Goal: Task Accomplishment & Management: Complete application form

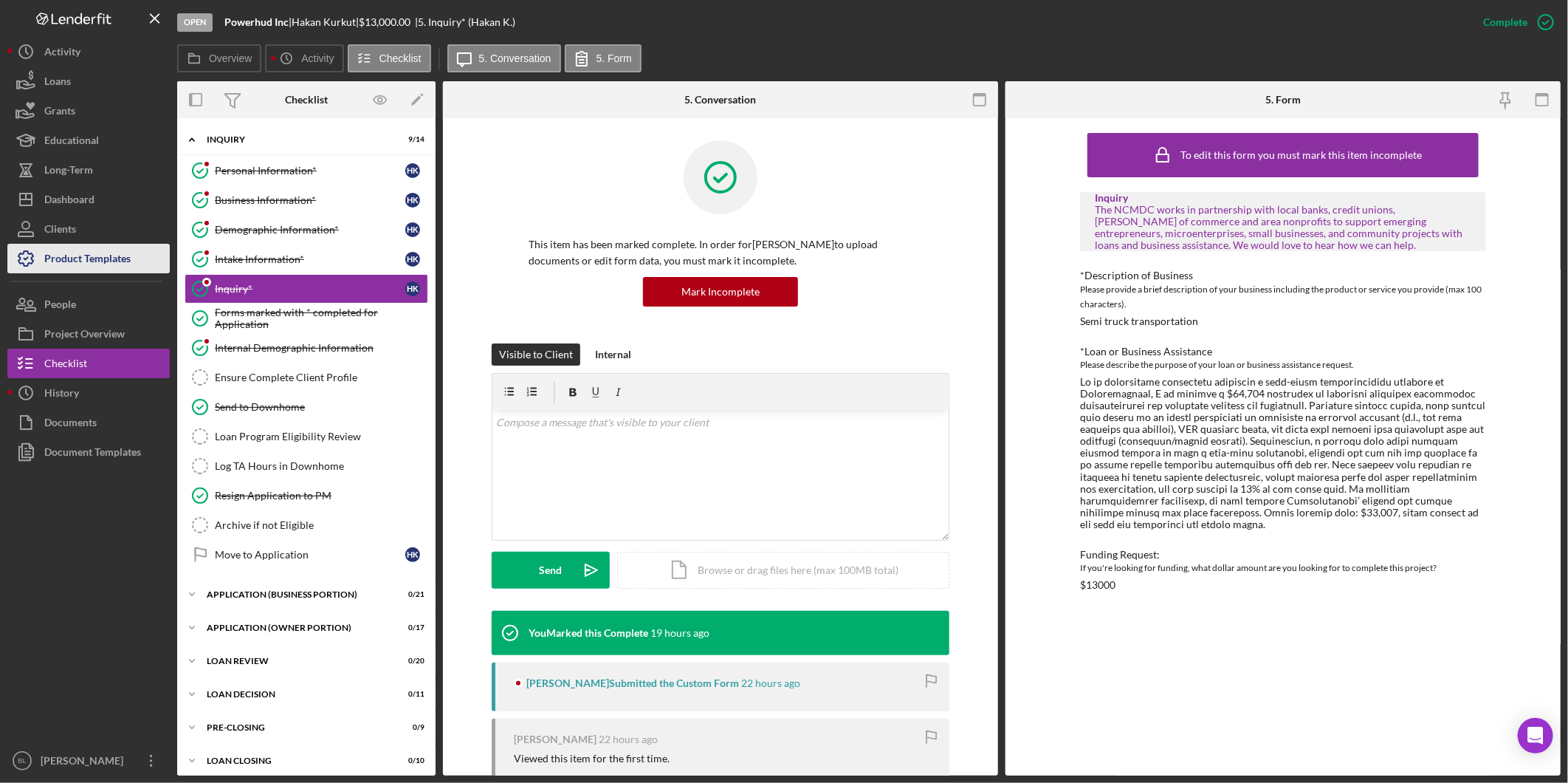
drag, startPoint x: 113, startPoint y: 252, endPoint x: 133, endPoint y: 253, distance: 20.0
click at [113, 252] on div "Product Templates" at bounding box center [87, 260] width 87 height 33
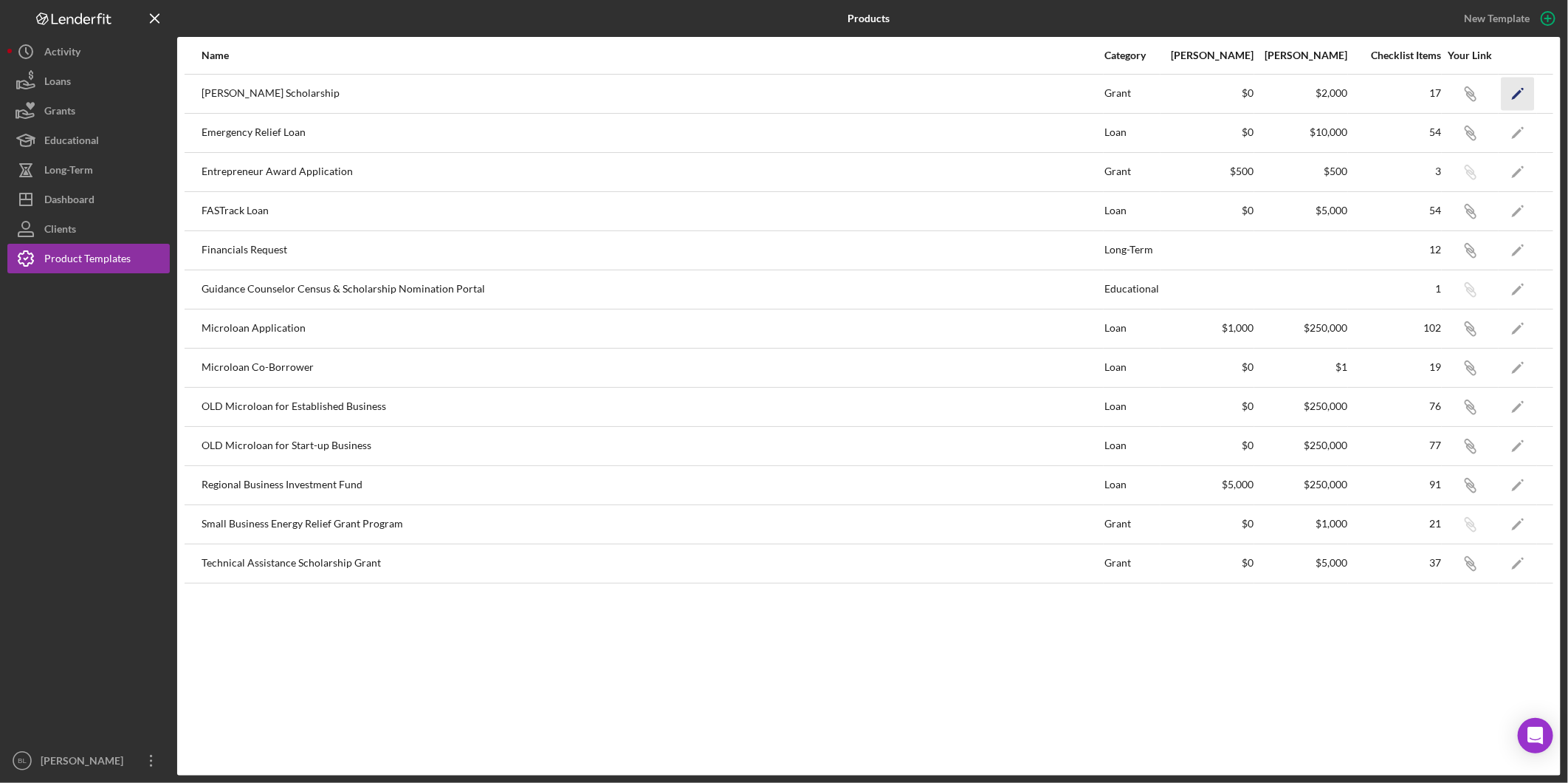
click at [1519, 91] on polygon "button" at bounding box center [1517, 94] width 10 height 10
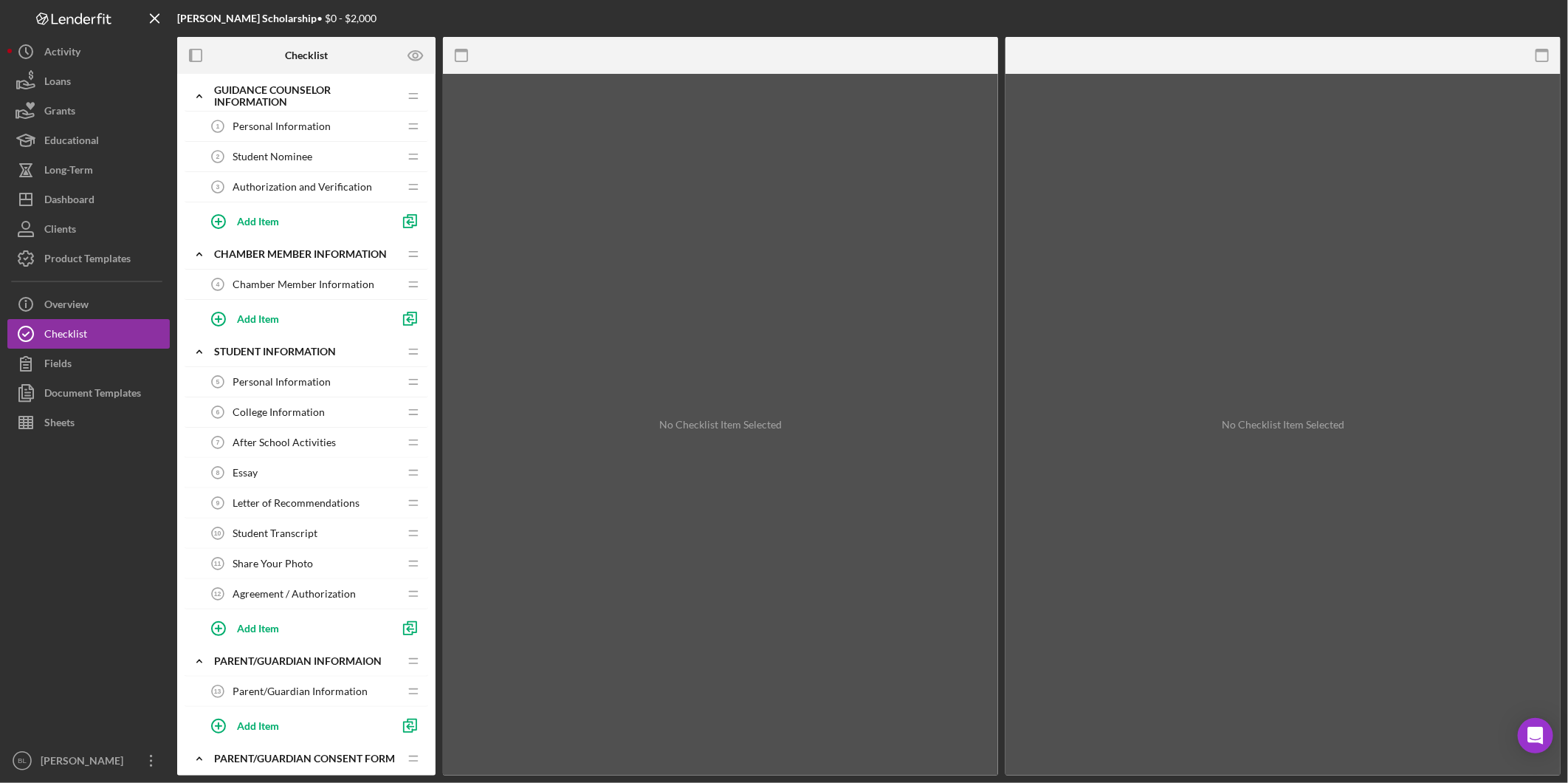
click at [245, 128] on span "Personal Information" at bounding box center [282, 126] width 98 height 12
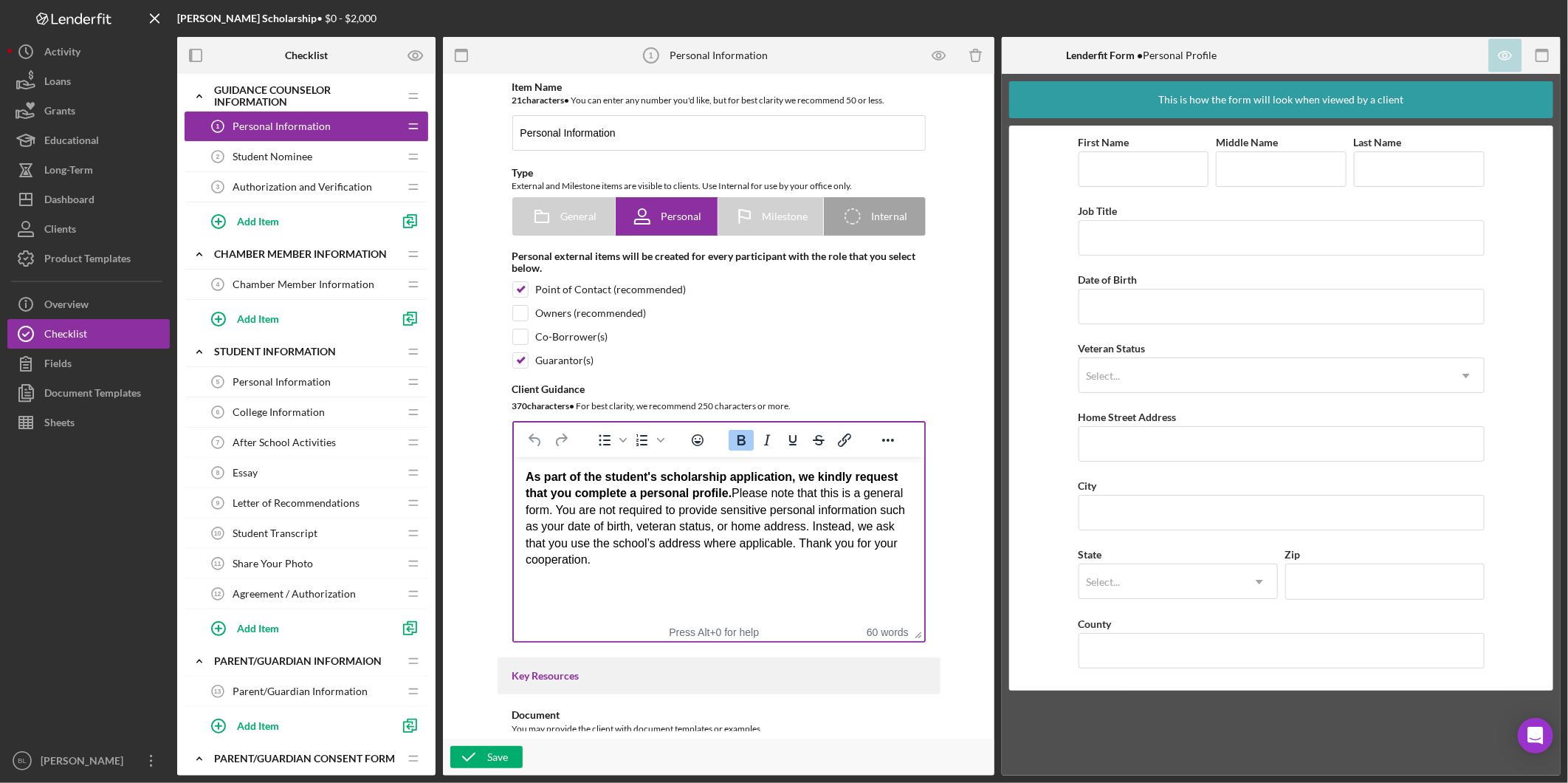
click at [648, 533] on p "As part of the student's scholarship application, we kindly request that you co…" at bounding box center [718, 518] width 387 height 99
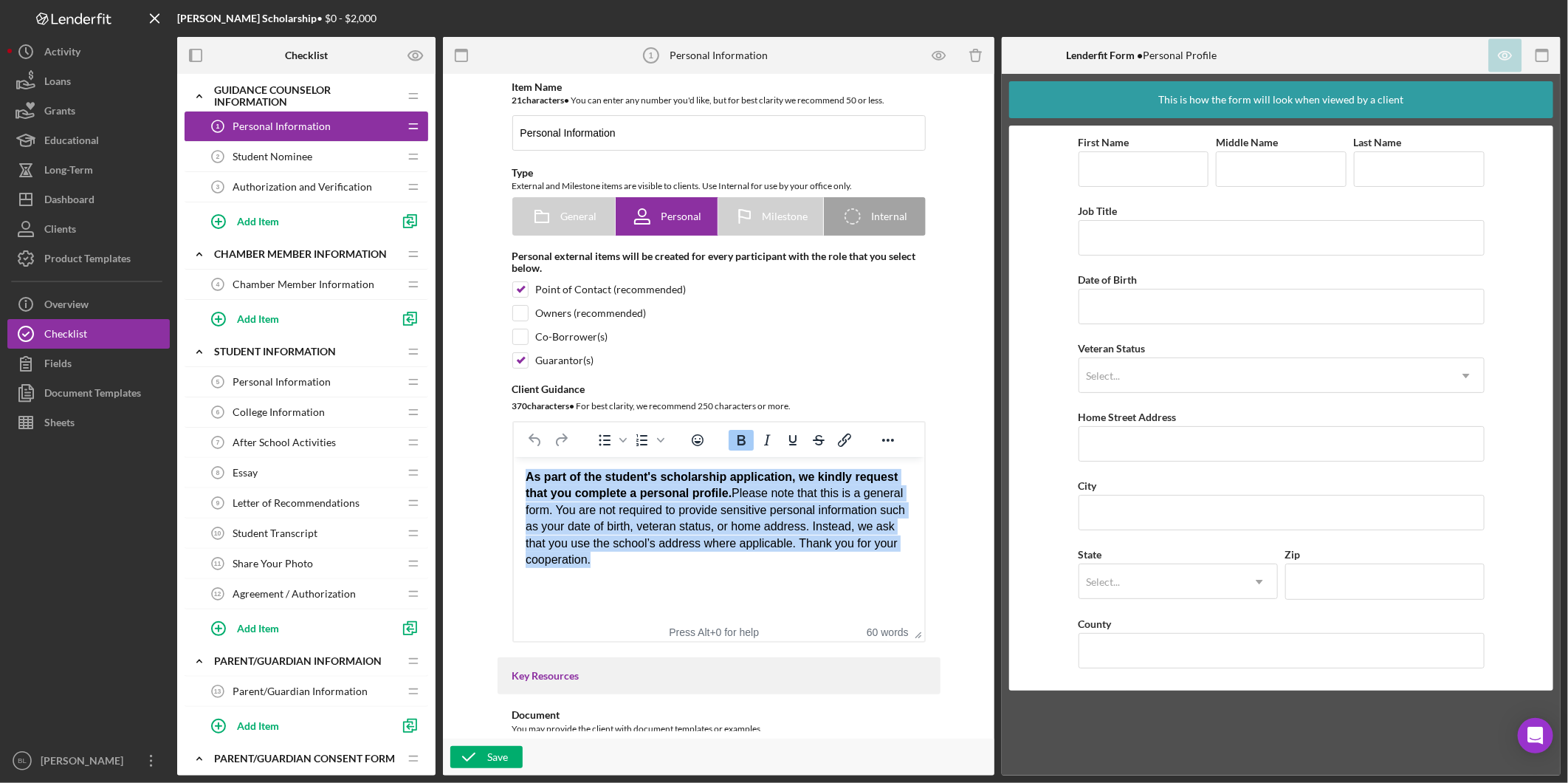
drag, startPoint x: 616, startPoint y: 561, endPoint x: 998, endPoint y: 937, distance: 536.0
click at [513, 479] on html "As part of the student's scholarship application, we kindly request that you co…" at bounding box center [718, 518] width 411 height 122
copy p "As part of the student's scholarship application, we kindly request that you co…"
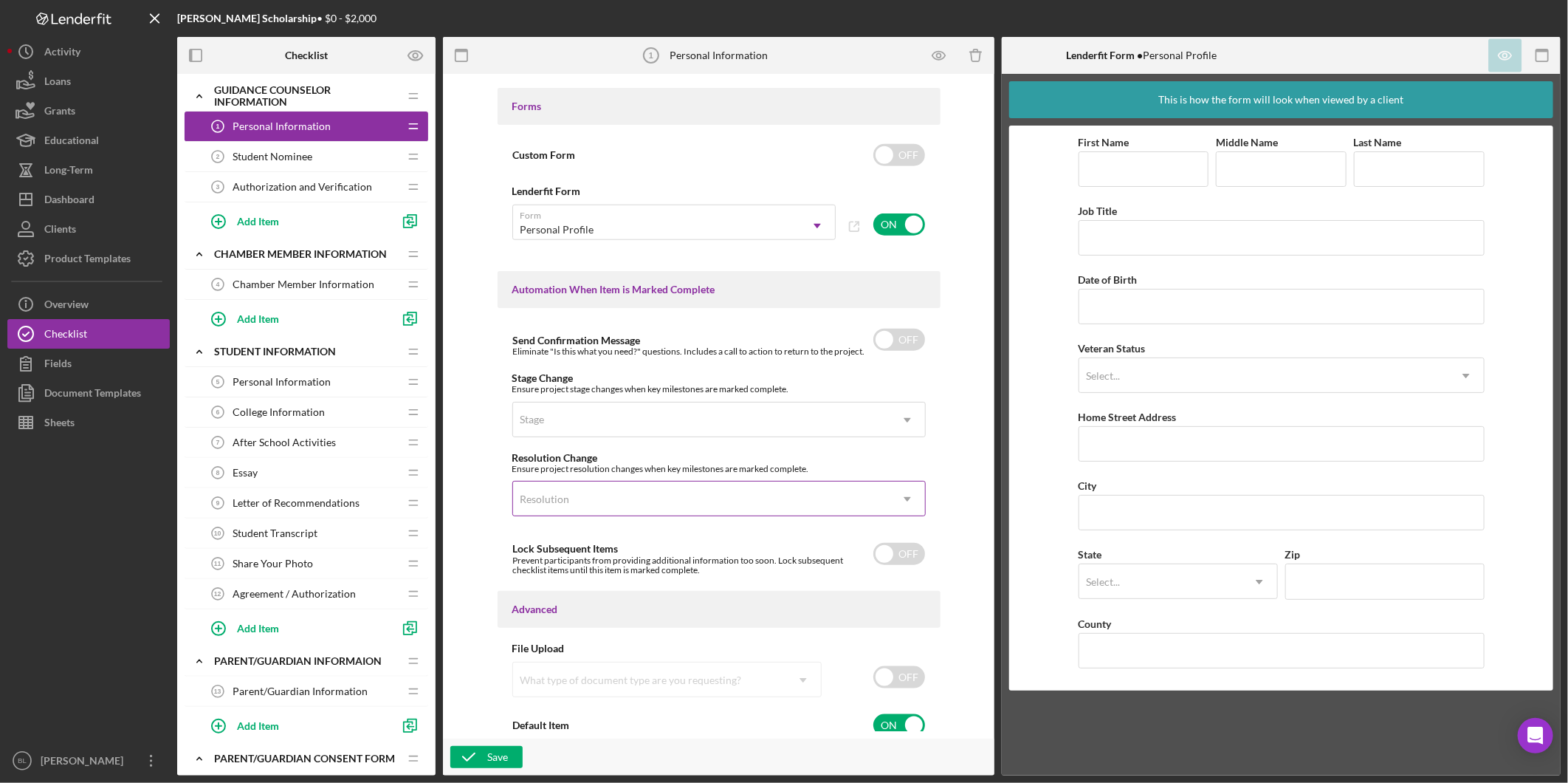
scroll to position [798, 0]
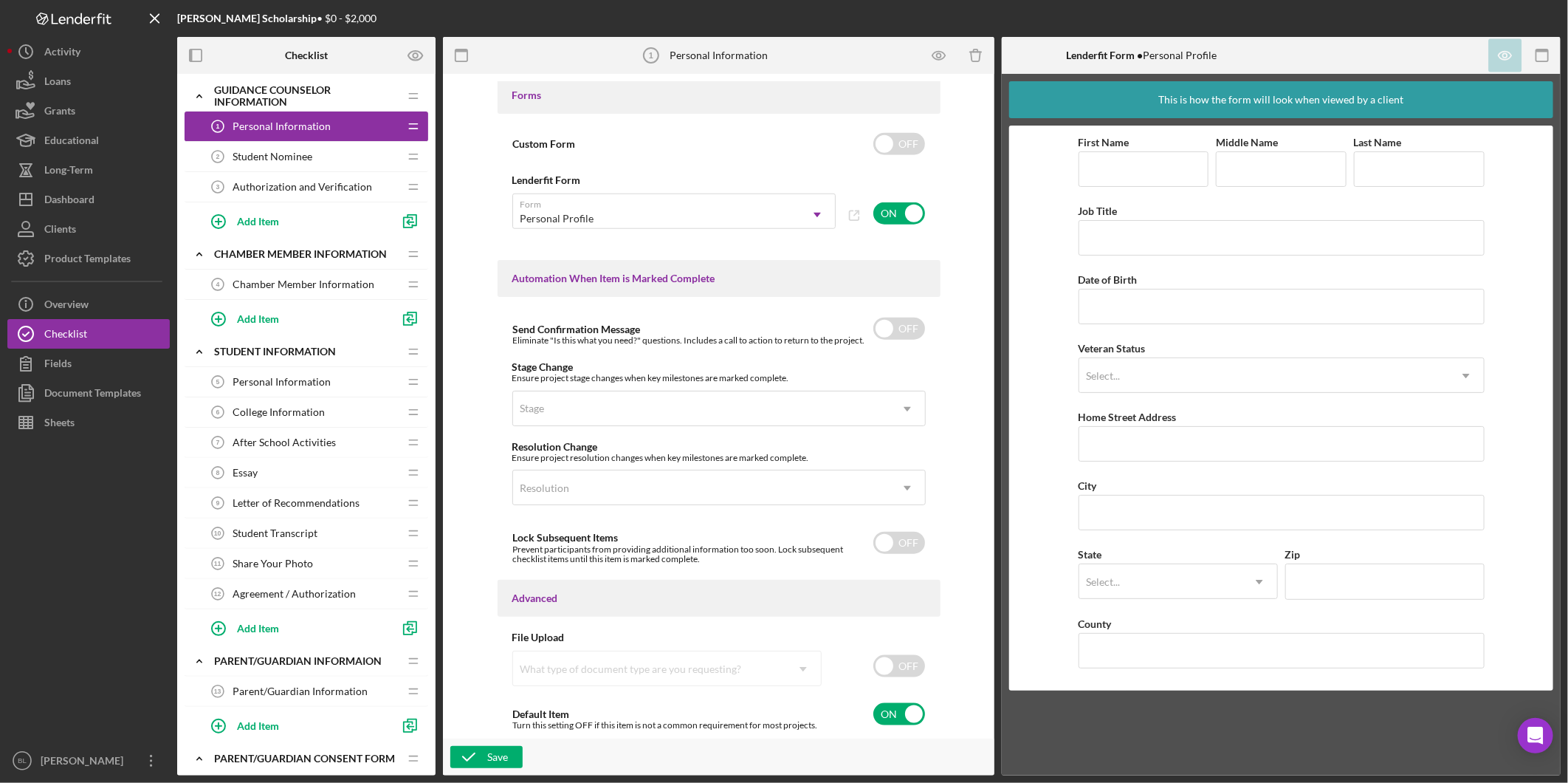
drag, startPoint x: 301, startPoint y: 183, endPoint x: 386, endPoint y: 197, distance: 86.1
click at [296, 189] on span "Authorization and Verification" at bounding box center [302, 187] width 139 height 12
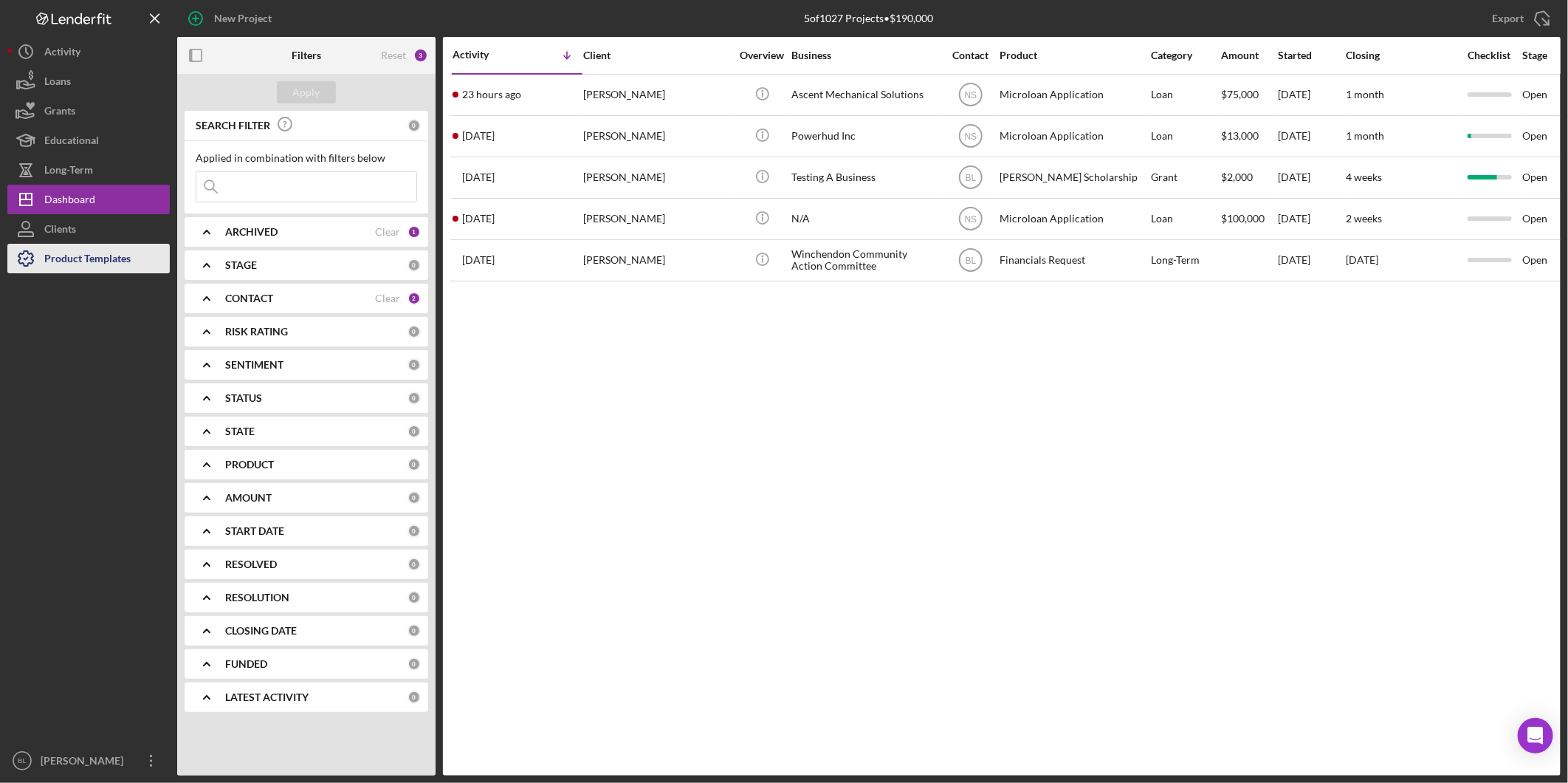
click at [86, 261] on div "Product Templates" at bounding box center [87, 260] width 87 height 33
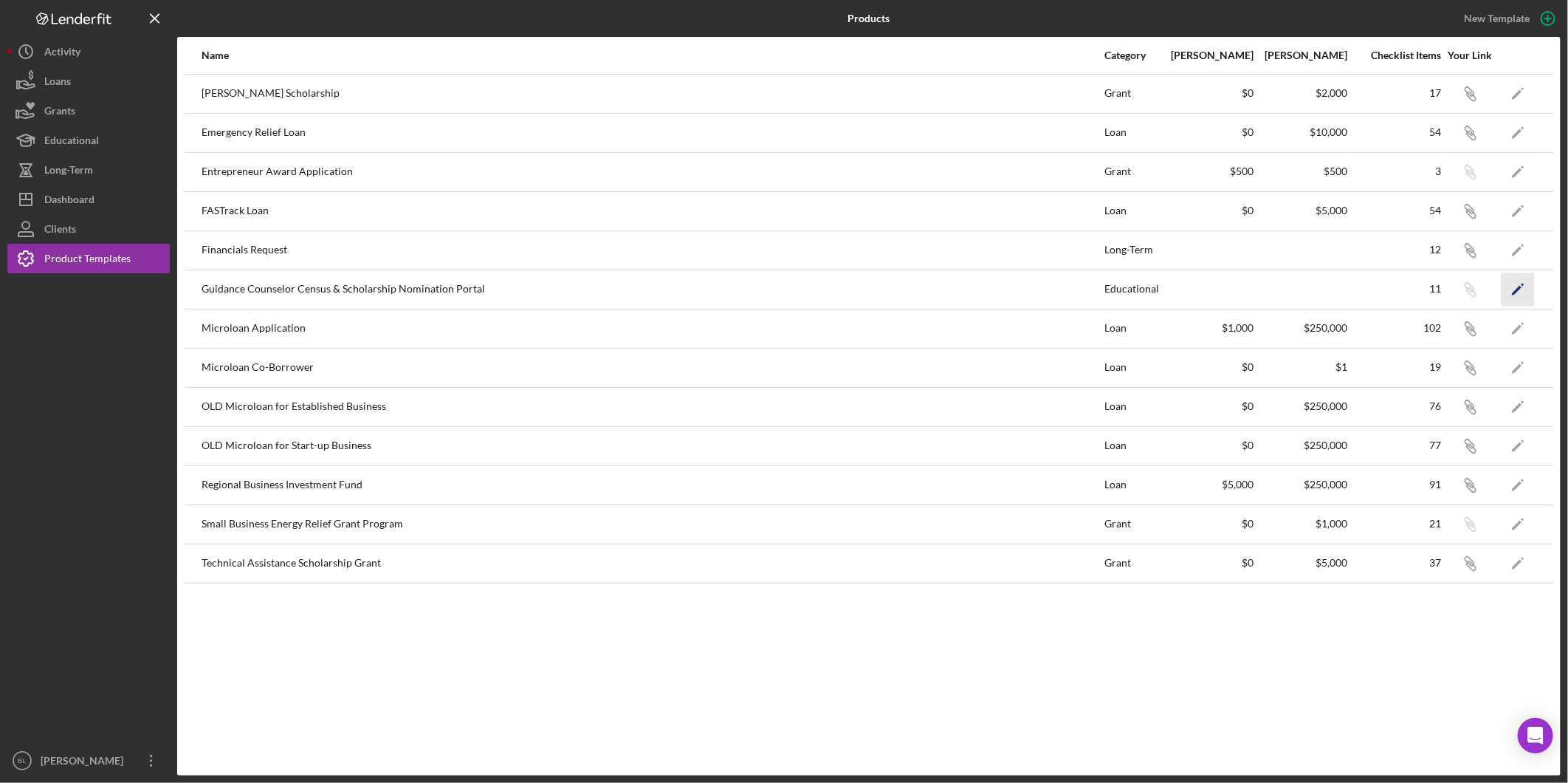
click at [1521, 292] on icon "Icon/Edit" at bounding box center [1519, 289] width 33 height 33
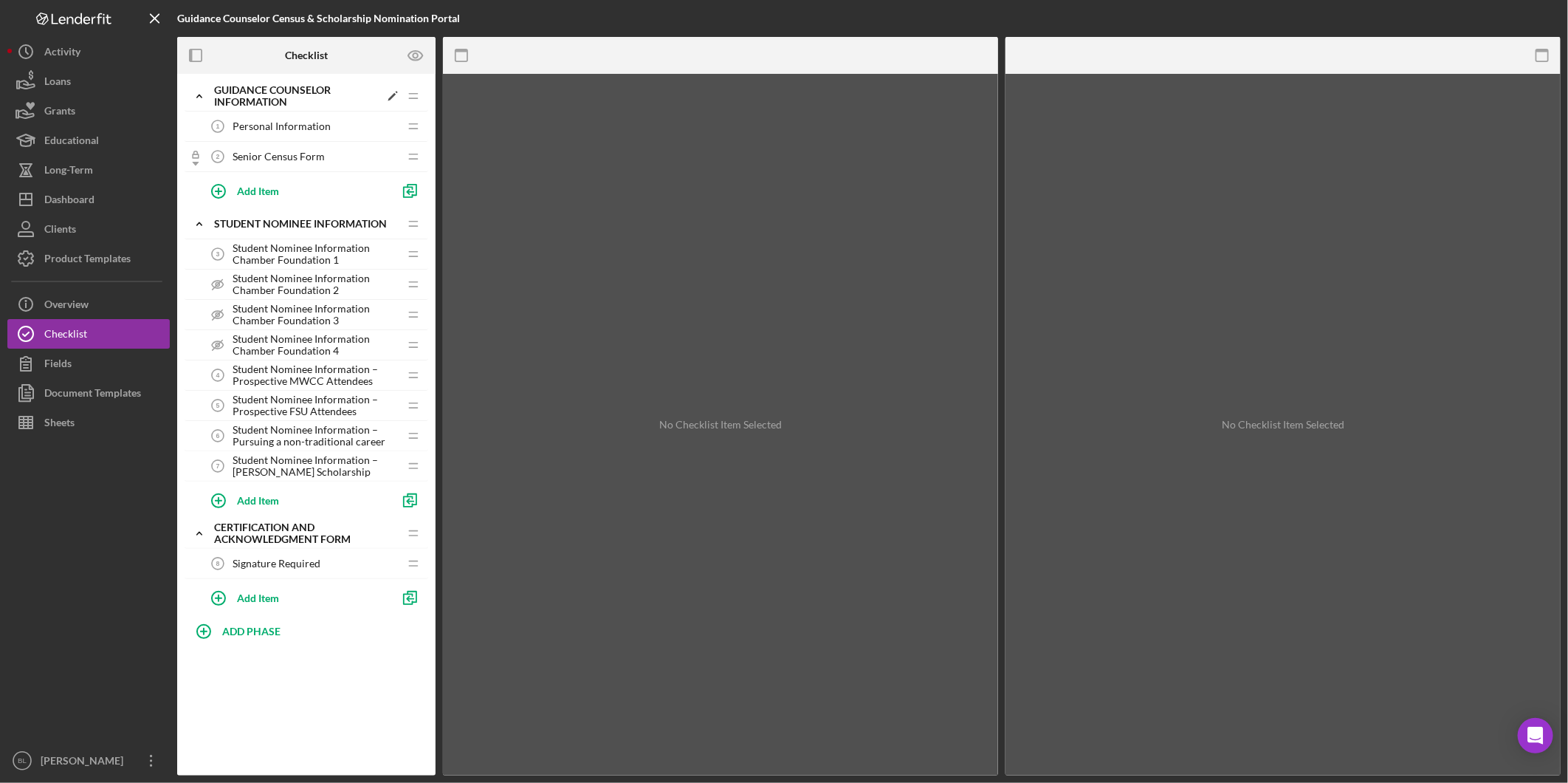
click at [194, 94] on icon "Icon/Expander" at bounding box center [199, 96] width 29 height 29
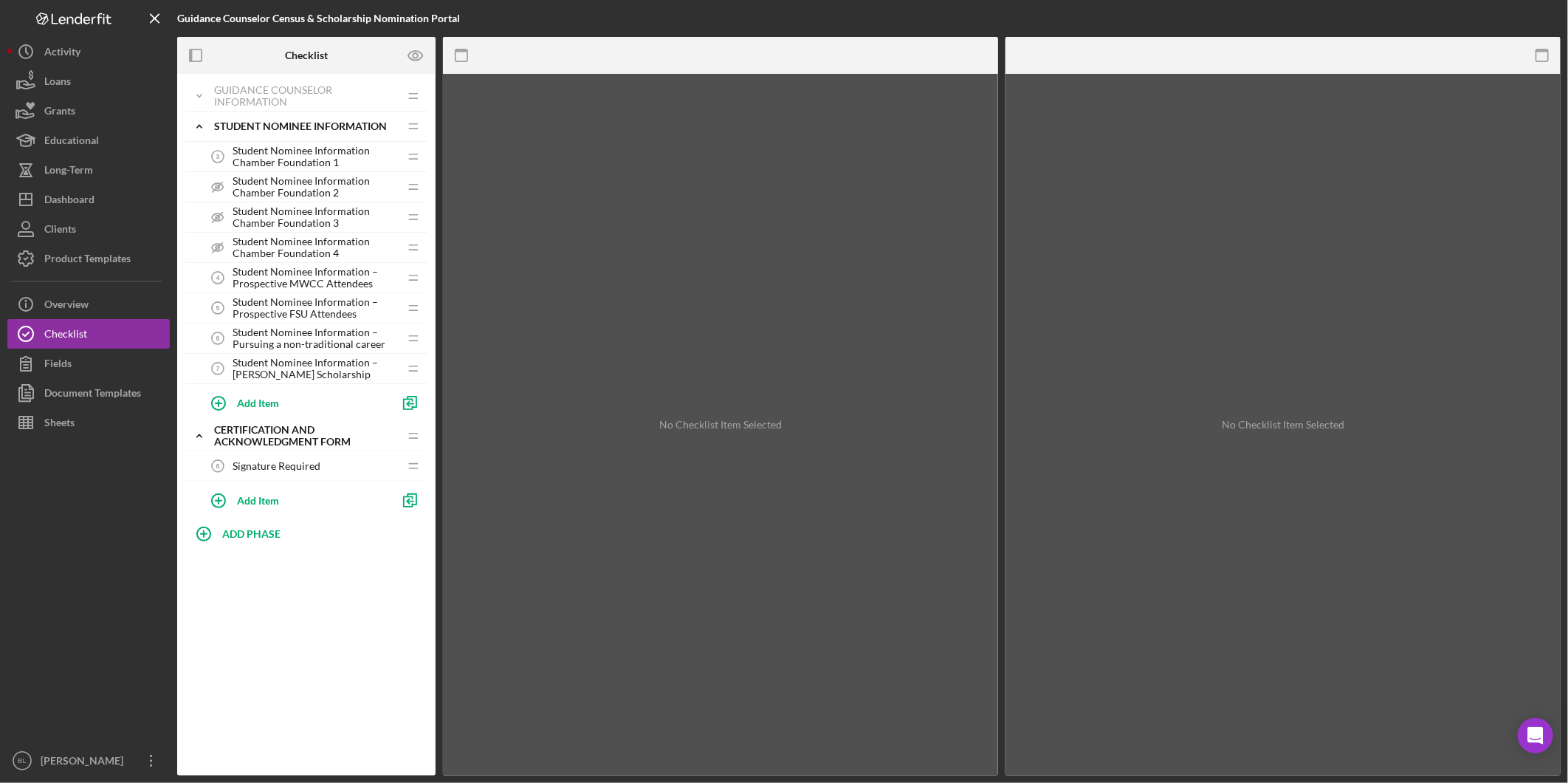
click at [288, 179] on span "Student Nominee Information Chamber Foundation 2" at bounding box center [316, 186] width 166 height 23
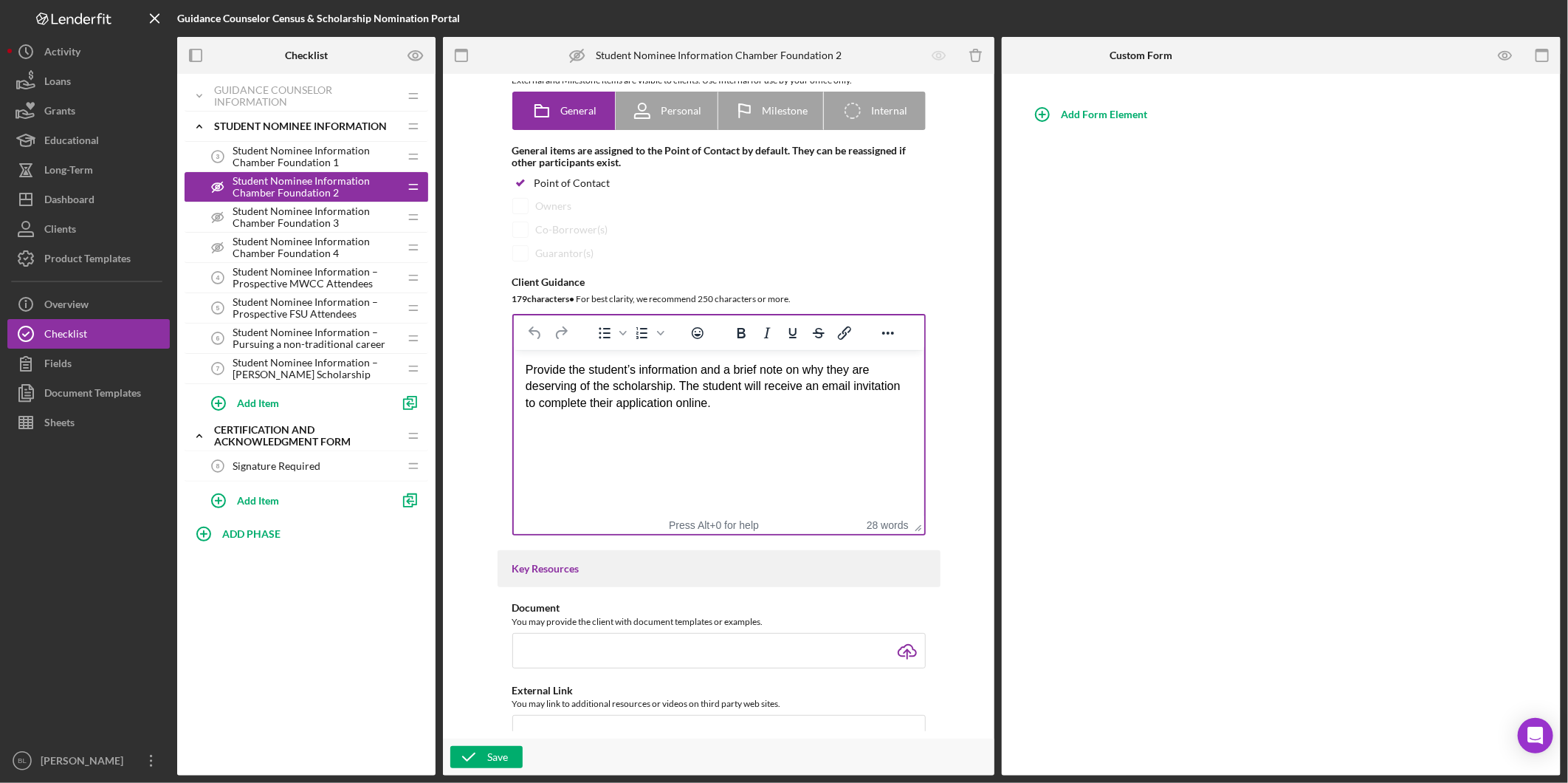
scroll to position [246, 0]
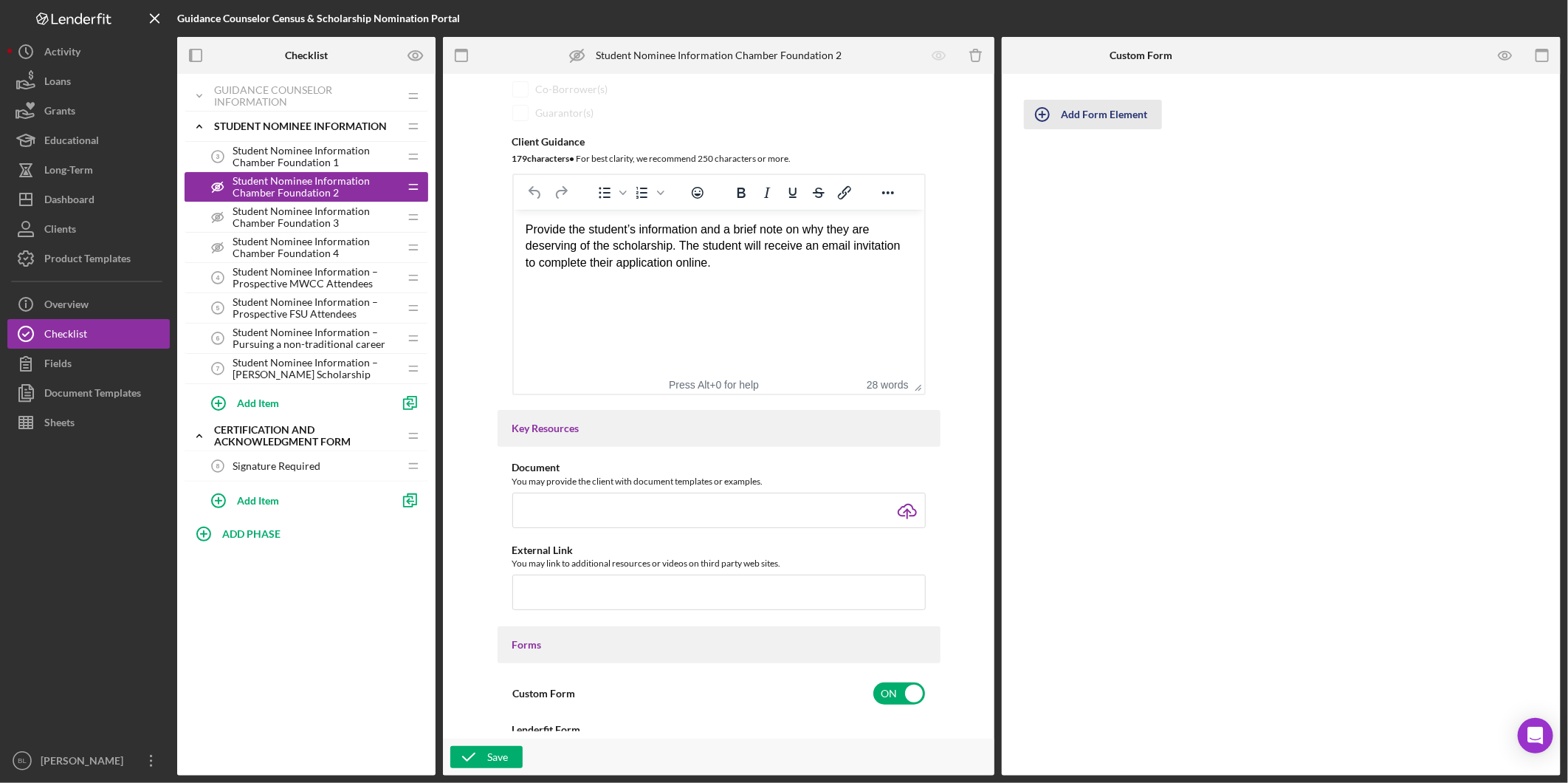
click at [1104, 107] on div "Add Form Element" at bounding box center [1105, 114] width 87 height 29
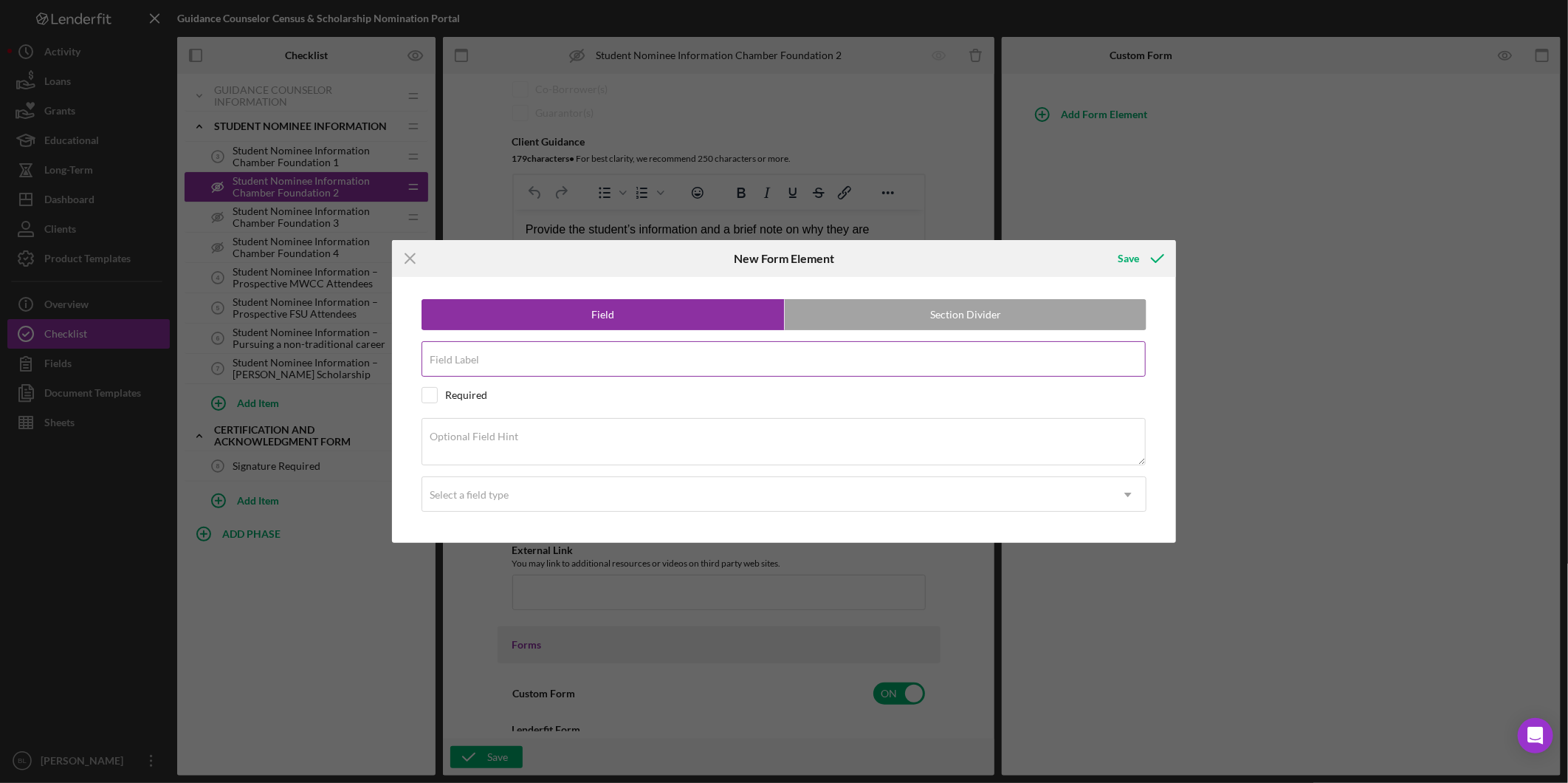
click at [798, 357] on div "Field Label" at bounding box center [784, 359] width 725 height 37
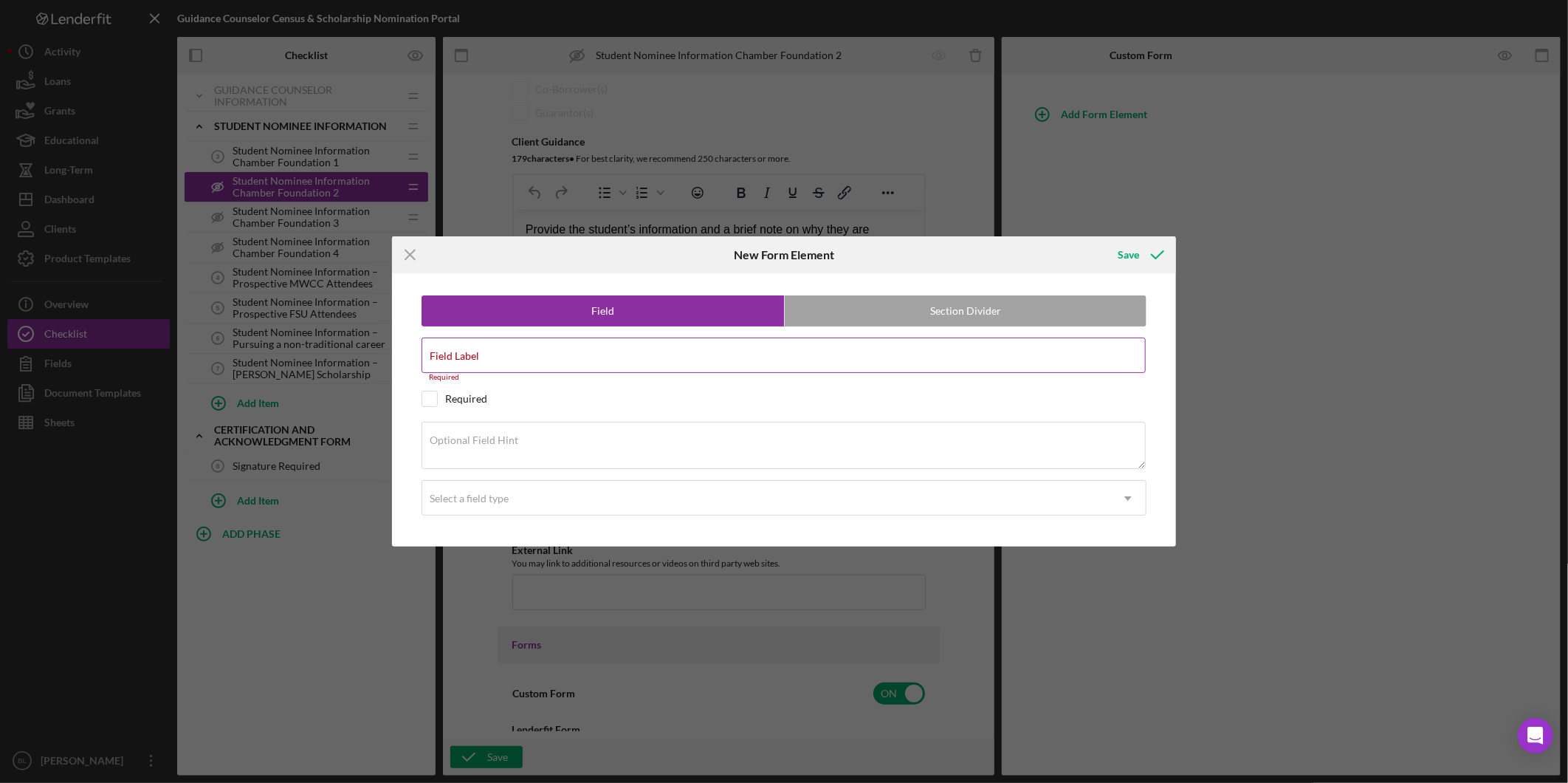
click at [645, 358] on div "Field Label Required" at bounding box center [784, 359] width 725 height 44
paste input "Student Information"
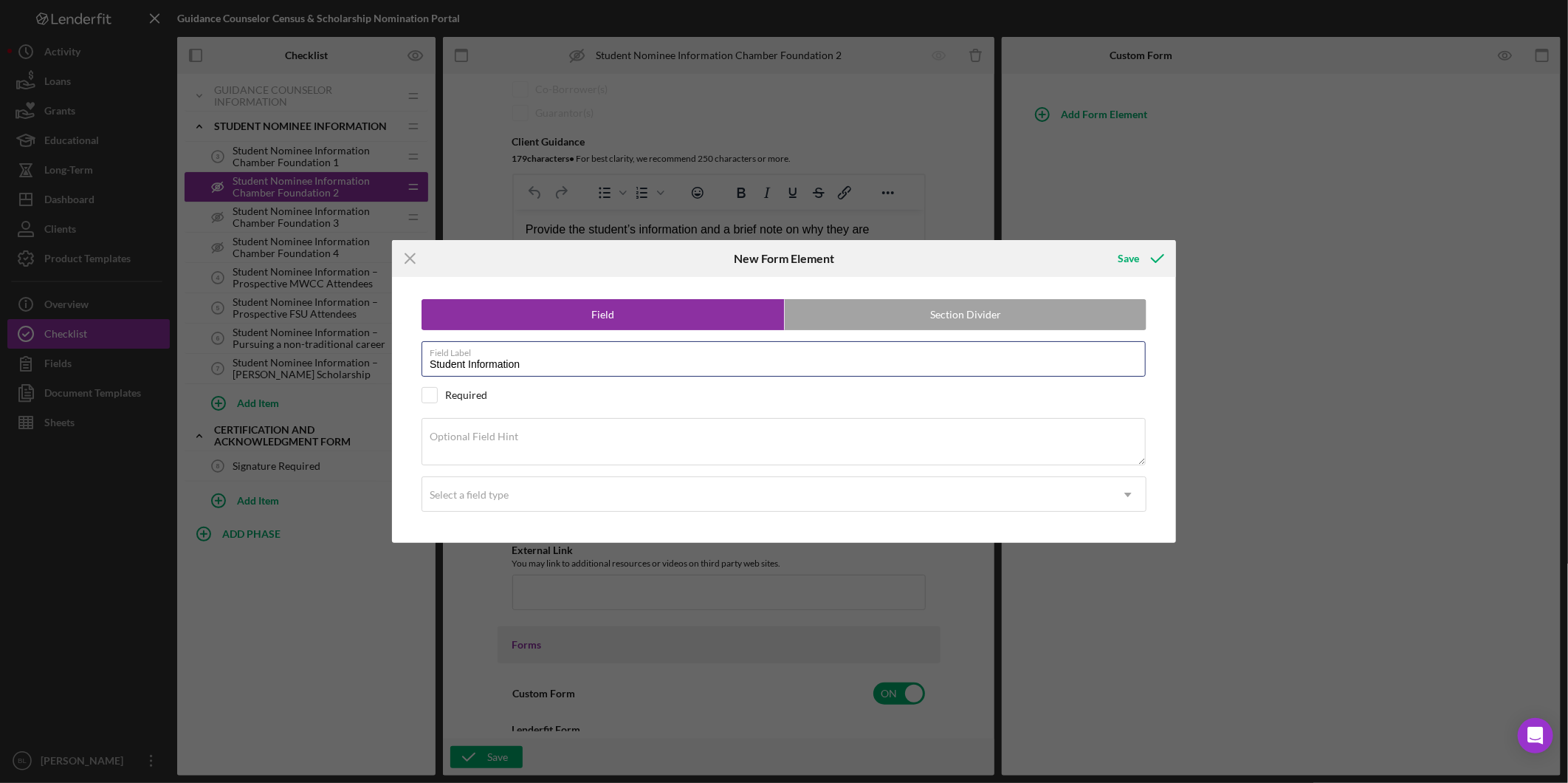
type input "Student Information"
click at [508, 437] on label "Optional Field Hint" at bounding box center [474, 437] width 88 height 12
click at [508, 437] on textarea "Optional Field Hint" at bounding box center [784, 441] width 724 height 48
paste textarea "Please complete this section with the student you wish to nominate for a schola…"
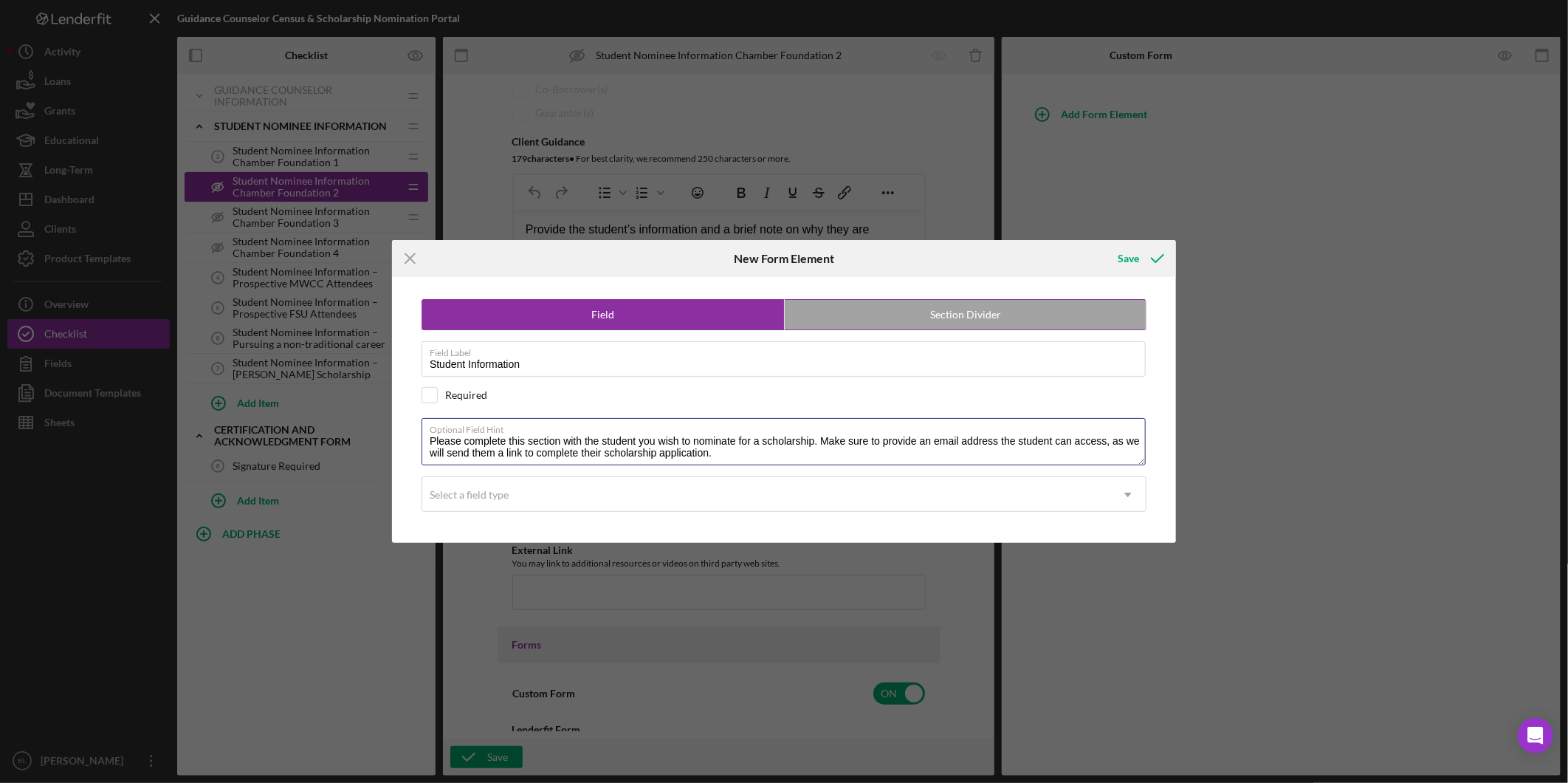
type textarea "Please complete this section with the student you wish to nominate for a schola…"
click at [1081, 315] on label "Section Divider" at bounding box center [966, 314] width 362 height 29
radio input "false"
radio input "true"
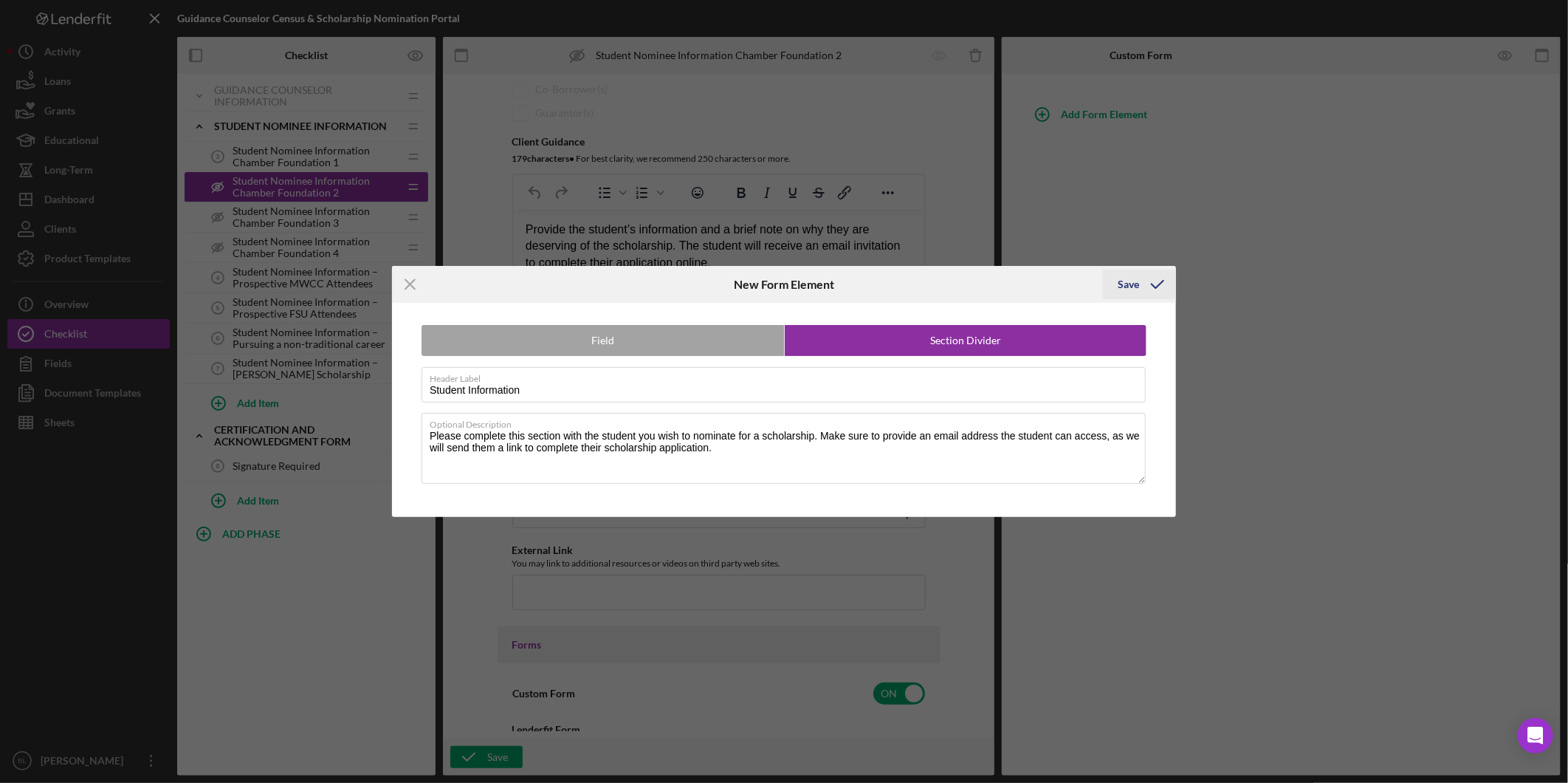
click at [1145, 291] on icon "submit" at bounding box center [1157, 284] width 37 height 37
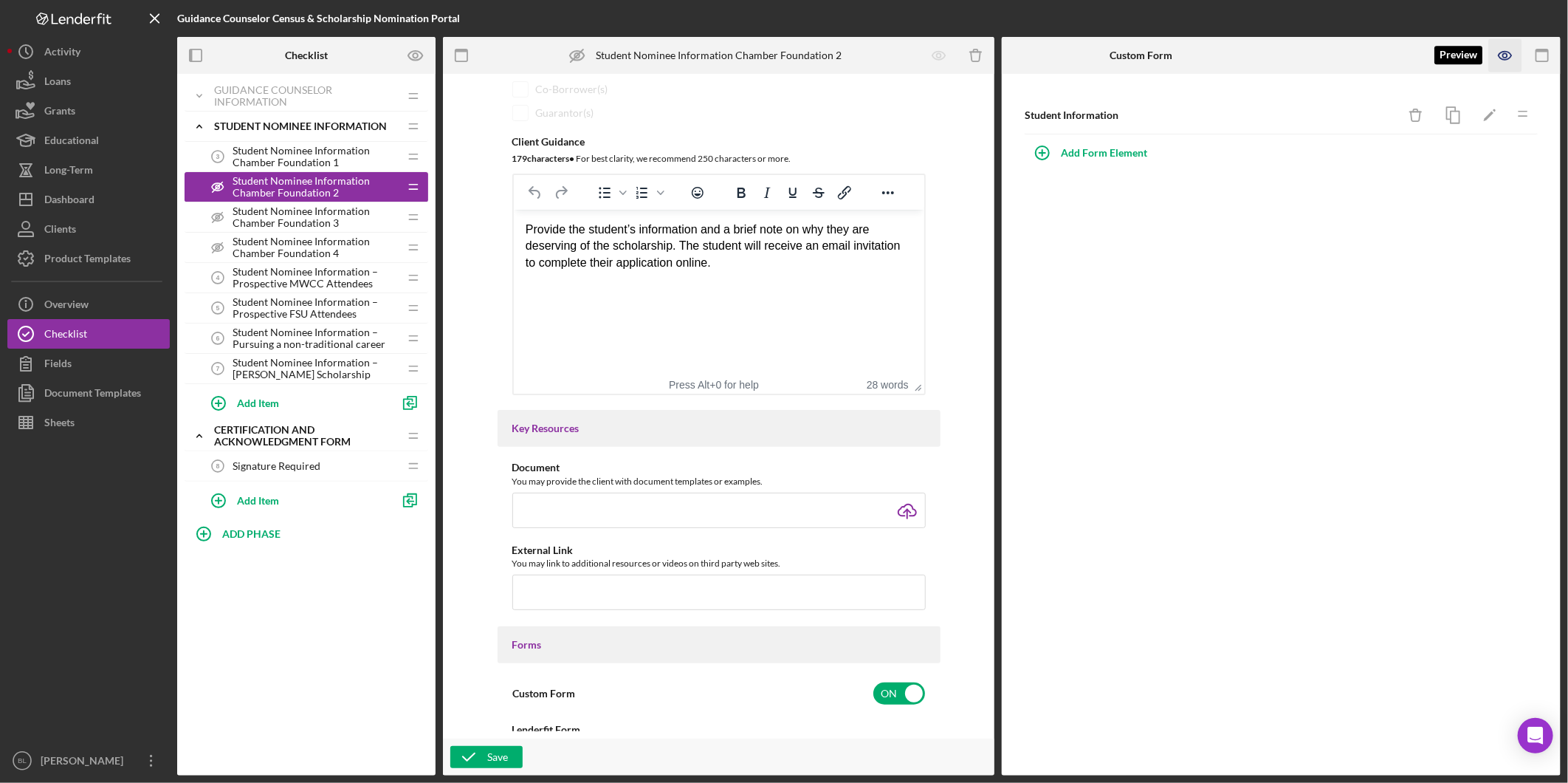
click at [1506, 52] on icon "button" at bounding box center [1505, 55] width 12 height 8
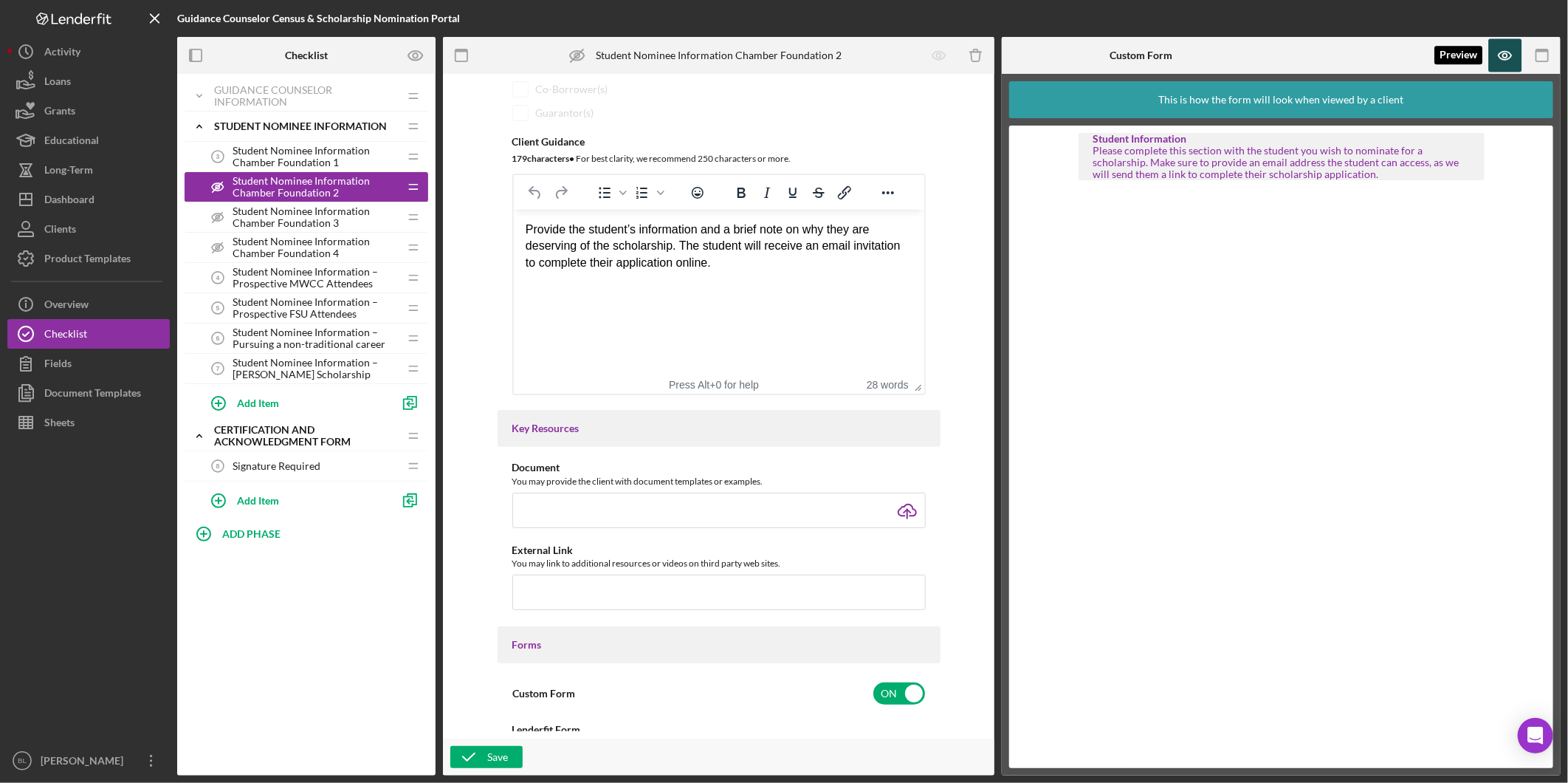
click at [1506, 52] on icon "button" at bounding box center [1505, 55] width 12 height 8
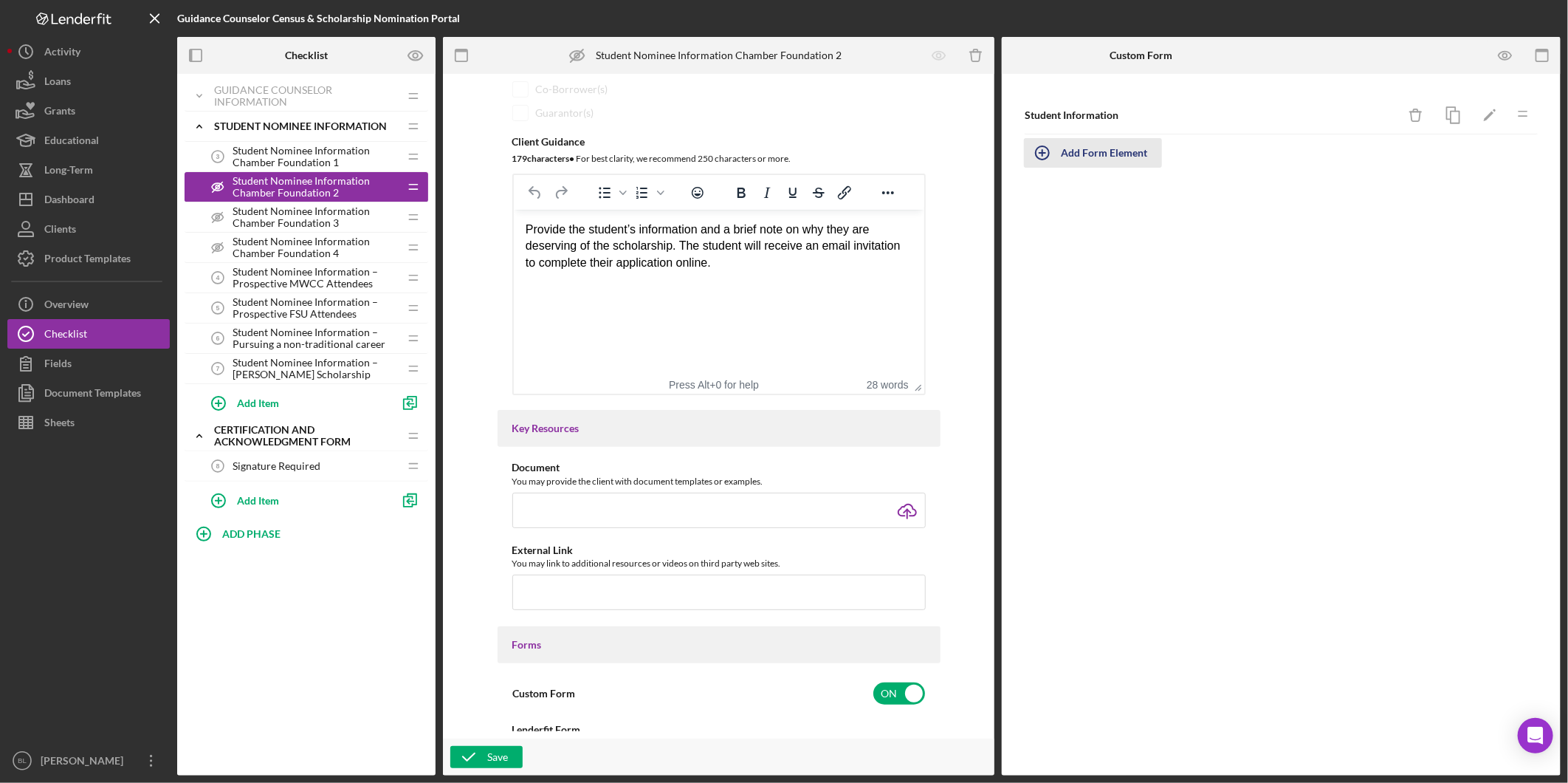
click at [1077, 149] on div "Add Form Element" at bounding box center [1105, 152] width 87 height 29
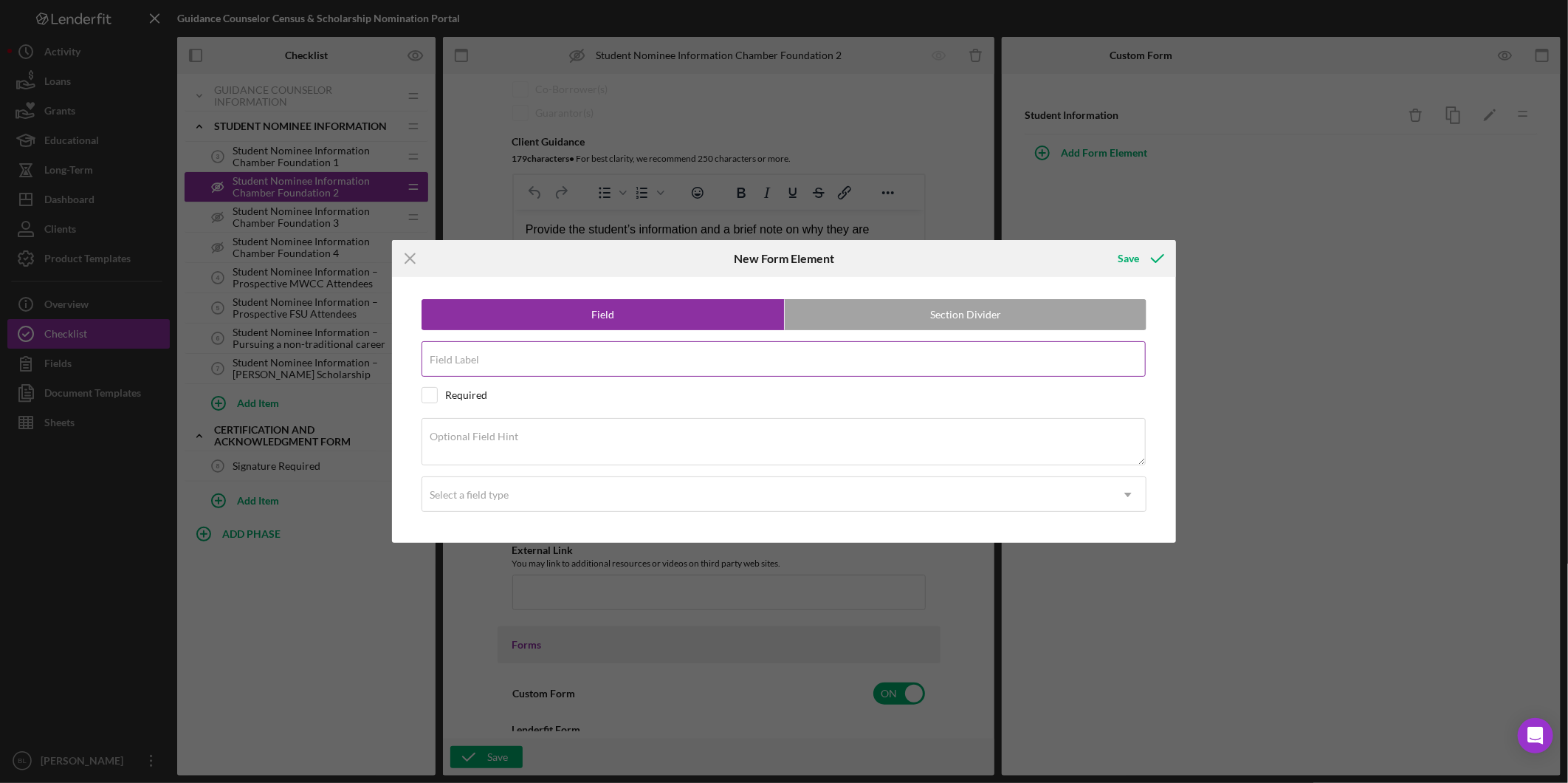
click at [483, 359] on input "Field Label" at bounding box center [784, 359] width 724 height 36
paste input "Student Name"
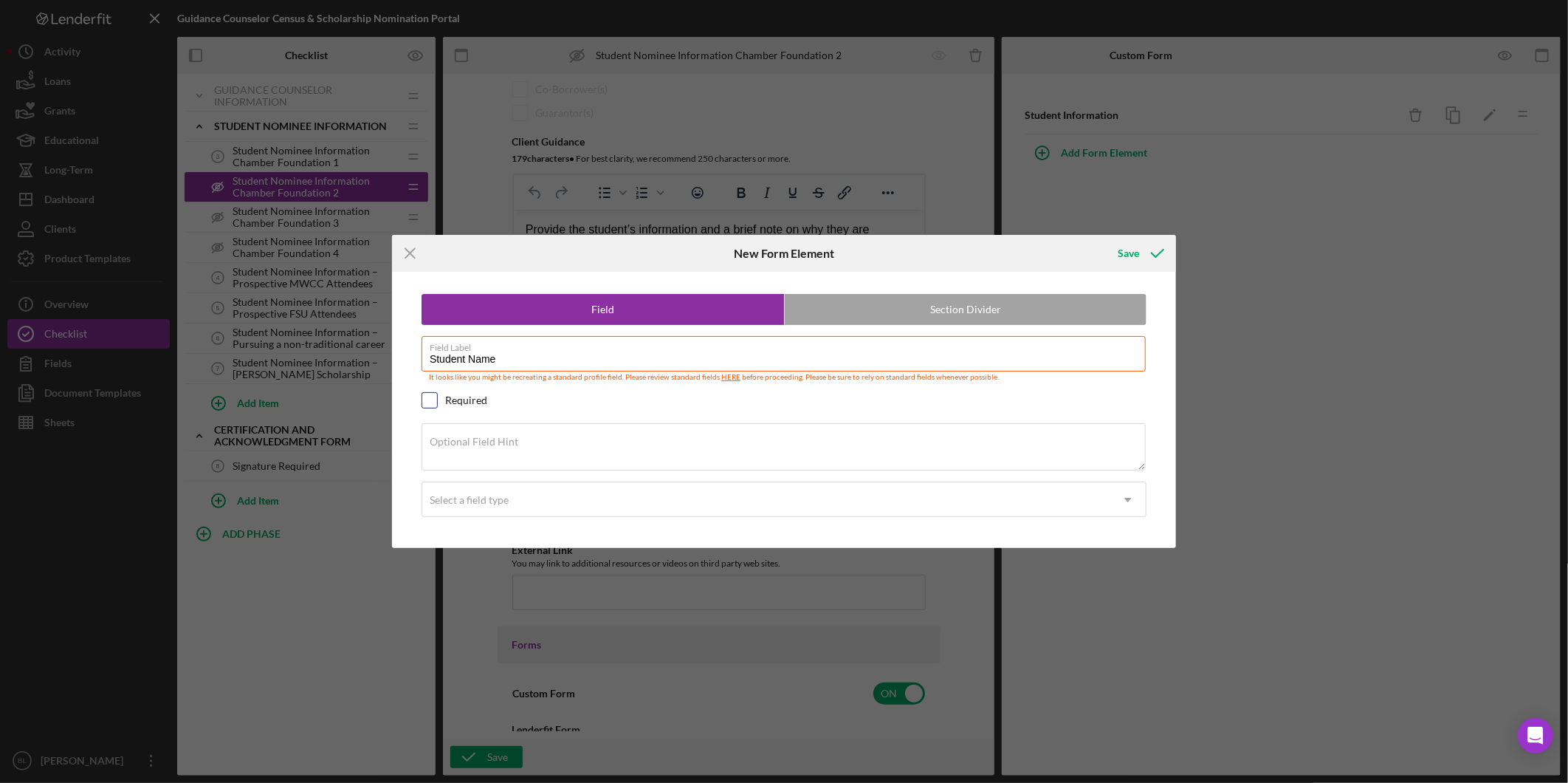
type input "Student Name"
click at [437, 400] on input "checkbox" at bounding box center [430, 399] width 15 height 15
checkbox input "true"
click at [488, 445] on label "Optional Field Hint" at bounding box center [474, 442] width 88 height 12
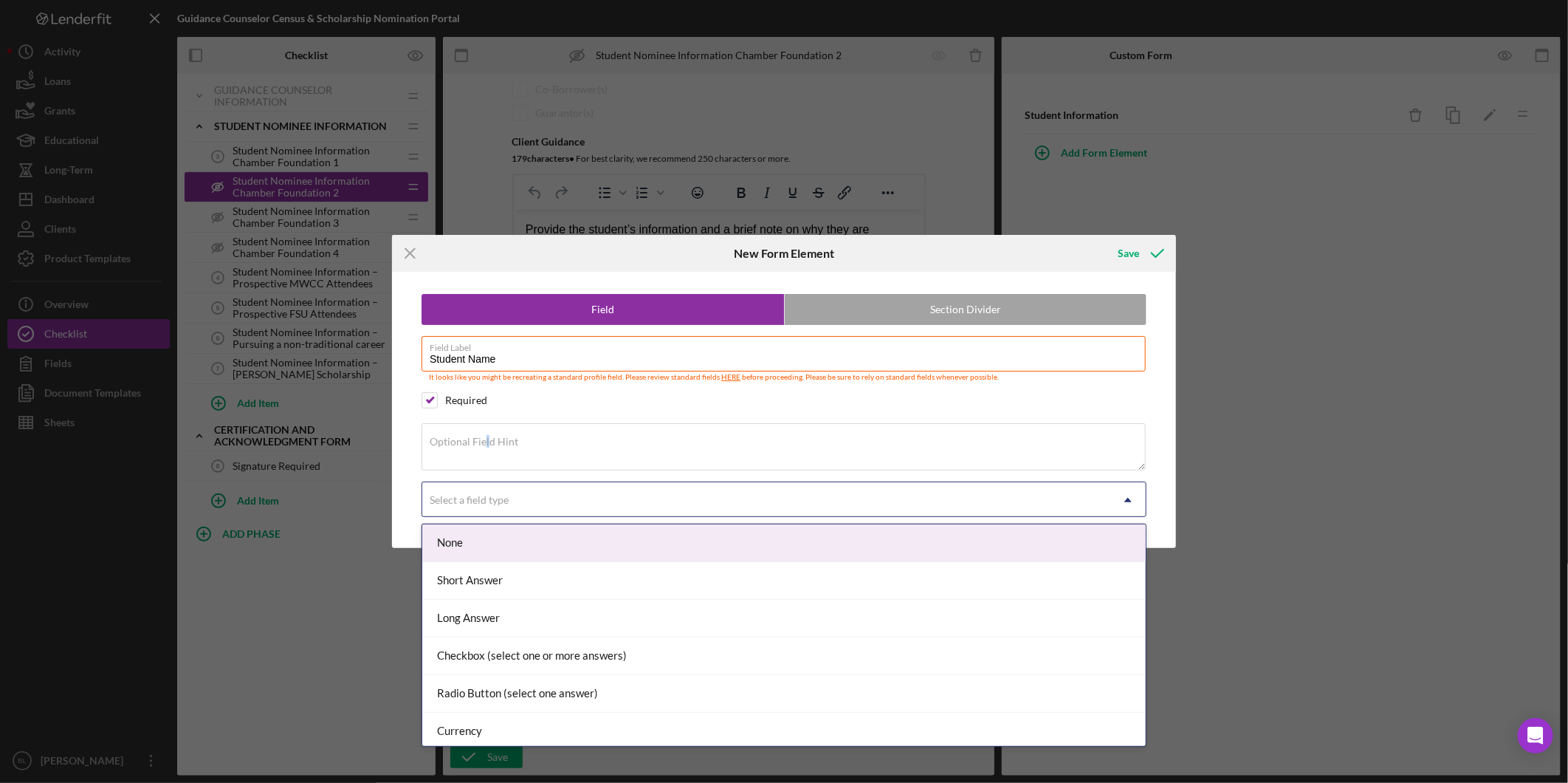
click at [585, 498] on div "Select a field type" at bounding box center [767, 499] width 688 height 34
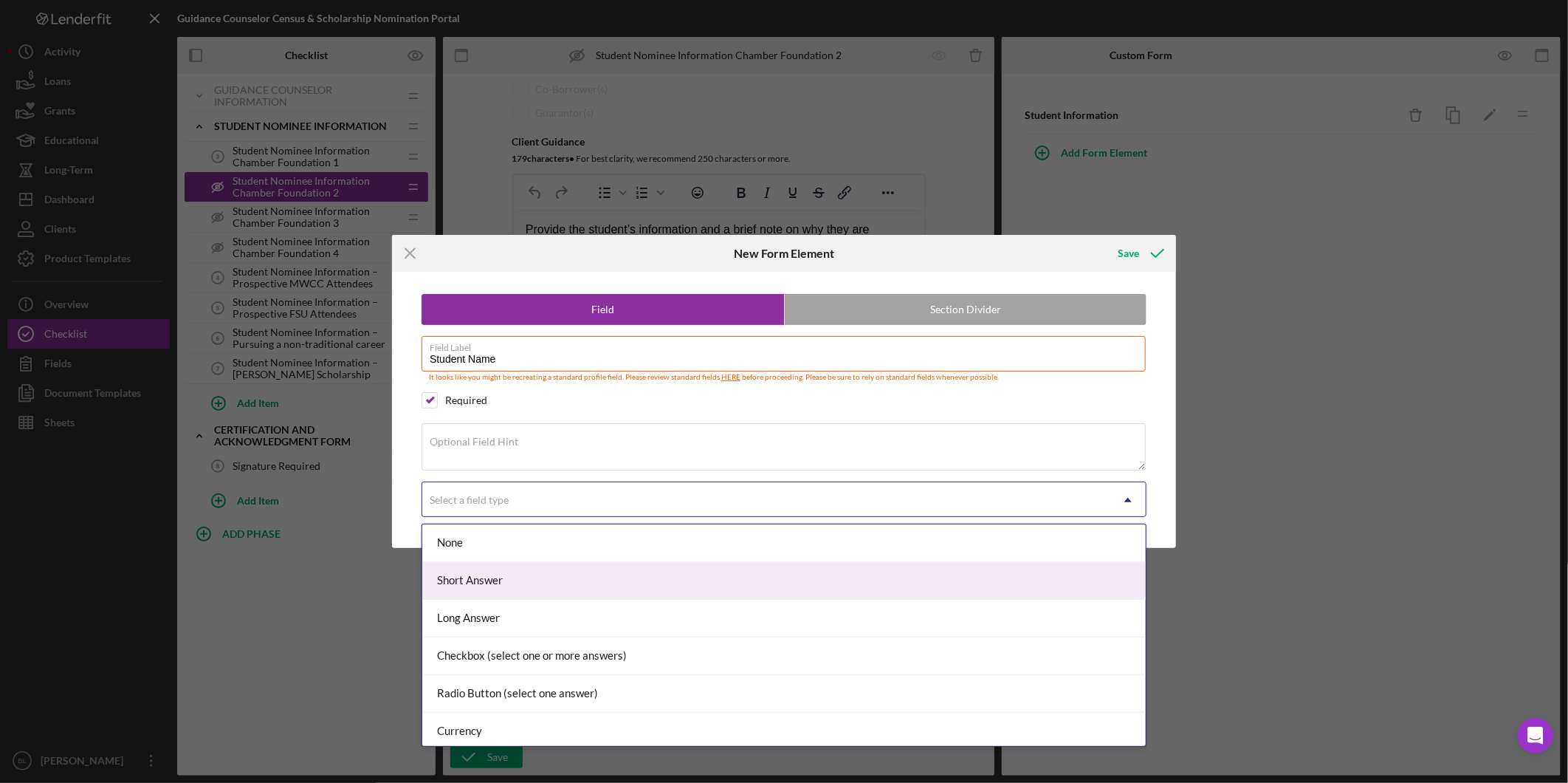
click at [518, 574] on div "Short Answer" at bounding box center [784, 580] width 723 height 37
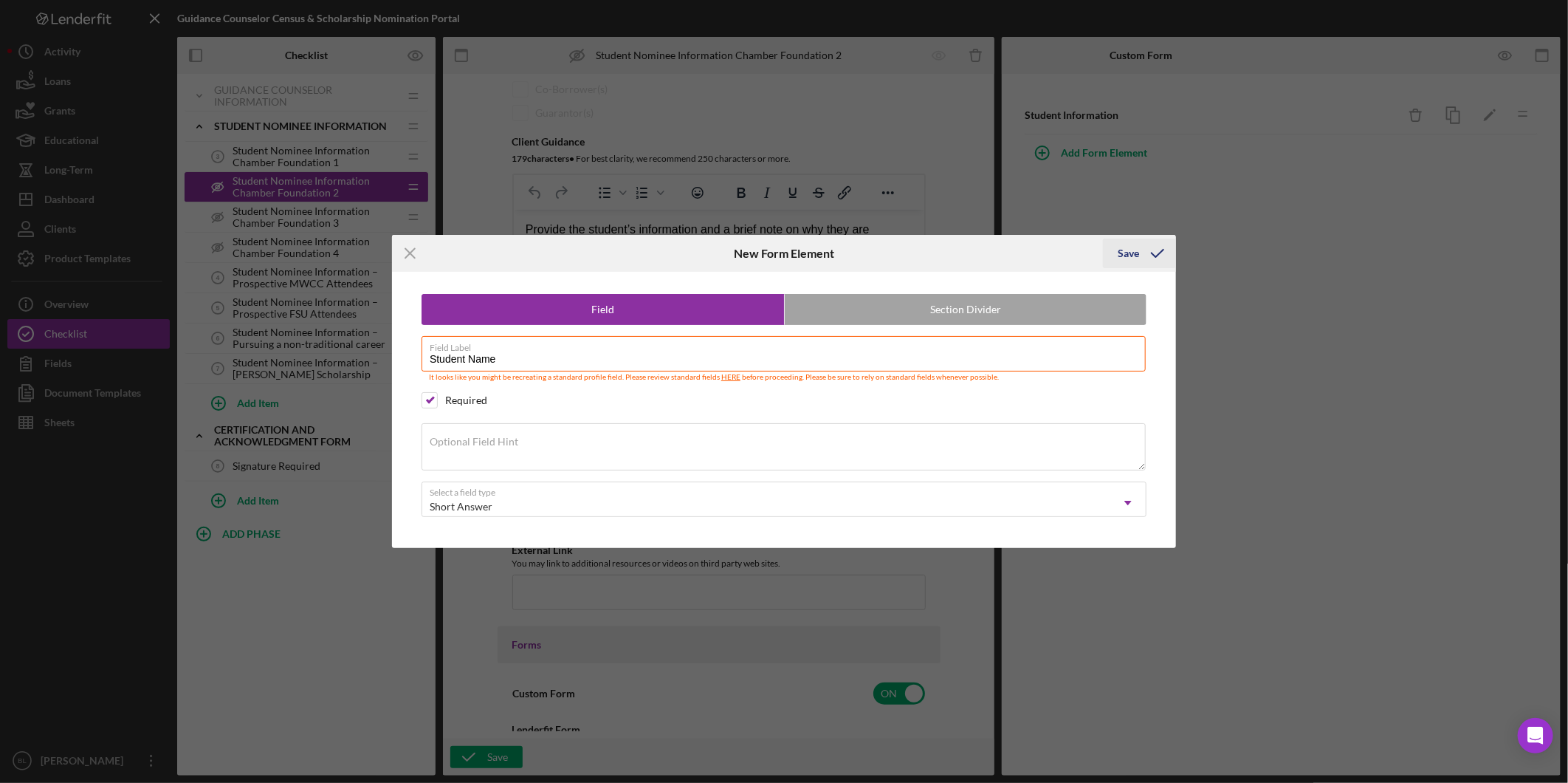
click at [1126, 239] on div "Save" at bounding box center [1129, 253] width 22 height 29
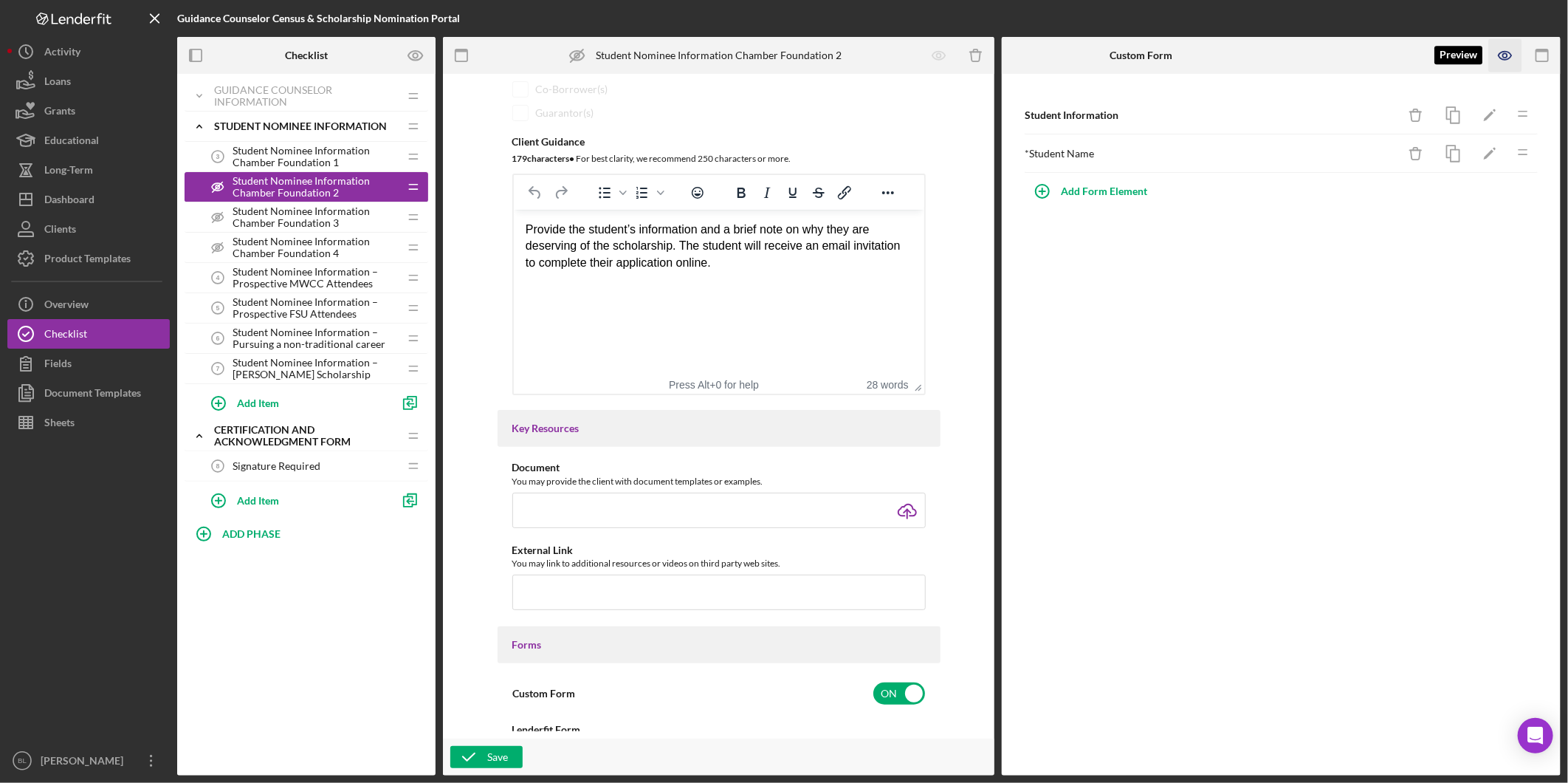
click at [1508, 62] on icon "button" at bounding box center [1506, 55] width 33 height 33
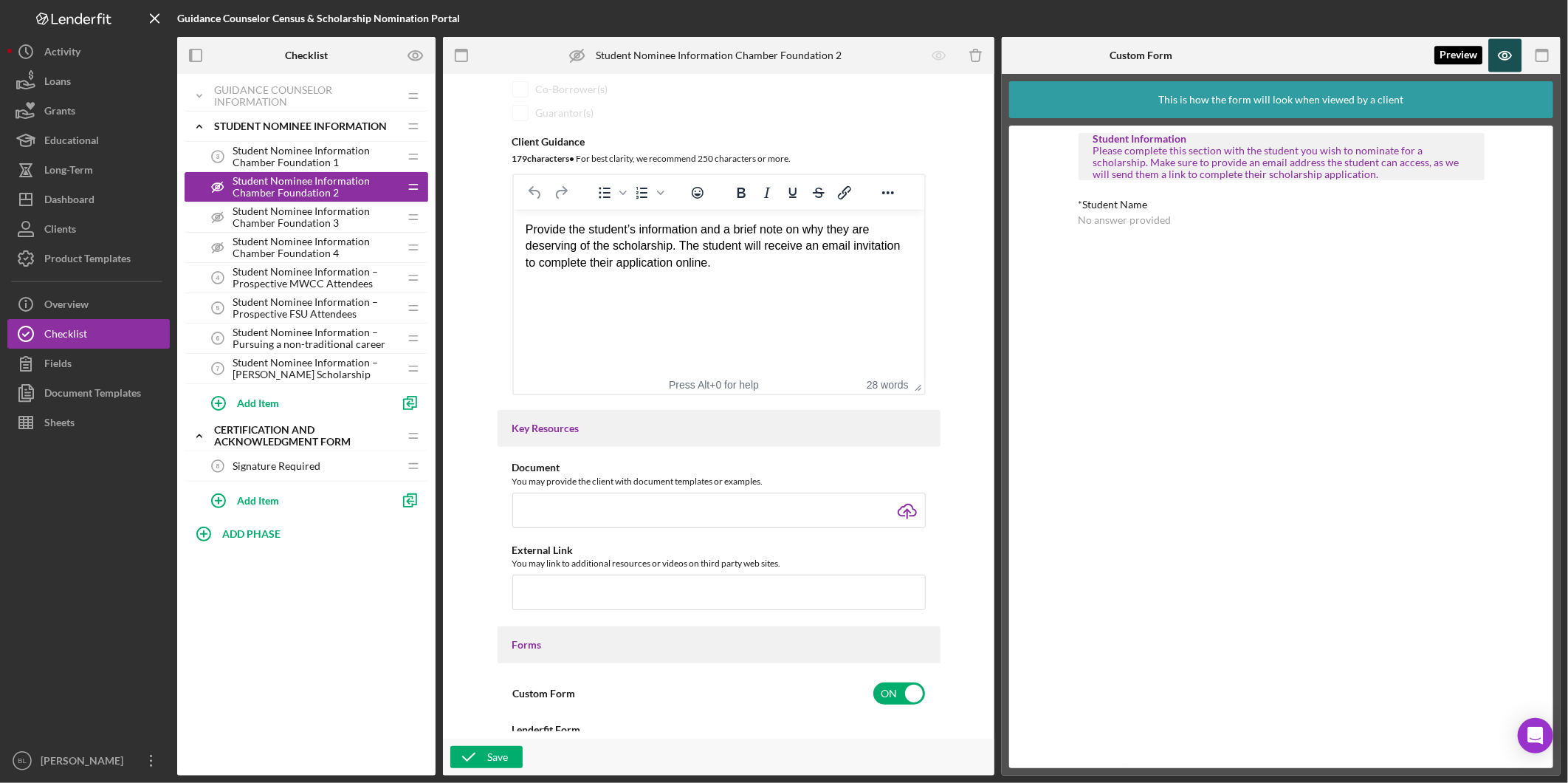
click at [1508, 62] on icon "button" at bounding box center [1506, 55] width 33 height 33
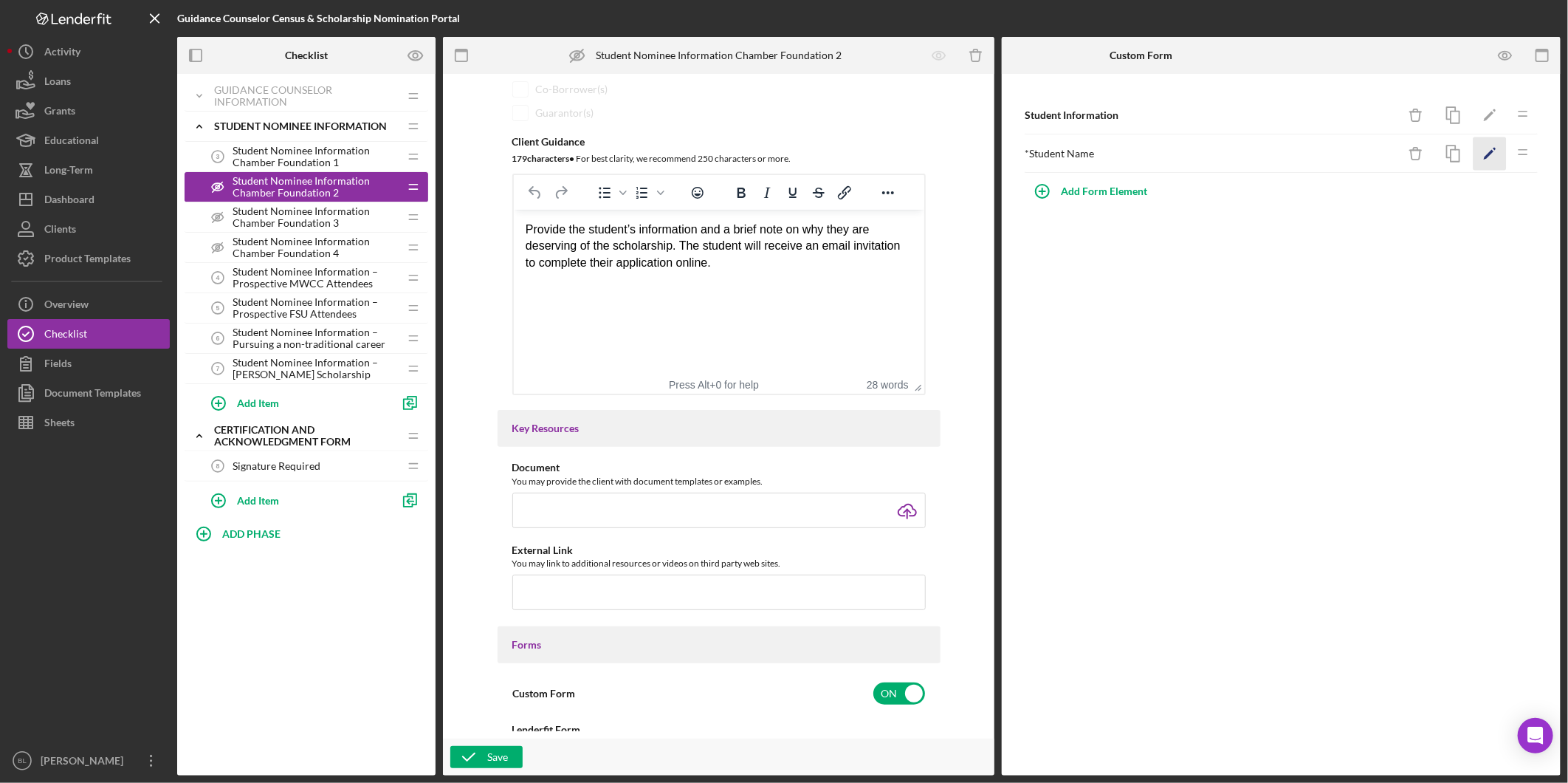
click at [1493, 149] on icon "Icon/Edit" at bounding box center [1490, 154] width 33 height 33
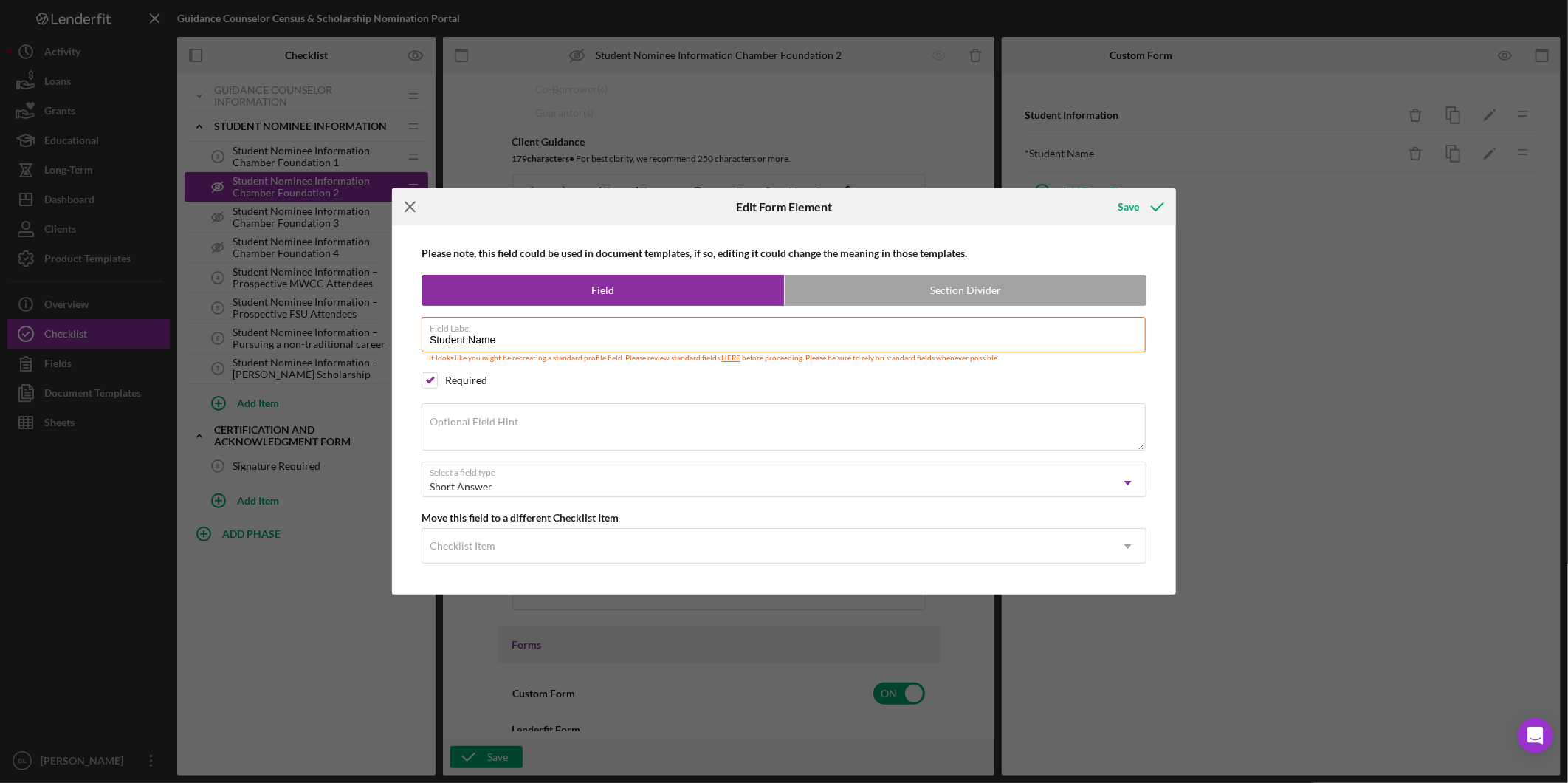
click at [418, 209] on icon "Icon/Menu Close" at bounding box center [411, 206] width 37 height 37
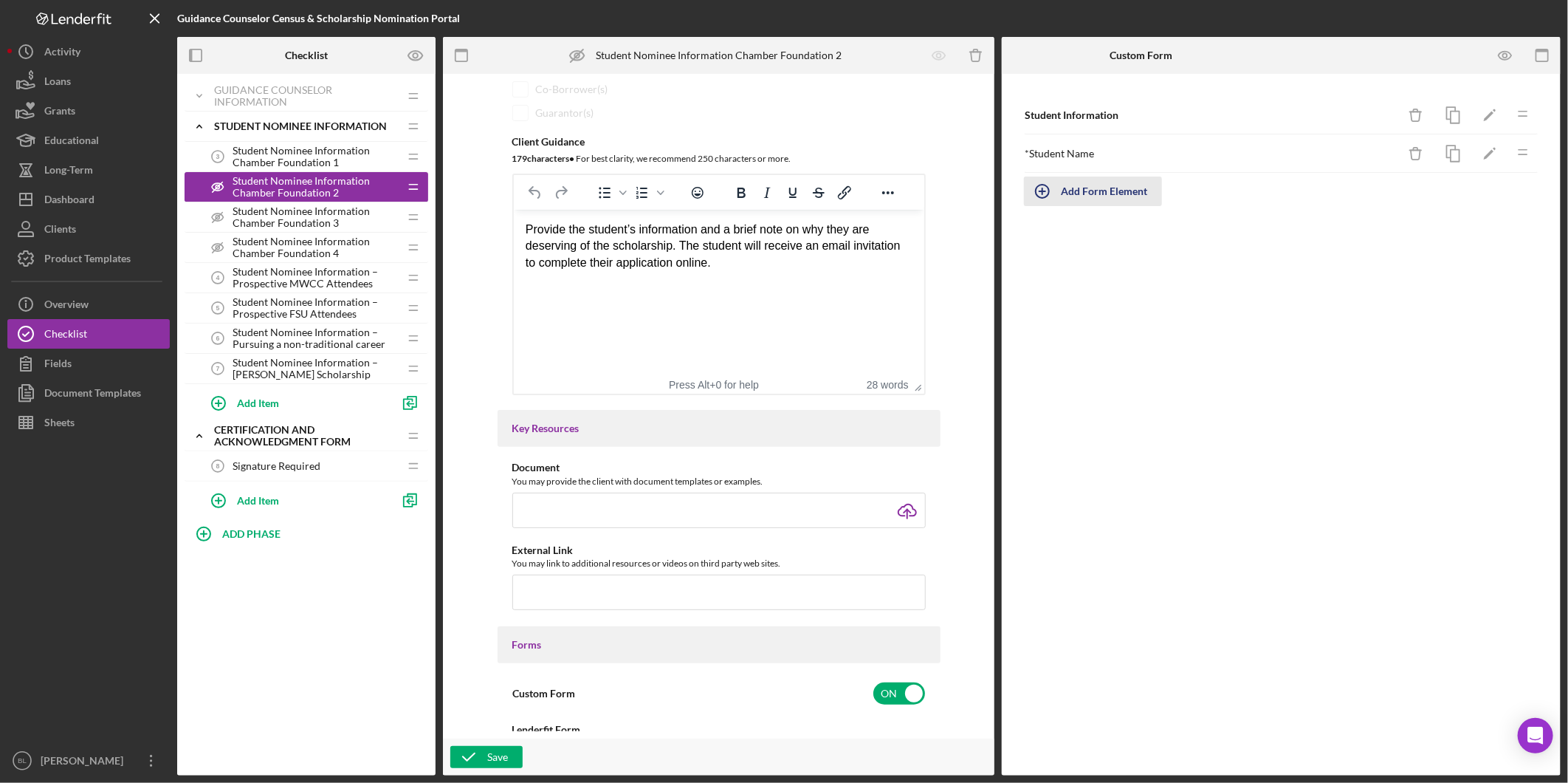
click at [1113, 189] on div "Add Form Element" at bounding box center [1105, 191] width 87 height 29
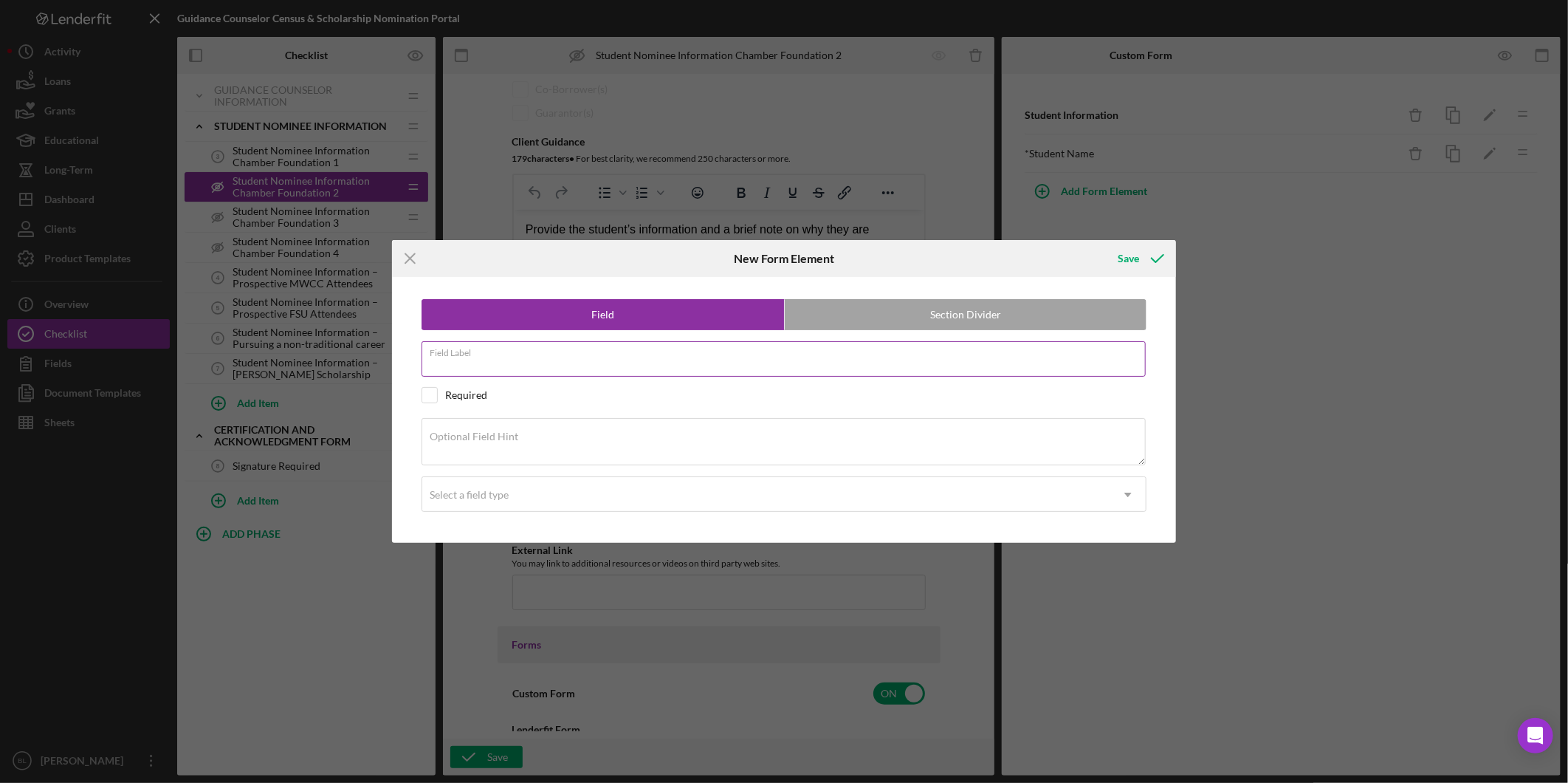
click at [748, 370] on input "Field Label" at bounding box center [784, 359] width 724 height 36
type input "Student Email"
click at [434, 389] on input "checkbox" at bounding box center [430, 395] width 15 height 15
checkbox input "true"
click at [476, 502] on div "Select a field type" at bounding box center [767, 494] width 688 height 34
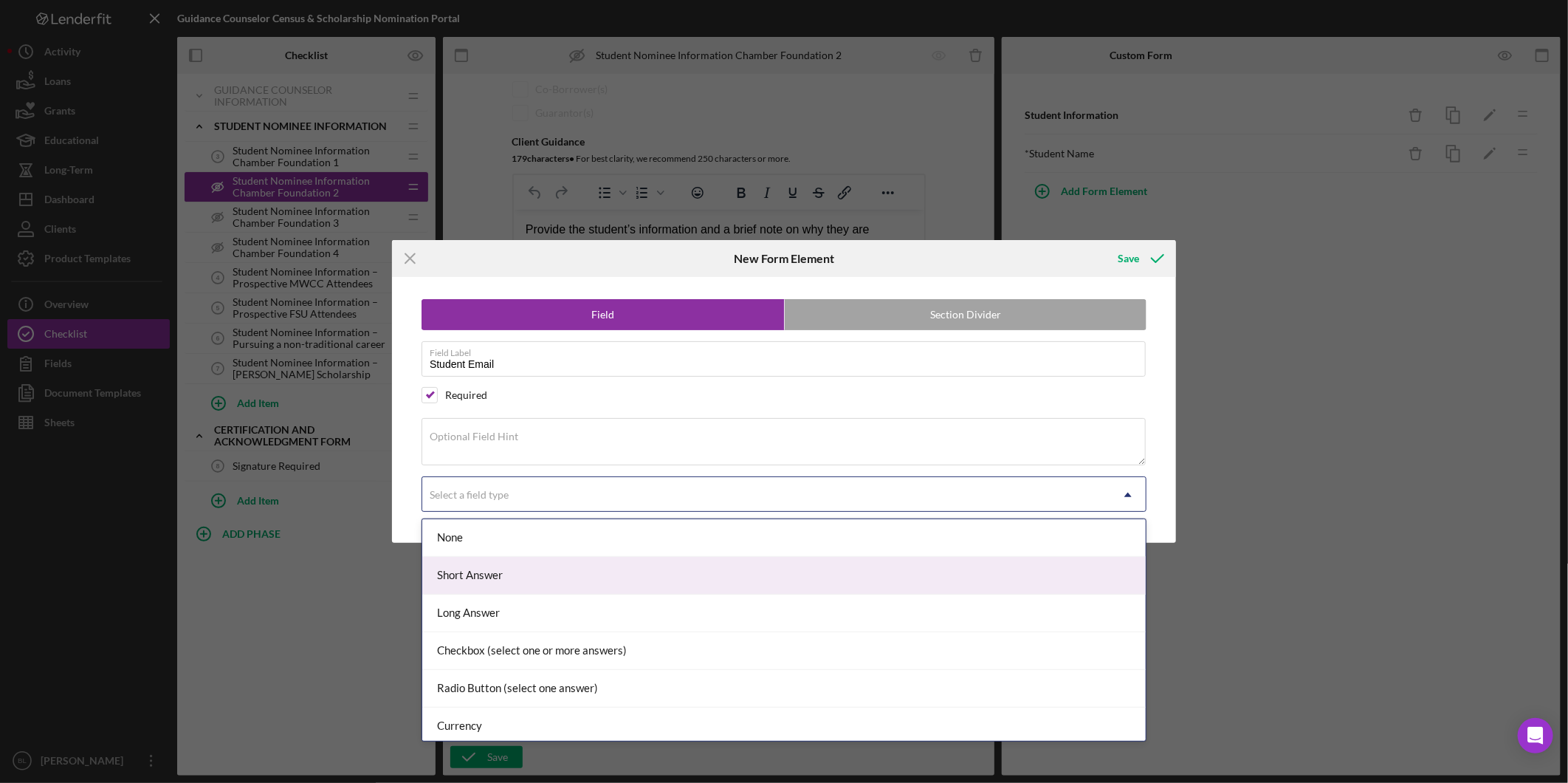
click at [478, 579] on div "Short Answer" at bounding box center [784, 575] width 723 height 37
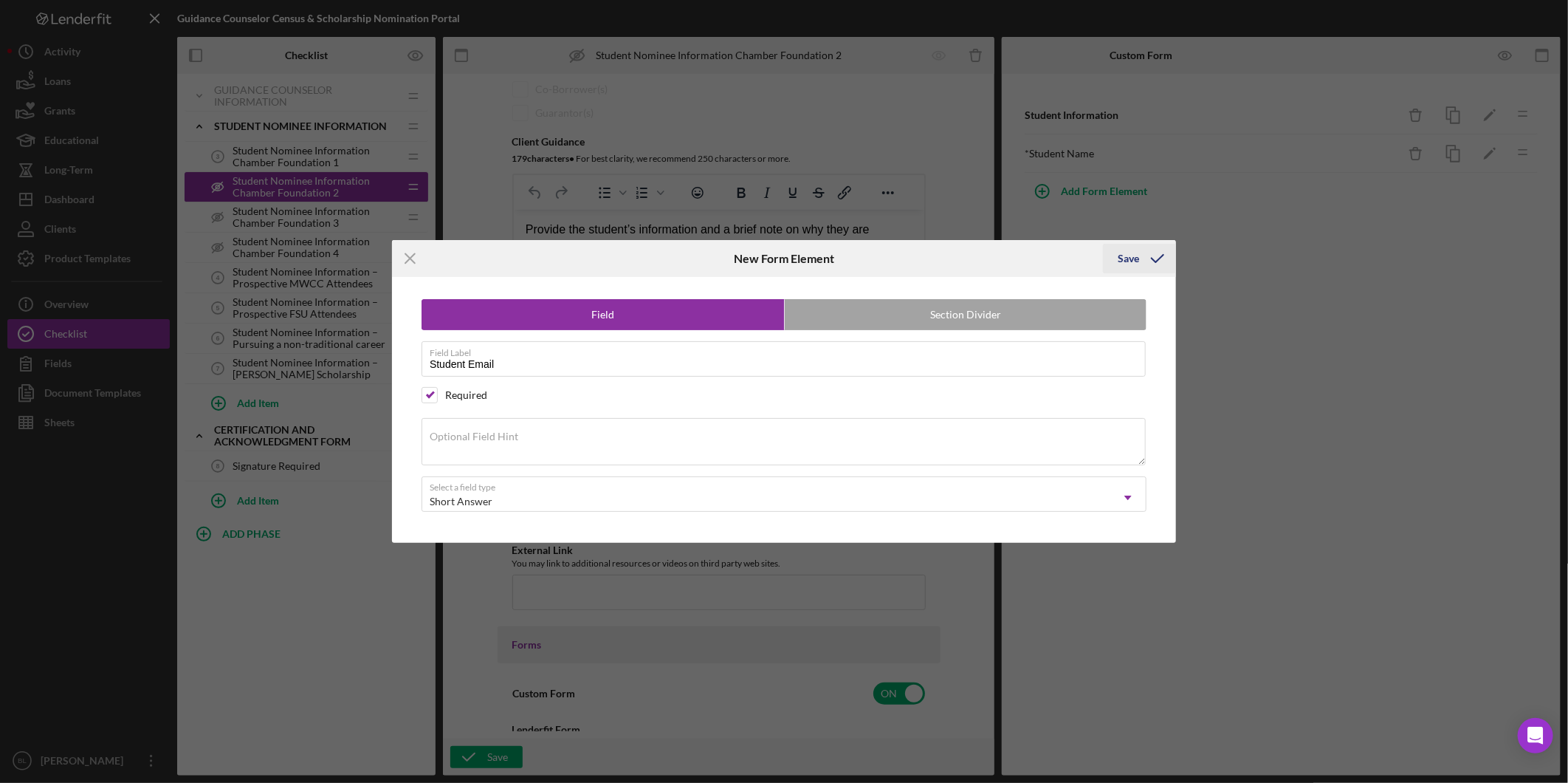
click at [1127, 260] on div "Save" at bounding box center [1129, 258] width 22 height 29
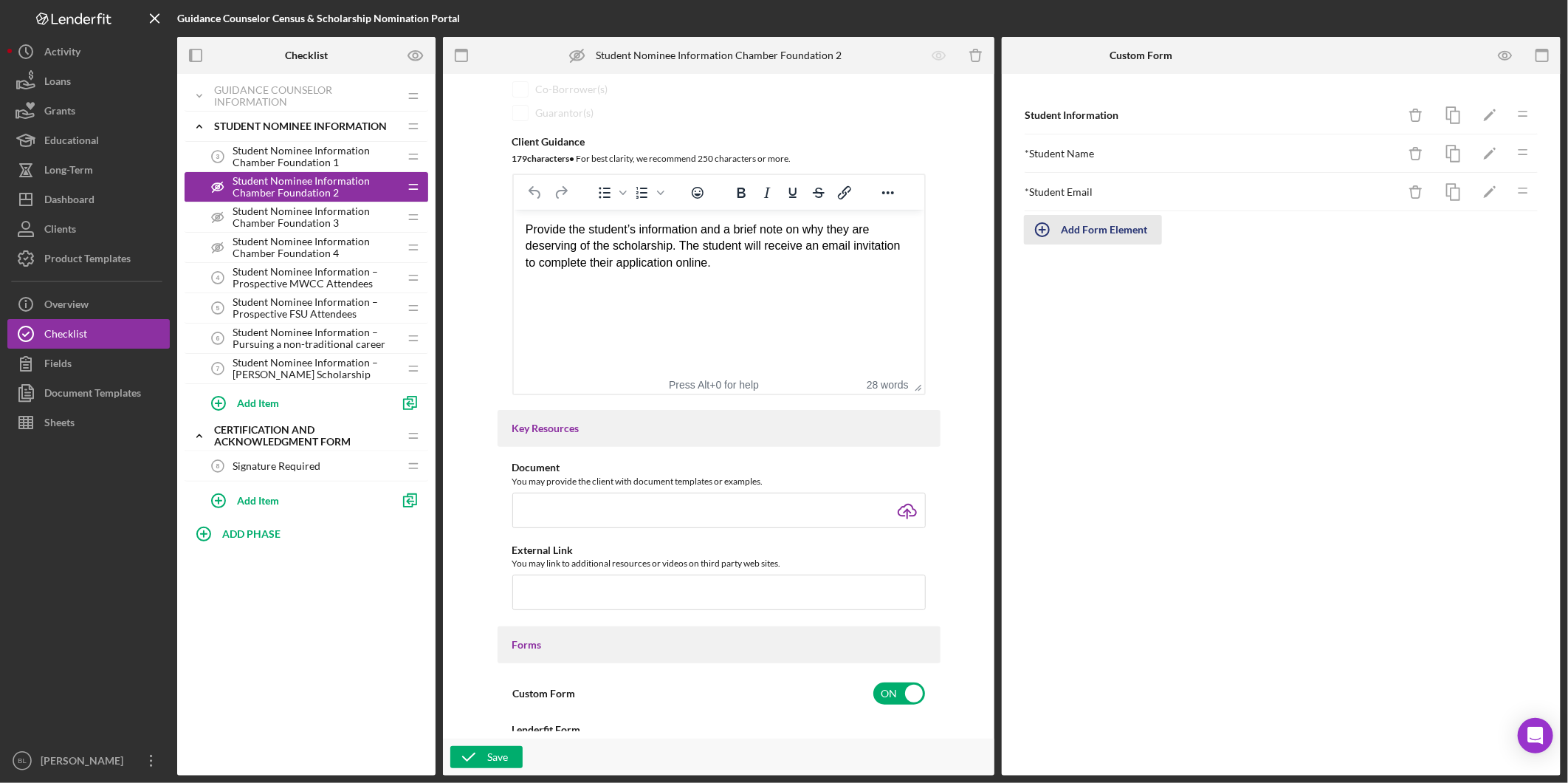
click at [1097, 224] on div "Add Form Element" at bounding box center [1105, 230] width 87 height 29
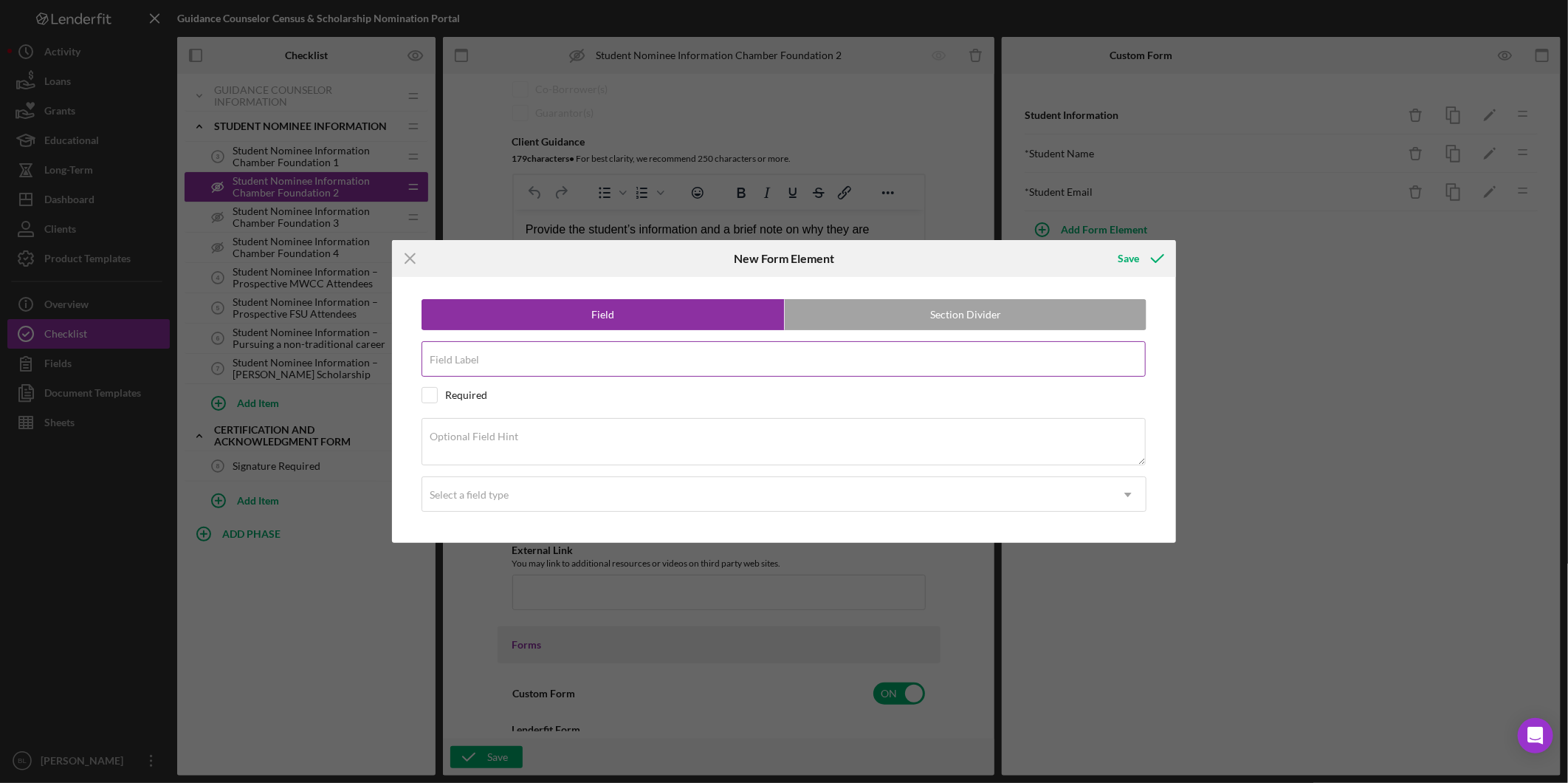
click at [458, 366] on input "Field Label" at bounding box center [784, 359] width 724 height 36
paste input "Why nominate this student for the scholarship?"
type input "Why nominate this student for the scholarship?"
click at [426, 388] on input "checkbox" at bounding box center [430, 395] width 15 height 15
checkbox input "true"
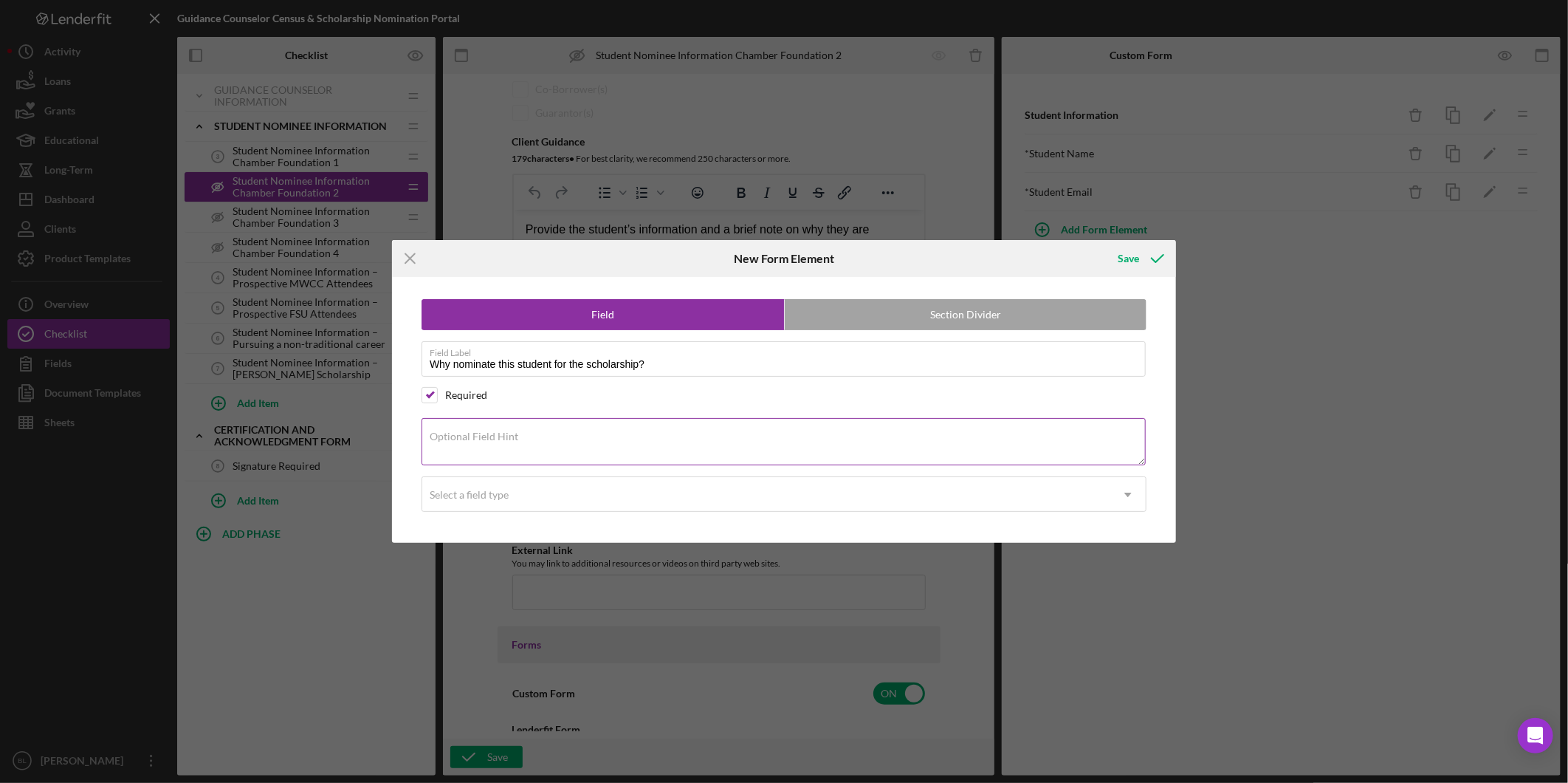
click at [641, 442] on textarea "Optional Field Hint" at bounding box center [784, 441] width 724 height 48
paste textarea "Provide a brief note on why they are deserving of the scholarship."
type textarea "Provide a brief note on why they are deserving of the scholarship."
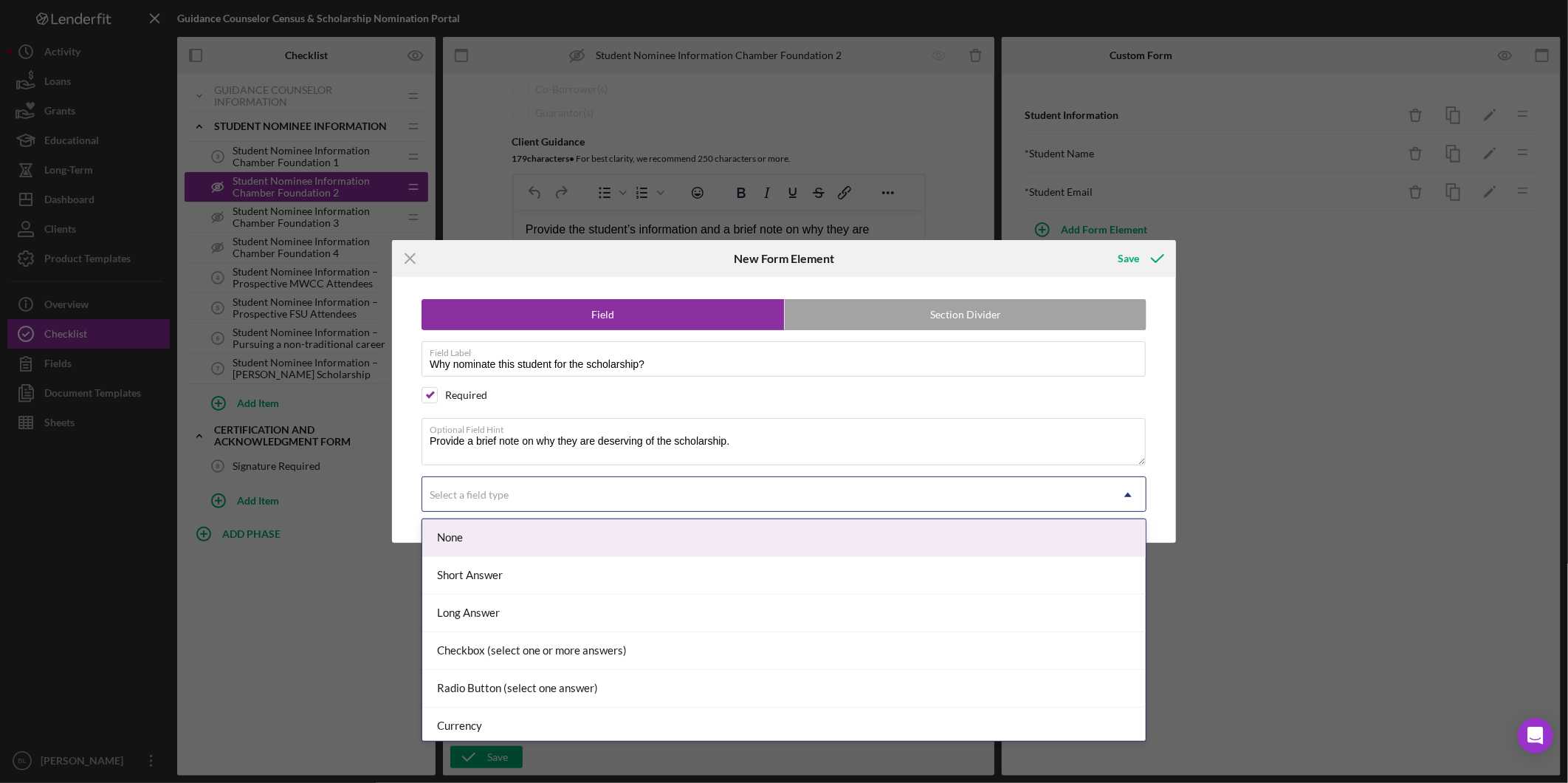
click at [593, 490] on div "Select a field type" at bounding box center [767, 494] width 688 height 34
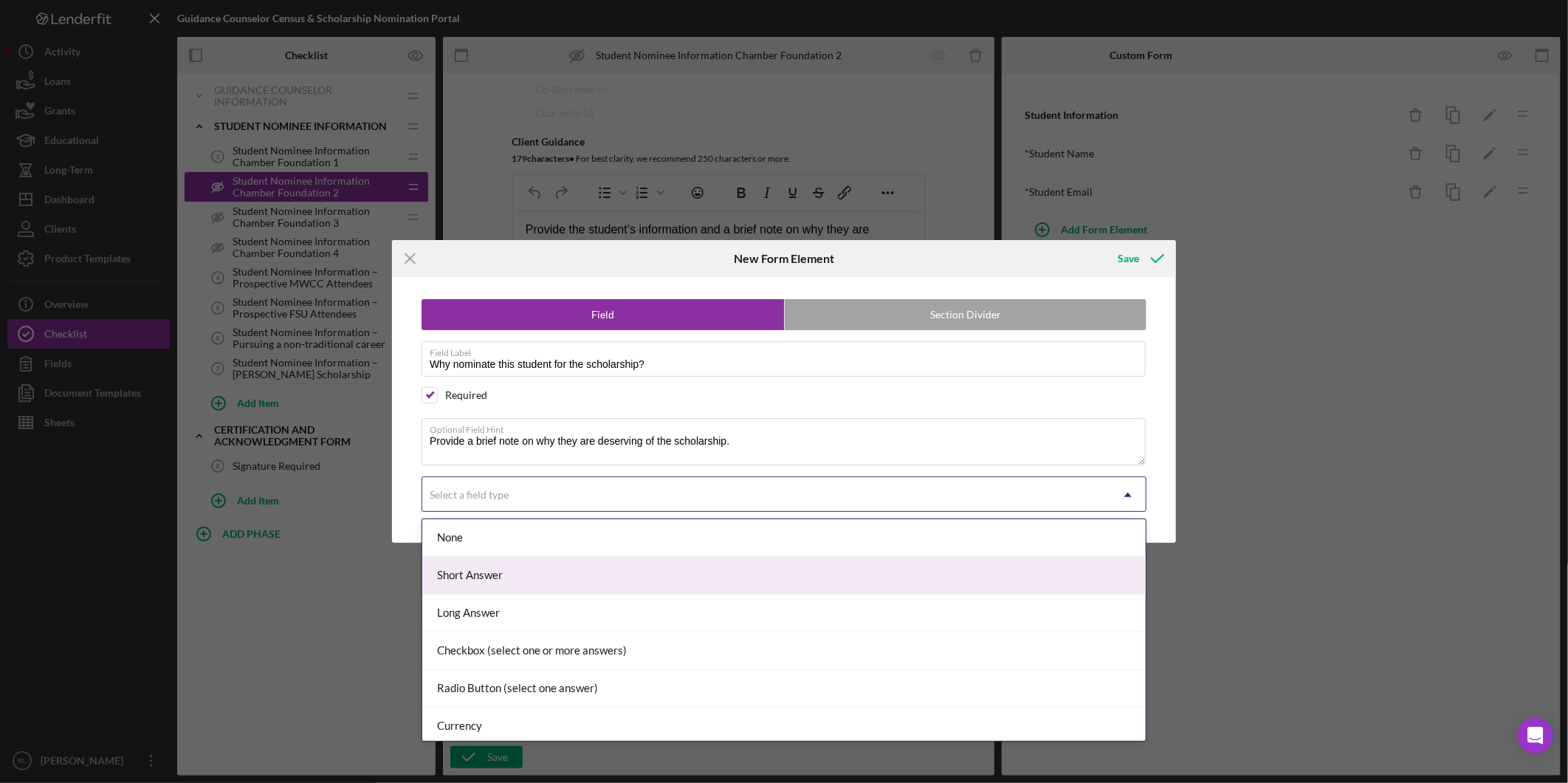
click at [548, 566] on div "Short Answer" at bounding box center [784, 575] width 723 height 37
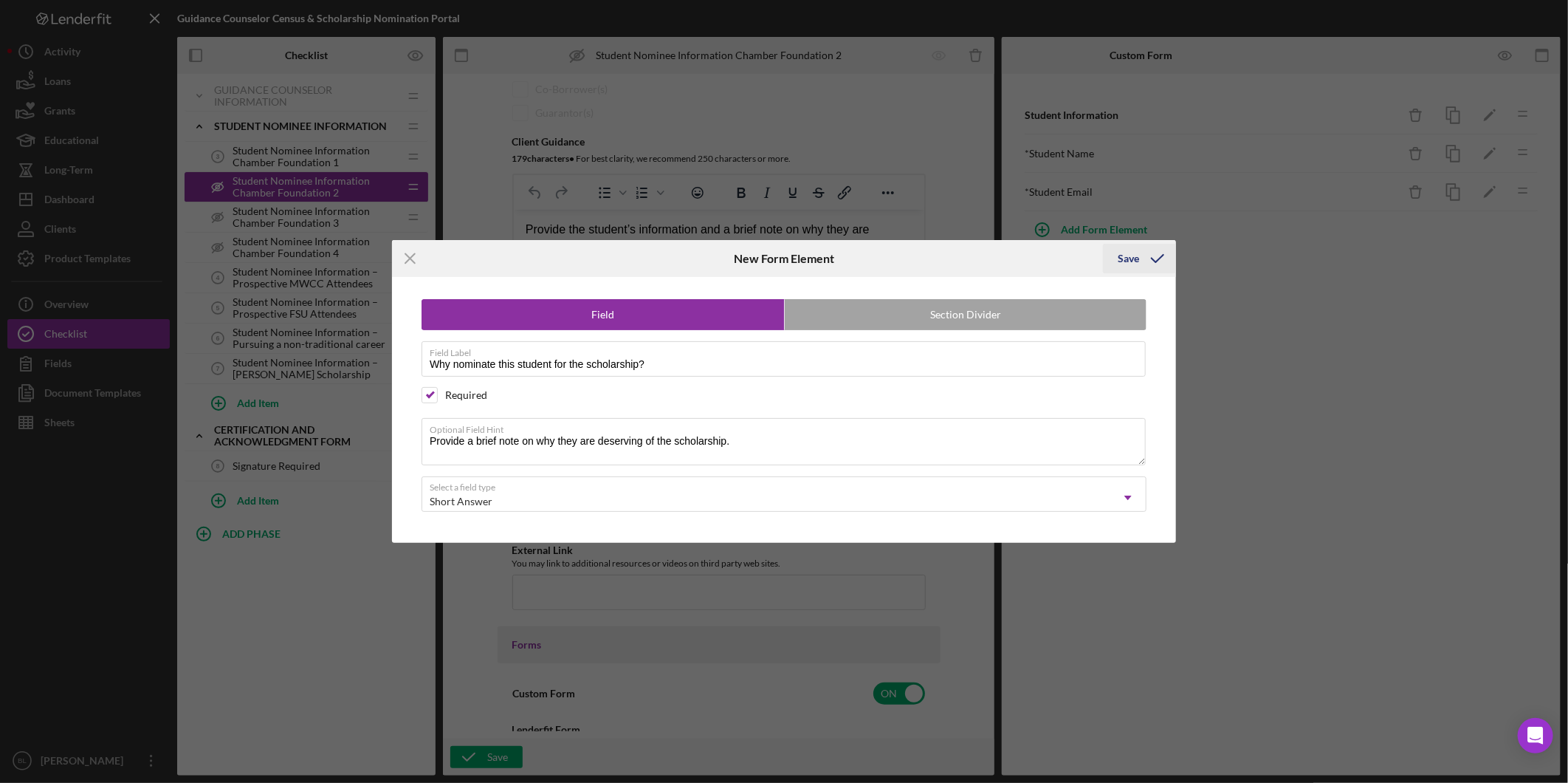
click at [1141, 252] on icon "submit" at bounding box center [1157, 258] width 37 height 37
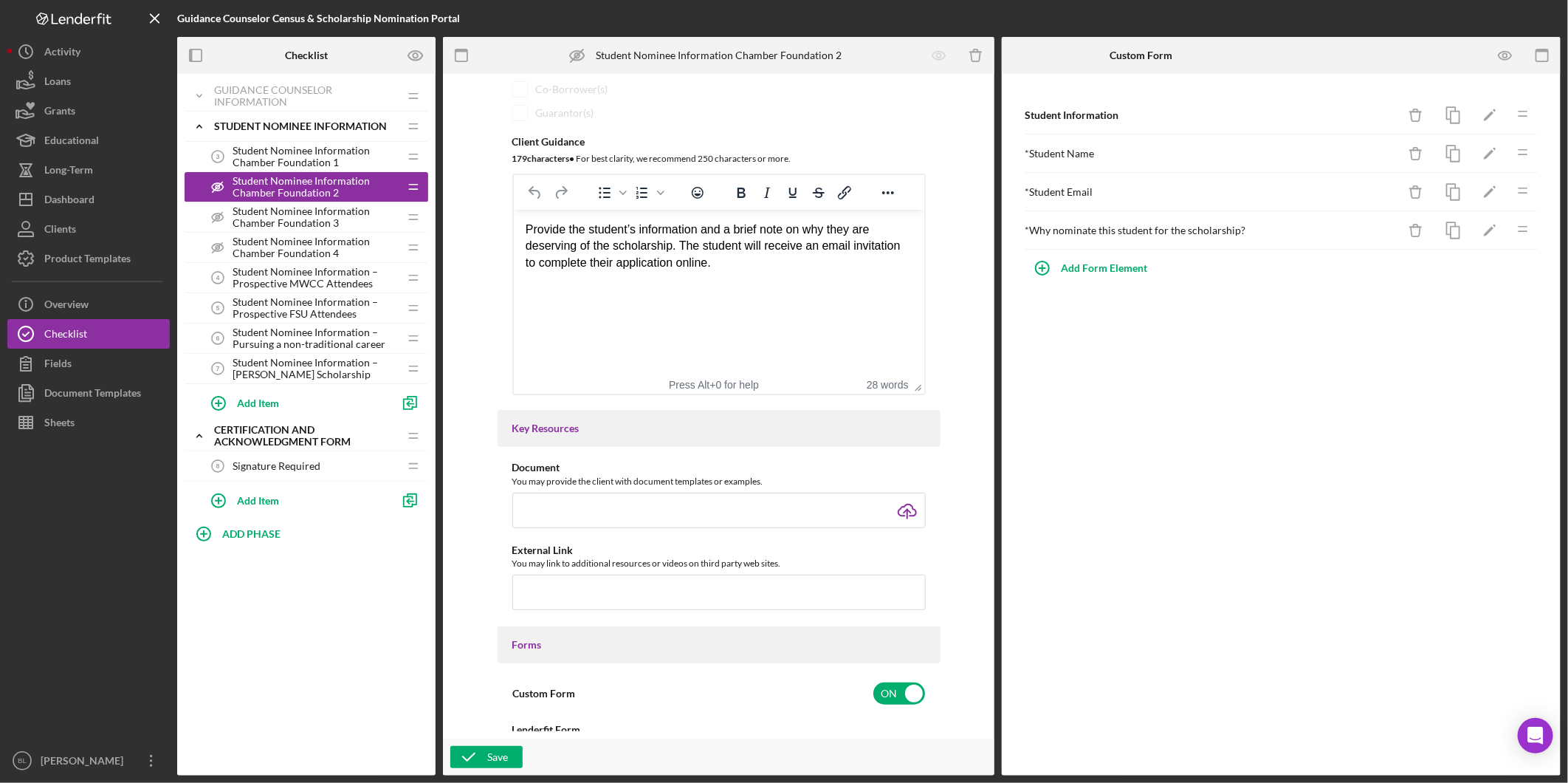
click at [1287, 370] on div "Student Information Icon/Delete Icon/Edit Icon/Drag * Student Name Icon/Delete …" at bounding box center [1281, 424] width 559 height 702
click at [1504, 52] on icon "button" at bounding box center [1505, 55] width 12 height 8
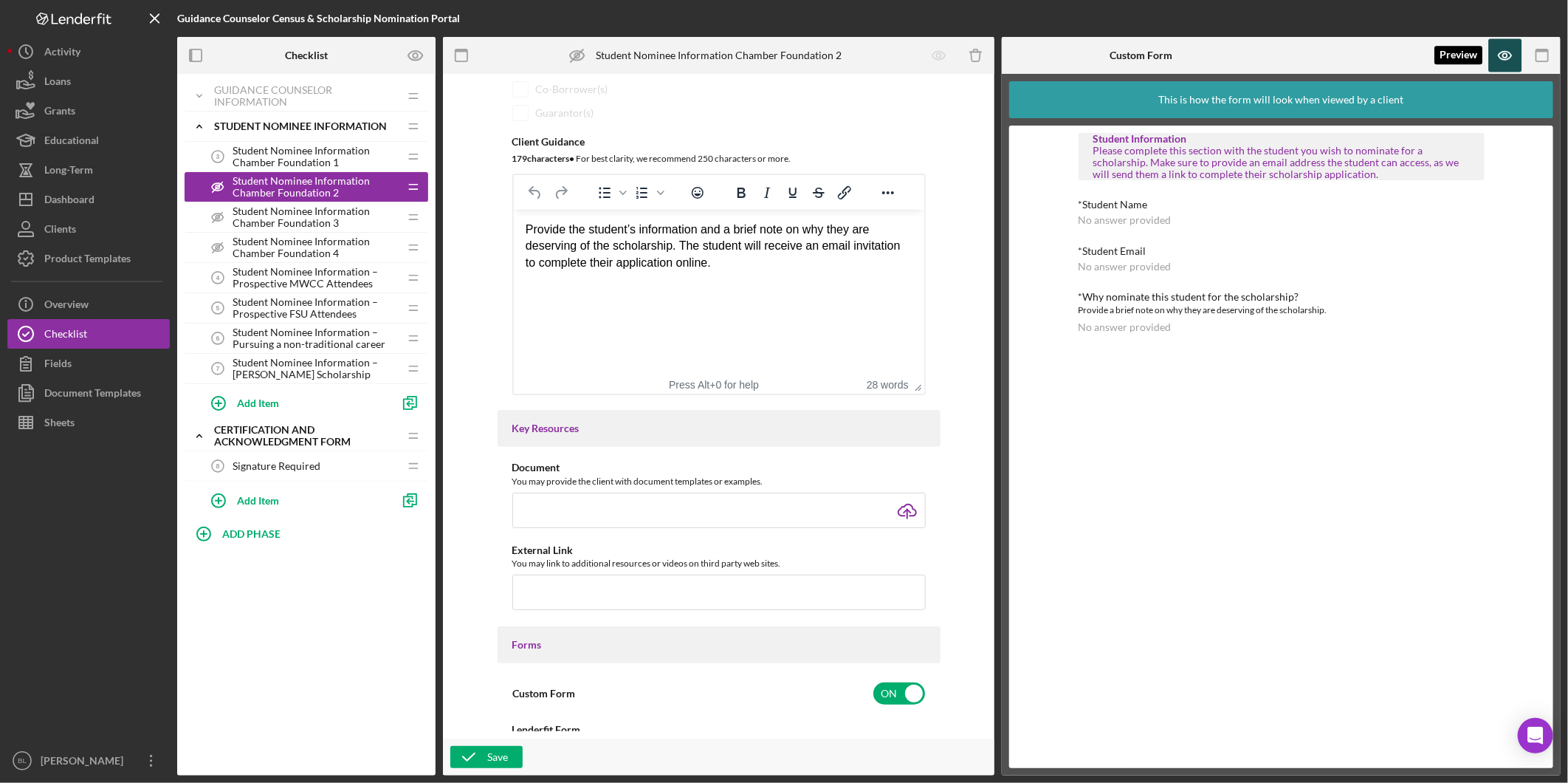
click at [1503, 53] on icon "button" at bounding box center [1505, 55] width 4 height 4
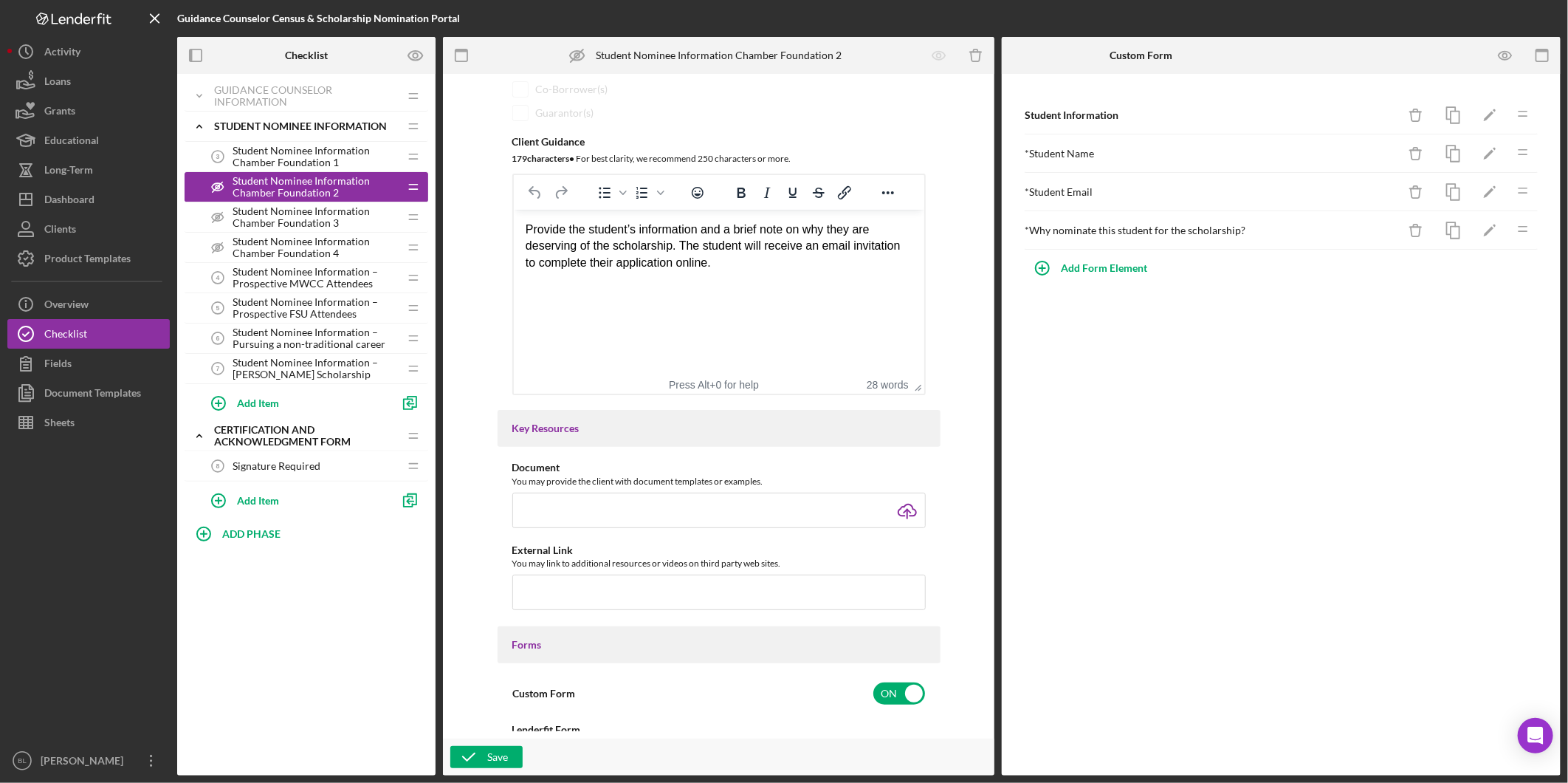
click at [341, 209] on span "Student Nominee Information Chamber Foundation 3" at bounding box center [316, 217] width 166 height 23
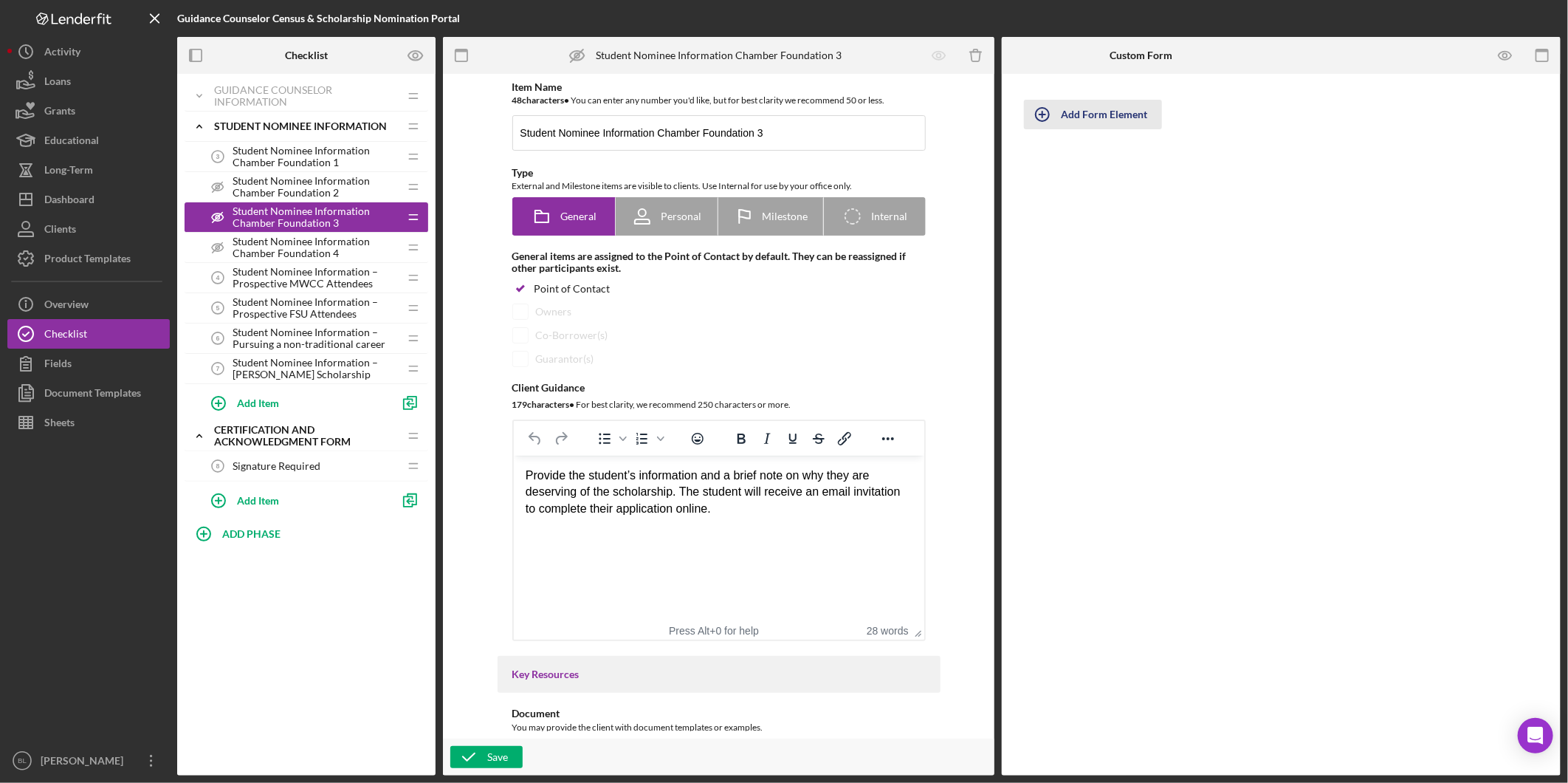
click at [1131, 113] on div "Add Form Element" at bounding box center [1105, 114] width 87 height 29
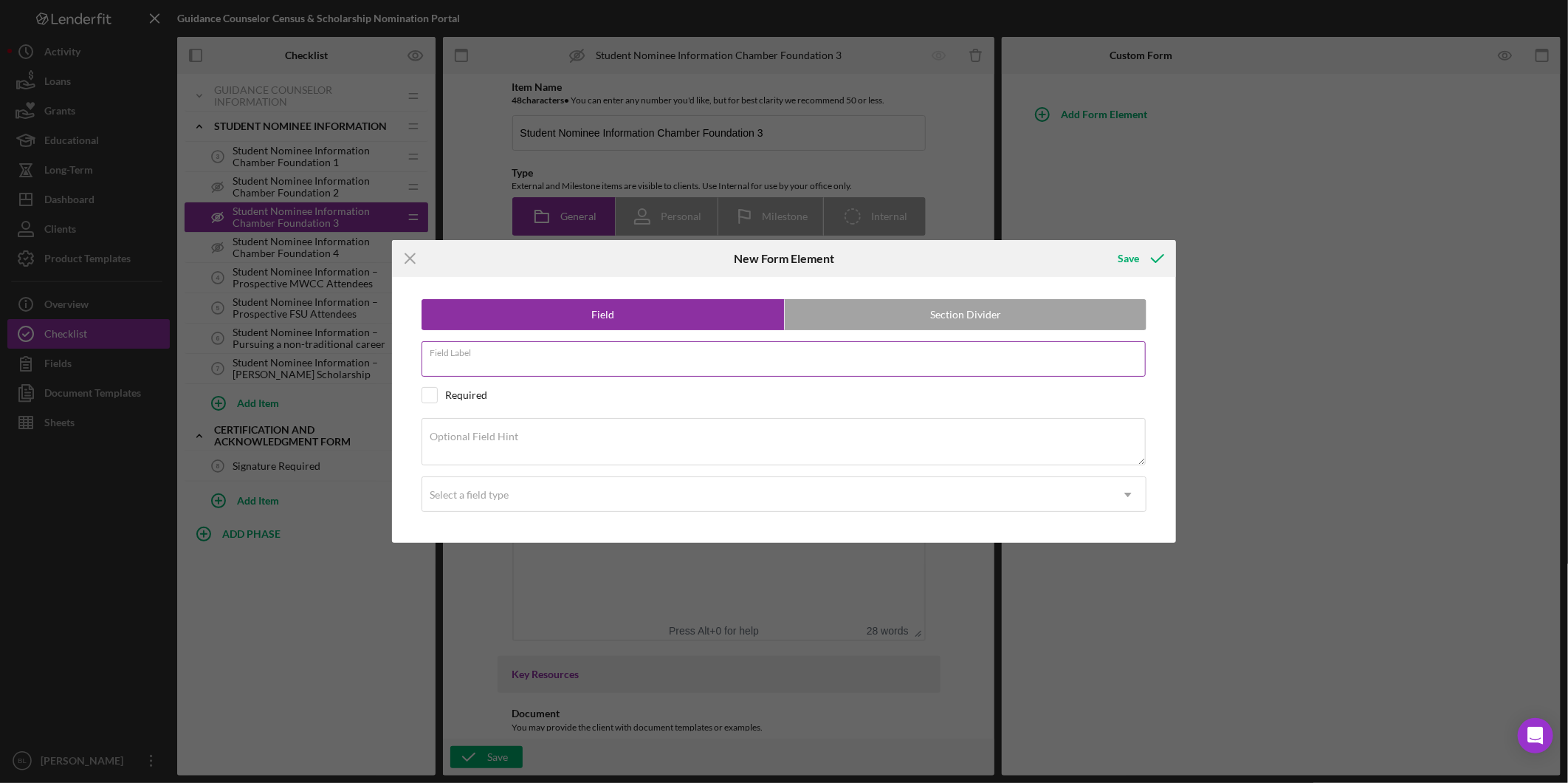
click at [653, 363] on input "Field Label" at bounding box center [784, 359] width 724 height 36
paste input "Student Information"
type input "Student Information"
click at [647, 438] on textarea "Optional Field Hint" at bounding box center [784, 441] width 724 height 48
click at [559, 437] on div "Optional Field Hint" at bounding box center [784, 442] width 725 height 49
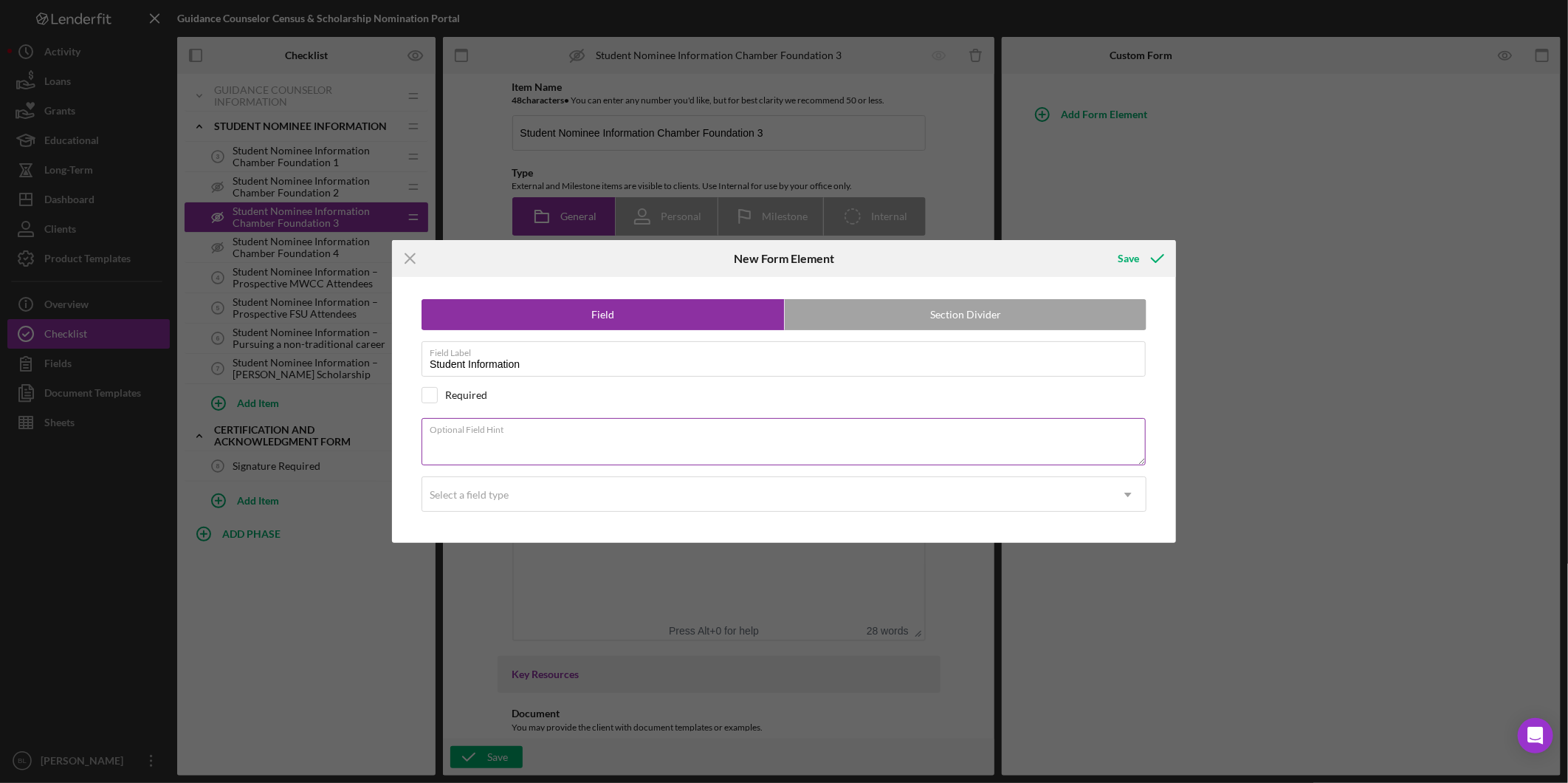
paste textarea "Please complete this section with the student you wish to nominate for a schola…"
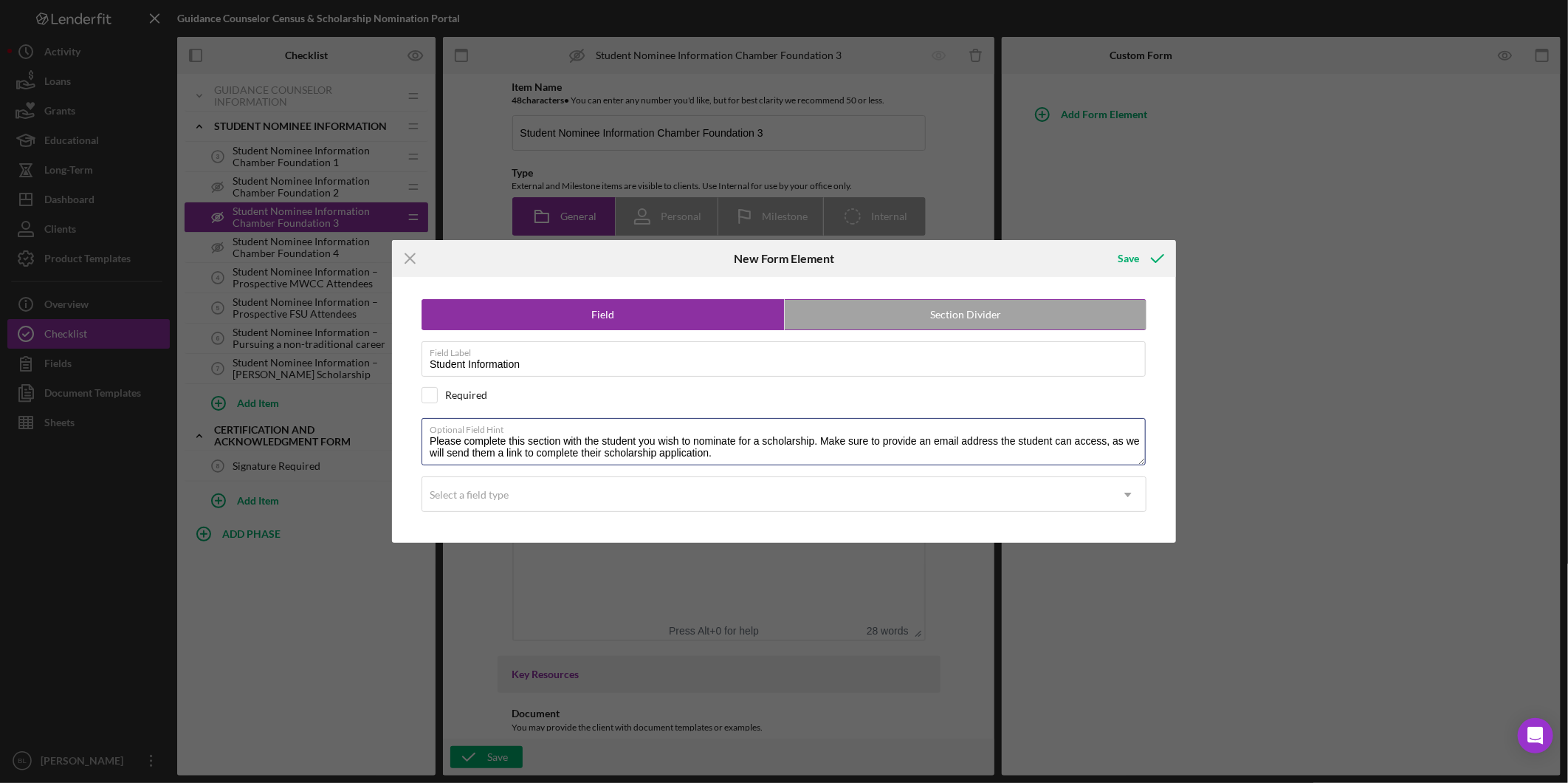
type textarea "Please complete this section with the student you wish to nominate for a schola…"
click at [951, 307] on label "Section Divider" at bounding box center [966, 314] width 362 height 29
radio input "false"
radio input "true"
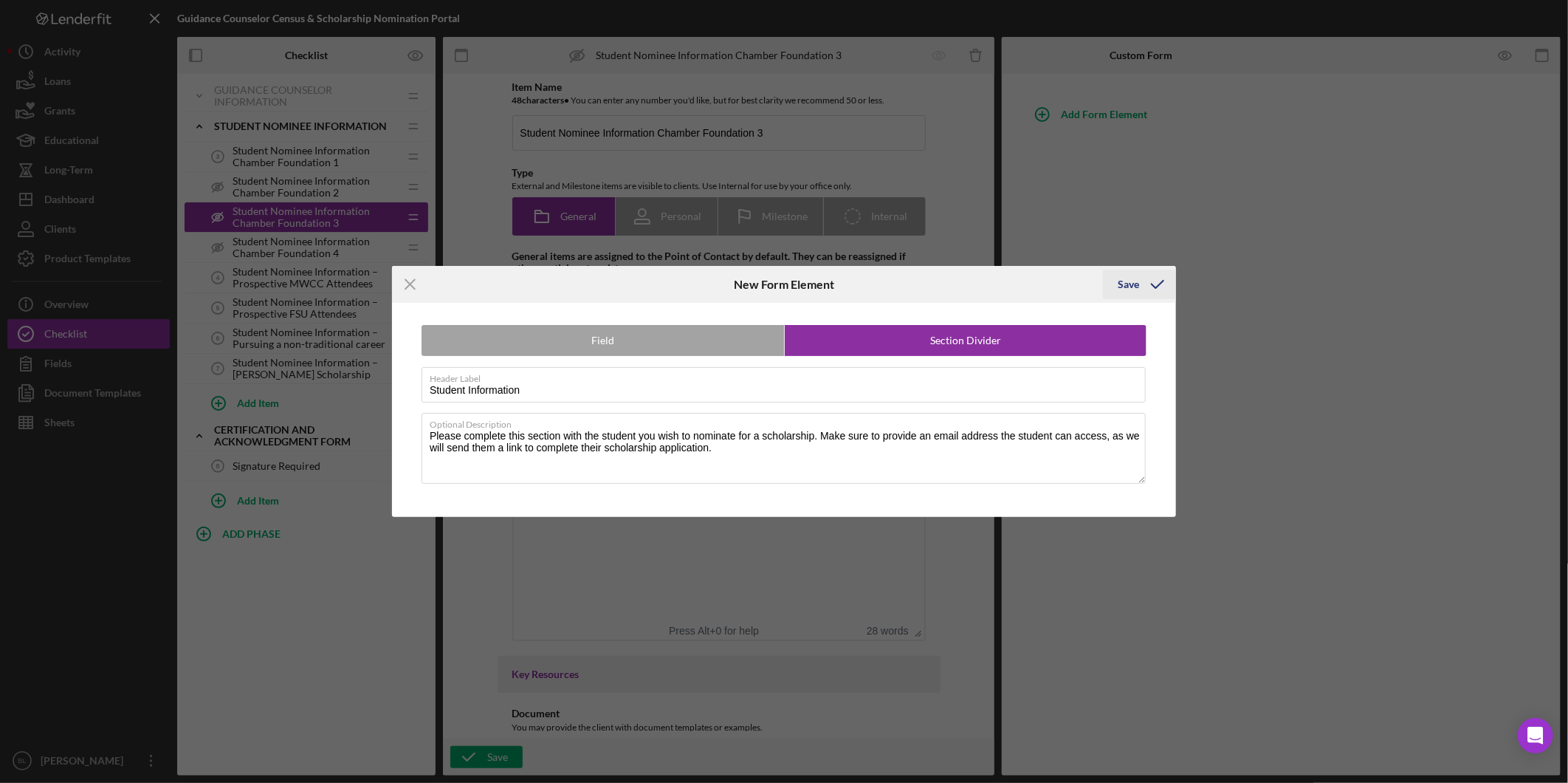
click at [1128, 285] on div "Save" at bounding box center [1129, 284] width 22 height 29
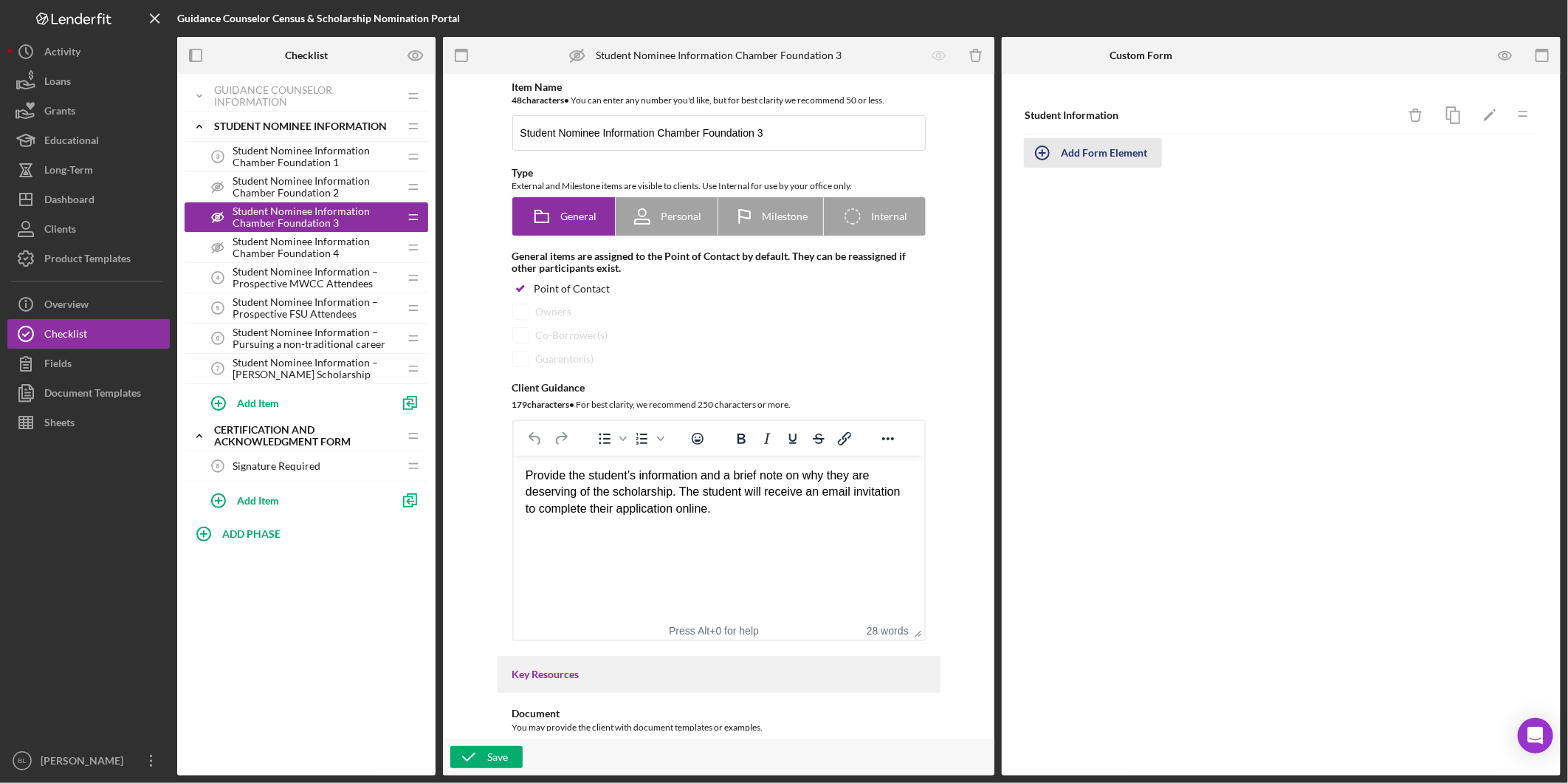
click at [1060, 160] on button "Add Form Element" at bounding box center [1092, 152] width 138 height 29
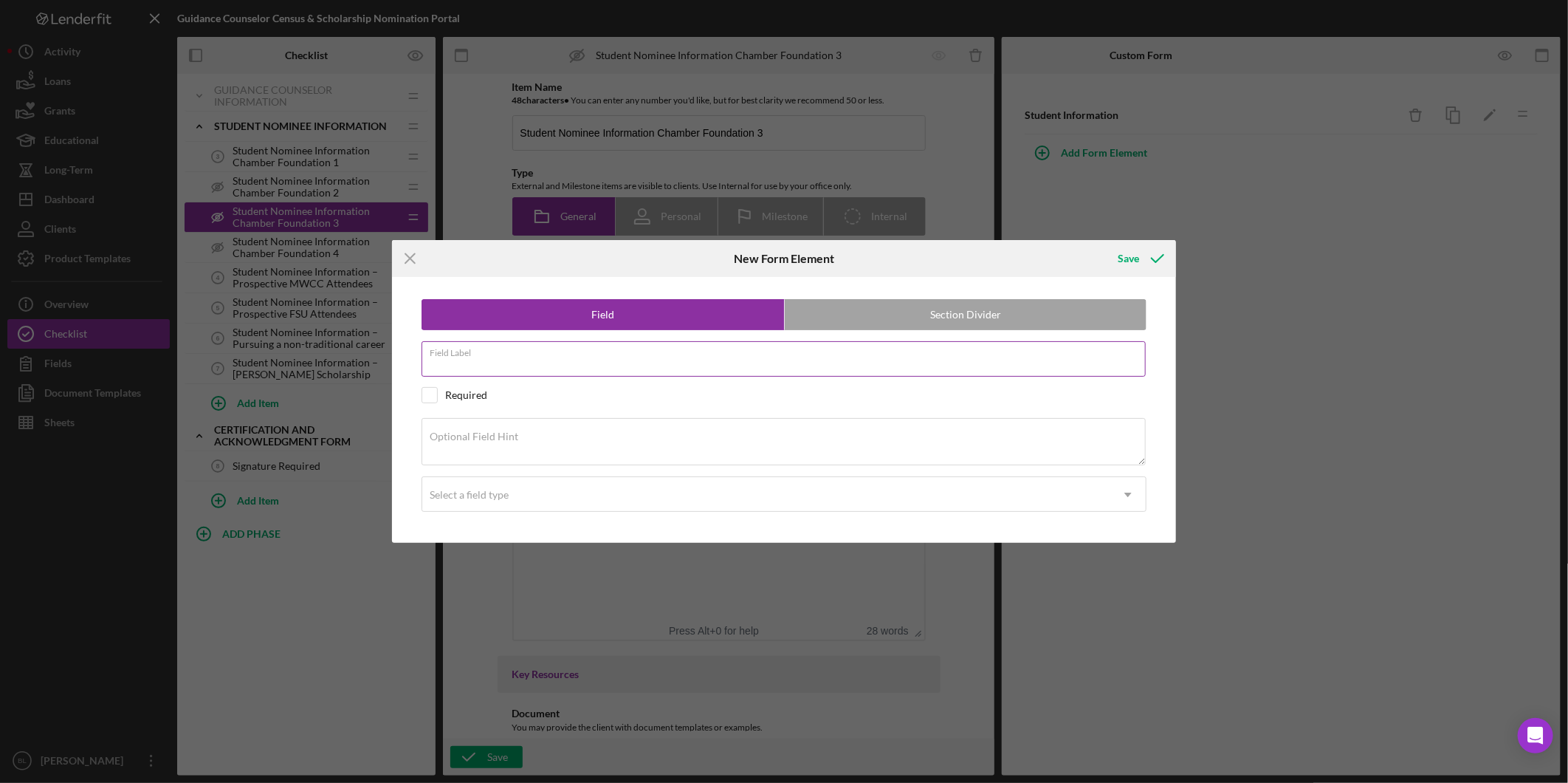
click at [774, 369] on input "Field Label" at bounding box center [784, 359] width 724 height 36
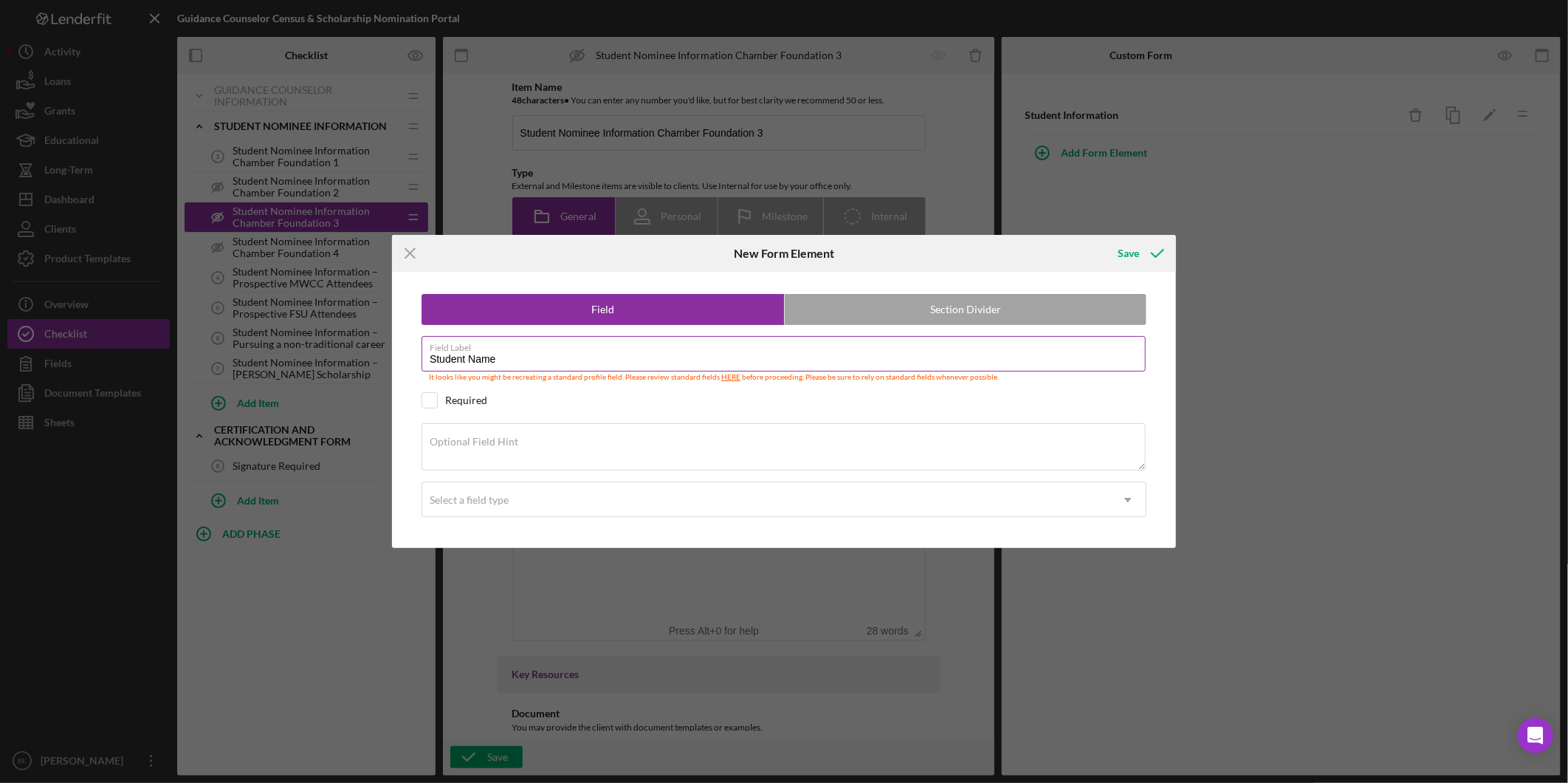
type input "Student Name"
click at [431, 402] on input "checkbox" at bounding box center [430, 399] width 15 height 15
checkbox input "true"
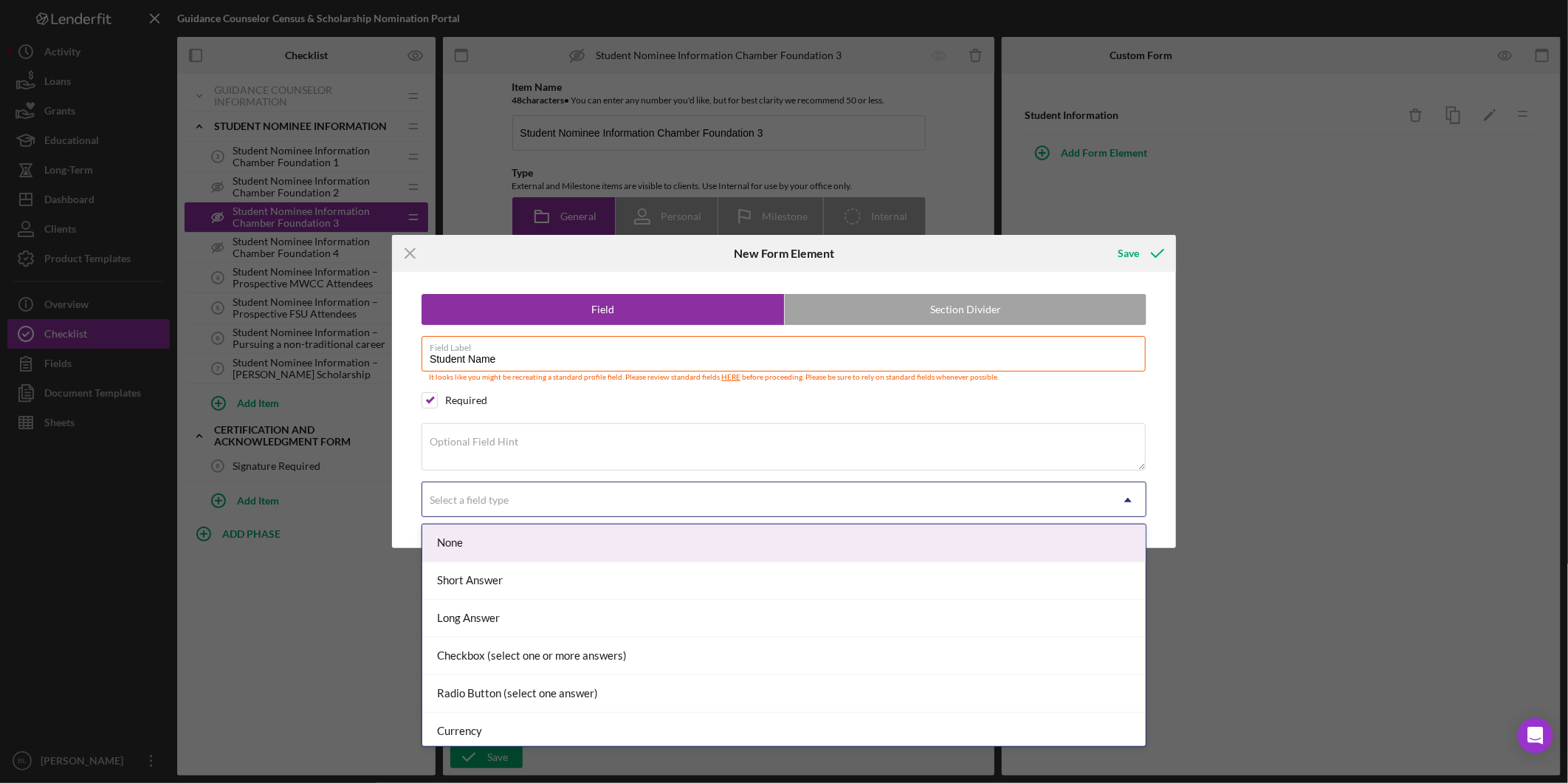
click at [508, 500] on div "Select a field type" at bounding box center [469, 500] width 79 height 12
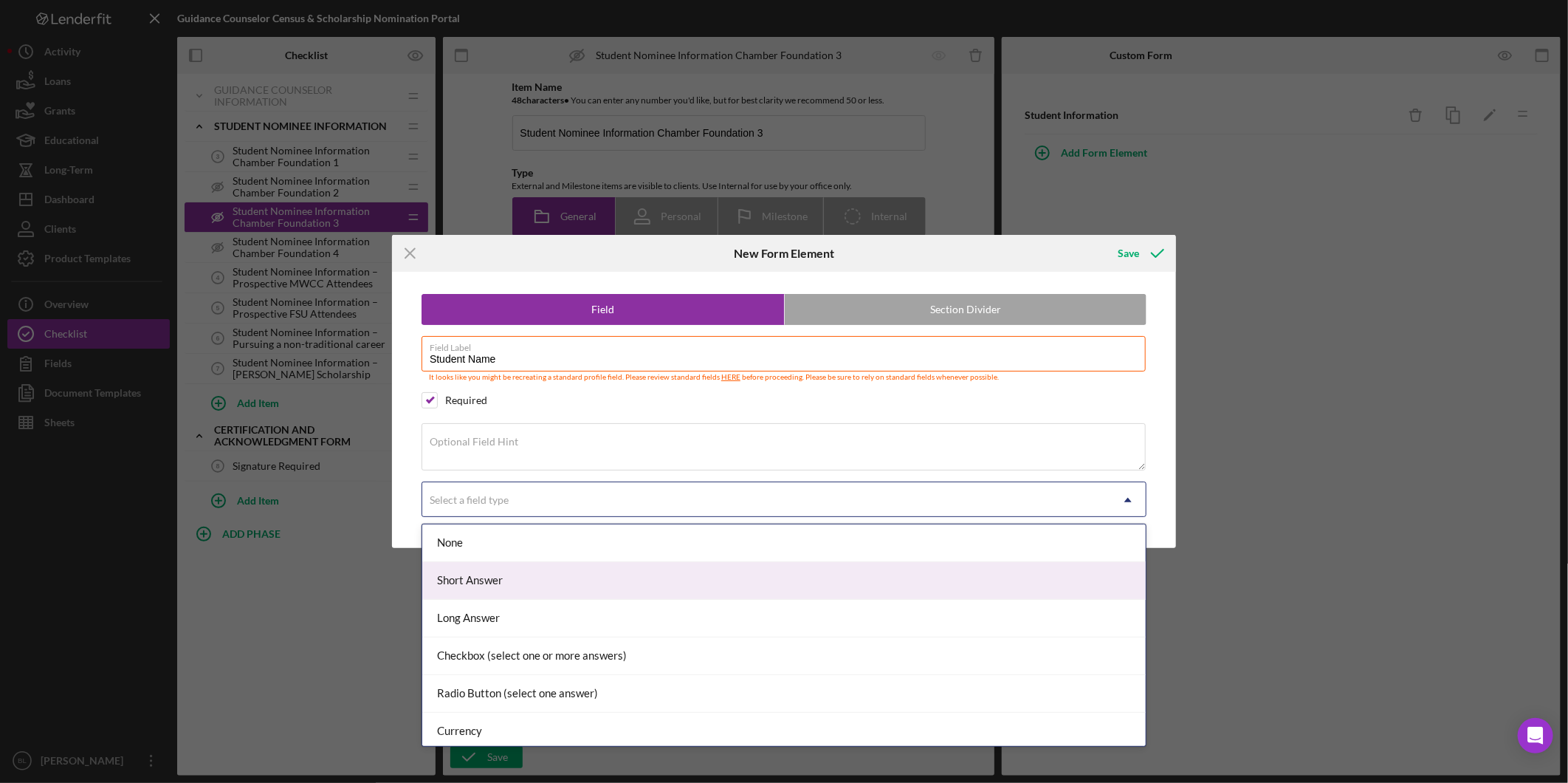
click at [483, 579] on div "Short Answer" at bounding box center [784, 580] width 723 height 37
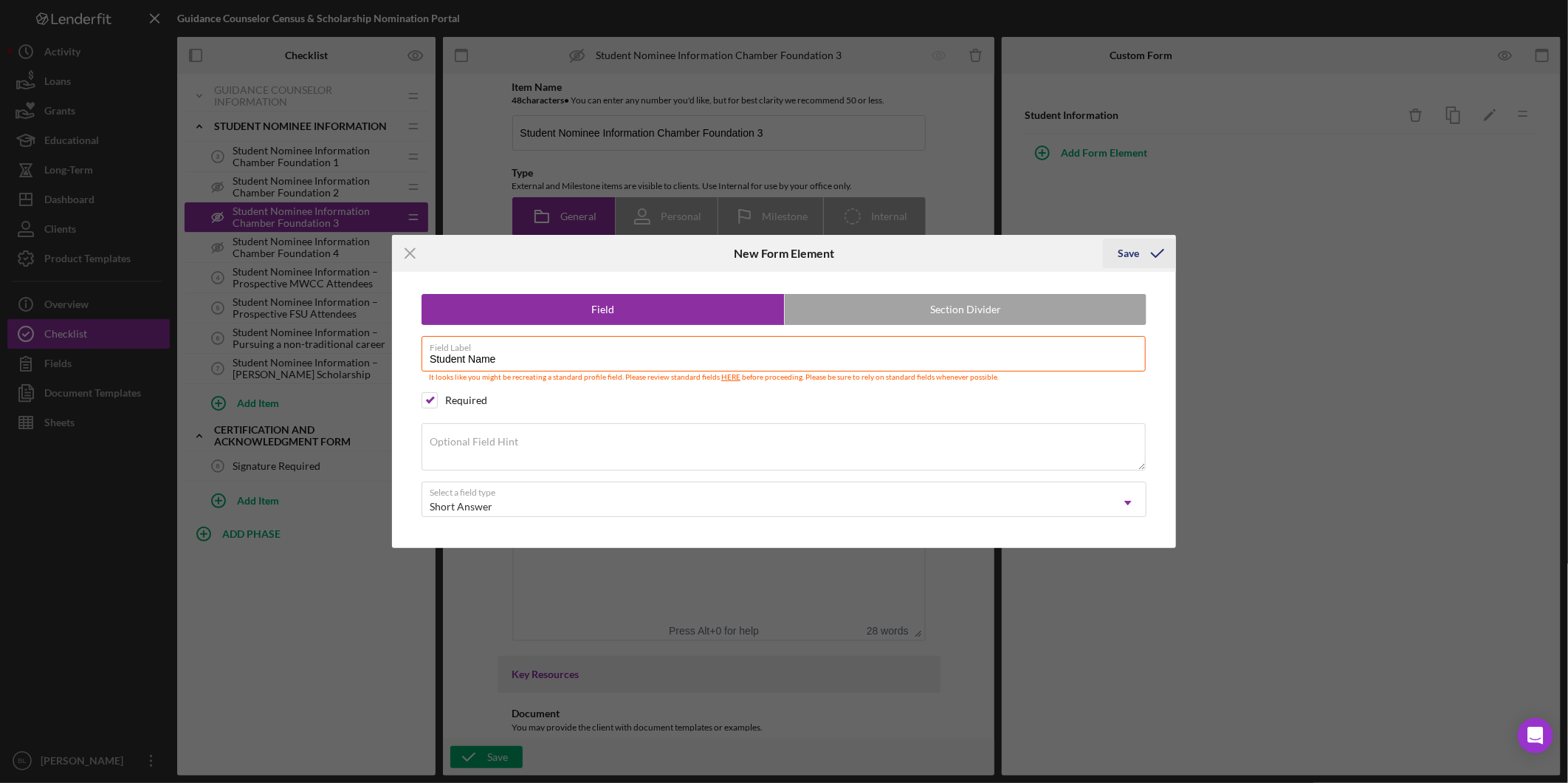
click at [1128, 258] on div "Save" at bounding box center [1129, 253] width 22 height 29
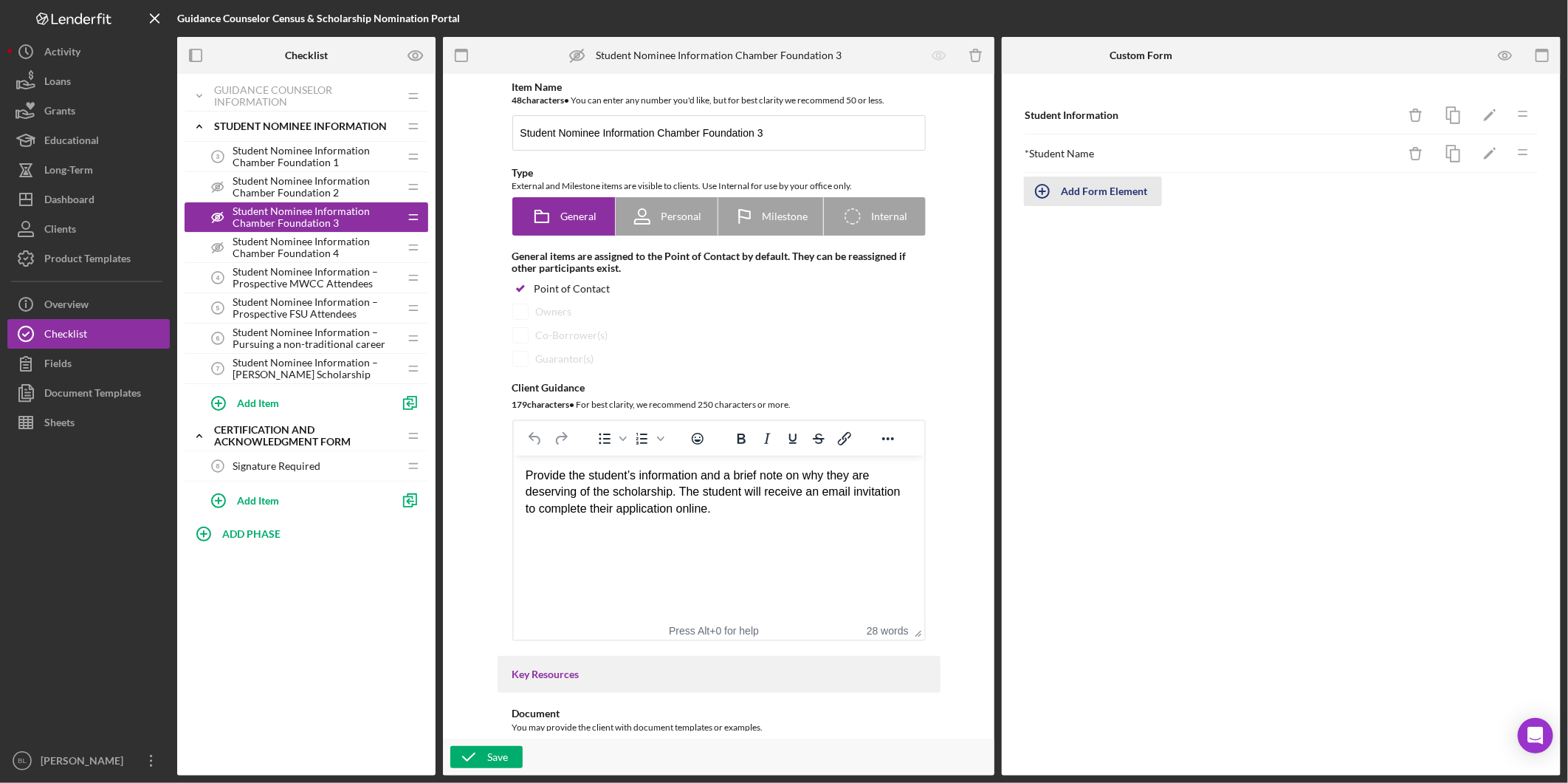
click at [1118, 188] on div "Add Form Element" at bounding box center [1105, 191] width 87 height 29
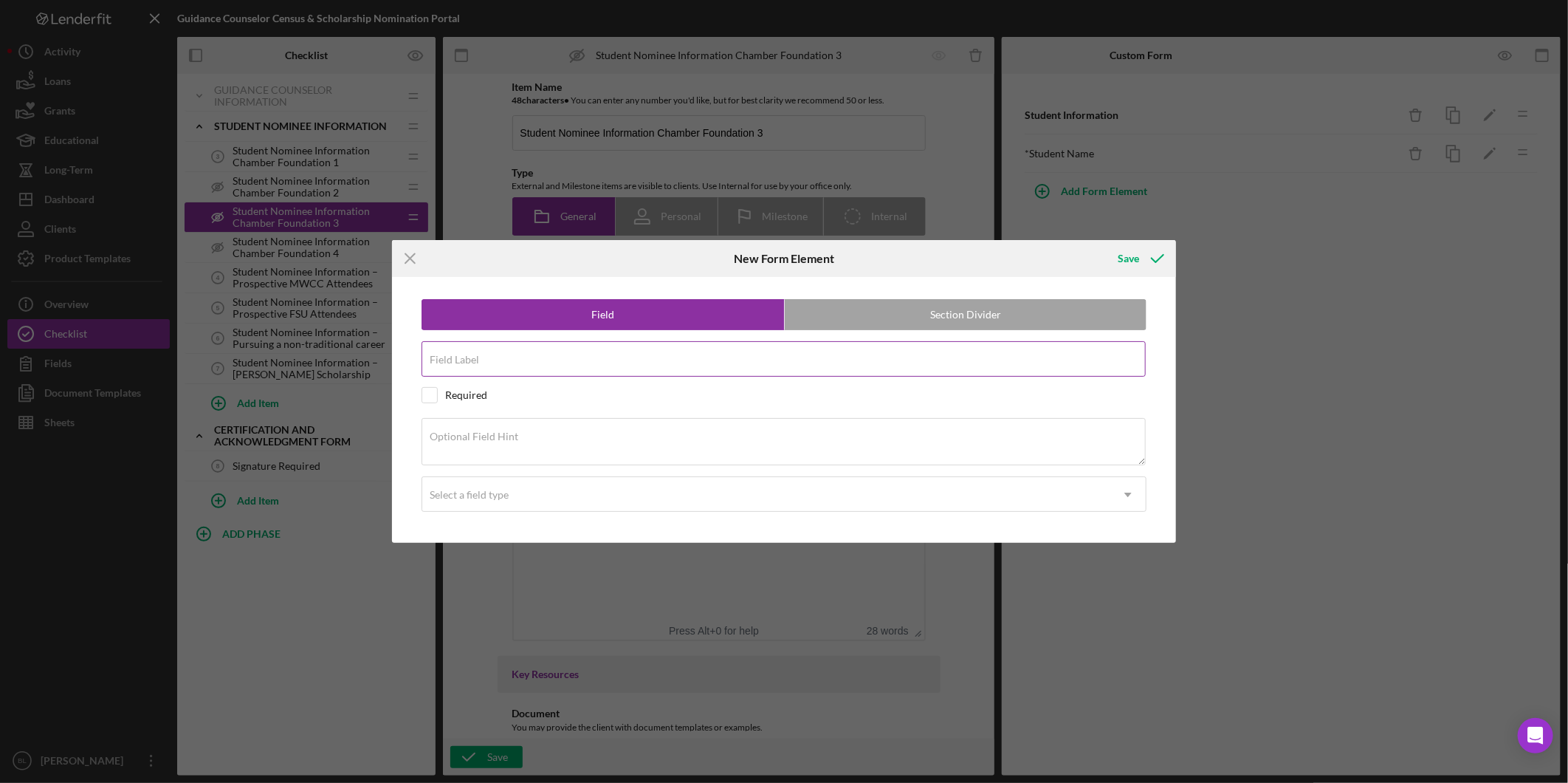
click at [811, 351] on div "Field Label" at bounding box center [784, 359] width 725 height 37
type input "Student Email"
click at [432, 392] on input "checkbox" at bounding box center [430, 395] width 15 height 15
checkbox input "true"
click at [536, 489] on div "Select a field type" at bounding box center [767, 494] width 688 height 34
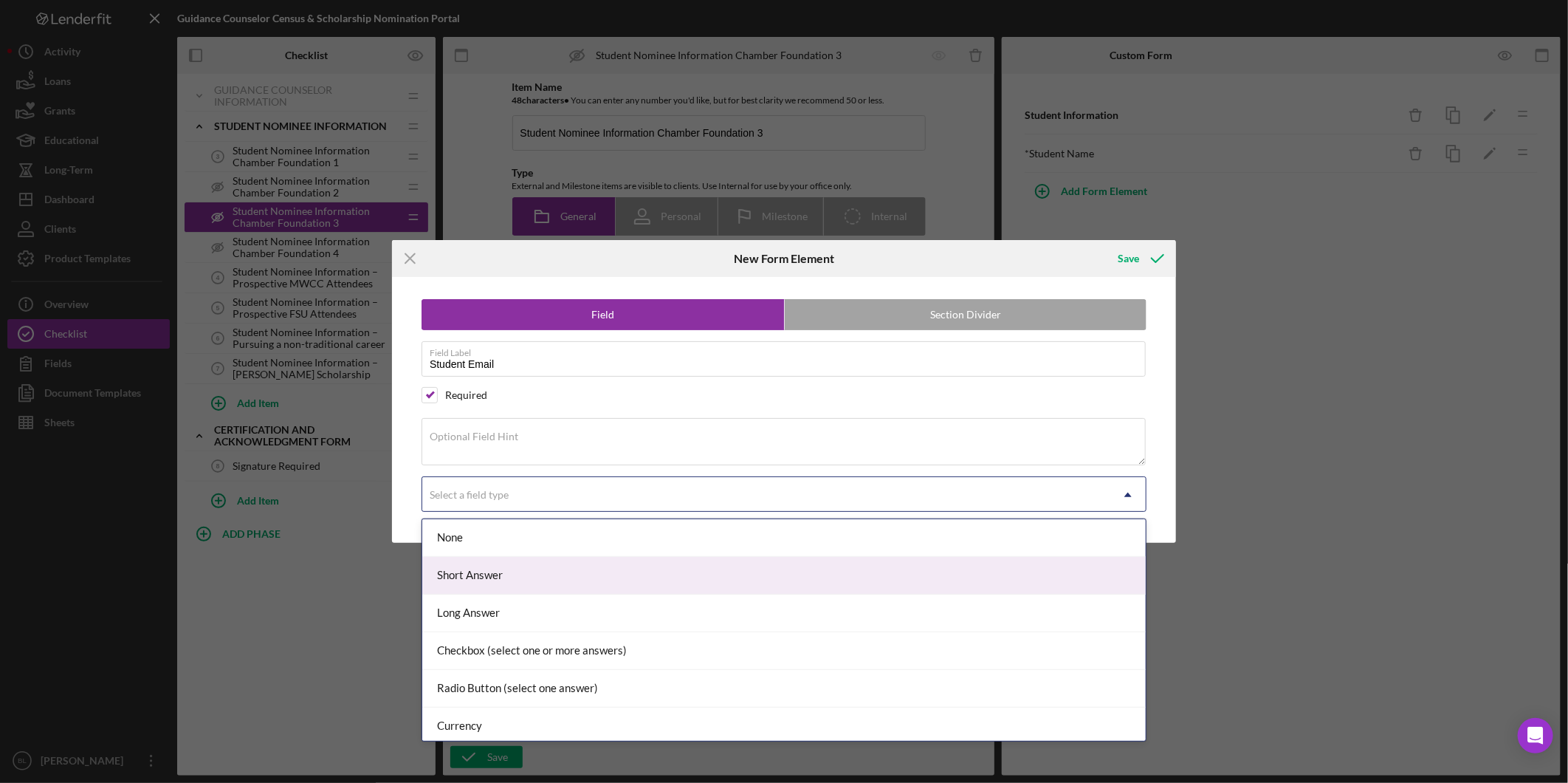
click at [517, 579] on div "Short Answer" at bounding box center [784, 575] width 723 height 37
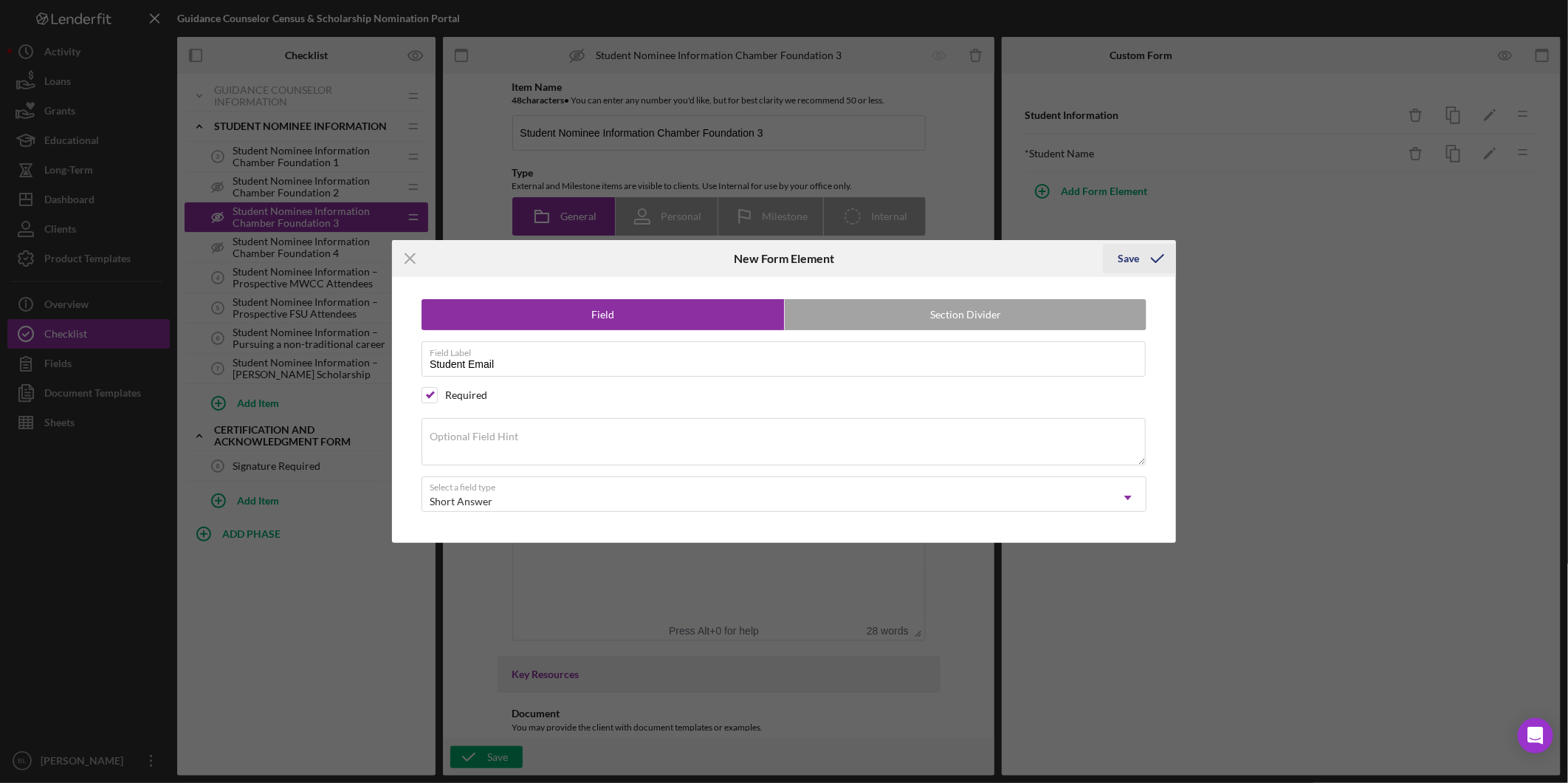
click at [1134, 260] on div "Save" at bounding box center [1129, 258] width 22 height 29
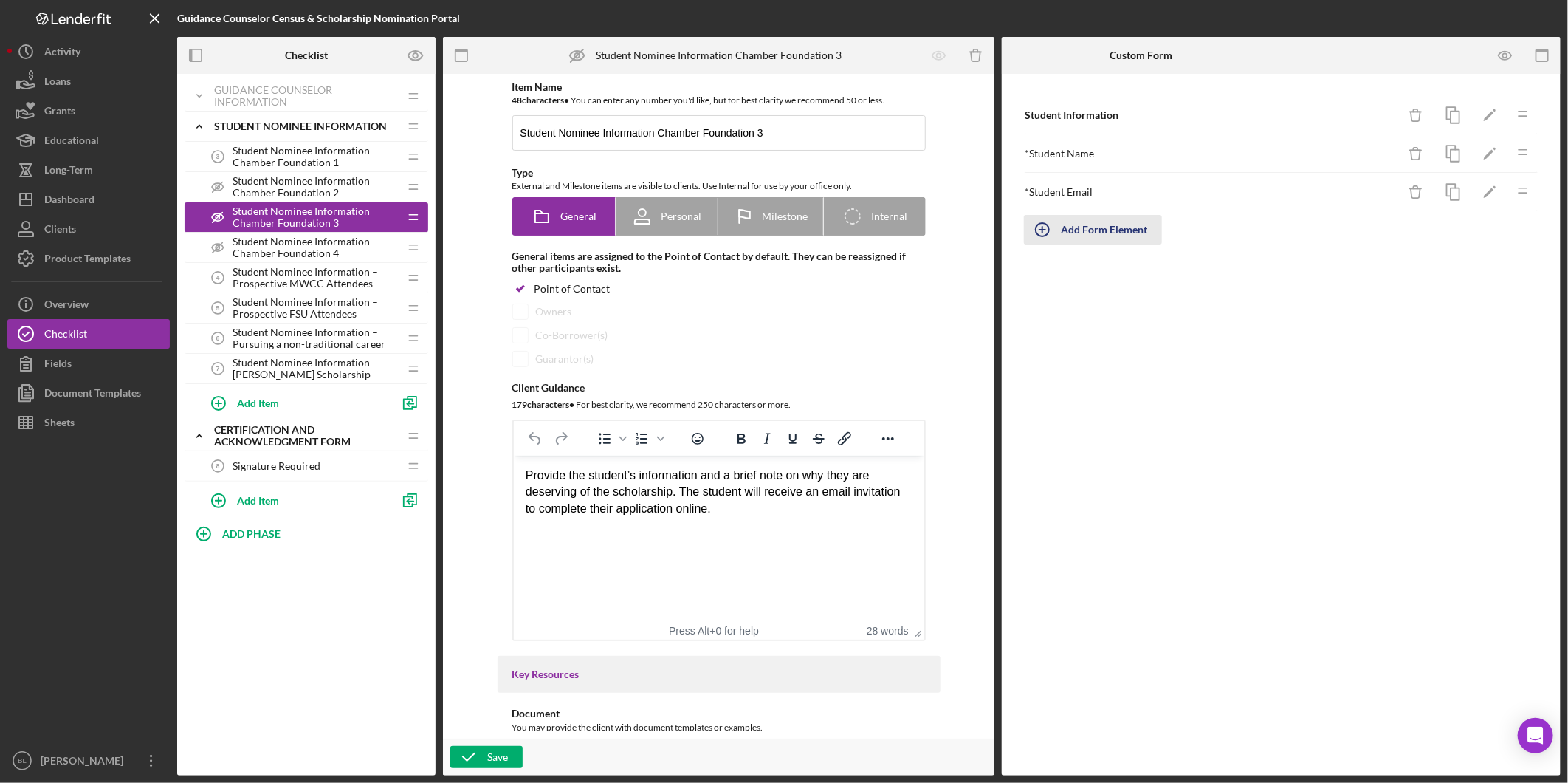
click at [1076, 232] on div "Add Form Element" at bounding box center [1105, 230] width 87 height 29
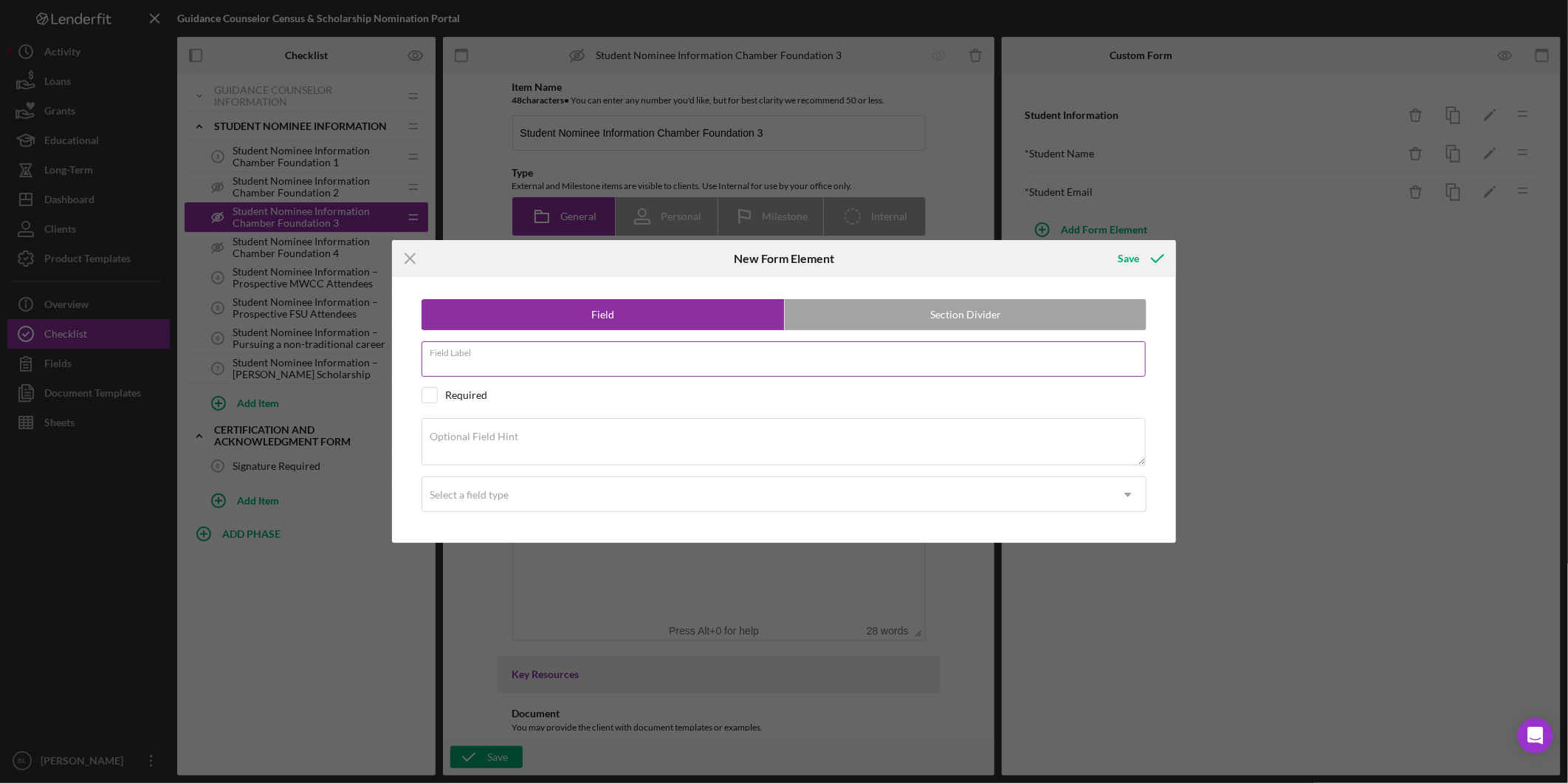
click at [514, 366] on input "Field Label" at bounding box center [784, 359] width 724 height 36
paste input "Why nominate this student for the scholarship?"
type input "Why nominate this student for the scholarship?"
click at [432, 398] on input "checkbox" at bounding box center [430, 395] width 15 height 15
checkbox input "true"
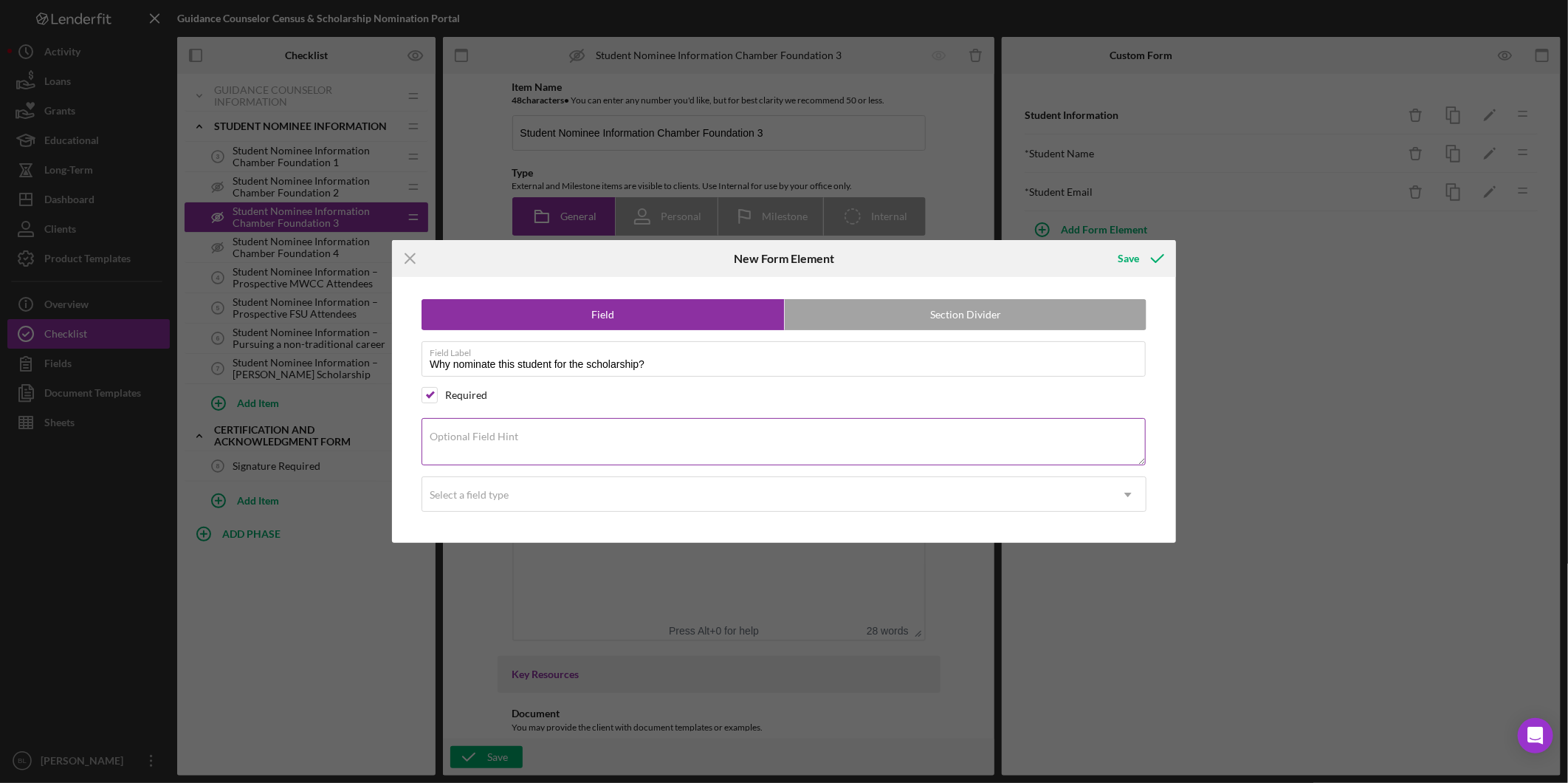
click at [626, 429] on div "Optional Field Hint" at bounding box center [784, 442] width 725 height 49
paste textarea "Provide a brief note on why they are deserving of the scholarship."
type textarea "Provide a brief note on why they are deserving of the scholarship."
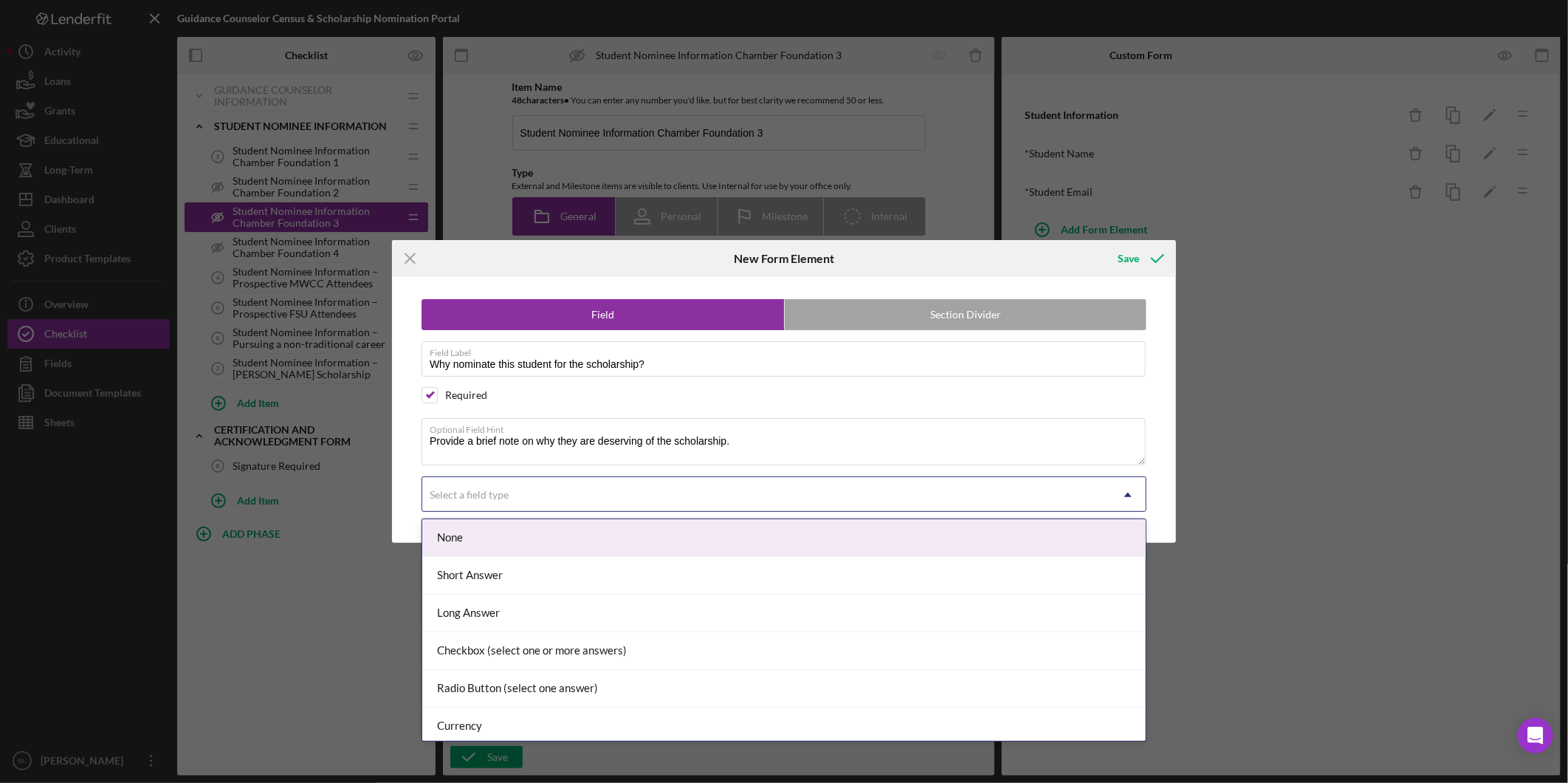
click at [623, 486] on div "Select a field type" at bounding box center [767, 494] width 688 height 34
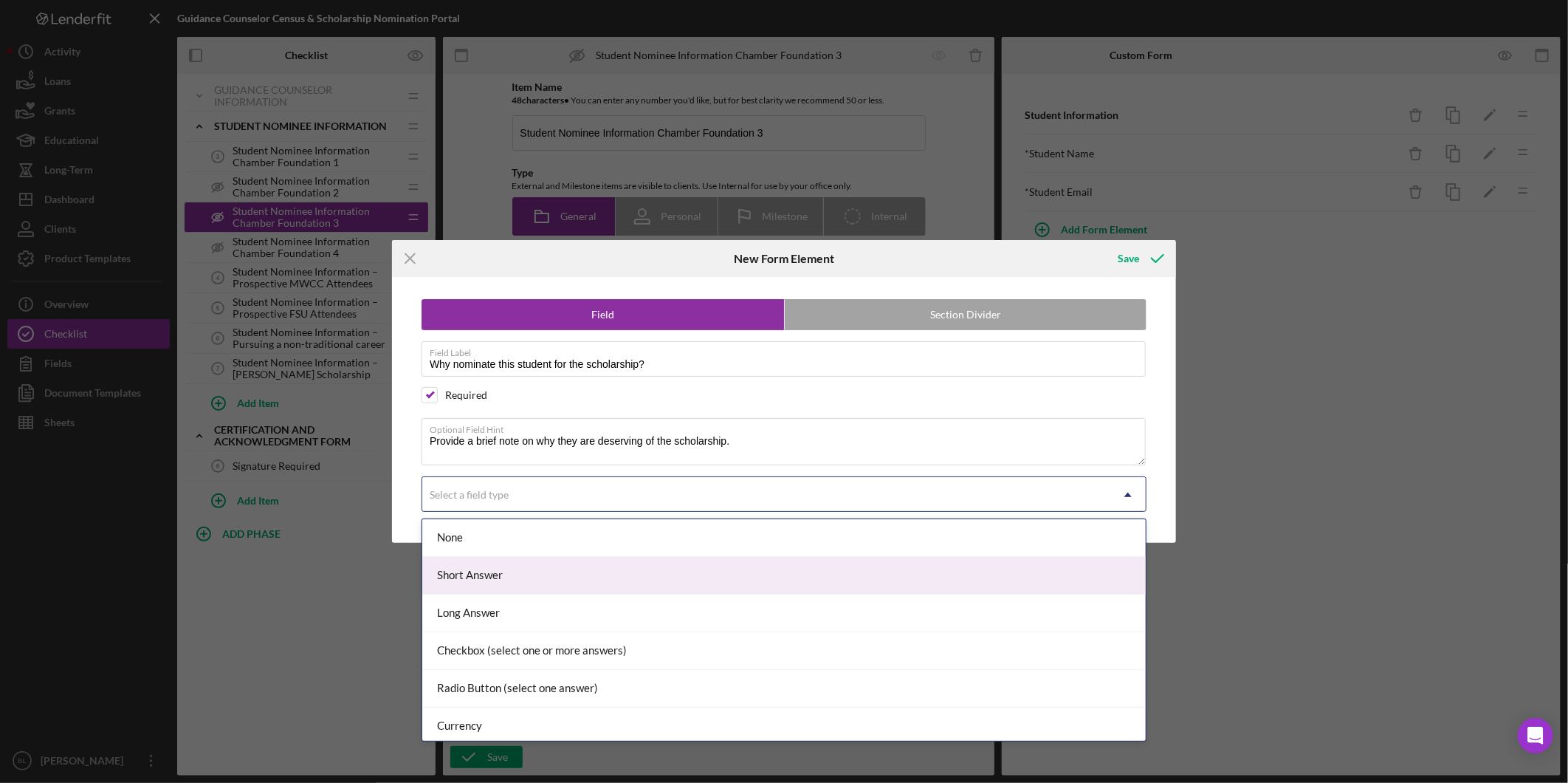
click at [551, 571] on div "Short Answer" at bounding box center [784, 575] width 723 height 37
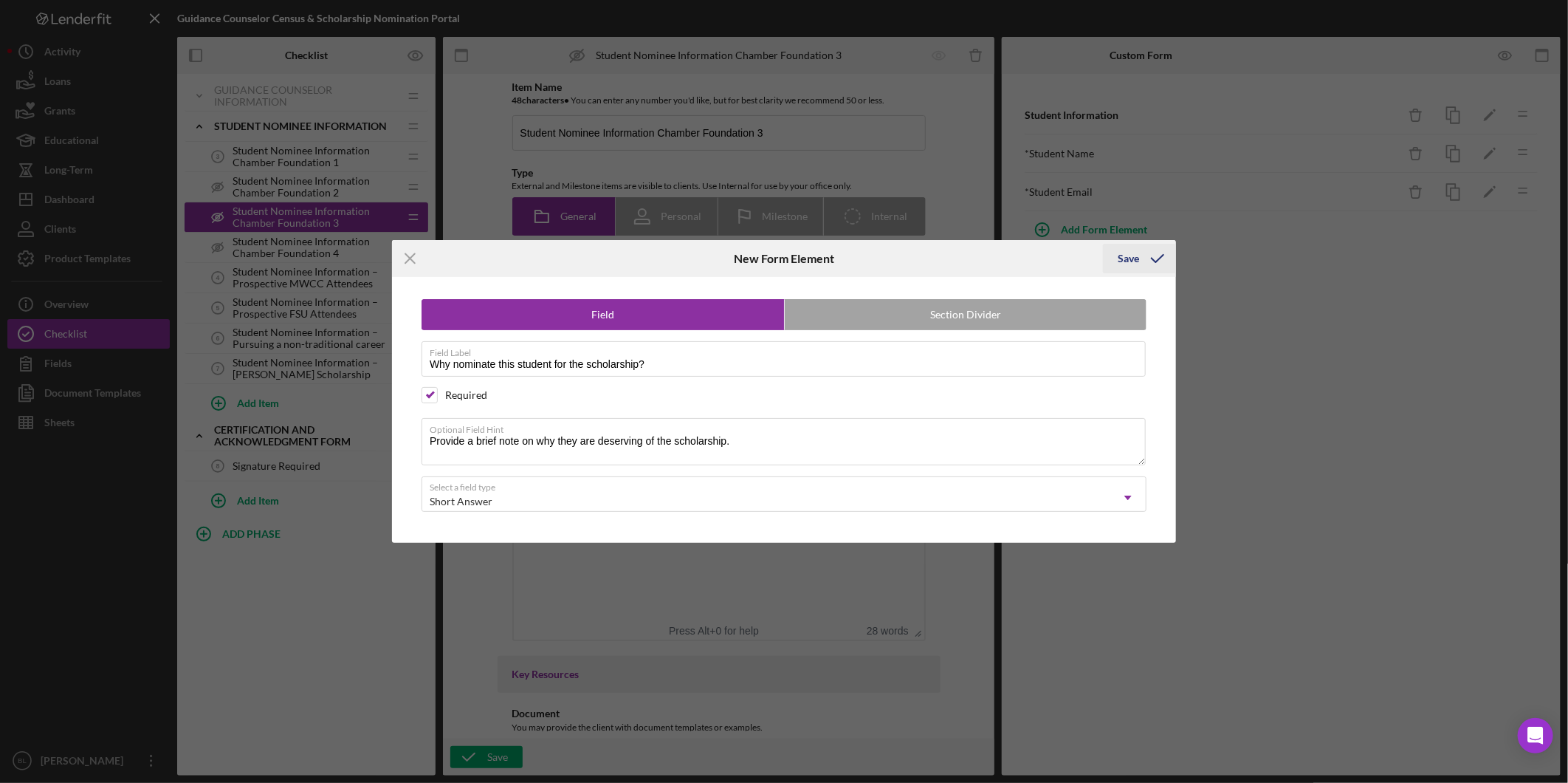
click at [1127, 266] on div "Save" at bounding box center [1129, 258] width 22 height 29
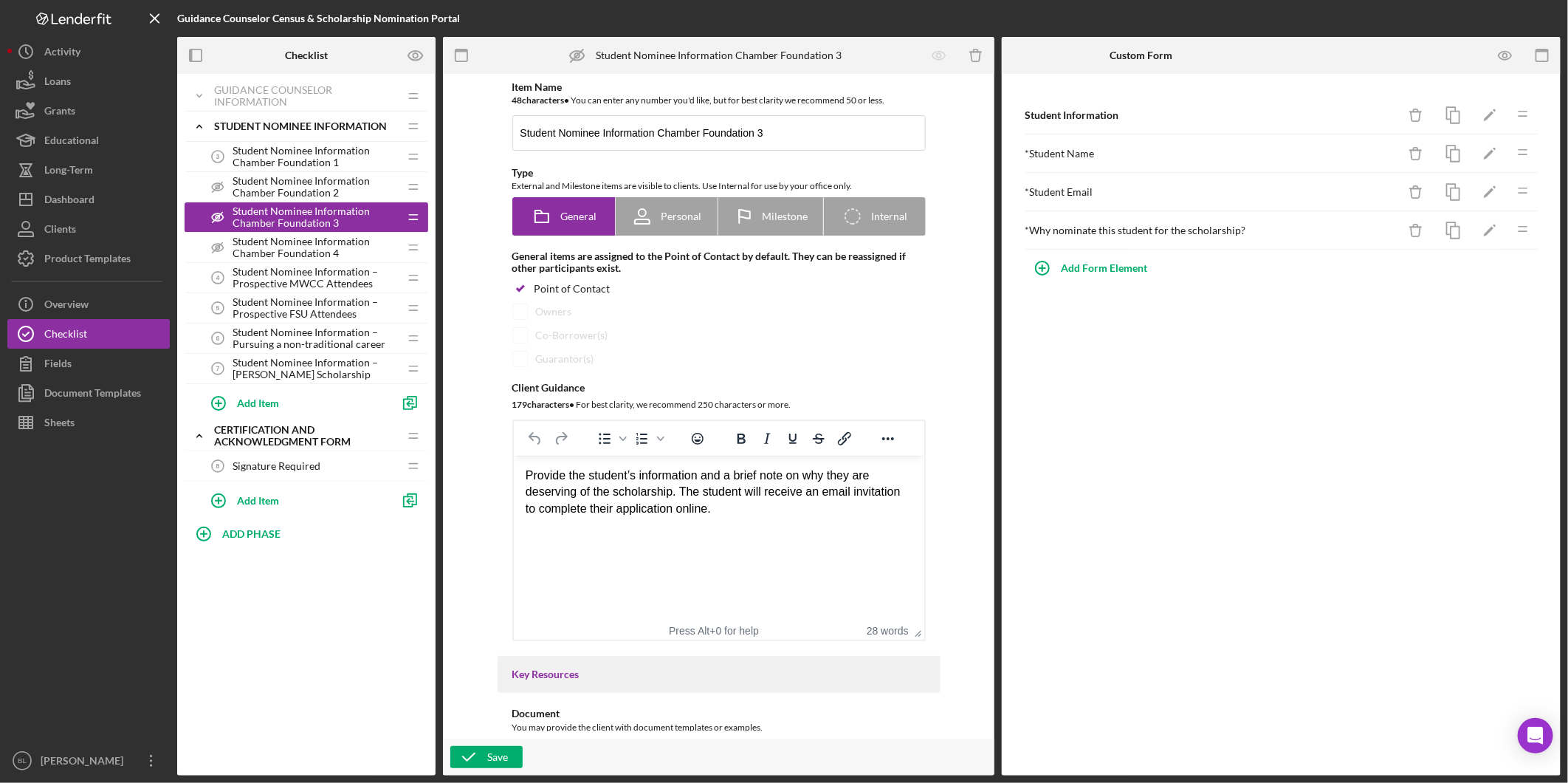
click at [1353, 367] on div "Student Information Icon/Delete Icon/Edit Icon/Drag * Student Name Icon/Delete …" at bounding box center [1281, 424] width 559 height 702
click at [1506, 55] on icon "button" at bounding box center [1506, 55] width 33 height 33
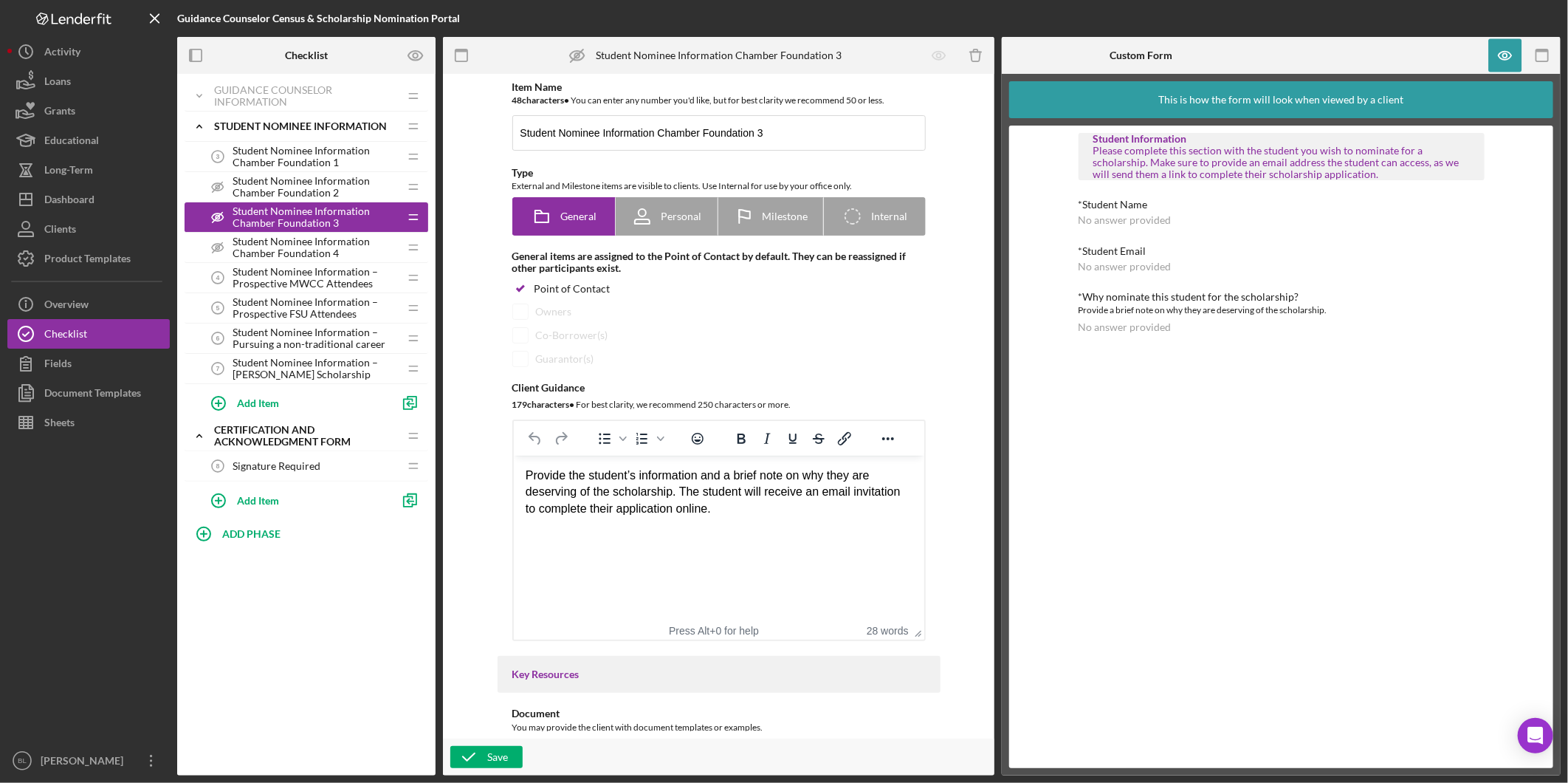
click at [249, 254] on span "Student Nominee Information Chamber Foundation 4" at bounding box center [316, 247] width 166 height 23
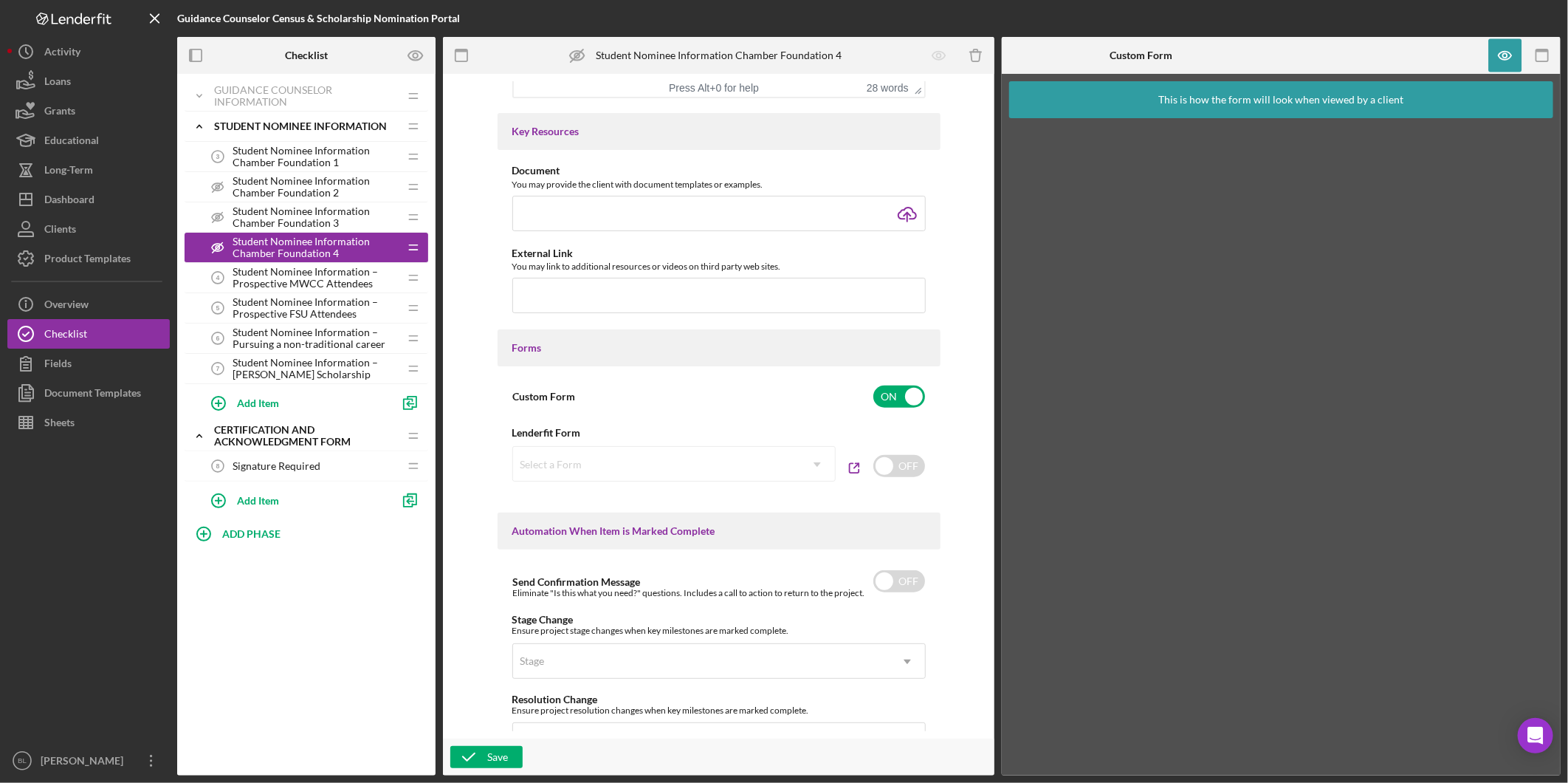
scroll to position [550, 0]
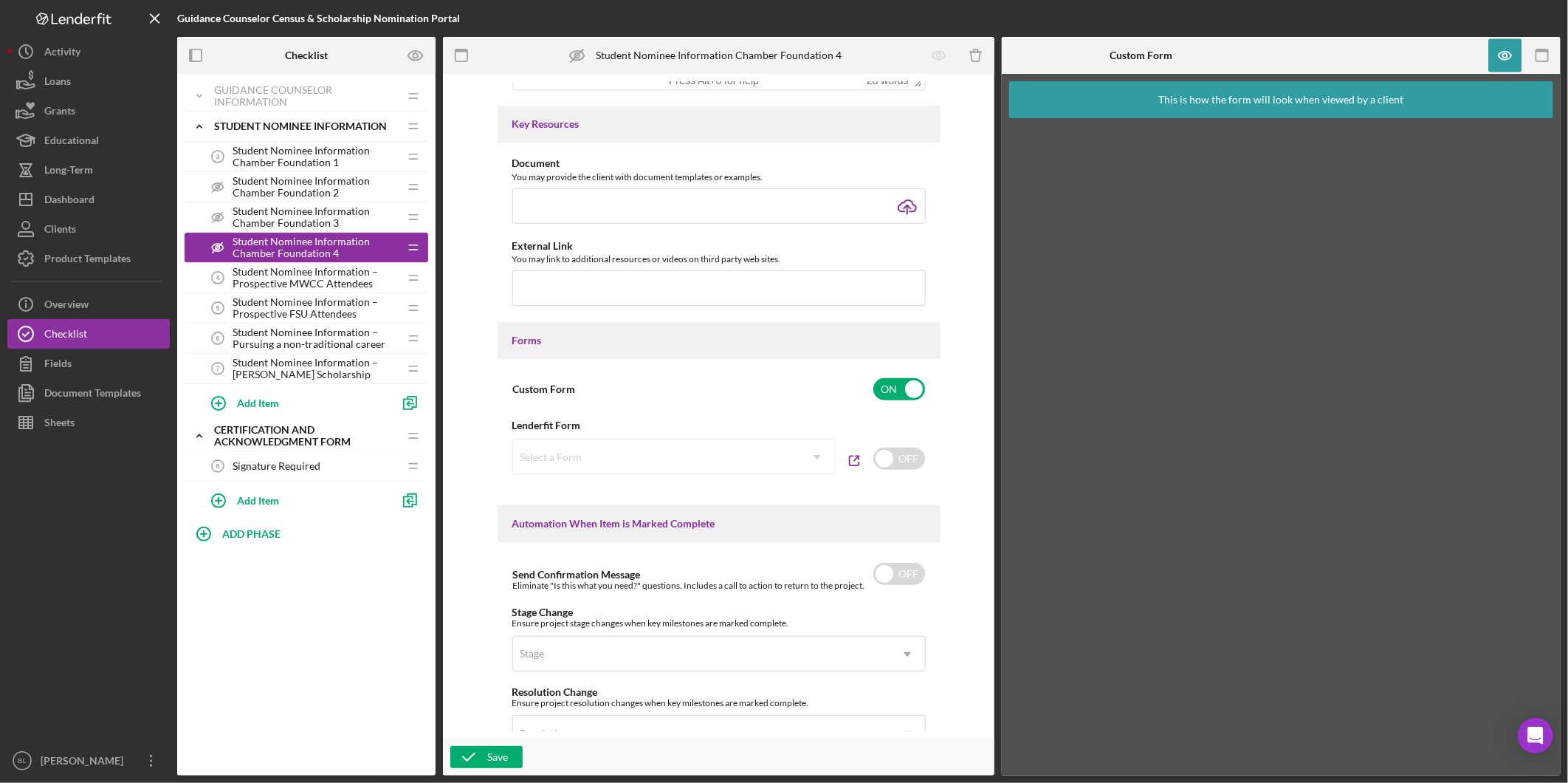
click at [1271, 97] on div "This is how the form will look when viewed by a client" at bounding box center [1281, 100] width 245 height 37
click at [1500, 57] on icon "button" at bounding box center [1506, 55] width 33 height 33
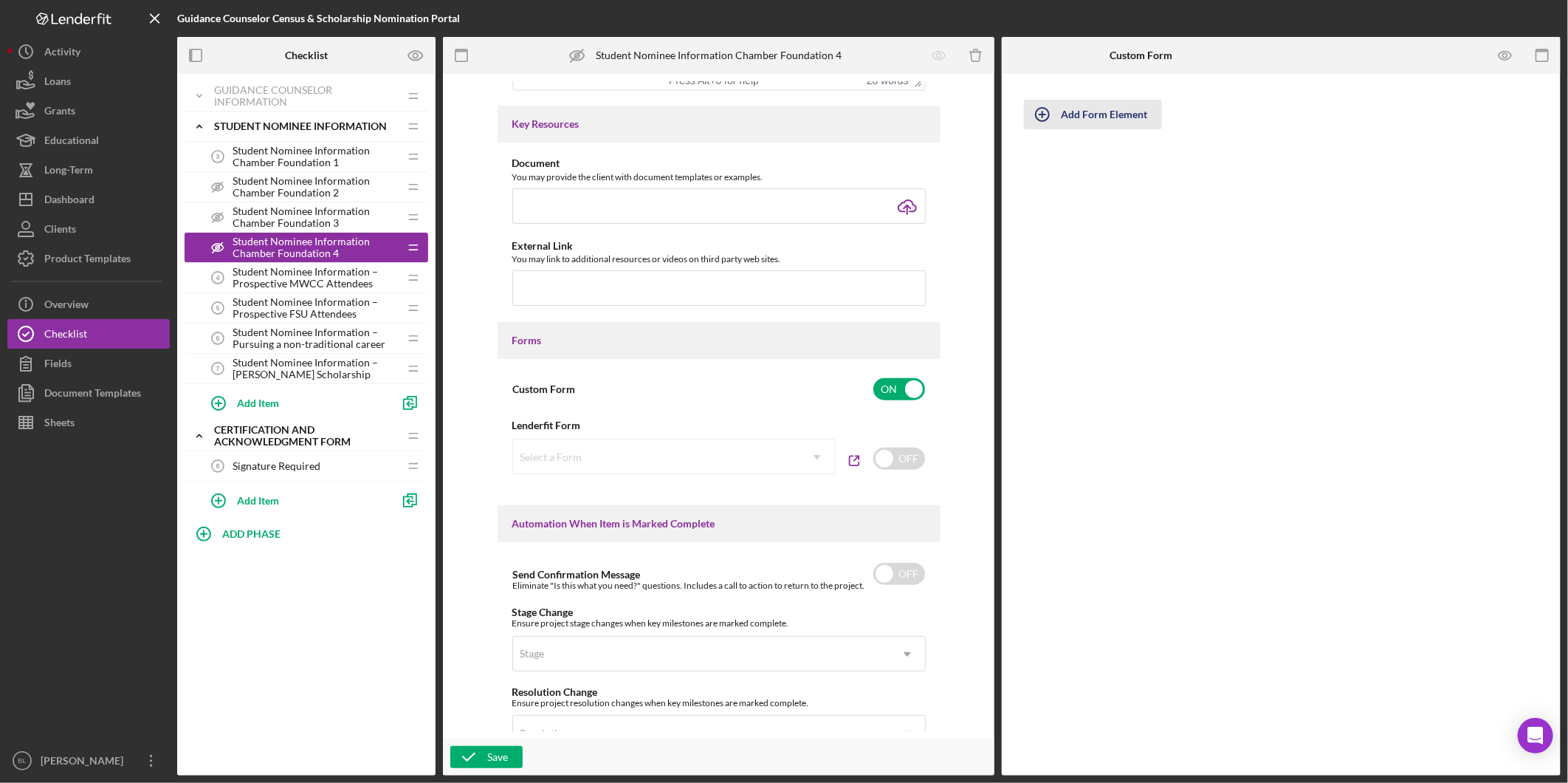
click at [1095, 115] on div "Add Form Element" at bounding box center [1105, 114] width 87 height 29
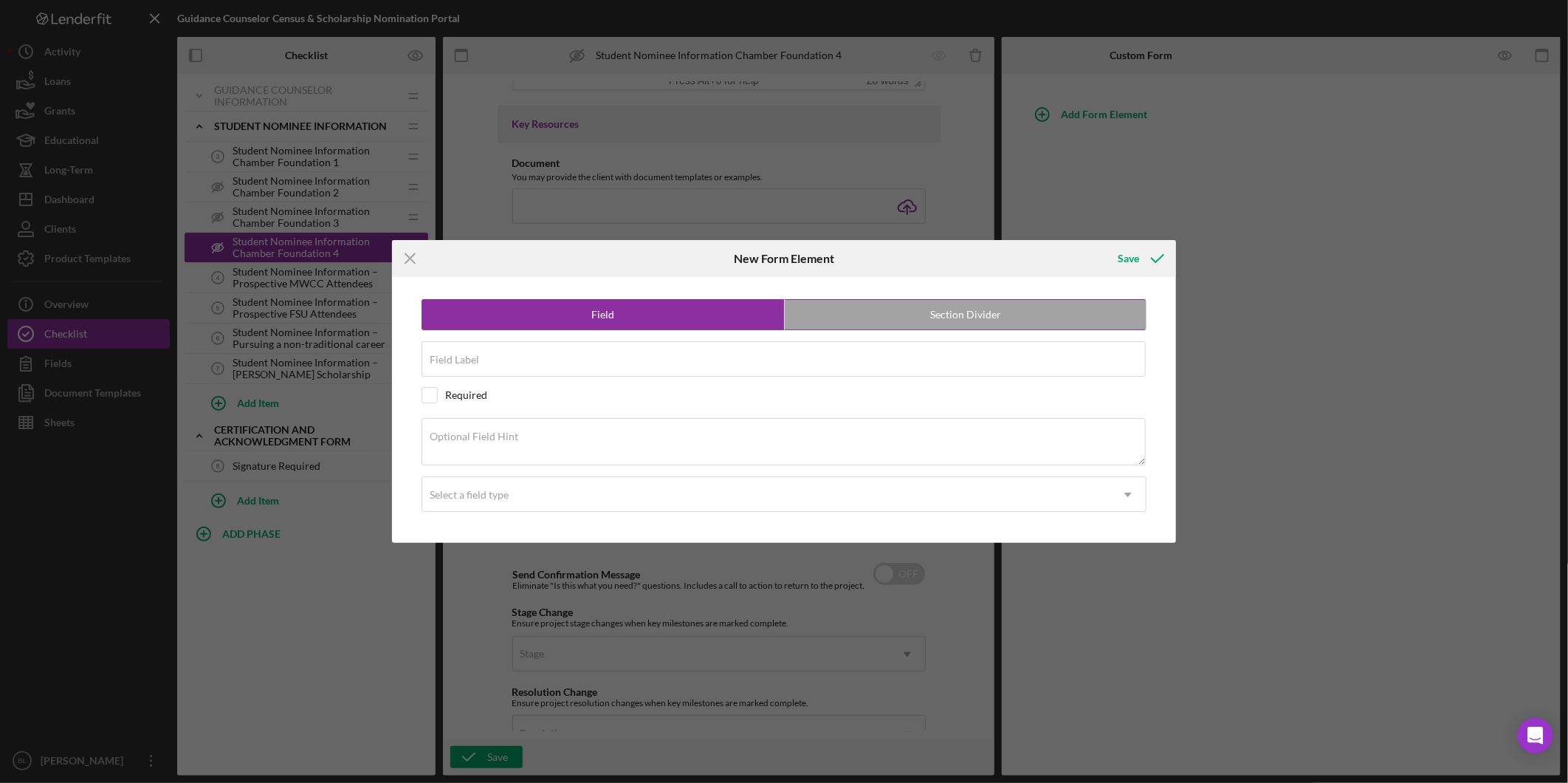
click at [936, 312] on label "Section Divider" at bounding box center [966, 314] width 362 height 29
radio input "false"
radio input "true"
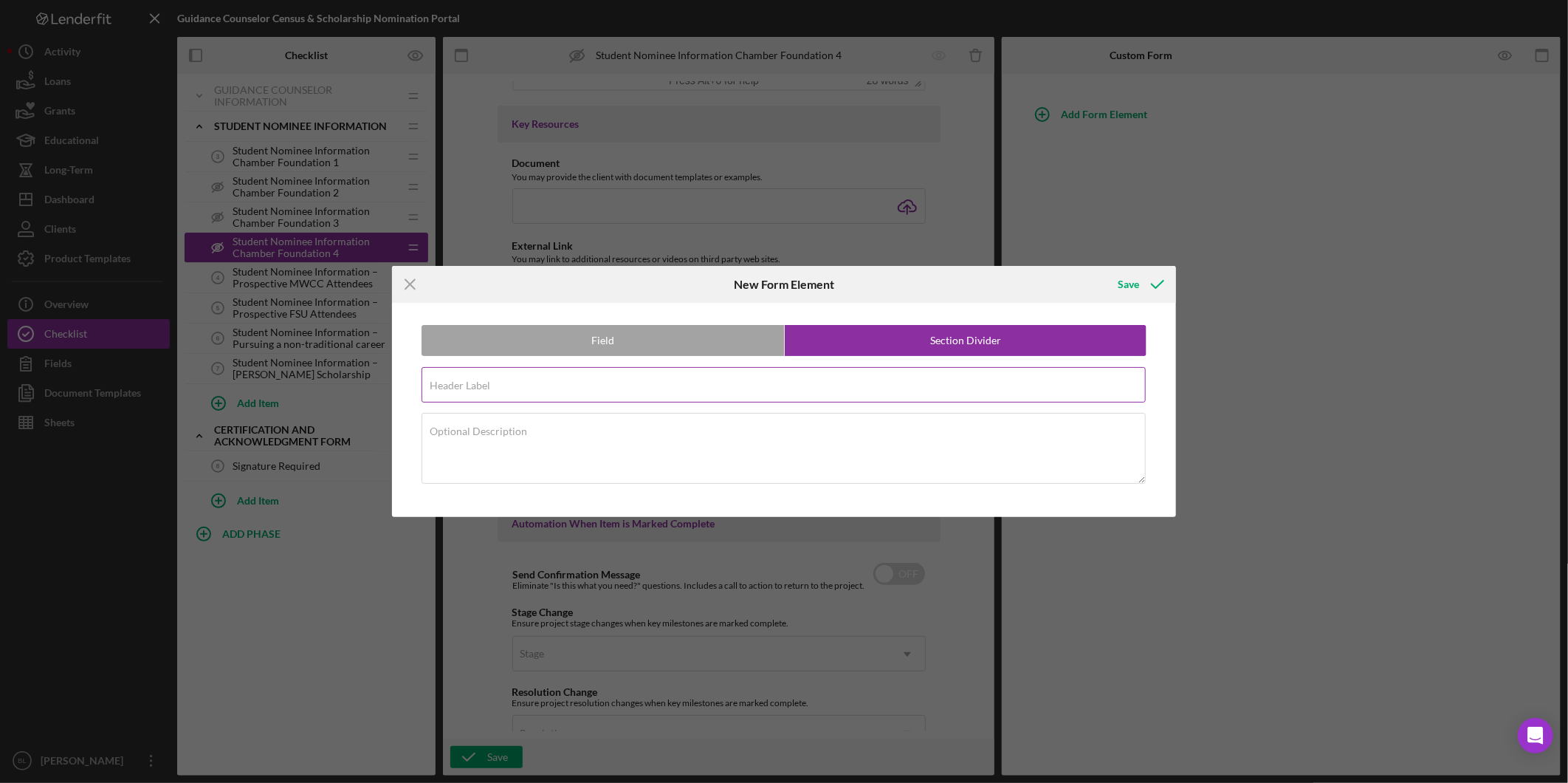
click at [543, 386] on input "Header Label" at bounding box center [784, 385] width 724 height 36
paste input "Student Information"
type input "Student Information"
click at [621, 458] on textarea "Optional Description" at bounding box center [784, 448] width 724 height 71
click at [693, 433] on div "Optional Description" at bounding box center [784, 449] width 725 height 73
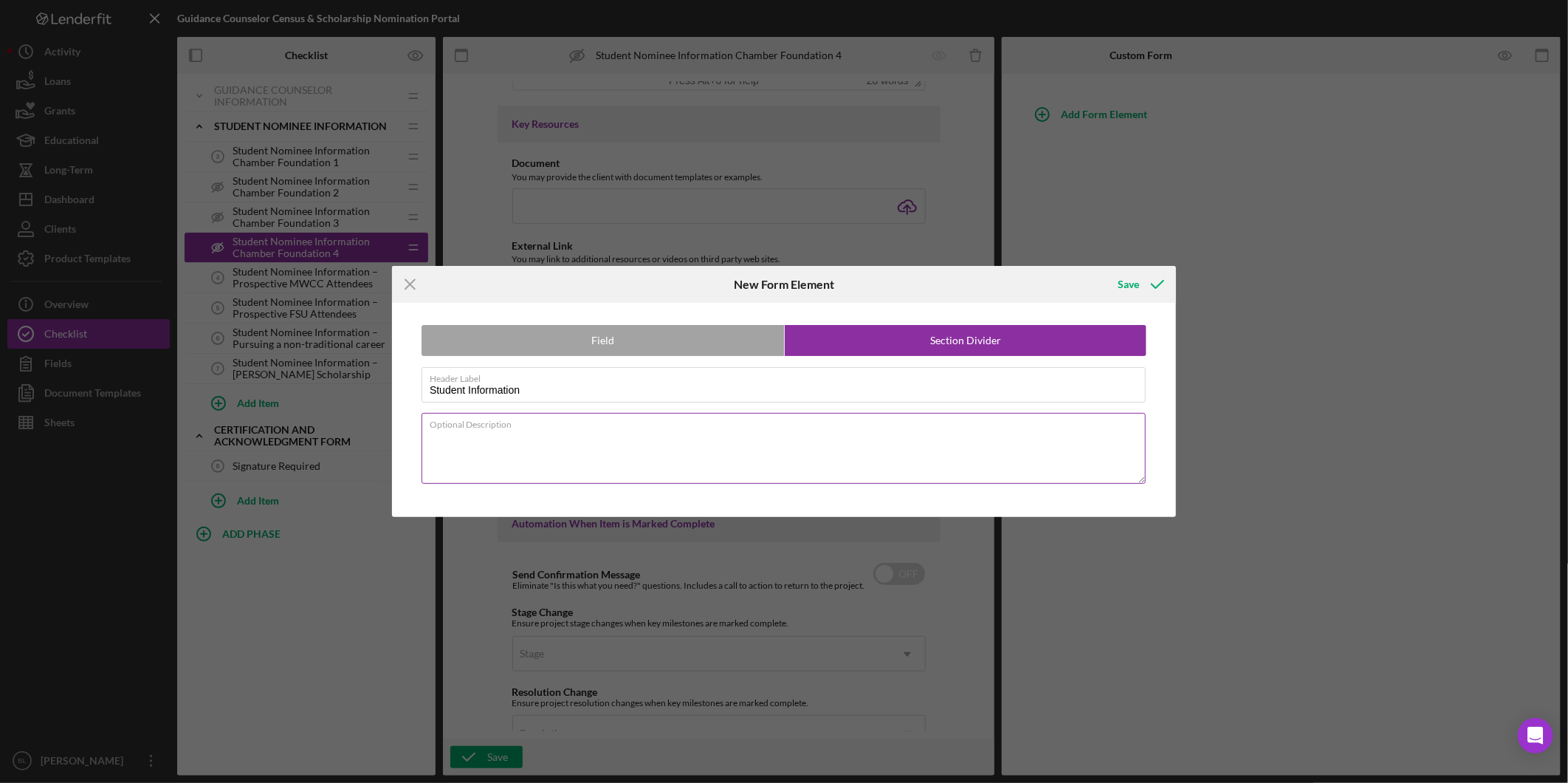
paste textarea "Please complete this section with the student you wish to nominate for a schola…"
type textarea "Please complete this section with the student you wish to nominate for a schola…"
click at [1148, 282] on icon "submit" at bounding box center [1157, 284] width 37 height 37
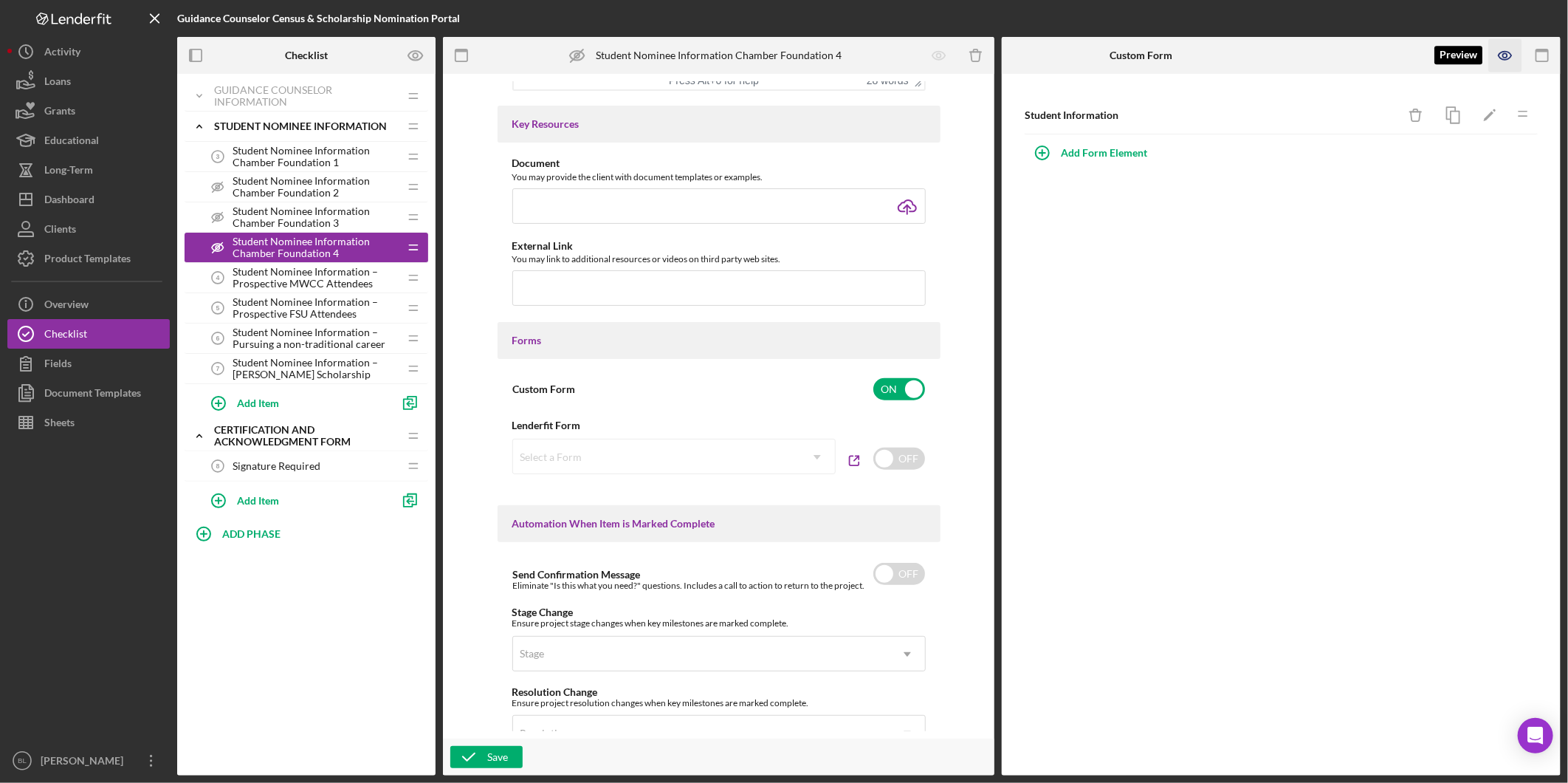
click at [1504, 60] on icon "button" at bounding box center [1505, 55] width 12 height 8
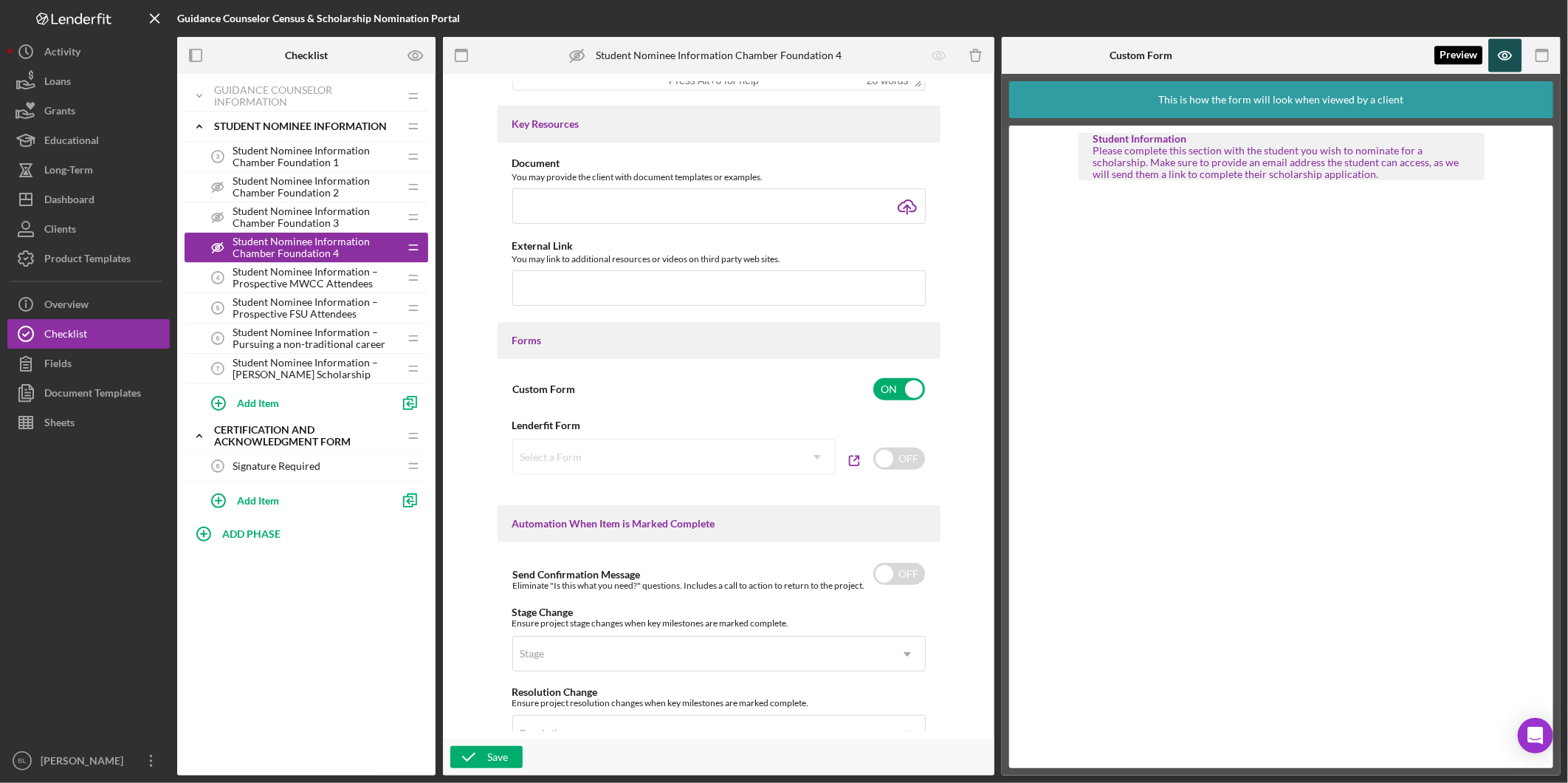
click at [1504, 60] on icon "button" at bounding box center [1505, 55] width 12 height 8
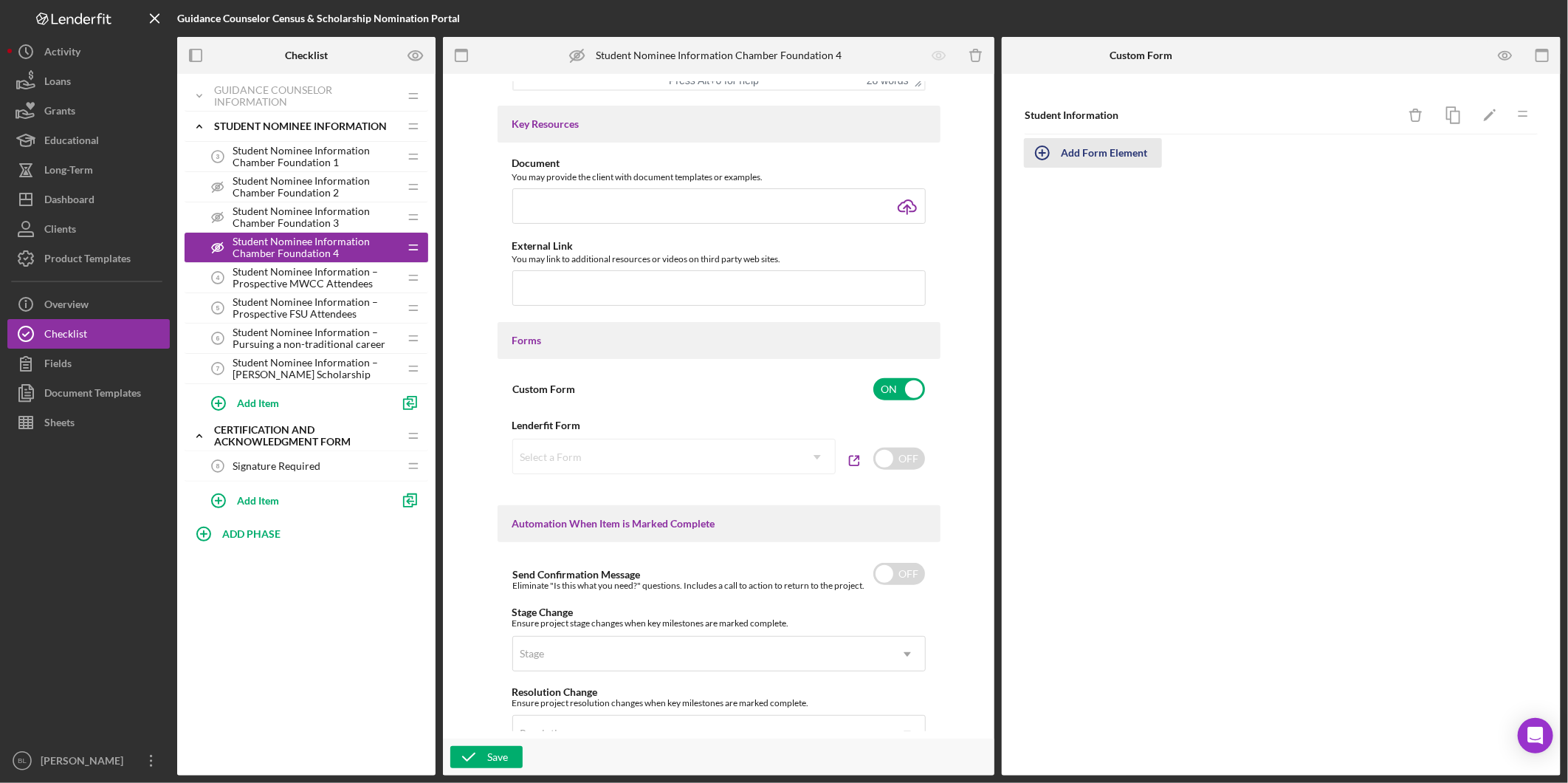
click at [1118, 146] on div "Add Form Element" at bounding box center [1105, 152] width 87 height 29
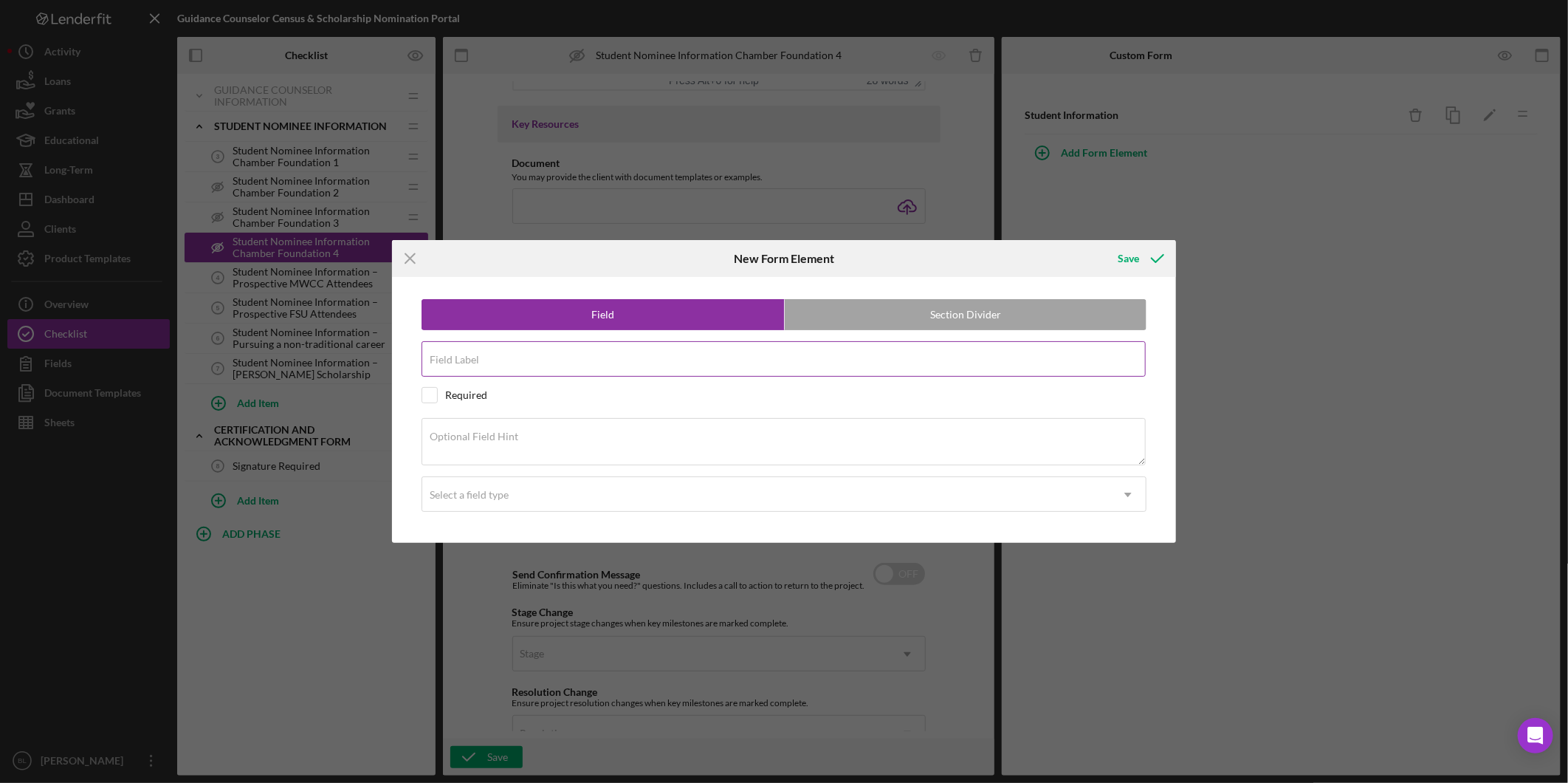
click at [533, 364] on input "Field Label" at bounding box center [784, 359] width 724 height 36
type input "Student Name"
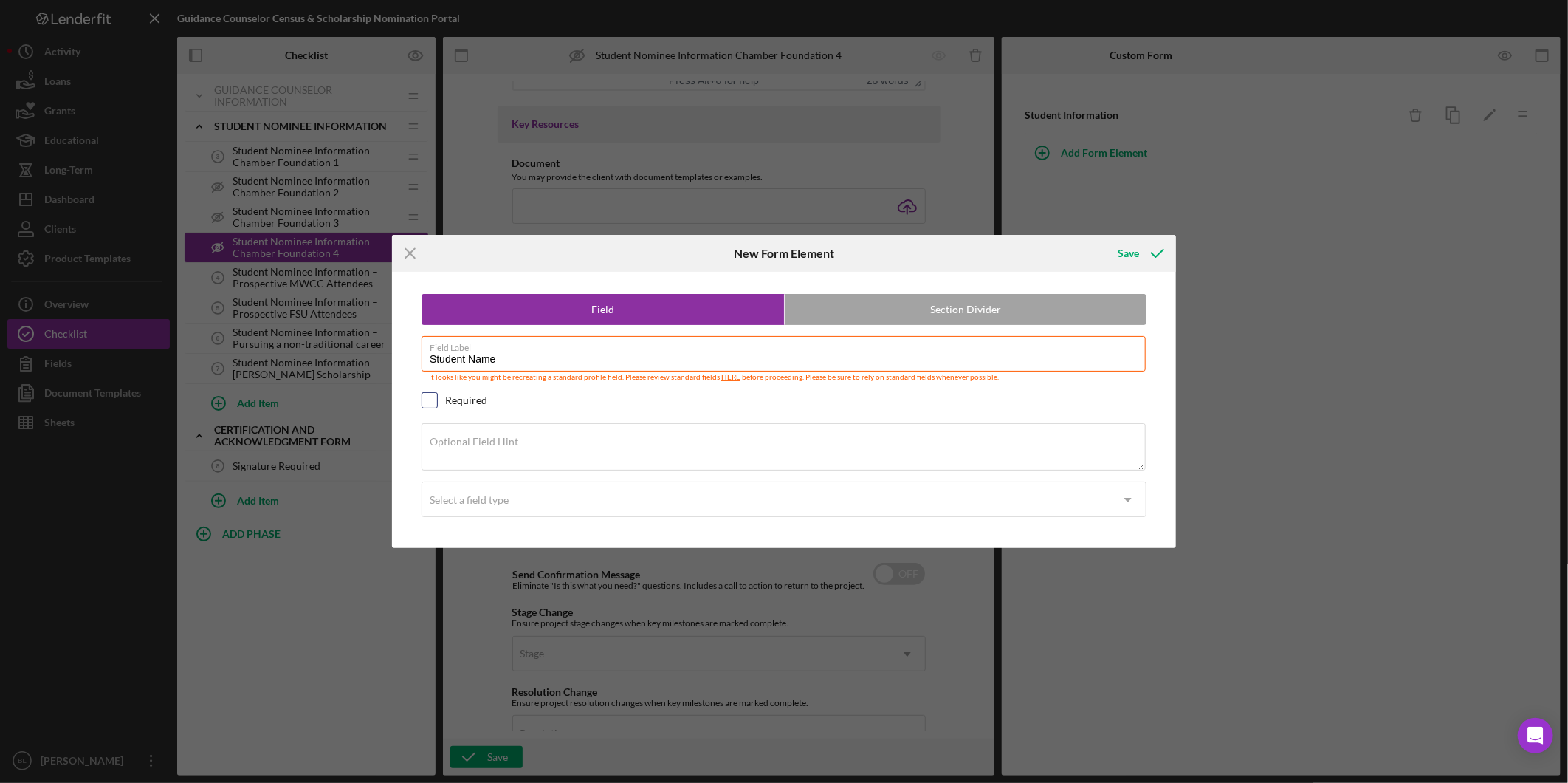
click at [428, 403] on input "checkbox" at bounding box center [430, 399] width 15 height 15
checkbox input "true"
click at [468, 451] on textarea "Optional Field Hint" at bounding box center [784, 446] width 724 height 48
click at [484, 504] on div "Select a field type" at bounding box center [469, 500] width 79 height 12
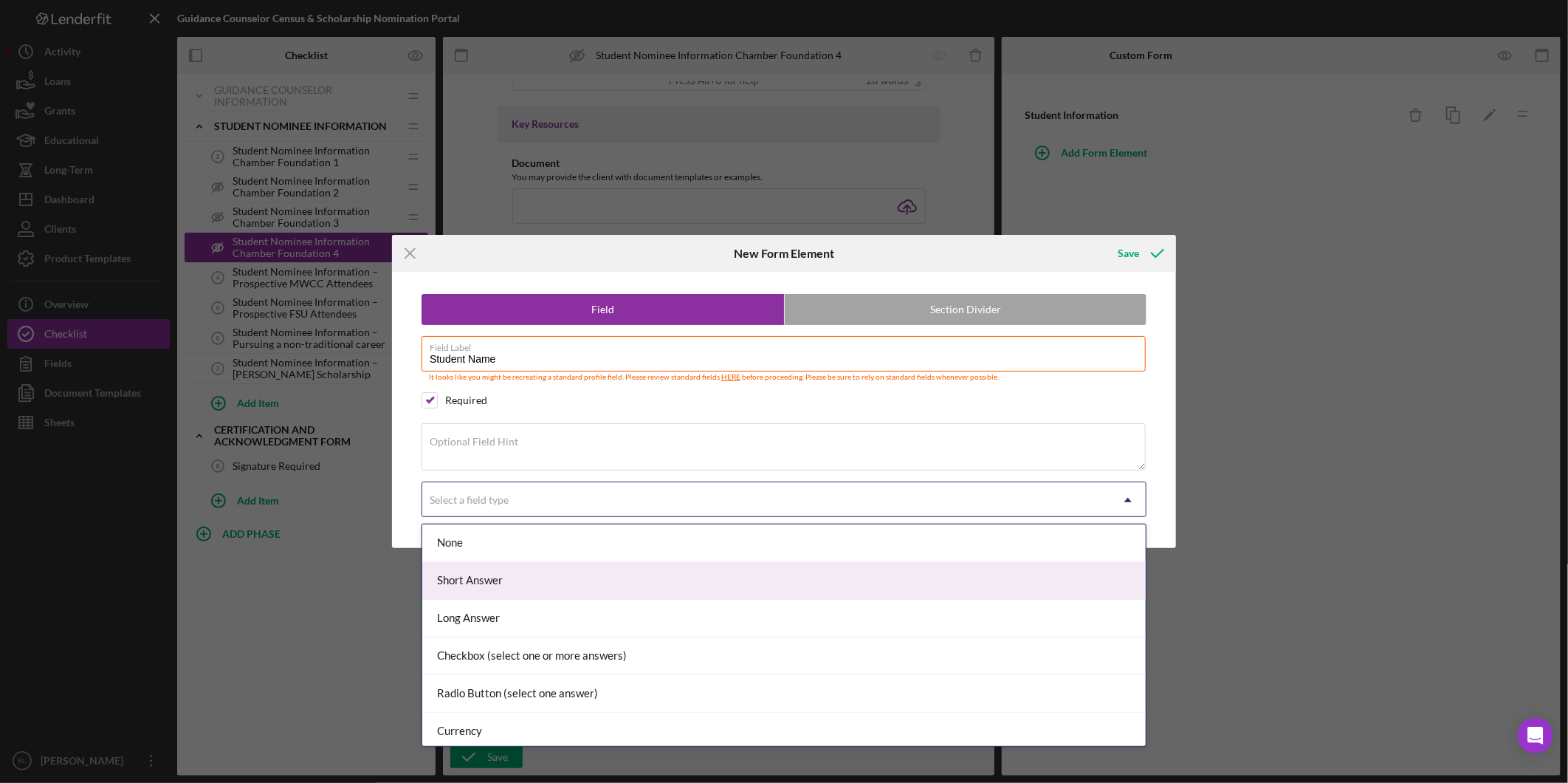
click at [488, 584] on div "Short Answer" at bounding box center [784, 580] width 723 height 37
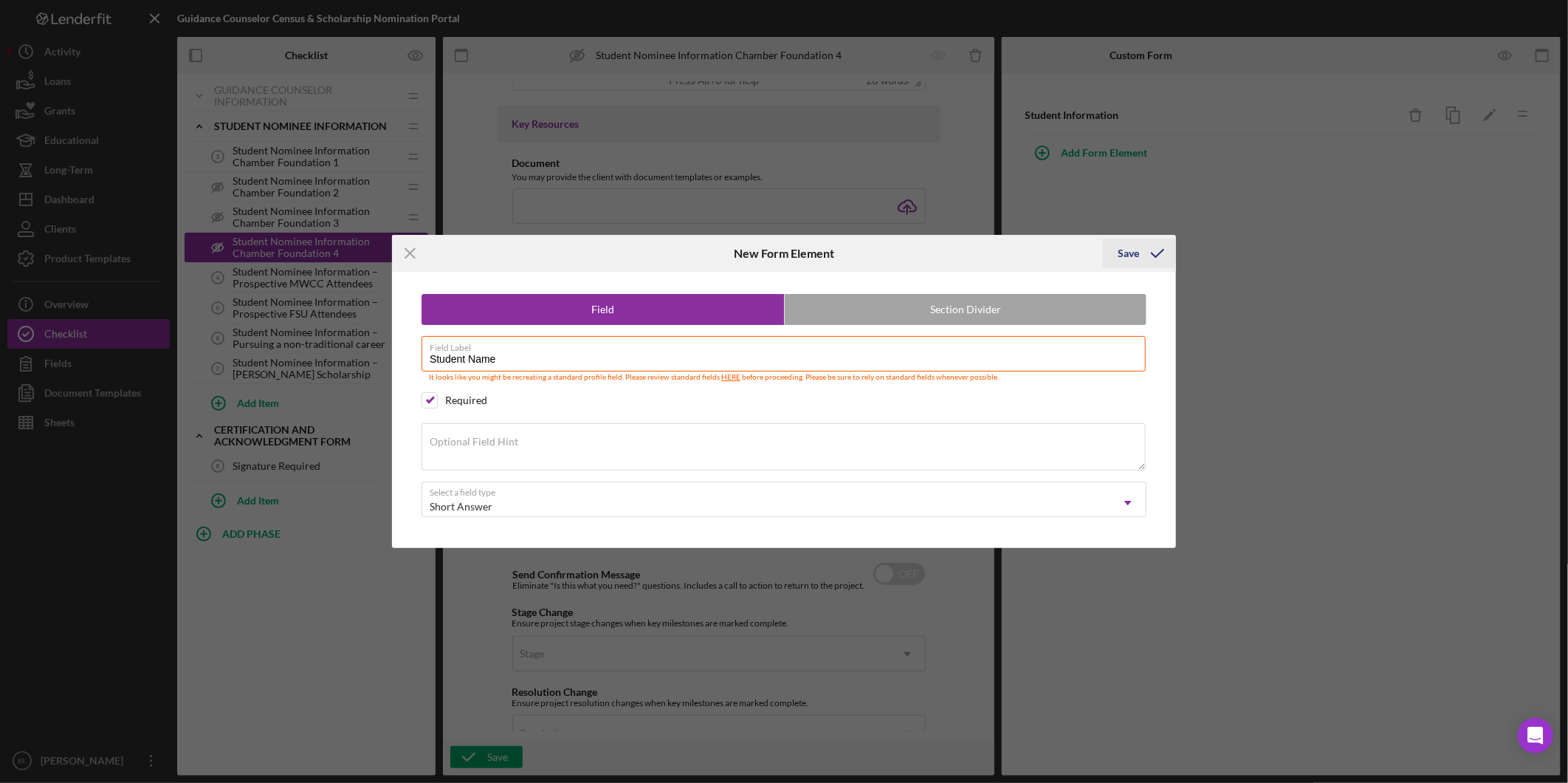
click at [1150, 252] on icon "submit" at bounding box center [1157, 253] width 37 height 37
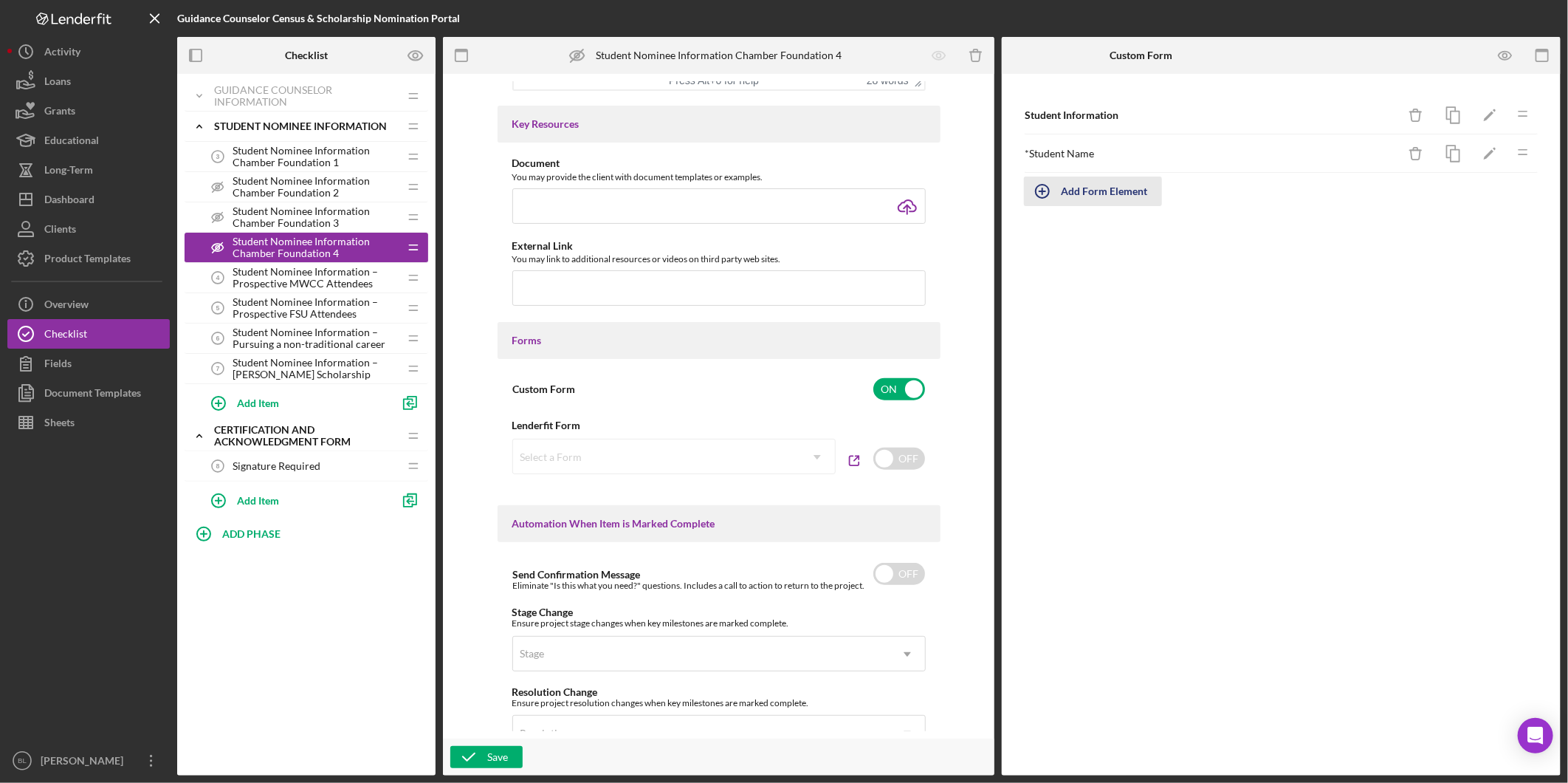
click at [1077, 193] on div "Add Form Element" at bounding box center [1105, 191] width 87 height 29
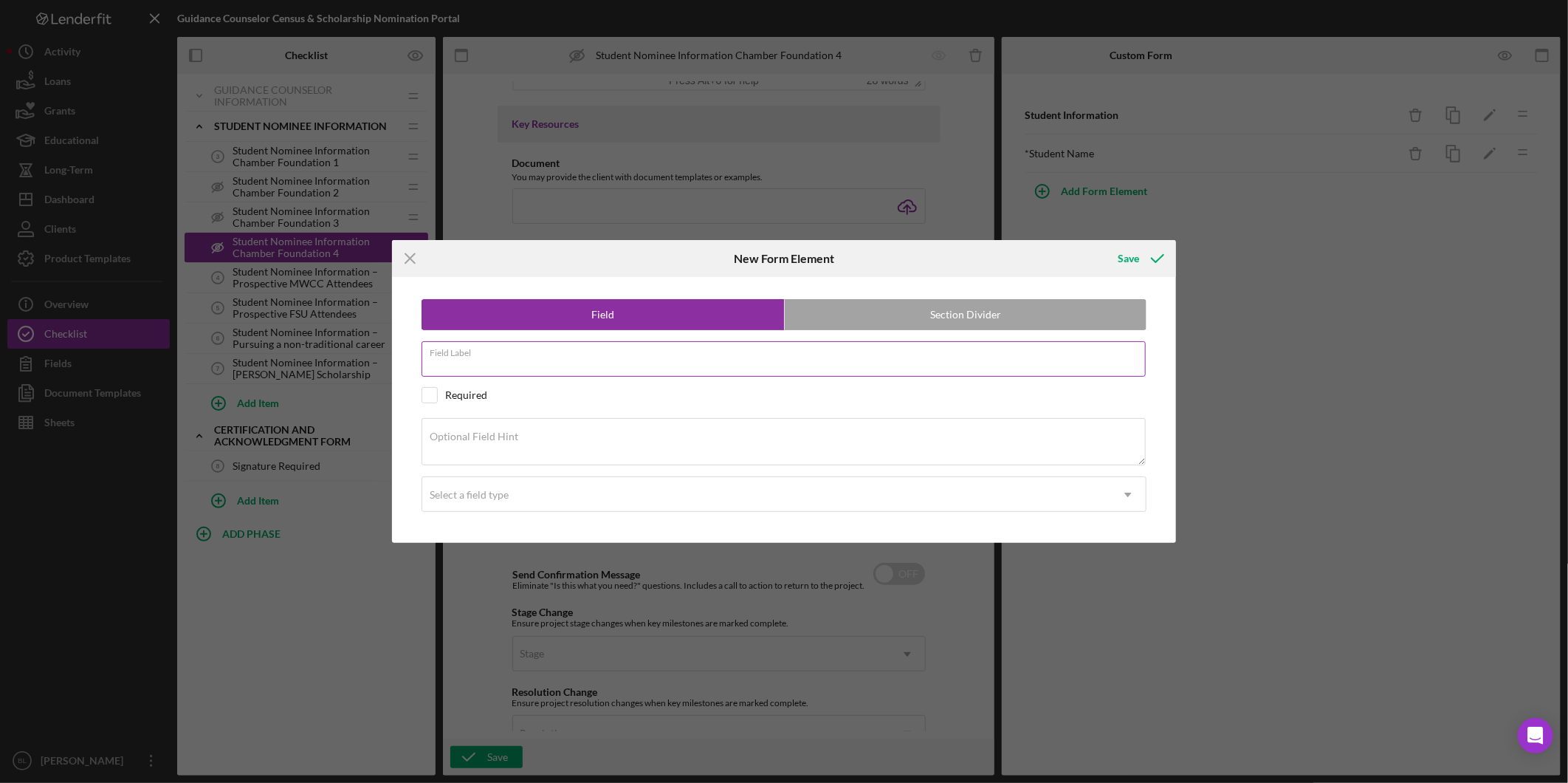
click at [629, 357] on div "Field Label" at bounding box center [784, 359] width 725 height 37
type input "Student Email"
click at [431, 392] on input "checkbox" at bounding box center [430, 395] width 15 height 15
checkbox input "true"
click at [498, 495] on div "Select a field type" at bounding box center [469, 495] width 79 height 12
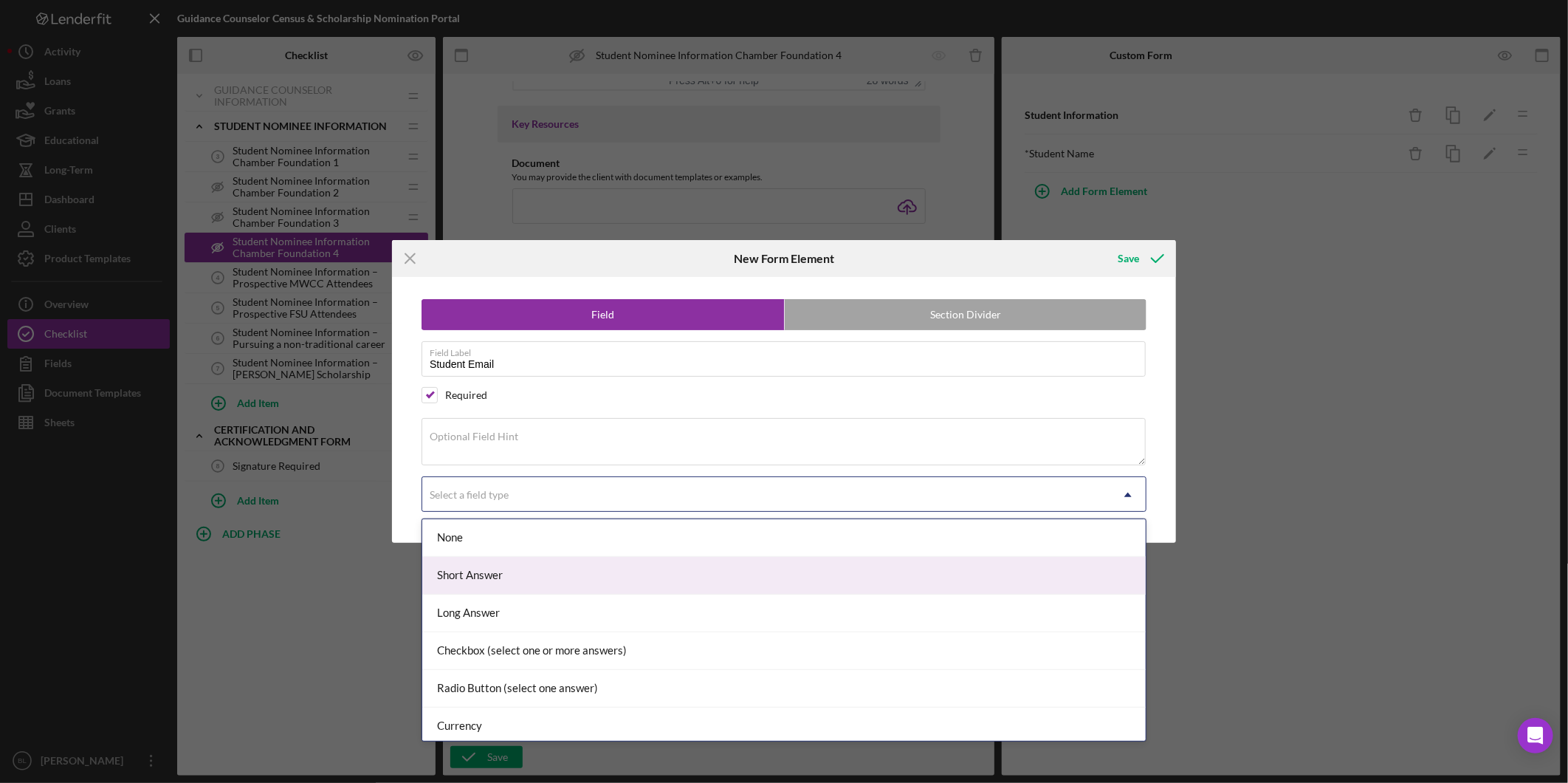
click at [485, 578] on div "Short Answer" at bounding box center [784, 575] width 723 height 37
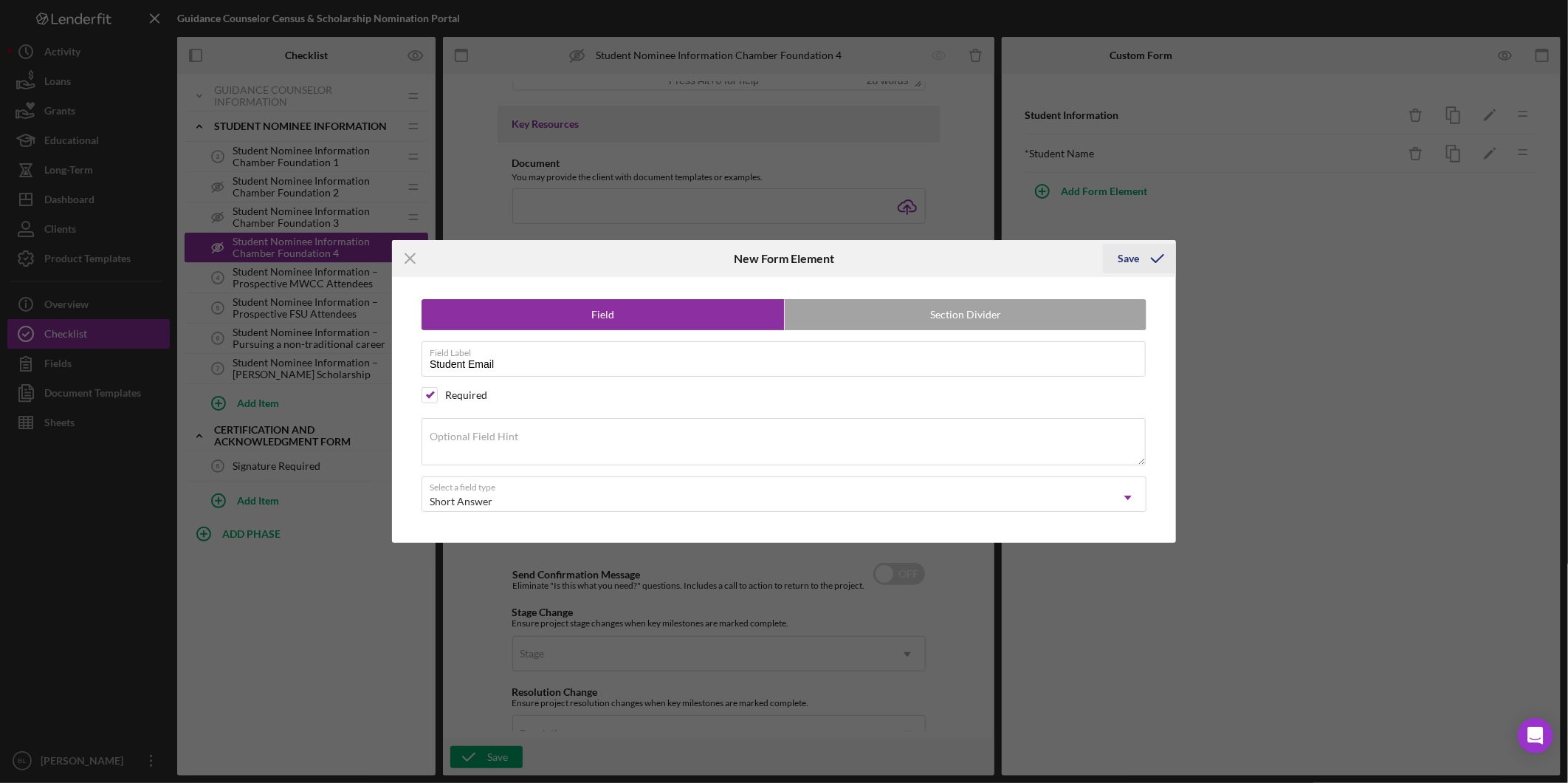
click at [1141, 262] on icon "submit" at bounding box center [1157, 258] width 37 height 37
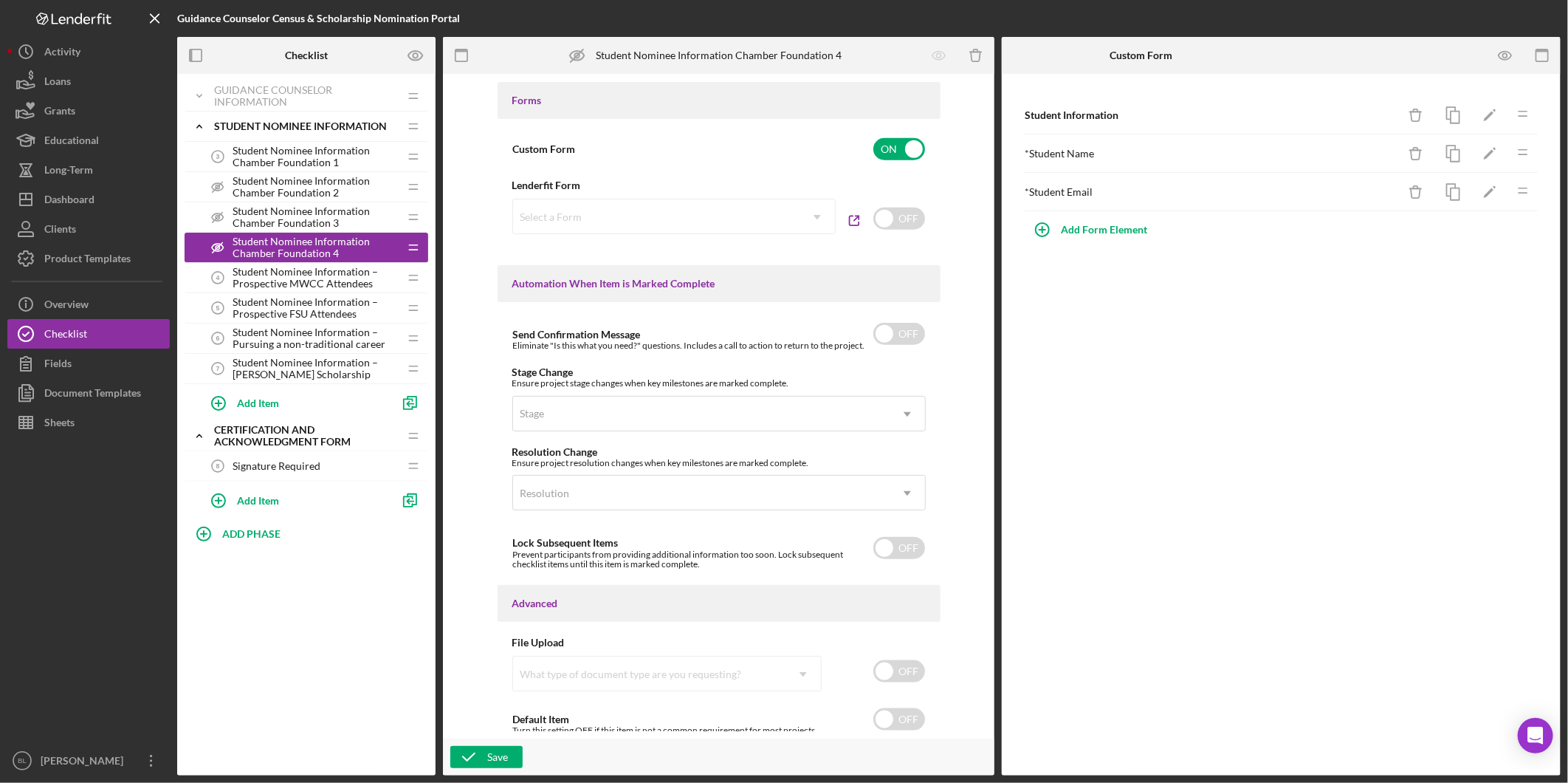
scroll to position [796, 0]
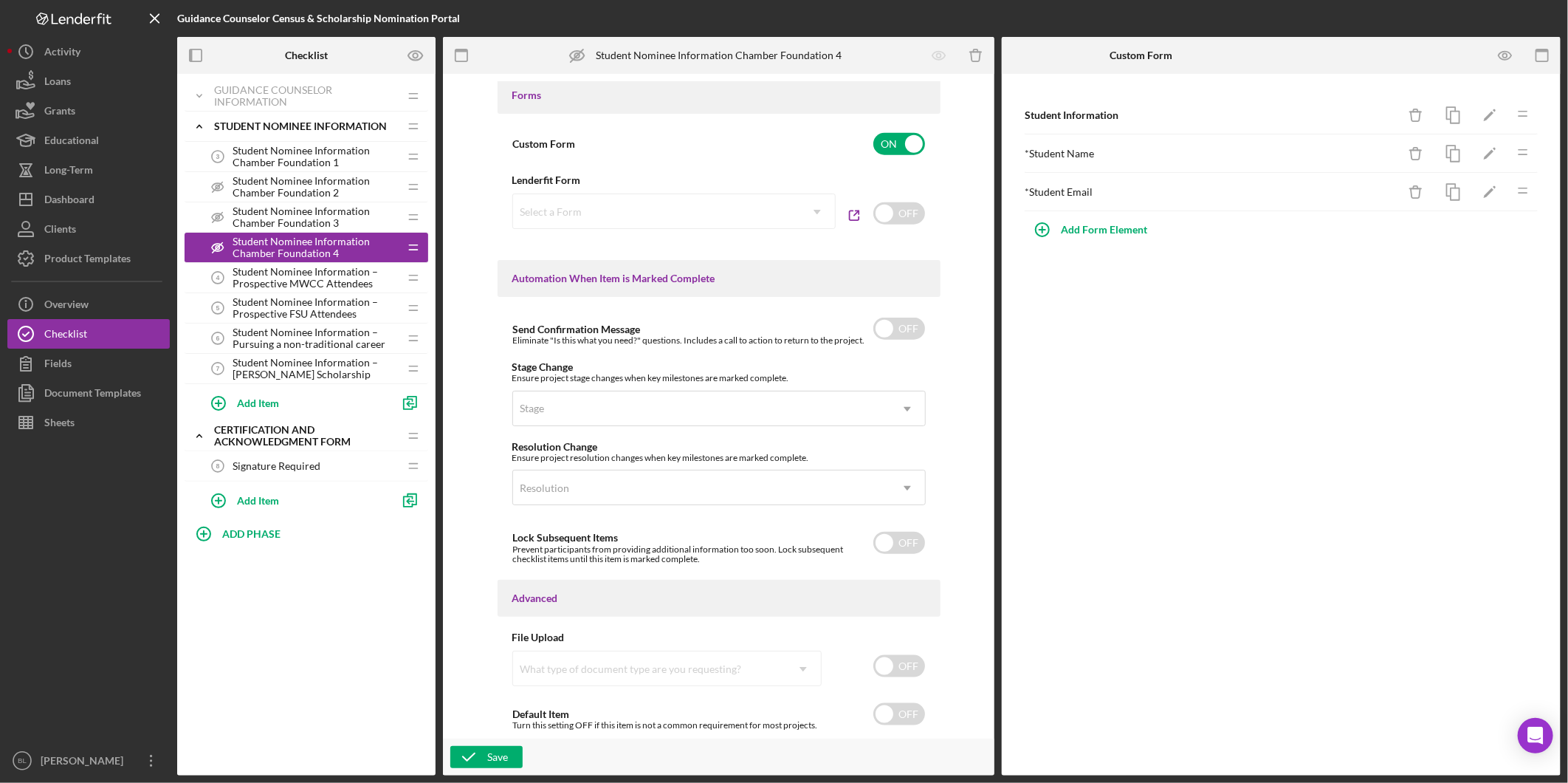
click at [288, 271] on span "Student Nominee Information – Prospective MWCC Attendees" at bounding box center [316, 277] width 166 height 23
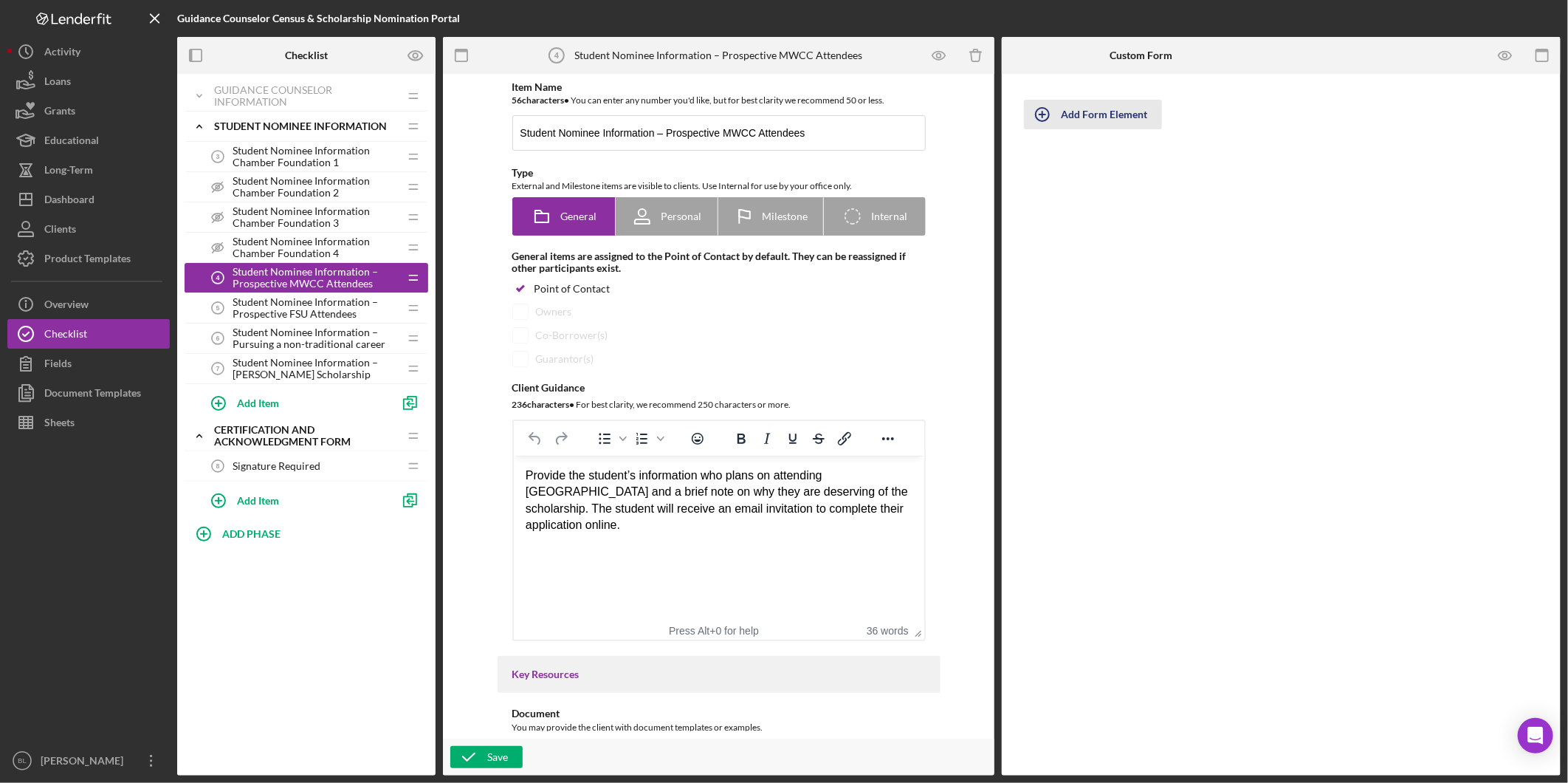
click at [1116, 113] on div "Add Form Element" at bounding box center [1105, 114] width 87 height 29
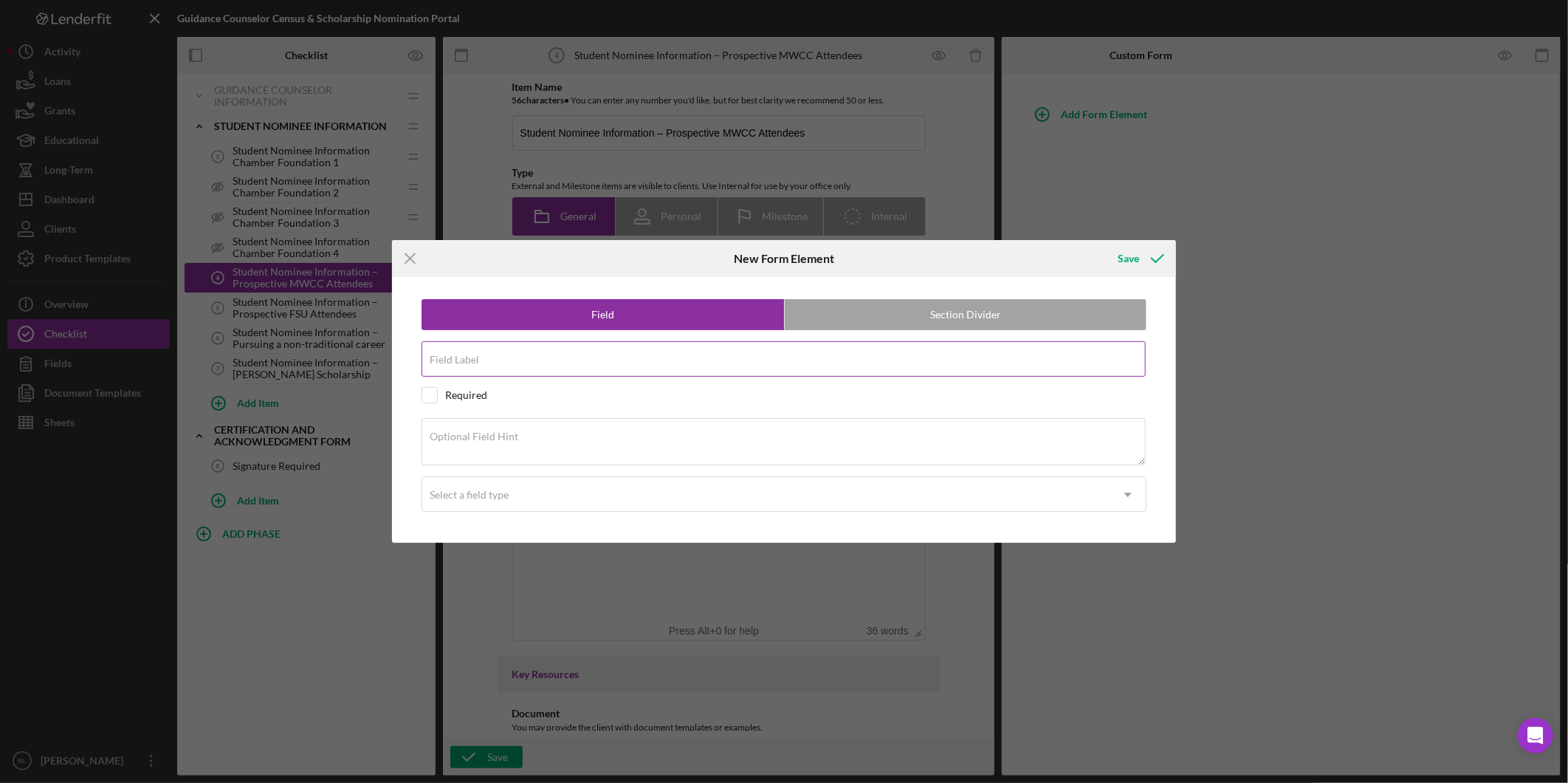
click at [694, 353] on div "Field Label" at bounding box center [784, 359] width 725 height 37
paste input "Student Information"
type input "Student Information"
click at [709, 441] on textarea "Optional Field Hint" at bounding box center [784, 441] width 724 height 48
click at [827, 434] on div "Optional Field Hint" at bounding box center [784, 442] width 725 height 49
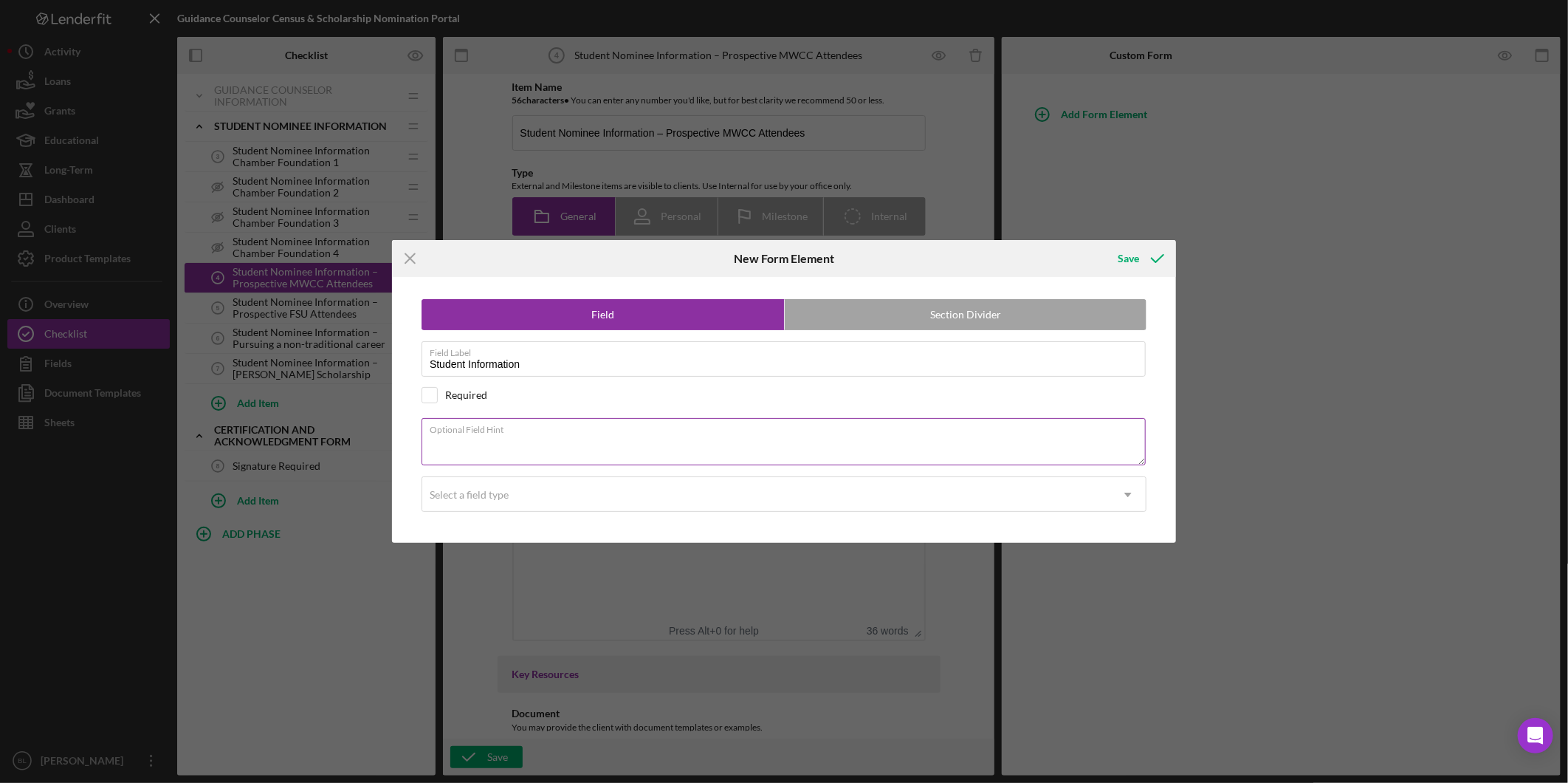
paste textarea "Please complete this section with the student you wish to nominate for a schola…"
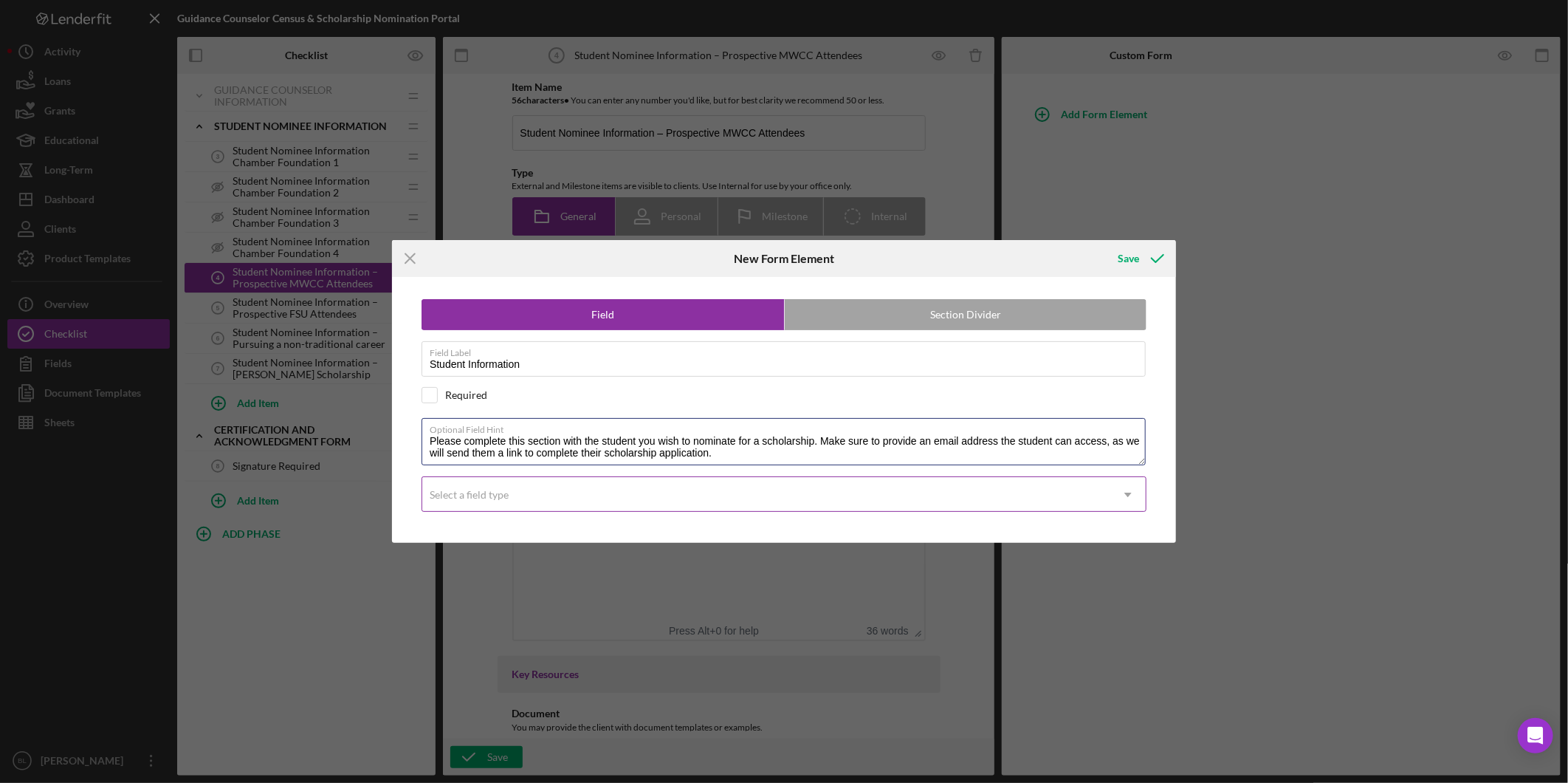
type textarea "Please complete this section with the student you wish to nominate for a schola…"
click at [769, 496] on div "Select a field type" at bounding box center [767, 494] width 688 height 34
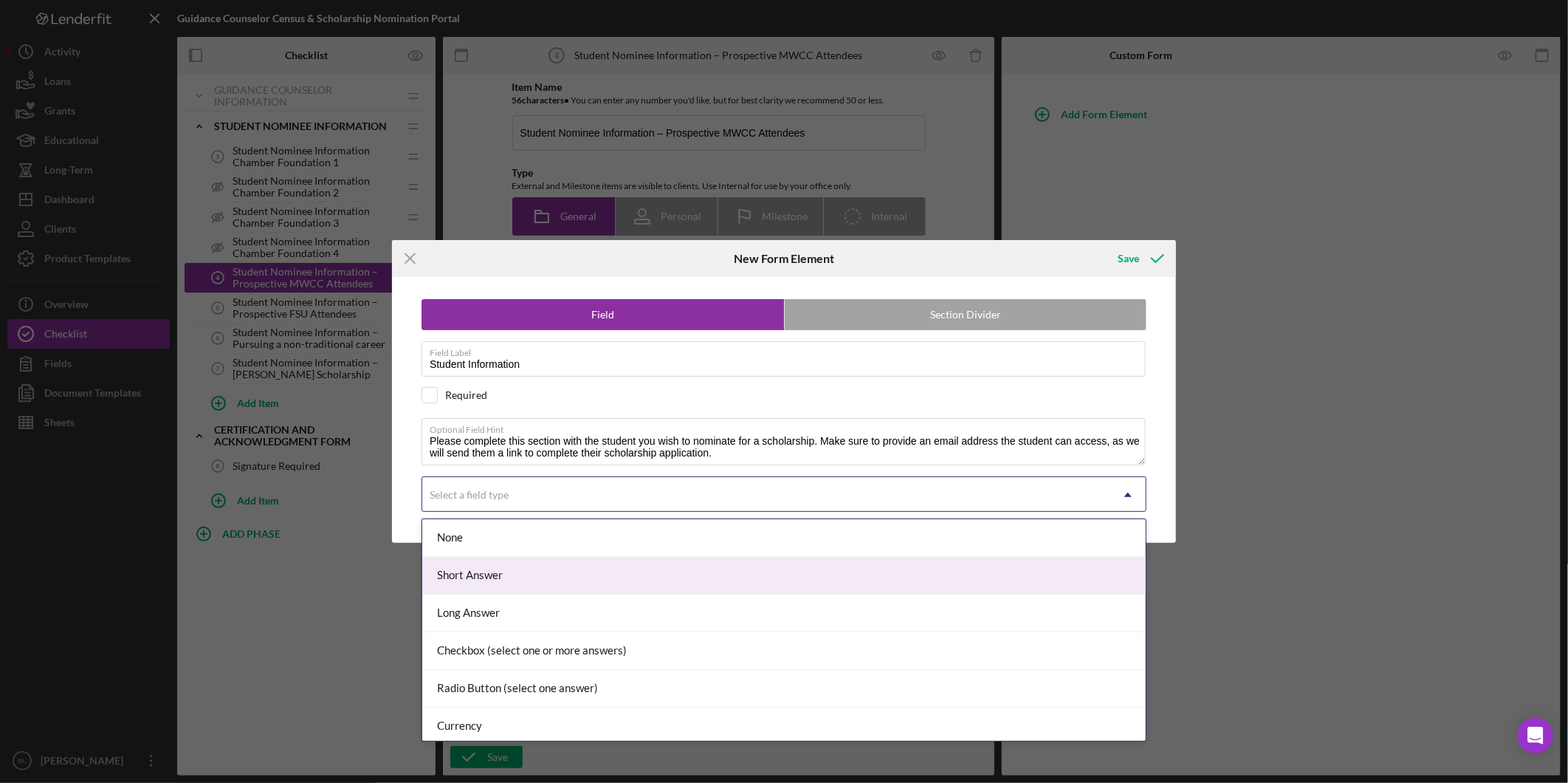
click at [709, 558] on div "Short Answer" at bounding box center [784, 575] width 723 height 37
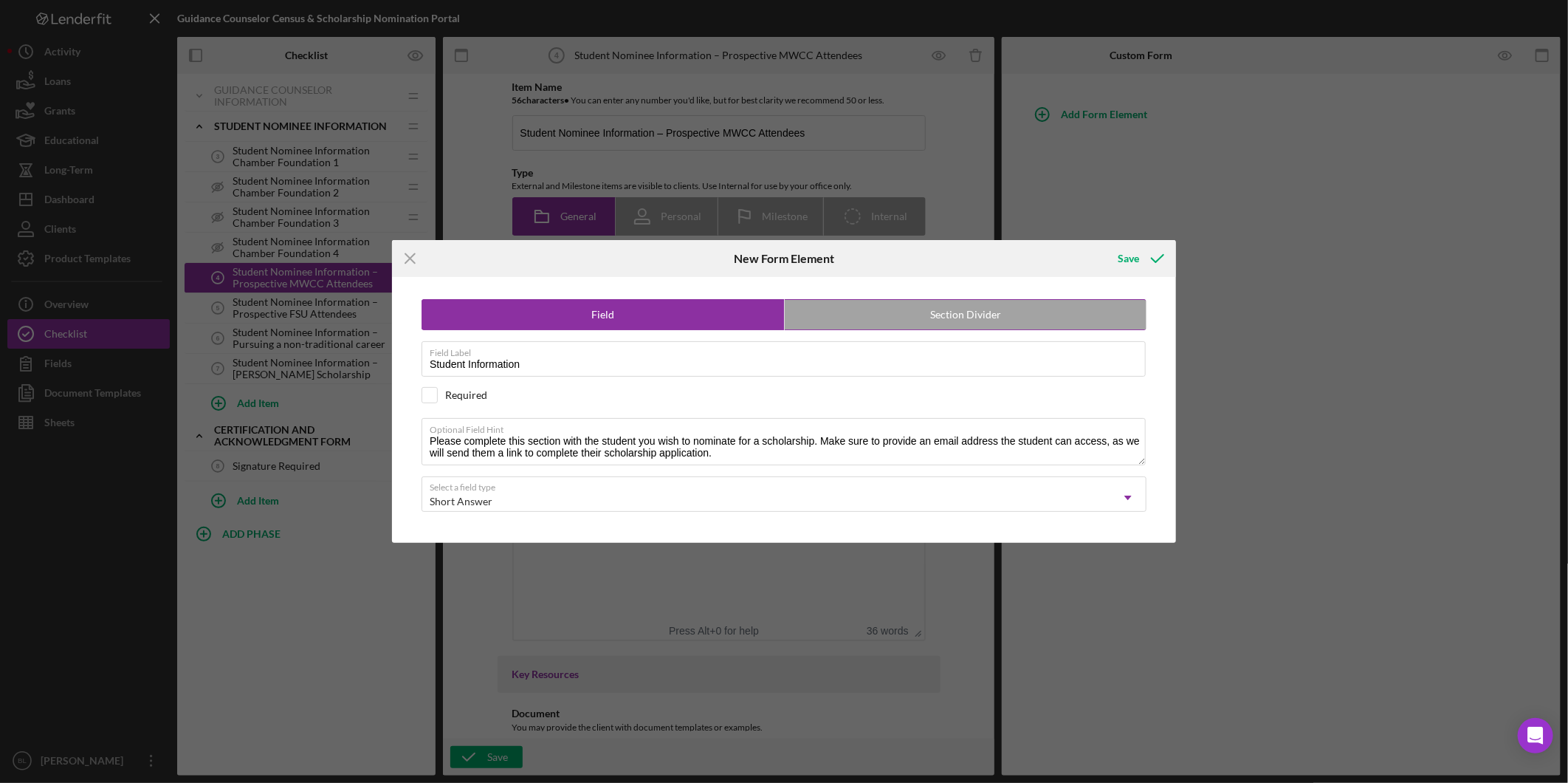
click at [890, 311] on label "Section Divider" at bounding box center [966, 314] width 362 height 29
radio input "false"
radio input "true"
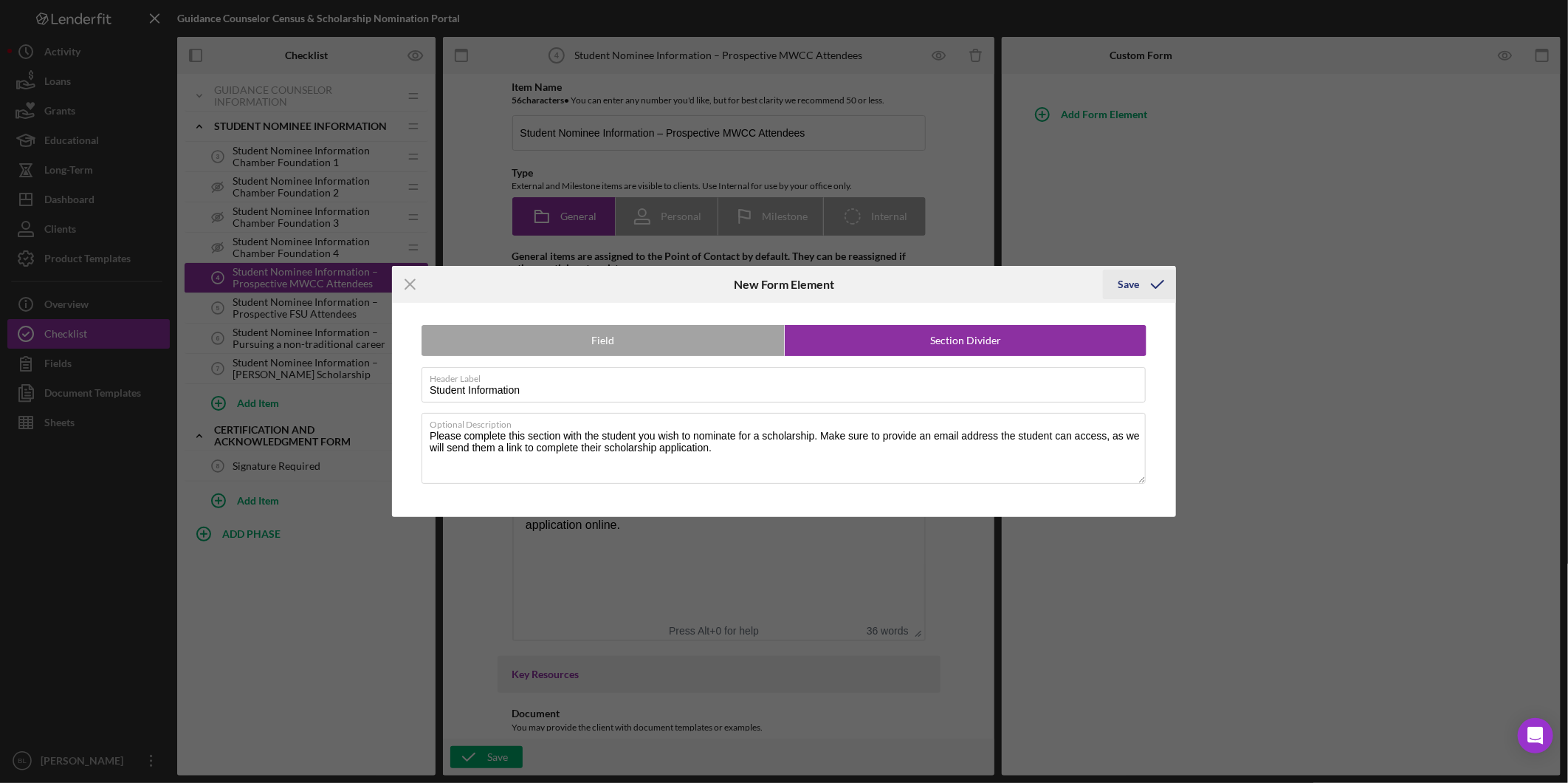
click at [1130, 287] on div "Save" at bounding box center [1129, 284] width 22 height 29
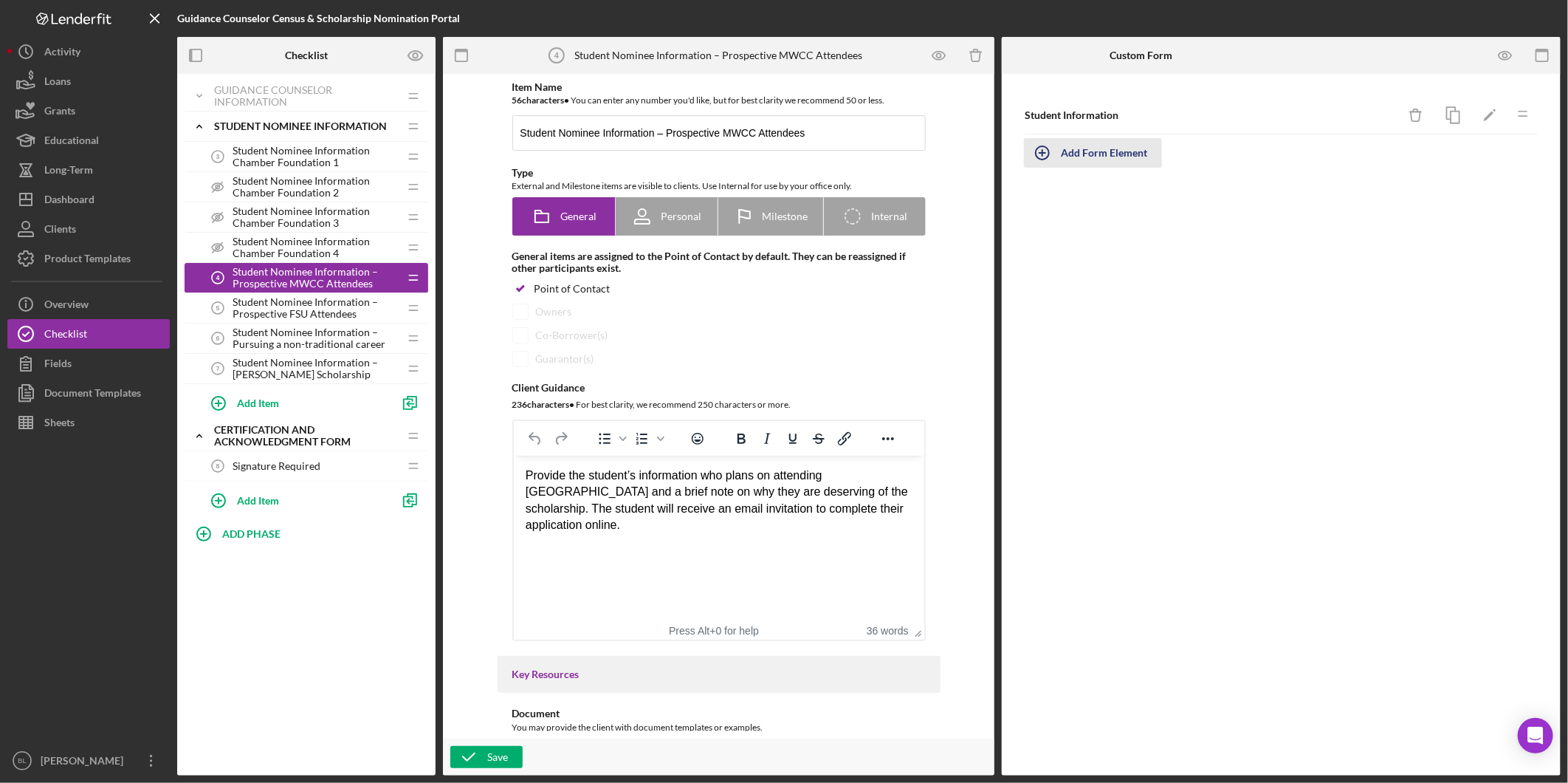
click at [1134, 152] on div "Add Form Element" at bounding box center [1105, 152] width 87 height 29
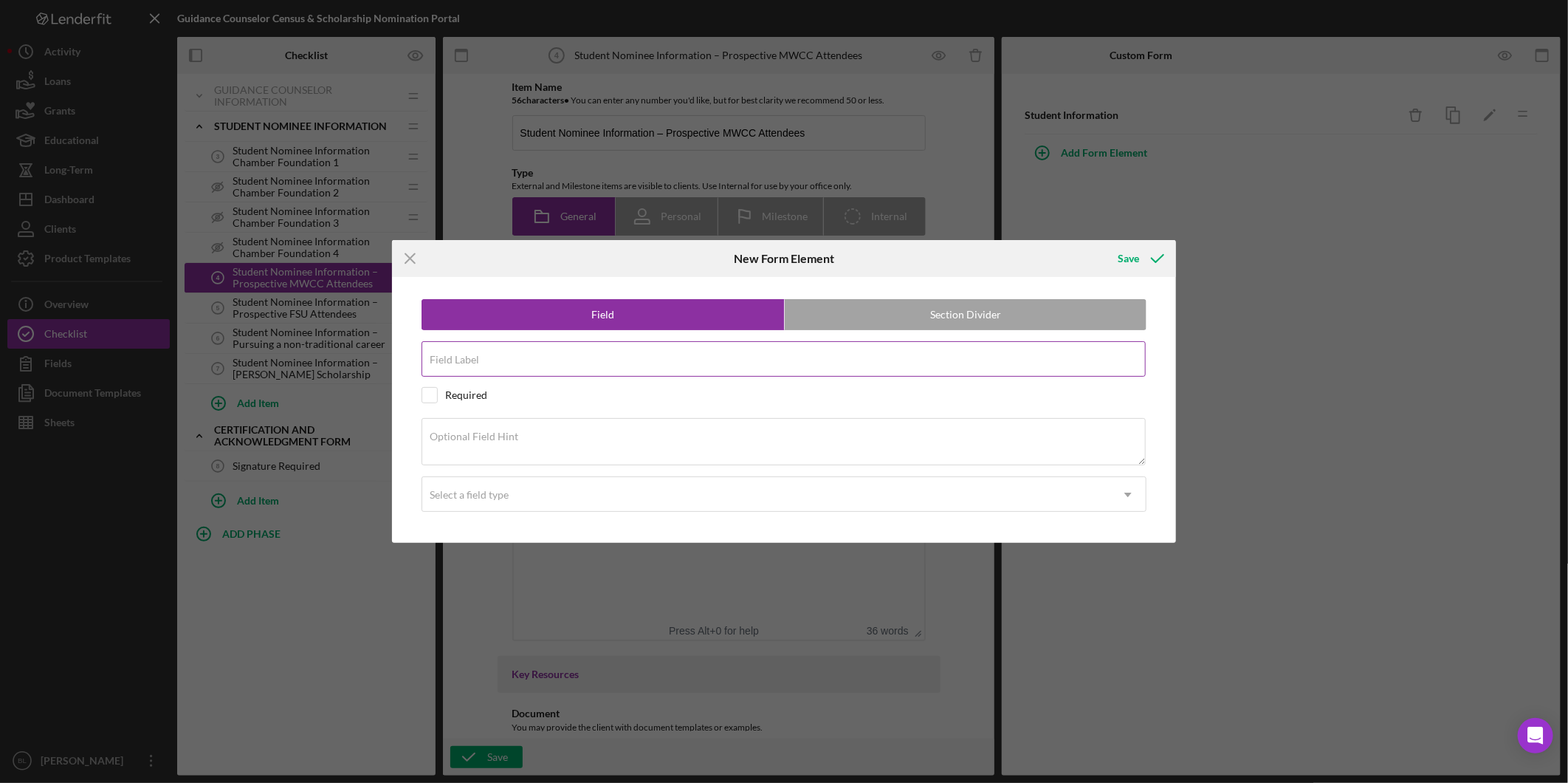
click at [628, 356] on div "Field Label" at bounding box center [784, 359] width 725 height 37
type input "Student Name"
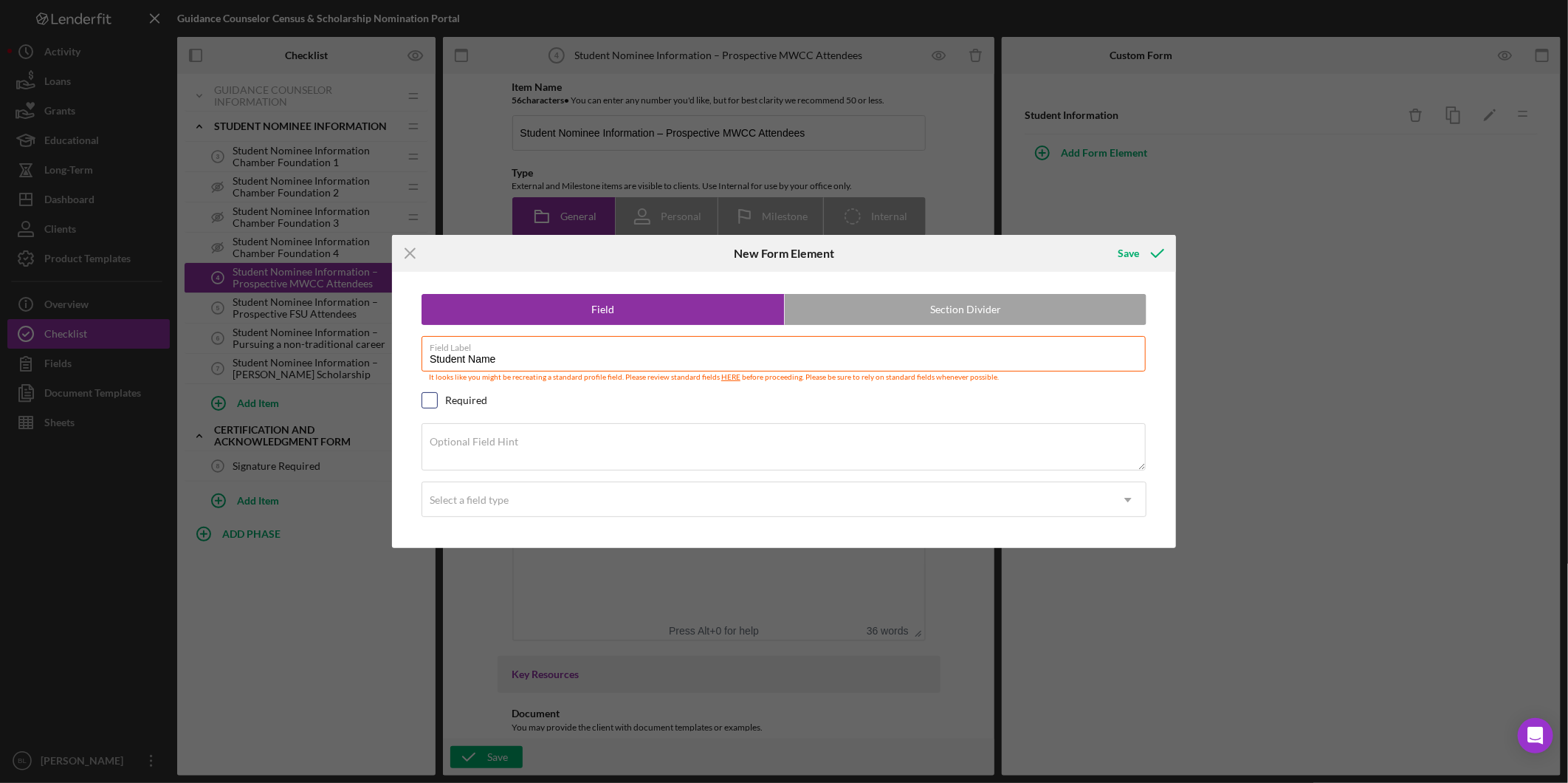
drag, startPoint x: 428, startPoint y: 394, endPoint x: 476, endPoint y: 443, distance: 68.6
click at [428, 395] on input "checkbox" at bounding box center [430, 399] width 15 height 15
checkbox input "true"
click at [513, 448] on textarea "Optional Field Hint" at bounding box center [784, 446] width 724 height 48
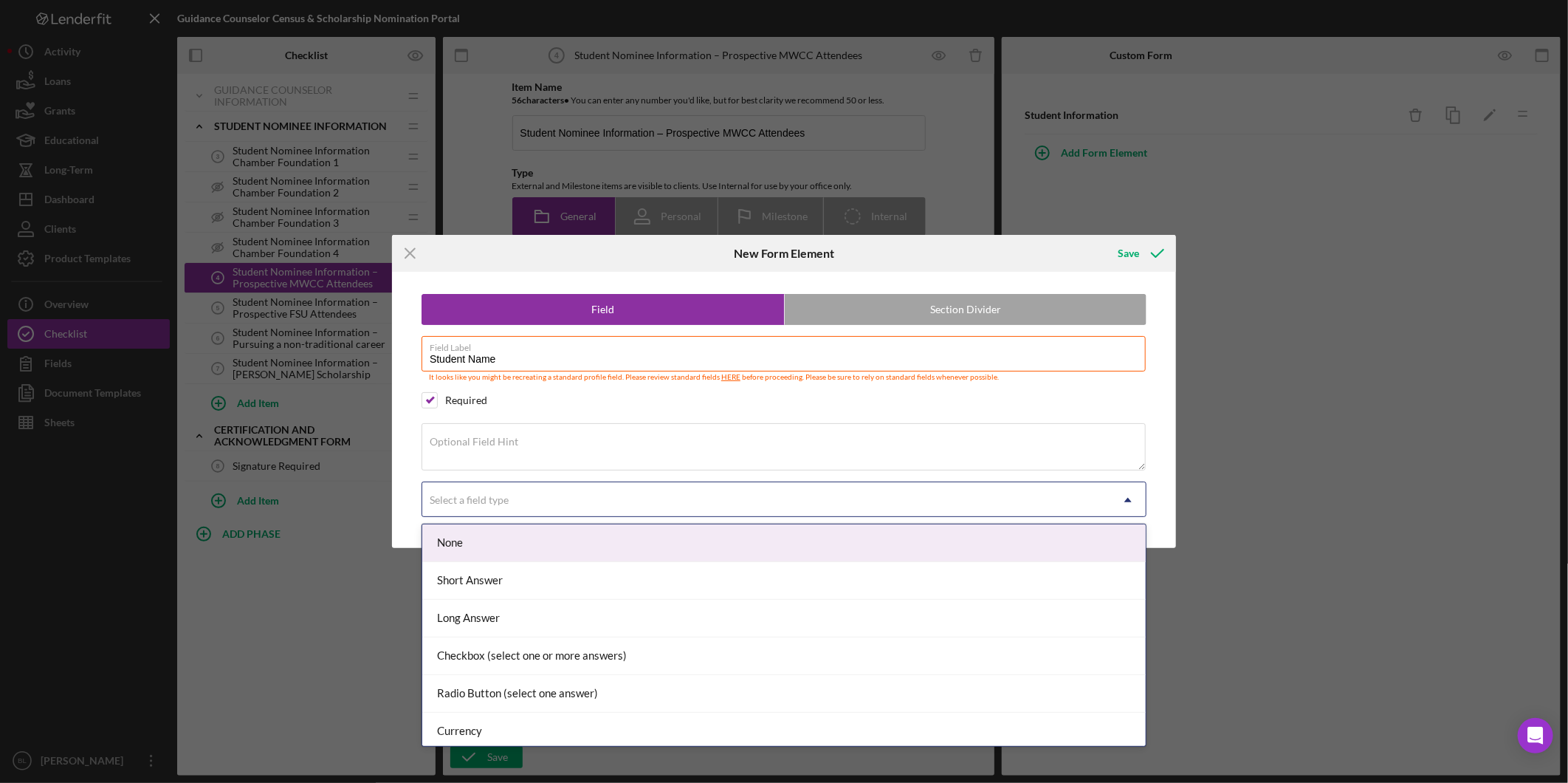
click at [530, 502] on div "Select a field type" at bounding box center [767, 499] width 688 height 34
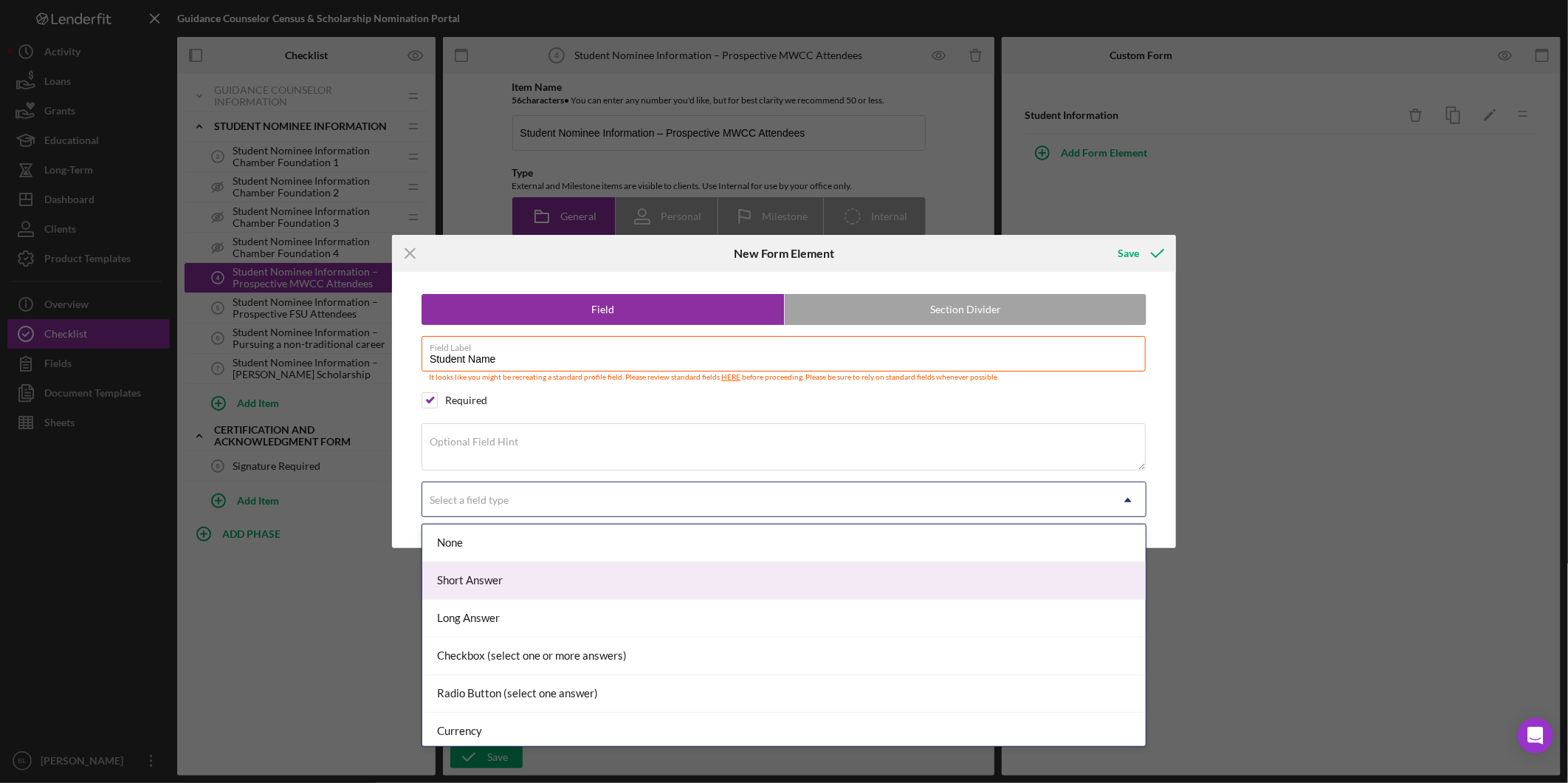
click at [514, 572] on div "Short Answer" at bounding box center [784, 580] width 723 height 37
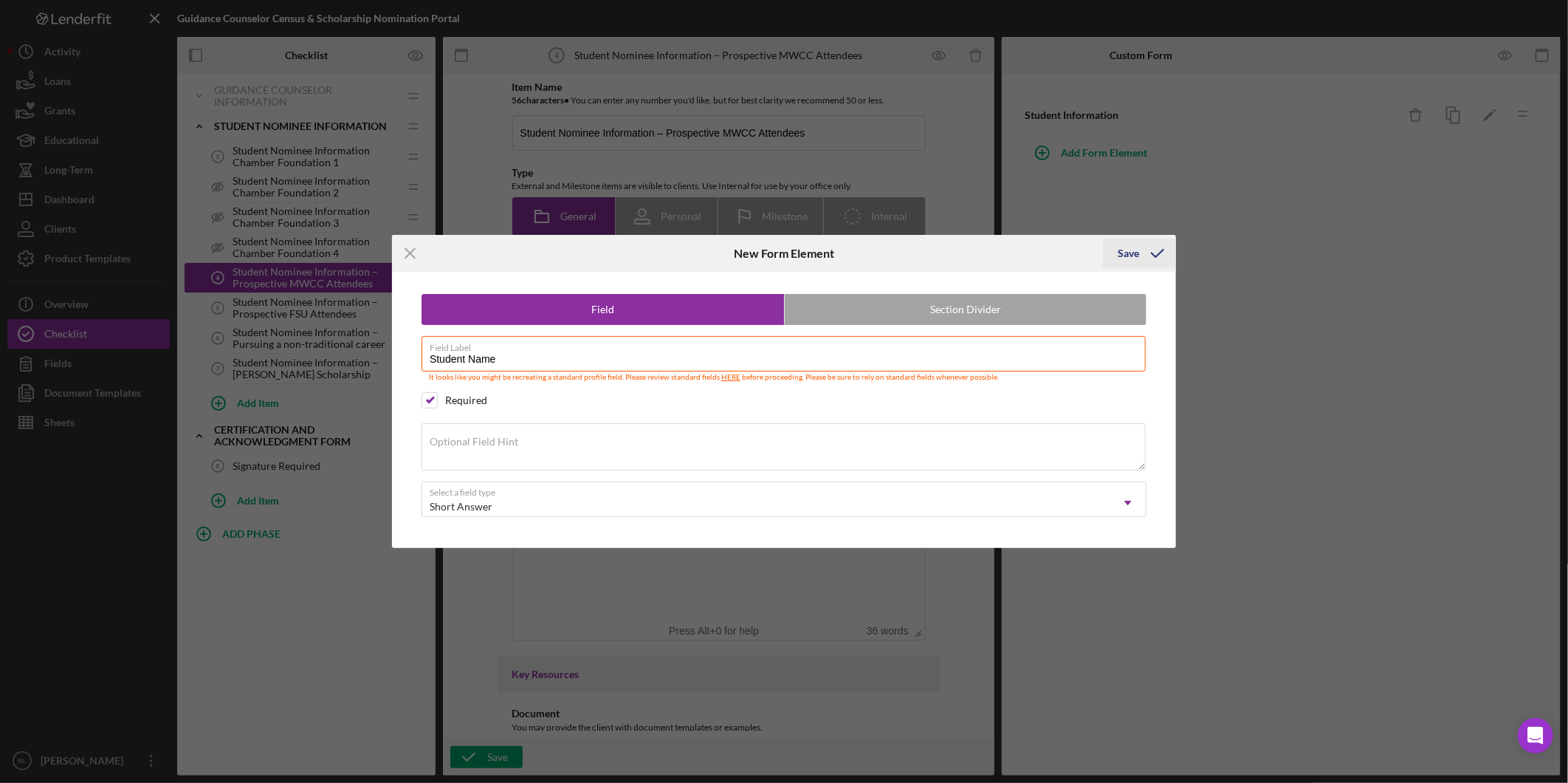
click at [1144, 248] on icon "submit" at bounding box center [1157, 253] width 37 height 37
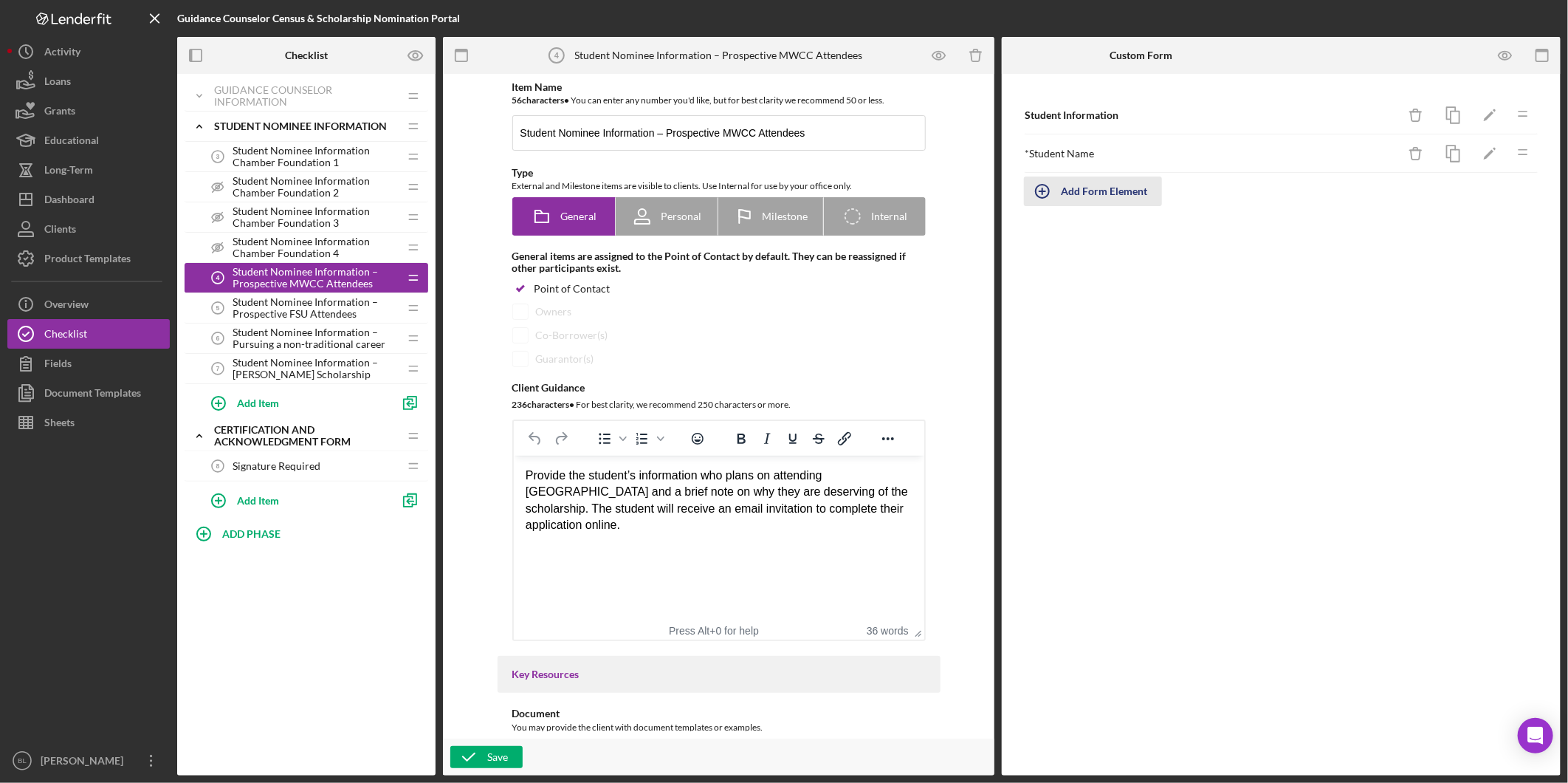
click at [1110, 193] on div "Add Form Element" at bounding box center [1105, 191] width 87 height 29
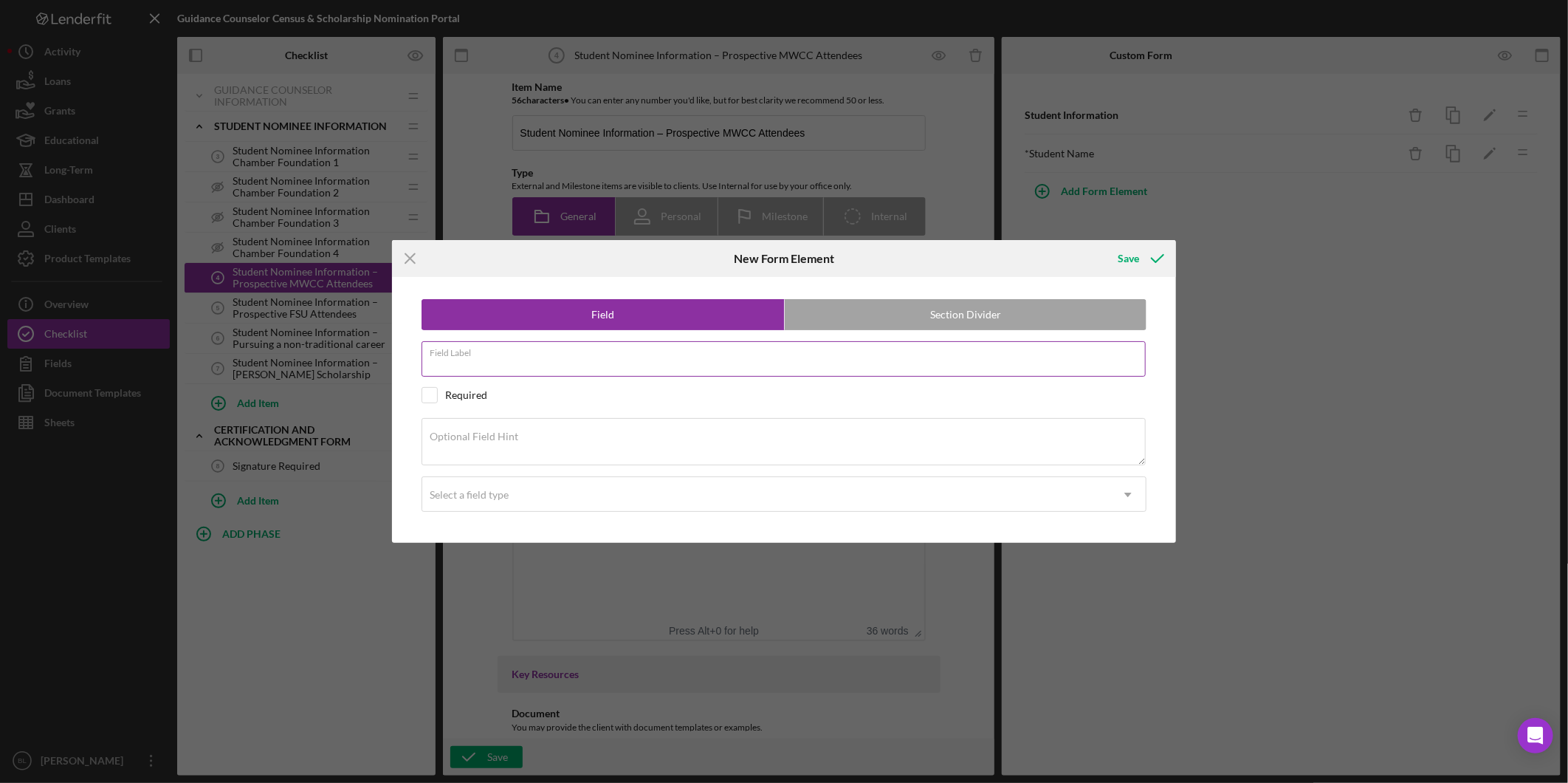
click at [588, 358] on input "Field Label" at bounding box center [784, 359] width 724 height 36
type input "Student Email"
click at [429, 398] on input "checkbox" at bounding box center [430, 395] width 15 height 15
checkbox input "true"
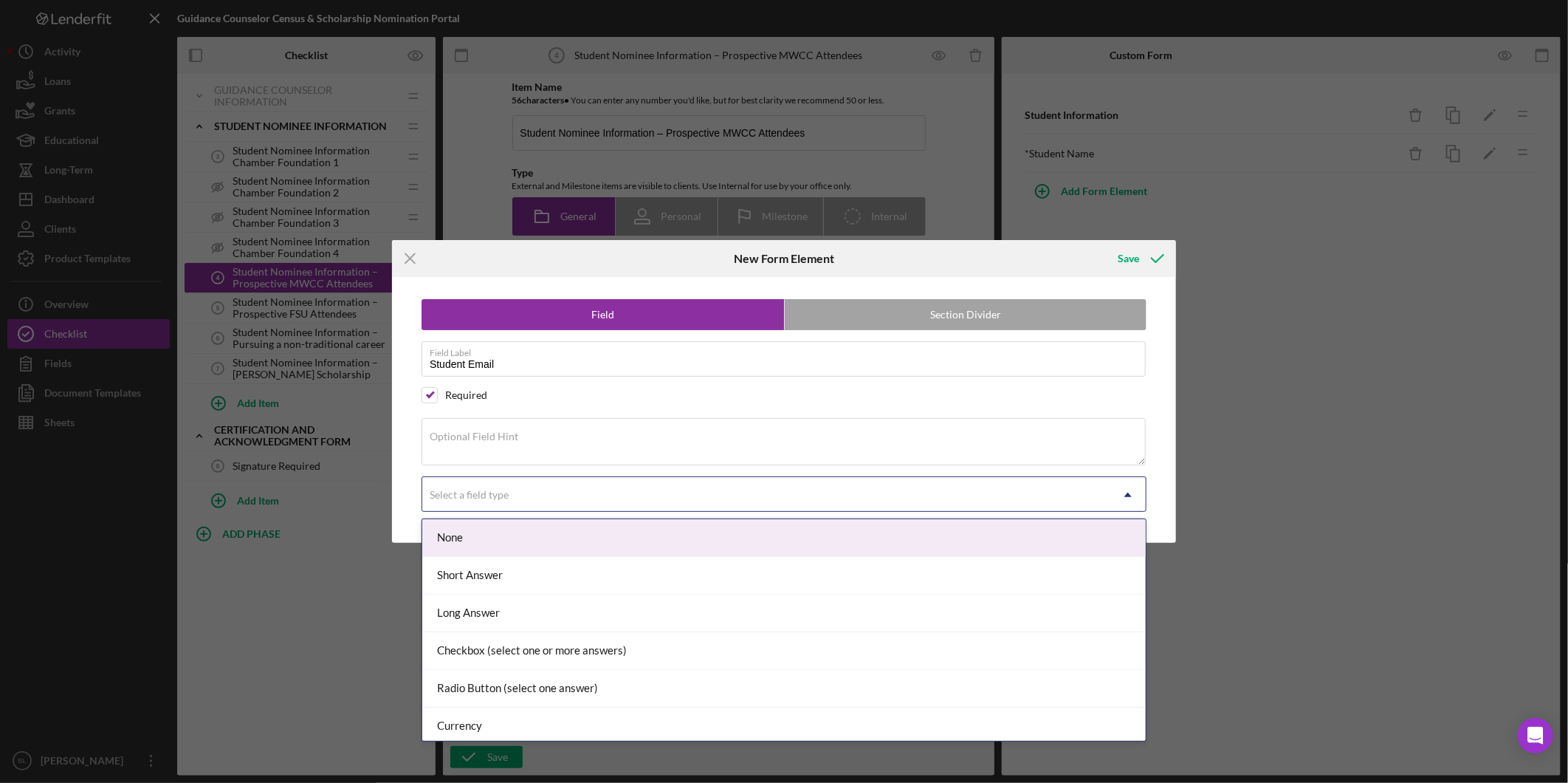
click at [548, 502] on div "Select a field type" at bounding box center [767, 494] width 688 height 34
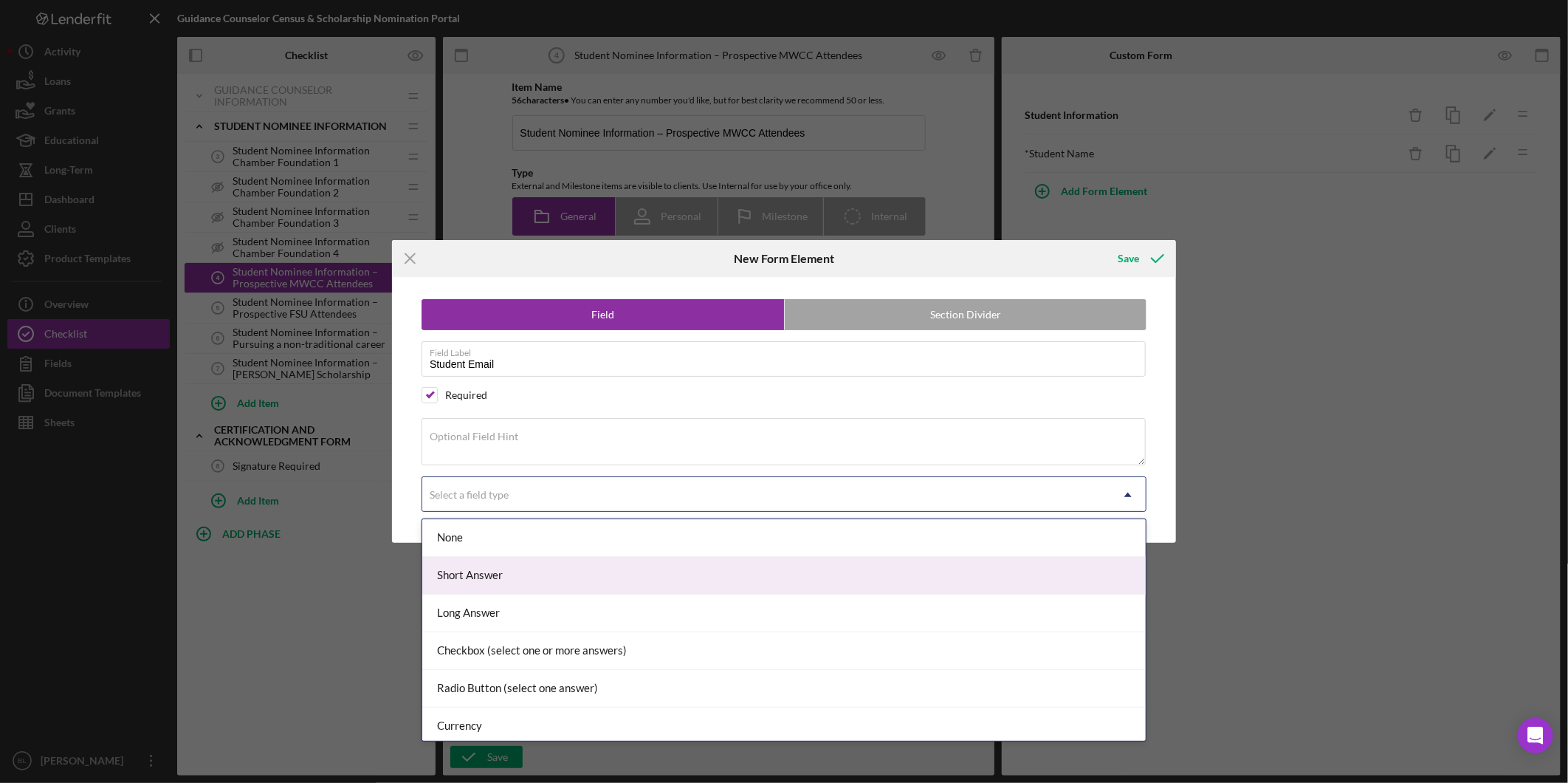
click at [513, 585] on div "Short Answer" at bounding box center [784, 575] width 723 height 37
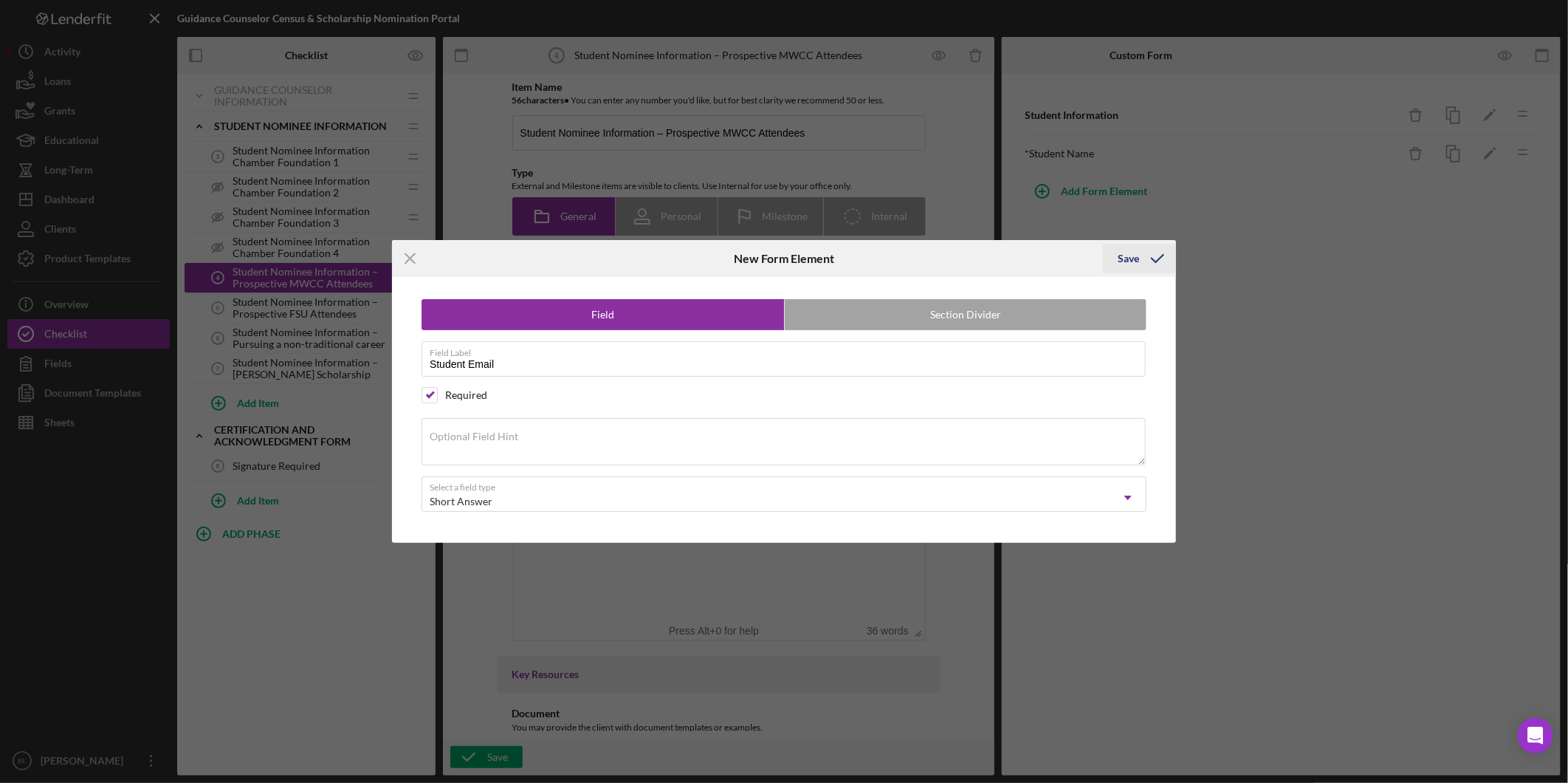
click at [1139, 259] on button "Save" at bounding box center [1139, 258] width 73 height 29
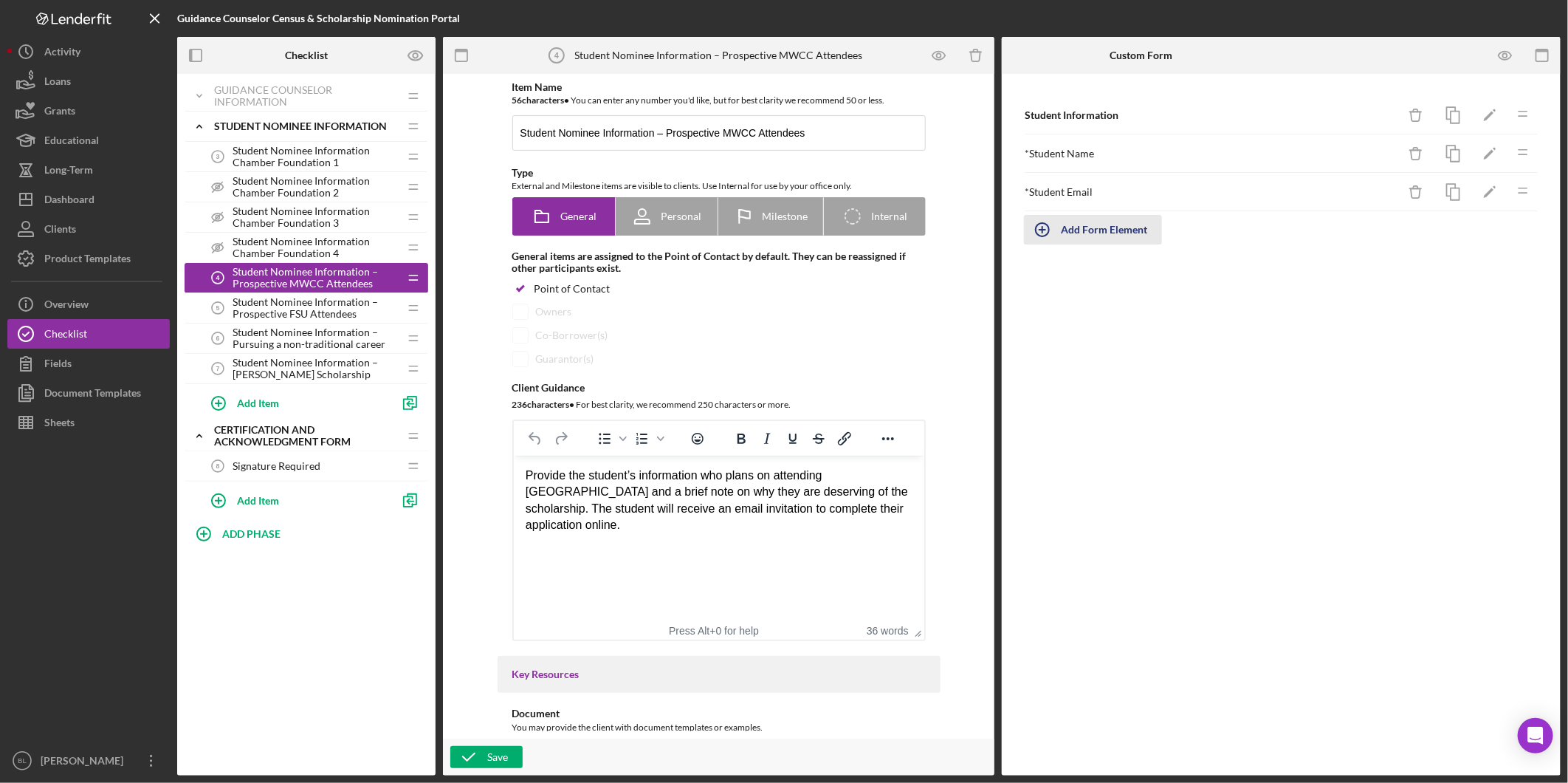
click at [1101, 226] on div "Add Form Element" at bounding box center [1105, 230] width 87 height 29
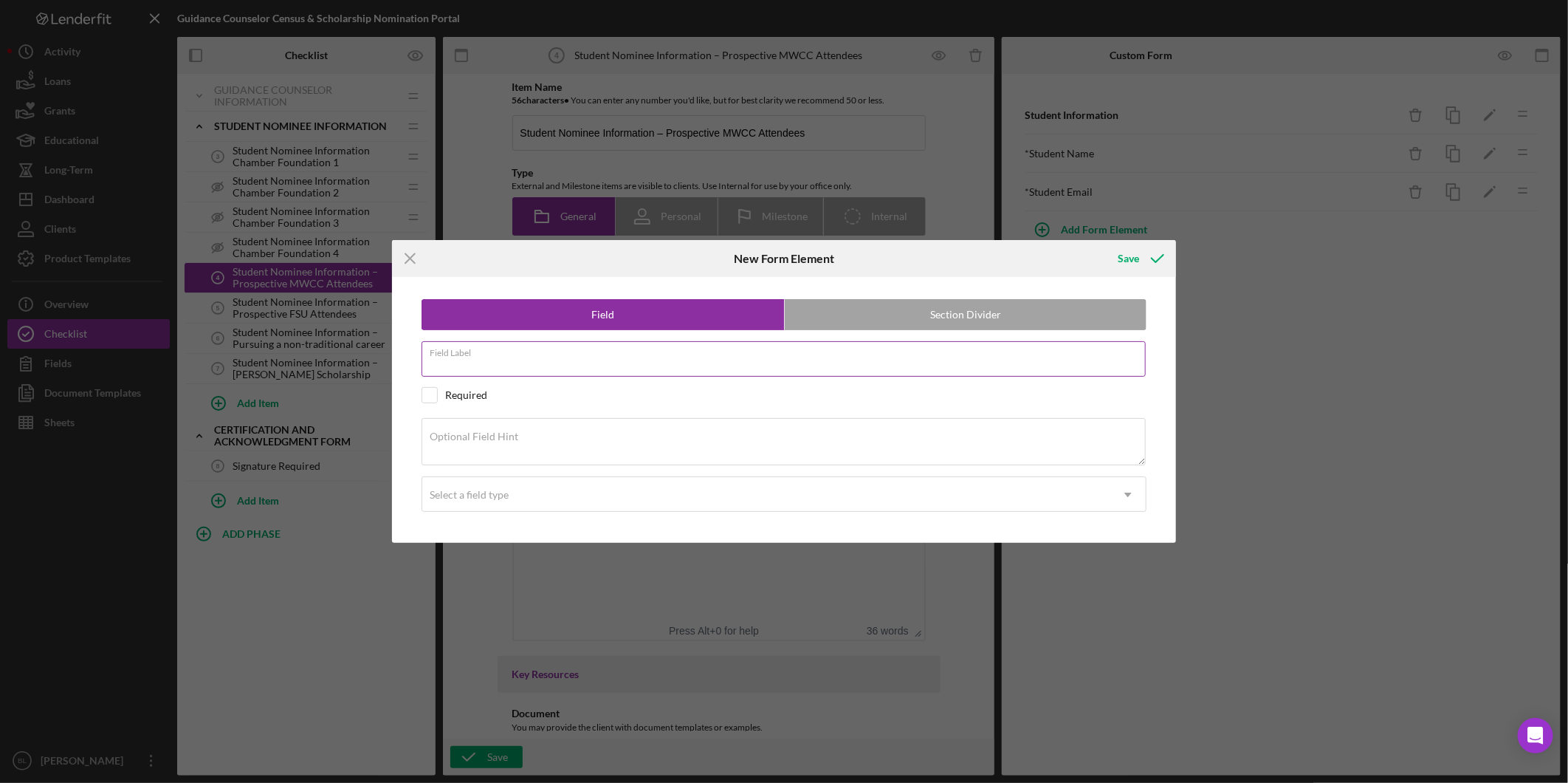
click at [615, 365] on input "Field Label" at bounding box center [784, 359] width 724 height 36
type input "Why nominate this student for the scholarship?"
click at [433, 399] on input "checkbox" at bounding box center [430, 395] width 15 height 15
checkbox input "true"
click at [508, 492] on div "Select a field type" at bounding box center [469, 495] width 79 height 12
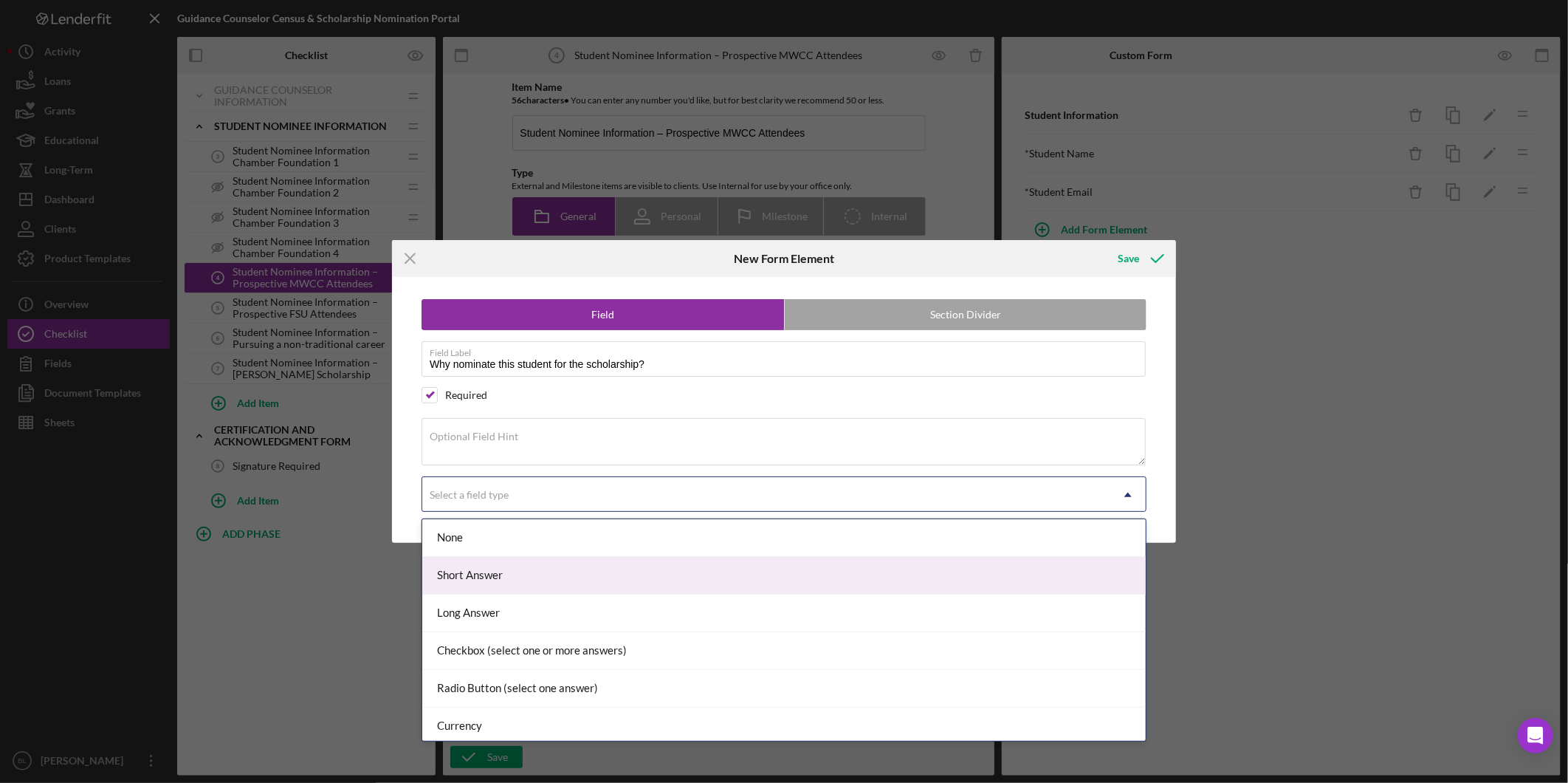
click at [492, 577] on div "Short Answer" at bounding box center [784, 575] width 723 height 37
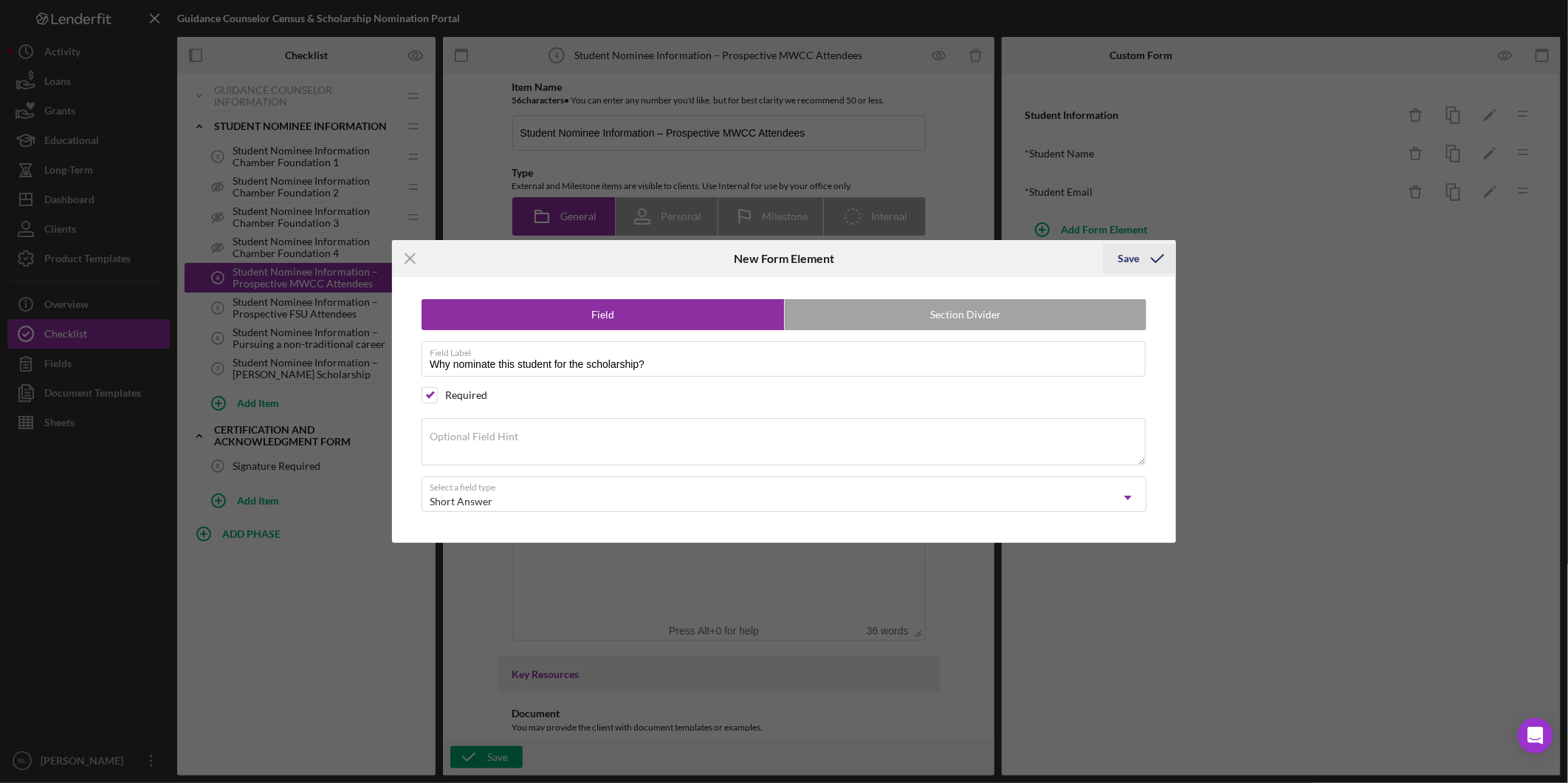
click at [1139, 262] on icon "submit" at bounding box center [1157, 258] width 37 height 37
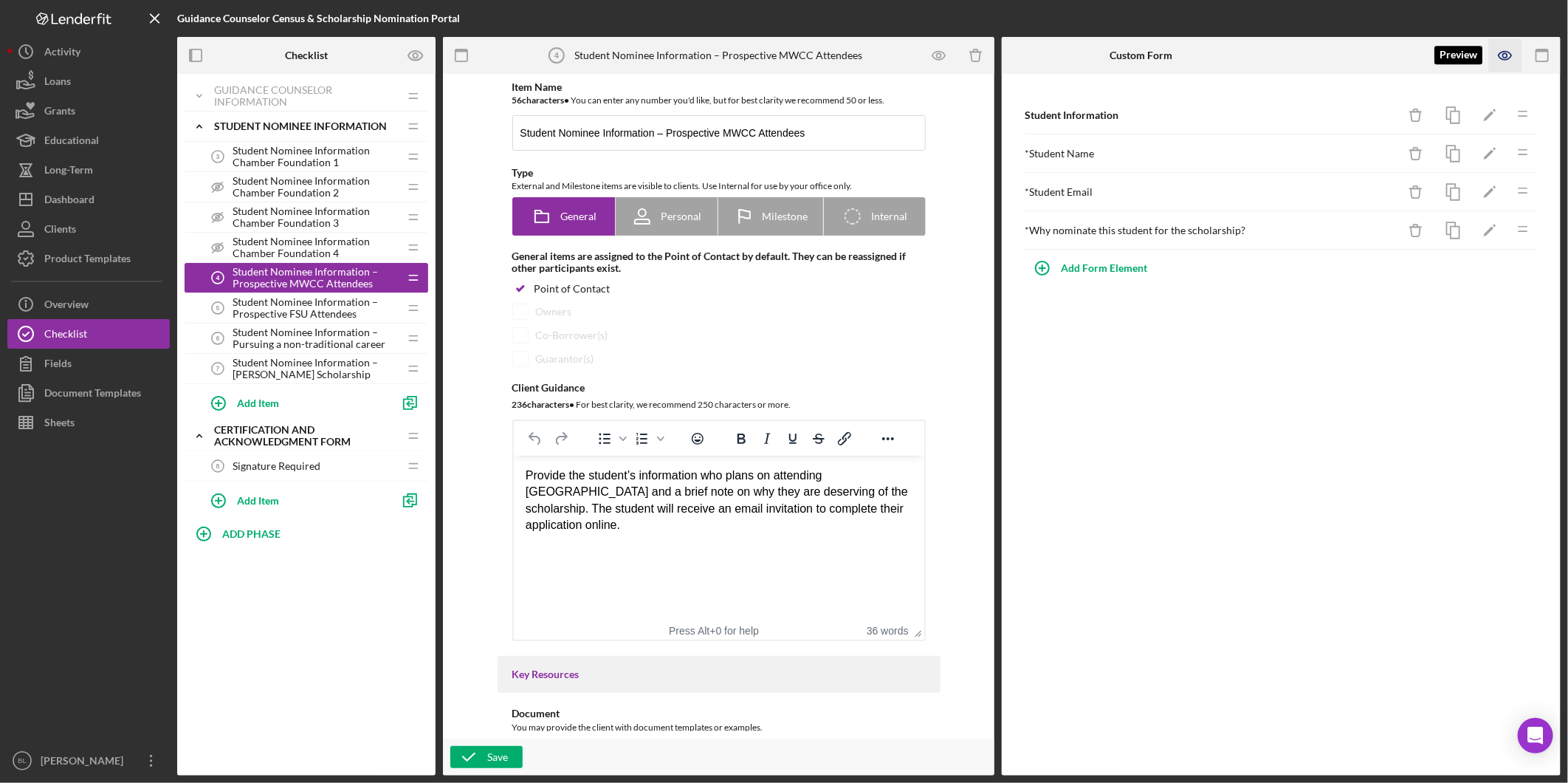
click at [1509, 55] on icon "button" at bounding box center [1506, 55] width 33 height 33
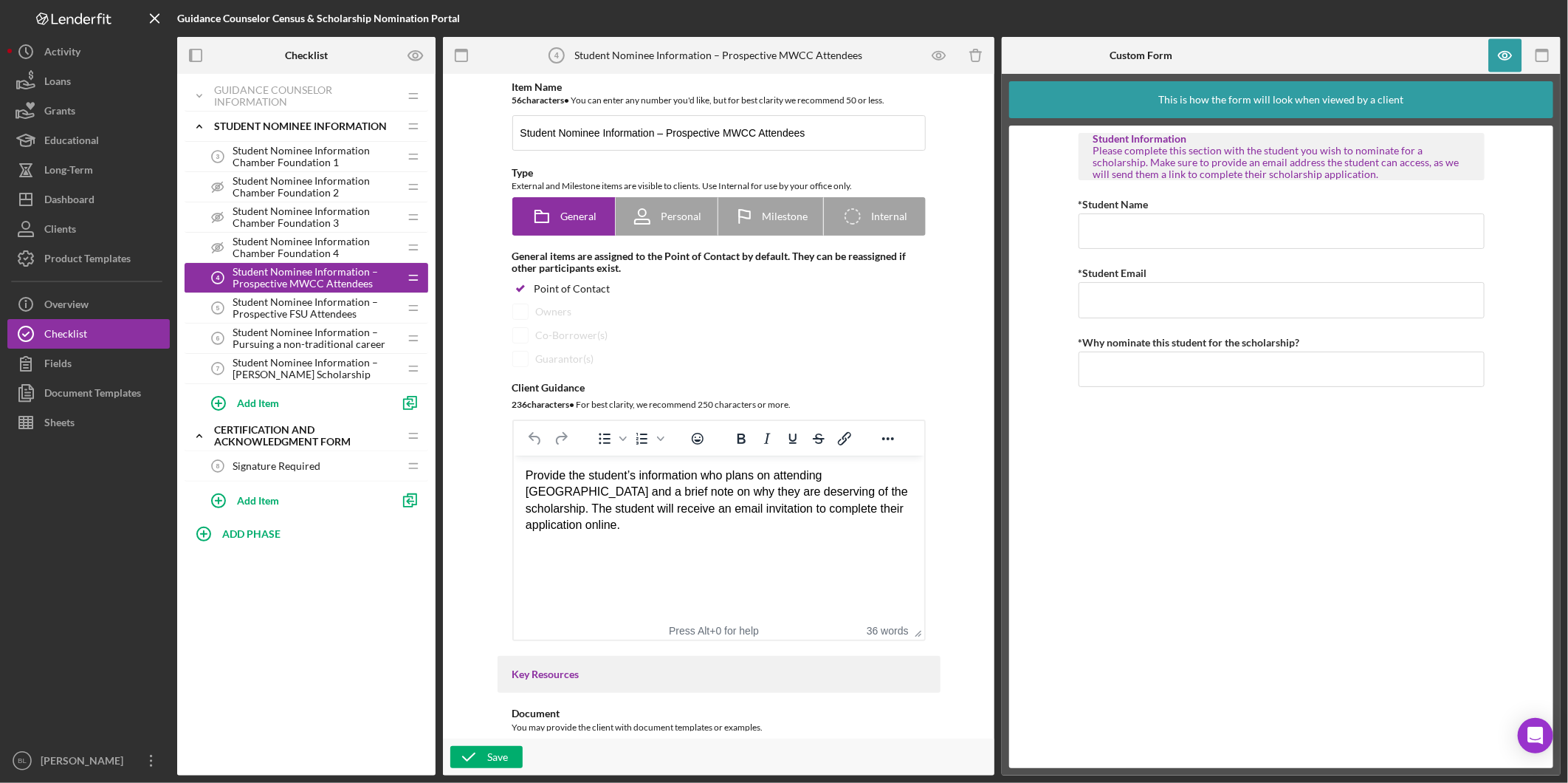
click at [303, 318] on span "Student Nominee Information – Prospective FSU Attendees" at bounding box center [316, 307] width 166 height 23
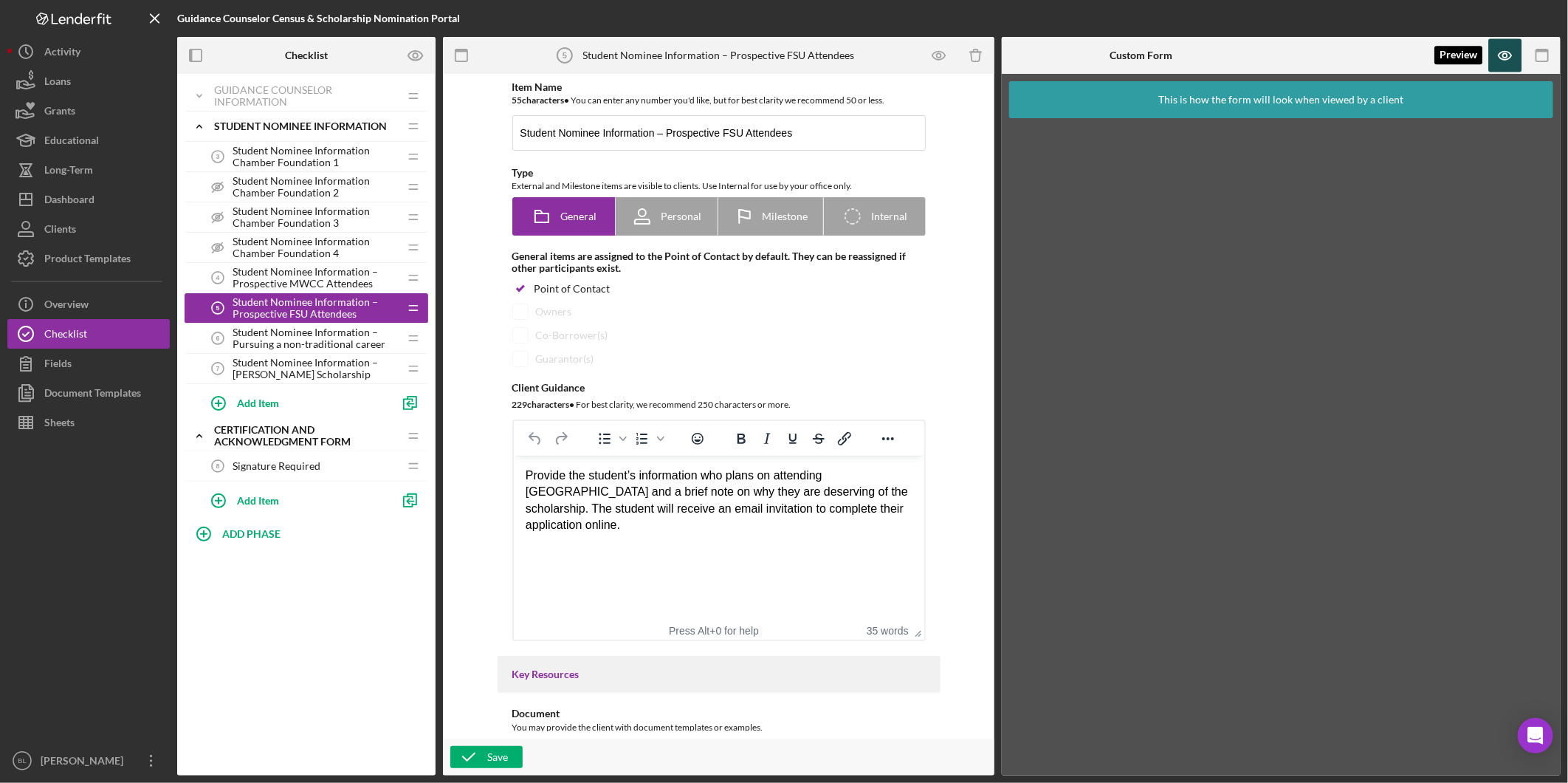
click at [1502, 57] on icon "button" at bounding box center [1506, 55] width 33 height 33
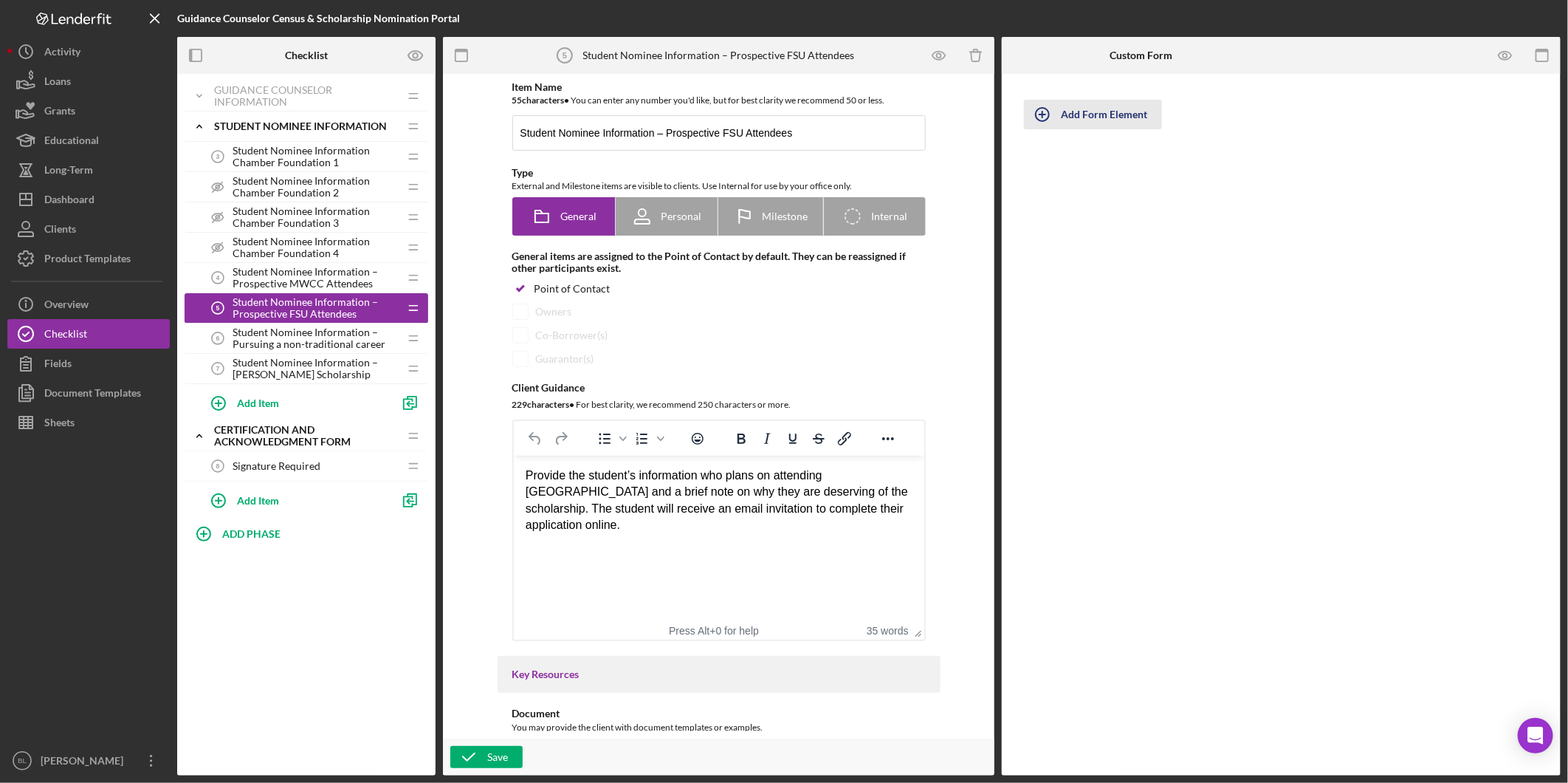
click at [1104, 113] on div "Add Form Element" at bounding box center [1105, 114] width 87 height 29
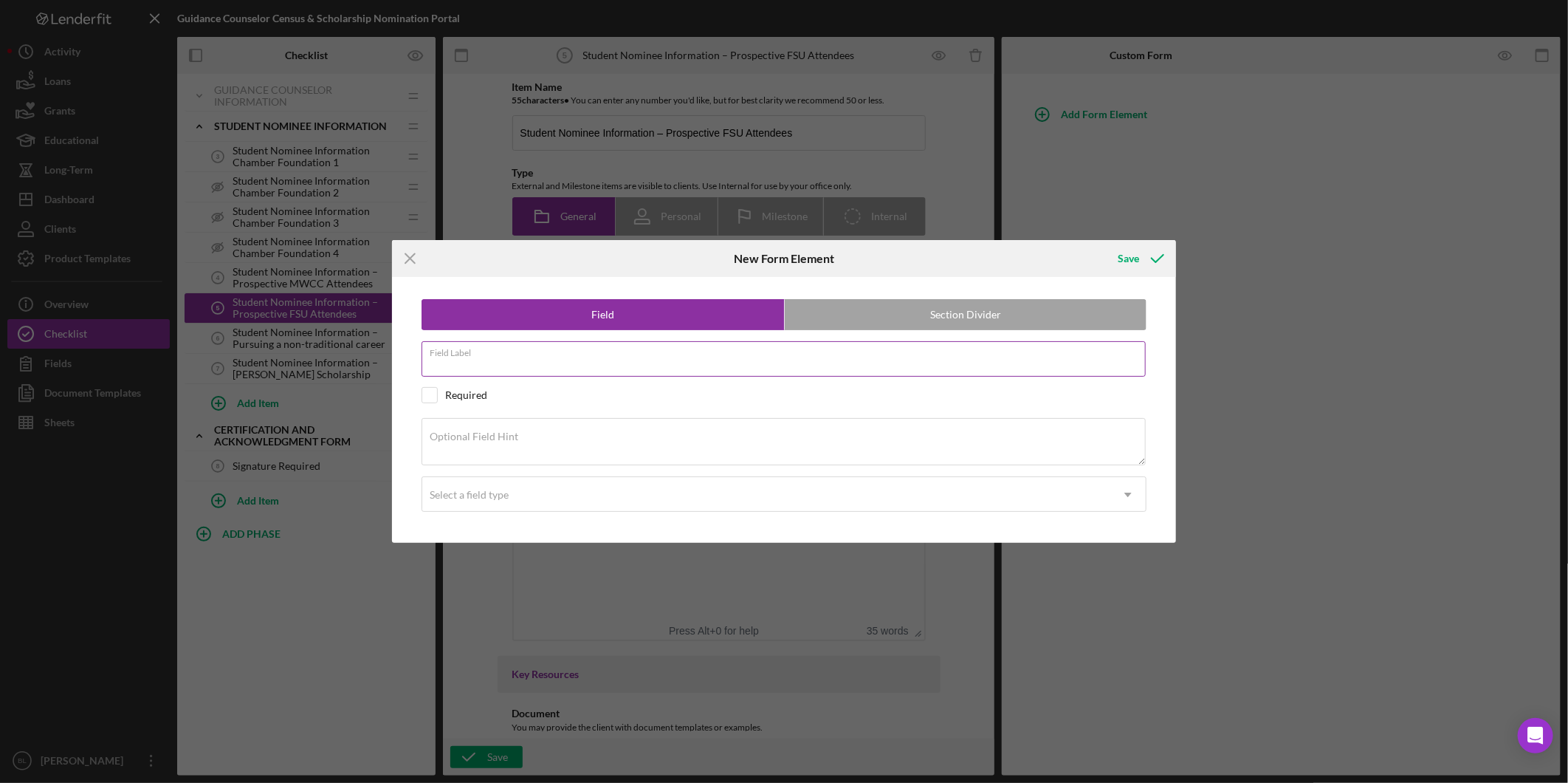
click at [625, 352] on div "Field Label" at bounding box center [784, 359] width 725 height 37
type input "Student Information"
click at [888, 310] on label "Section Divider" at bounding box center [966, 314] width 362 height 29
radio input "false"
radio input "true"
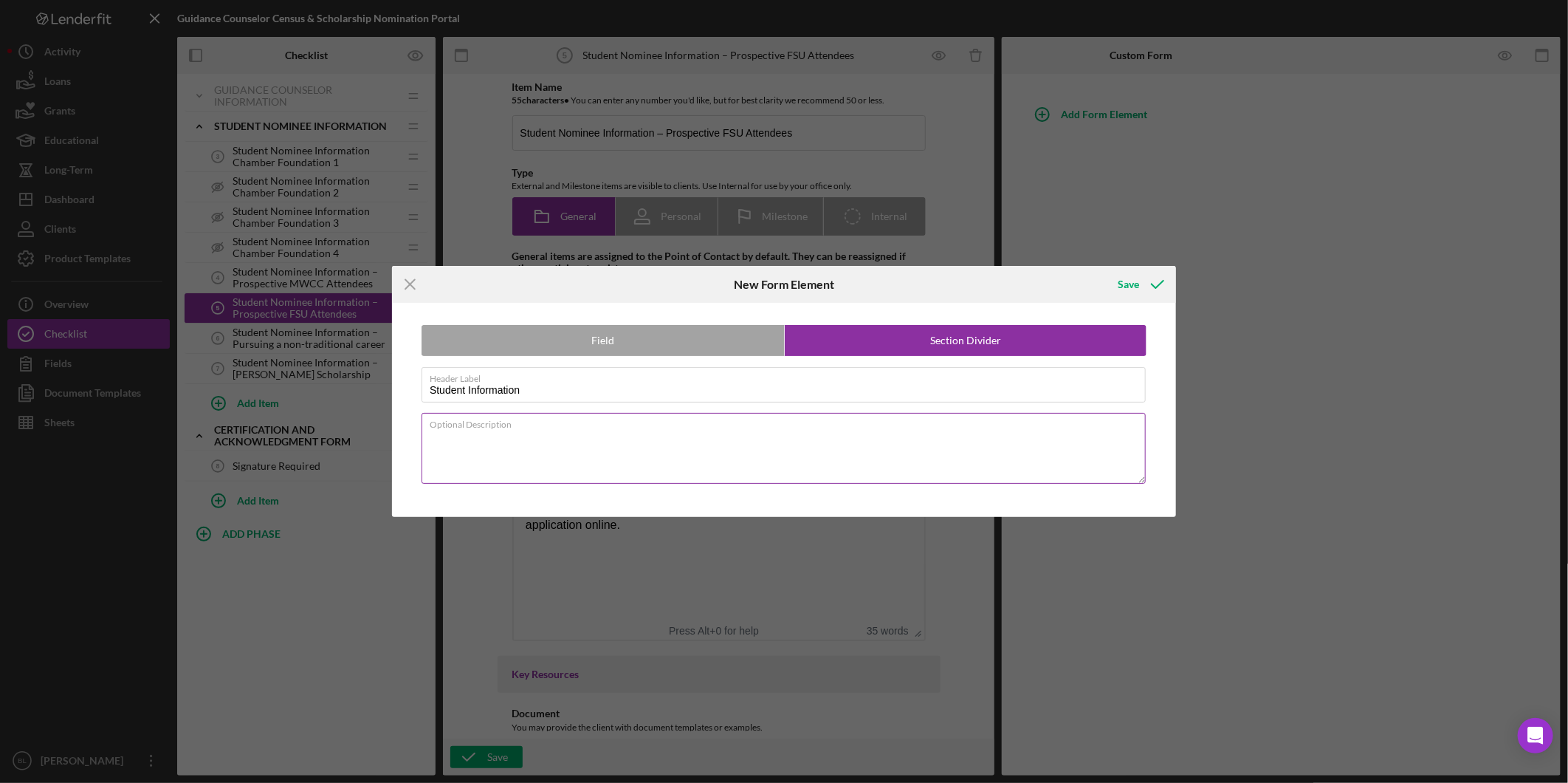
click at [788, 445] on textarea "Optional Description" at bounding box center [784, 448] width 724 height 71
paste textarea "Please complete this section with the student you wish to nominate for a schola…"
type textarea "Please complete this section with the student you wish to nominate for a schola…"
click at [1142, 286] on icon "submit" at bounding box center [1157, 284] width 37 height 37
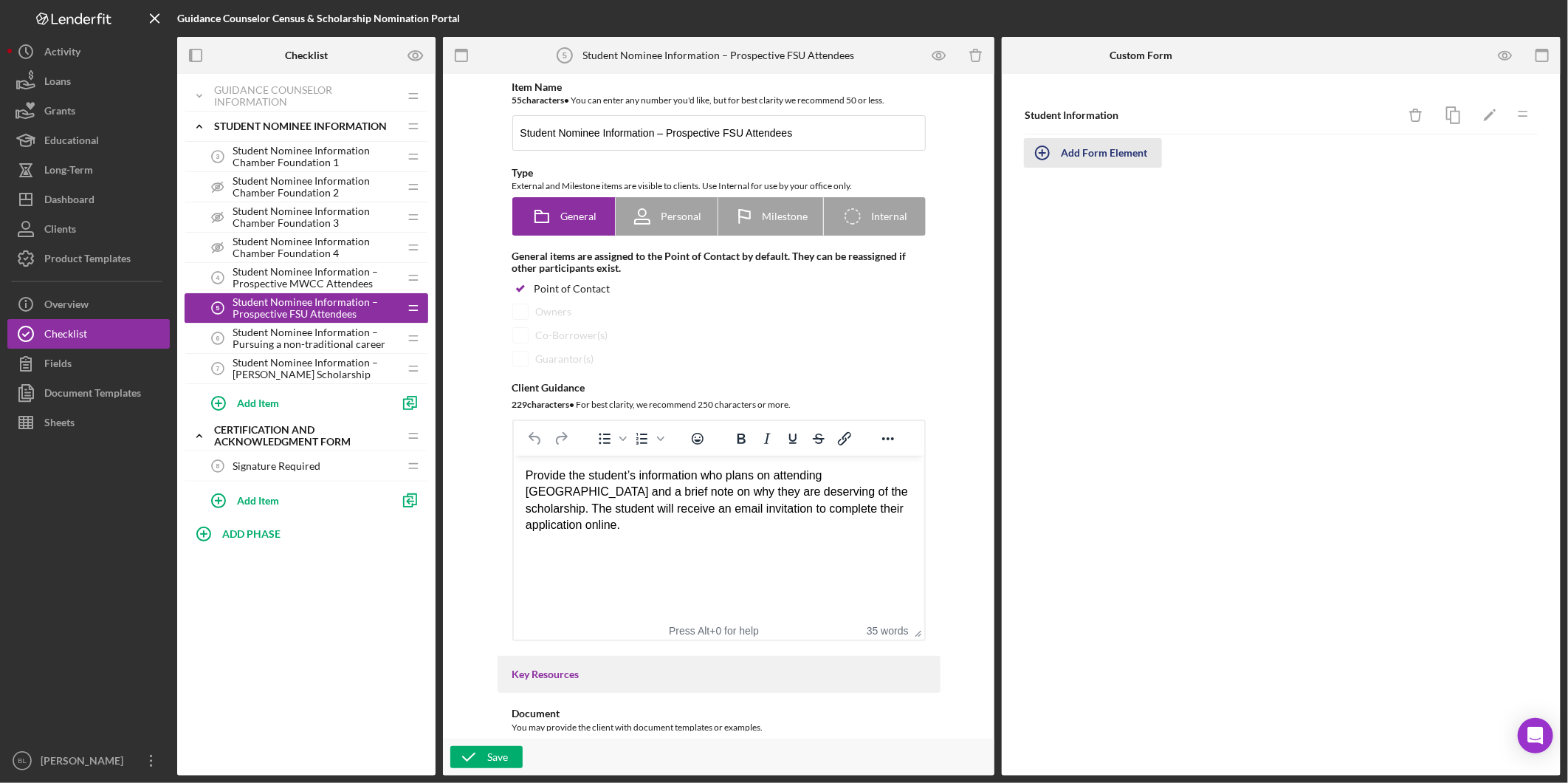
click at [1091, 152] on div "Add Form Element" at bounding box center [1105, 152] width 87 height 29
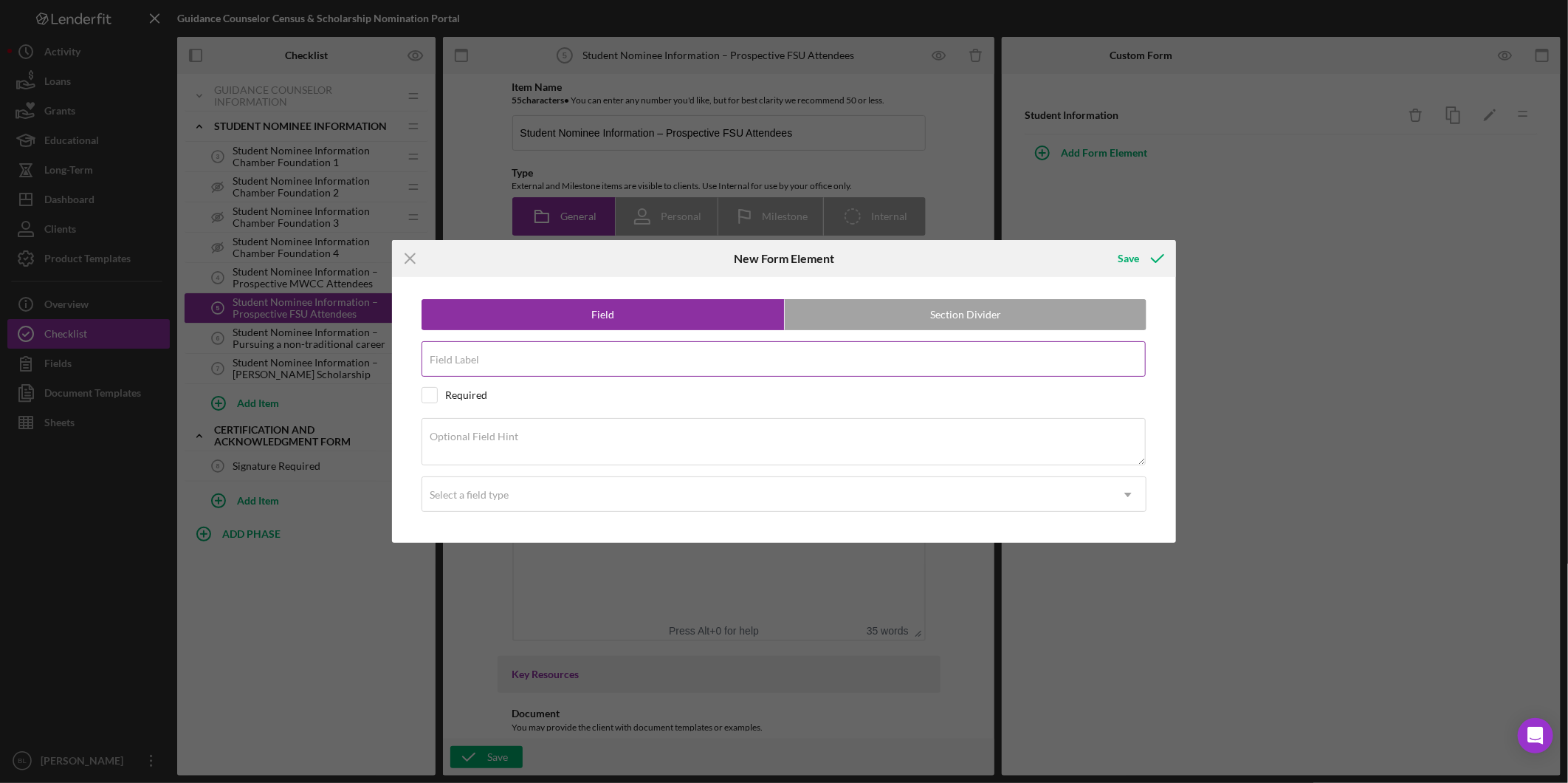
click at [477, 364] on label "Field Label" at bounding box center [454, 359] width 49 height 12
click at [477, 364] on input "Field Label" at bounding box center [784, 359] width 724 height 36
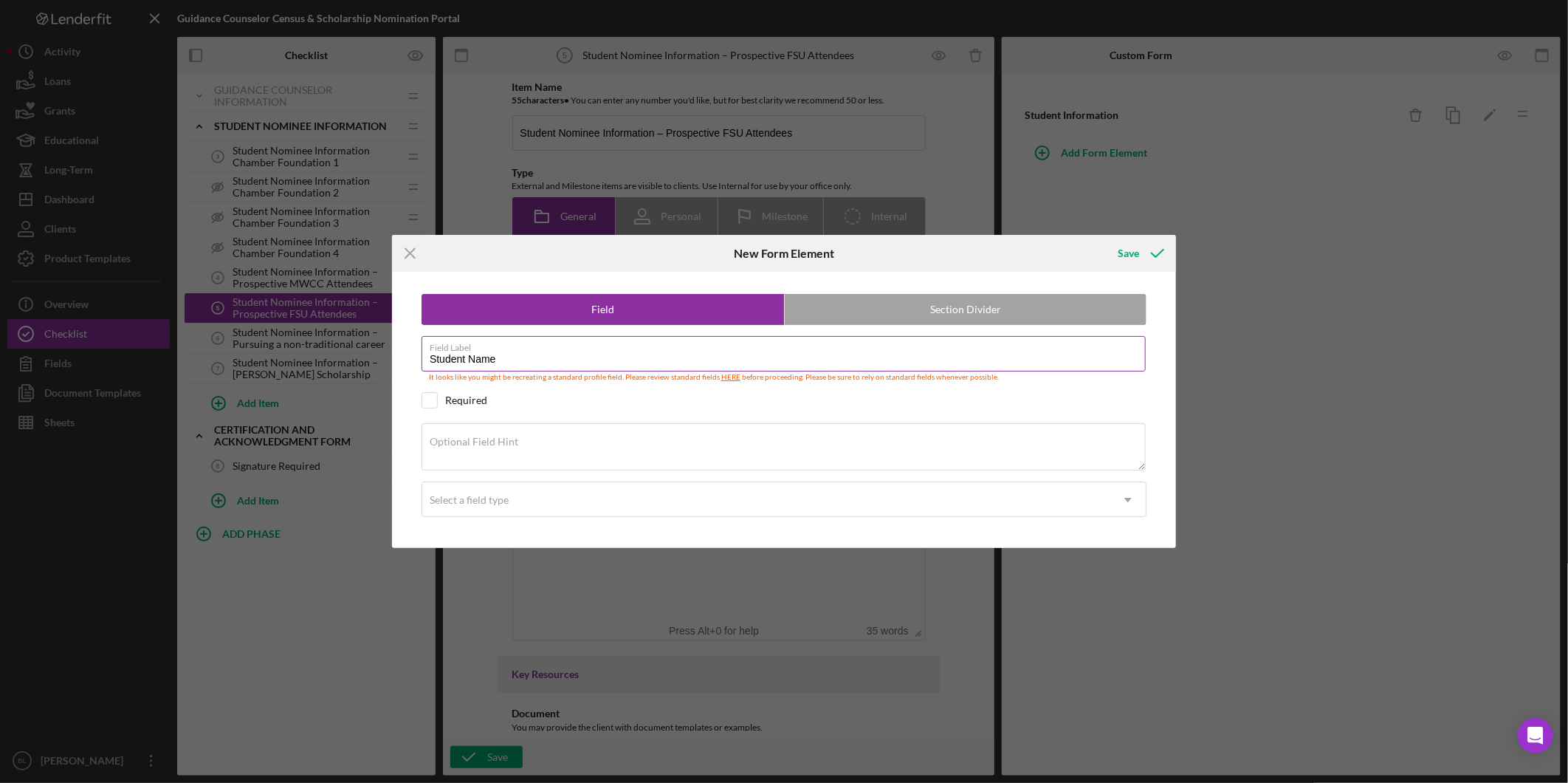
type input "Student Name"
click at [431, 399] on input "checkbox" at bounding box center [430, 399] width 15 height 15
checkbox input "true"
click at [486, 495] on div "Select a field type" at bounding box center [469, 500] width 79 height 12
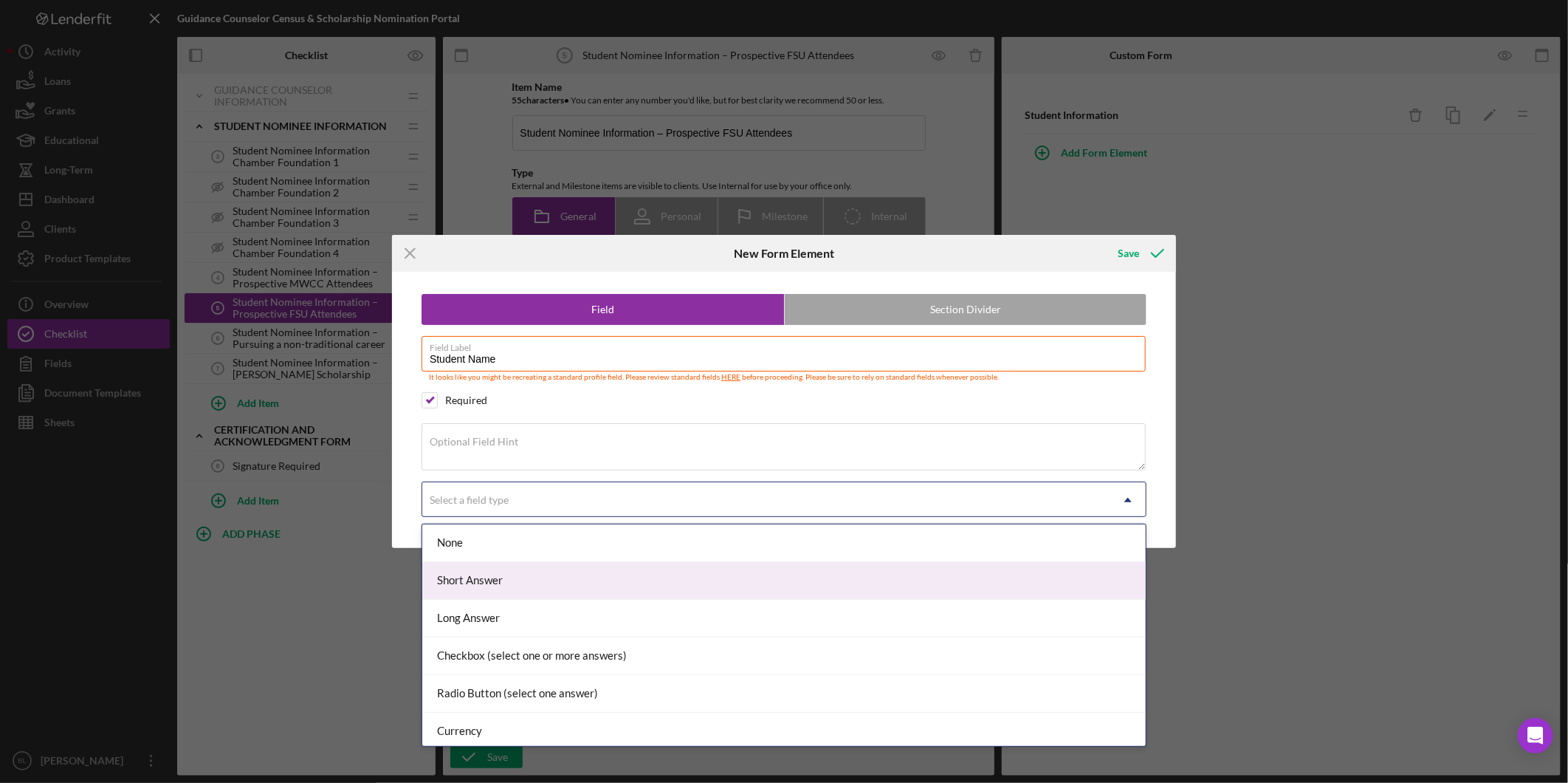
click at [477, 573] on div "Short Answer" at bounding box center [784, 580] width 723 height 37
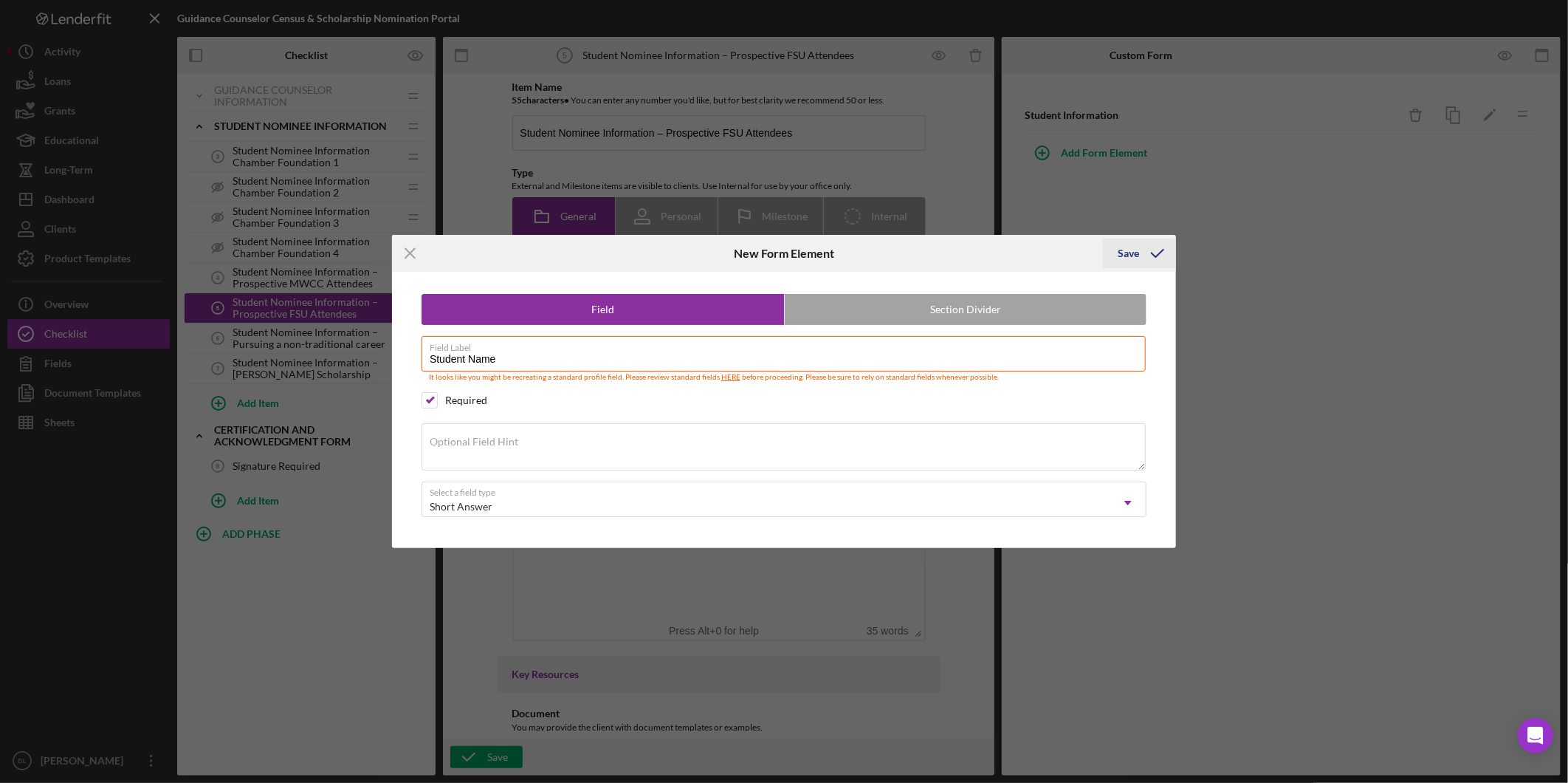
click at [1146, 254] on icon "submit" at bounding box center [1157, 253] width 37 height 37
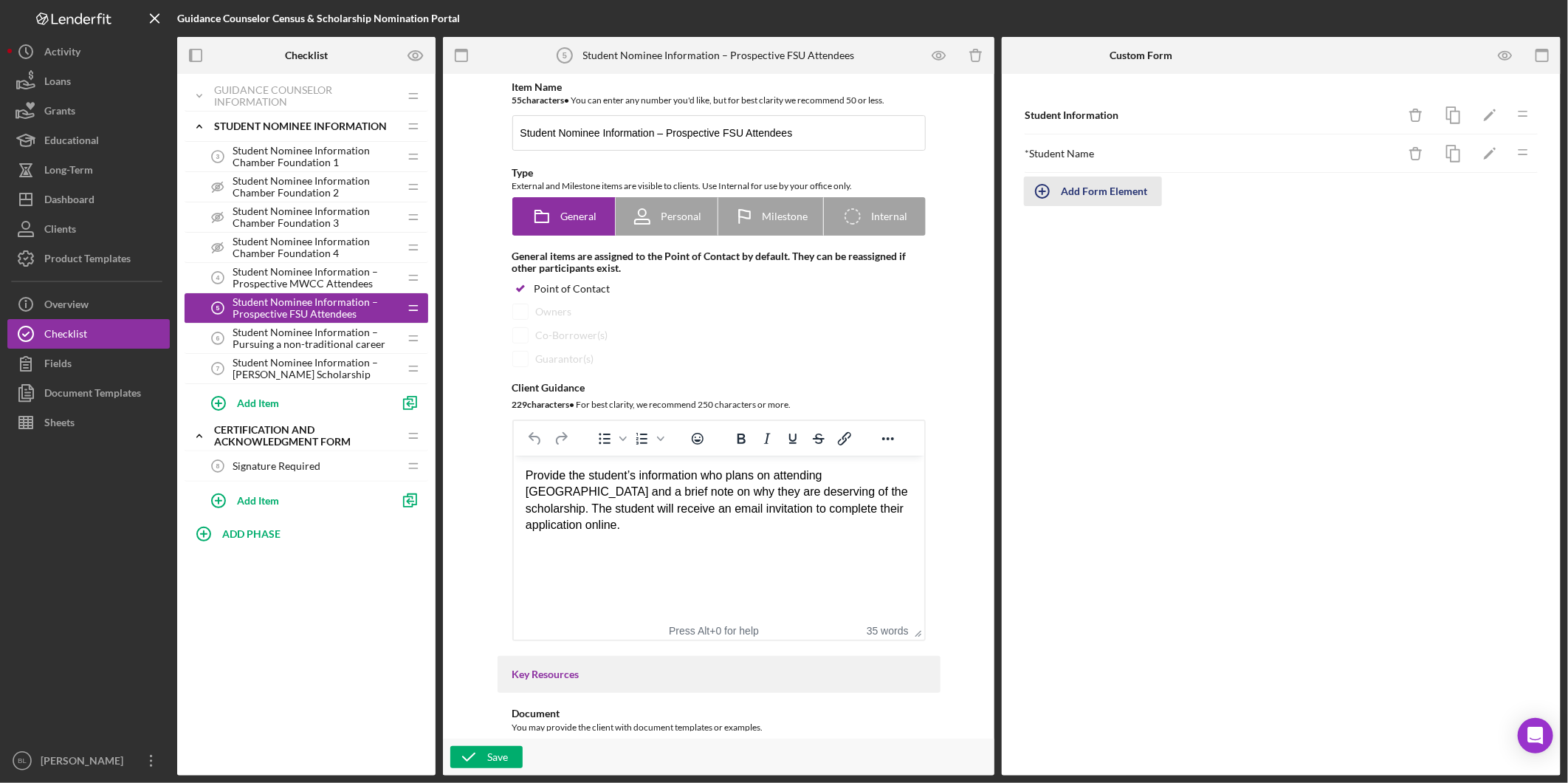
click at [1103, 189] on div "Add Form Element" at bounding box center [1105, 191] width 87 height 29
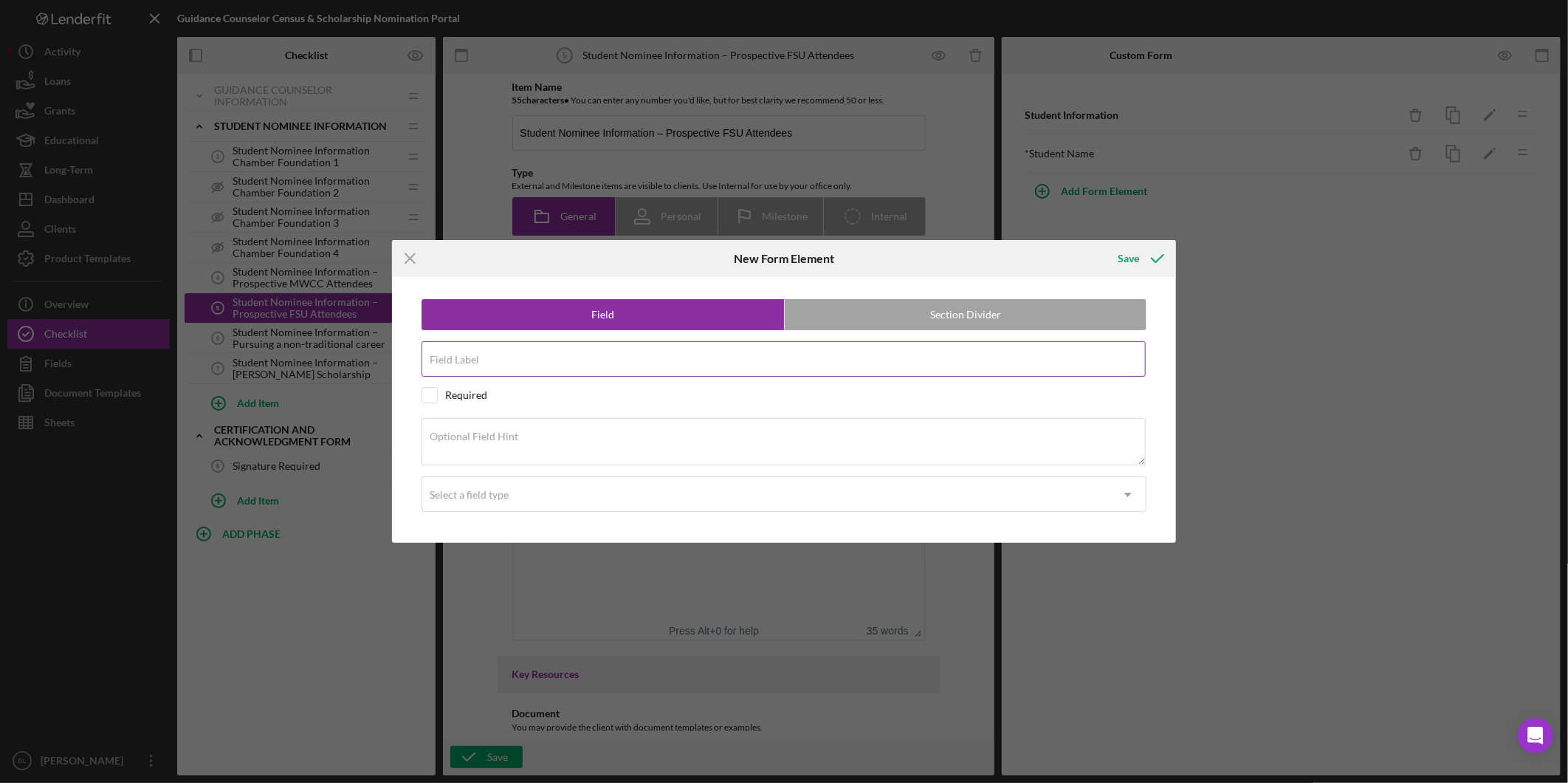
click at [645, 363] on input "Field Label" at bounding box center [784, 359] width 724 height 36
type input "Student Email"
click at [432, 394] on input "checkbox" at bounding box center [430, 395] width 15 height 15
checkbox input "true"
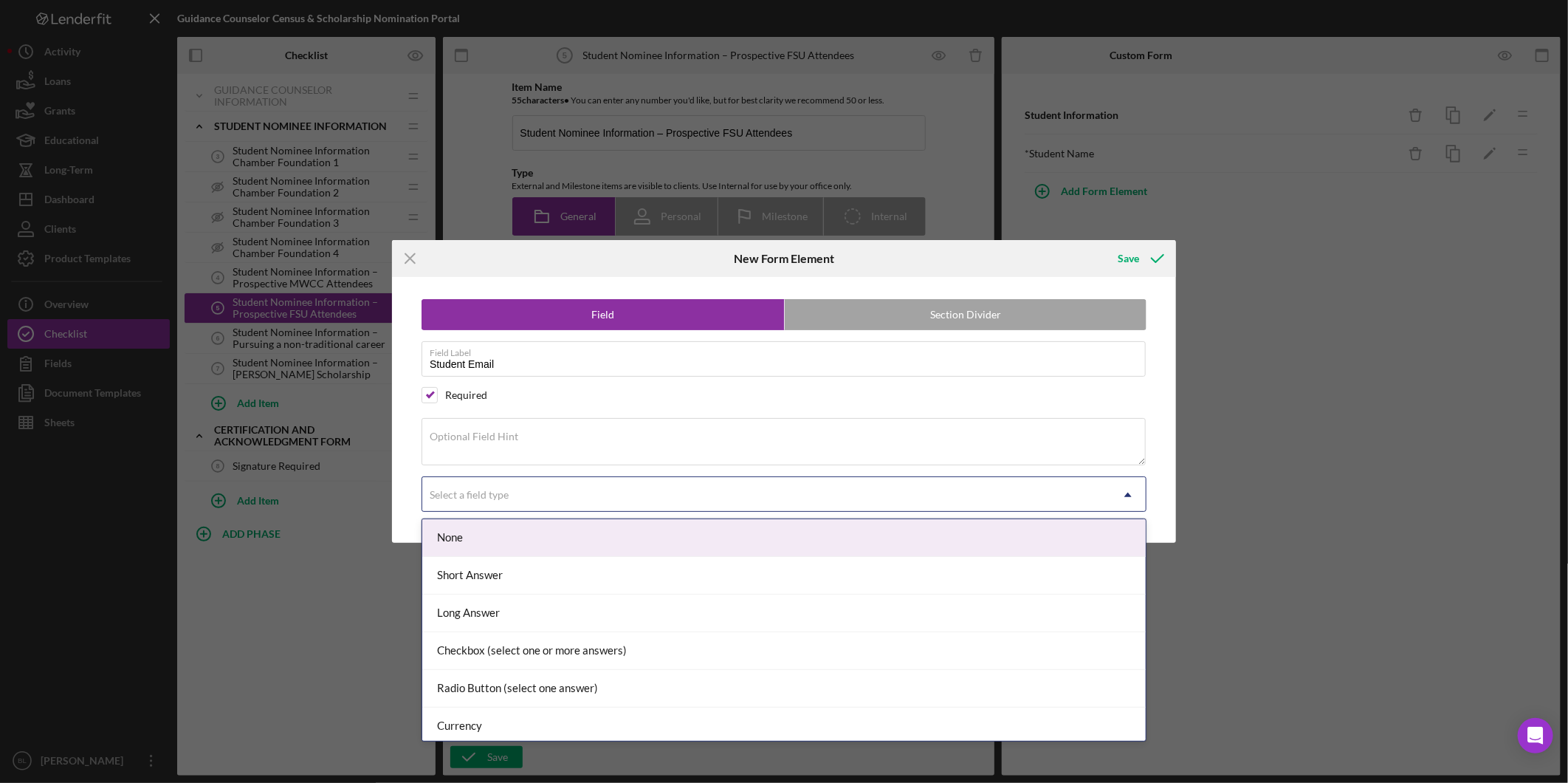
click at [528, 506] on div "Select a field type" at bounding box center [767, 494] width 688 height 34
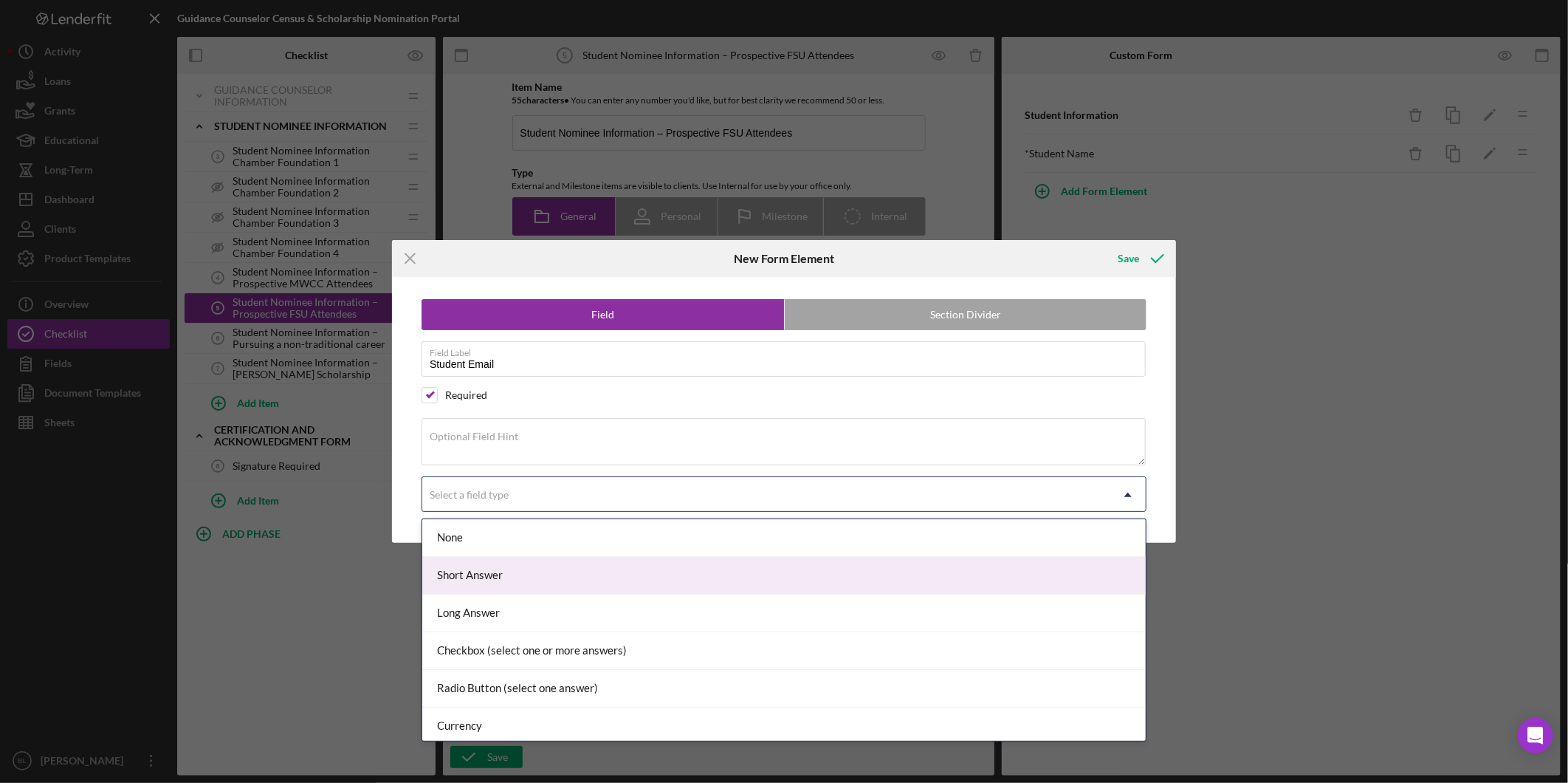
click at [503, 569] on div "Short Answer" at bounding box center [784, 575] width 723 height 37
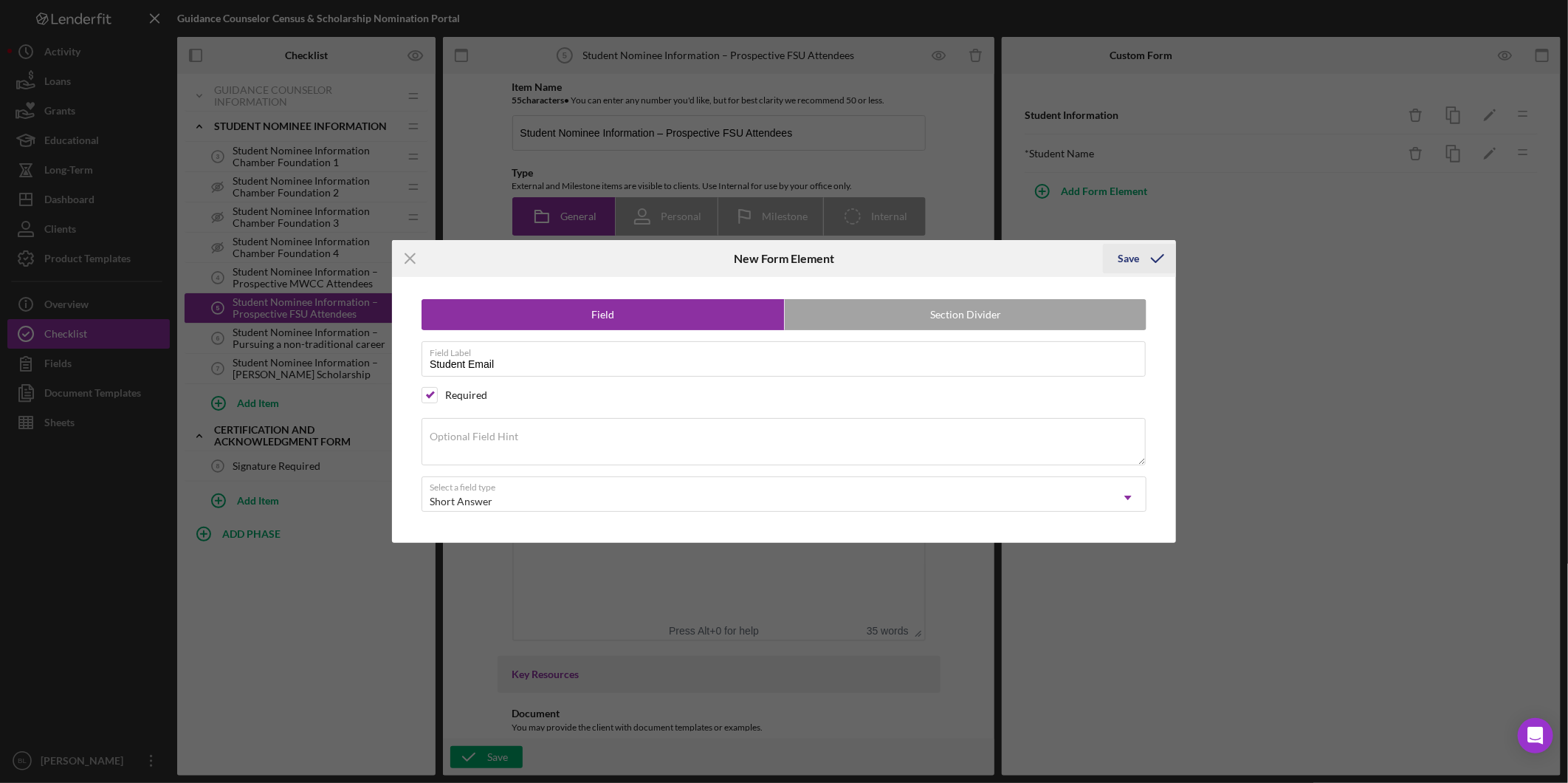
click at [1143, 256] on icon "submit" at bounding box center [1157, 258] width 37 height 37
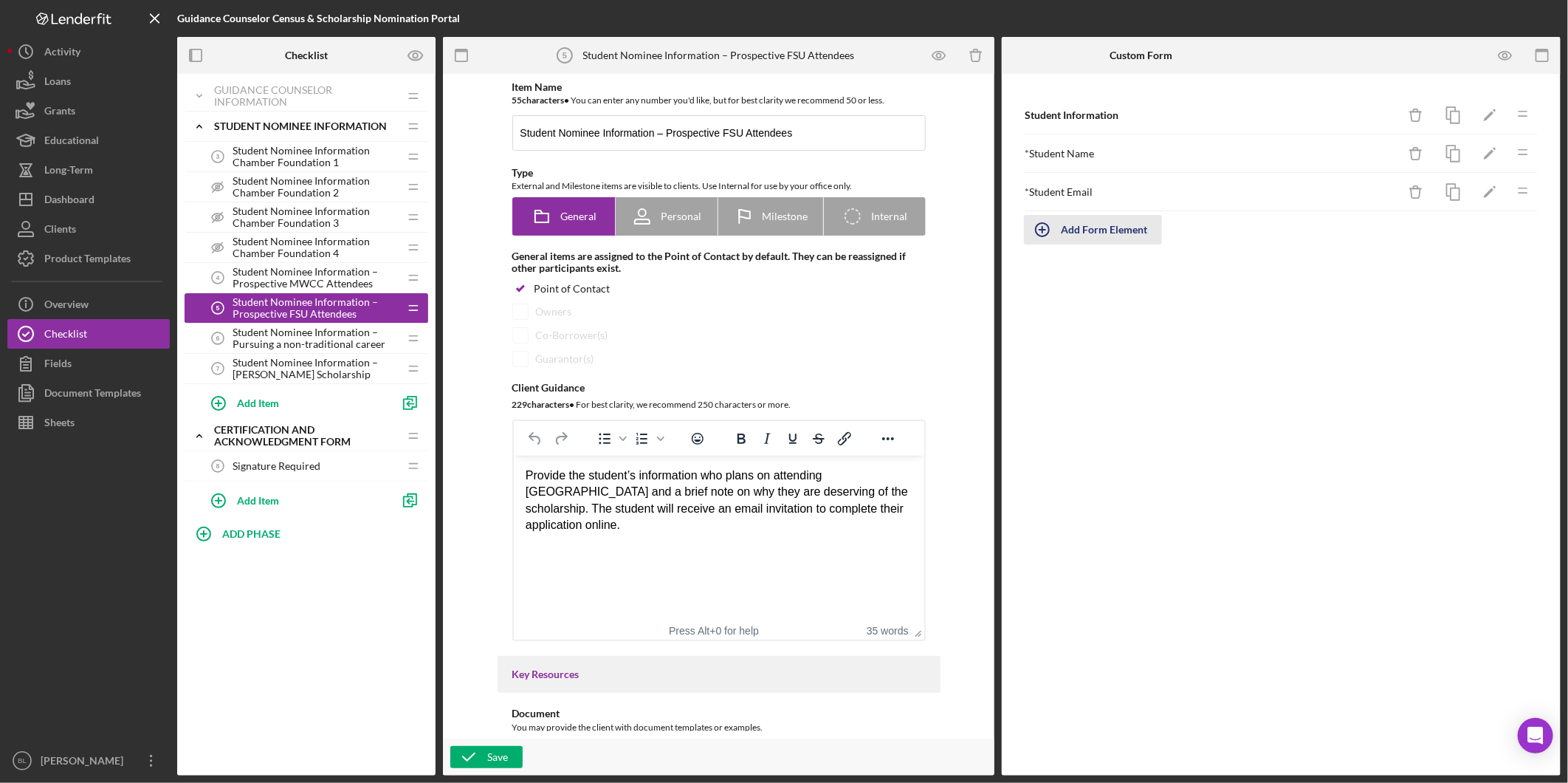
click at [1046, 229] on icon "button" at bounding box center [1042, 230] width 37 height 37
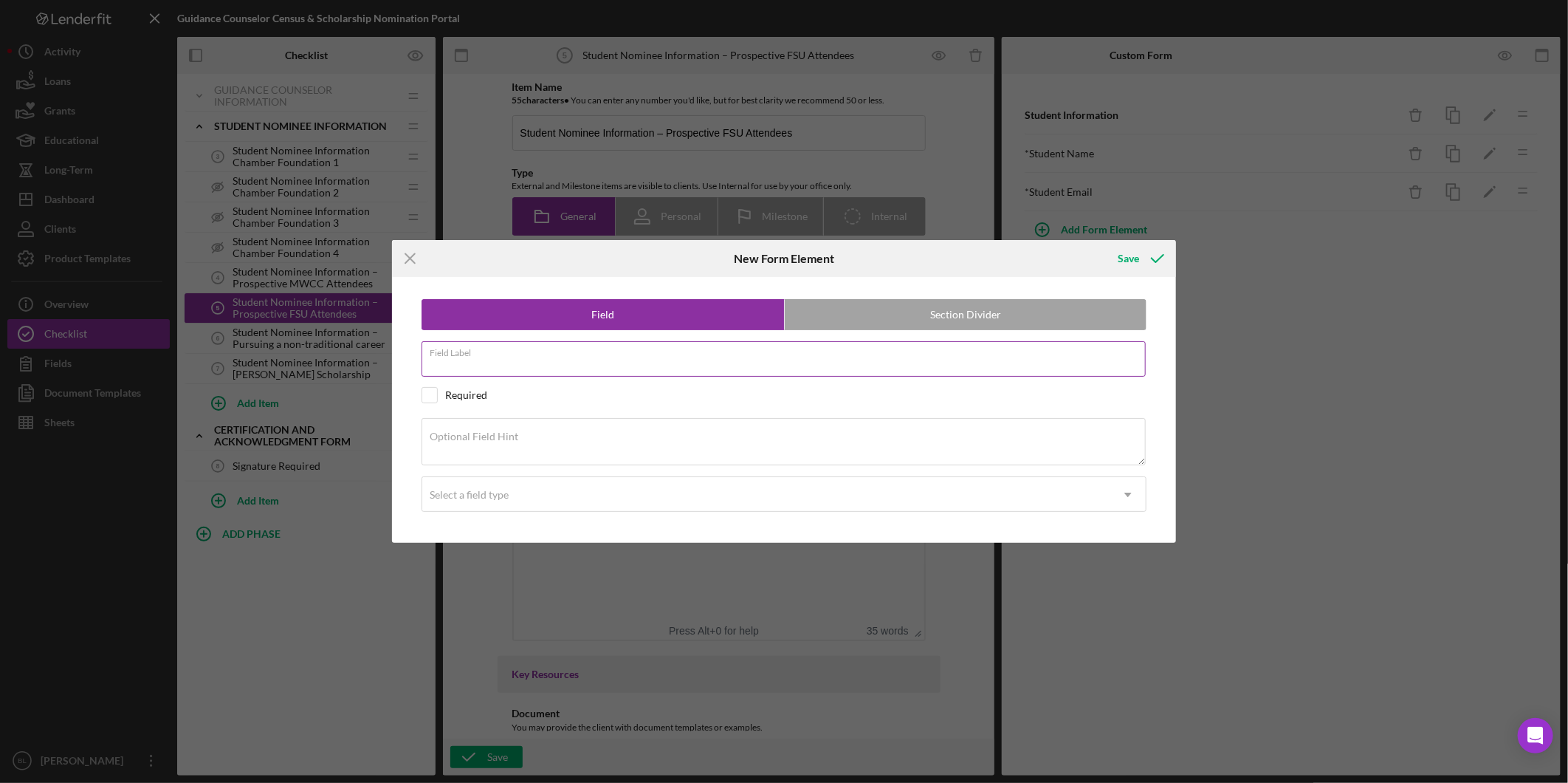
click at [703, 365] on input "Field Label" at bounding box center [784, 359] width 724 height 36
type input "Why nominate this student for the scholarship?"
click at [429, 395] on input "checkbox" at bounding box center [430, 395] width 15 height 15
checkbox input "true"
click at [483, 492] on div "Select a field type" at bounding box center [469, 495] width 79 height 12
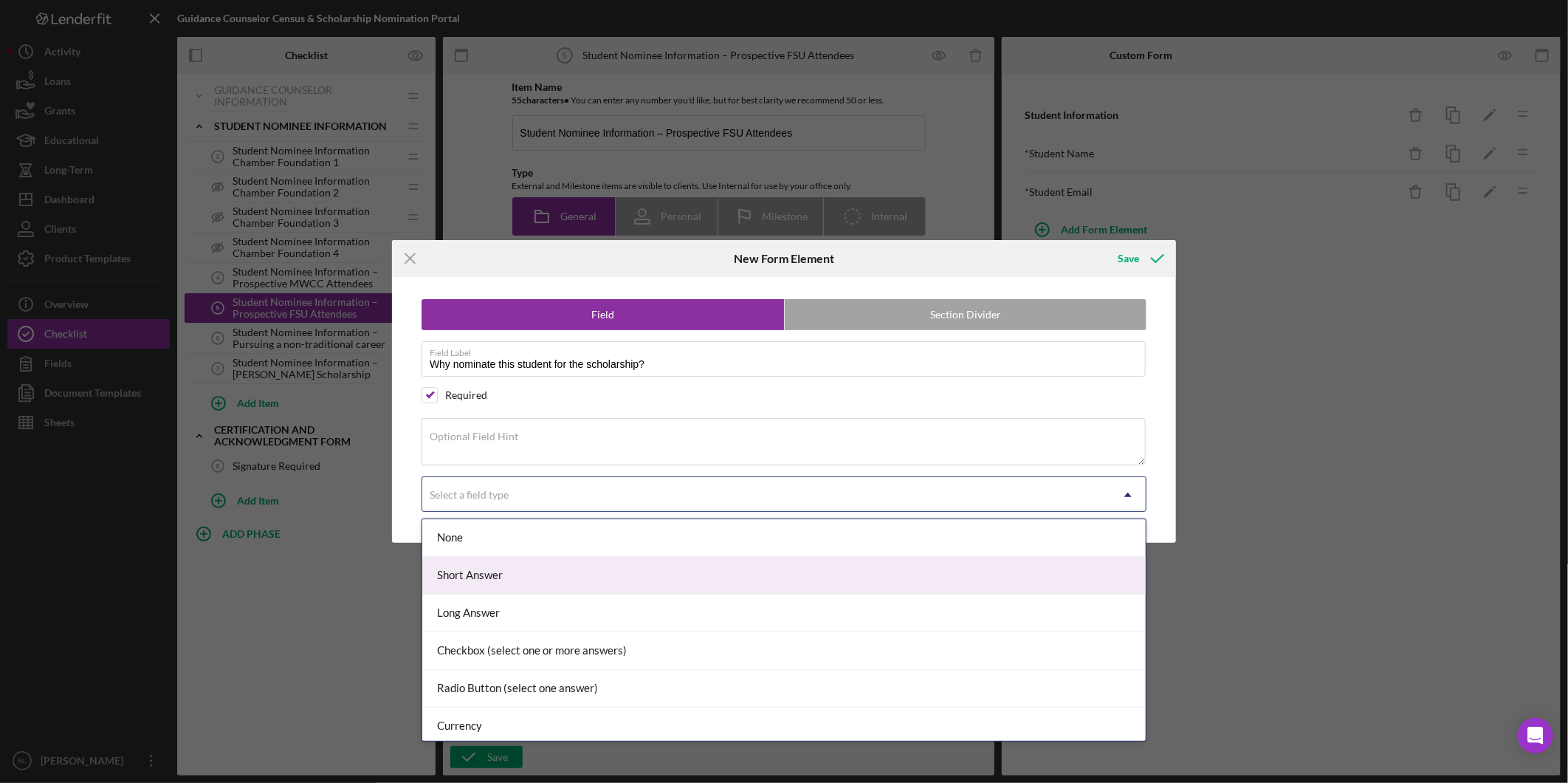
click at [483, 577] on div "Short Answer" at bounding box center [784, 575] width 723 height 37
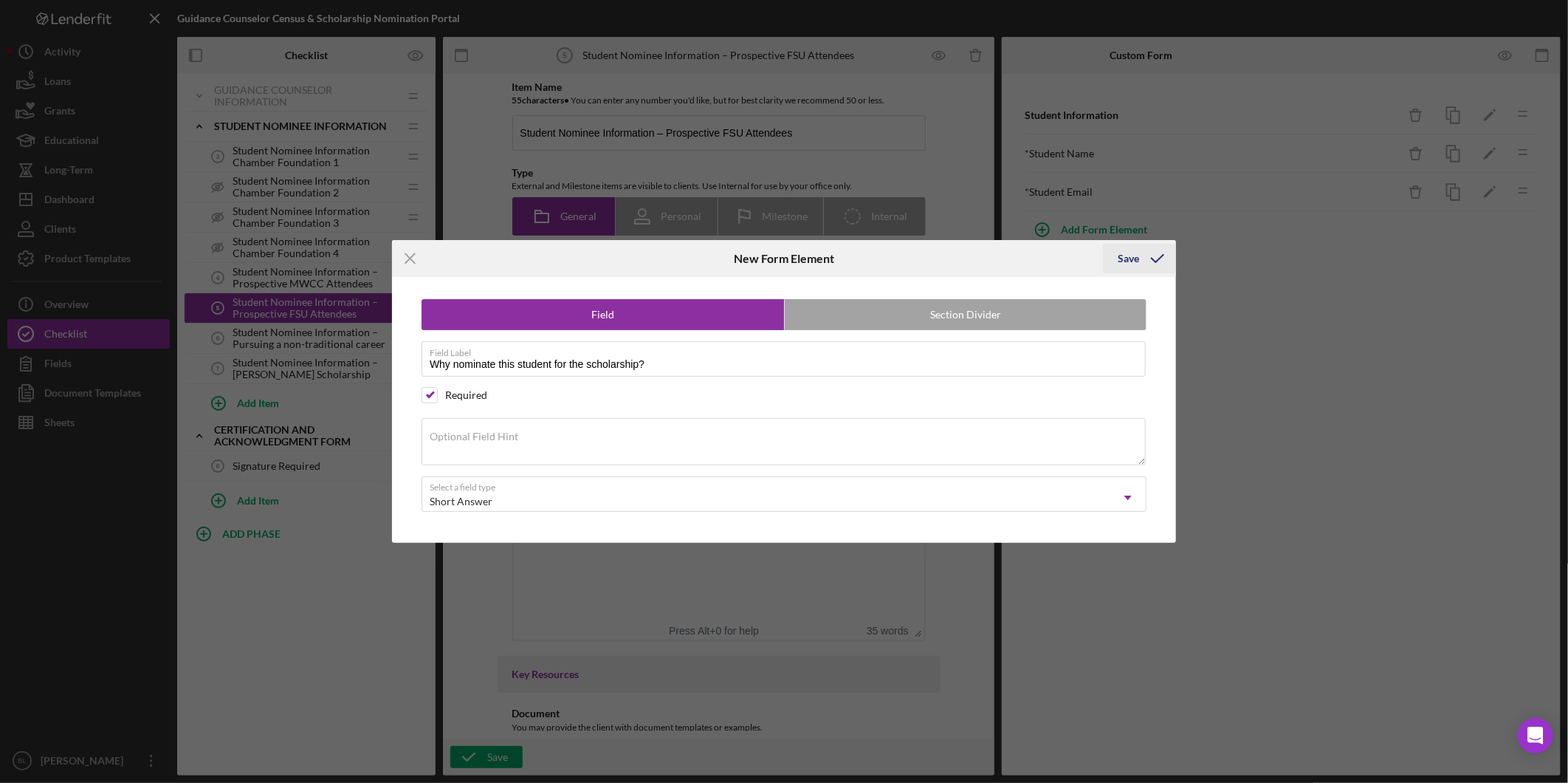
click at [1131, 261] on div "Save" at bounding box center [1129, 258] width 22 height 29
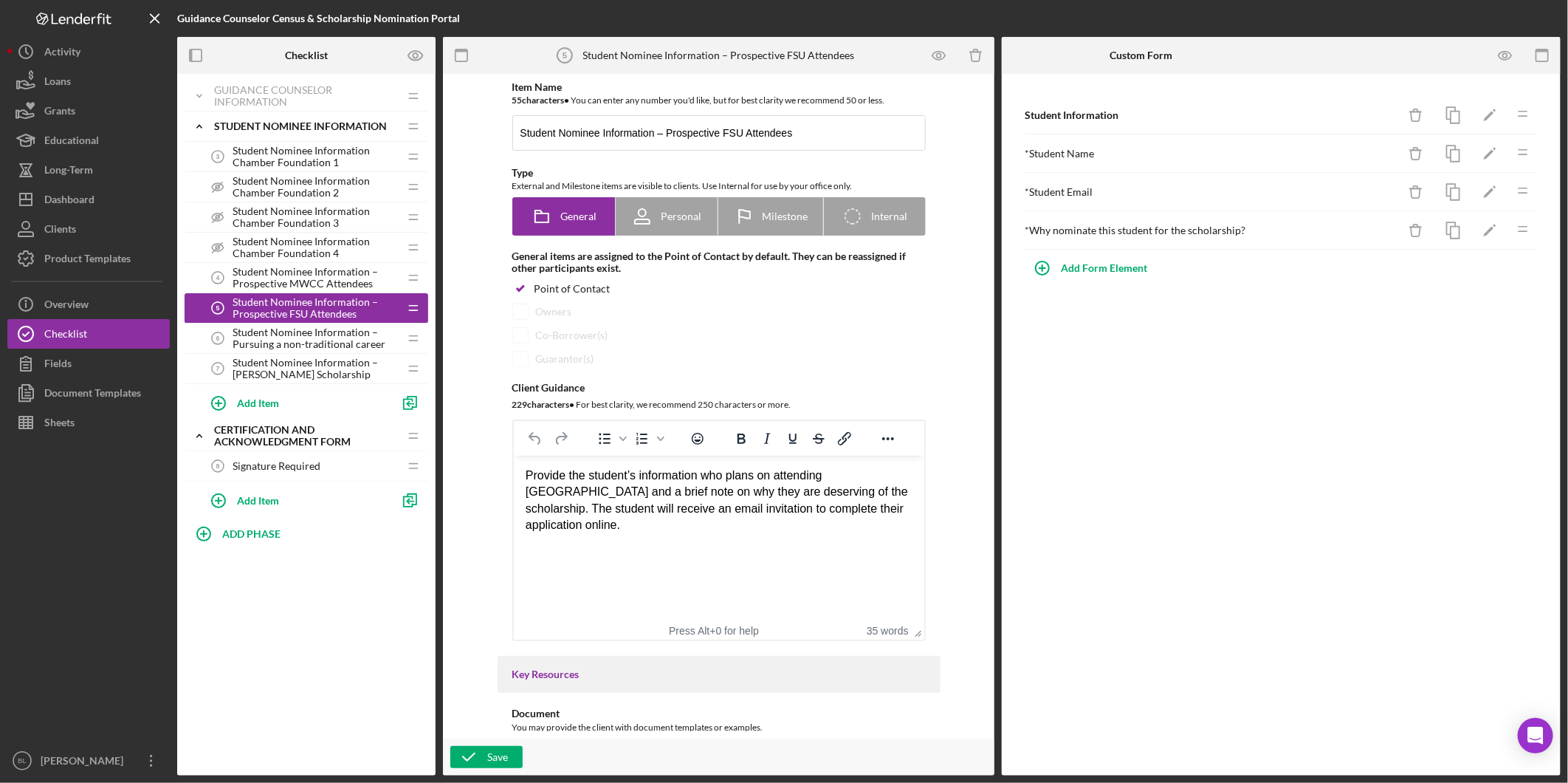
click at [1353, 378] on div "Student Information Icon/Delete Icon/Edit Icon/Drag * Student Name Icon/Delete …" at bounding box center [1281, 424] width 559 height 702
click at [244, 333] on span "Student Nominee Information – Pursuing a non-traditional career" at bounding box center [316, 338] width 166 height 23
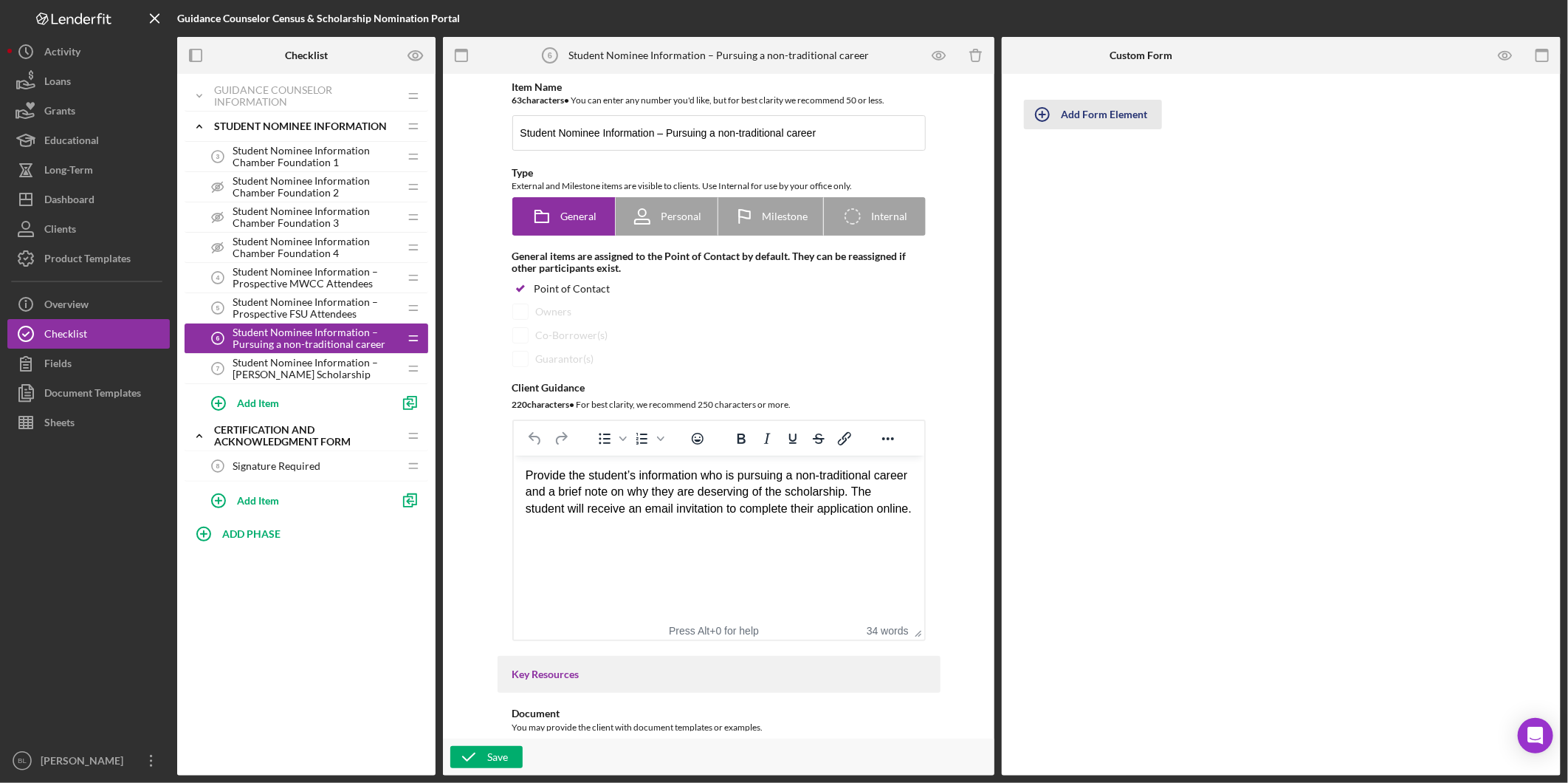
click at [1118, 109] on div "Add Form Element" at bounding box center [1105, 114] width 87 height 29
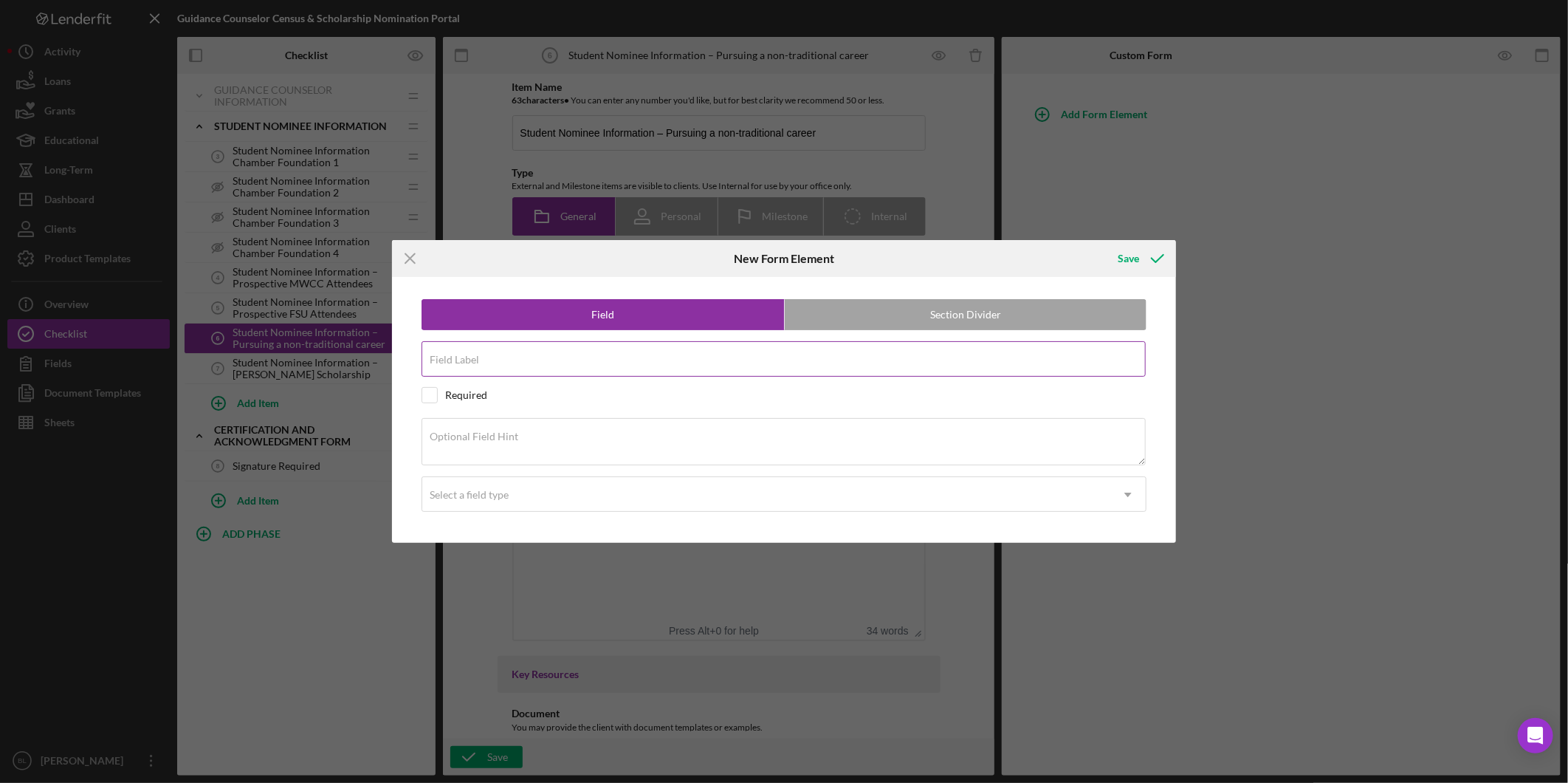
click at [629, 355] on div "Field Label" at bounding box center [784, 359] width 725 height 37
type input "Student Information"
click at [958, 318] on label "Section Divider" at bounding box center [966, 314] width 362 height 29
radio input "false"
radio input "true"
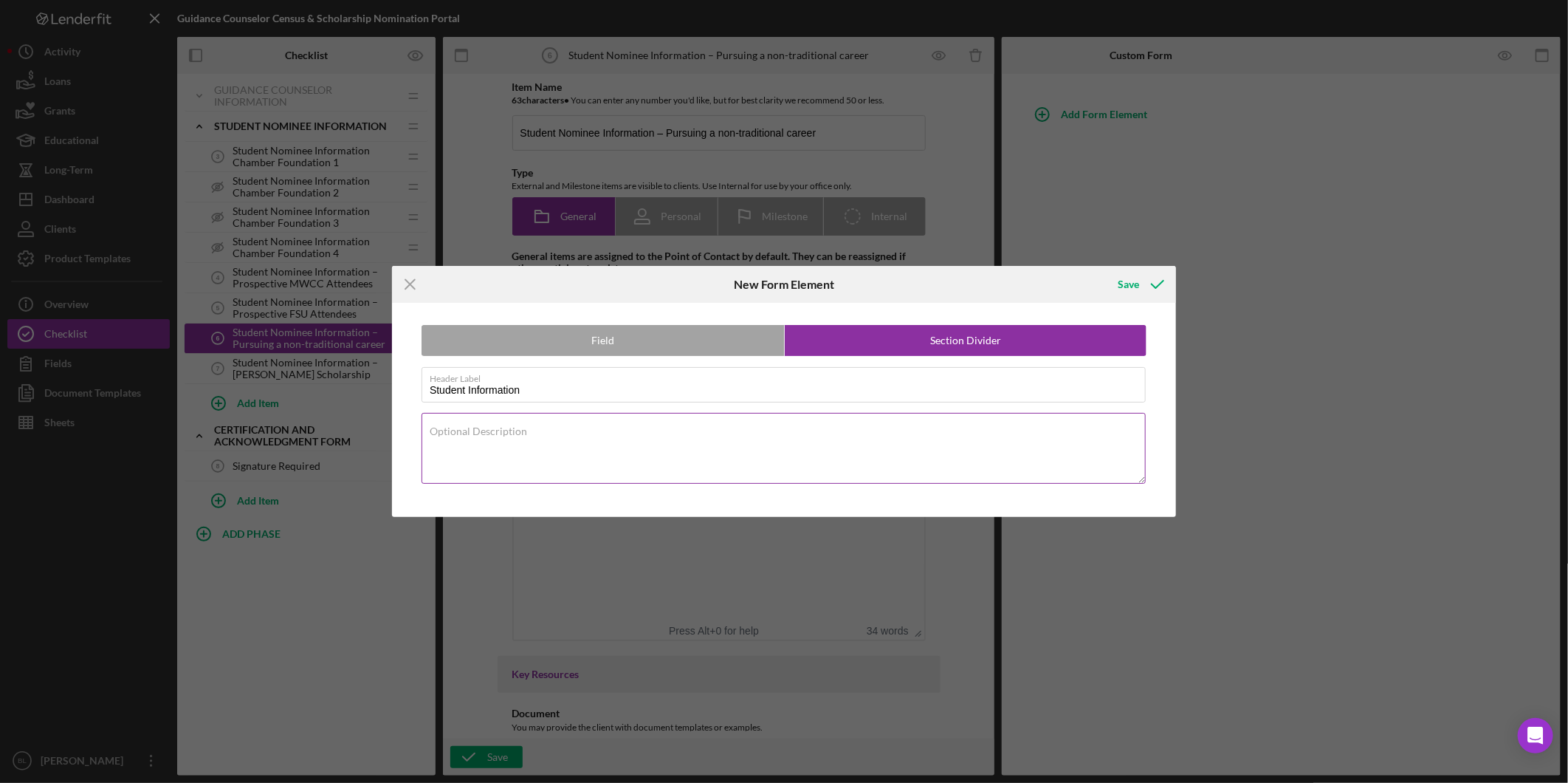
click at [608, 424] on div "Optional Description" at bounding box center [784, 449] width 725 height 73
click at [625, 437] on textarea "Optional Description" at bounding box center [784, 448] width 724 height 71
paste textarea "Please complete this section with the student you wish to nominate for a schola…"
type textarea "Please complete this section with the student you wish to nominate for a schola…"
click at [1141, 291] on icon "submit" at bounding box center [1157, 284] width 37 height 37
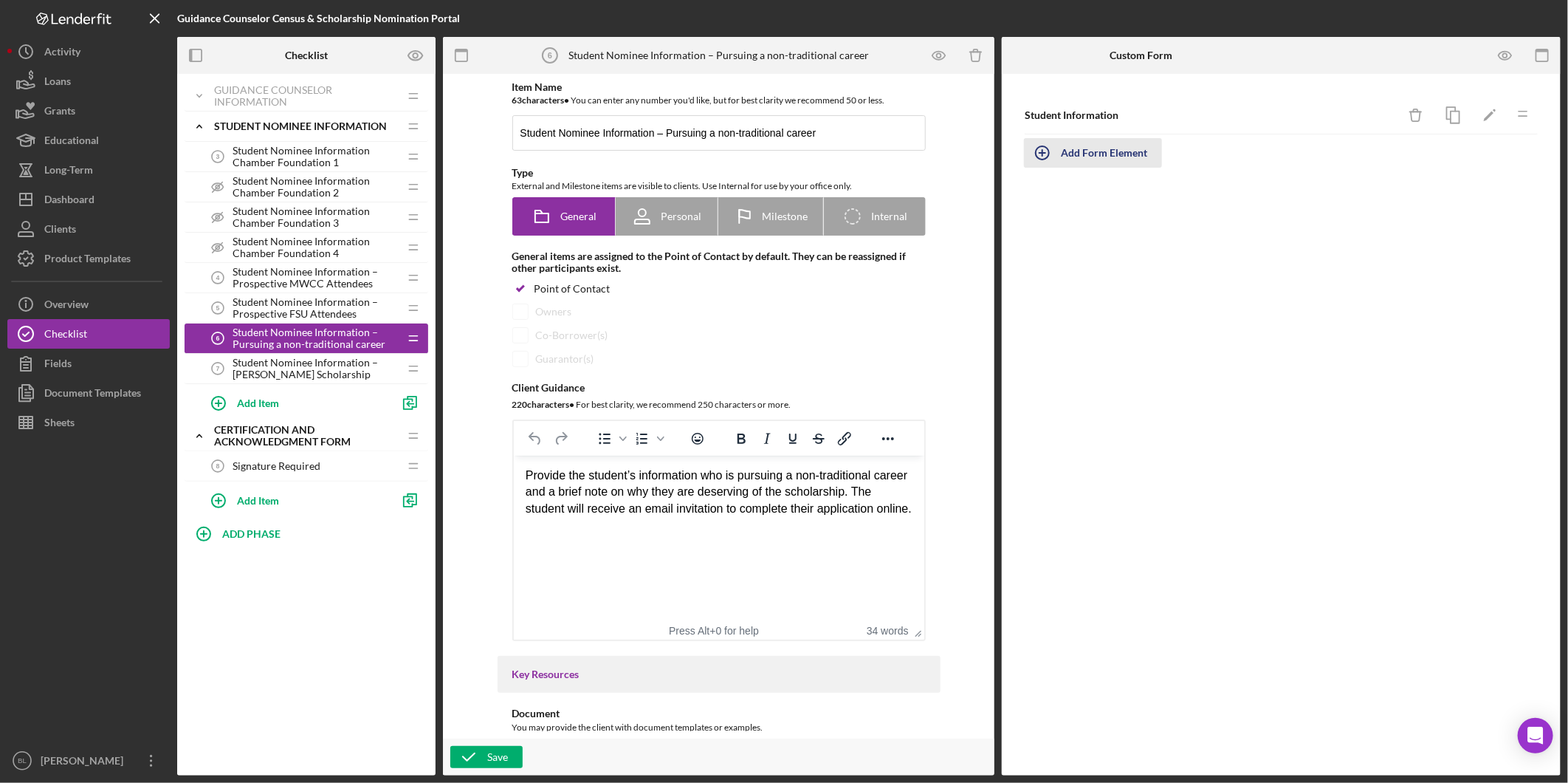
click at [1143, 147] on div "Add Form Element" at bounding box center [1105, 152] width 87 height 29
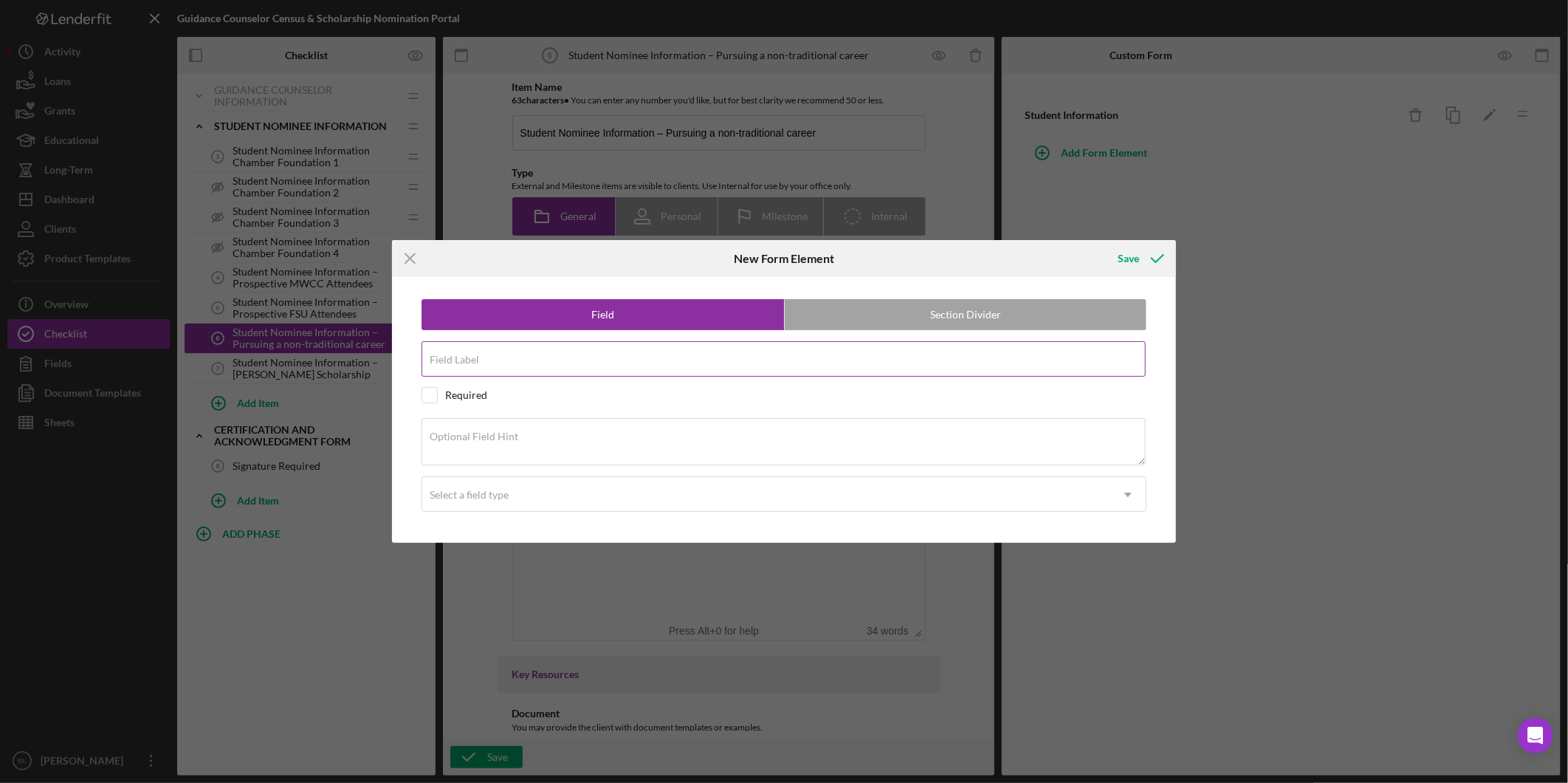
click at [846, 366] on input "Field Label" at bounding box center [784, 359] width 724 height 36
type input "Student Name"
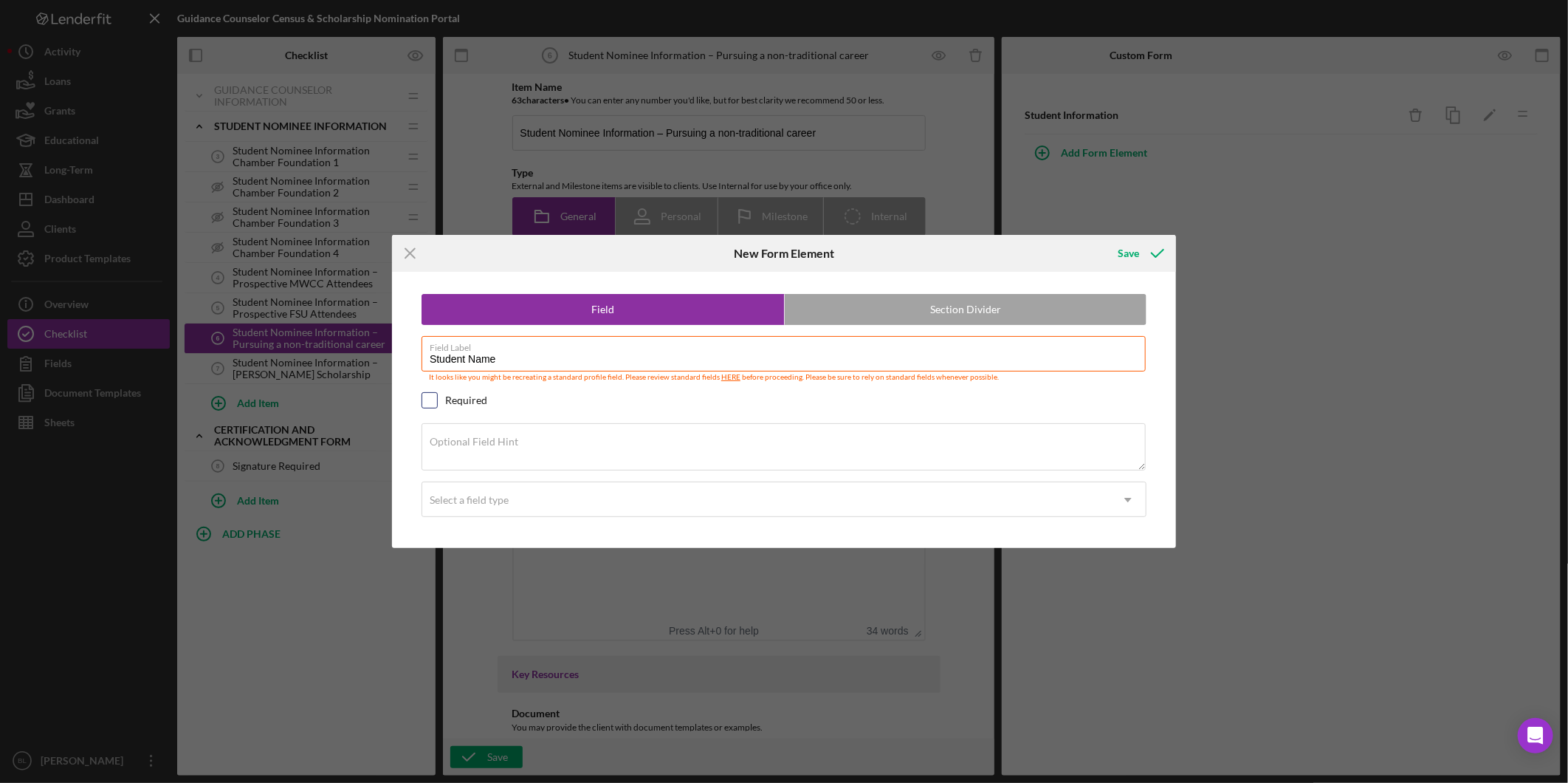
click at [431, 395] on input "checkbox" at bounding box center [430, 399] width 15 height 15
checkbox input "true"
click at [496, 495] on div "Select a field type" at bounding box center [469, 500] width 79 height 12
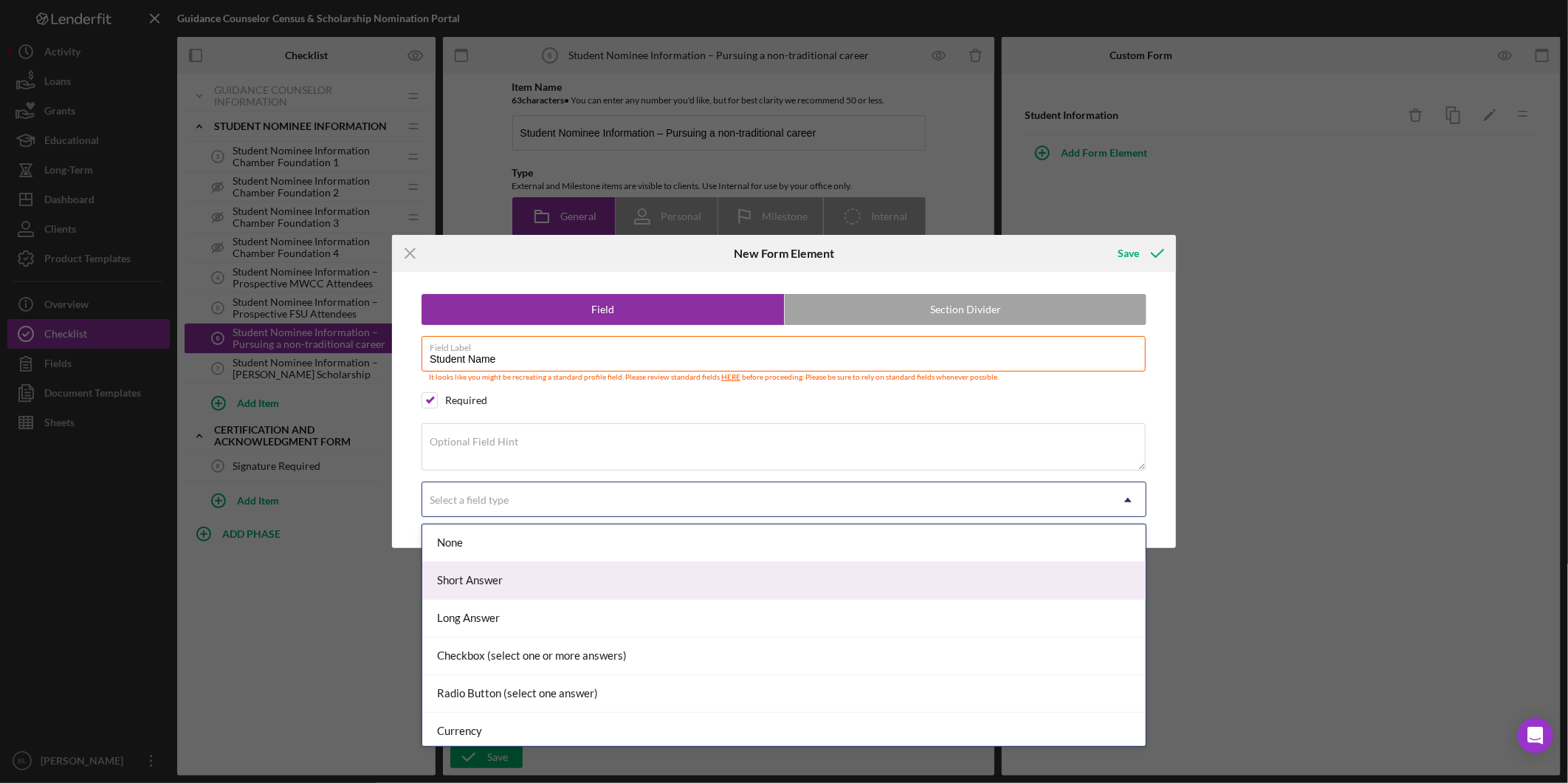
click at [489, 573] on div "Short Answer" at bounding box center [784, 580] width 723 height 37
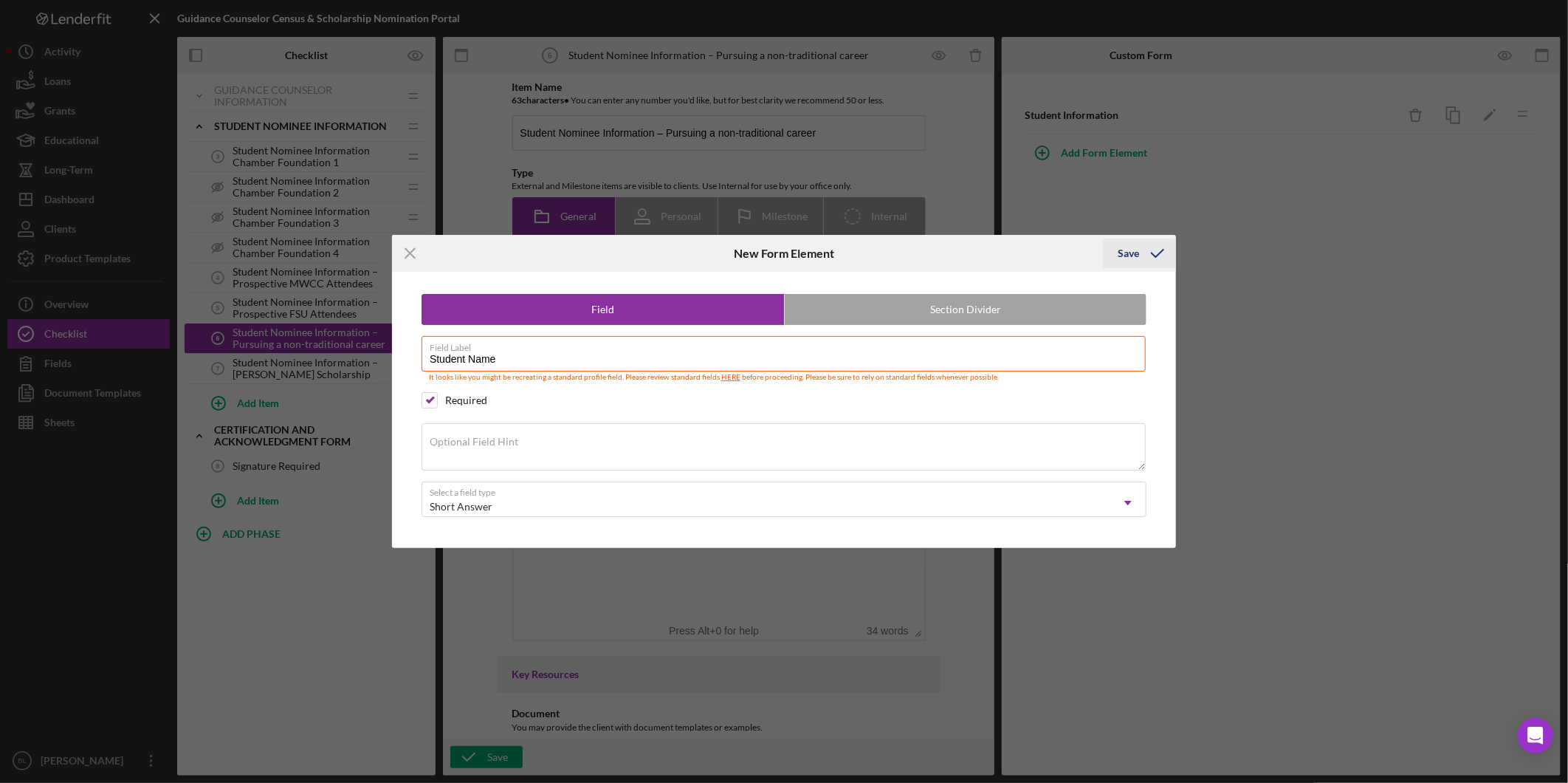
click at [1126, 261] on div "Save" at bounding box center [1129, 253] width 22 height 29
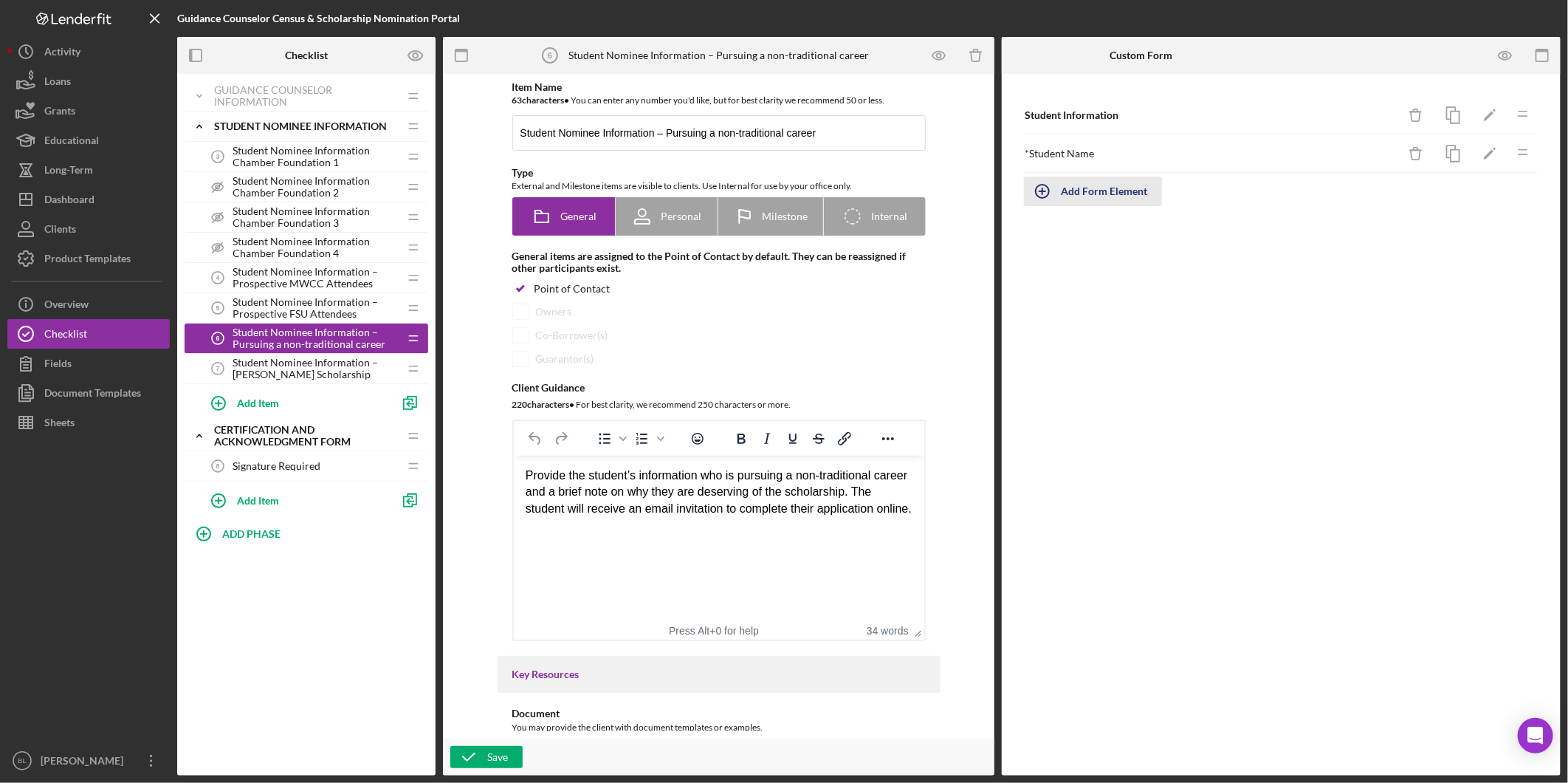
click at [1118, 192] on div "Add Form Element" at bounding box center [1105, 191] width 87 height 29
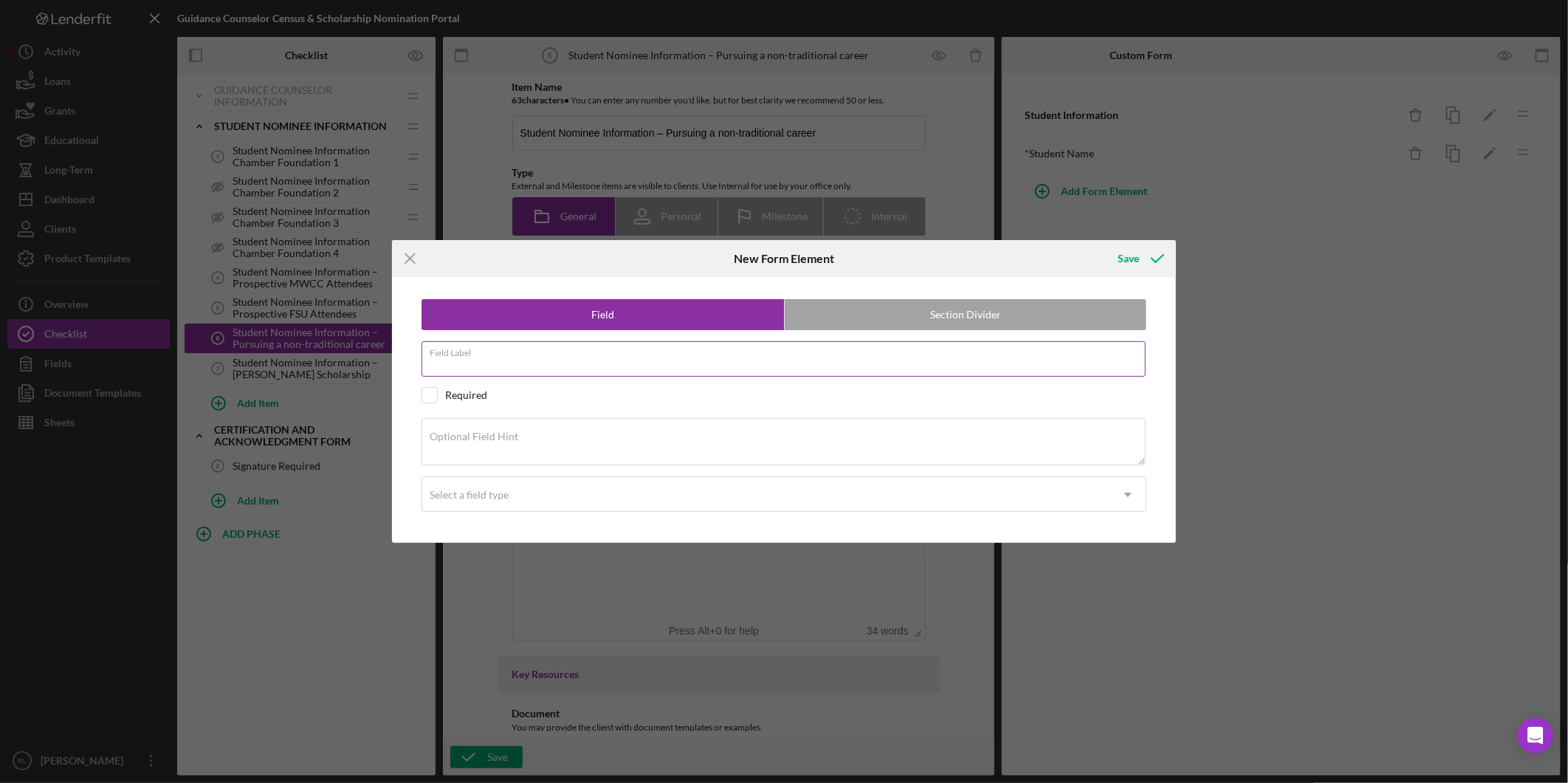
click at [585, 366] on input "Field Label" at bounding box center [784, 359] width 724 height 36
type input "Student Email"
click at [426, 388] on input "checkbox" at bounding box center [430, 395] width 15 height 15
checkbox input "true"
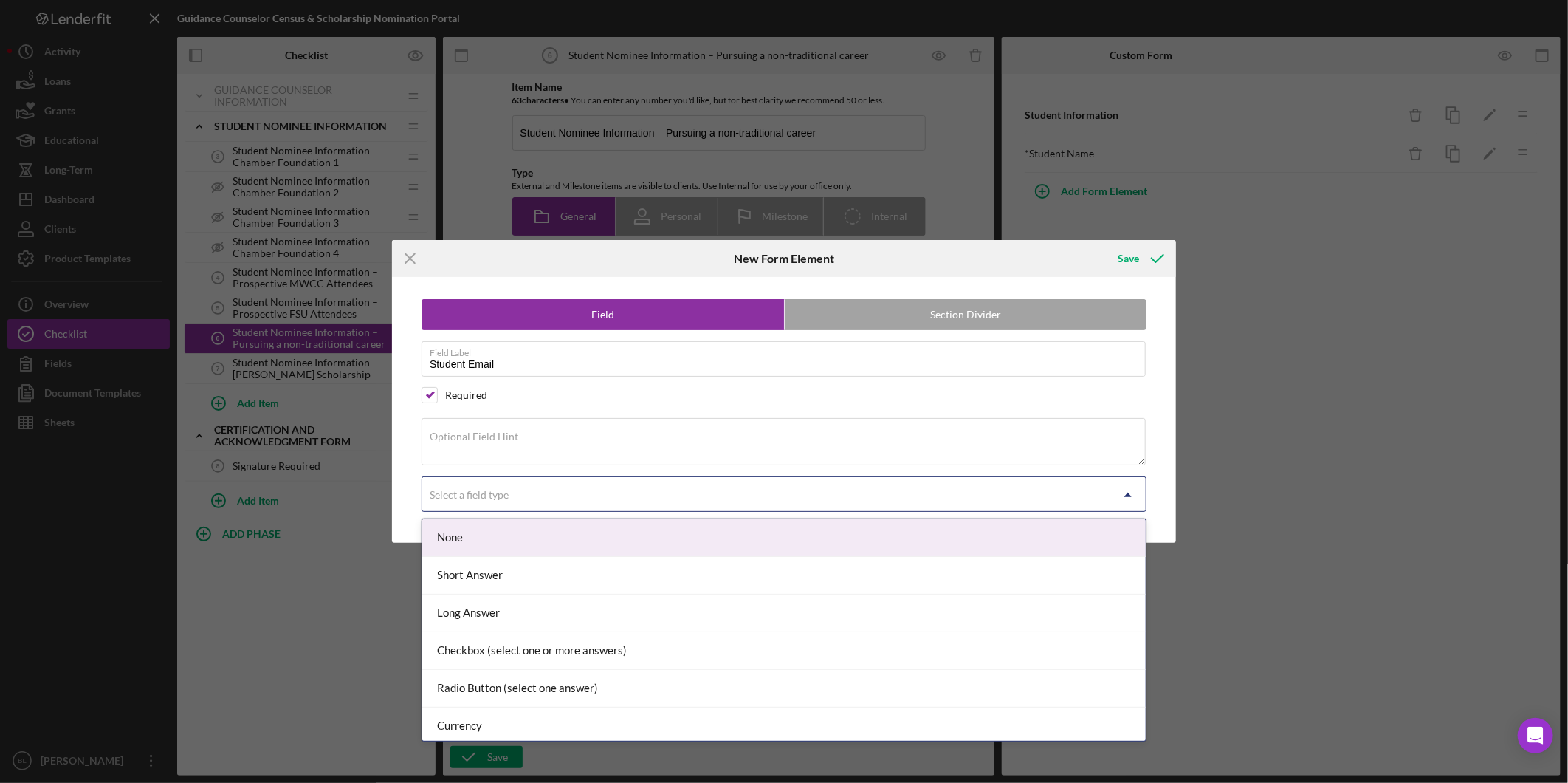
click at [573, 491] on div "Select a field type" at bounding box center [767, 494] width 688 height 34
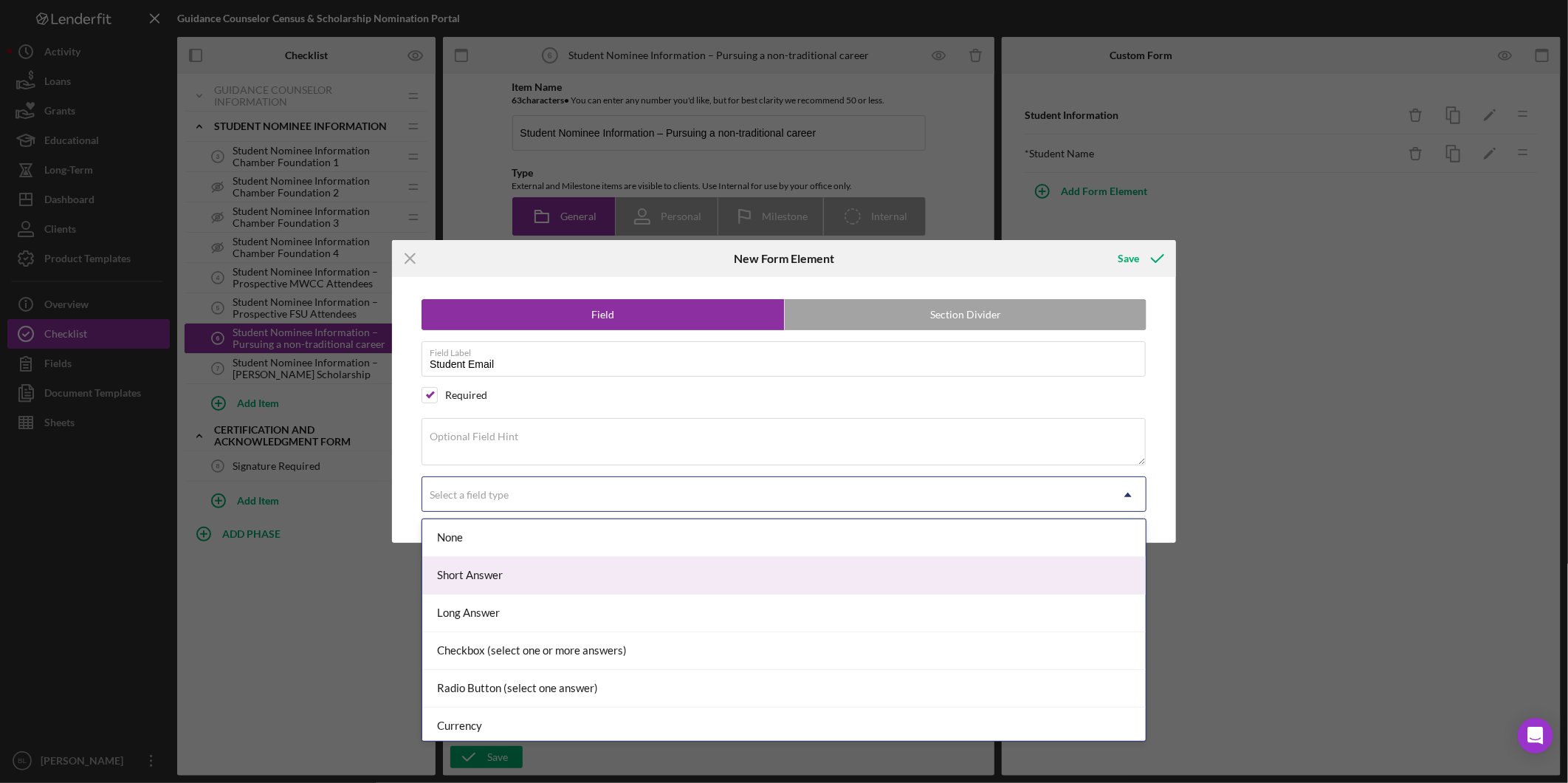
click at [522, 582] on div "Short Answer" at bounding box center [784, 575] width 723 height 37
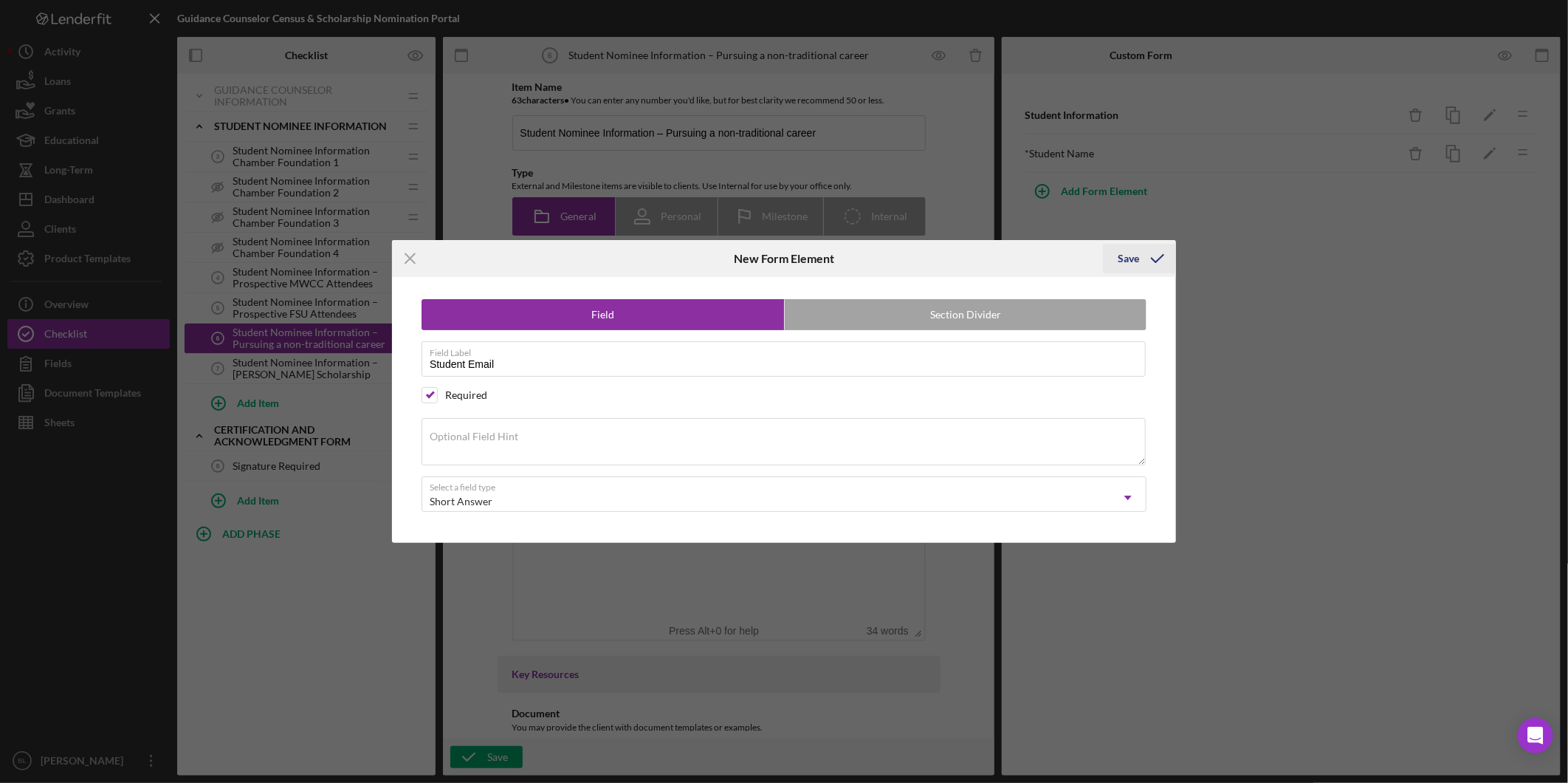
click at [1144, 252] on icon "submit" at bounding box center [1157, 258] width 37 height 37
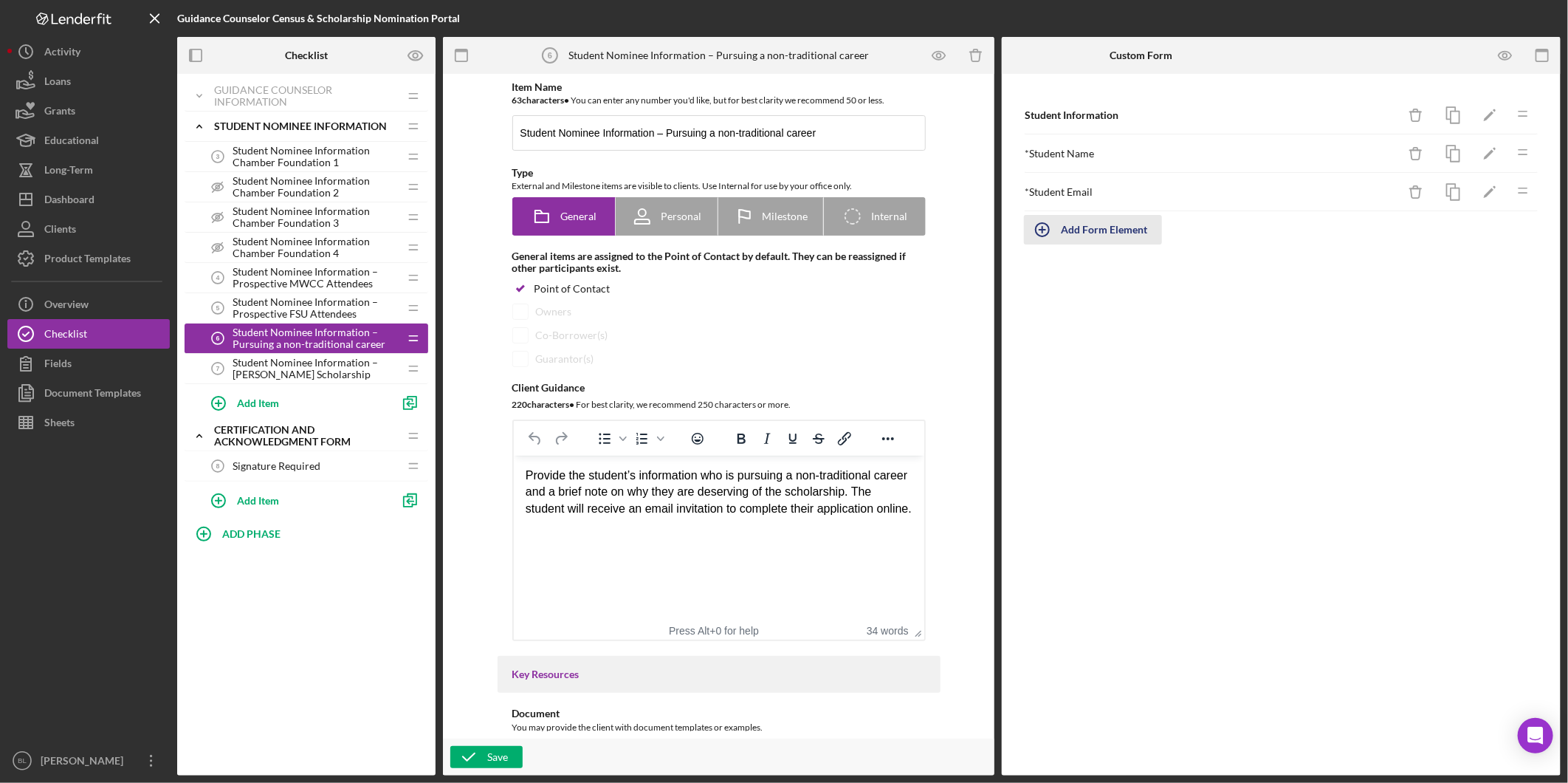
click at [1132, 234] on div "Add Form Element" at bounding box center [1105, 230] width 87 height 29
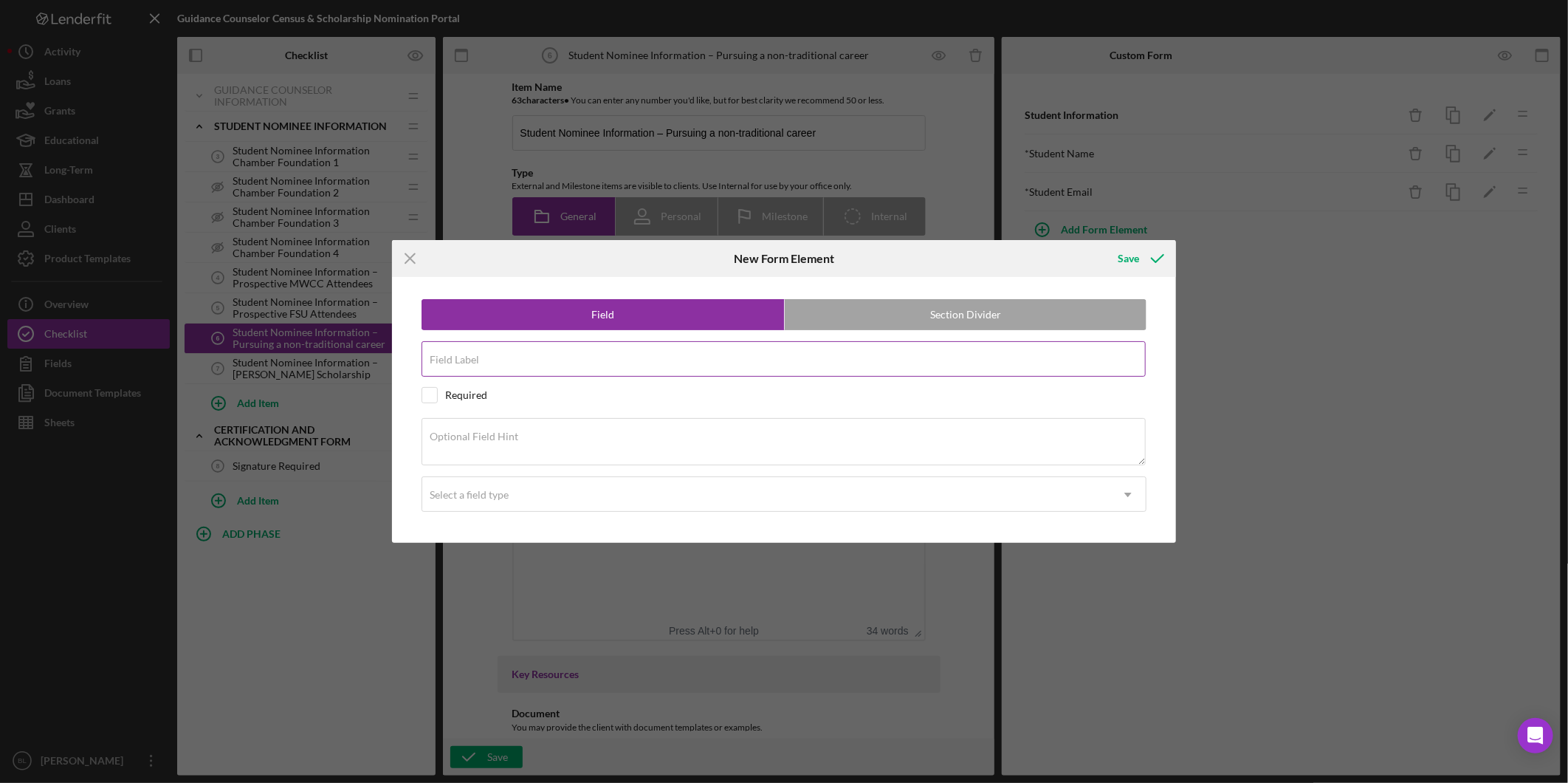
click at [567, 359] on input "Field Label" at bounding box center [784, 359] width 724 height 36
type input "Why nominate this student for the scholarship?"
click at [436, 394] on input "checkbox" at bounding box center [430, 395] width 15 height 15
checkbox input "true"
click at [543, 504] on div "Select a field type" at bounding box center [767, 494] width 688 height 34
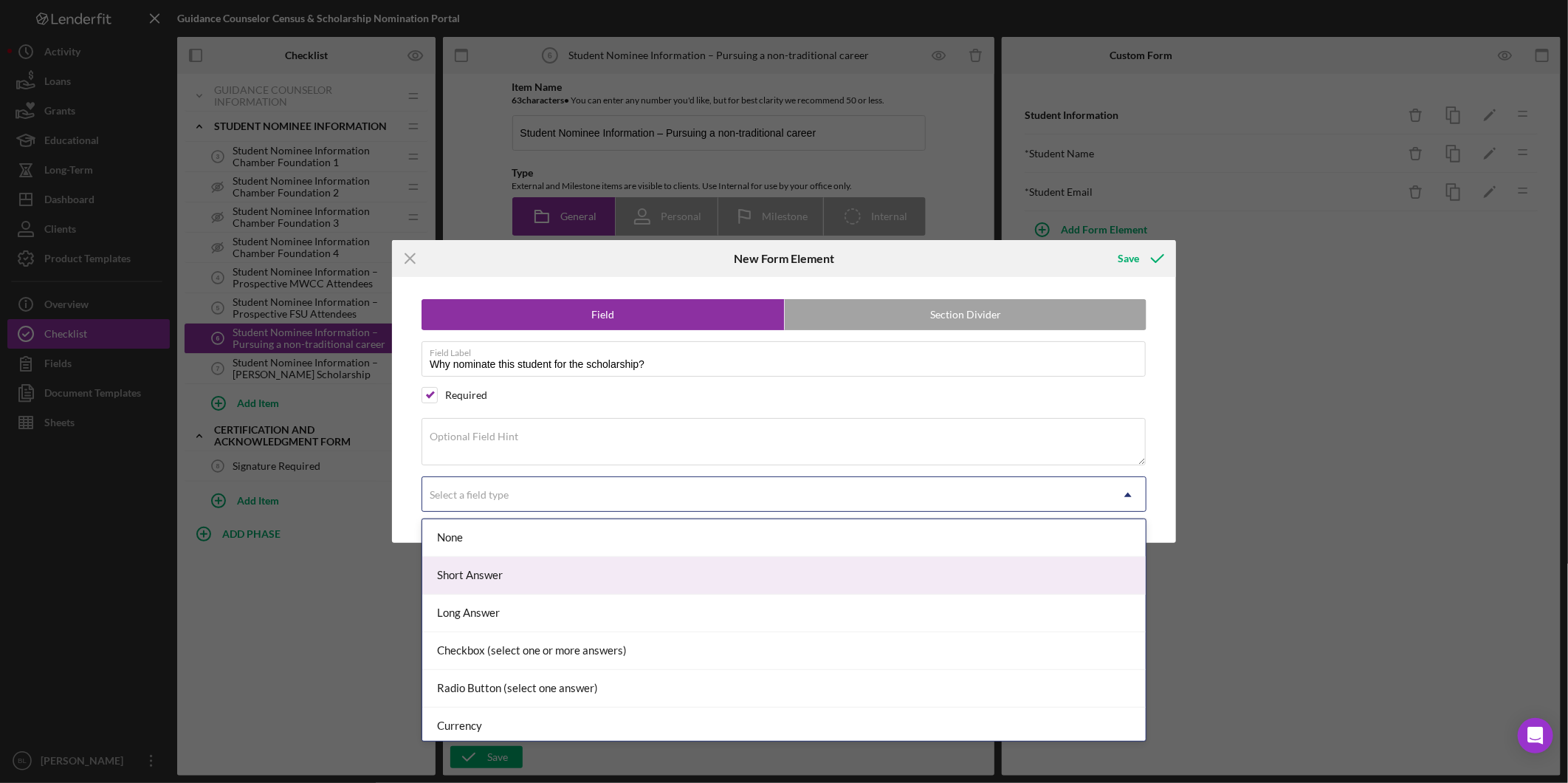
click at [510, 578] on div "Short Answer" at bounding box center [784, 575] width 723 height 37
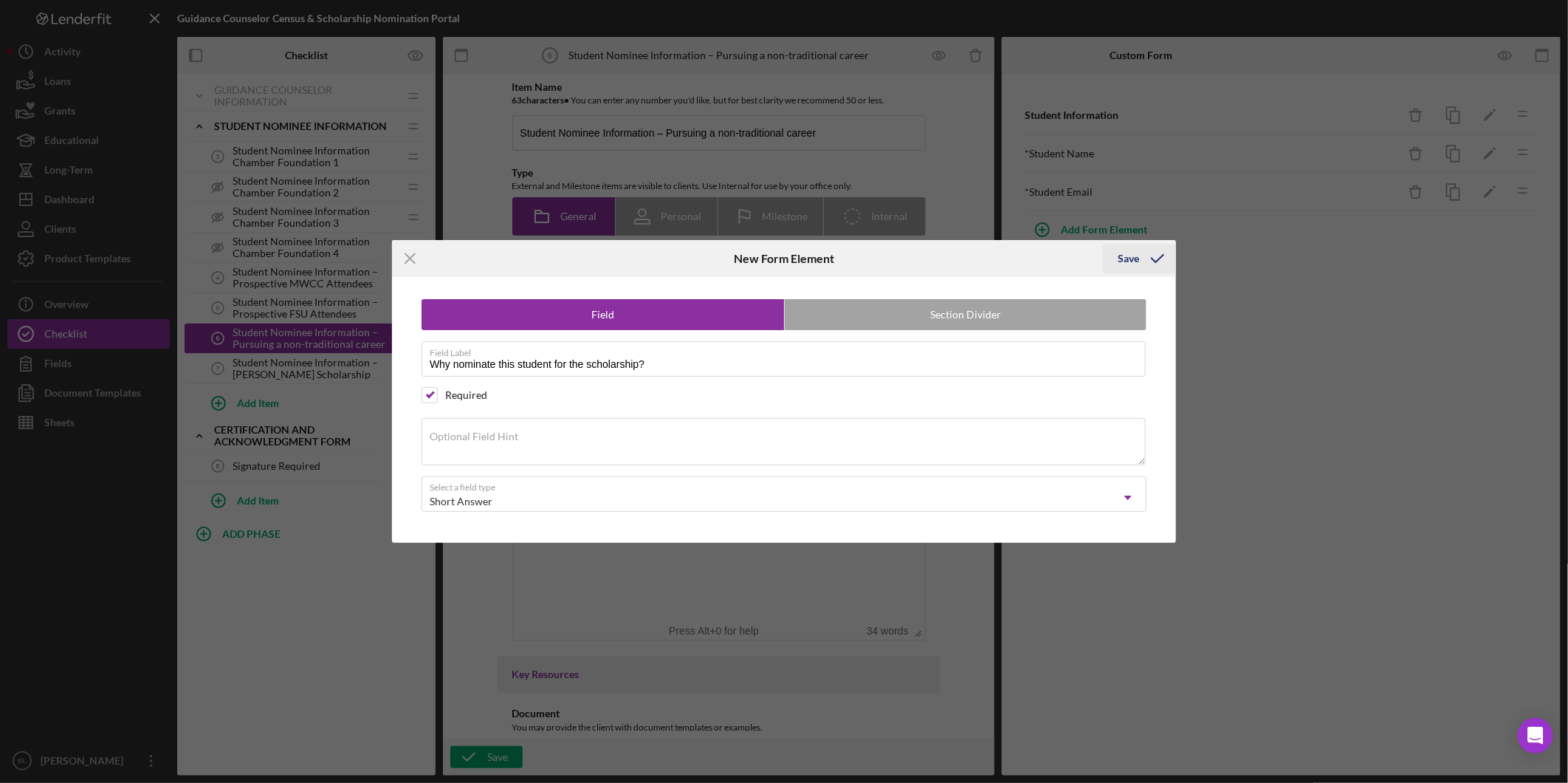
click at [1137, 256] on div "Save" at bounding box center [1129, 258] width 22 height 29
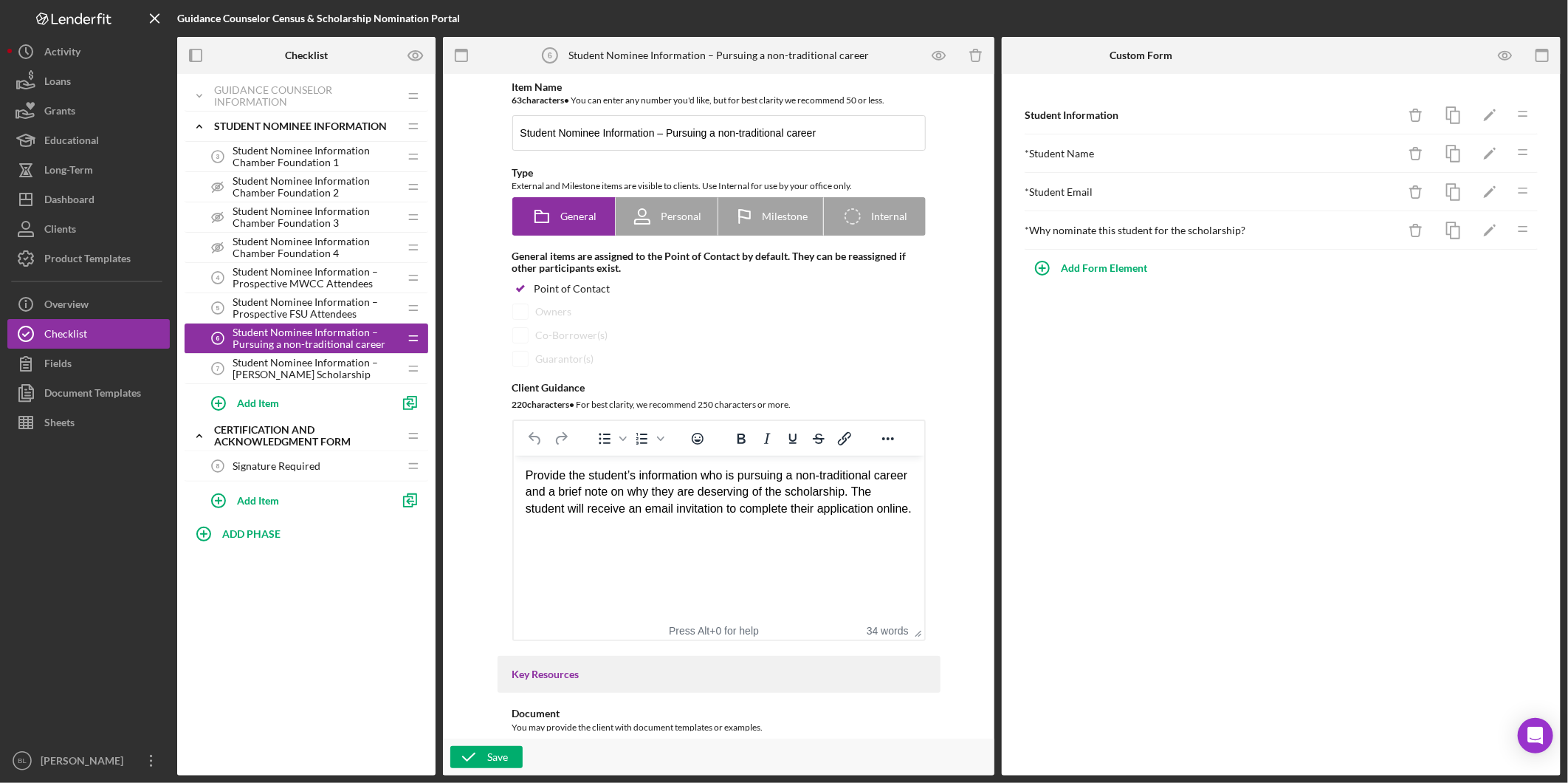
click at [313, 369] on span "Student Nominee Information – McKeehan Scholarship" at bounding box center [316, 368] width 166 height 23
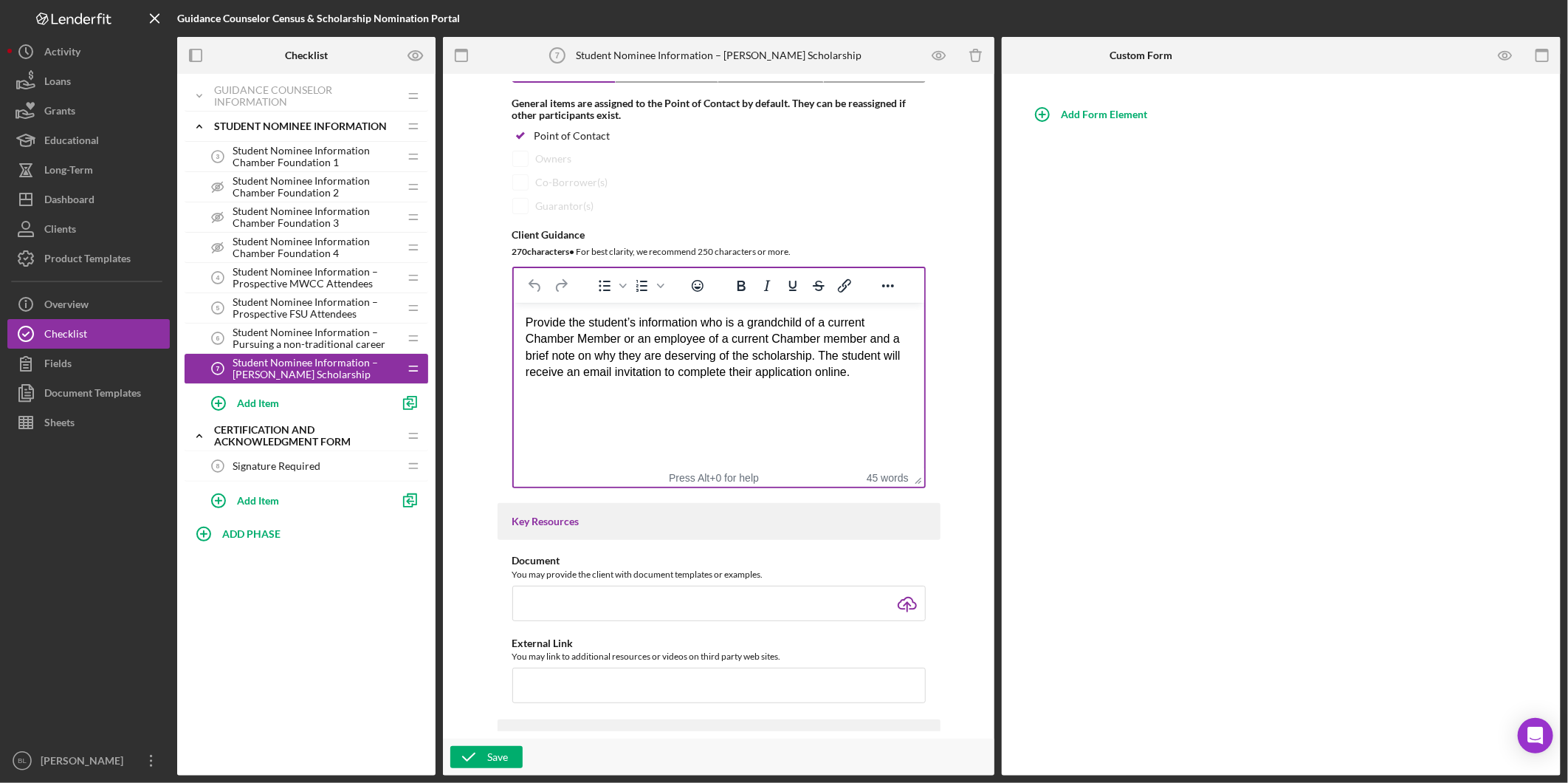
scroll to position [246, 0]
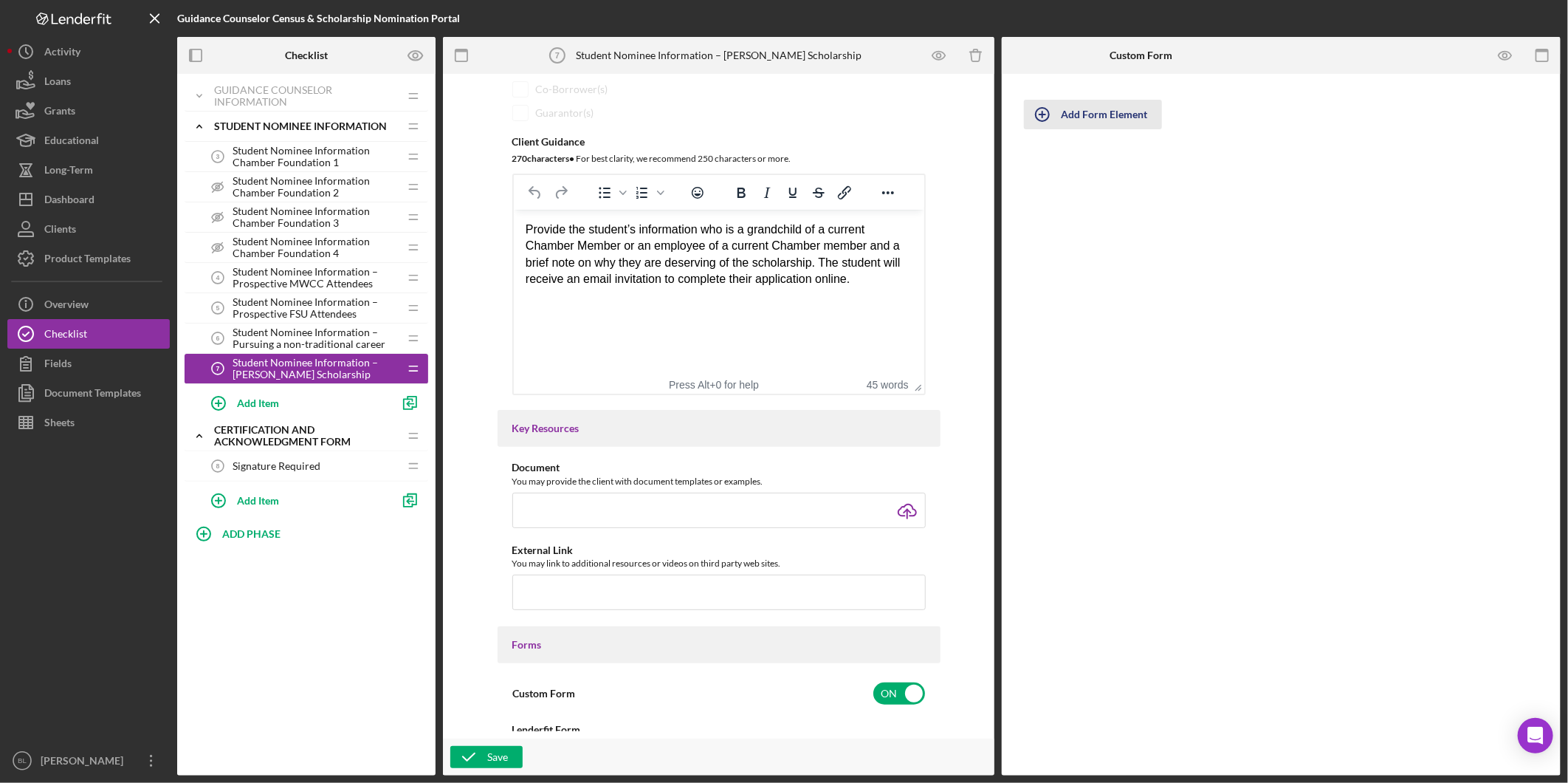
click at [1105, 109] on div "Add Form Element" at bounding box center [1105, 114] width 87 height 29
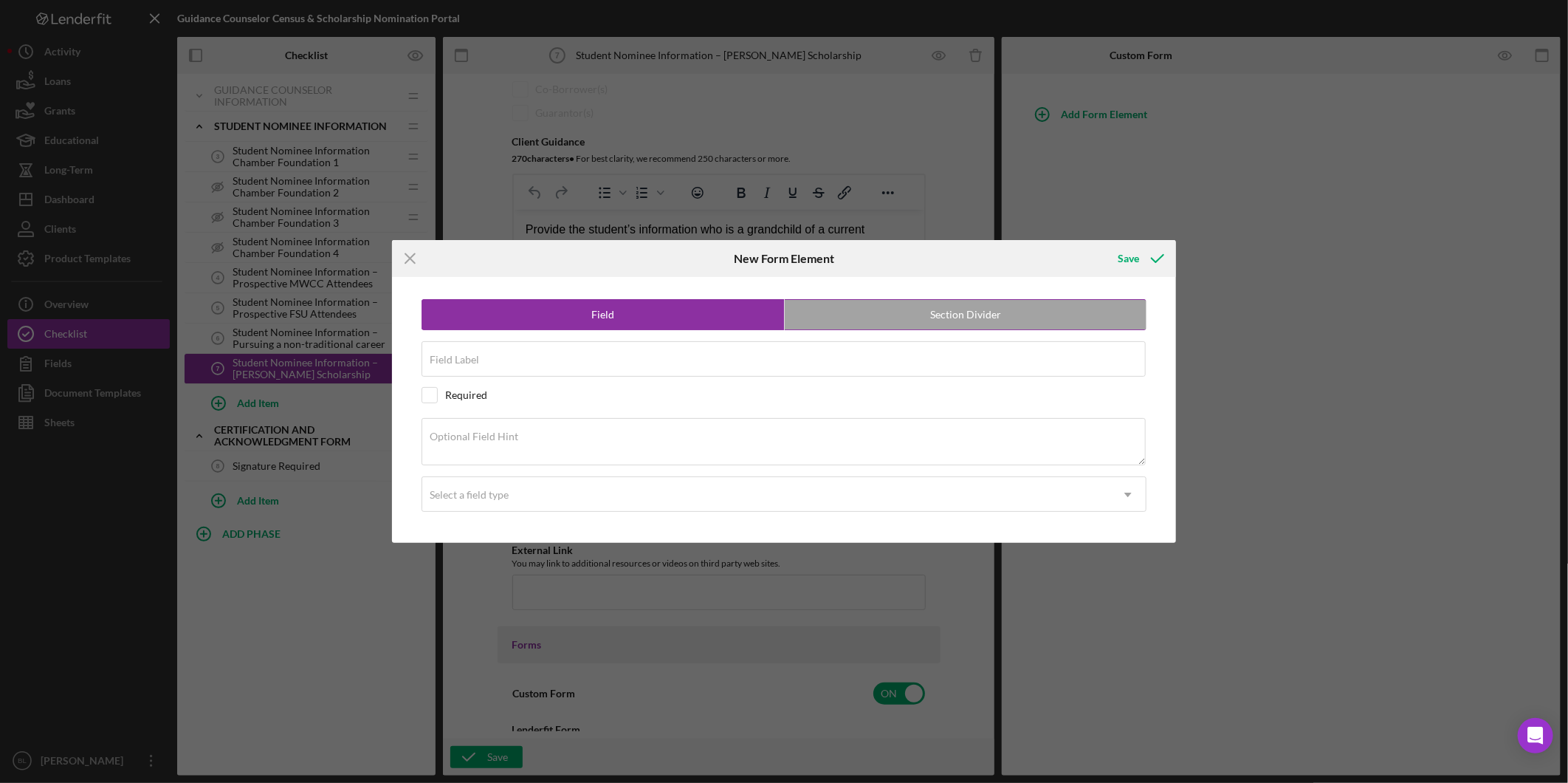
click at [1020, 307] on label "Section Divider" at bounding box center [966, 314] width 362 height 29
radio input "false"
radio input "true"
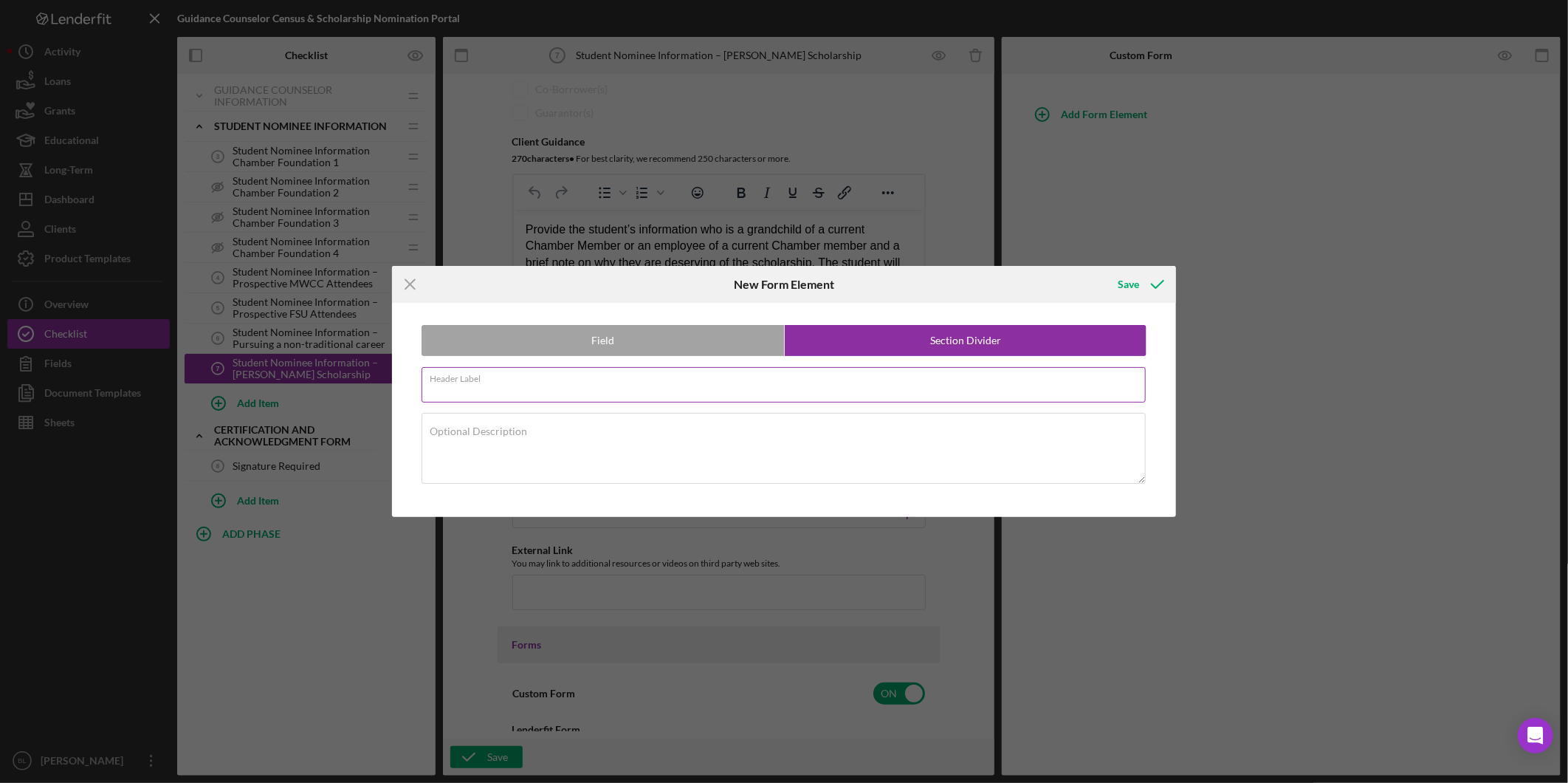
click at [816, 388] on input "Header Label" at bounding box center [784, 385] width 724 height 36
paste input "Student Information"
type input "Student Information"
click at [735, 436] on textarea "Optional Description" at bounding box center [784, 448] width 724 height 71
paste textarea "Please complete this section with the student you wish to nominate for a schola…"
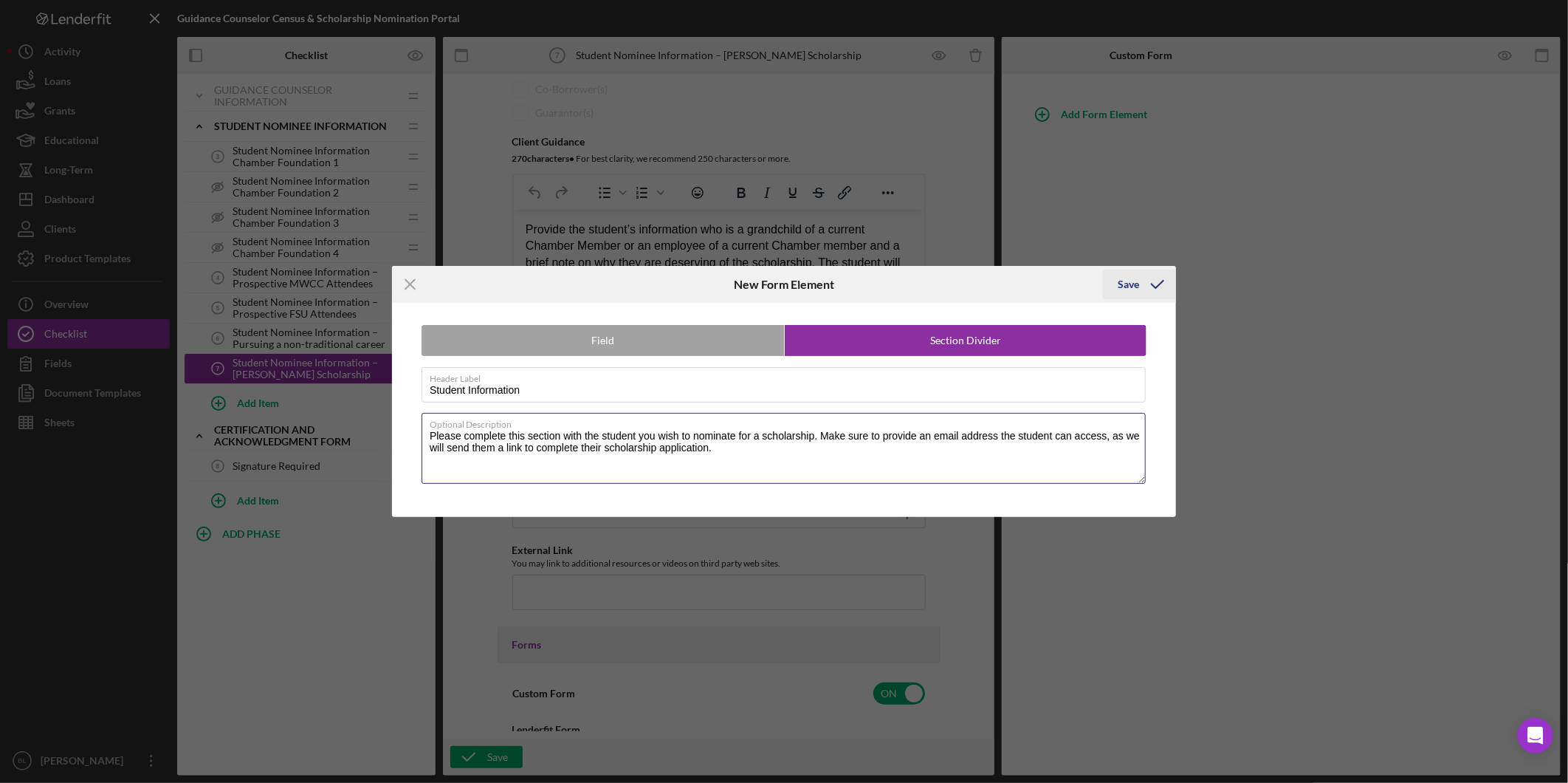
type textarea "Please complete this section with the student you wish to nominate for a schola…"
click at [1147, 288] on icon "submit" at bounding box center [1157, 284] width 37 height 37
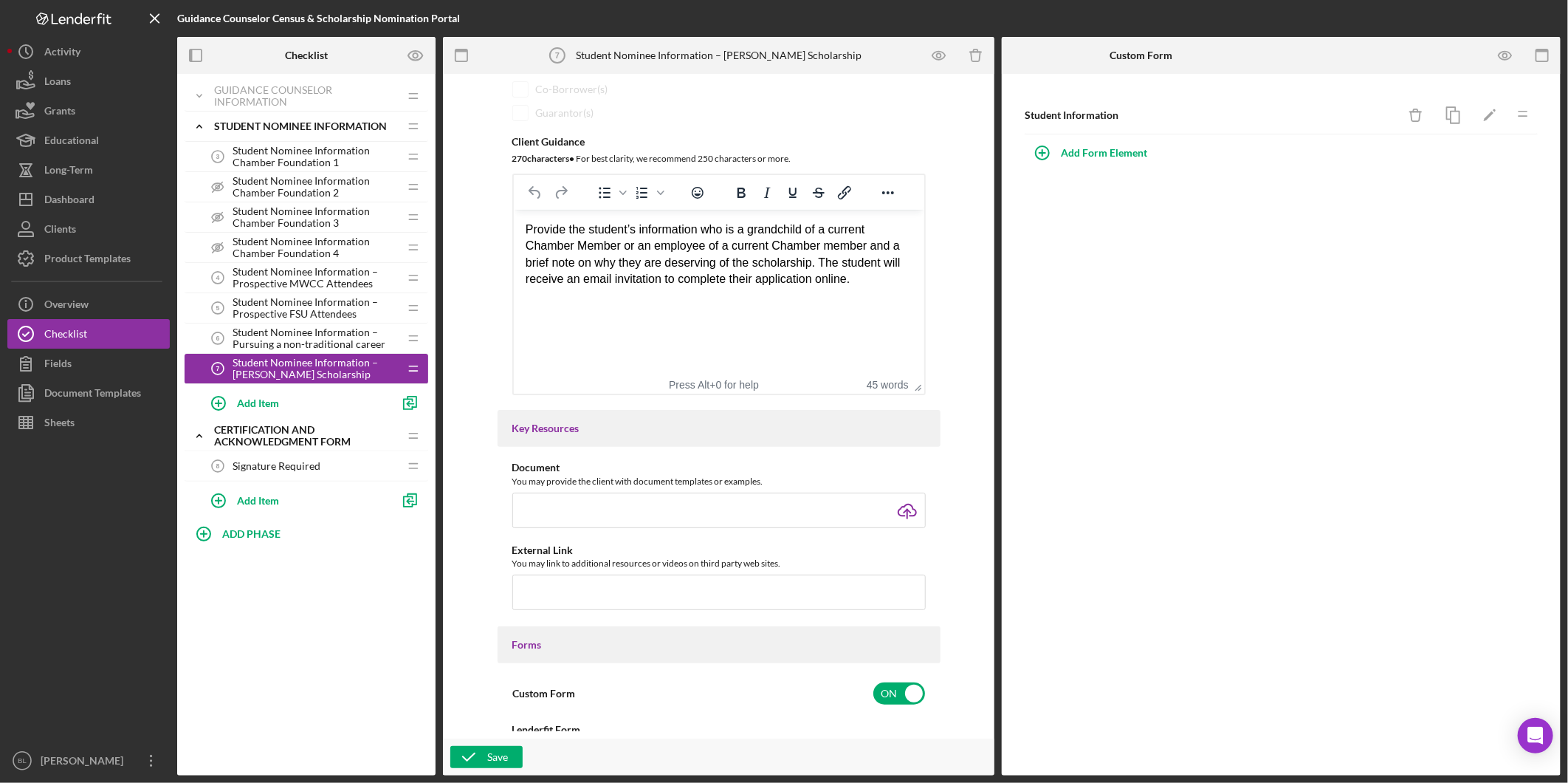
click at [1180, 246] on div "Student Information Icon/Delete Icon/Edit Icon/Drag Add Form Element" at bounding box center [1281, 424] width 559 height 702
click at [1110, 157] on div "Add Form Element" at bounding box center [1105, 152] width 87 height 29
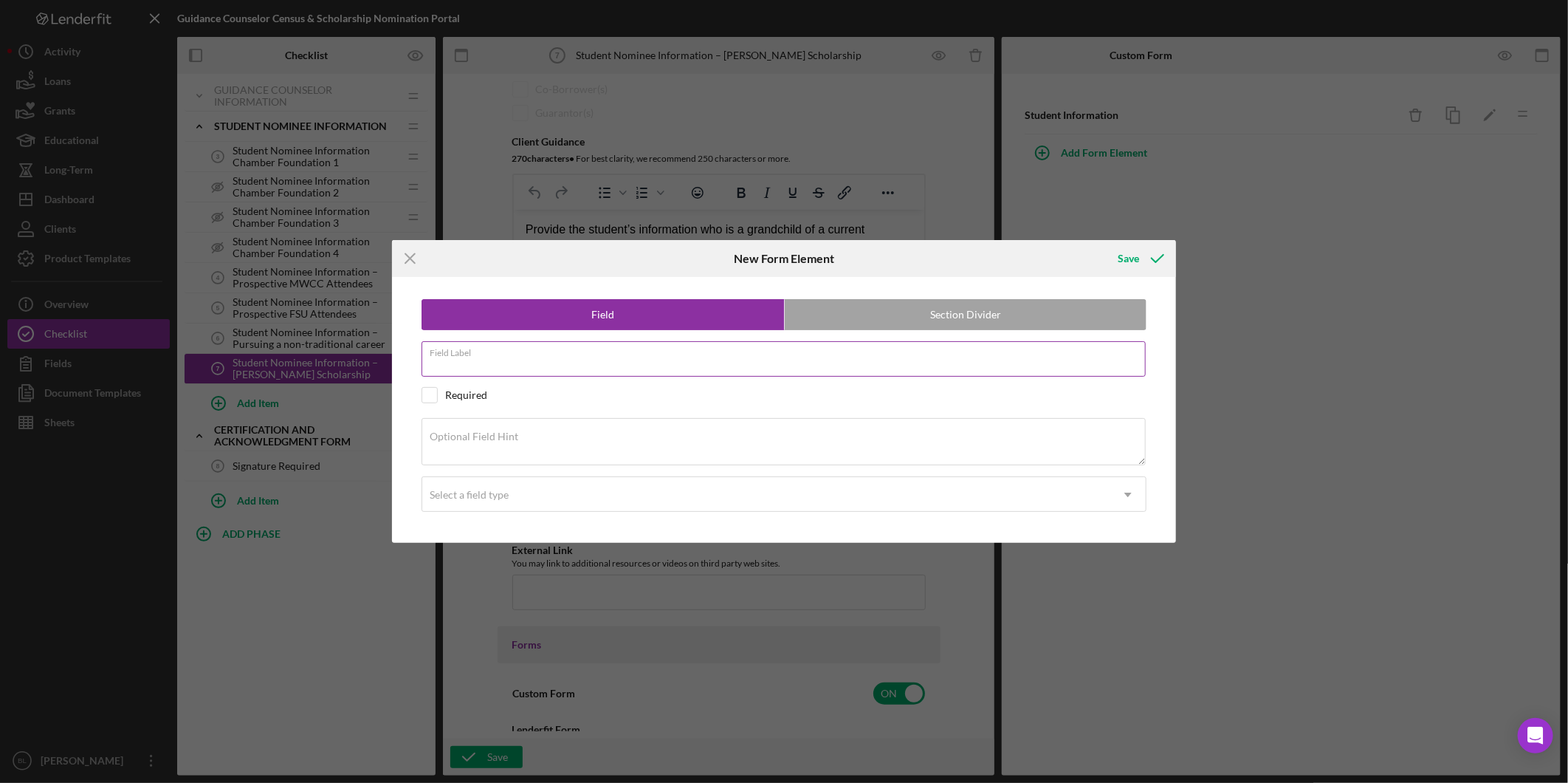
click at [723, 367] on input "Field Label" at bounding box center [784, 359] width 724 height 36
paste input "Student Name"
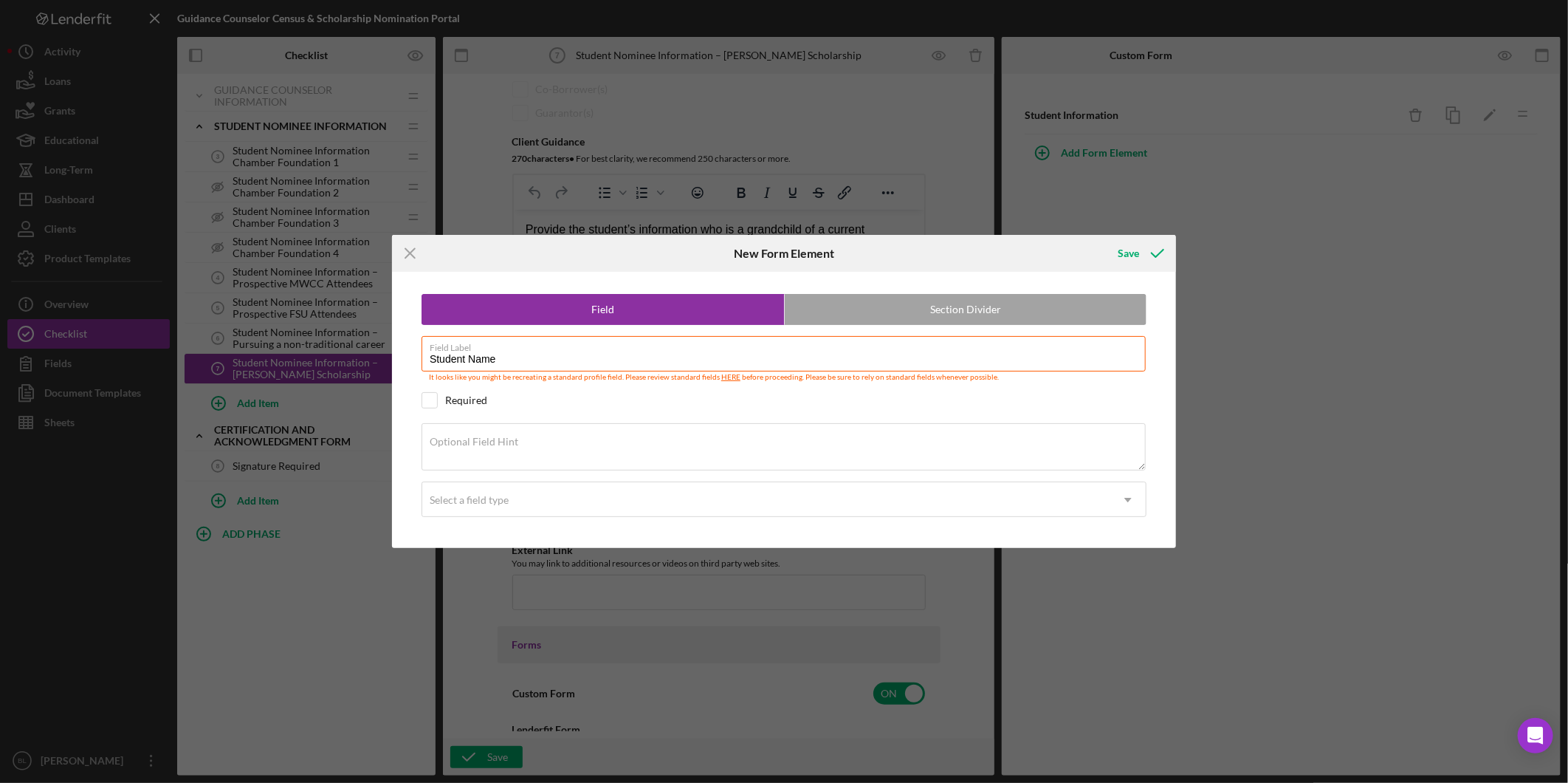
type input "Student Name"
click at [659, 417] on div "Field Section Divider Field Label Student Name It looks like you might be recre…" at bounding box center [784, 410] width 769 height 276
click at [645, 442] on textarea "Optional Field Hint" at bounding box center [784, 446] width 724 height 48
click at [436, 403] on input "checkbox" at bounding box center [430, 399] width 15 height 15
checkbox input "true"
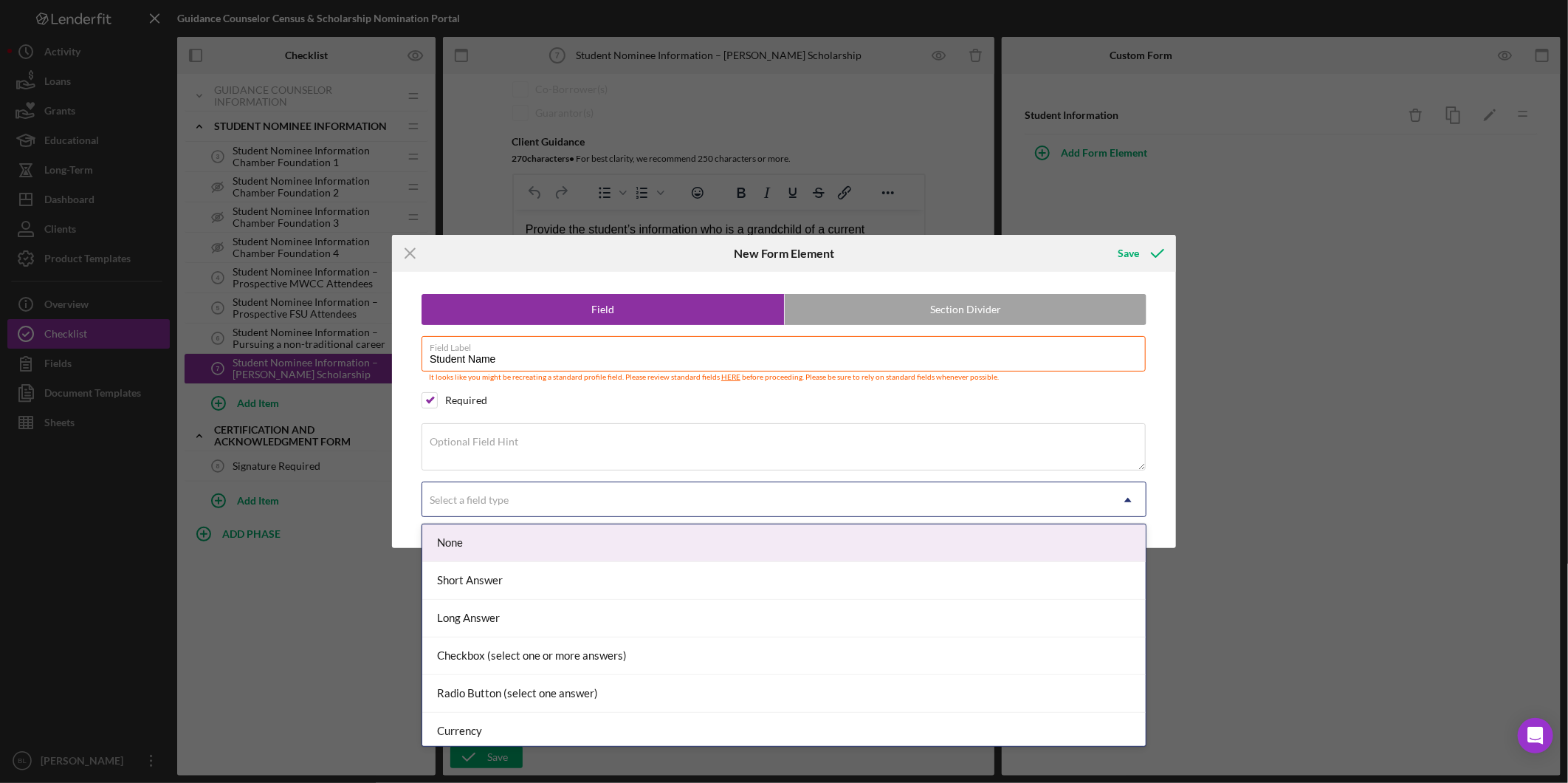
click at [615, 493] on div "Select a field type" at bounding box center [767, 499] width 688 height 34
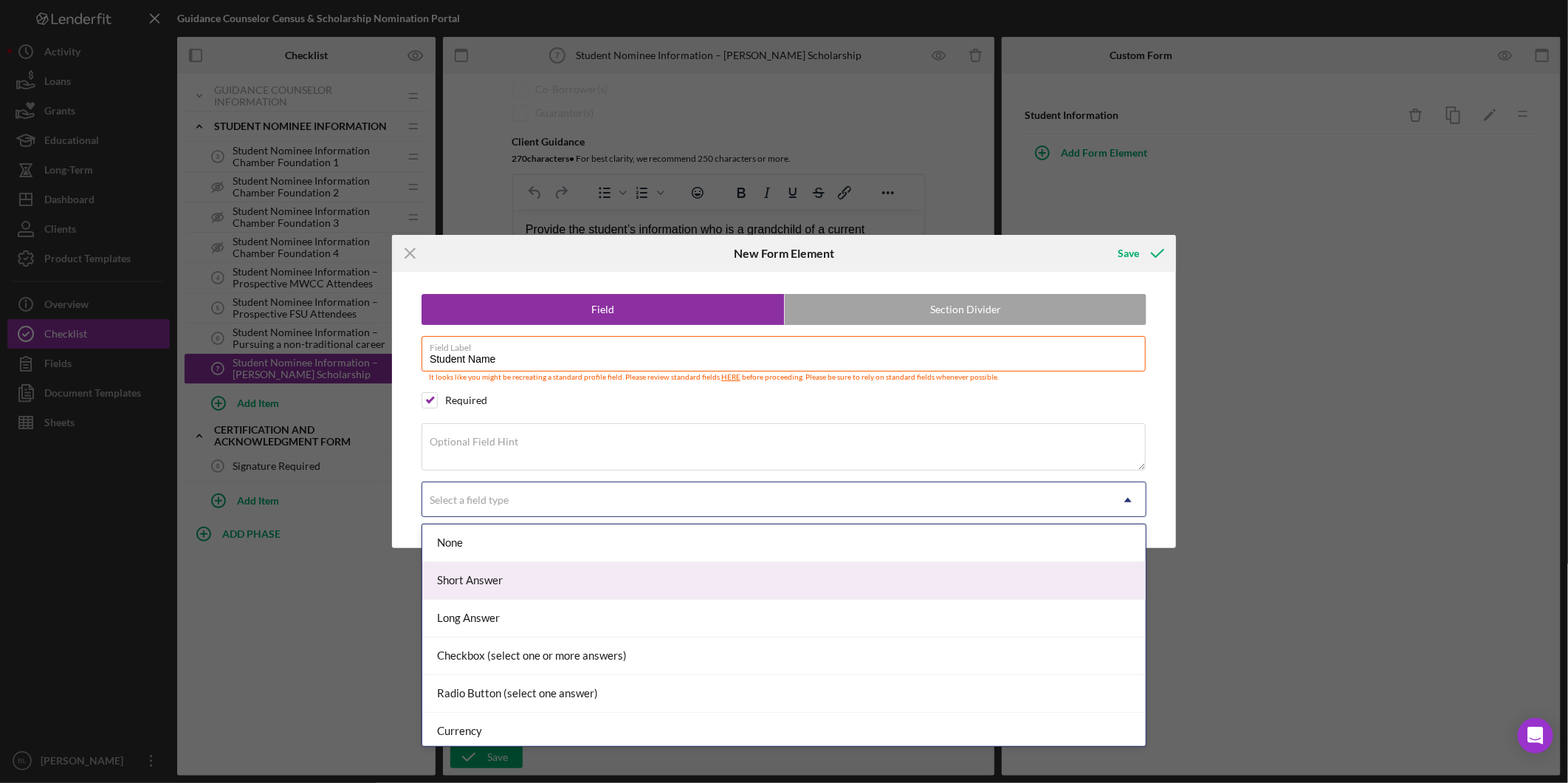
click at [495, 570] on div "Short Answer" at bounding box center [784, 580] width 723 height 37
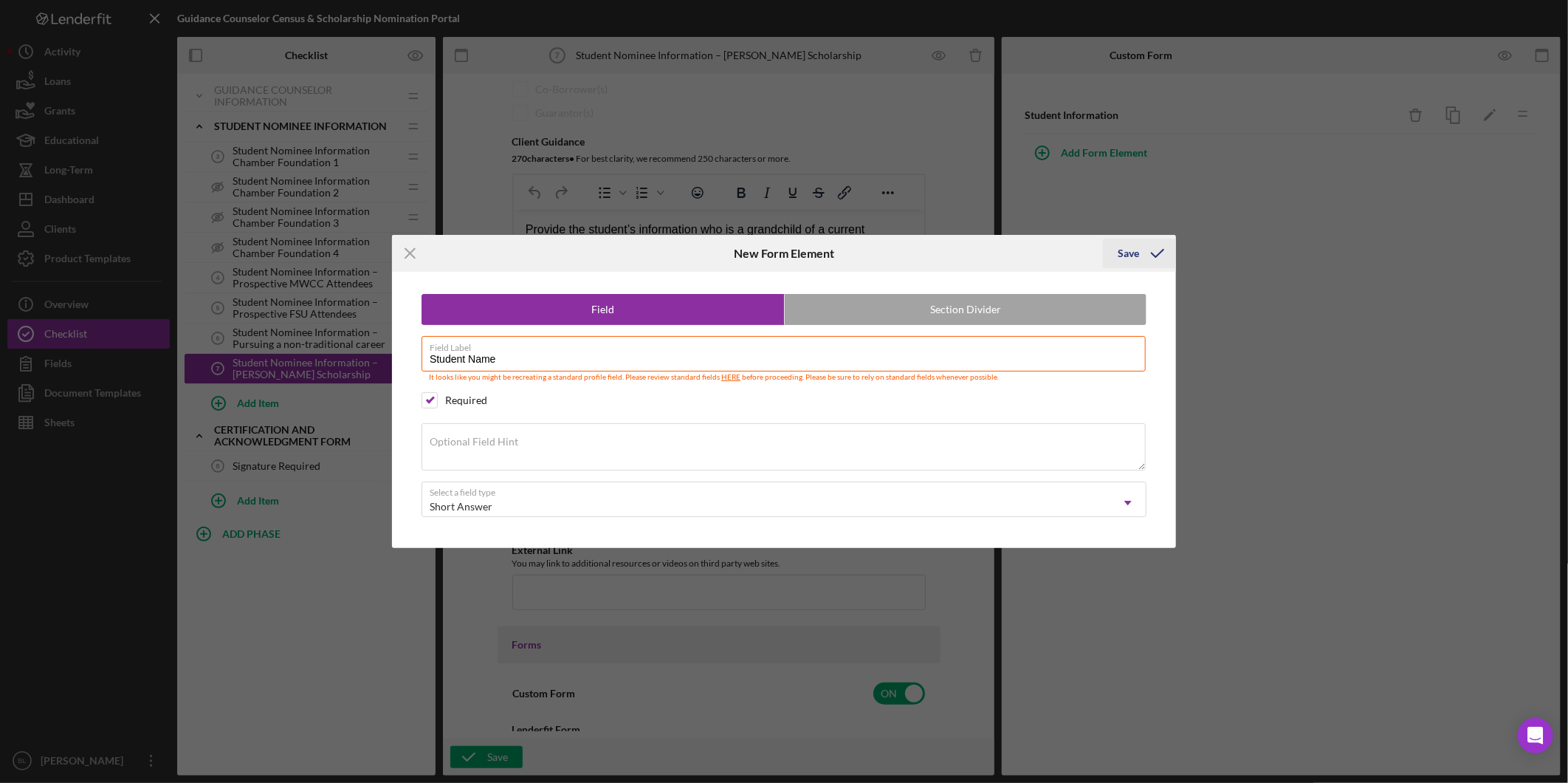
click at [1153, 253] on icon "submit" at bounding box center [1157, 253] width 37 height 37
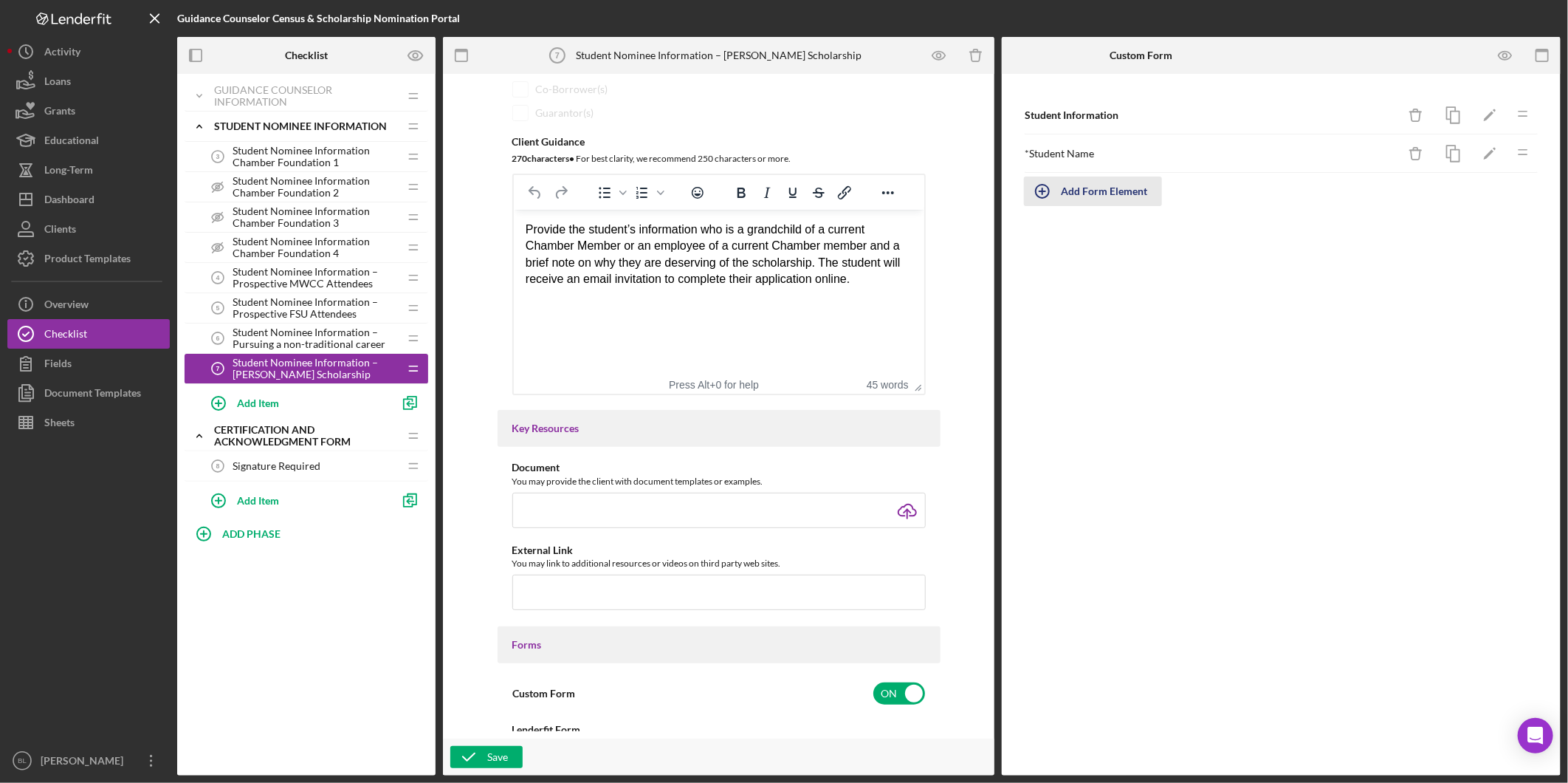
click at [1111, 195] on div "Add Form Element" at bounding box center [1105, 191] width 87 height 29
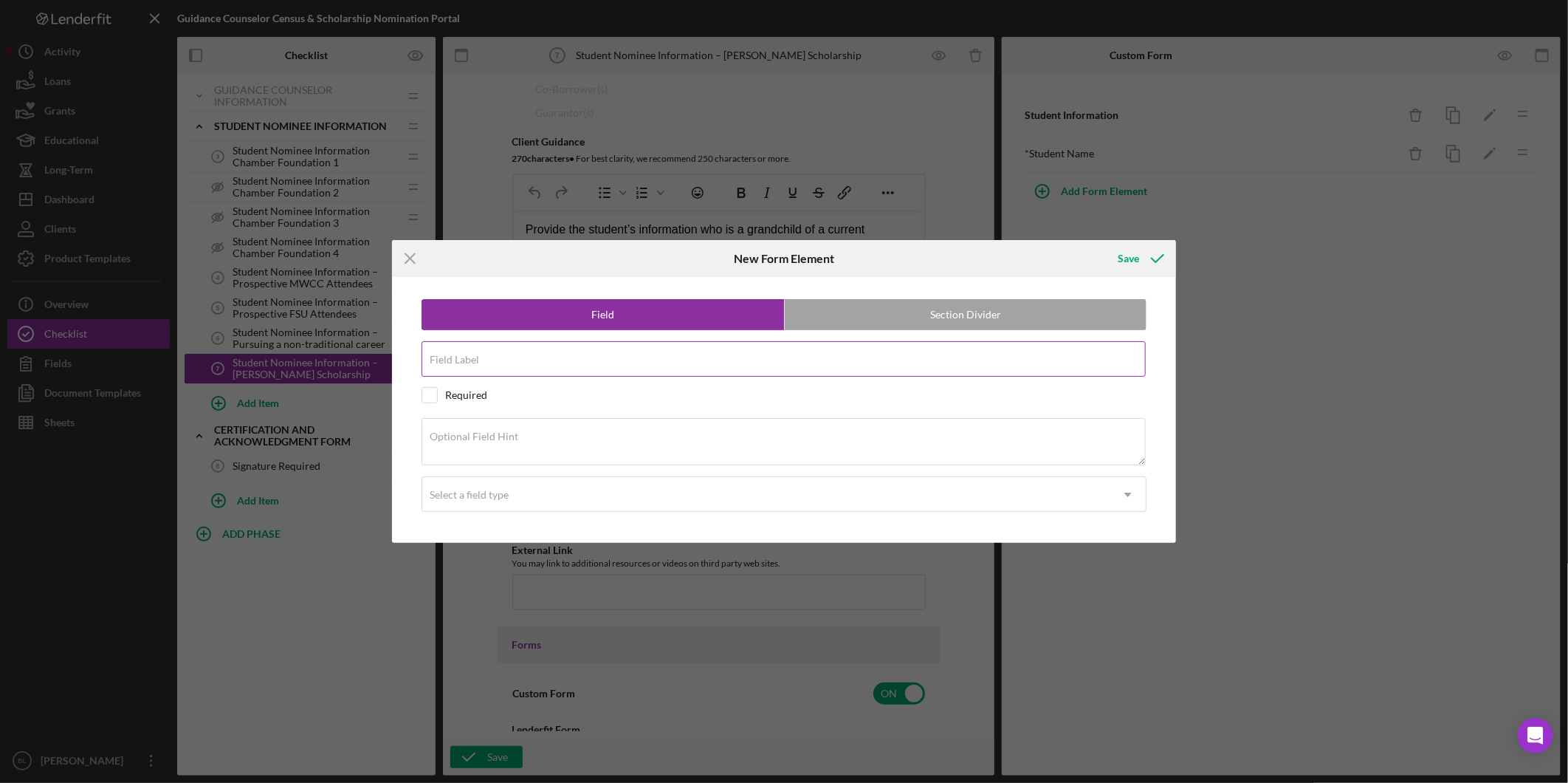
click at [807, 363] on input "Field Label" at bounding box center [784, 359] width 724 height 36
type input "Student Email"
click at [430, 392] on input "checkbox" at bounding box center [430, 395] width 15 height 15
checkbox input "true"
click at [530, 492] on div "Select a field type" at bounding box center [767, 494] width 688 height 34
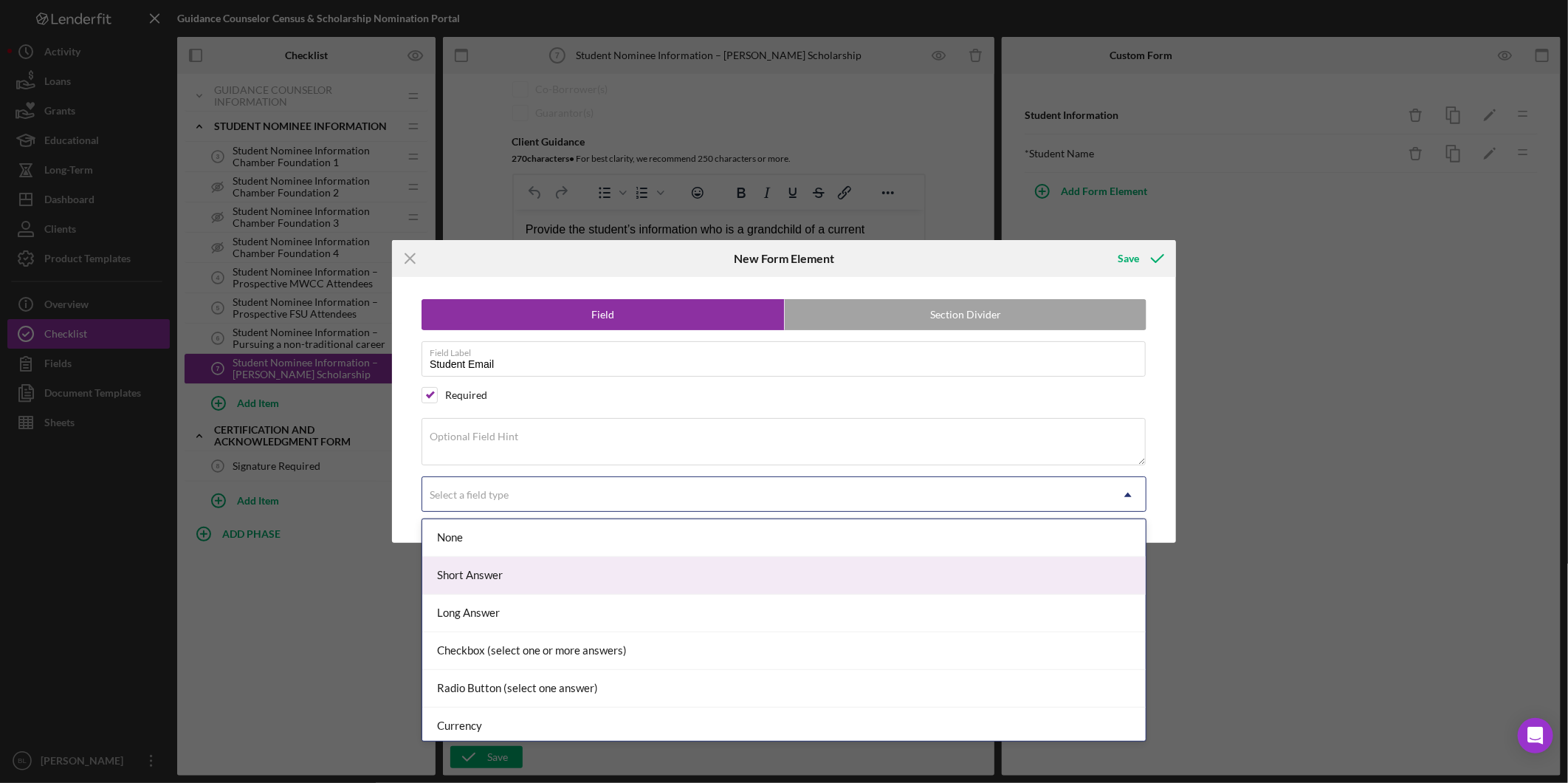
click at [508, 566] on div "Short Answer" at bounding box center [784, 575] width 723 height 37
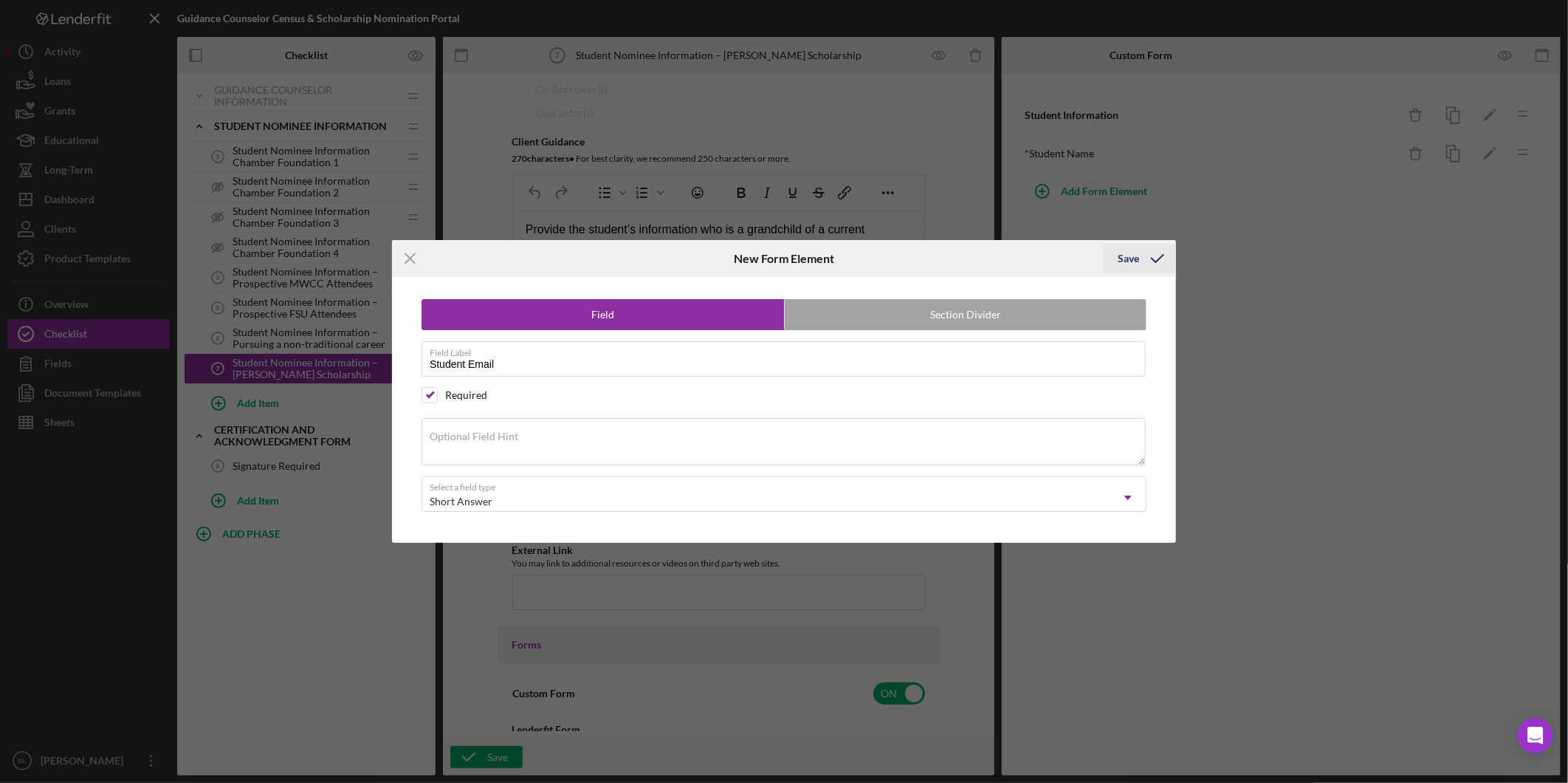
click at [1138, 252] on div "Save" at bounding box center [1129, 258] width 22 height 29
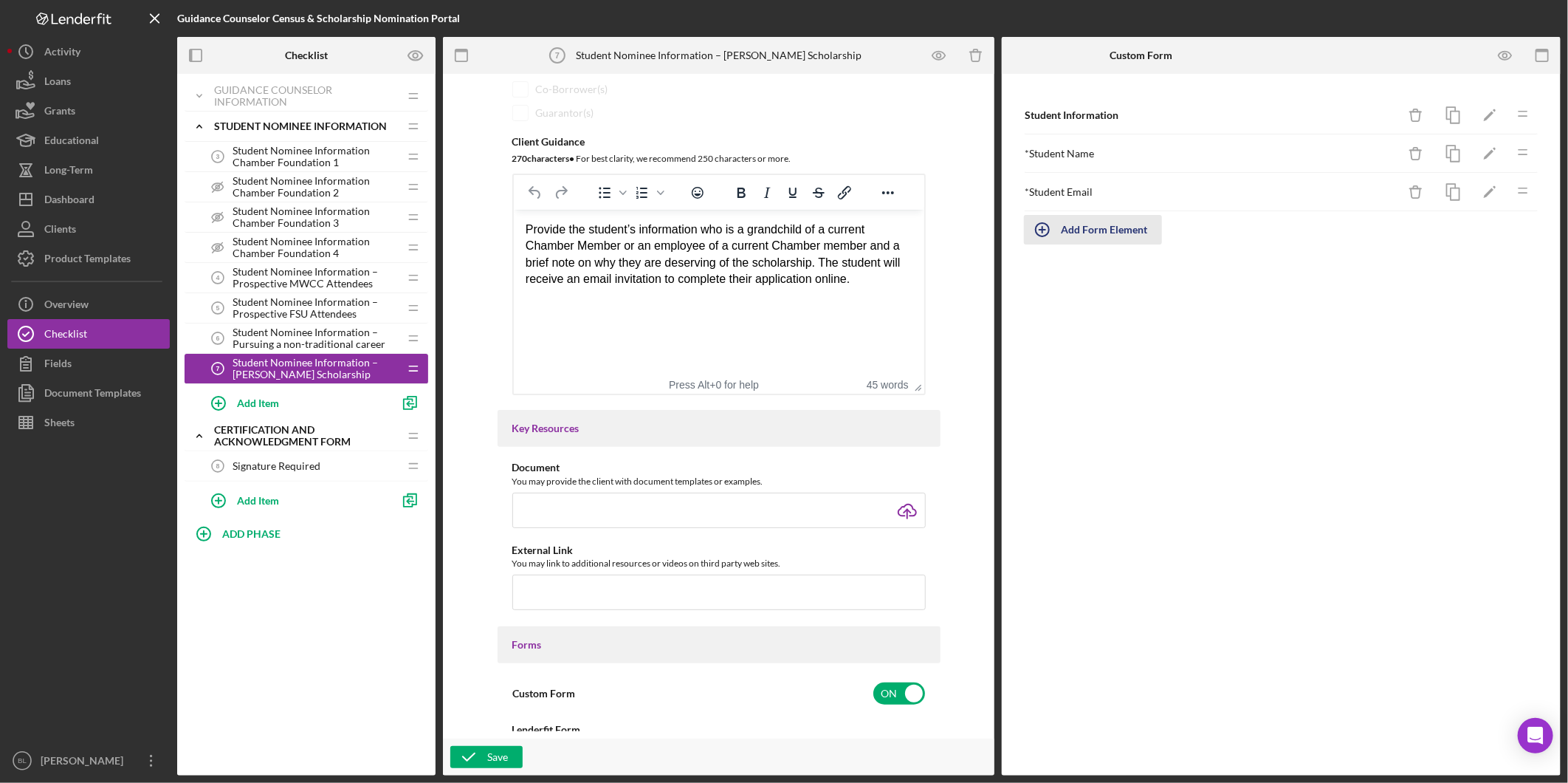
click at [1126, 237] on div "Add Form Element" at bounding box center [1105, 230] width 87 height 29
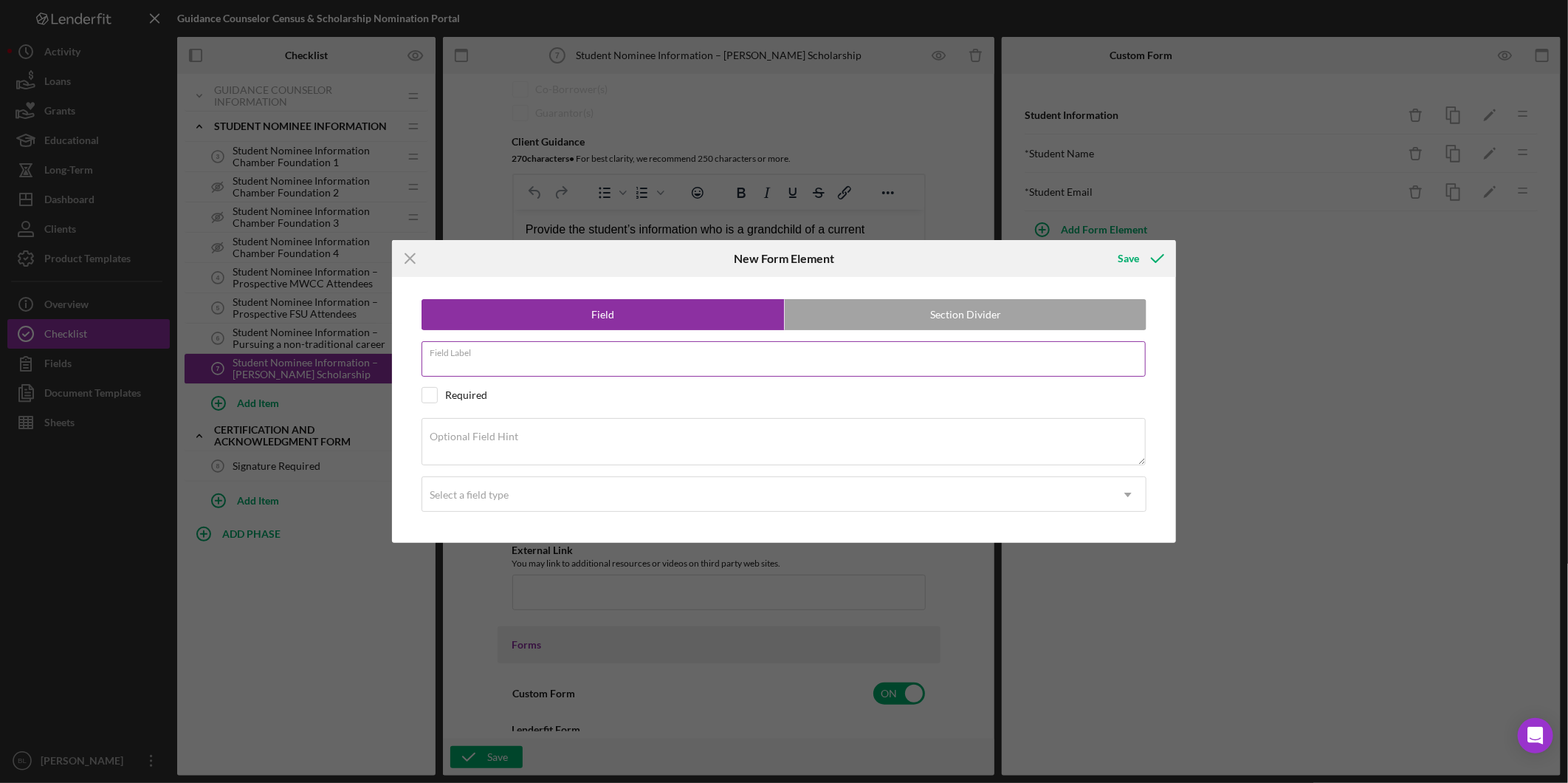
click at [632, 363] on input "Field Label" at bounding box center [784, 359] width 724 height 36
type input "Why nominate this student for the scholarship?"
click at [432, 398] on input "checkbox" at bounding box center [430, 395] width 15 height 15
checkbox input "true"
click at [549, 493] on div "Select a field type" at bounding box center [767, 494] width 688 height 34
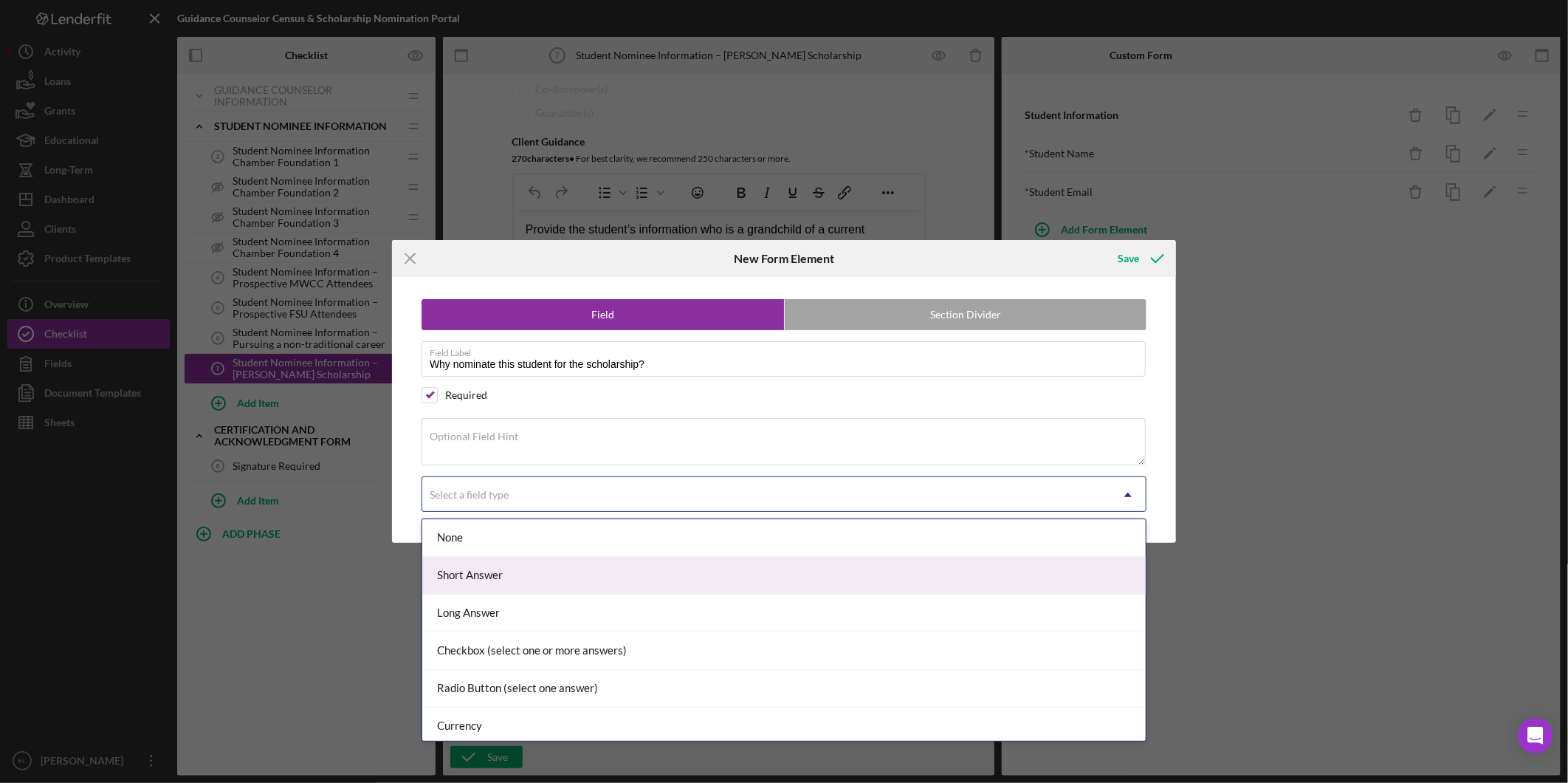
click at [503, 579] on div "Short Answer" at bounding box center [784, 575] width 723 height 37
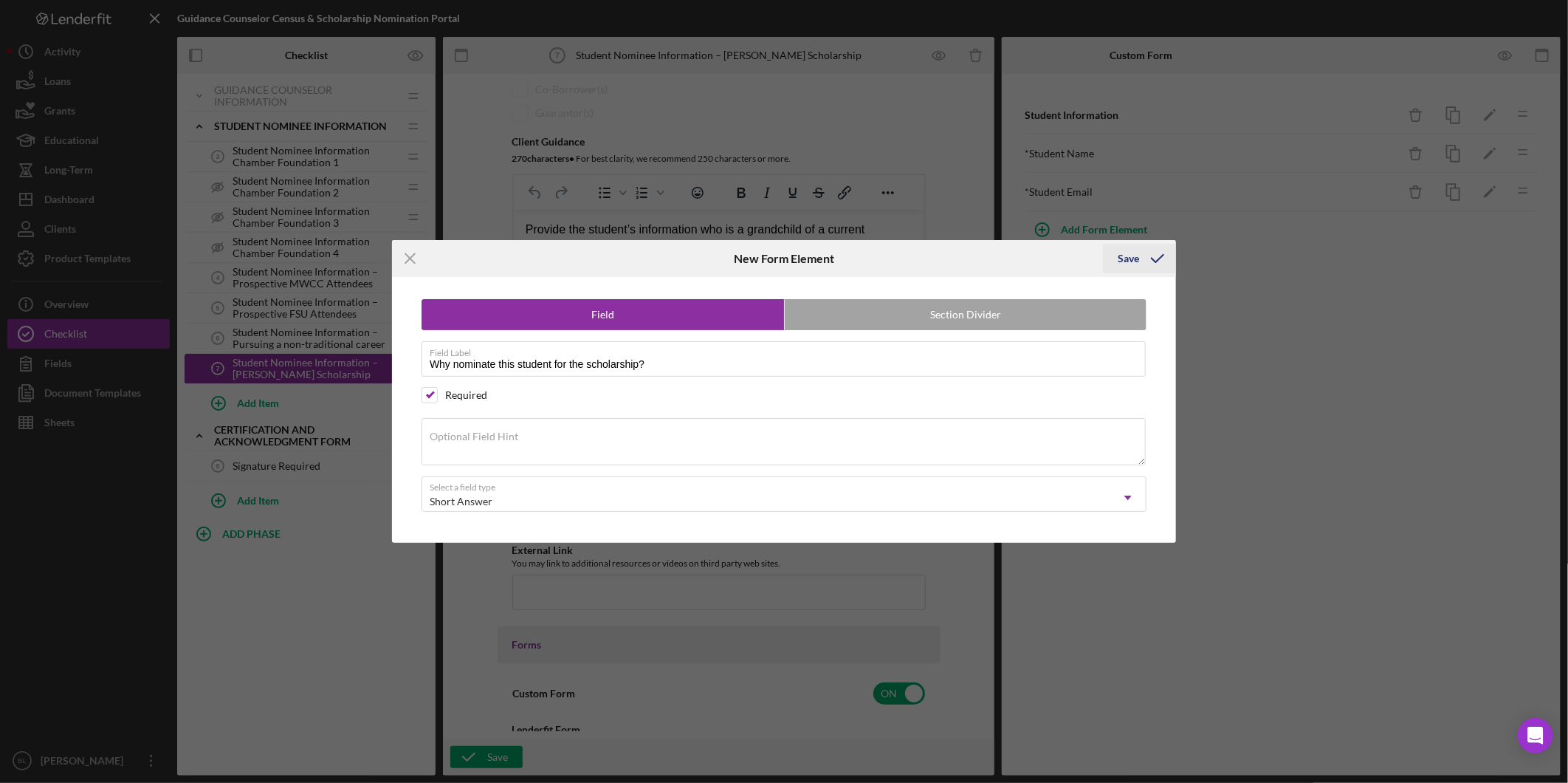
click at [1128, 254] on div "Save" at bounding box center [1129, 258] width 22 height 29
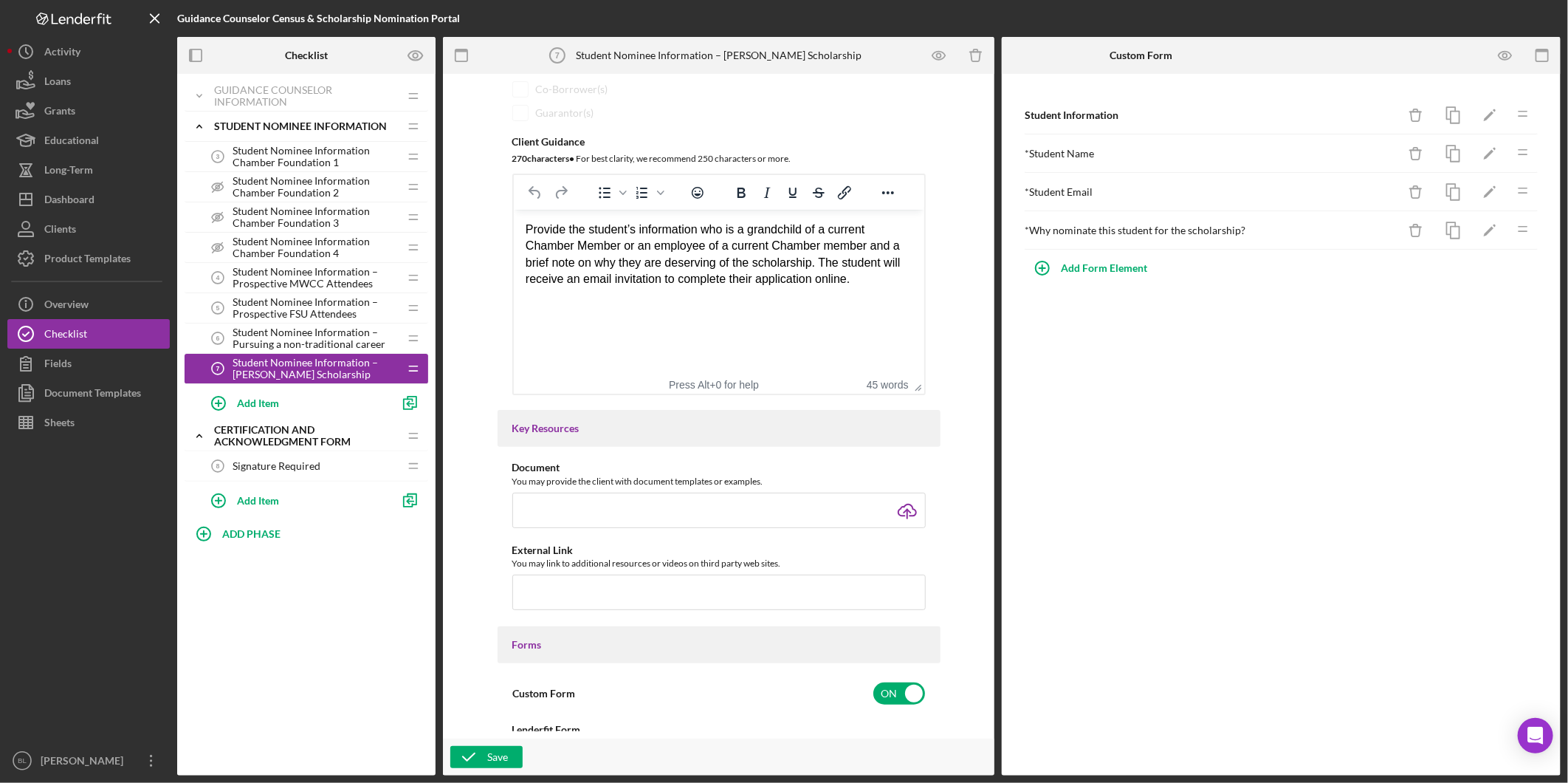
click at [1208, 437] on div "Student Information Icon/Delete Icon/Edit Icon/Drag * Student Name Icon/Delete …" at bounding box center [1281, 424] width 559 height 702
click at [186, 127] on icon "Icon/Expander" at bounding box center [199, 126] width 29 height 29
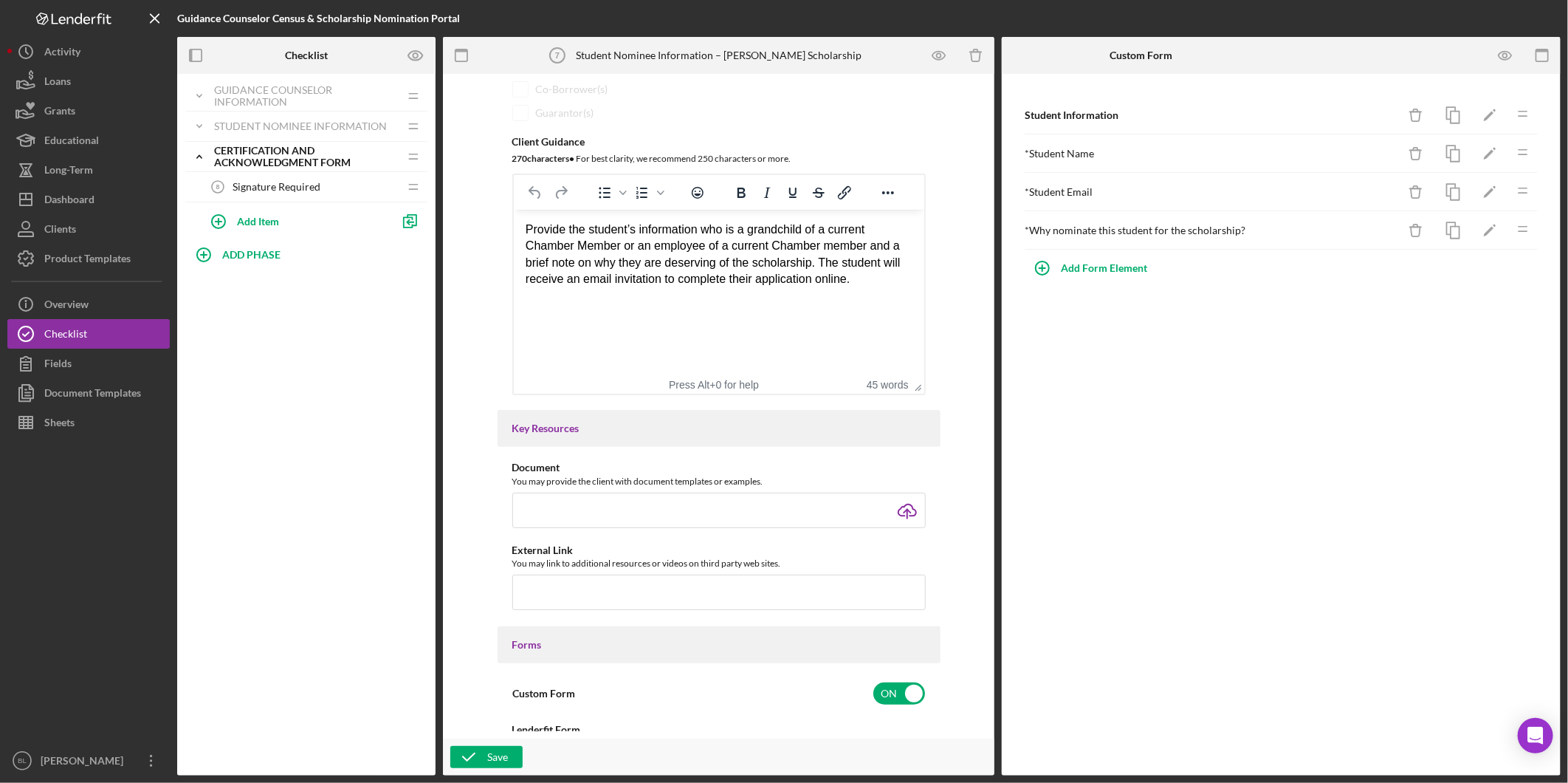
click at [251, 182] on span "Signature Required" at bounding box center [276, 187] width 87 height 12
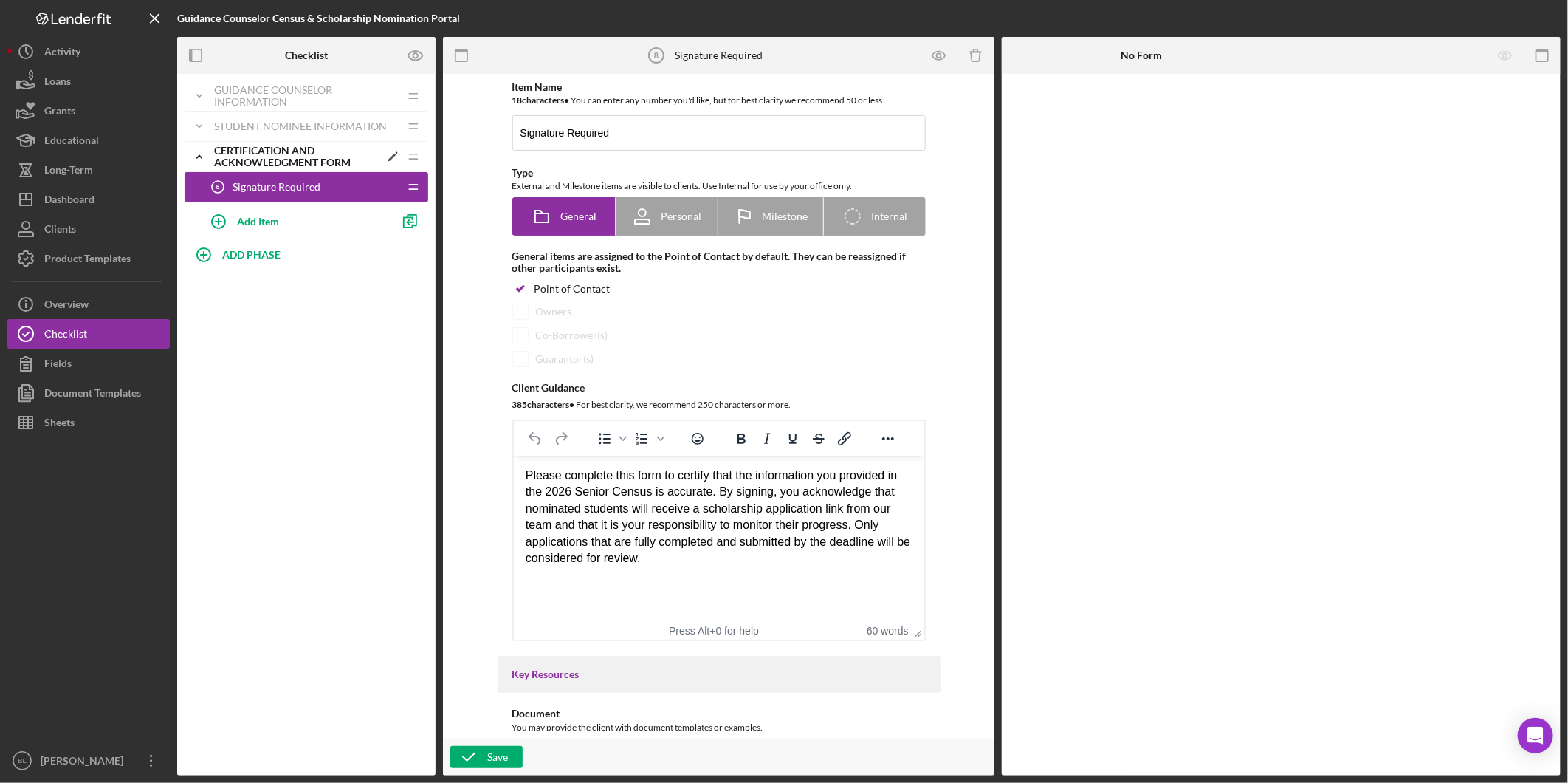
click at [207, 152] on icon "Icon/Expander" at bounding box center [199, 157] width 29 height 29
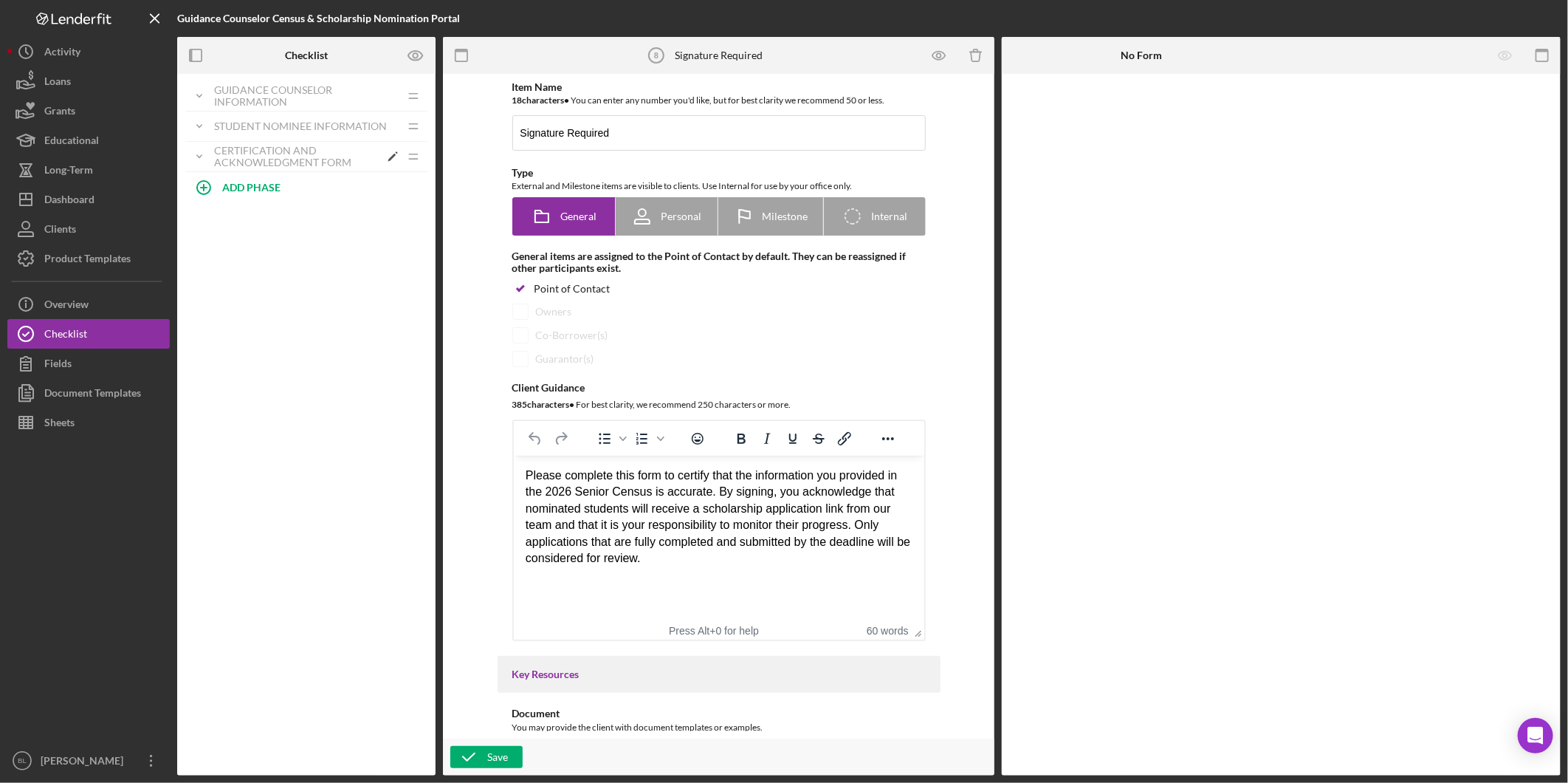
click at [232, 171] on div "Icon/Expander Certification and Acknowledgment Form Icon/Edit Icon/Drag" at bounding box center [306, 157] width 243 height 30
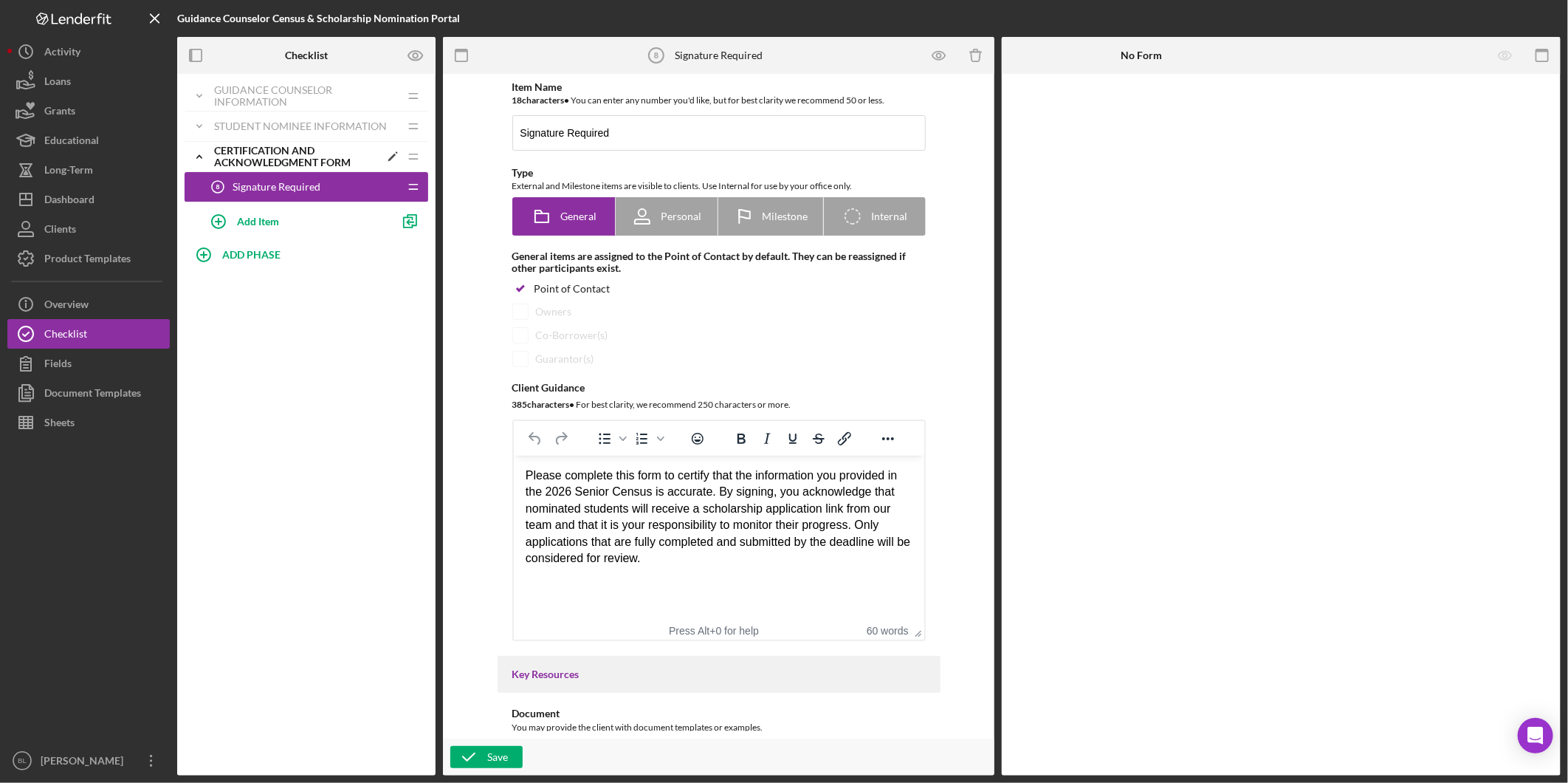
click at [258, 157] on div "Certification and Acknowledgment Form" at bounding box center [296, 156] width 165 height 23
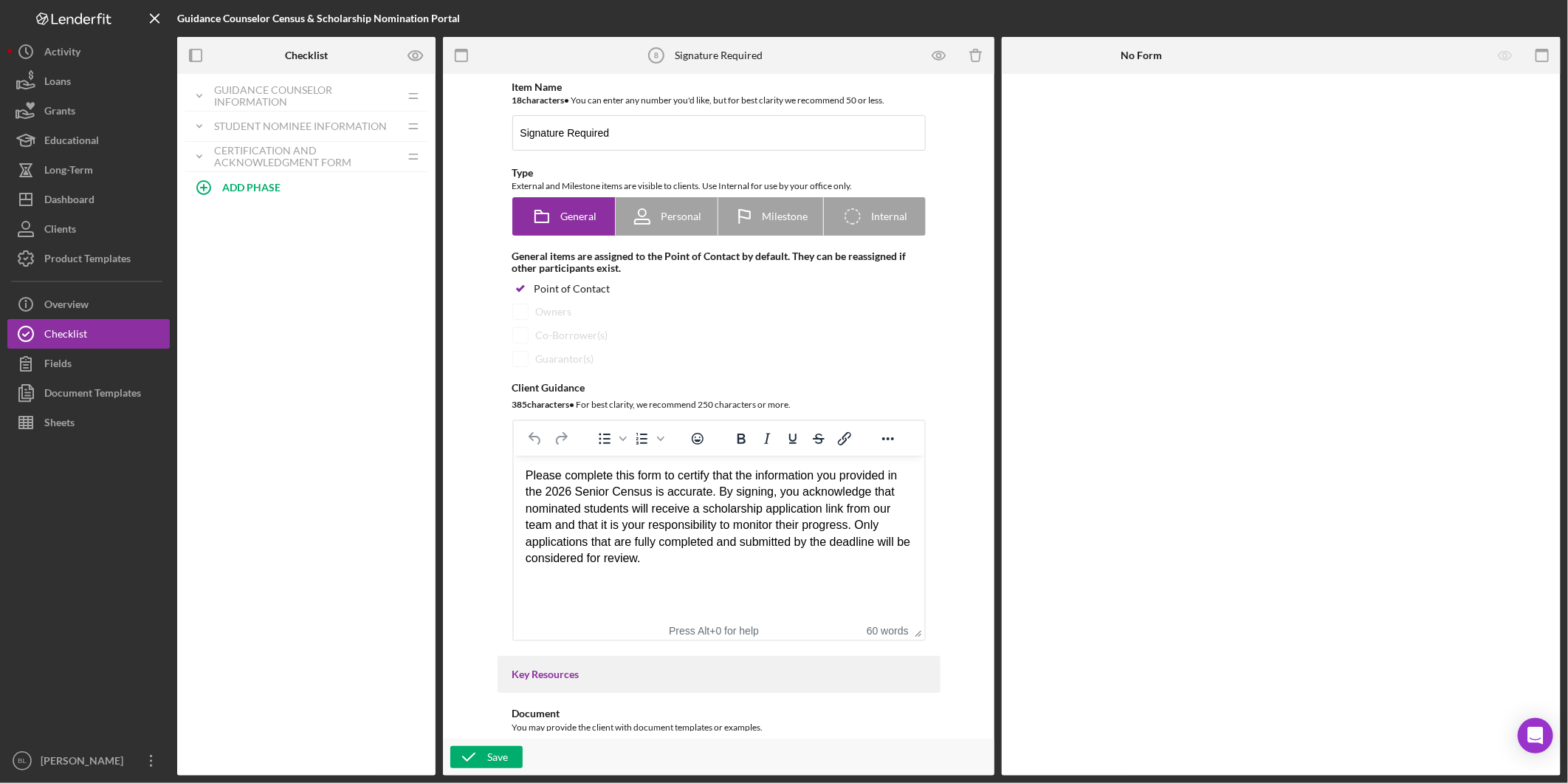
drag, startPoint x: 305, startPoint y: 318, endPoint x: 297, endPoint y: 318, distance: 8.0
click at [304, 318] on div "Icon/Expander Guidance Counselor Information Icon/Edit Icon/Drag Personal Infor…" at bounding box center [307, 424] width 258 height 702
click at [289, 153] on div "Certification and Acknowledgment Form" at bounding box center [296, 156] width 165 height 23
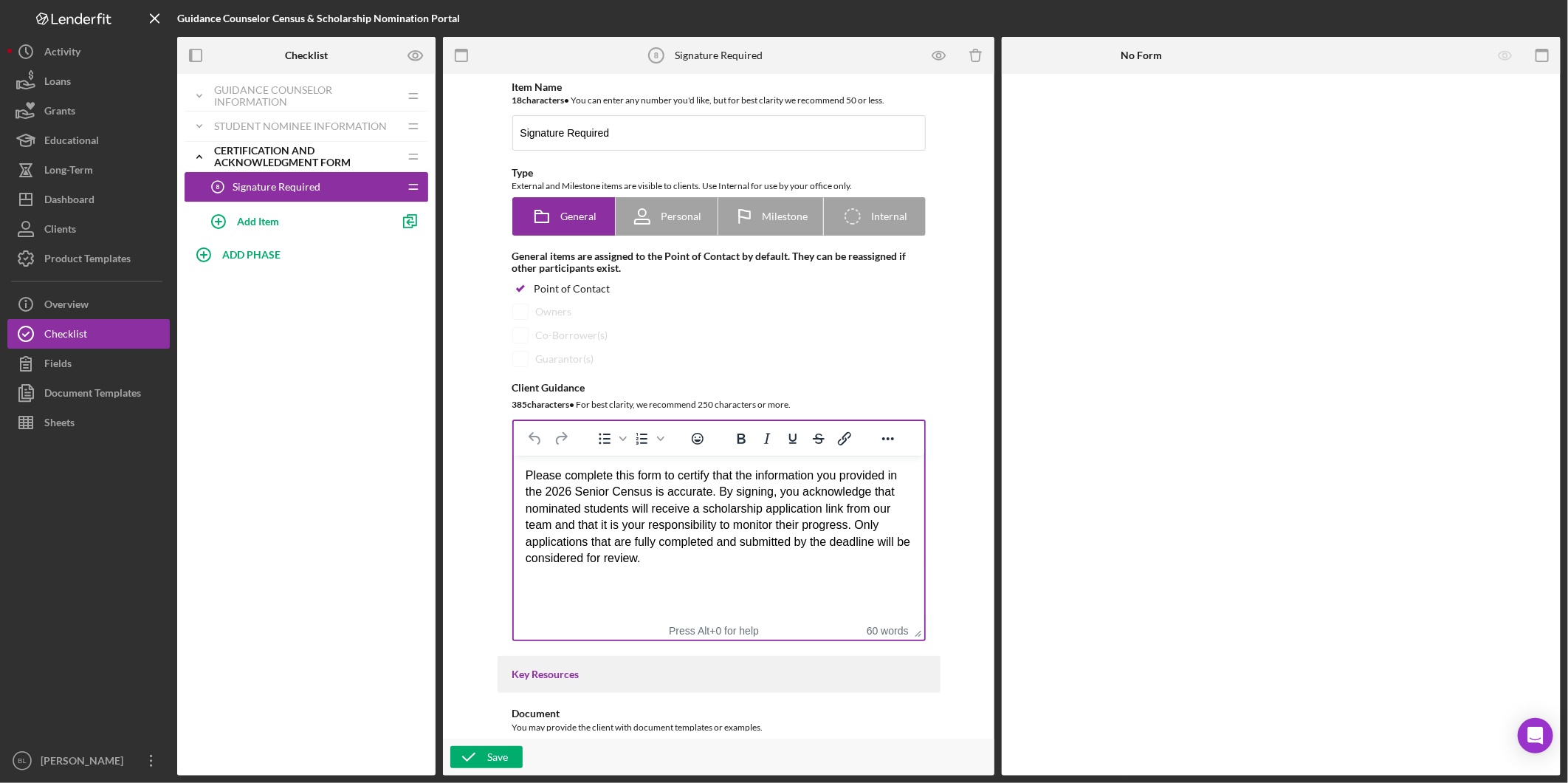
click at [765, 553] on p "Please complete this form to certify that the information you provided in the 2…" at bounding box center [718, 517] width 387 height 99
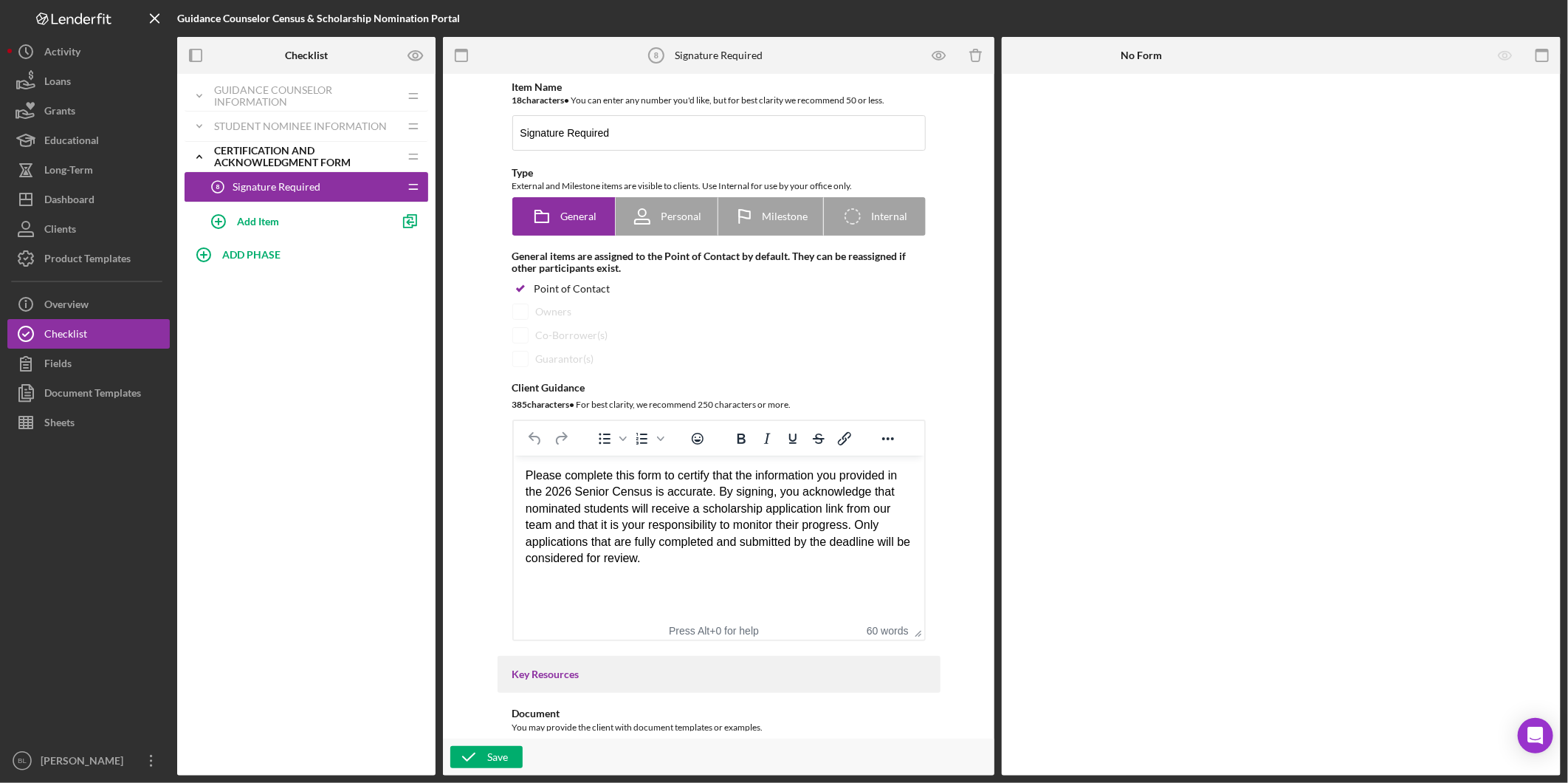
click at [852, 527] on p "Please complete this form to certify that the information you provided in the 2…" at bounding box center [718, 517] width 387 height 99
click at [765, 558] on p "Please complete this form to certify that the information you provided in the 2…" at bounding box center [718, 517] width 387 height 99
click at [862, 528] on p "Please complete this form to certify that the information you provided in the 2…" at bounding box center [718, 517] width 387 height 99
click at [797, 587] on div "Please complete this form to certify that the information you provided in the 2…" at bounding box center [718, 540] width 387 height 144
click at [778, 559] on p "Please complete this form to certify that the information you provided in the 2…" at bounding box center [718, 526] width 387 height 116
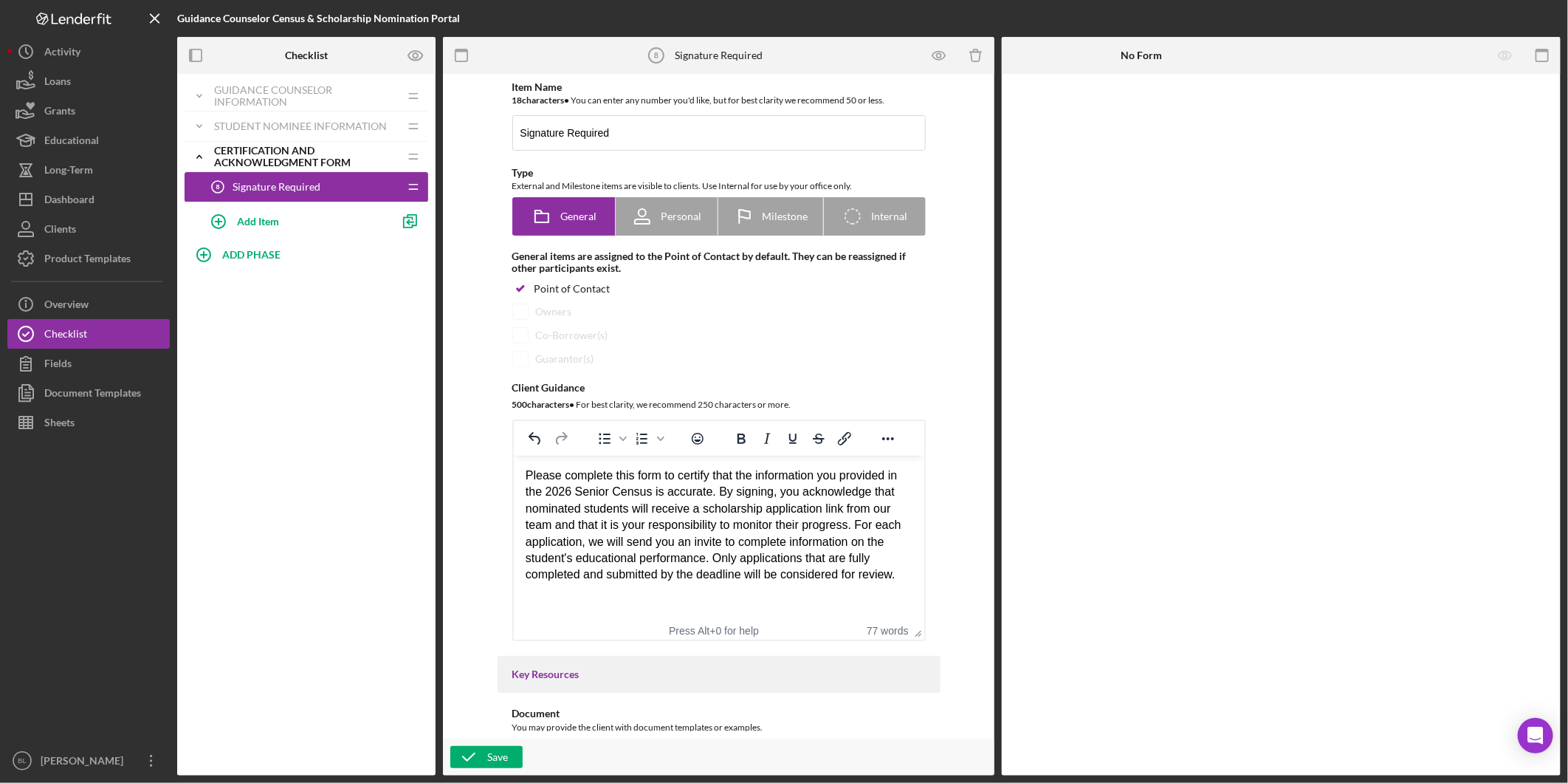
click at [790, 579] on p "Please complete this form to certify that the information you provided in the 2…" at bounding box center [718, 526] width 387 height 116
drag, startPoint x: 543, startPoint y: 484, endPoint x: 695, endPoint y: 487, distance: 152.0
click at [695, 482] on div "Please complete this form to certify that the information provided in the 2026 …" at bounding box center [718, 526] width 387 height 116
click at [694, 524] on div "Please complete this form to certify that the information provided in the 2026 …" at bounding box center [718, 526] width 387 height 116
drag, startPoint x: 709, startPoint y: 505, endPoint x: 809, endPoint y: 498, distance: 100.2
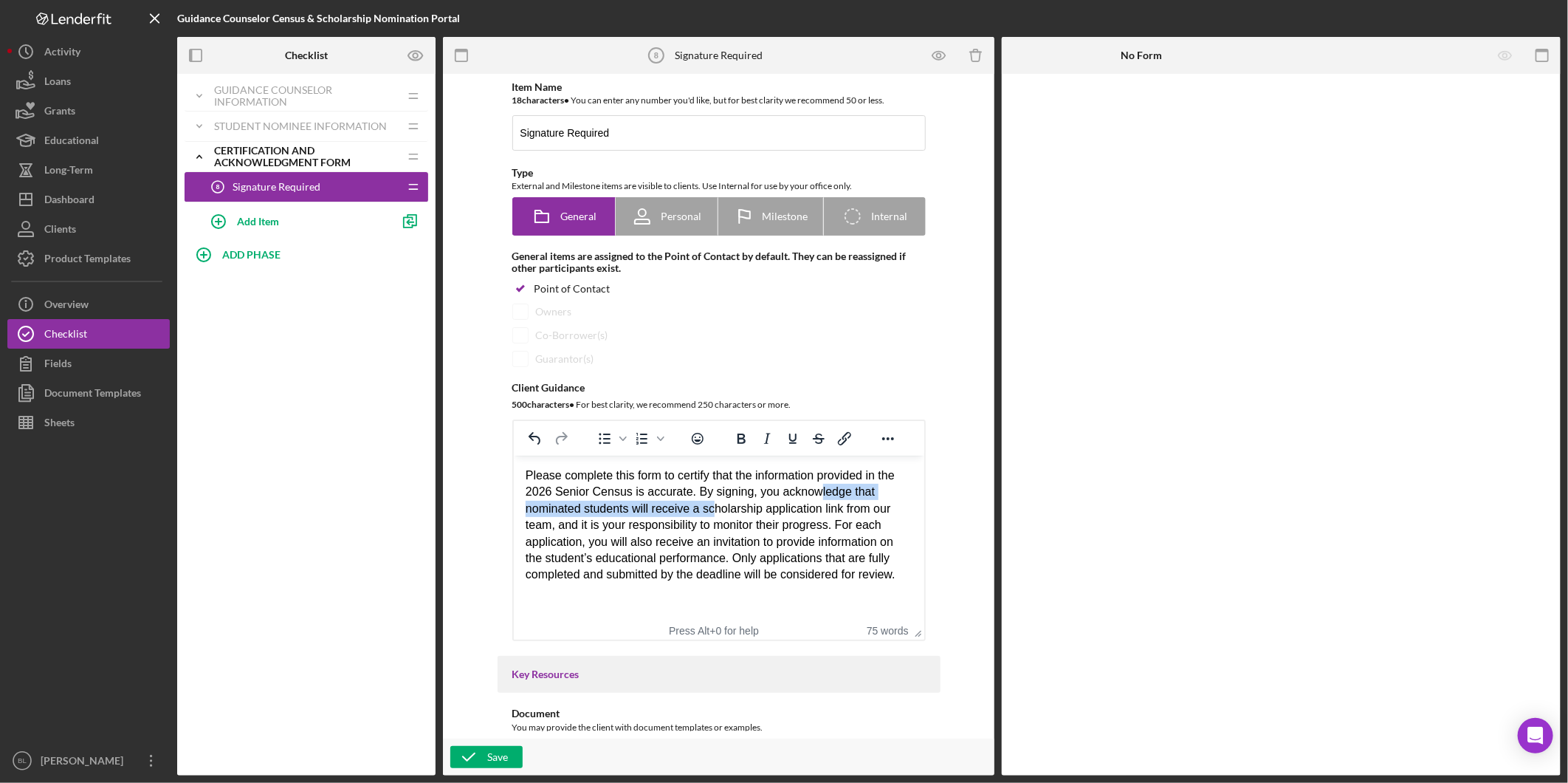
click at [809, 498] on div "Please complete this form to certify that the information provided in the 2026 …" at bounding box center [718, 526] width 387 height 116
click at [798, 505] on div "Please complete this form to certify that the information provided in the 2026 …" at bounding box center [718, 526] width 387 height 116
drag, startPoint x: 794, startPoint y: 499, endPoint x: 606, endPoint y: 513, distance: 188.5
click at [606, 513] on div "Please complete this form to certify that the information provided in the 2026 …" at bounding box center [718, 526] width 387 height 116
click at [580, 525] on div "Please complete this form to certify that the information provided in the 2026 …" at bounding box center [718, 526] width 387 height 116
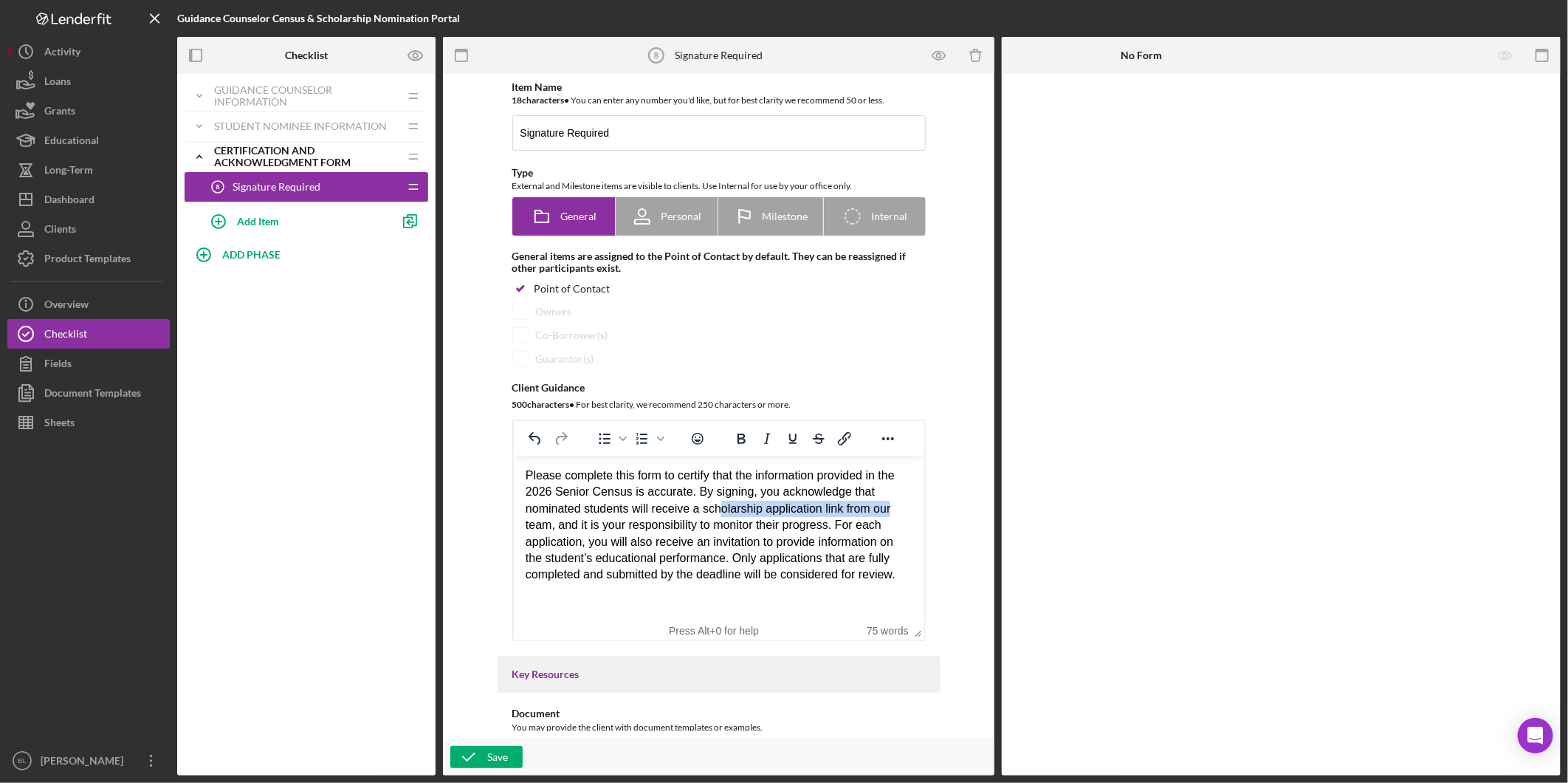
drag, startPoint x: 718, startPoint y: 509, endPoint x: 894, endPoint y: 513, distance: 176.0
click at [894, 513] on div "Please complete this form to certify that the information provided in the 2026 …" at bounding box center [718, 526] width 387 height 116
drag, startPoint x: 652, startPoint y: 553, endPoint x: 597, endPoint y: 547, distance: 55.3
click at [641, 553] on div "Please complete this form to certify that the information provided in the 2026 …" at bounding box center [718, 526] width 387 height 116
drag, startPoint x: 581, startPoint y: 530, endPoint x: 701, endPoint y: 528, distance: 120.0
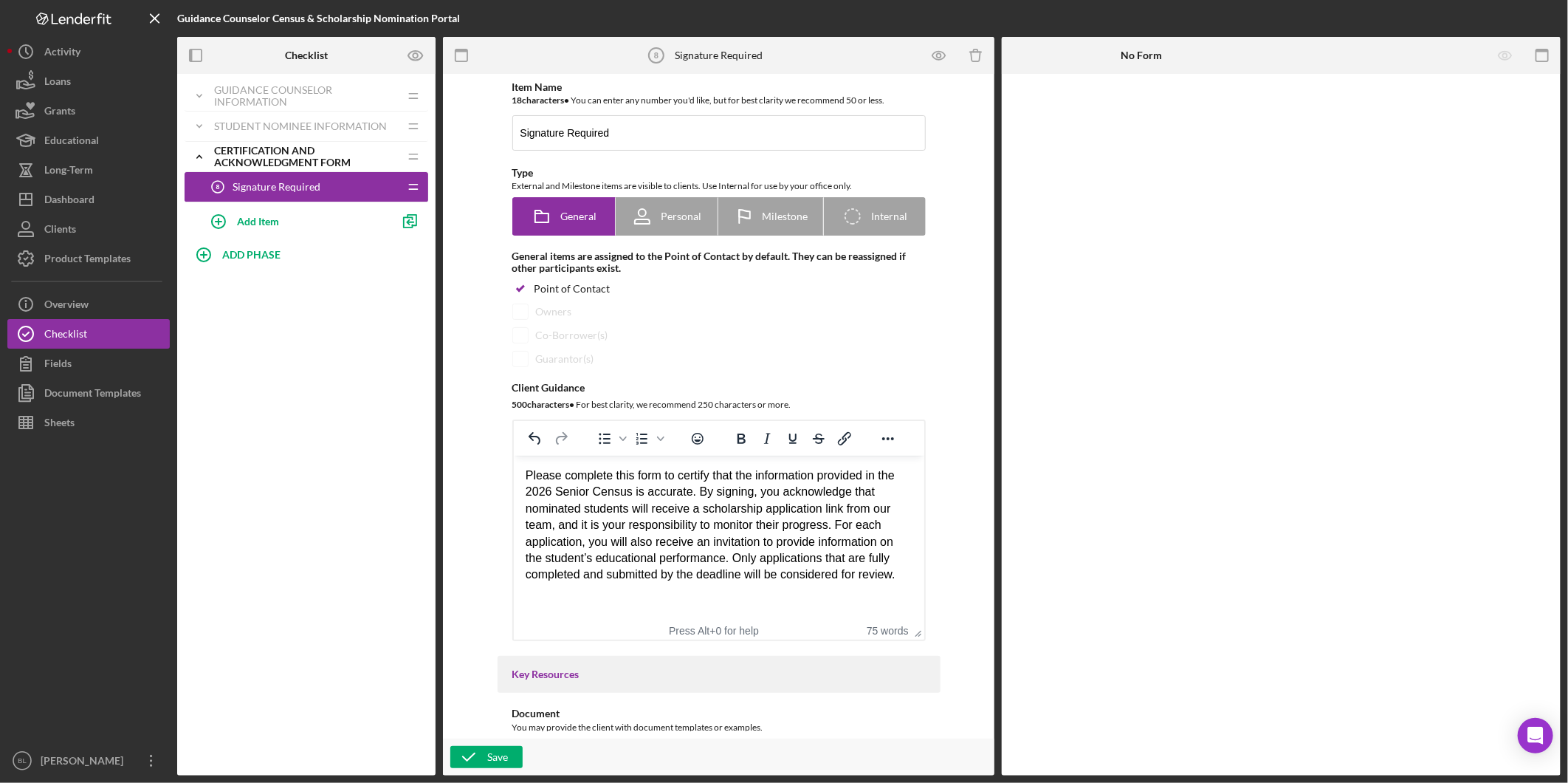
click at [701, 528] on div "Please complete this form to certify that the information provided in the 2026 …" at bounding box center [718, 526] width 387 height 116
click at [707, 549] on div "Please complete this form to certify that the information provided in the 2026 …" at bounding box center [718, 526] width 387 height 116
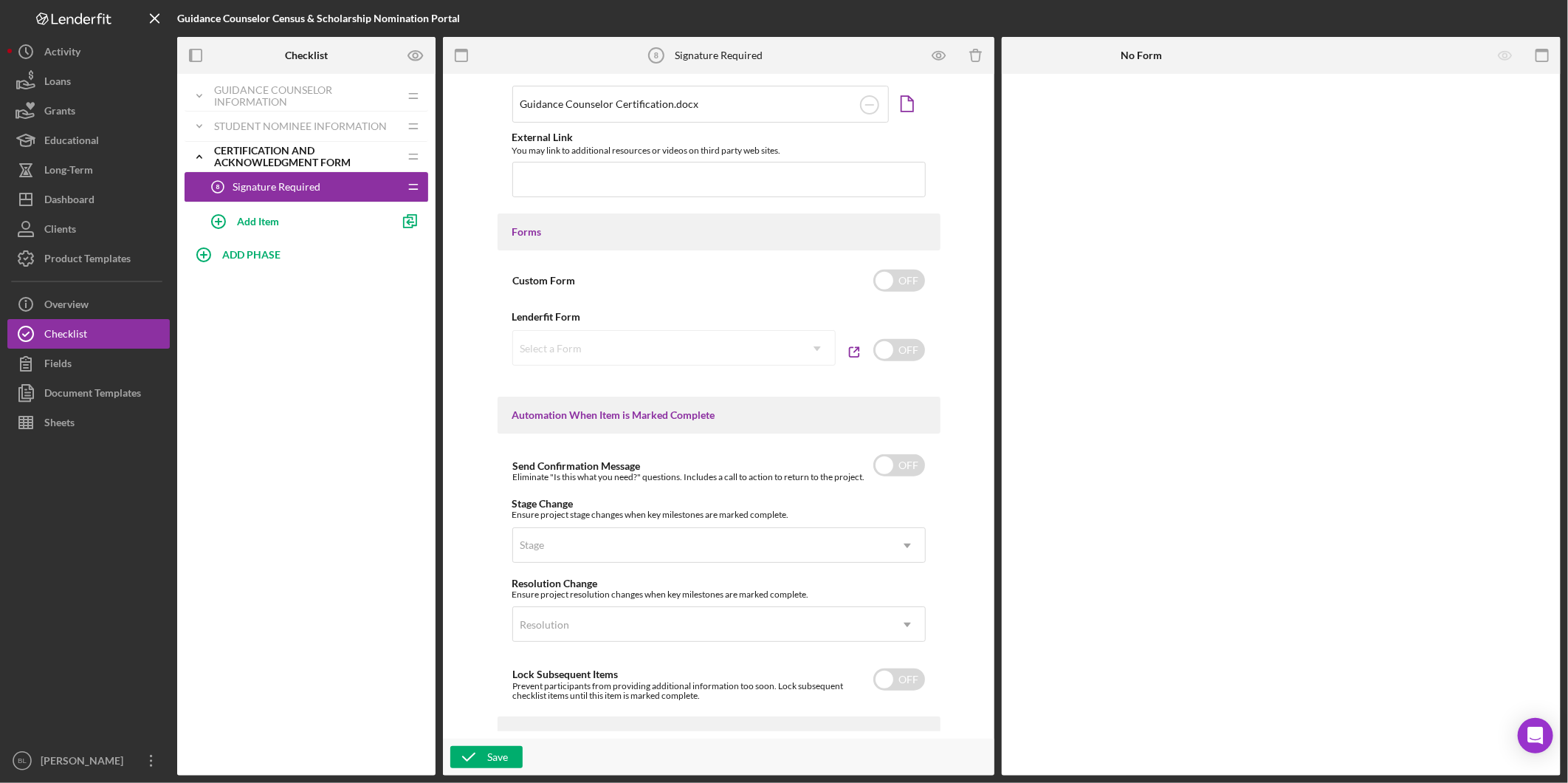
scroll to position [791, 0]
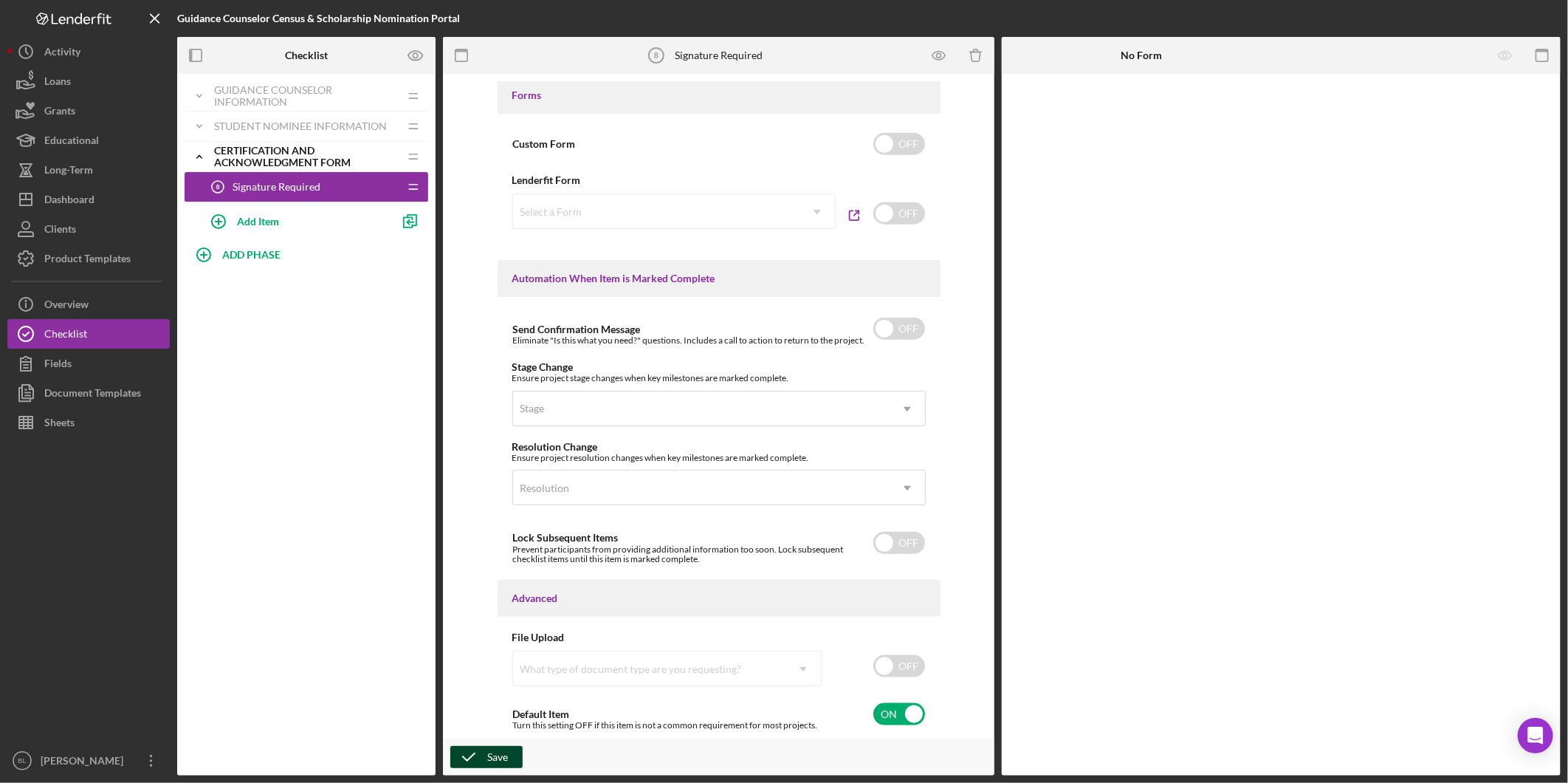
click at [475, 759] on icon "button" at bounding box center [469, 756] width 37 height 37
click at [207, 155] on icon "Icon/Expander" at bounding box center [199, 157] width 29 height 29
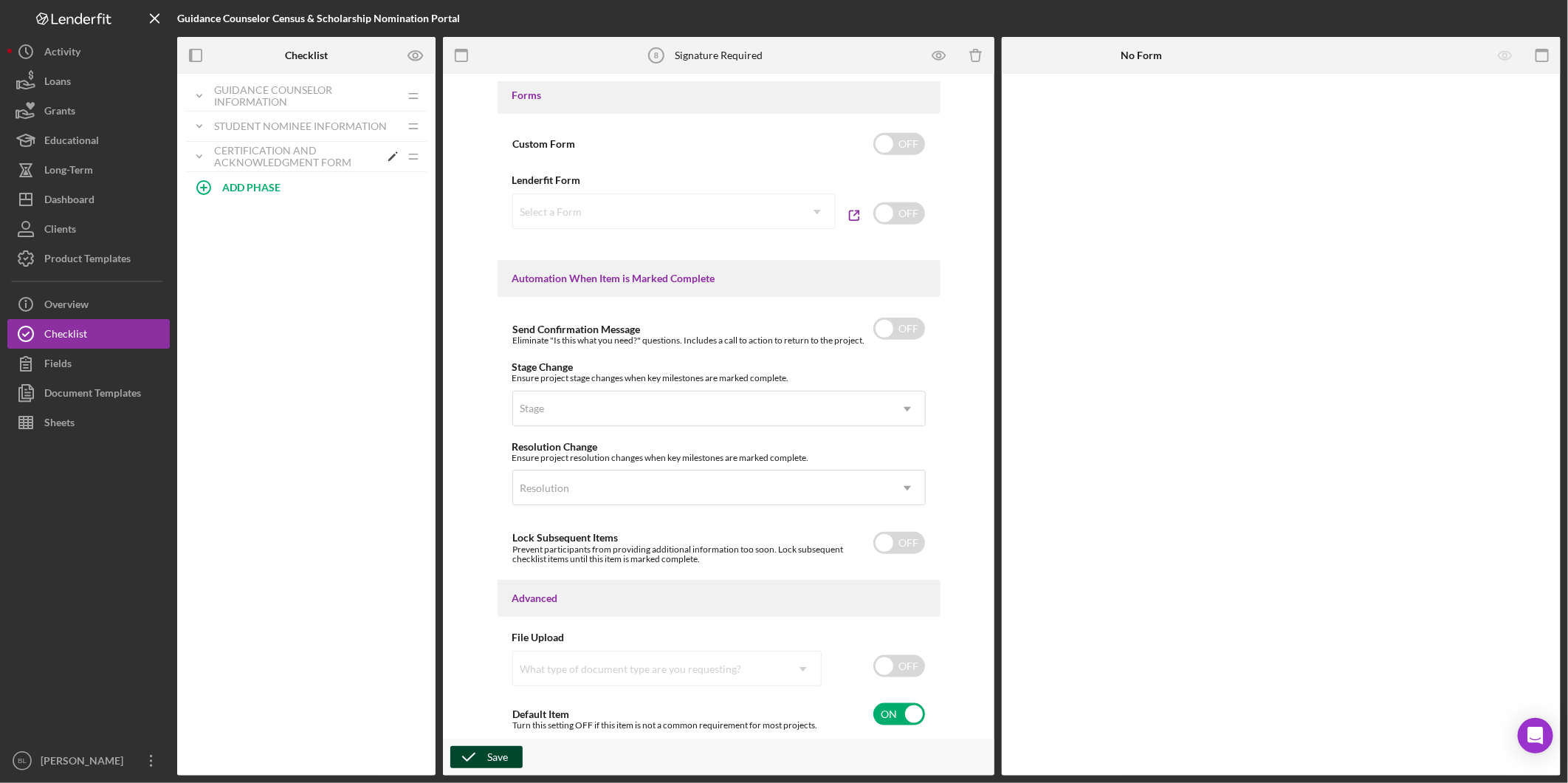
click at [305, 164] on div "Certification and Acknowledgment Form" at bounding box center [296, 156] width 165 height 23
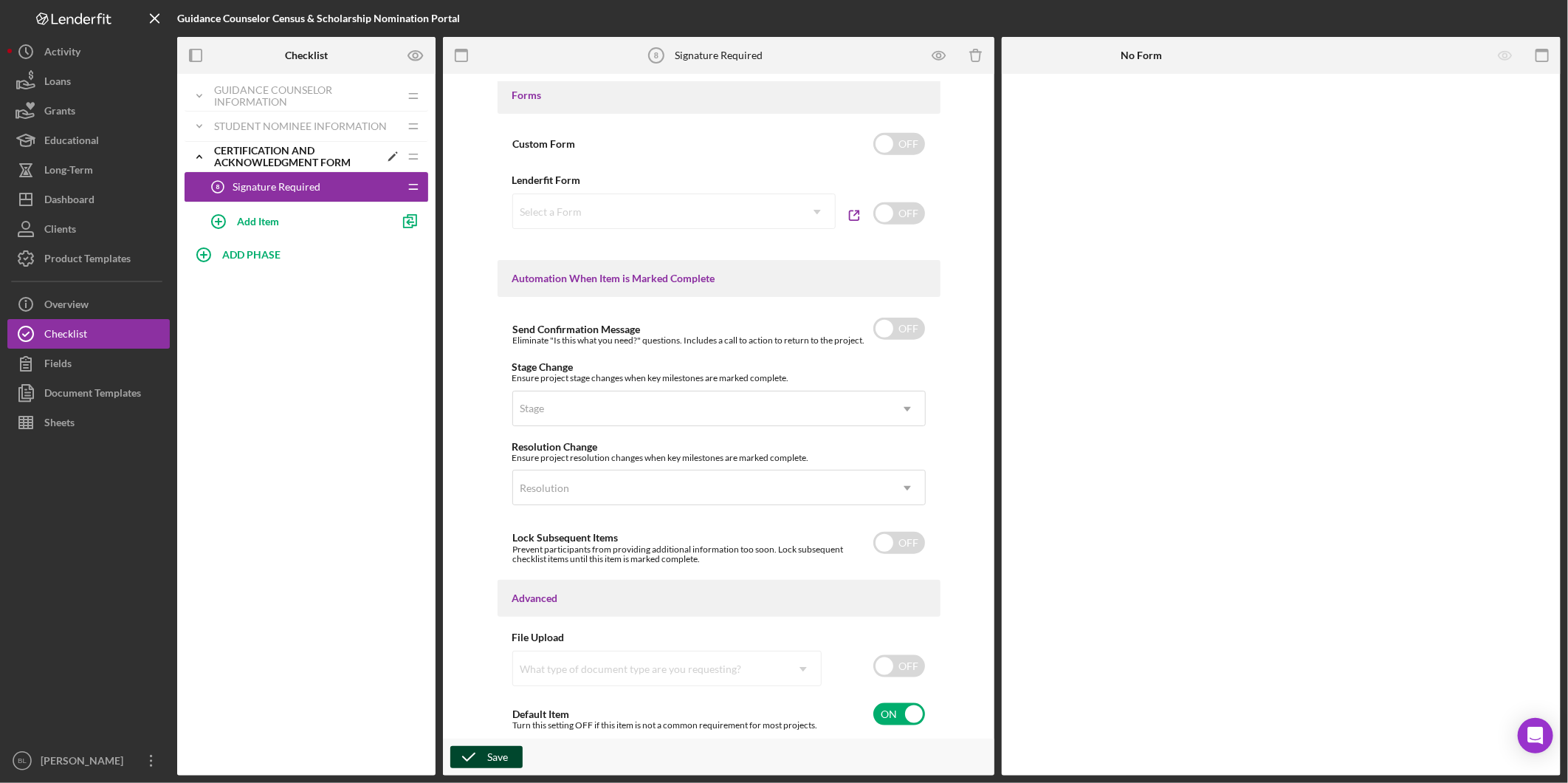
click at [302, 153] on div "Certification and Acknowledgment Form" at bounding box center [296, 156] width 165 height 23
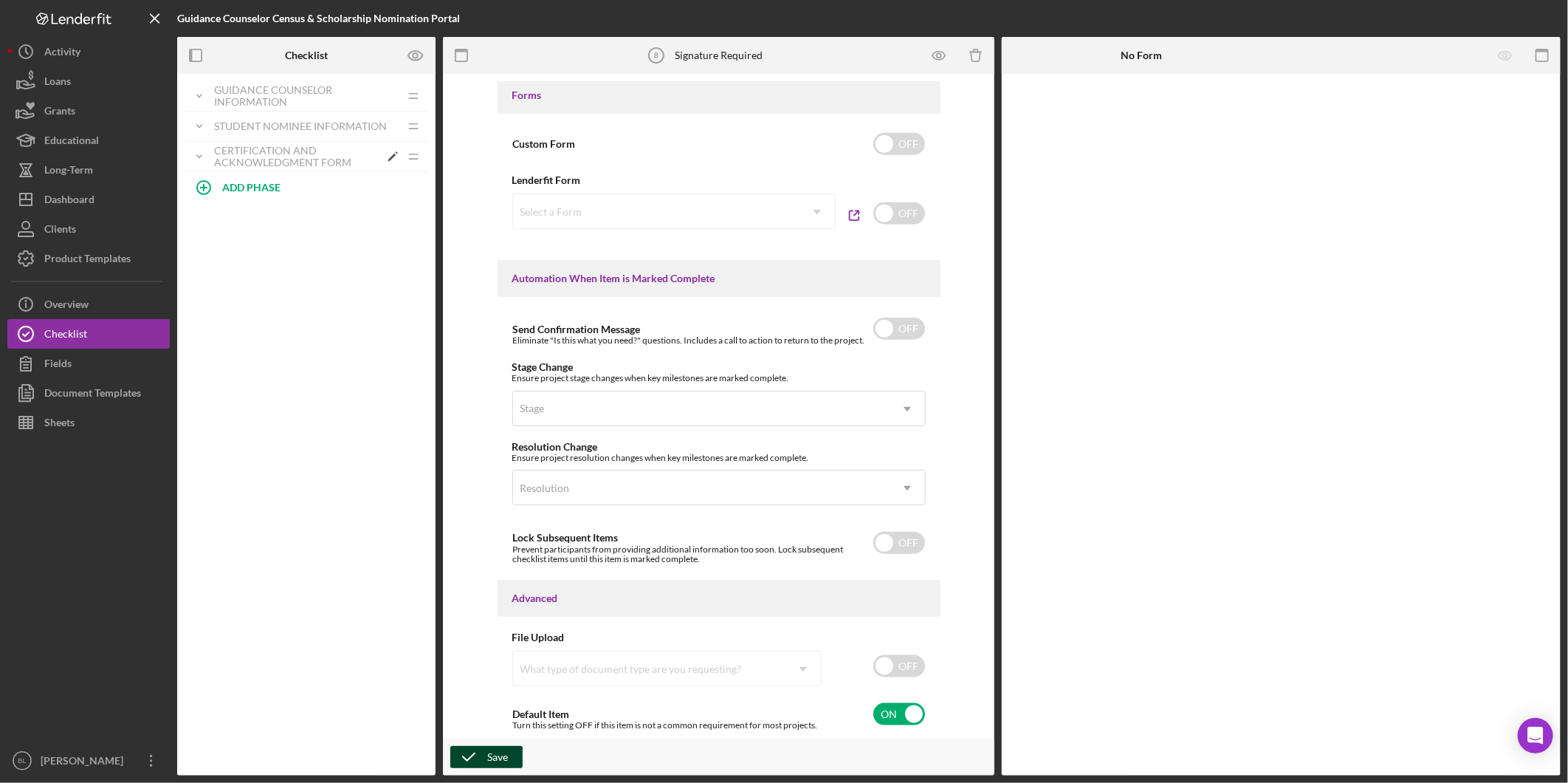
click at [302, 153] on div "Certification and Acknowledgment Form" at bounding box center [296, 156] width 165 height 23
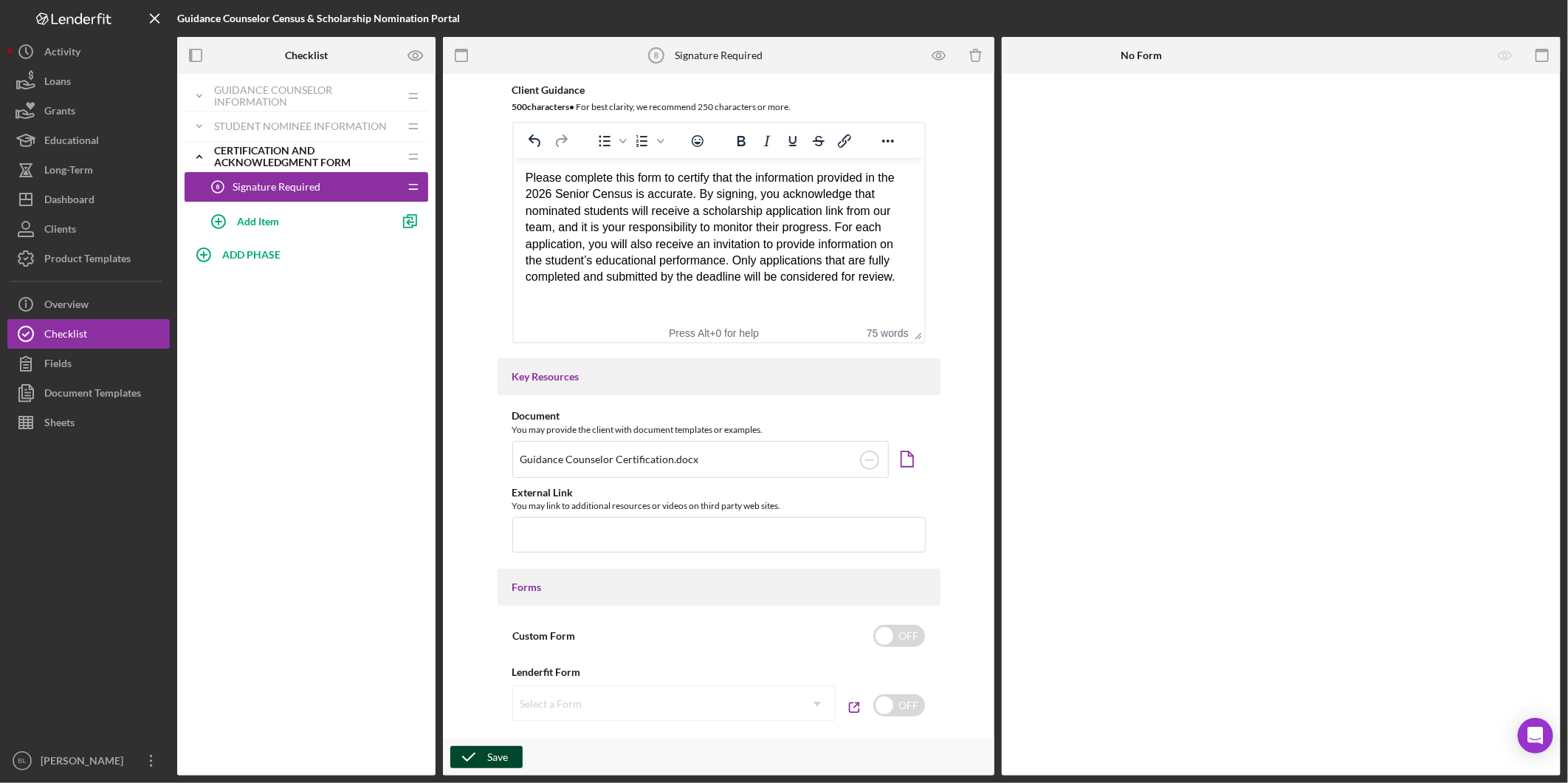
scroll to position [298, 0]
click at [910, 452] on icon "Icon/Document" at bounding box center [907, 458] width 33 height 33
drag, startPoint x: 1351, startPoint y: 306, endPoint x: 1359, endPoint y: 290, distance: 17.9
click at [1356, 306] on div at bounding box center [1281, 424] width 559 height 702
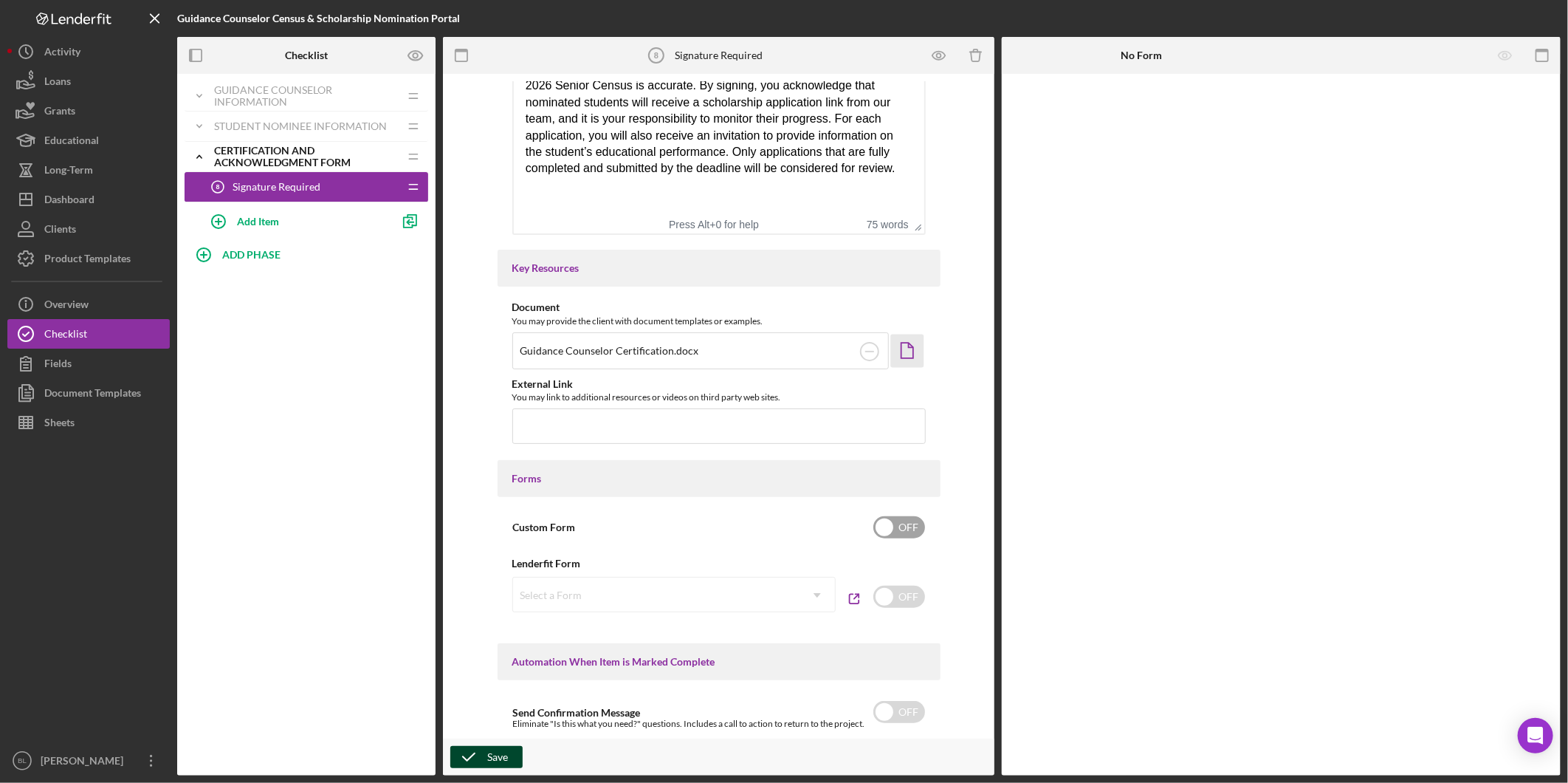
scroll to position [410, 0]
click at [866, 343] on circle at bounding box center [870, 347] width 17 height 17
click at [835, 349] on input "file" at bounding box center [719, 346] width 413 height 36
type input "C:\fakepath\Guidance Counselor Certification (1).docx"
click at [469, 760] on icon "button" at bounding box center [469, 756] width 37 height 37
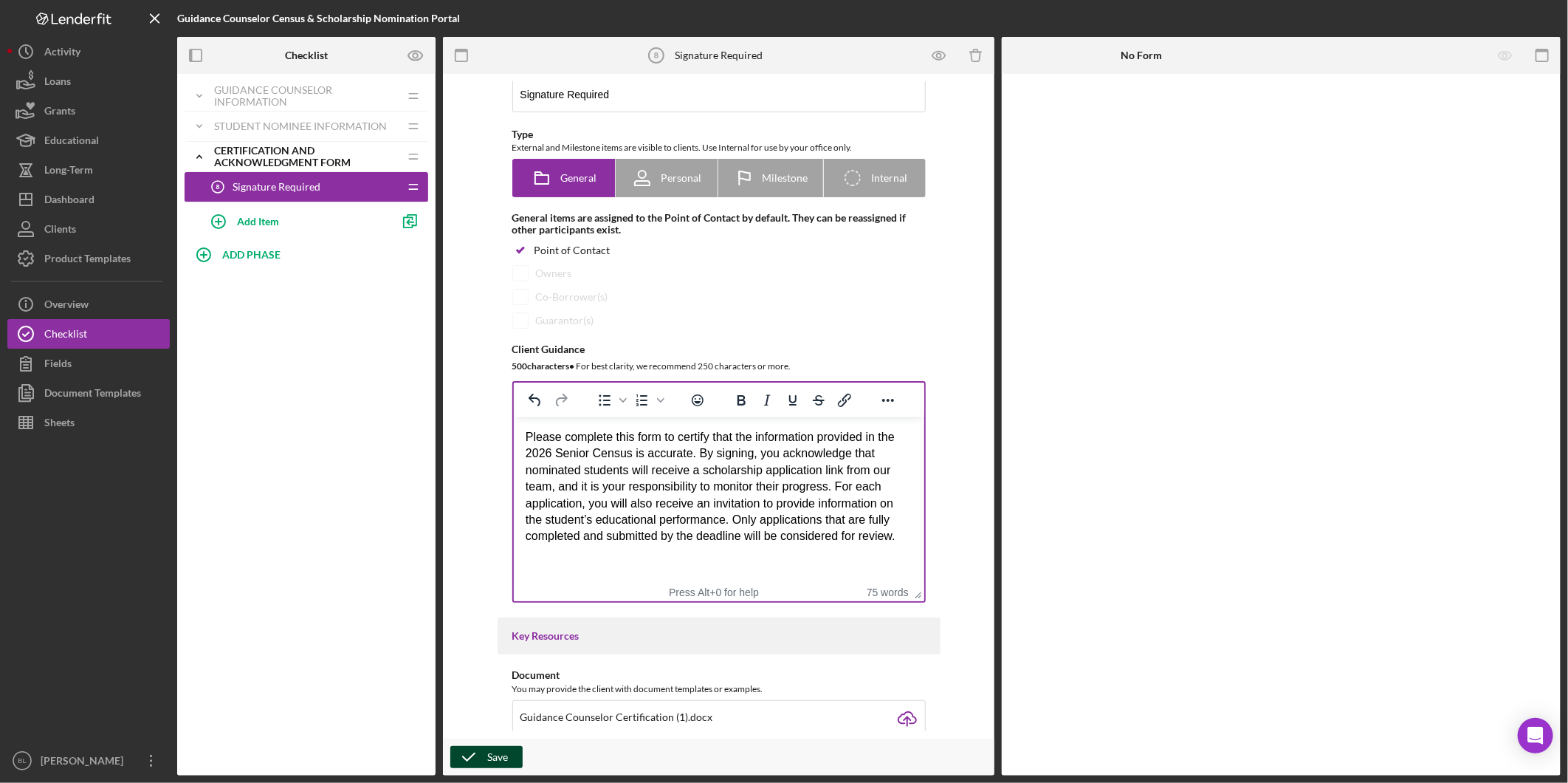
scroll to position [0, 0]
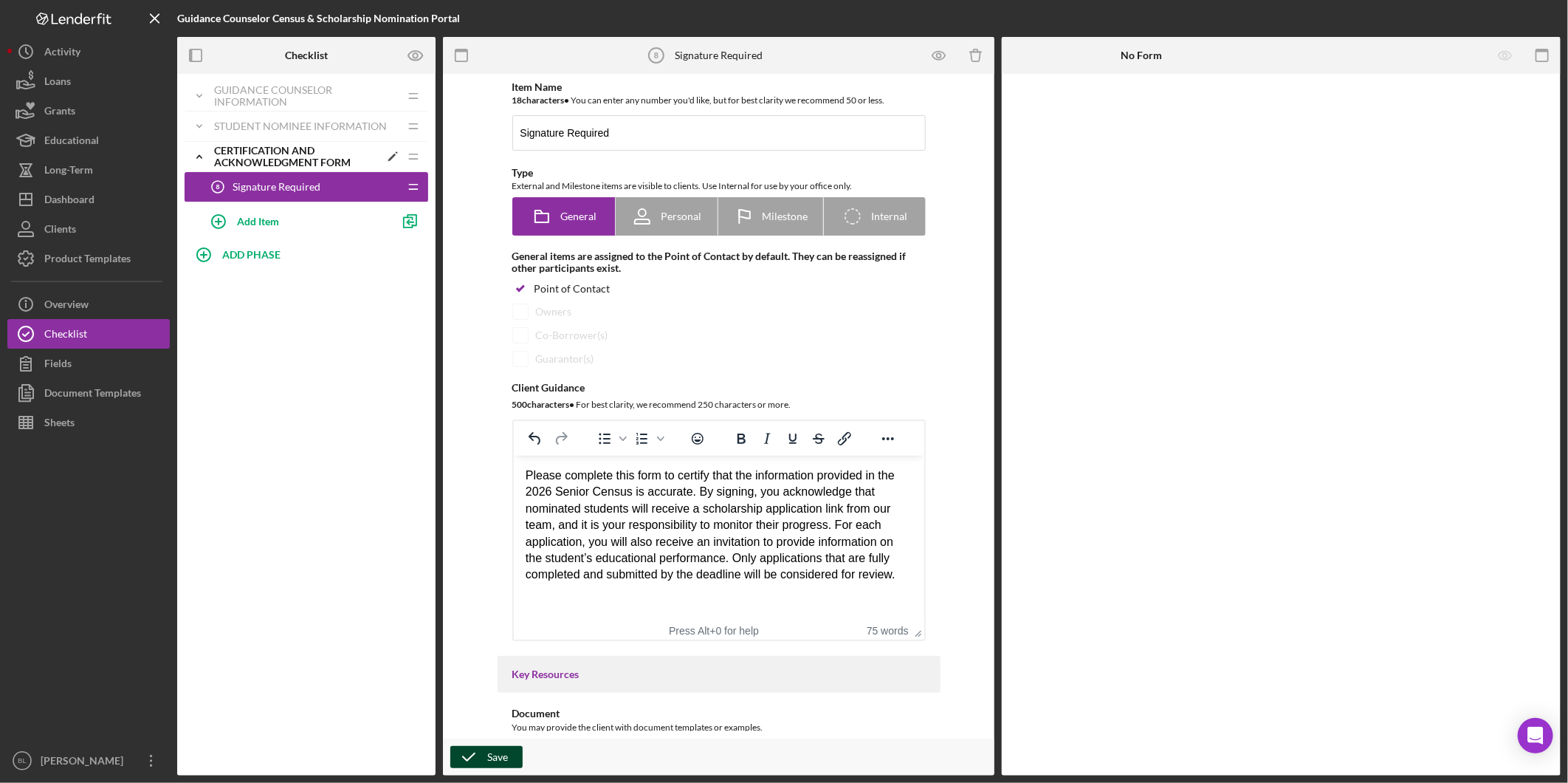
click at [204, 158] on icon "Icon/Expander" at bounding box center [199, 157] width 29 height 29
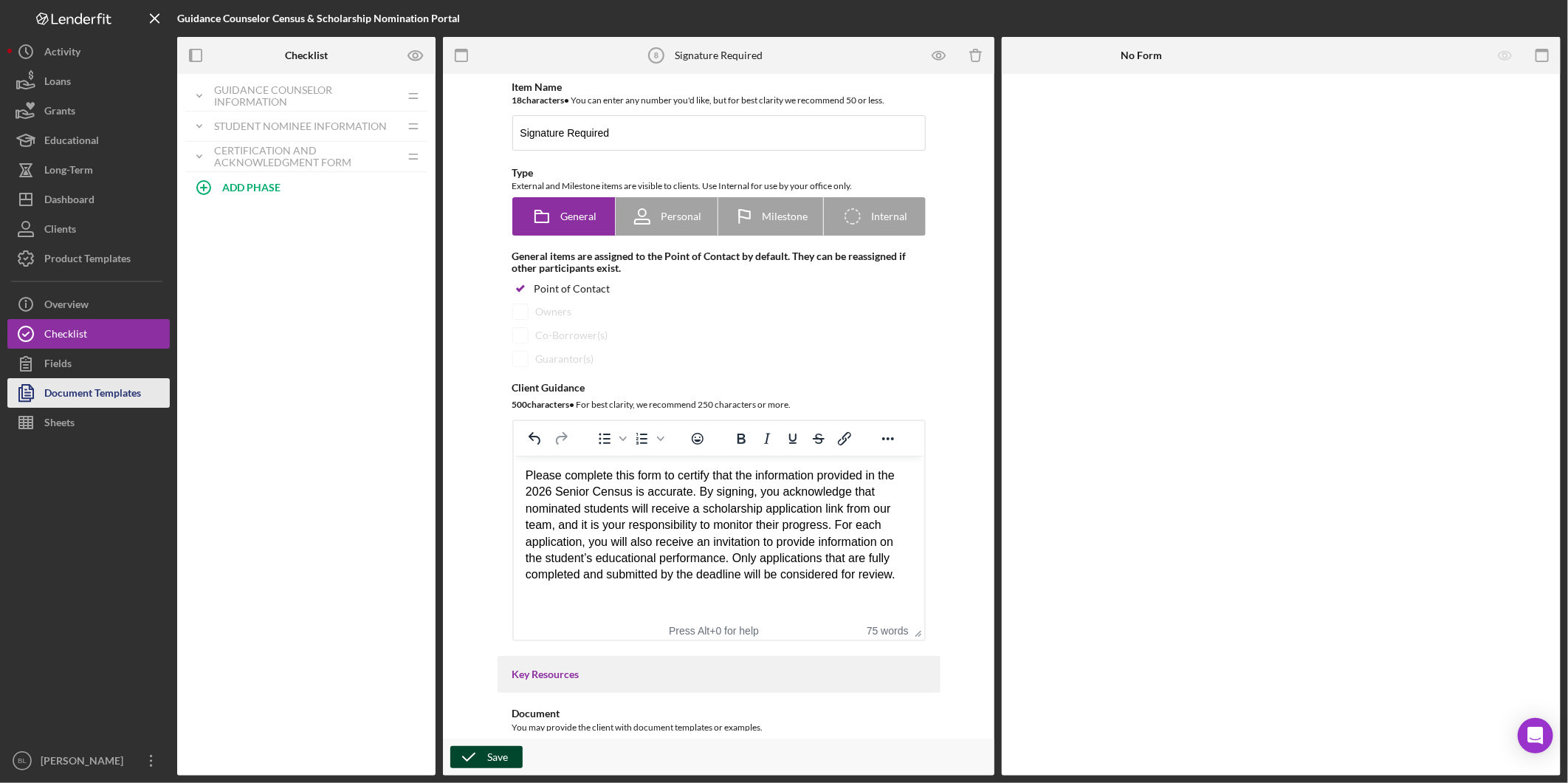
click at [87, 392] on div "Document Templates" at bounding box center [93, 394] width 97 height 33
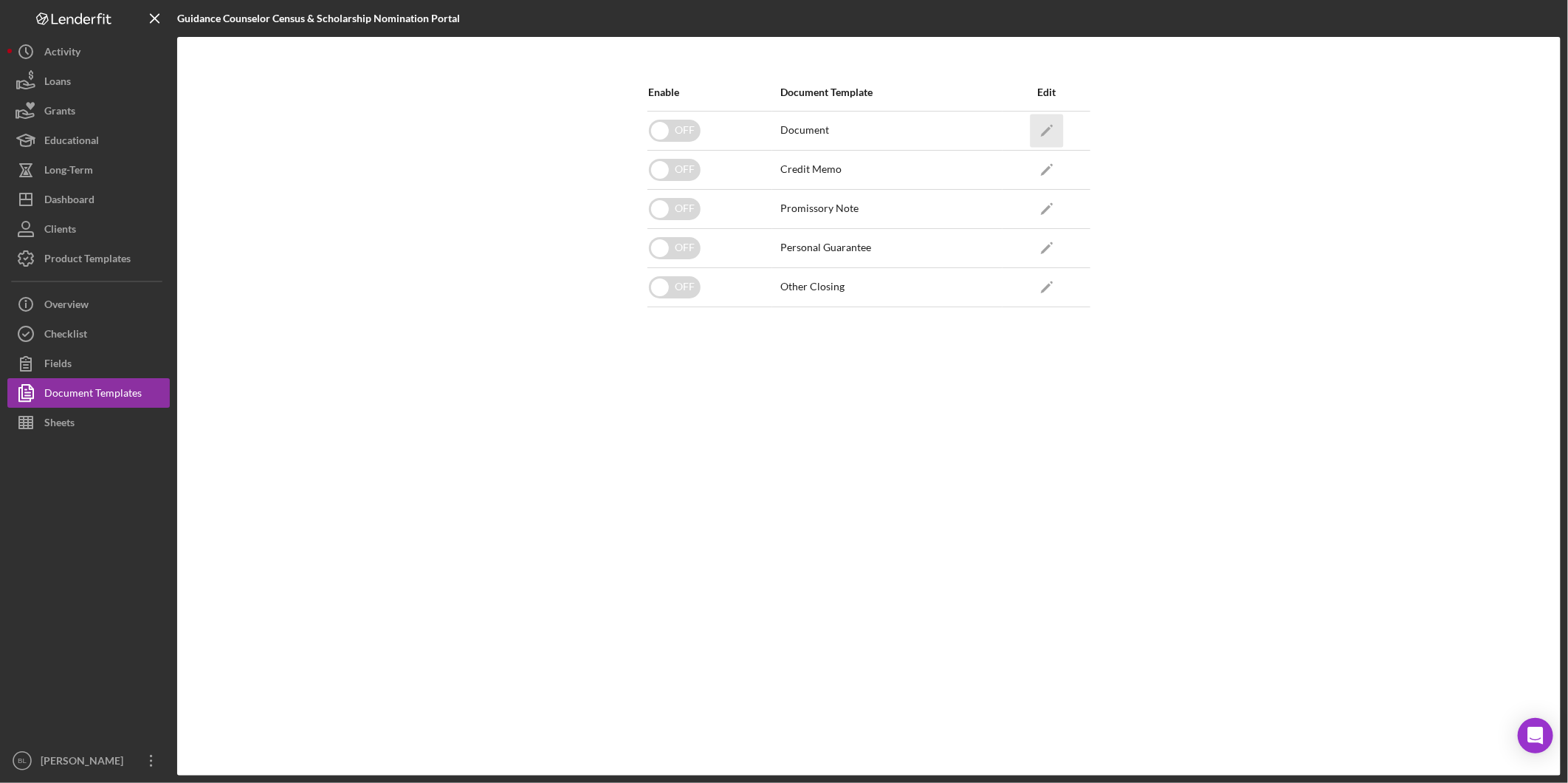
click at [1043, 129] on icon "Icon/Edit" at bounding box center [1046, 130] width 33 height 33
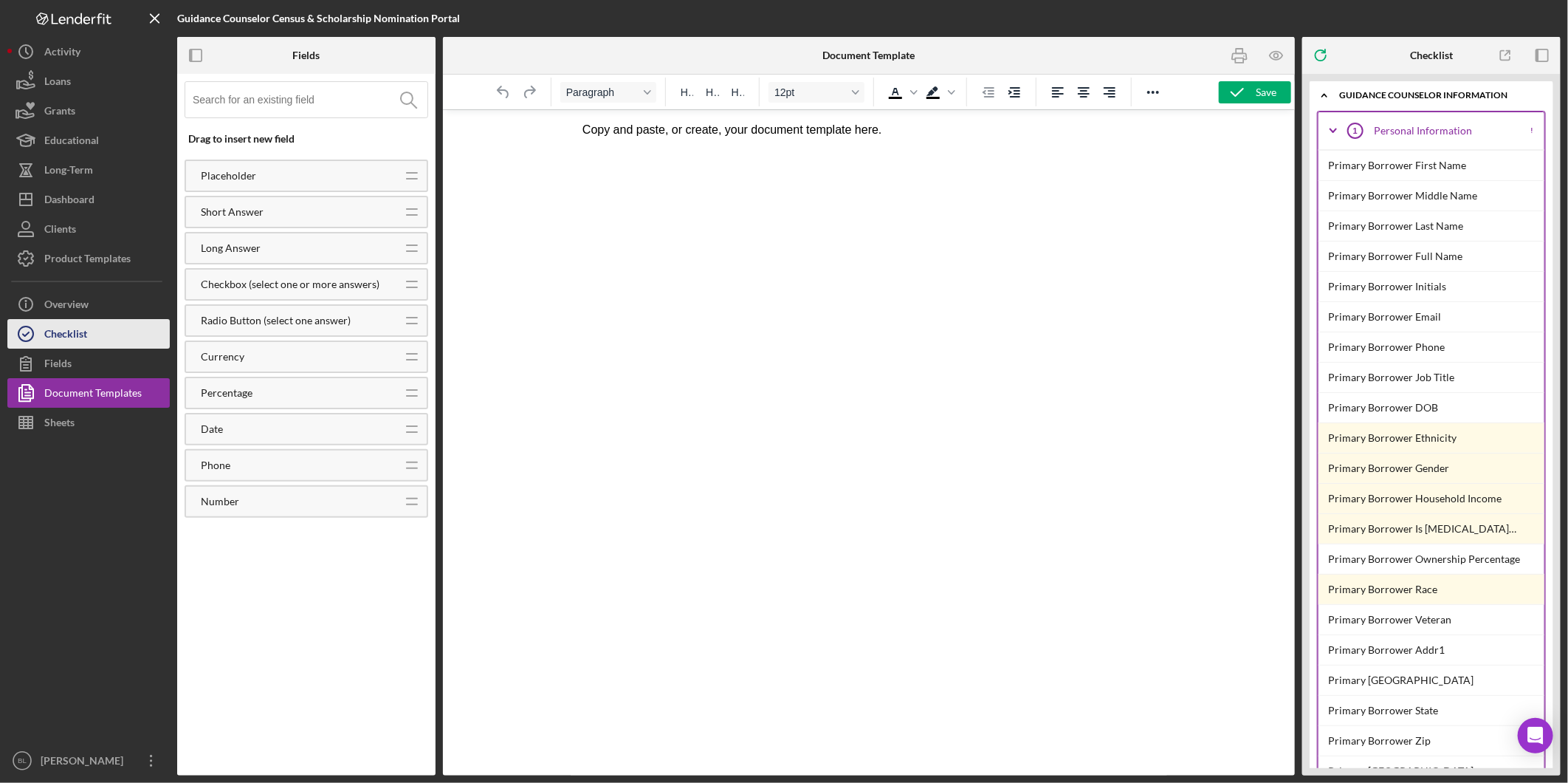
click at [74, 340] on div "Checklist" at bounding box center [65, 335] width 42 height 33
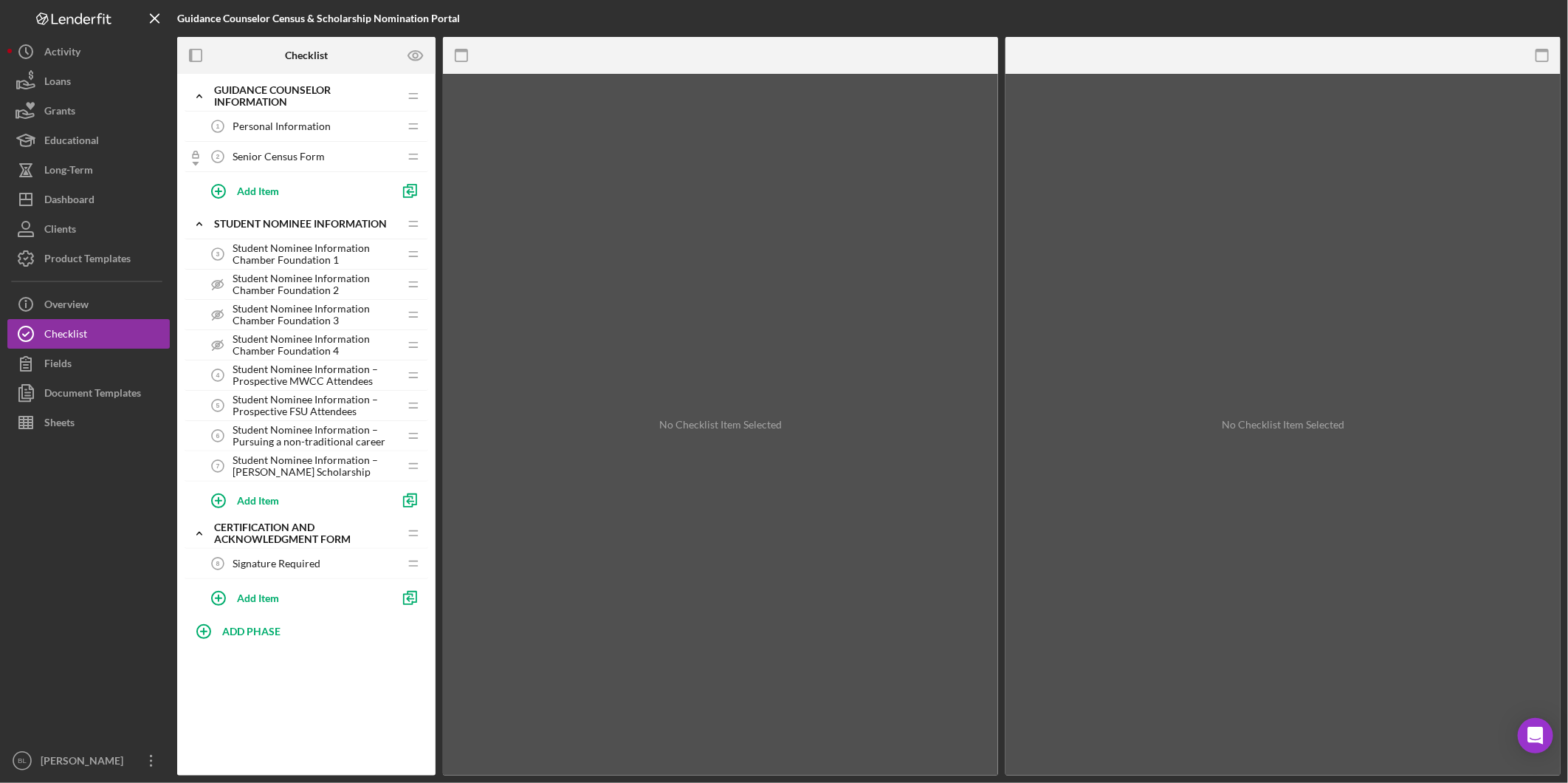
click at [284, 152] on span "Senior Census Form" at bounding box center [279, 157] width 93 height 12
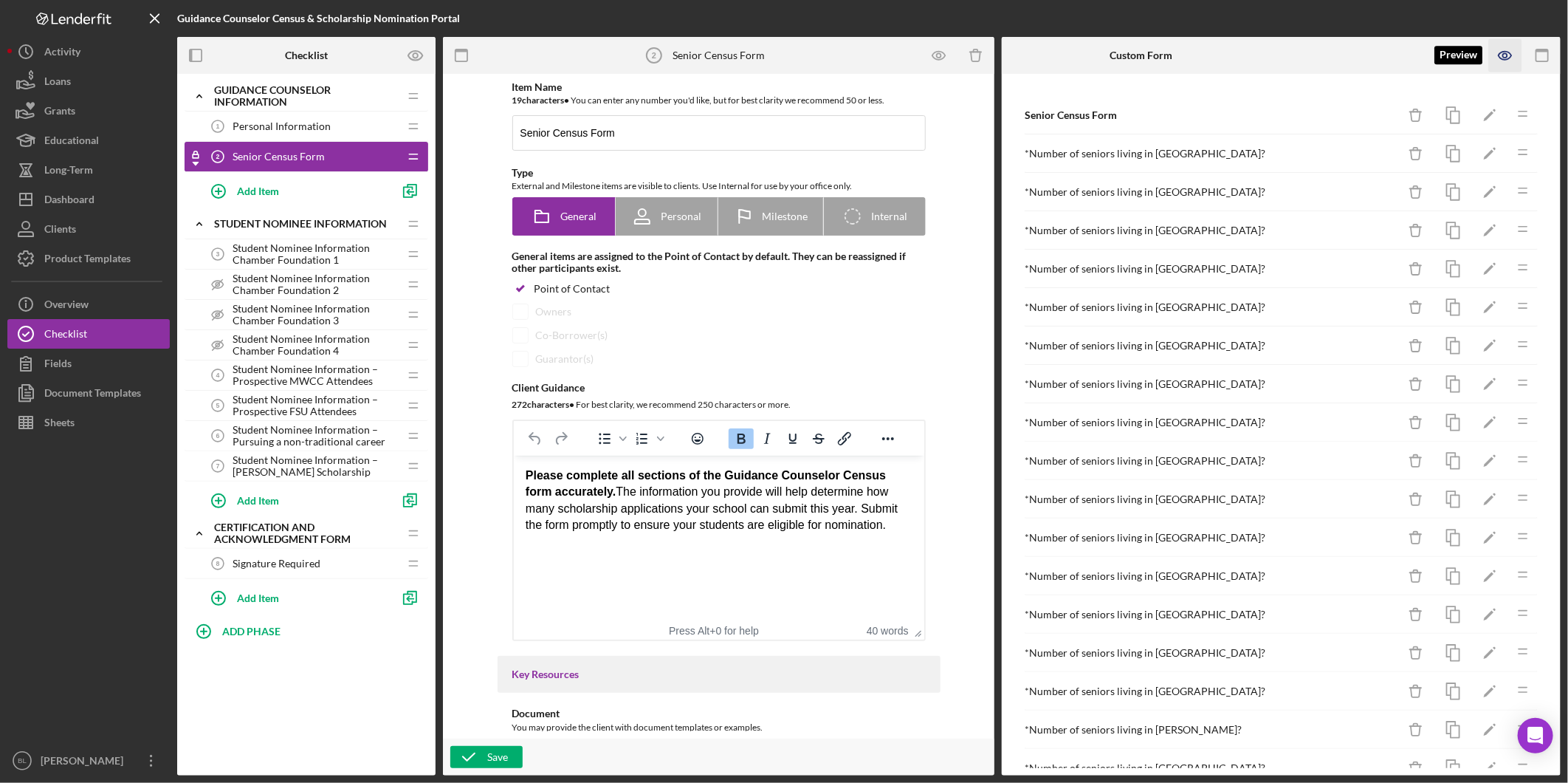
click at [1506, 57] on icon "button" at bounding box center [1506, 55] width 33 height 33
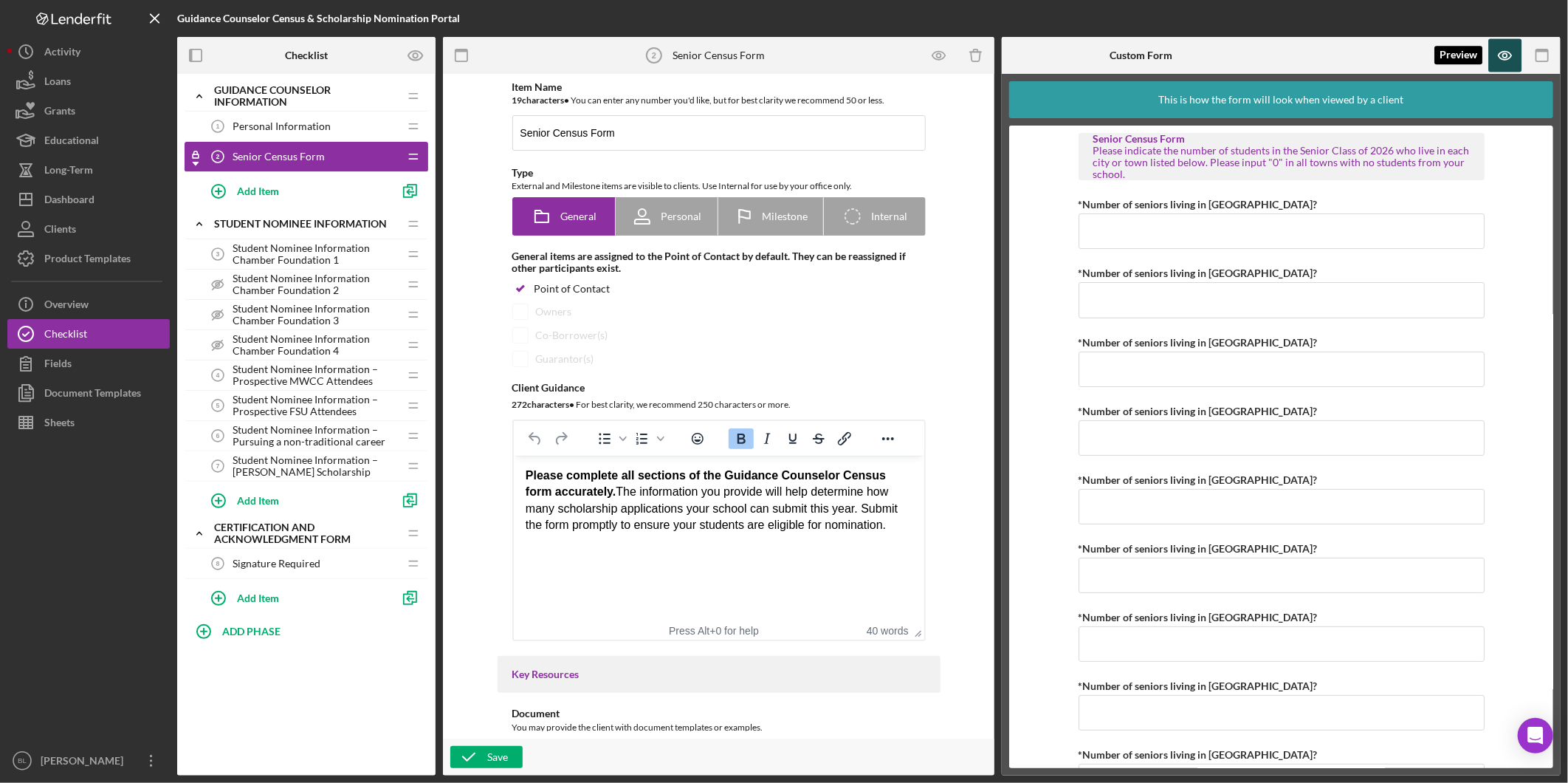
click at [1493, 49] on icon "button" at bounding box center [1506, 55] width 33 height 33
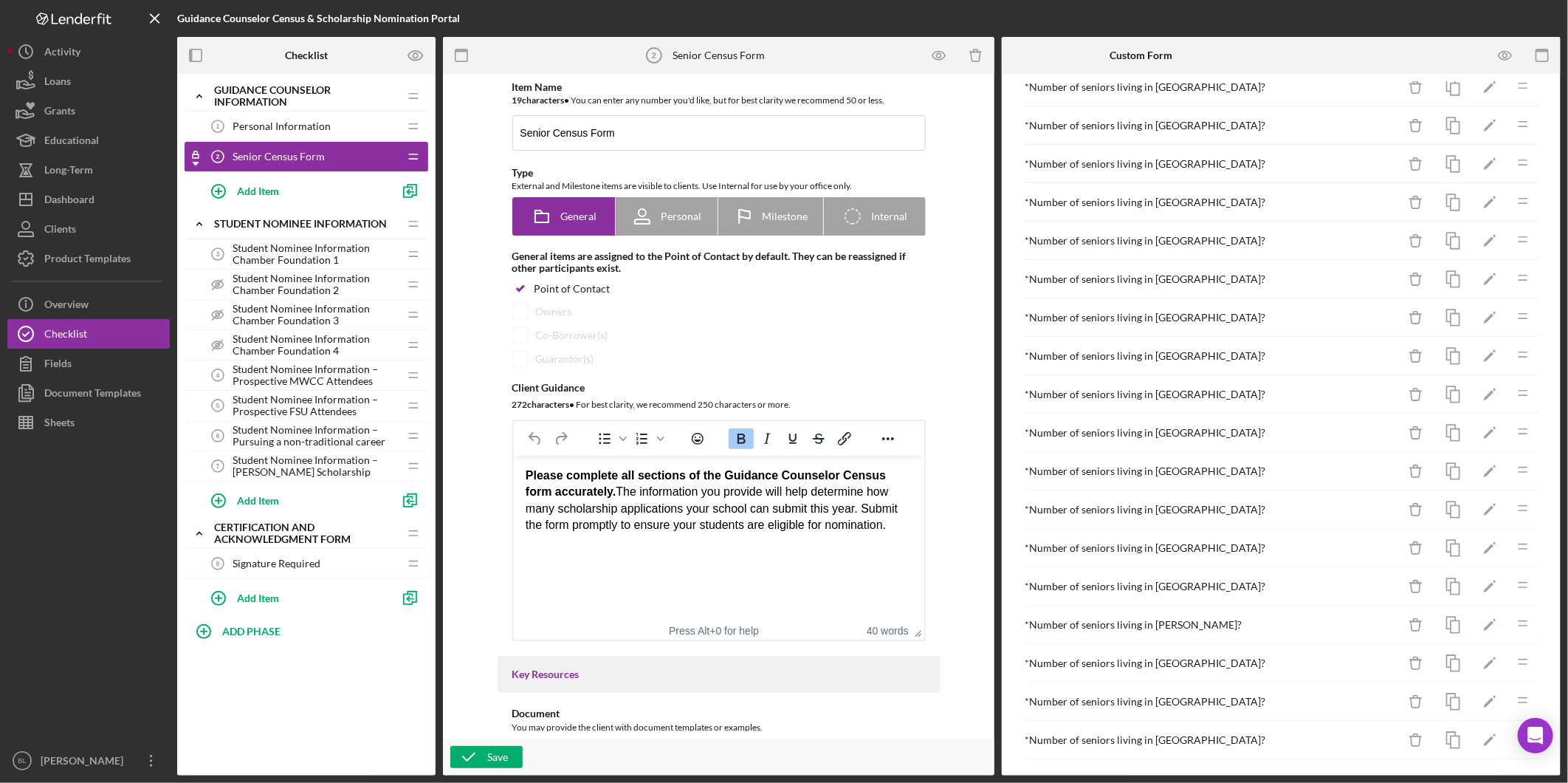
scroll to position [147, 0]
click at [1091, 740] on div "Add Form Element" at bounding box center [1105, 738] width 87 height 29
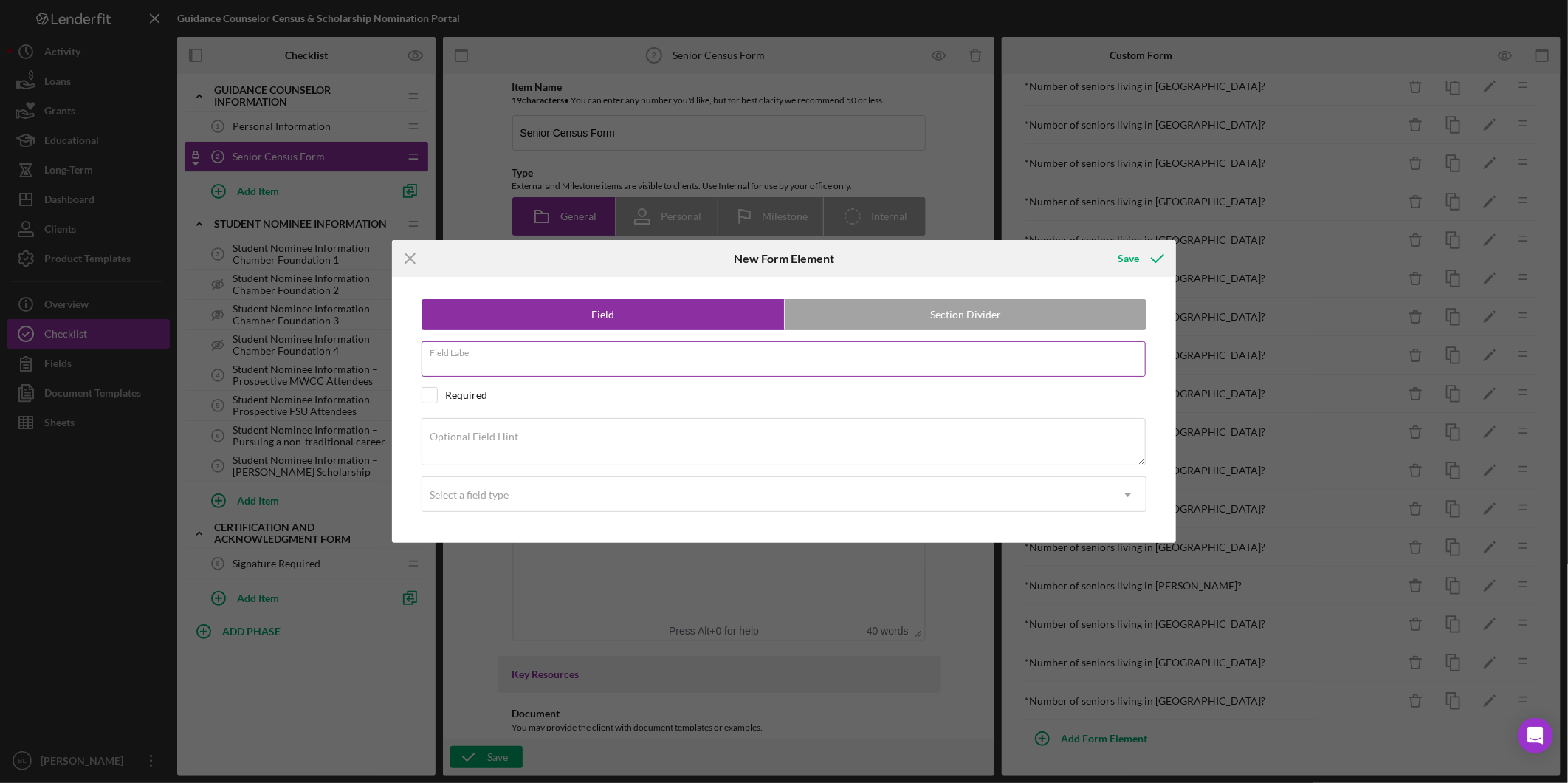
click at [706, 358] on input "Field Label" at bounding box center [784, 359] width 724 height 36
type input "W"
type input "High School Name"
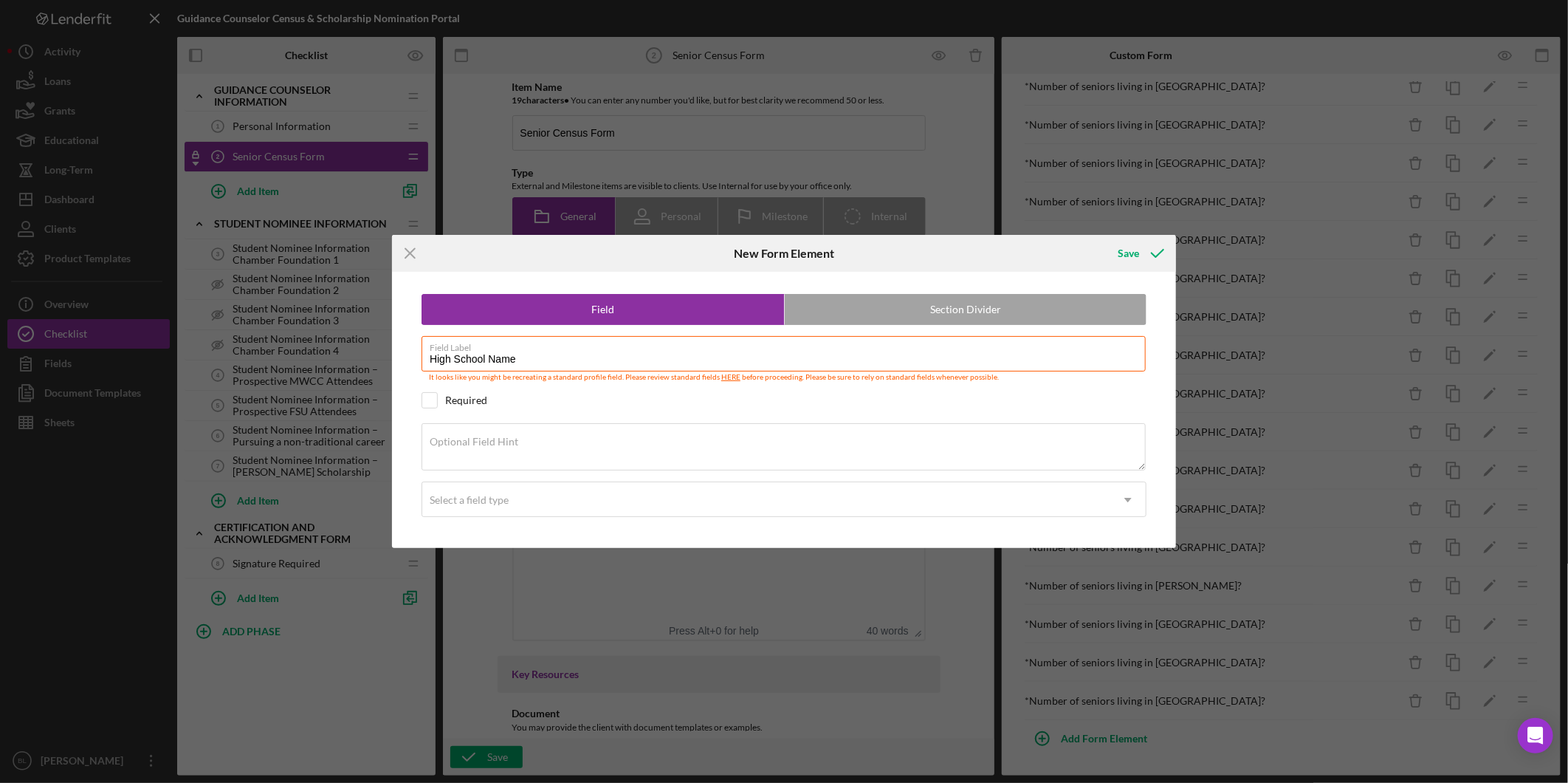
click at [433, 410] on div "Field Section Divider Field Label High School Name It looks like you might be r…" at bounding box center [784, 410] width 769 height 276
click at [422, 401] on div at bounding box center [430, 400] width 16 height 16
checkbox input "true"
click at [515, 514] on div "Select a field type" at bounding box center [767, 499] width 688 height 34
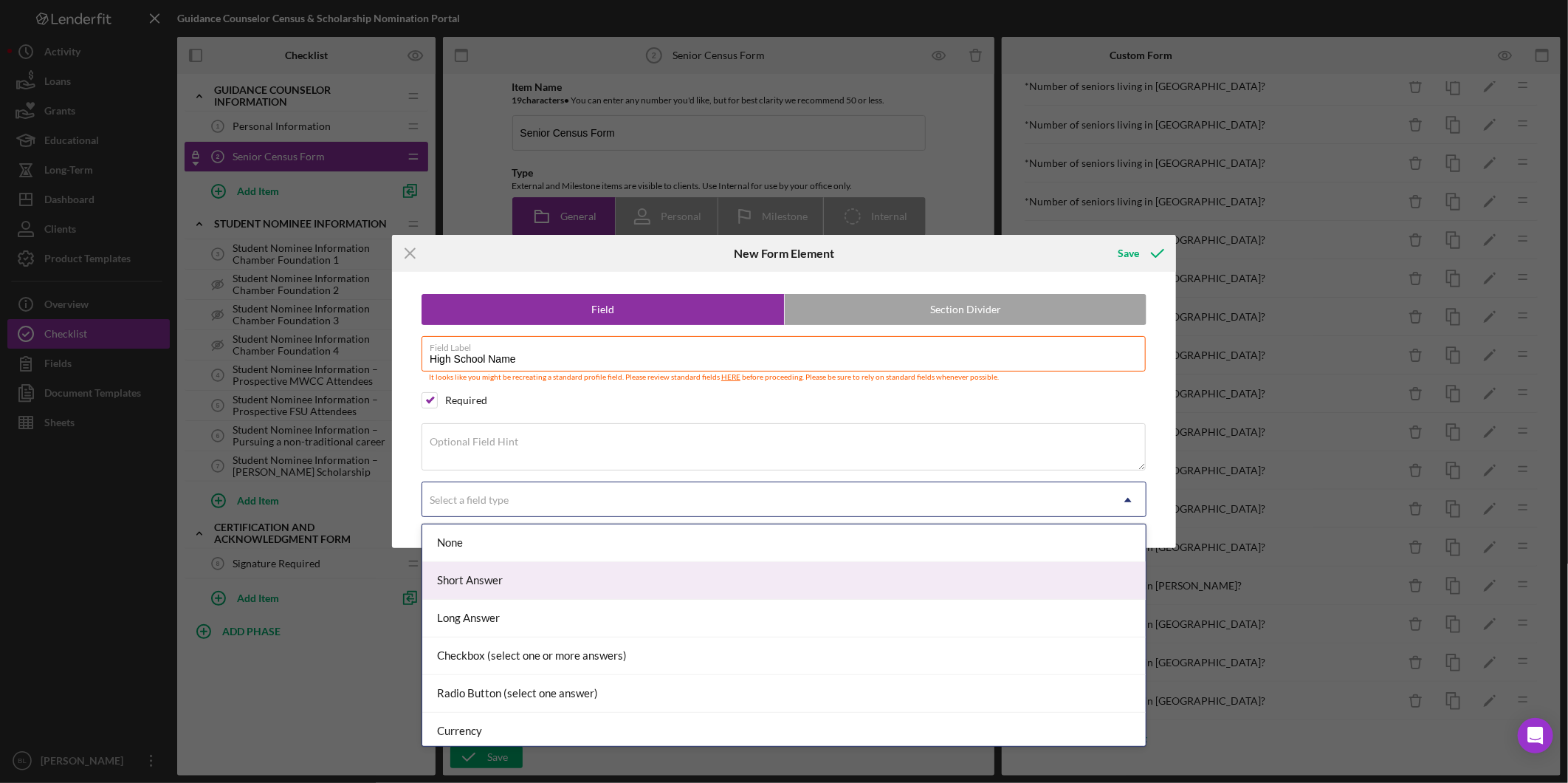
drag, startPoint x: 484, startPoint y: 576, endPoint x: 500, endPoint y: 537, distance: 42.2
click at [484, 577] on div "Short Answer" at bounding box center [784, 580] width 723 height 37
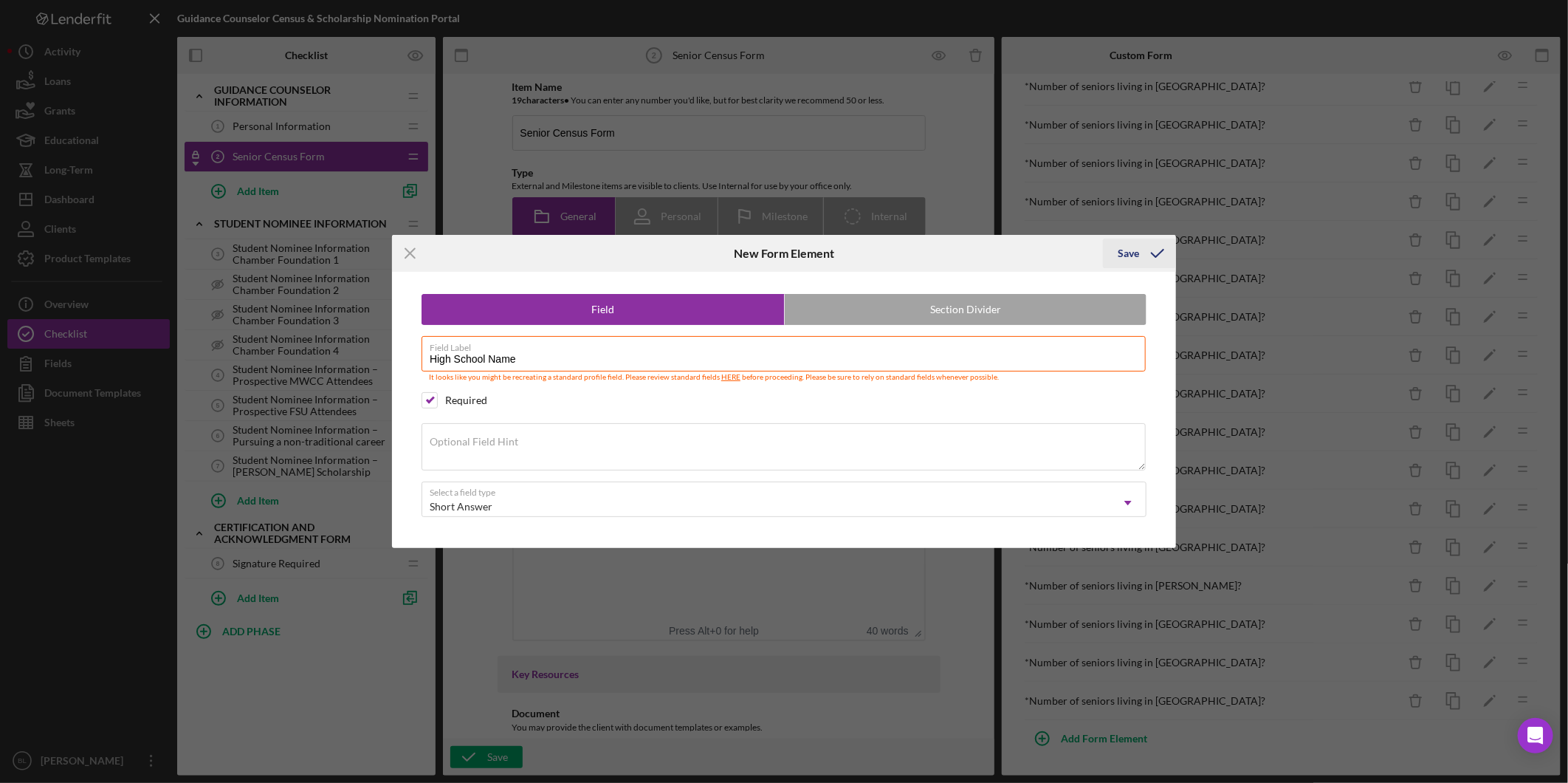
click at [1133, 264] on div "Save" at bounding box center [1129, 253] width 22 height 29
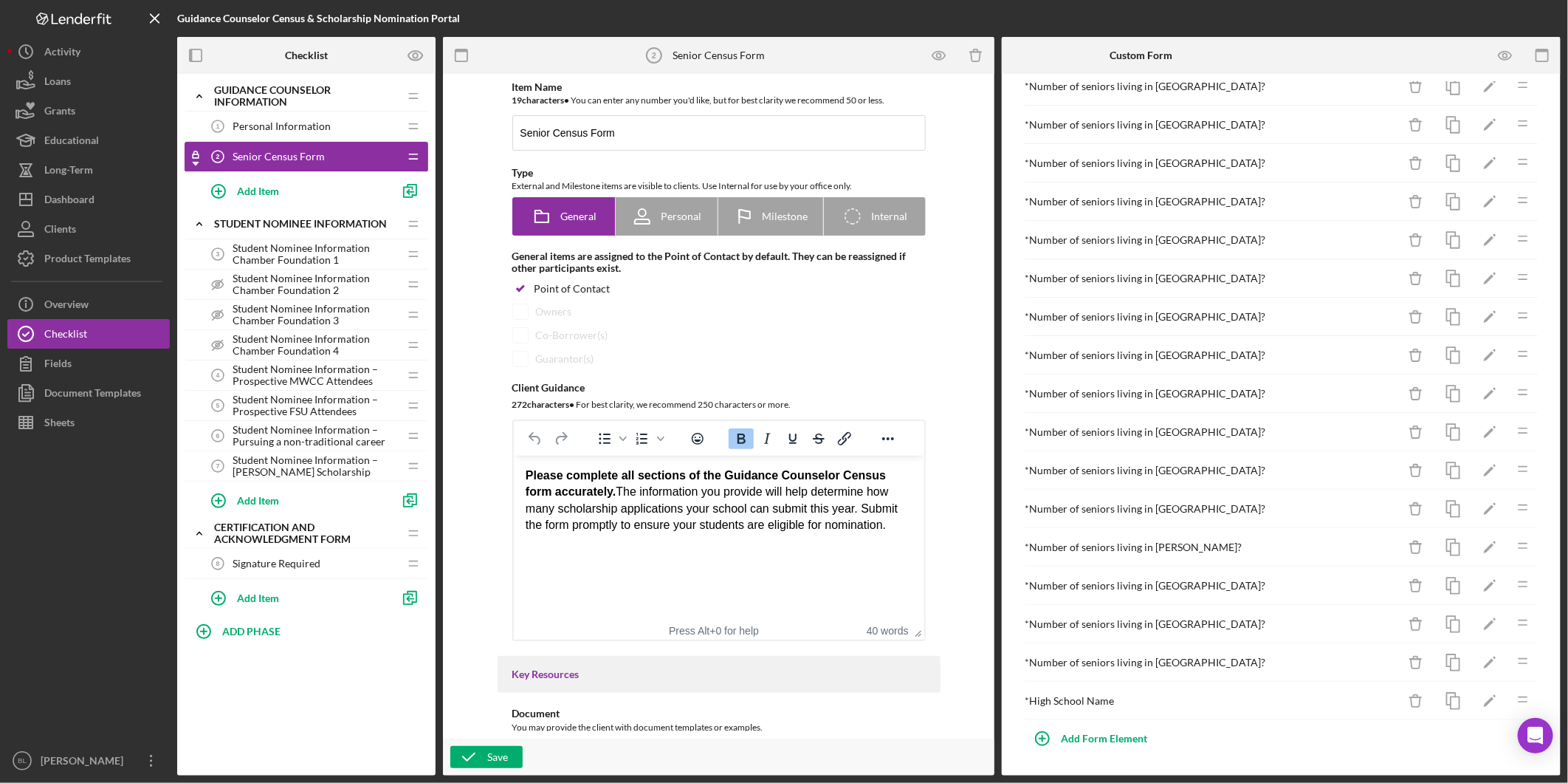
scroll to position [186, 0]
click at [1513, 699] on icon "Icon/Drag" at bounding box center [1523, 699] width 29 height 29
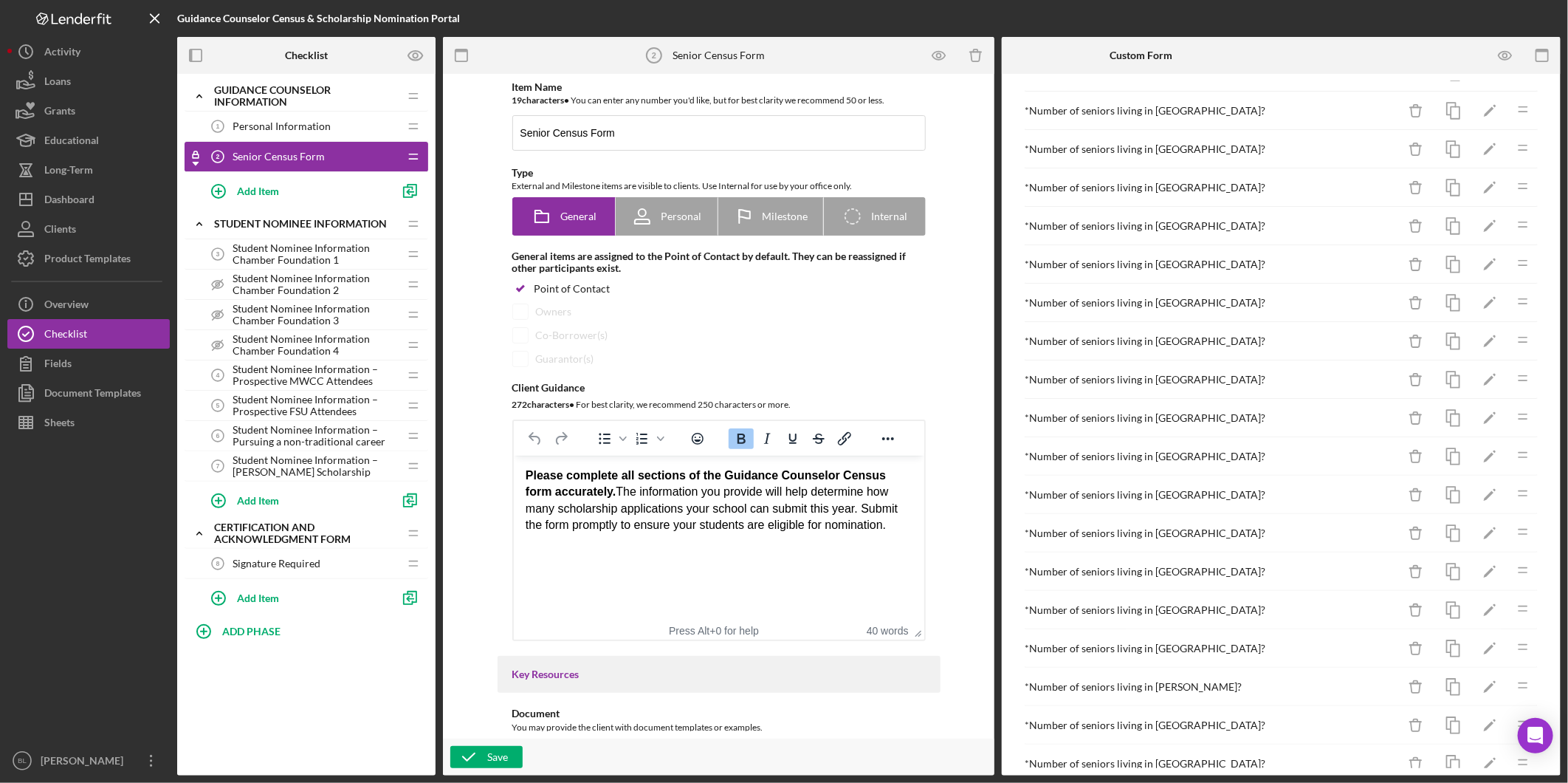
scroll to position [0, 0]
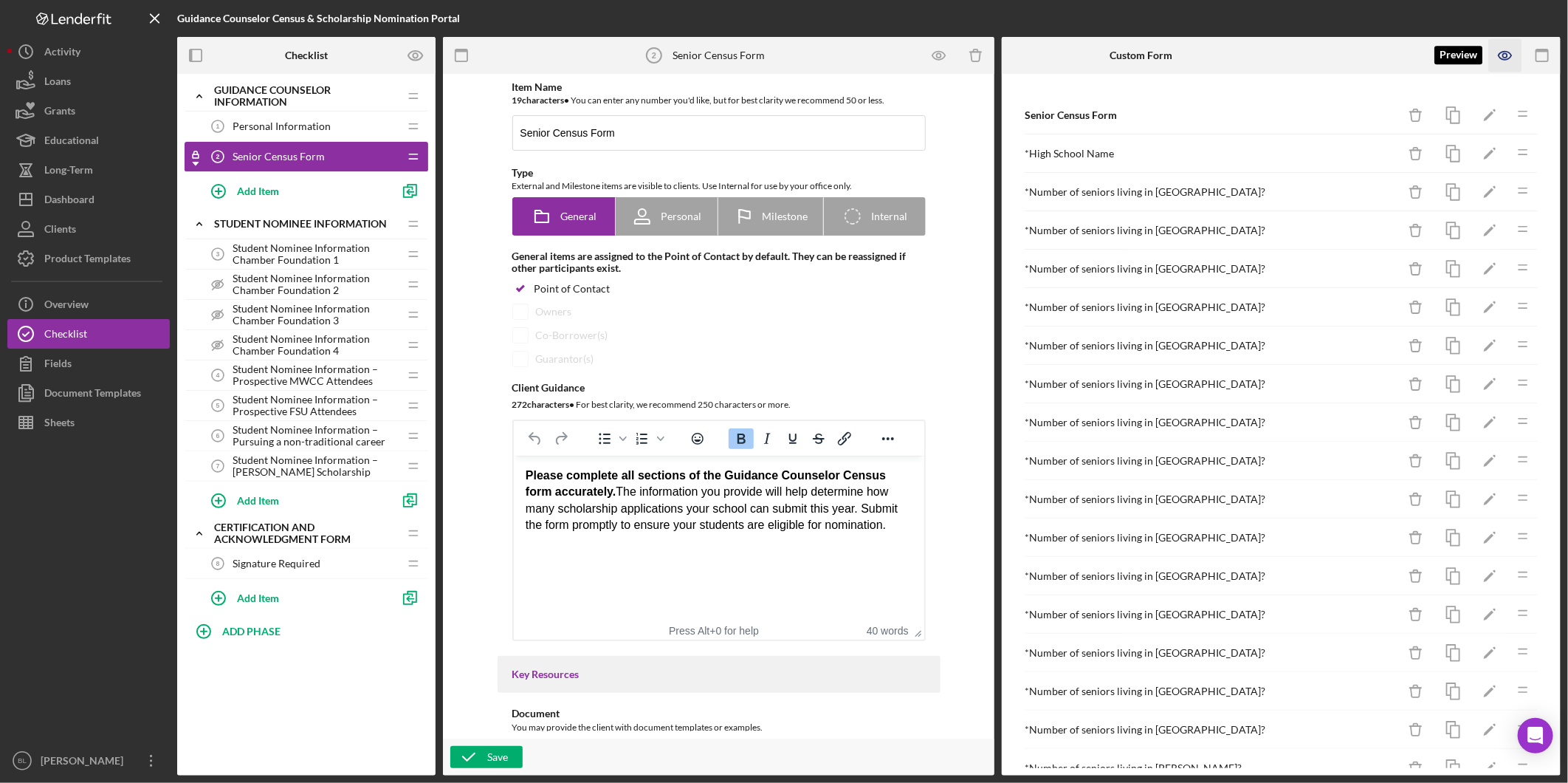
click at [1517, 54] on icon "button" at bounding box center [1506, 55] width 33 height 33
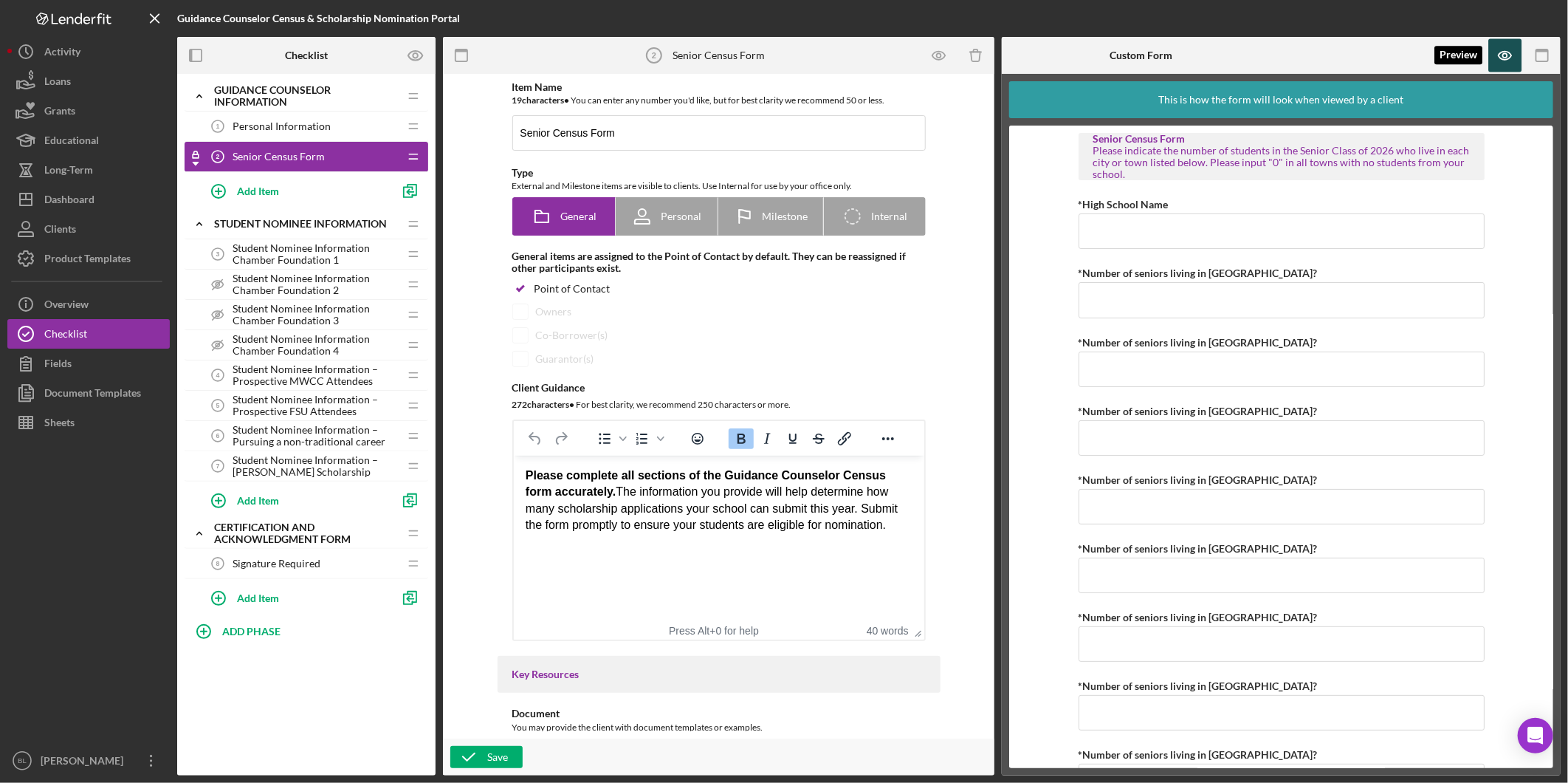
click at [1511, 62] on icon "button" at bounding box center [1506, 55] width 33 height 33
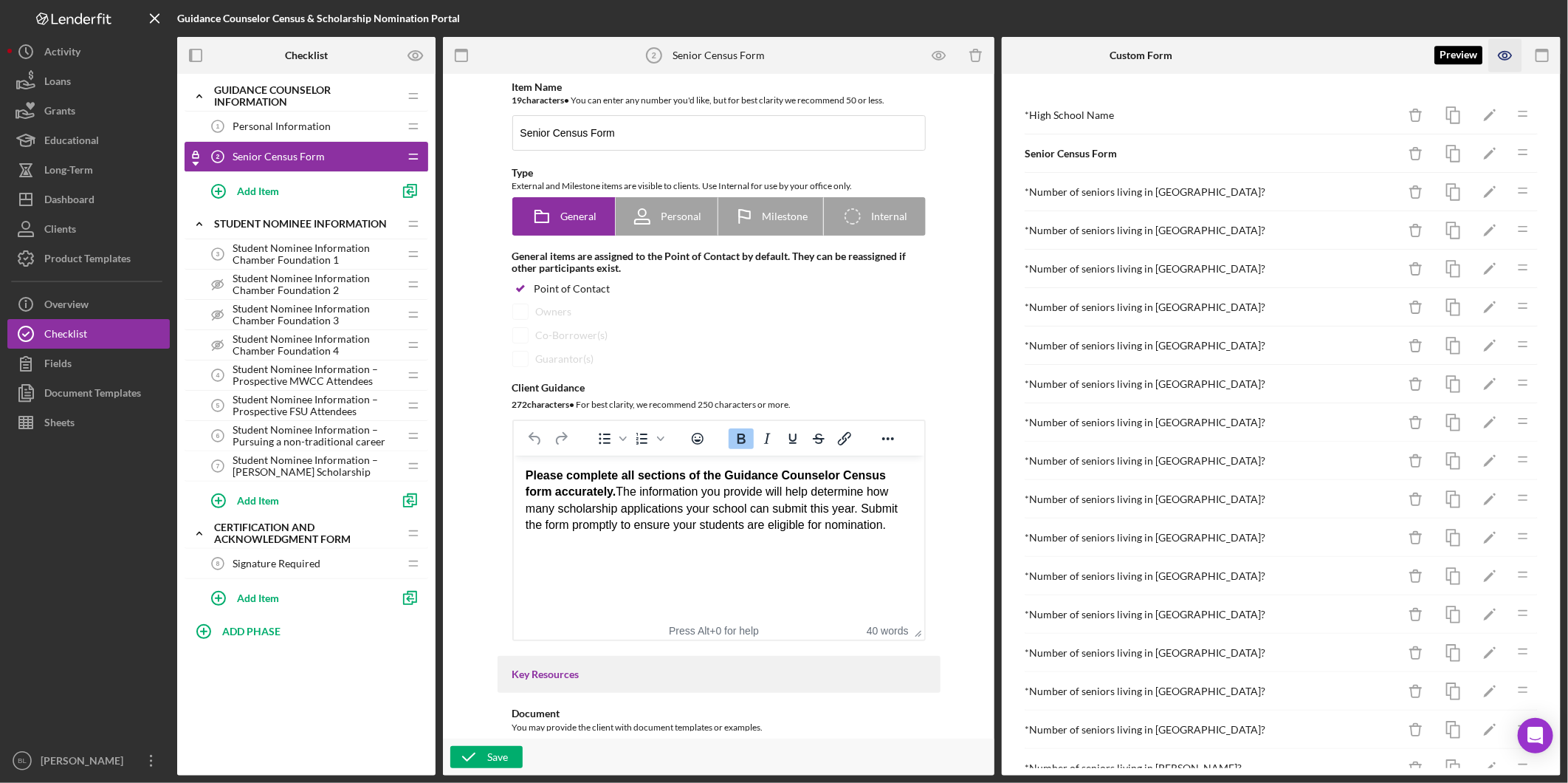
click at [1507, 42] on icon "button" at bounding box center [1506, 55] width 33 height 33
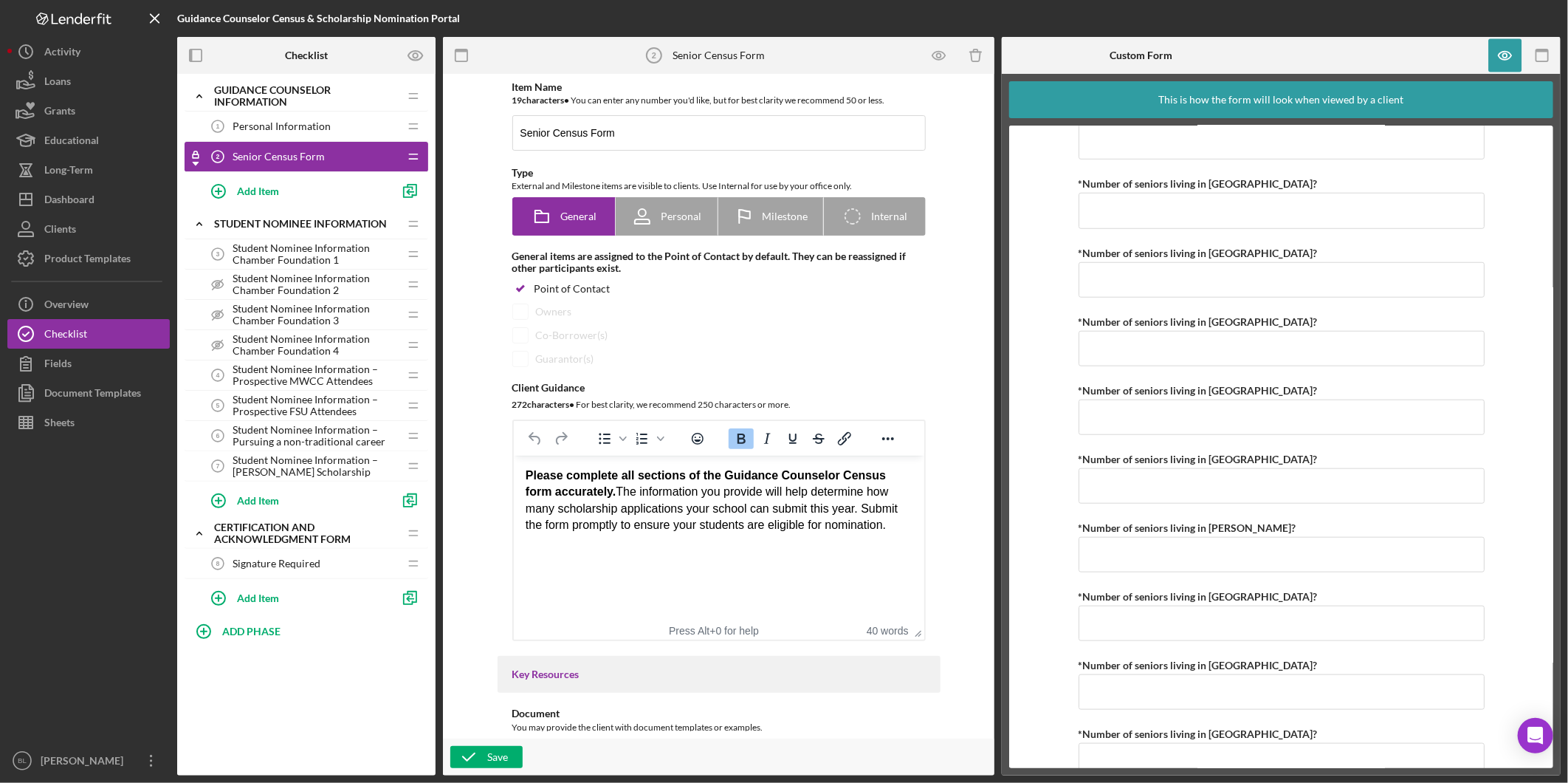
scroll to position [812, 0]
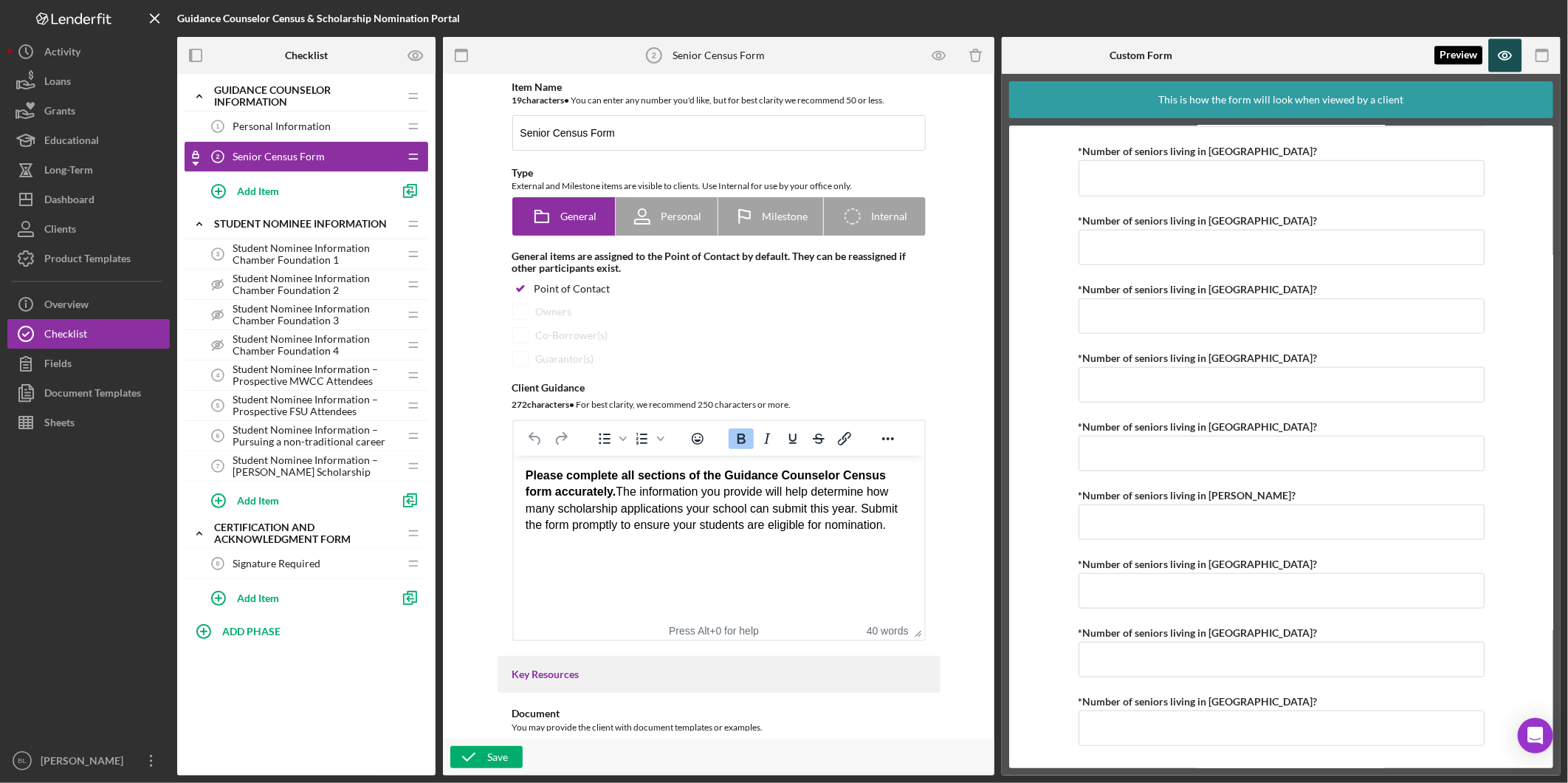
click at [1501, 54] on icon "button" at bounding box center [1506, 55] width 33 height 33
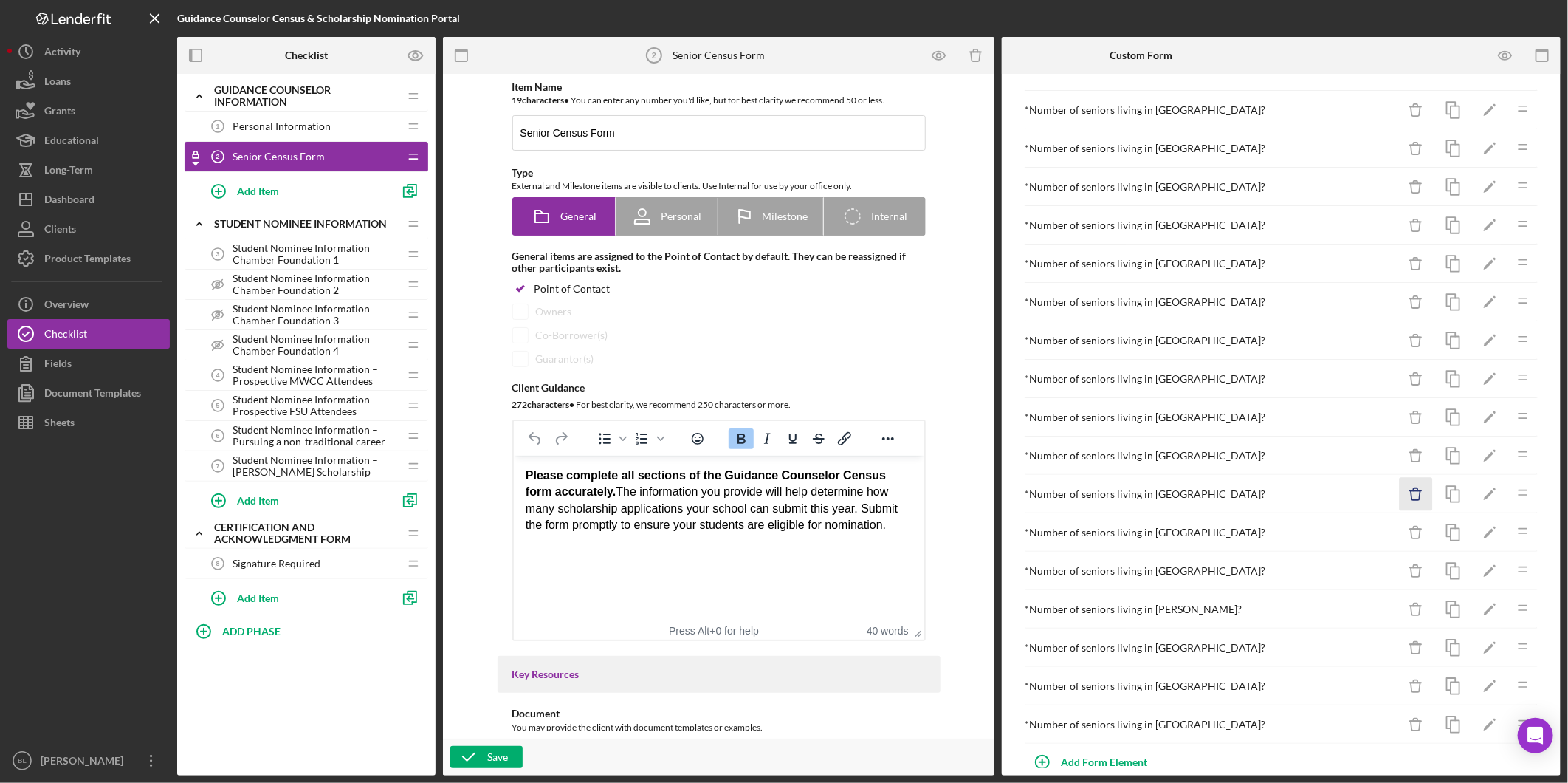
scroll to position [186, 0]
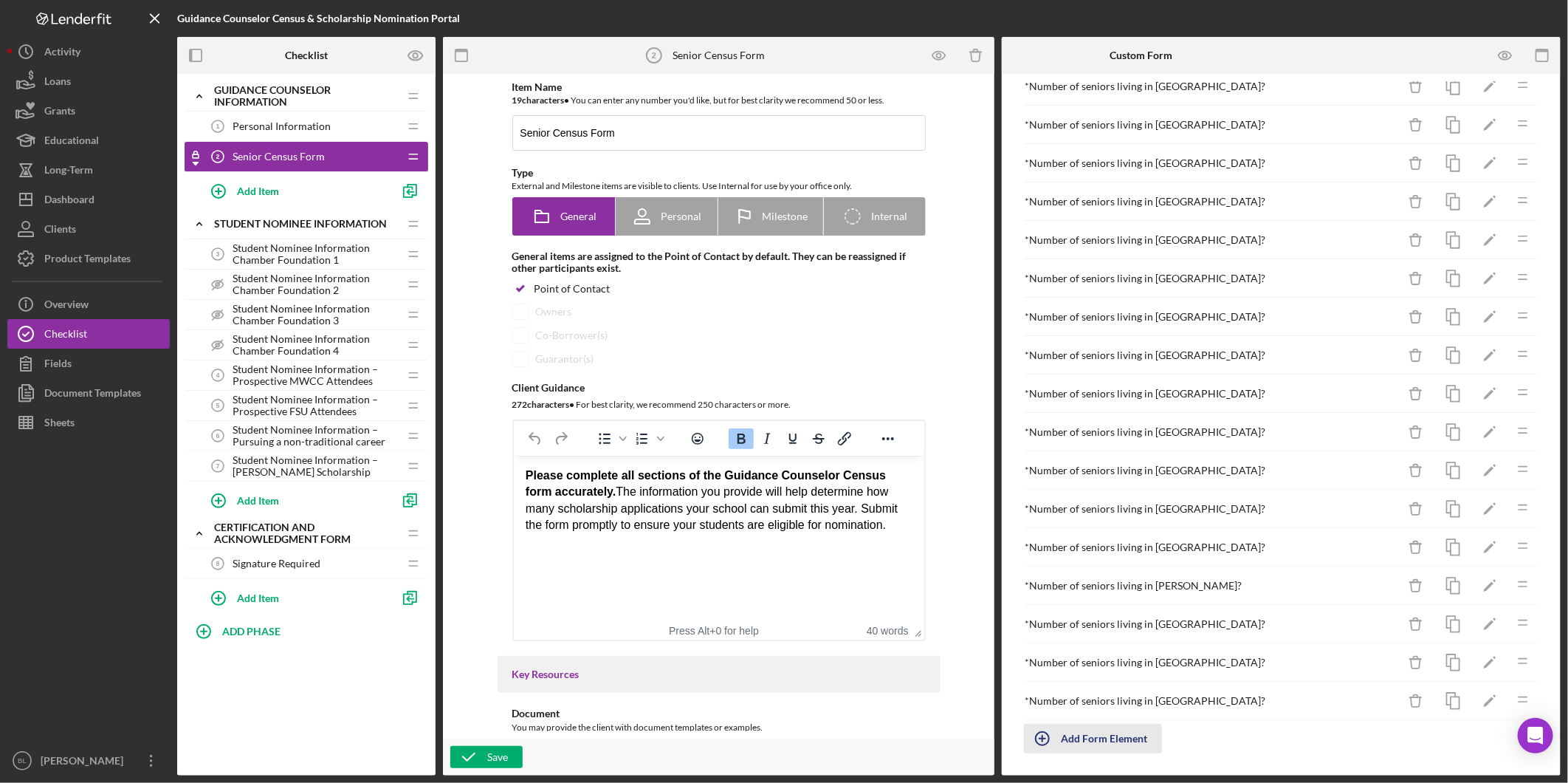
click at [1123, 741] on div "Add Form Element" at bounding box center [1105, 738] width 87 height 29
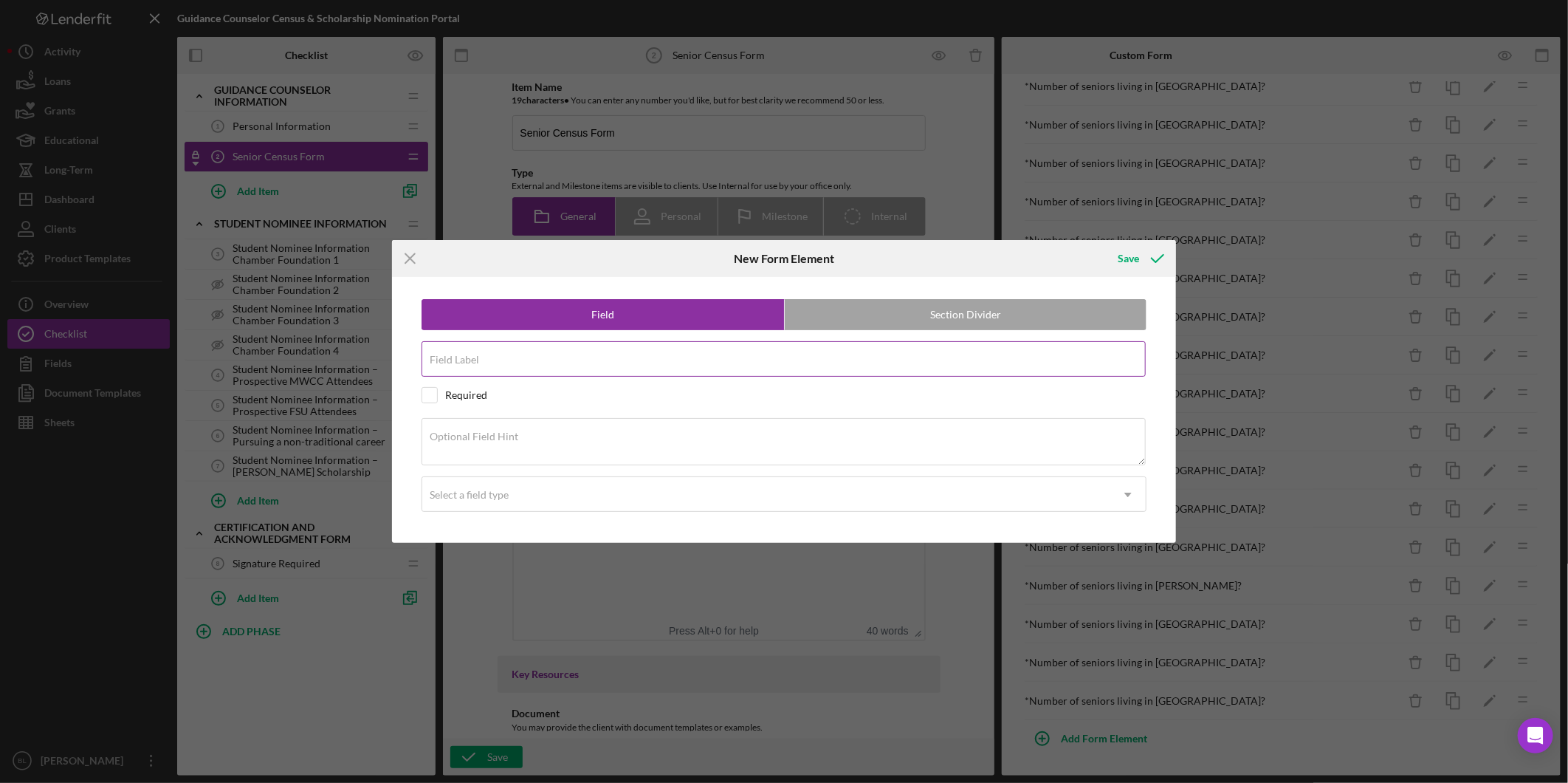
click at [539, 353] on div "Field Label" at bounding box center [784, 359] width 725 height 37
click at [578, 357] on label "Field Label" at bounding box center [787, 350] width 716 height 16
click at [578, 357] on input "Number of seniors living in Ashburnham?" at bounding box center [784, 359] width 724 height 36
click at [578, 357] on label "Field Label" at bounding box center [787, 350] width 716 height 16
click at [578, 357] on input "Number of seniors living in Ashburnham?" at bounding box center [784, 359] width 724 height 36
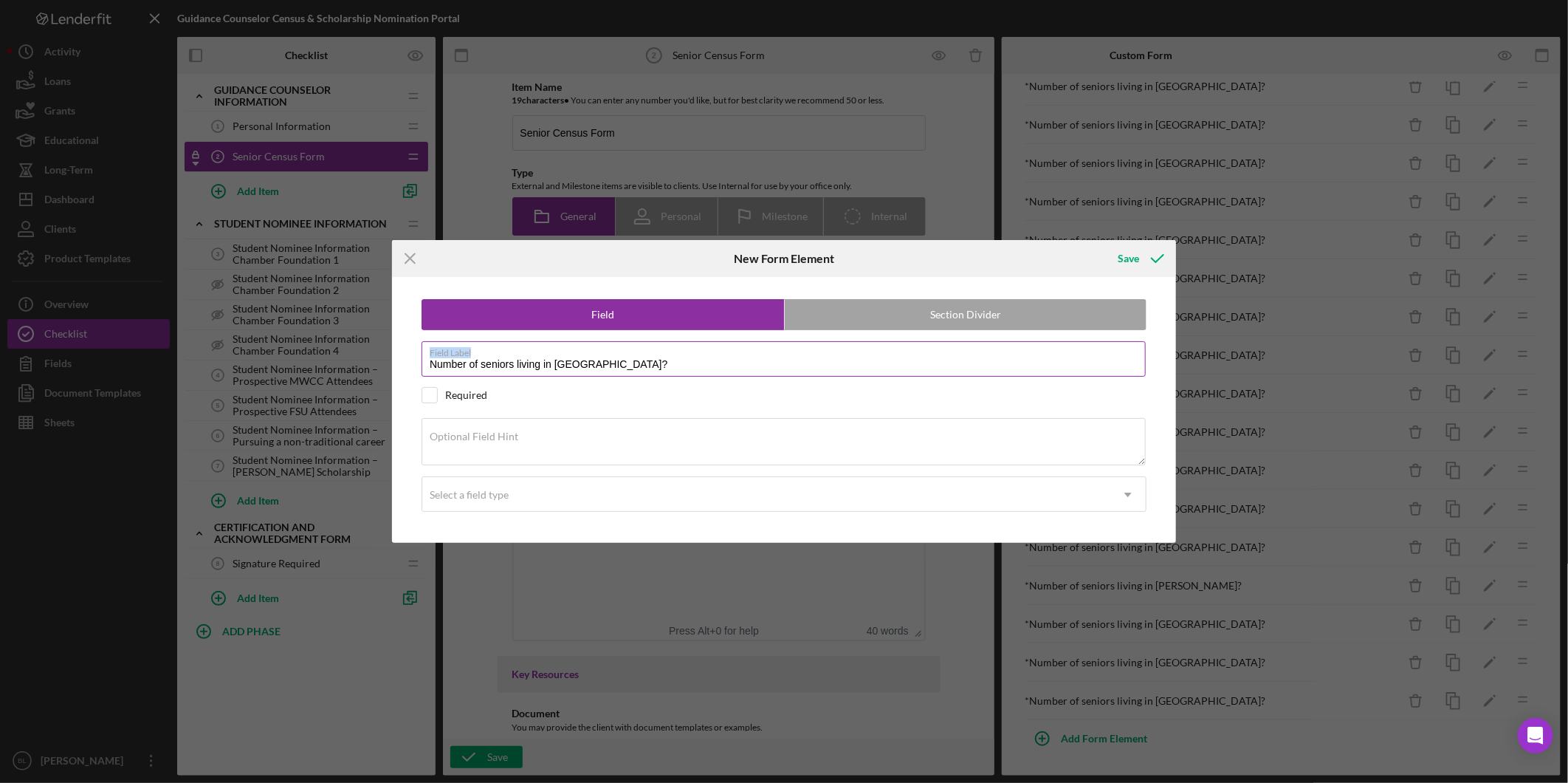
click at [573, 356] on label "Field Label" at bounding box center [787, 350] width 716 height 16
click at [573, 356] on input "Number of seniors living in Ashburnham?" at bounding box center [784, 359] width 724 height 36
click at [573, 356] on label "Field Label" at bounding box center [787, 350] width 716 height 16
click at [573, 356] on input "Number of seniors living in Ashburnham?" at bounding box center [784, 359] width 724 height 36
click at [580, 363] on input "Number of seniors living in Ashburnham?" at bounding box center [784, 359] width 724 height 36
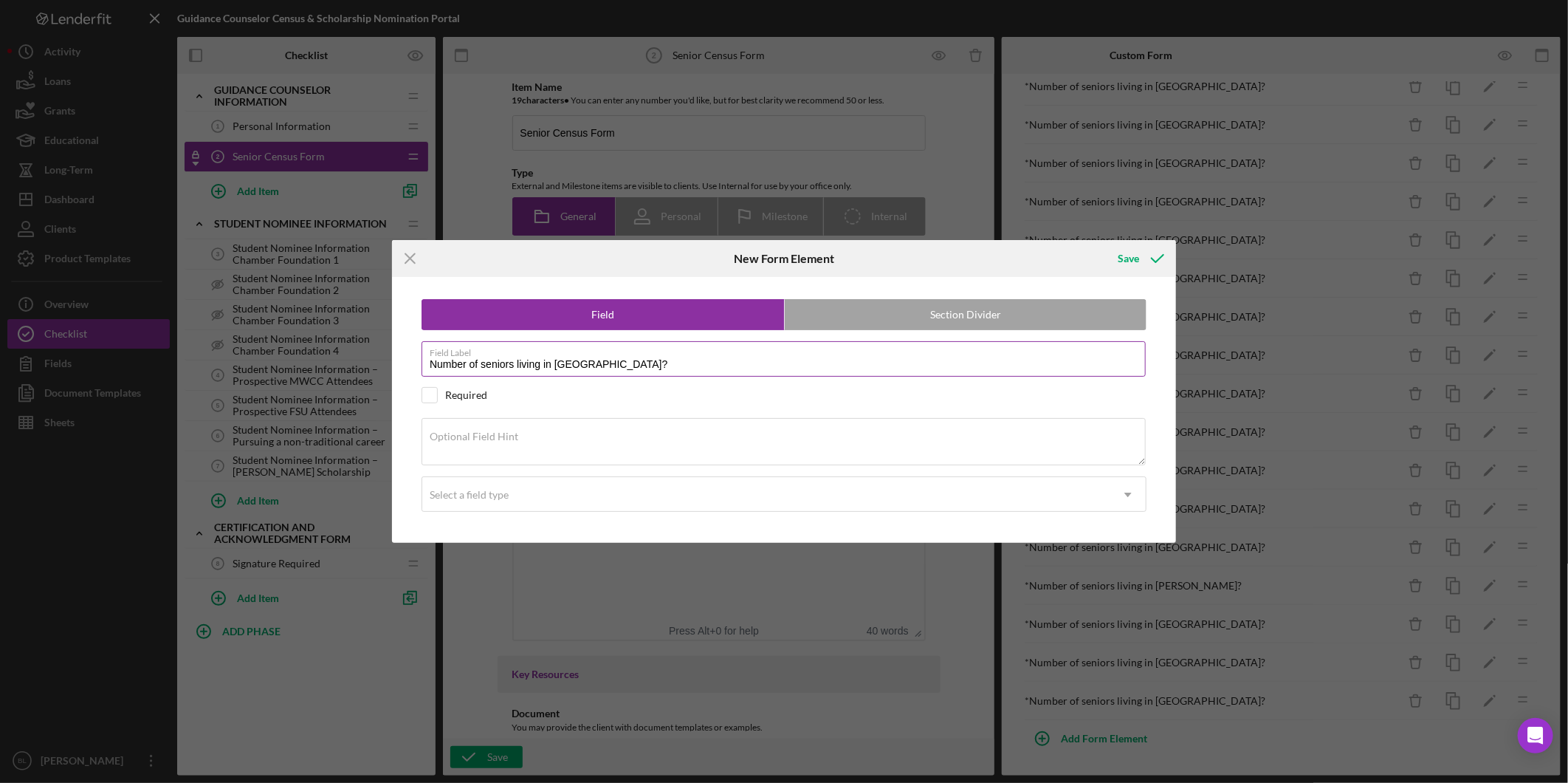
click at [580, 364] on input "Number of seniors living in Ashburnham?" at bounding box center [784, 359] width 724 height 36
type input "Number of seniors living in West Boylston?"
click at [429, 396] on input "checkbox" at bounding box center [430, 395] width 15 height 15
checkbox input "true"
click at [508, 493] on div "Select a field type" at bounding box center [469, 495] width 79 height 12
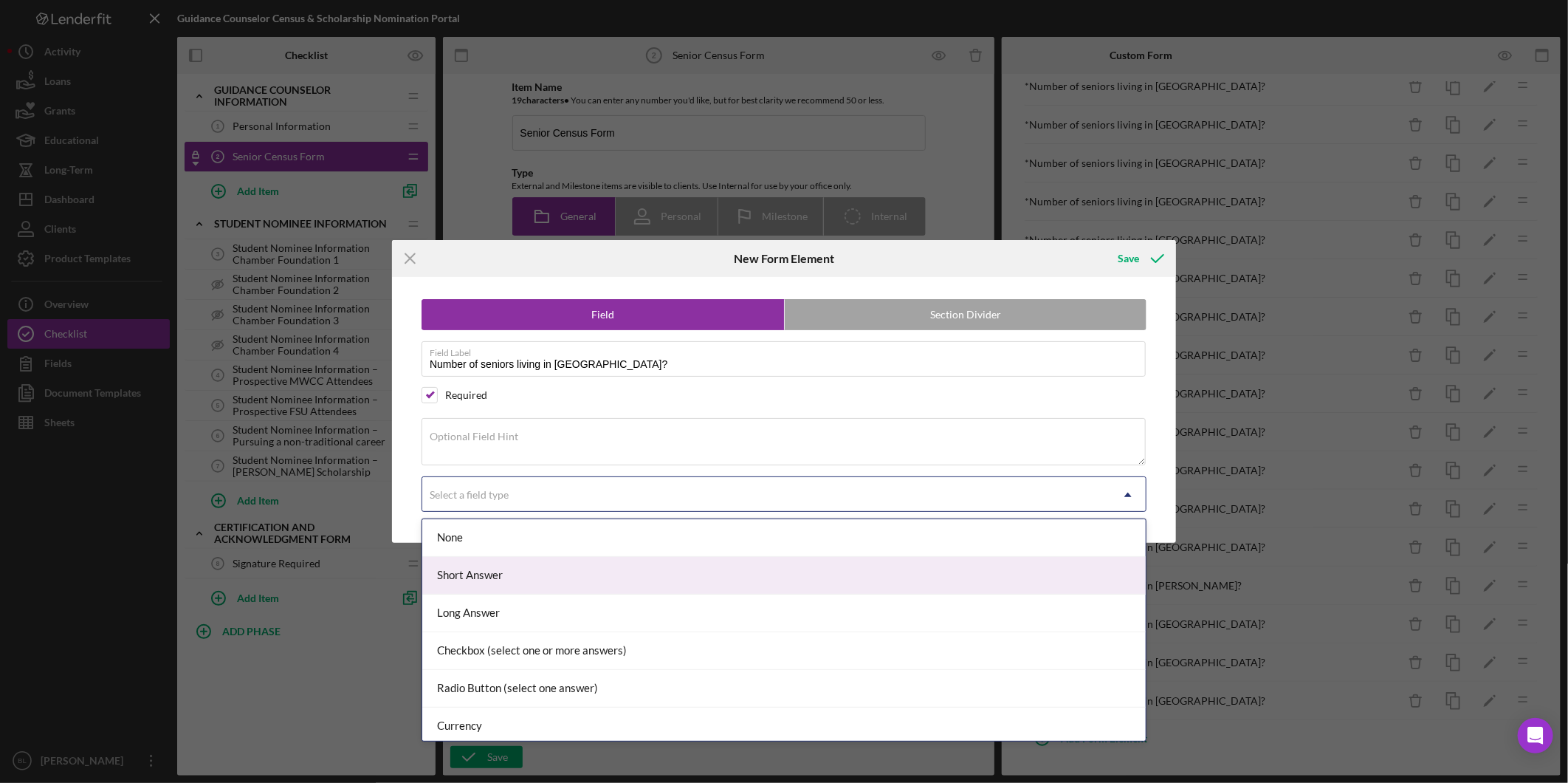
click at [502, 571] on div "Short Answer" at bounding box center [784, 575] width 723 height 37
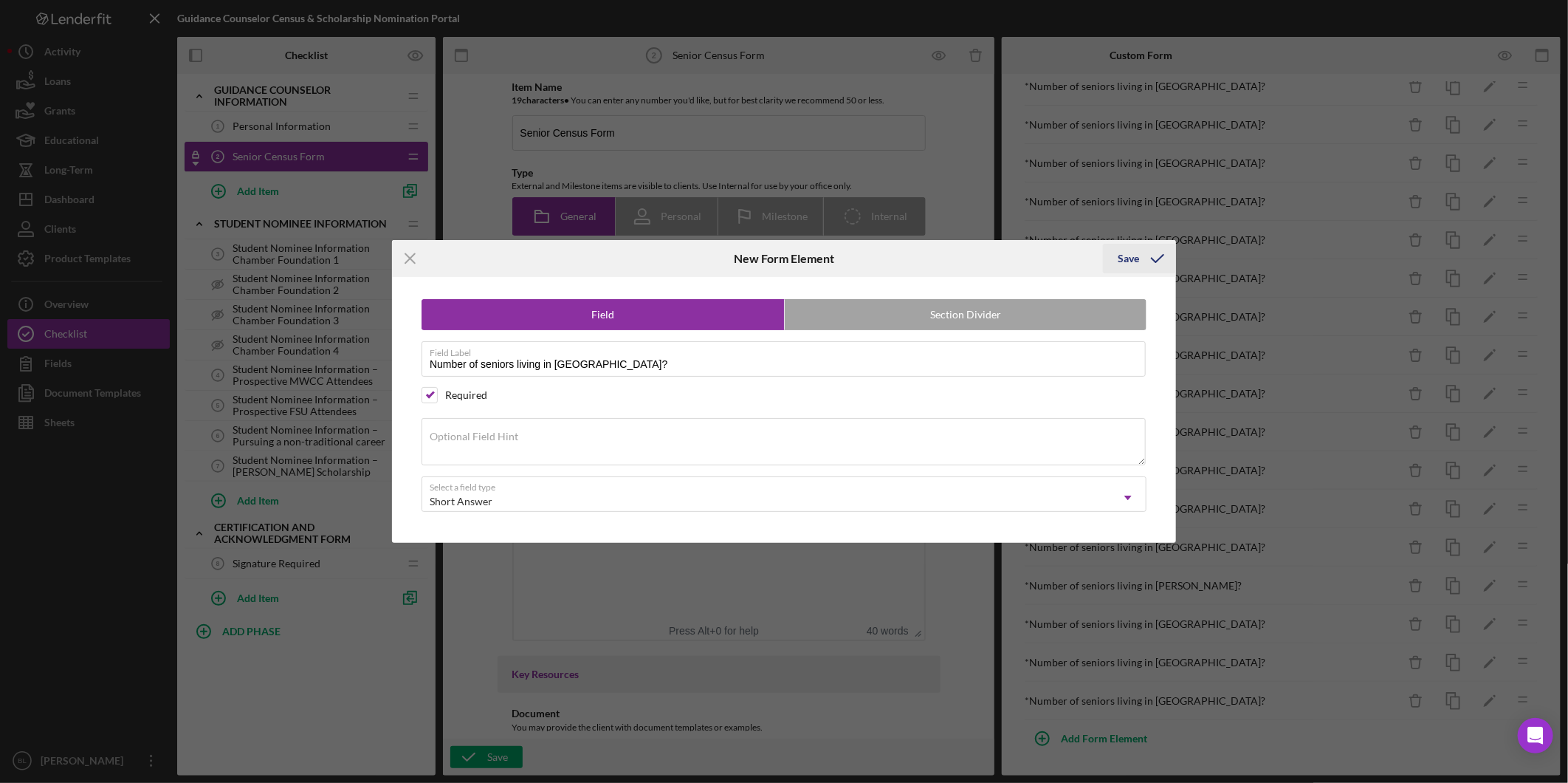
click at [1148, 262] on icon "submit" at bounding box center [1157, 258] width 37 height 37
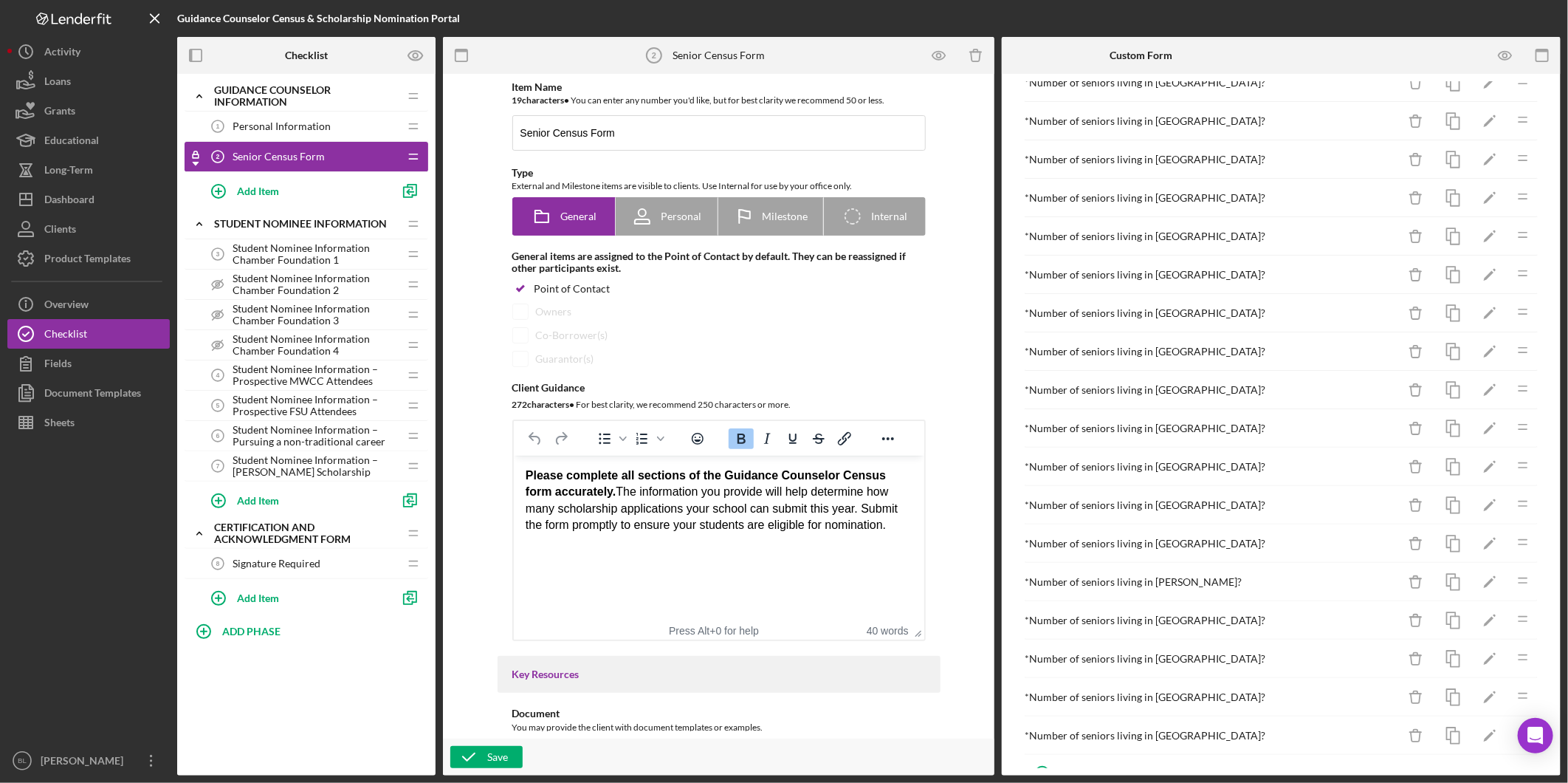
scroll to position [210, 0]
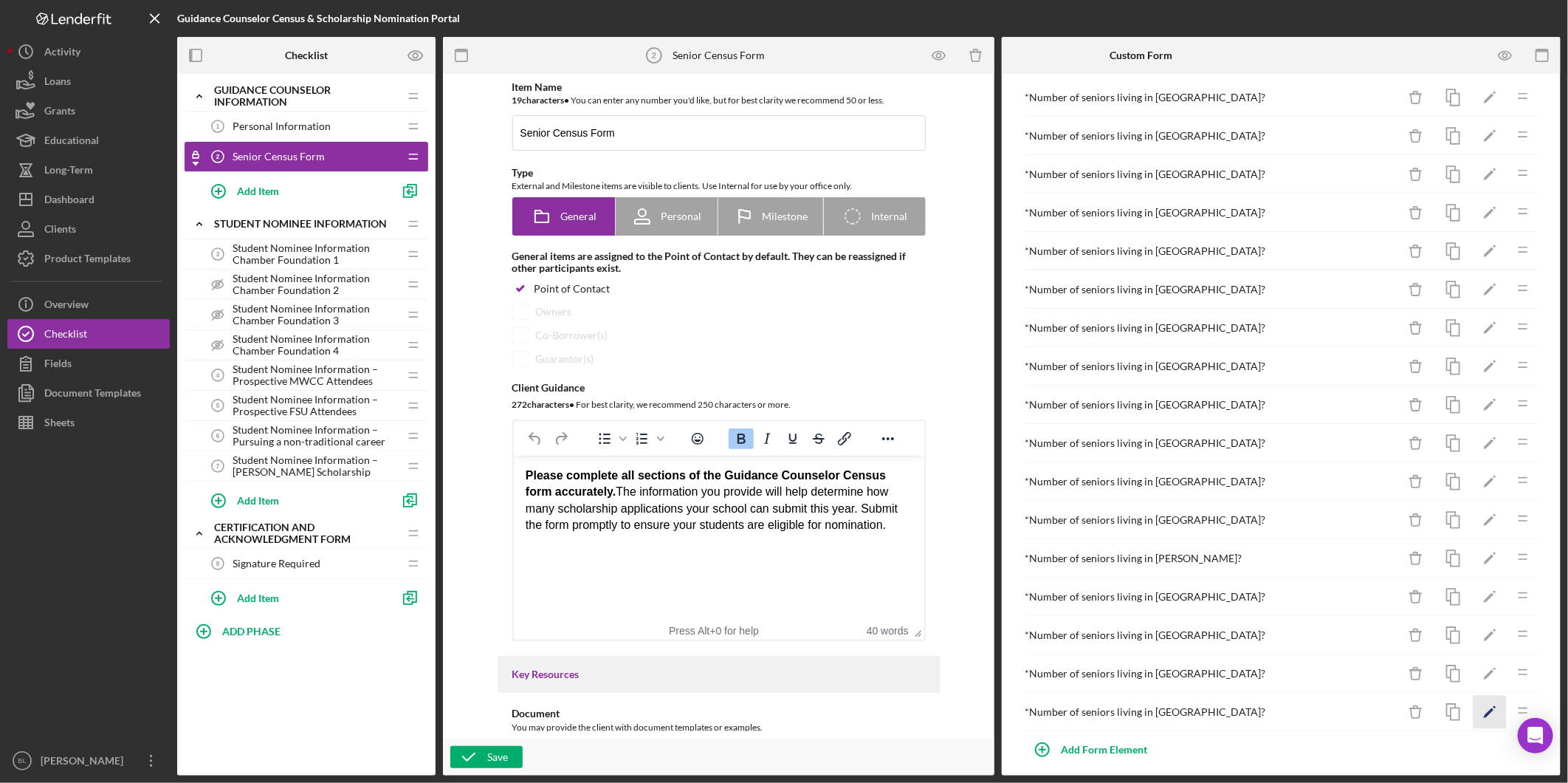
click at [1484, 713] on polygon "button" at bounding box center [1489, 713] width 10 height 10
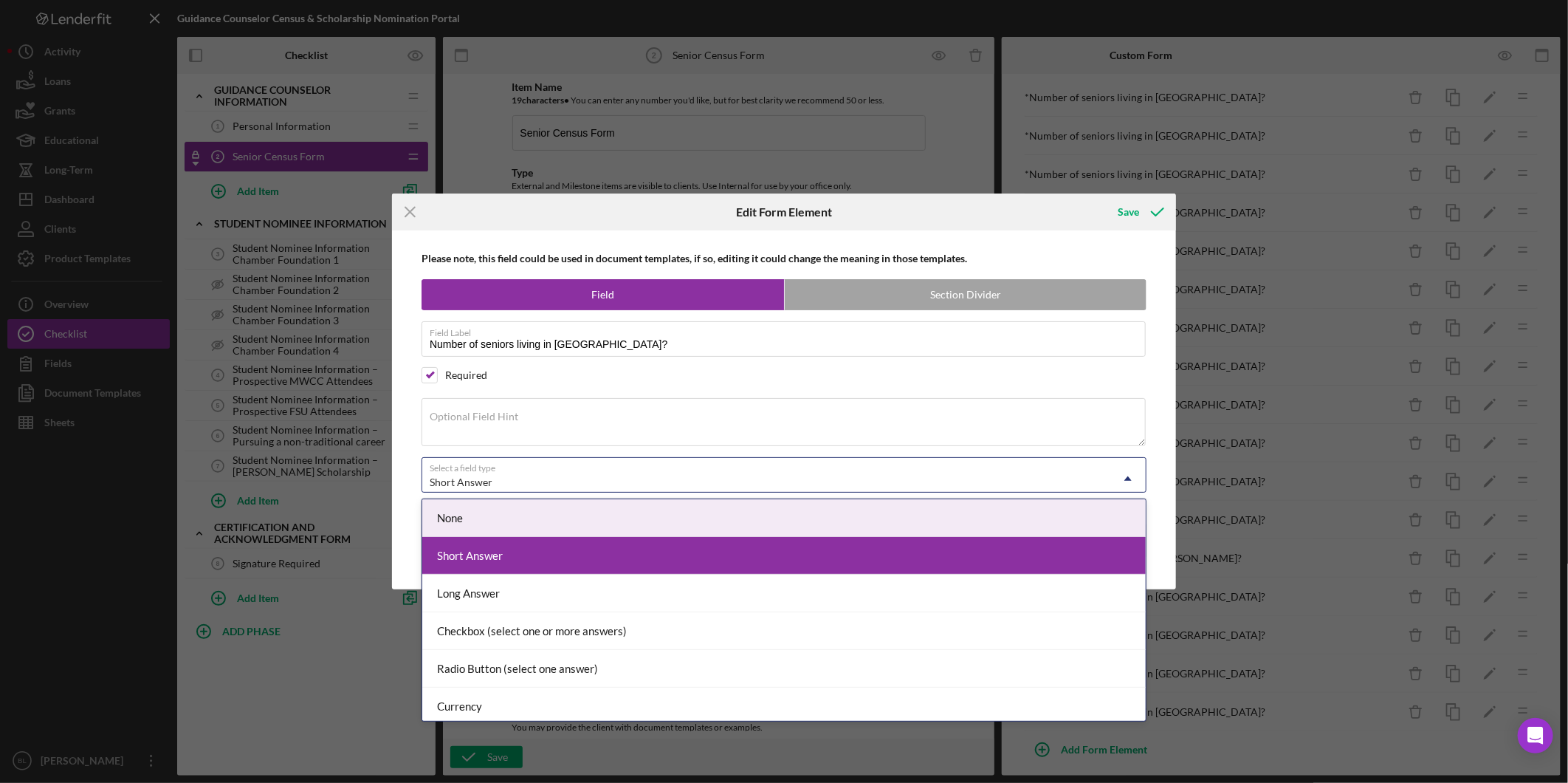
click at [751, 471] on div "Short Answer" at bounding box center [767, 482] width 688 height 34
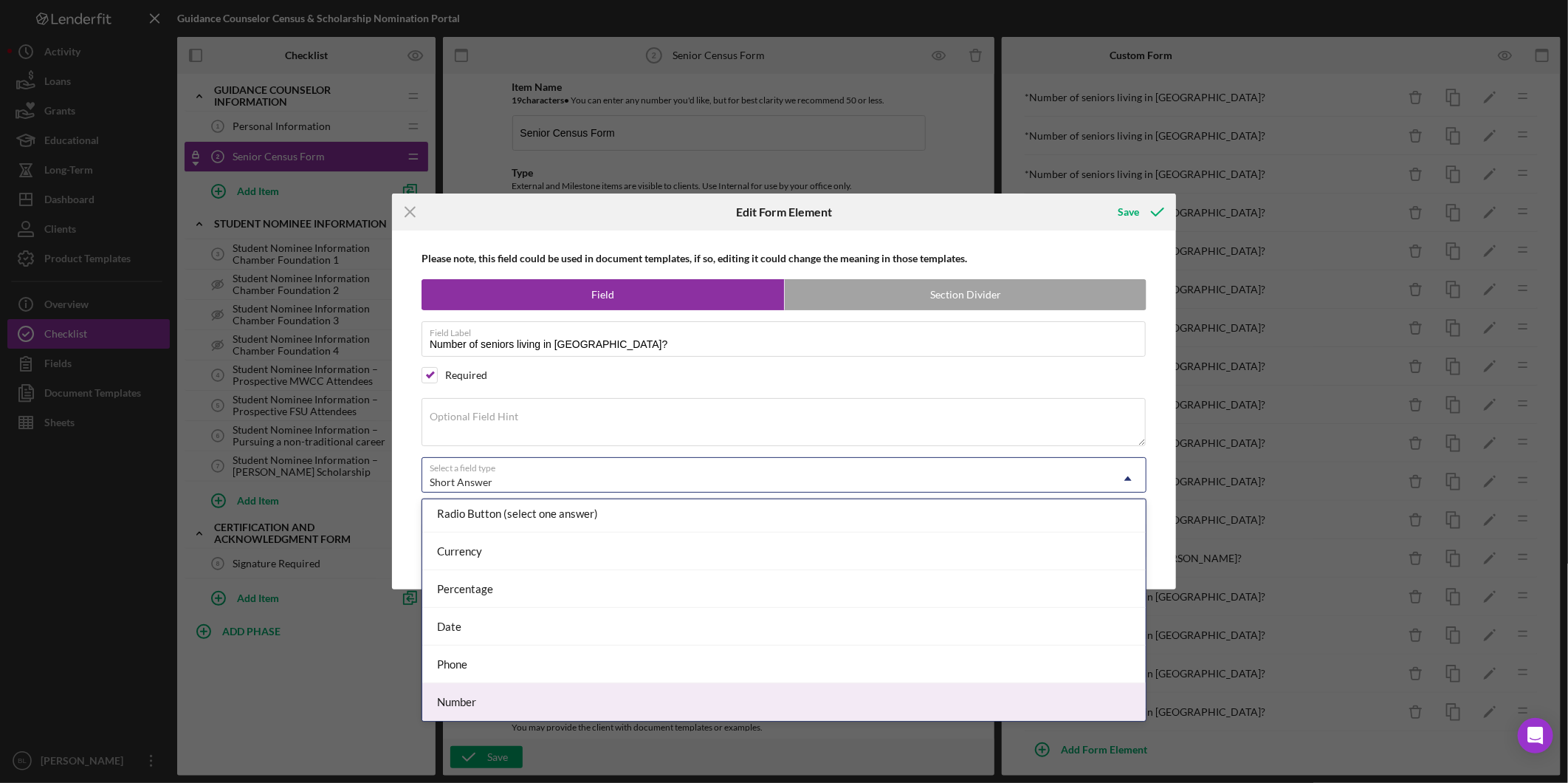
click at [511, 696] on div "Number" at bounding box center [784, 701] width 723 height 37
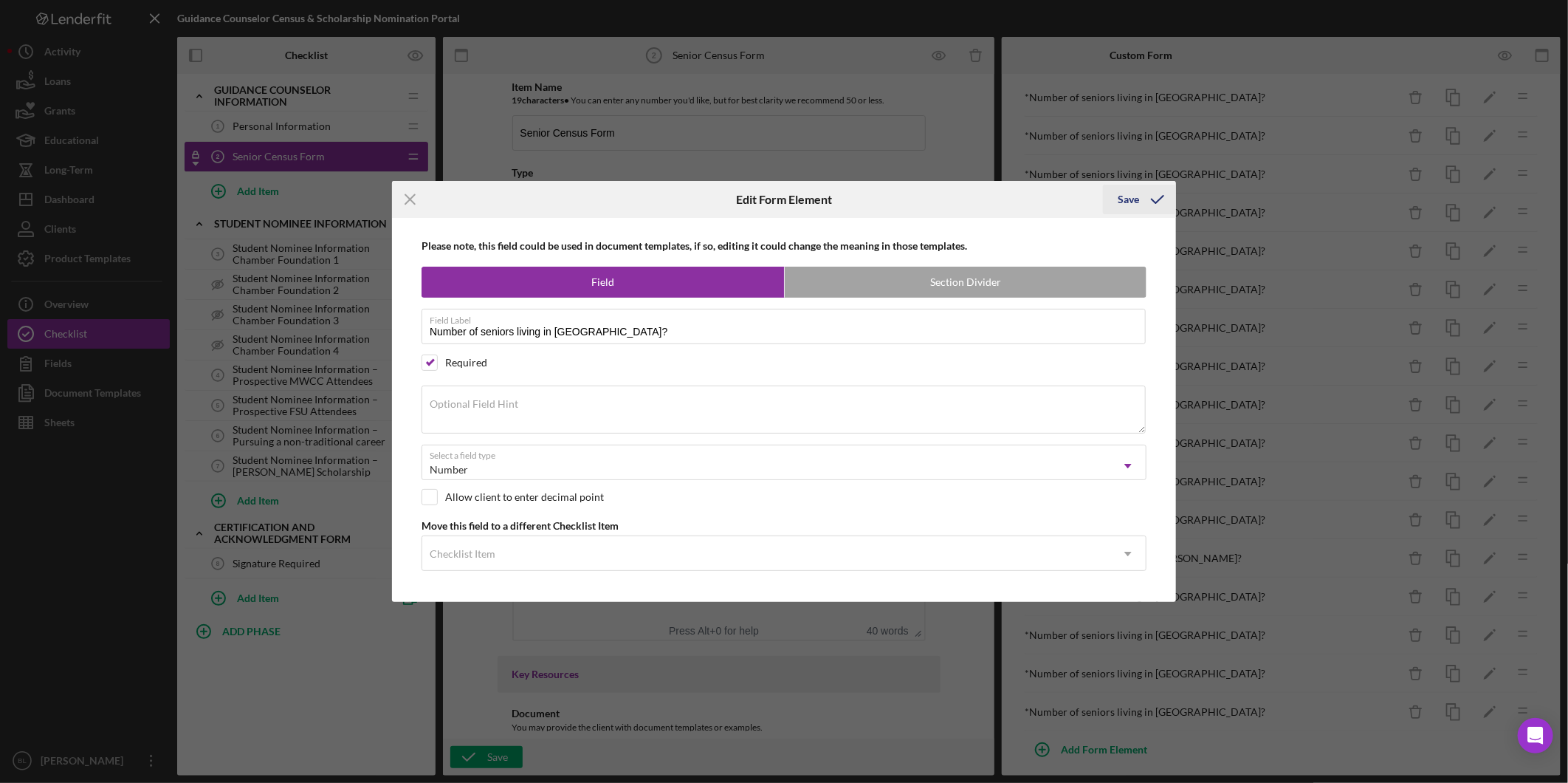
click at [1118, 197] on button "Save" at bounding box center [1139, 199] width 73 height 29
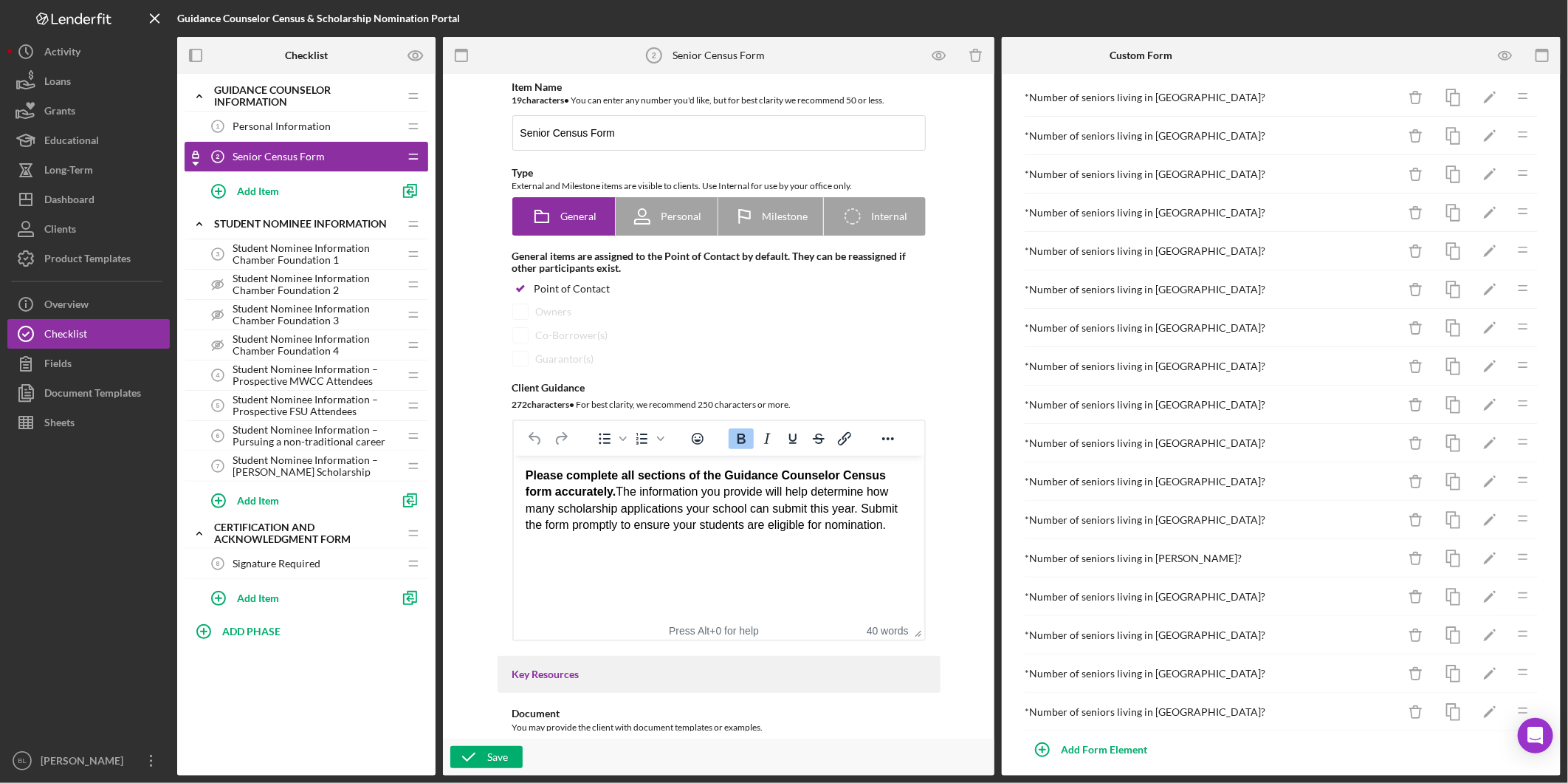
click at [17, 595] on div at bounding box center [89, 592] width 163 height 308
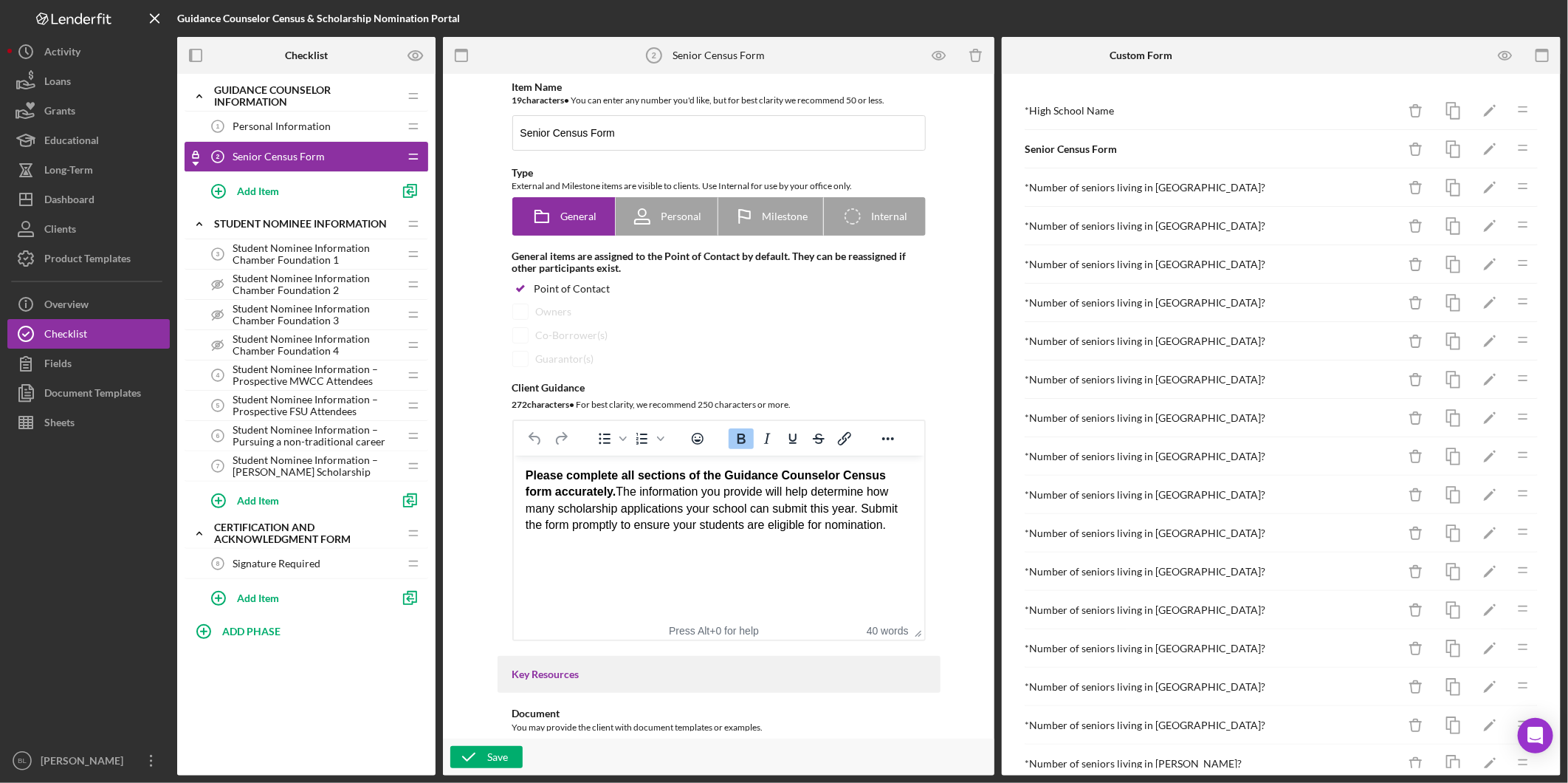
scroll to position [0, 0]
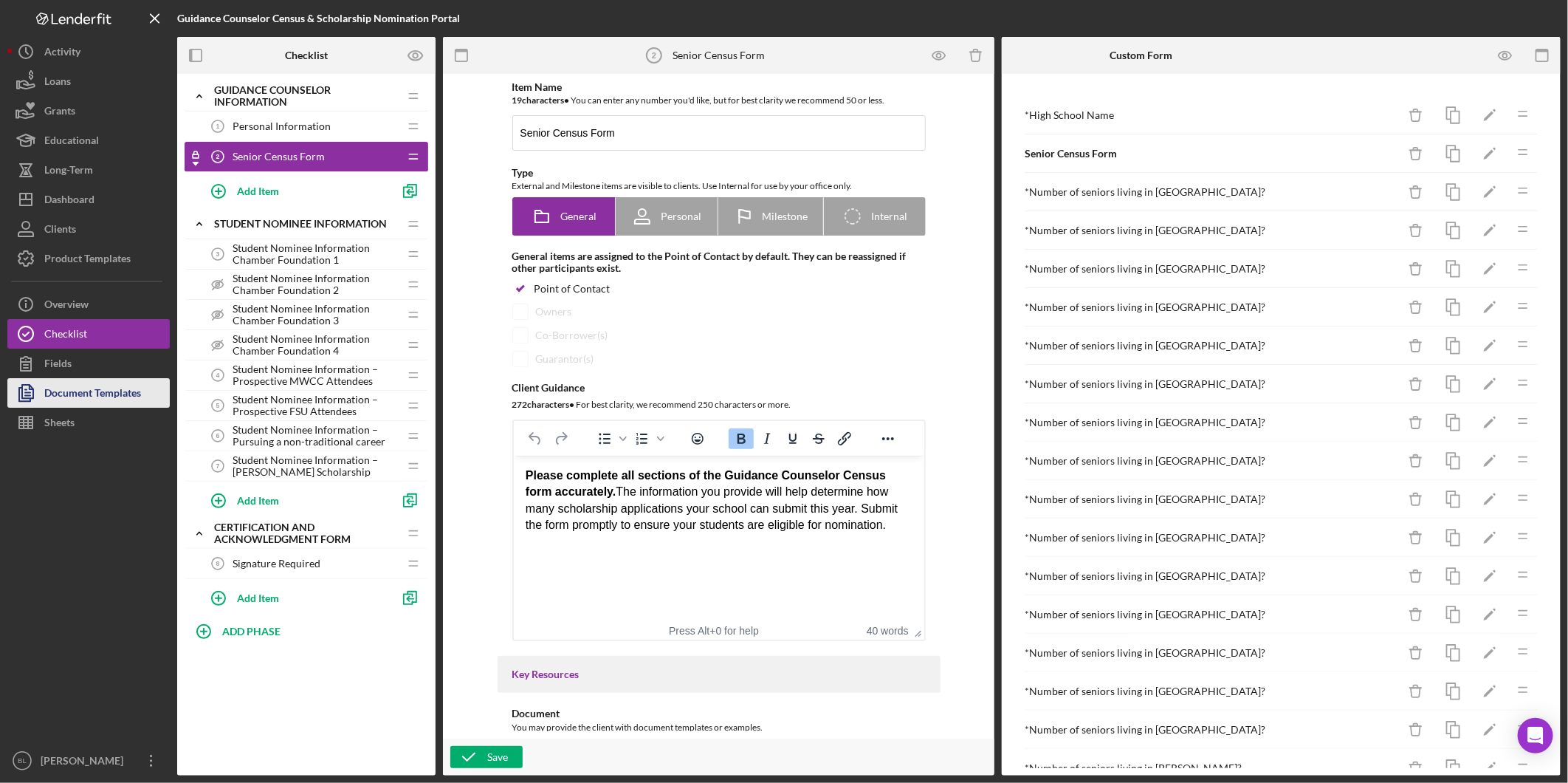
click at [71, 387] on div "Document Templates" at bounding box center [93, 394] width 97 height 33
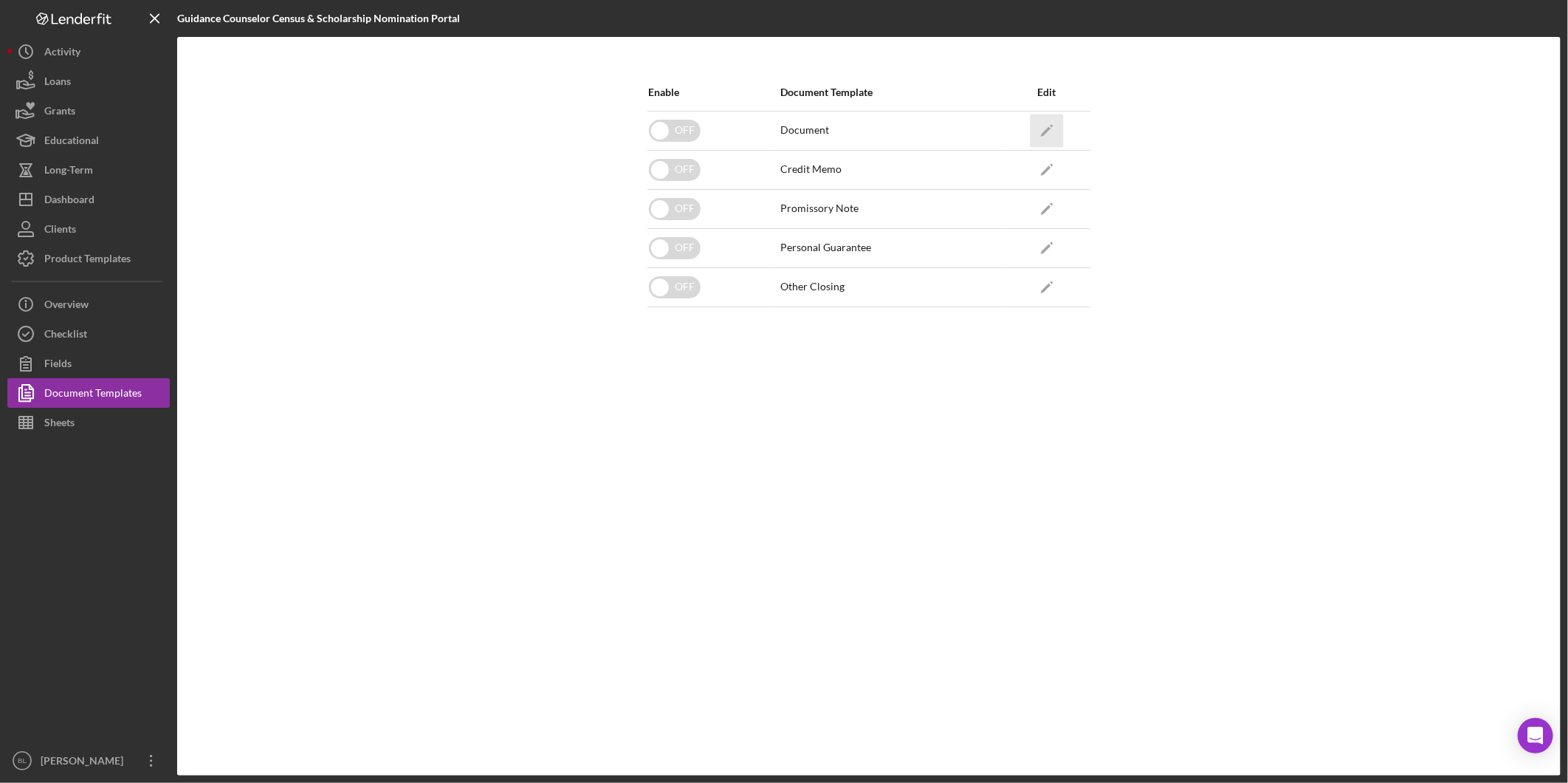
click at [1050, 127] on polygon "button" at bounding box center [1046, 132] width 10 height 10
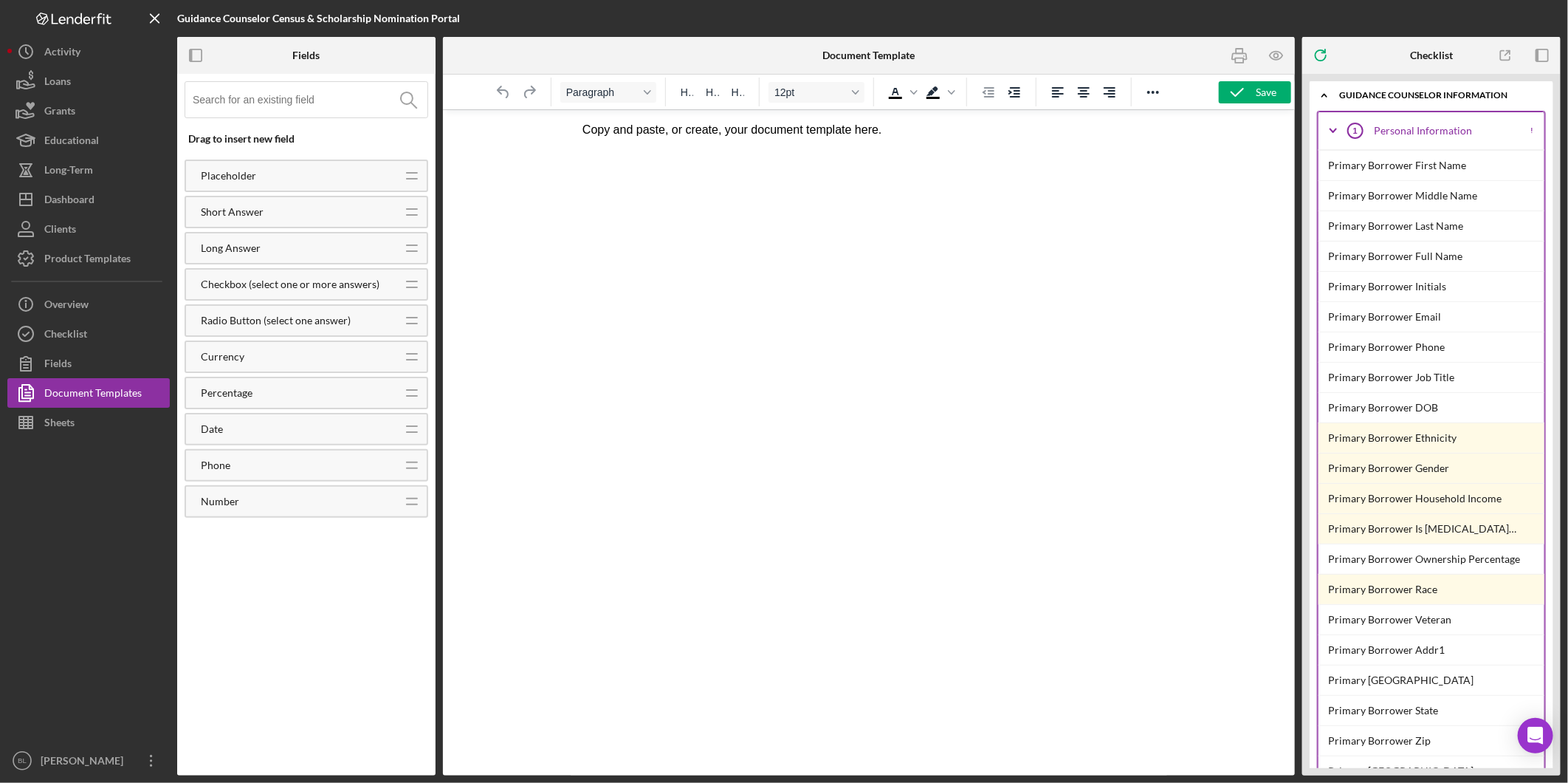
click at [803, 149] on html "Copy and paste, or create, your document template here." at bounding box center [868, 129] width 597 height 40
drag, startPoint x: 918, startPoint y: 129, endPoint x: 526, endPoint y: 122, distance: 392.1
click at [570, 122] on html "Copy and paste, or create, your document template here." at bounding box center [868, 129] width 597 height 40
click at [736, 94] on span "H3" at bounding box center [738, 93] width 12 height 12
click at [715, 94] on span "H2" at bounding box center [712, 93] width 12 height 12
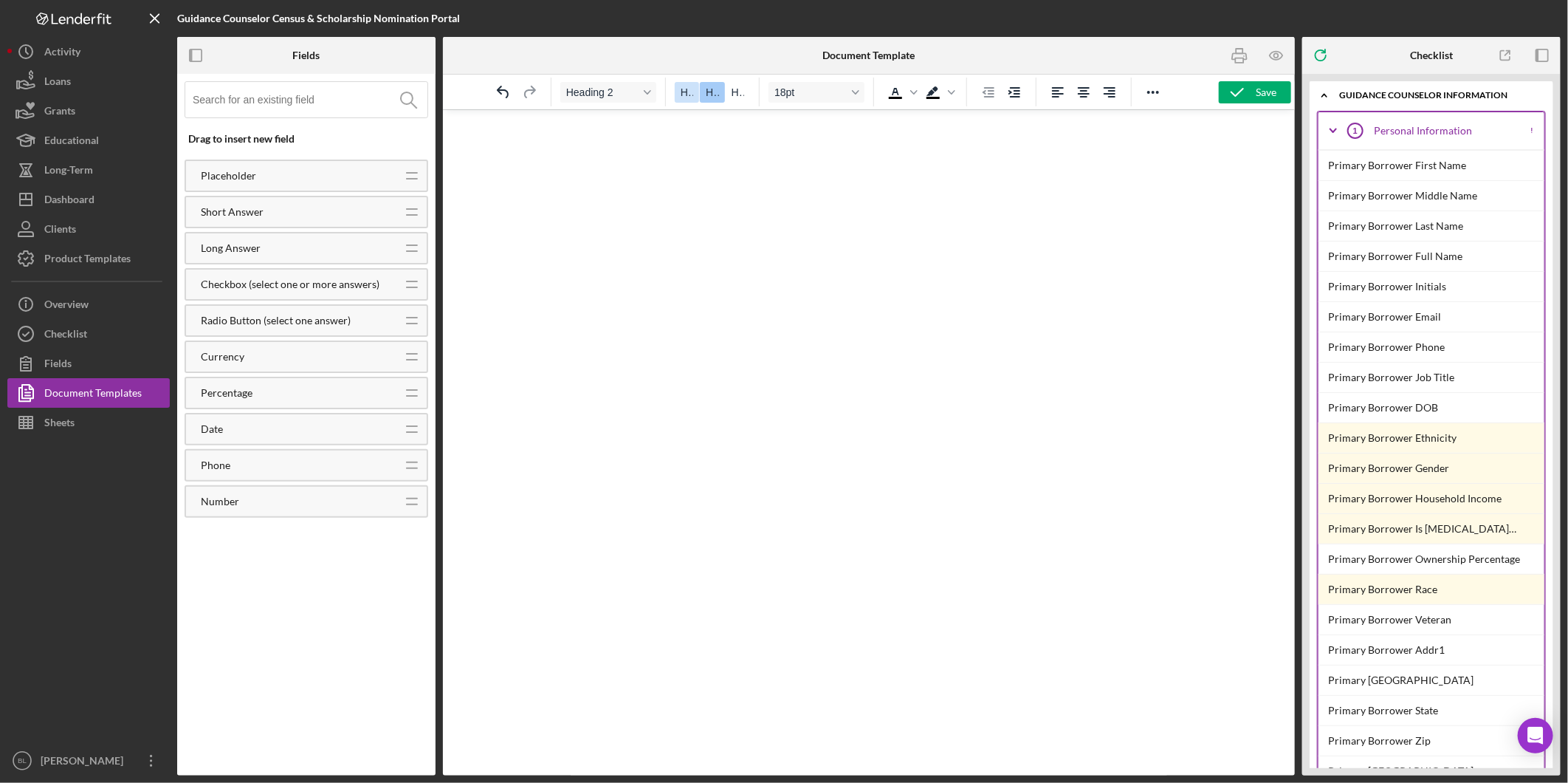
click at [690, 92] on span "H1" at bounding box center [687, 93] width 12 height 12
click at [704, 94] on button "H2" at bounding box center [712, 93] width 24 height 21
click at [729, 94] on button "H3" at bounding box center [738, 93] width 24 height 21
drag, startPoint x: 761, startPoint y: 128, endPoint x: 504, endPoint y: 143, distance: 257.4
click at [570, 143] on html "2026 Senior Census Form" at bounding box center [868, 133] width 597 height 48
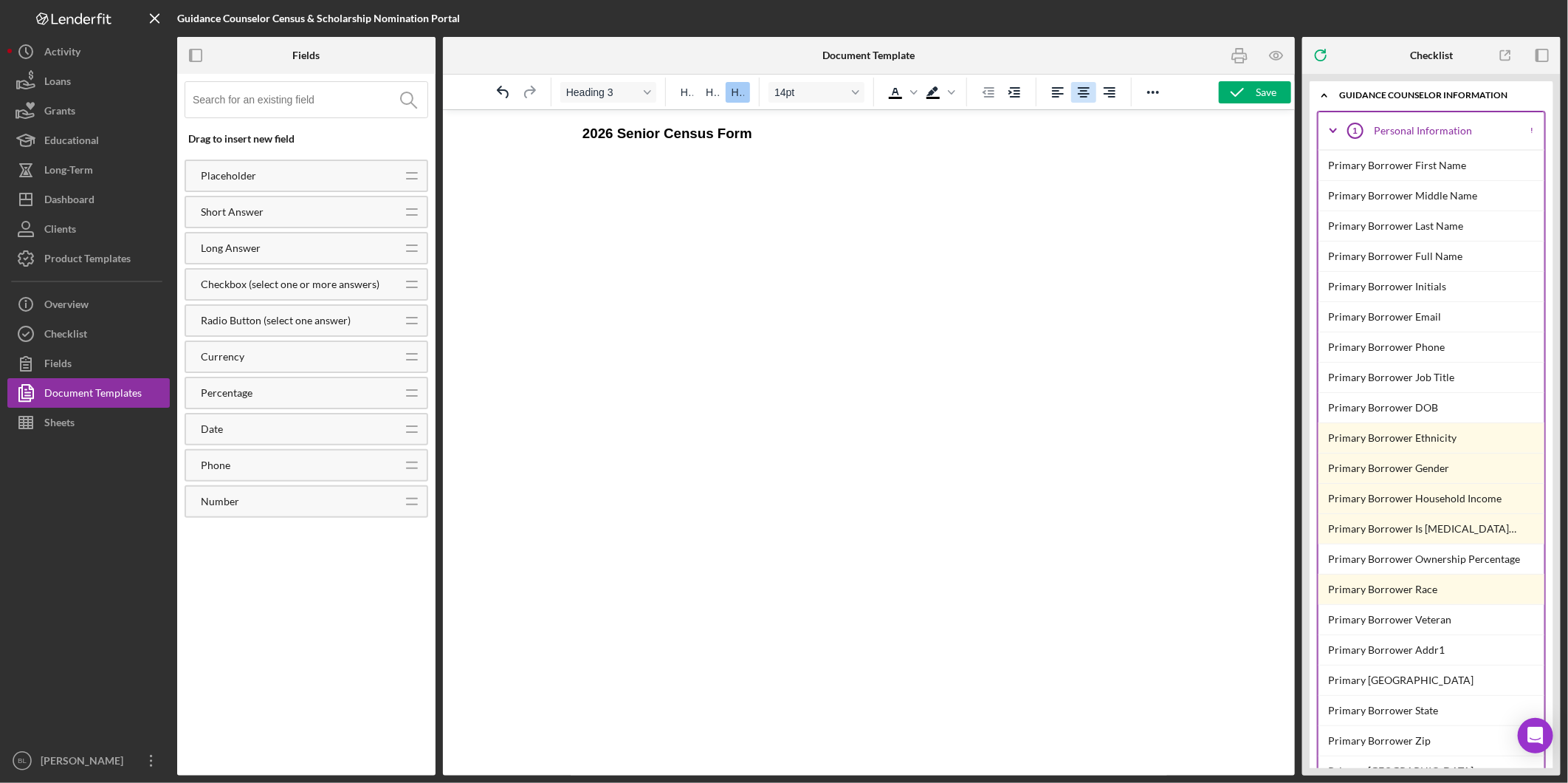
drag, startPoint x: 1084, startPoint y: 94, endPoint x: 424, endPoint y: 37, distance: 662.5
click at [1084, 94] on icon "Align center" at bounding box center [1084, 92] width 17 height 17
click at [994, 142] on h3 "2026 Senior Census Form" at bounding box center [868, 133] width 573 height 19
drag, startPoint x: 826, startPoint y: 157, endPoint x: 859, endPoint y: 157, distance: 33.0
click at [828, 158] on p "Rich Text Area. Press ALT-0 for help." at bounding box center [868, 165] width 573 height 16
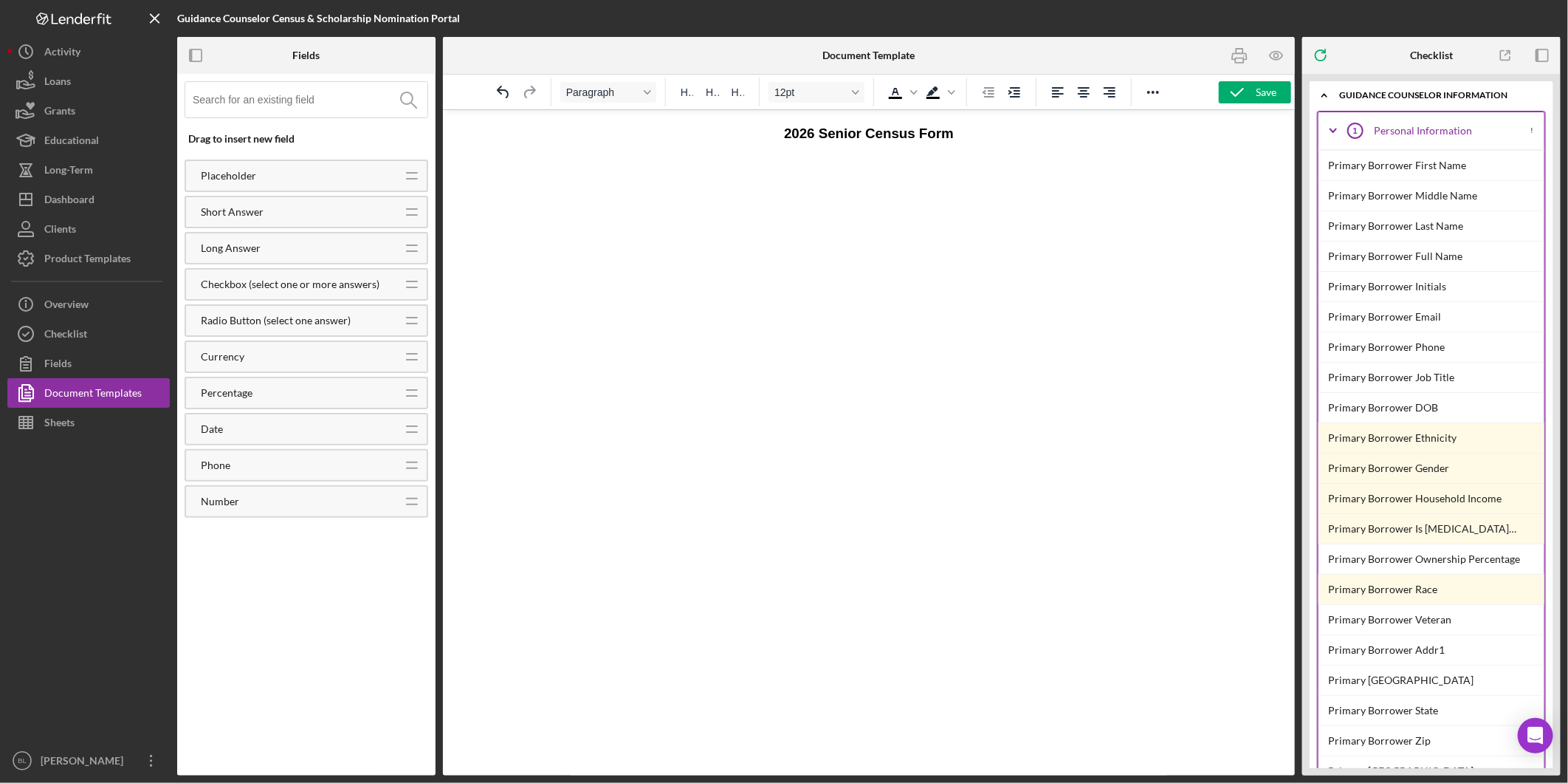
click at [983, 138] on h3 "2026 Senior Census Form" at bounding box center [868, 133] width 573 height 19
click at [1322, 94] on icon "Icon/Expander" at bounding box center [1325, 95] width 29 height 29
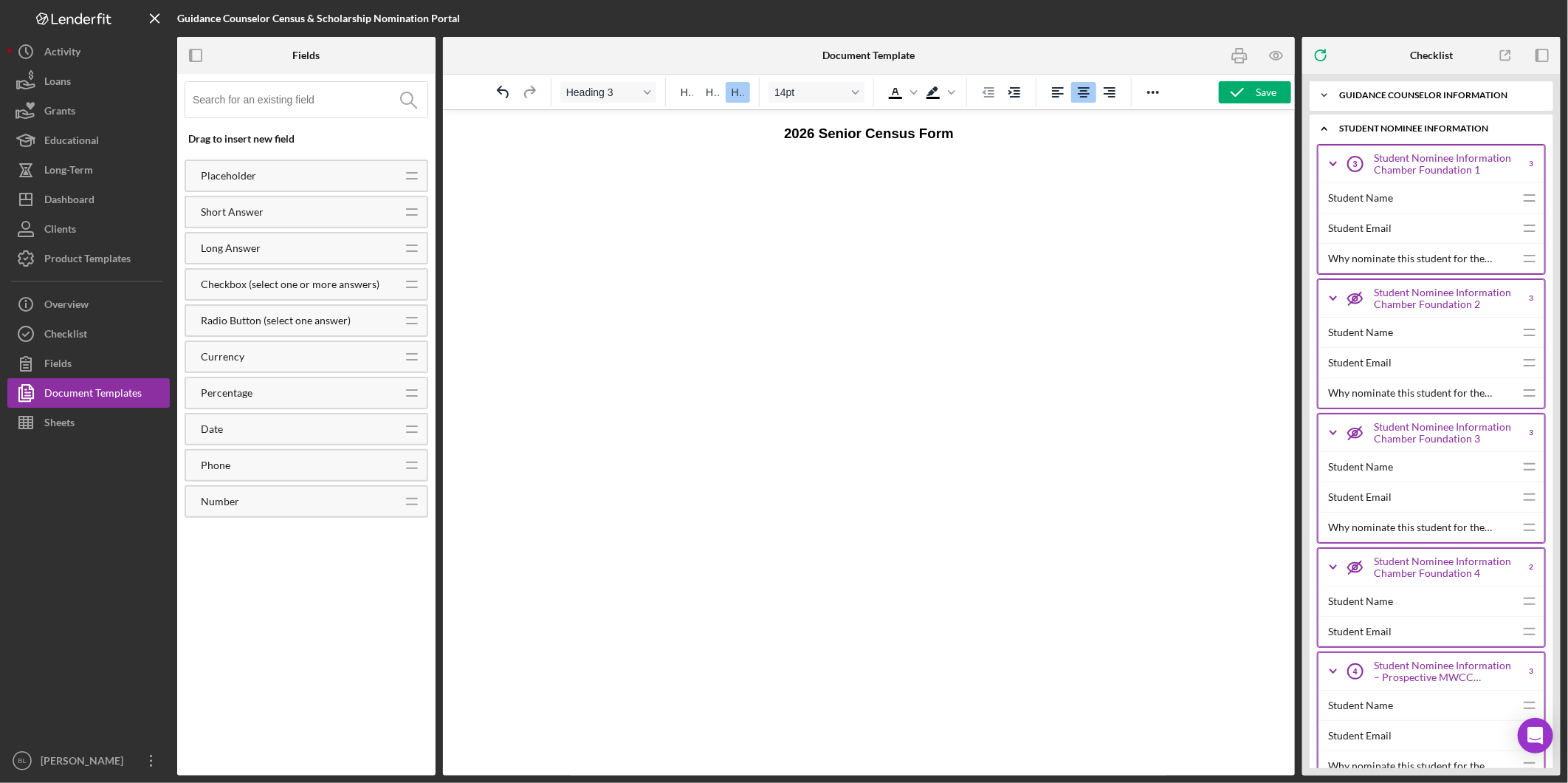
click at [1322, 94] on icon "Icon/Expander" at bounding box center [1325, 95] width 29 height 29
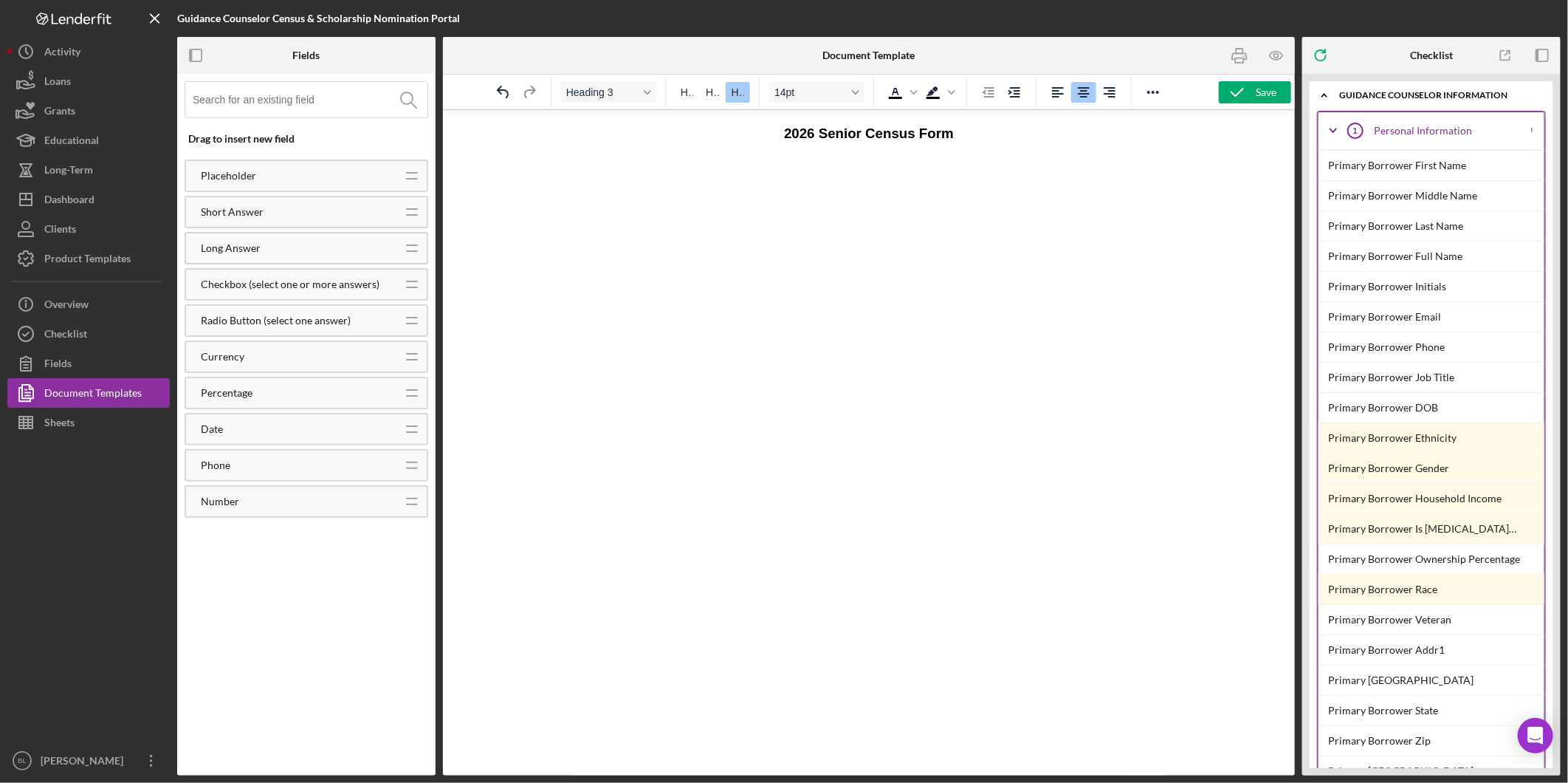
click at [974, 141] on h3 "2026 Senior Census Form" at bounding box center [868, 142] width 573 height 38
drag, startPoint x: 728, startPoint y: 129, endPoint x: 593, endPoint y: 138, distance: 135.3
click at [593, 138] on h3 "2026 Senior Census Form" at bounding box center [868, 142] width 573 height 38
click at [669, 204] on html at bounding box center [868, 156] width 597 height 94
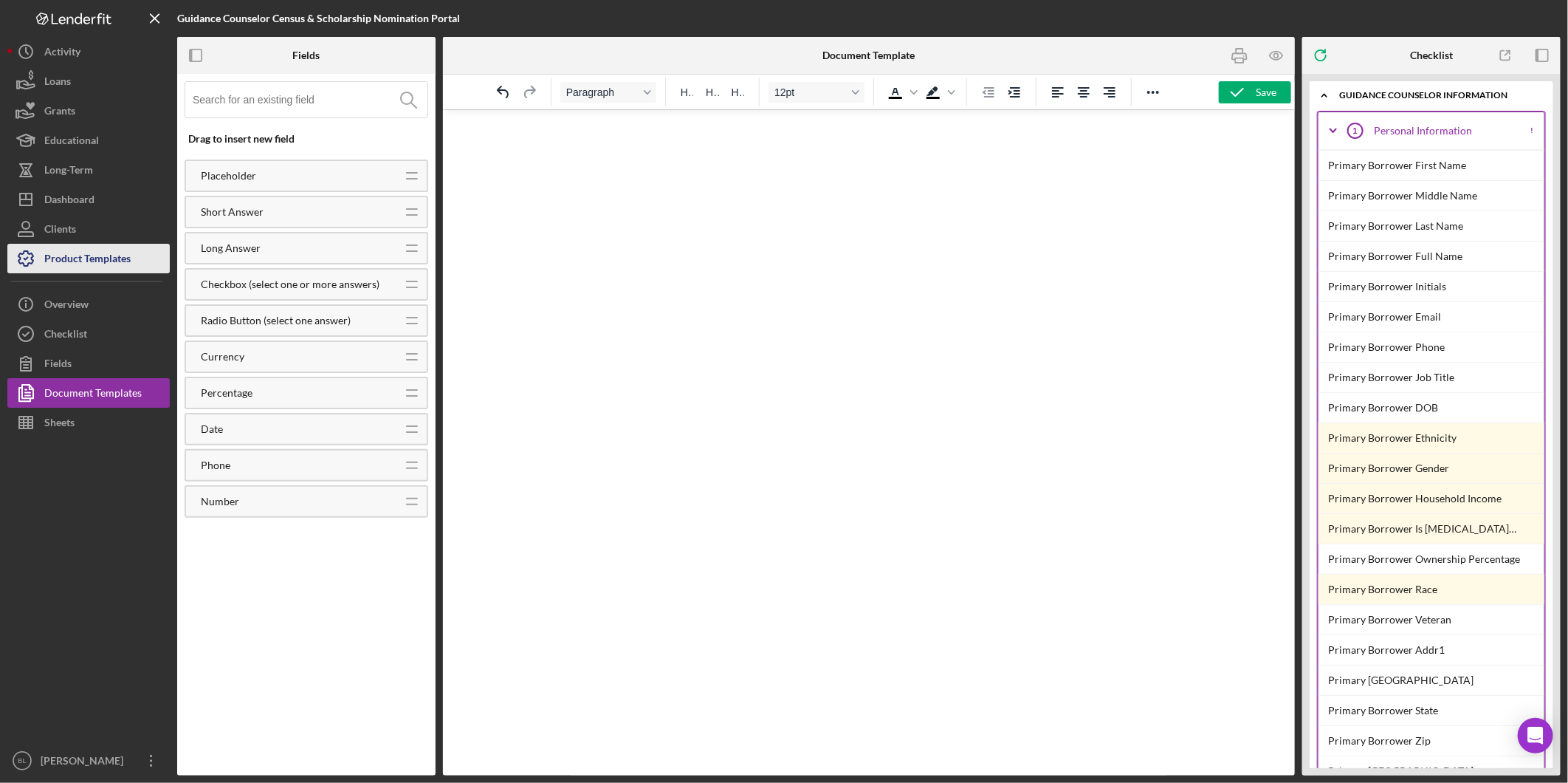
click at [71, 262] on div "Product Templates" at bounding box center [87, 260] width 87 height 33
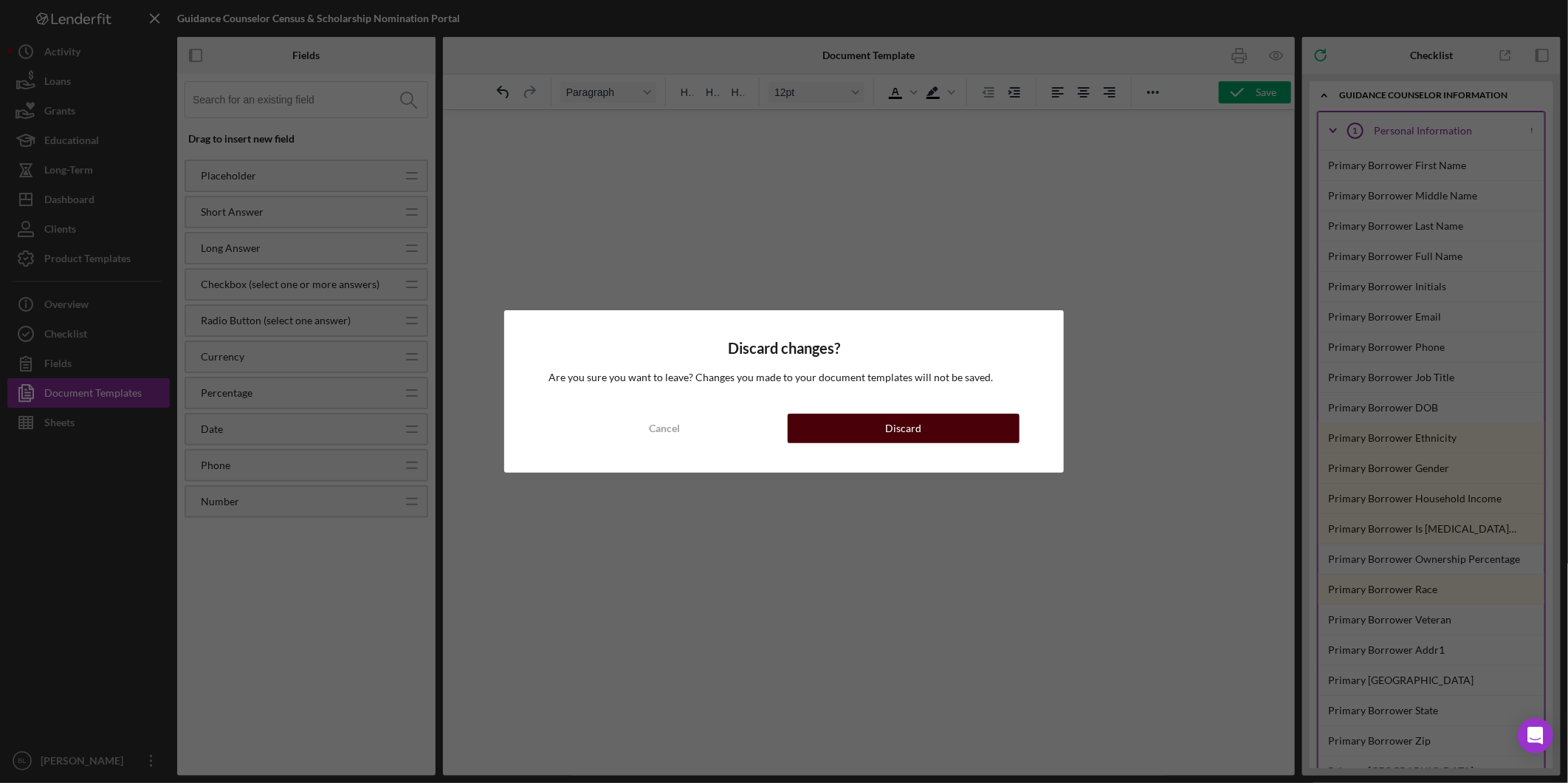
click at [904, 423] on div "Discard" at bounding box center [904, 428] width 36 height 29
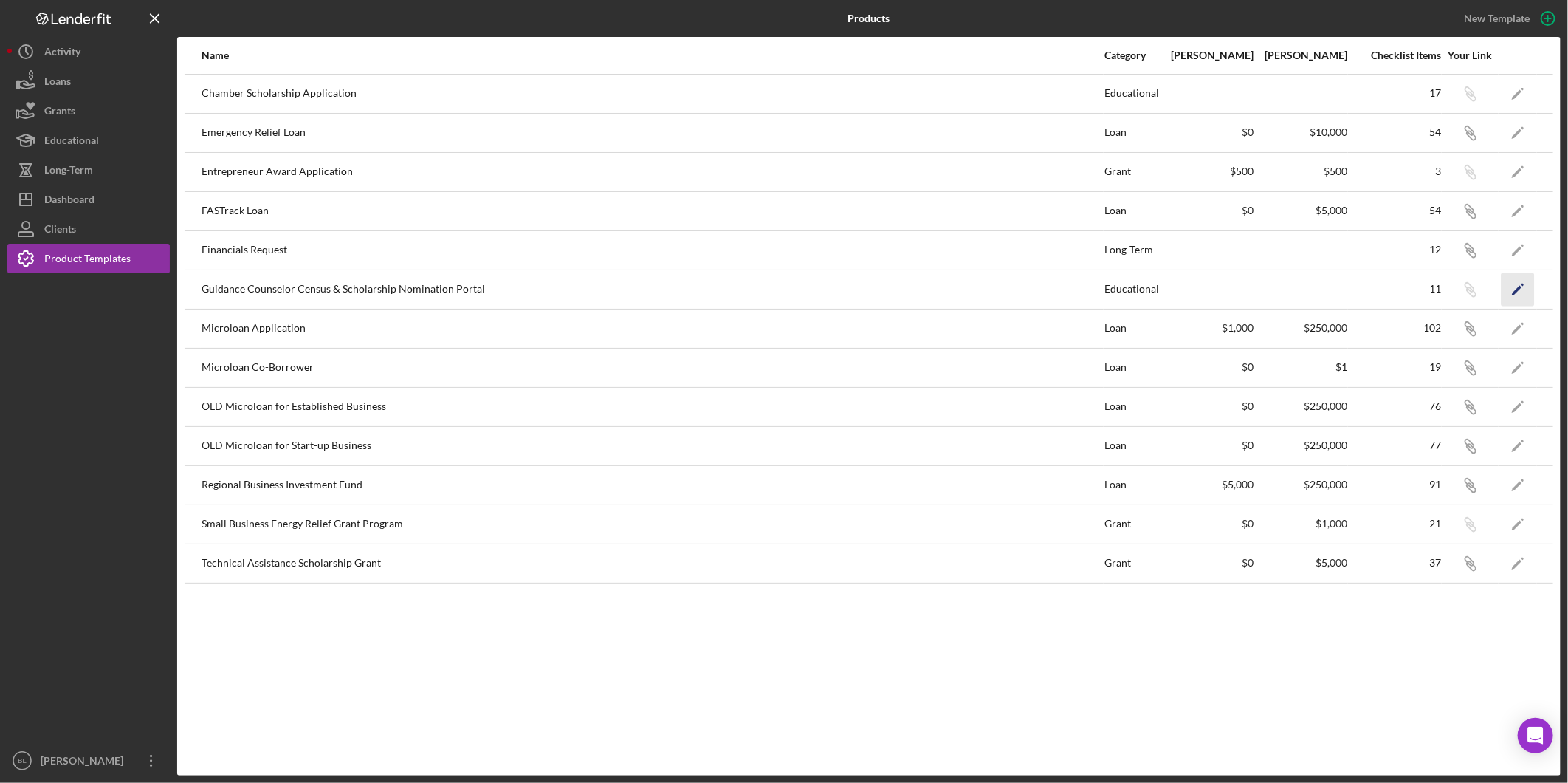
click at [1522, 292] on icon "Icon/Edit" at bounding box center [1519, 289] width 33 height 33
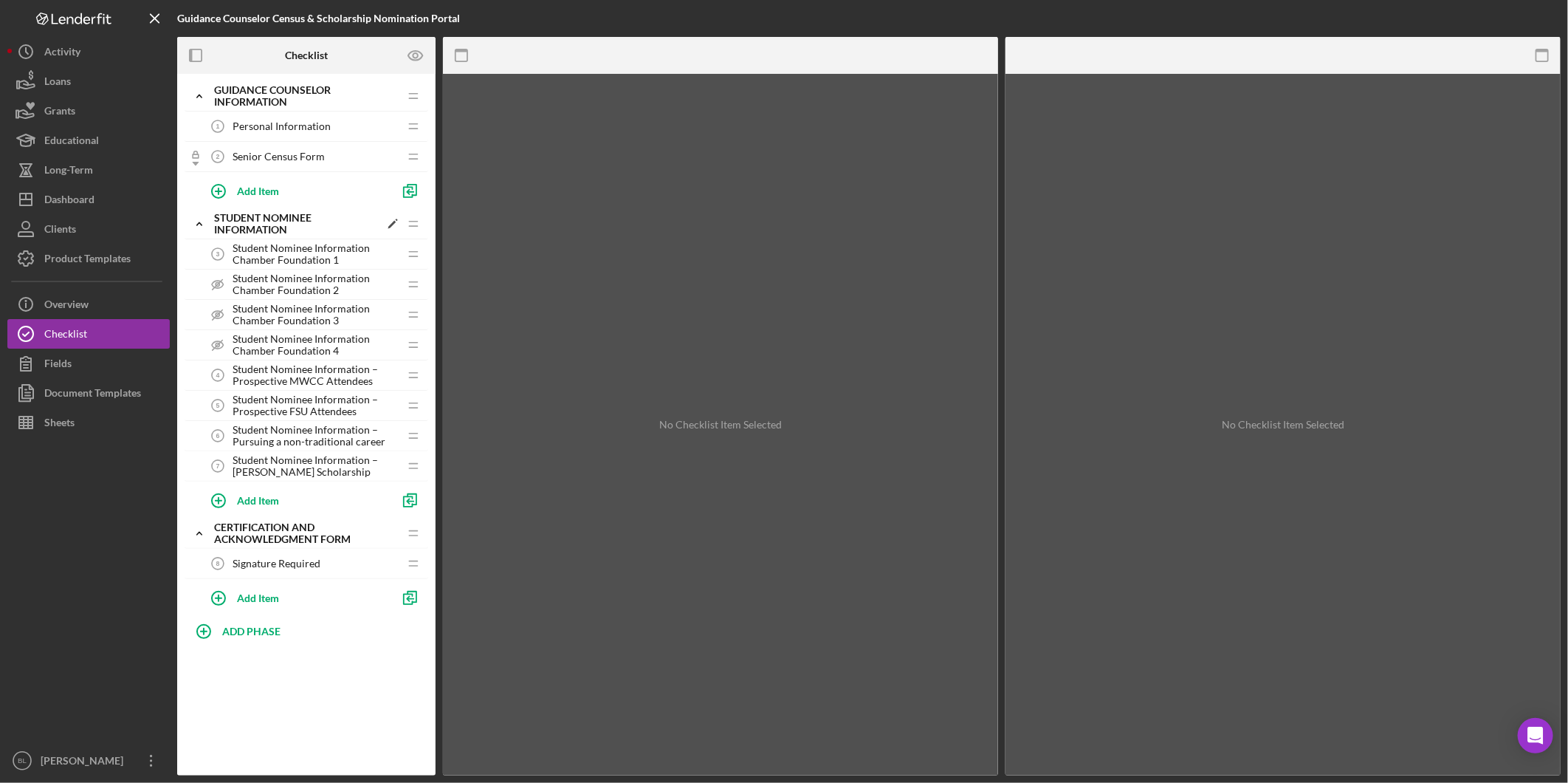
click at [204, 222] on icon "Icon/Expander" at bounding box center [199, 223] width 29 height 29
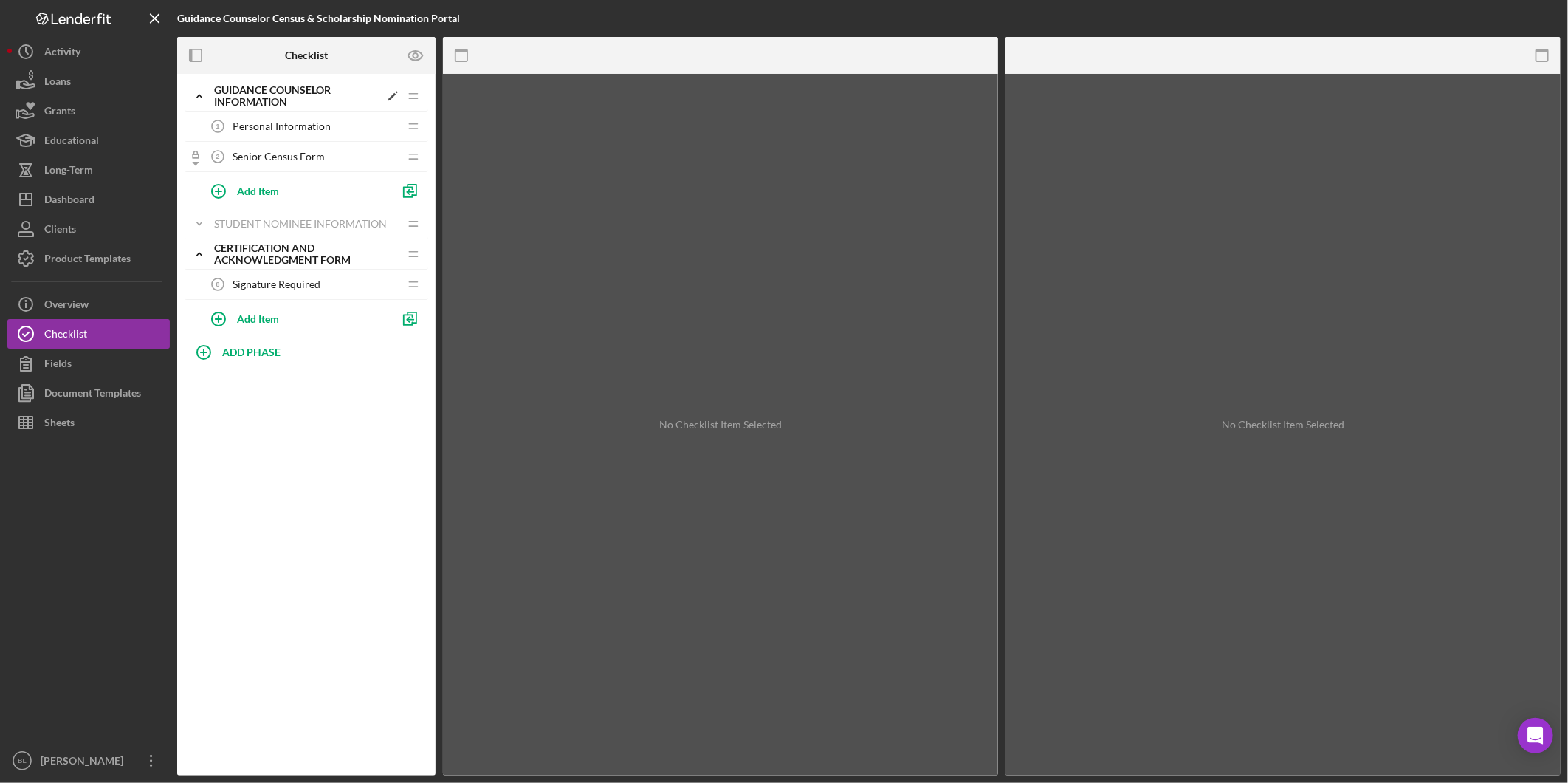
click at [198, 96] on polyline at bounding box center [199, 95] width 4 height 3
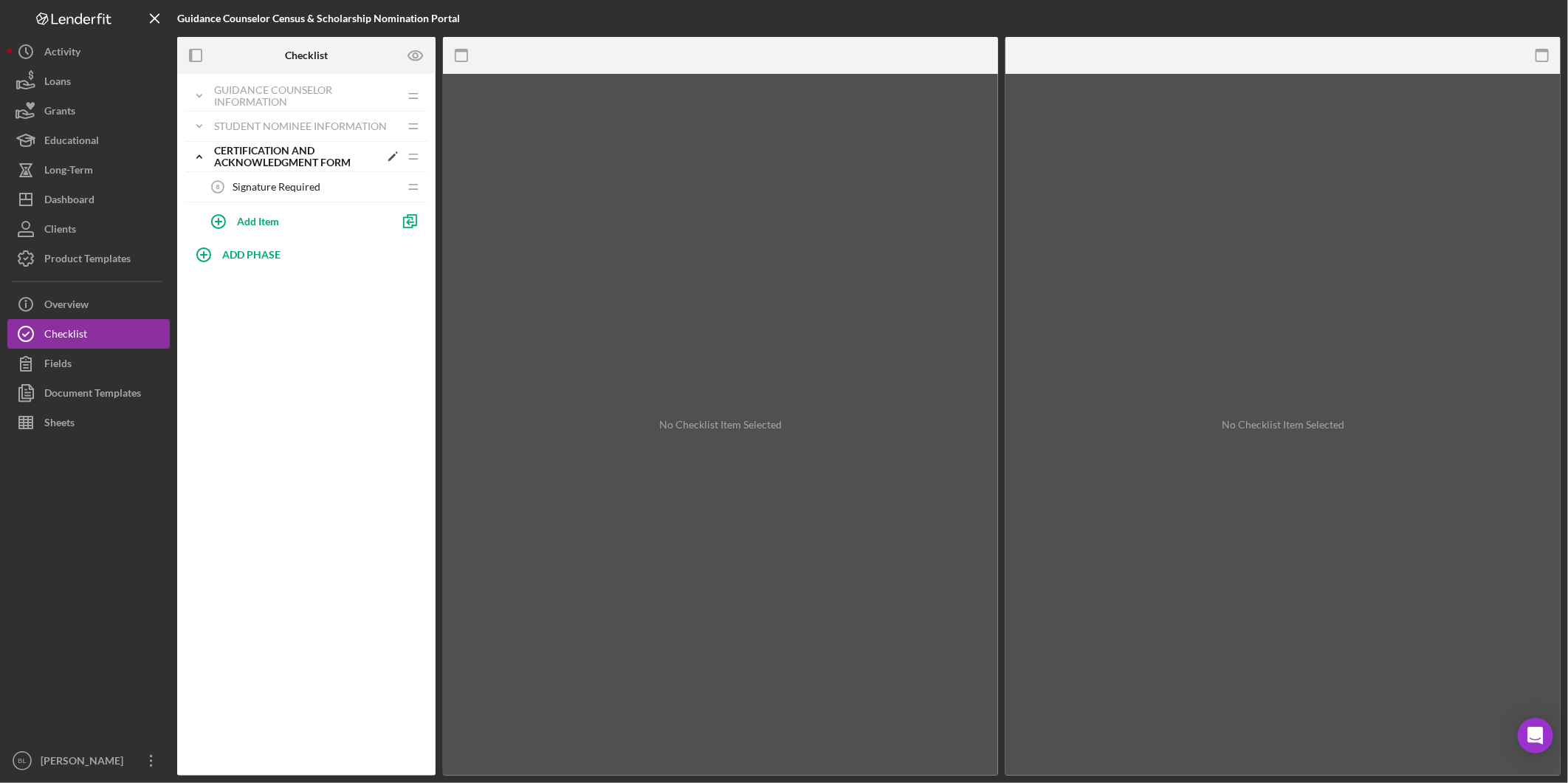
click at [191, 156] on icon "Icon/Expander" at bounding box center [199, 157] width 29 height 29
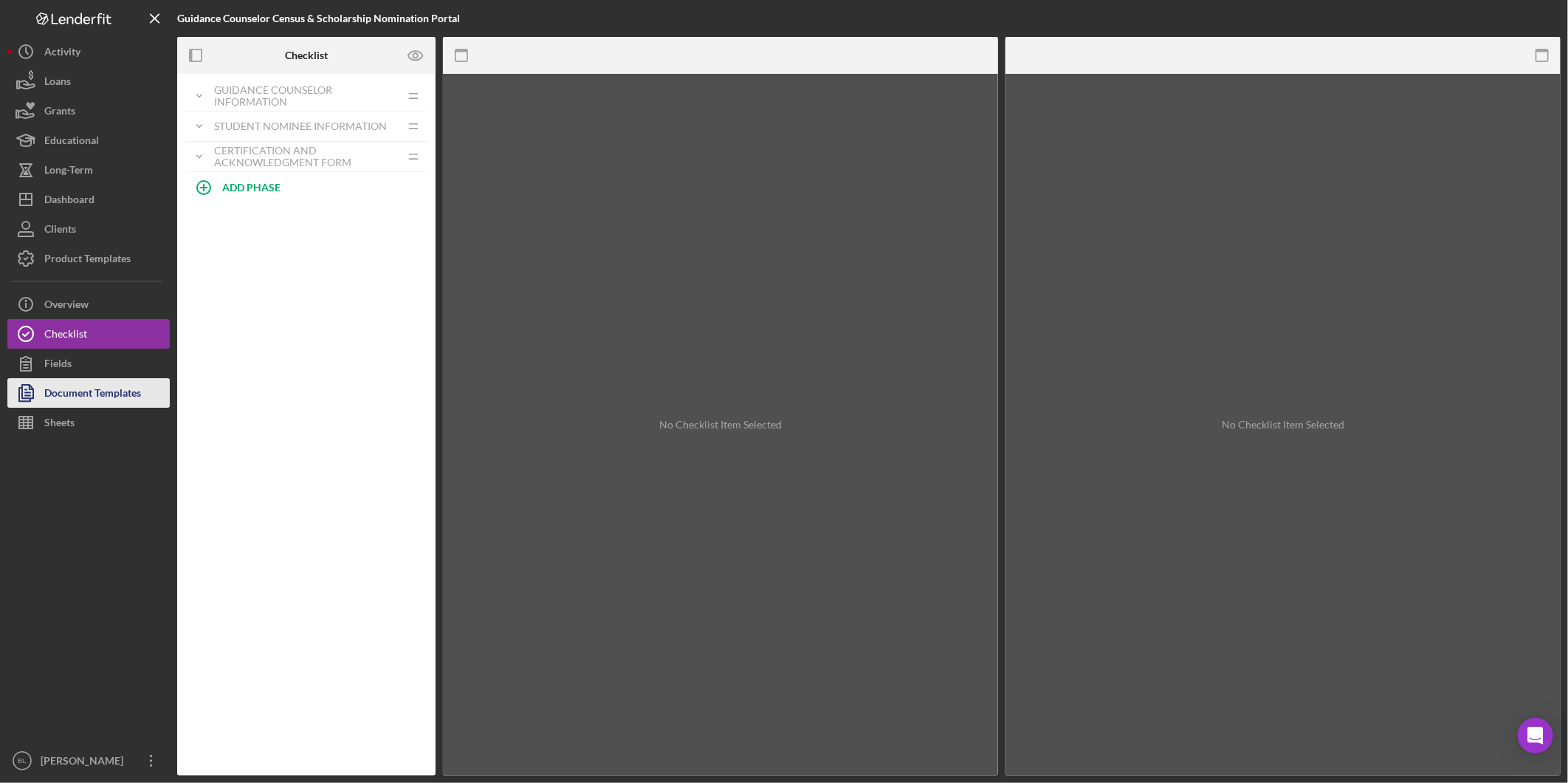
click at [129, 397] on div "Document Templates" at bounding box center [93, 394] width 97 height 33
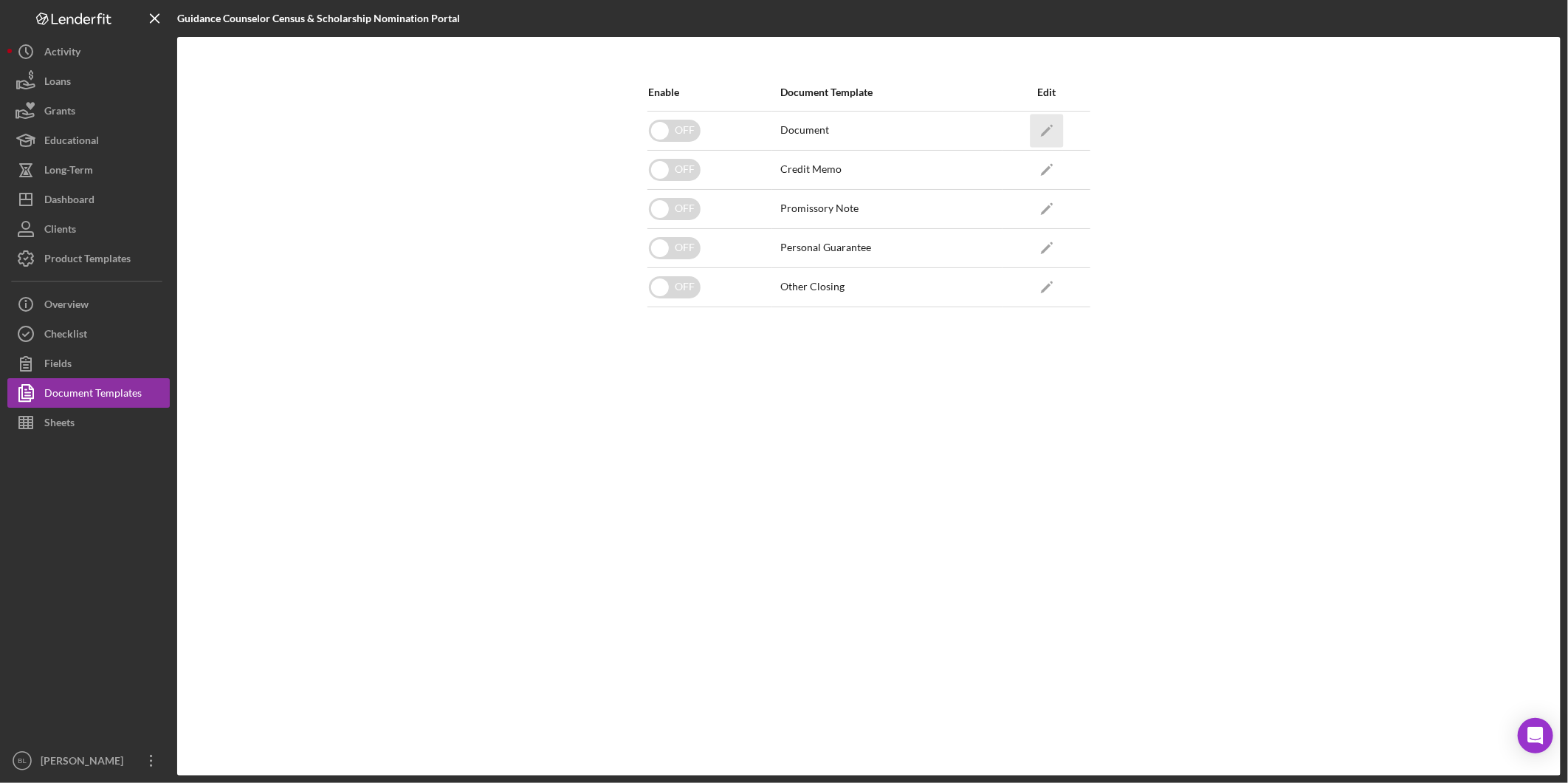
click at [1050, 129] on icon "Icon/Edit" at bounding box center [1046, 130] width 33 height 33
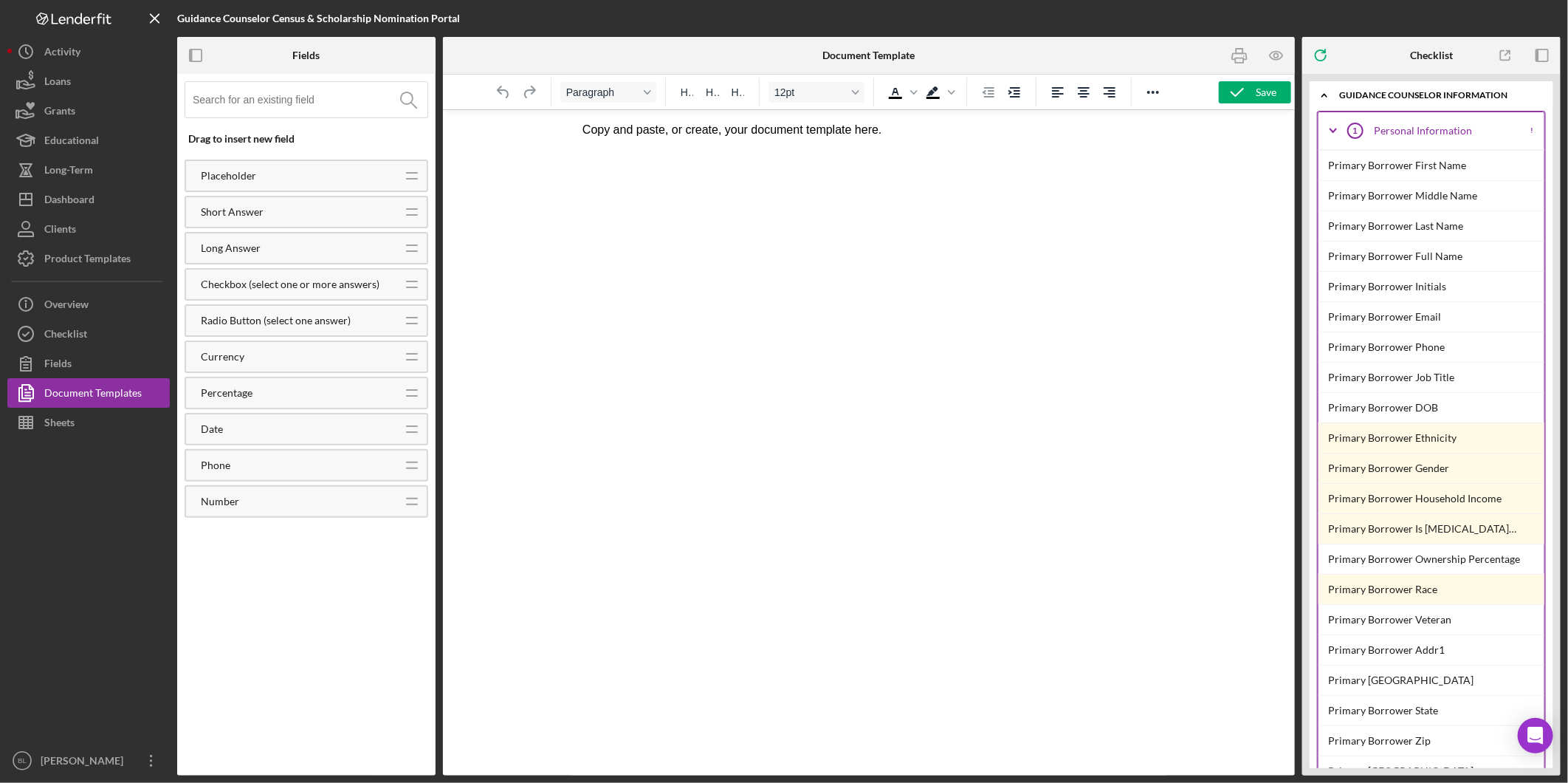
click at [908, 143] on html "Copy and paste, or create, your document template here." at bounding box center [868, 129] width 597 height 40
click at [735, 98] on span "H3" at bounding box center [738, 93] width 12 height 12
drag, startPoint x: 962, startPoint y: 133, endPoint x: 518, endPoint y: 130, distance: 444.0
click at [570, 130] on html "Copy and paste, or create, your document template here." at bounding box center [868, 133] width 597 height 48
click at [760, 146] on html "2026 Senor Census Form" at bounding box center [868, 129] width 597 height 40
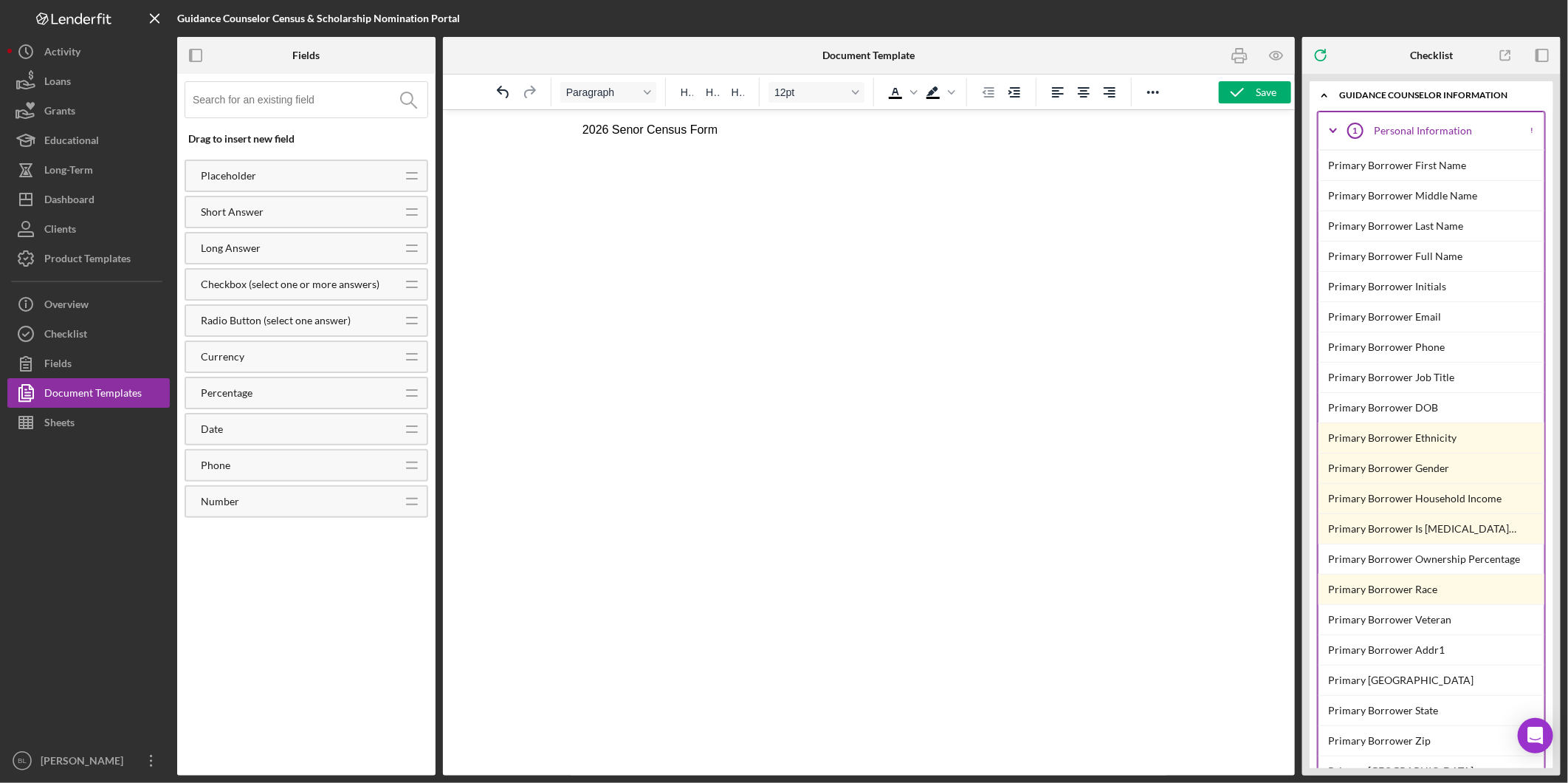
drag, startPoint x: 733, startPoint y: 127, endPoint x: 502, endPoint y: 125, distance: 231.0
click at [570, 125] on html "2026 Senor Census Form" at bounding box center [868, 129] width 597 height 40
click at [741, 96] on span "H3" at bounding box center [738, 93] width 12 height 12
click at [1079, 94] on icon "Align center" at bounding box center [1084, 93] width 12 height 10
drag, startPoint x: 1046, startPoint y: 218, endPoint x: 1008, endPoint y: 181, distance: 53.0
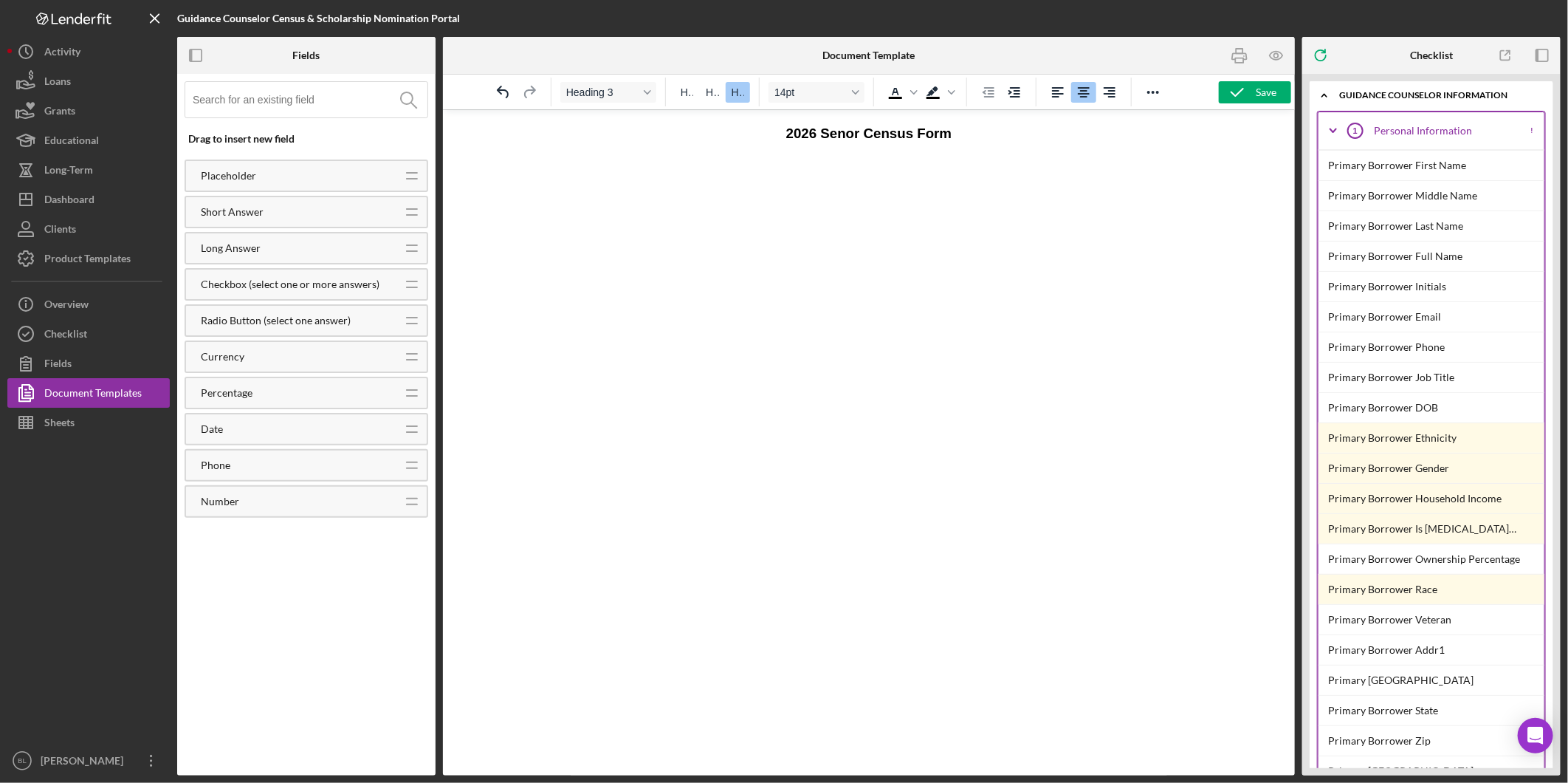
click at [1045, 157] on html "2026 Senor Census Form" at bounding box center [868, 133] width 597 height 48
click at [1332, 132] on icon "Icon/Expander" at bounding box center [1333, 131] width 37 height 37
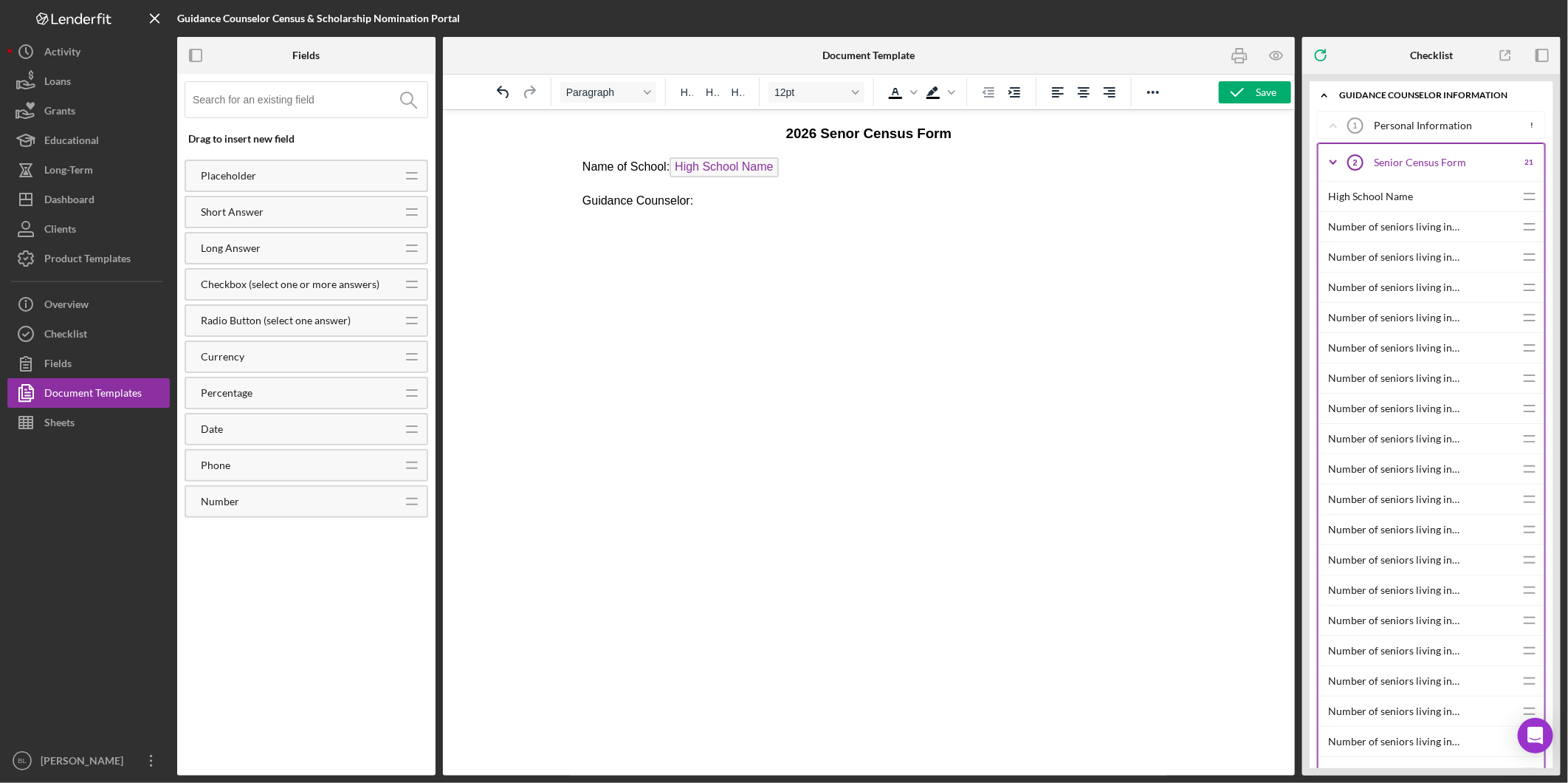
click at [764, 197] on p "Guidance Counselor:" at bounding box center [868, 200] width 573 height 16
click at [1333, 166] on icon "Icon/Expander" at bounding box center [1333, 162] width 37 height 37
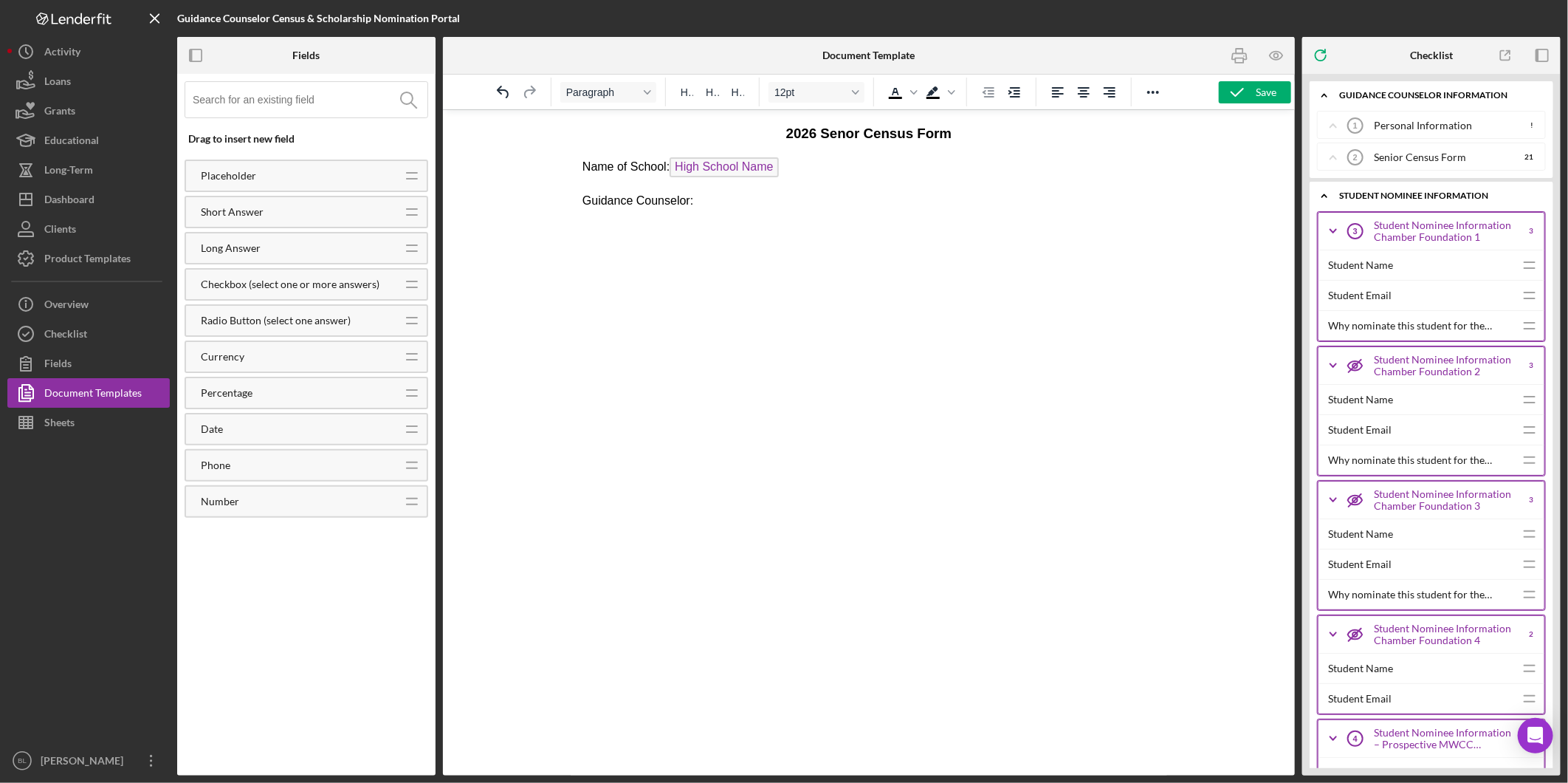
click at [1330, 133] on icon "Icon/Expander" at bounding box center [1333, 126] width 37 height 37
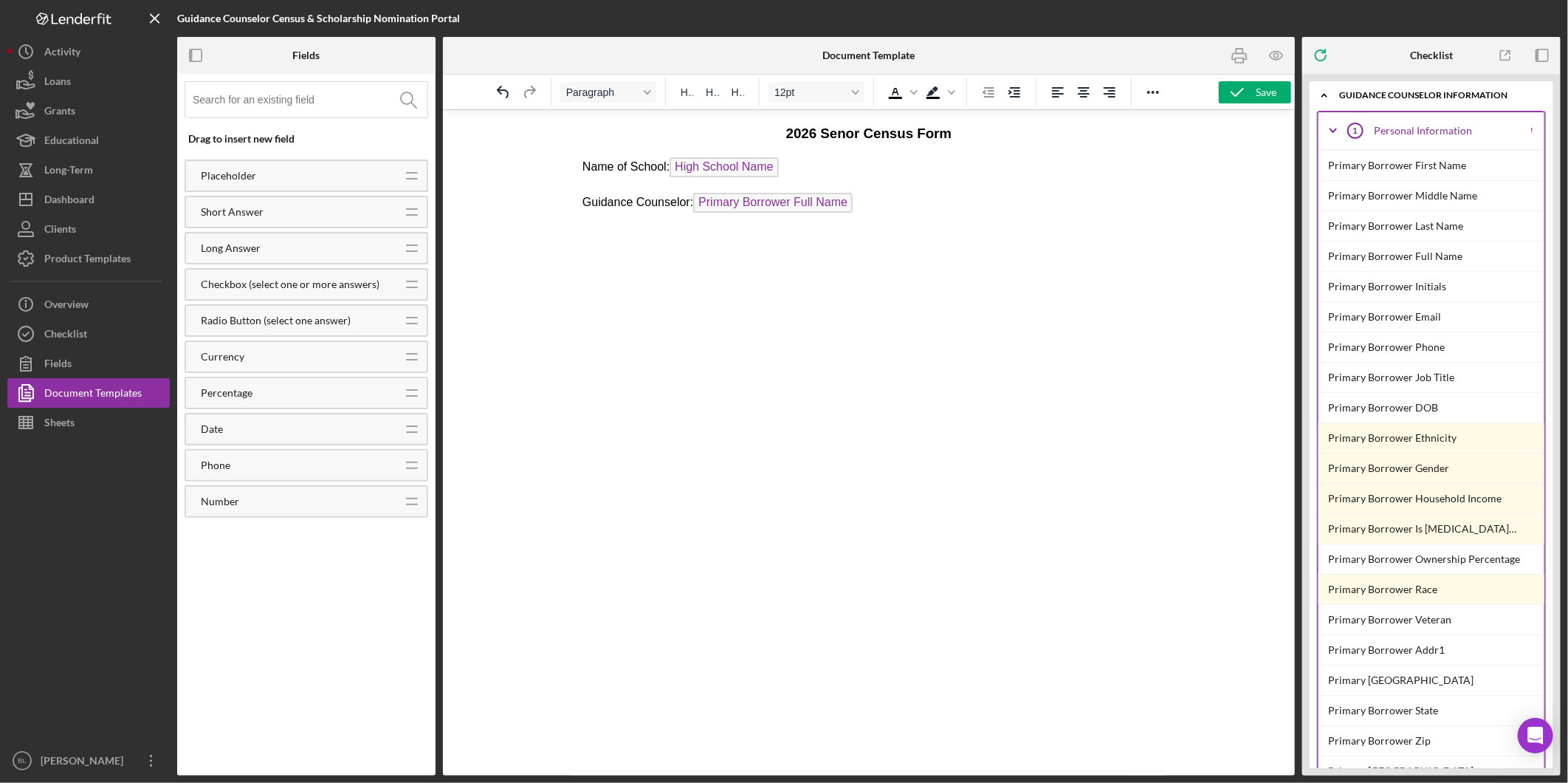
click at [580, 197] on html "2026 Senor Census Form Name of School: High School Name Guidance Counselor: Pri…" at bounding box center [868, 168] width 597 height 118
click at [732, 216] on html "2026 Senor Census Form Name of School: High School Name Guidance Counselor: Pri…" at bounding box center [868, 162] width 597 height 107
drag, startPoint x: 665, startPoint y: 165, endPoint x: 567, endPoint y: 166, distance: 98.0
click at [570, 166] on html "2026 Senor Census Form Name of School: High School Name Guidance Counselor: Pri…" at bounding box center [868, 162] width 597 height 107
click at [645, 208] on html "2026 Senor Census Form Name of School: High School Name Guidance Counselor: Pri…" at bounding box center [868, 162] width 597 height 107
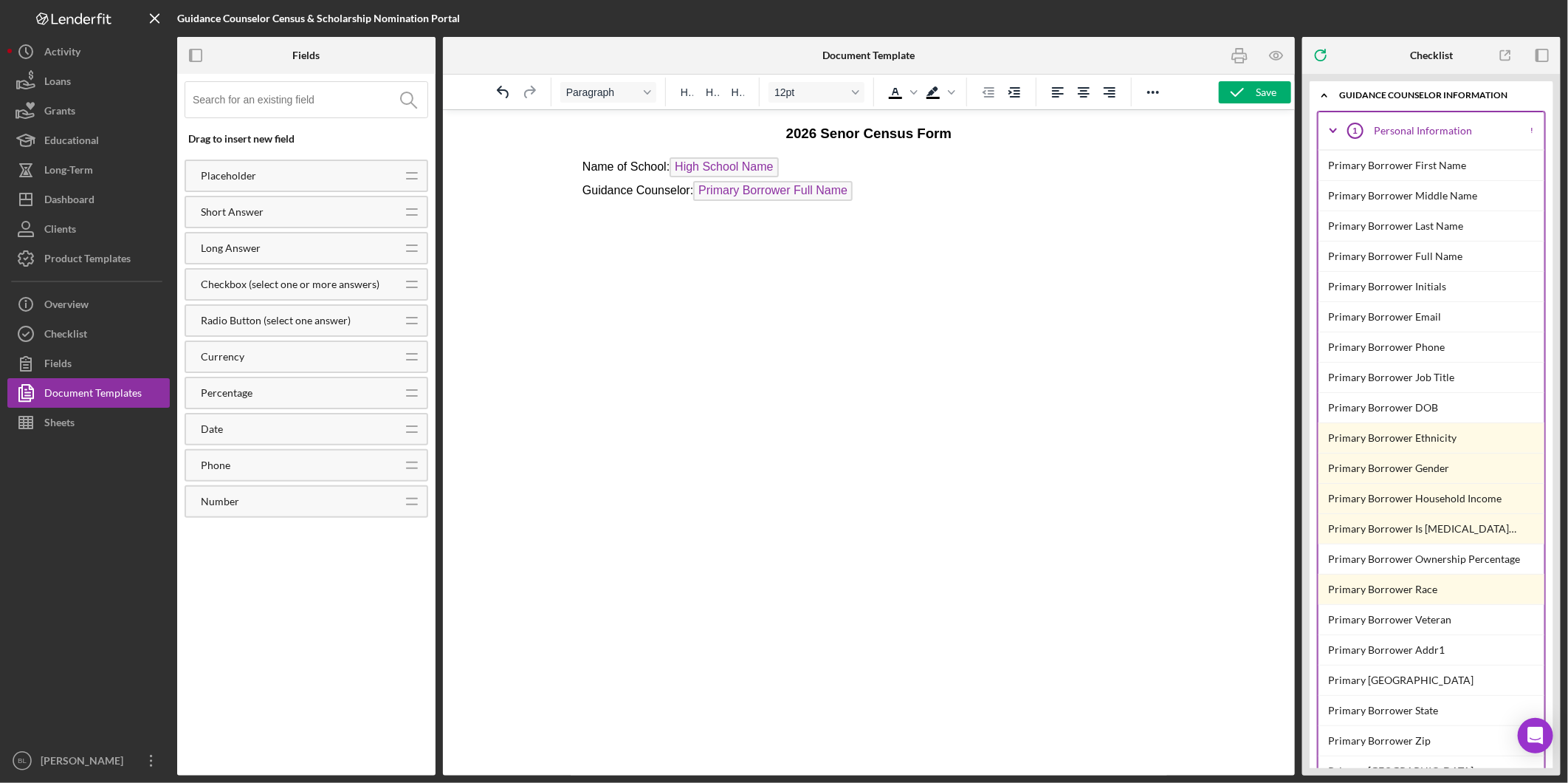
drag, startPoint x: 881, startPoint y: 194, endPoint x: 890, endPoint y: 194, distance: 9.0
click at [883, 194] on p "Name of School: High School Name Guidance Counselor: Primary Borrower Full Name" at bounding box center [868, 180] width 573 height 48
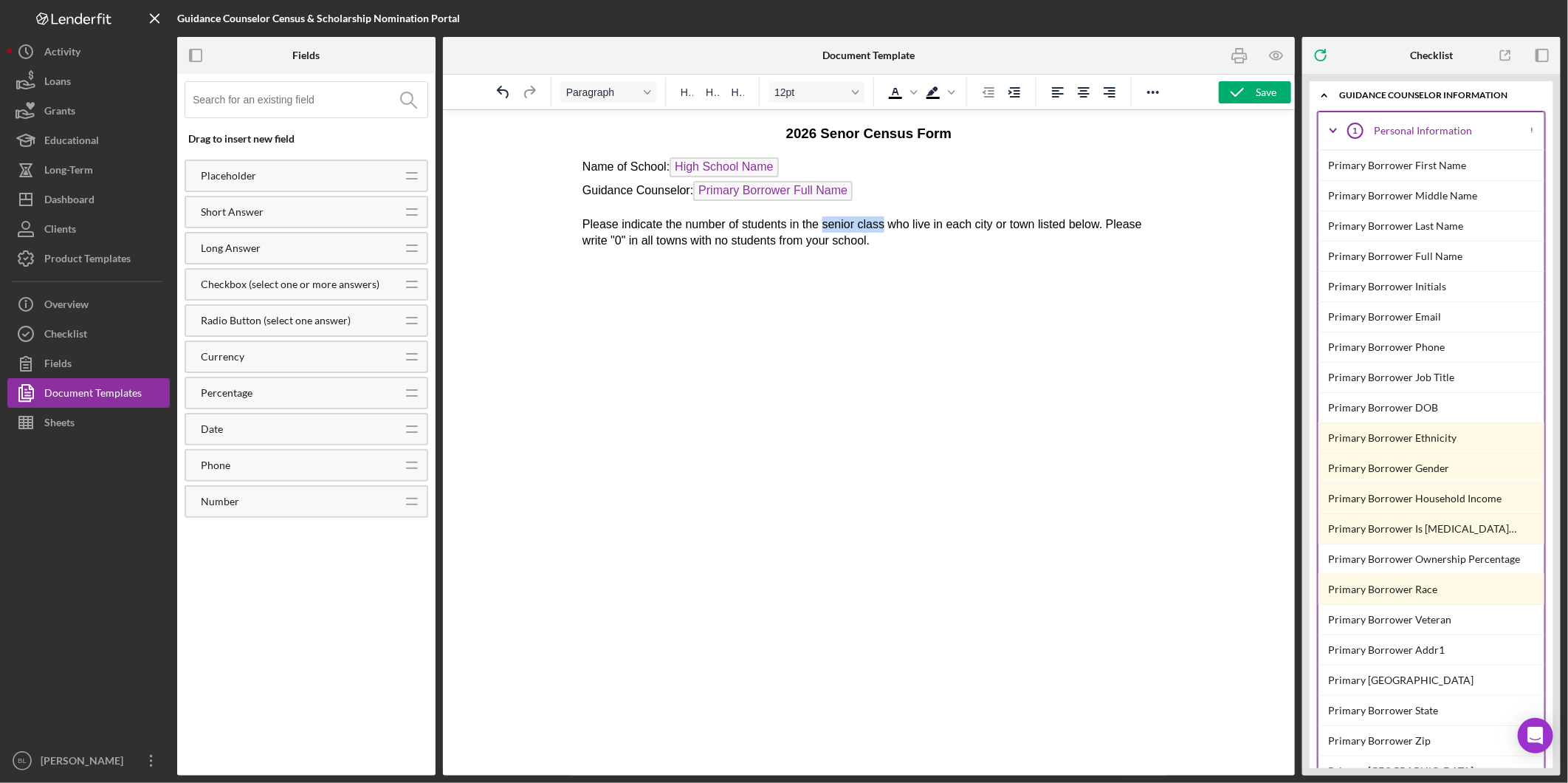
drag, startPoint x: 821, startPoint y: 223, endPoint x: 879, endPoint y: 219, distance: 58.1
click at [879, 219] on p "Please indicate the number of students in the senior class who live in each cit…" at bounding box center [868, 232] width 573 height 33
click at [913, 260] on html "2026 Senor Census Form Name of School: High School Name Guidance Counselor: Pri…" at bounding box center [868, 184] width 597 height 151
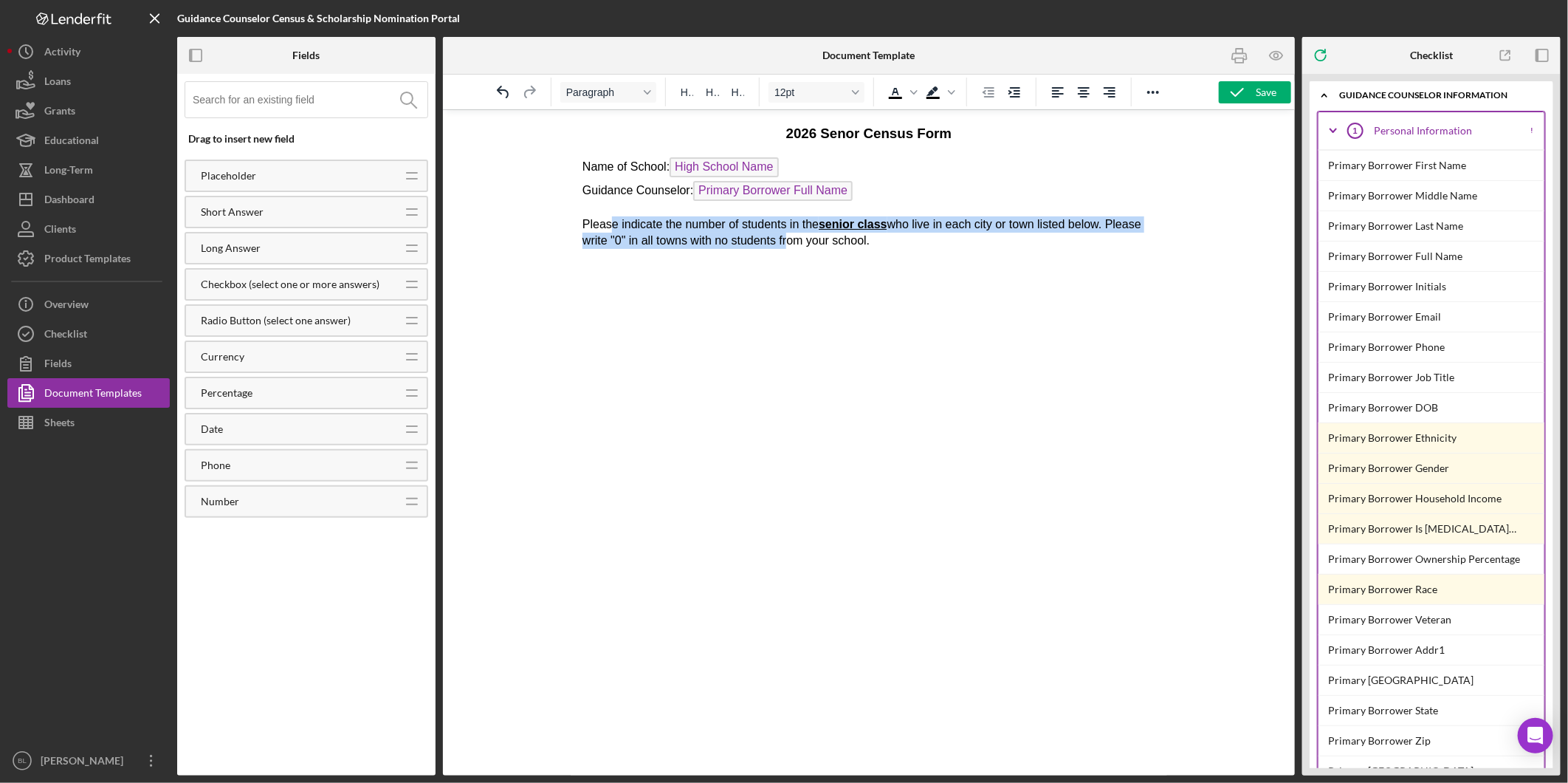
drag, startPoint x: 608, startPoint y: 223, endPoint x: 784, endPoint y: 233, distance: 176.3
click at [784, 233] on p "Please indicate the number of students in the senior class who live in each cit…" at bounding box center [868, 232] width 573 height 33
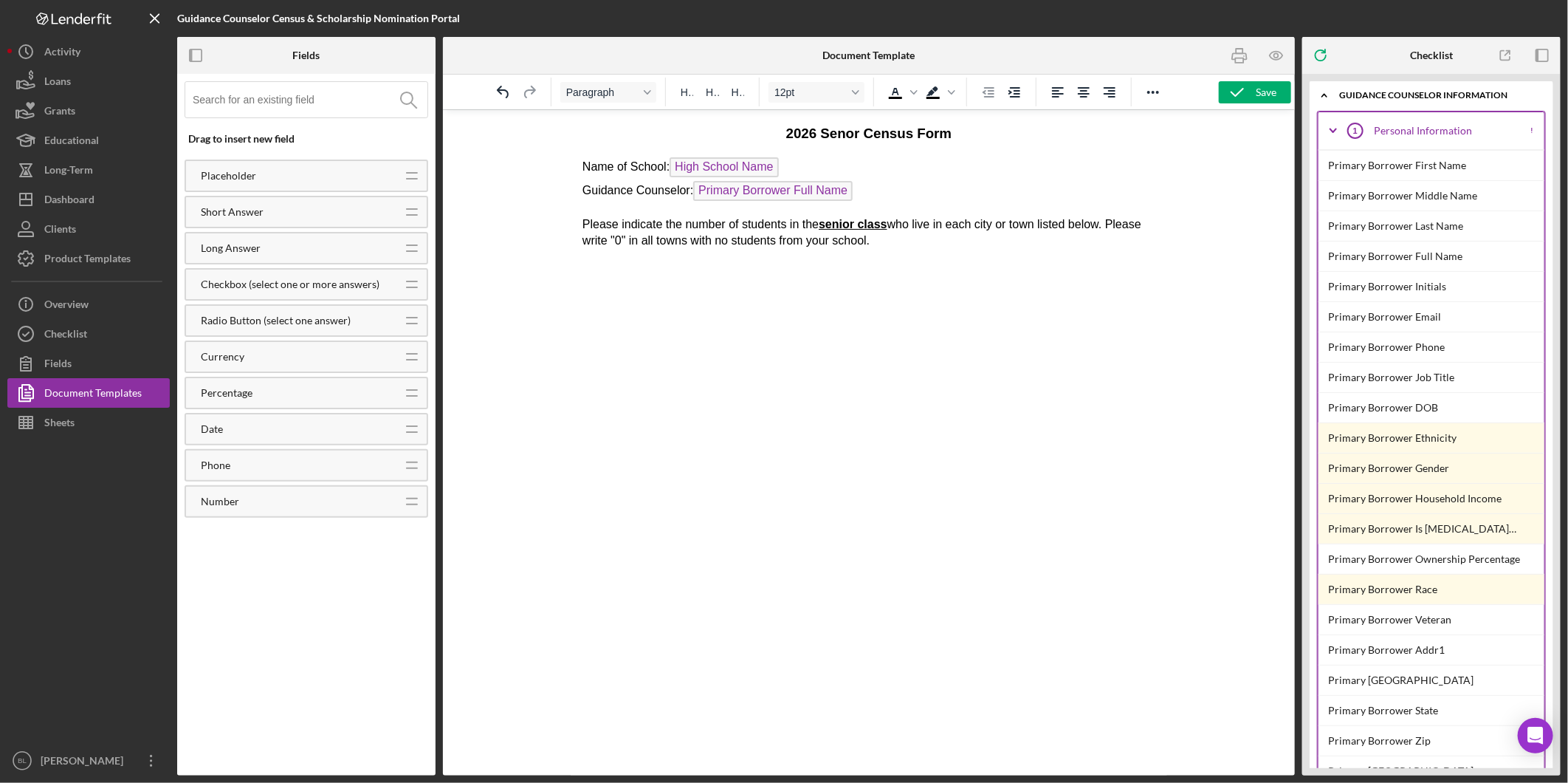
click at [948, 260] on html "2026 Senor Census Form Name of School: High School Name Guidance Counselor: Pri…" at bounding box center [868, 184] width 597 height 151
click at [630, 260] on html "2026 Senor Census Form Name of School: High School Name Guidance Counselor: Pri…" at bounding box center [868, 184] width 597 height 151
click at [894, 241] on p "Please indicate the number of students in the senior class who live in each cit…" at bounding box center [868, 232] width 573 height 33
click at [695, 288] on html "2026 Senor Census Form Name of School: High School Name Guidance Counselor: Pri…" at bounding box center [868, 198] width 597 height 179
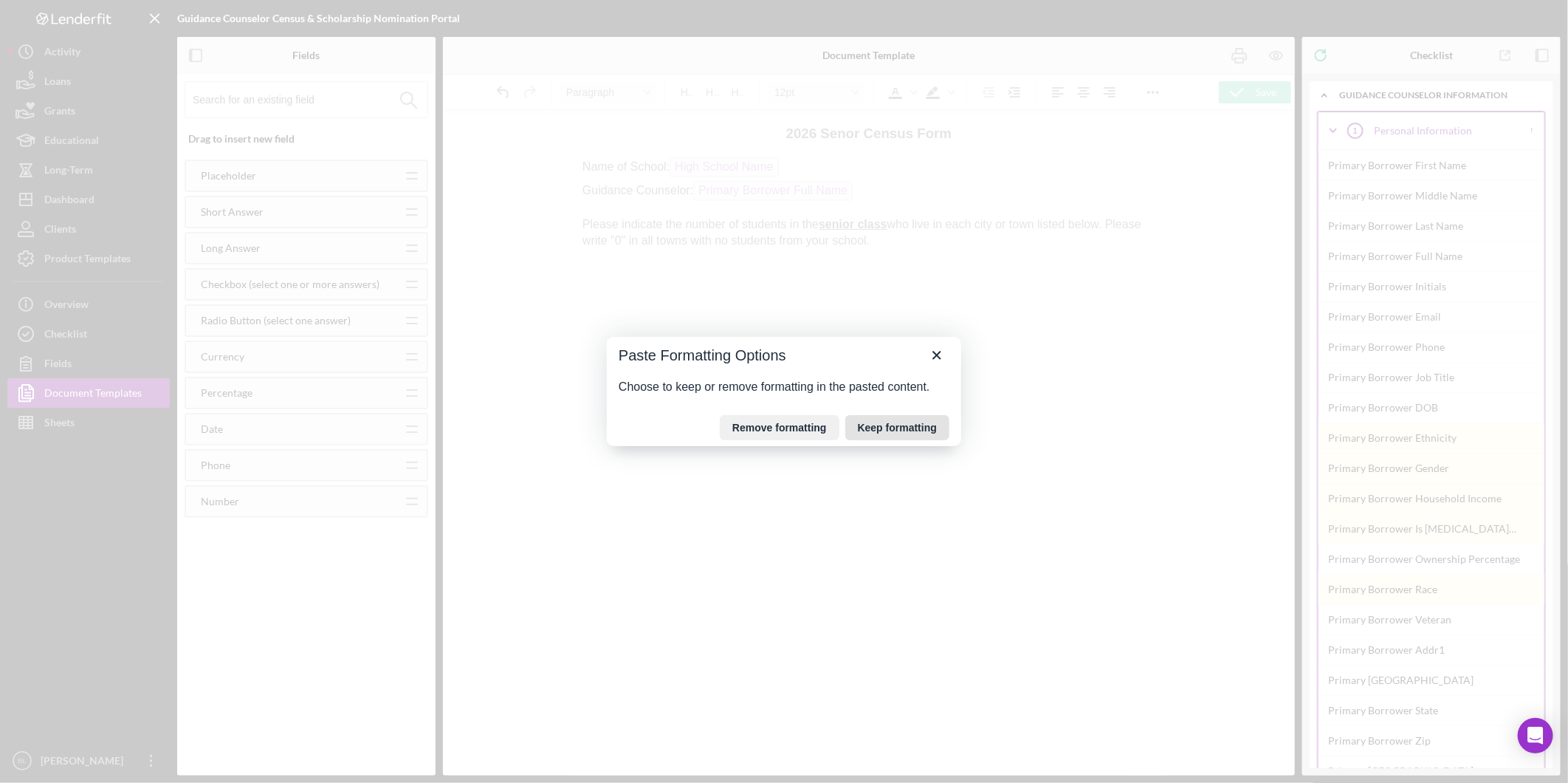
click at [910, 429] on button "Keep formatting" at bounding box center [897, 427] width 104 height 25
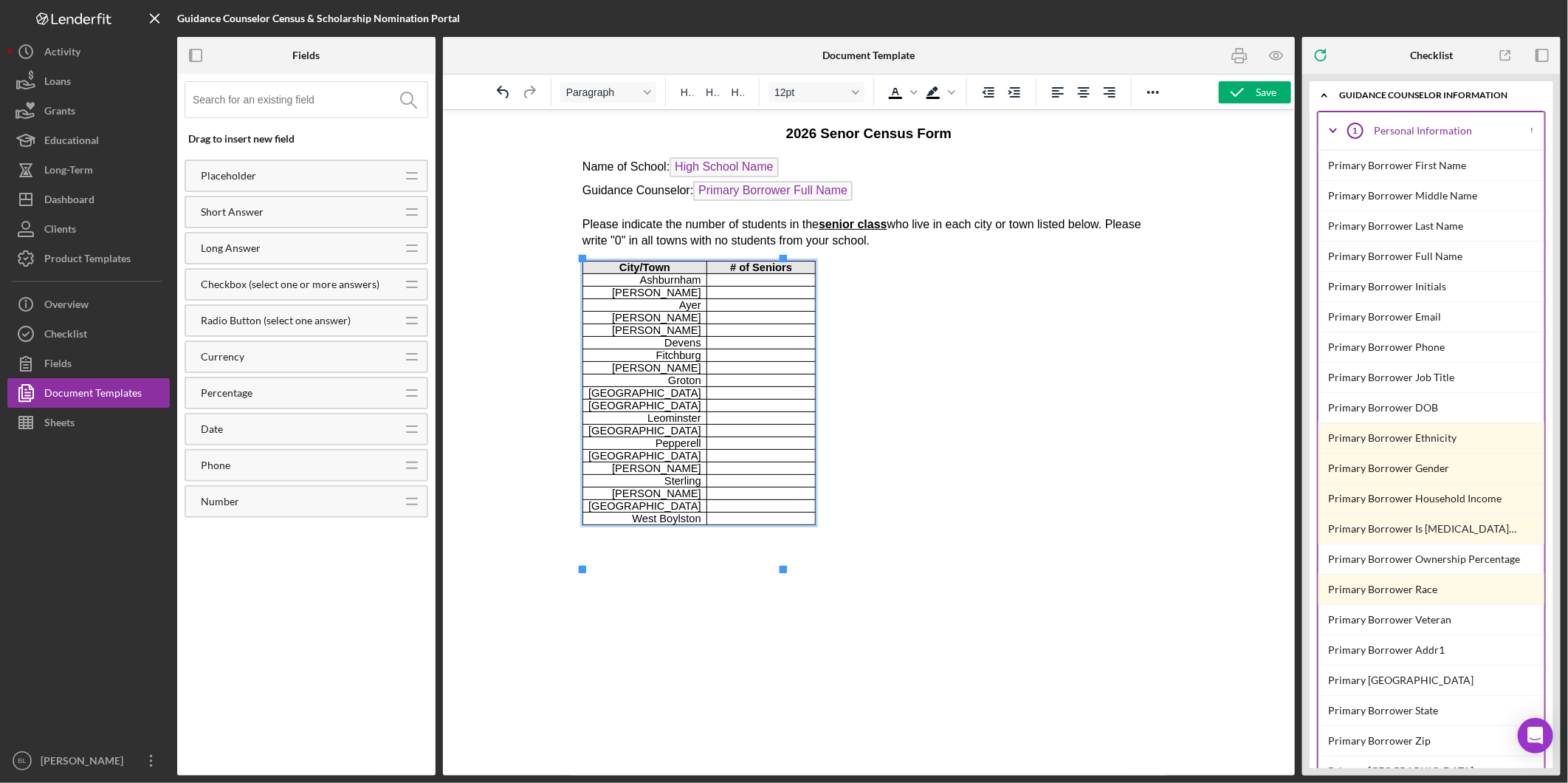
click at [911, 448] on body "2026 Senor Census Form Name of School: High School Name Guidance Counselor: Pri…" at bounding box center [868, 324] width 573 height 402
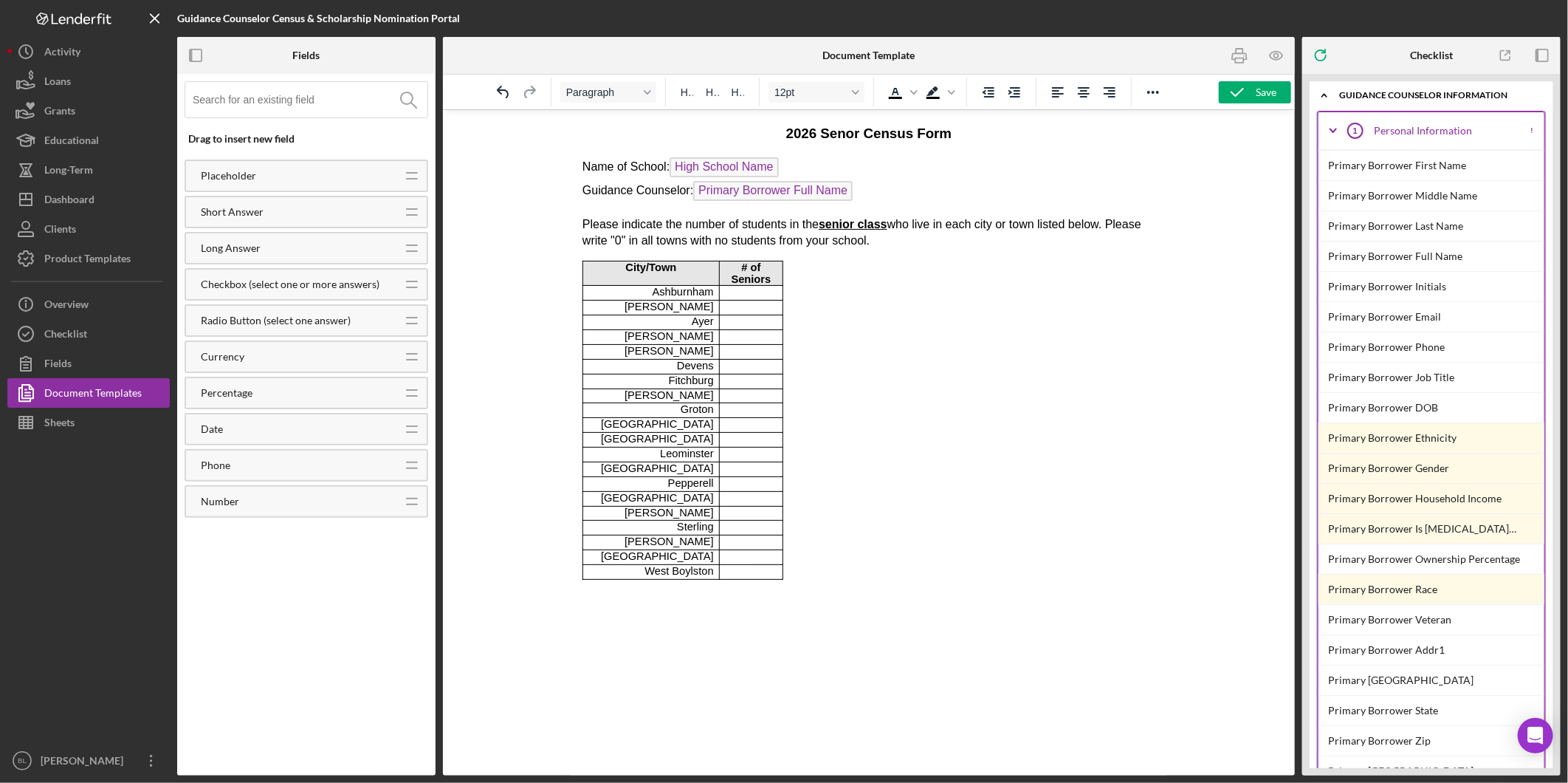
click at [825, 346] on body "2026 Senor Census Form Name of School: High School Name Guidance Counselor: Pri…" at bounding box center [868, 351] width 573 height 456
click at [888, 390] on body "2026 Senor Census Form Name of School: High School Name Guidance Counselor: Pri…" at bounding box center [868, 351] width 573 height 456
click at [678, 329] on p "Bolton" at bounding box center [650, 335] width 126 height 12
click at [724, 285] on p "Rich Text Area. Press ALT-0 for help." at bounding box center [750, 291] width 53 height 12
click at [868, 422] on body "2026 Senor Census Form Name of School: High School Name Guidance Counselor: Pri…" at bounding box center [868, 351] width 573 height 456
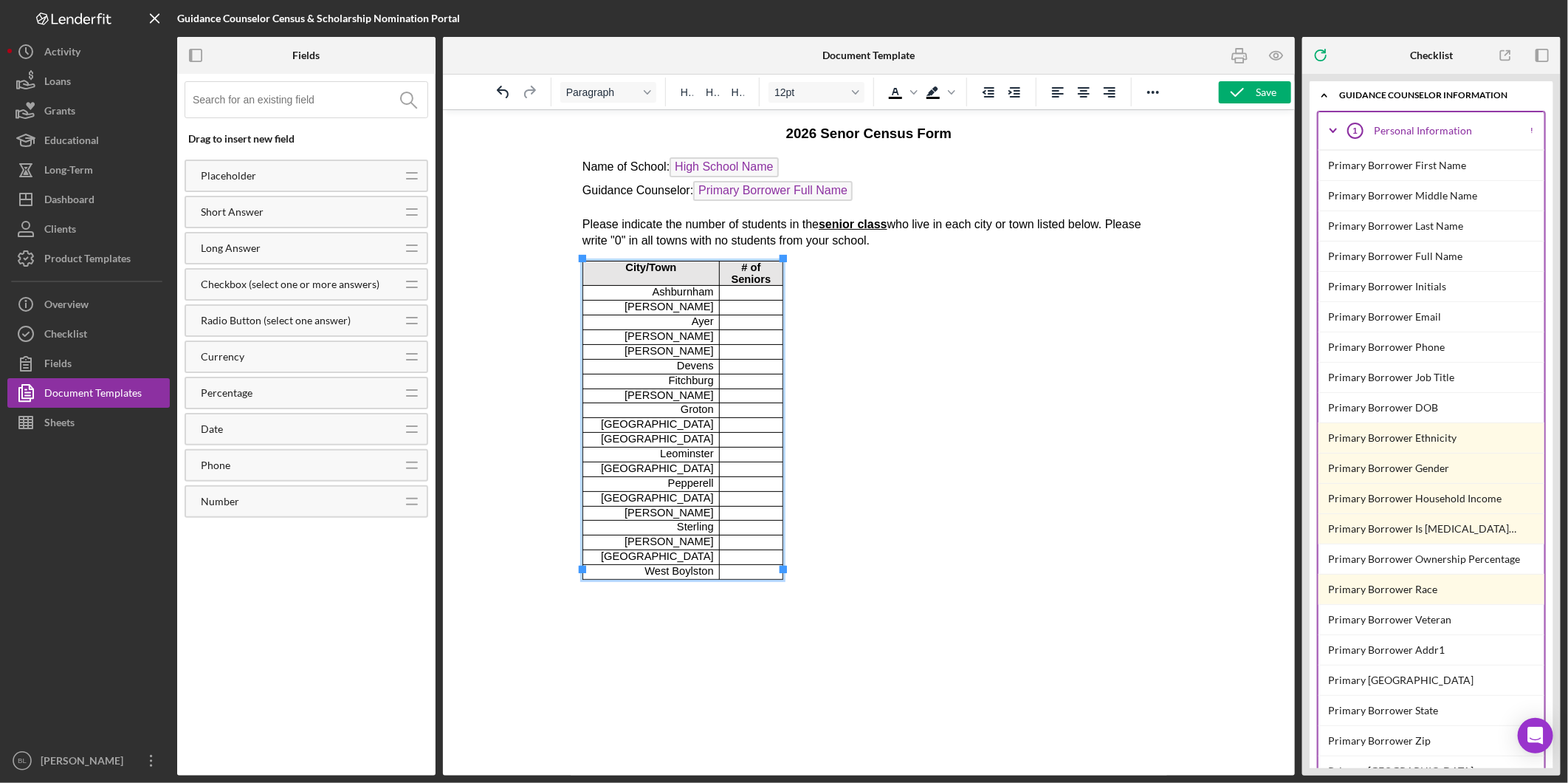
click at [724, 285] on p "Rich Text Area. Press ALT-0 for help." at bounding box center [750, 291] width 53 height 12
click at [629, 285] on p "Ashburnham" at bounding box center [650, 291] width 126 height 12
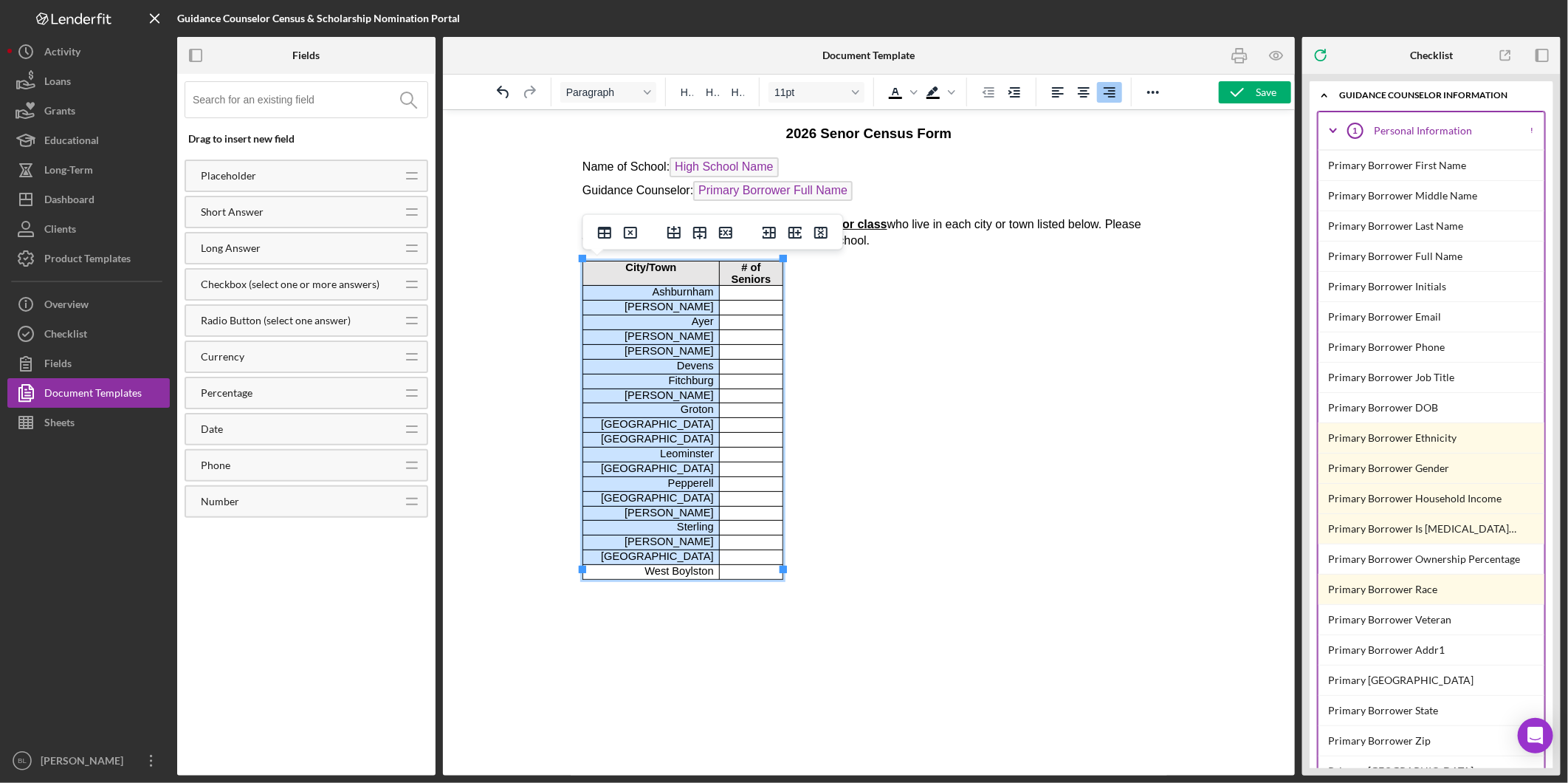
drag, startPoint x: 629, startPoint y: 277, endPoint x: 698, endPoint y: 558, distance: 289.3
click at [698, 558] on tbody "City/Town # of Seniors Ashburnham Ashby Ayer Bolton Clinton Devens Fitchburg Ga…" at bounding box center [683, 419] width 200 height 318
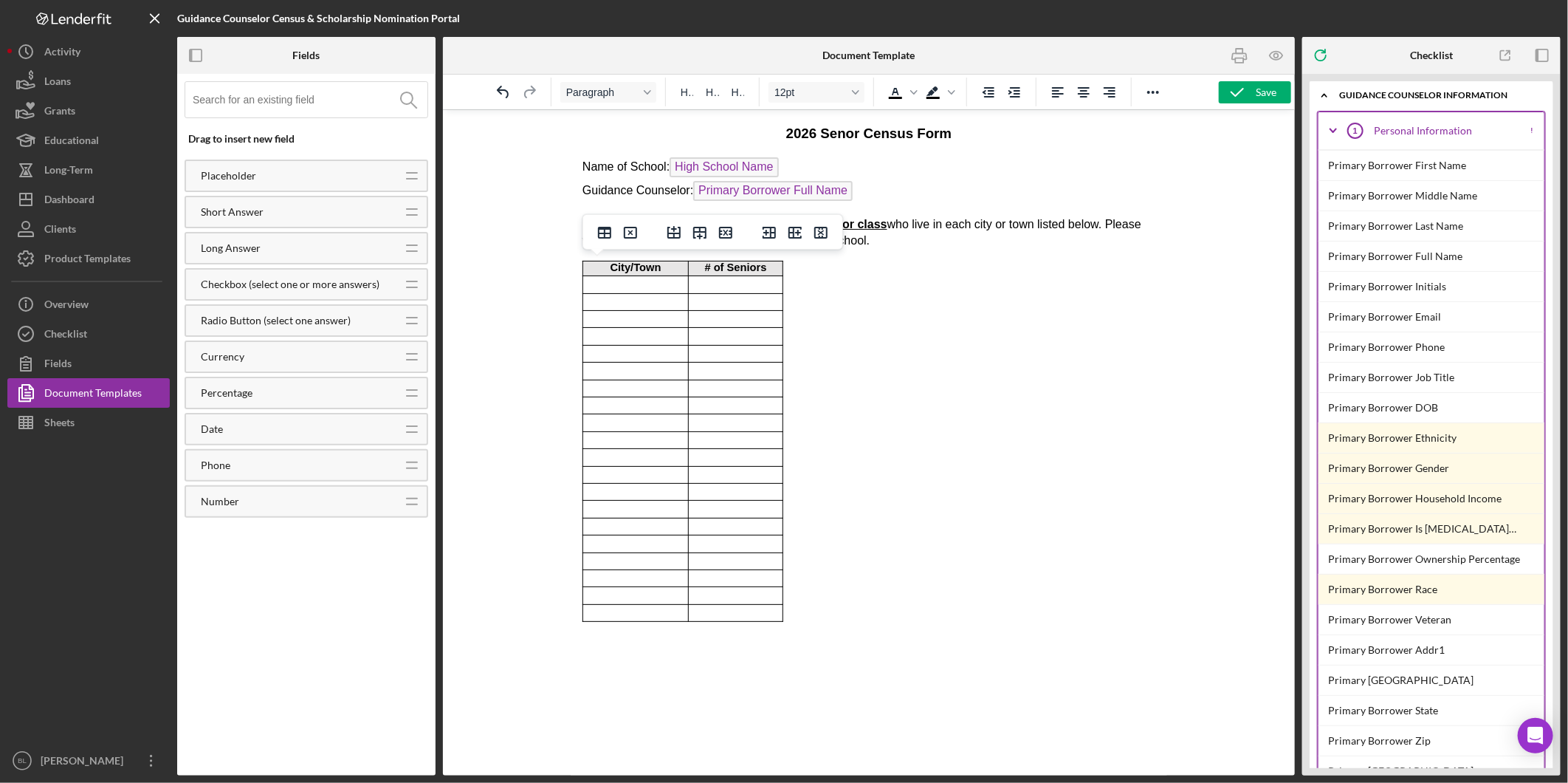
click at [858, 520] on body "2026 Senor Census Form Name of School: High School Name Guidance Counselor: Pri…" at bounding box center [868, 372] width 573 height 498
click at [638, 261] on strong "City/Town" at bounding box center [635, 267] width 51 height 12
click at [628, 234] on icon "Delete table" at bounding box center [631, 233] width 5 height 5
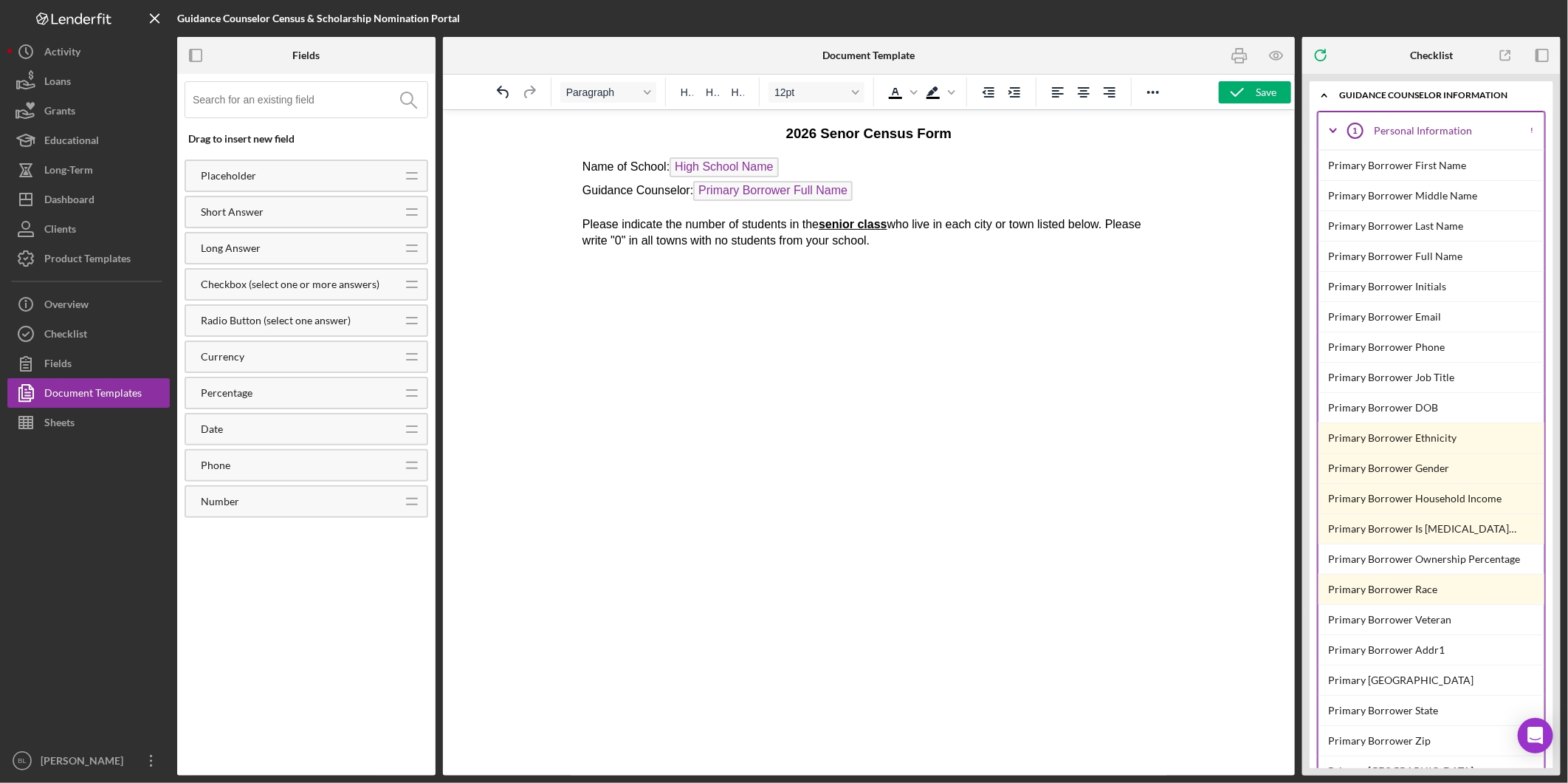
click at [867, 260] on html "2026 Senor Census Form Name of School: High School Name Guidance Counselor: Pri…" at bounding box center [868, 184] width 597 height 151
click at [926, 248] on html "2026 Senor Census Form Name of School: High School Name Guidance Counselor: Pri…" at bounding box center [868, 184] width 597 height 151
click at [863, 288] on html "2026 Senor Census Form Name of School: High School Name Guidance Counselor: Pri…" at bounding box center [868, 198] width 597 height 179
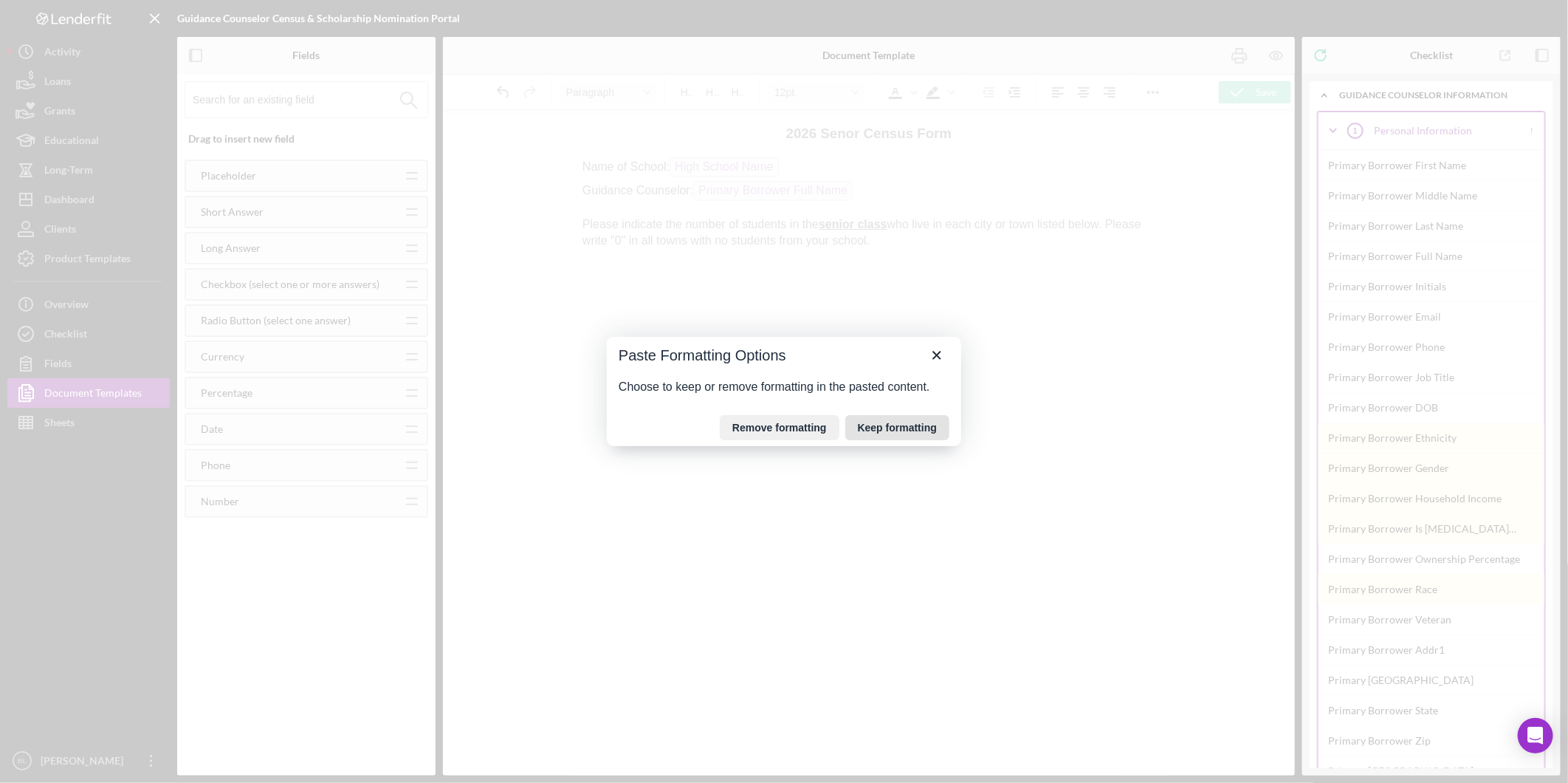
click at [897, 432] on button "Keep formatting" at bounding box center [897, 427] width 104 height 25
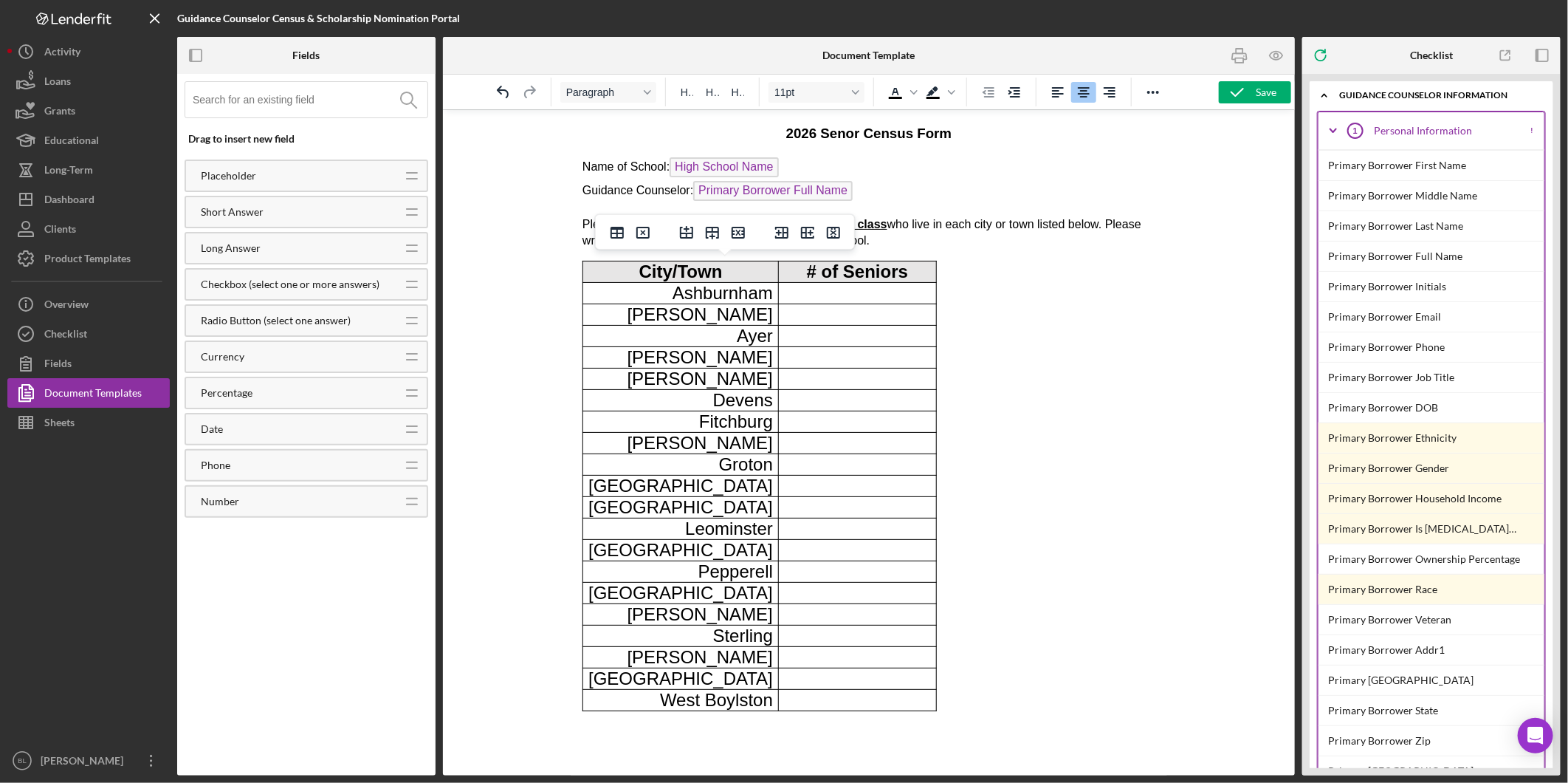
click at [1013, 446] on body "2026 Senor Census Form Name of School: High School Name Guidance Counselor: Pri…" at bounding box center [868, 417] width 573 height 587
click at [783, 293] on p "Rich Text Area. Press ALT-0 for help." at bounding box center [856, 293] width 146 height 21
click at [1003, 301] on body "2026 Senor Census Form Name of School: High School Name Guidance Counselor: Pri…" at bounding box center [868, 417] width 573 height 587
click at [969, 265] on body "2026 Senor Census Form Name of School: High School Name Guidance Counselor: Pri…" at bounding box center [868, 417] width 573 height 587
drag, startPoint x: 964, startPoint y: 134, endPoint x: 755, endPoint y: 128, distance: 209.1
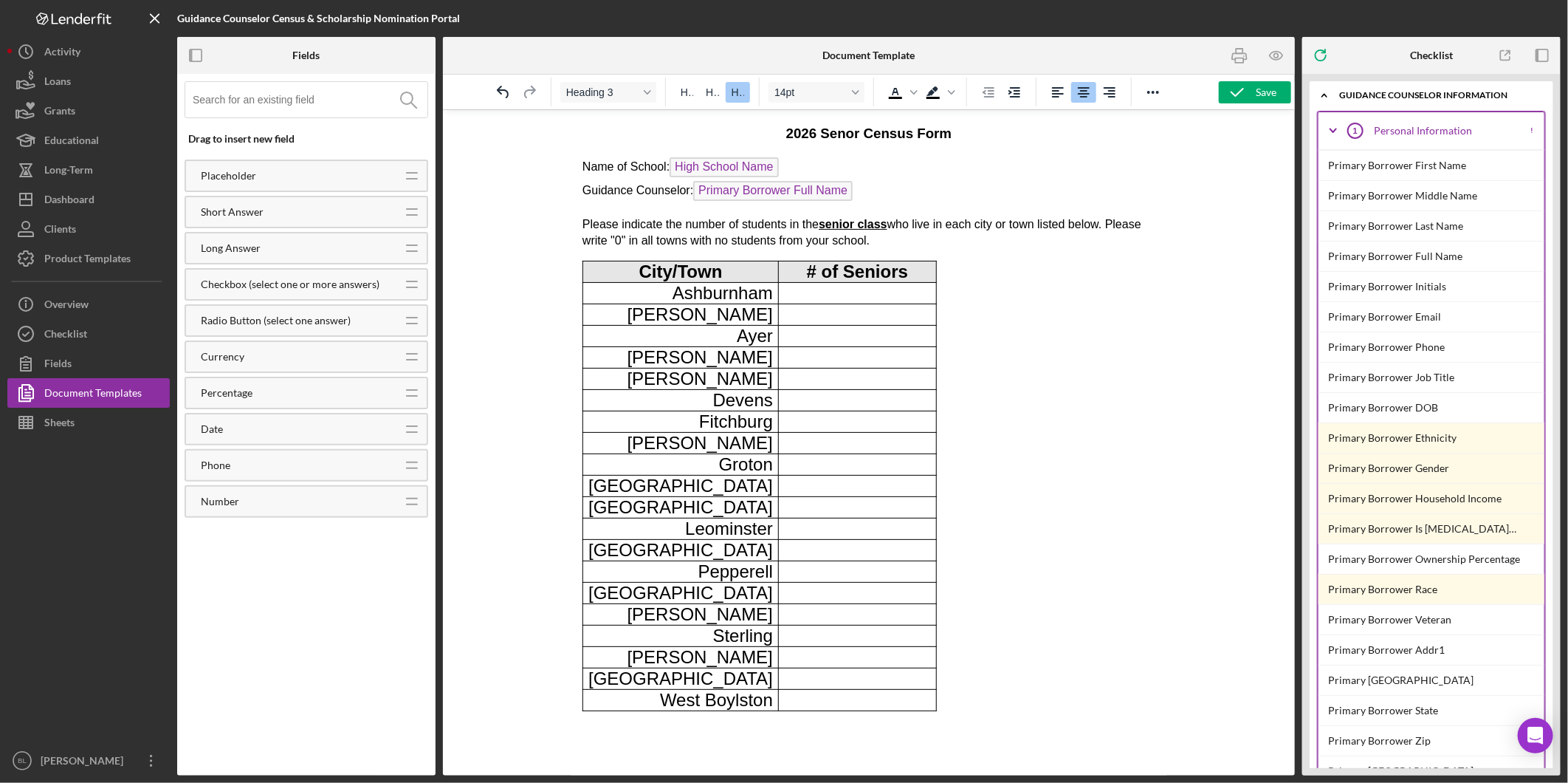
click at [757, 128] on h3 "2026 Senor Census Form" at bounding box center [868, 133] width 573 height 19
click at [719, 93] on button "H2" at bounding box center [712, 93] width 24 height 21
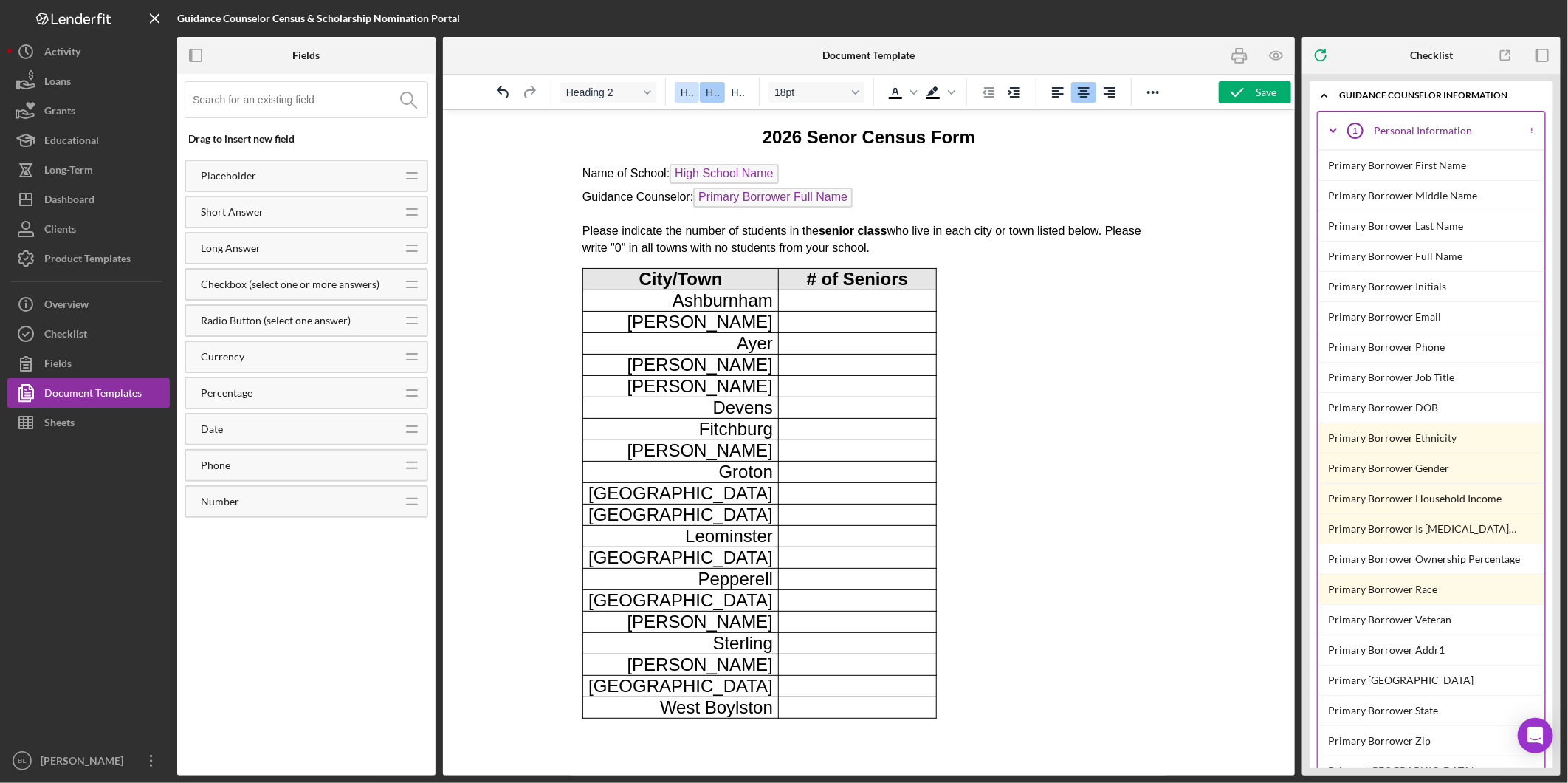
click at [696, 97] on button "H1" at bounding box center [687, 93] width 24 height 21
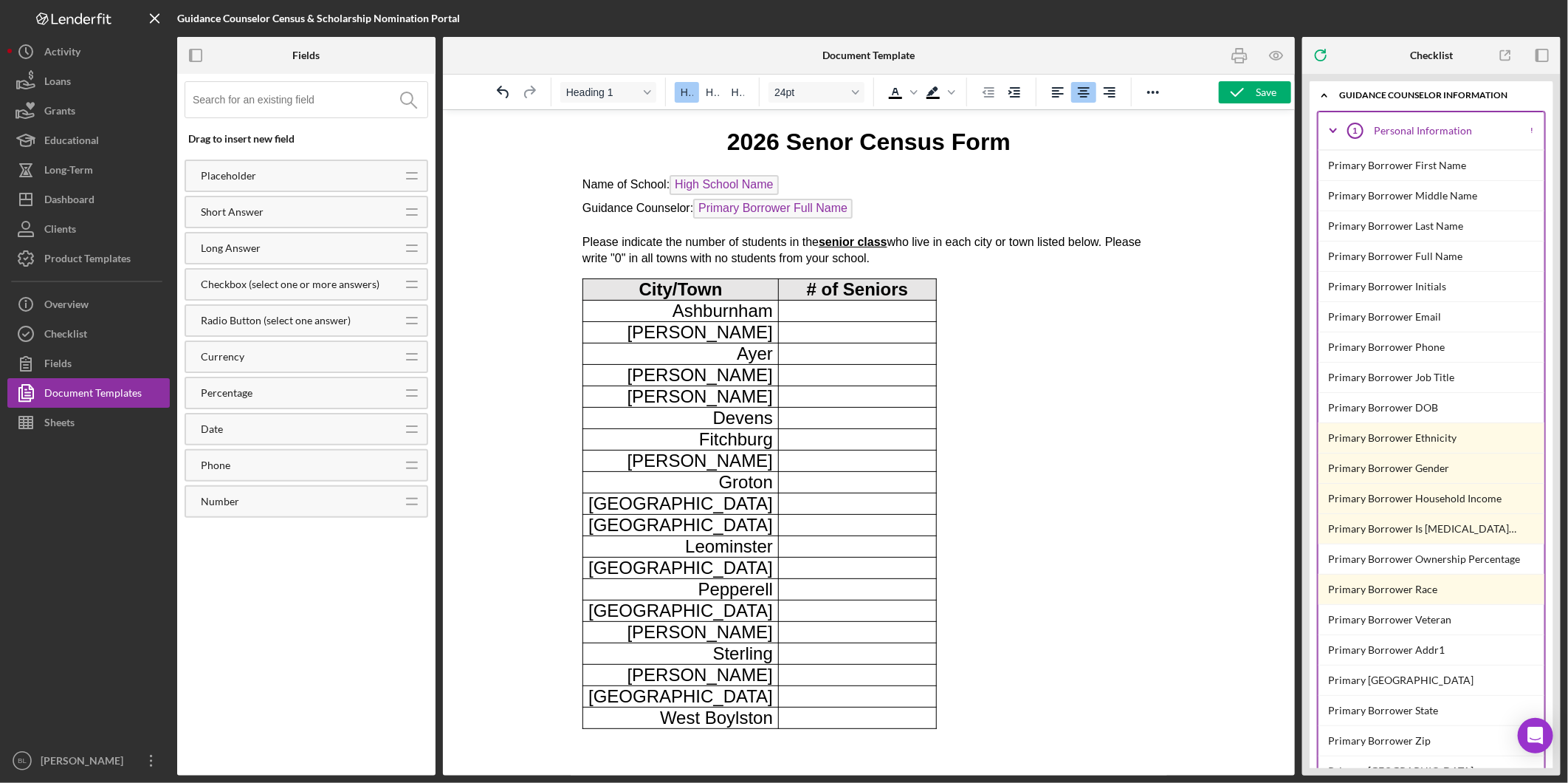
click at [1198, 188] on div at bounding box center [869, 442] width 852 height 666
click at [988, 212] on p "Name of School: High School Name Guidance Counselor: Primary Borrower Full Name" at bounding box center [868, 197] width 573 height 48
click at [582, 182] on p "Name of School: High School Name Guidance Counselor: Primary Borrower Full Name…" at bounding box center [868, 197] width 573 height 48
click at [582, 177] on p "Name of School: High School Name Guidance Counselor: Primary Borrower Full Name" at bounding box center [868, 197] width 573 height 48
drag, startPoint x: 582, startPoint y: 177, endPoint x: 668, endPoint y: 176, distance: 86.0
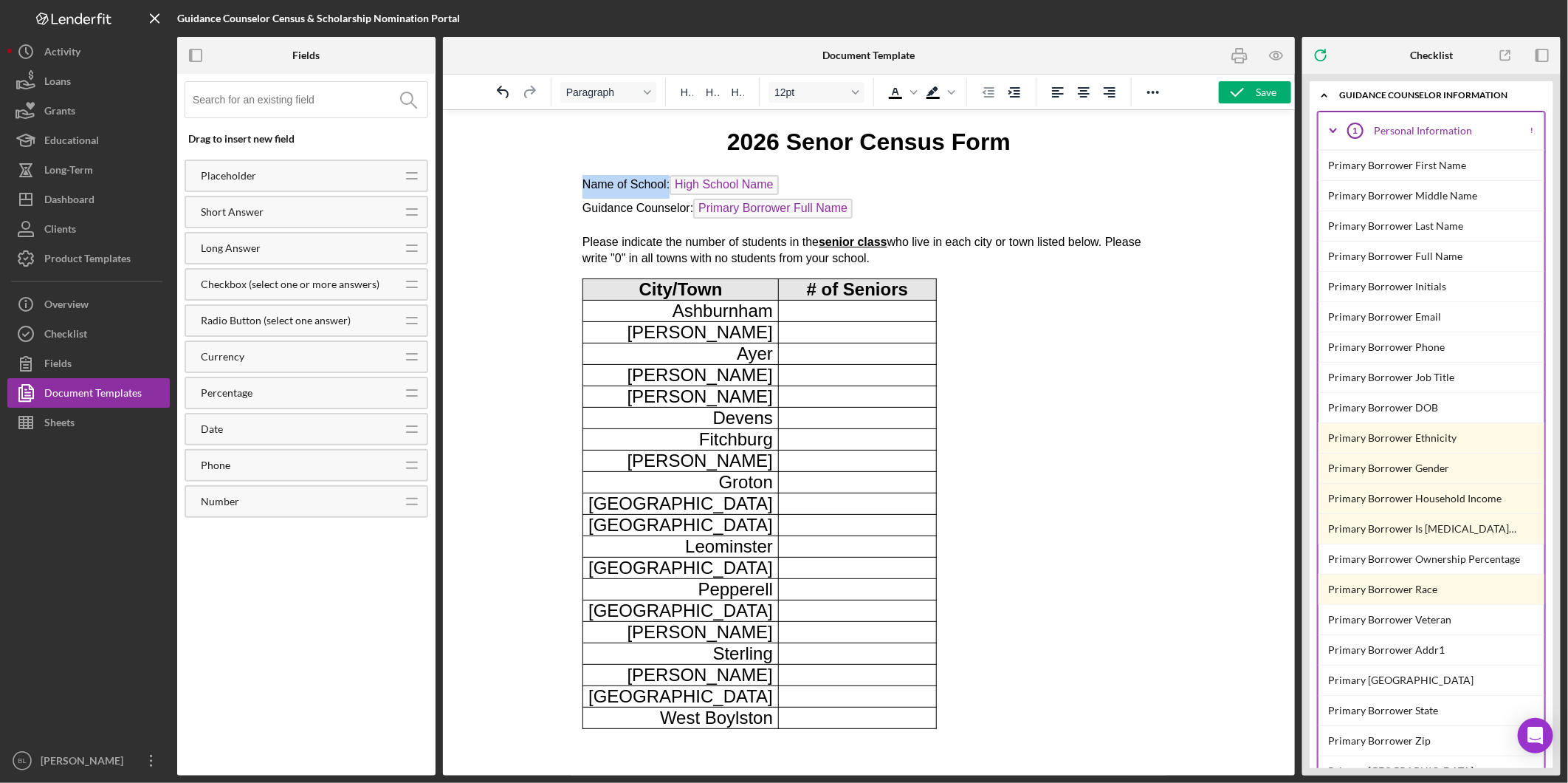
click at [668, 176] on p "Name of School: High School Name Guidance Counselor: Primary Borrower Full Name" at bounding box center [868, 197] width 573 height 48
click at [913, 93] on icon "Text color Black" at bounding box center [914, 92] width 8 height 4
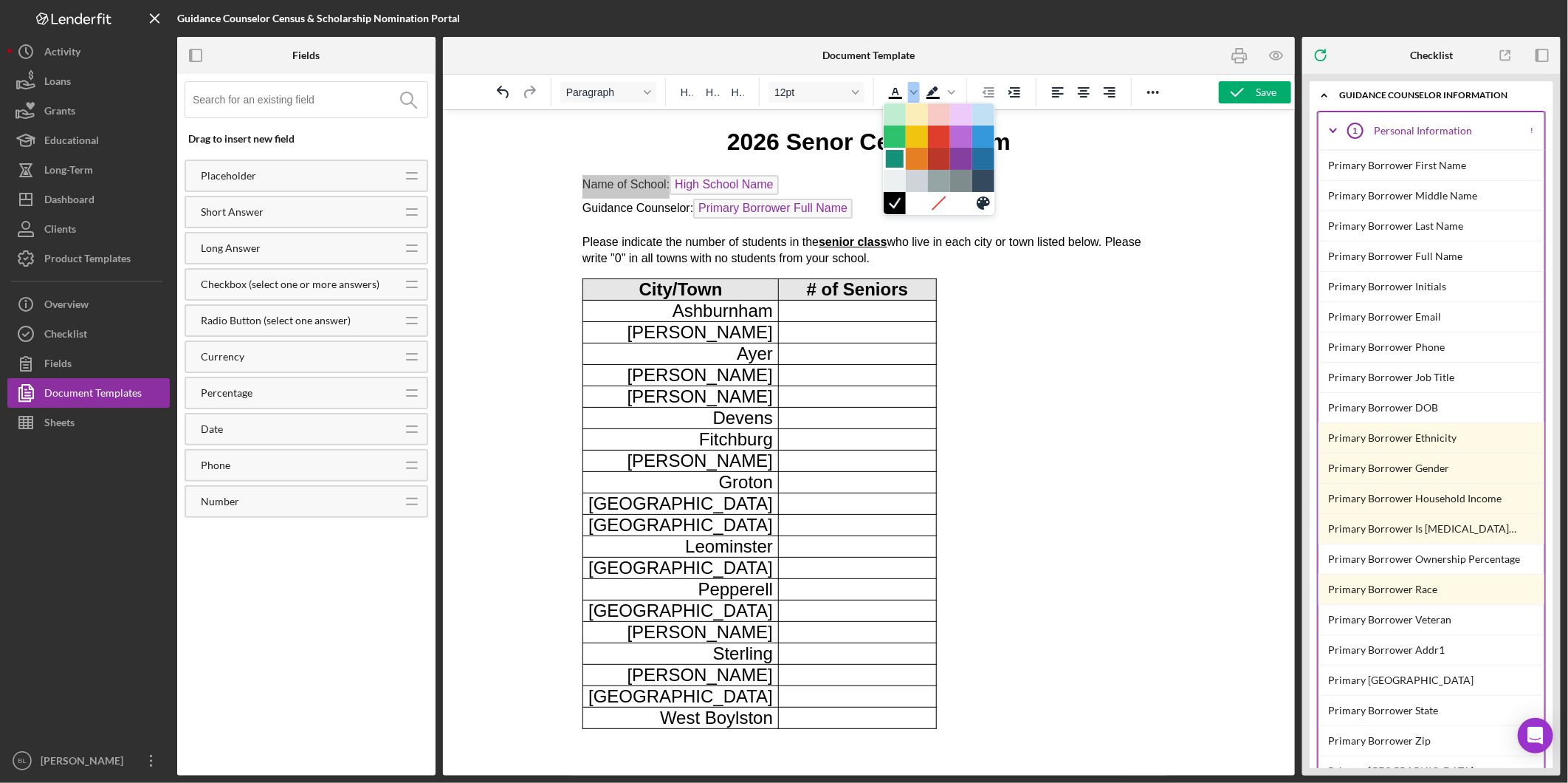
click at [892, 157] on div at bounding box center [895, 159] width 17 height 17
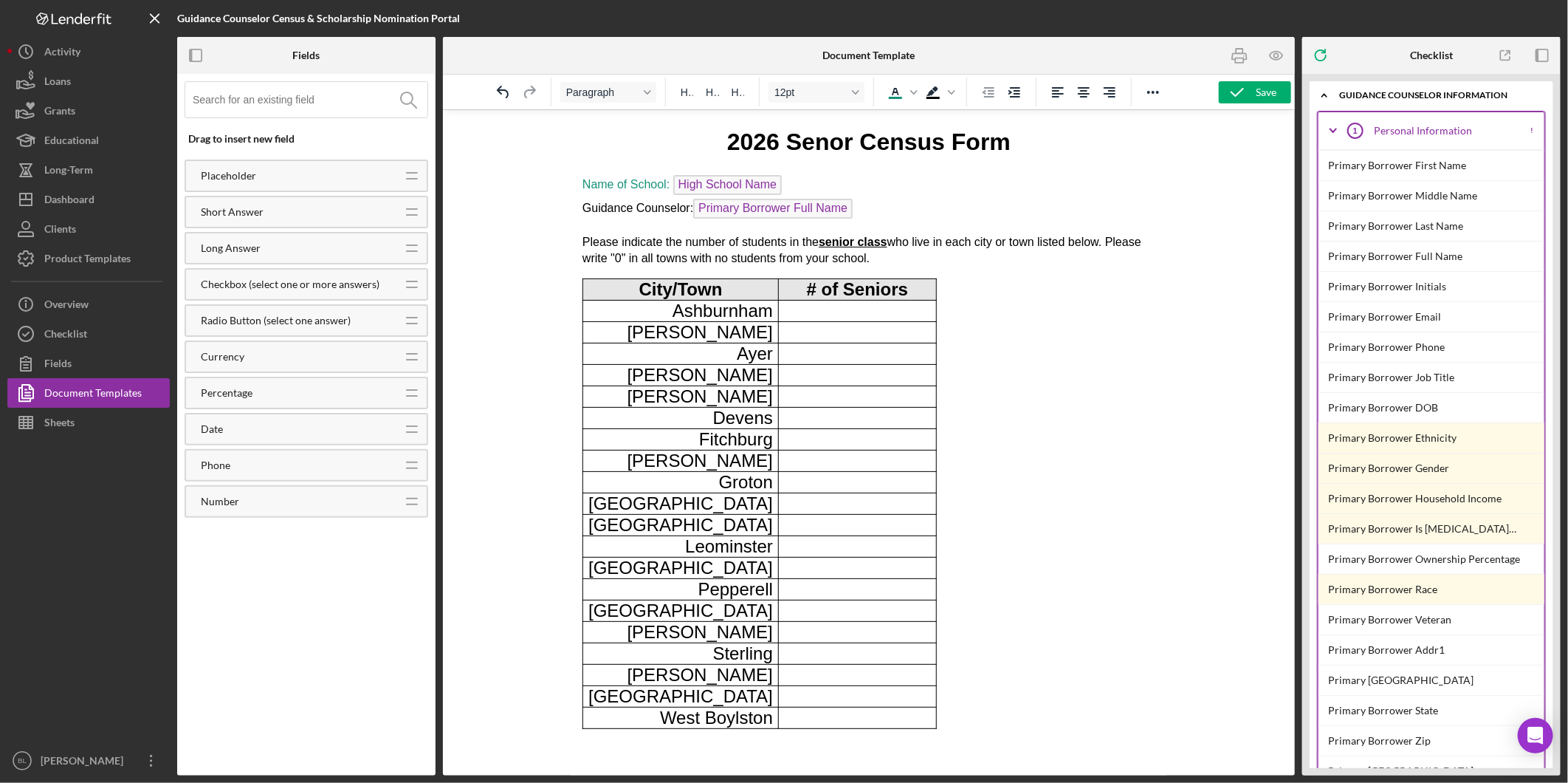
click at [982, 267] on body "2026 Senor Census Form Name of School: High School Name Guidance Counselor: Pri…" at bounding box center [868, 426] width 573 height 603
drag, startPoint x: 669, startPoint y: 185, endPoint x: 580, endPoint y: 183, distance: 89.0
click at [580, 183] on html "2026 Senor Census Form Name of School: High School Name Guidance Counselor: Pri…" at bounding box center [868, 424] width 597 height 631
click at [632, 197] on p "Name of School: High School Name Guidance Counselor: Primary Borrower Full Name" at bounding box center [868, 197] width 573 height 48
drag, startPoint x: 690, startPoint y: 202, endPoint x: 580, endPoint y: 200, distance: 110.0
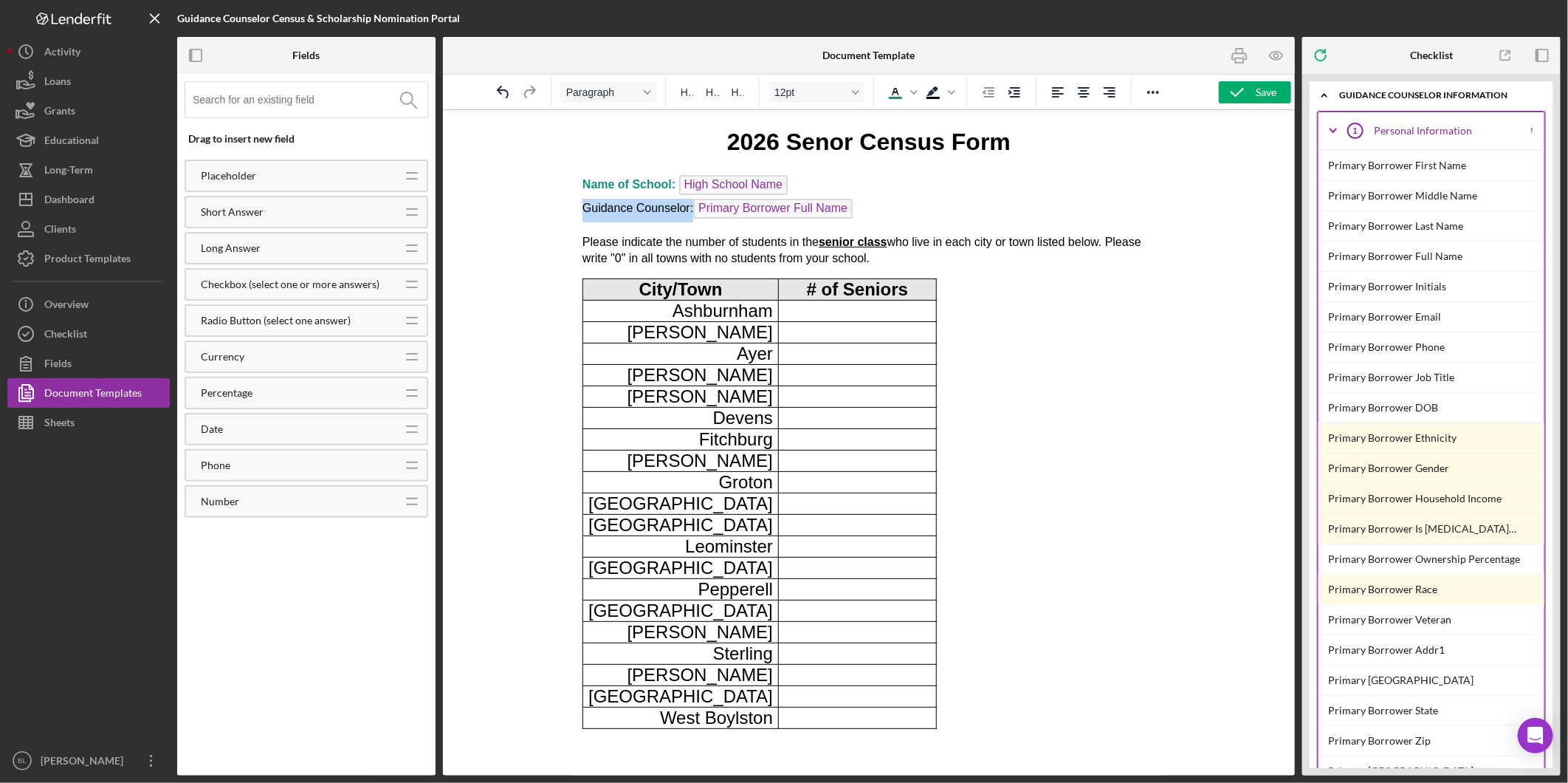
click at [580, 200] on html "2026 Senor Census Form Name of School: High School Name Guidance Counselor: Pri…" at bounding box center [868, 424] width 597 height 631
click at [901, 94] on icon "Text color Dark Turquoise" at bounding box center [896, 92] width 17 height 17
drag, startPoint x: 958, startPoint y: 213, endPoint x: 963, endPoint y: 204, distance: 10.3
click at [962, 215] on p "Name of School: High School Name Guidance Counselor: Primary Borrower Full Name" at bounding box center [868, 197] width 573 height 48
drag, startPoint x: 1017, startPoint y: 138, endPoint x: 728, endPoint y: 138, distance: 289.0
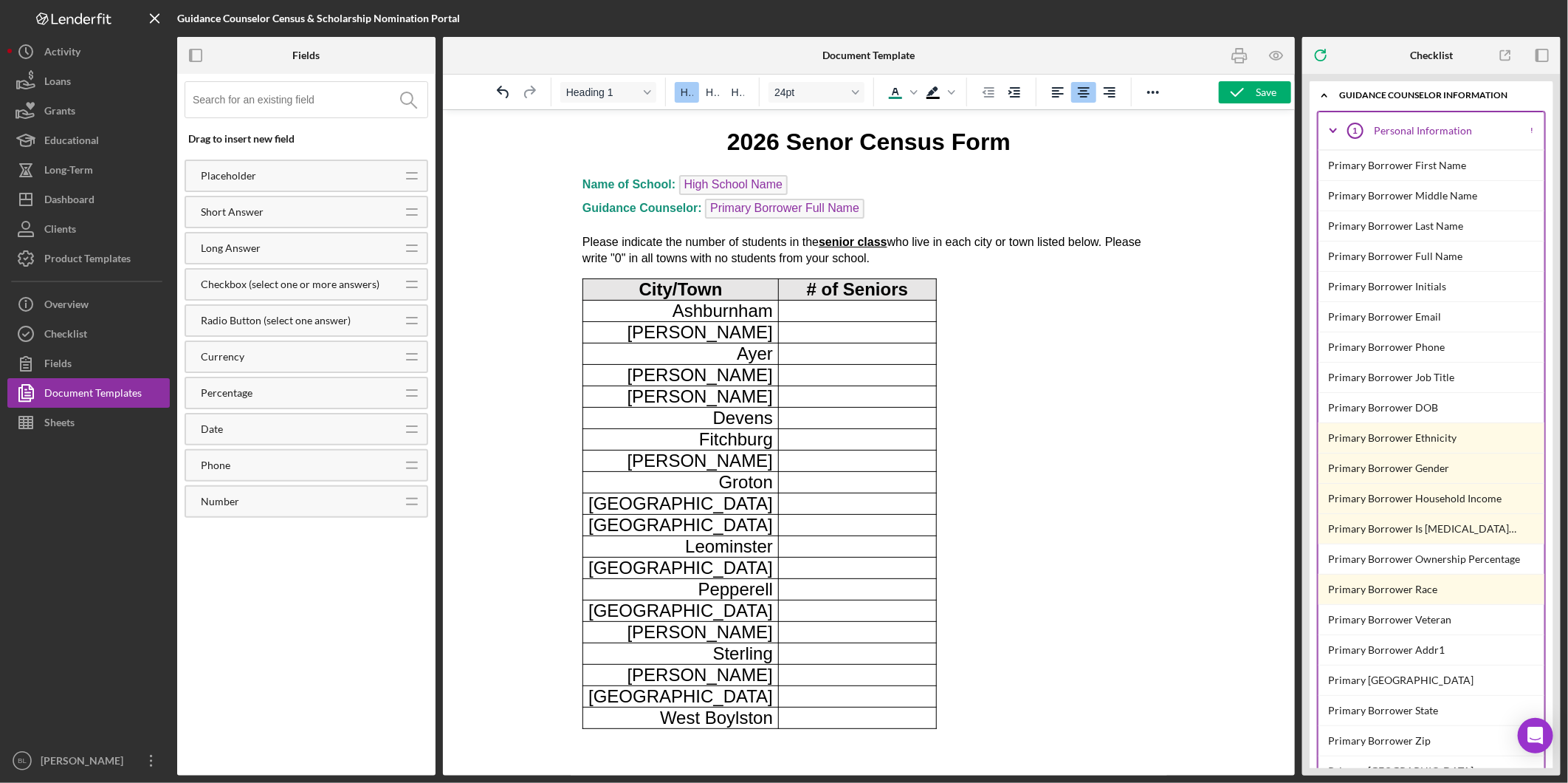
click at [728, 138] on h1 "2026 Senor Census Form" at bounding box center [868, 141] width 573 height 33
drag, startPoint x: 894, startPoint y: 93, endPoint x: 342, endPoint y: 3, distance: 559.3
click at [894, 93] on icon "Text color Dark Turquoise" at bounding box center [897, 91] width 7 height 8
click at [956, 178] on p "Name of School: High School Name Guidance Counselor: Primary Borrower Full Name" at bounding box center [868, 197] width 573 height 48
click at [615, 213] on p "Name of School: High School Name ﻿ Guidance Counselor: Primary Borrower Full Na…" at bounding box center [868, 197] width 573 height 48
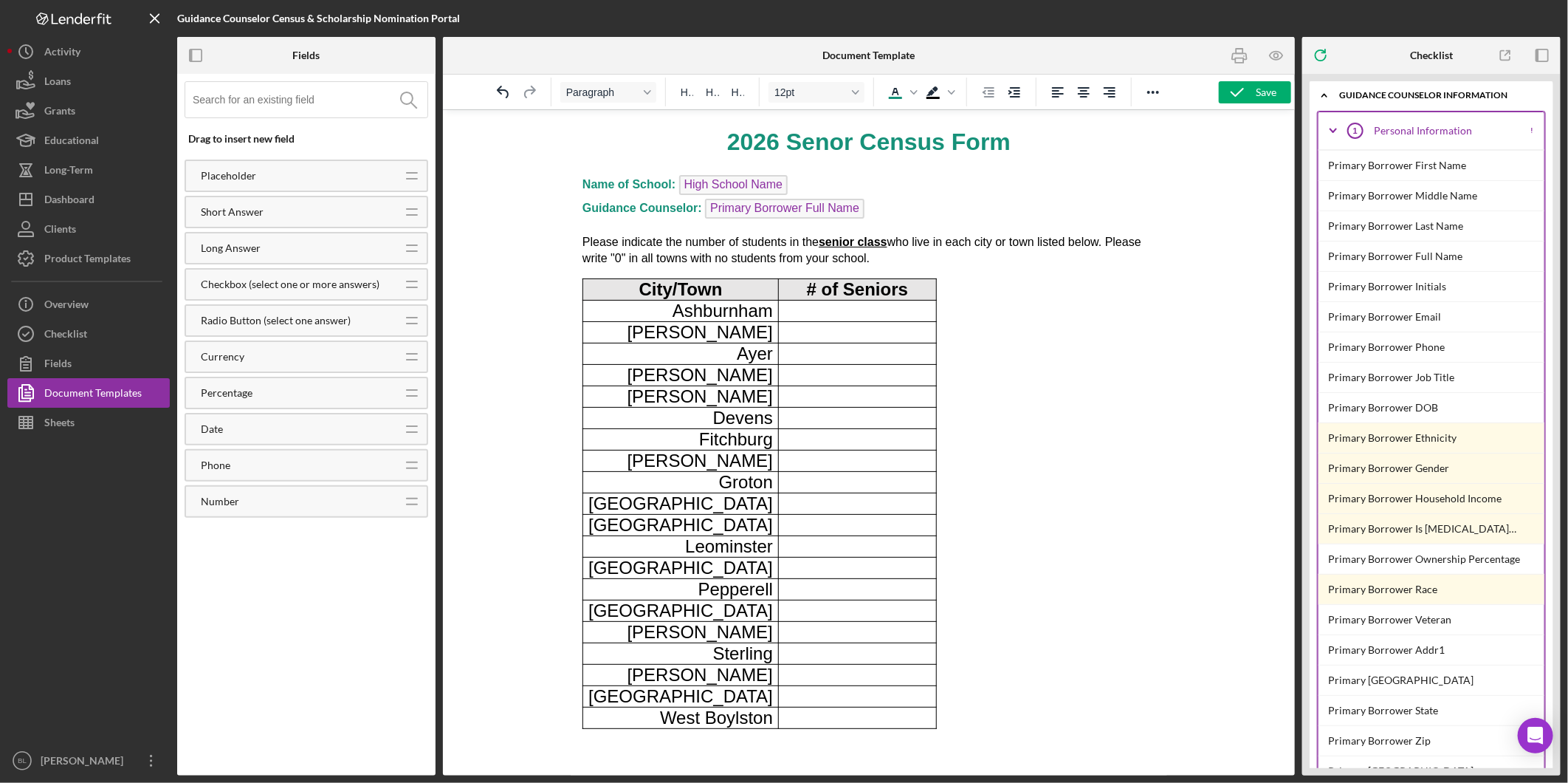
drag, startPoint x: 889, startPoint y: 254, endPoint x: 573, endPoint y: 236, distance: 316.5
click at [573, 236] on html "2026 Senor Census Form Name of School: High School Name Guidance Counselor: Pri…" at bounding box center [868, 424] width 597 height 631
click at [998, 280] on body "2026 Senor Census Form Name of School: High School Name Guidance Counselor: Pri…" at bounding box center [868, 426] width 573 height 603
drag, startPoint x: 1024, startPoint y: 143, endPoint x: 692, endPoint y: 143, distance: 332.0
click at [703, 143] on h1 "2026 Senor Census Form" at bounding box center [868, 141] width 573 height 33
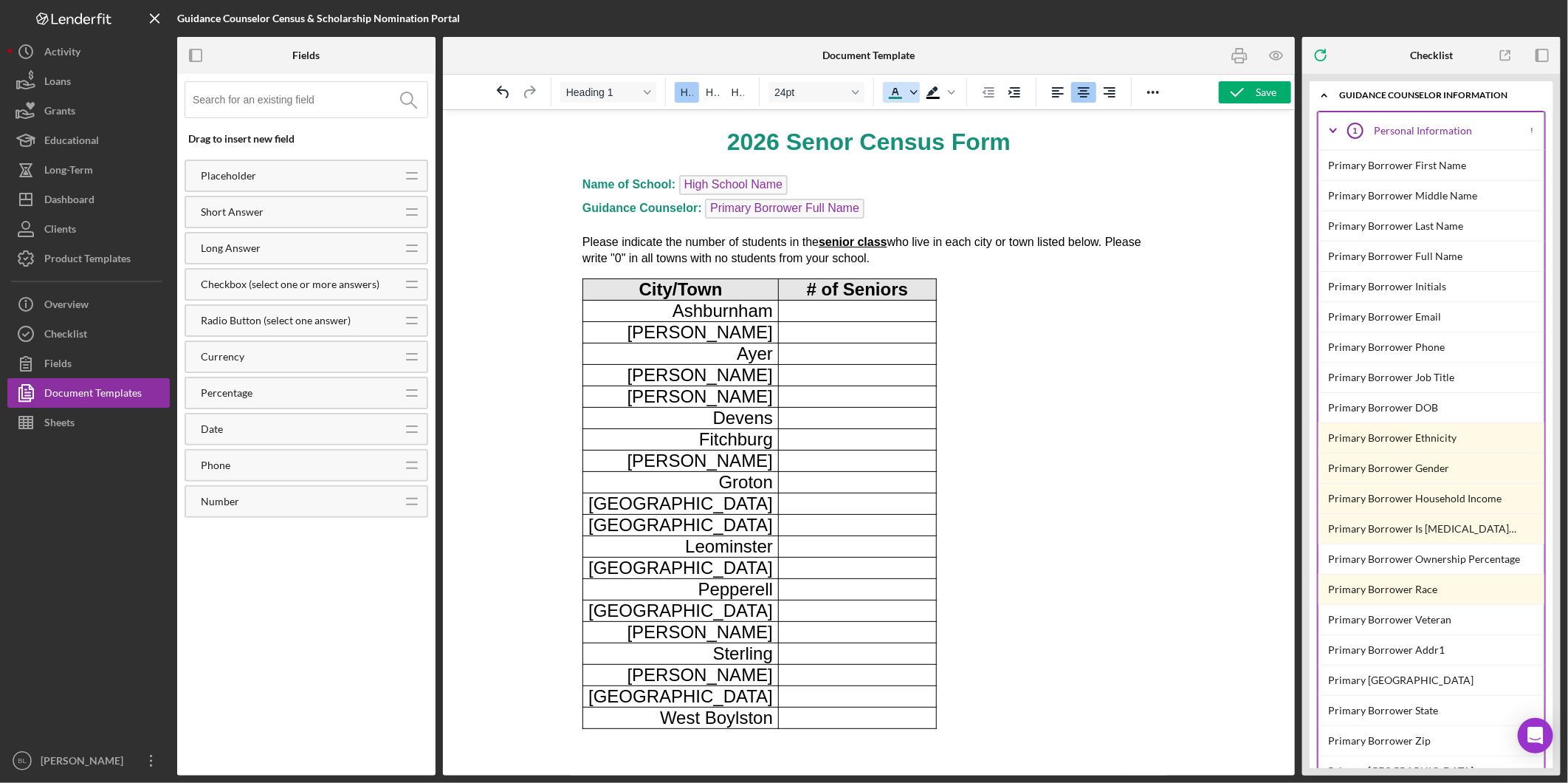
click at [918, 94] on icon "Text color Dark Turquoise" at bounding box center [914, 92] width 8 height 8
click at [893, 197] on div at bounding box center [895, 203] width 17 height 17
click at [933, 188] on p "Name of School: High School Name ﻿ Guidance Counselor: Primary Borrower Full Na…" at bounding box center [868, 197] width 573 height 48
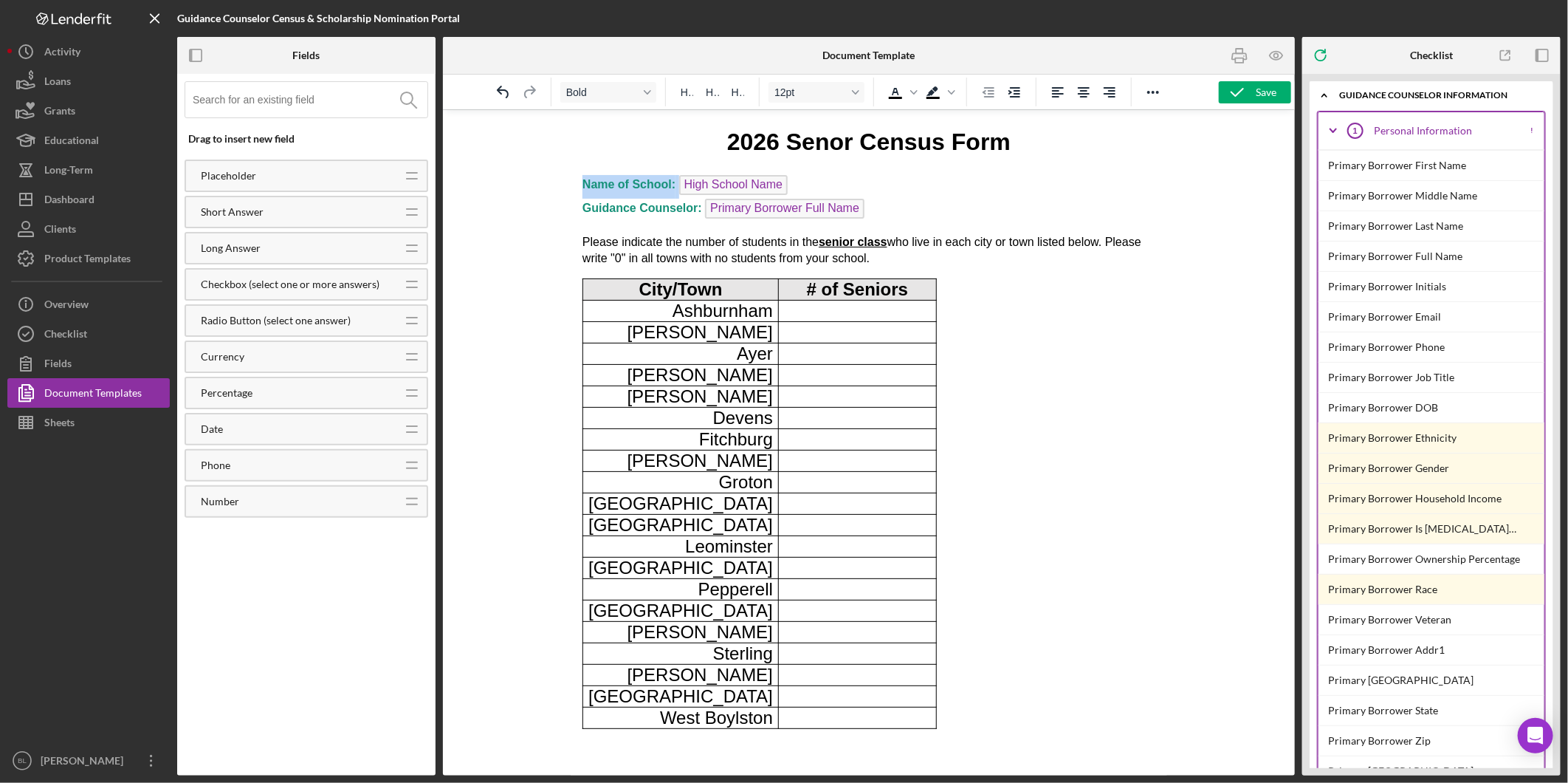
drag, startPoint x: 671, startPoint y: 178, endPoint x: 537, endPoint y: 178, distance: 134.0
click at [570, 178] on html "2026 Senor Census Form Name of School: High School Name Guidance Counselor: Pri…" at bounding box center [868, 424] width 597 height 631
click at [898, 90] on icon "Text color Black" at bounding box center [896, 92] width 17 height 17
drag, startPoint x: 693, startPoint y: 201, endPoint x: 552, endPoint y: 201, distance: 141.0
click at [570, 201] on html "2026 Senor Census Form Name of School: High School Name Guidance Counselor: Pri…" at bounding box center [868, 424] width 597 height 631
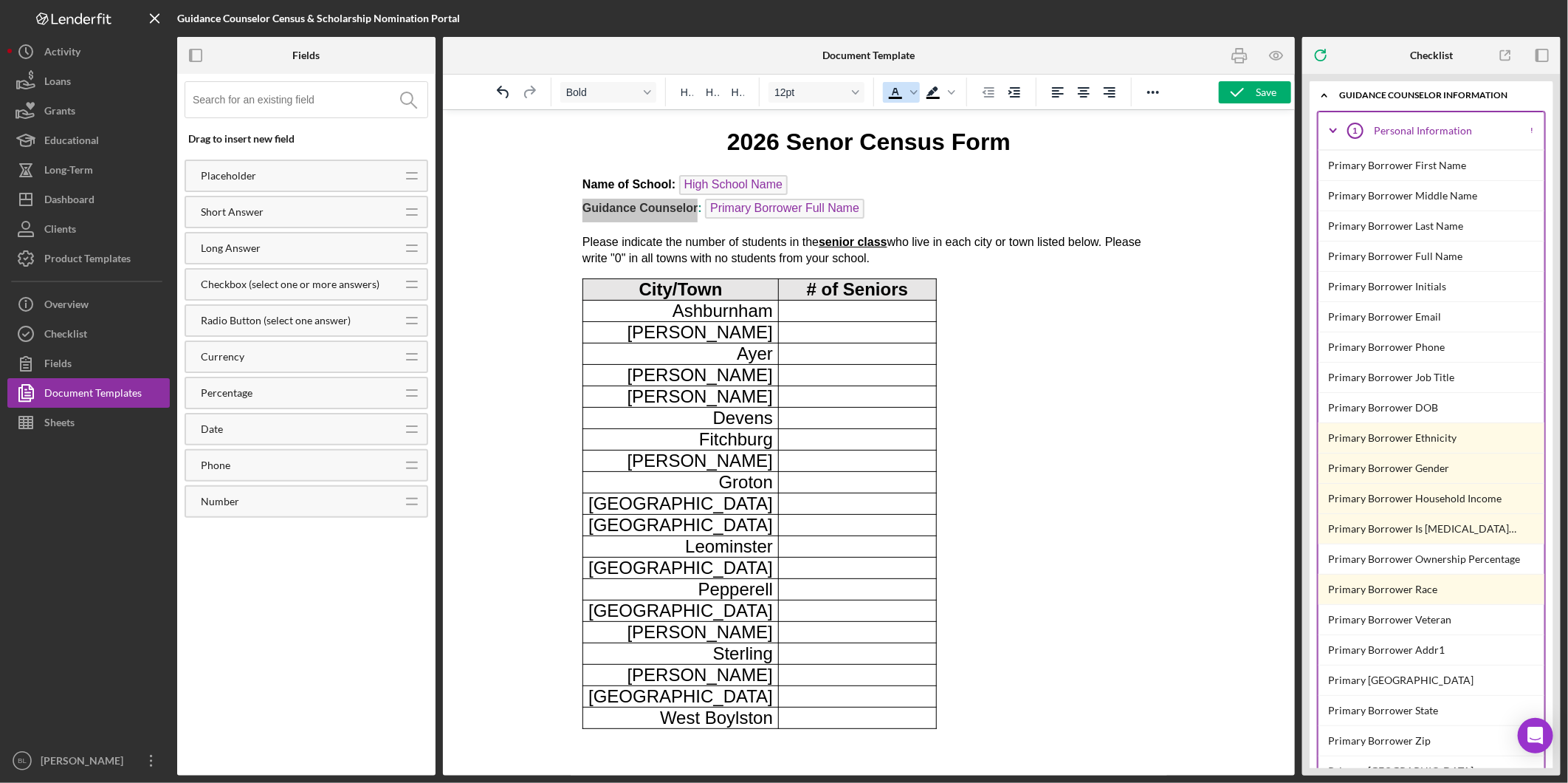
drag, startPoint x: 892, startPoint y: 93, endPoint x: 324, endPoint y: 19, distance: 572.8
click at [892, 93] on icon "Text color Black" at bounding box center [896, 92] width 17 height 17
click at [913, 174] on p "Name of School: High School Name Guidance Counselor : Primary Borrower Full Name" at bounding box center [868, 197] width 573 height 48
drag, startPoint x: 697, startPoint y: 204, endPoint x: 564, endPoint y: 216, distance: 133.5
click at [570, 216] on html "2026 Senor Census Form Name of School: High School Name Guidance Counselor : Pr…" at bounding box center [868, 424] width 597 height 631
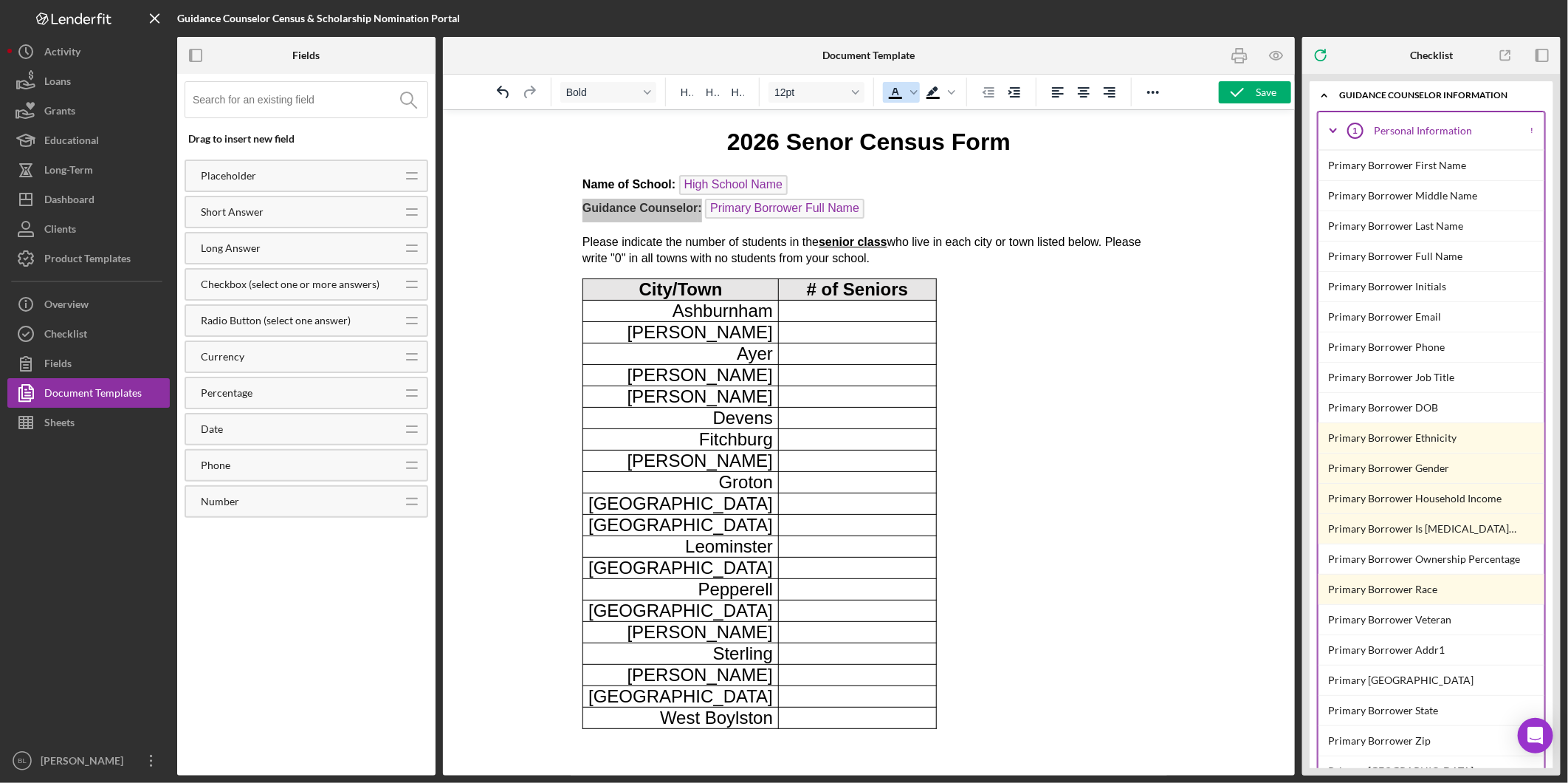
click at [903, 92] on icon "Text color Black" at bounding box center [896, 92] width 17 height 17
click at [955, 193] on p "Name of School: High School Name Guidance Counselor : Primary Borrower Full Nam…" at bounding box center [868, 197] width 573 height 48
click at [1089, 281] on body "2026 Senor Census Form Name of School: High School Name Guidance Counselor : Pr…" at bounding box center [868, 426] width 573 height 603
click at [1330, 127] on icon "Icon/Expander" at bounding box center [1333, 131] width 37 height 37
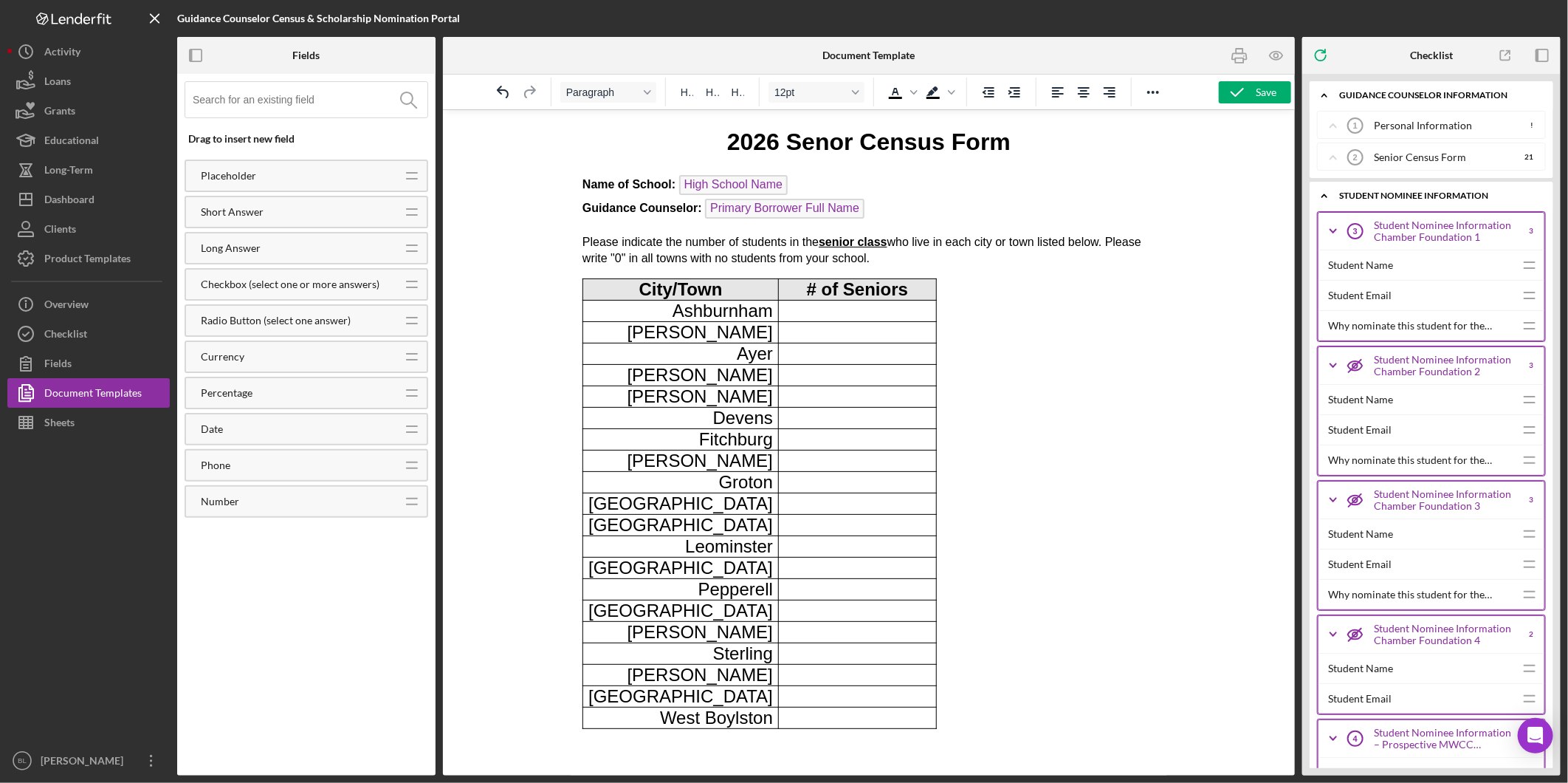
click at [1323, 94] on icon "Icon/Expander" at bounding box center [1325, 95] width 29 height 29
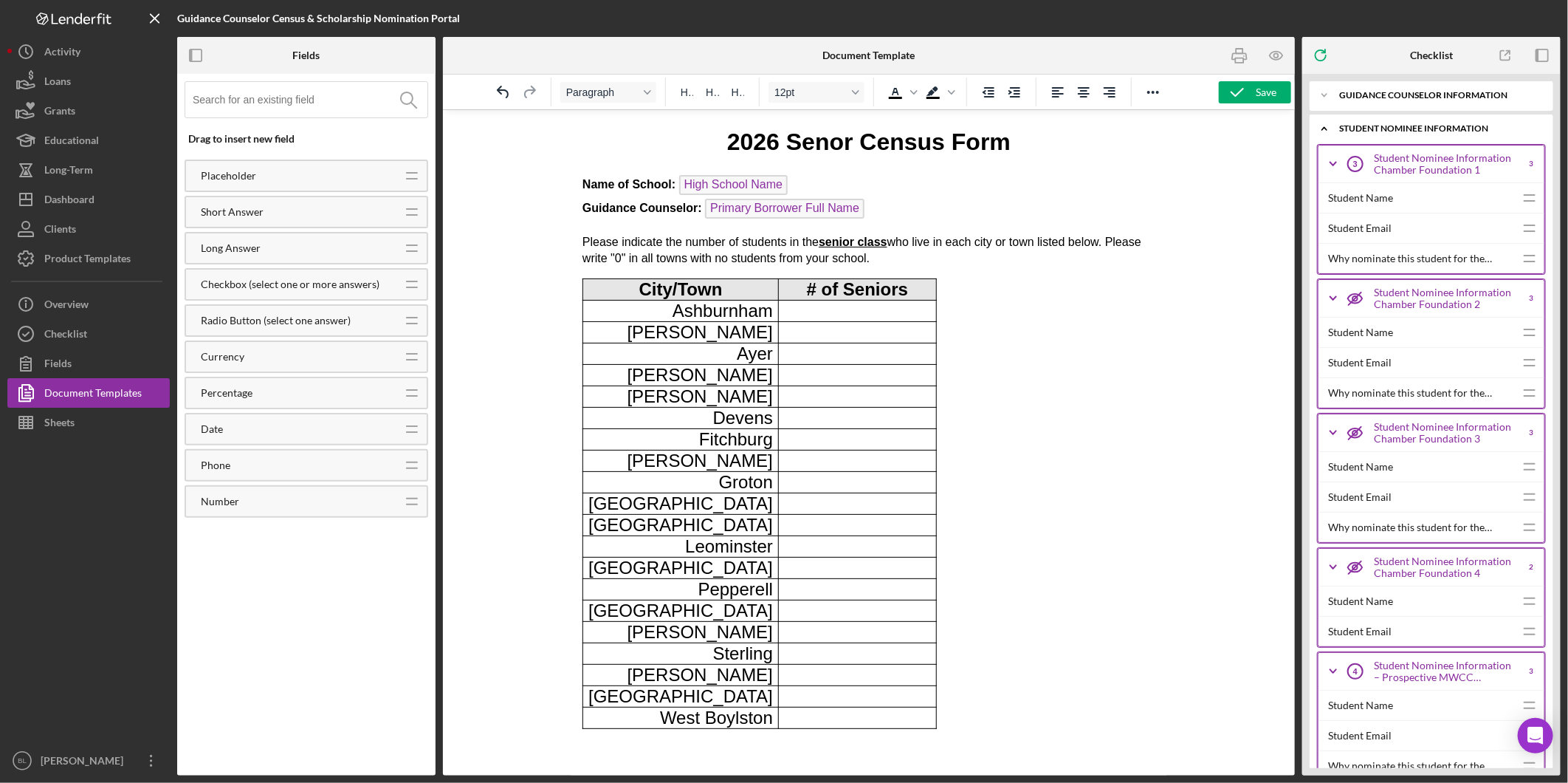
click at [1325, 130] on icon "Icon/Expander" at bounding box center [1325, 128] width 29 height 29
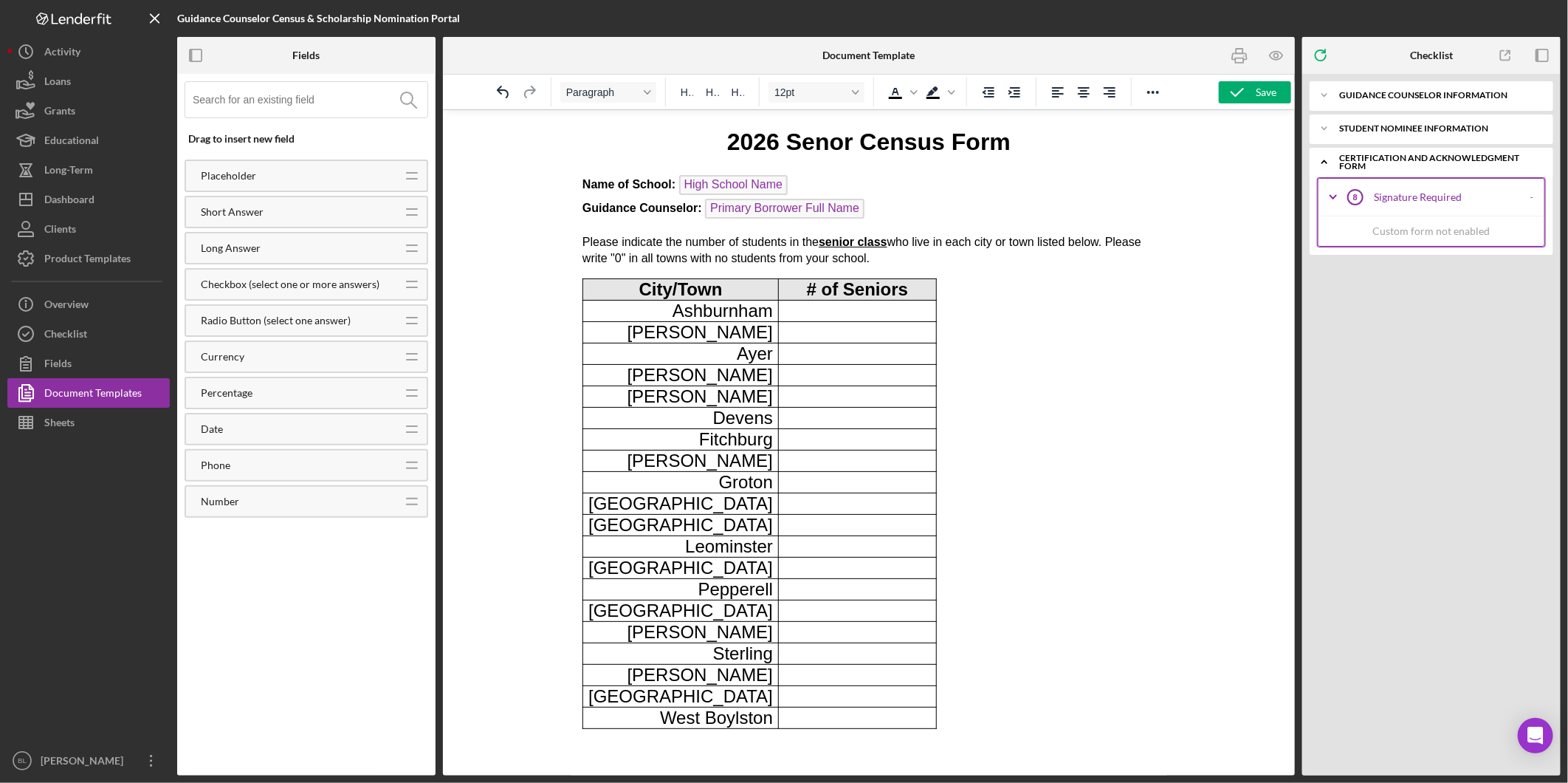
click at [1330, 158] on icon "Icon/Expander" at bounding box center [1325, 162] width 29 height 29
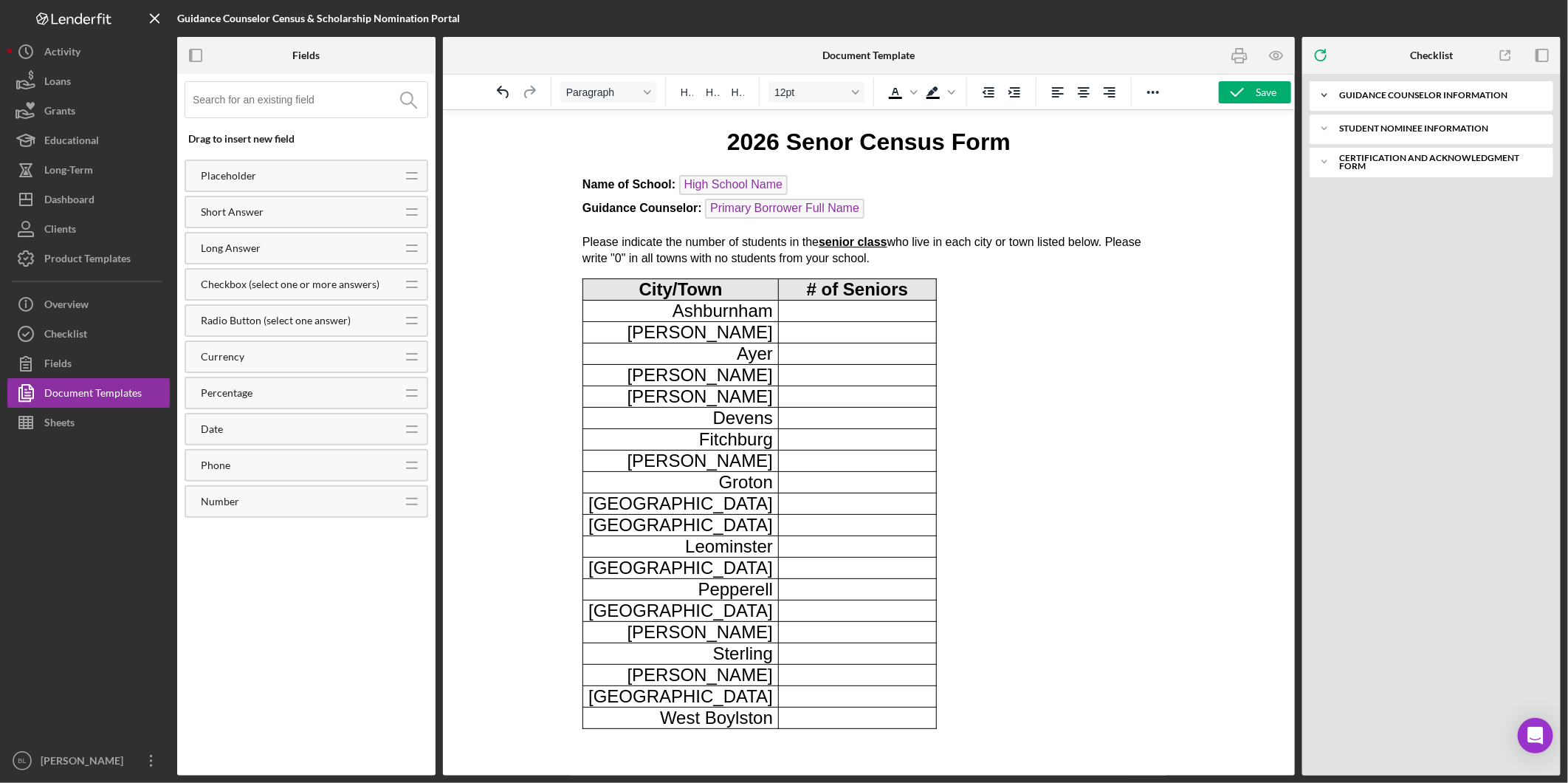
click at [1322, 92] on icon "Icon/Expander" at bounding box center [1325, 95] width 29 height 29
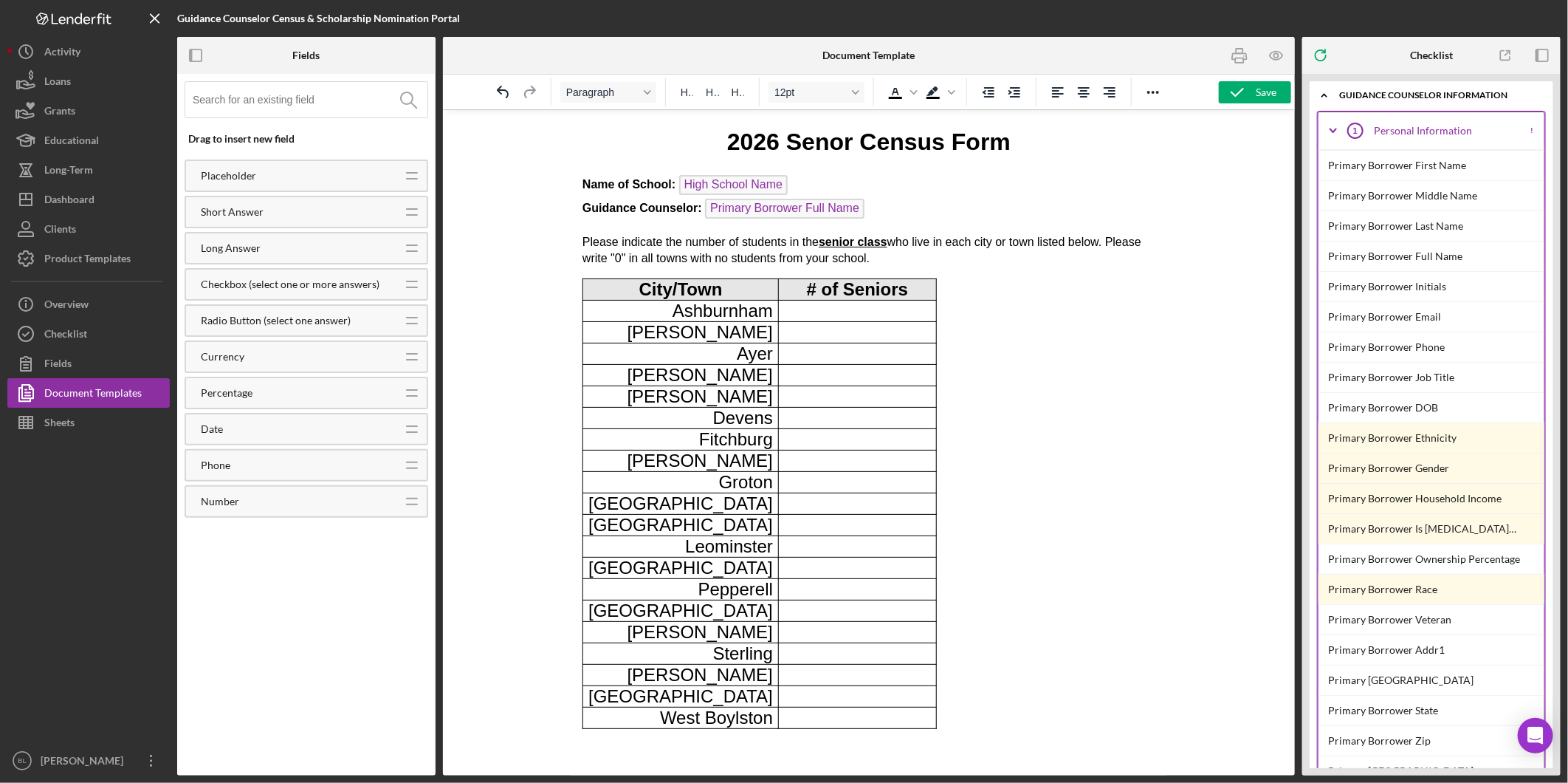
click at [1326, 128] on icon "Icon/Expander" at bounding box center [1333, 131] width 37 height 37
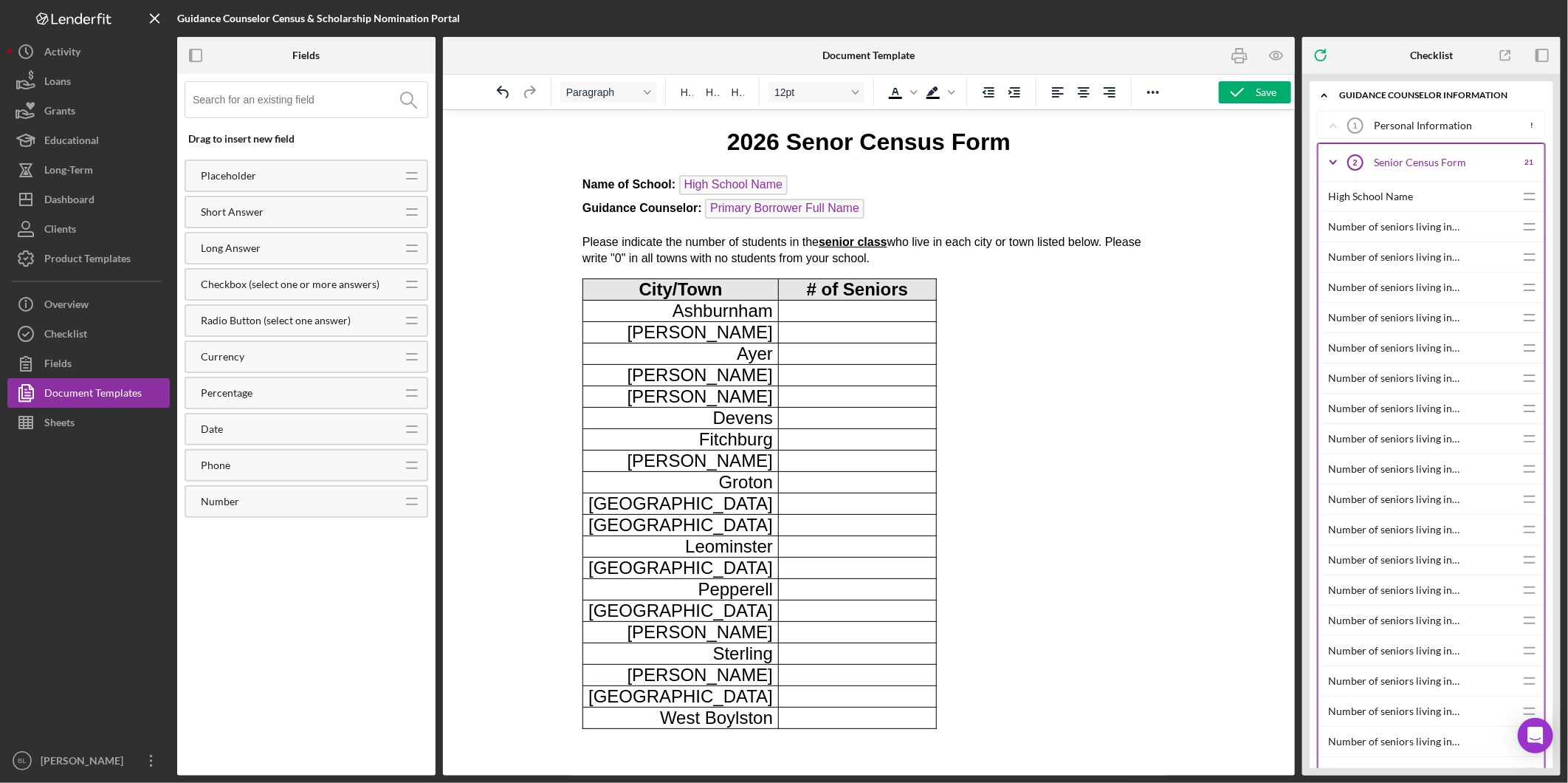
click at [1411, 234] on div "Number of seniors living in Ashburnham?" at bounding box center [1422, 227] width 187 height 29
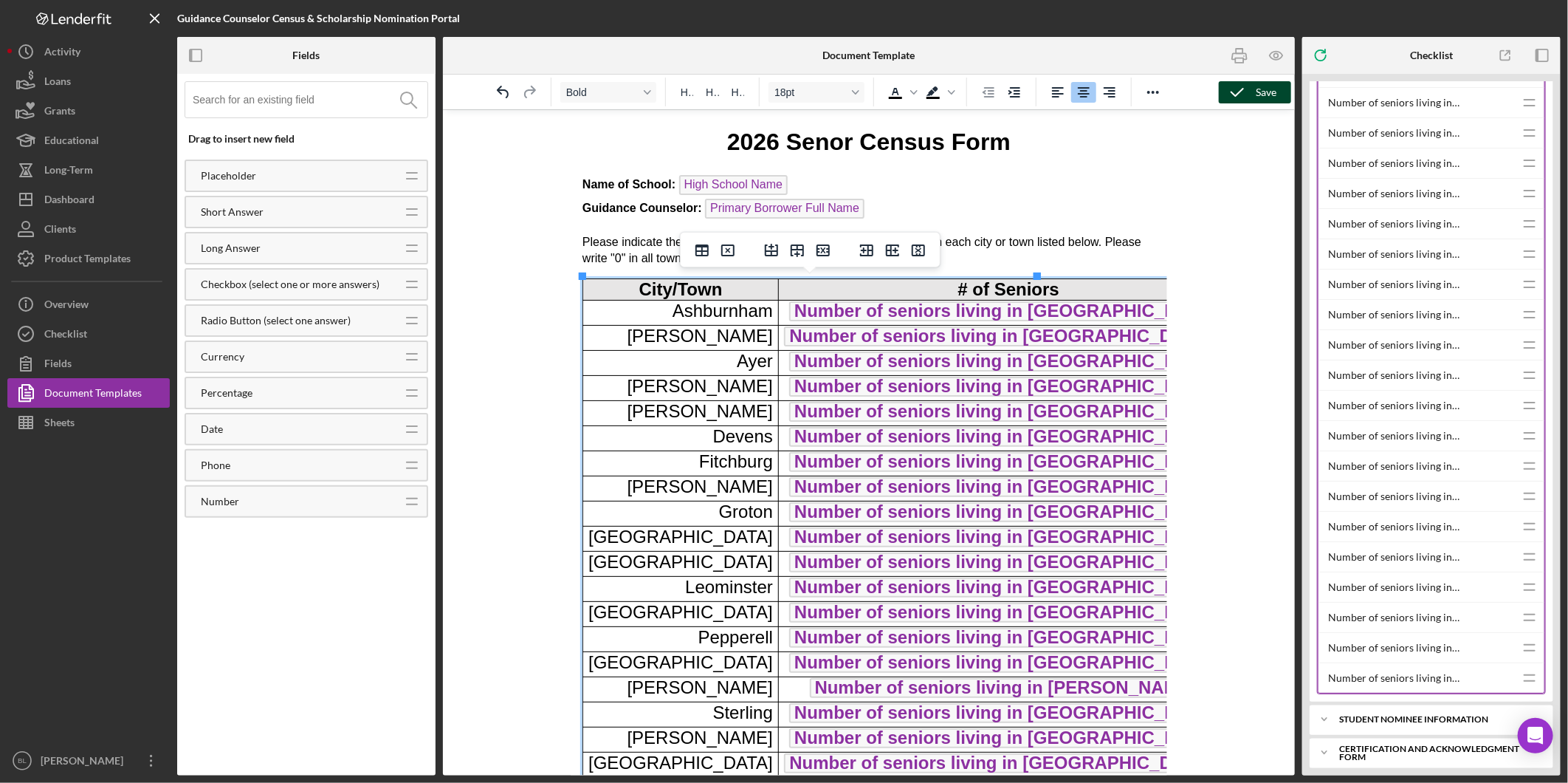
click at [1250, 96] on icon "button" at bounding box center [1237, 92] width 37 height 37
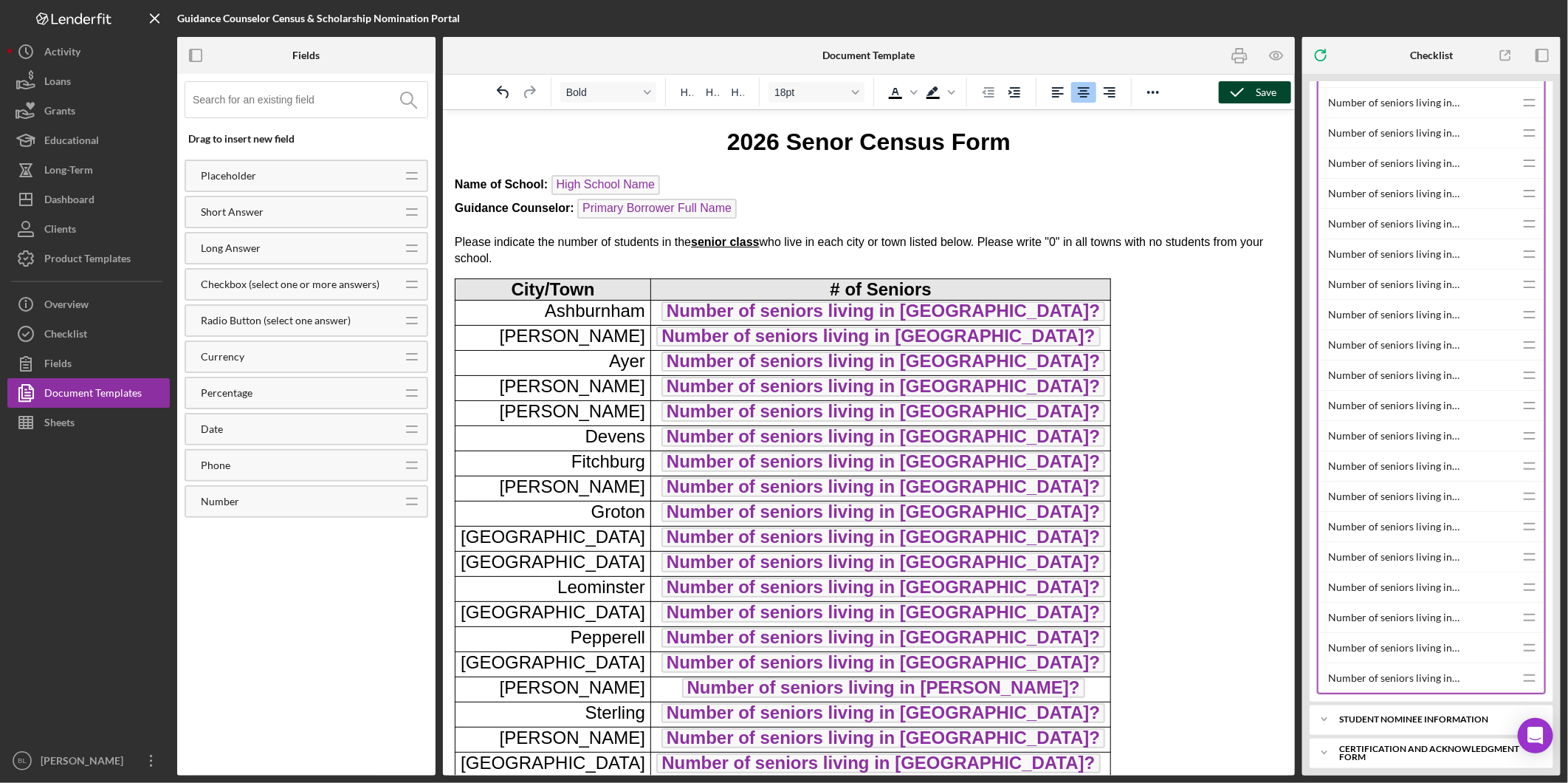
click at [1253, 90] on icon "button" at bounding box center [1237, 92] width 37 height 37
click at [1148, 433] on body "2026 Senor Census Form Name of School: High School Name Guidance Counselor : Pr…" at bounding box center [868, 463] width 828 height 677
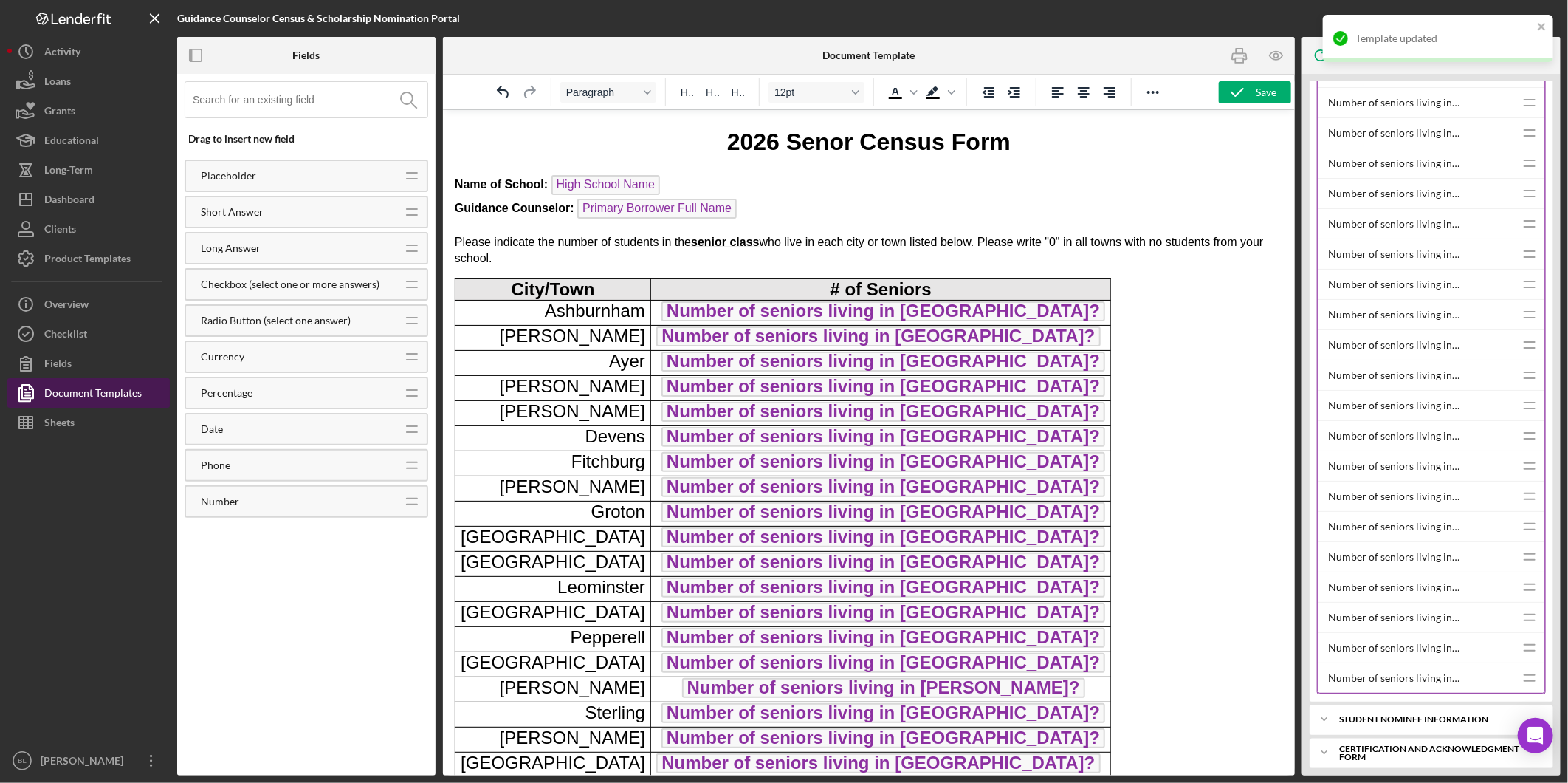
click at [113, 394] on div "Document Templates" at bounding box center [93, 394] width 98 height 33
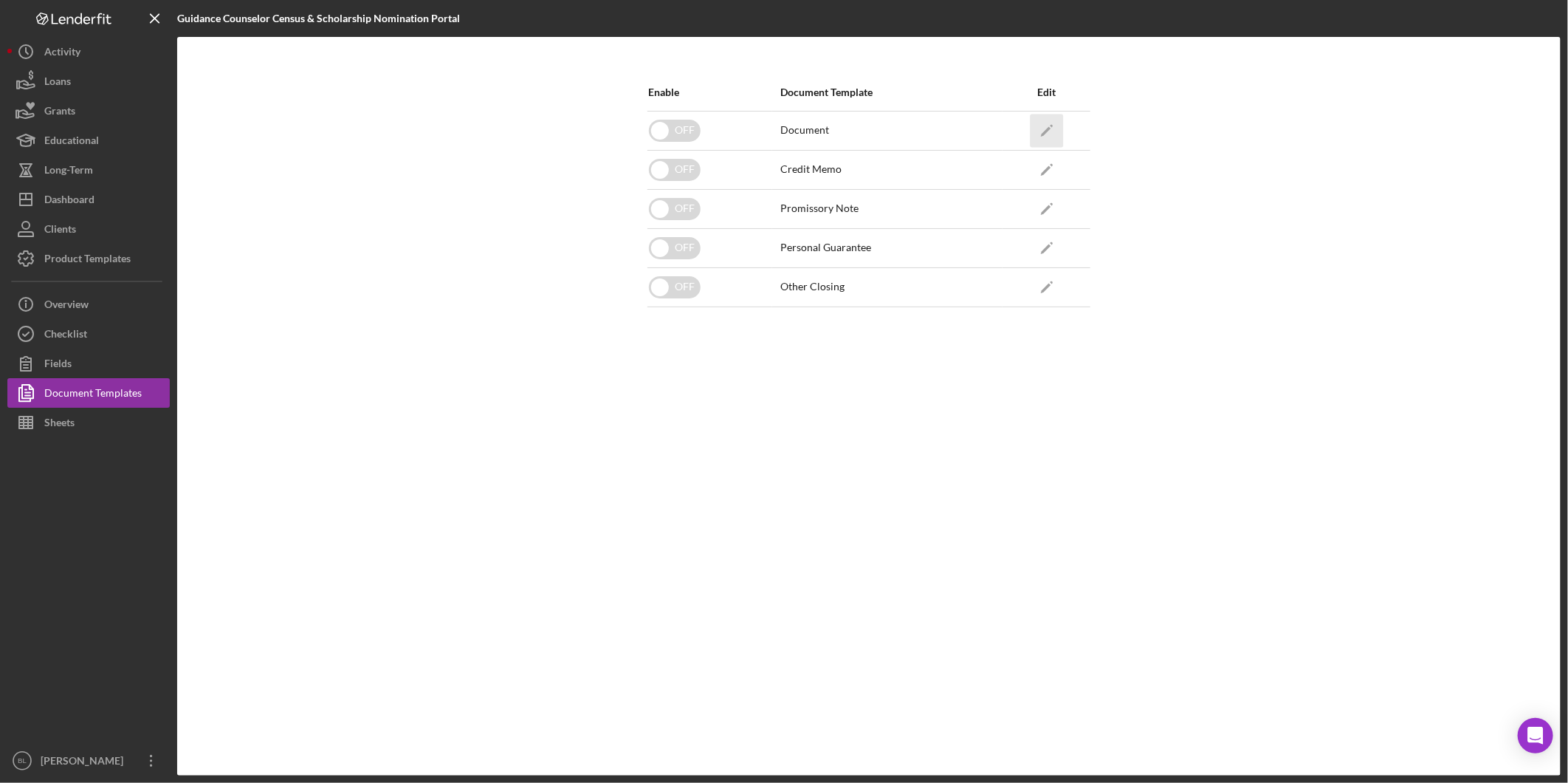
click at [1038, 131] on icon "Icon/Edit" at bounding box center [1046, 130] width 33 height 33
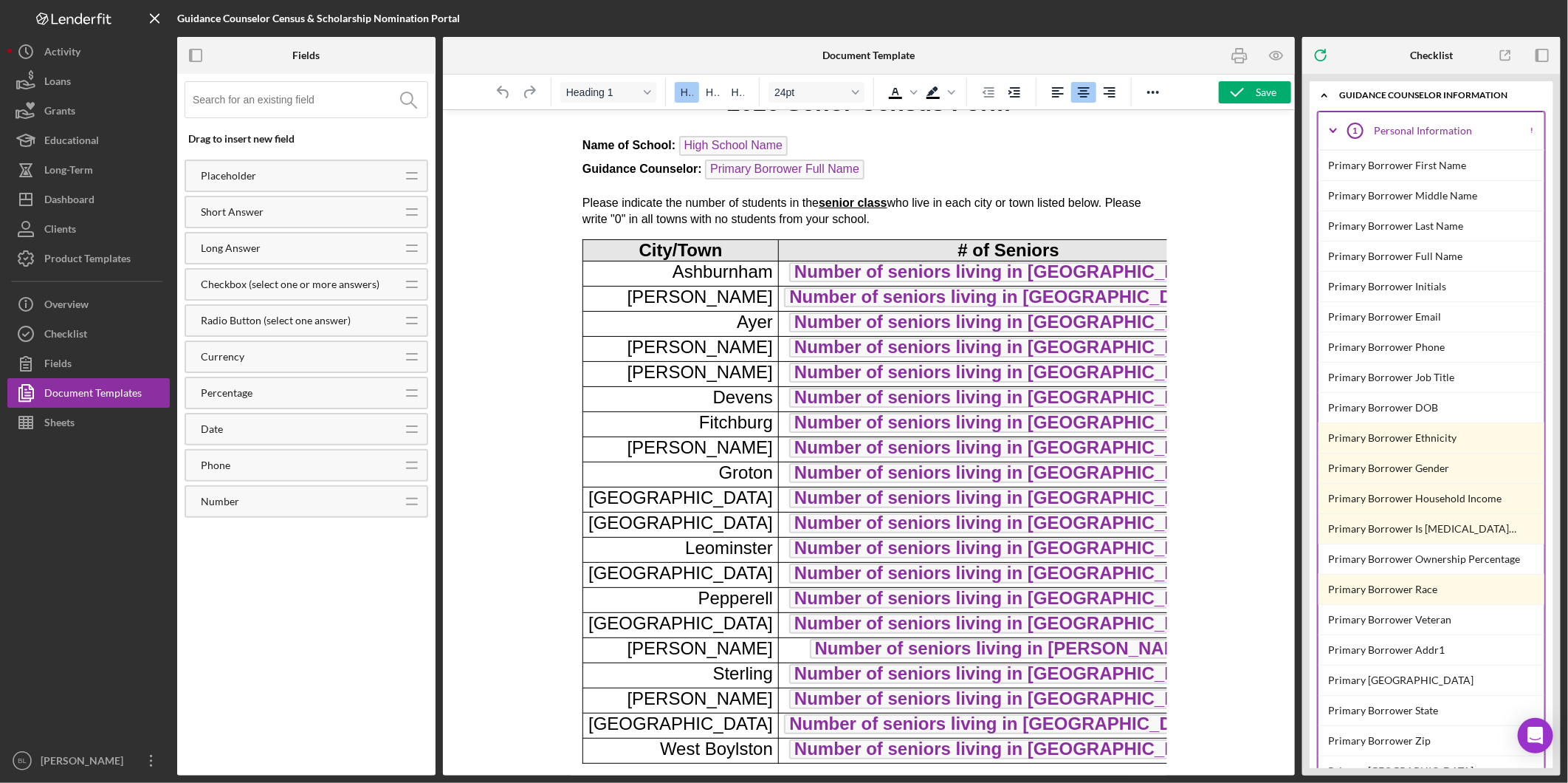
scroll to position [64, 0]
drag, startPoint x: 1094, startPoint y: 740, endPoint x: 1110, endPoint y: 747, distance: 17.5
click at [1093, 741] on body "2026 Senor Census Form Name of School: High School Name Guidance Counselor: Pri…" at bounding box center [868, 424] width 573 height 677
click at [1094, 765] on html "2026 Senor Census Form Name of School: High School Name Guidance Counselor: Pri…" at bounding box center [868, 422] width 597 height 704
click at [1079, 747] on body "2026 Senor Census Form Name of School: High School Name Guidance Counselor: Pri…" at bounding box center [868, 424] width 573 height 677
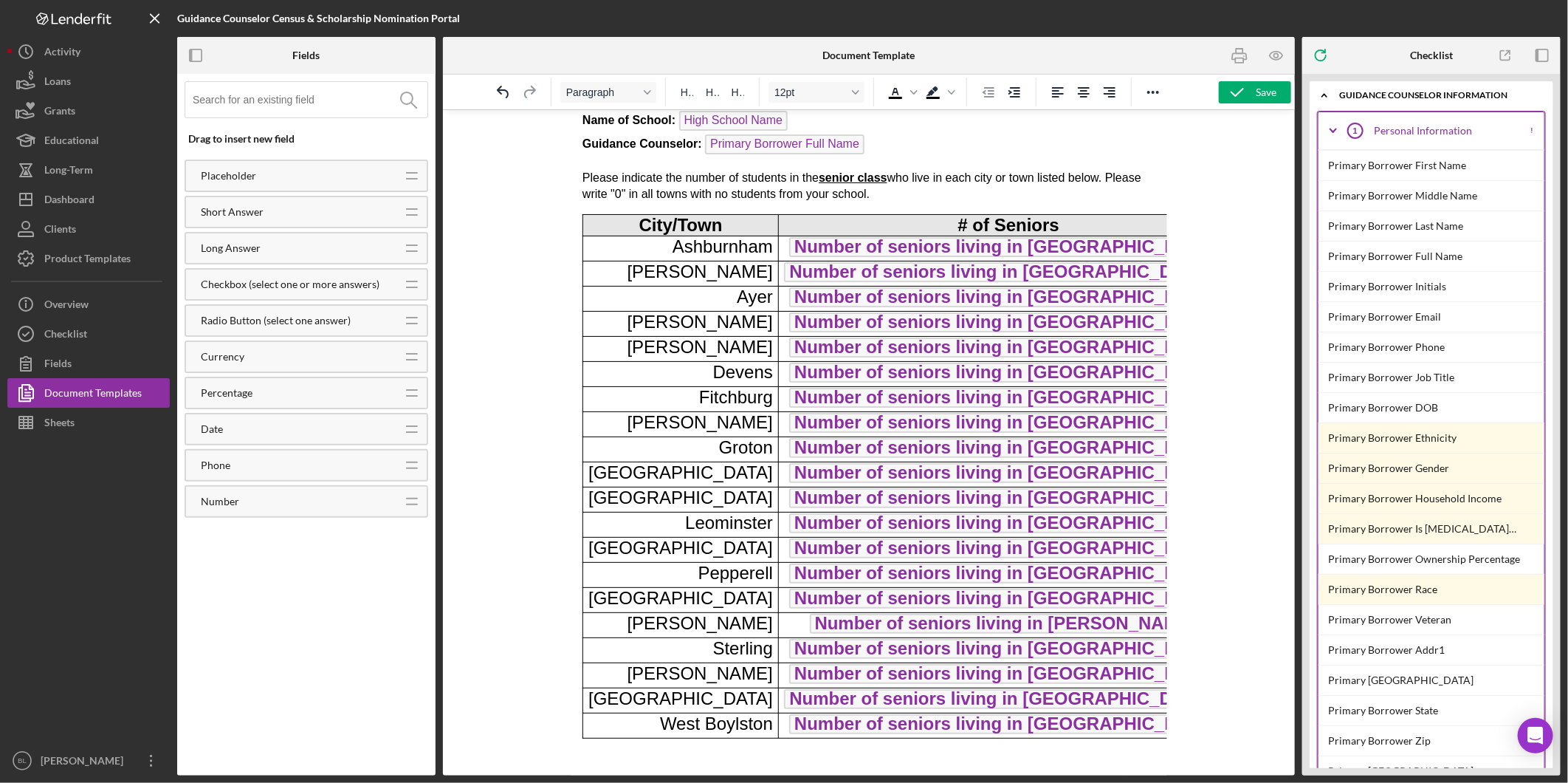
scroll to position [81, 0]
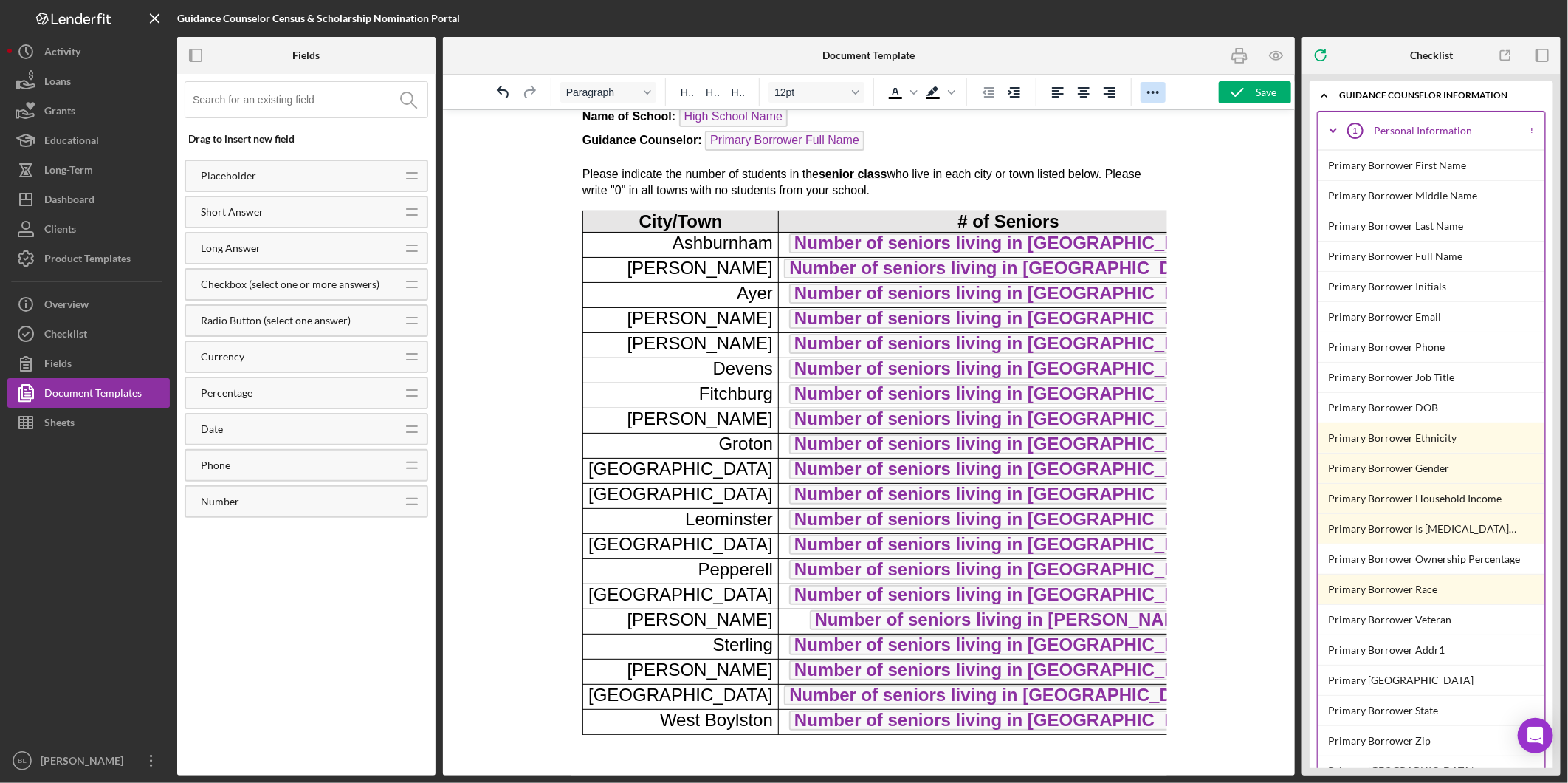
click at [1163, 97] on button "Reveal or hide additional toolbar items" at bounding box center [1153, 93] width 25 height 21
click at [1079, 118] on icon "Page Break" at bounding box center [1077, 120] width 12 height 15
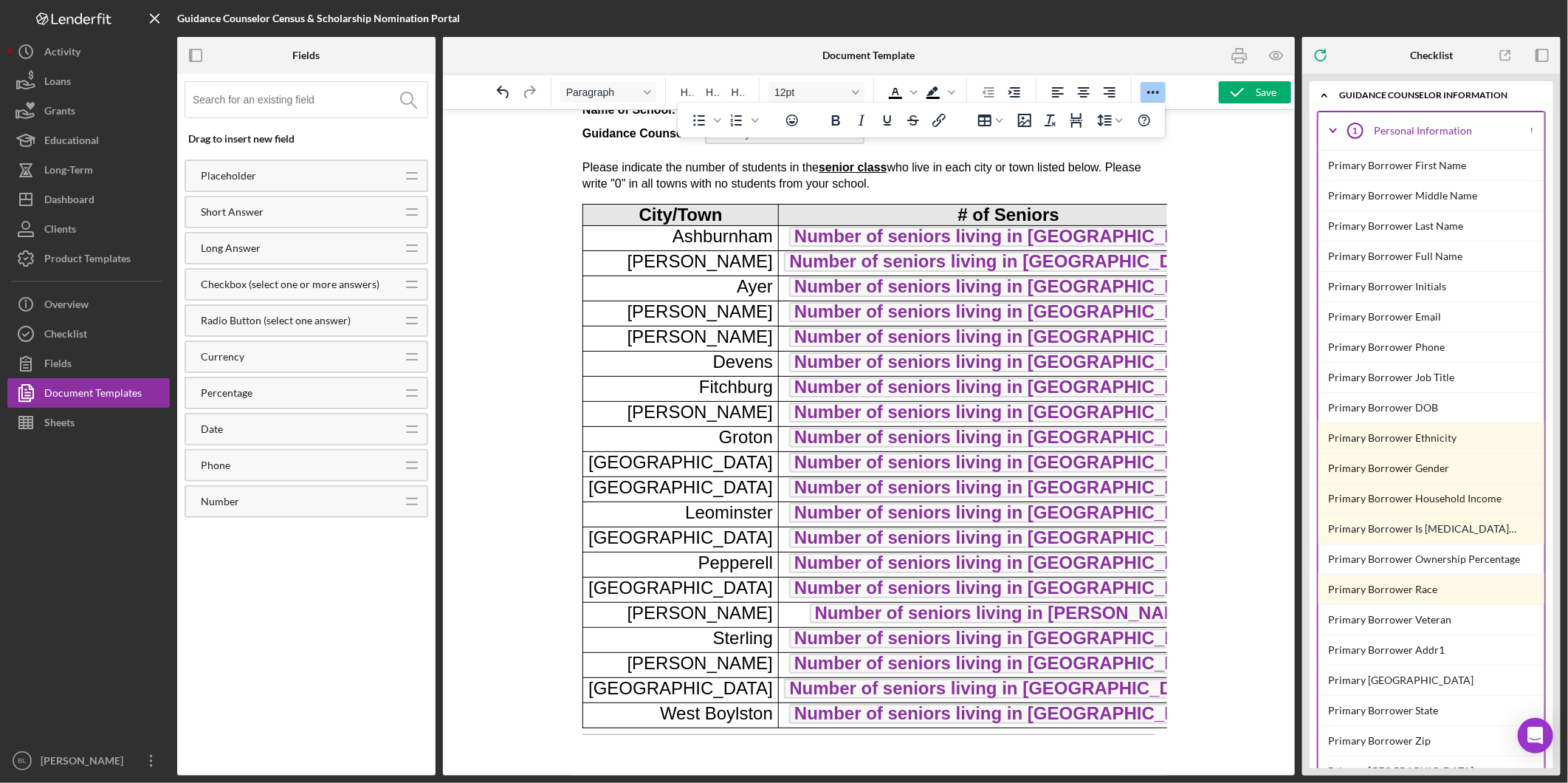
scroll to position [100, 0]
click at [1327, 90] on icon "Icon/Expander" at bounding box center [1325, 95] width 29 height 29
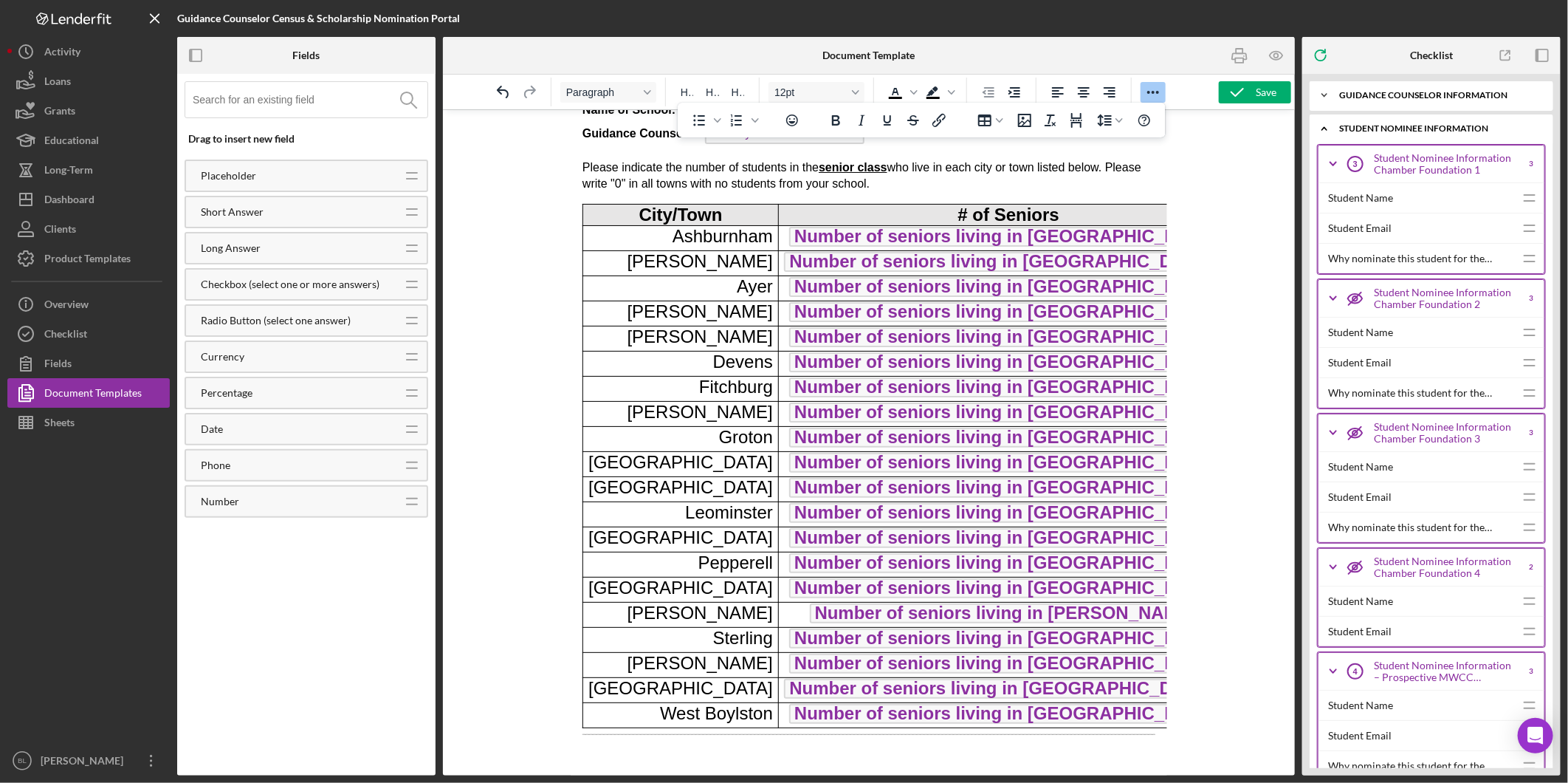
click at [1326, 89] on icon "Icon/Expander" at bounding box center [1325, 95] width 29 height 29
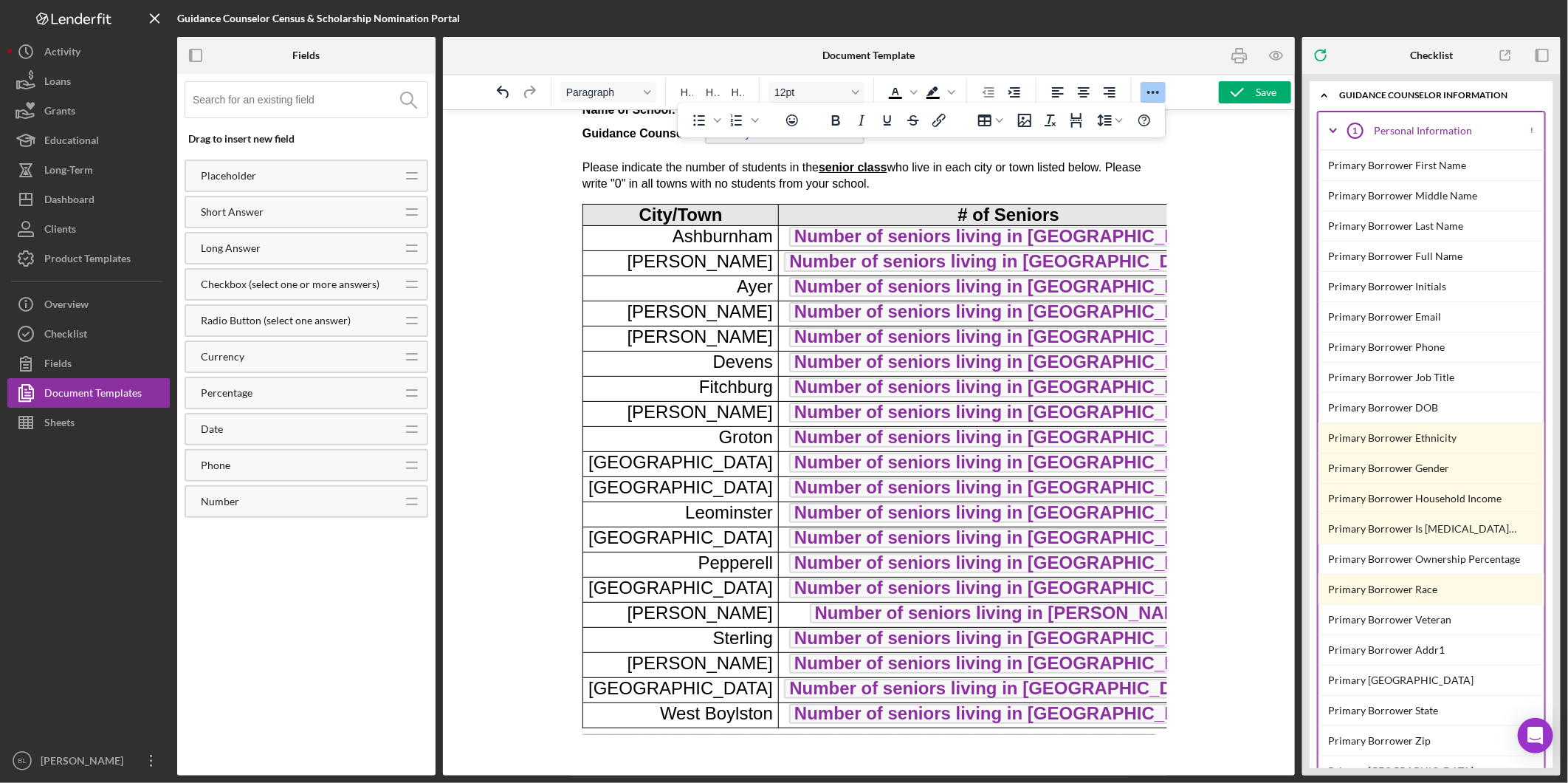
click at [1332, 126] on icon "Icon/Expander" at bounding box center [1333, 131] width 37 height 37
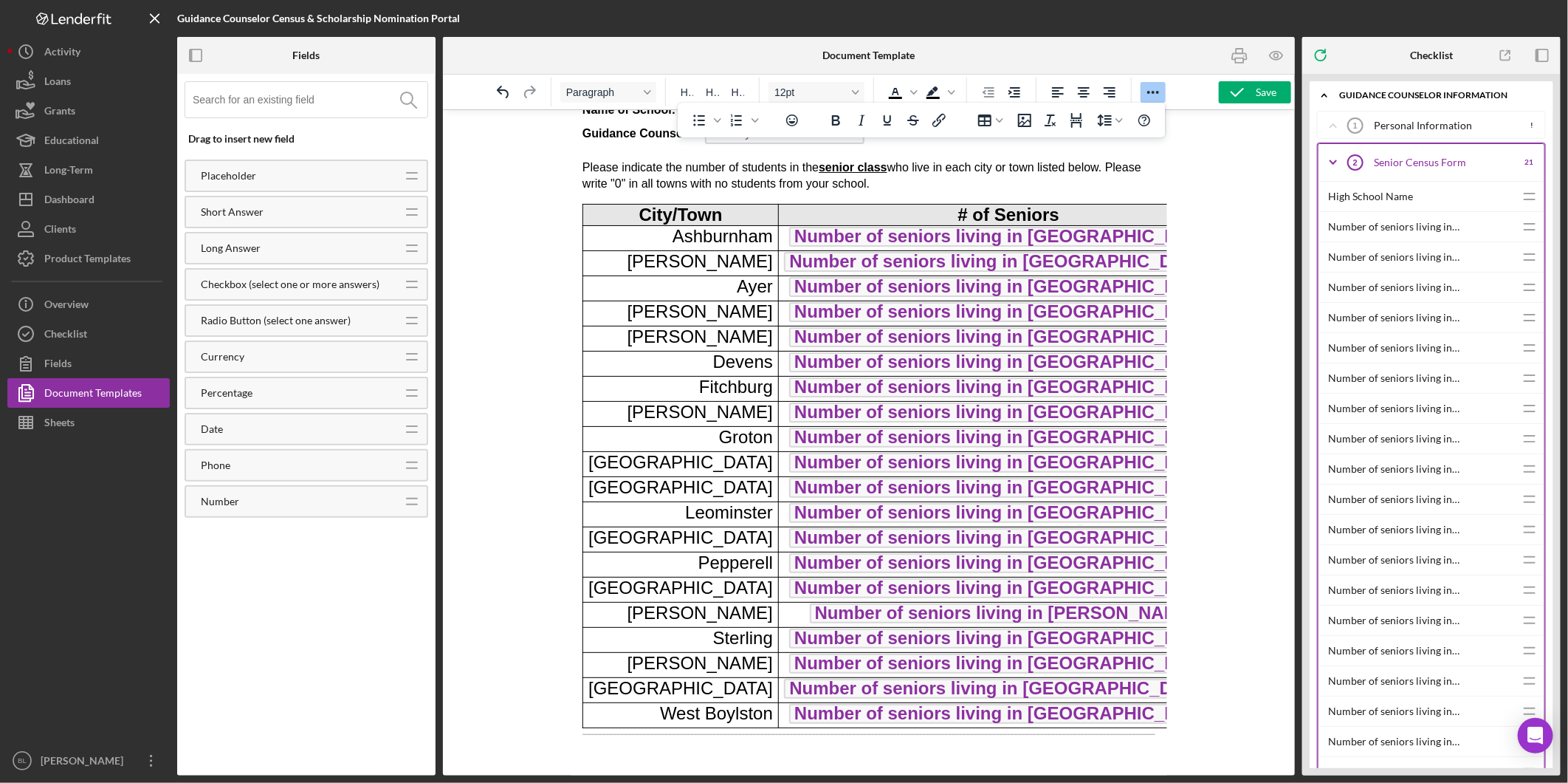
click at [1335, 152] on icon "Icon/Expander" at bounding box center [1333, 162] width 37 height 37
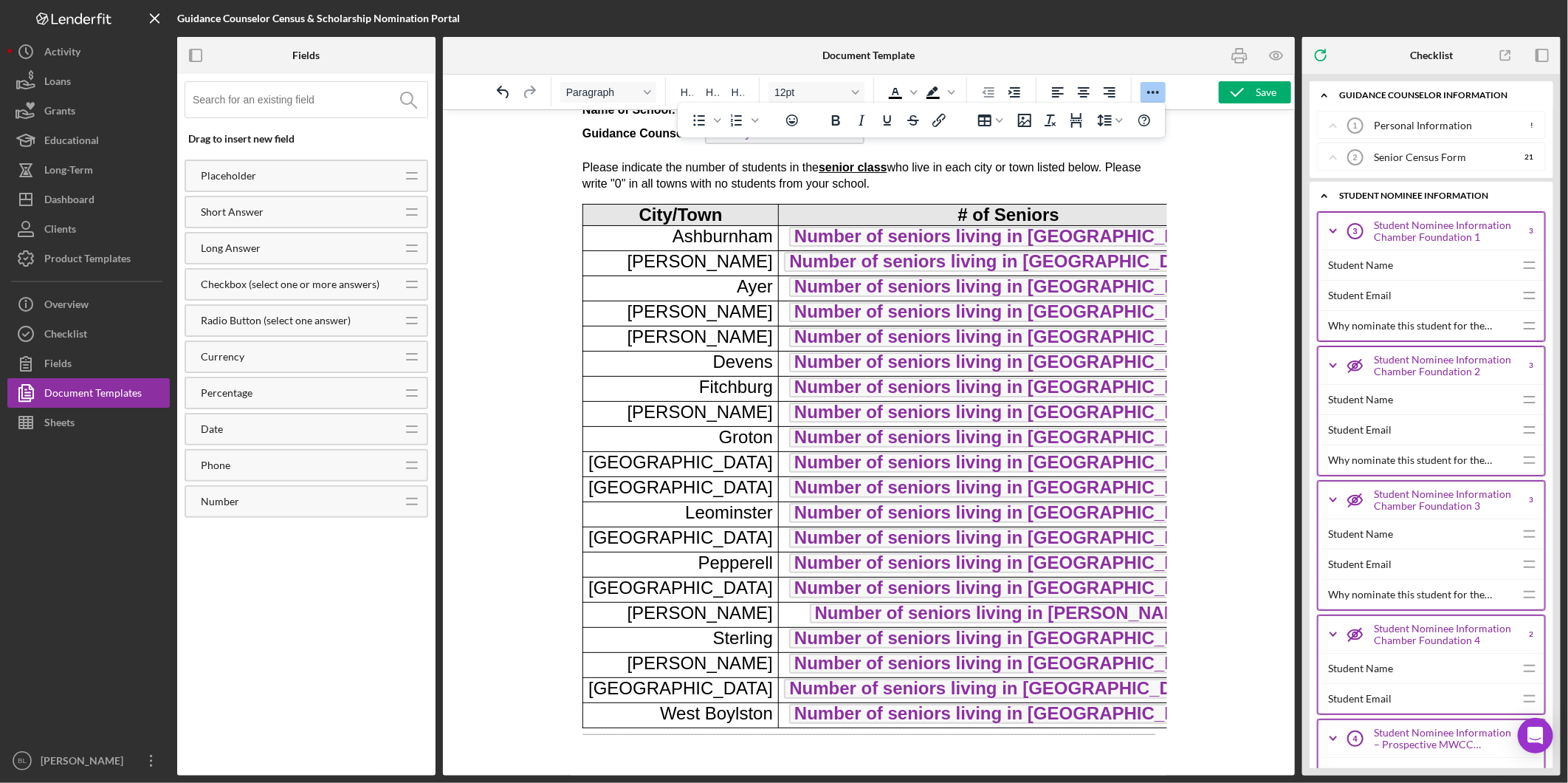
click at [611, 762] on p "Rich Text Area. Press ALT-0 for help." at bounding box center [868, 754] width 573 height 16
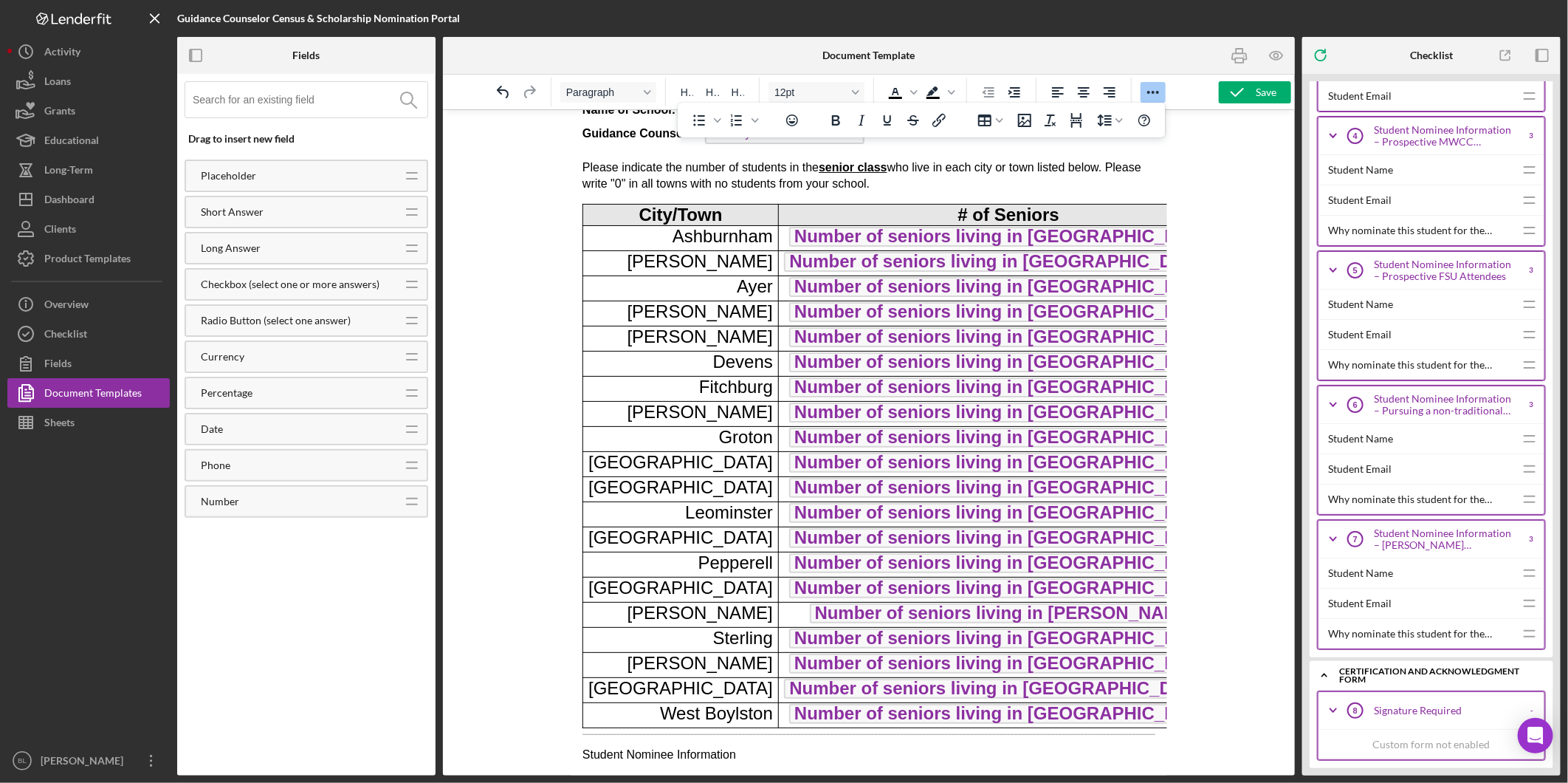
scroll to position [608, 0]
drag, startPoint x: 764, startPoint y: 758, endPoint x: 565, endPoint y: 749, distance: 199.2
click at [570, 749] on html "2026 Senor Census Form Name of School: High School Name Guidance Counselor: Pri…" at bounding box center [868, 404] width 597 height 740
click at [1242, 186] on div at bounding box center [869, 442] width 852 height 666
click at [802, 760] on p "Student Nominee Information" at bounding box center [868, 754] width 573 height 16
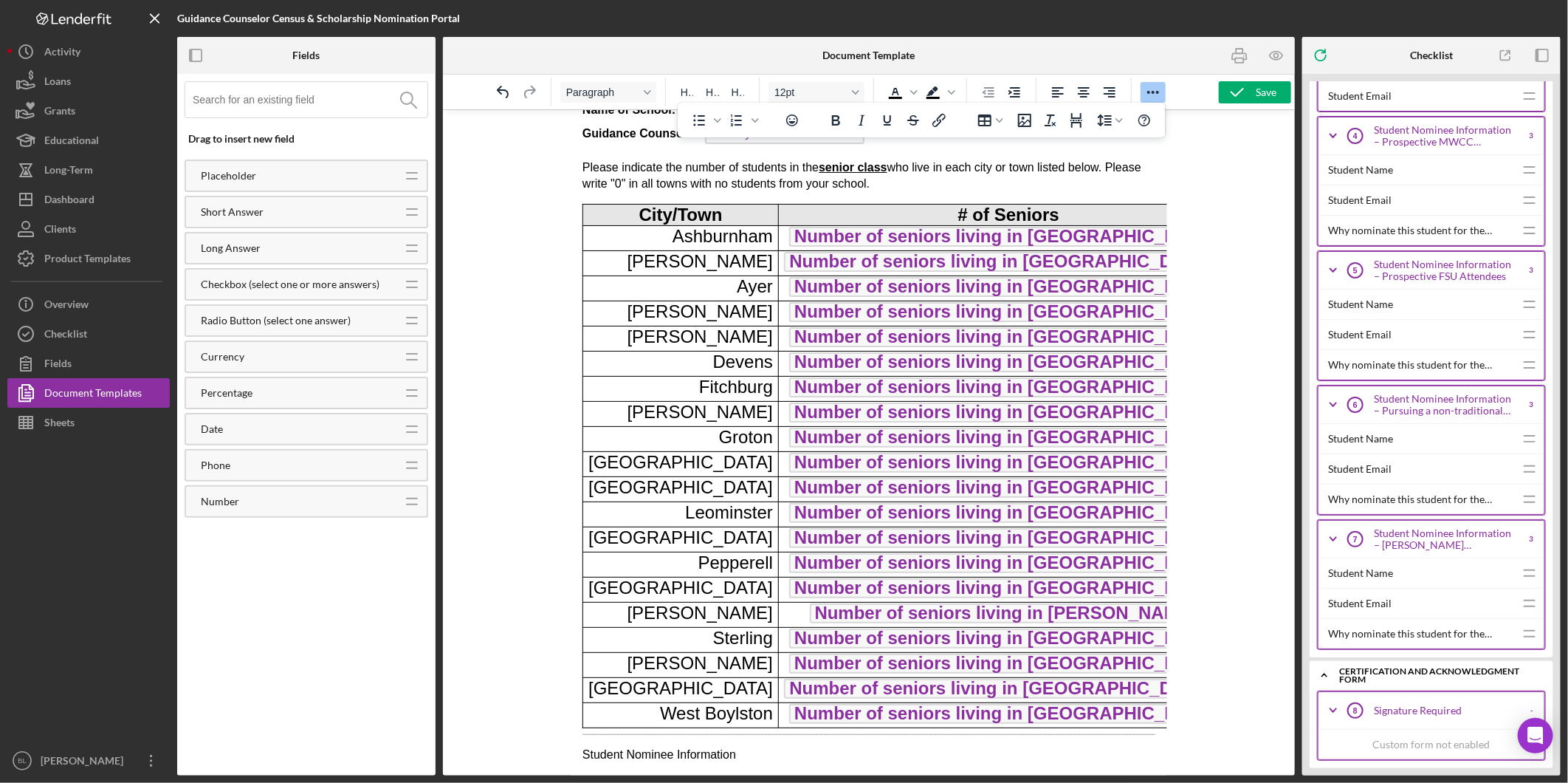
click at [1157, 98] on icon "Reveal or hide additional toolbar items" at bounding box center [1153, 92] width 17 height 17
click at [752, 756] on p "Student Nominee Information" at bounding box center [868, 754] width 573 height 16
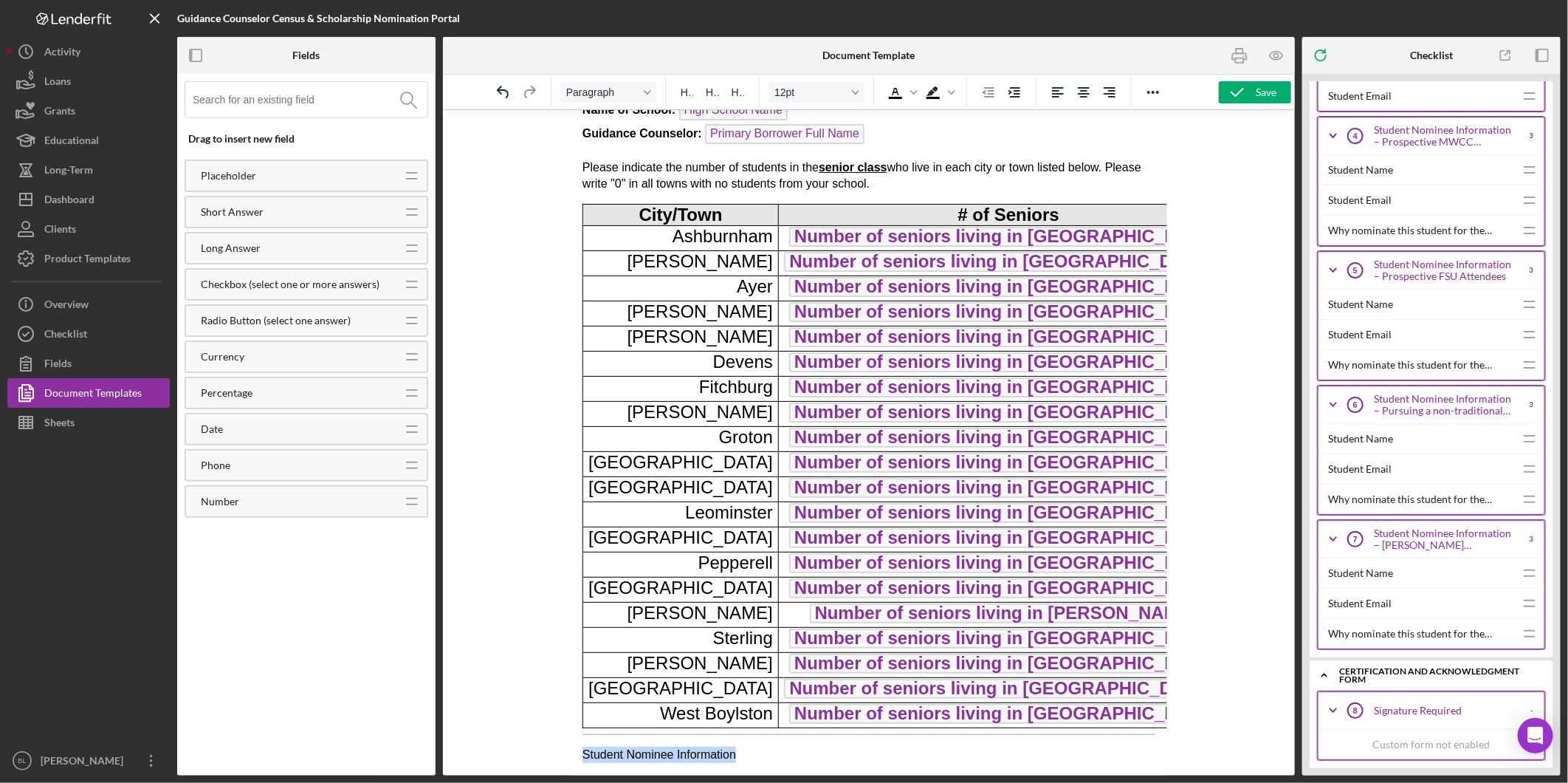
drag, startPoint x: 755, startPoint y: 756, endPoint x: 521, endPoint y: 761, distance: 234.1
click at [570, 761] on html "2026 Senor Census Form Name of School: High School Name Guidance Counselor: Pri…" at bounding box center [868, 404] width 597 height 740
click at [742, 92] on span "H3" at bounding box center [738, 93] width 12 height 12
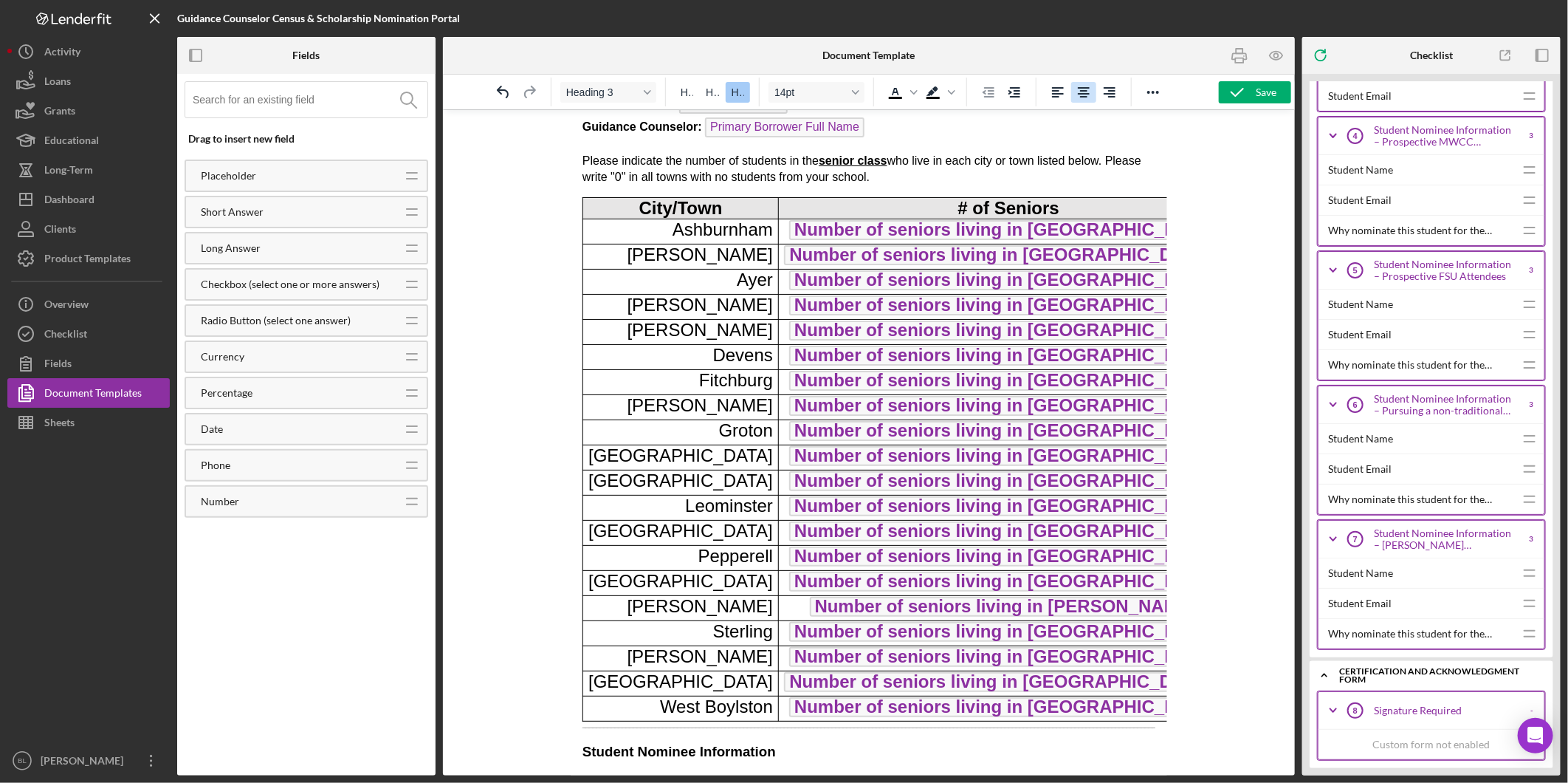
click at [1083, 92] on icon "Align center" at bounding box center [1084, 93] width 12 height 10
click at [1039, 753] on h3 "Student Nominee Information" at bounding box center [868, 751] width 573 height 19
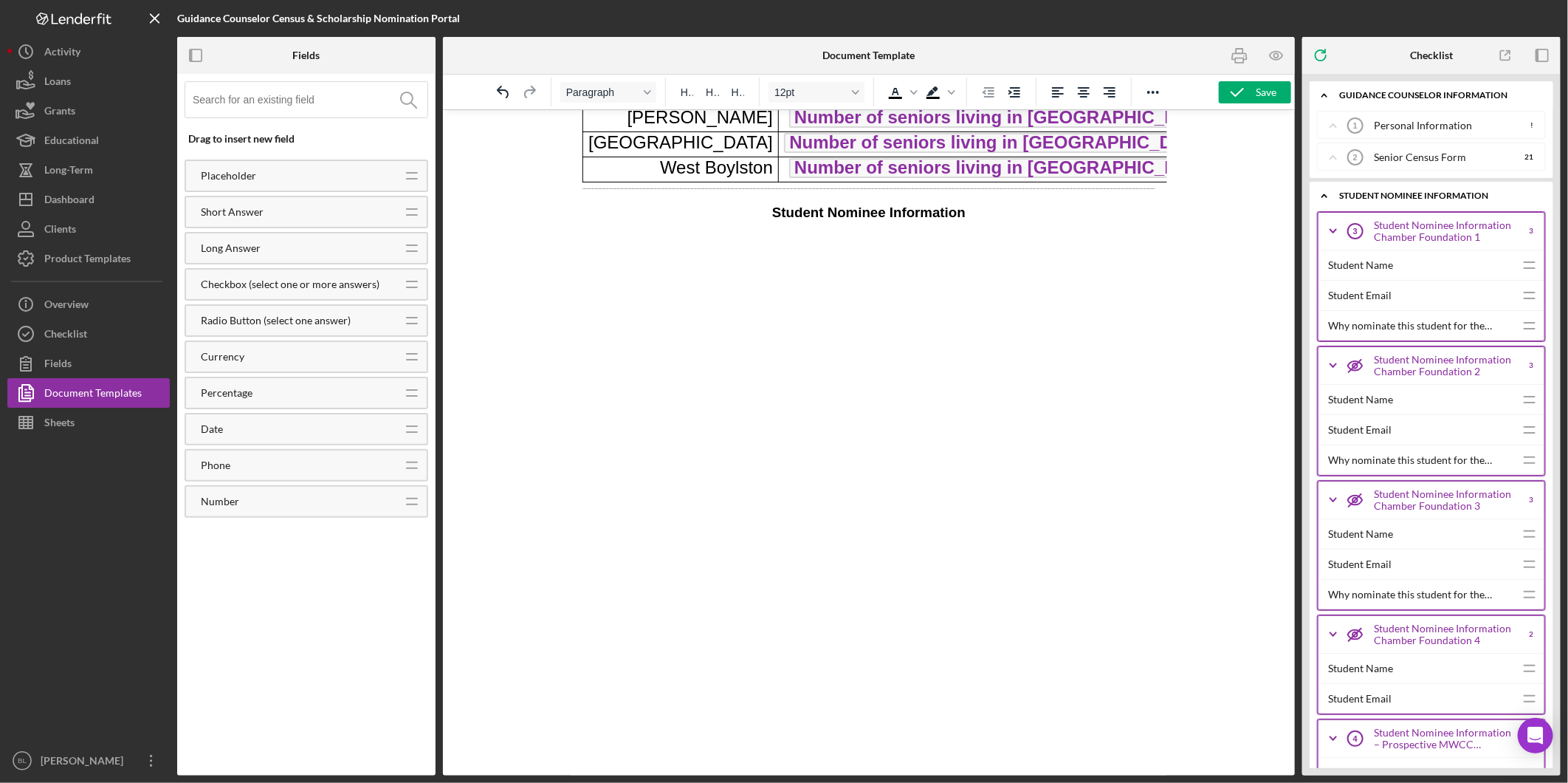
scroll to position [662, 0]
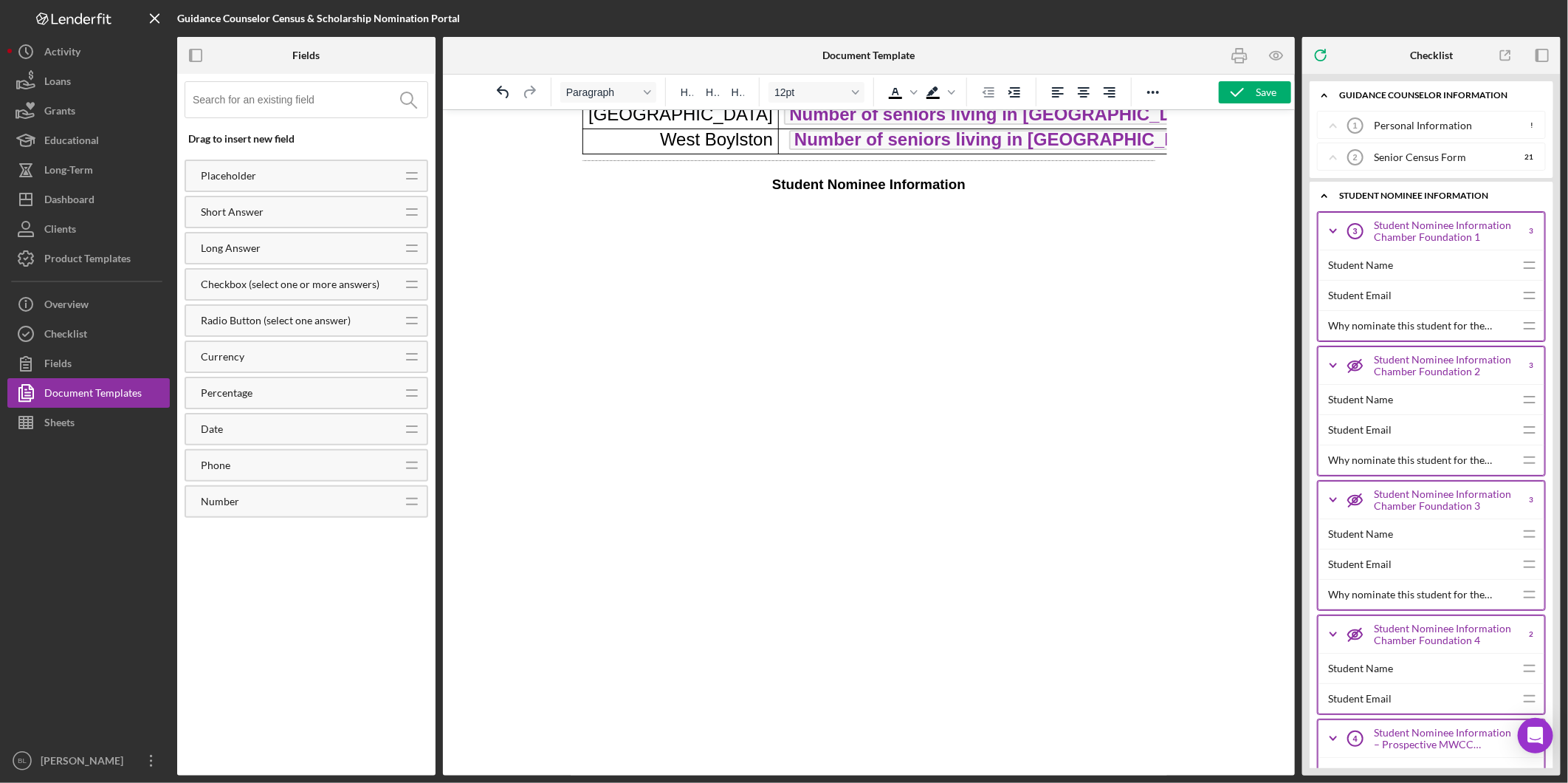
click at [654, 248] on p "Rich Text Area. Press ALT-0 for help." at bounding box center [868, 243] width 573 height 16
click at [654, 249] on p "Rich Text Area. Press ALT-0 for help." at bounding box center [868, 243] width 573 height 16
click at [988, 223] on p "Rich Text Area. Press ALT-0 for help." at bounding box center [868, 216] width 573 height 16
click at [993, 193] on h3 "Student Nominee Information" at bounding box center [868, 184] width 573 height 19
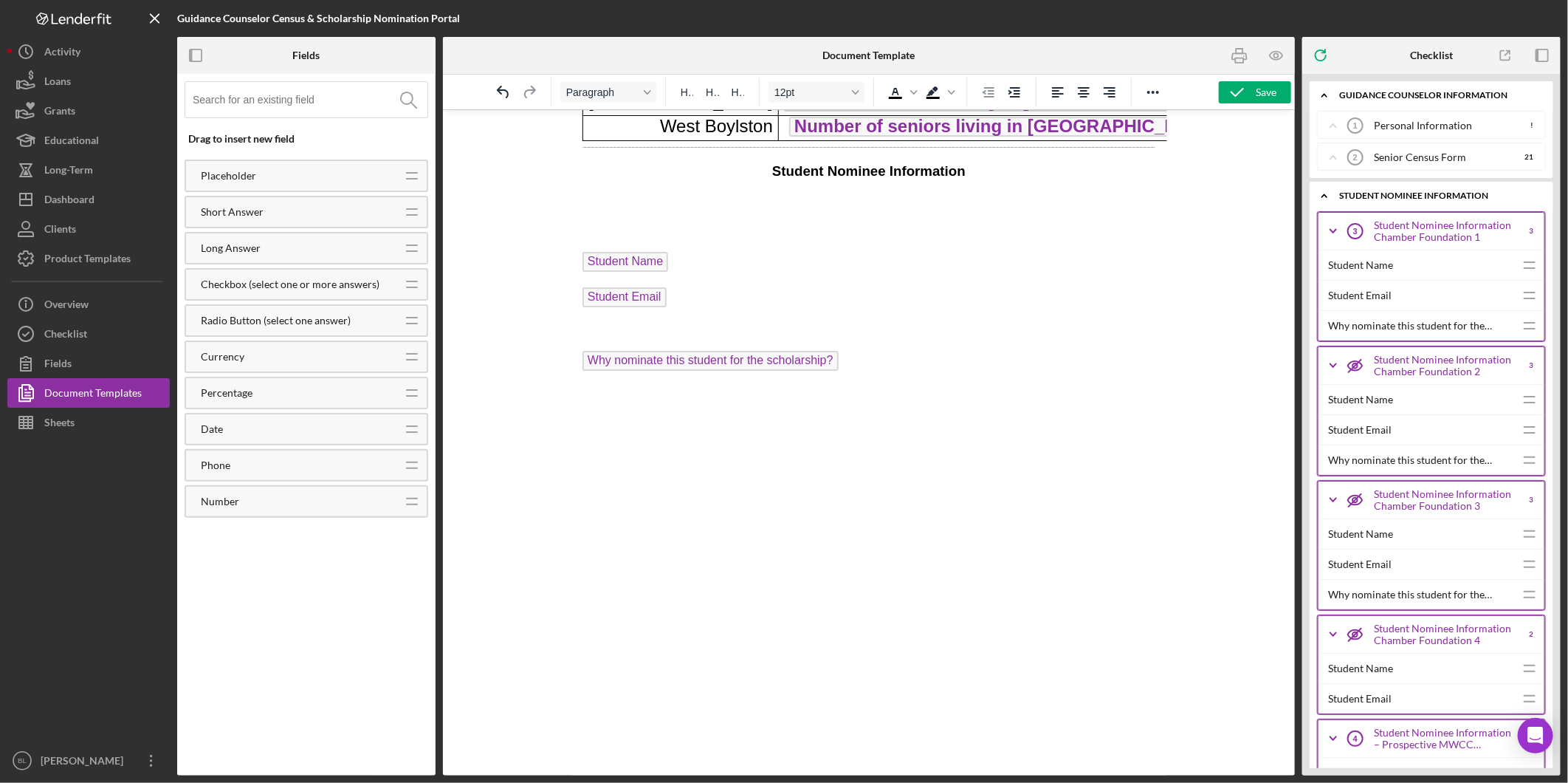
click at [579, 275] on html "2026 Senor Census Form Name of School: High School Name Guidance Counselor: Pri…" at bounding box center [868, 129] width 597 height 1363
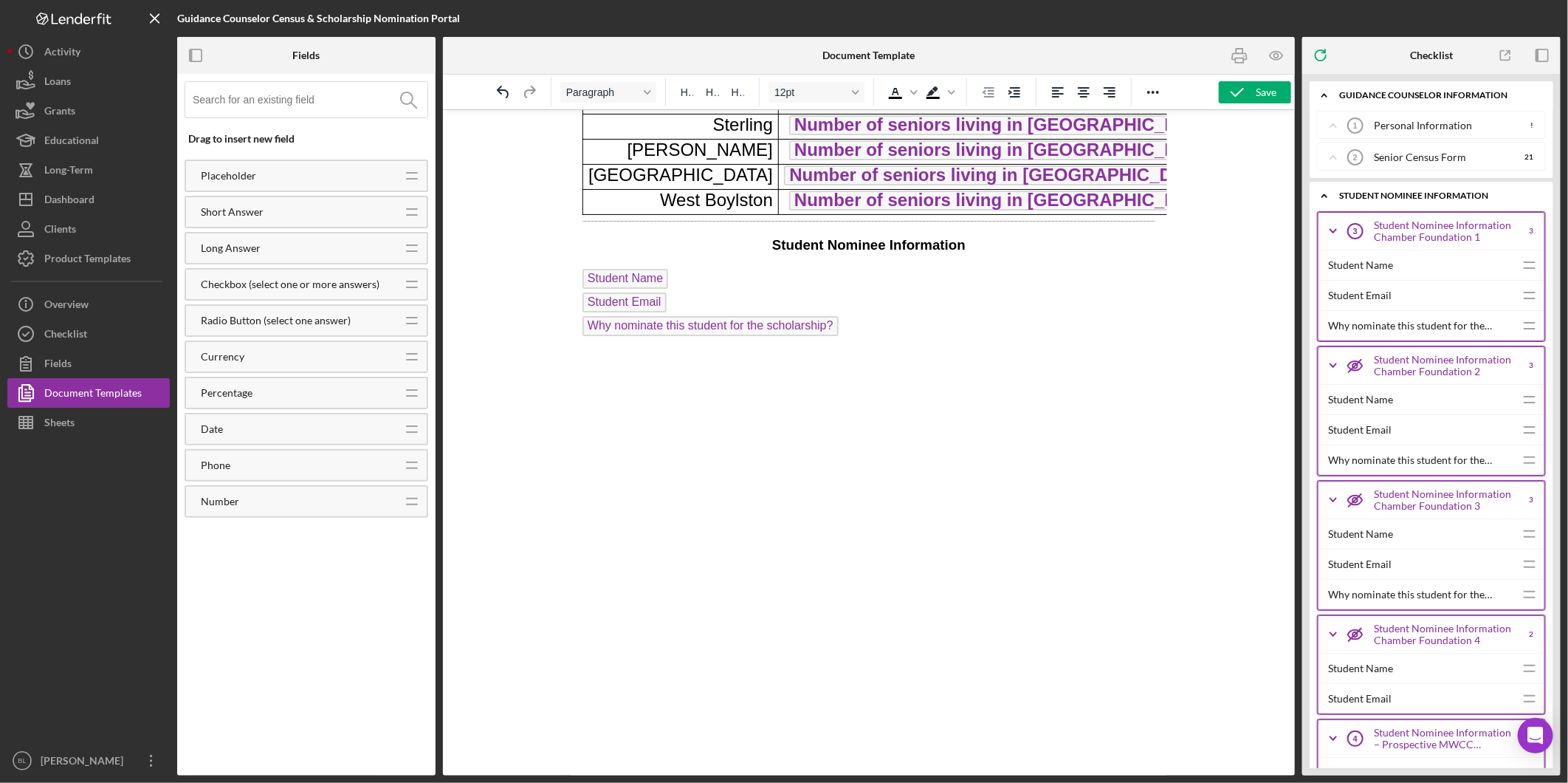
scroll to position [610, 0]
click at [575, 273] on html "2026 Senor Census Form Name of School: High School Name Guidance Counselor: Pri…" at bounding box center [868, 147] width 597 height 1254
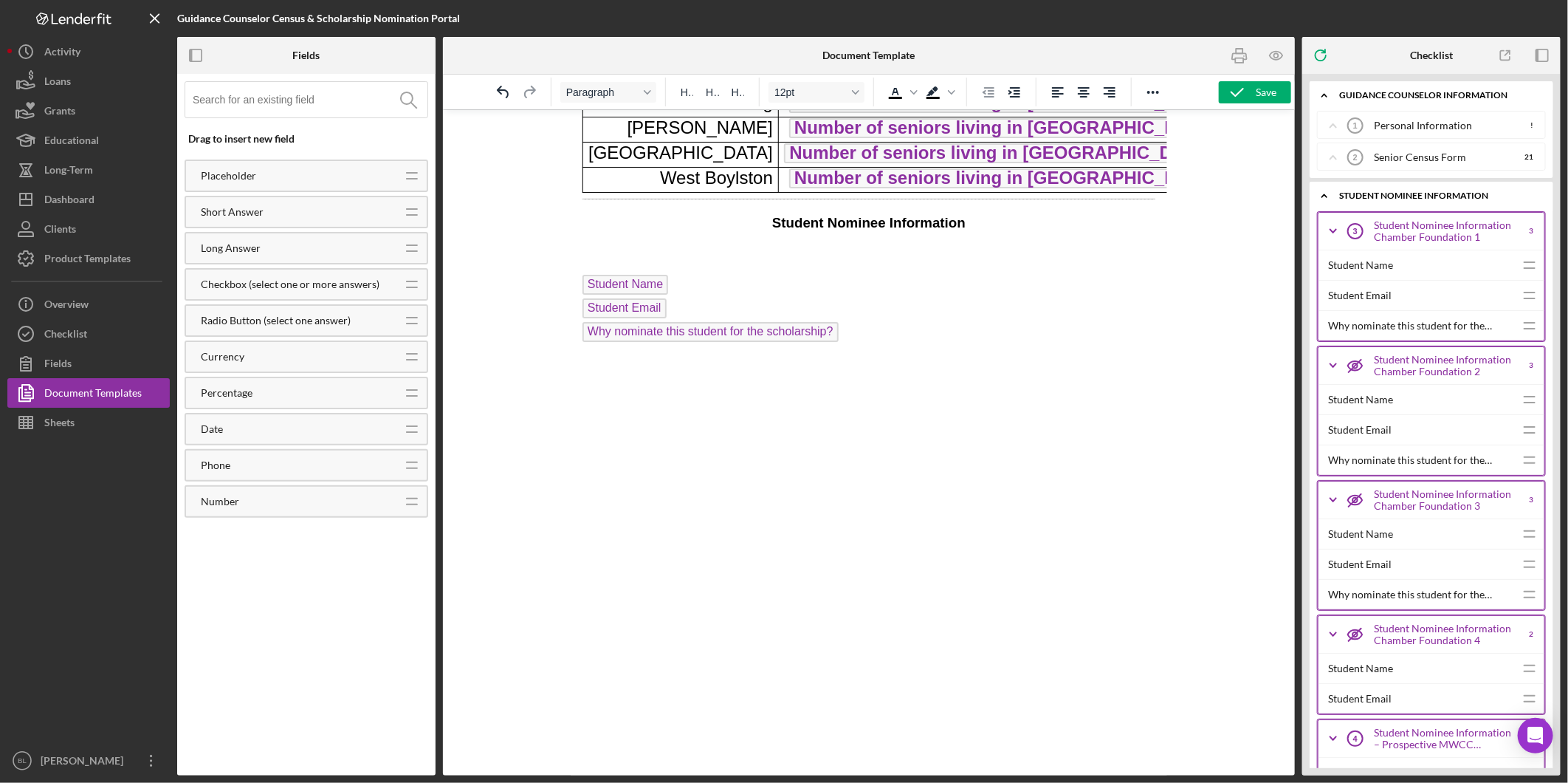
scroll to position [638, 0]
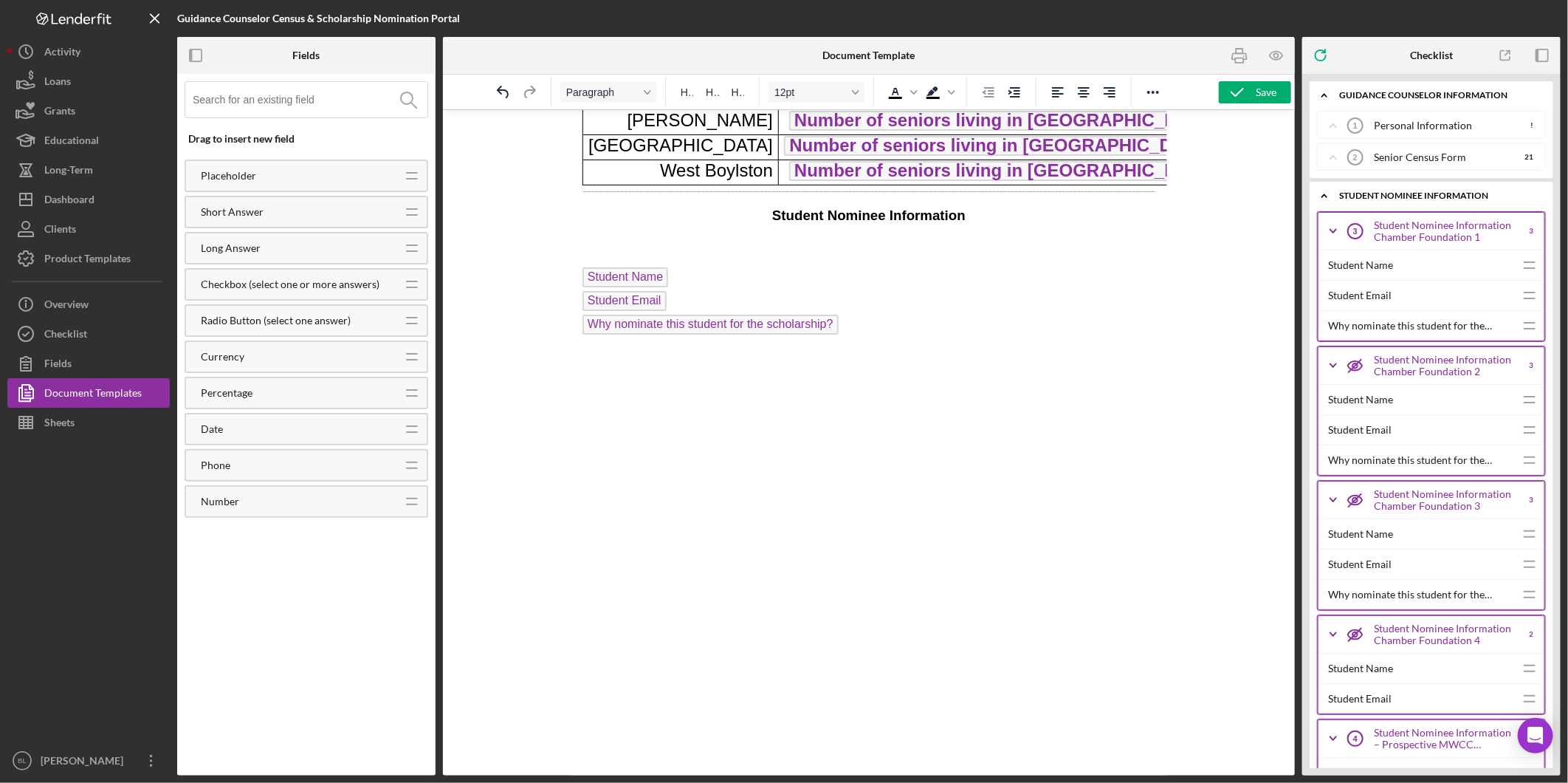
click at [1326, 96] on polyline at bounding box center [1325, 94] width 4 height 3
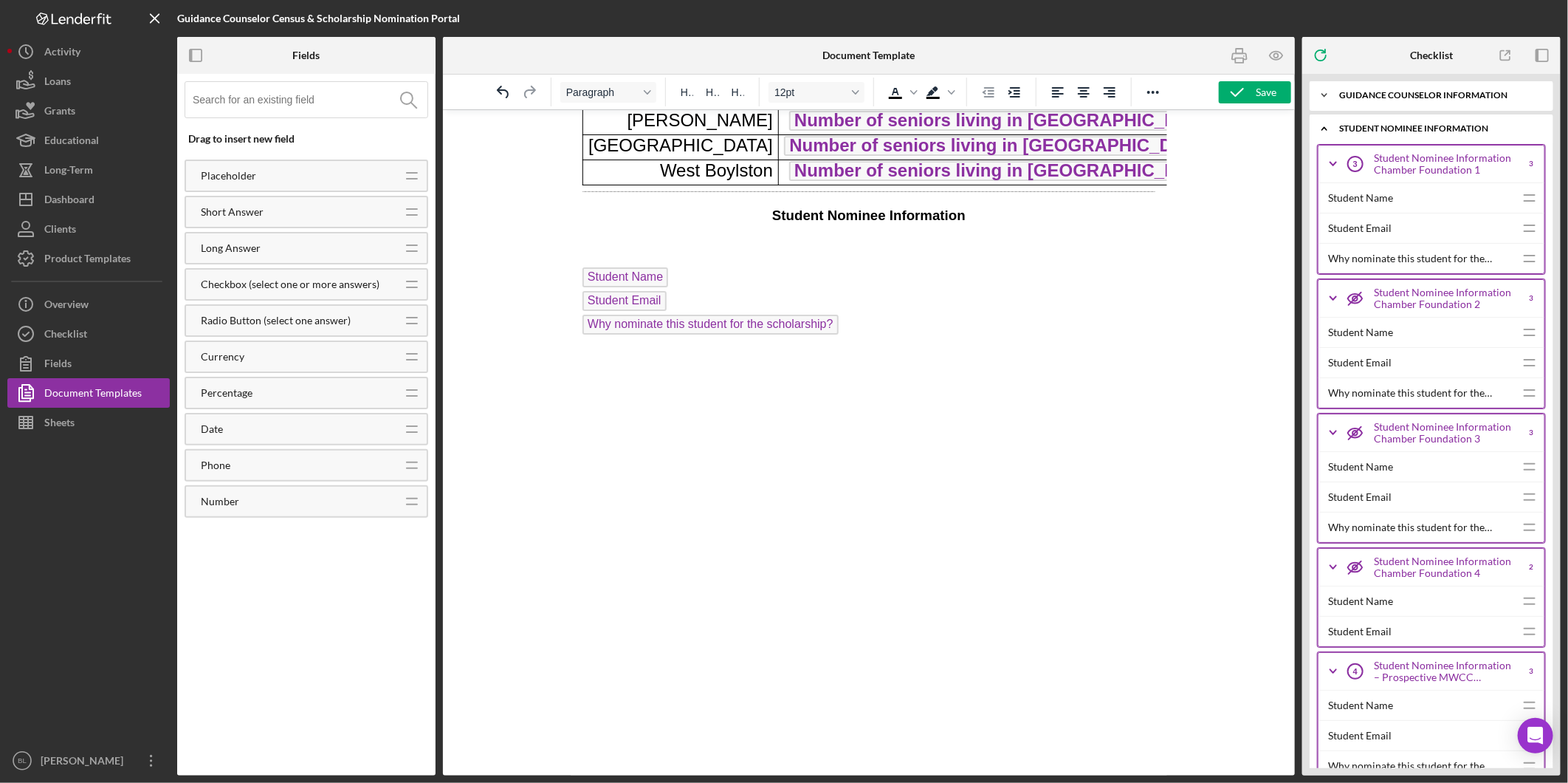
click at [1324, 97] on icon "Icon/Expander" at bounding box center [1325, 95] width 29 height 29
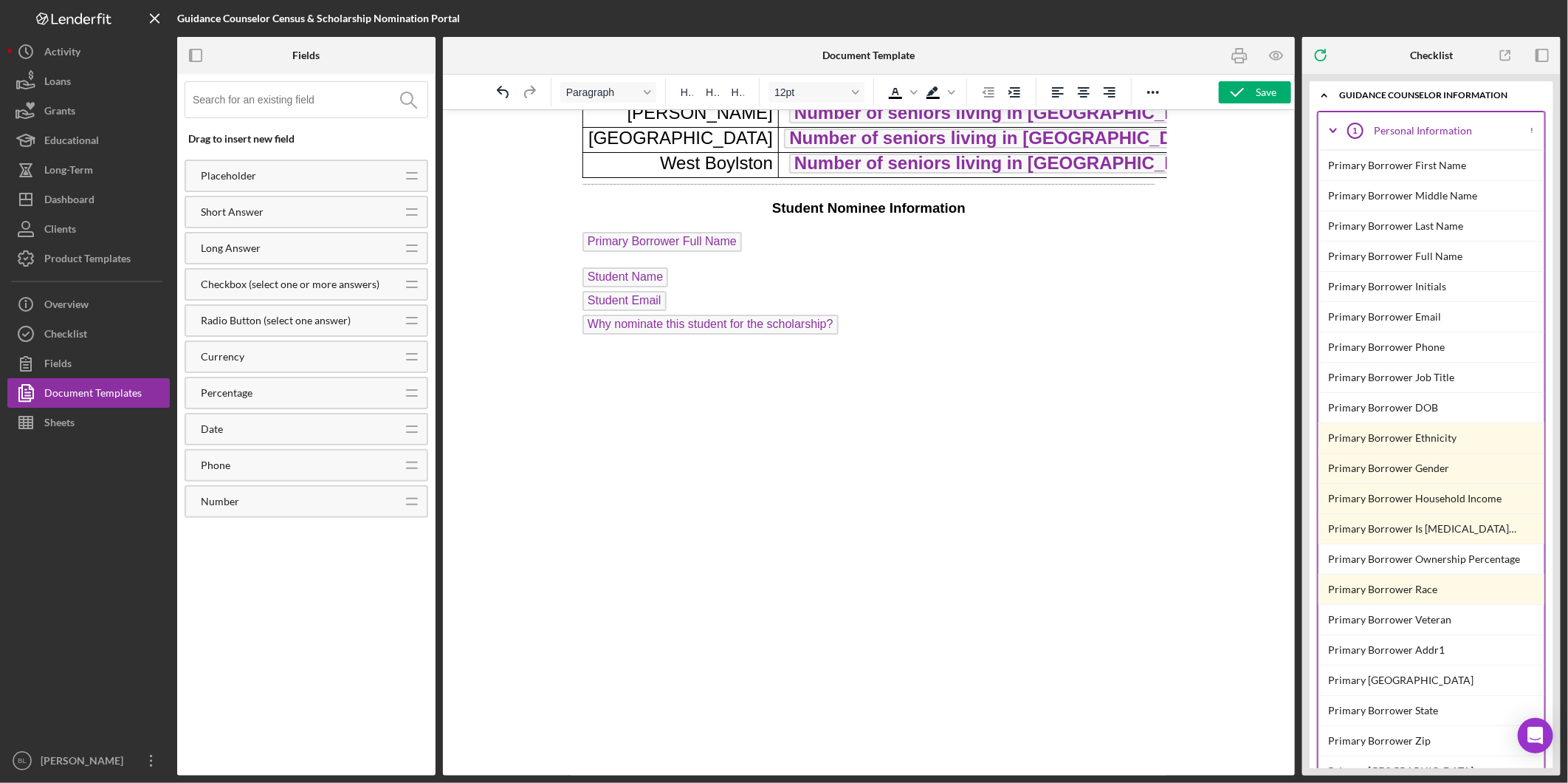
click at [1326, 93] on icon "Icon/Expander" at bounding box center [1325, 95] width 29 height 29
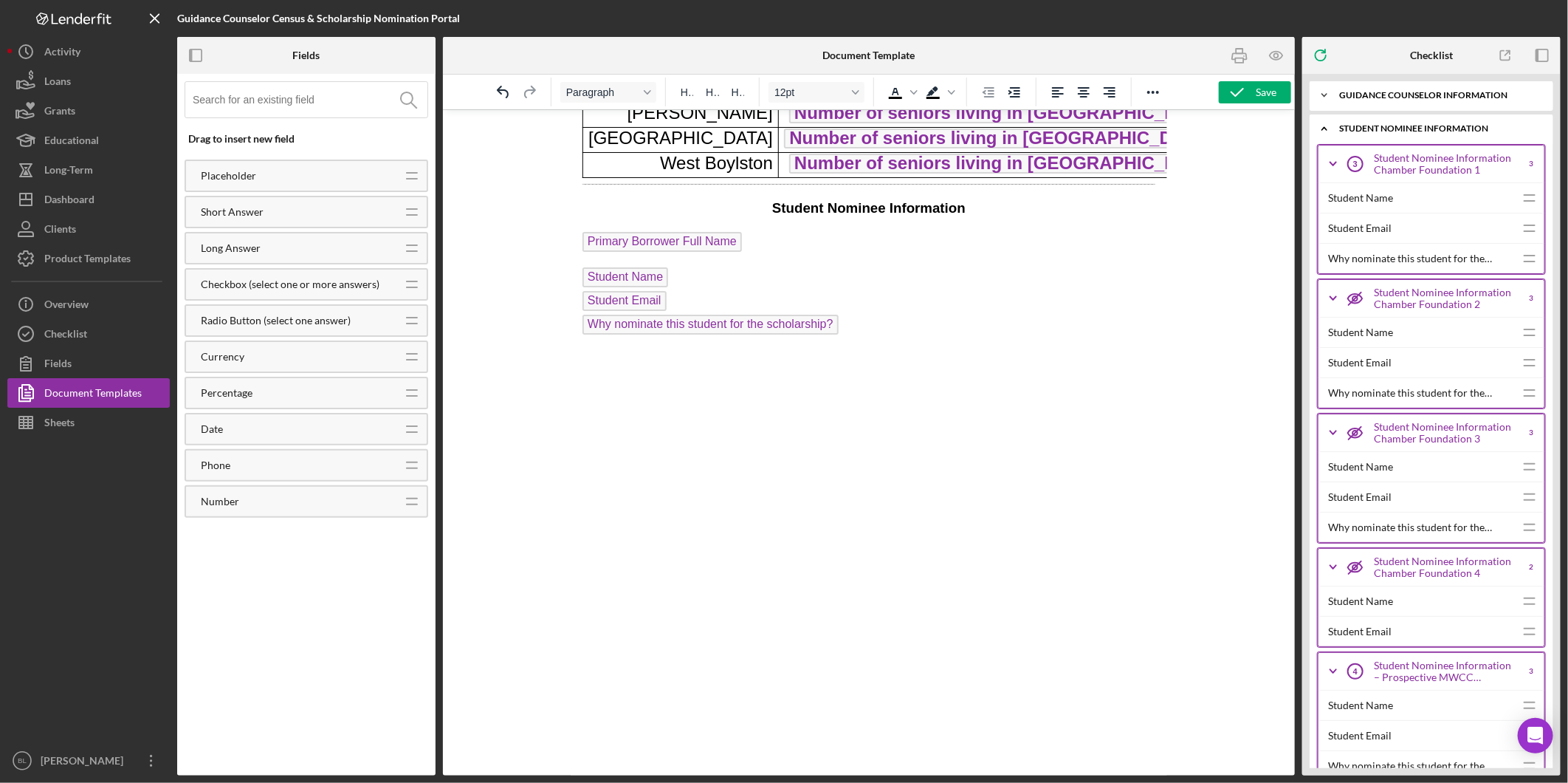
click at [1326, 94] on polyline at bounding box center [1325, 94] width 4 height 3
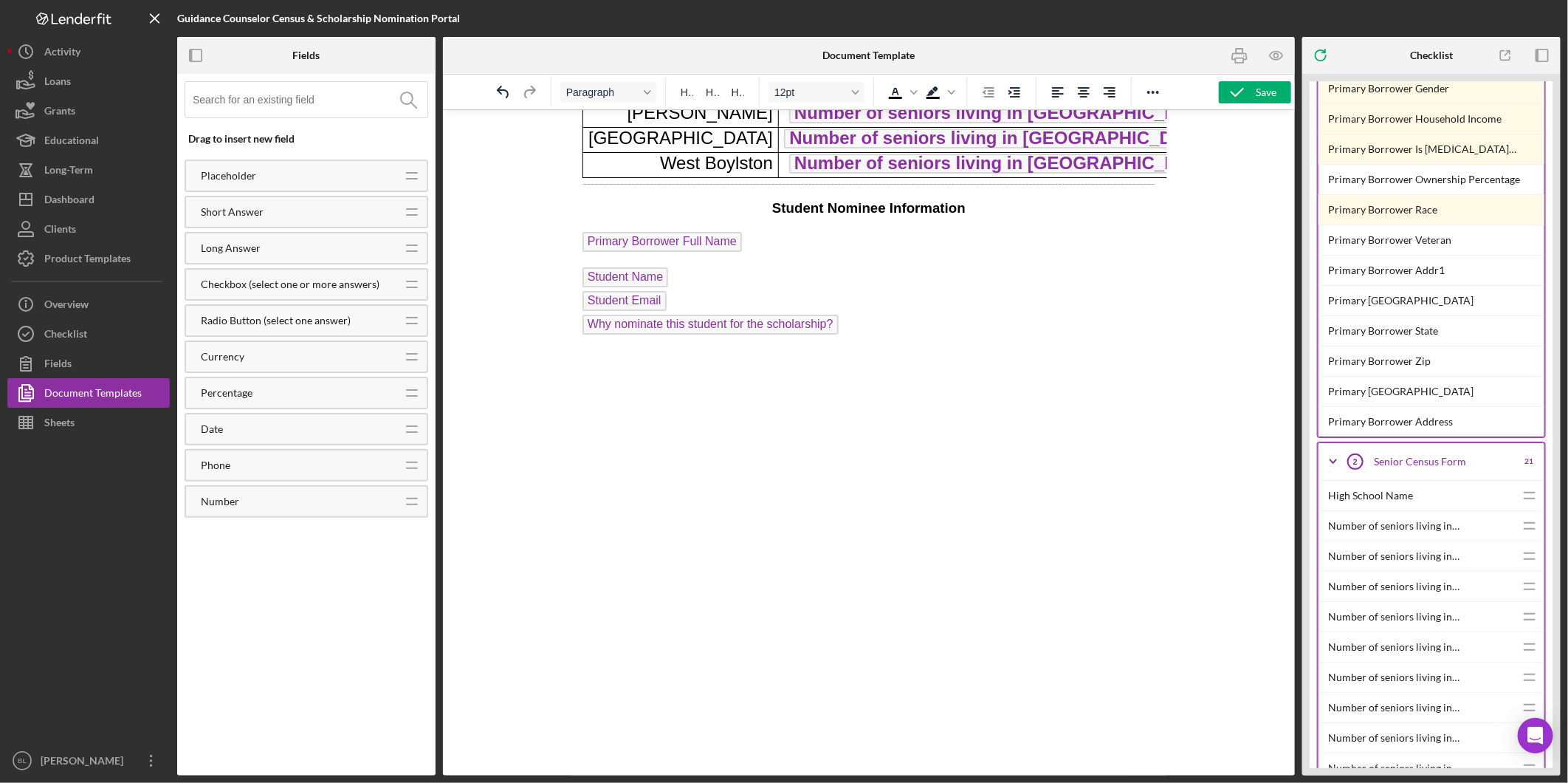
scroll to position [492, 0]
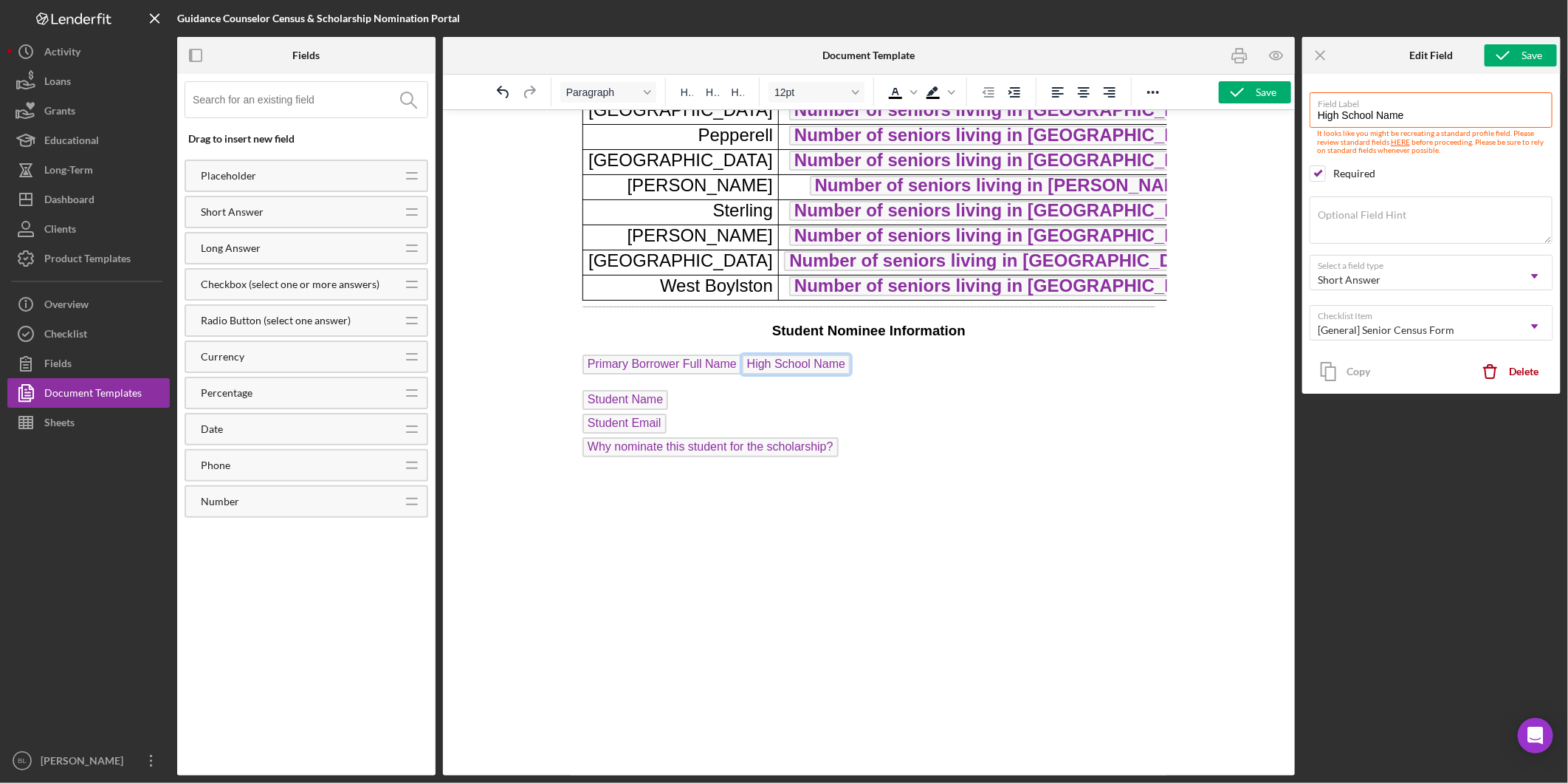
scroll to position [644, 0]
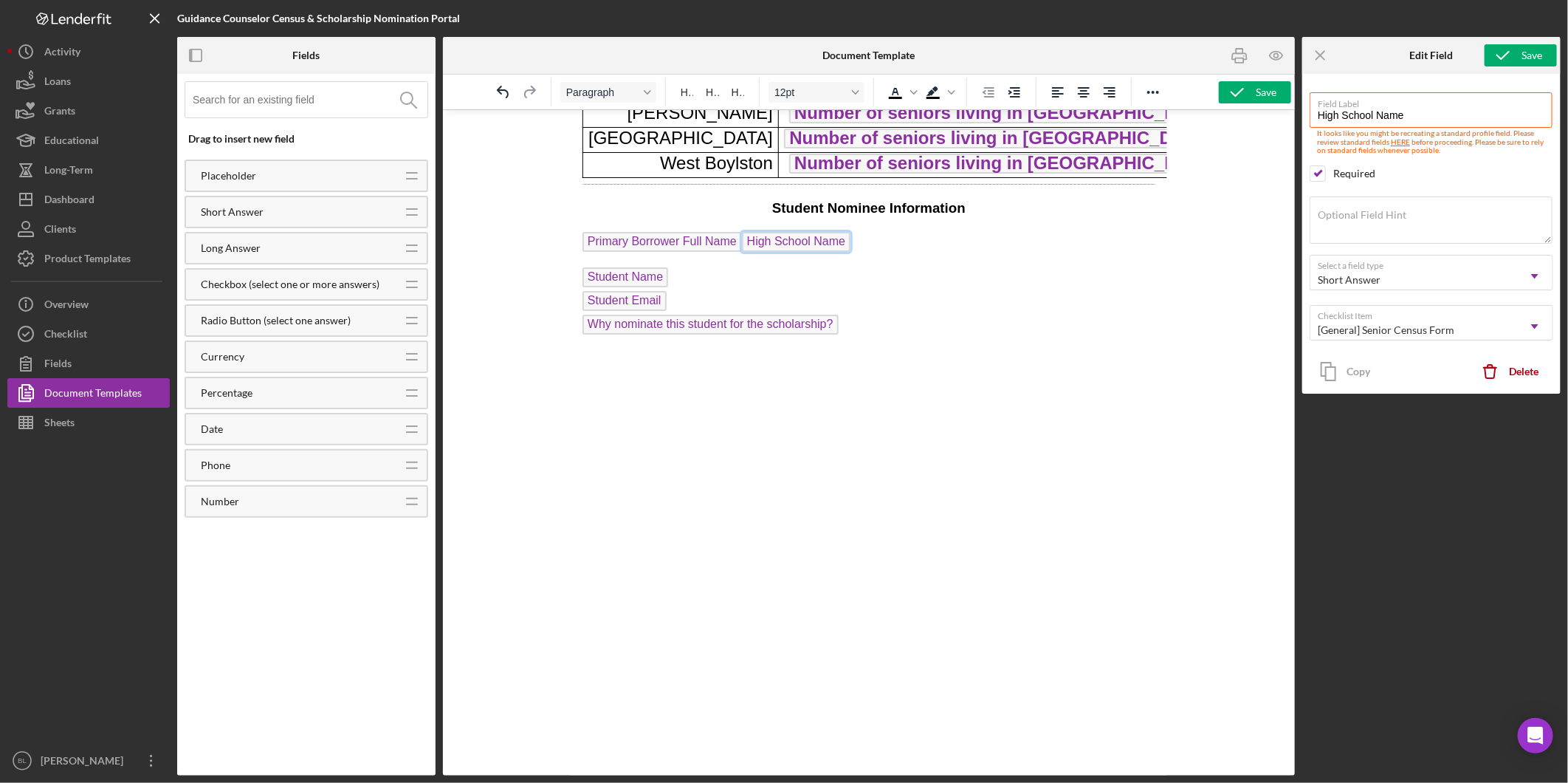
click at [875, 239] on p "Primary Borrower Full Name High School Name" at bounding box center [868, 243] width 573 height 23
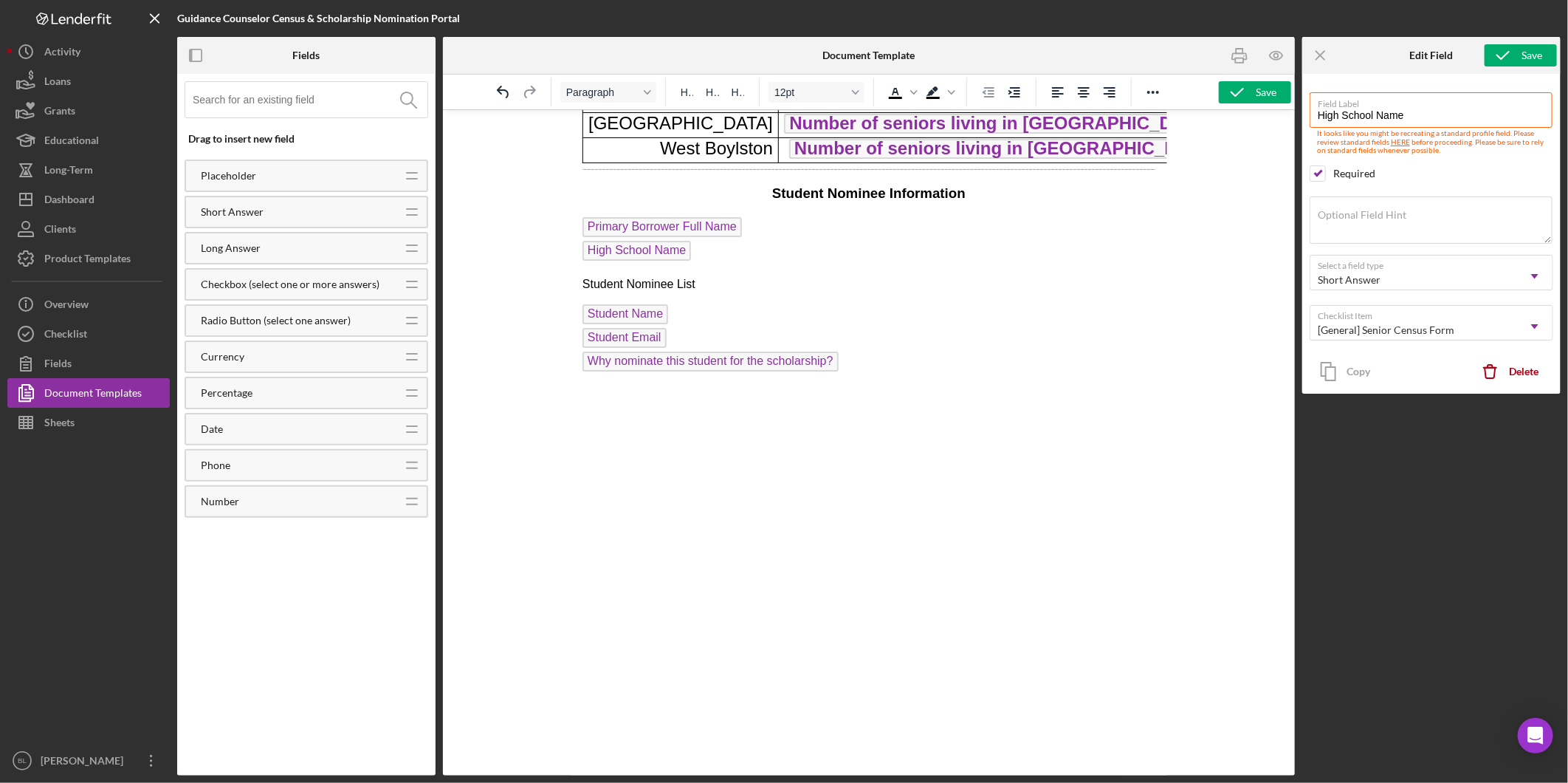
scroll to position [612, 0]
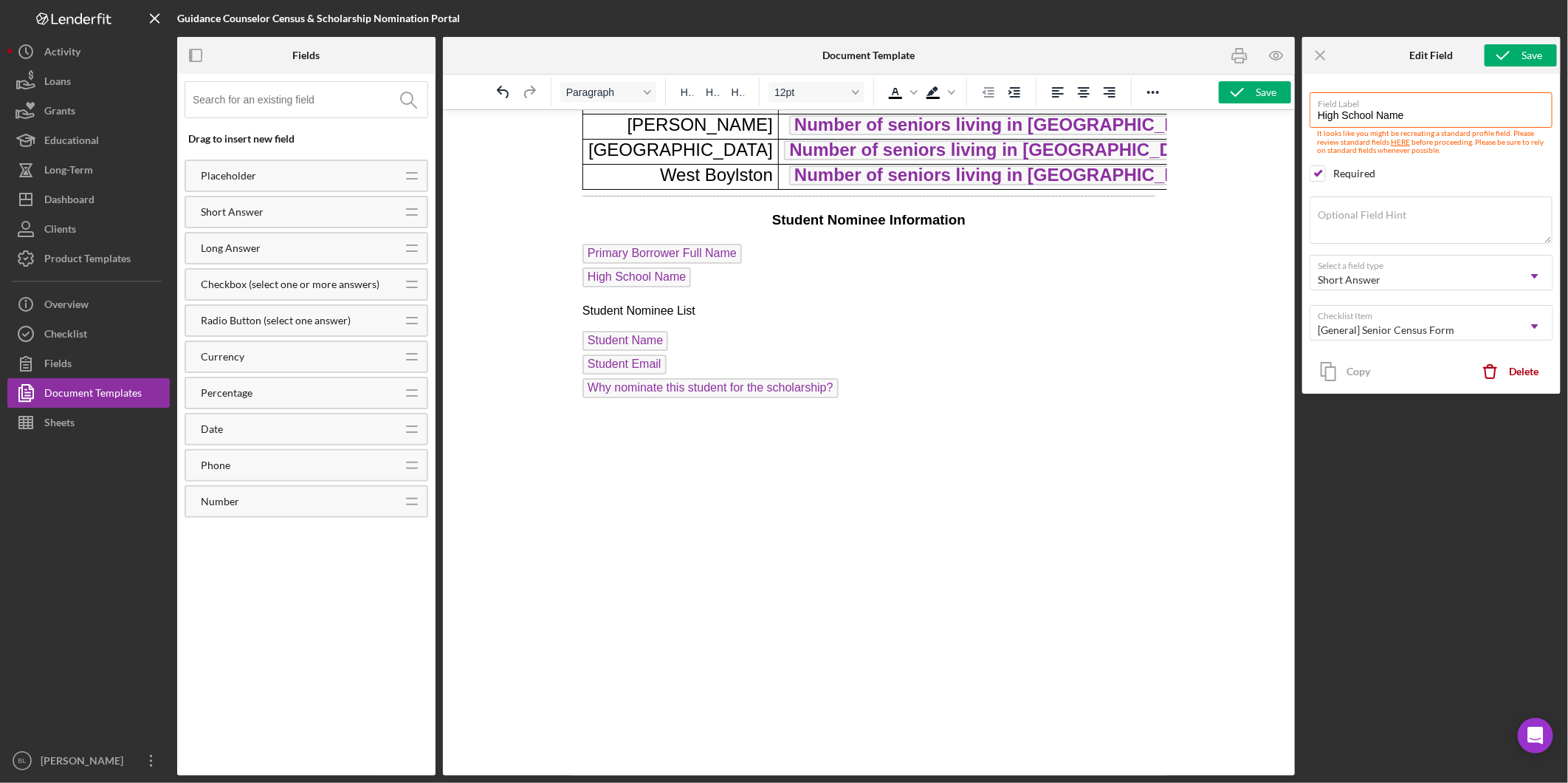
drag, startPoint x: 703, startPoint y: 332, endPoint x: 541, endPoint y: 330, distance: 162.0
click at [570, 330] on html "2026 Senor Census Form Name of School: High School Name Guidance Counselor: Pri…" at bounding box center [868, 167] width 597 height 1342
click at [857, 91] on icon "Font size 12pt" at bounding box center [856, 92] width 8 height 8
click at [808, 191] on div "14pt" at bounding box center [810, 189] width 57 height 17
click at [743, 321] on p "Student Nominee List" at bounding box center [868, 312] width 573 height 19
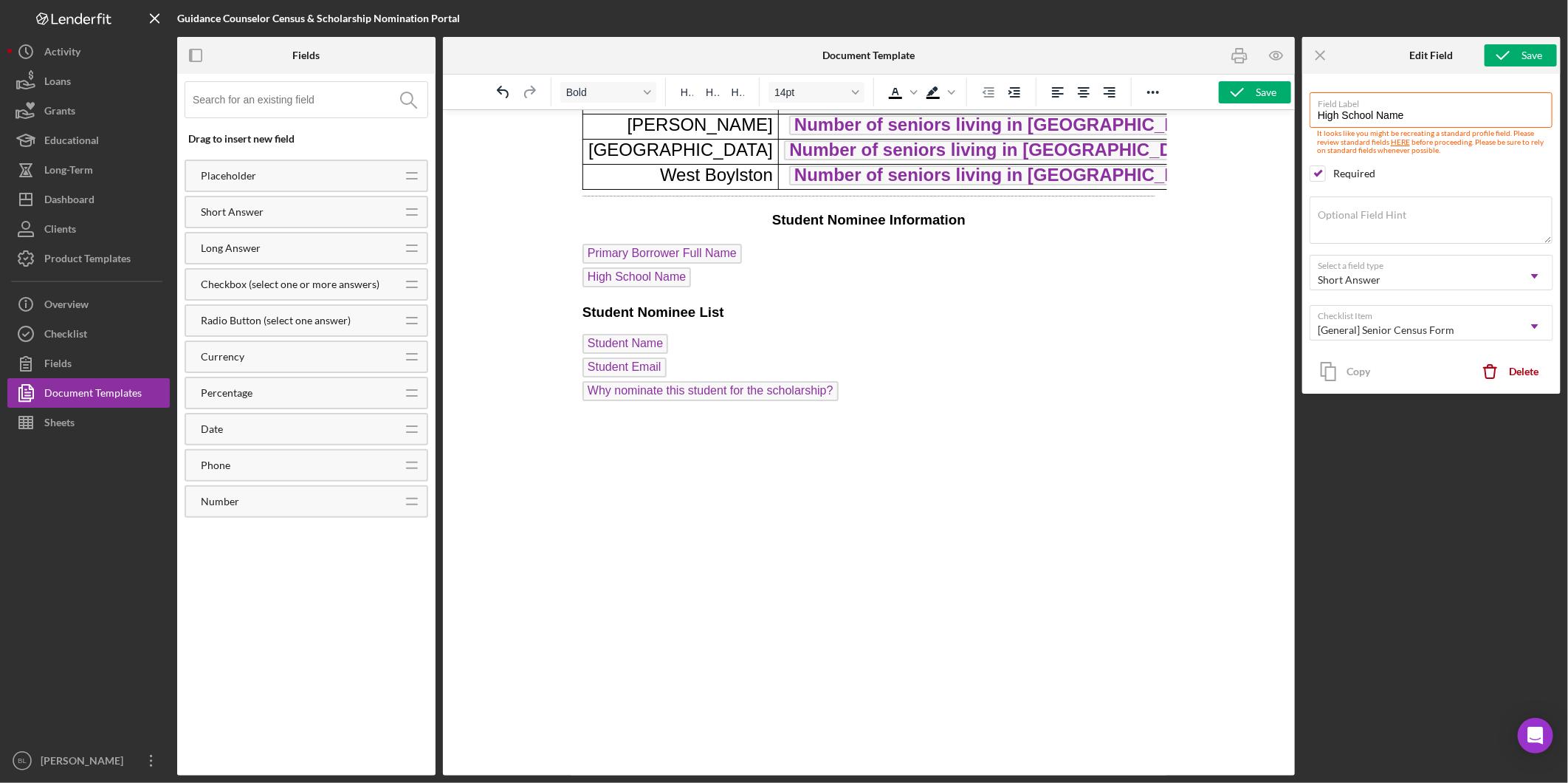
drag, startPoint x: 726, startPoint y: 333, endPoint x: 526, endPoint y: 335, distance: 200.0
click at [570, 335] on html "2026 Senor Census Form Name of School: High School Name Guidance Counselor: Pri…" at bounding box center [868, 169] width 597 height 1344
click at [608, 461] on p "Rich Text Area. Press ALT-0 for help." at bounding box center [868, 452] width 573 height 16
drag, startPoint x: 755, startPoint y: 301, endPoint x: 818, endPoint y: 307, distance: 63.3
click at [754, 290] on p "Primary Borrower Full Name High School Name ﻿" at bounding box center [868, 266] width 573 height 48
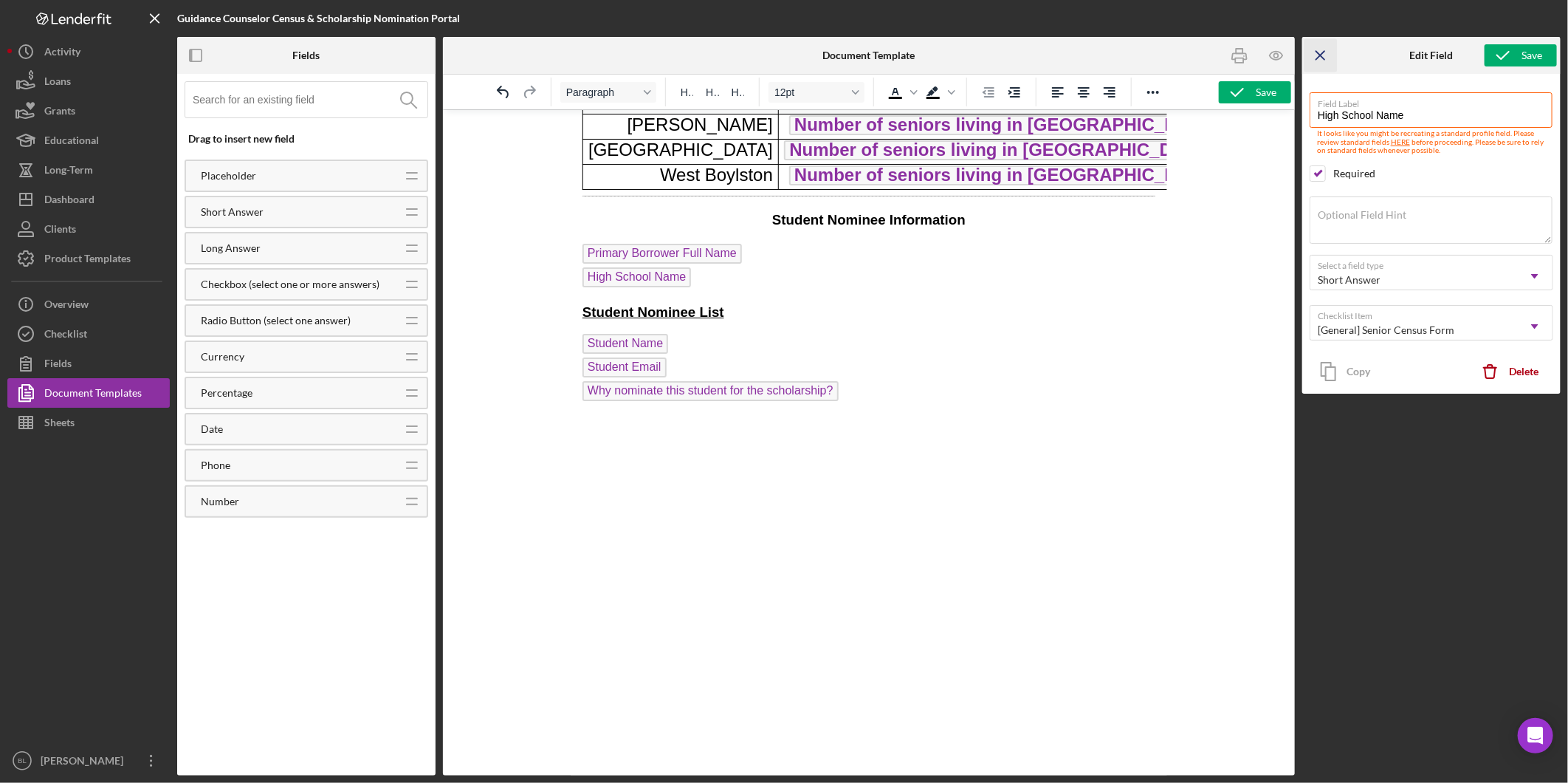
click at [1317, 61] on icon "Icon/Menu Close" at bounding box center [1321, 55] width 33 height 33
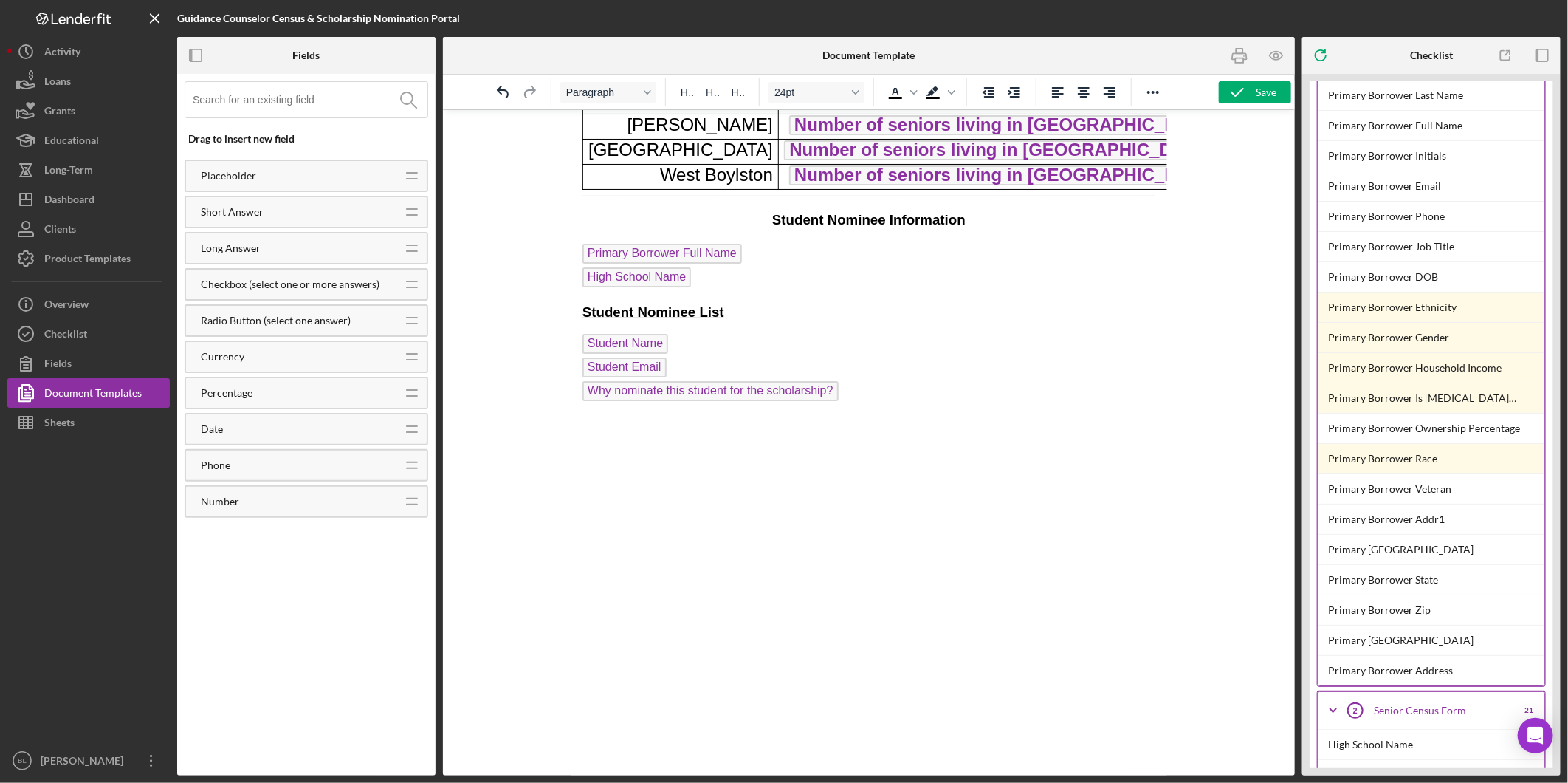
scroll to position [82, 0]
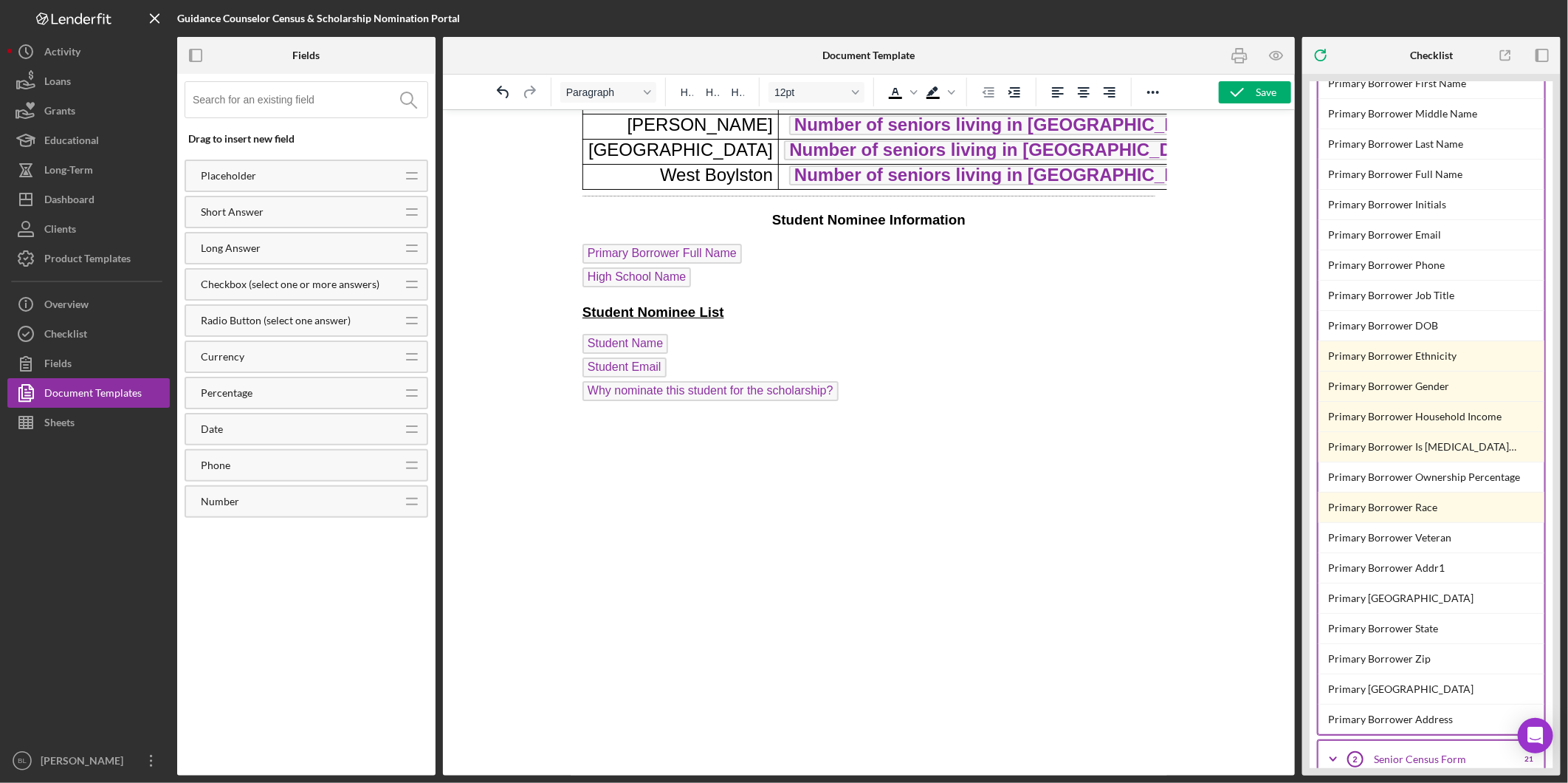
click at [745, 290] on p "Primary Borrower Full Name High School Name ﻿" at bounding box center [868, 266] width 573 height 48
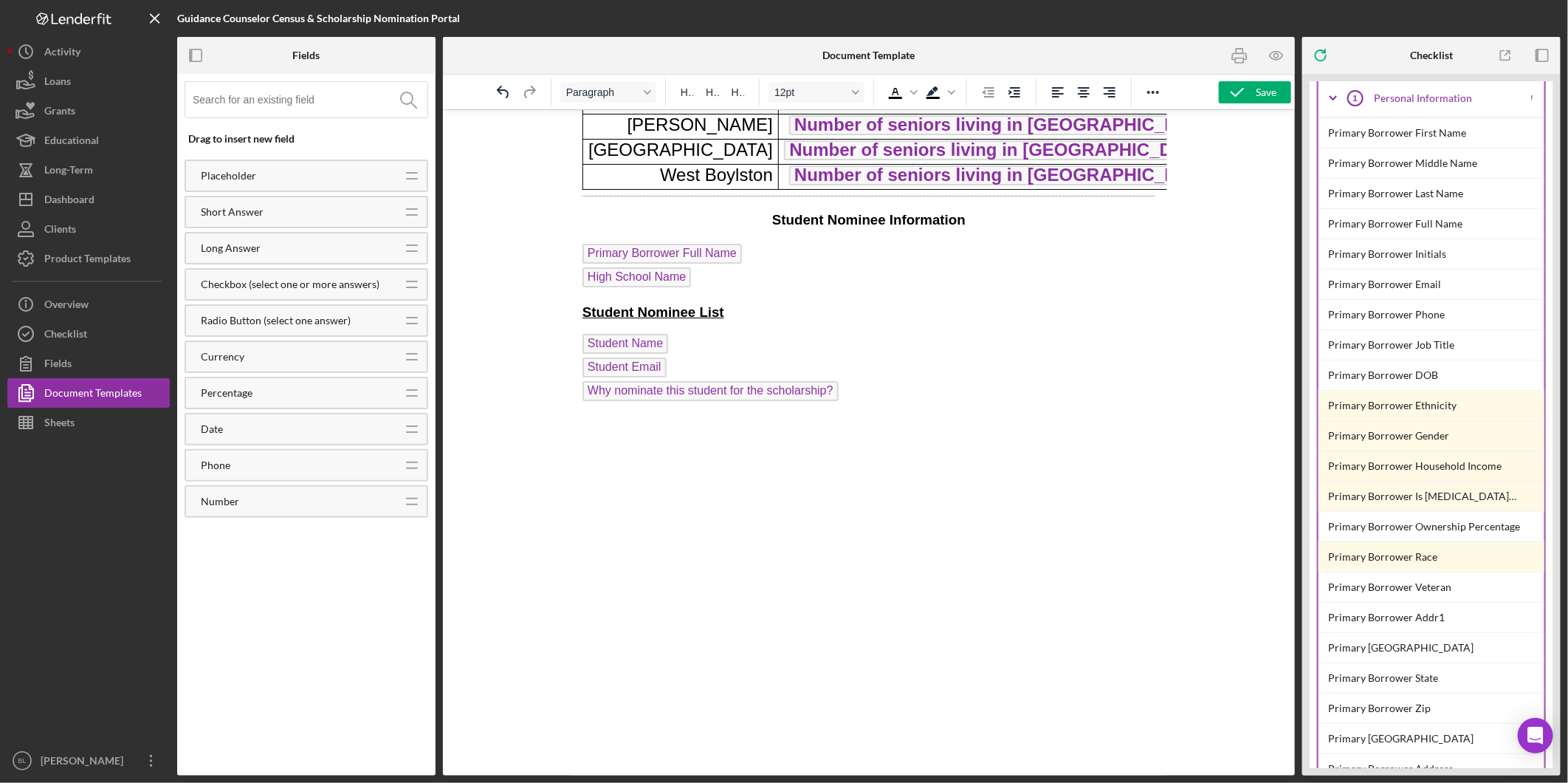
scroll to position [0, 0]
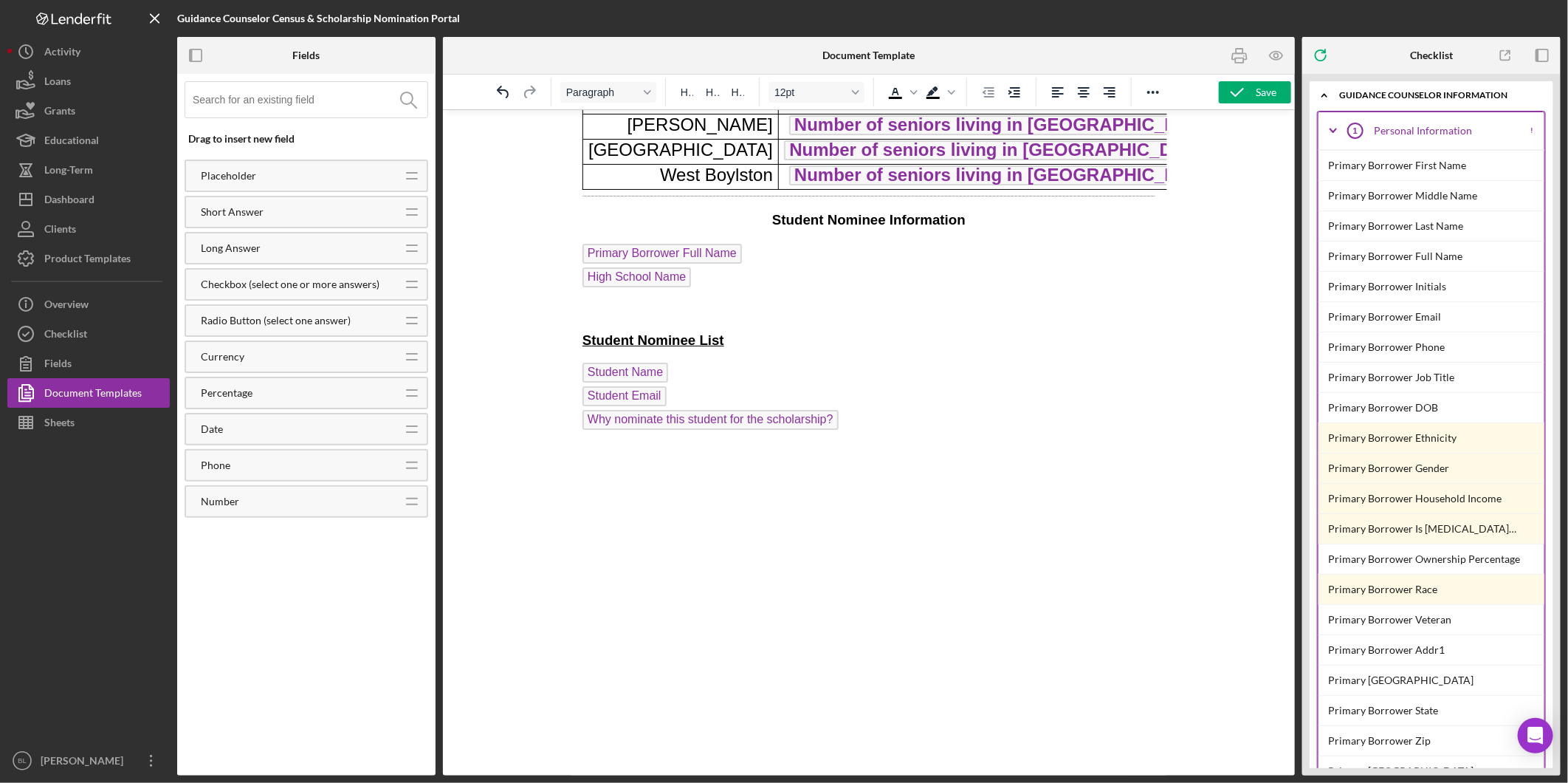
click at [760, 290] on p "Primary Borrower Full Name High School Name" at bounding box center [868, 266] width 573 height 48
click at [703, 290] on p "Primary Borrower Full Name ﻿ High School Name" at bounding box center [868, 266] width 573 height 48
click at [729, 290] on p "Primary Borrower Full Name High School Name ﻿" at bounding box center [868, 266] width 573 height 48
click at [748, 290] on p "Primary Borrower Full Name High School Name ﻿" at bounding box center [868, 266] width 573 height 48
drag, startPoint x: 707, startPoint y: 299, endPoint x: 548, endPoint y: 269, distance: 161.8
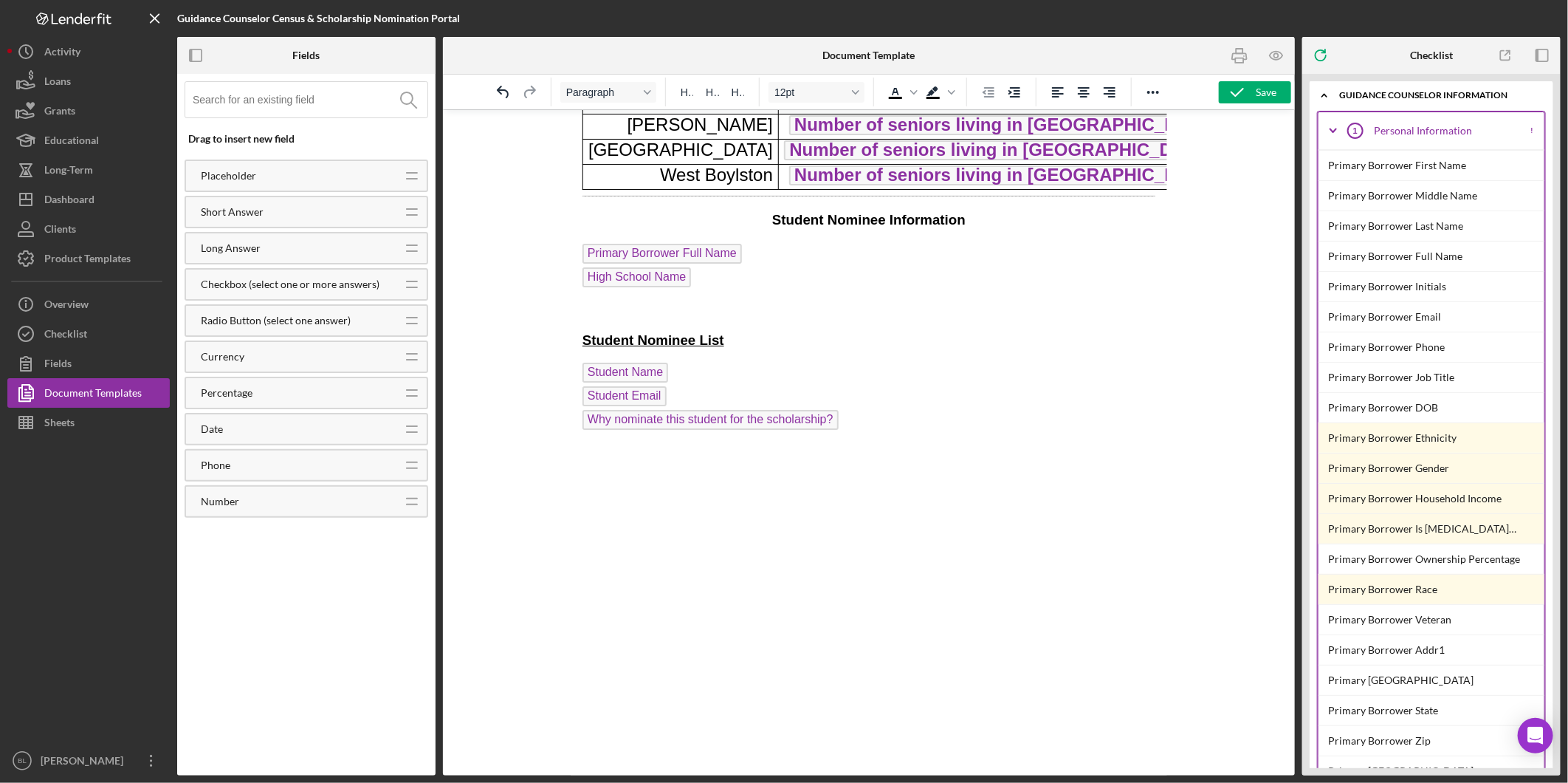
click at [570, 269] on html "2026 Senor Census Form Name of School: High School Name Guidance Counselor: Pri…" at bounding box center [868, 183] width 597 height 1373
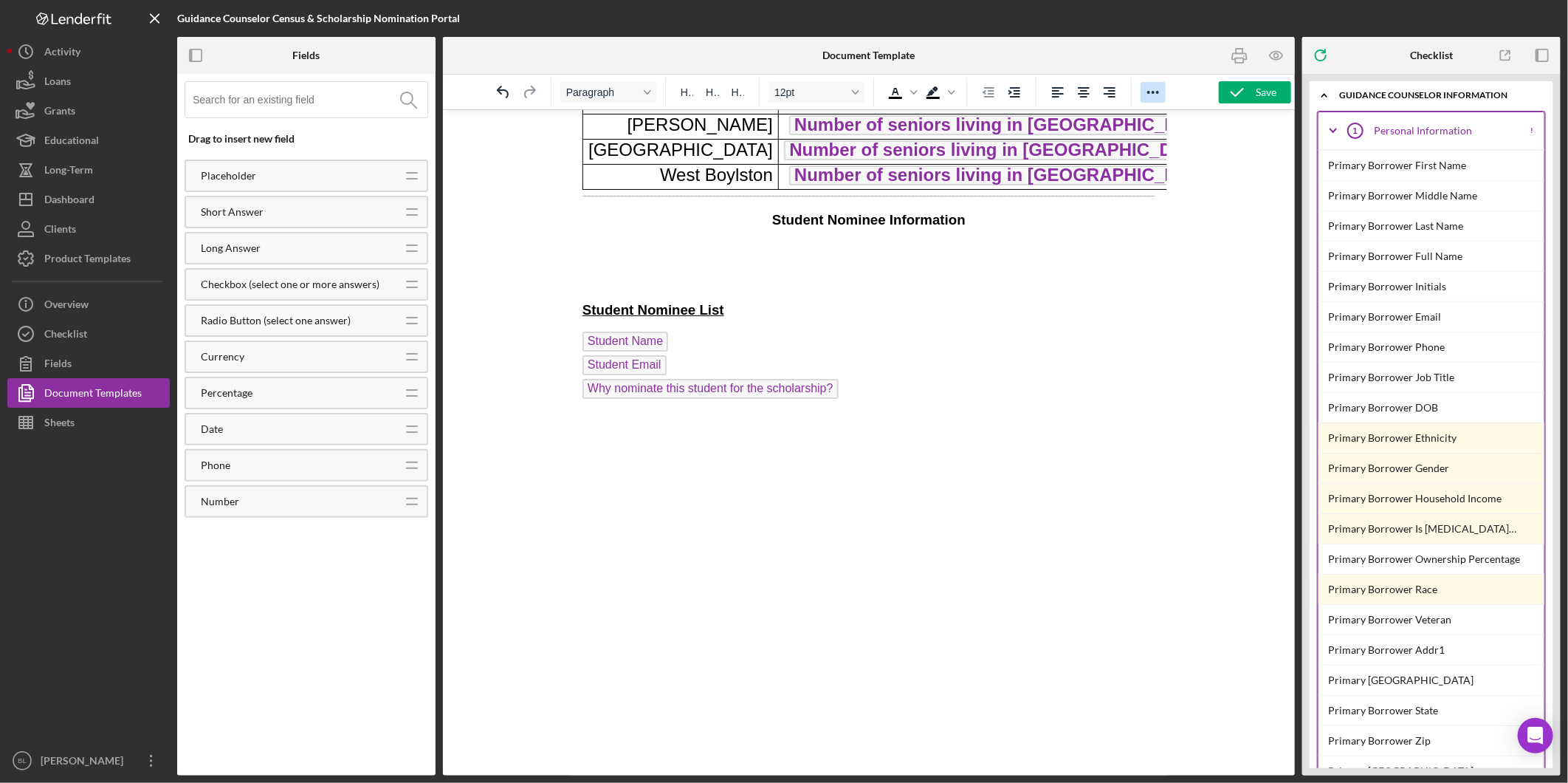
click at [1158, 92] on icon "Reveal or hide additional toolbar items" at bounding box center [1154, 92] width 12 height 3
click at [980, 117] on icon "Table" at bounding box center [984, 120] width 13 height 12
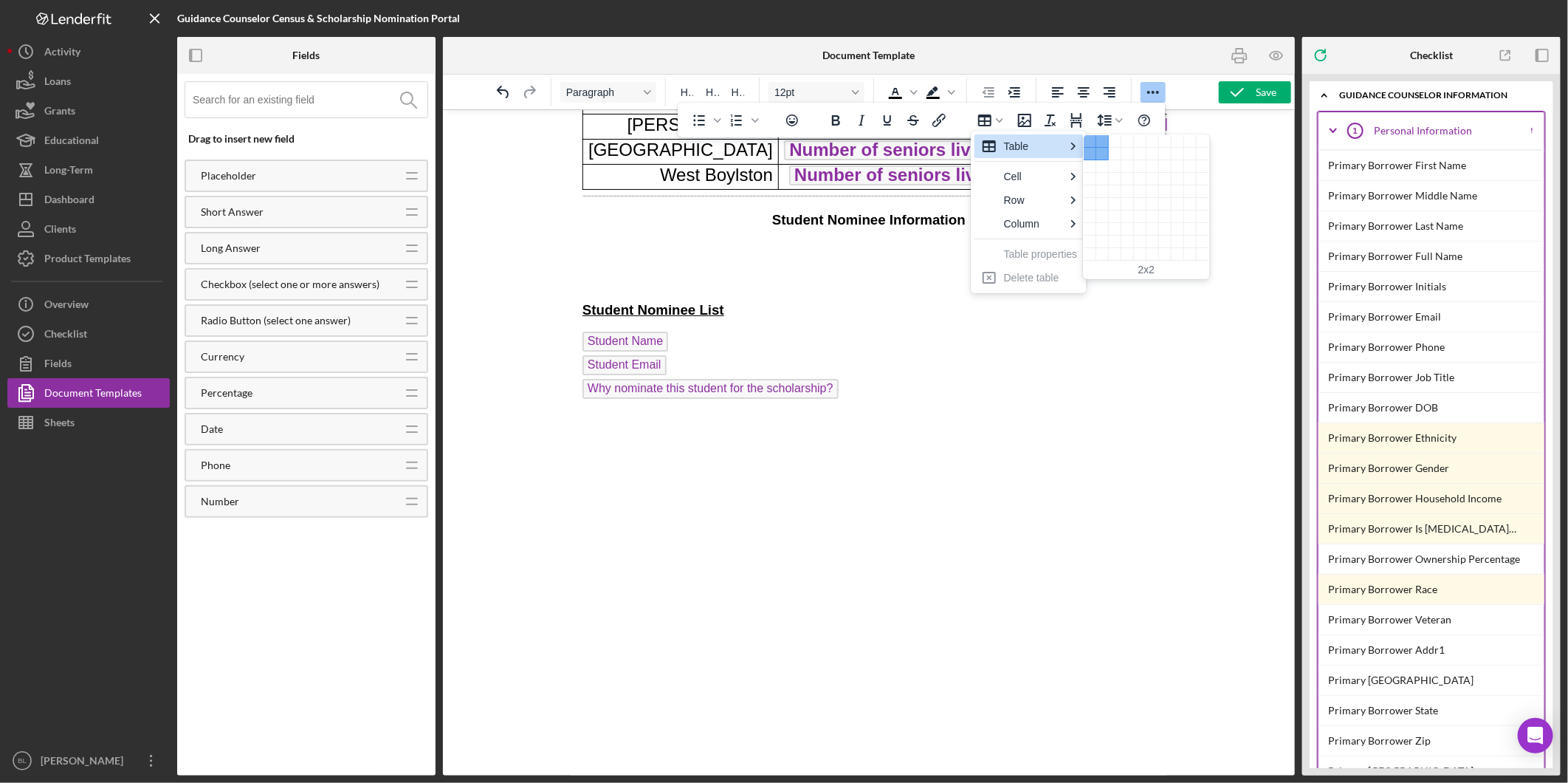
click at [1097, 152] on div "2 columns, 2 rows" at bounding box center [1103, 153] width 12 height 12
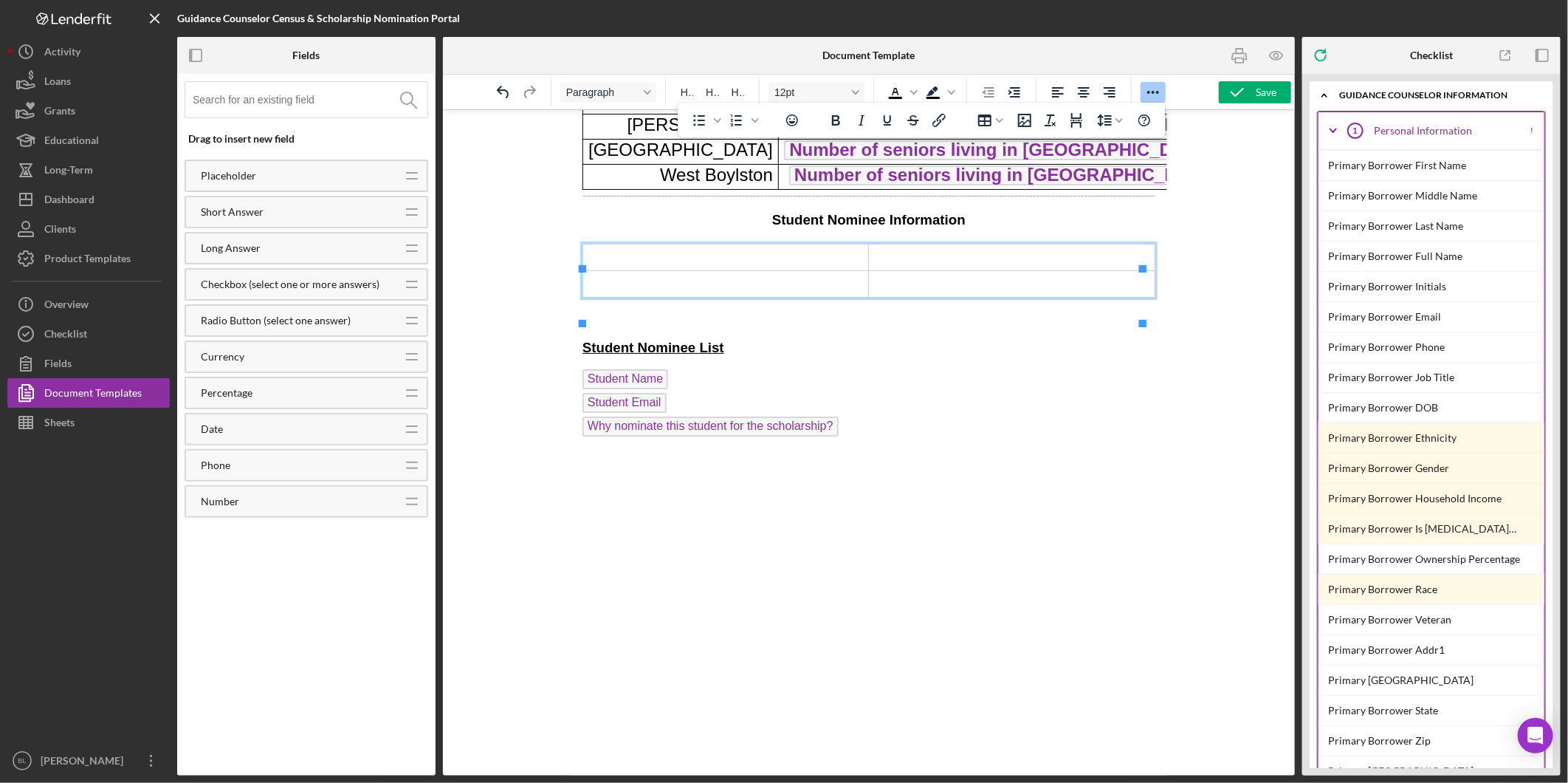
click at [985, 411] on p "Student Name Student Email Why nominate this student for the scholarship?" at bounding box center [868, 404] width 573 height 71
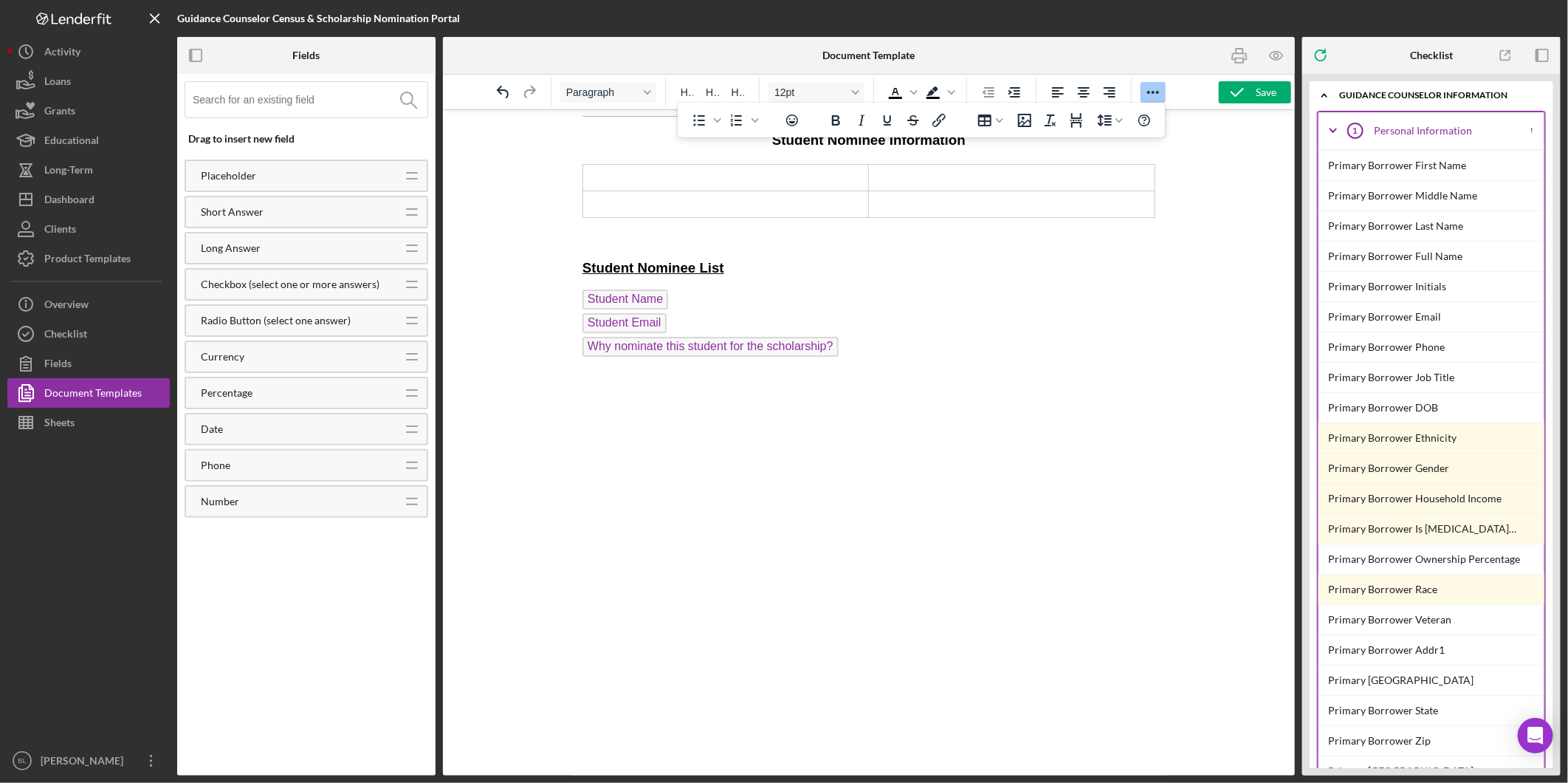
scroll to position [695, 0]
click at [734, 188] on td "Rich Text Area. Press ALT-0 for help." at bounding box center [726, 175] width 286 height 27
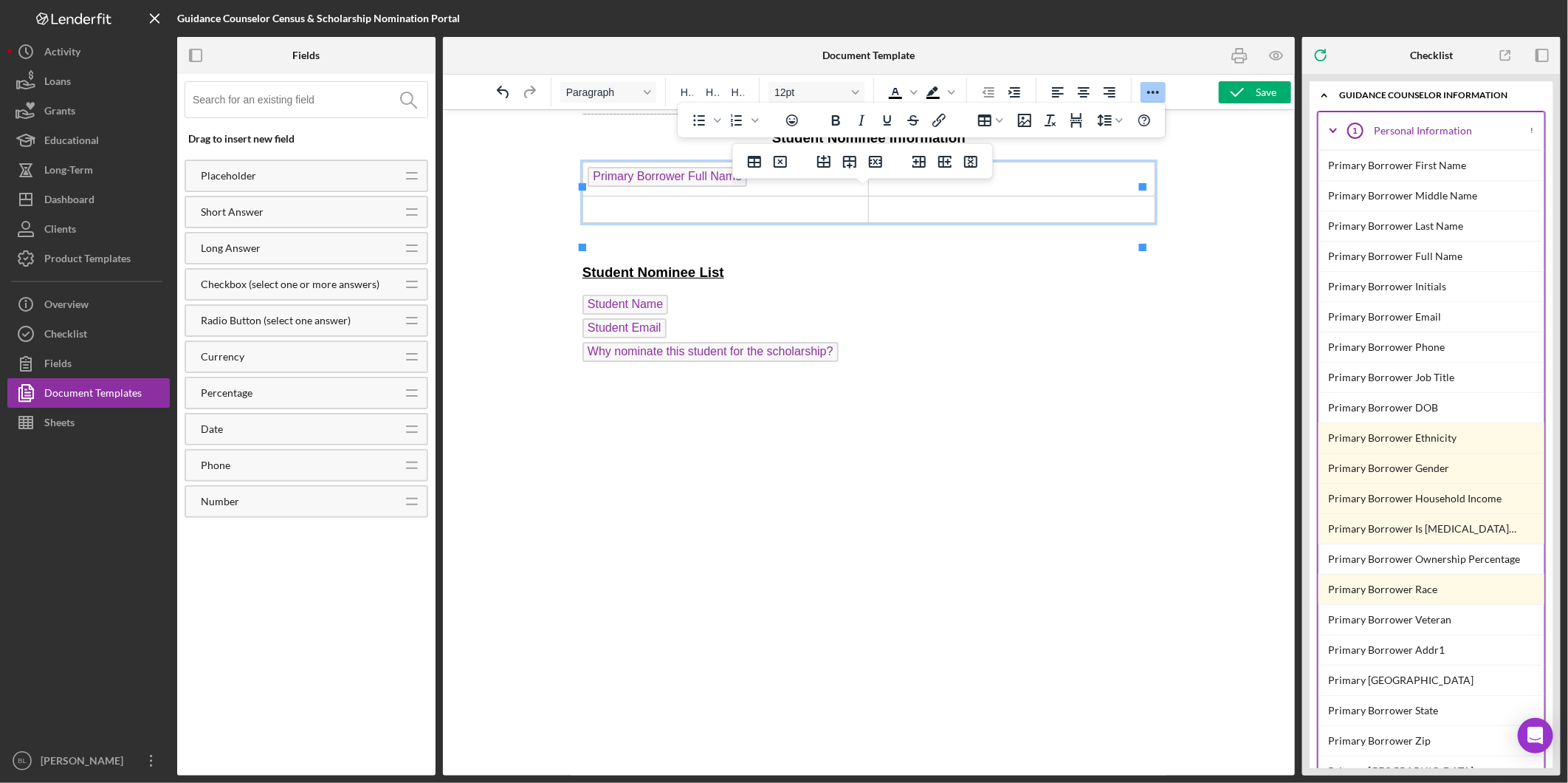
click at [1332, 127] on icon "Icon/Expander" at bounding box center [1333, 131] width 37 height 37
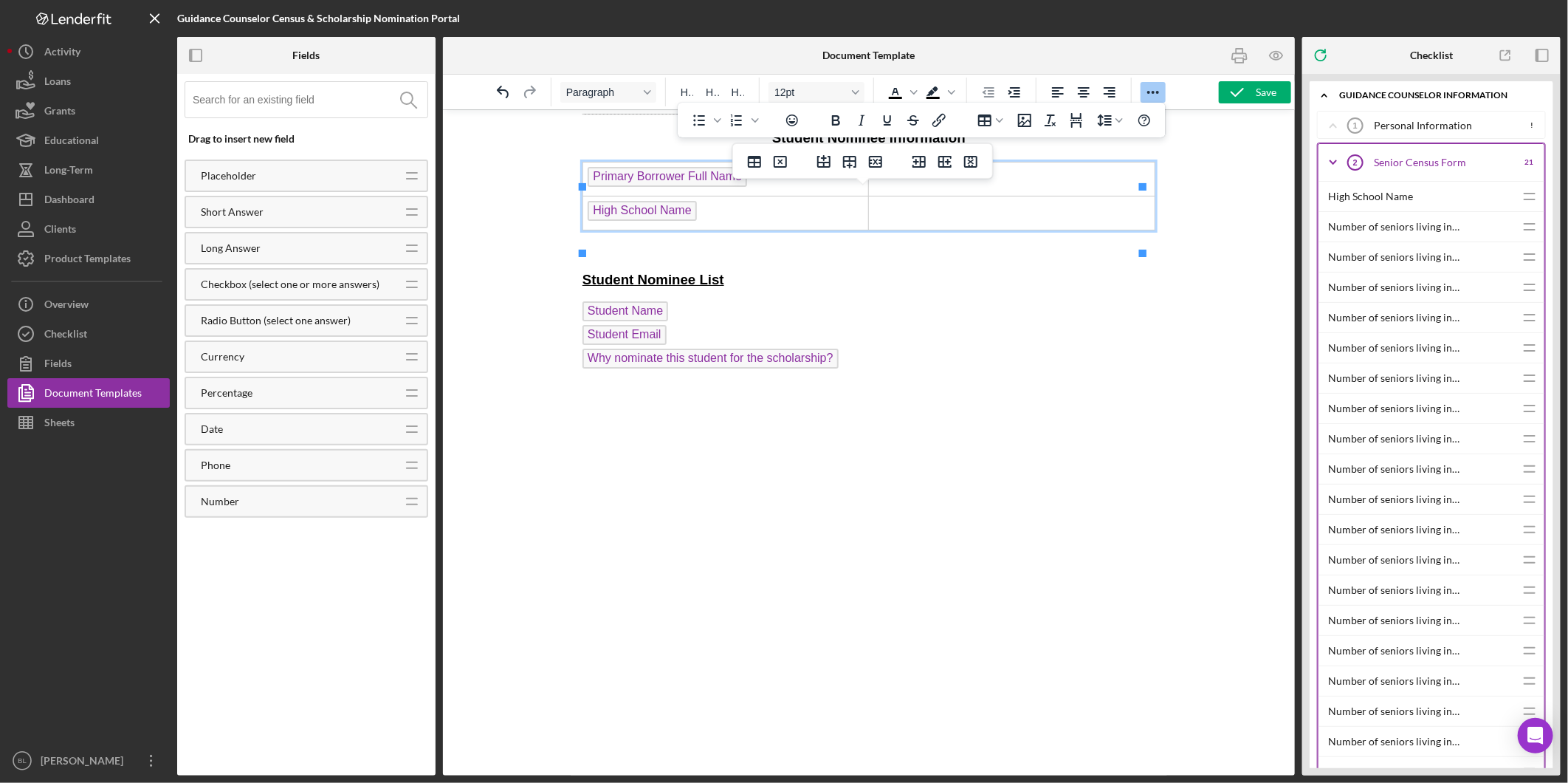
click at [1337, 159] on icon "Icon/Expander" at bounding box center [1333, 162] width 37 height 37
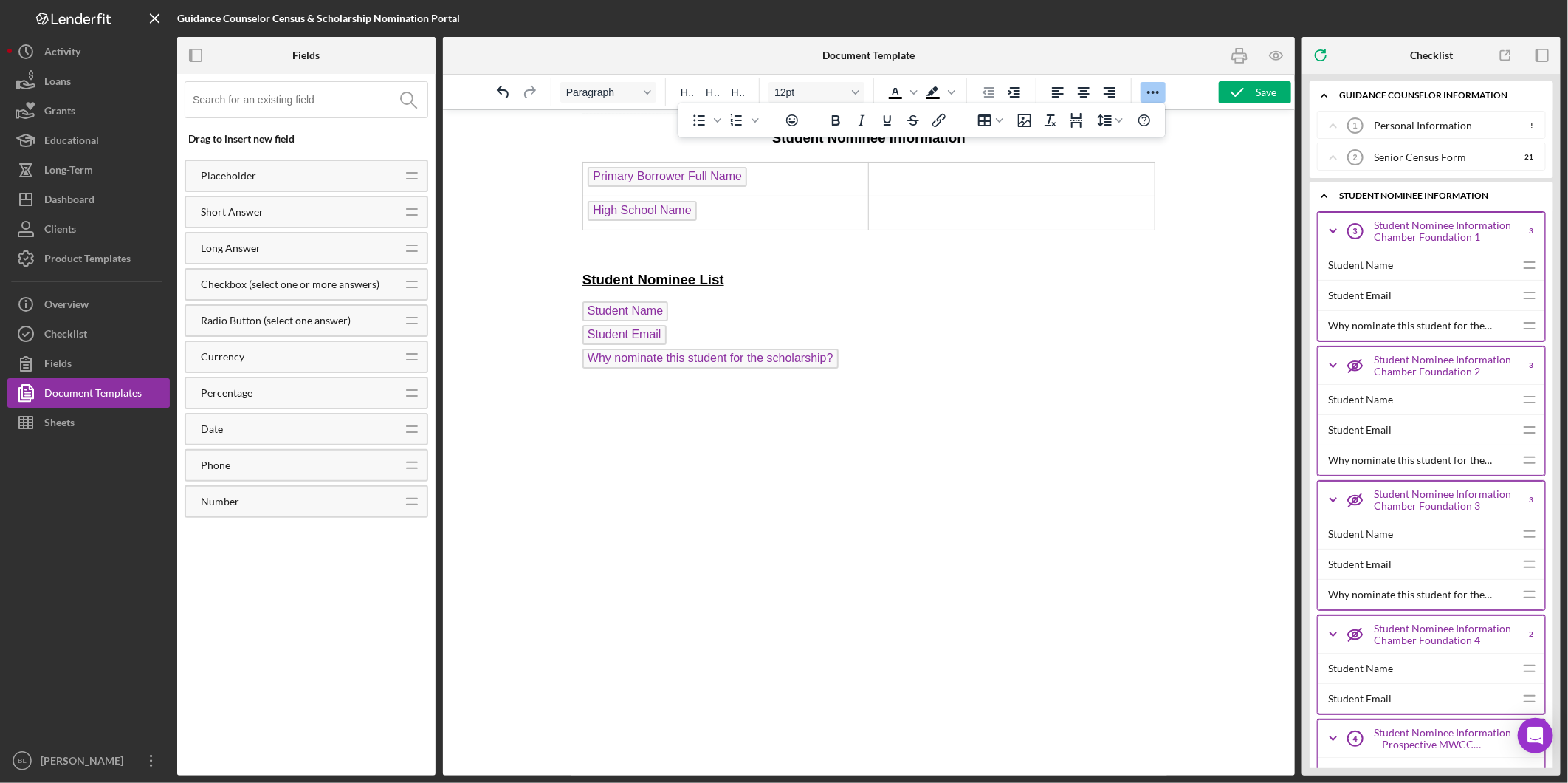
click at [1331, 127] on polyline at bounding box center [1333, 125] width 6 height 3
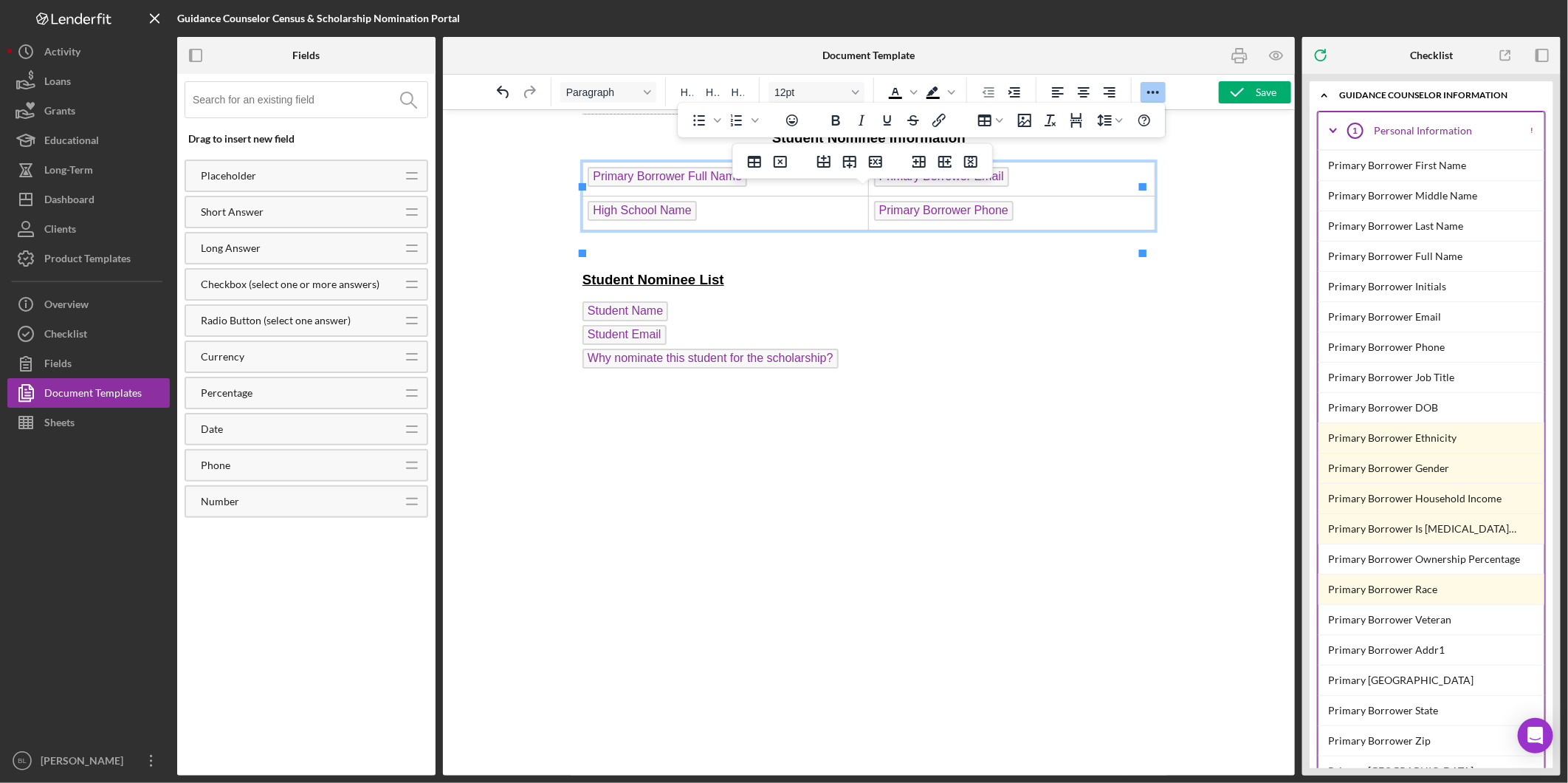
click at [1022, 334] on p "Student Name Student Email Why nominate this student for the scholarship?" at bounding box center [868, 336] width 573 height 71
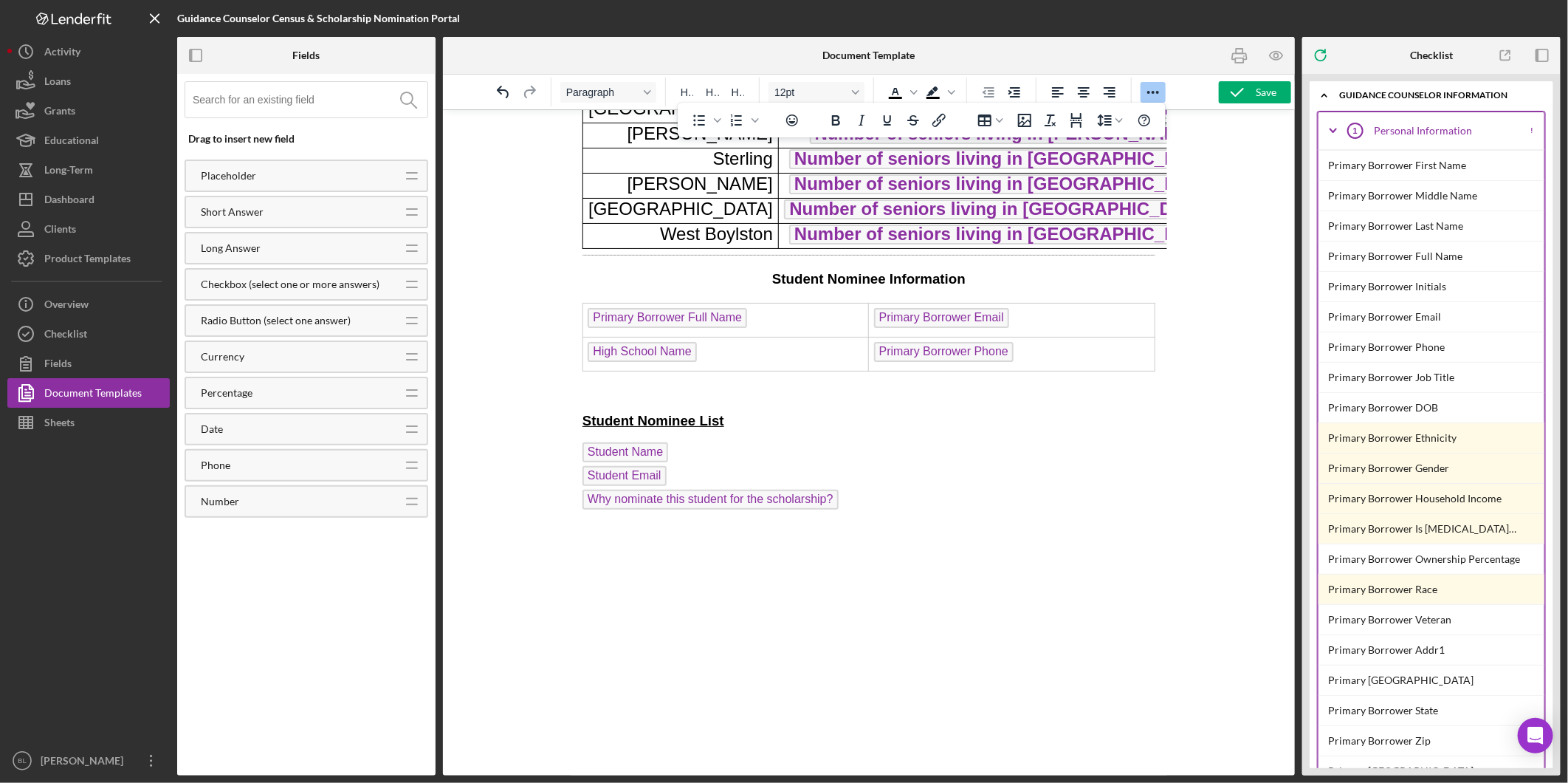
scroll to position [583, 0]
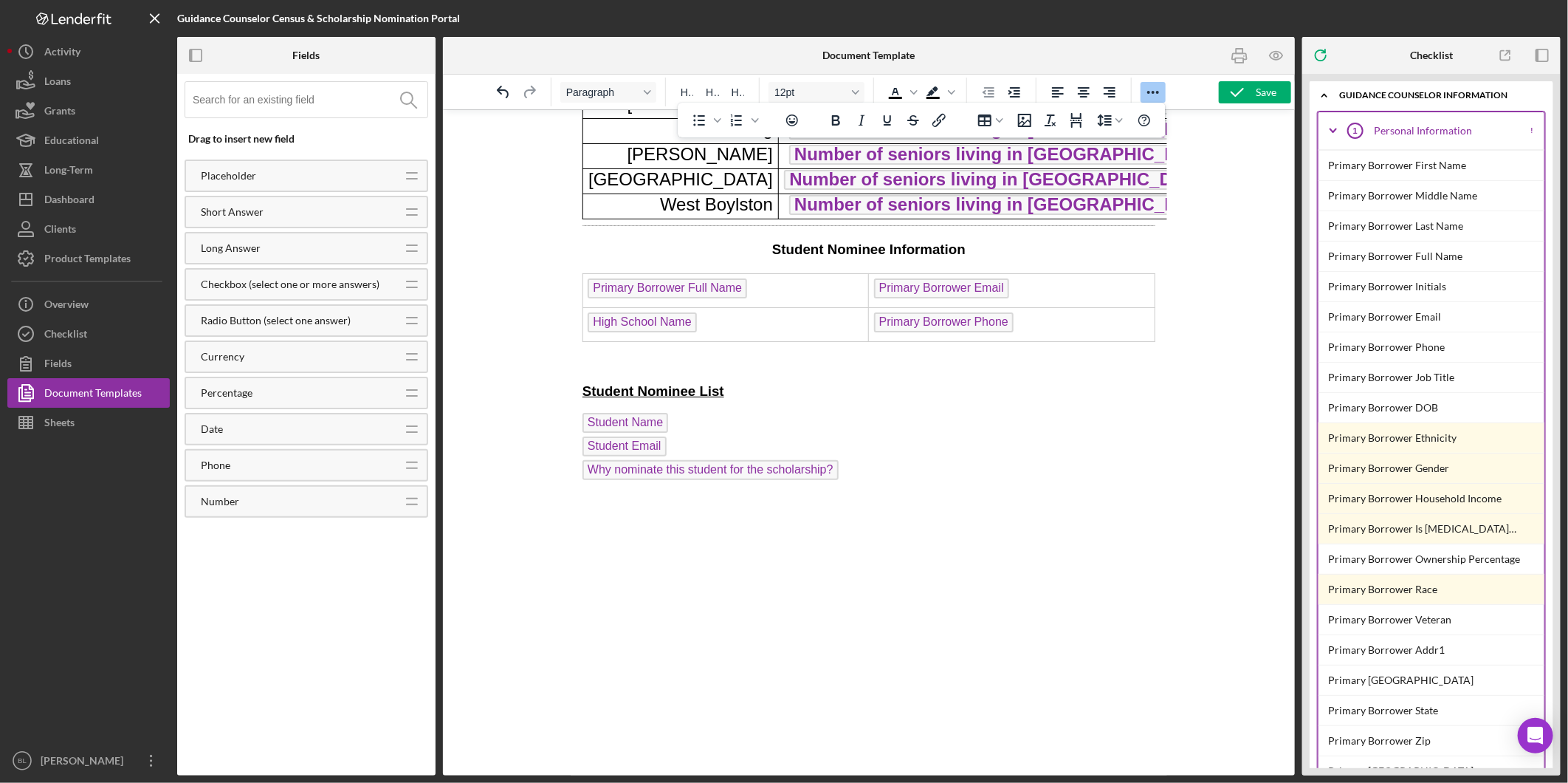
click at [590, 369] on p "Rich Text Area. Press ALT-0 for help." at bounding box center [868, 360] width 573 height 16
click at [823, 258] on h3 "Student Nominee Information" at bounding box center [868, 249] width 573 height 19
click at [640, 398] on span "Student Nominee List" at bounding box center [653, 391] width 142 height 16
click at [733, 400] on p "Student Nominee List" at bounding box center [868, 391] width 573 height 19
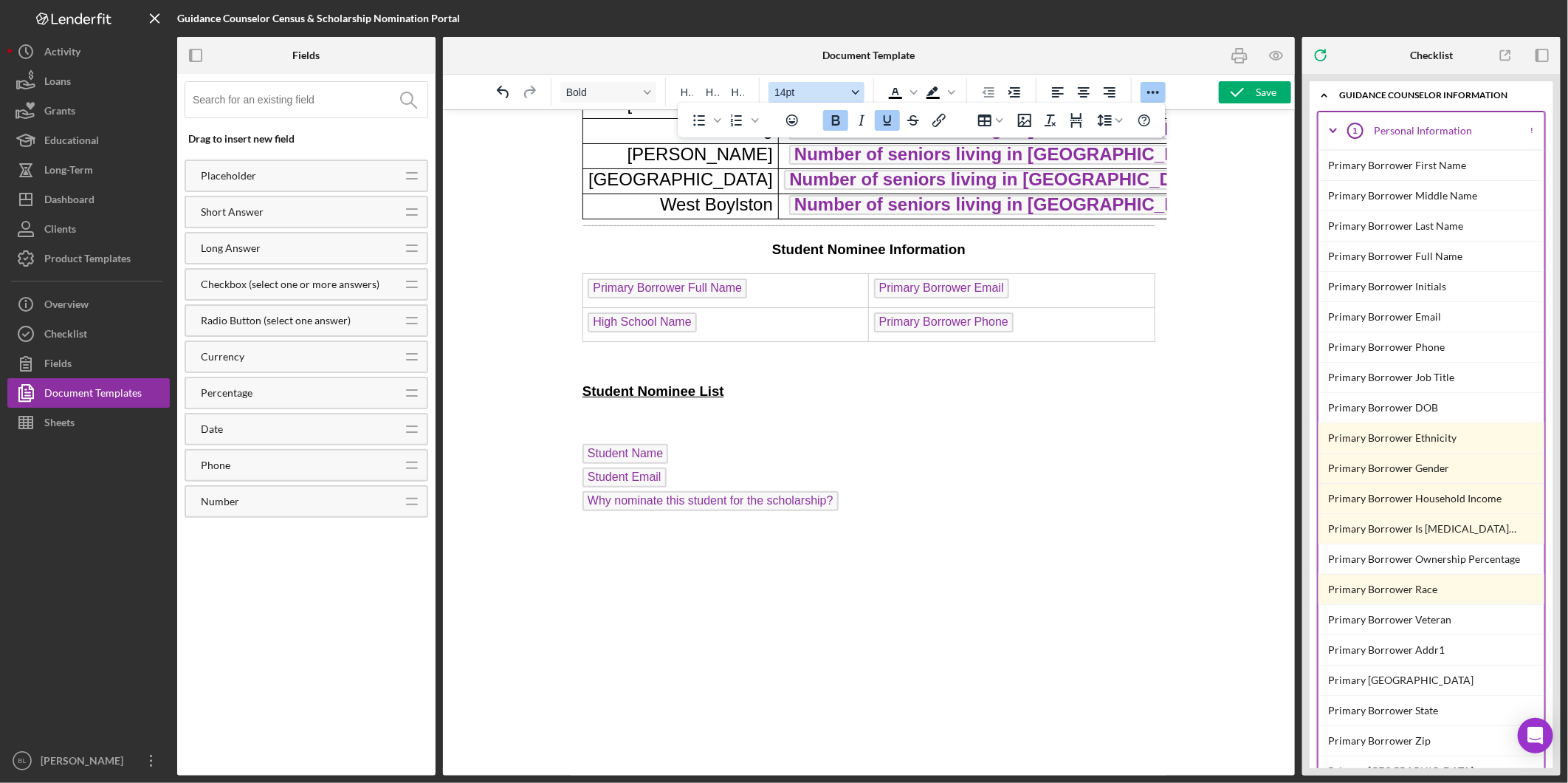
click at [853, 91] on icon "Font size 14pt" at bounding box center [856, 92] width 8 height 8
click at [793, 167] on div "12pt" at bounding box center [810, 165] width 57 height 17
click at [883, 115] on icon "Underline" at bounding box center [887, 120] width 17 height 17
click at [838, 124] on icon "Bold" at bounding box center [836, 120] width 8 height 10
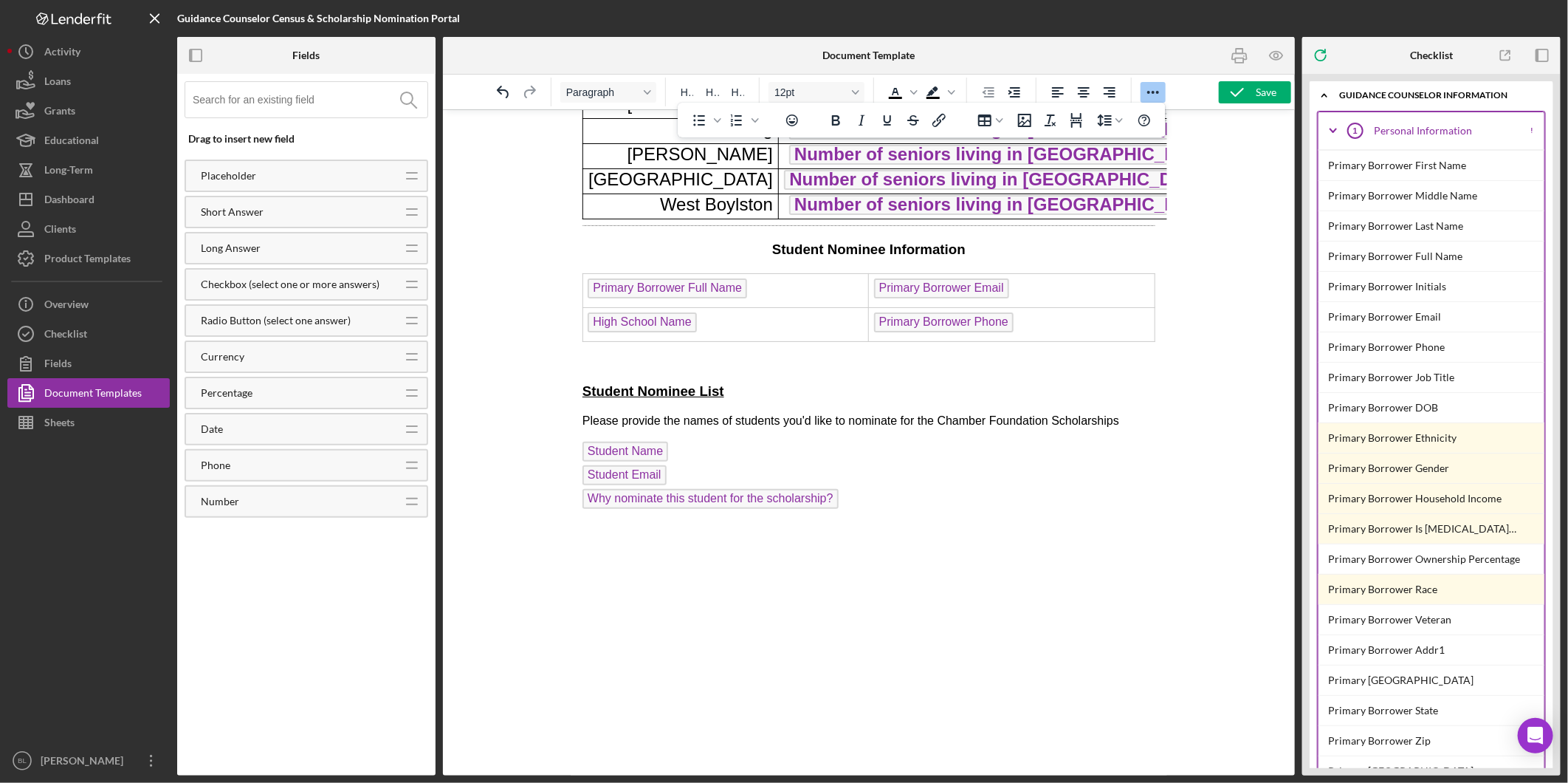
click at [1001, 493] on p "Student Name Student Email Why nominate this student for the scholarship?" at bounding box center [868, 476] width 573 height 71
click at [1118, 428] on p "Please provide the names of students you'd like to nominate for the Chamber Fou…" at bounding box center [868, 420] width 573 height 16
click at [976, 512] on p "Student Name Student Email Why nominate this student for the scholarship?" at bounding box center [868, 476] width 573 height 71
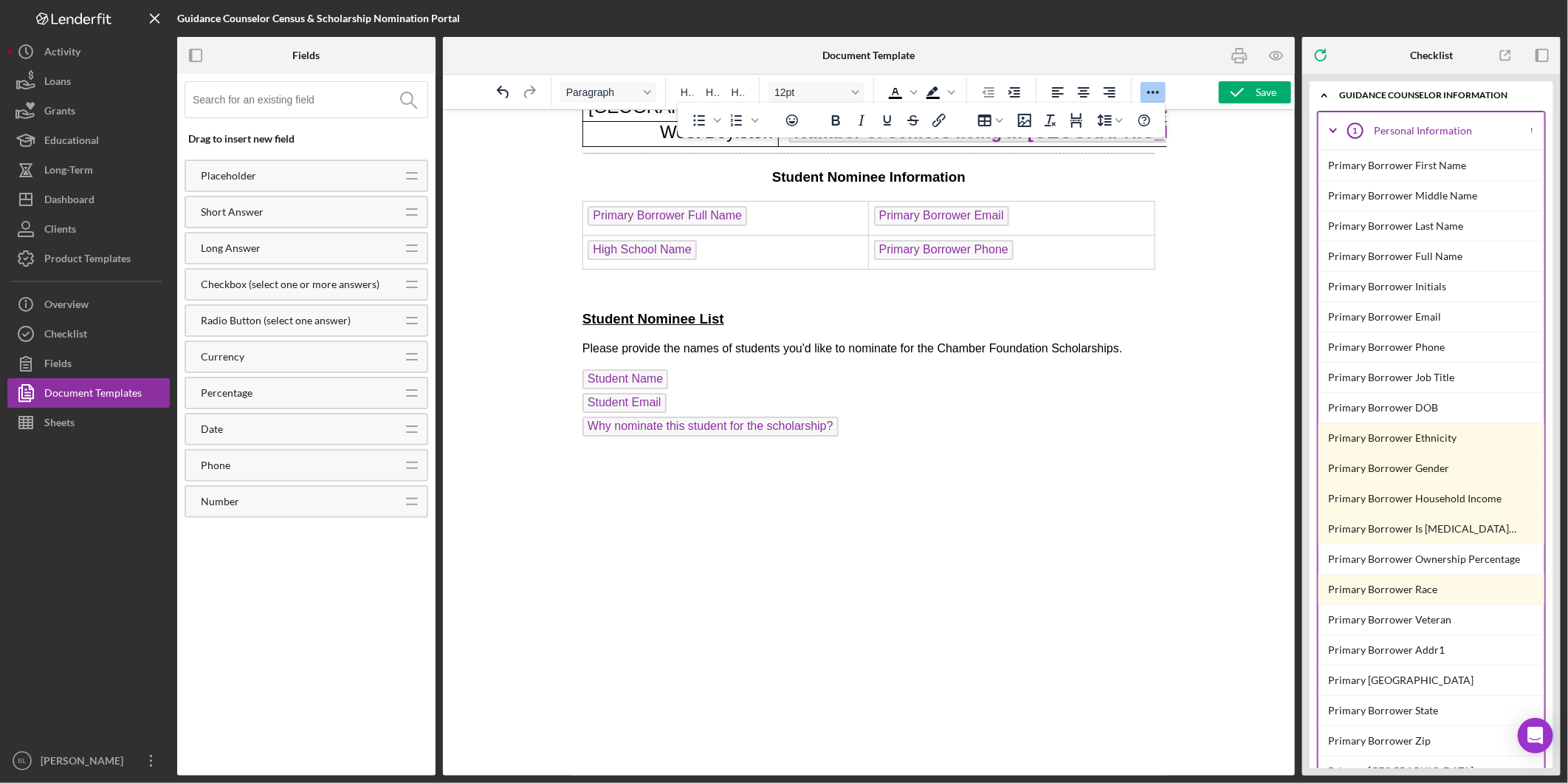
scroll to position [722, 0]
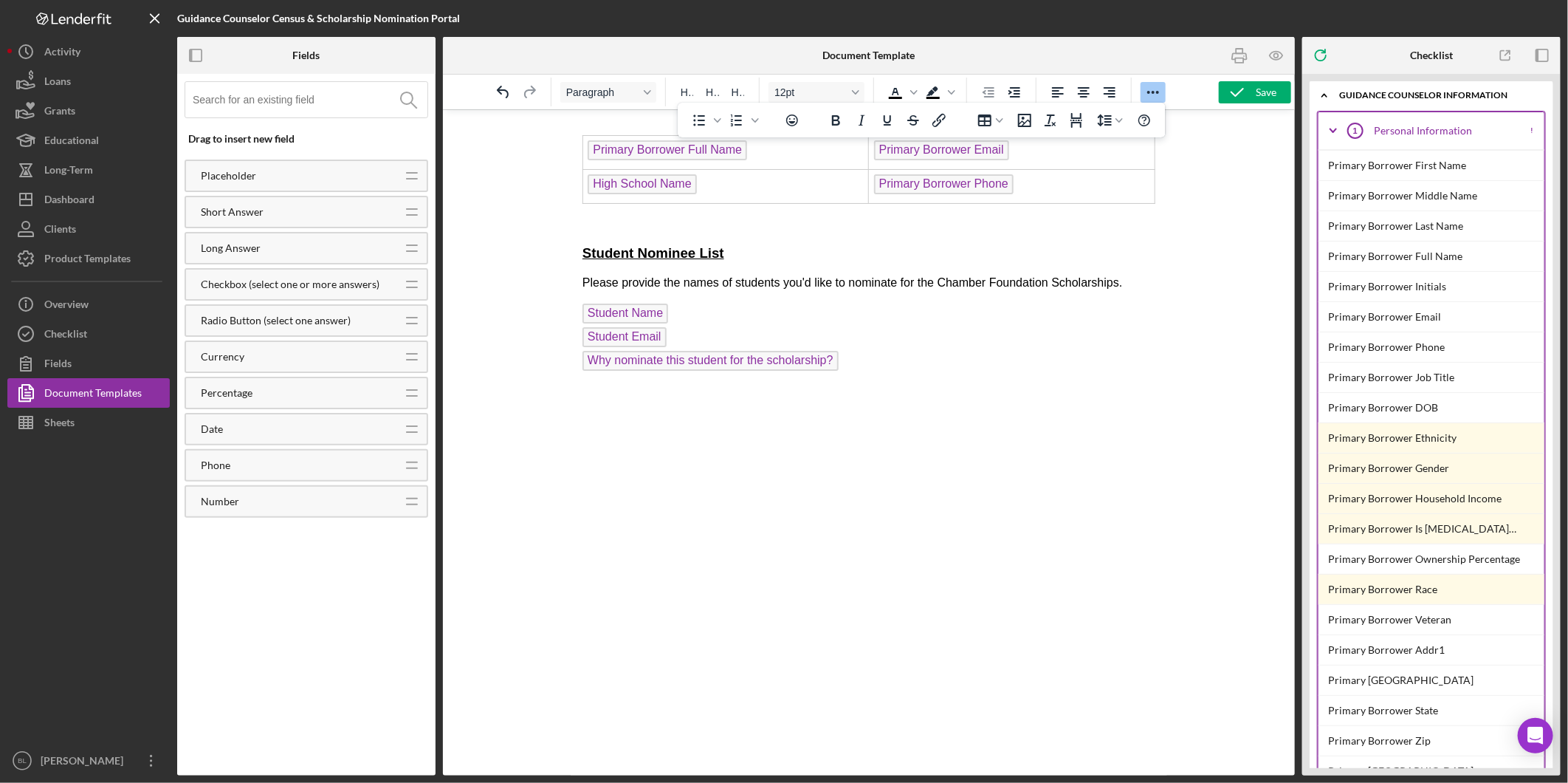
click at [858, 373] on p "Student Name Student Email Why nominate this student for the scholarship? ﻿" at bounding box center [868, 338] width 573 height 71
click at [1006, 122] on div "Table" at bounding box center [1000, 120] width 12 height 8
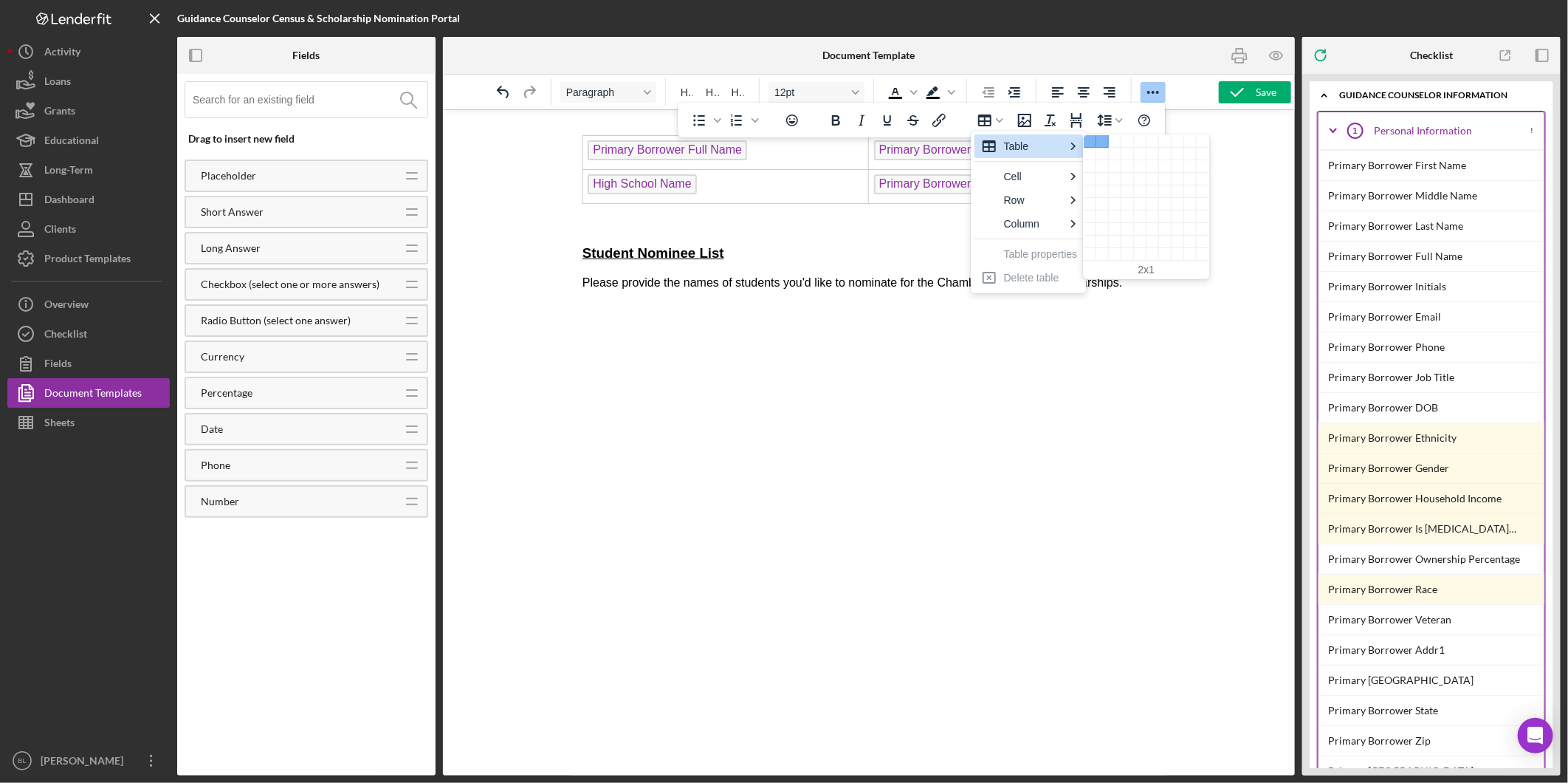
click at [1102, 138] on div "2 columns, 1 rows" at bounding box center [1103, 141] width 12 height 12
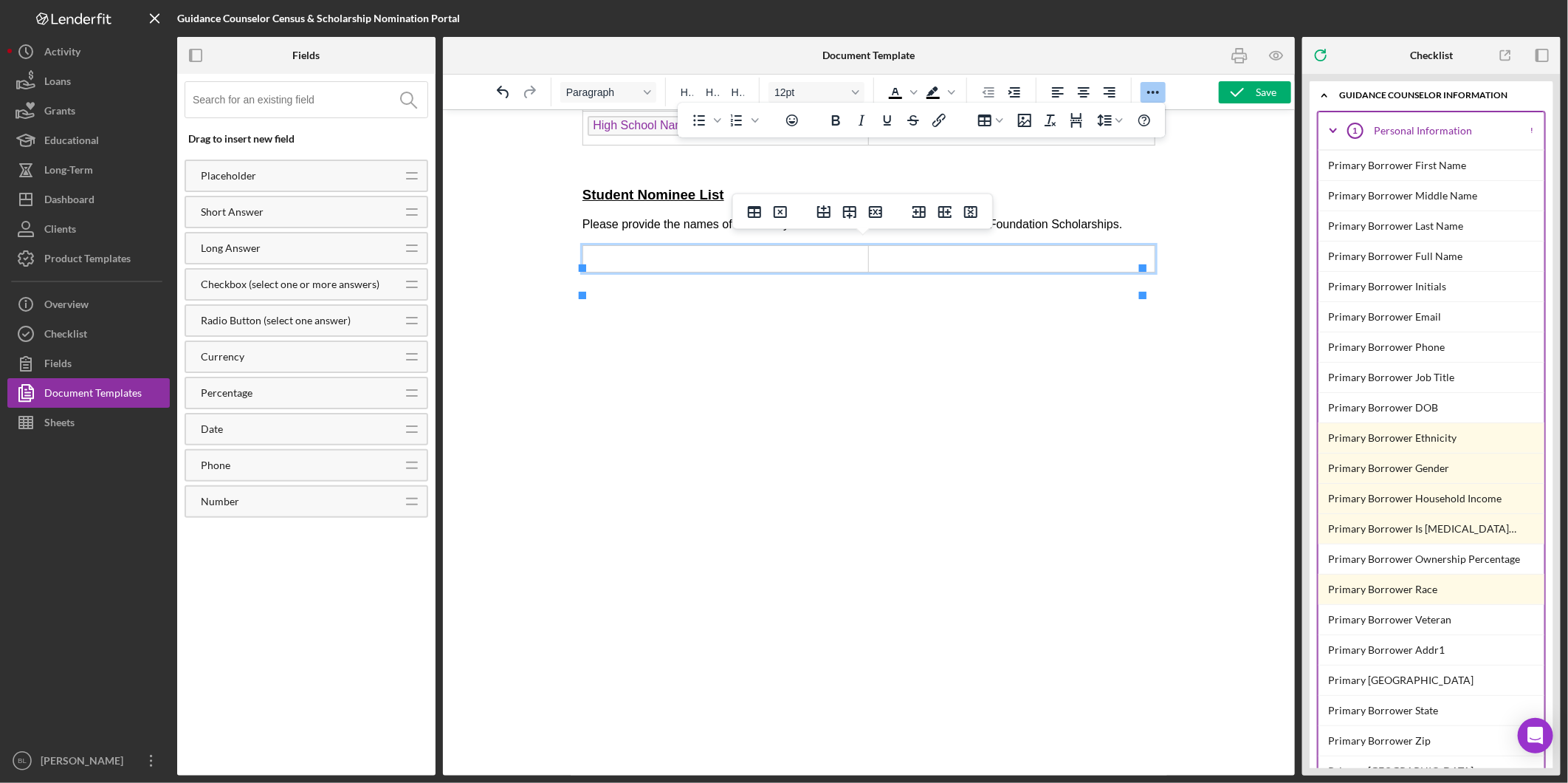
scroll to position [809, 0]
drag, startPoint x: 1044, startPoint y: 356, endPoint x: 1046, endPoint y: 338, distance: 18.1
click at [1043, 355] on p "Rich Text Area. Press ALT-0 for help." at bounding box center [868, 357] width 573 height 16
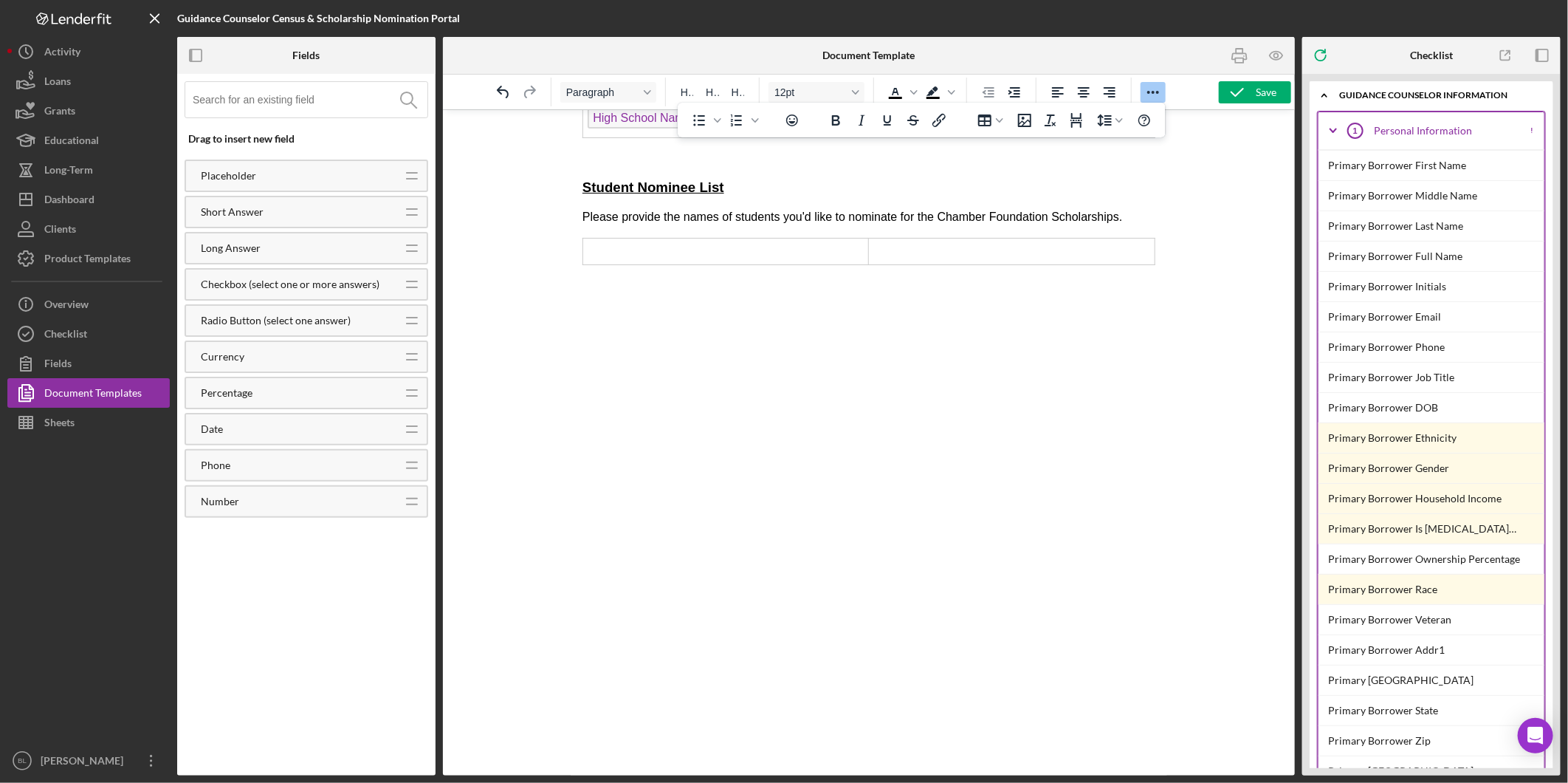
click at [1151, 253] on html "2026 Senor Census Form Name of School: High School Name Guidance Counselor: Pri…" at bounding box center [868, 49] width 597 height 1453
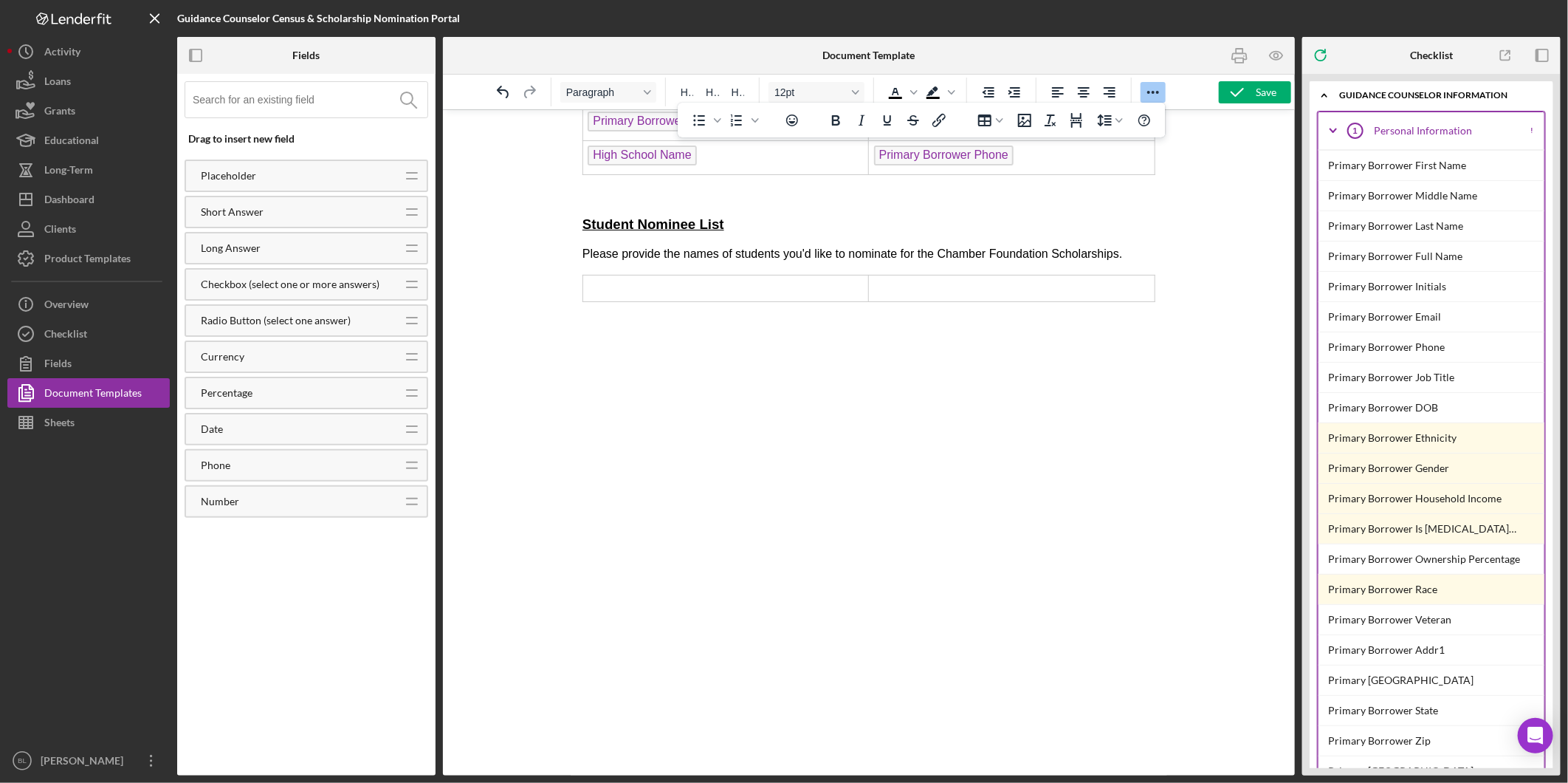
scroll to position [728, 0]
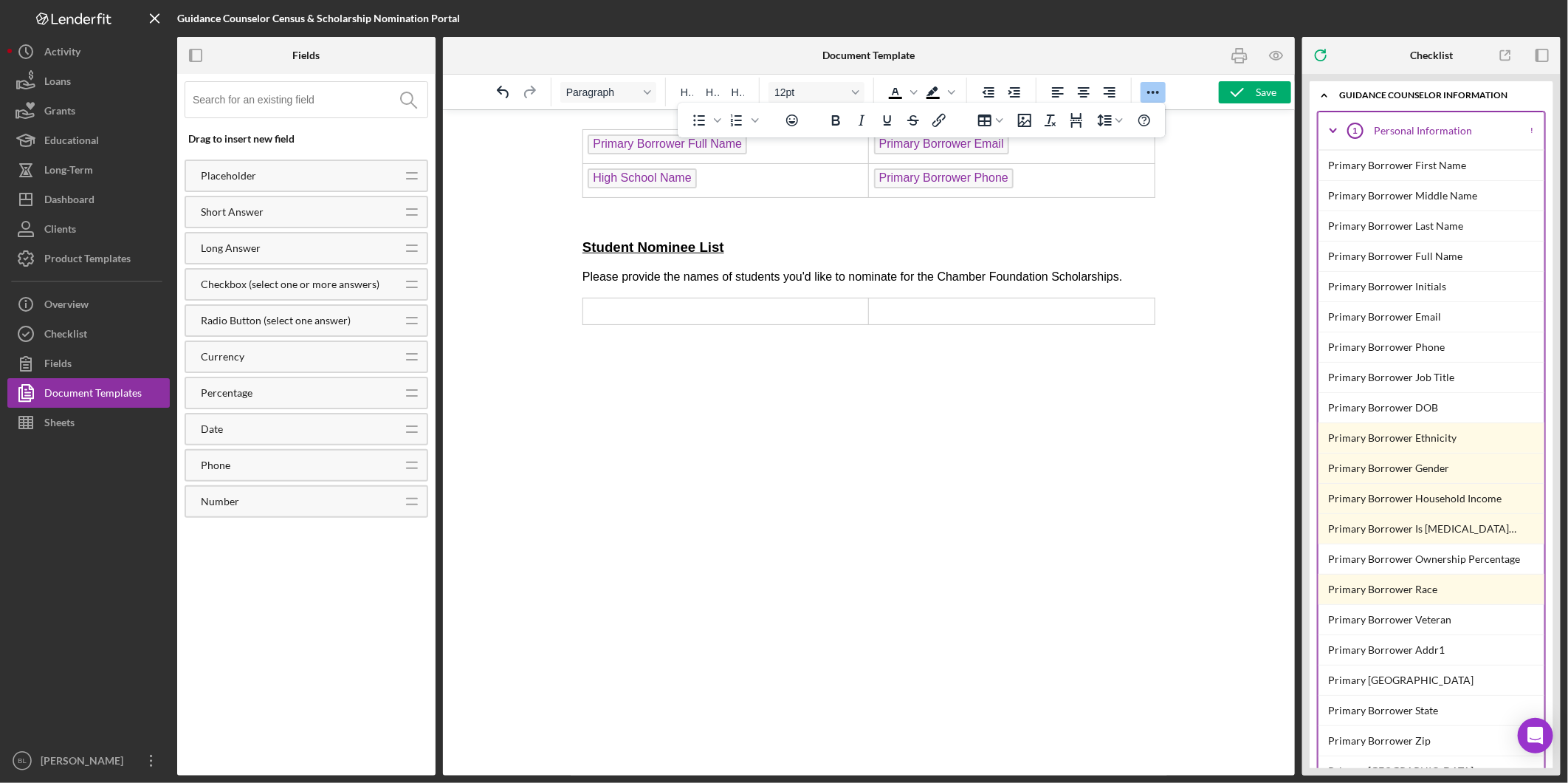
click at [1147, 332] on html "2026 Senor Census Form Name of School: High School Name Guidance Counselor: Pri…" at bounding box center [868, 108] width 597 height 1453
click at [1135, 323] on td "Rich Text Area. Press ALT-0 for help." at bounding box center [1011, 310] width 286 height 27
click at [1003, 126] on button "Table" at bounding box center [991, 120] width 42 height 21
drag, startPoint x: 1088, startPoint y: 143, endPoint x: 518, endPoint y: 37, distance: 579.8
click at [1088, 143] on div "1 columns, 1 rows" at bounding box center [1090, 141] width 12 height 12
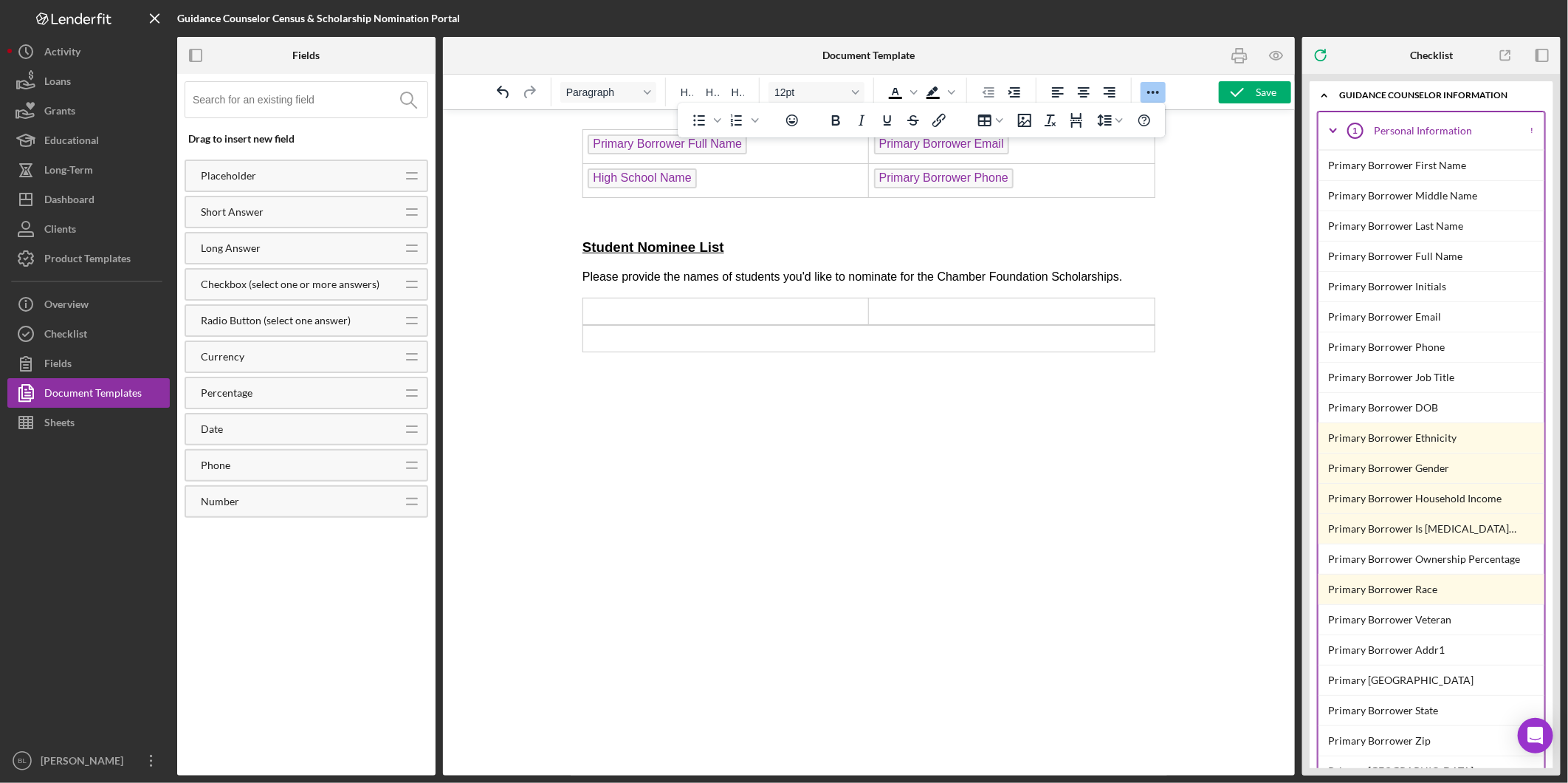
click at [948, 430] on body "2026 Senor Census Form Name of School: High School Name Guidance Counselor: Pri…" at bounding box center [868, 123] width 573 height 1453
click at [1338, 131] on icon "Icon/Expander" at bounding box center [1333, 131] width 37 height 37
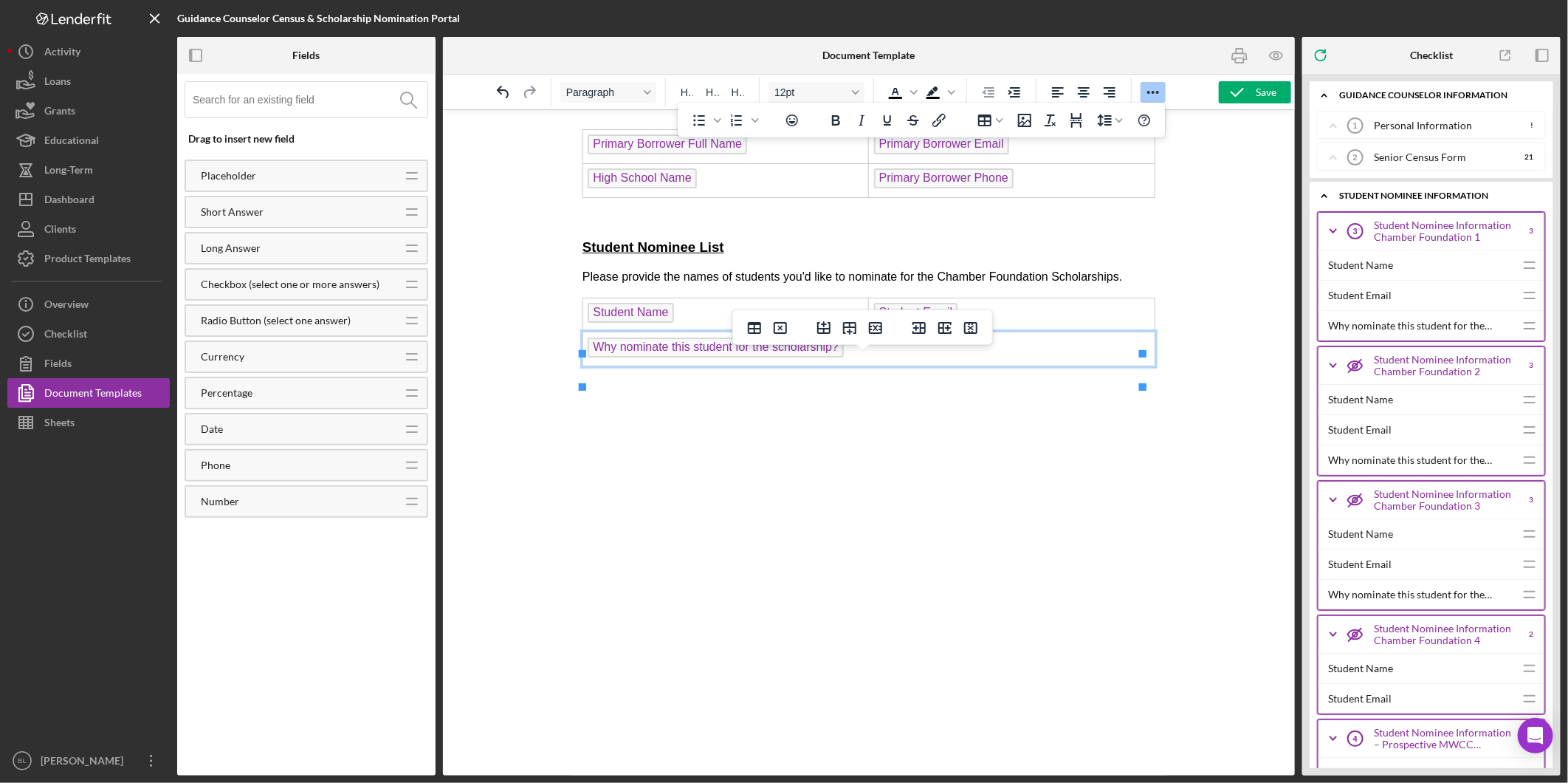
click at [1166, 378] on html "2026 Senor Census Form Name of School: High School Name Guidance Counselor: Pri…" at bounding box center [868, 129] width 597 height 1493
click at [997, 124] on button "Table" at bounding box center [991, 120] width 42 height 21
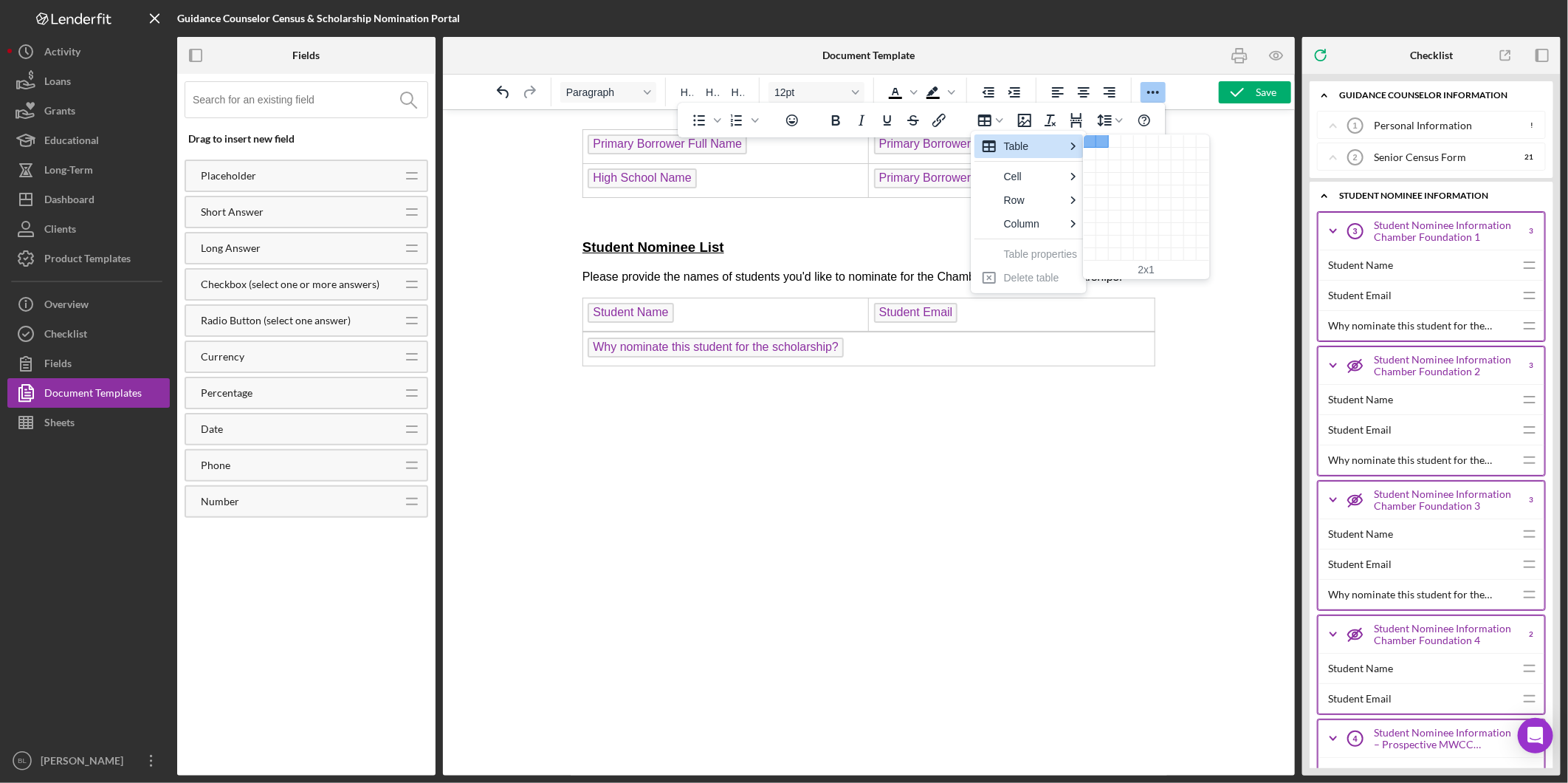
click at [1097, 138] on div "2 columns, 1 rows" at bounding box center [1103, 141] width 12 height 12
click at [1004, 120] on div "Table" at bounding box center [1000, 120] width 12 height 8
click at [1098, 140] on div "2 columns, 1 rows" at bounding box center [1103, 141] width 12 height 12
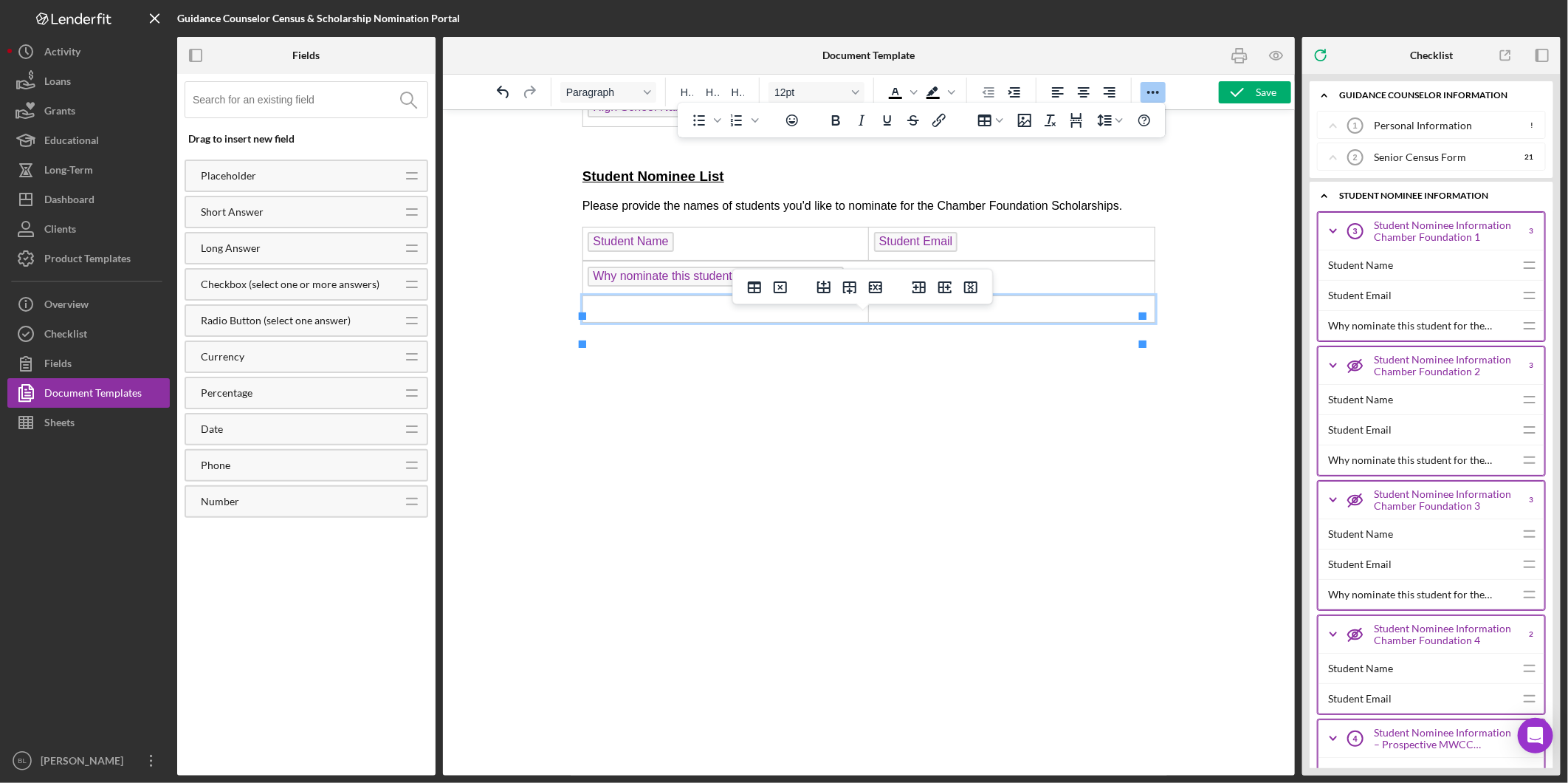
scroll to position [801, 0]
drag, startPoint x: 691, startPoint y: 386, endPoint x: 616, endPoint y: 366, distance: 77.6
click at [691, 387] on body "2026 Senor Census Form Name of School: High School Name Guidance Counselor: Pri…" at bounding box center [868, 70] width 573 height 1493
click at [577, 331] on html "2026 Senor Census Form Name of School: High School Name Guidance Counselor: Pri…" at bounding box center [868, 68] width 597 height 1521
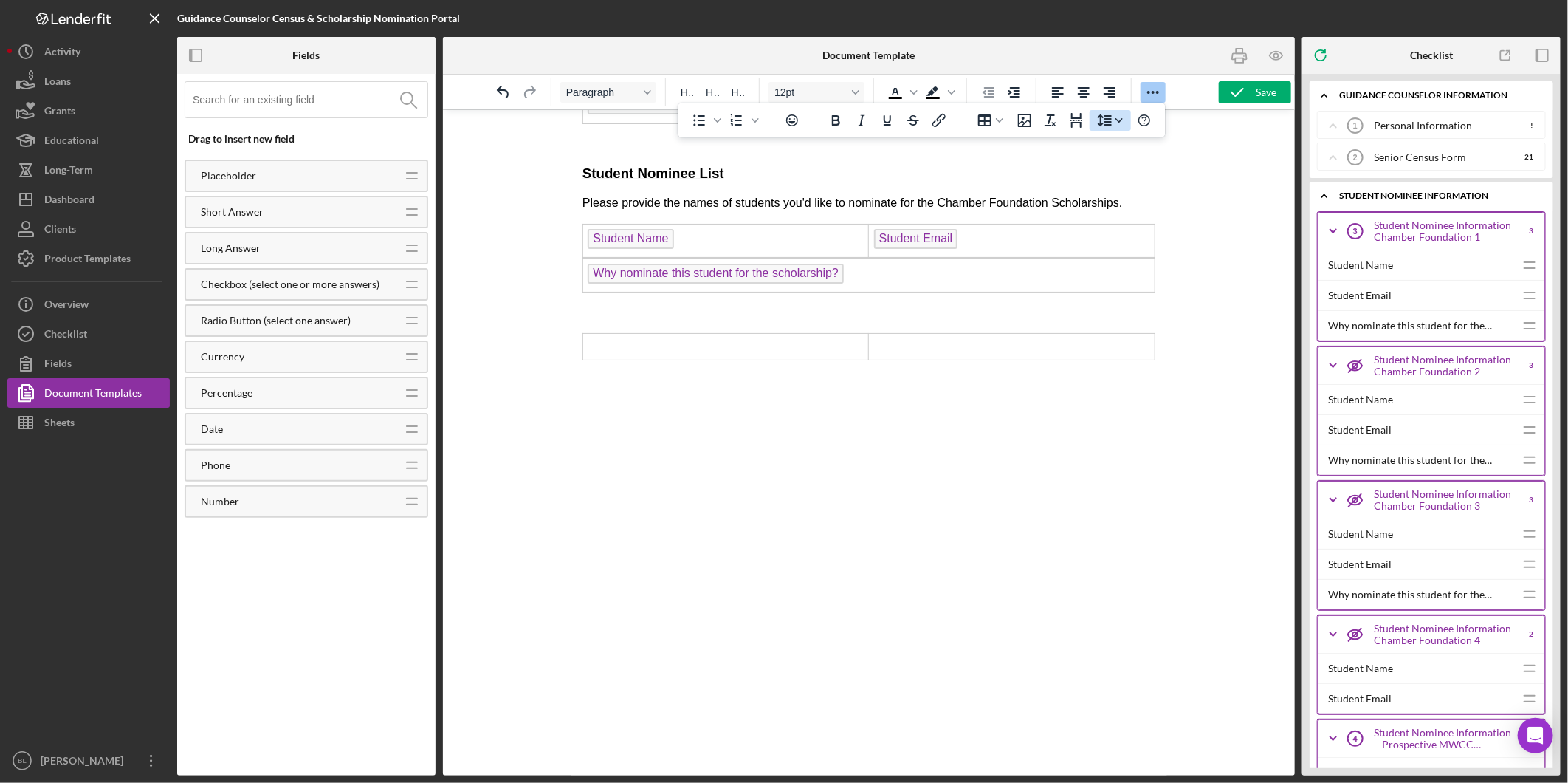
click at [1124, 126] on button "Line height" at bounding box center [1111, 120] width 42 height 21
click at [1119, 148] on div "1" at bounding box center [1120, 146] width 53 height 23
click at [1118, 121] on icon "Line height" at bounding box center [1119, 120] width 8 height 8
click at [1175, 204] on div at bounding box center [869, 442] width 852 height 666
click at [590, 430] on body "2026 Senor Census Form Name of School: High School Name Guidance Counselor: Pri…" at bounding box center [868, 87] width 573 height 1529
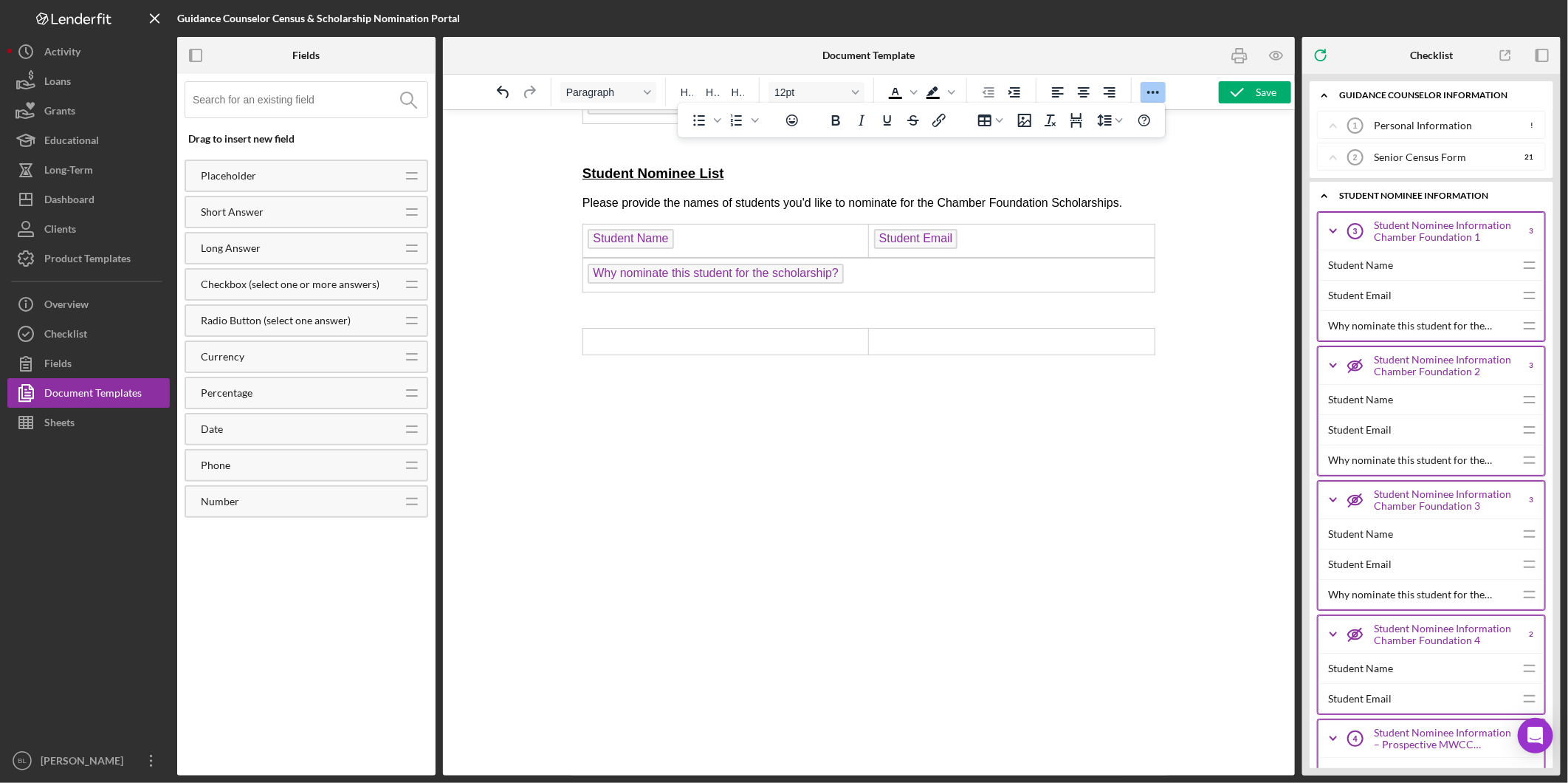
click at [579, 321] on html "2026 Senor Census Form Name of School: High School Name Guidance Counselor: Pri…" at bounding box center [868, 86] width 597 height 1556
click at [1148, 366] on html "2026 Senor Census Form Name of School: High School Name Guidance Counselor: Pri…" at bounding box center [868, 86] width 597 height 1556
click at [1000, 121] on icon "Table" at bounding box center [1000, 120] width 8 height 4
click at [1088, 145] on div "1 columns, 1 rows" at bounding box center [1090, 141] width 12 height 12
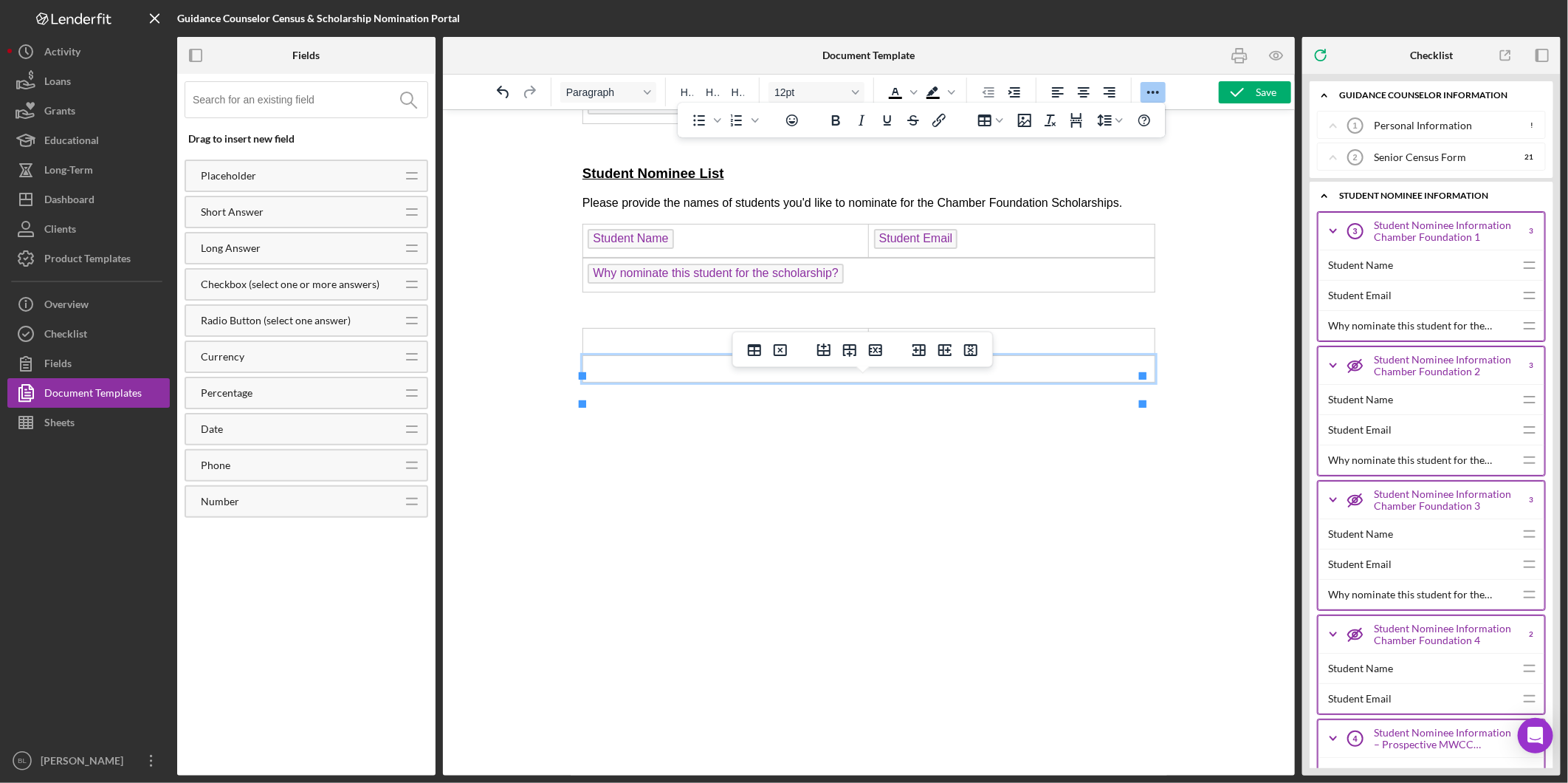
click at [820, 459] on body "2026 Senor Census Form Name of School: High School Name Guidance Counselor: Pri…" at bounding box center [868, 101] width 573 height 1556
drag, startPoint x: 1740, startPoint y: 498, endPoint x: 619, endPoint y: 363, distance: 1129.1
drag, startPoint x: 583, startPoint y: 355, endPoint x: 992, endPoint y: 398, distance: 411.3
click at [1003, 400] on html "2026 Senor Census Form Name of School: High School Name Guidance Counselor: Pri…" at bounding box center [868, 100] width 597 height 1584
click at [697, 354] on td "Rich Text Area. Press ALT-0 for help." at bounding box center [726, 340] width 286 height 27
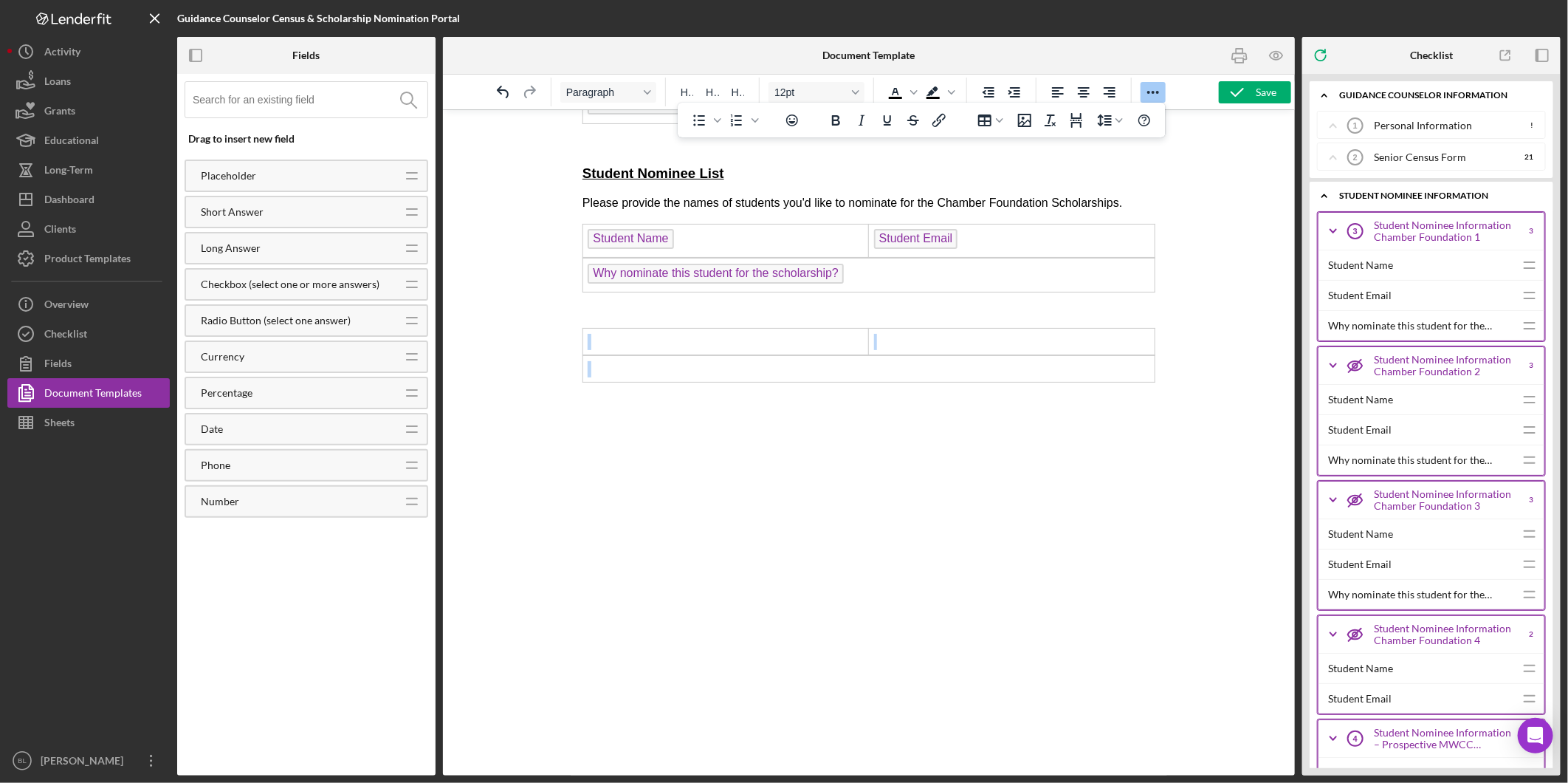
click at [644, 354] on td "Rich Text Area. Press ALT-0 for help." at bounding box center [726, 340] width 286 height 27
click at [646, 354] on td "Rich Text Area. Press ALT-0 for help." at bounding box center [726, 340] width 286 height 27
click at [648, 382] on td "Rich Text Area. Press ALT-0 for help." at bounding box center [869, 368] width 573 height 27
click at [646, 354] on td "Rich Text Area. Press ALT-0 for help." at bounding box center [726, 340] width 286 height 27
click at [641, 382] on td "Rich Text Area. Press ALT-0 for help." at bounding box center [869, 368] width 573 height 27
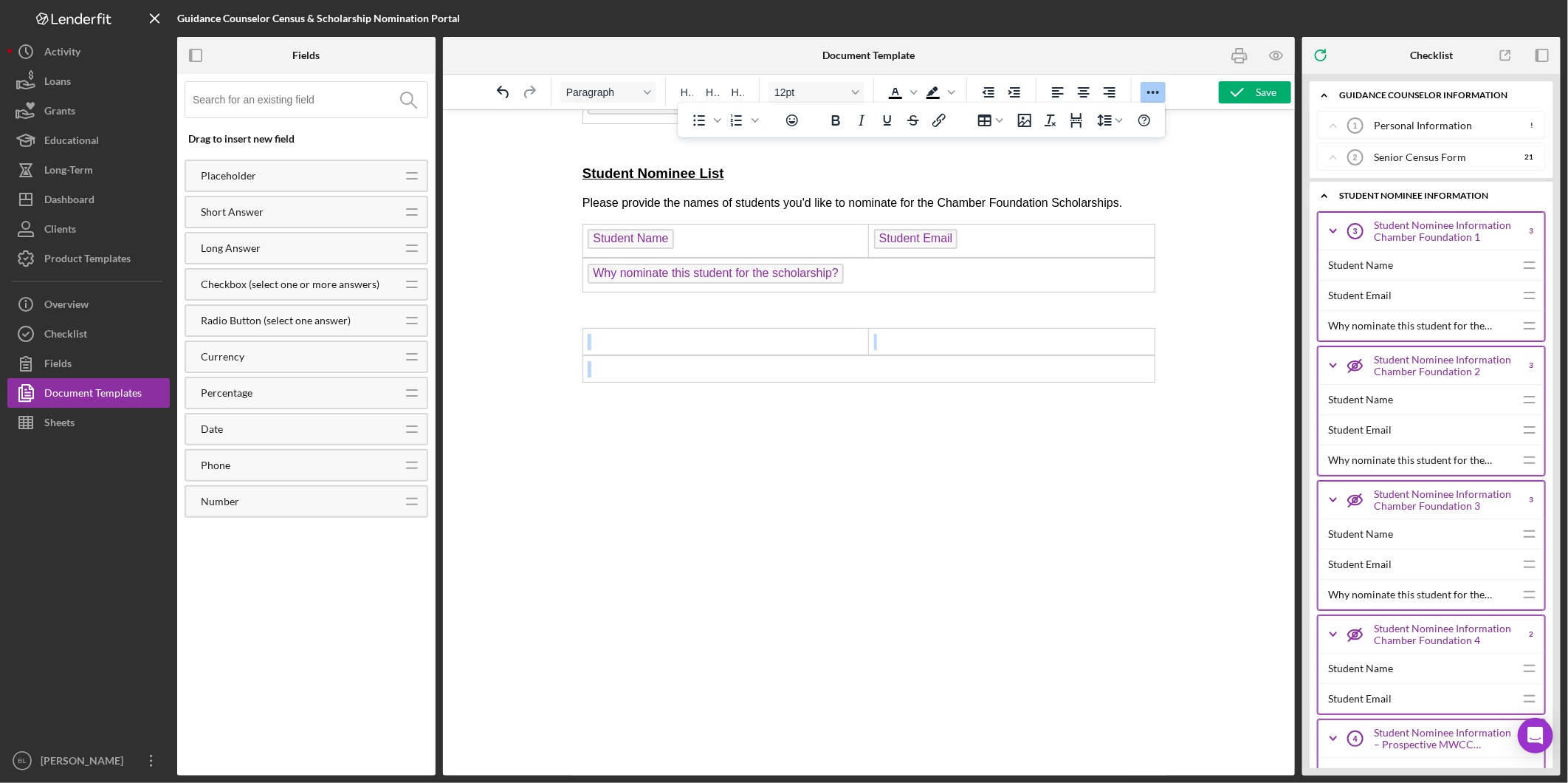
click at [646, 354] on td "Rich Text Area. Press ALT-0 for help." at bounding box center [726, 340] width 286 height 27
click at [629, 353] on td "Rich Text Area. Press ALT-0 for help." at bounding box center [726, 340] width 286 height 27
click at [634, 382] on td "Rich Text Area. Press ALT-0 for help." at bounding box center [869, 368] width 573 height 27
click at [627, 375] on td "Rich Text Area. Press ALT-0 for help." at bounding box center [869, 368] width 573 height 27
click at [592, 354] on td "Rich Text Area. Press ALT-0 for help." at bounding box center [726, 340] width 286 height 27
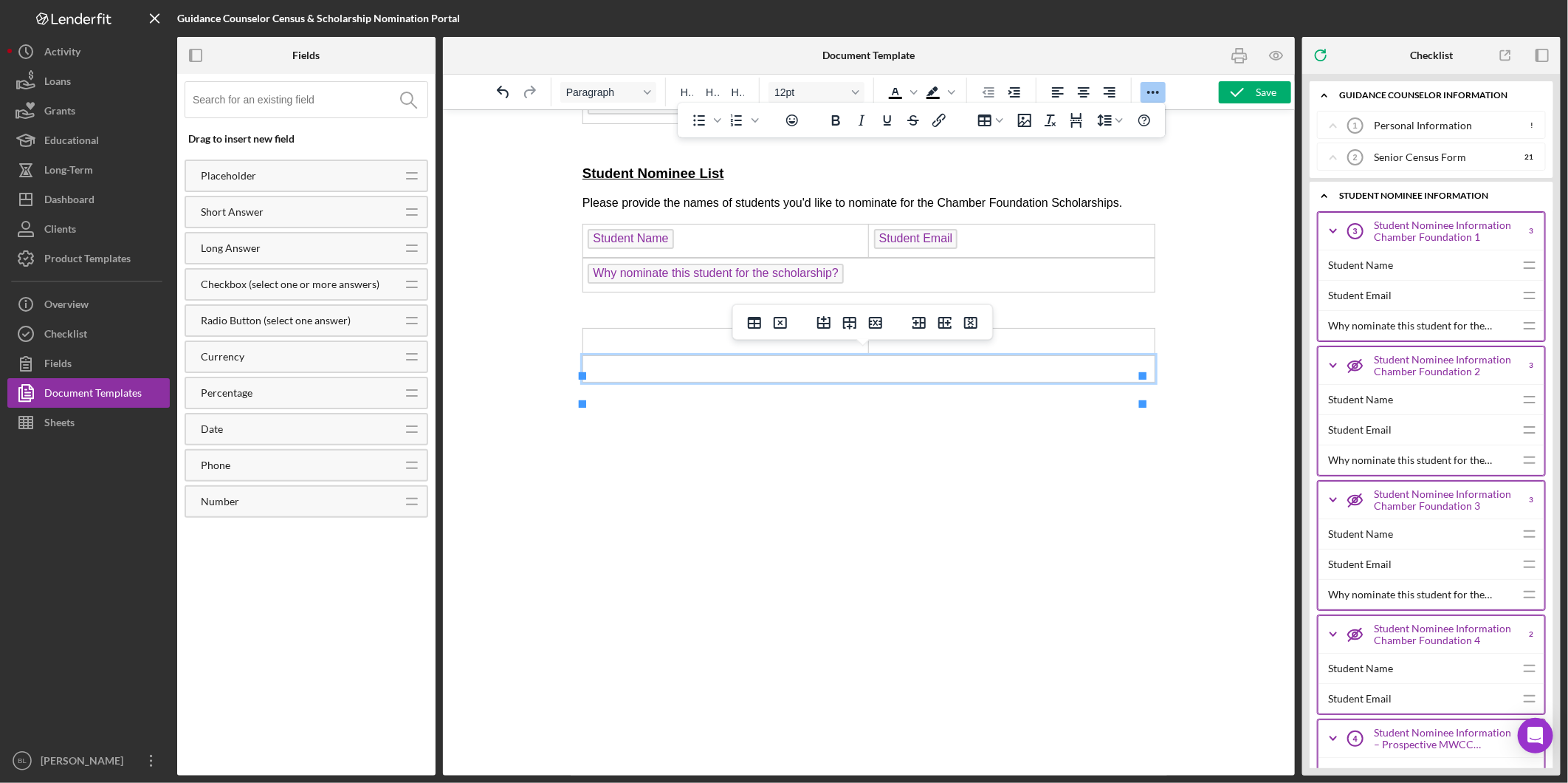
click at [759, 382] on td "Rich Text Area. Press ALT-0 for help." at bounding box center [869, 368] width 573 height 27
click at [909, 448] on body "2026 Senor Census Form Name of School: High School Name Guidance Counselor: Pri…" at bounding box center [868, 101] width 573 height 1556
drag, startPoint x: 619, startPoint y: 329, endPoint x: 641, endPoint y: 335, distance: 22.8
click at [618, 315] on p "Rich Text Area. Press ALT-0 for help." at bounding box center [868, 309] width 573 height 12
click at [1145, 398] on html "2026 Senor Census Form Name of School: High School Name Guidance Counselor: Pri…" at bounding box center [868, 100] width 597 height 1584
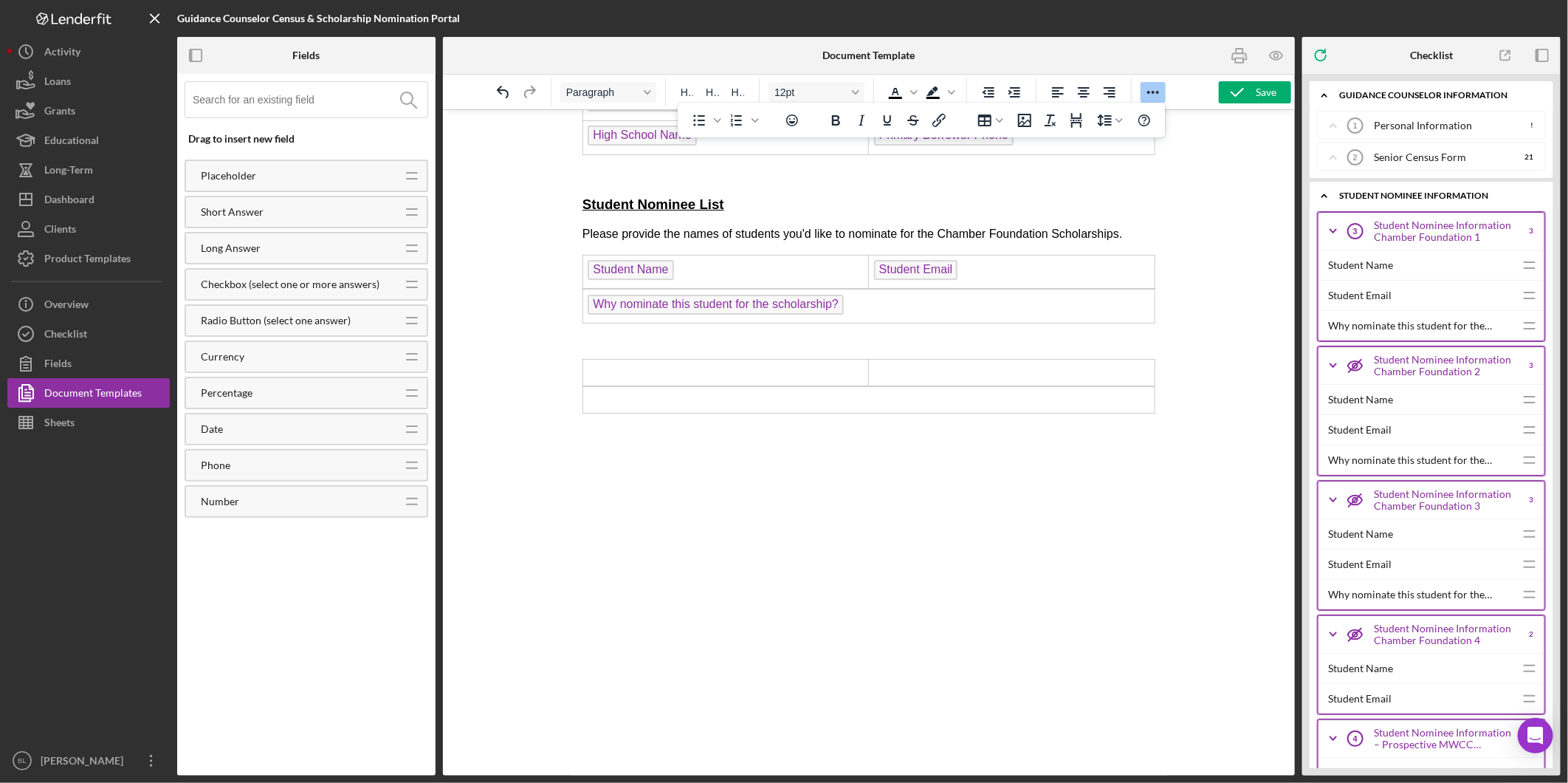
scroll to position [793, 0]
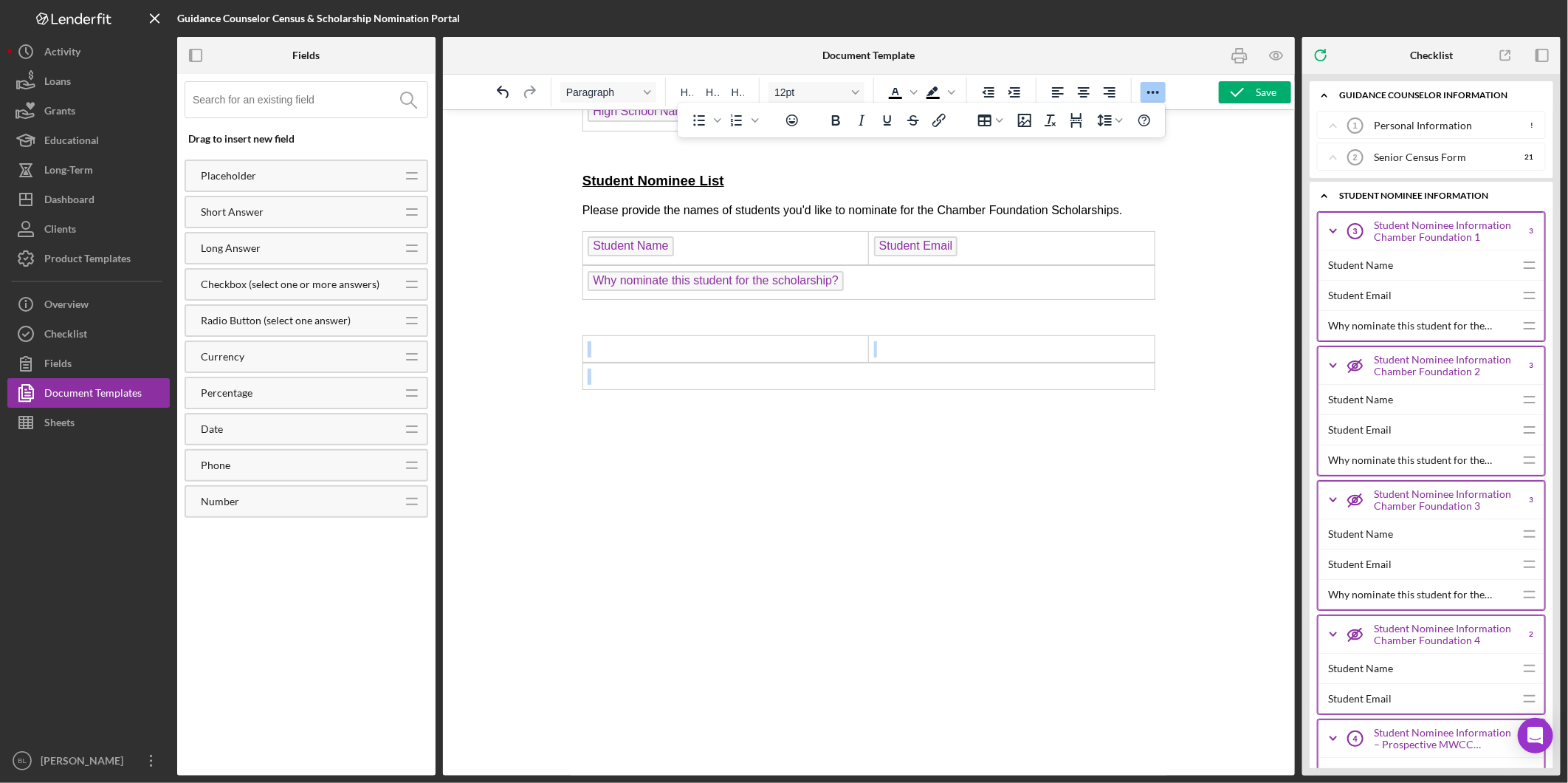
drag, startPoint x: 1128, startPoint y: 404, endPoint x: 735, endPoint y: 364, distance: 395.0
click at [735, 364] on body "2026 Senor Census Form Name of School: High School Name Guidance Counselor: Pri…" at bounding box center [868, 109] width 573 height 1556
drag, startPoint x: 597, startPoint y: 345, endPoint x: 1133, endPoint y: 403, distance: 539.1
drag, startPoint x: 1740, startPoint y: 508, endPoint x: 600, endPoint y: 338, distance: 1152.6
click at [1006, 322] on p "Rich Text Area. Press ALT-0 for help." at bounding box center [868, 317] width 573 height 12
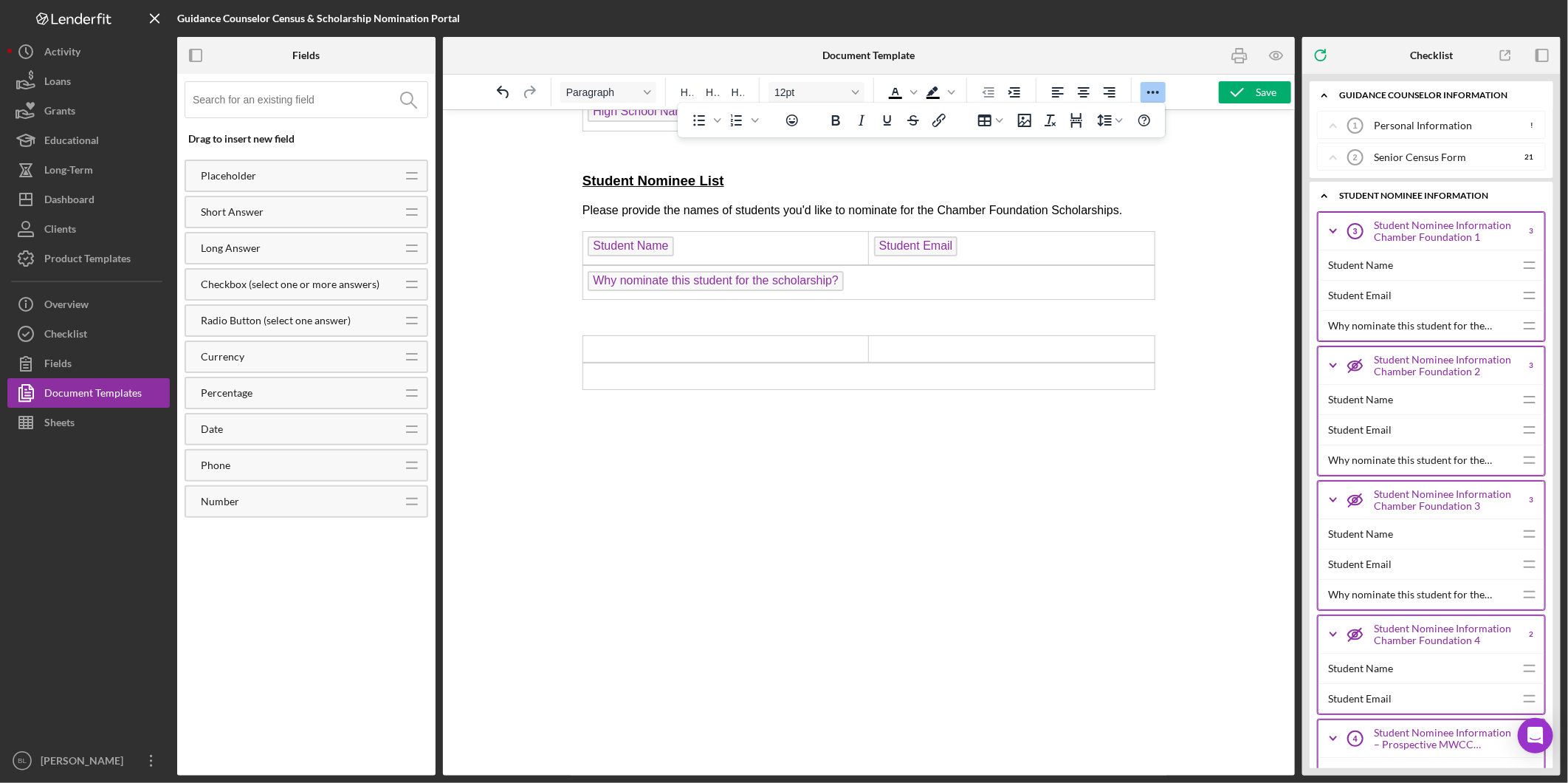
drag, startPoint x: 1169, startPoint y: 379, endPoint x: 593, endPoint y: 281, distance: 584.3
click at [1170, 379] on div at bounding box center [869, 442] width 852 height 666
click at [1125, 389] on td "Rich Text Area. Press ALT-0 for help." at bounding box center [869, 376] width 573 height 27
click at [778, 351] on icon "Delete table" at bounding box center [781, 357] width 17 height 17
click at [784, 357] on td "Rich Text Area. Press ALT-0 for help." at bounding box center [726, 348] width 286 height 27
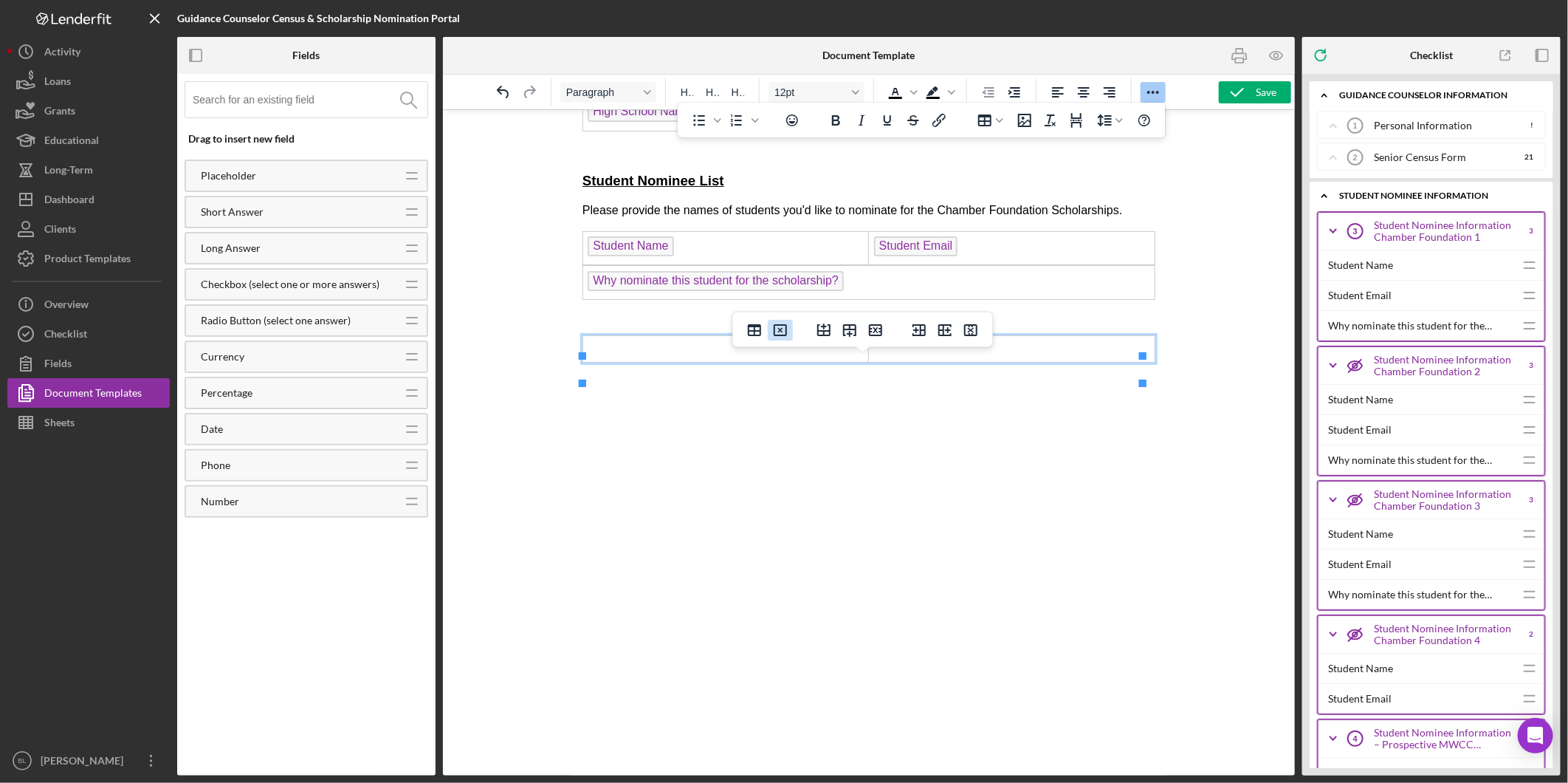
click at [780, 336] on icon "Delete table" at bounding box center [781, 330] width 17 height 17
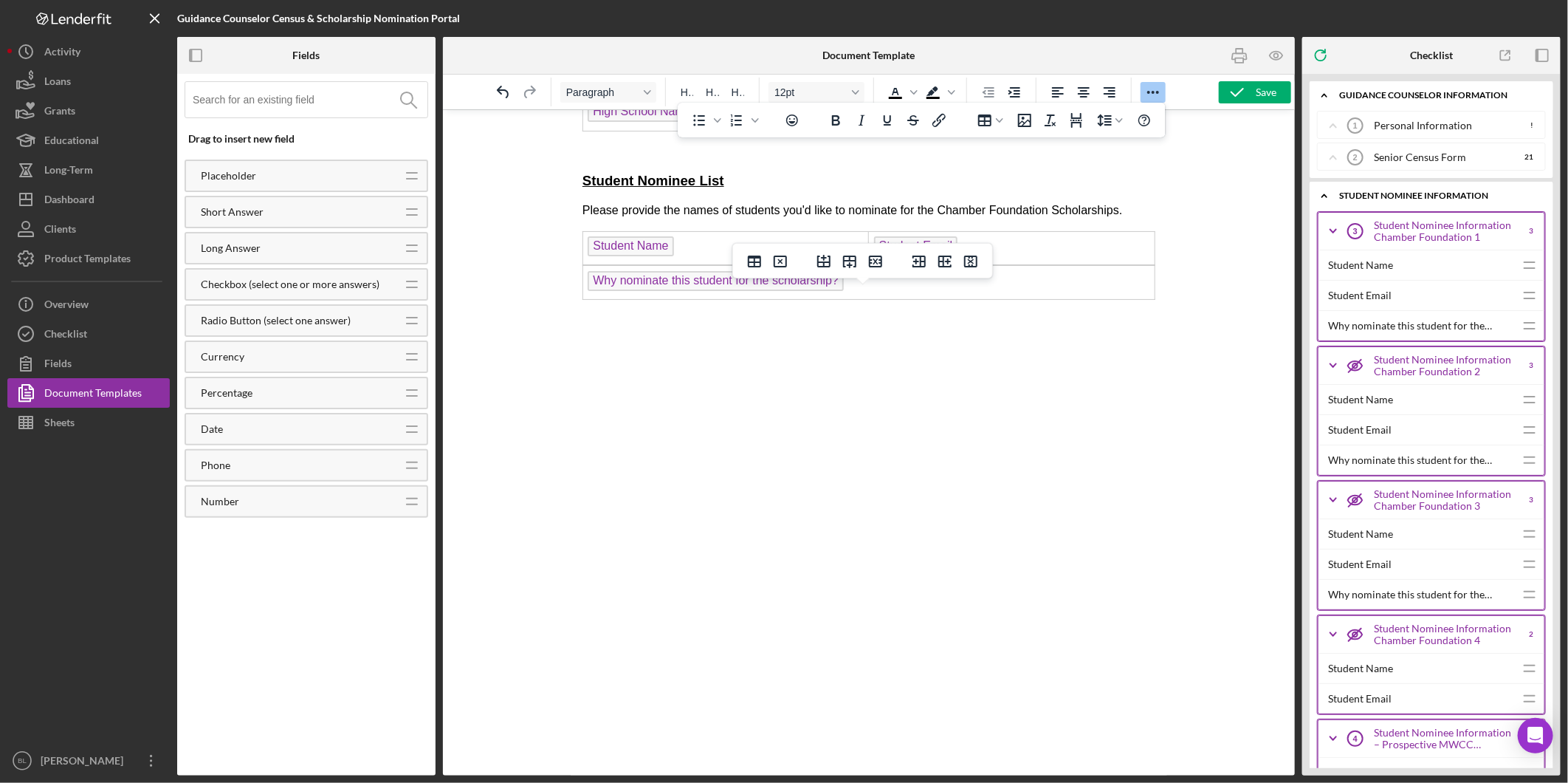
click at [897, 299] on td "Why nominate this student for the scholarship?" at bounding box center [869, 281] width 573 height 34
click at [784, 264] on icon "Delete table" at bounding box center [780, 262] width 13 height 12
click at [788, 264] on td "Student Name" at bounding box center [726, 247] width 286 height 34
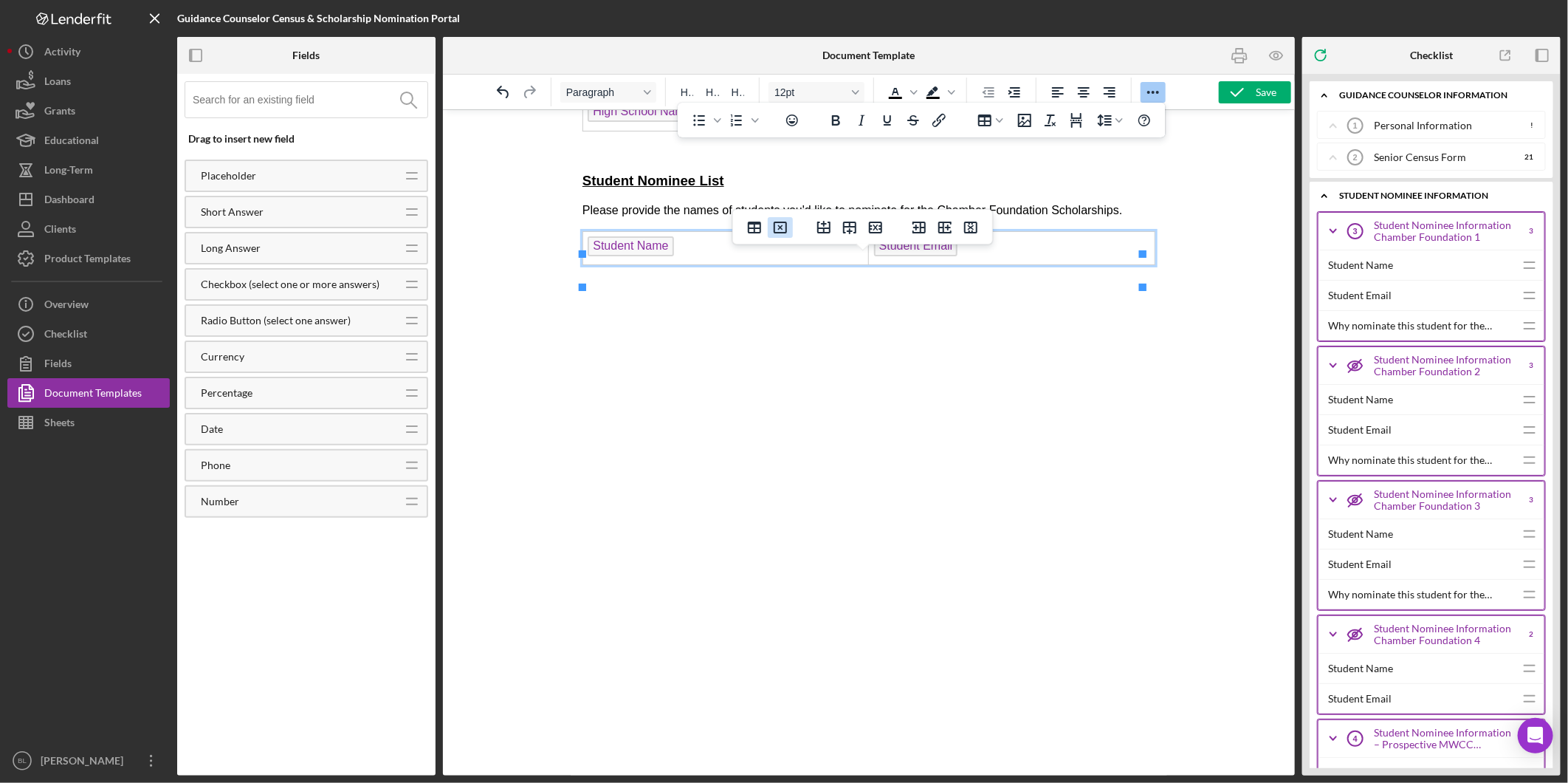
drag, startPoint x: 783, startPoint y: 236, endPoint x: 214, endPoint y: 139, distance: 577.2
click at [783, 236] on icon "Delete table" at bounding box center [781, 227] width 17 height 17
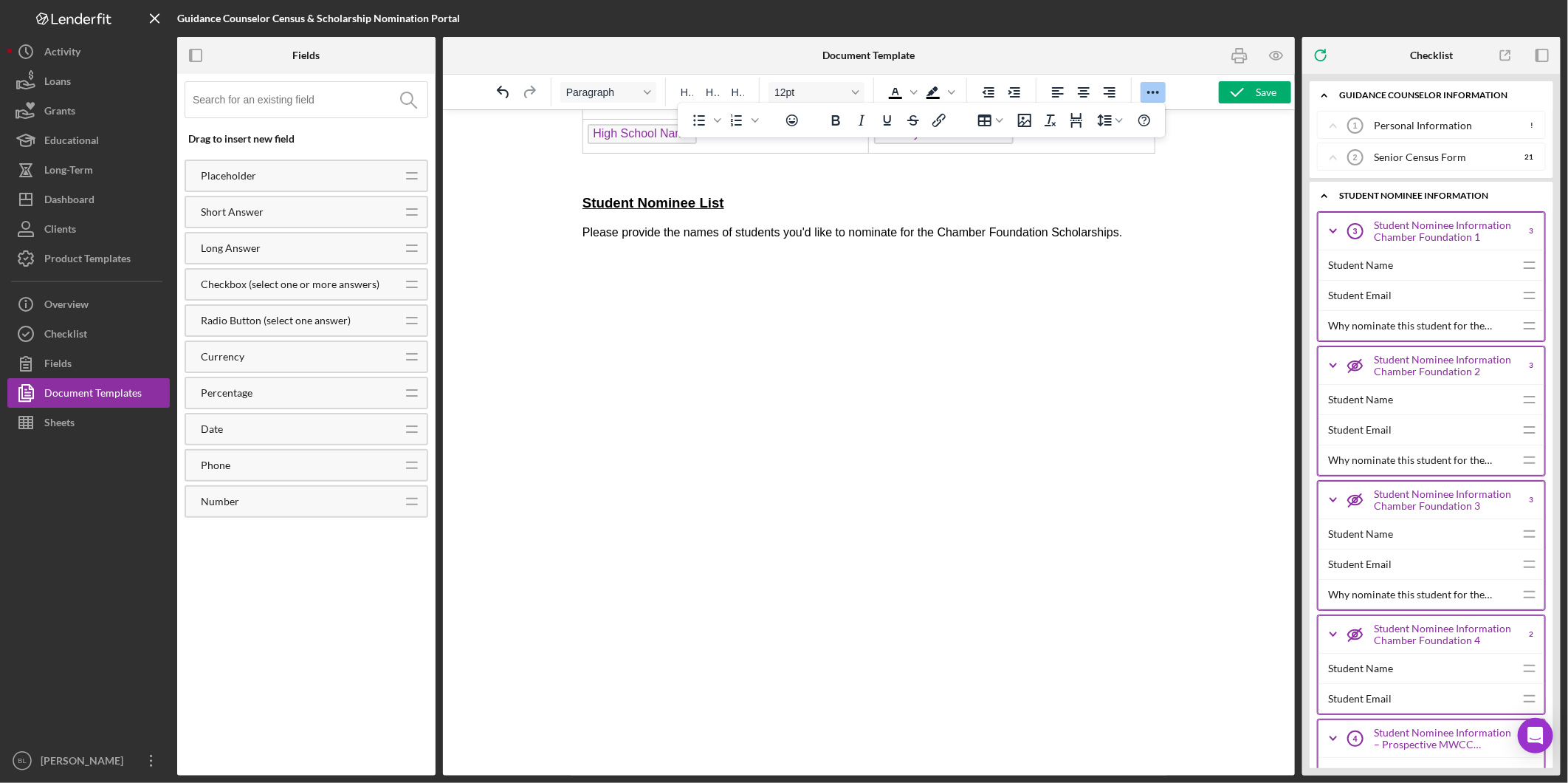
click at [836, 353] on p "Rich Text Area. Press ALT-0 for help." at bounding box center [868, 357] width 573 height 16
click at [594, 257] on p "Rich Text Area. Press ALT-0 for help." at bounding box center [868, 259] width 573 height 12
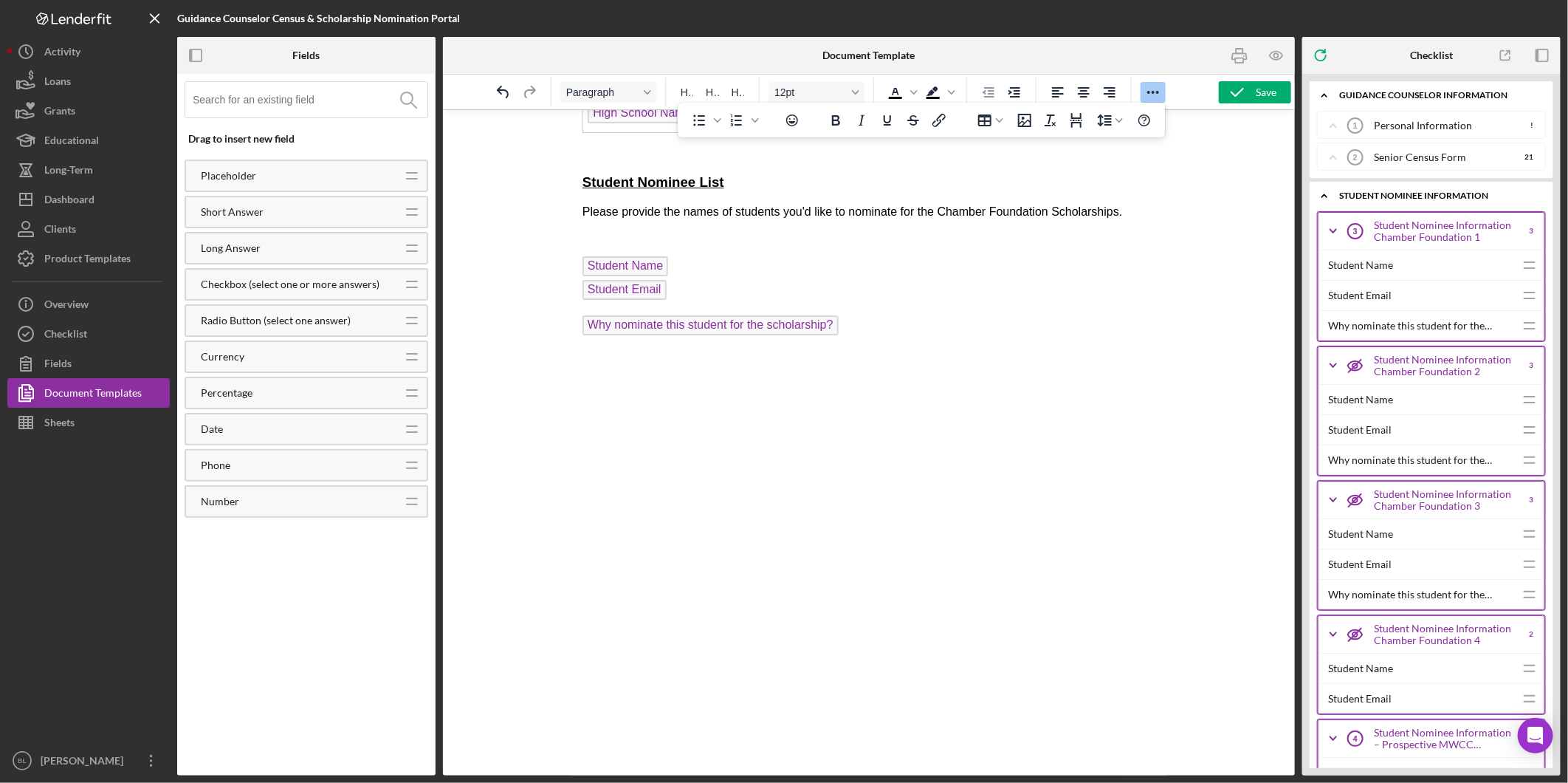
drag, startPoint x: 580, startPoint y: 322, endPoint x: 587, endPoint y: 340, distance: 19.3
click at [579, 323] on html "2026 Senor Census Form Name of School: High School Name Guidance Counselor: Pri…" at bounding box center [868, 46] width 597 height 1458
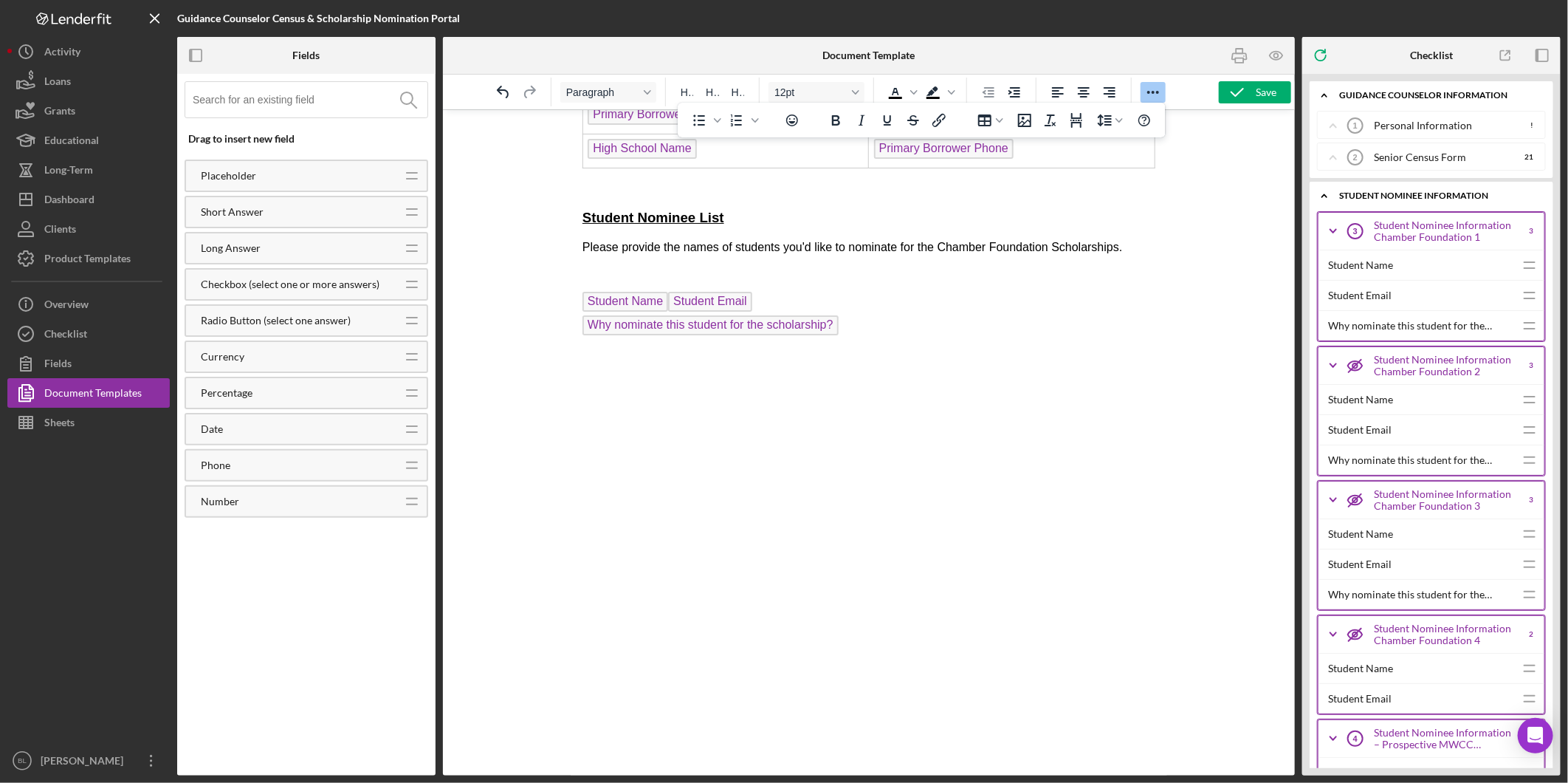
scroll to position [777, 0]
click at [860, 327] on p "Student Name , ﻿ Student Email Why nominate this student for the scholarship?" at bounding box center [868, 314] width 573 height 48
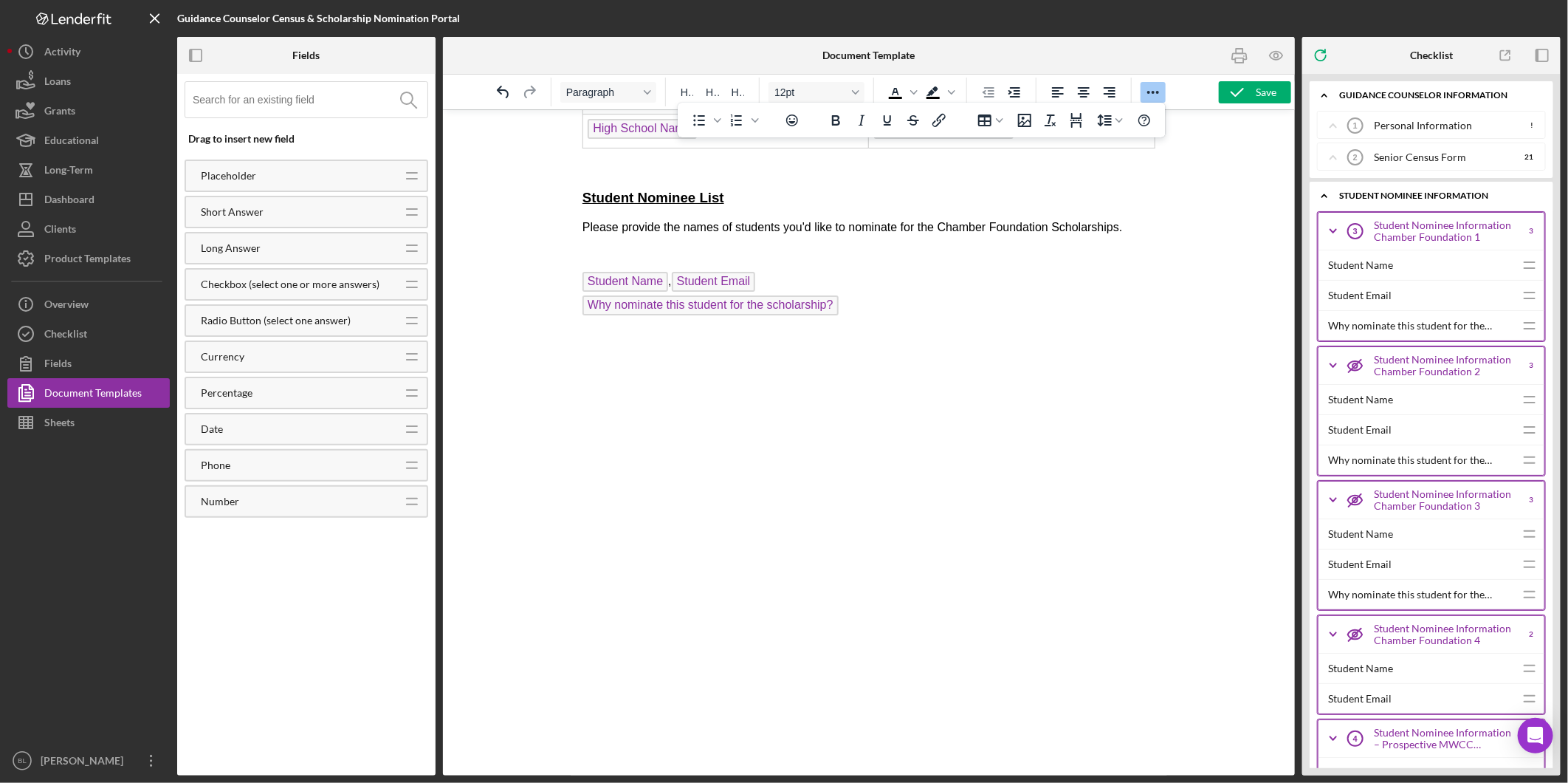
scroll to position [793, 0]
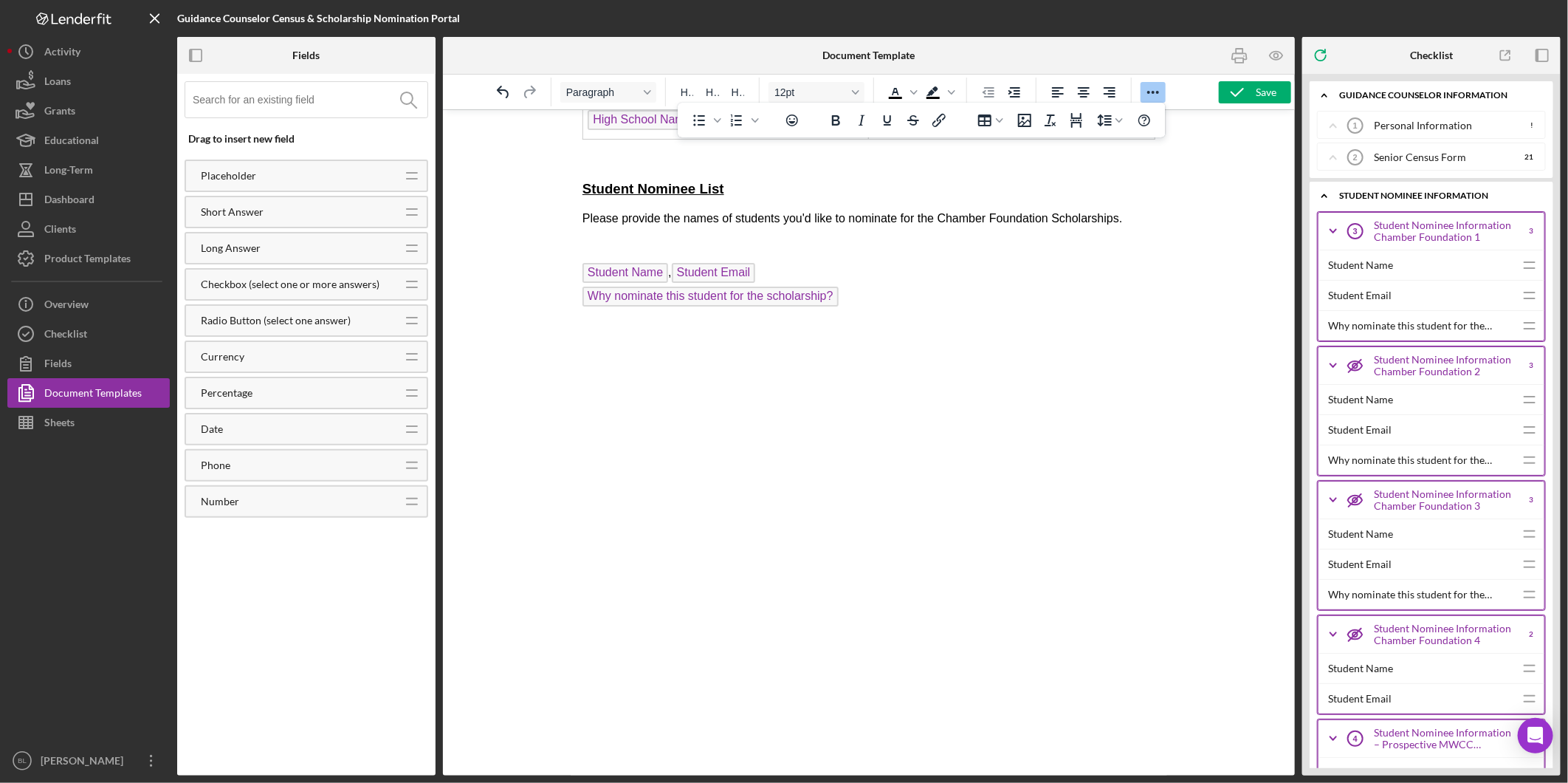
click at [1332, 224] on icon "Icon/Expander" at bounding box center [1333, 230] width 37 height 37
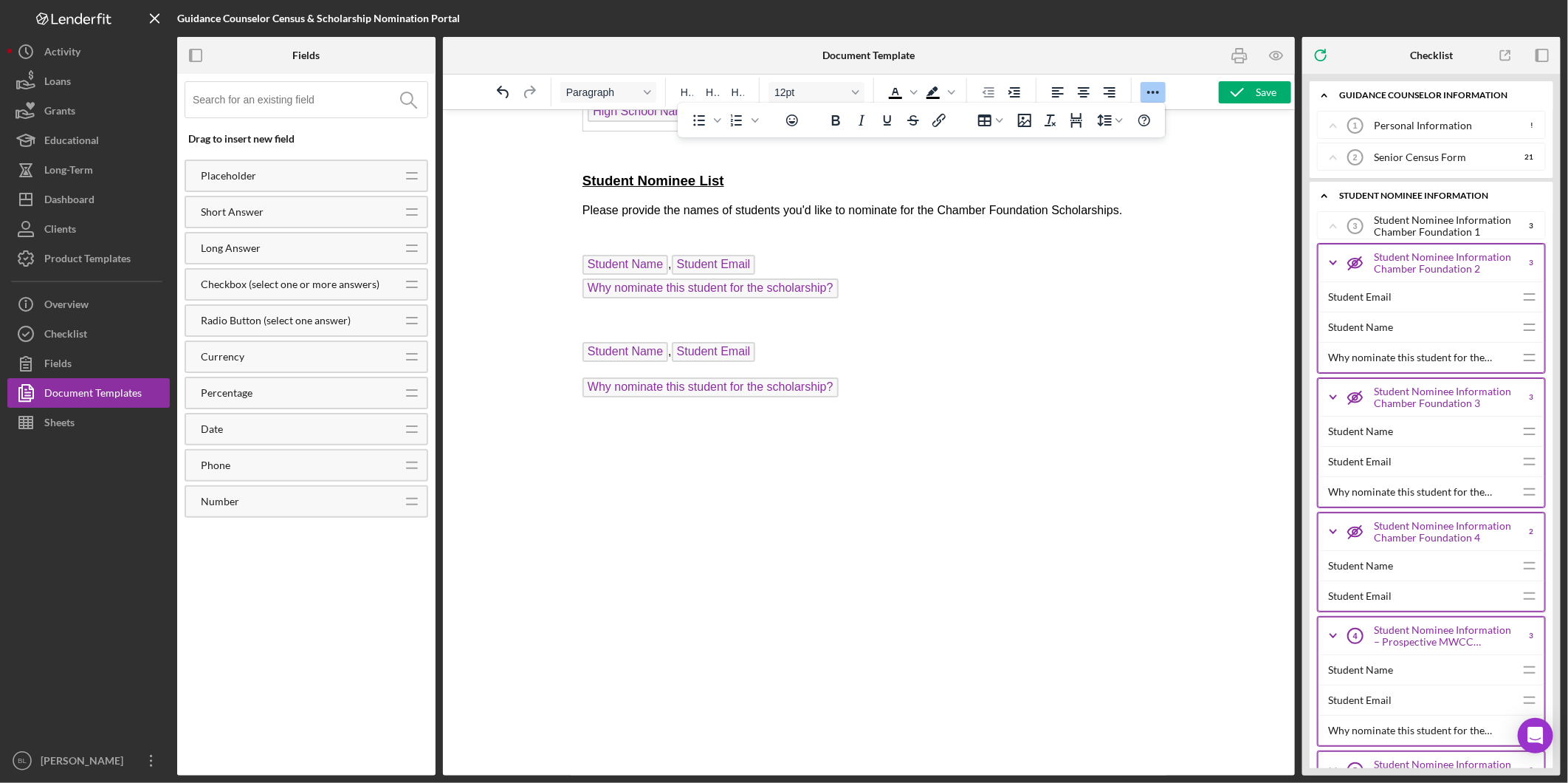
drag, startPoint x: 575, startPoint y: 404, endPoint x: 575, endPoint y: 415, distance: 11.0
click at [575, 403] on html "2026 Senor Census Form Name of School: High School Name Guidance Counselor: Pri…" at bounding box center [868, 48] width 597 height 1465
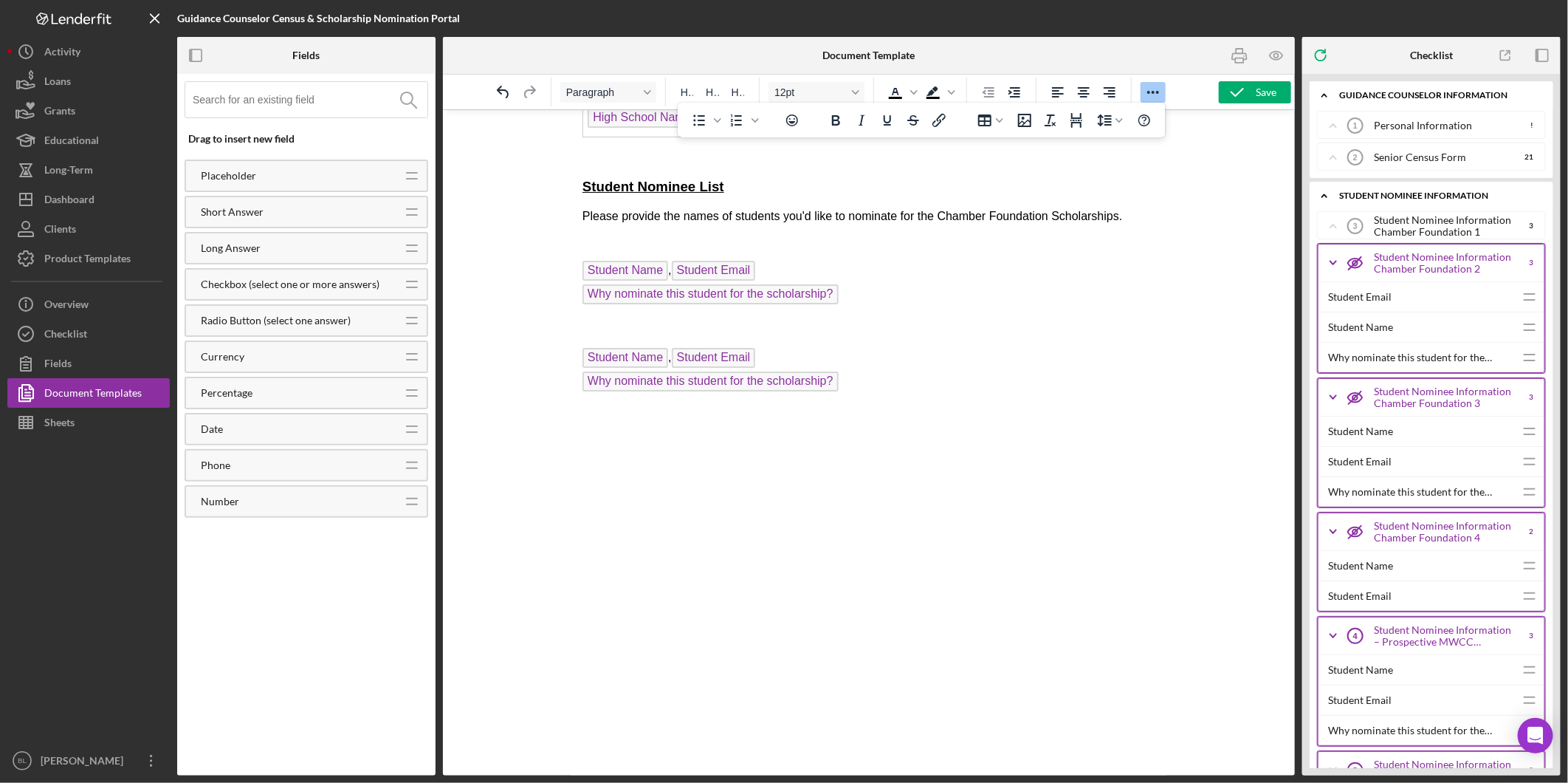
click at [580, 343] on html "2026 Senor Census Form Name of School: High School Name Guidance Counselor: Pri…" at bounding box center [868, 48] width 597 height 1453
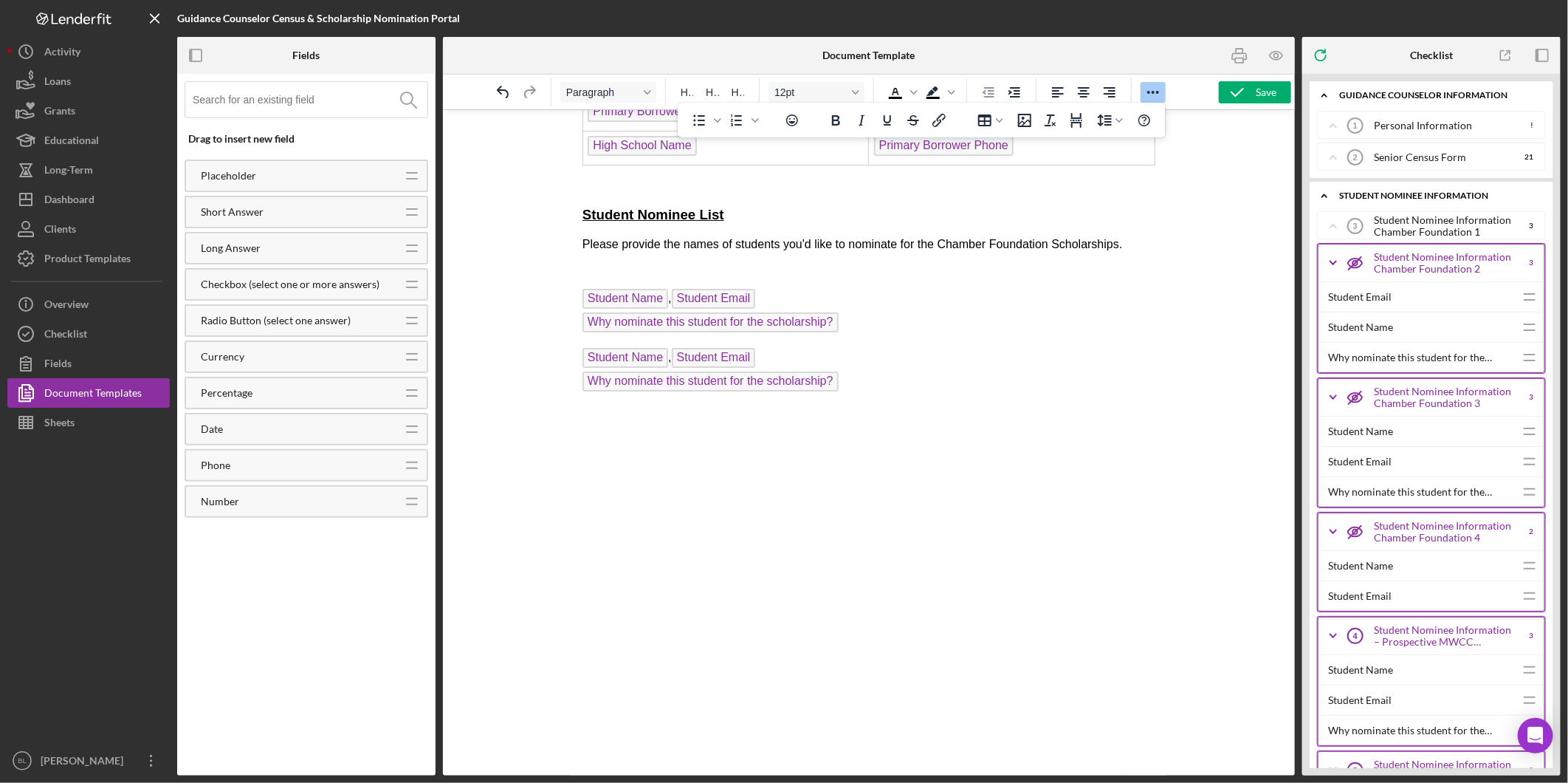
scroll to position [777, 0]
drag, startPoint x: 893, startPoint y: 443, endPoint x: 890, endPoint y: 451, distance: 8.5
click at [893, 444] on p "Rich Text Area. Press ALT-0 for help." at bounding box center [868, 442] width 573 height 16
click at [853, 386] on p "Student Name , Student Email Why nominate this student for the scholarship?" at bounding box center [868, 371] width 573 height 48
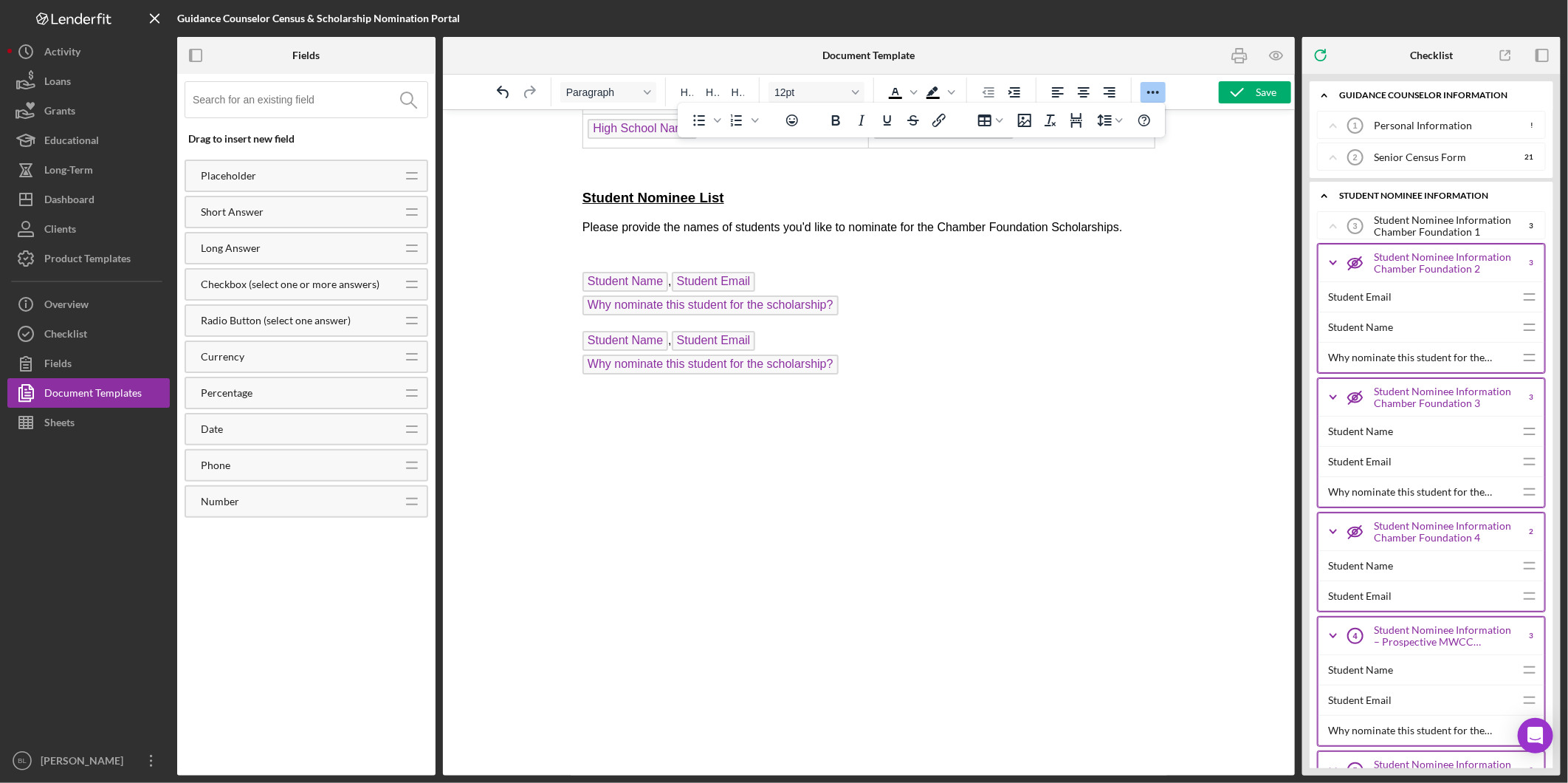
scroll to position [793, 0]
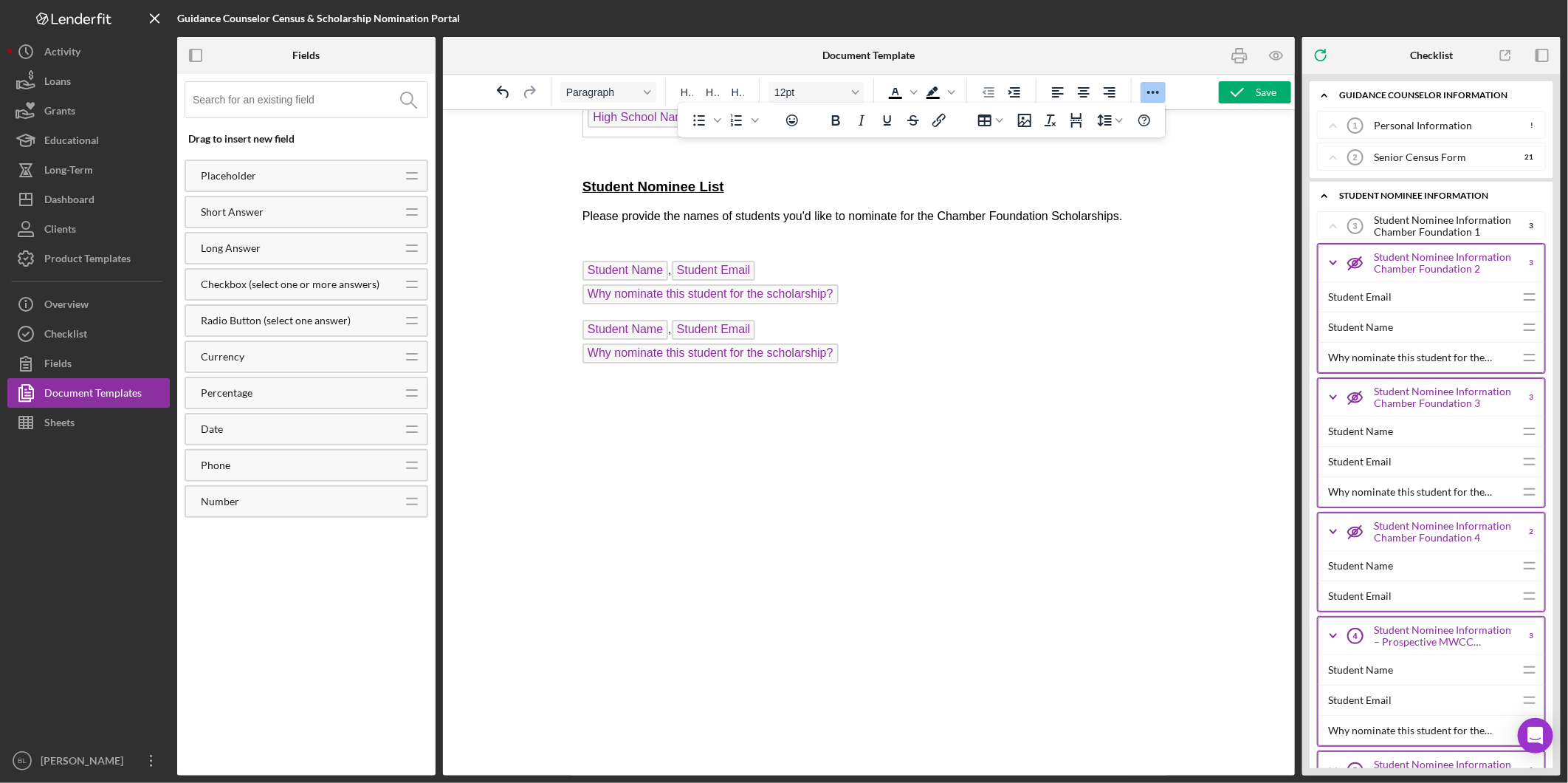
click at [1333, 260] on icon "Icon/Expander" at bounding box center [1333, 262] width 37 height 37
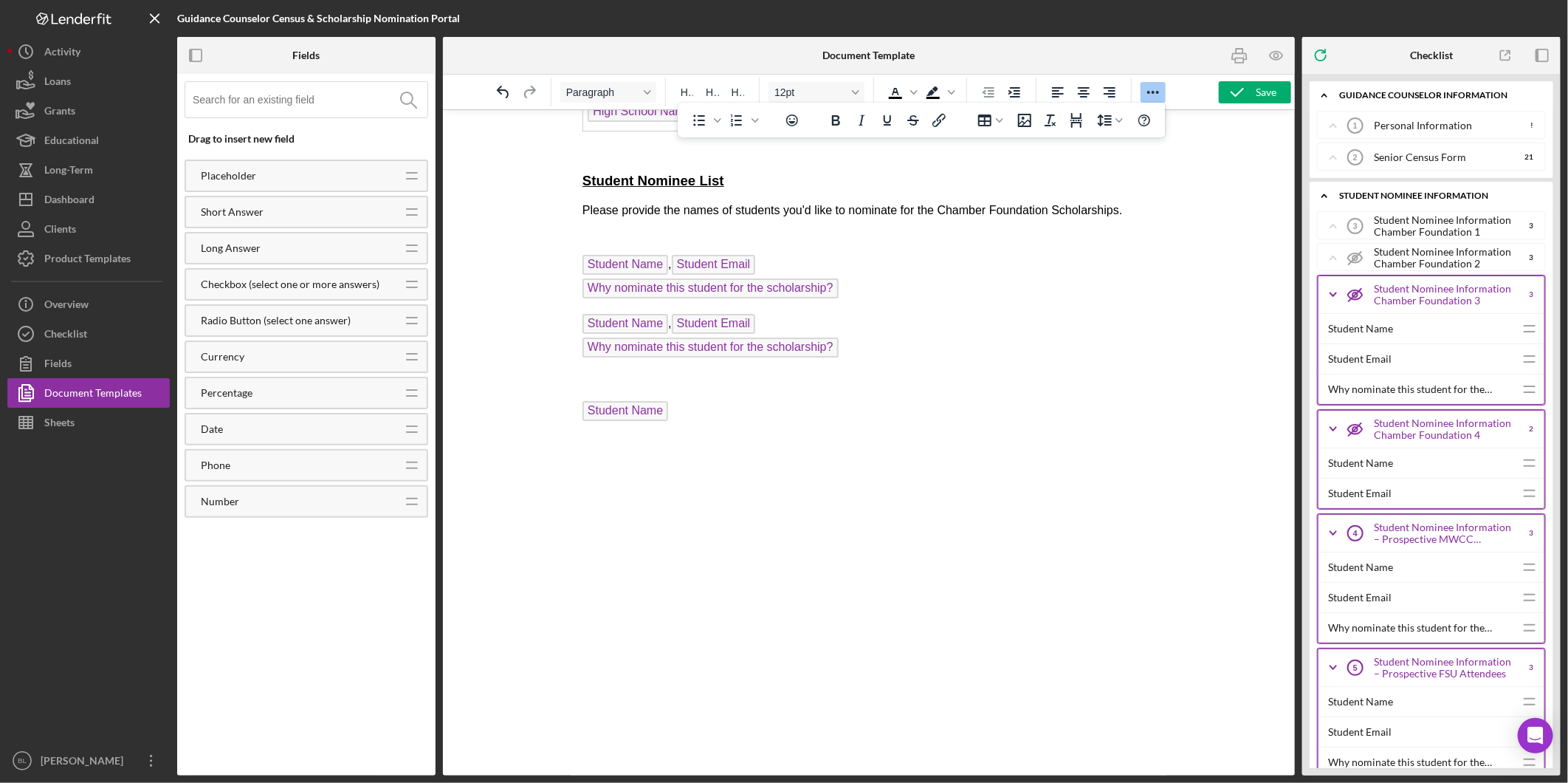
click at [580, 423] on html "2026 Senor Census Form Name of School: High School Name Guidance Counselor: Pri…" at bounding box center [868, 46] width 597 height 1460
drag, startPoint x: 810, startPoint y: 424, endPoint x: 736, endPoint y: 442, distance: 76.2
click at [803, 424] on p "Student Name" at bounding box center [868, 411] width 573 height 23
click at [585, 388] on p "Rich Text Area. Press ALT-0 for help." at bounding box center [868, 380] width 573 height 16
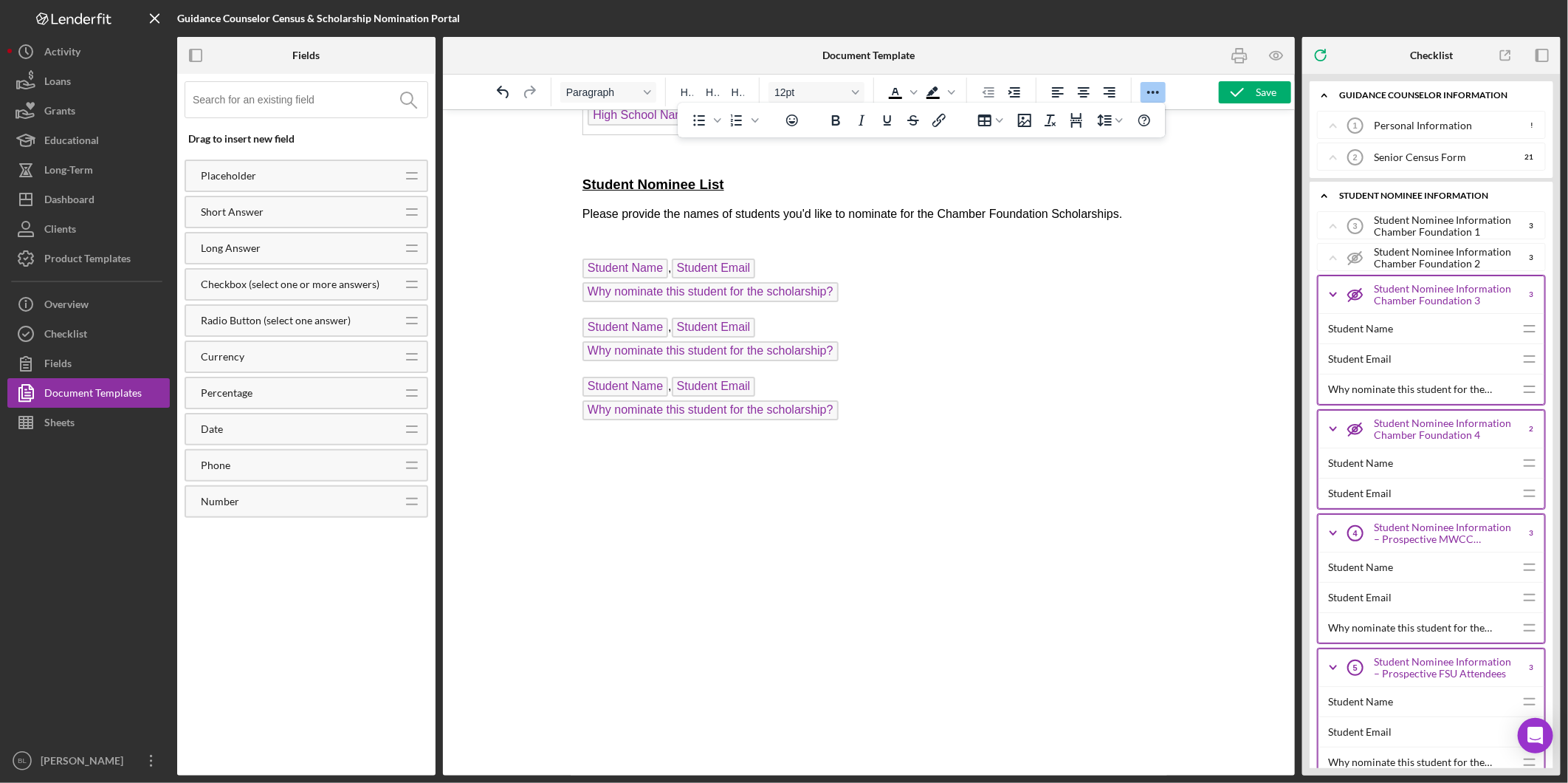
click at [858, 422] on p "Student Name , Student Email Why nominate this student for the scholarship?" at bounding box center [868, 399] width 573 height 48
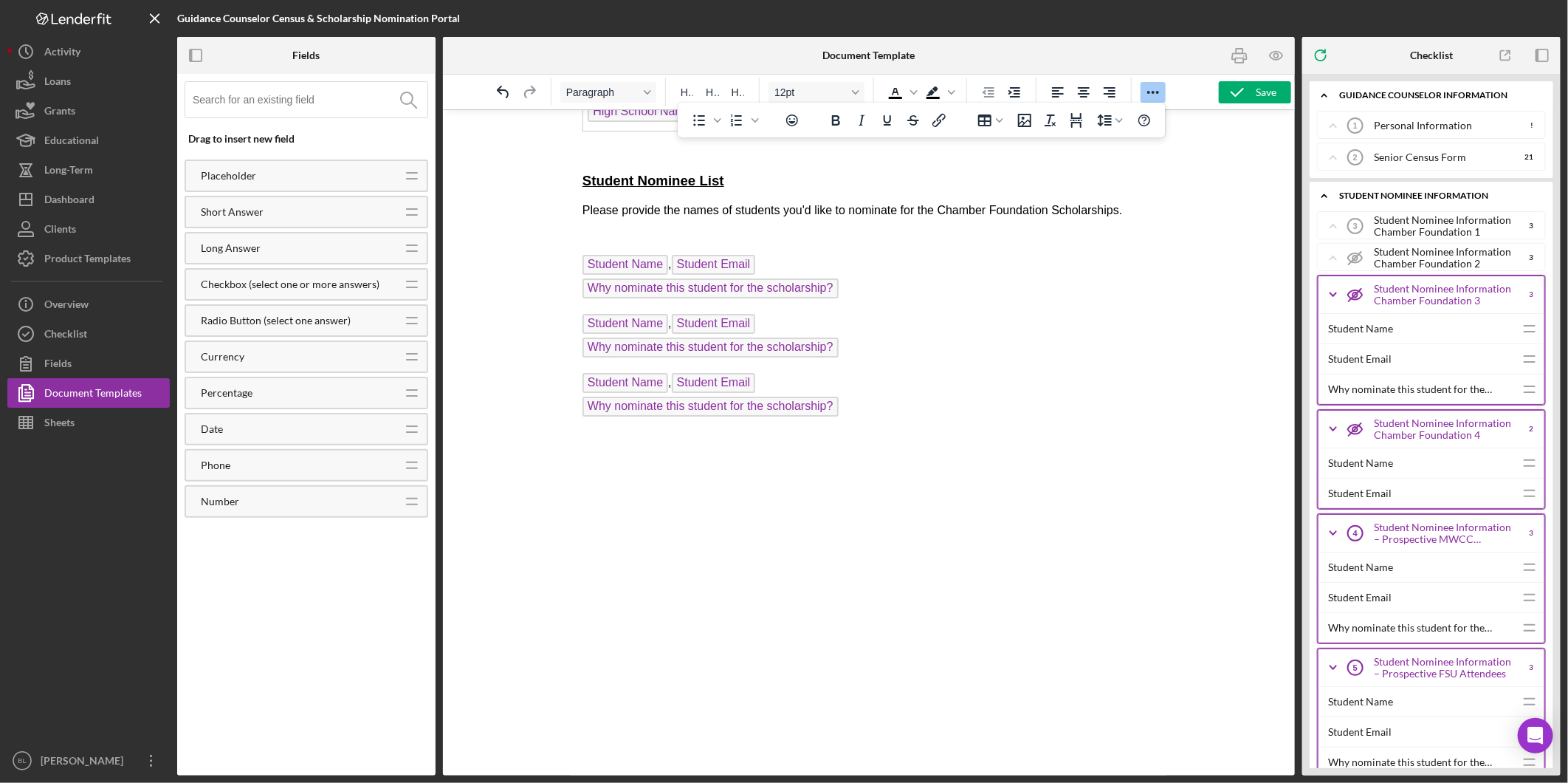
click at [1337, 293] on icon "Icon/Expander" at bounding box center [1333, 294] width 37 height 37
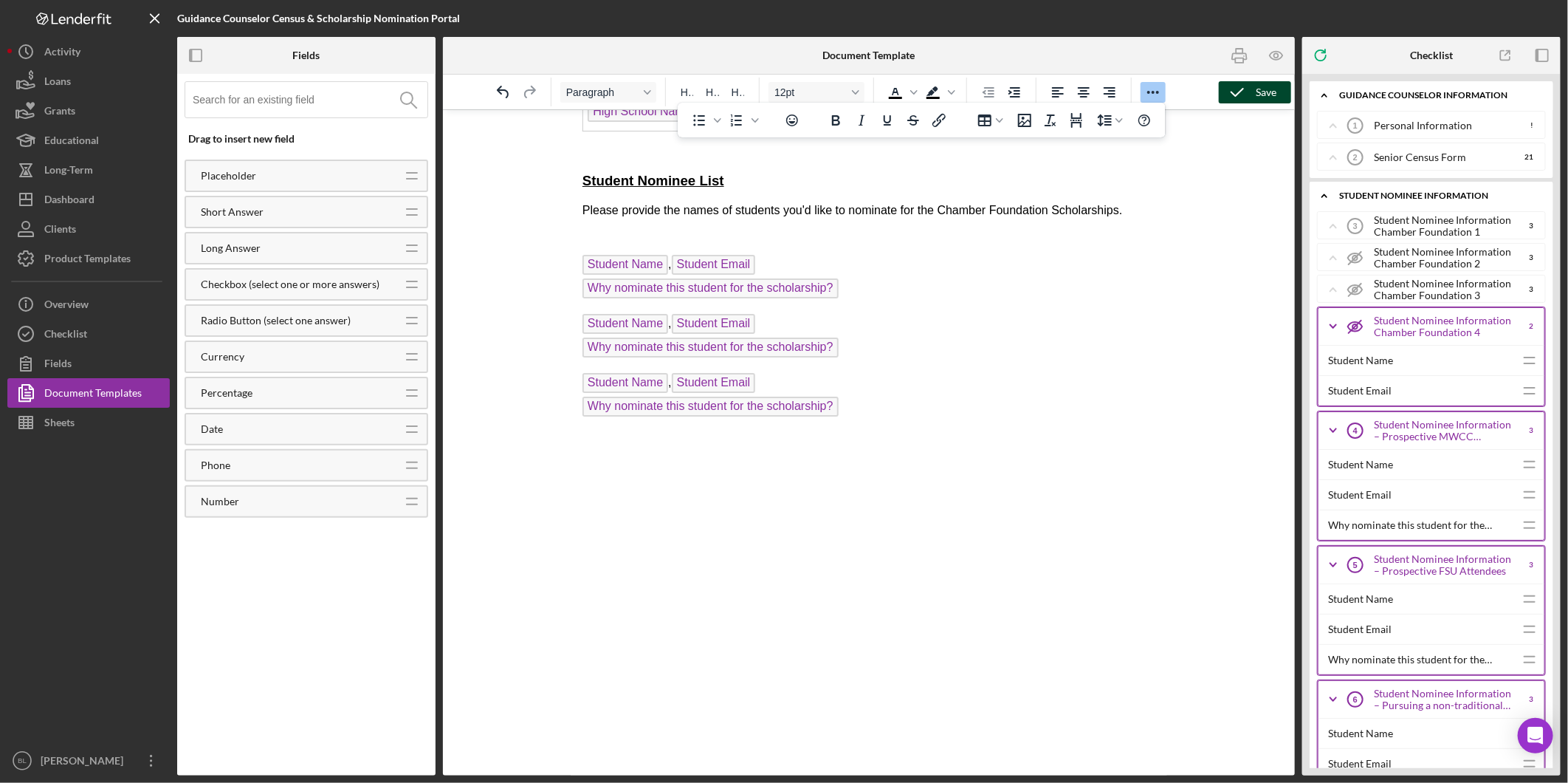
click at [1271, 94] on div "Save" at bounding box center [1267, 93] width 21 height 23
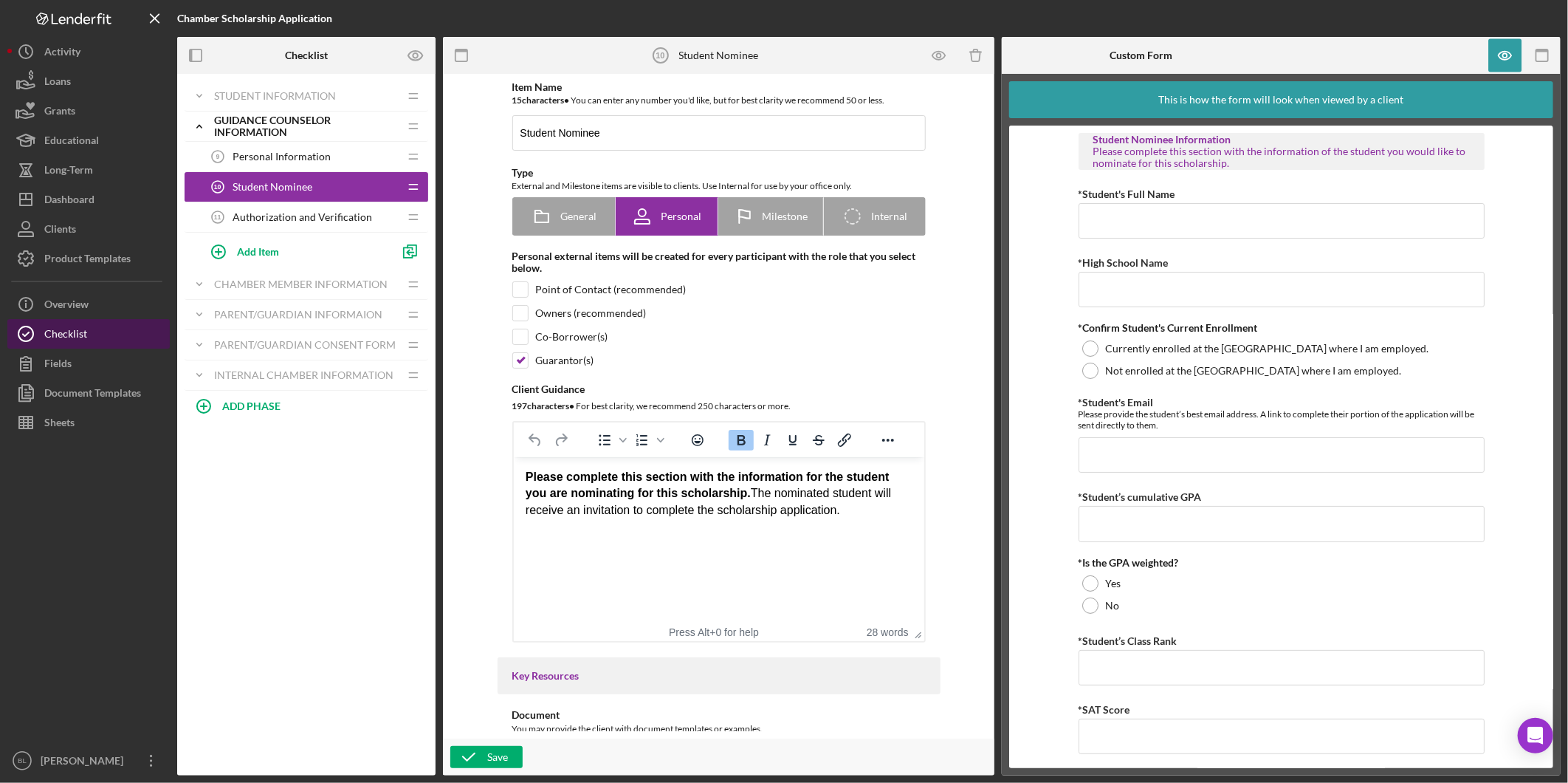
click at [122, 329] on button "Checklist" at bounding box center [89, 333] width 163 height 29
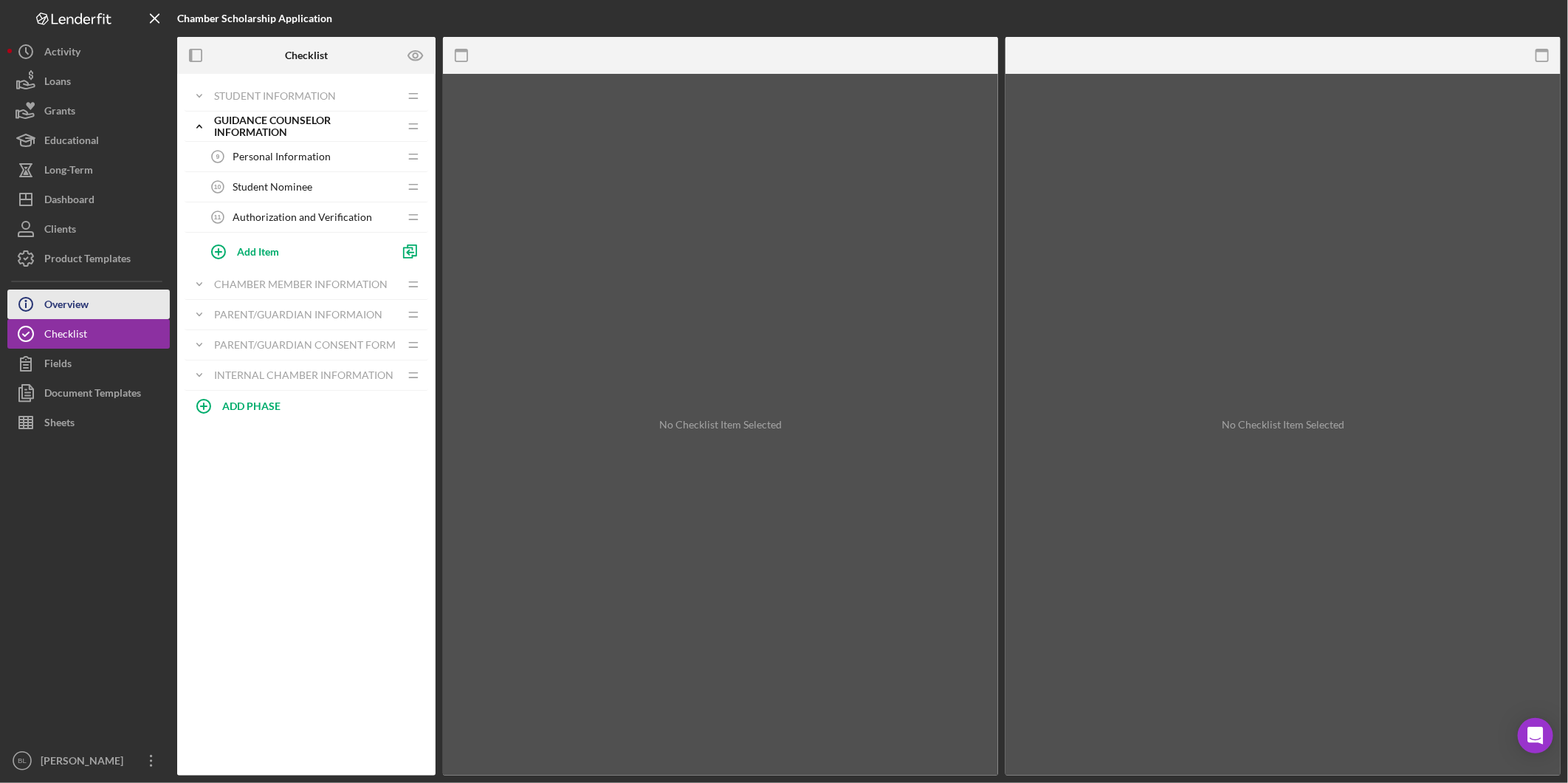
click at [113, 308] on button "Icon/Info Overview" at bounding box center [89, 304] width 163 height 29
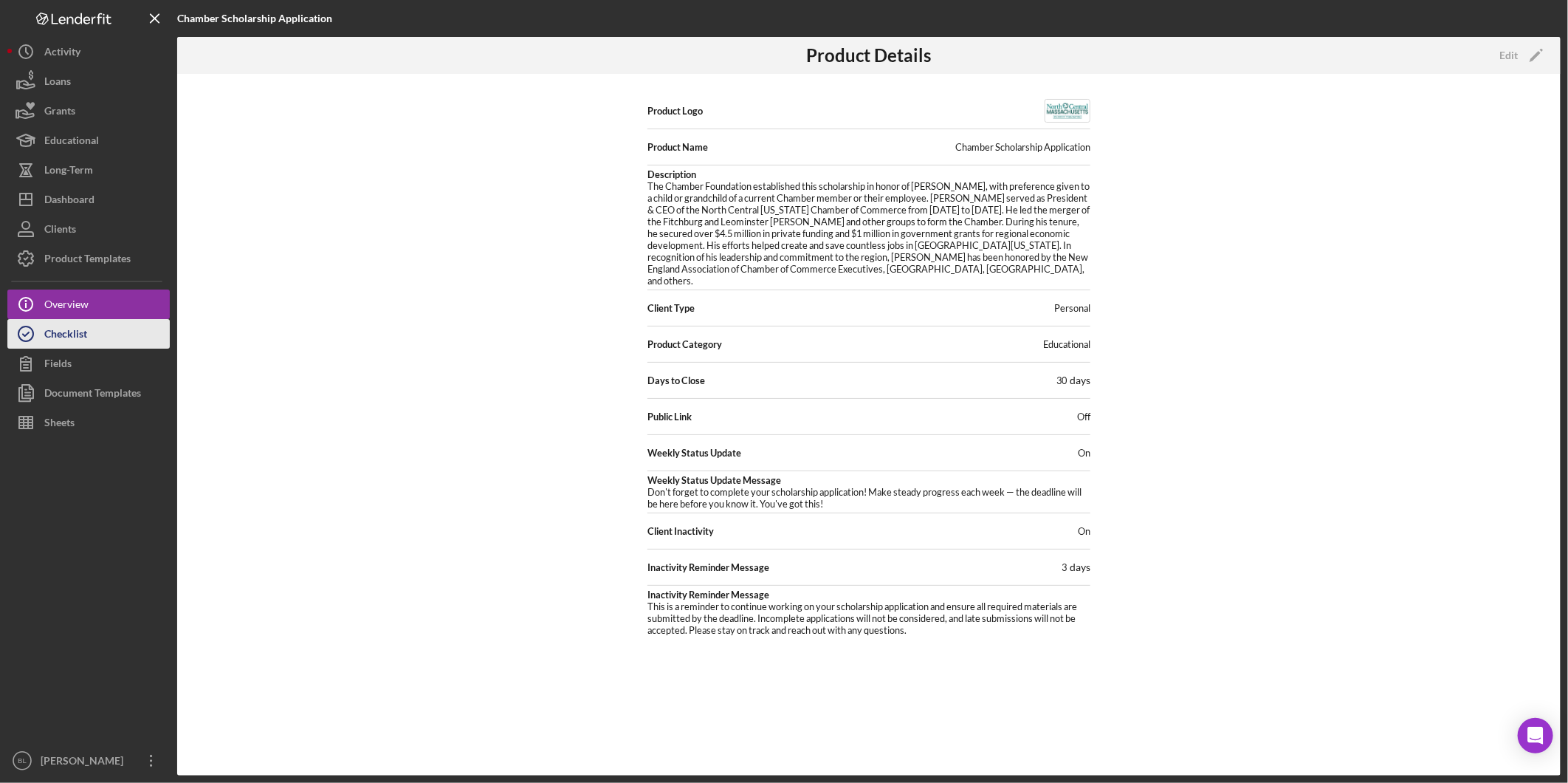
click at [120, 333] on button "Checklist" at bounding box center [89, 333] width 163 height 29
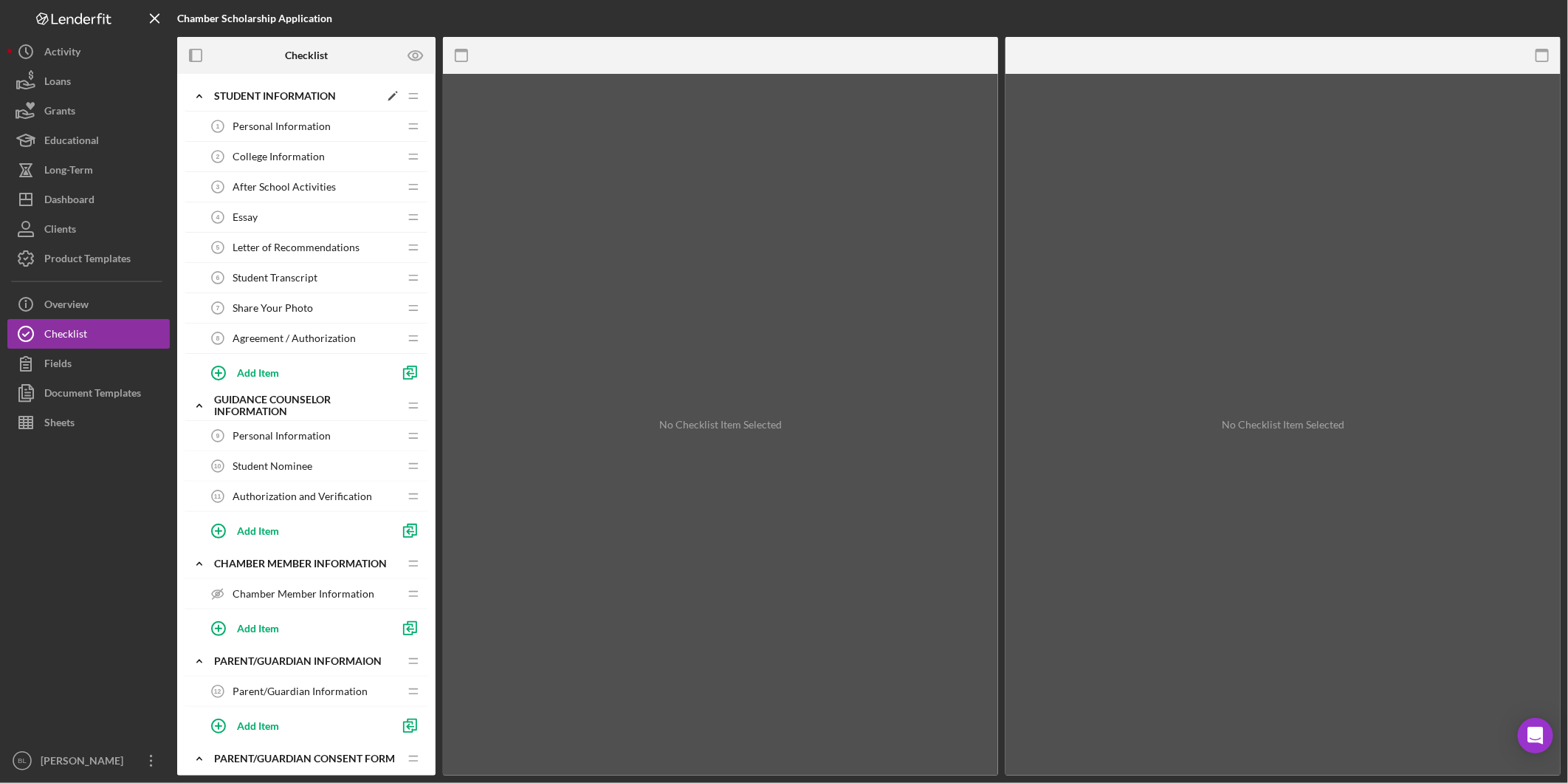
click at [192, 99] on icon "Icon/Expander" at bounding box center [199, 96] width 29 height 29
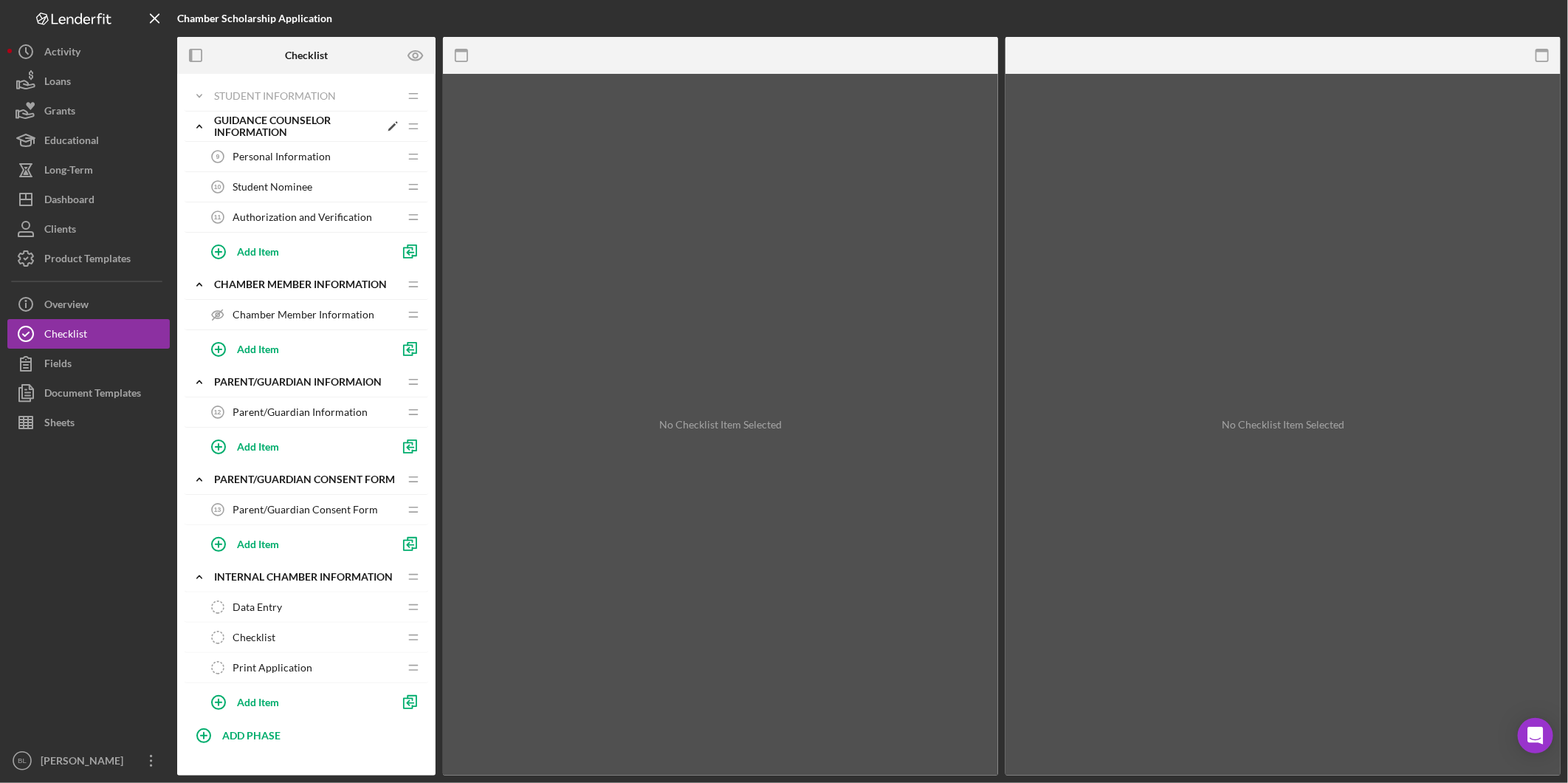
click at [197, 126] on icon "Icon/Expander" at bounding box center [199, 126] width 29 height 29
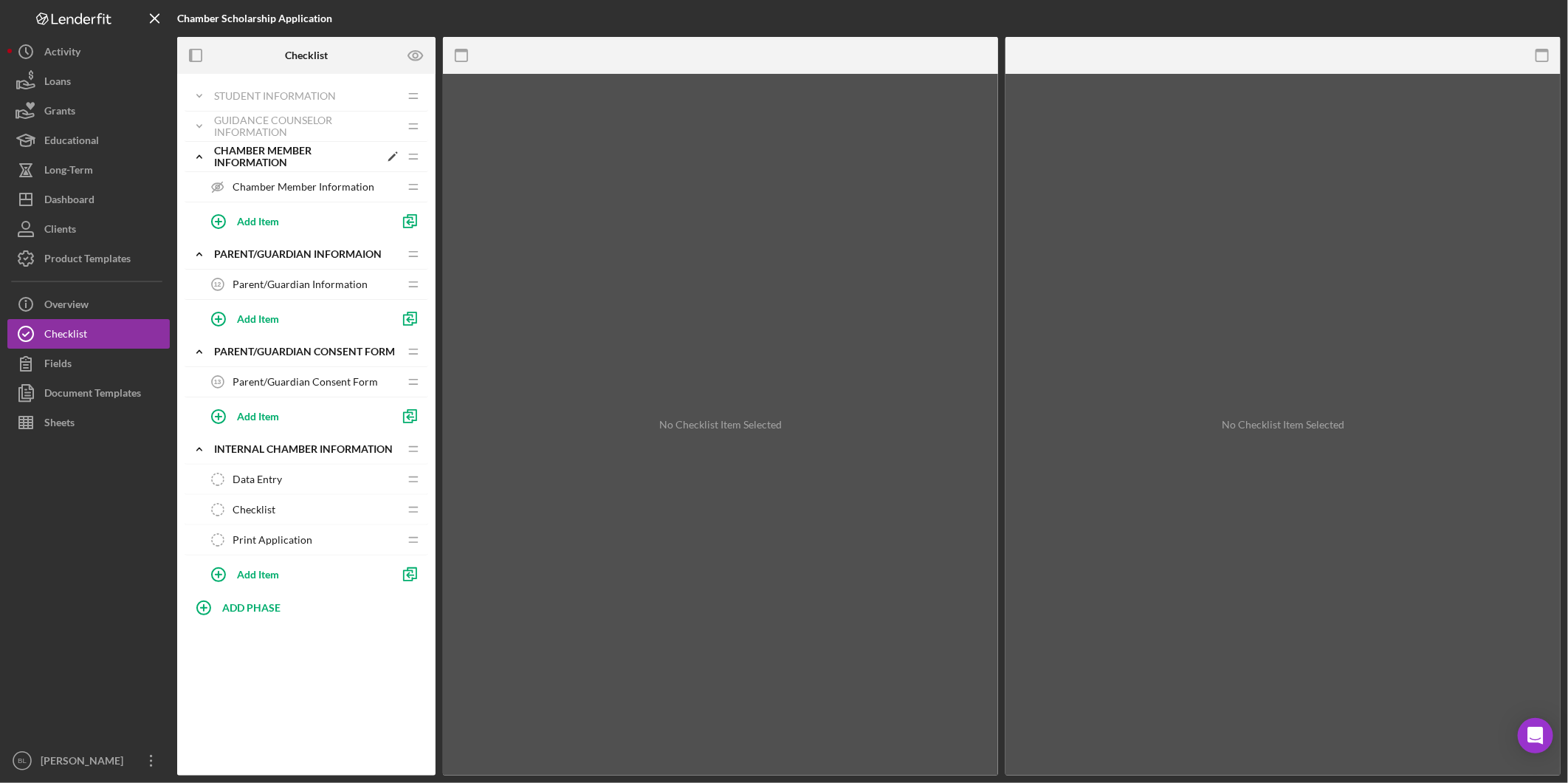
click at [201, 158] on polyline at bounding box center [199, 156] width 4 height 3
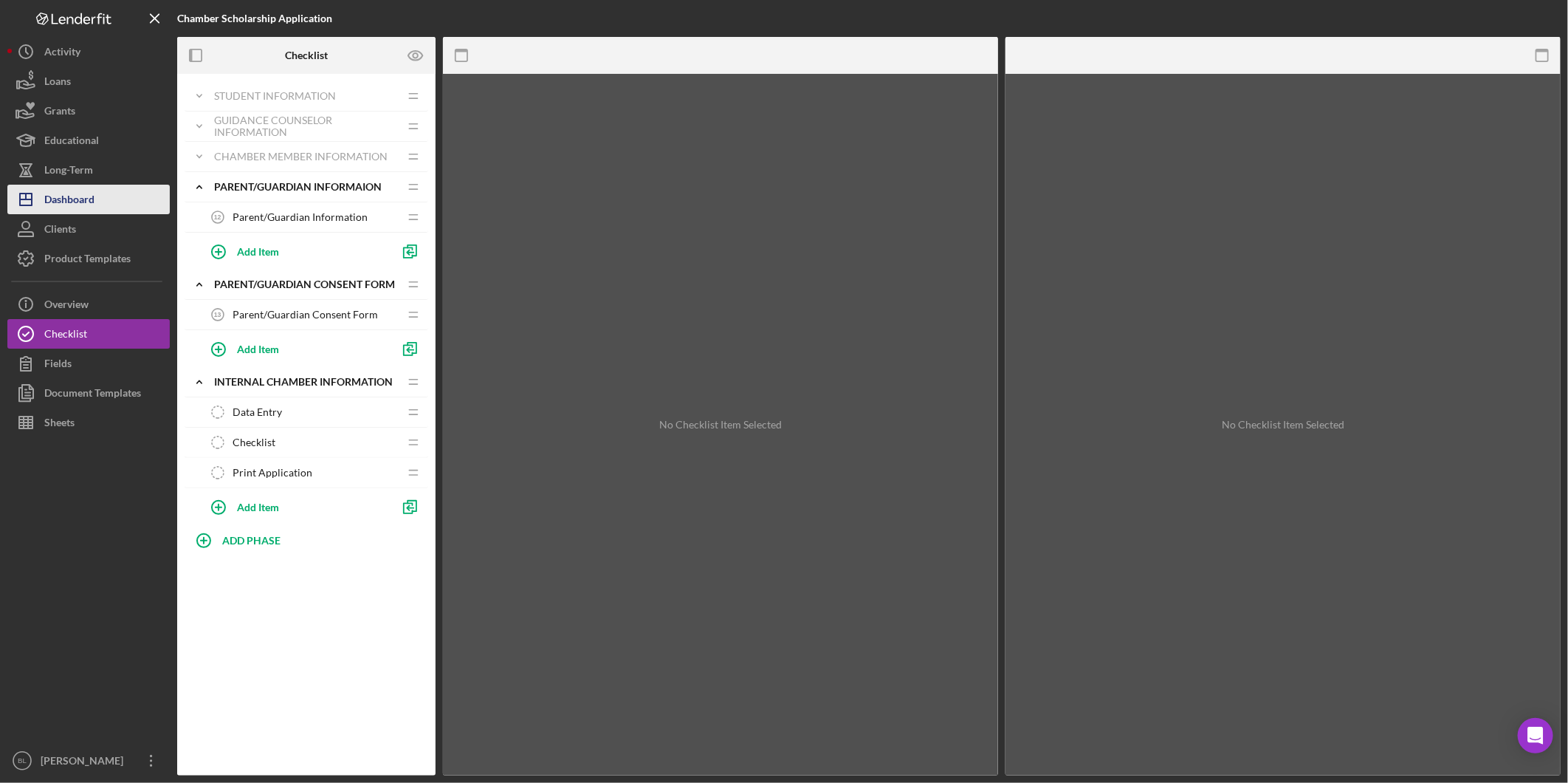
click at [86, 208] on div "Dashboard" at bounding box center [69, 201] width 50 height 33
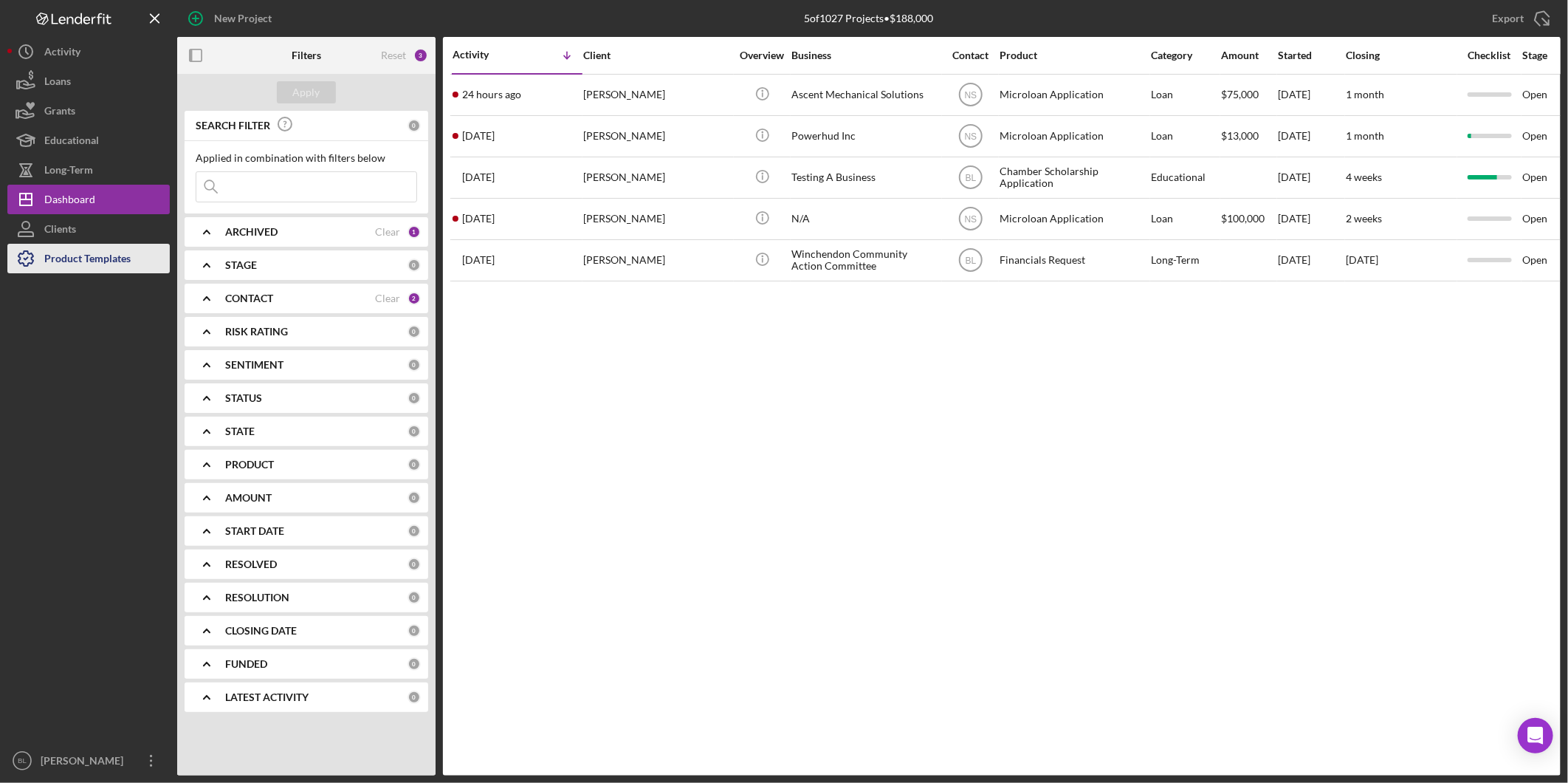
click at [85, 254] on div "Product Templates" at bounding box center [87, 260] width 87 height 33
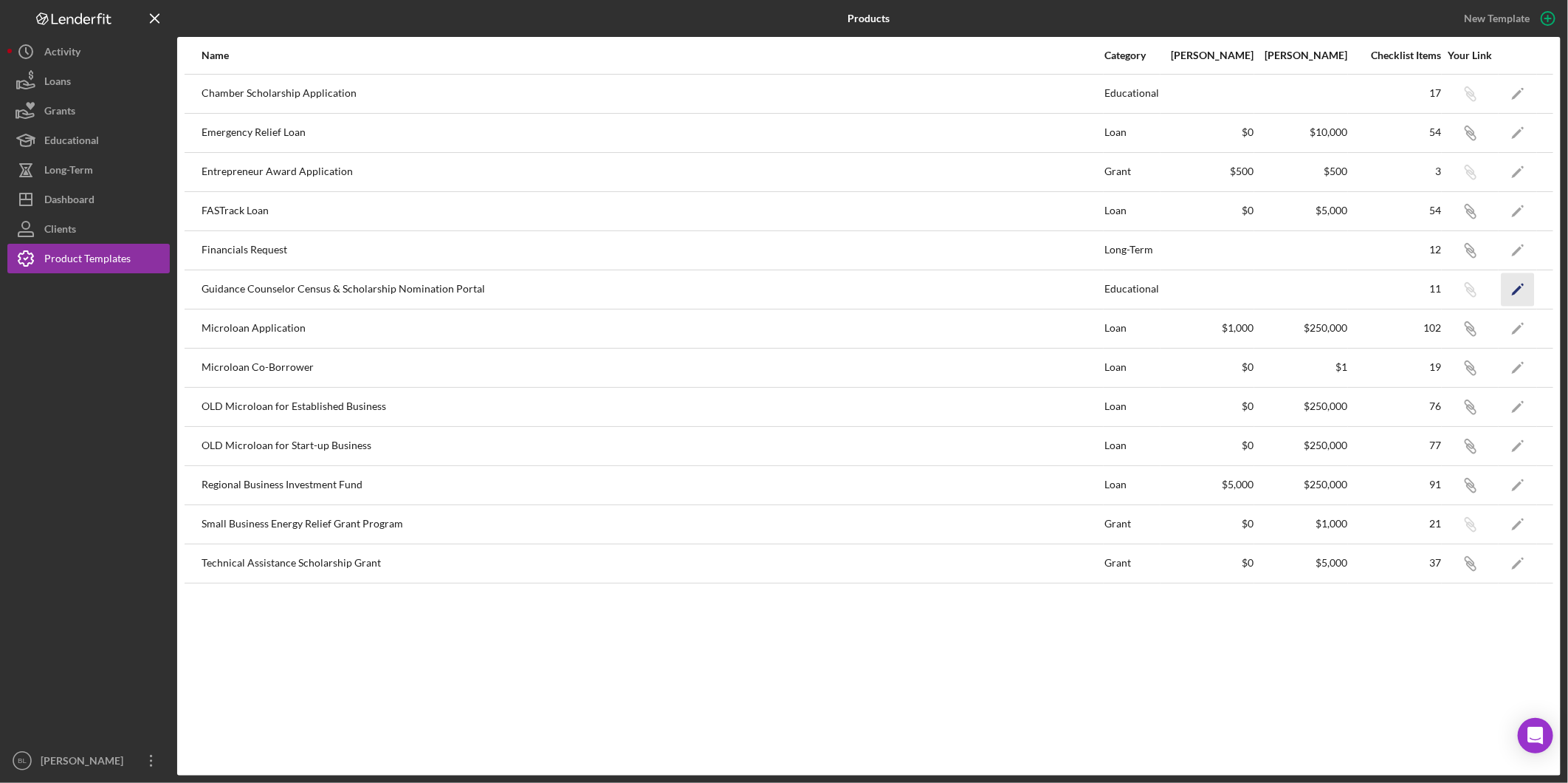
click at [1515, 285] on icon "Icon/Edit" at bounding box center [1519, 289] width 33 height 33
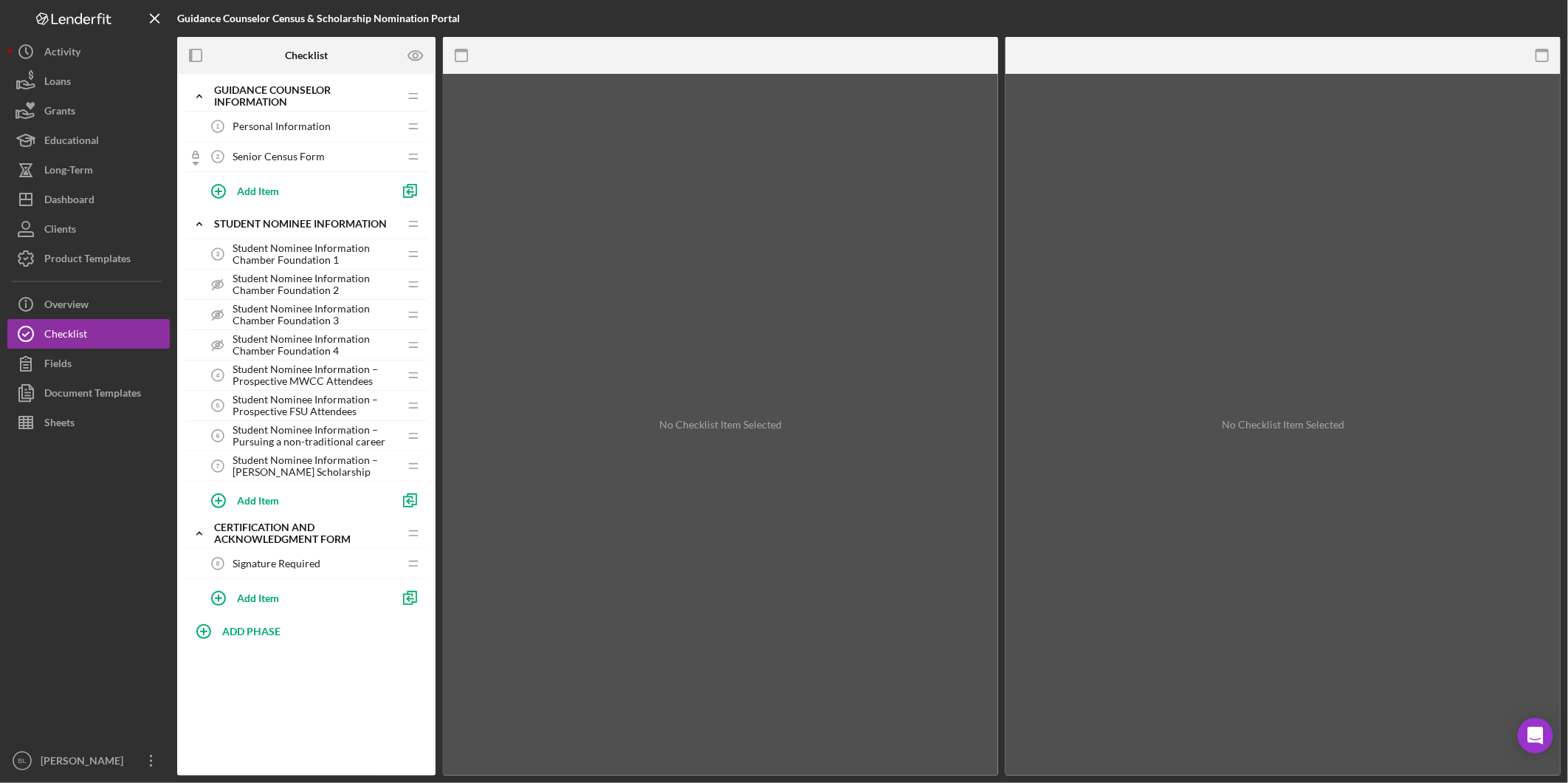
click at [281, 342] on span "Student Nominee Information Chamber Foundation 4" at bounding box center [316, 344] width 166 height 23
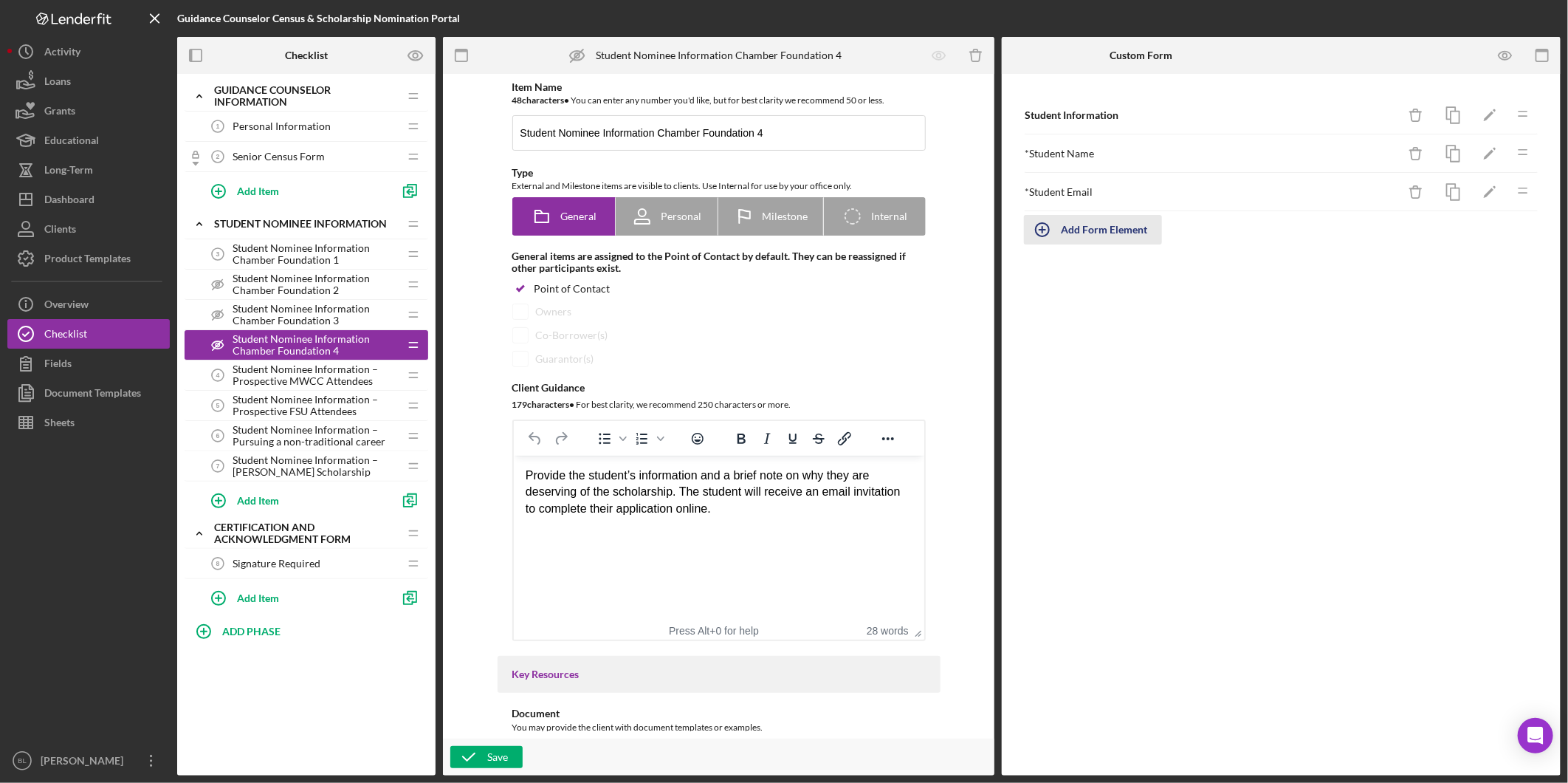
click at [1111, 242] on div "Add Form Element" at bounding box center [1105, 230] width 87 height 29
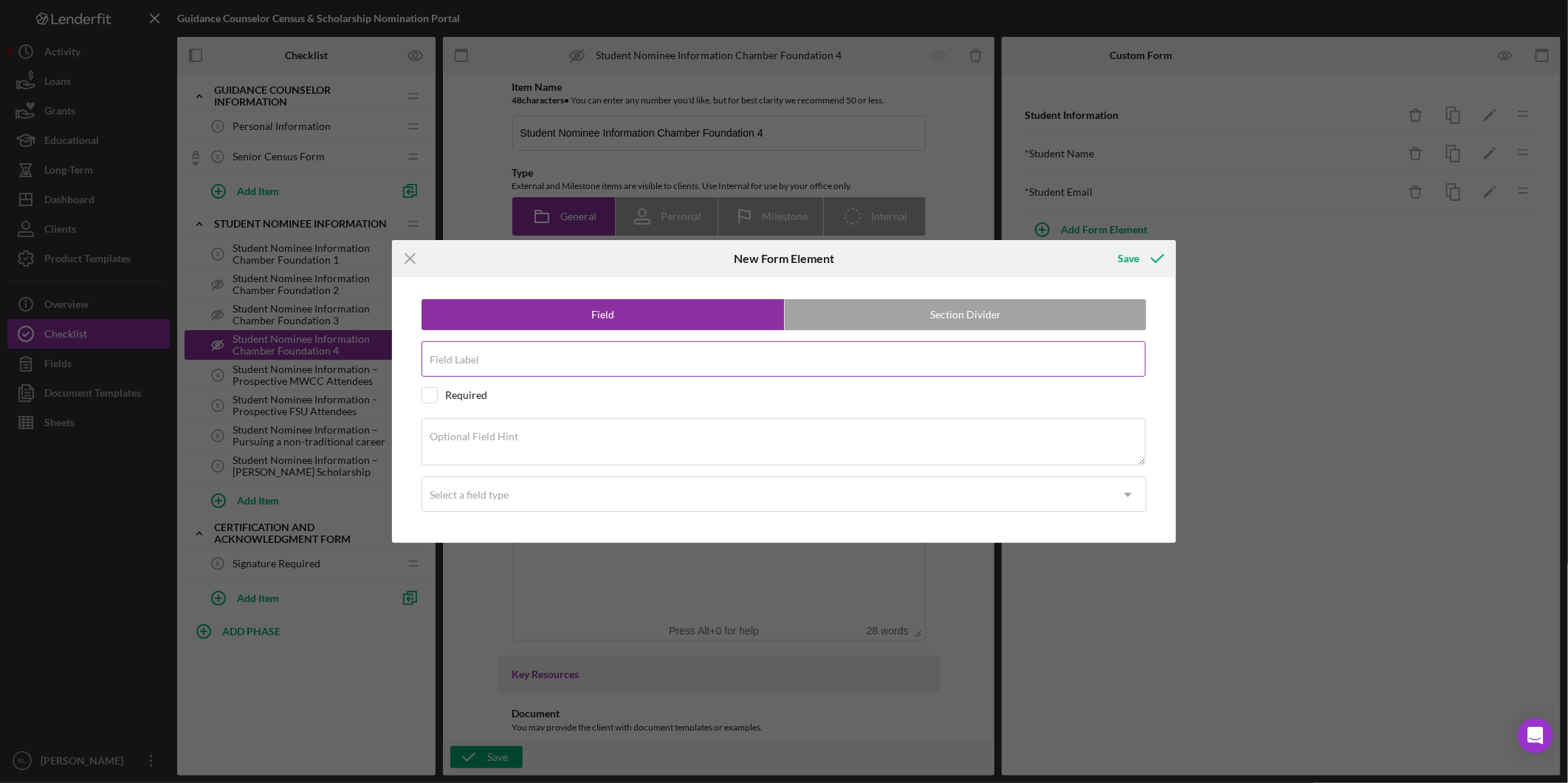
click at [632, 358] on input "Field Label" at bounding box center [784, 359] width 724 height 36
type input "Why nominate this student for the scholarship?"
click at [424, 398] on input "checkbox" at bounding box center [430, 395] width 15 height 15
checkbox input "true"
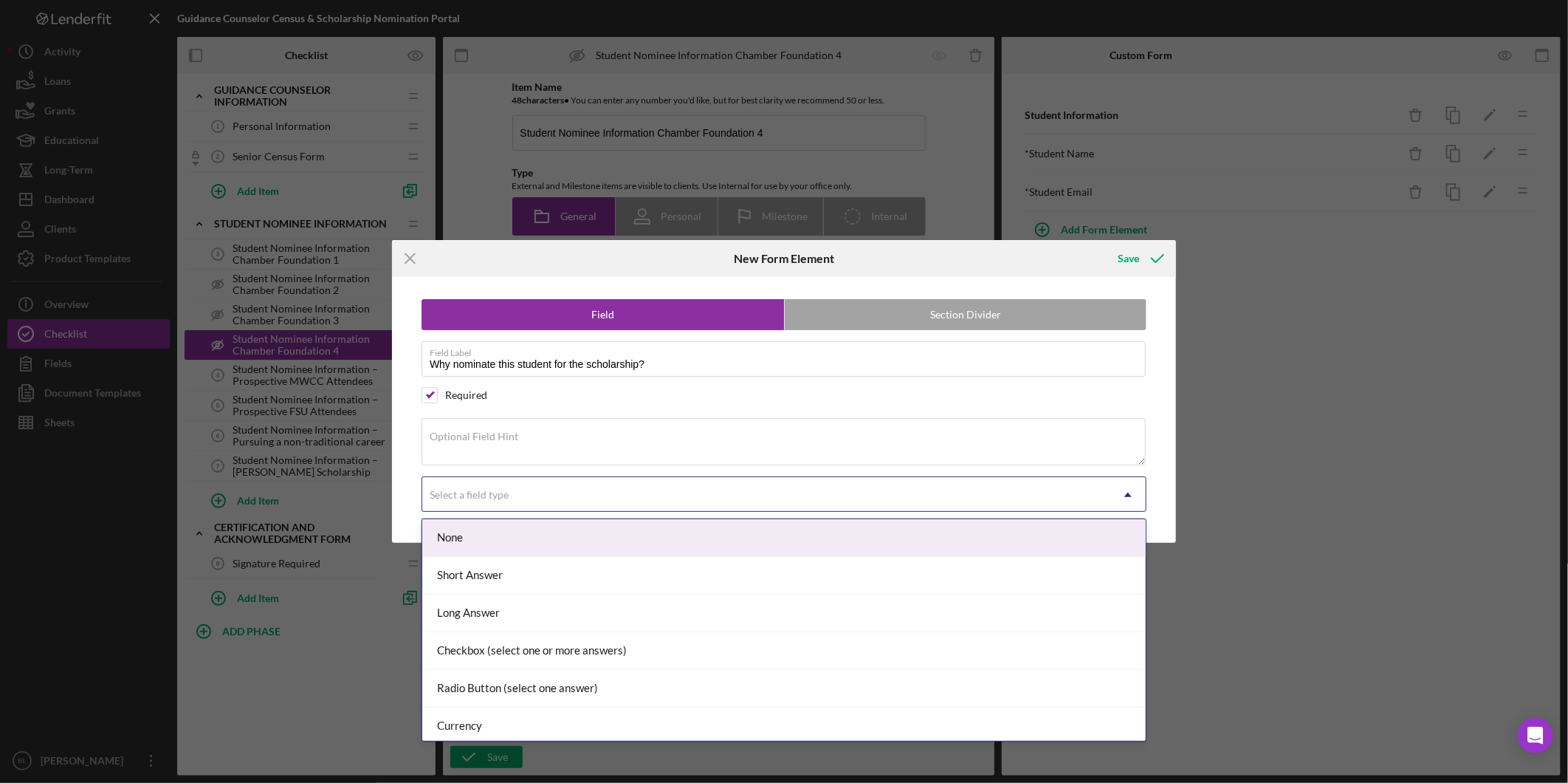
click at [544, 496] on div "Select a field type" at bounding box center [767, 494] width 688 height 34
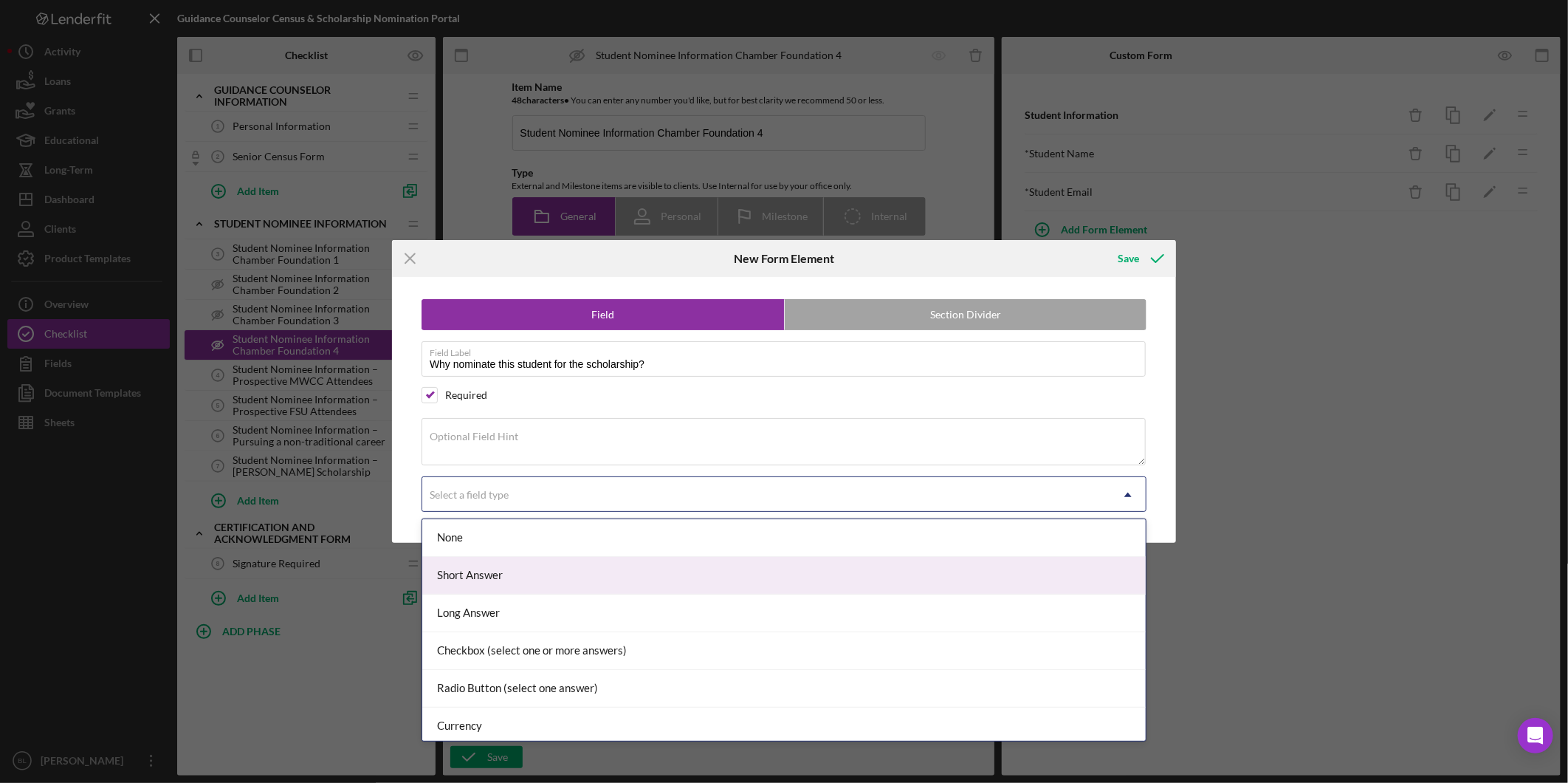
click at [520, 579] on div "Short Answer" at bounding box center [784, 575] width 723 height 37
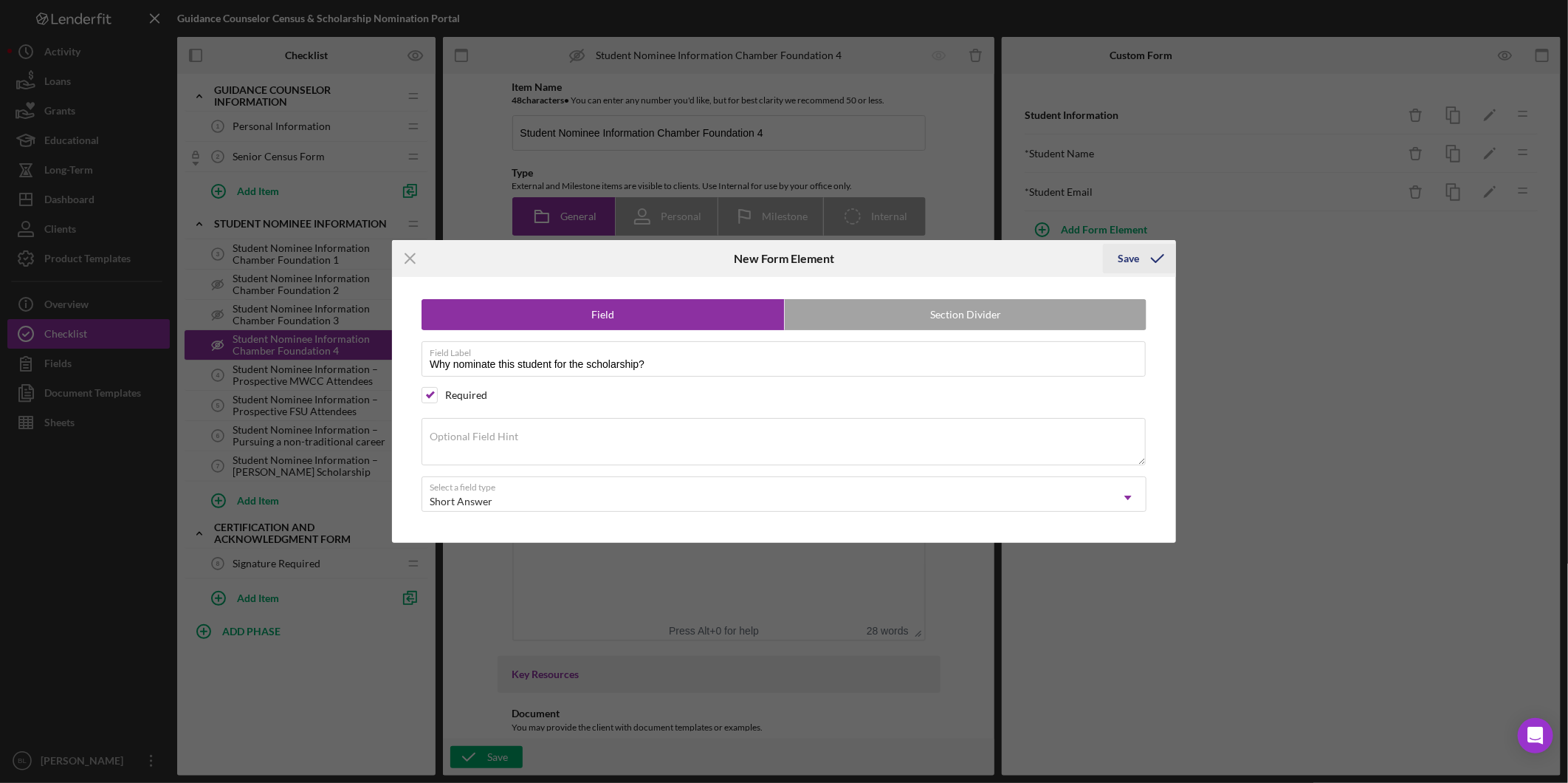
click at [1147, 258] on icon "submit" at bounding box center [1157, 258] width 37 height 37
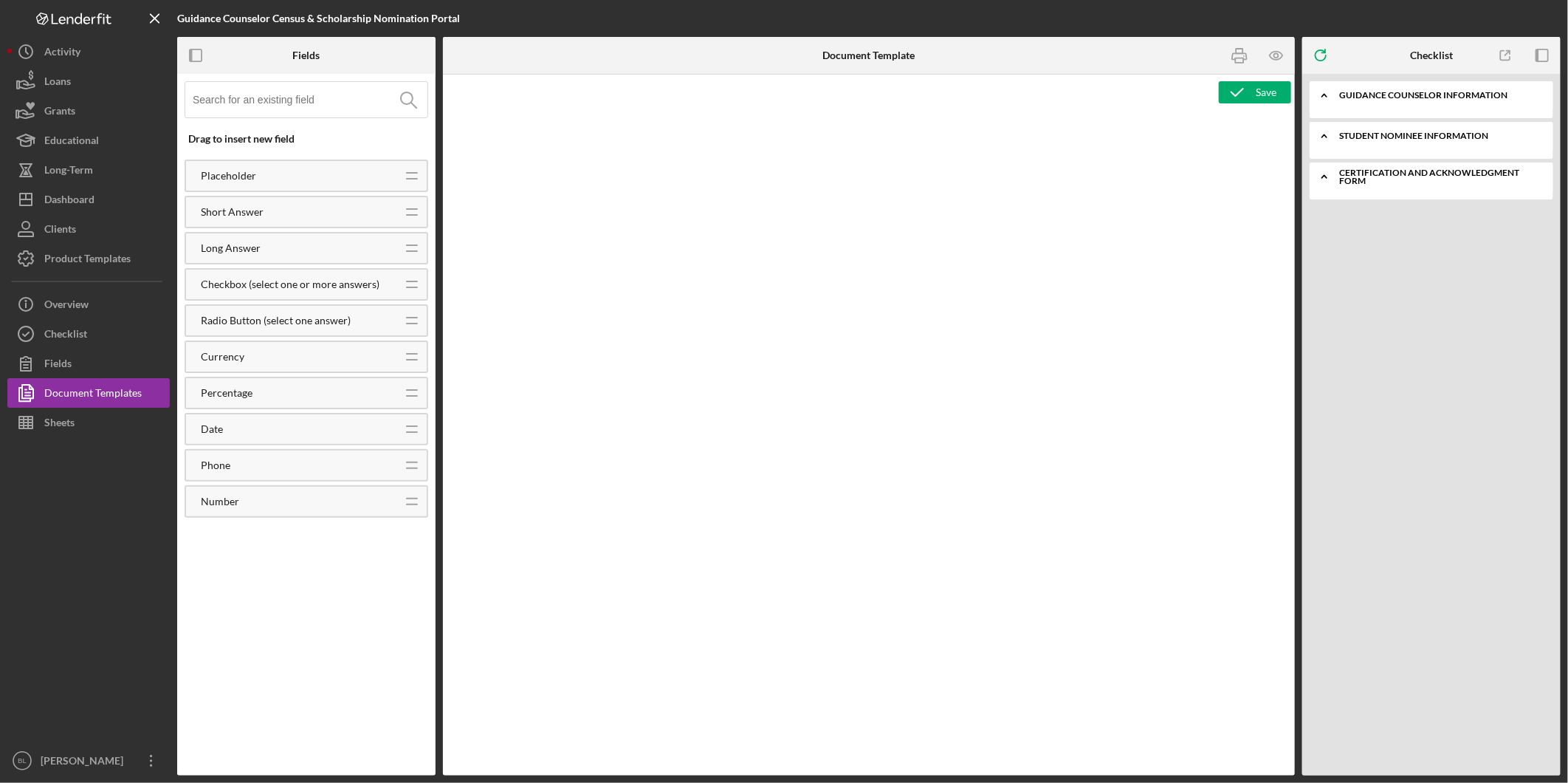
type textarea "<h1 style="text-align: center;"><span style="color: rgb(0, 0, 0);">2026 Senor C…"
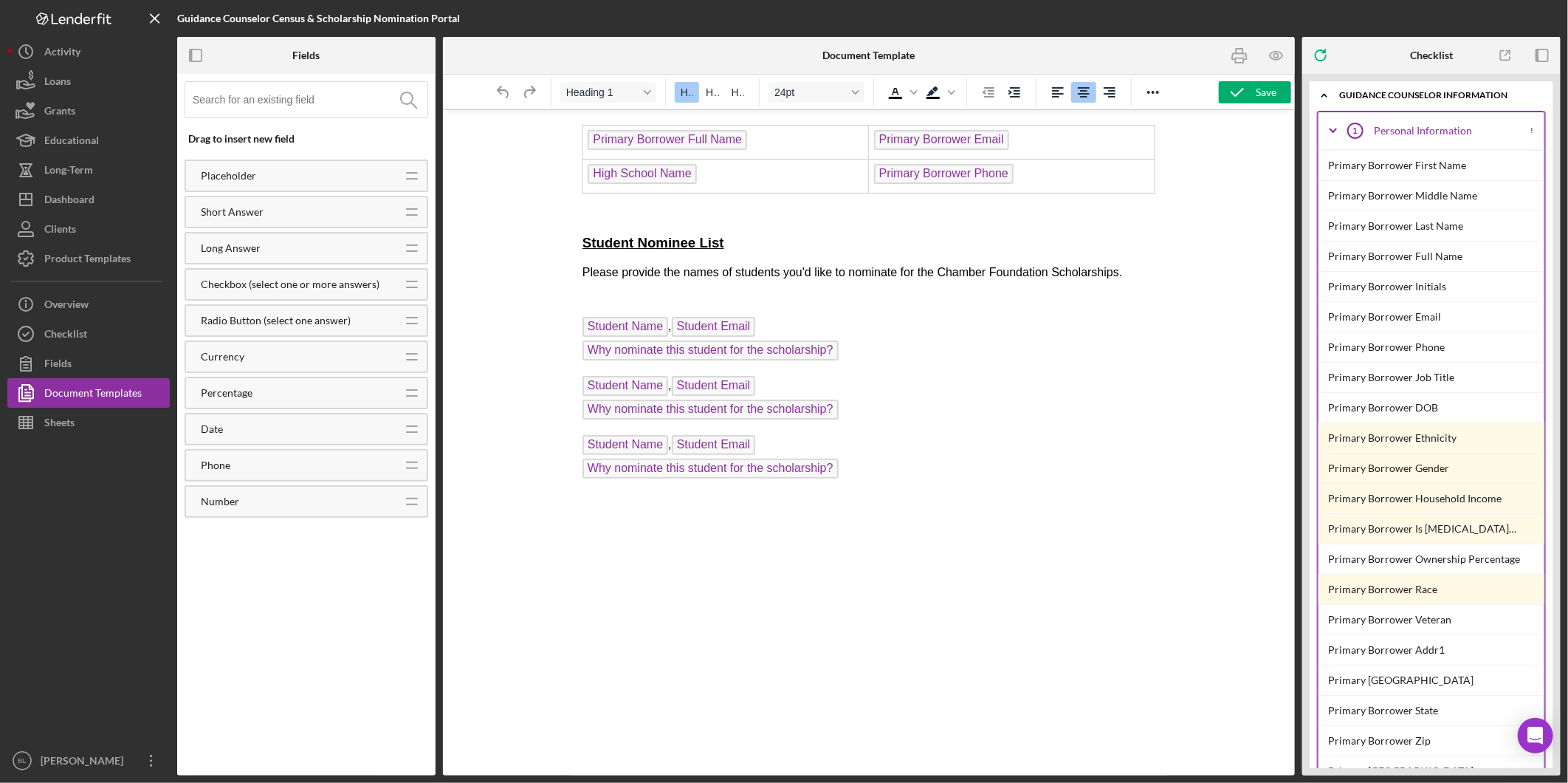
scroll to position [832, 0]
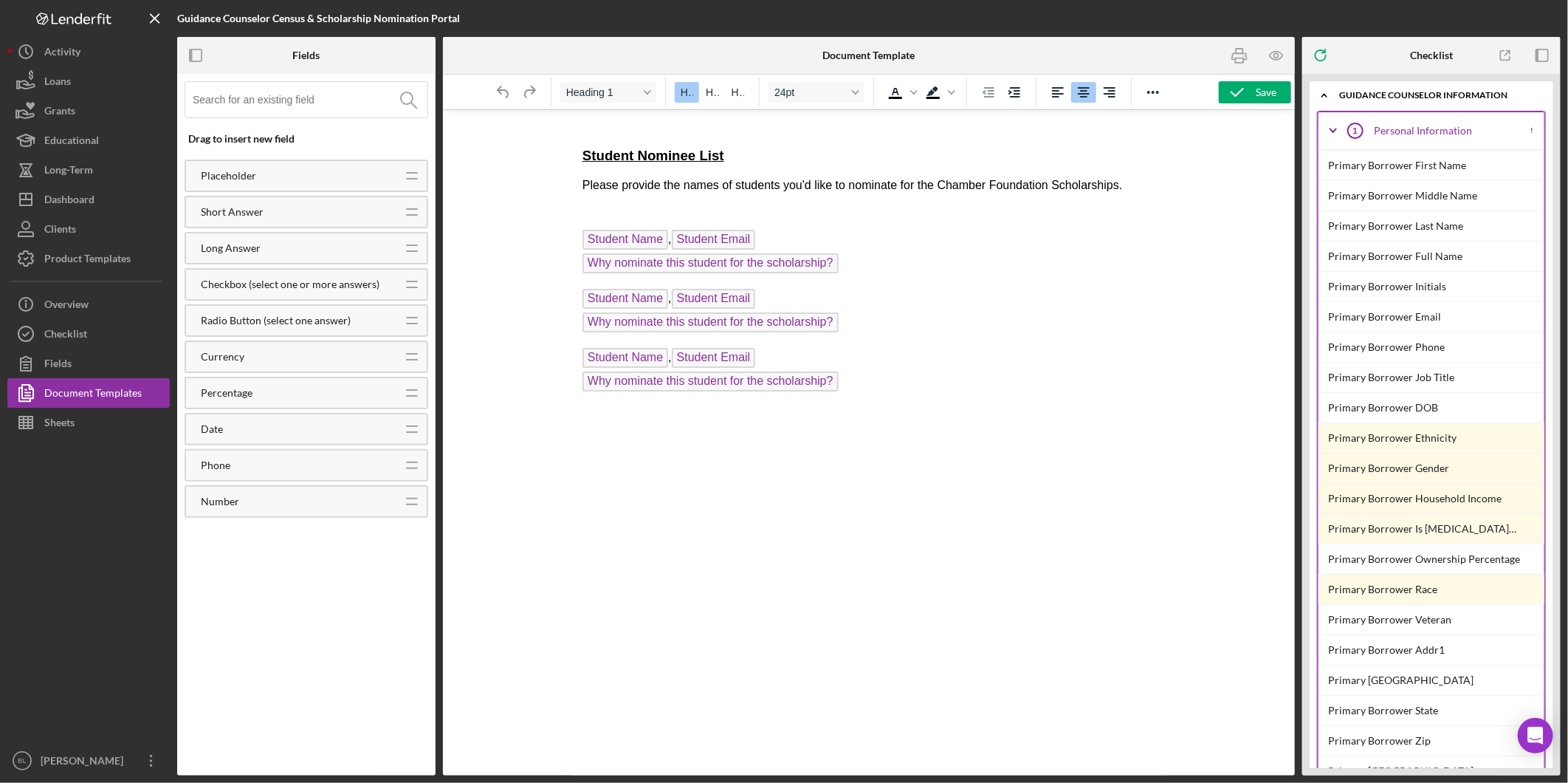
click at [1334, 126] on icon "Icon/Expander" at bounding box center [1333, 131] width 37 height 37
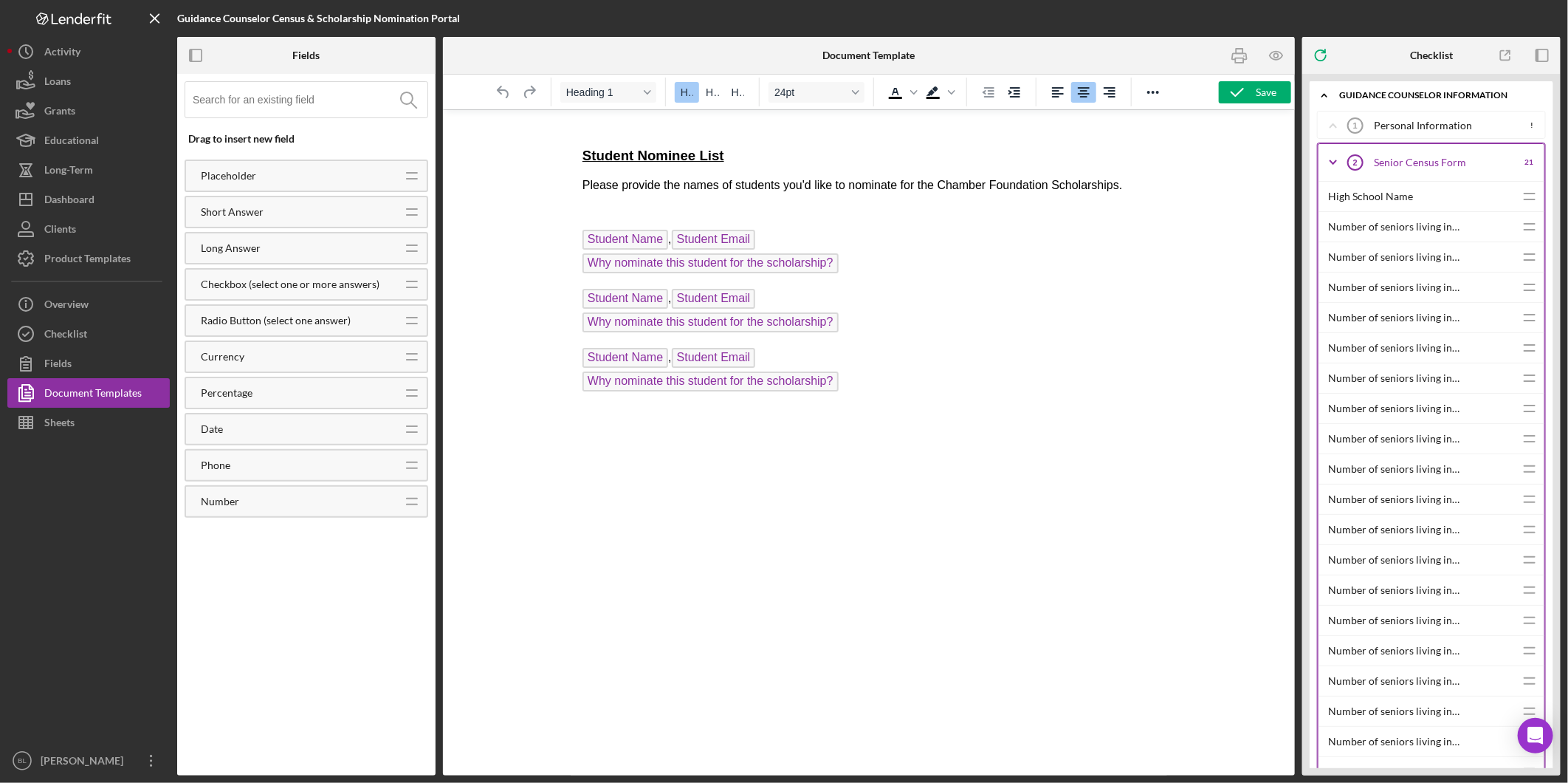
click at [1332, 159] on icon "Icon/Expander" at bounding box center [1333, 162] width 37 height 37
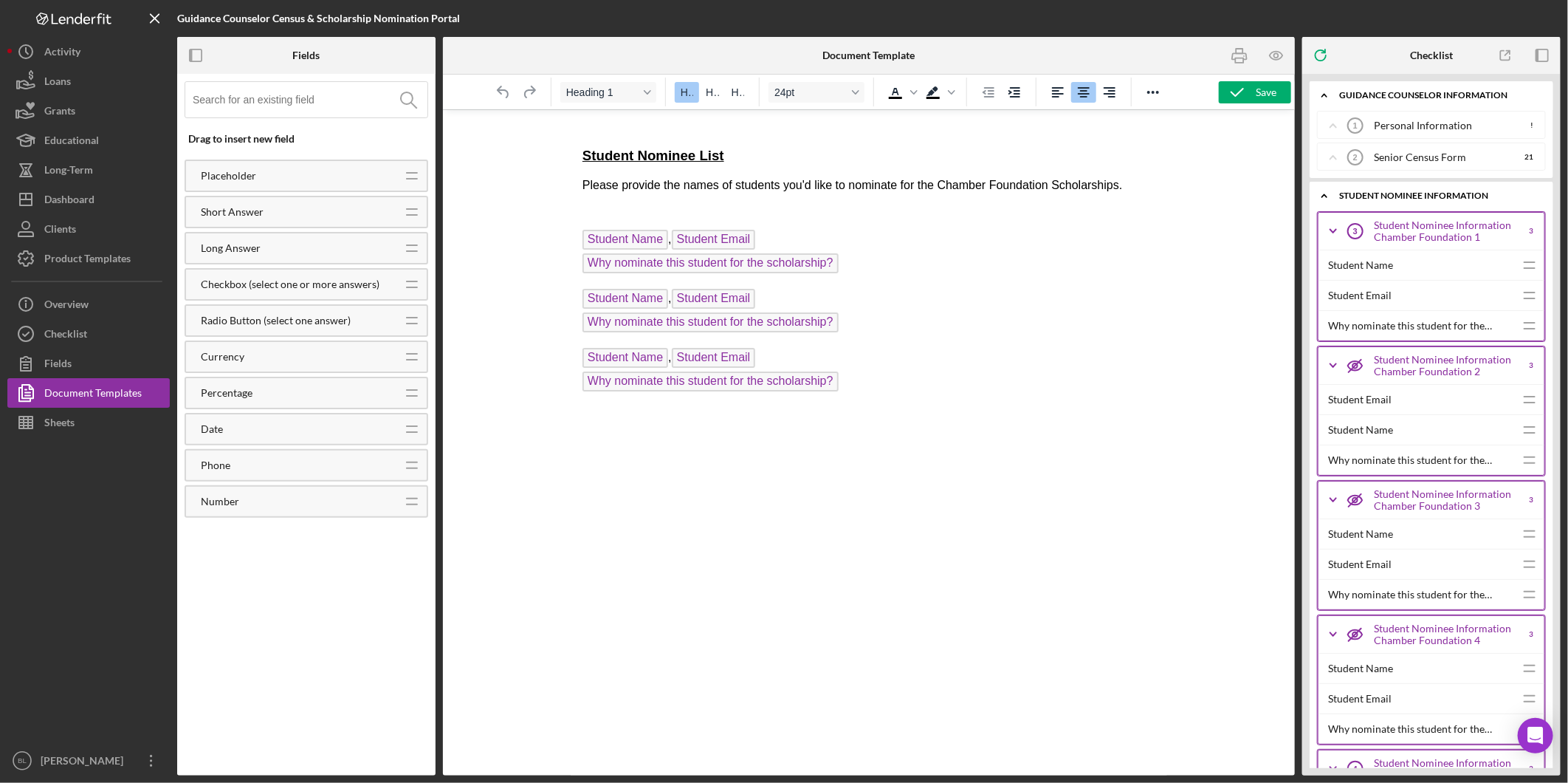
click at [1333, 227] on icon "Icon/Expander" at bounding box center [1333, 230] width 37 height 37
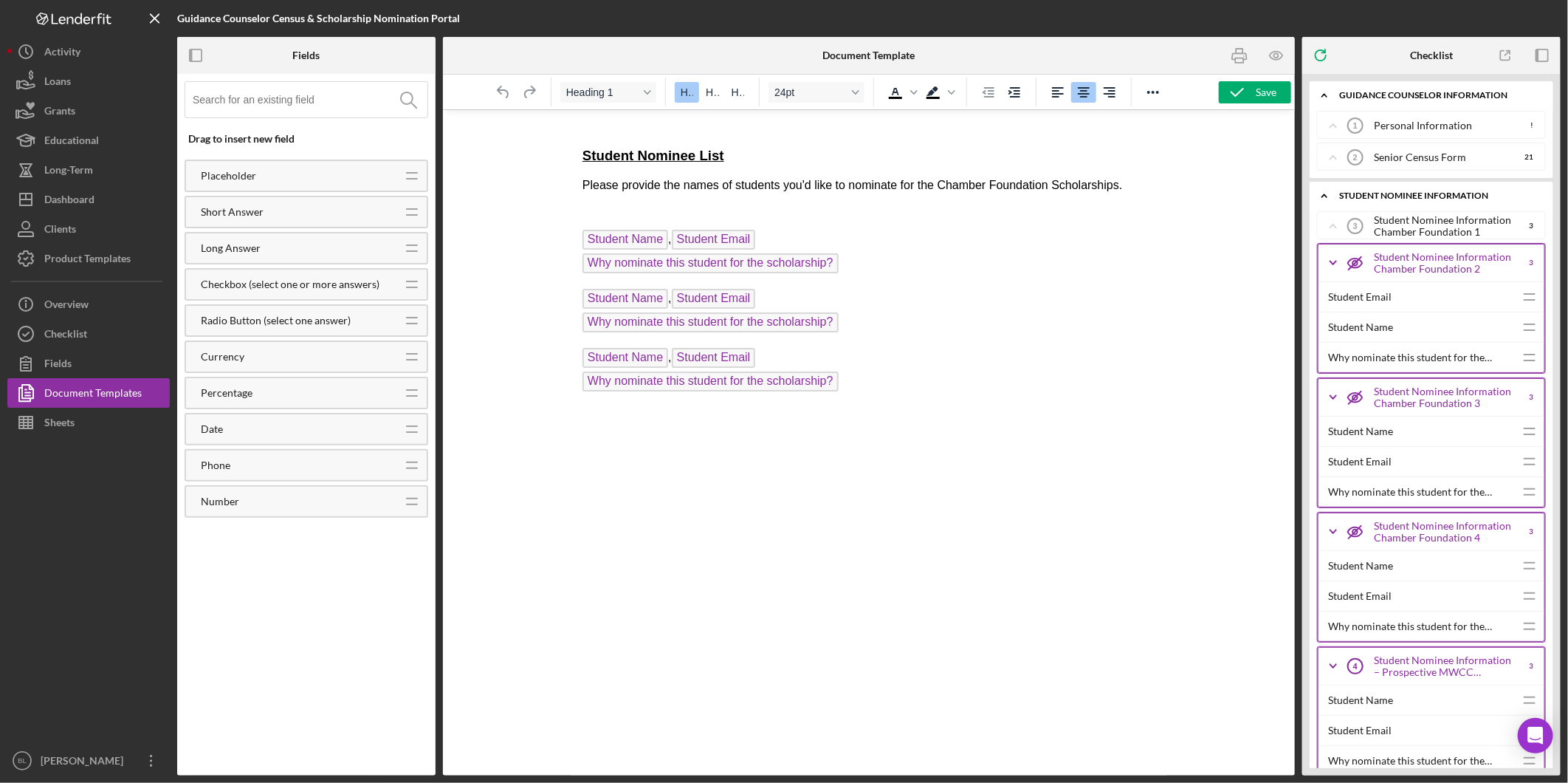
click at [1333, 251] on icon "Icon/Expander" at bounding box center [1333, 262] width 37 height 37
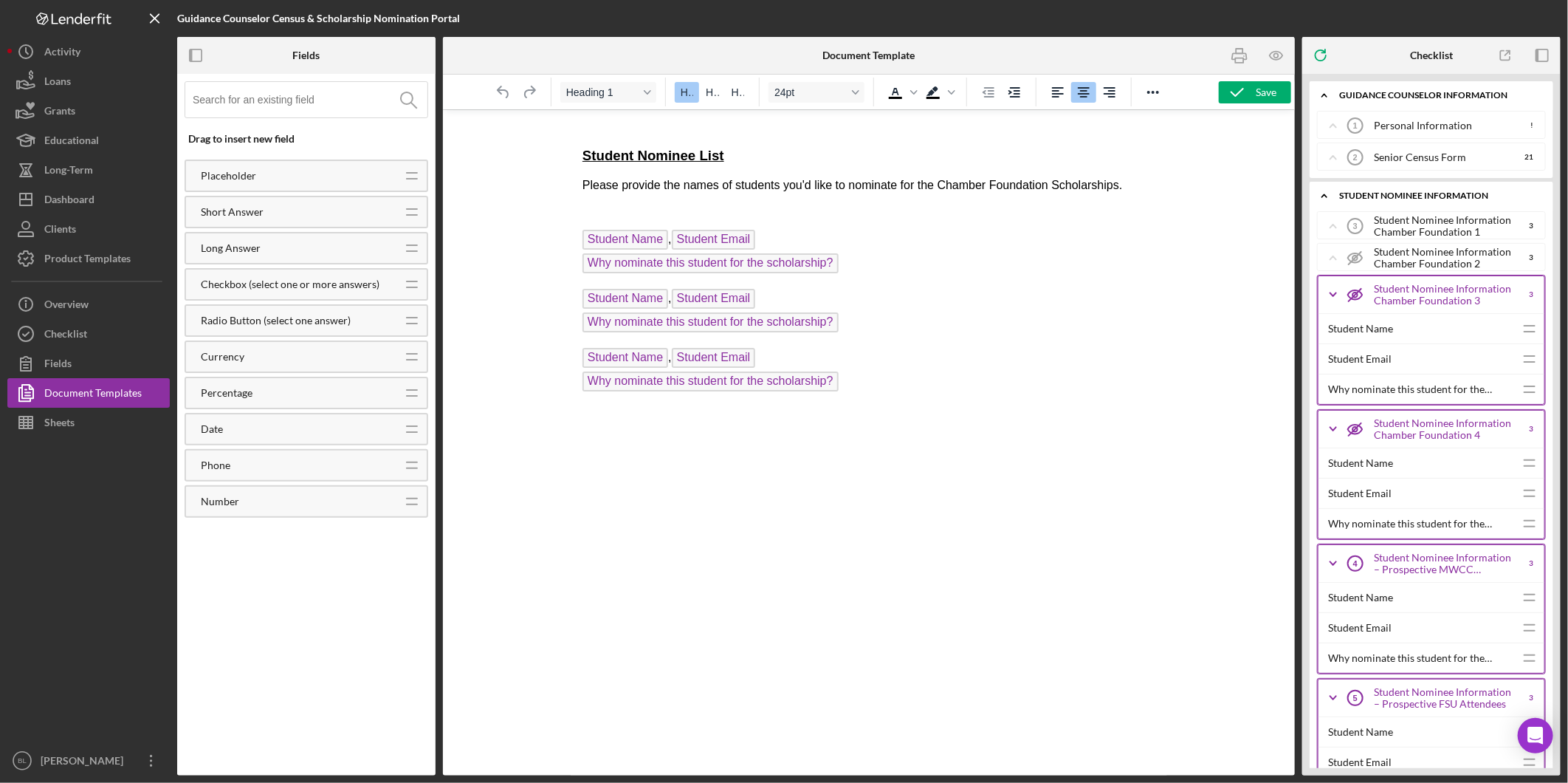
click at [1335, 293] on icon "Icon/Expander" at bounding box center [1333, 294] width 37 height 37
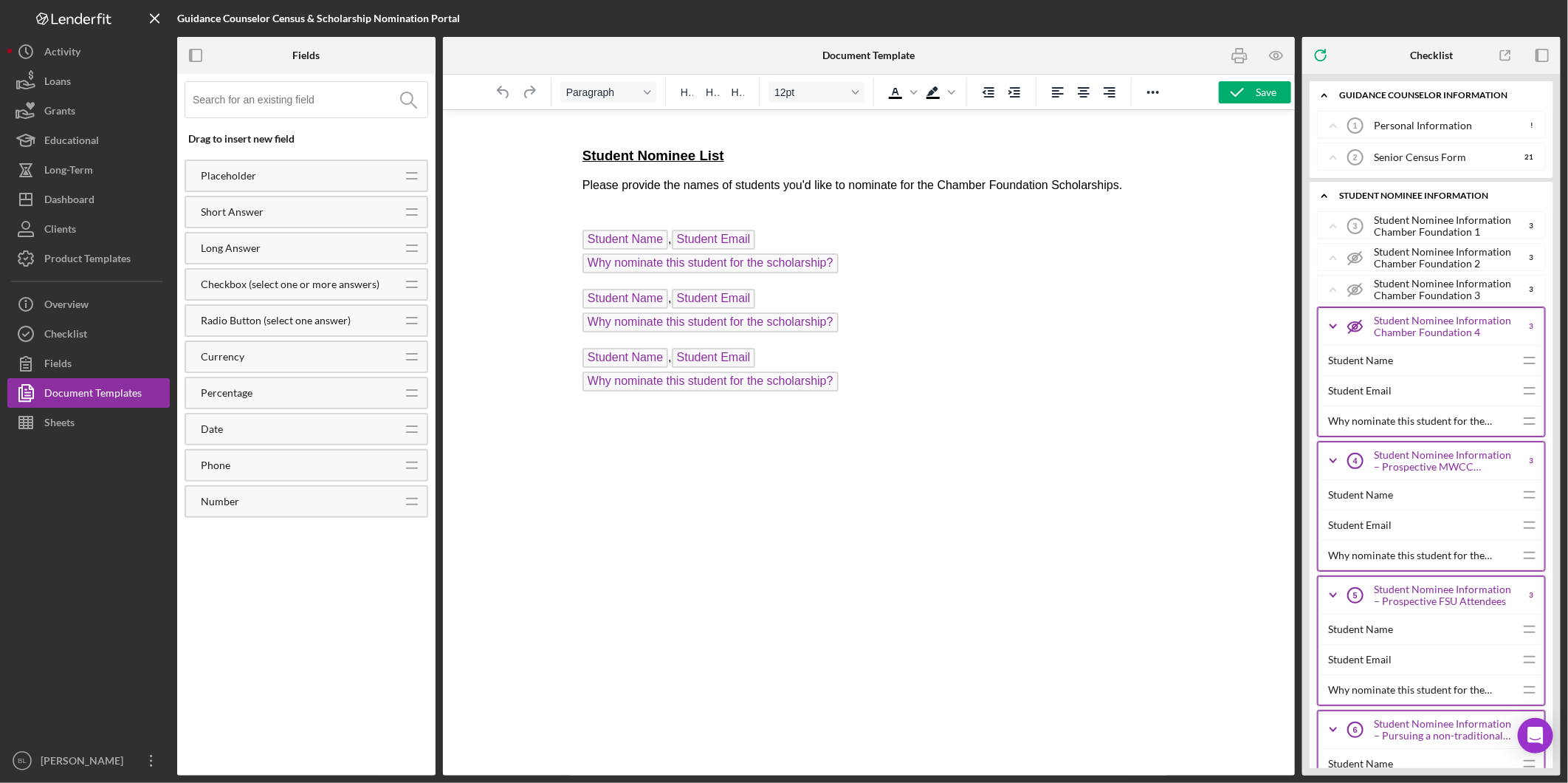
click at [697, 418] on p "Rich Text Area. Press ALT-0 for help." at bounding box center [868, 414] width 573 height 16
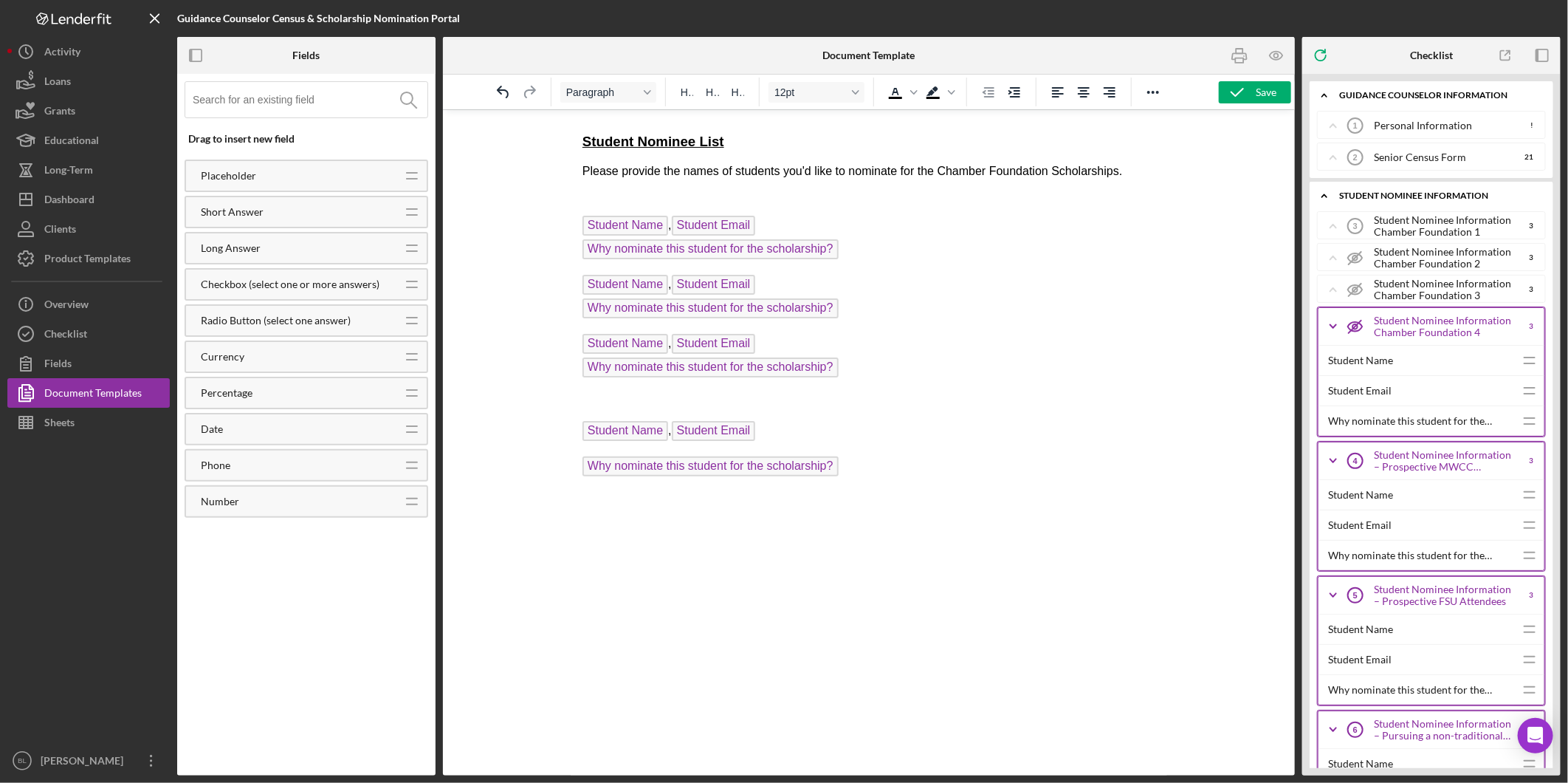
click at [577, 475] on html "2026 Senor Census Form Name of School: High School Name Guidance Counselor: Pri…" at bounding box center [868, 25] width 597 height 1498
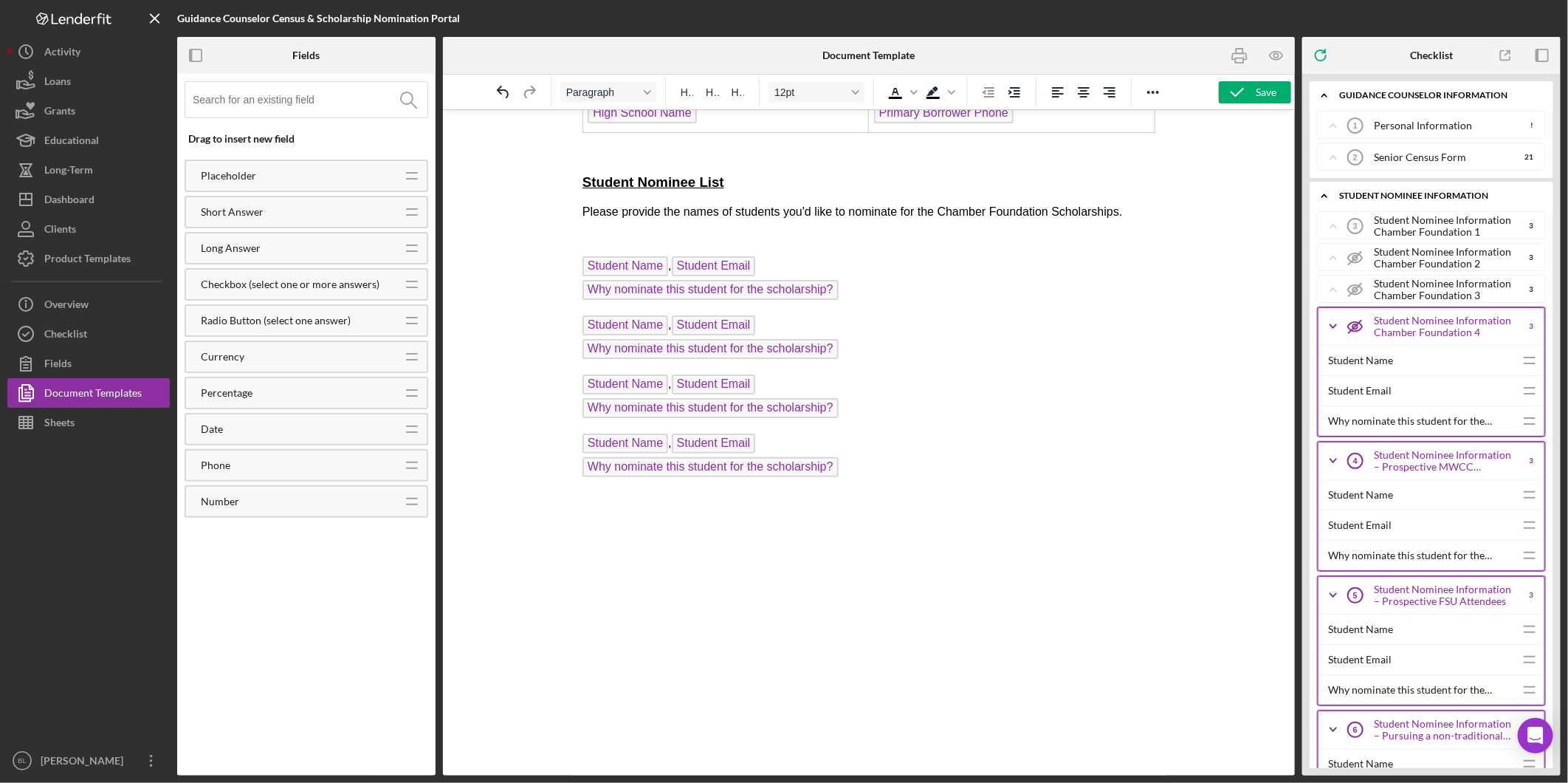
scroll to position [805, 0]
click at [582, 243] on p "Rich Text Area. Press ALT-0 for help." at bounding box center [868, 238] width 573 height 12
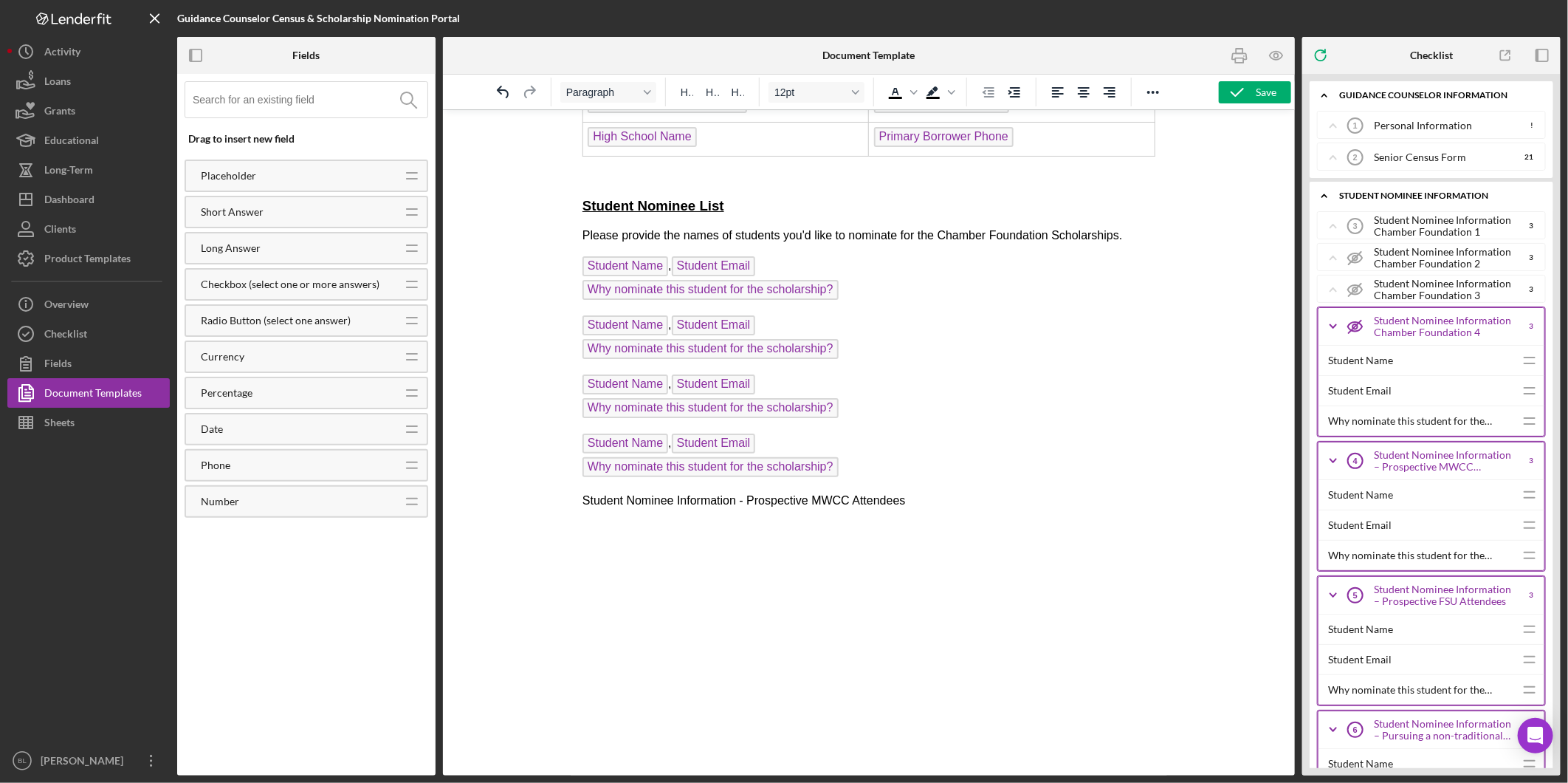
scroll to position [780, 0]
click at [928, 508] on body "2026 Senor Census Form Name of School: High School Name Guidance Counselor: Pri…" at bounding box center [868, 60] width 573 height 1407
click at [1334, 327] on polyline at bounding box center [1333, 326] width 6 height 3
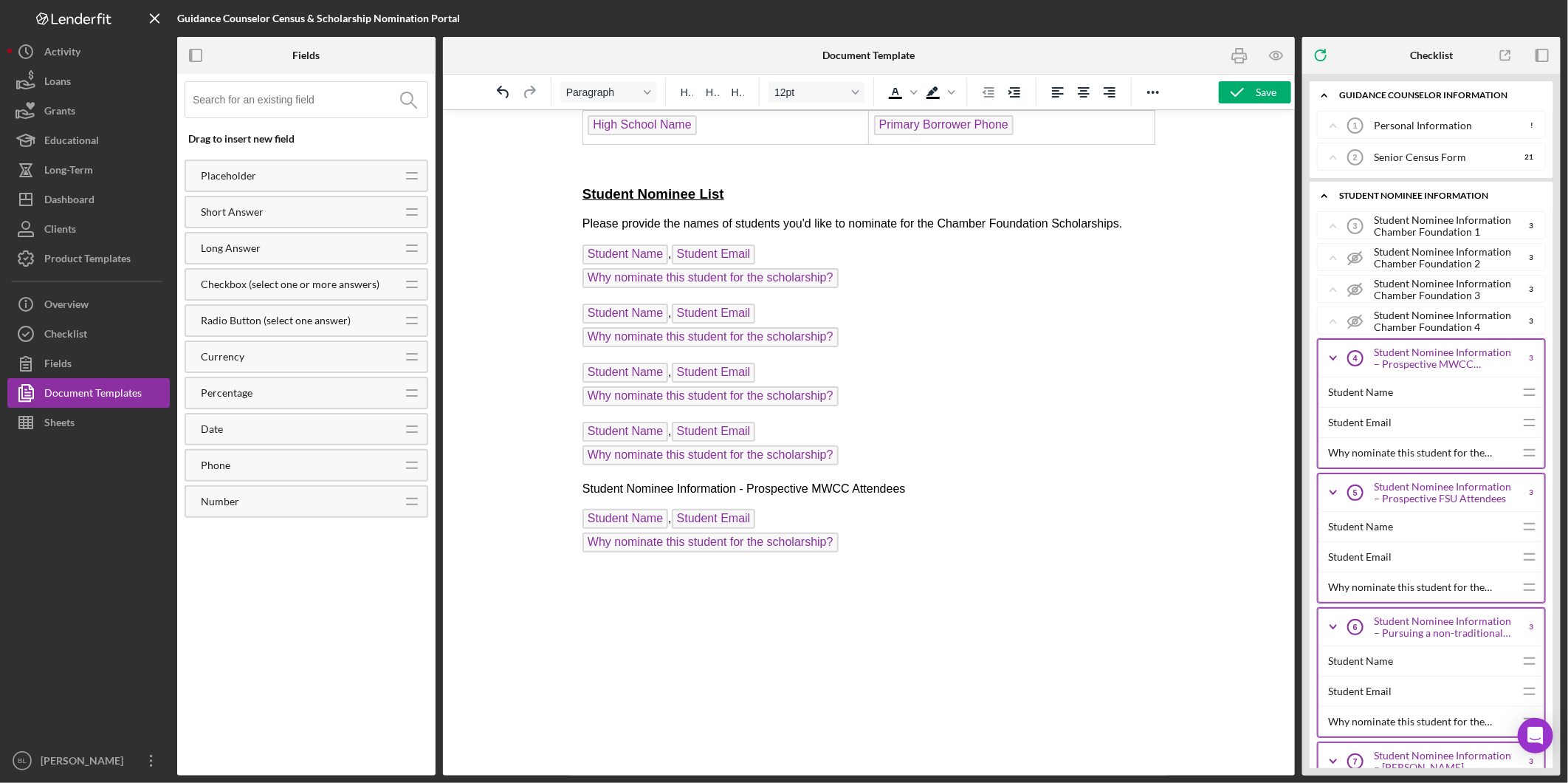
click at [1337, 358] on polyline at bounding box center [1333, 358] width 6 height 3
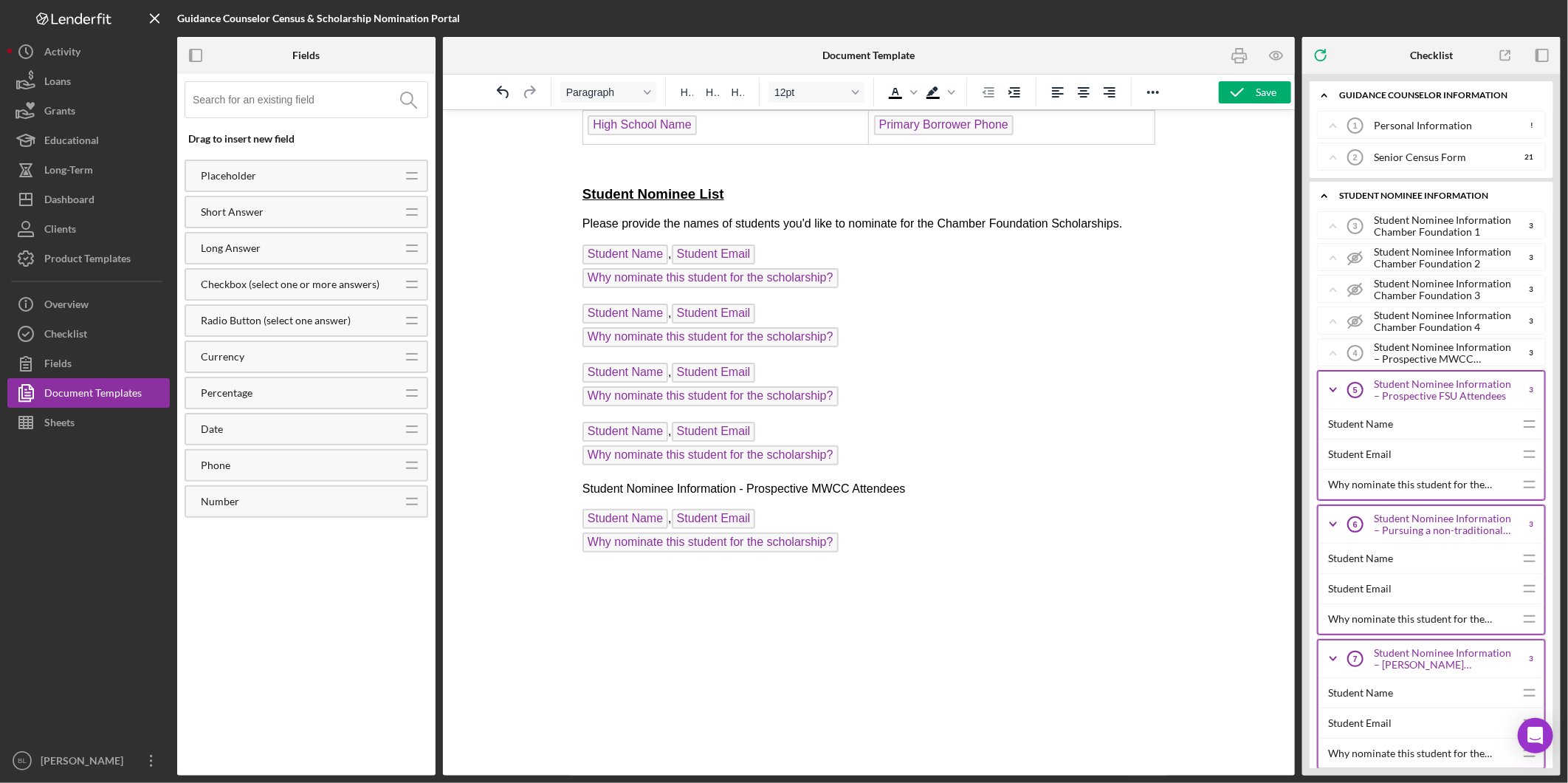
click at [586, 583] on p "Rich Text Area. Press ALT-0 for help." at bounding box center [868, 575] width 573 height 16
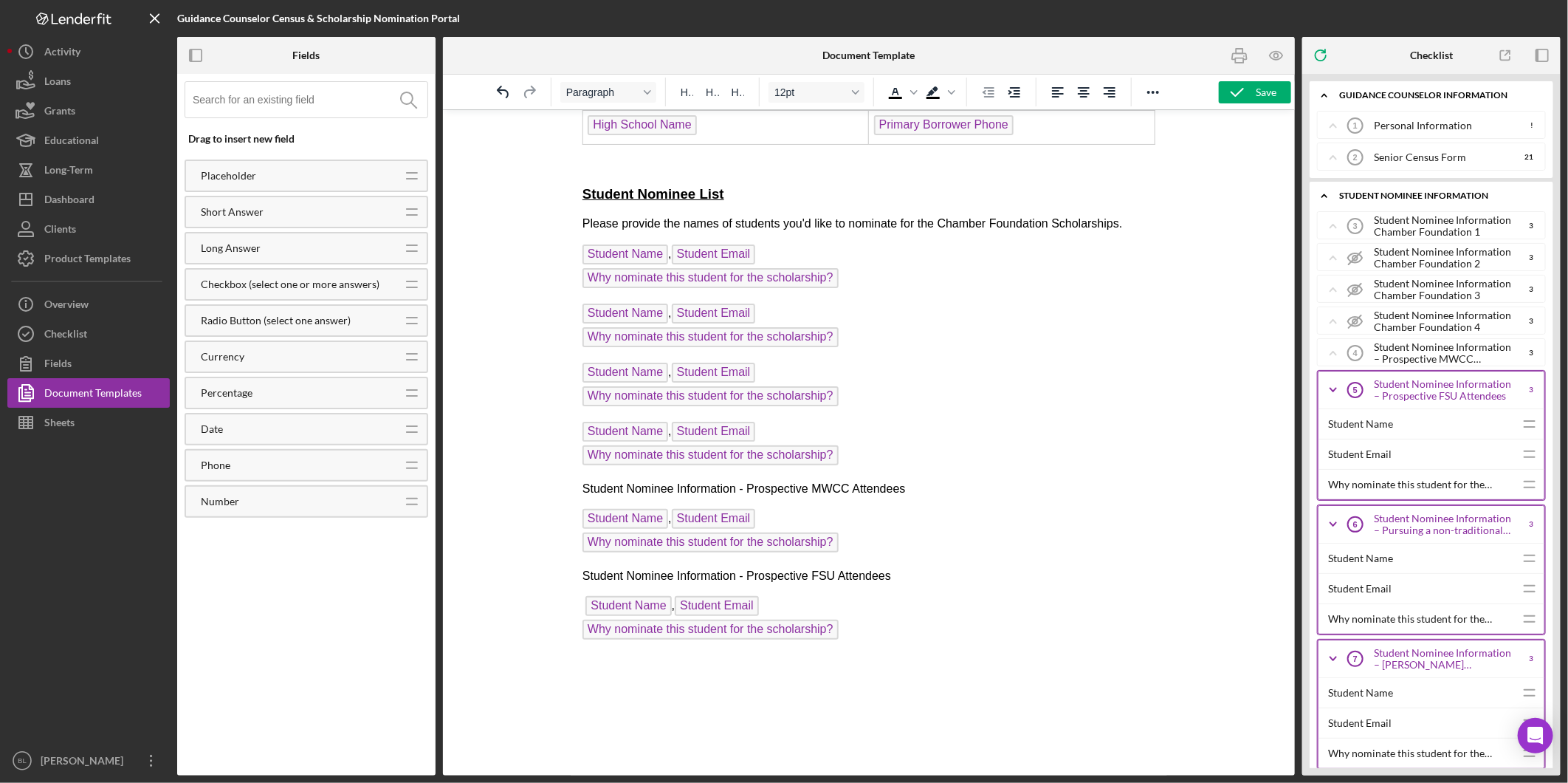
click at [1333, 385] on icon "Icon/Expander" at bounding box center [1333, 390] width 37 height 37
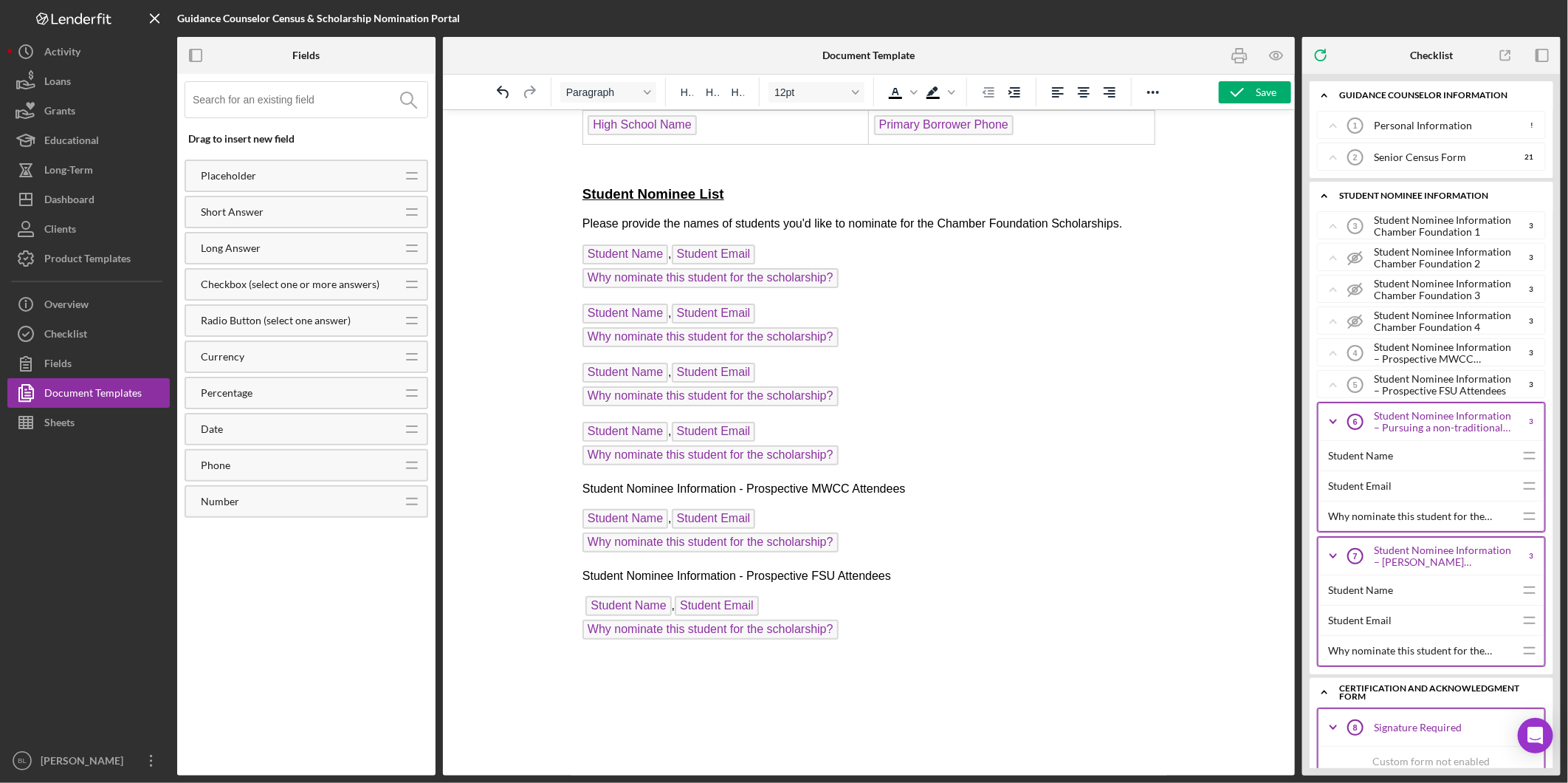
drag, startPoint x: 593, startPoint y: 671, endPoint x: 593, endPoint y: 682, distance: 11.0
click at [593, 670] on p "Rich Text Area. Press ALT-0 for help." at bounding box center [868, 662] width 573 height 16
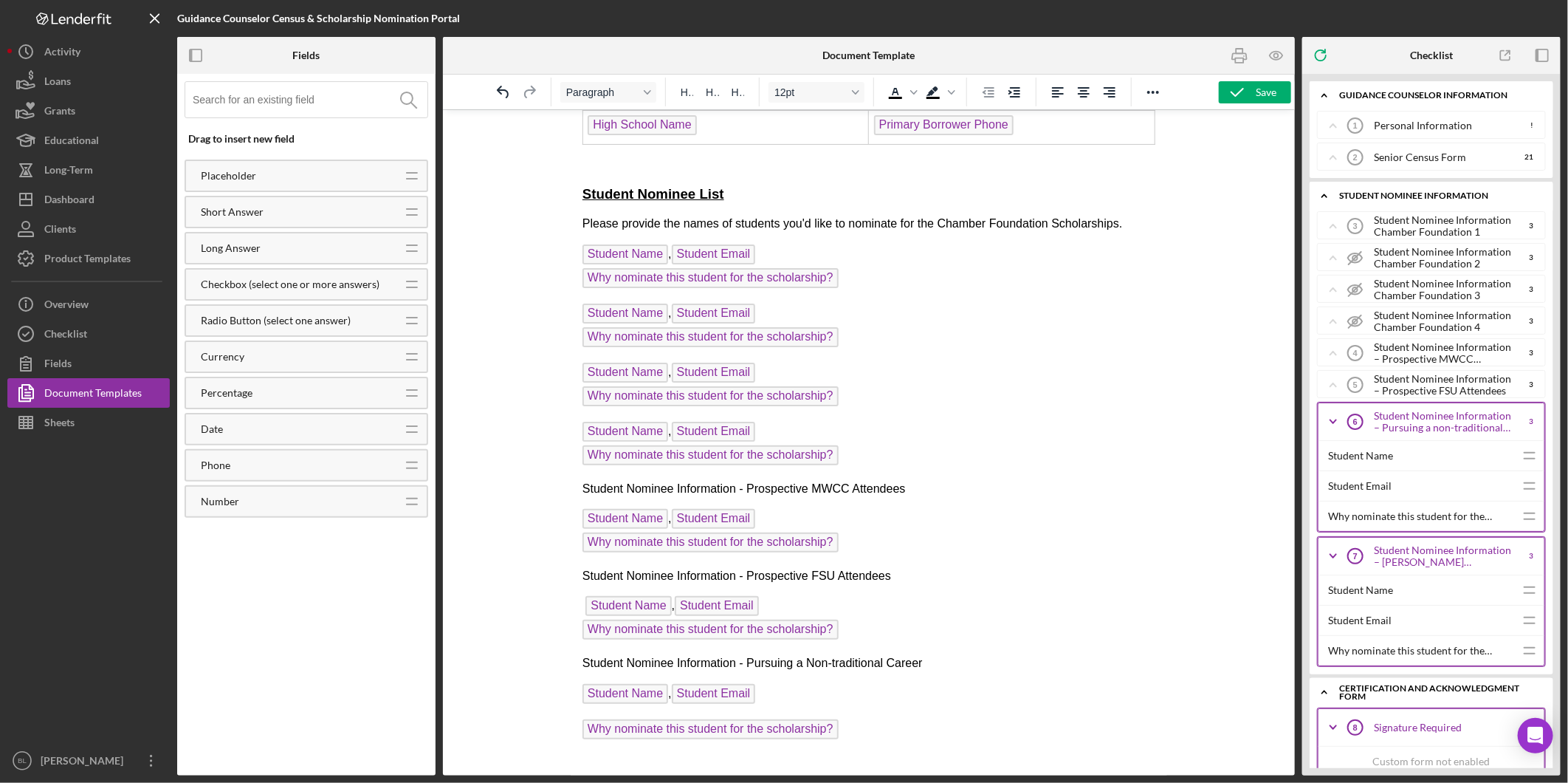
click at [575, 733] on html "2026 Senor Census Form Name of School: High School Name Guidance Counselor: Pri…" at bounding box center [868, 140] width 597 height 1623
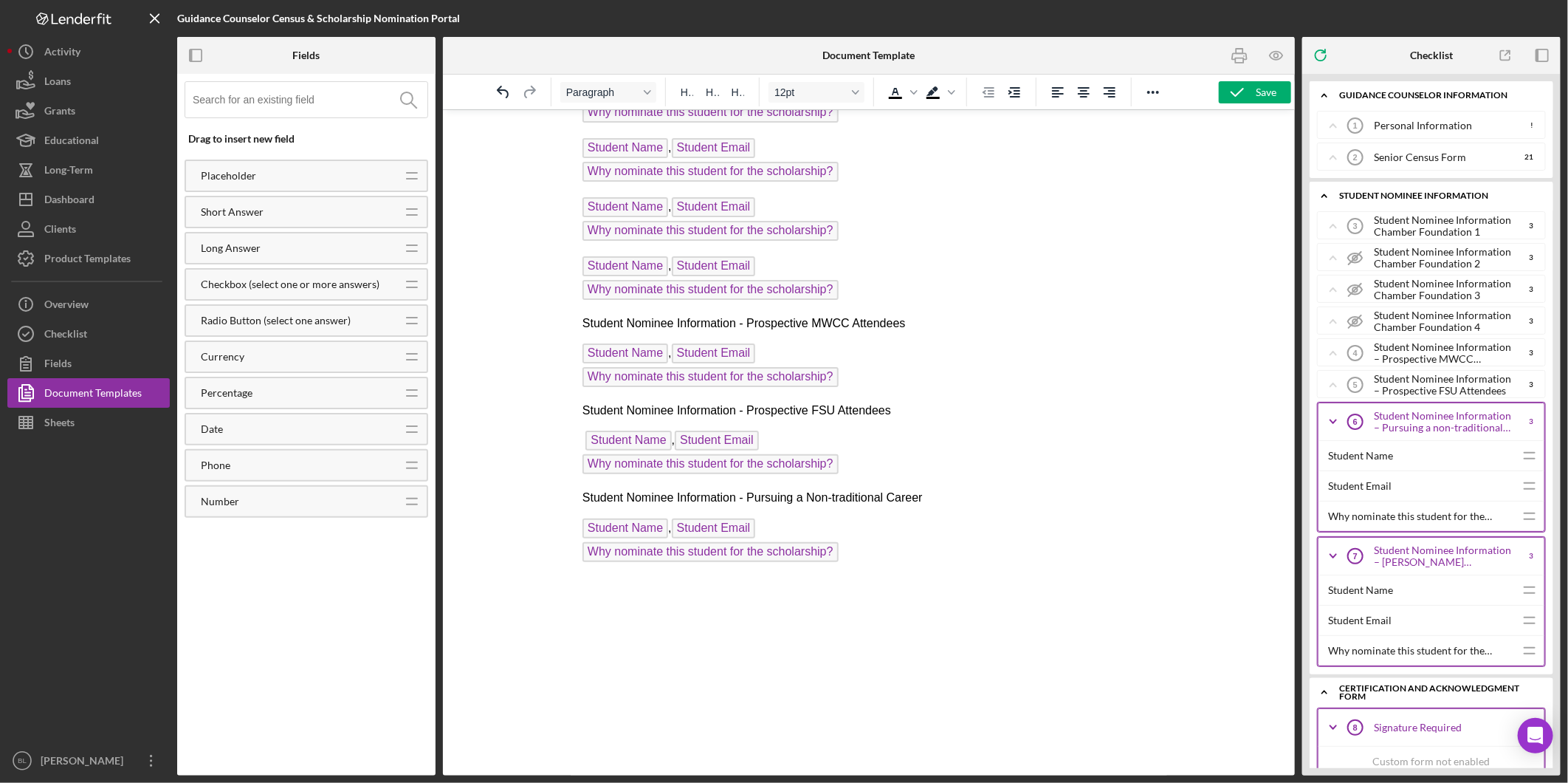
click at [868, 553] on p "Student Name , Student Email Why nominate this student for the scholarship? ﻿" at bounding box center [868, 541] width 573 height 48
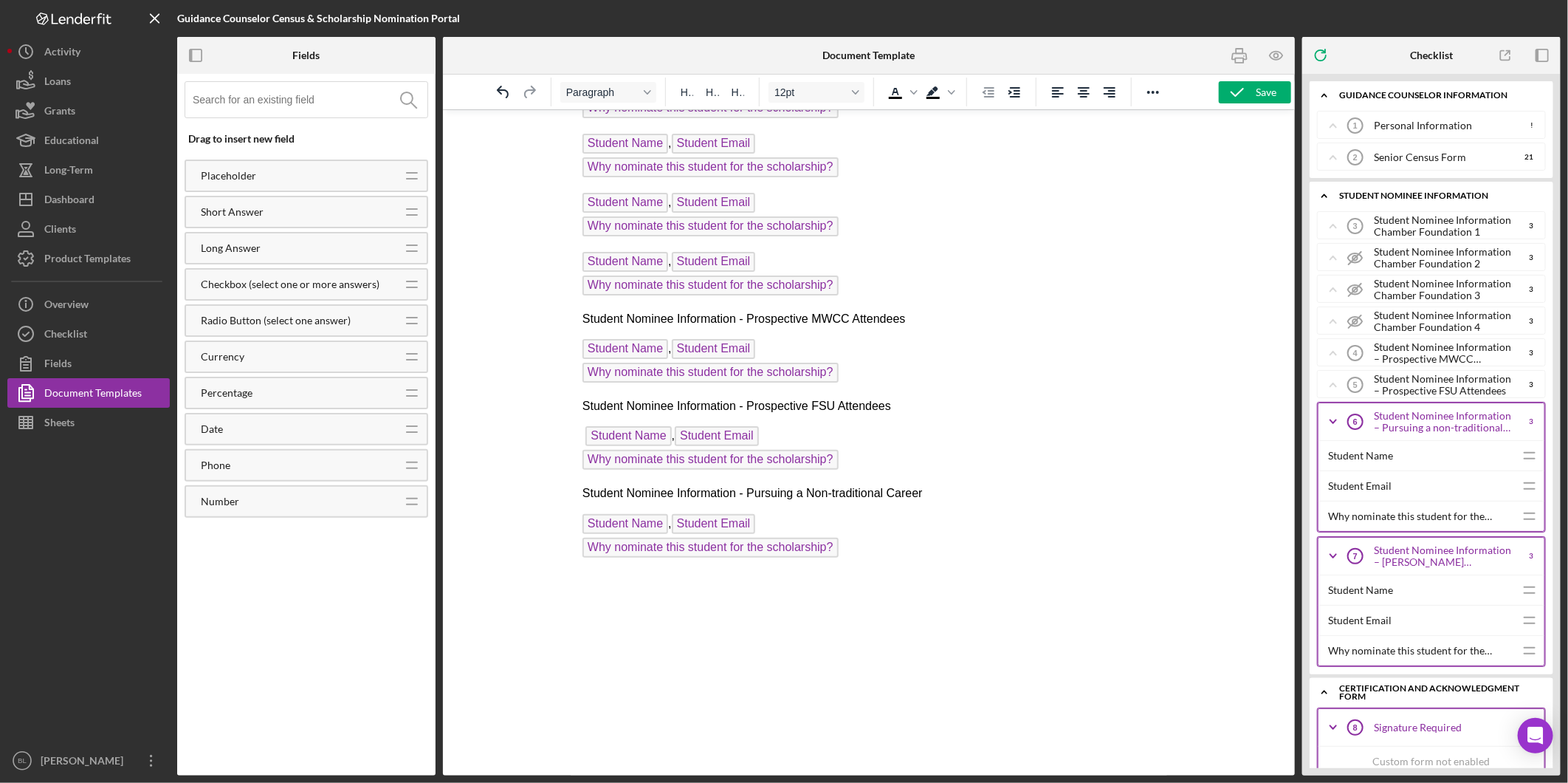
click at [1334, 421] on icon "Icon/Expander" at bounding box center [1333, 421] width 37 height 37
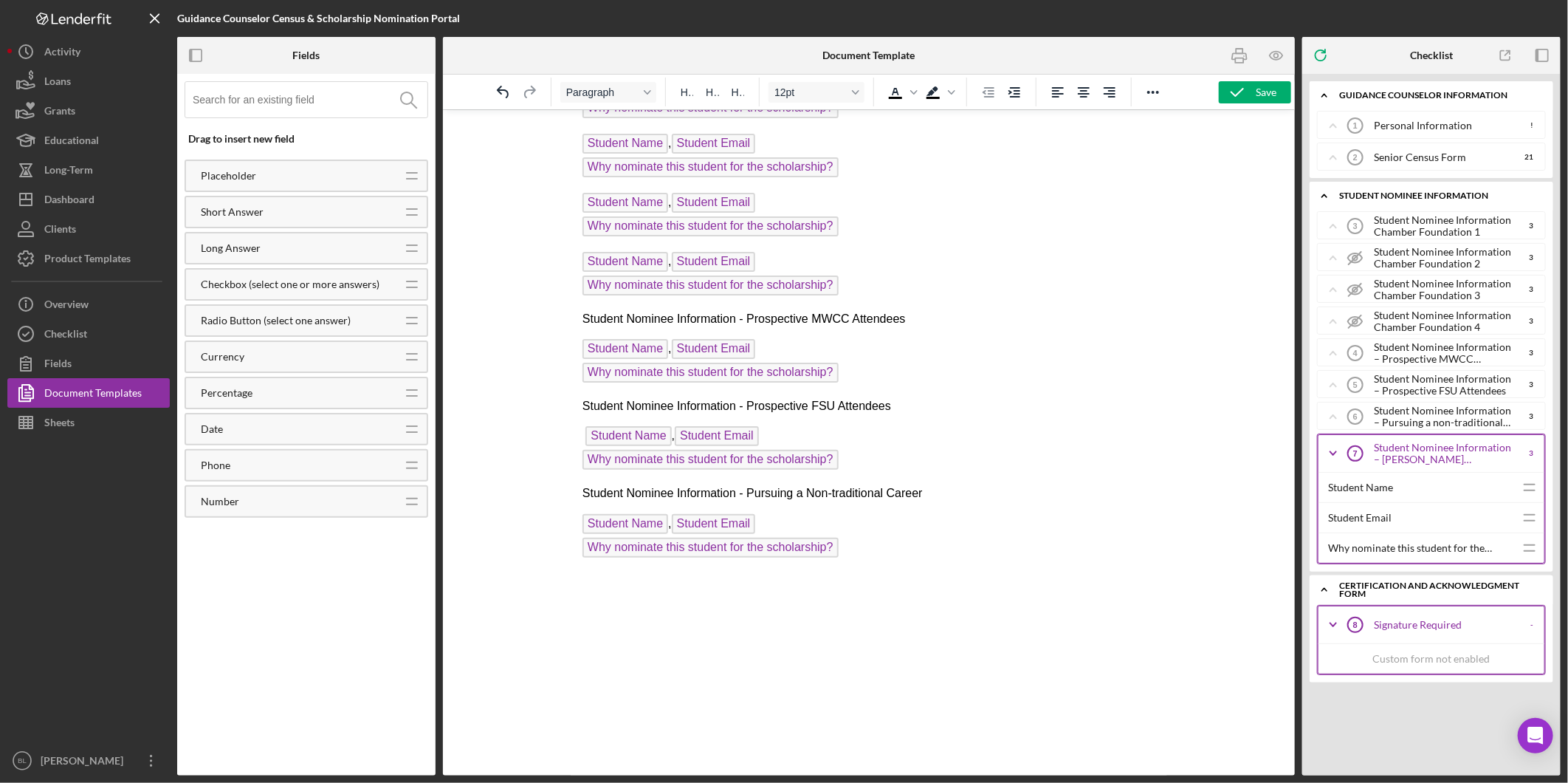
click at [588, 587] on p "Rich Text Area. Press ALT-0 for help." at bounding box center [868, 580] width 573 height 16
click at [913, 587] on p "Student Nominee Information - McKeehan Scholarship" at bounding box center [868, 580] width 573 height 16
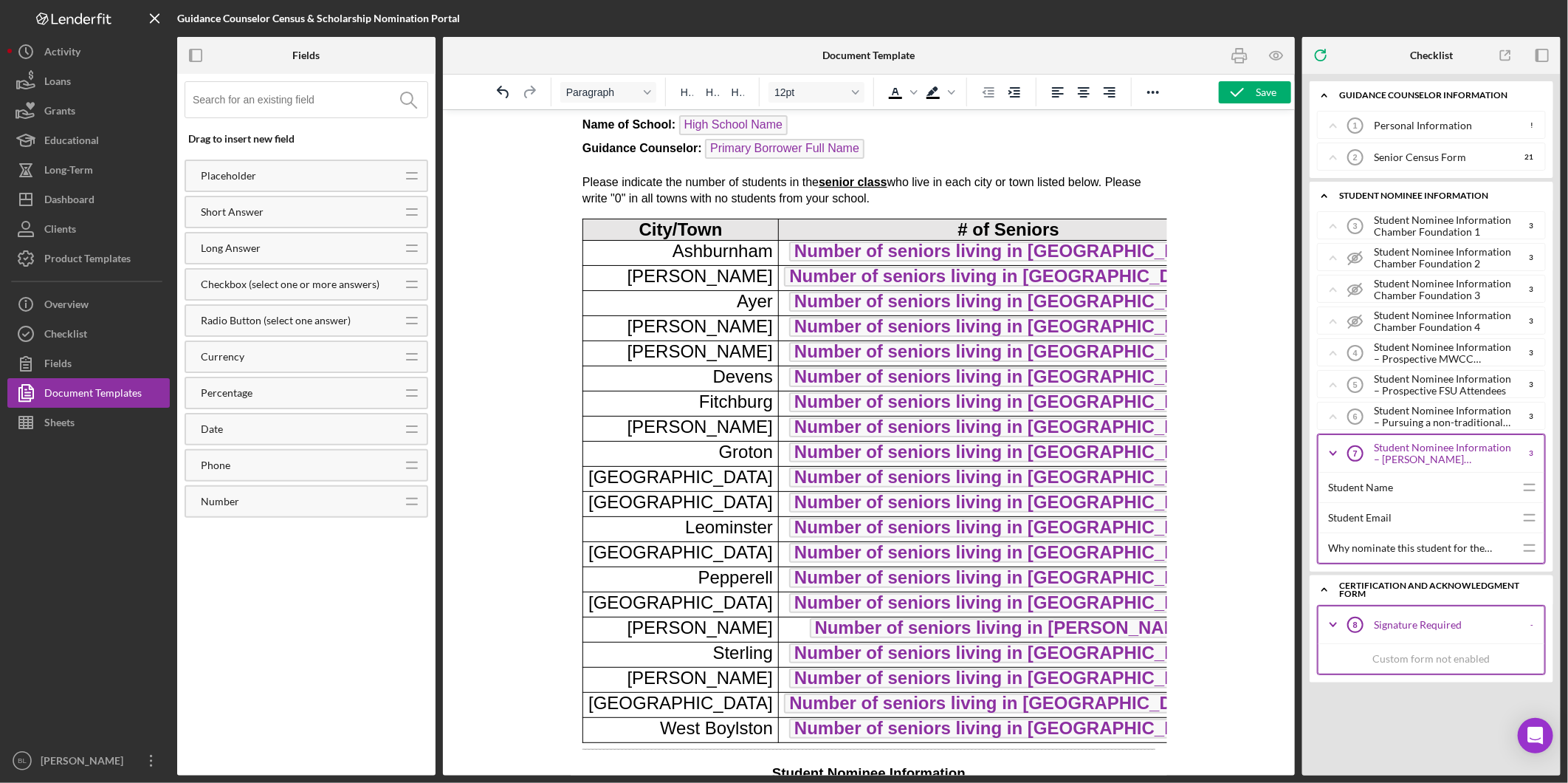
scroll to position [82, 0]
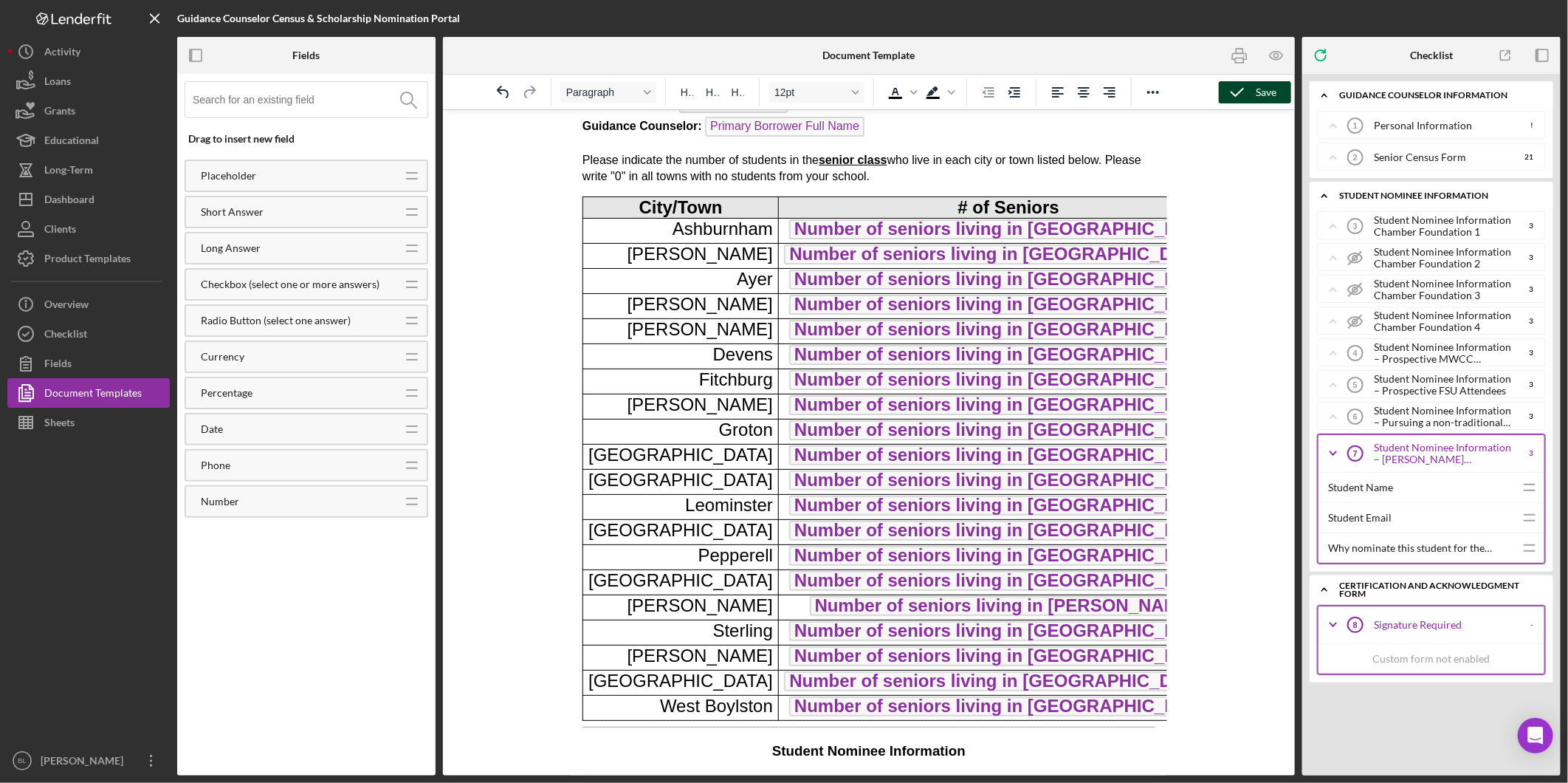
click at [1248, 96] on icon "button" at bounding box center [1237, 92] width 37 height 37
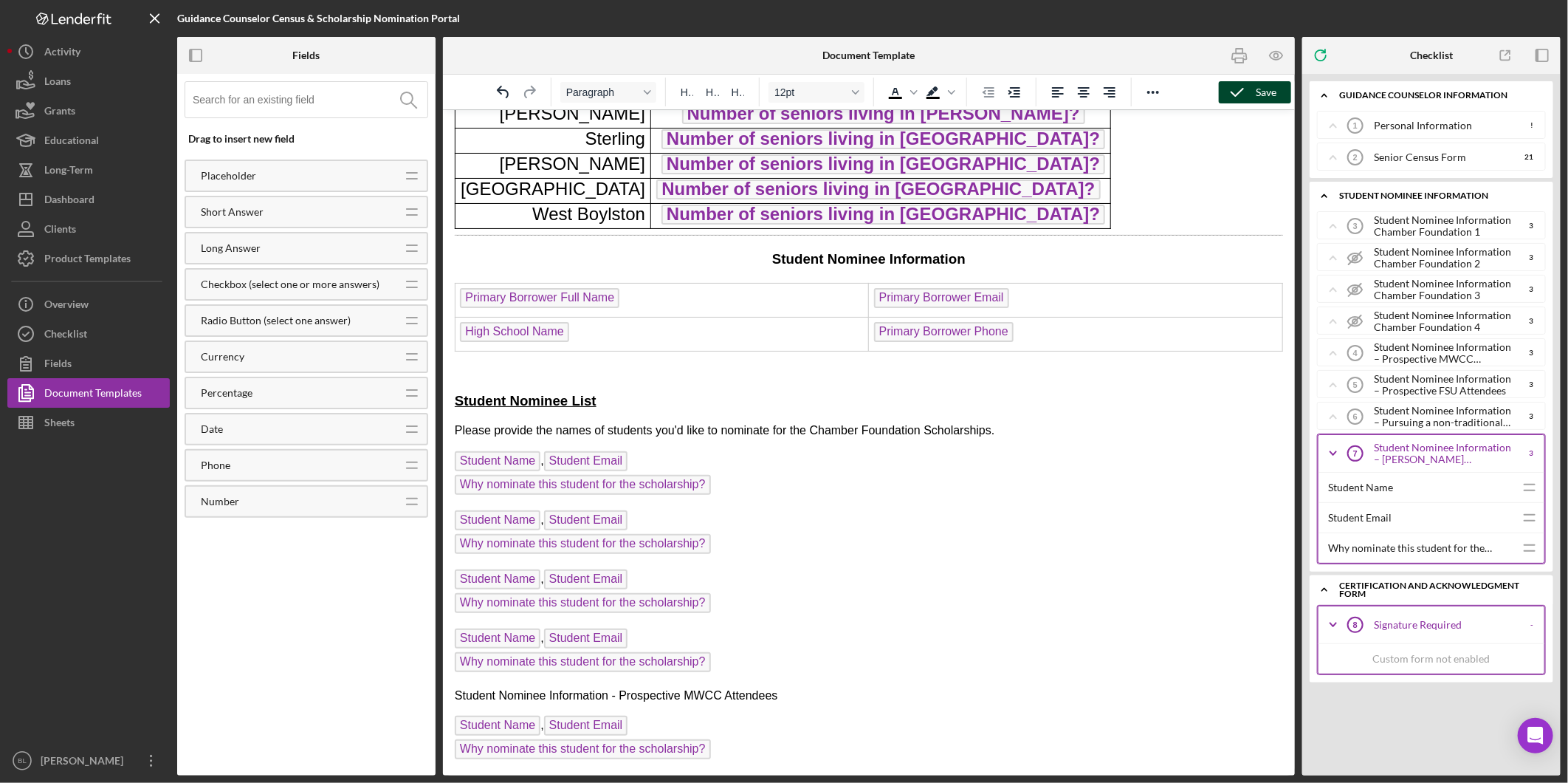
scroll to position [492, 0]
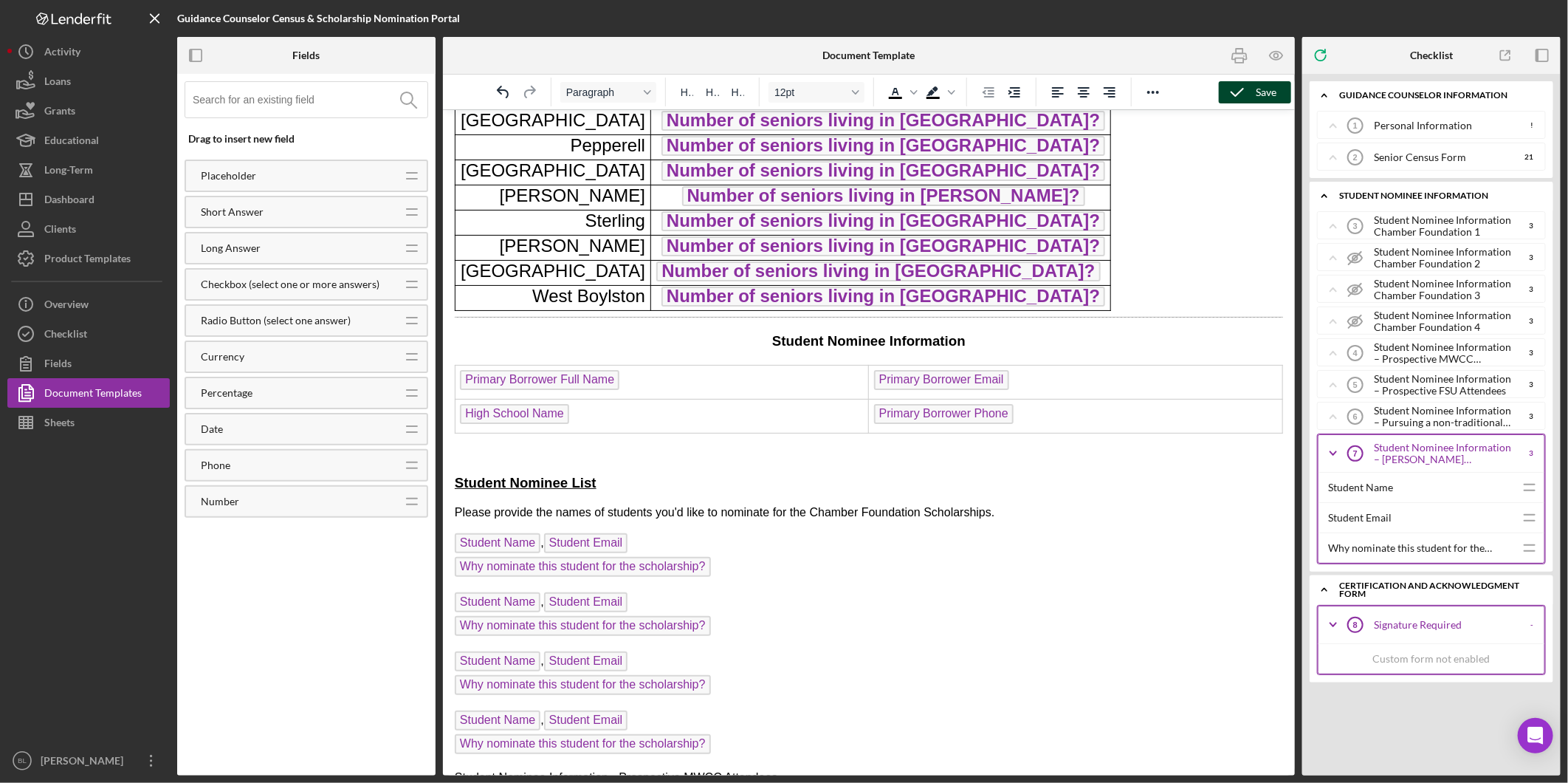
click at [548, 489] on span "Student Nominee List" at bounding box center [525, 482] width 142 height 16
click at [935, 350] on h3 "Student Nominee Information" at bounding box center [868, 340] width 828 height 19
drag, startPoint x: 1004, startPoint y: 364, endPoint x: 750, endPoint y: 361, distance: 254.0
click at [750, 350] on h3 "Student Nominee Information" at bounding box center [868, 340] width 828 height 19
click at [683, 93] on span "H1" at bounding box center [687, 93] width 12 height 12
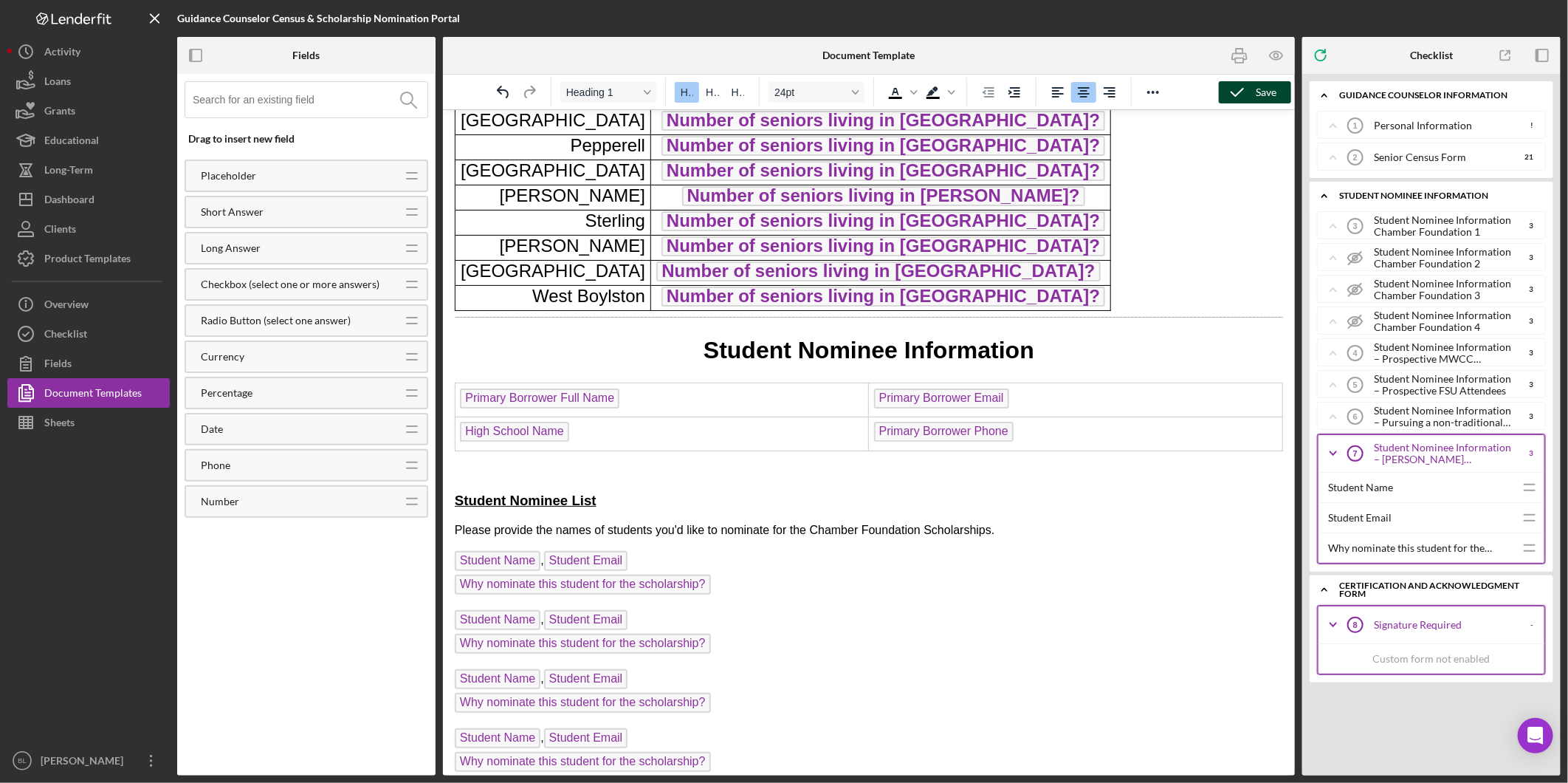
click at [1131, 541] on body "2026 Senor Census Form Name of School: High School Name Guidance Counselor: Pri…" at bounding box center [868, 476] width 828 height 1688
click at [1238, 98] on icon "button" at bounding box center [1237, 92] width 37 height 37
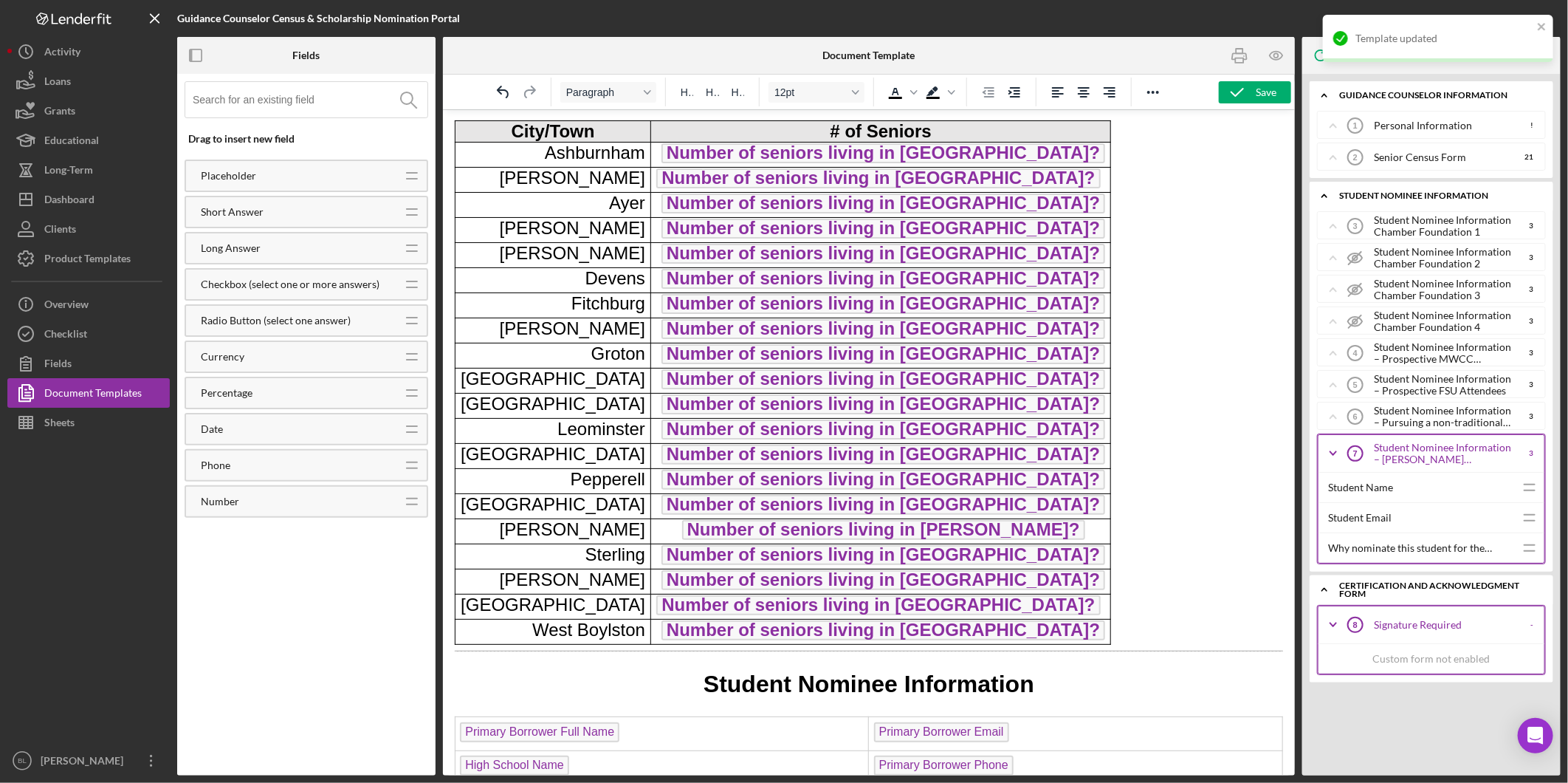
scroll to position [0, 0]
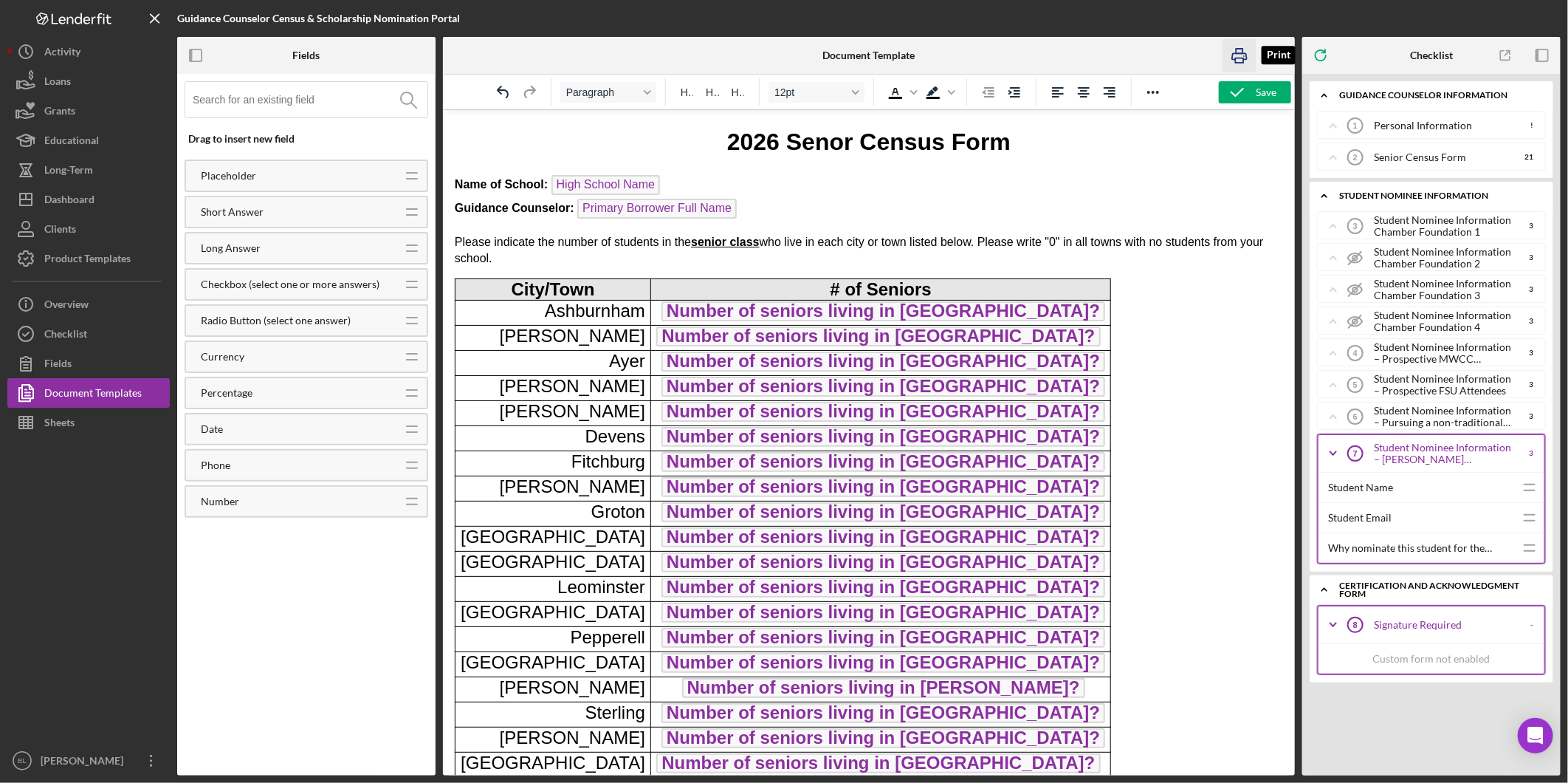
click at [1234, 54] on icon "button" at bounding box center [1240, 55] width 33 height 33
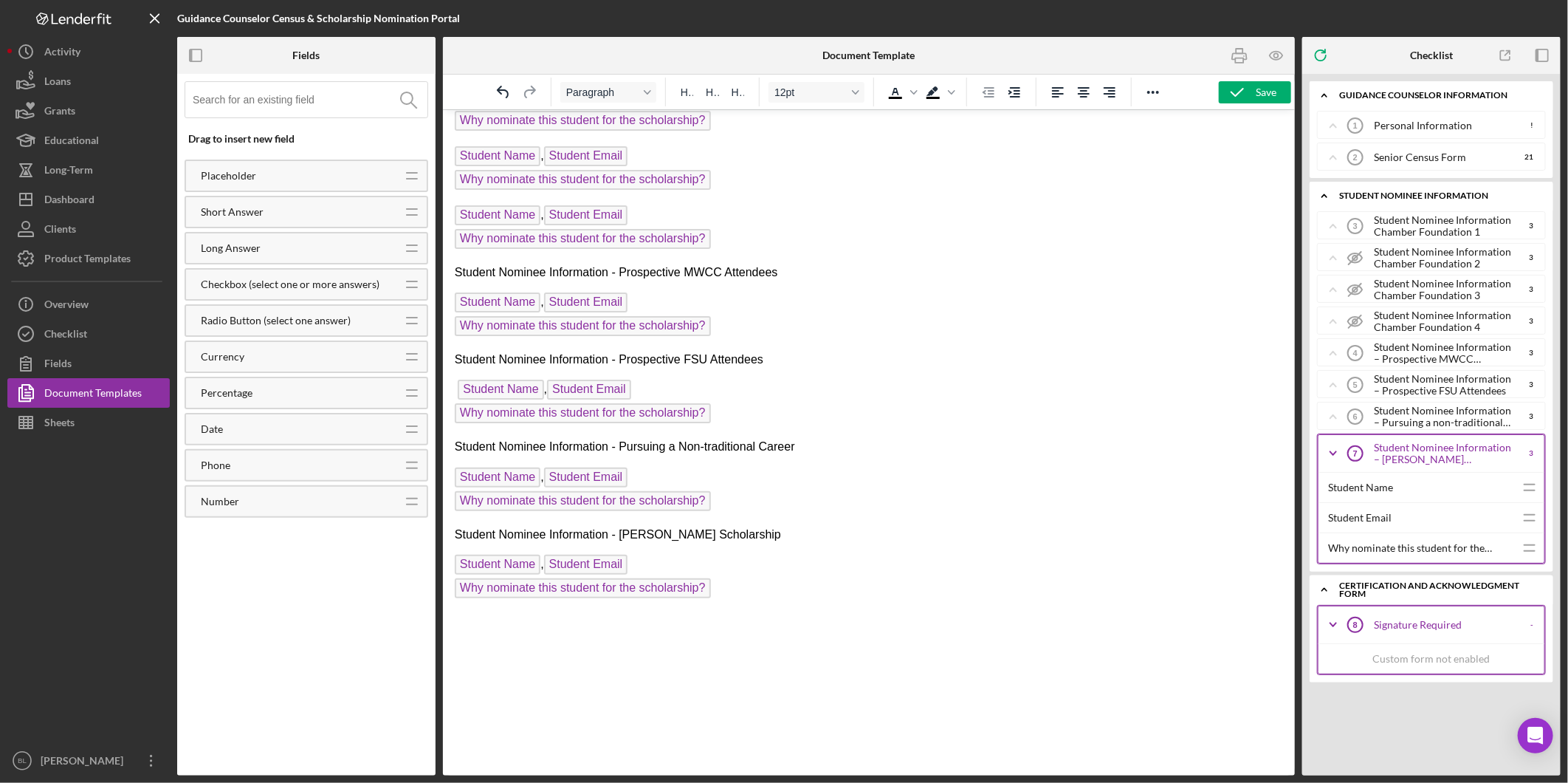
scroll to position [1053, 0]
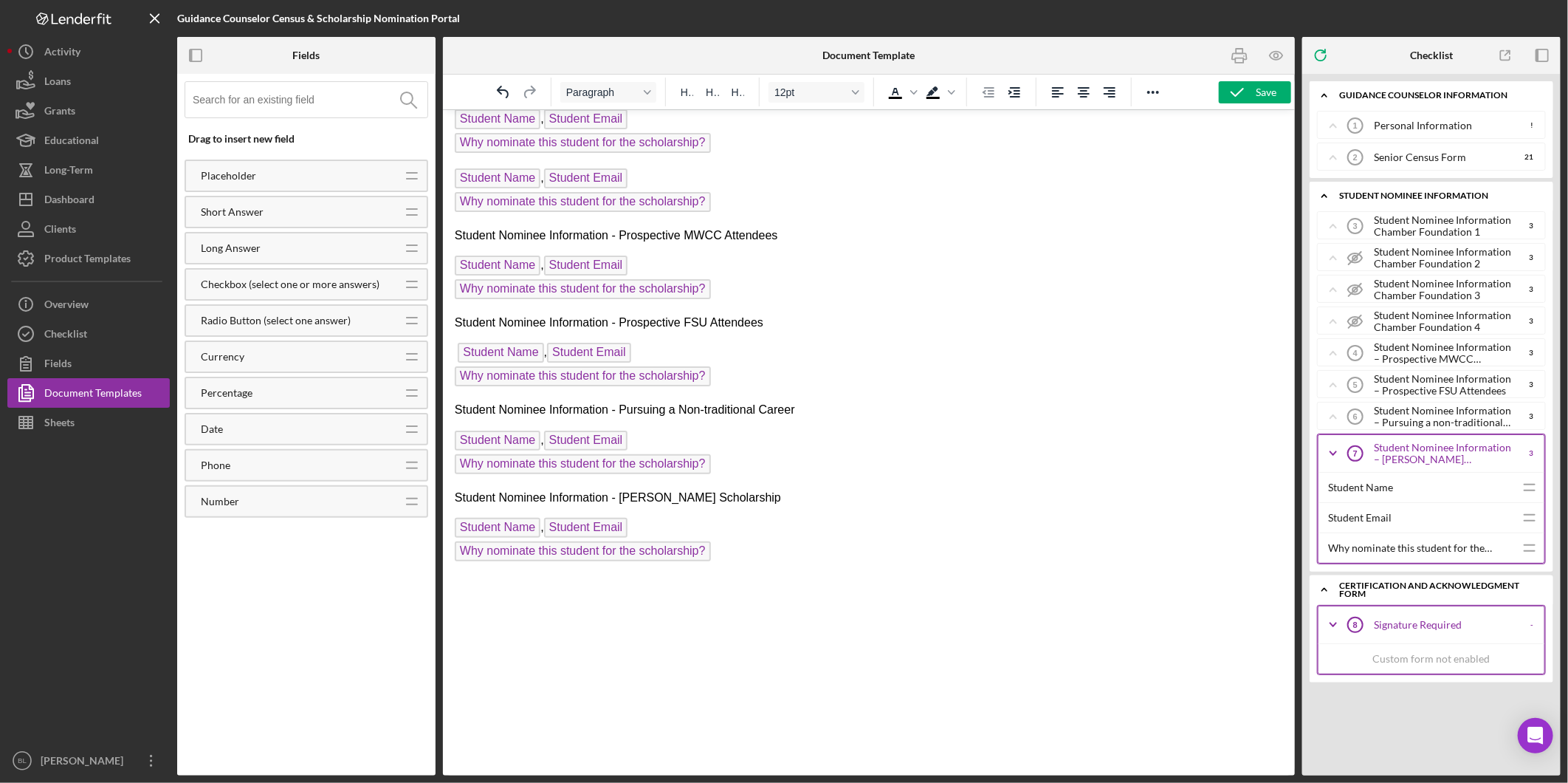
click at [883, 587] on p "Rich Text Area. Press ALT-0 for help." at bounding box center [868, 584] width 828 height 16
click at [1158, 97] on icon "Reveal or hide additional toolbar items" at bounding box center [1153, 92] width 17 height 17
click at [1081, 126] on icon "Page Break" at bounding box center [1077, 120] width 12 height 15
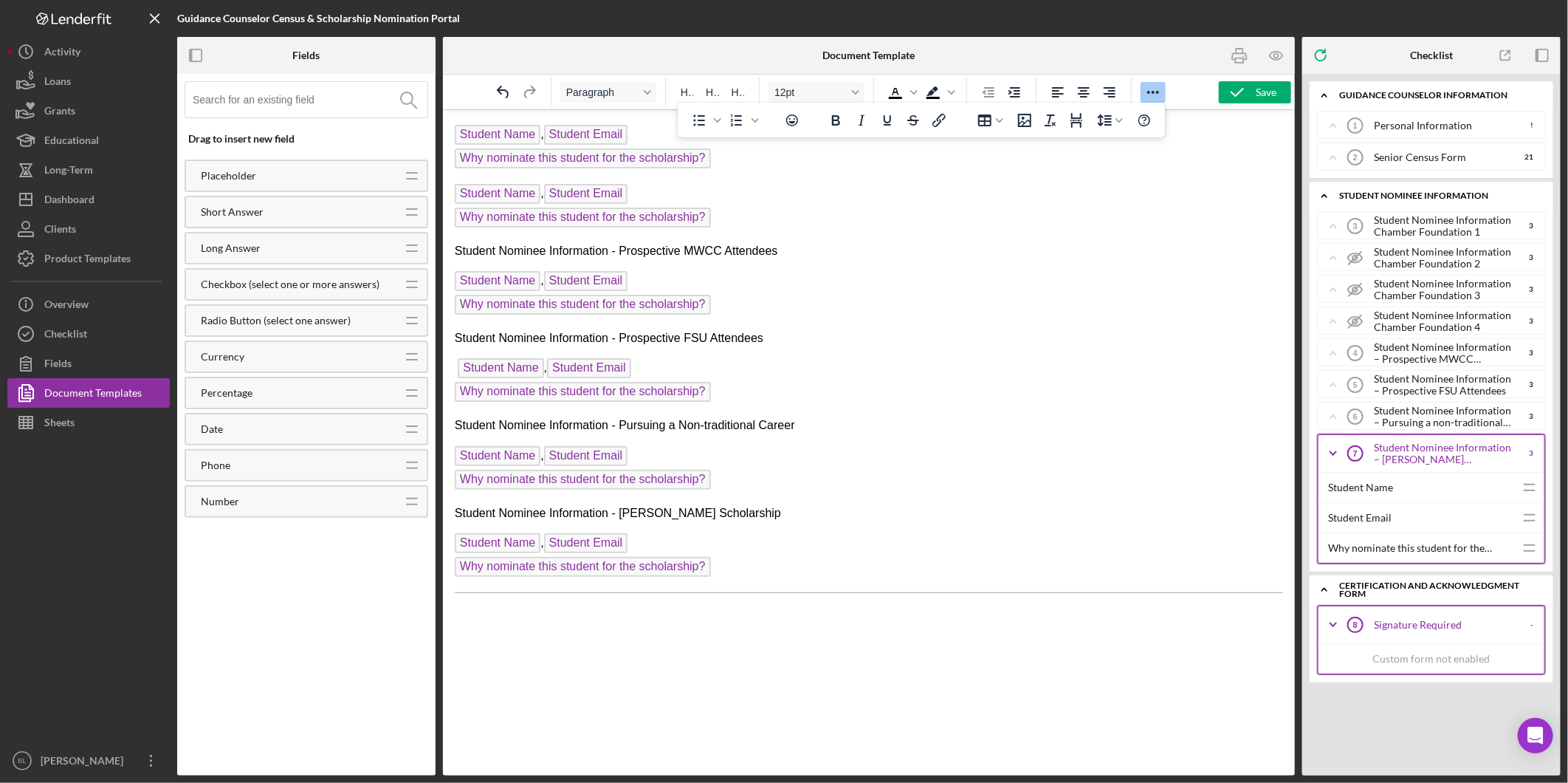
scroll to position [1038, 0]
click at [1234, 55] on icon "button" at bounding box center [1240, 55] width 33 height 33
click at [1072, 121] on icon "Page Break" at bounding box center [1077, 120] width 17 height 17
drag, startPoint x: 1057, startPoint y: 639, endPoint x: 1048, endPoint y: 632, distance: 11.4
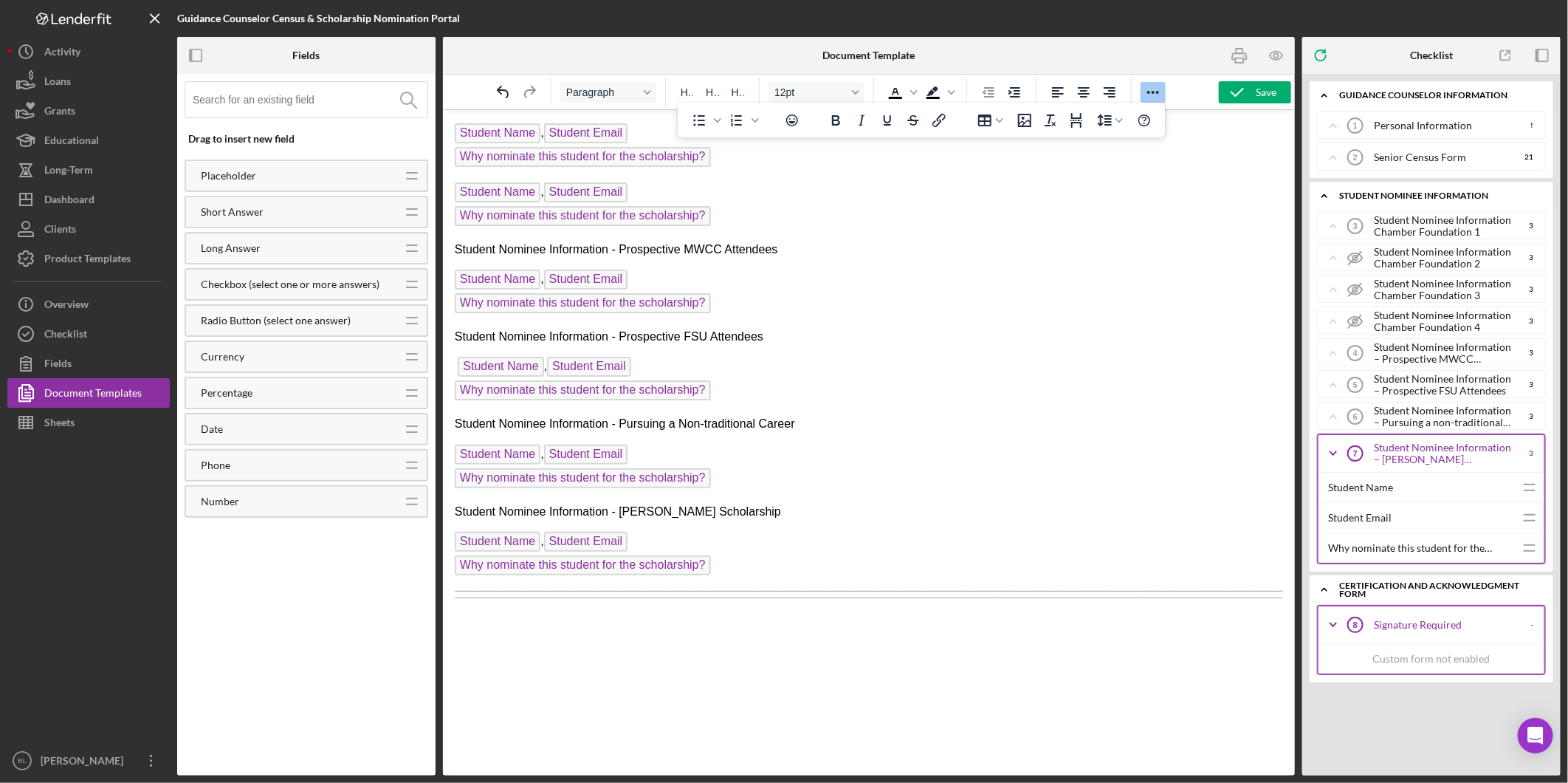
click at [1057, 640] on p "Rich Text Area. Press ALT-0 for help." at bounding box center [868, 645] width 828 height 16
click at [1029, 591] on hr "Rich Text Area. Press ALT-0 for help." at bounding box center [868, 590] width 828 height 1
click at [1005, 592] on hr "Rich Text Area. Press ALT-0 for help." at bounding box center [868, 592] width 828 height 1
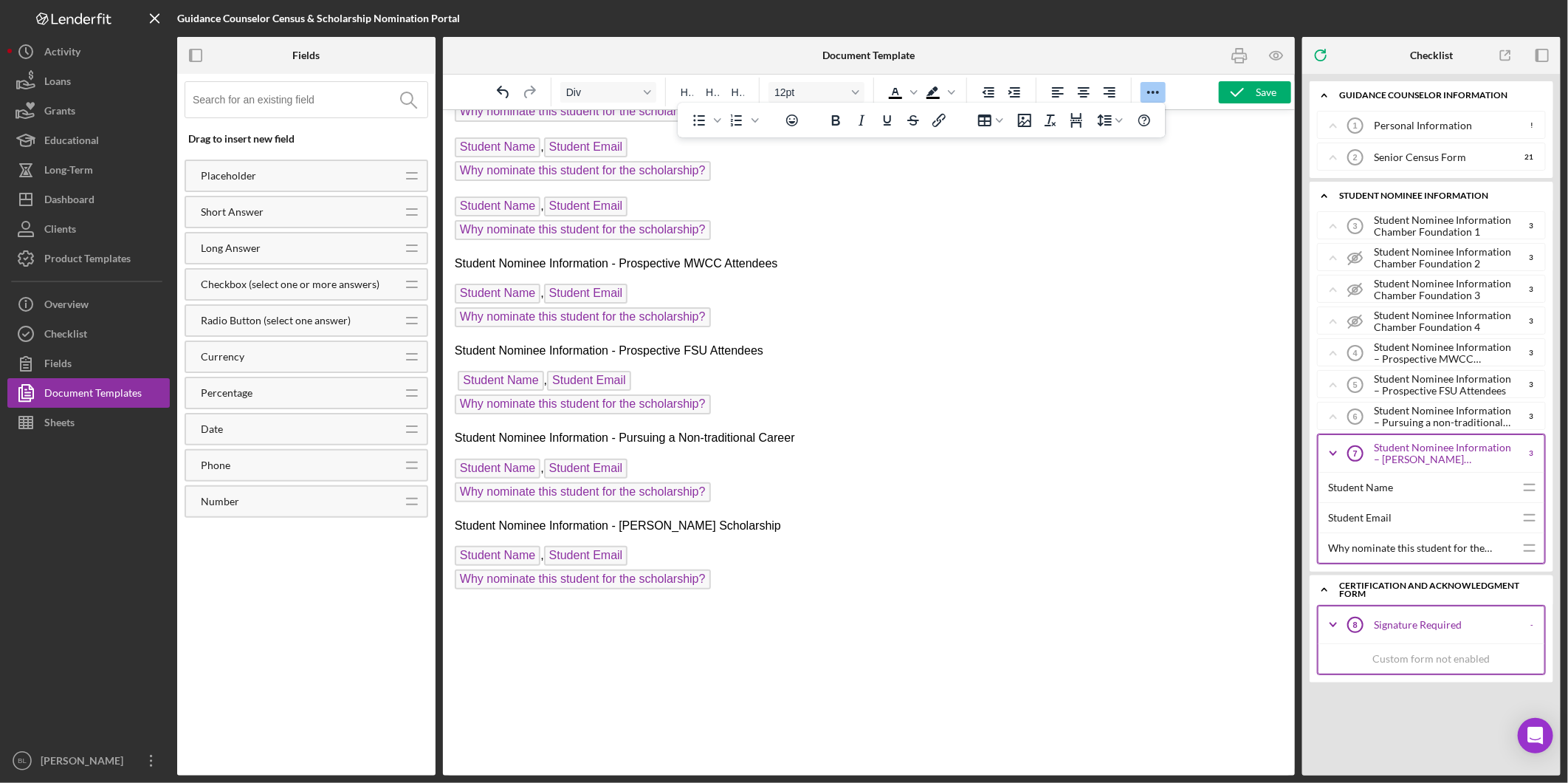
scroll to position [1024, 0]
click at [1008, 638] on p "Rich Text Area. Press ALT-0 for help." at bounding box center [868, 640] width 828 height 16
click at [1245, 104] on div "Paragraph H1 H2 H3 12pt To open the popup, press Shift+Enter To open the popup,…" at bounding box center [869, 92] width 852 height 35
click at [1243, 91] on icon "button" at bounding box center [1237, 92] width 37 height 37
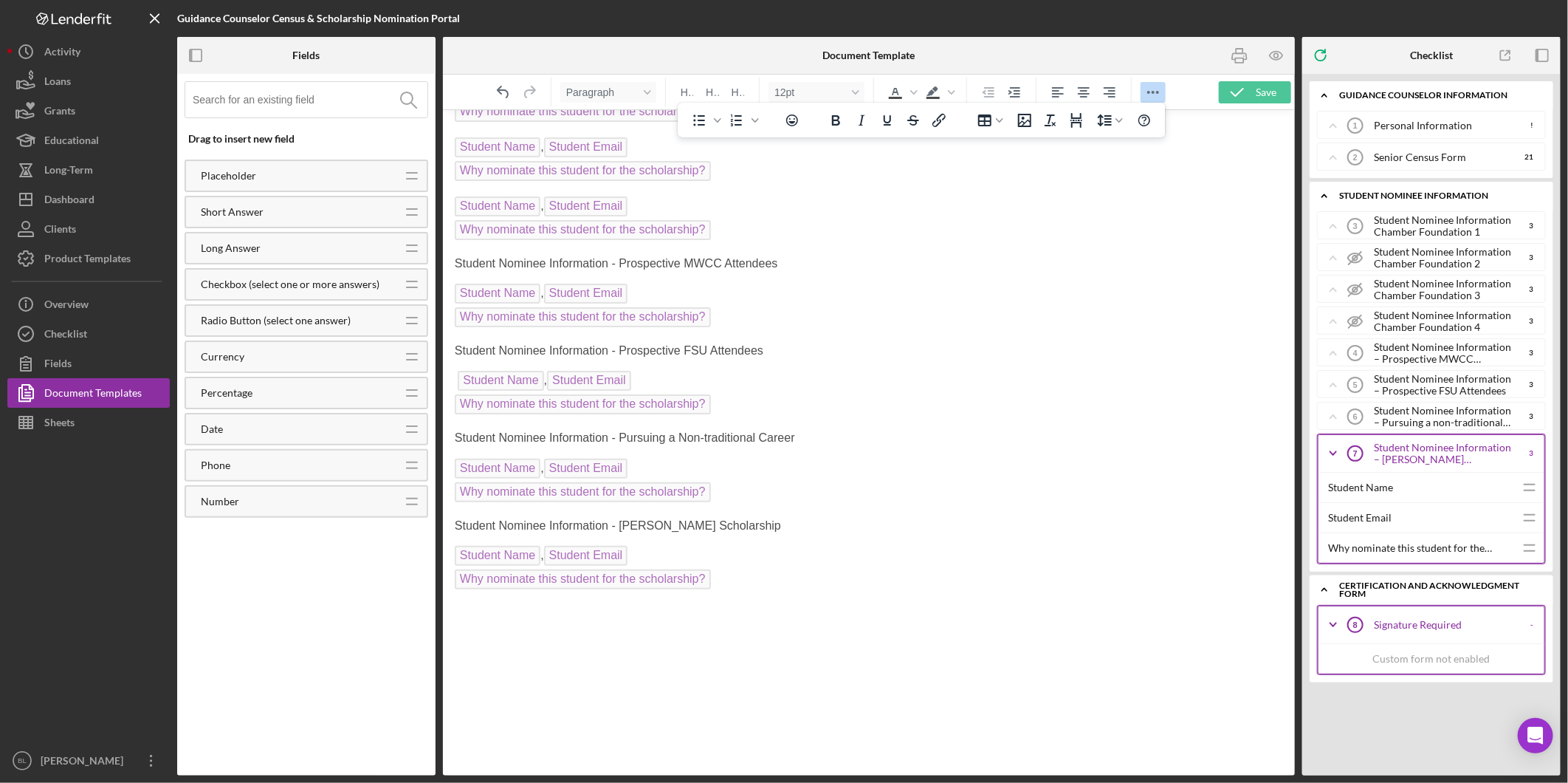
click at [1167, 317] on p "Student Name , Student Email Why nominate this student for the scholarship?" at bounding box center [868, 306] width 828 height 48
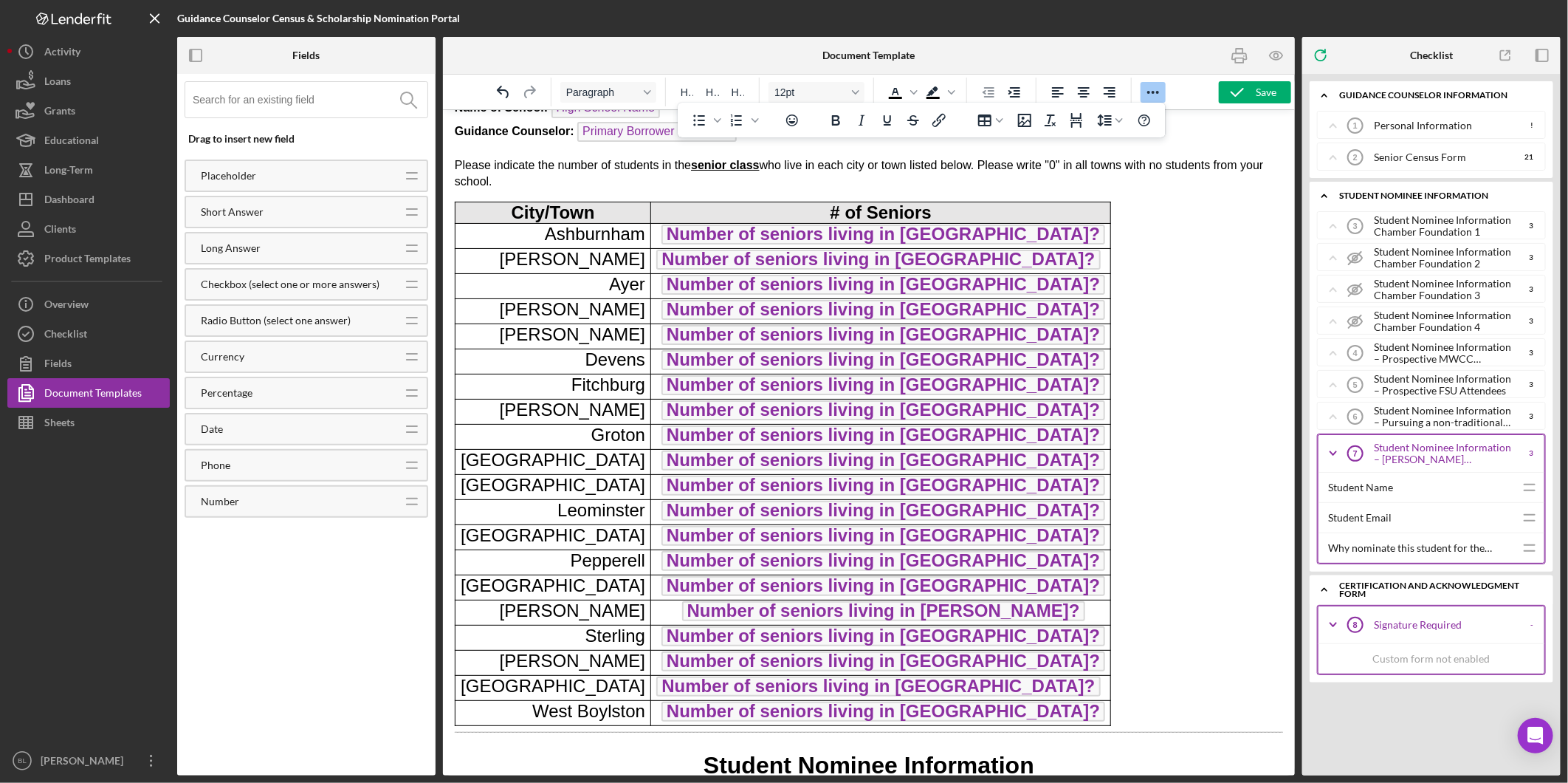
scroll to position [0, 0]
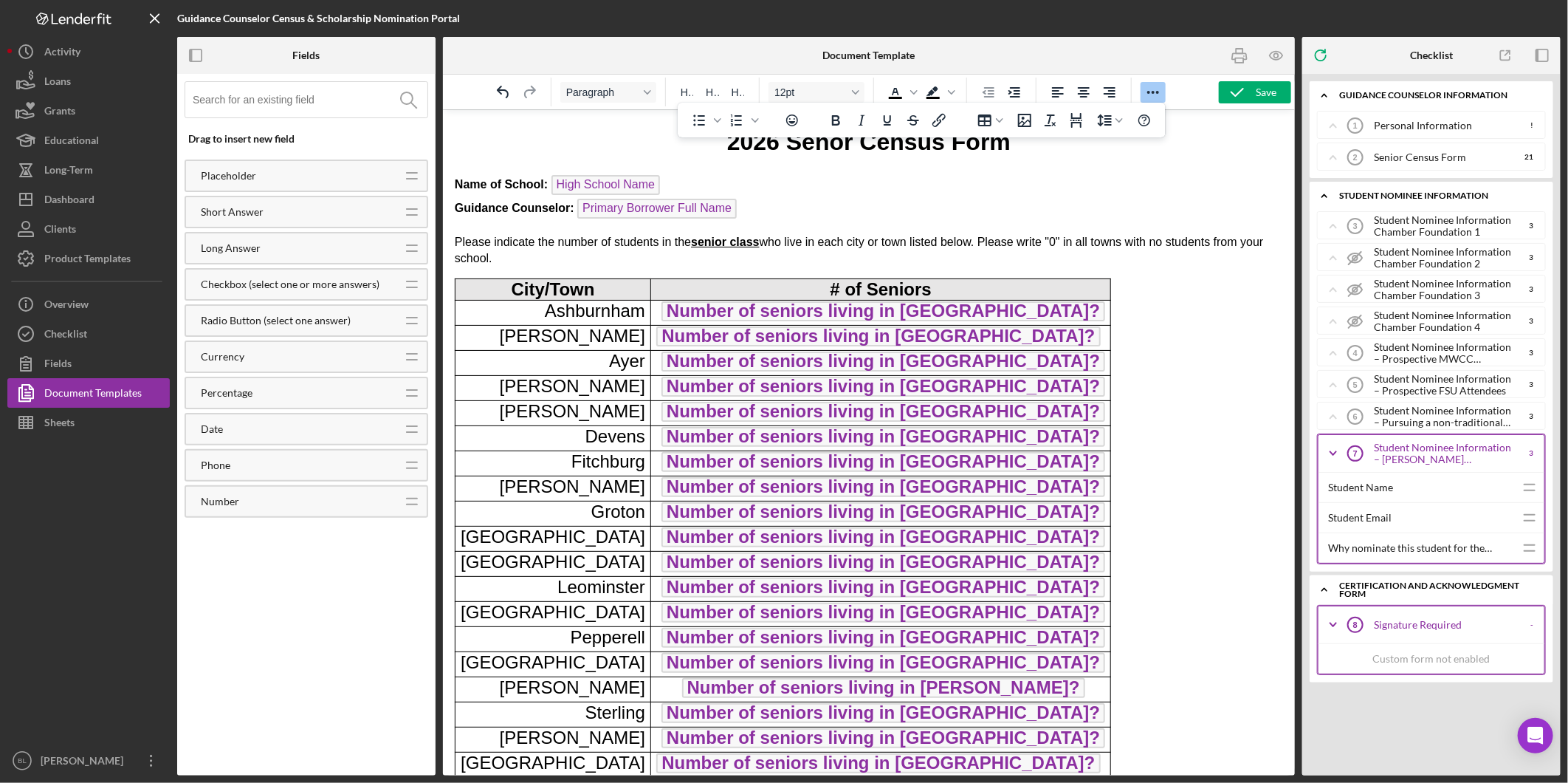
click at [1155, 93] on icon "Reveal or hide additional toolbar items" at bounding box center [1154, 92] width 12 height 3
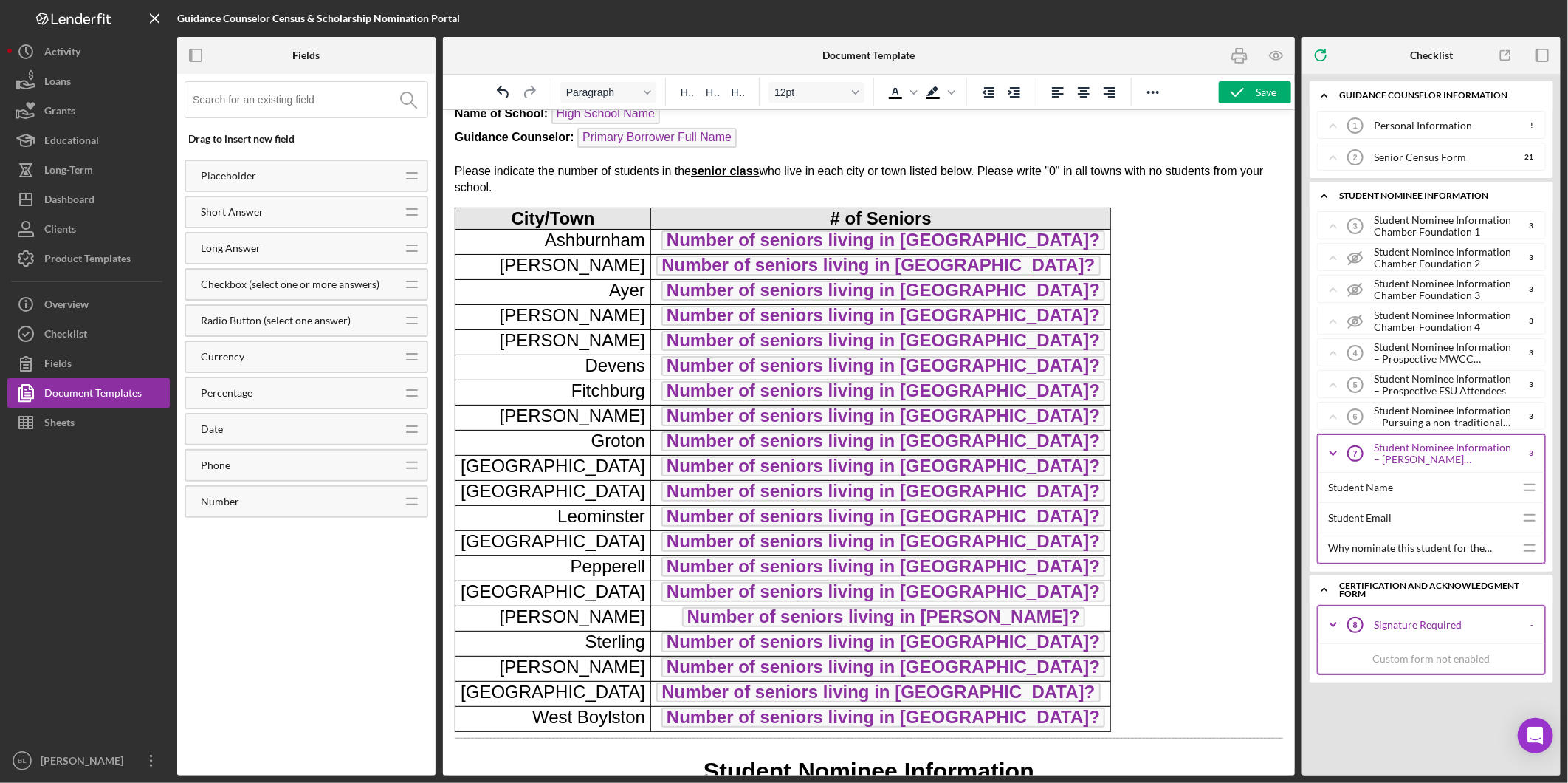
scroll to position [164, 0]
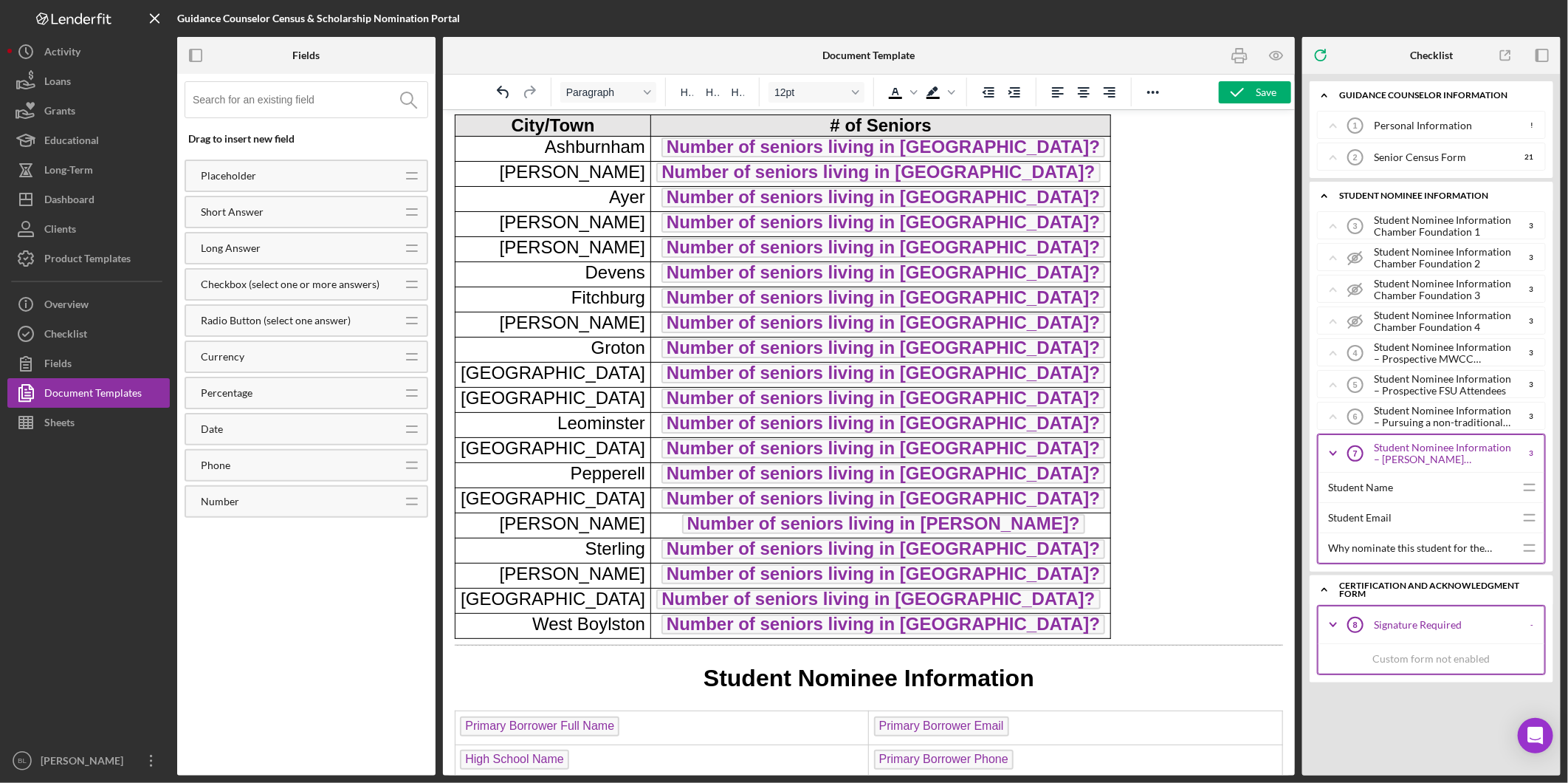
click at [1338, 448] on icon "Icon/Expander" at bounding box center [1333, 453] width 37 height 37
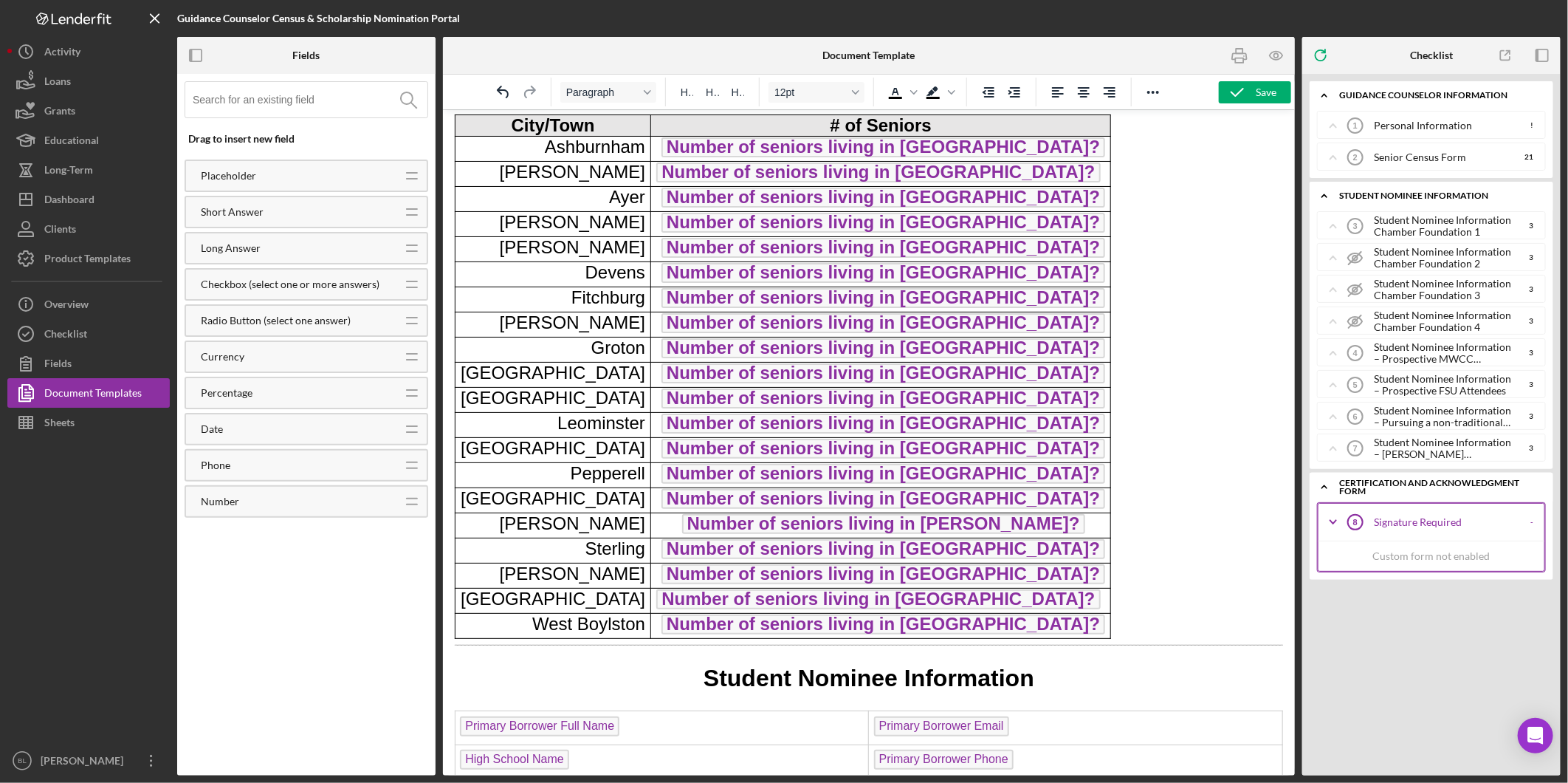
click at [1323, 491] on icon "Icon/Expander" at bounding box center [1325, 487] width 29 height 29
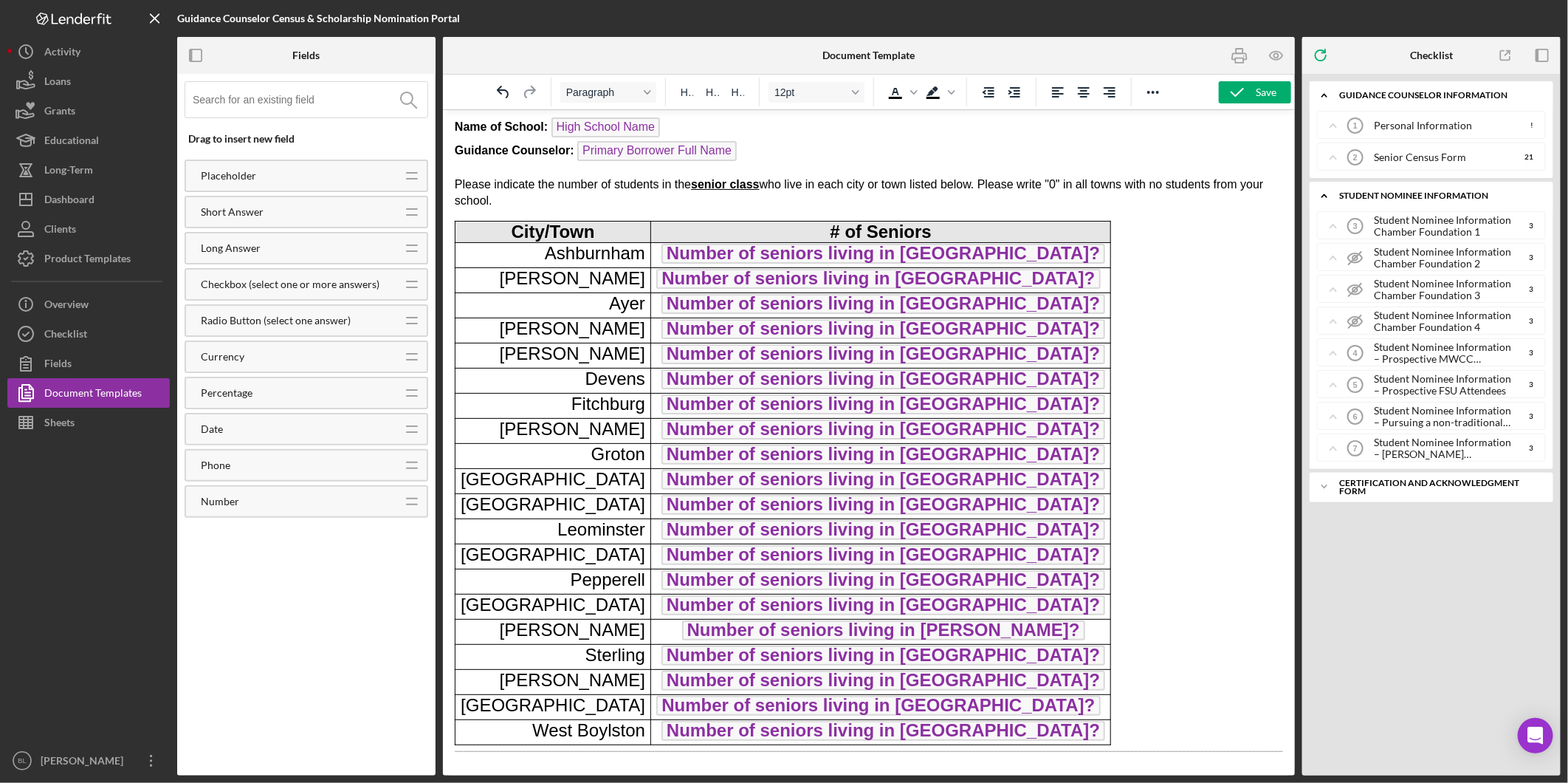
scroll to position [0, 0]
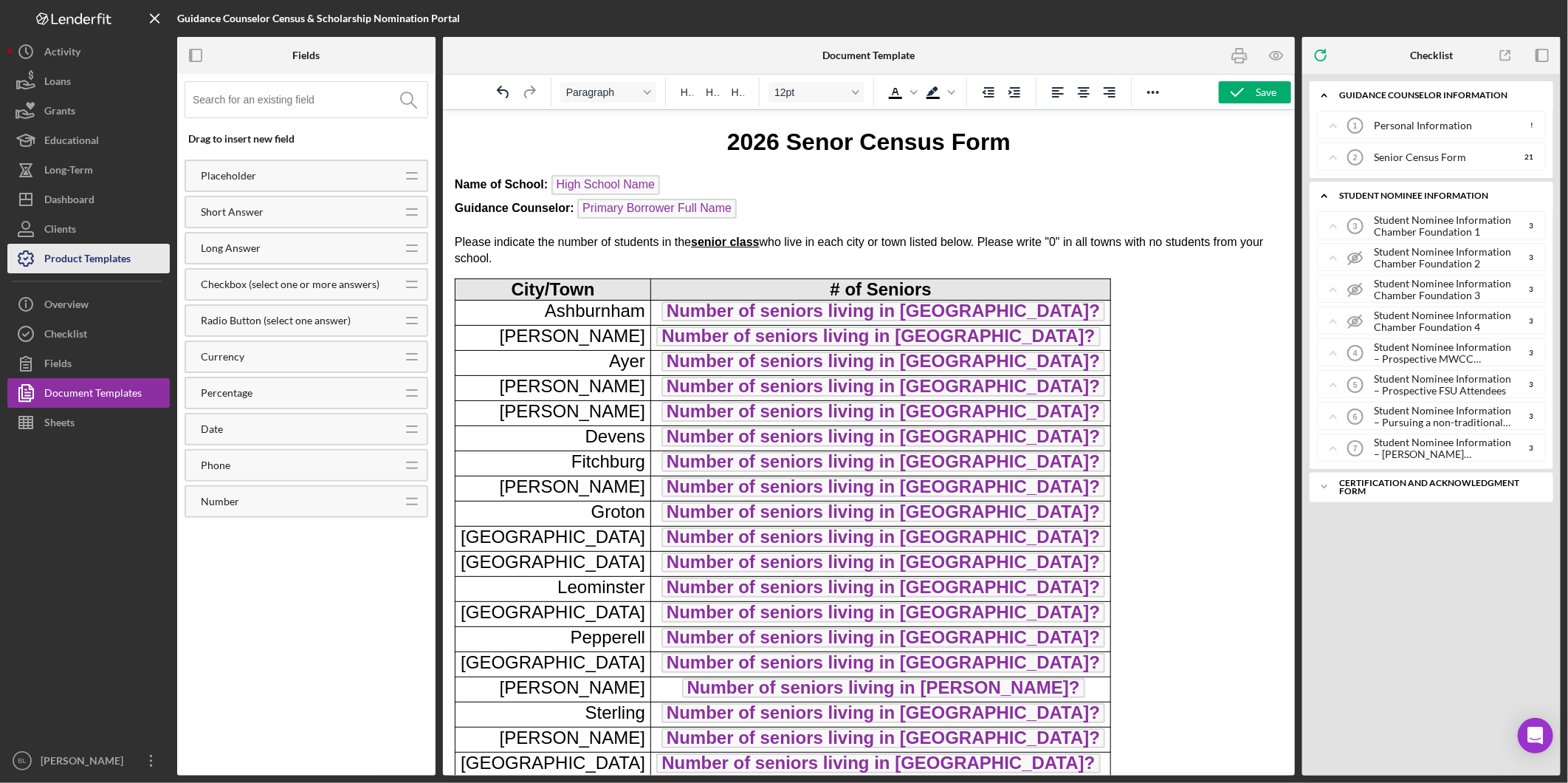
click at [98, 258] on div "Product Templates" at bounding box center [87, 260] width 87 height 33
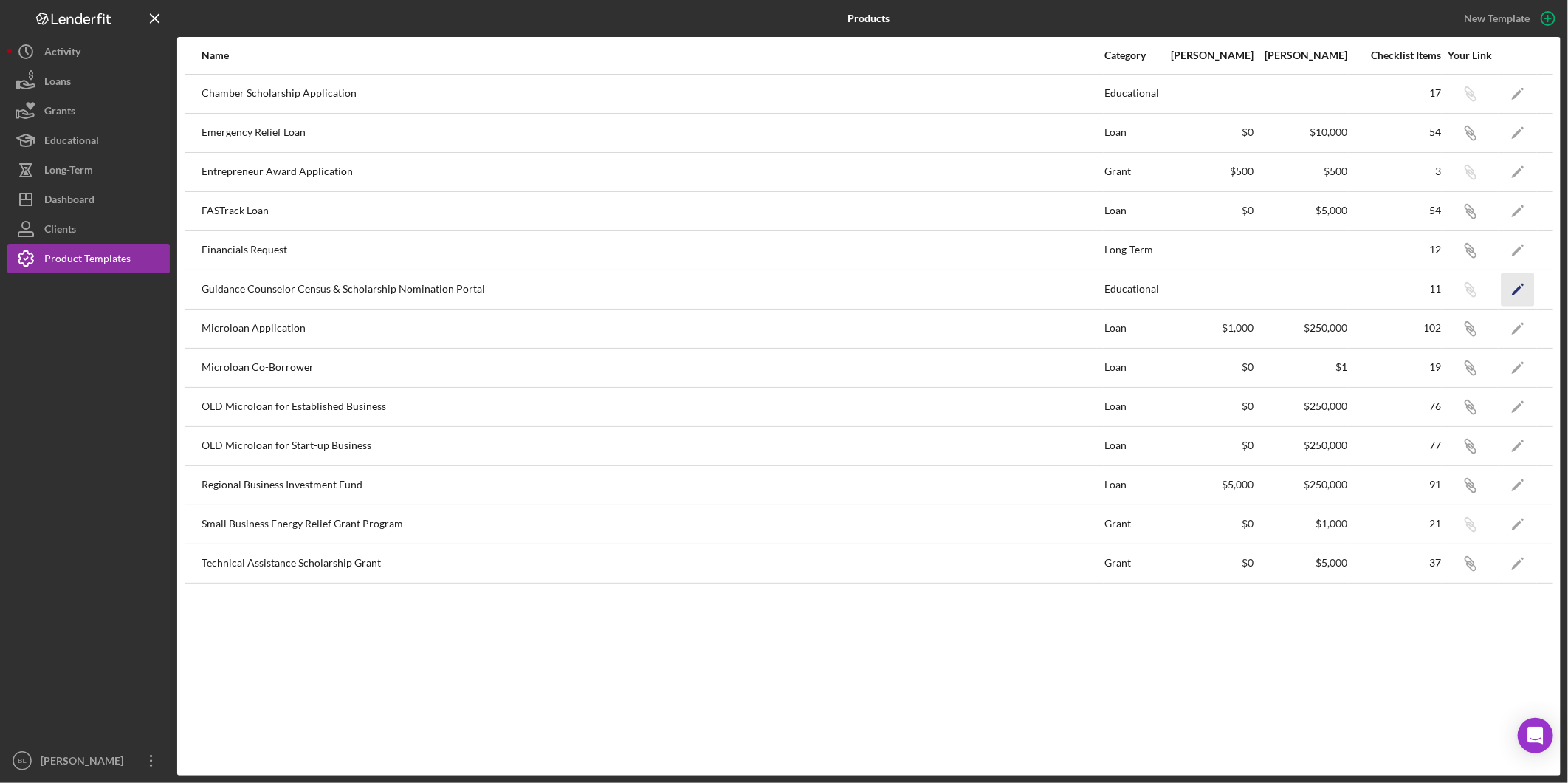
click at [1507, 287] on icon "Icon/Edit" at bounding box center [1519, 289] width 33 height 33
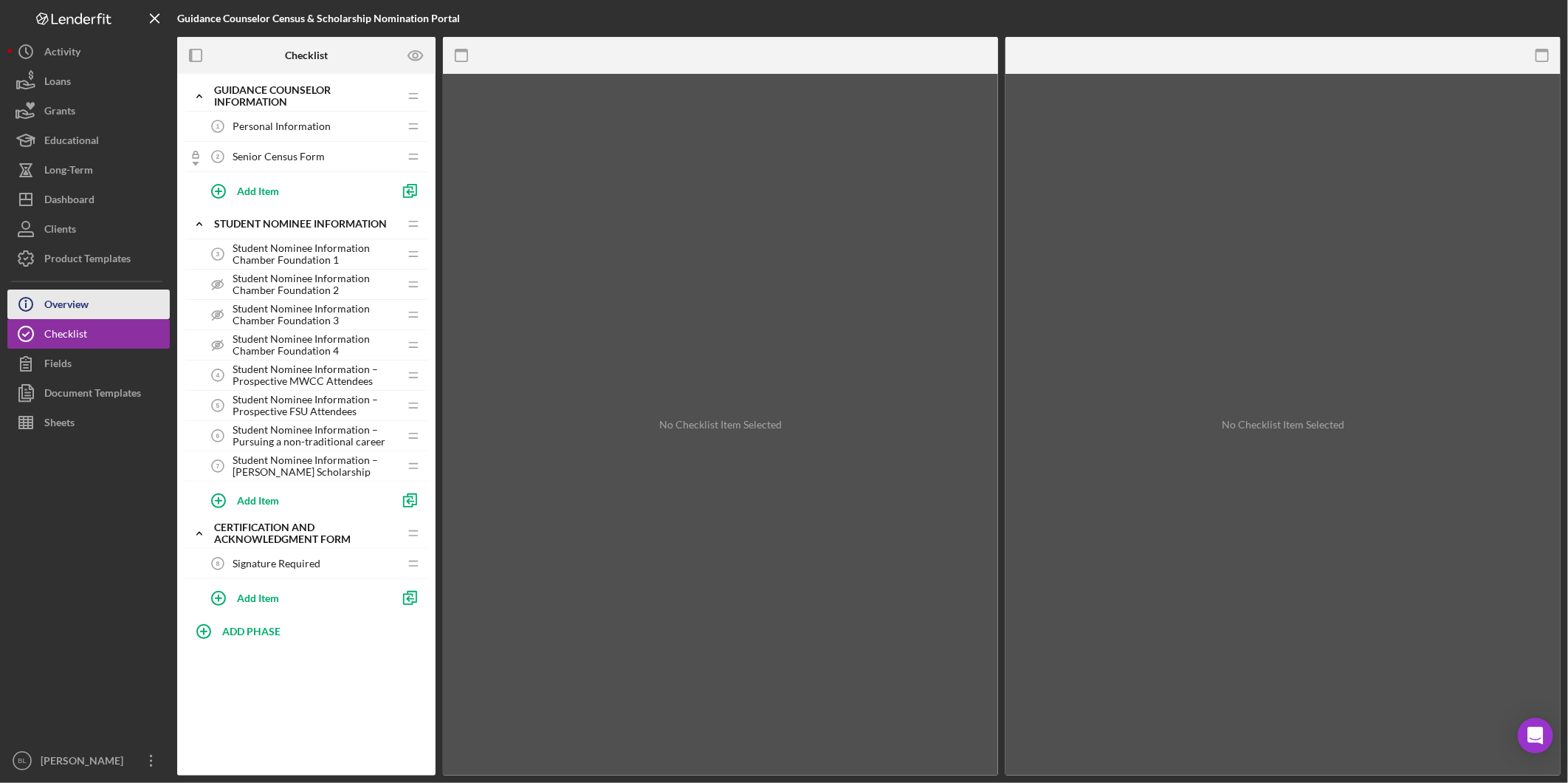
click at [94, 307] on button "Icon/Info Overview" at bounding box center [89, 304] width 163 height 29
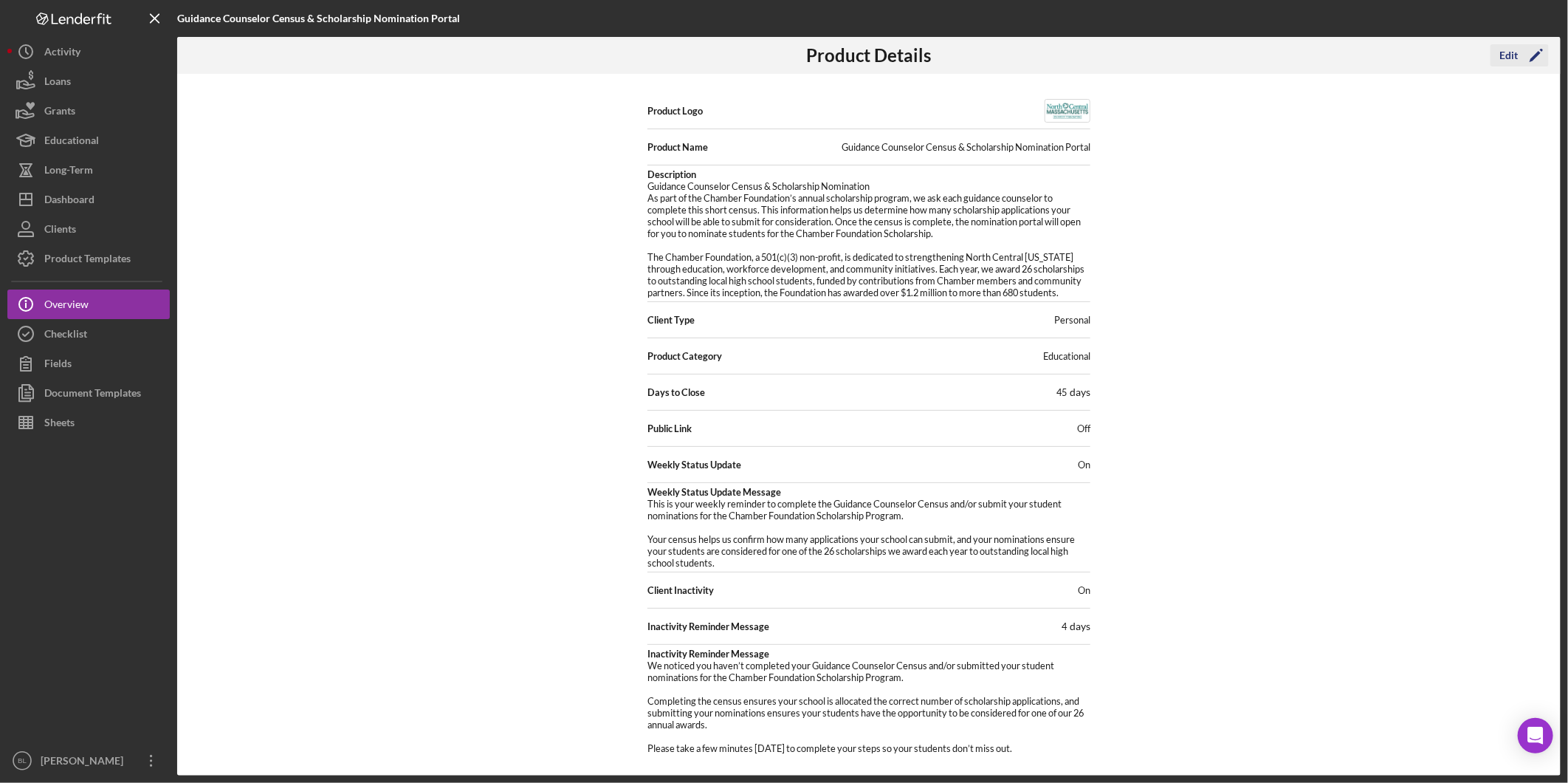
click at [1521, 53] on icon "Icon/Edit" at bounding box center [1537, 55] width 37 height 37
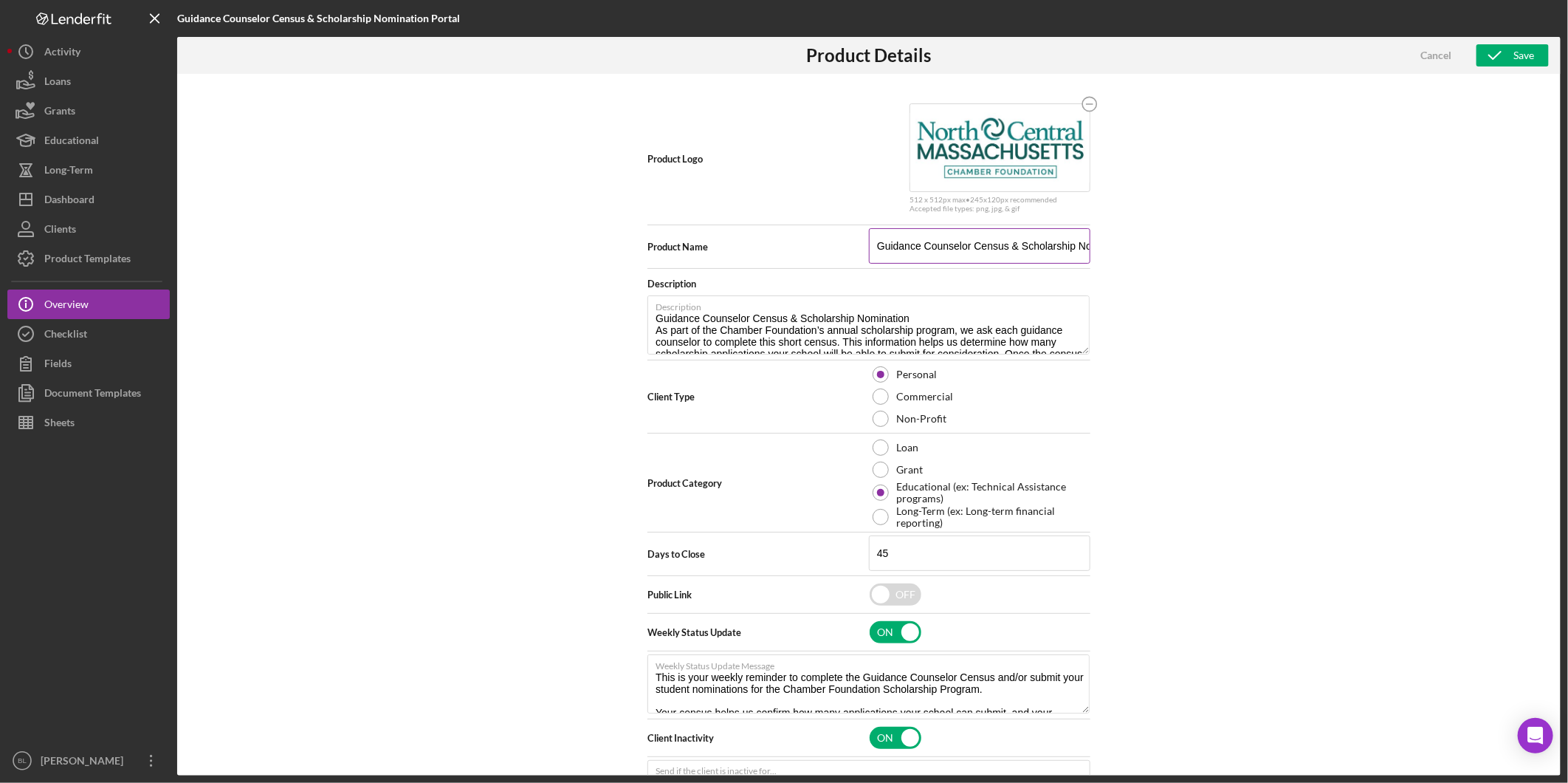
click at [872, 245] on input "Guidance Counselor Census & Scholarship Nomination Portal" at bounding box center [980, 245] width 222 height 36
type input "Chamber Guidance Counselor Census & Scholarship Nomination Portal"
click at [1532, 57] on div "Save" at bounding box center [1524, 55] width 21 height 23
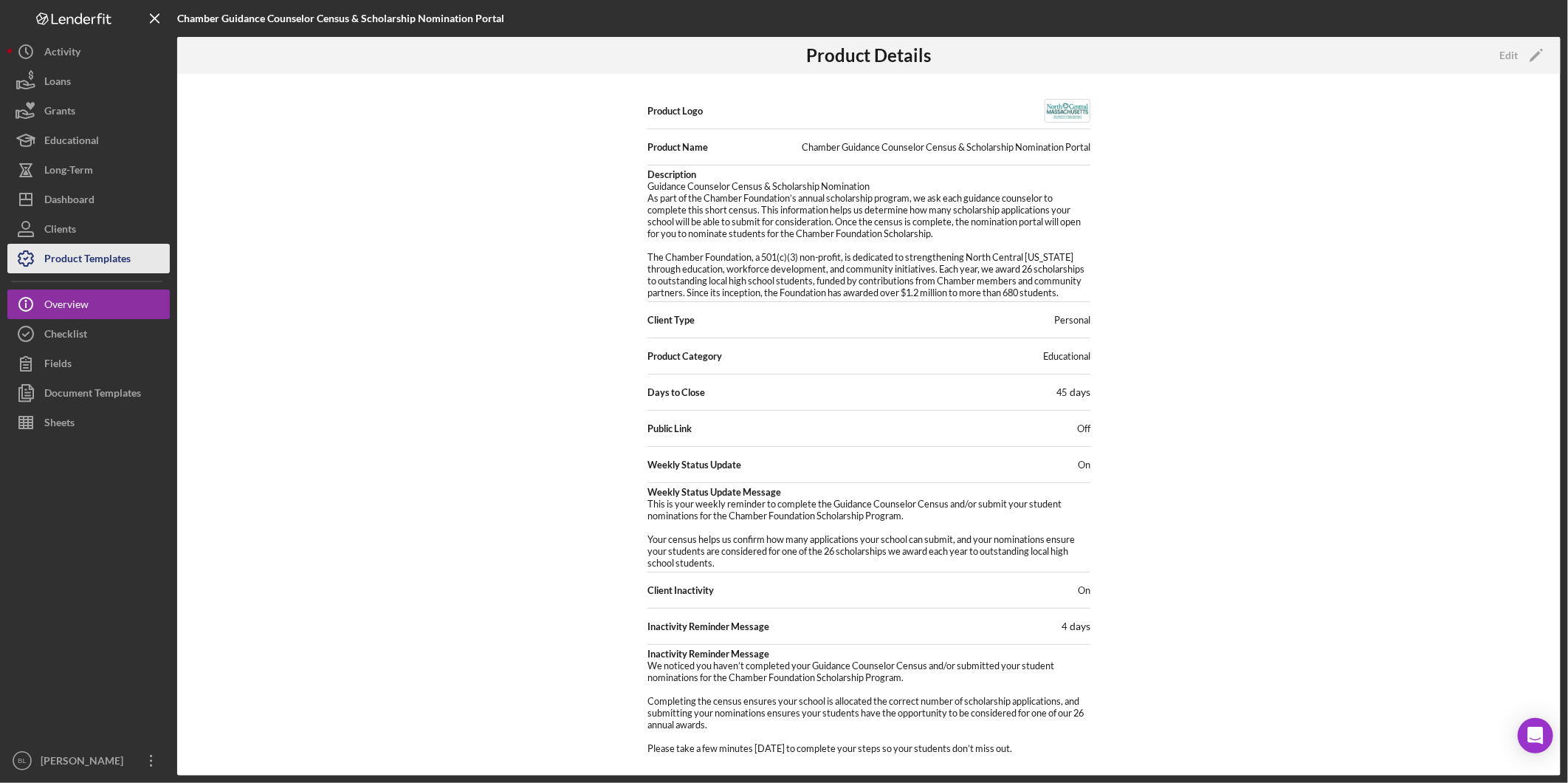
click at [127, 262] on div "Product Templates" at bounding box center [87, 260] width 87 height 33
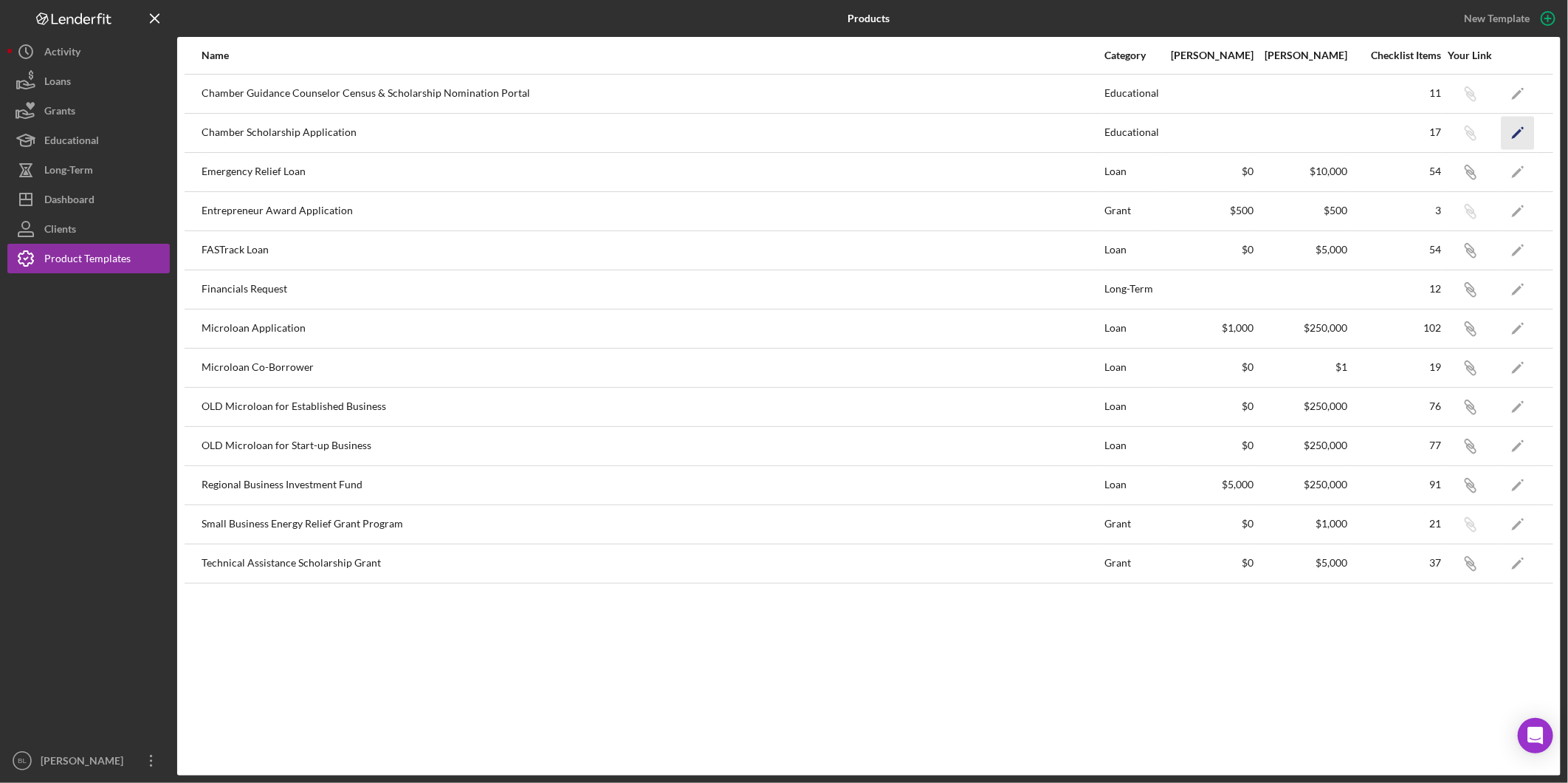
click at [1518, 139] on icon "Icon/Edit" at bounding box center [1519, 133] width 33 height 33
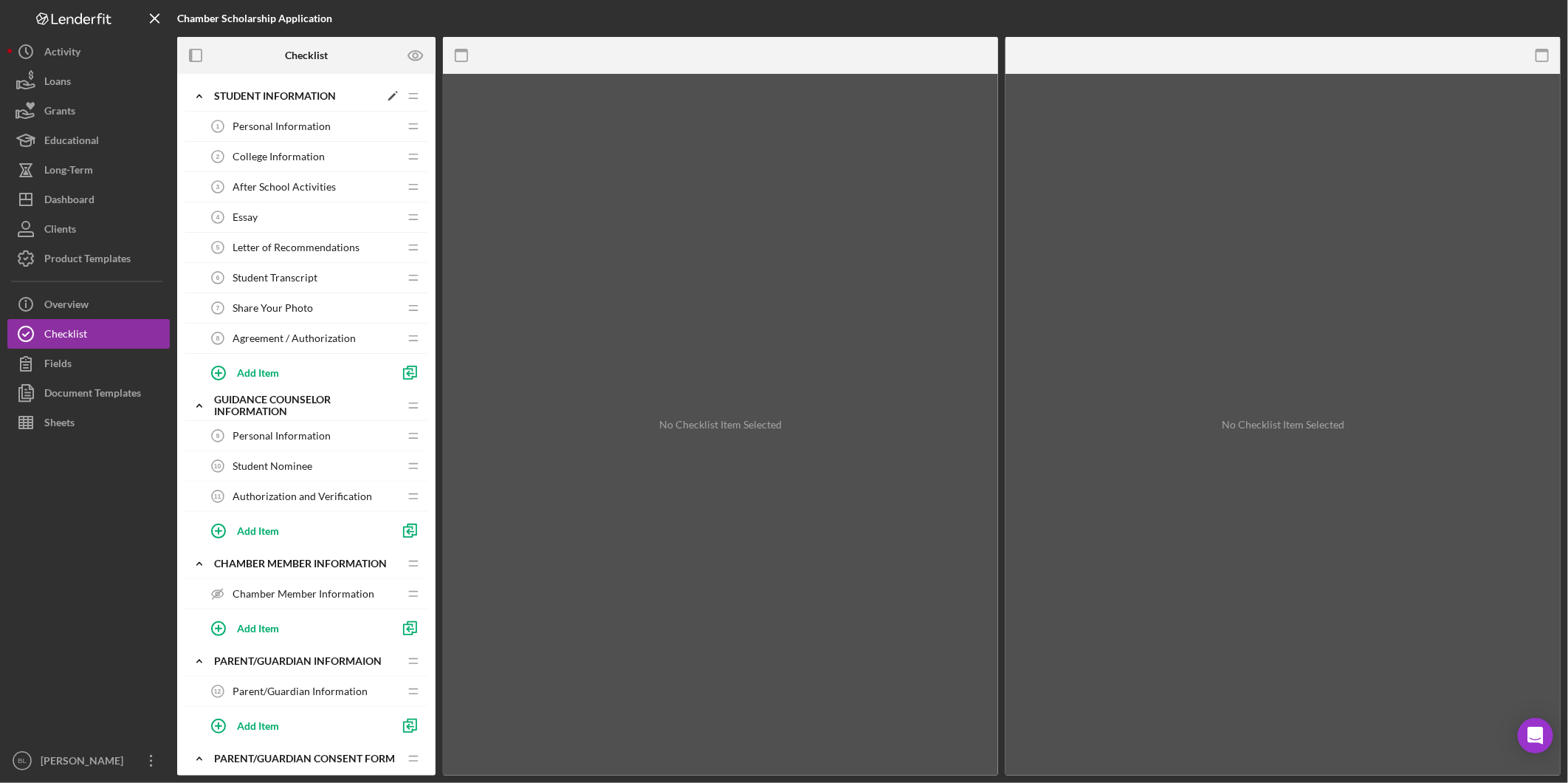
click at [200, 96] on polyline at bounding box center [199, 95] width 4 height 3
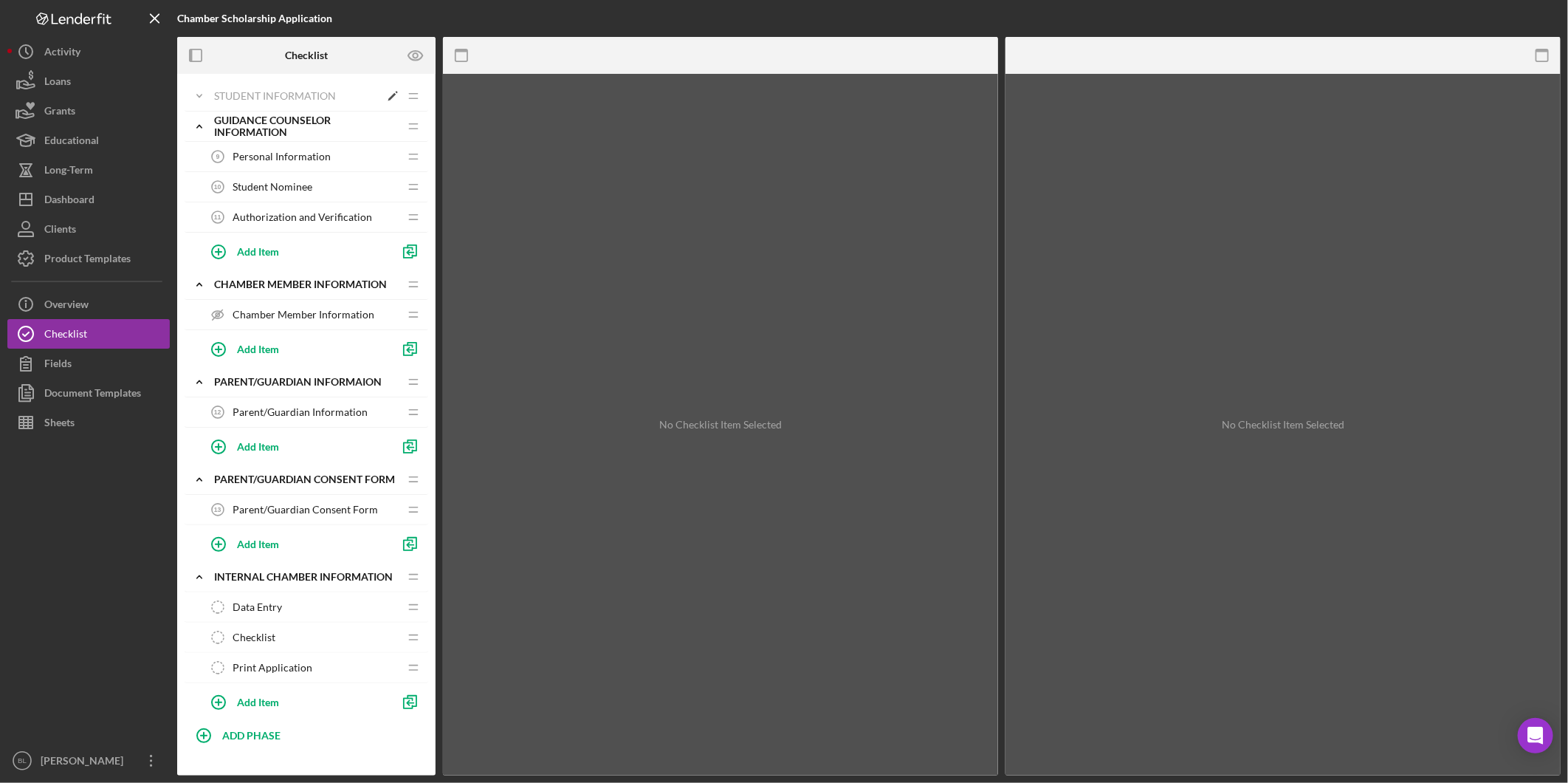
click at [200, 98] on icon "Icon/Expander" at bounding box center [199, 96] width 29 height 29
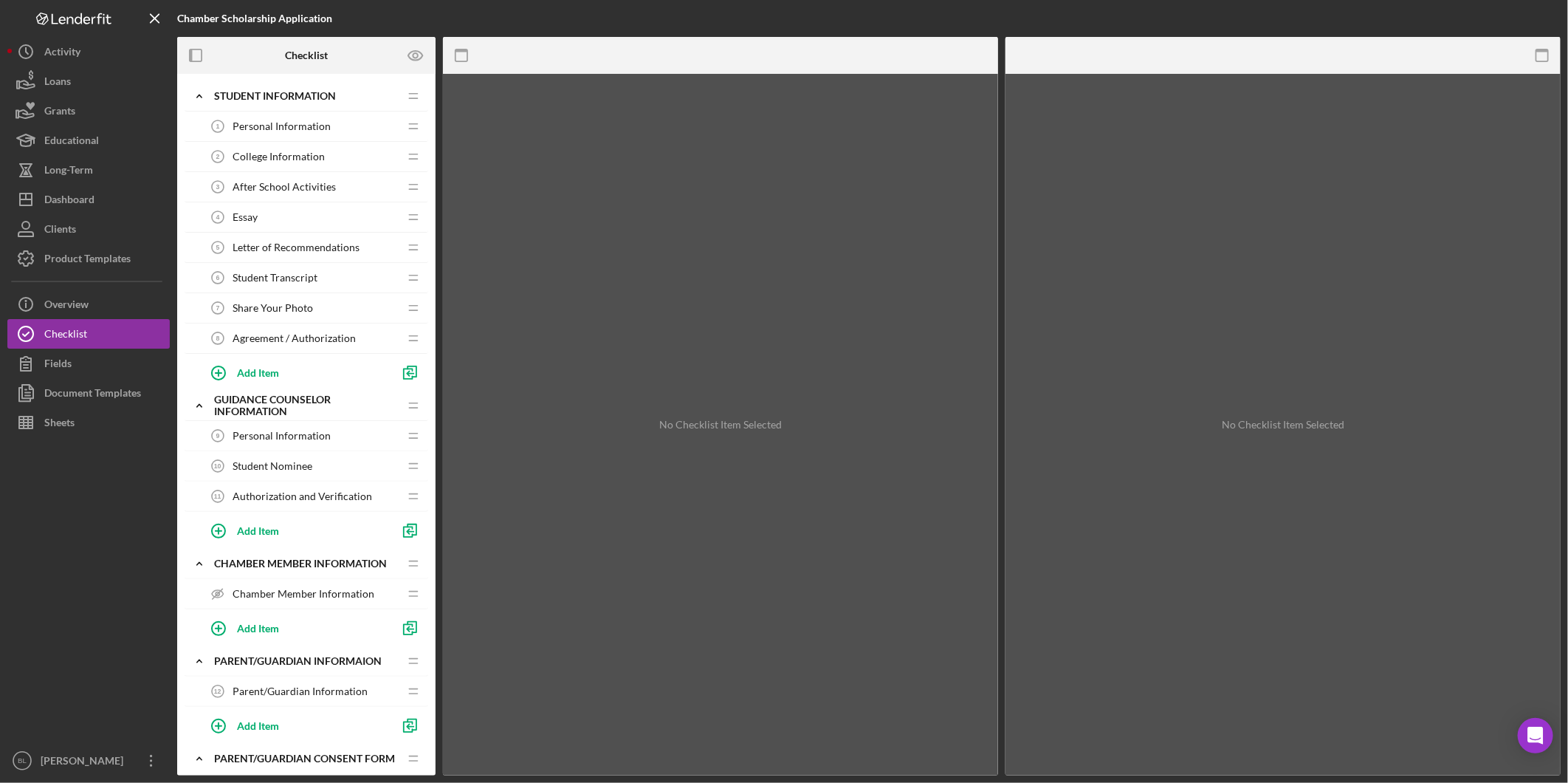
click at [288, 121] on span "Personal Information" at bounding box center [282, 126] width 98 height 12
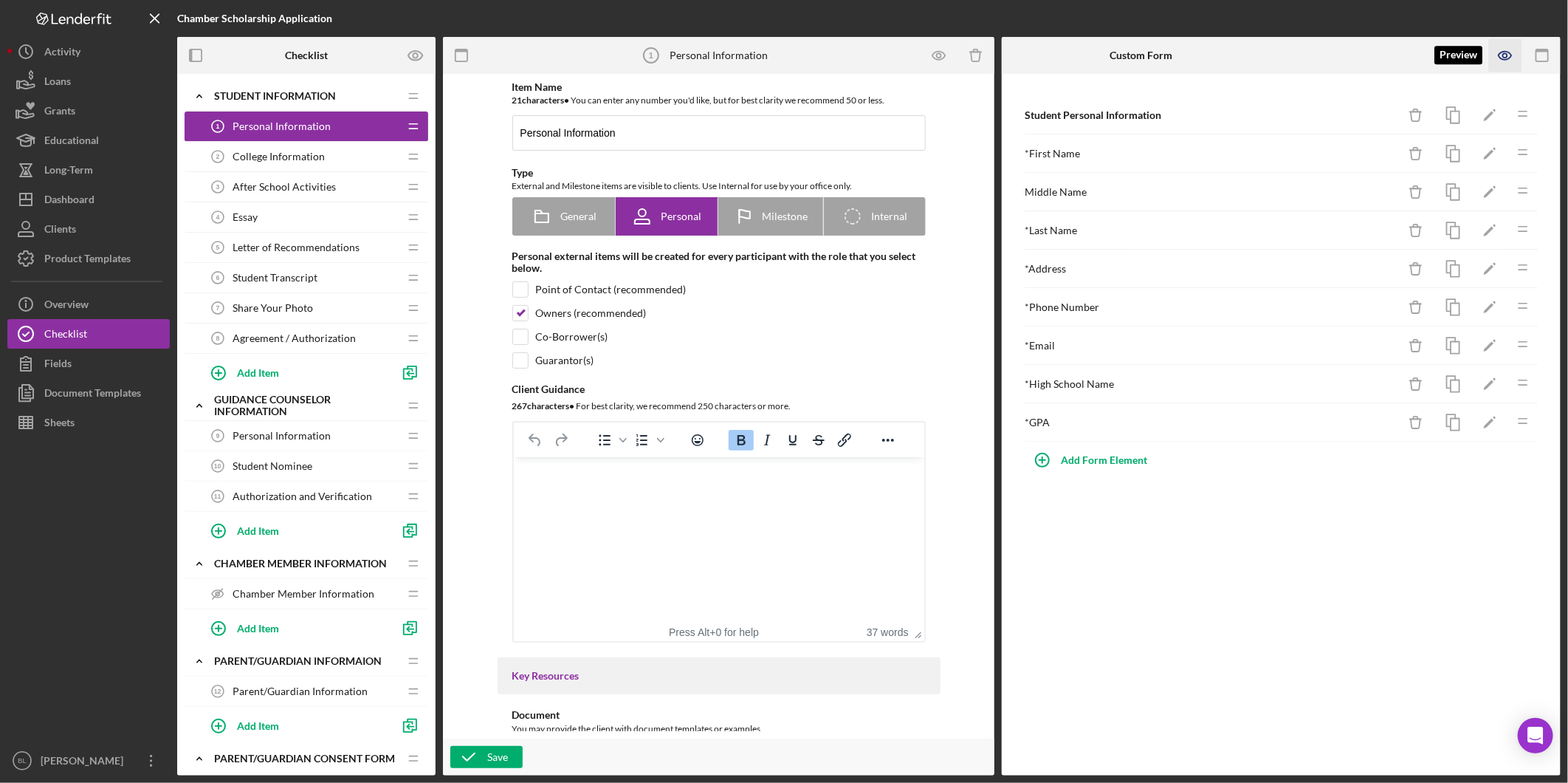
click at [1504, 55] on icon "button" at bounding box center [1506, 55] width 33 height 33
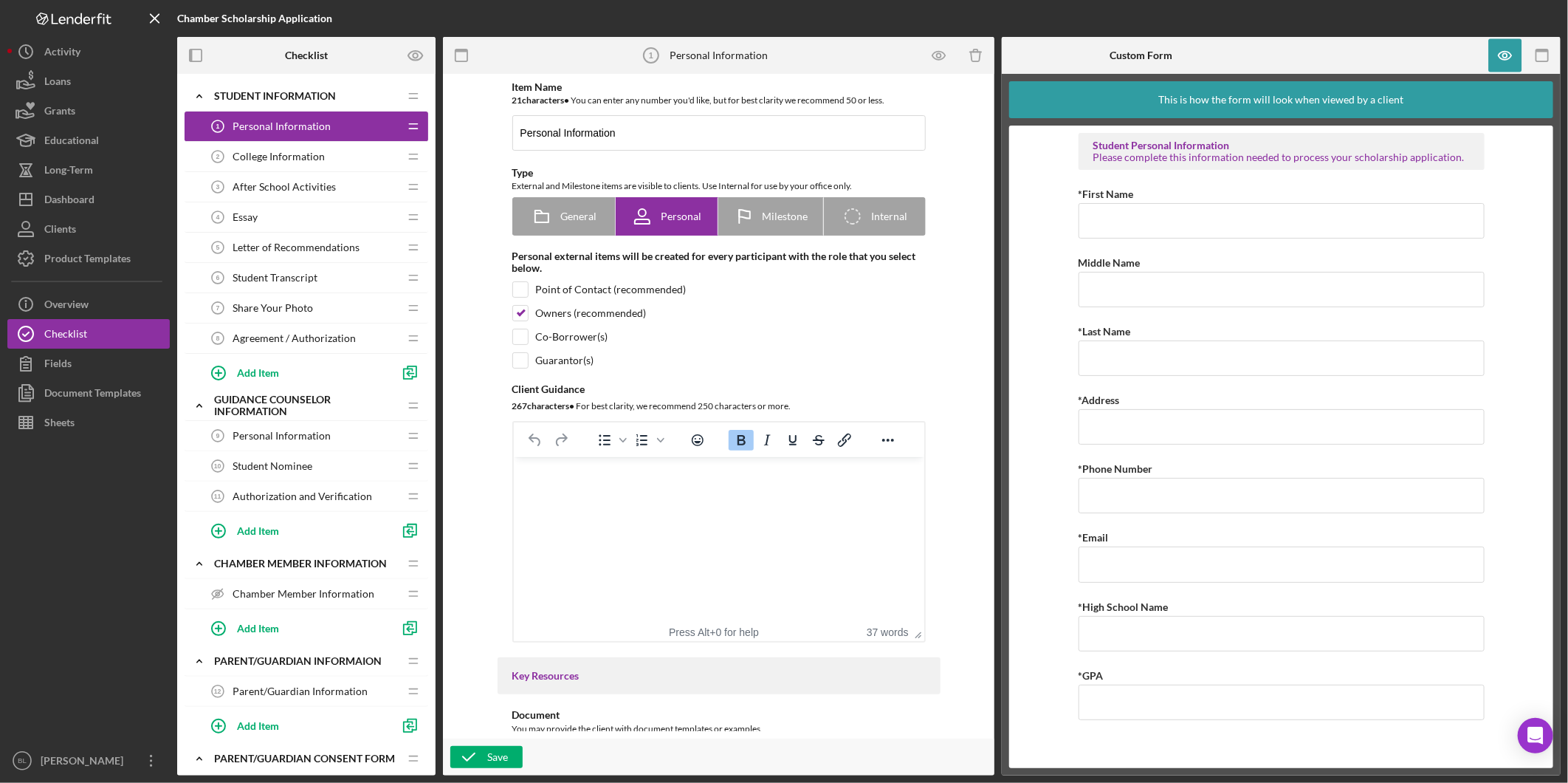
click at [254, 151] on span "College Information" at bounding box center [279, 157] width 93 height 12
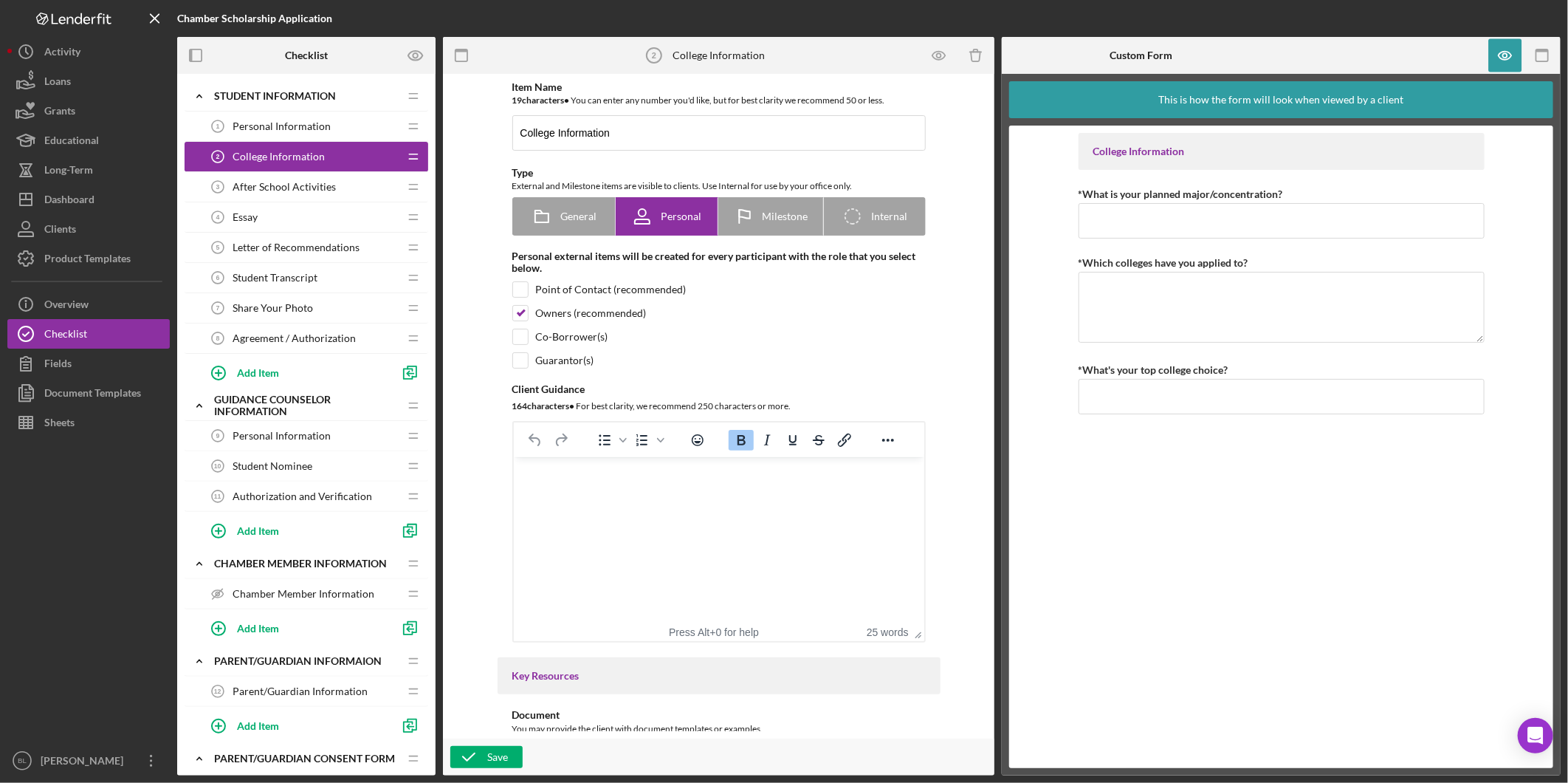
click at [310, 186] on span "After School Activities" at bounding box center [284, 187] width 103 height 12
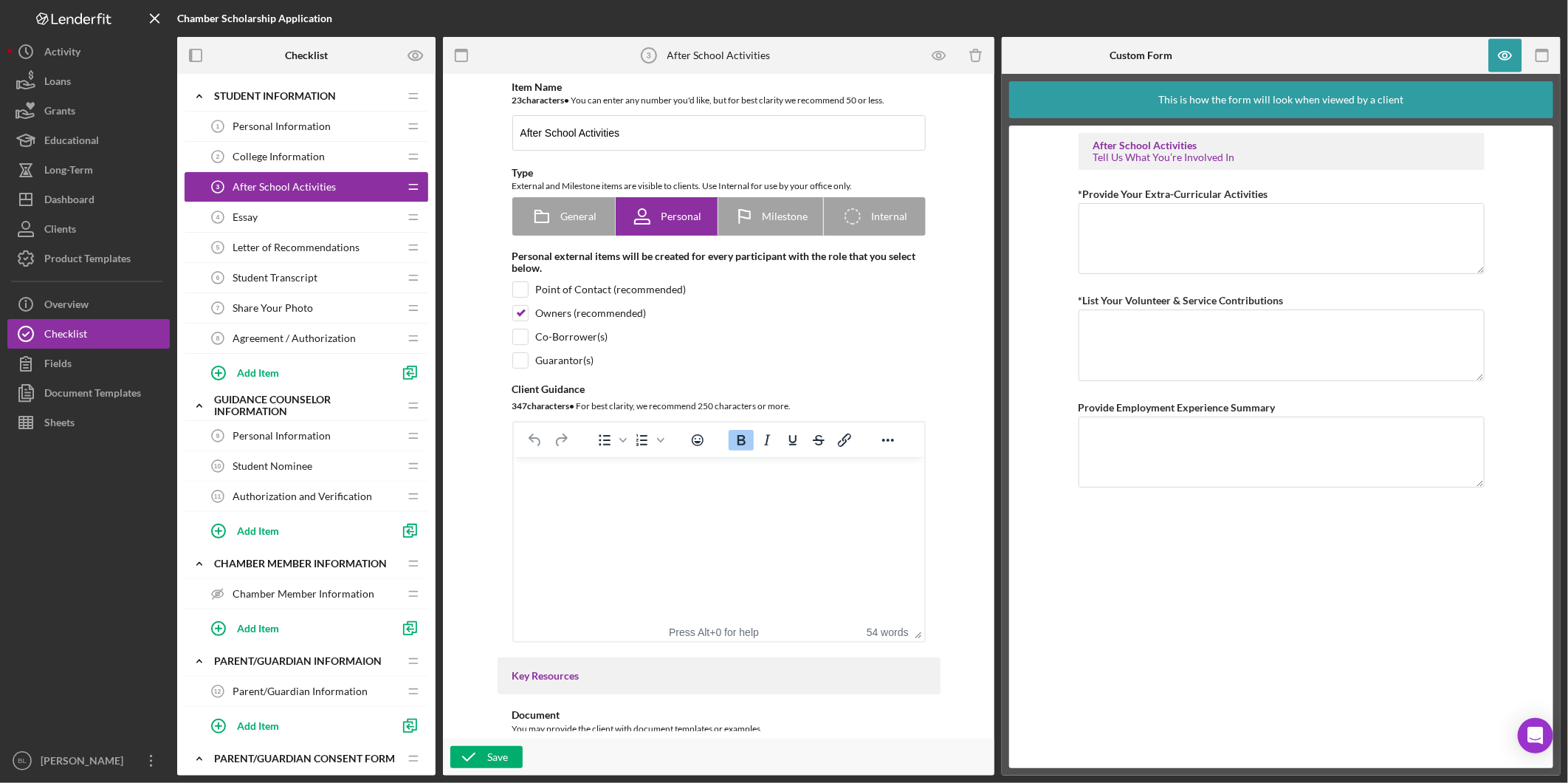
click at [292, 210] on div "Essay 4 Essay" at bounding box center [301, 217] width 196 height 29
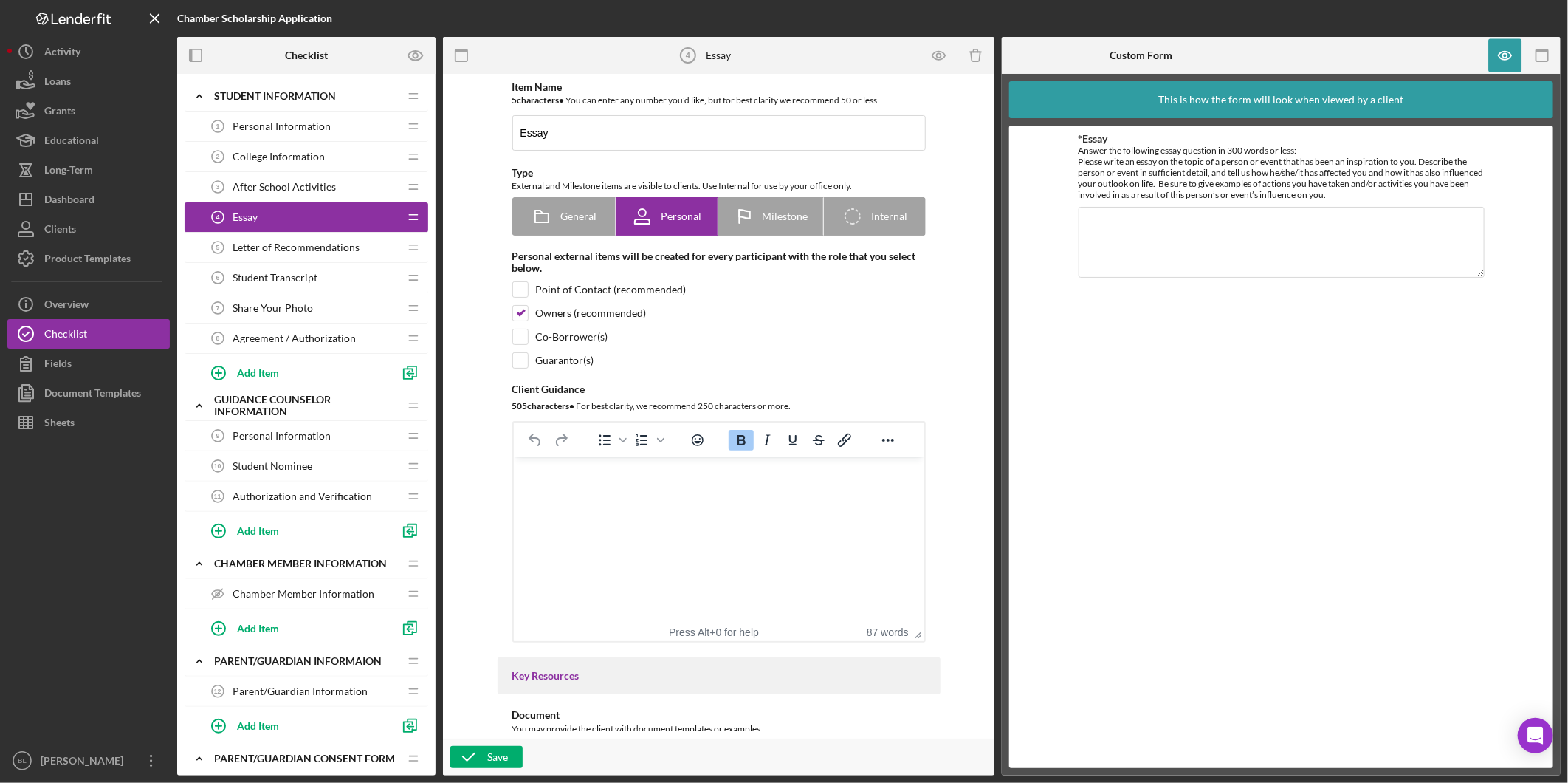
click at [321, 248] on span "Letter of Recommendations" at bounding box center [296, 248] width 127 height 12
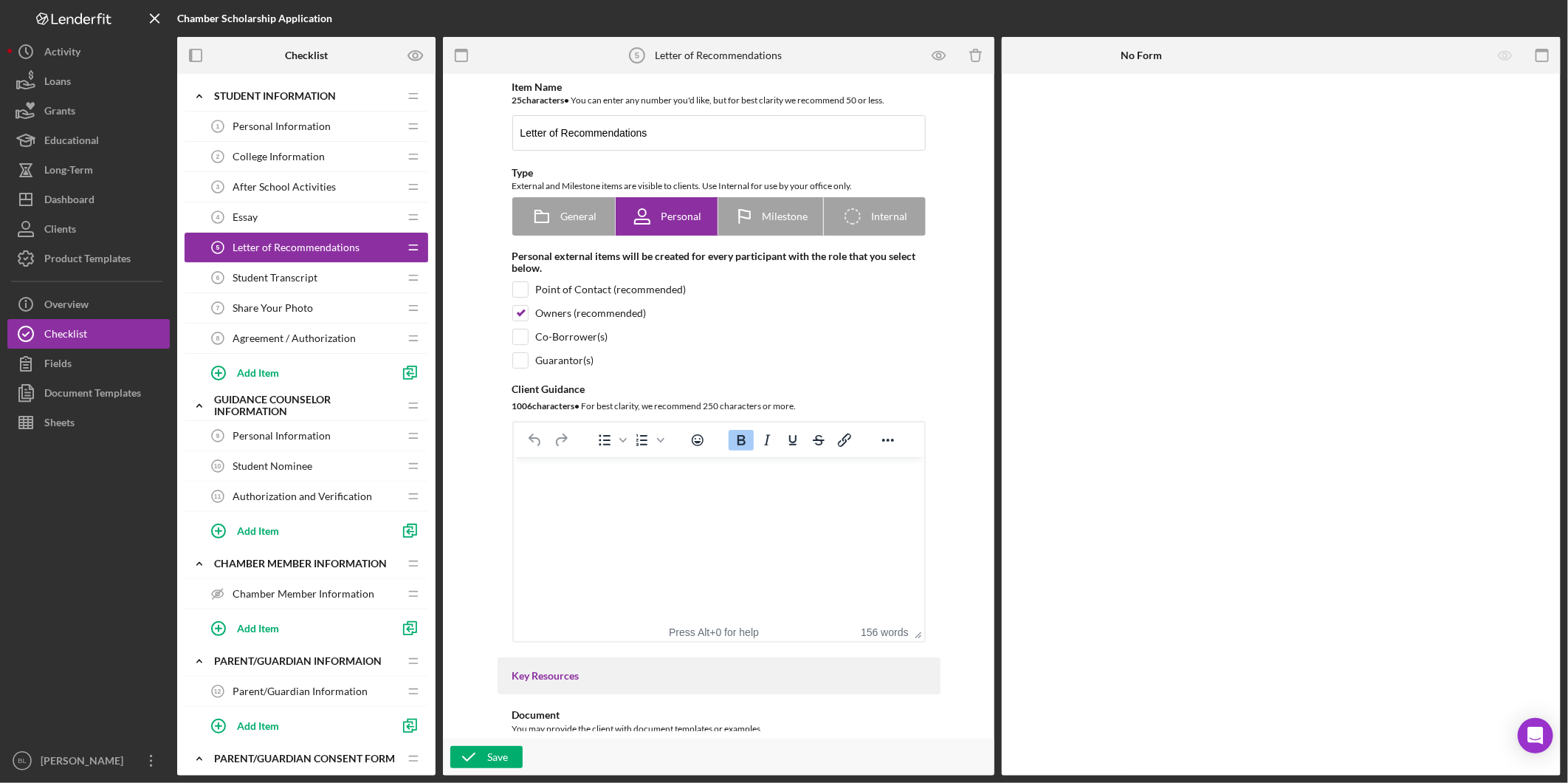
click at [295, 275] on span "Student Transcript" at bounding box center [275, 278] width 85 height 12
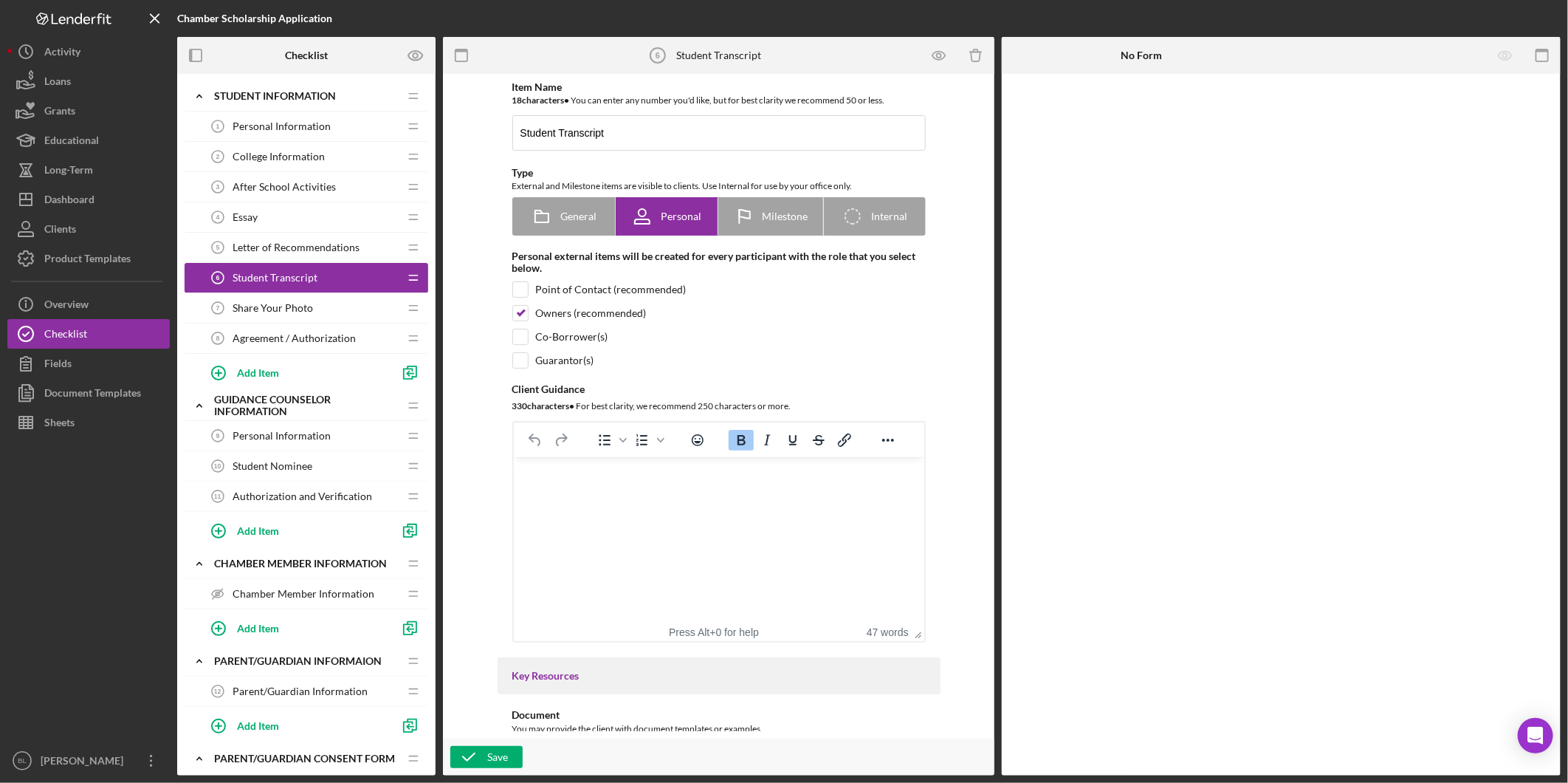
click at [301, 303] on span "Share Your Photo" at bounding box center [273, 308] width 81 height 12
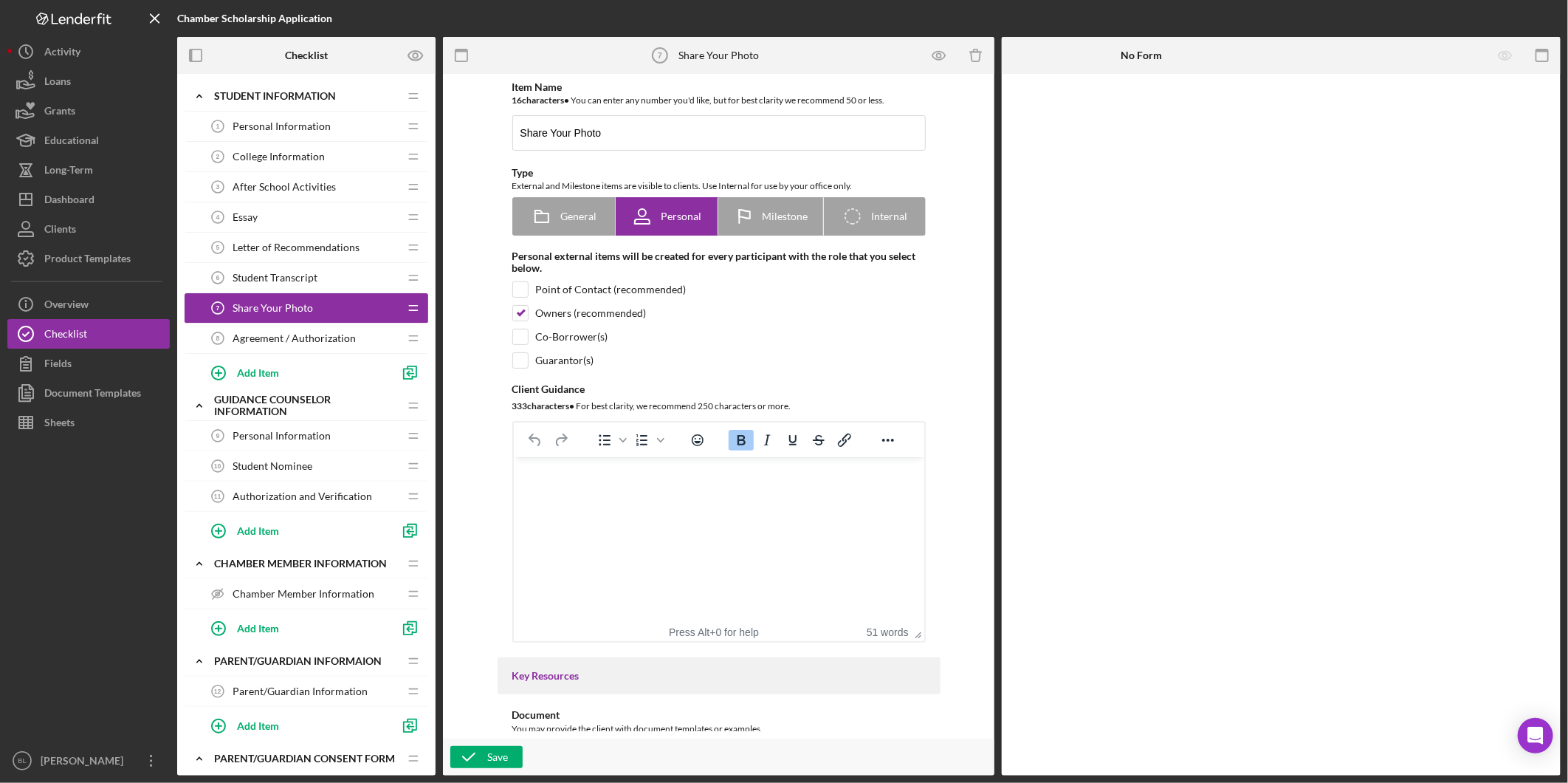
click at [337, 333] on span "Agreement / Authorization" at bounding box center [295, 339] width 123 height 12
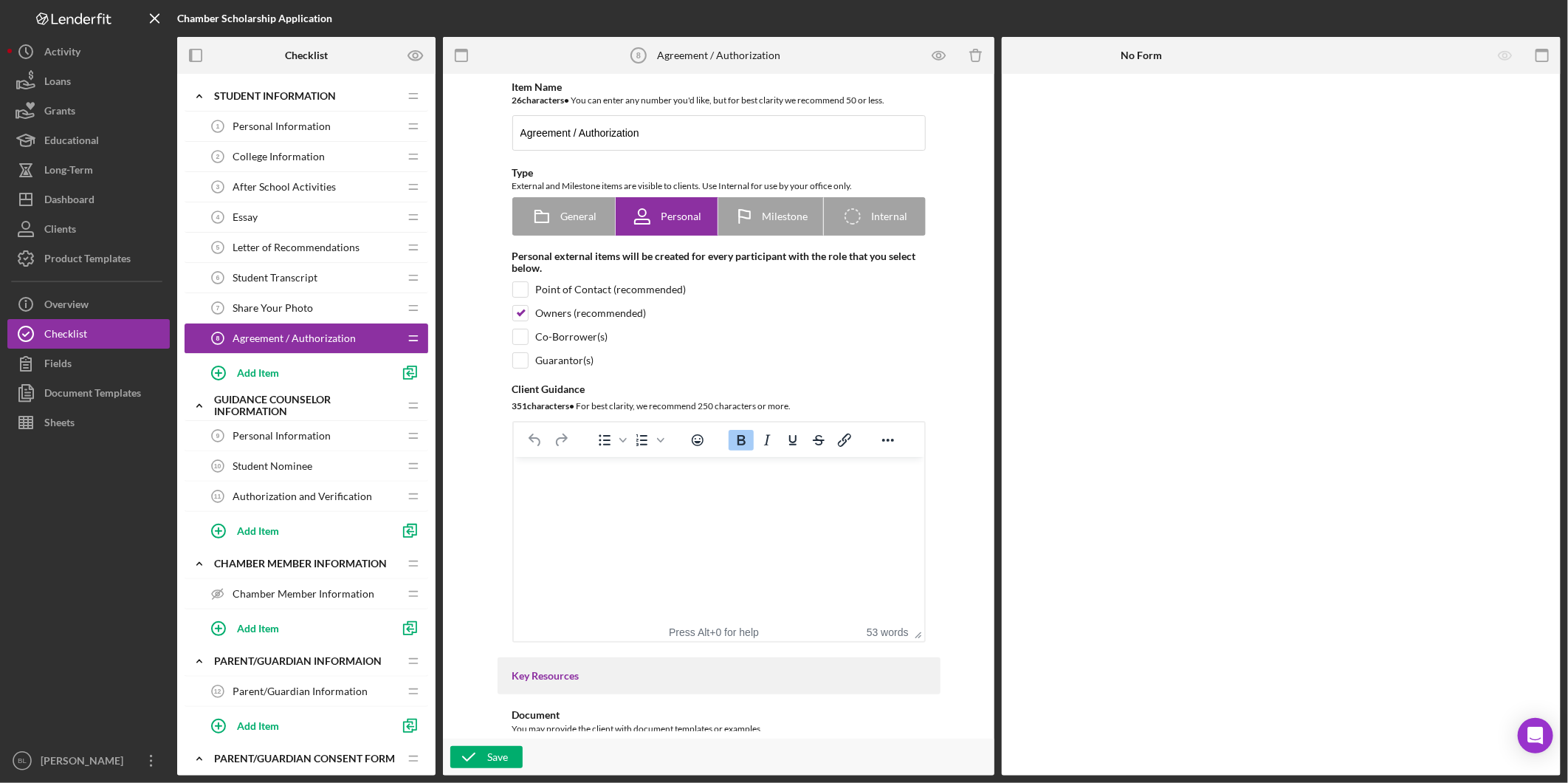
click at [904, 741] on icon "Icon/Document" at bounding box center [907, 758] width 33 height 33
click at [194, 93] on icon "Icon/Expander" at bounding box center [199, 96] width 29 height 29
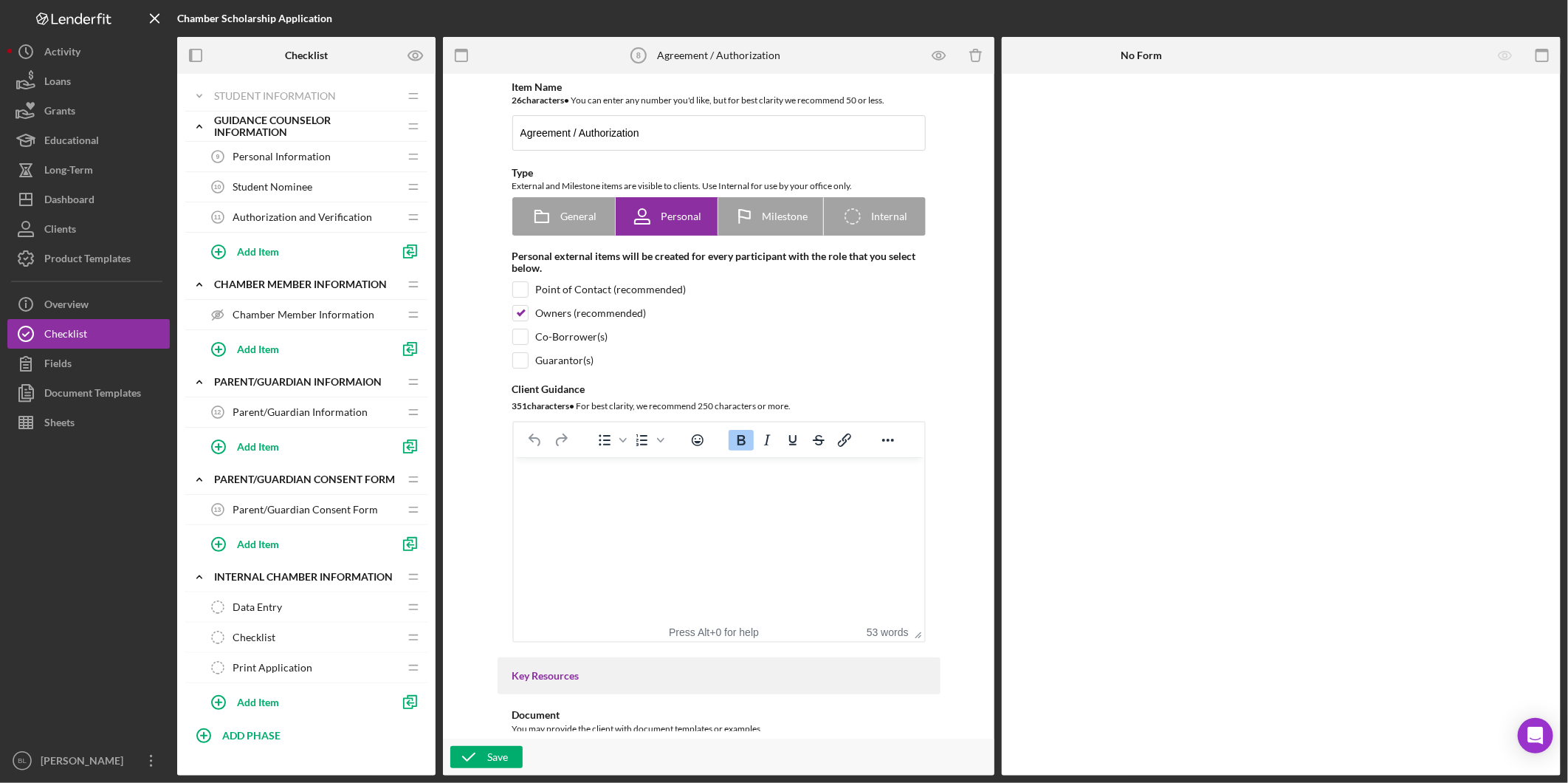
click at [283, 155] on span "Personal Information" at bounding box center [282, 157] width 98 height 12
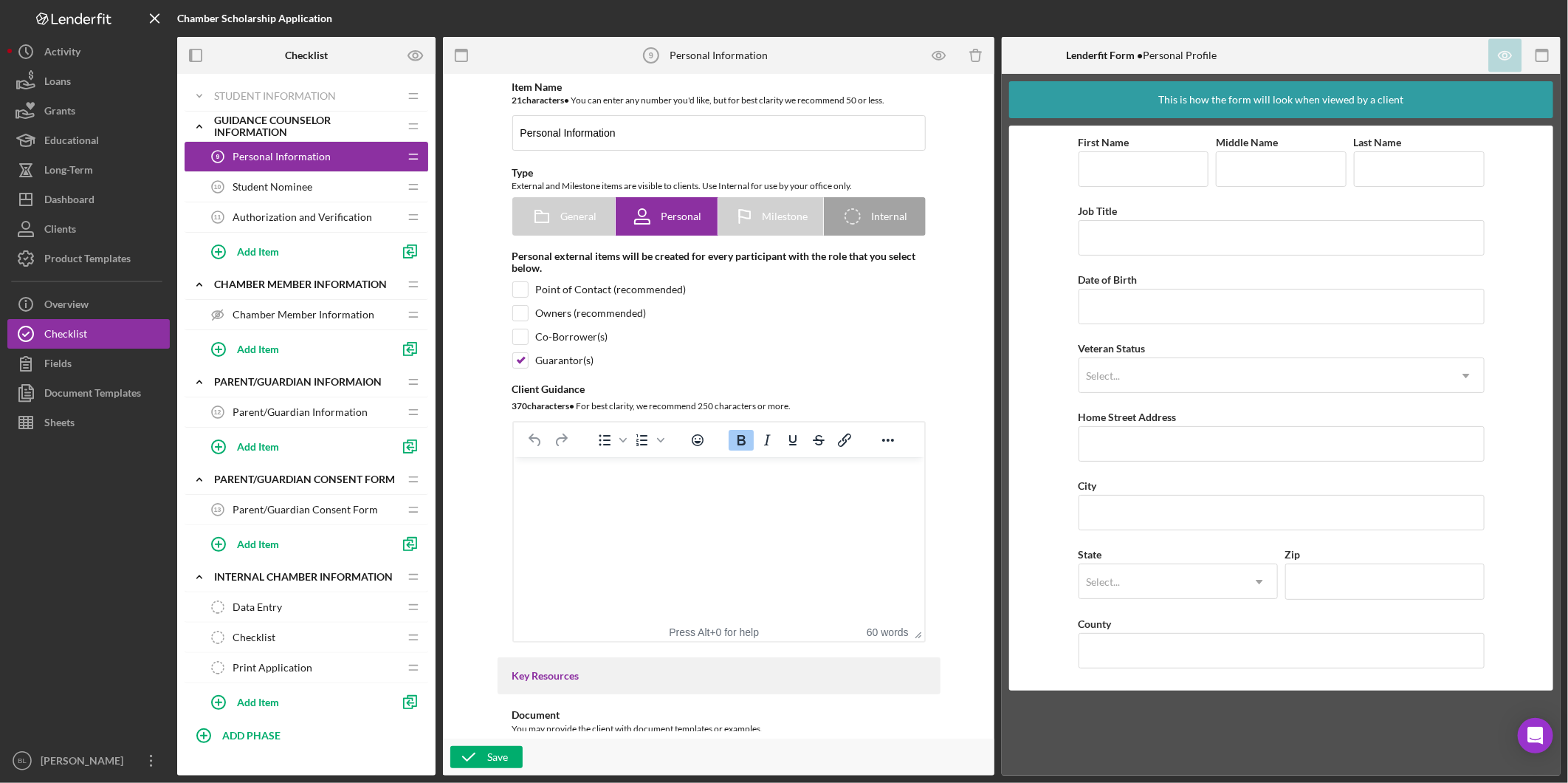
click at [272, 184] on span "Student Nominee" at bounding box center [273, 187] width 80 height 12
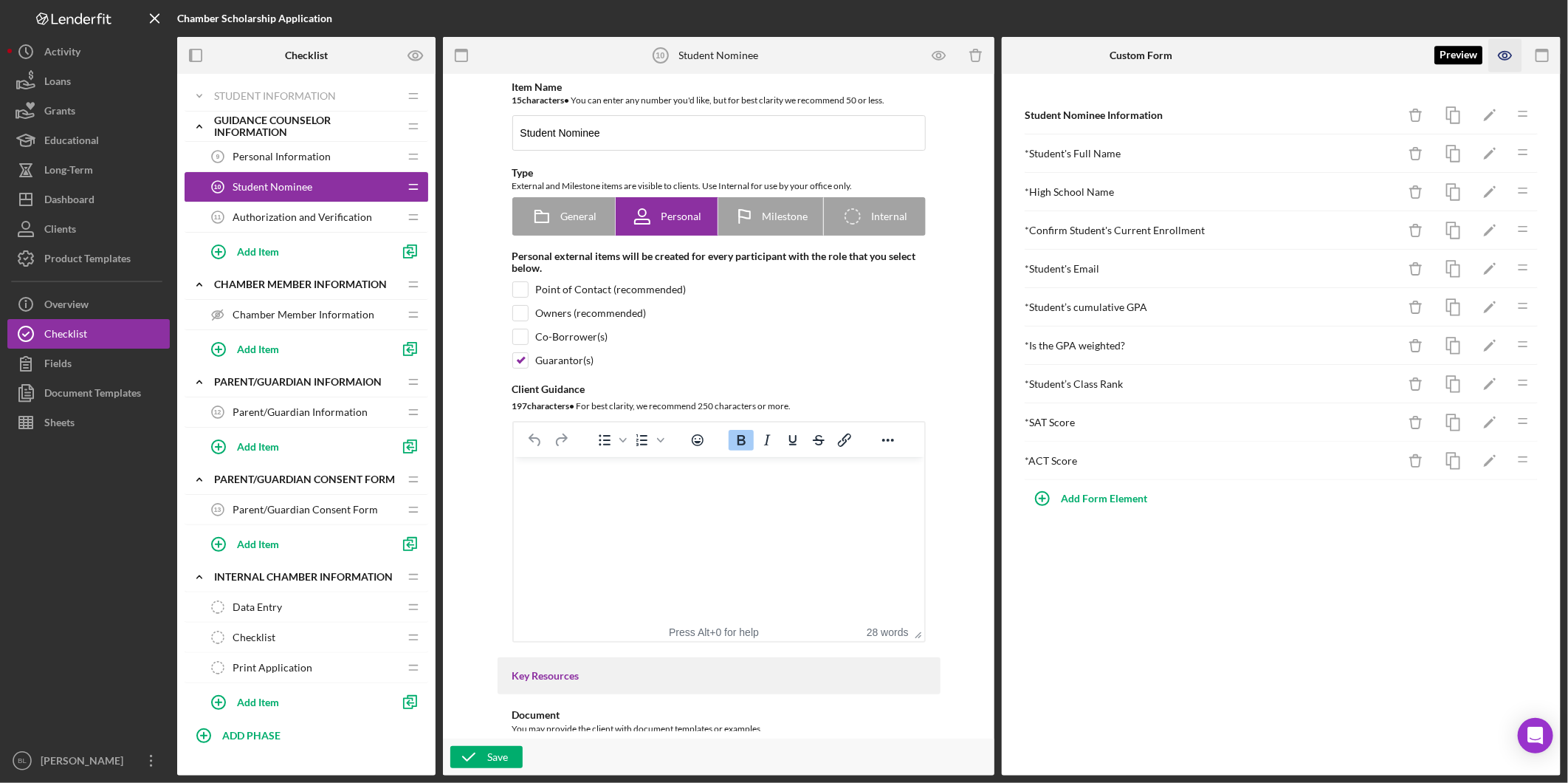
click at [1502, 57] on icon "button" at bounding box center [1506, 55] width 33 height 33
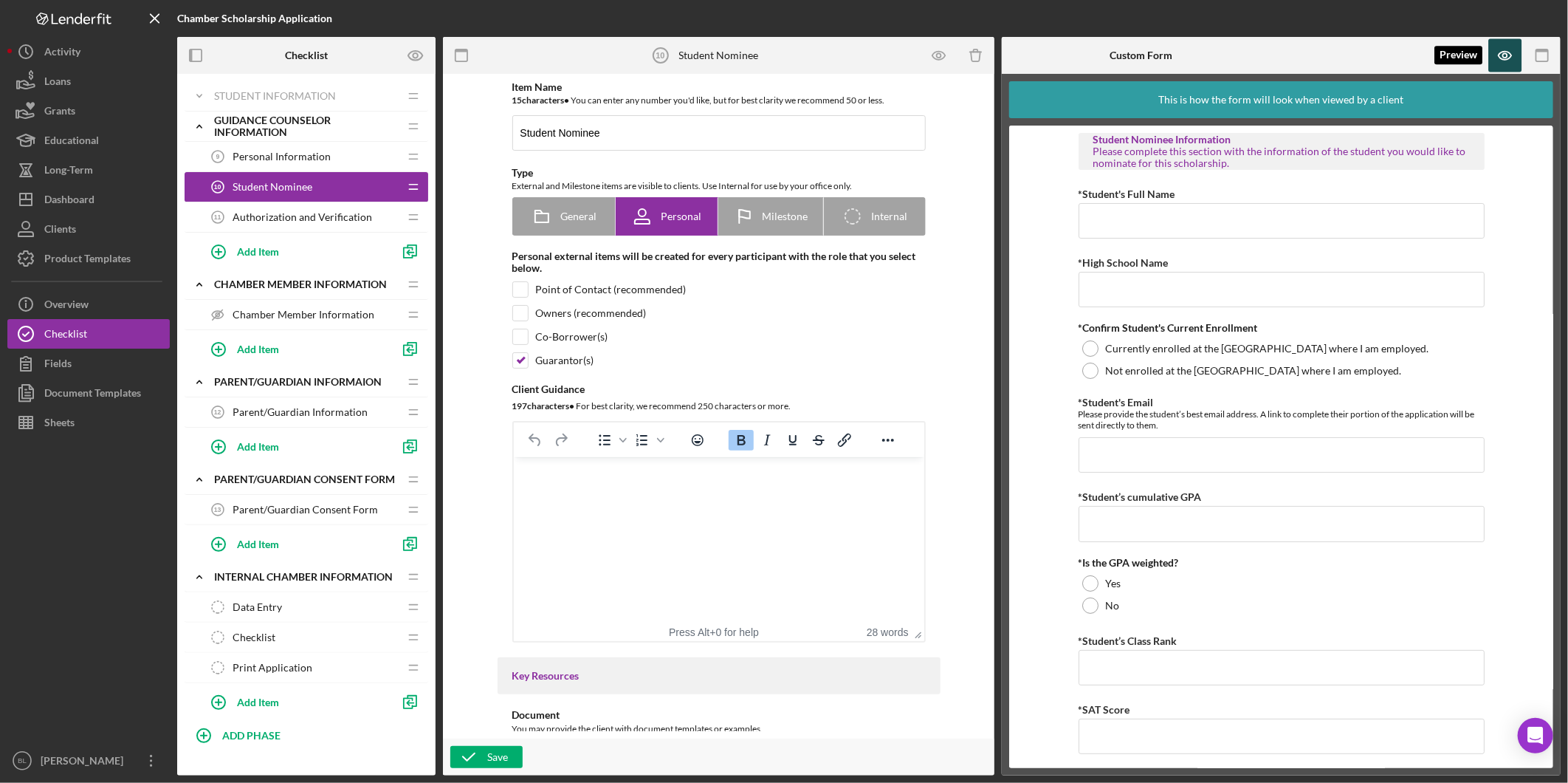
click at [1508, 62] on icon "button" at bounding box center [1506, 55] width 33 height 33
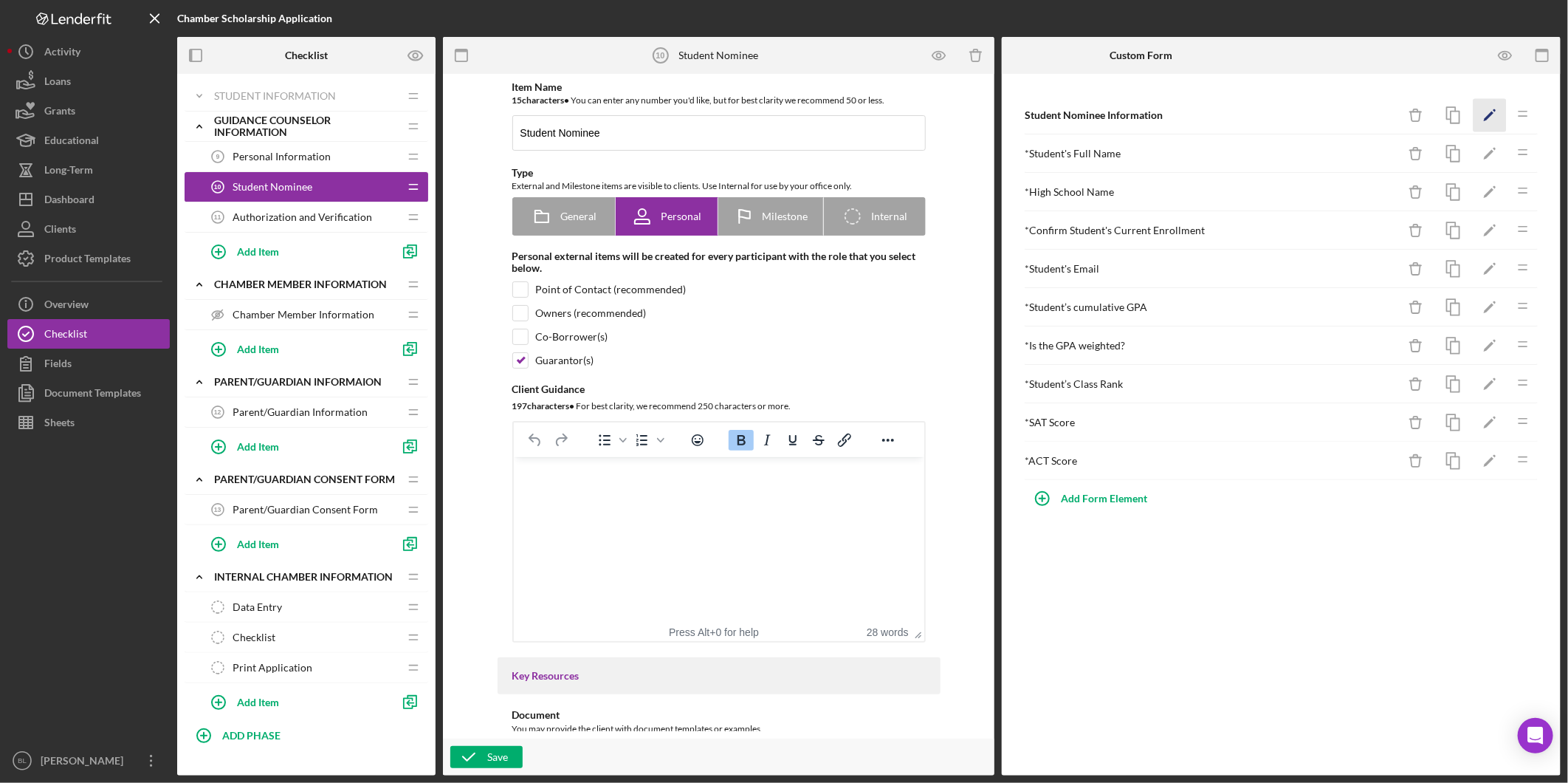
click at [1495, 119] on icon "Icon/Edit" at bounding box center [1490, 115] width 33 height 33
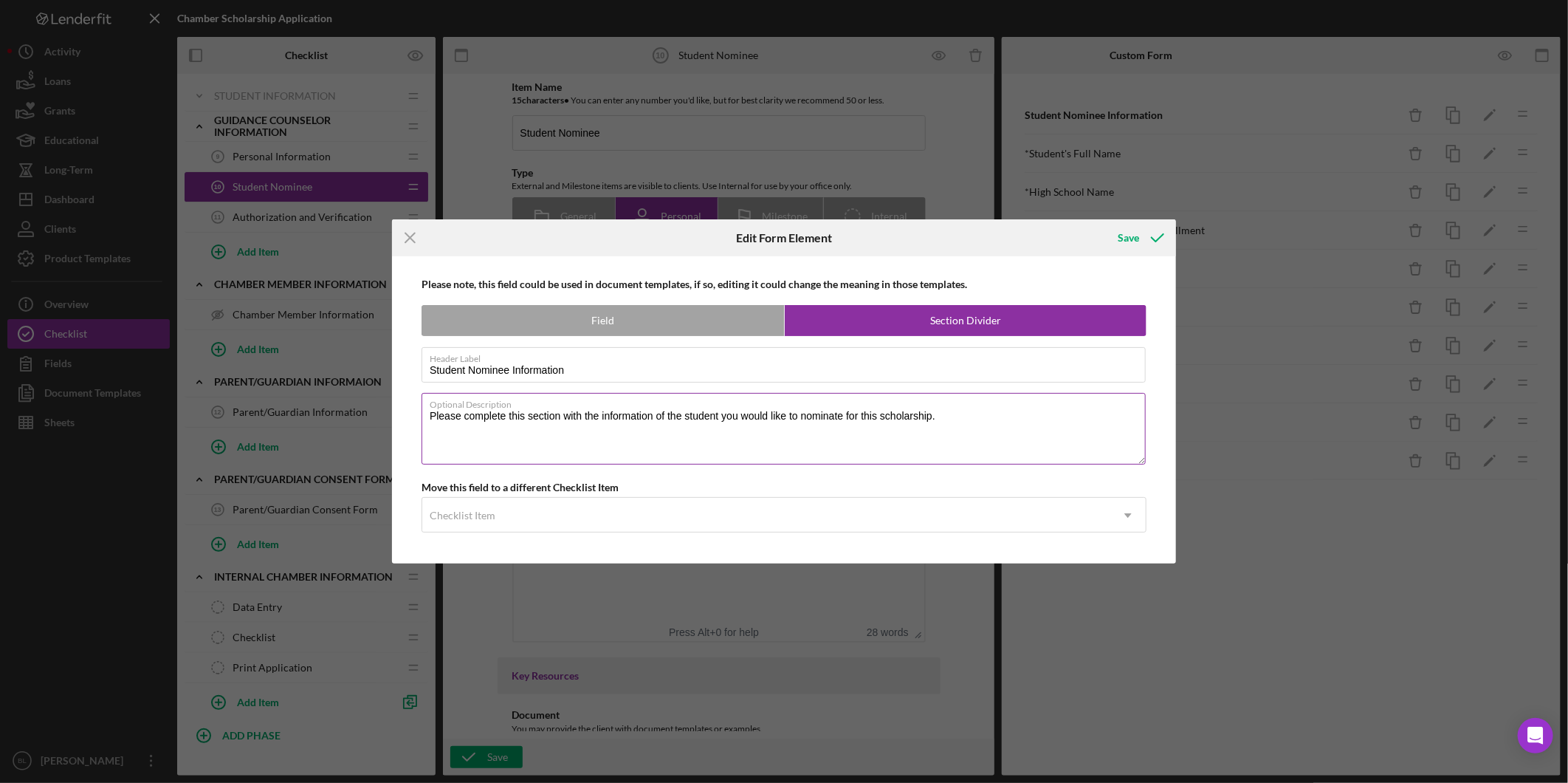
drag, startPoint x: 958, startPoint y: 416, endPoint x: 727, endPoint y: 417, distance: 231.0
click at [727, 417] on textarea "Please complete this section with the information of the student you would like…" at bounding box center [784, 428] width 724 height 71
click at [1072, 424] on textarea "Please complete this section with the information of the student you would like…" at bounding box center [784, 428] width 724 height 71
drag, startPoint x: 946, startPoint y: 417, endPoint x: 748, endPoint y: 417, distance: 198.0
click at [748, 417] on textarea "Please complete this section with the information of the student you would like…" at bounding box center [784, 428] width 724 height 71
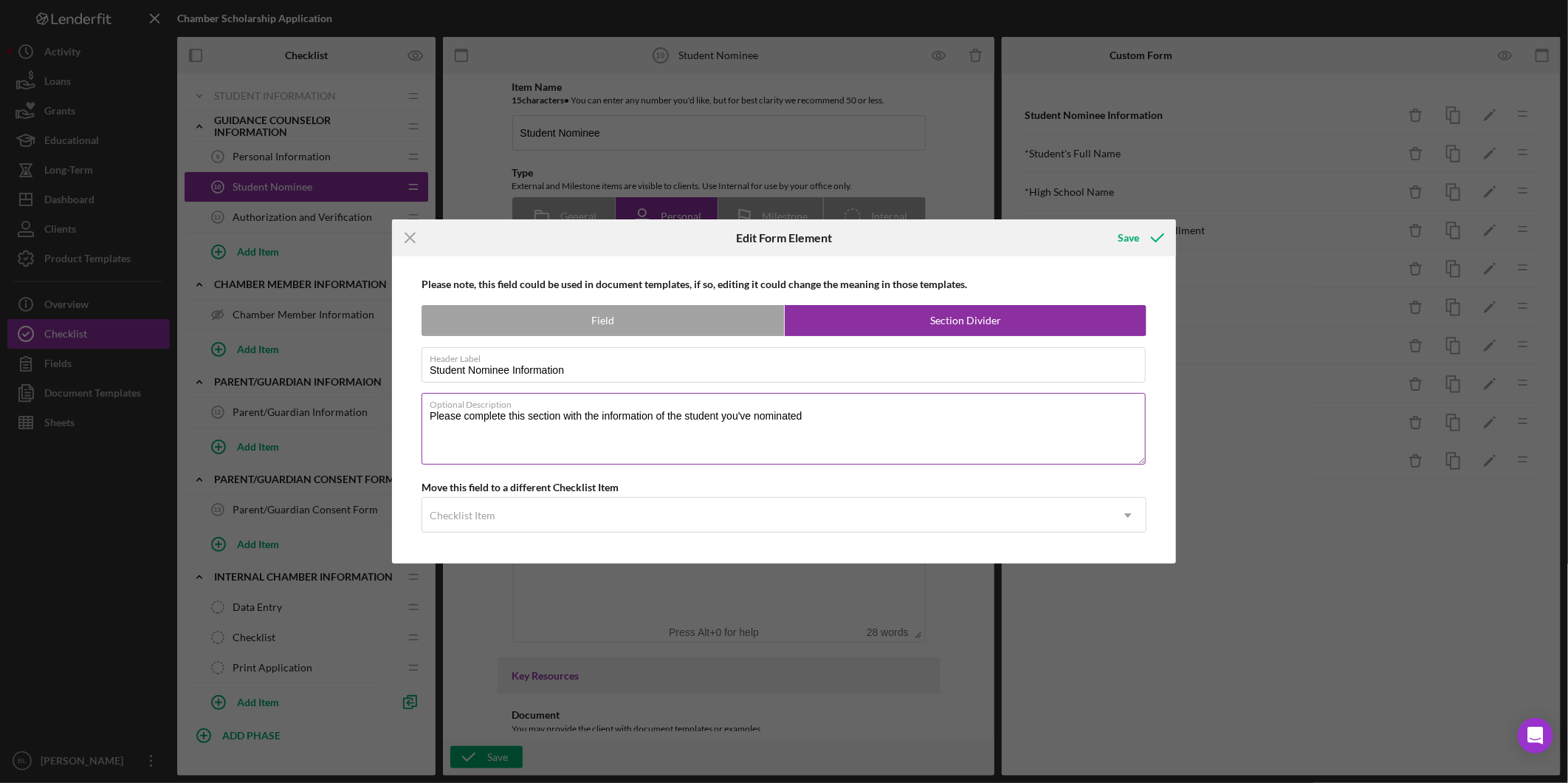
type textarea "Please complete this section with the information of the student you've nominat…"
click at [1131, 237] on div "Save" at bounding box center [1129, 237] width 22 height 29
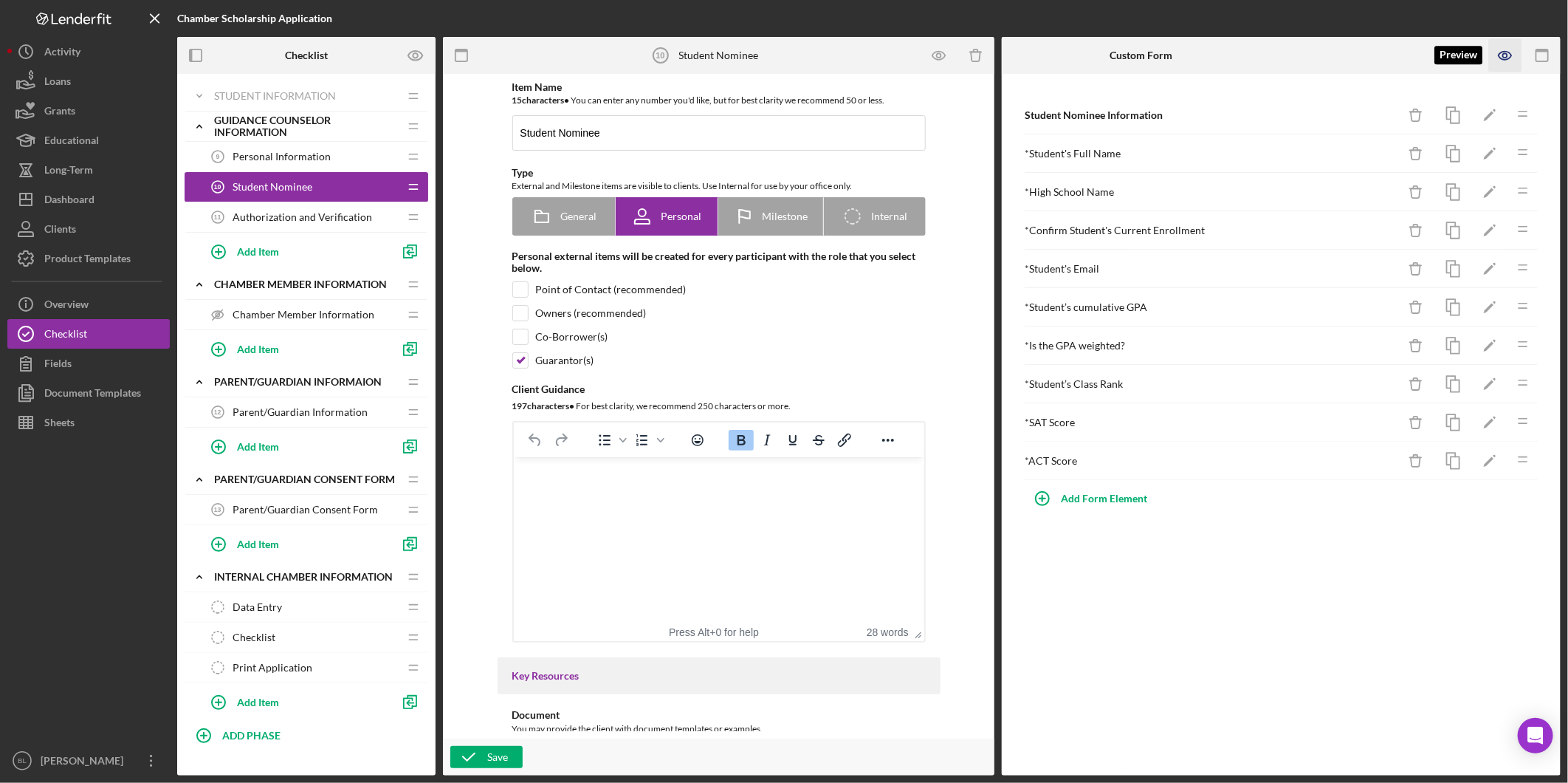
click at [1500, 59] on icon "button" at bounding box center [1506, 55] width 33 height 33
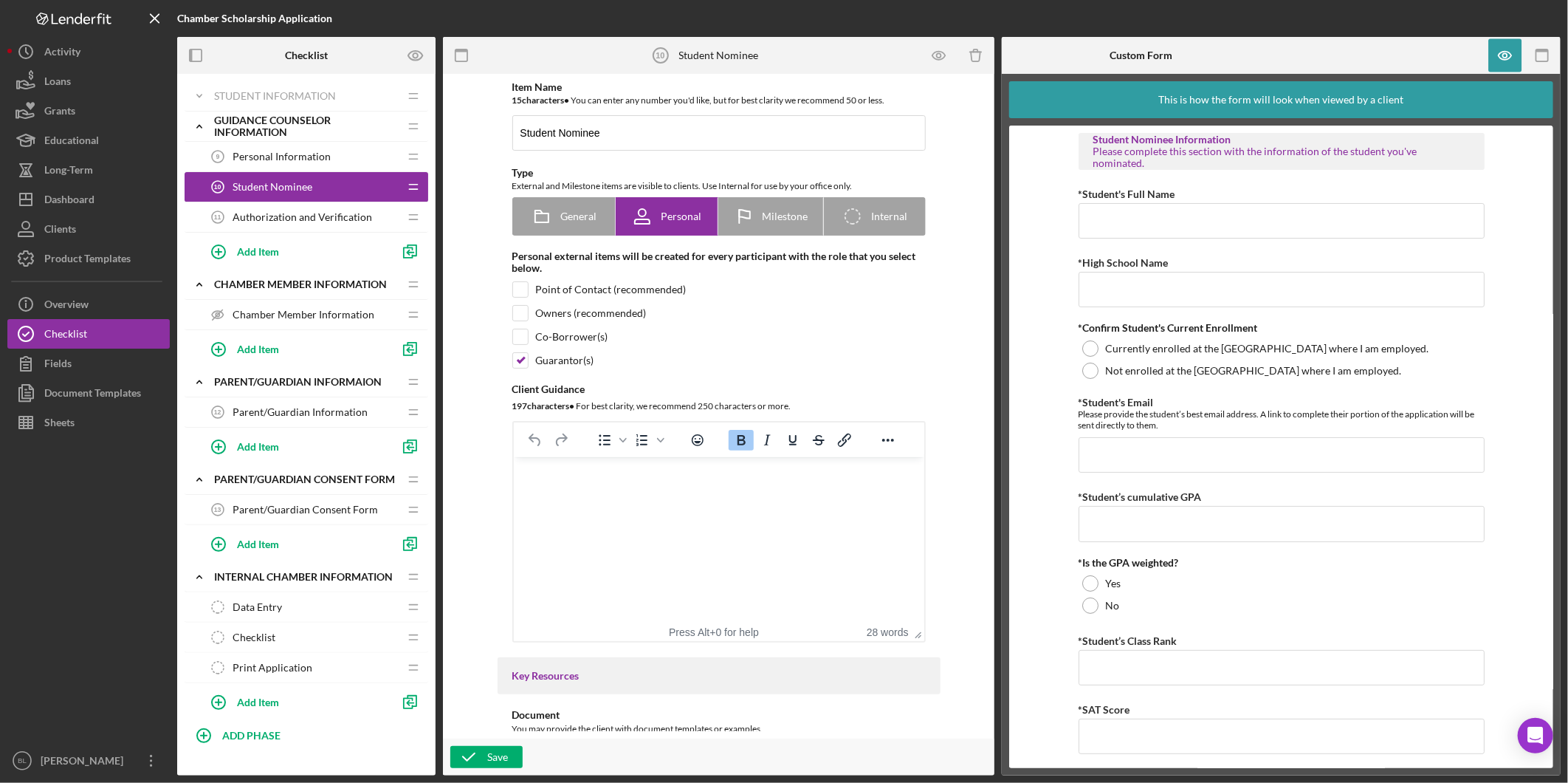
drag, startPoint x: 1131, startPoint y: 164, endPoint x: 1189, endPoint y: 159, distance: 58.2
click at [1189, 159] on div "Student Nominee Information Please complete this section with the information o…" at bounding box center [1281, 151] width 406 height 37
drag, startPoint x: 1189, startPoint y: 159, endPoint x: 1239, endPoint y: 193, distance: 60.5
click at [1239, 193] on div "*Student's Full Name" at bounding box center [1281, 193] width 406 height 18
click at [1499, 48] on icon "button" at bounding box center [1506, 55] width 33 height 33
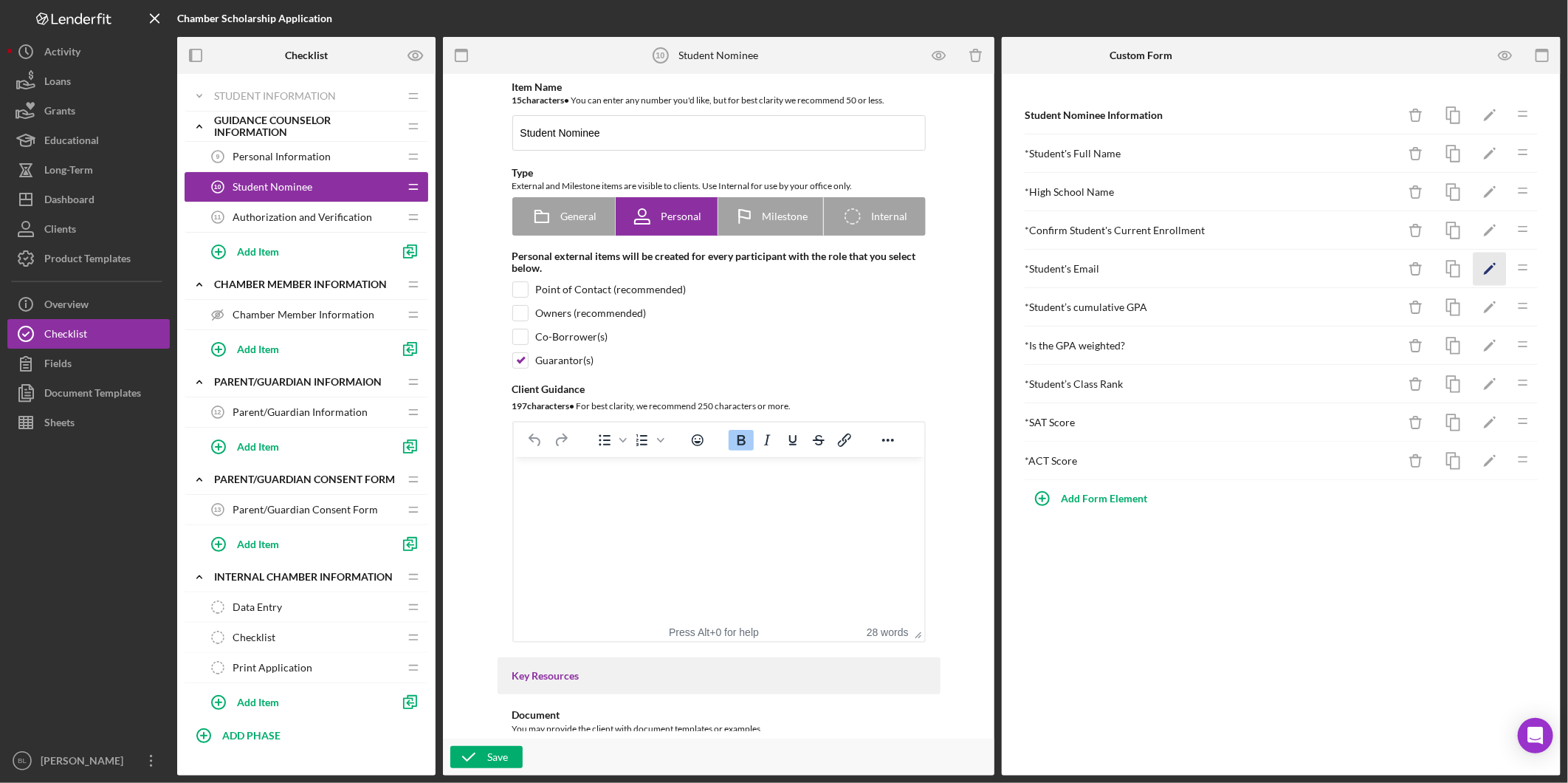
click at [1490, 271] on icon "Icon/Edit" at bounding box center [1490, 269] width 33 height 33
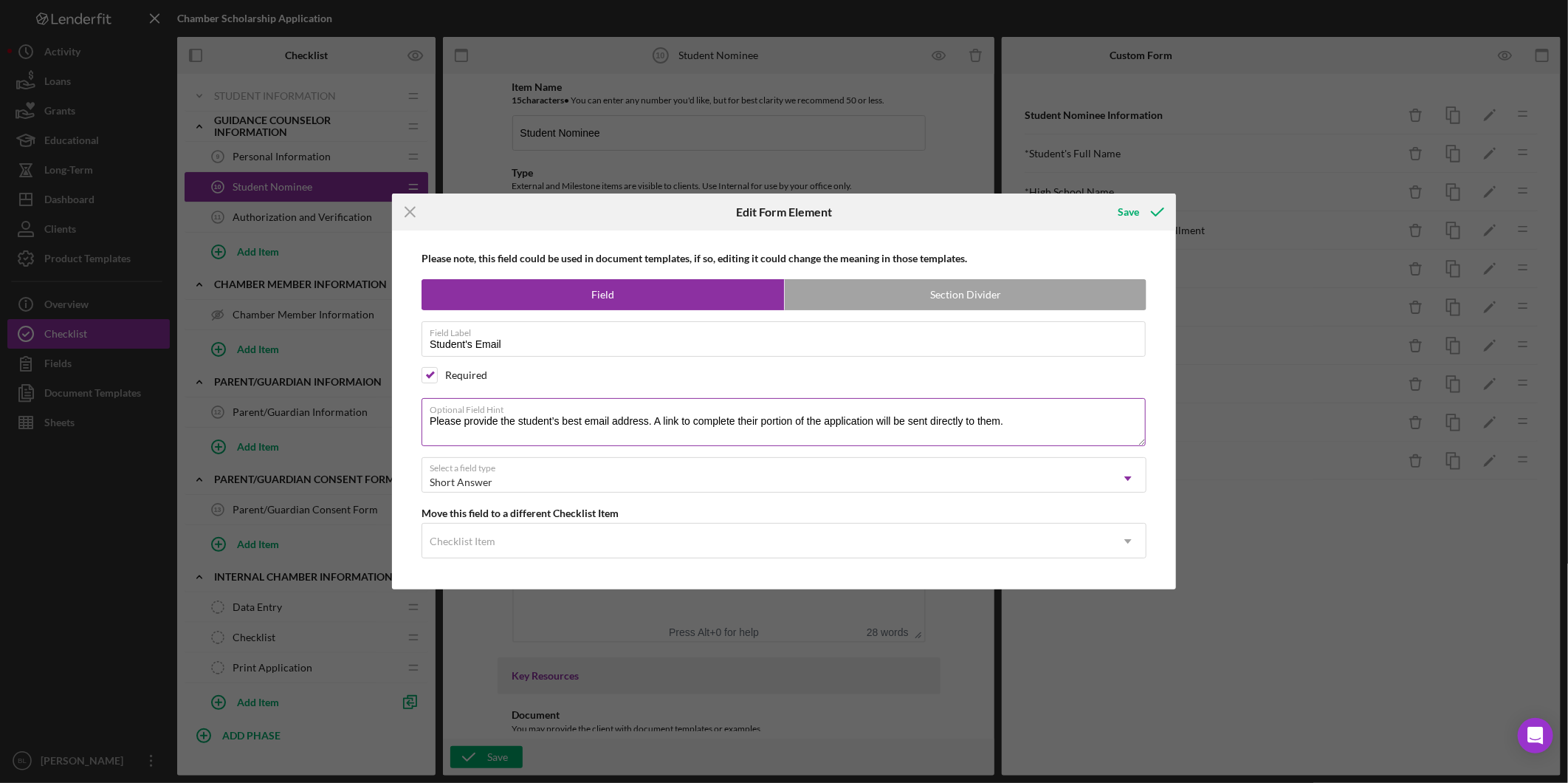
drag, startPoint x: 1028, startPoint y: 412, endPoint x: 584, endPoint y: 431, distance: 444.4
click at [503, 431] on div "Optional Field Hint Please provide the student’s best email address. A link to …" at bounding box center [784, 422] width 725 height 49
drag, startPoint x: 1037, startPoint y: 423, endPoint x: 418, endPoint y: 409, distance: 619.2
click at [418, 409] on div "Please note, this field could be used in document templates, if so, editing it …" at bounding box center [784, 409] width 769 height 358
click at [402, 210] on icon "Icon/Menu Close" at bounding box center [411, 211] width 37 height 37
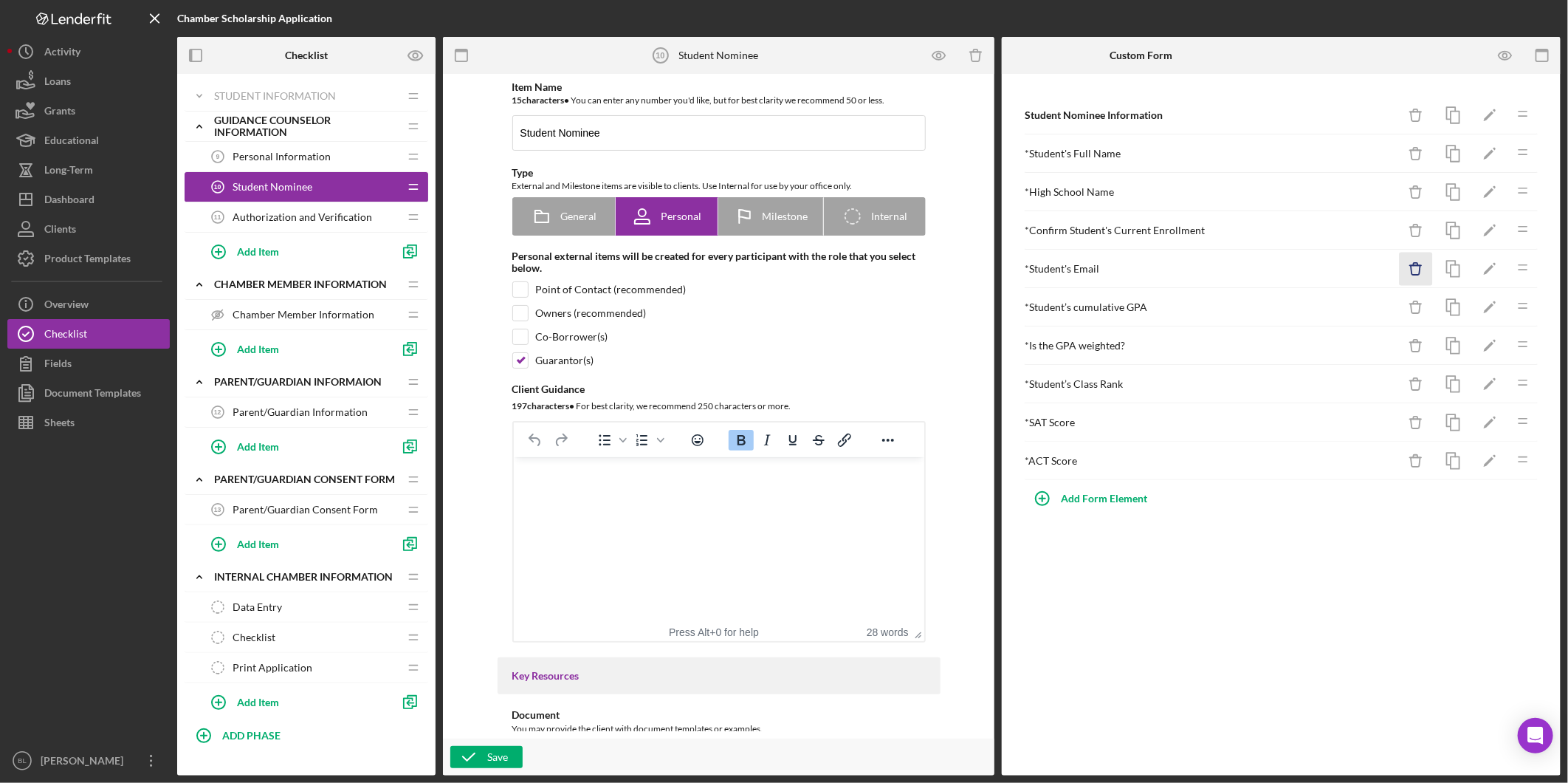
click at [1408, 272] on icon "Icon/Delete" at bounding box center [1416, 269] width 33 height 33
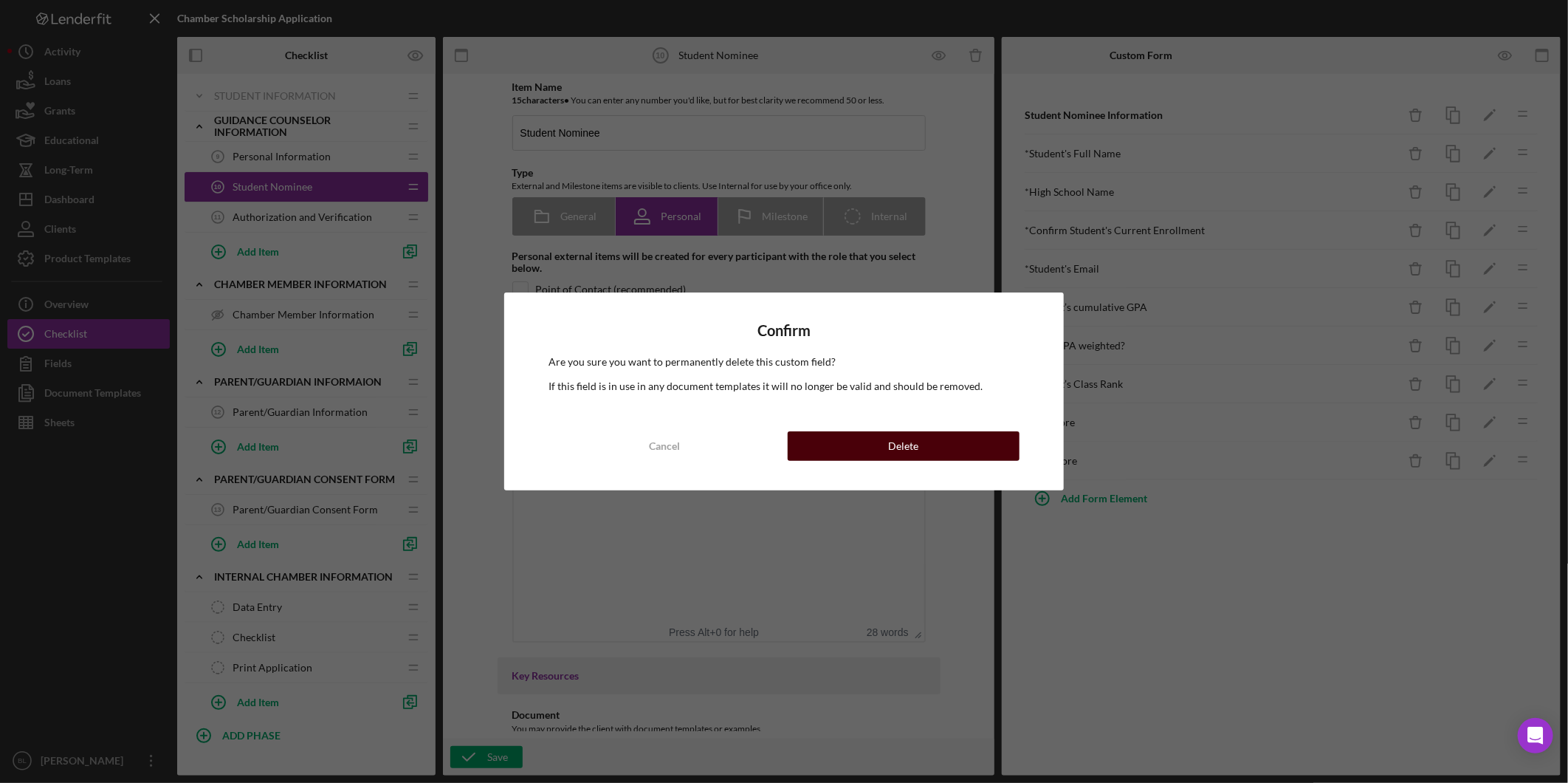
click at [864, 433] on button "Delete" at bounding box center [904, 446] width 232 height 29
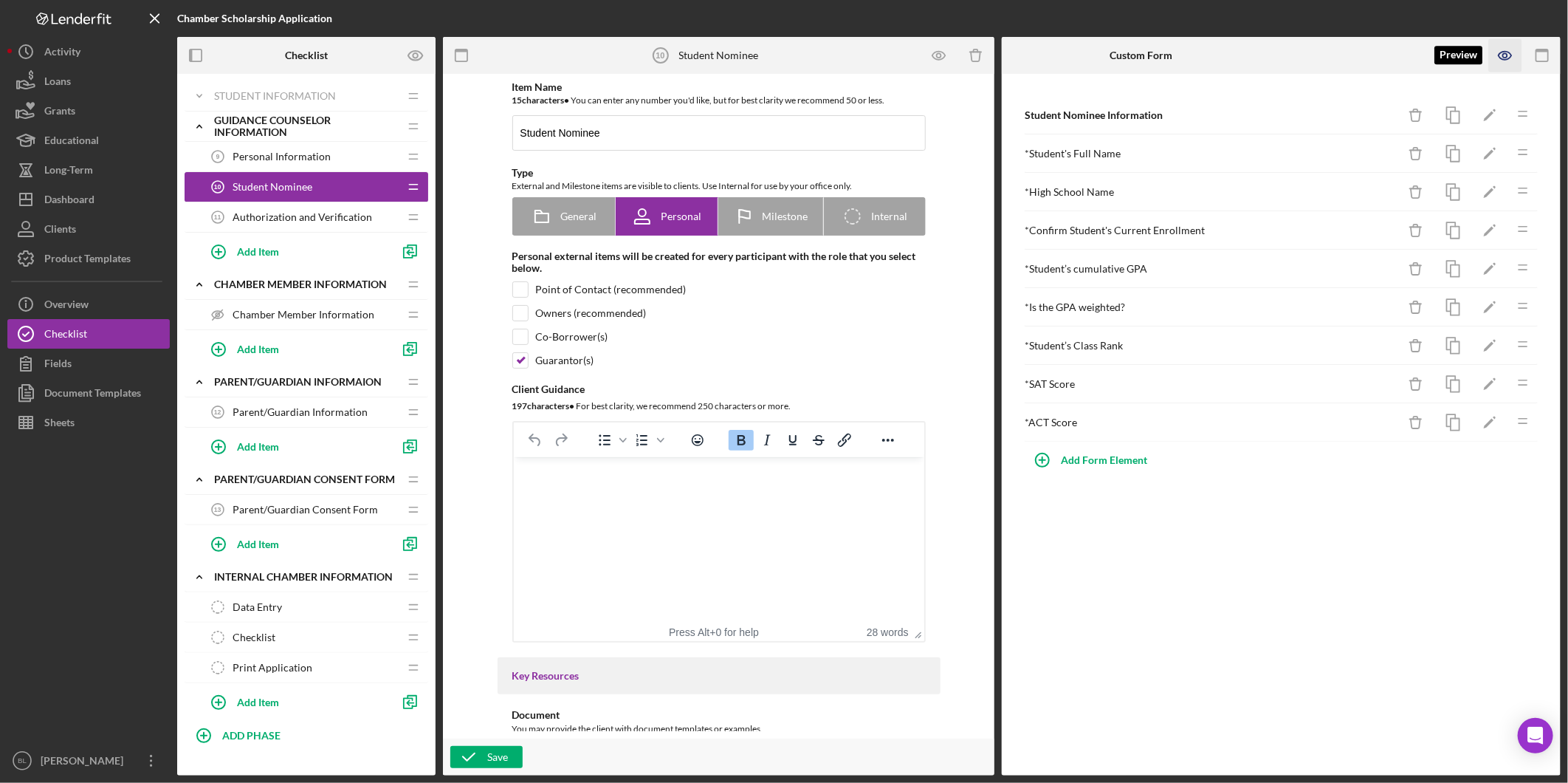
click at [1496, 54] on icon "button" at bounding box center [1506, 55] width 33 height 33
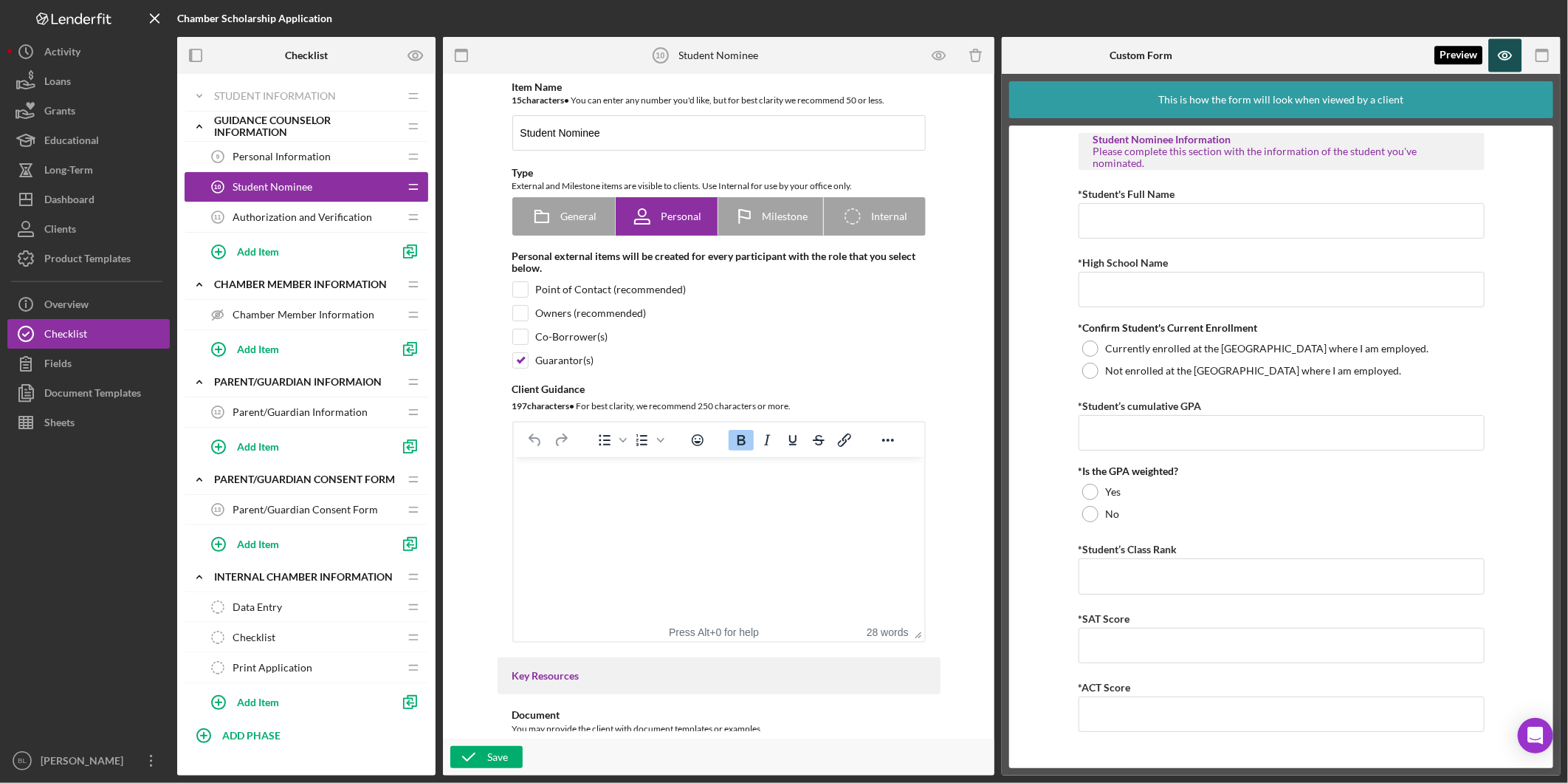
click at [1500, 61] on icon "button" at bounding box center [1506, 55] width 33 height 33
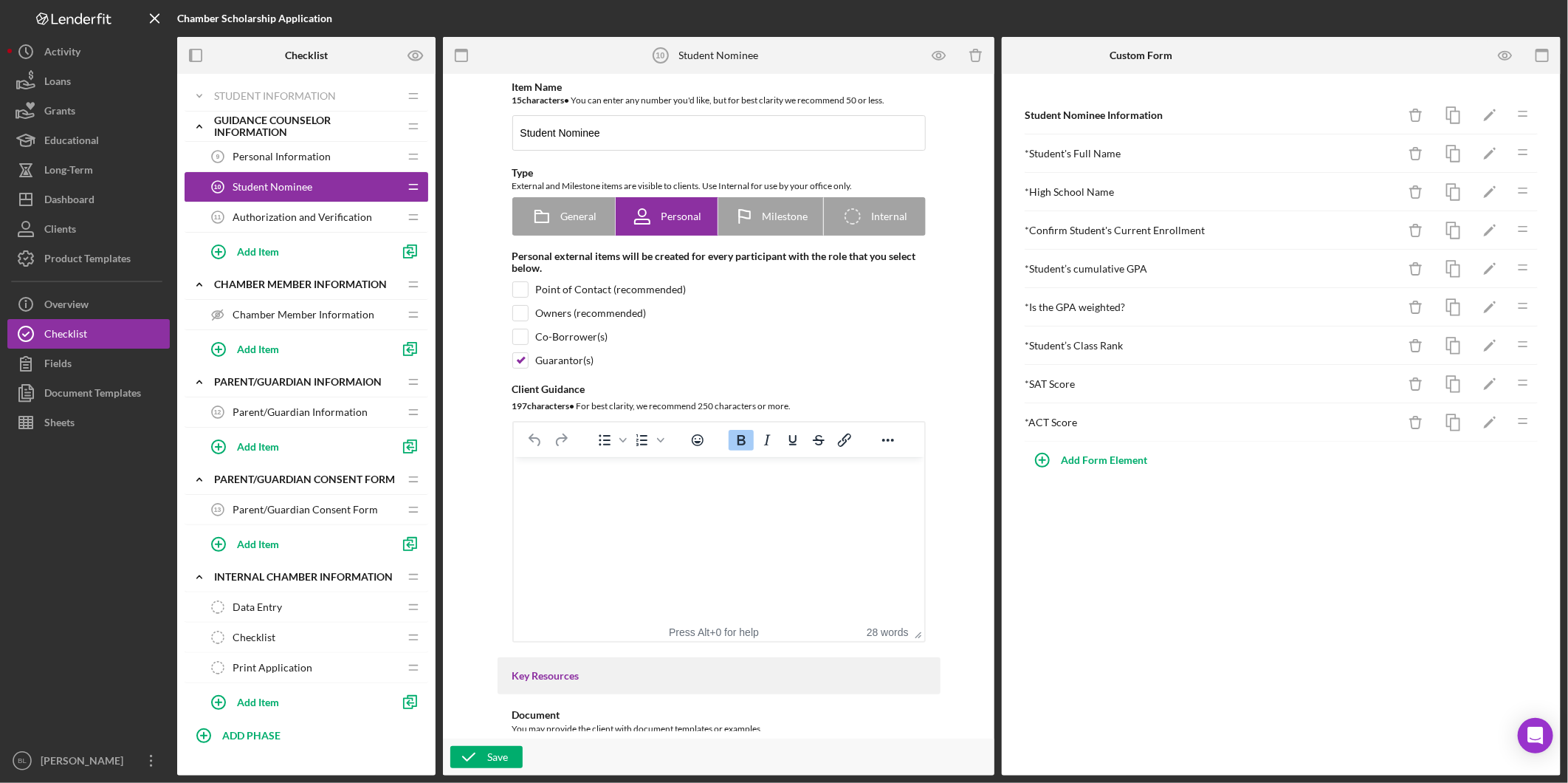
click at [301, 207] on div "Authorization and Verification 11 Authorization and Verification" at bounding box center [301, 217] width 196 height 29
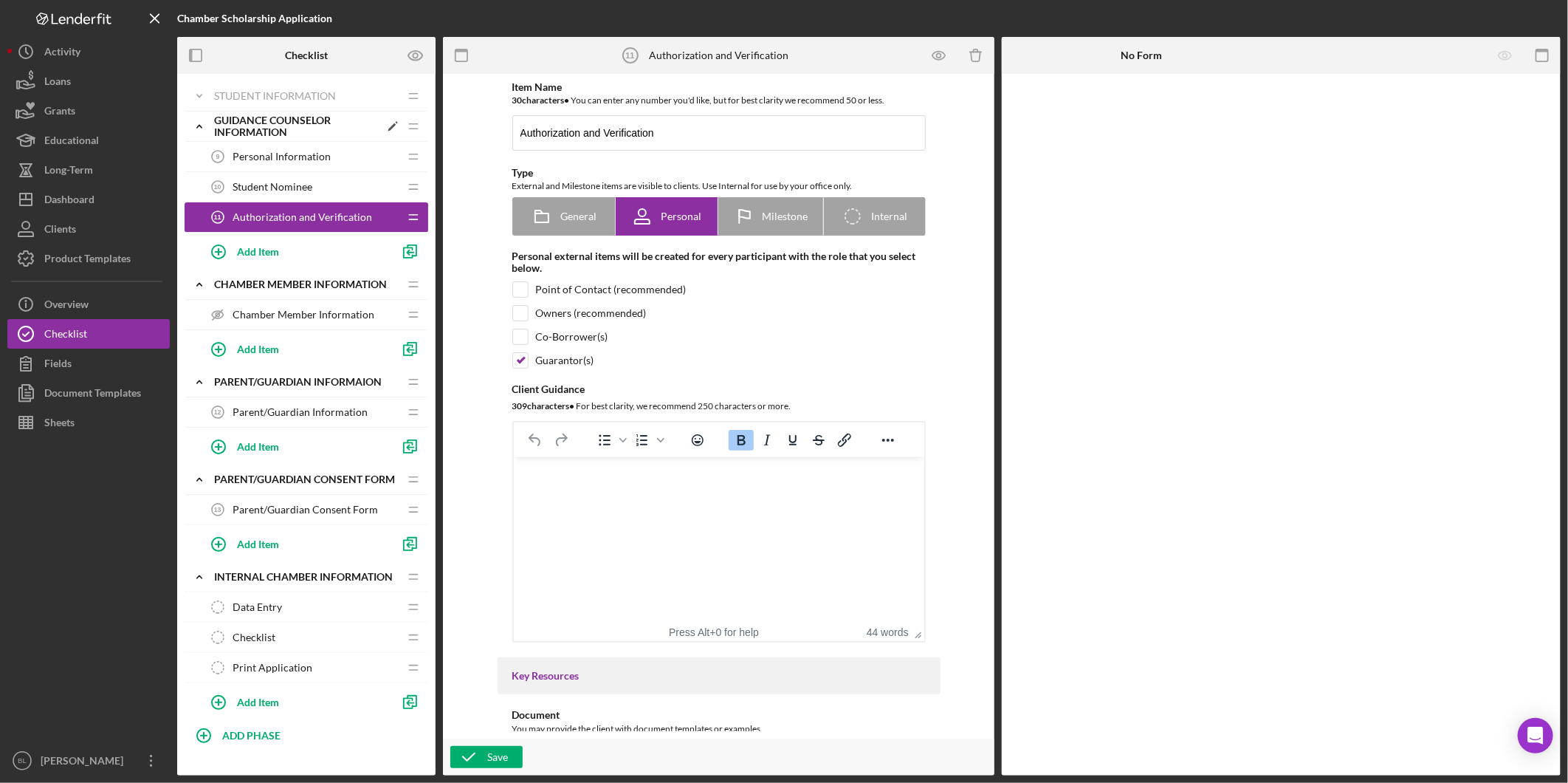
click at [205, 126] on icon "Icon/Expander" at bounding box center [199, 126] width 29 height 29
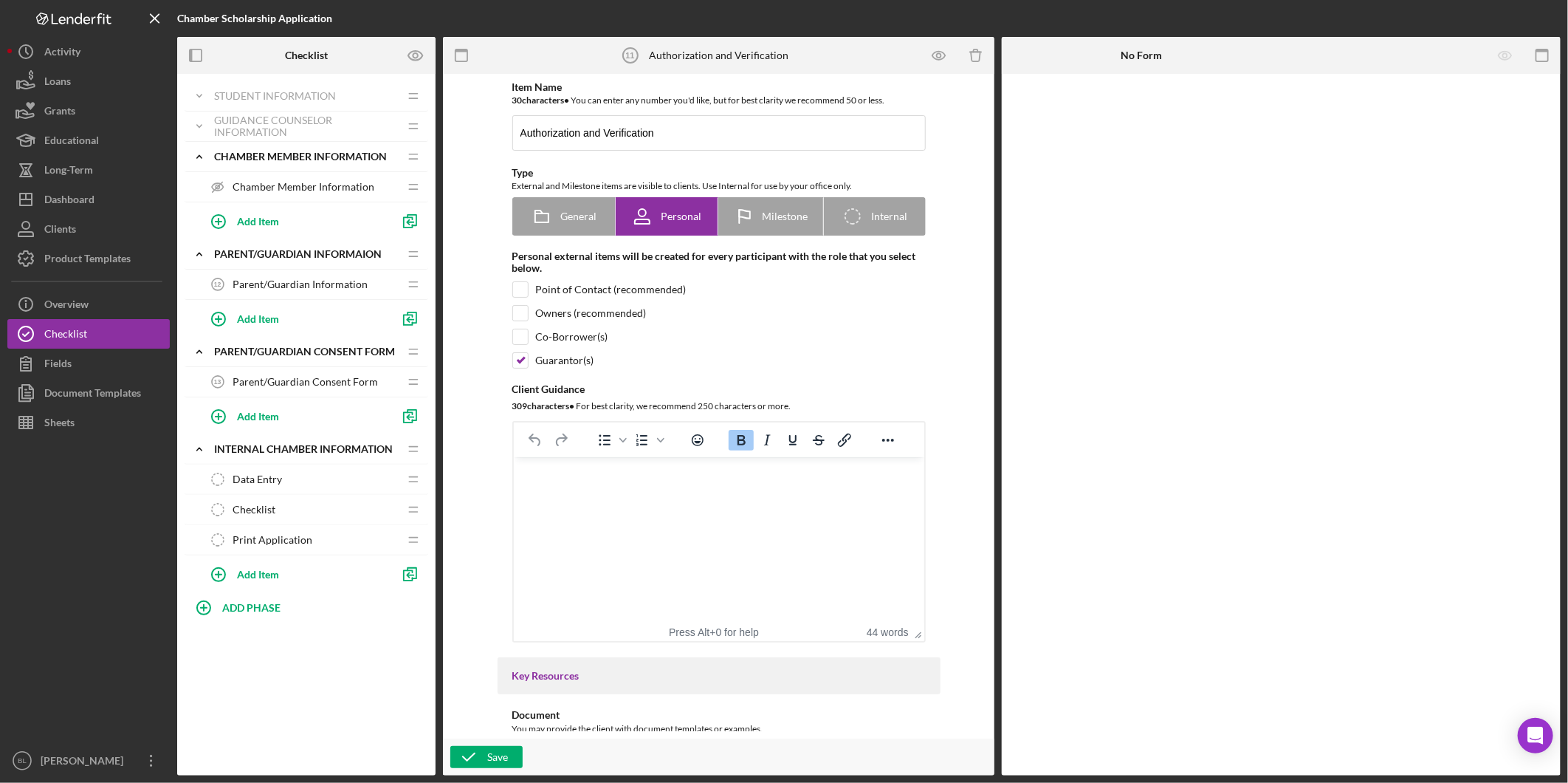
click at [268, 181] on span "Chamber Member Information" at bounding box center [304, 187] width 142 height 12
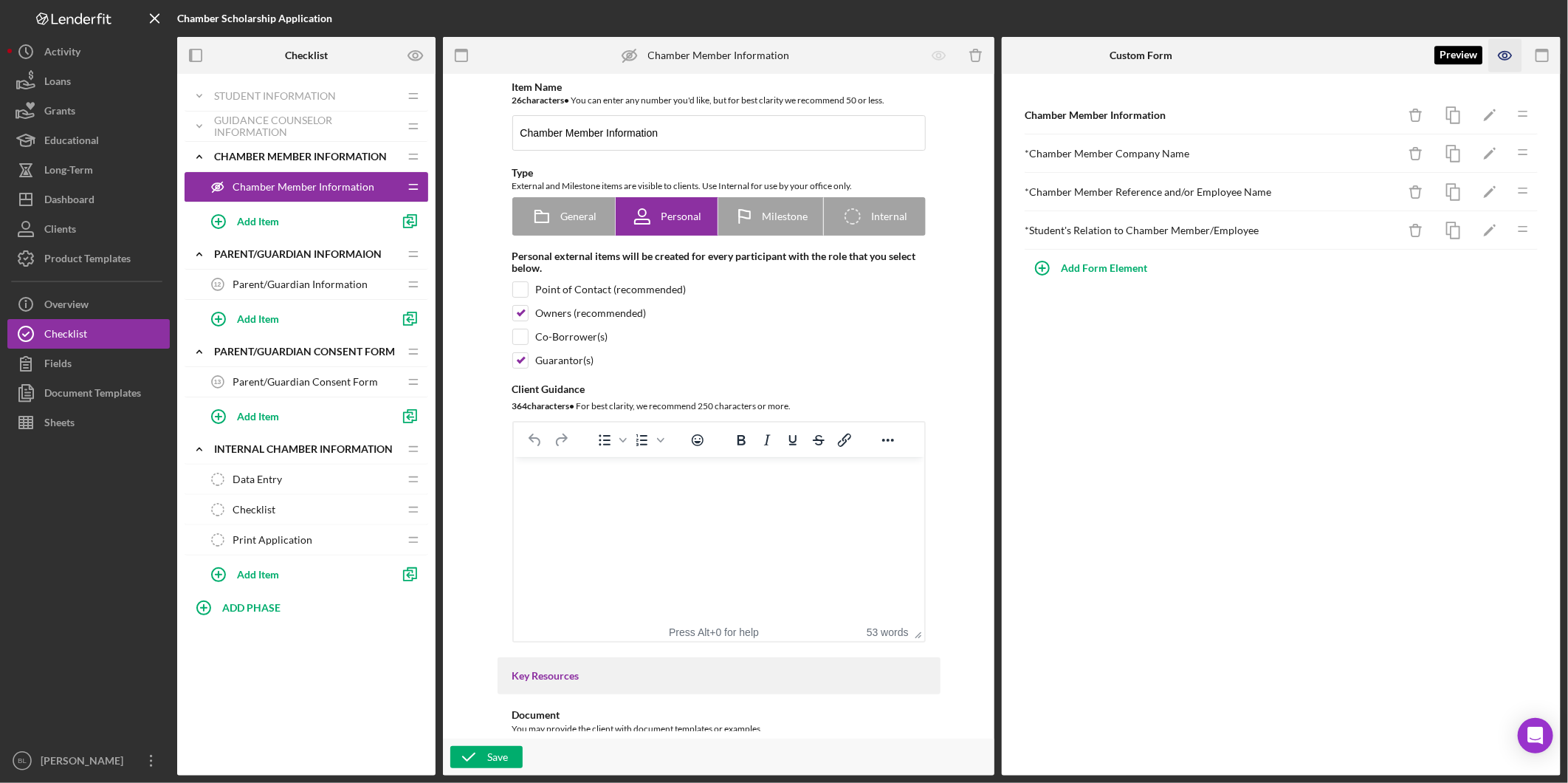
click at [1509, 60] on icon "button" at bounding box center [1506, 55] width 33 height 33
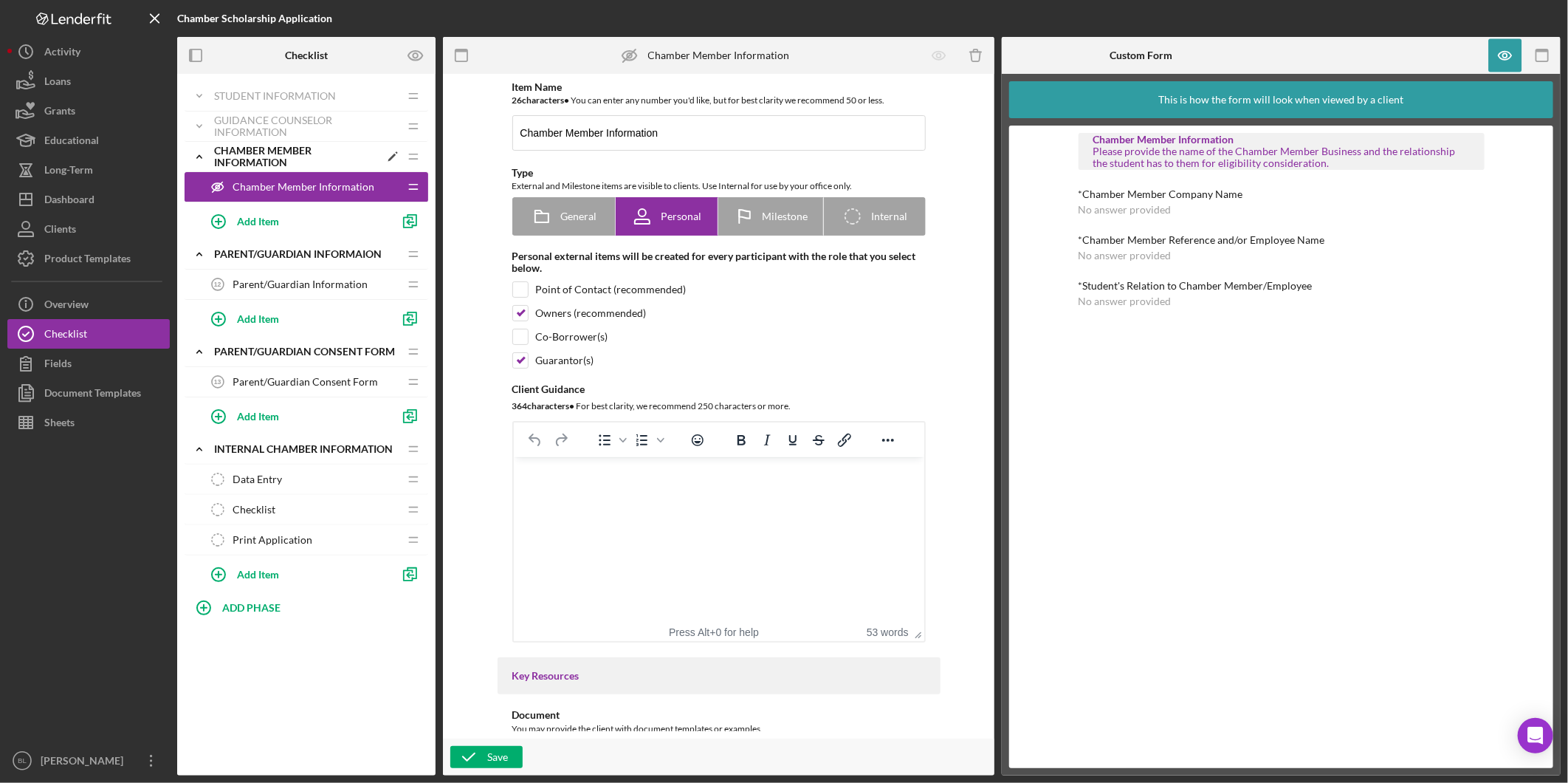
click at [207, 159] on icon "Icon/Expander" at bounding box center [199, 157] width 29 height 29
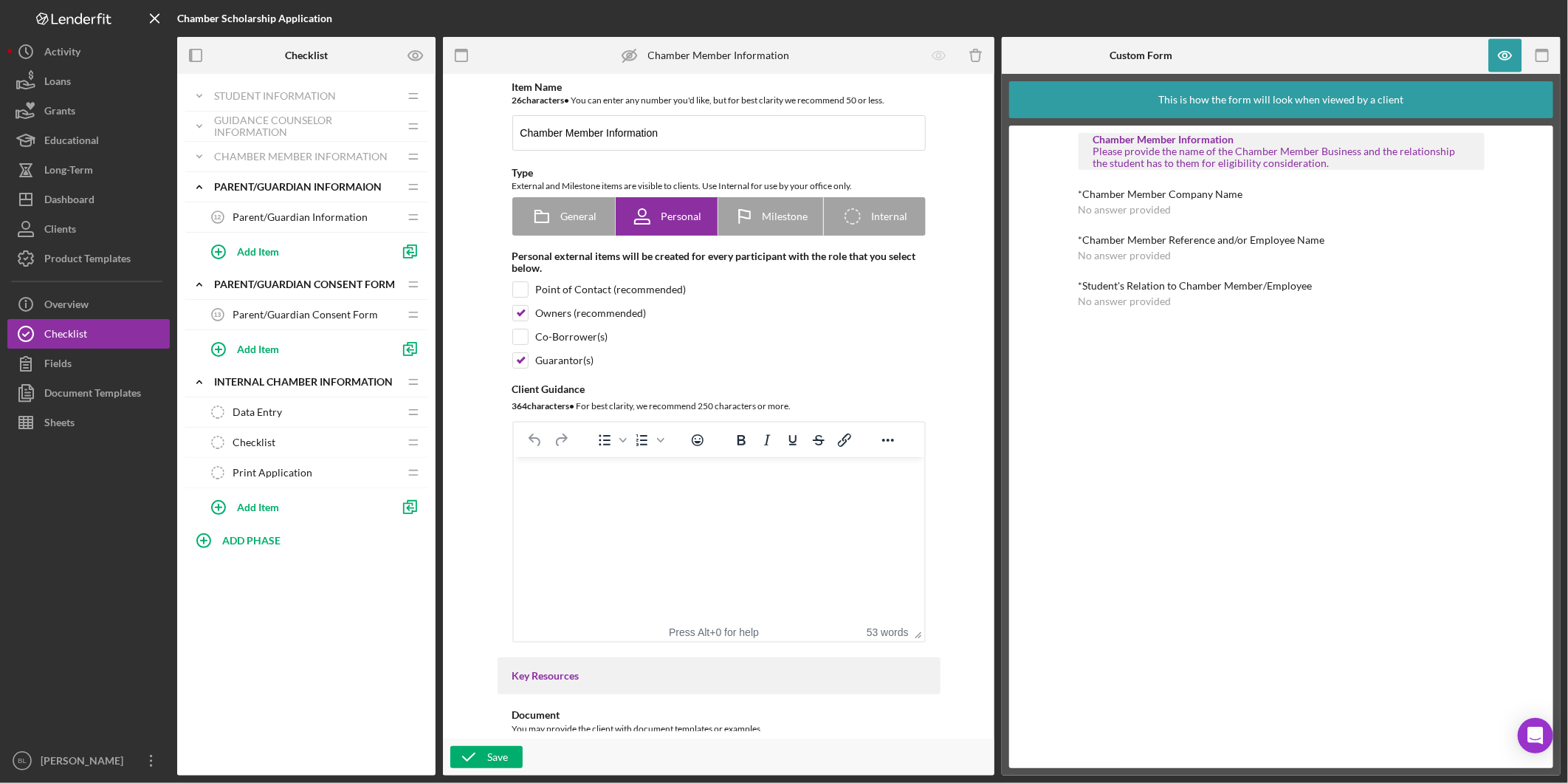
click at [262, 217] on span "Parent/Guardian Information" at bounding box center [301, 217] width 135 height 12
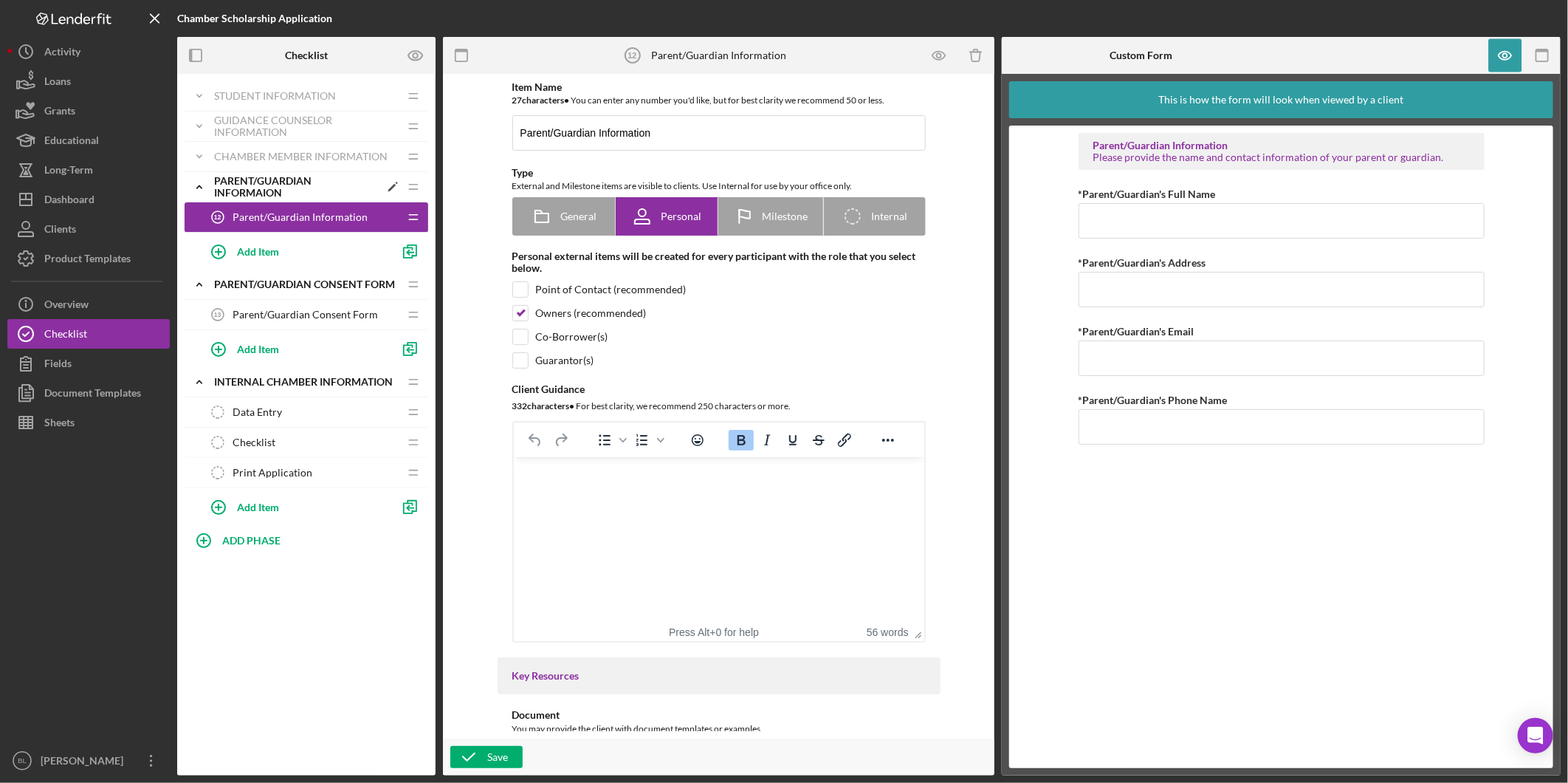
click at [236, 183] on div "Parent/Guardian Informaion" at bounding box center [296, 186] width 165 height 23
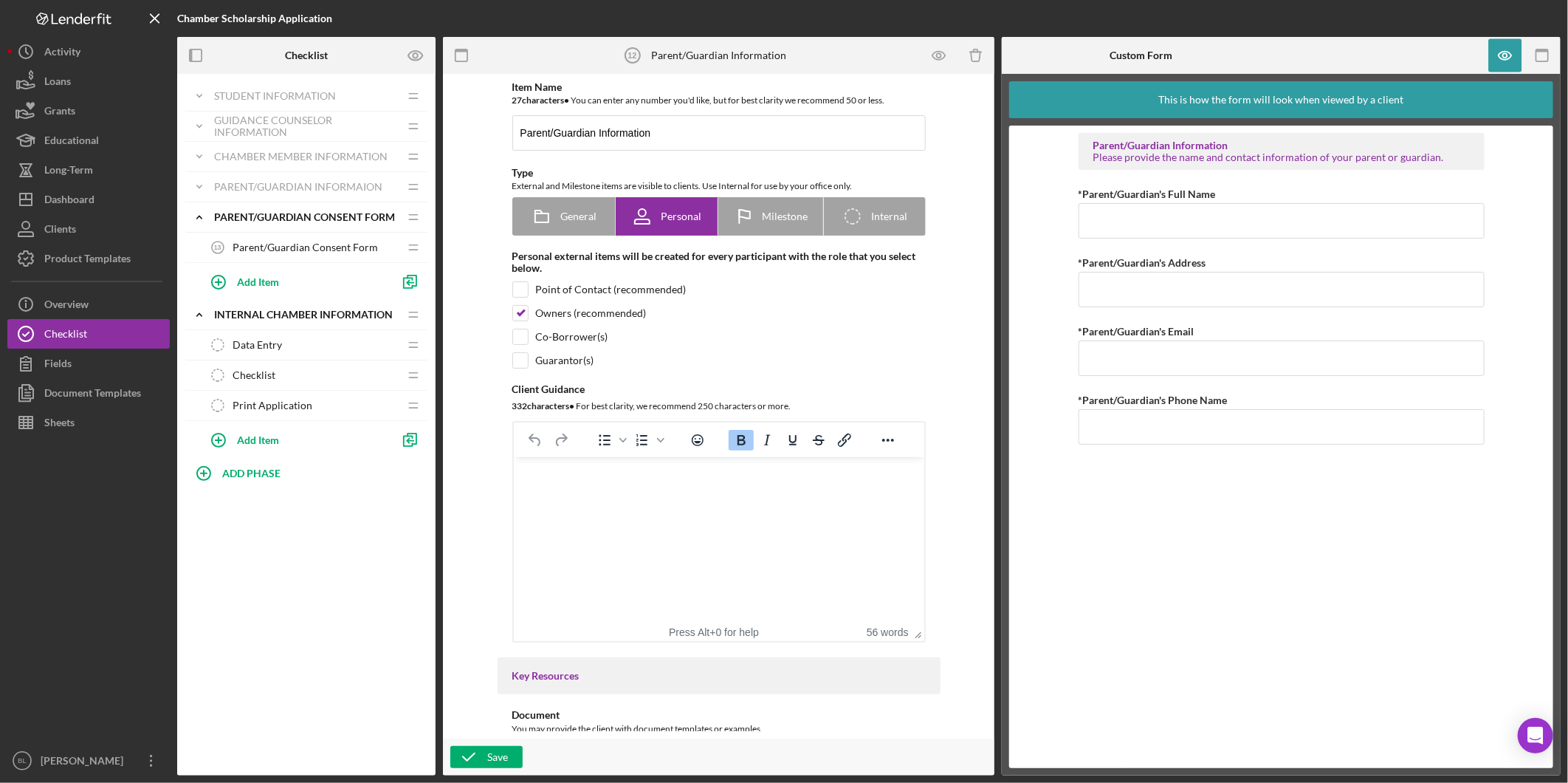
click at [251, 249] on span "Parent/Guardian Consent Form" at bounding box center [306, 248] width 146 height 12
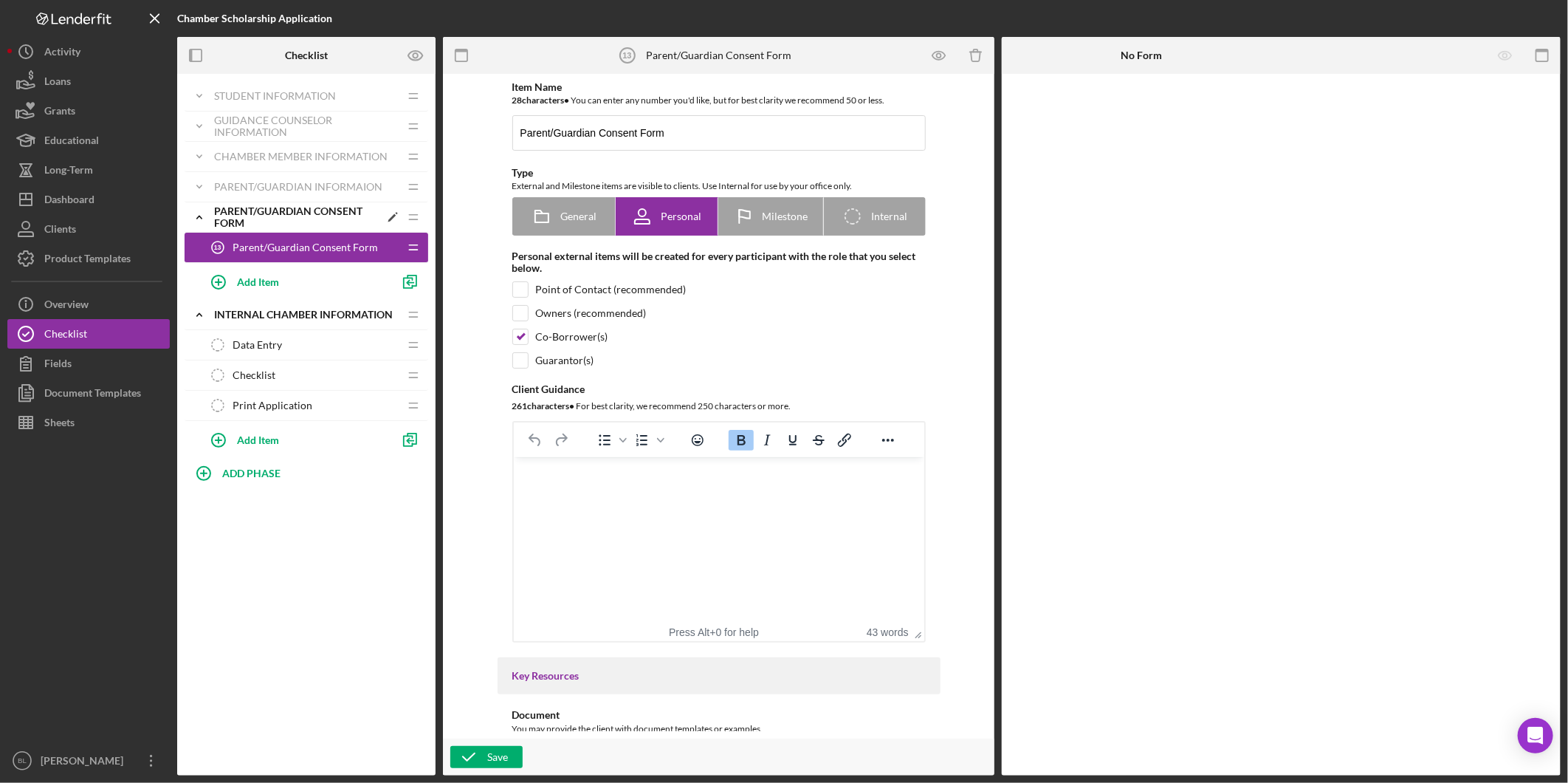
click at [230, 223] on div "Parent/Guardian Consent Form" at bounding box center [296, 217] width 165 height 23
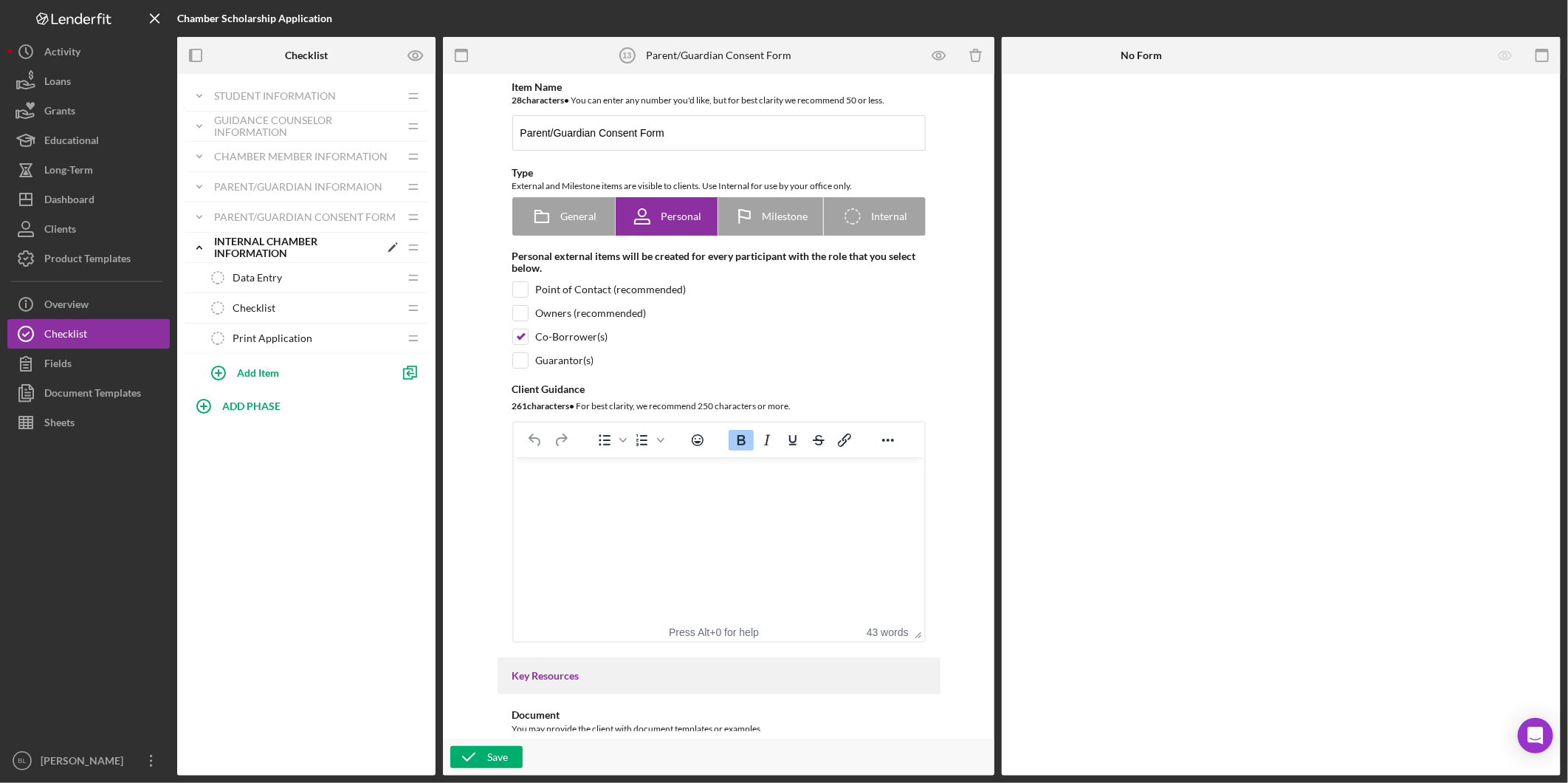
click at [244, 253] on div "Internal Chamber Information" at bounding box center [296, 247] width 165 height 23
click at [298, 382] on div "Icon/Expander Student Information Icon/Edit Icon/Drag Personal Information 1 Pe…" at bounding box center [307, 424] width 258 height 702
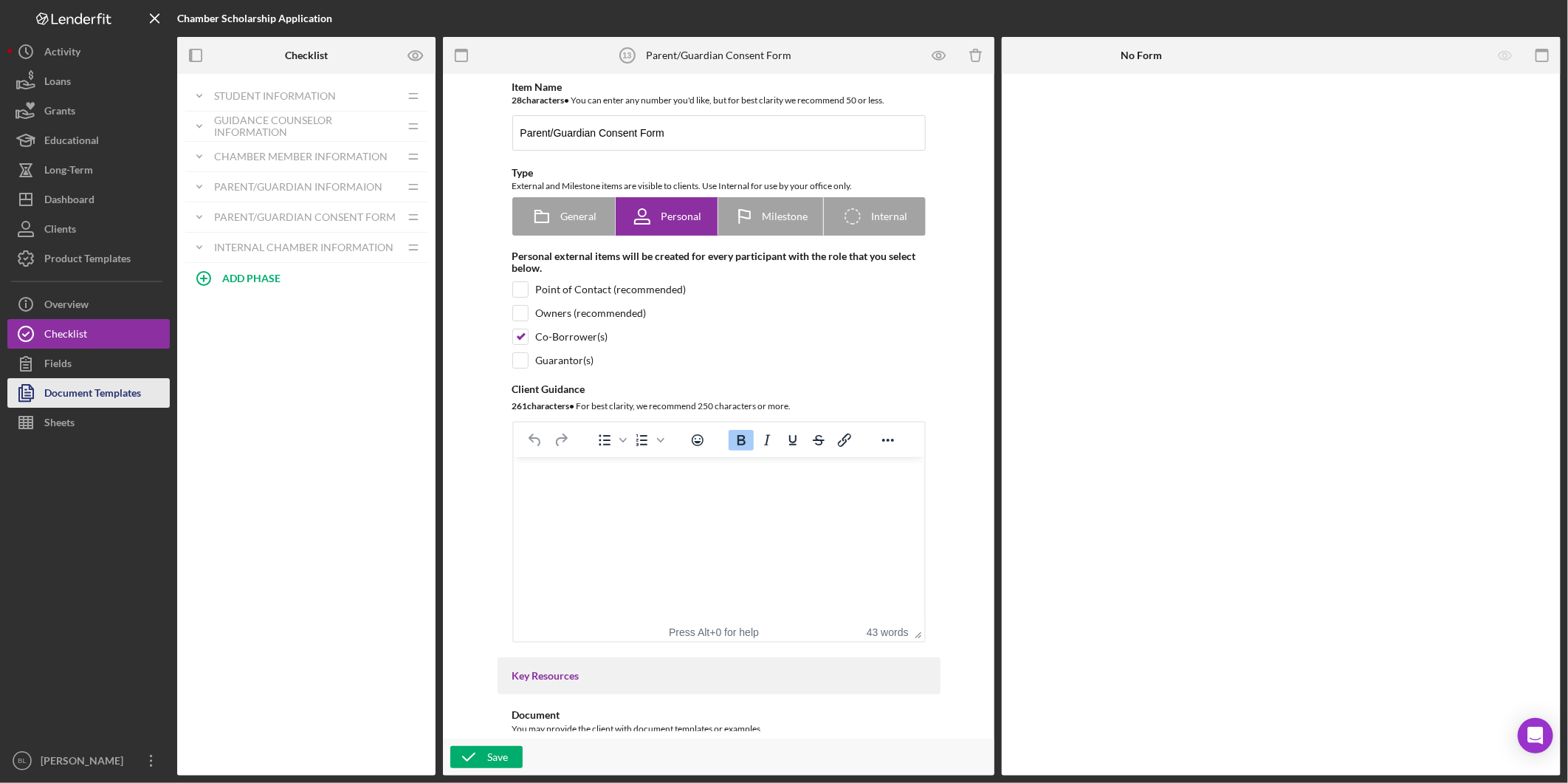
click at [96, 398] on div "Document Templates" at bounding box center [93, 394] width 97 height 33
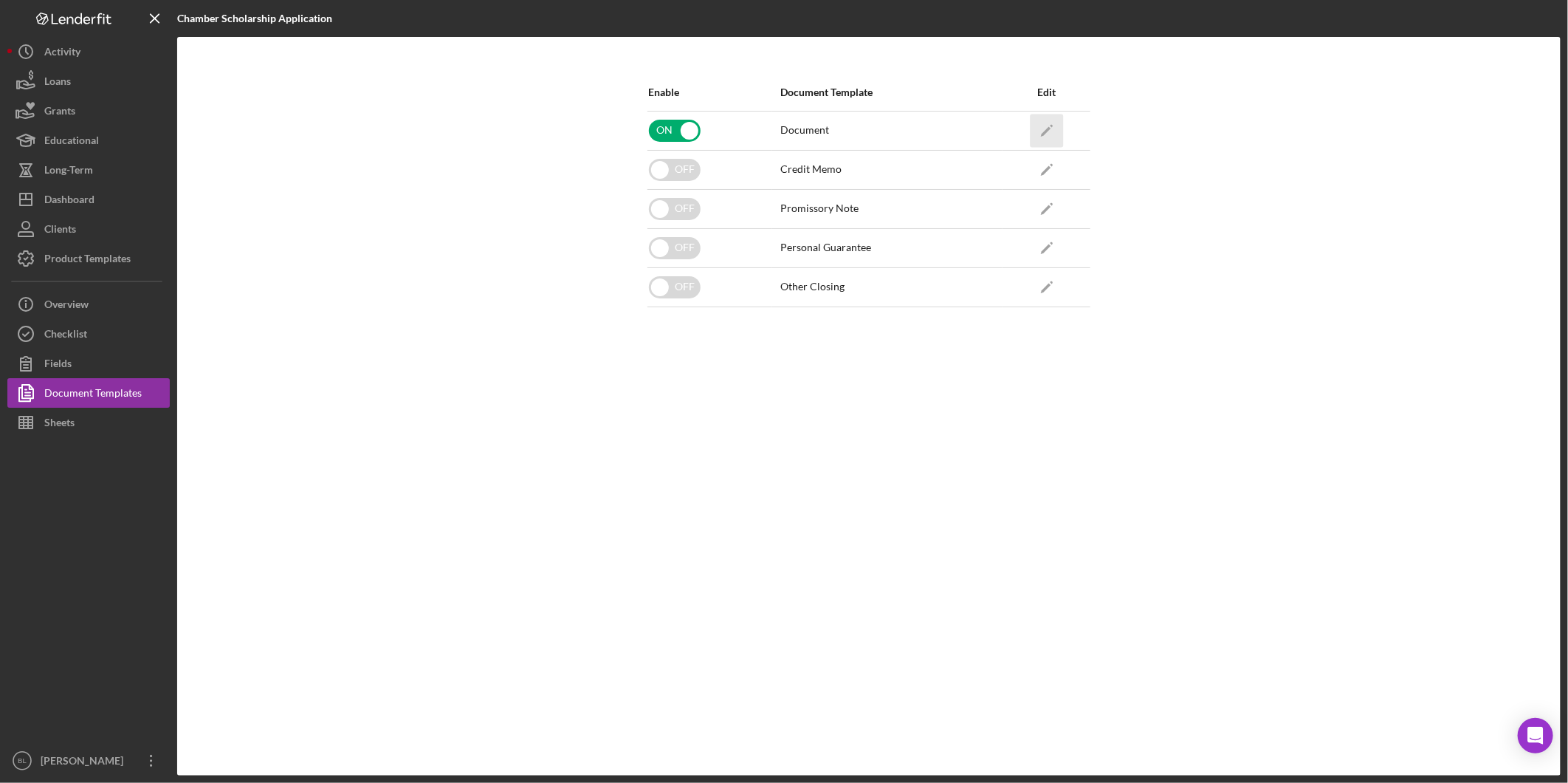
click at [1043, 126] on icon "Icon/Edit" at bounding box center [1046, 130] width 33 height 33
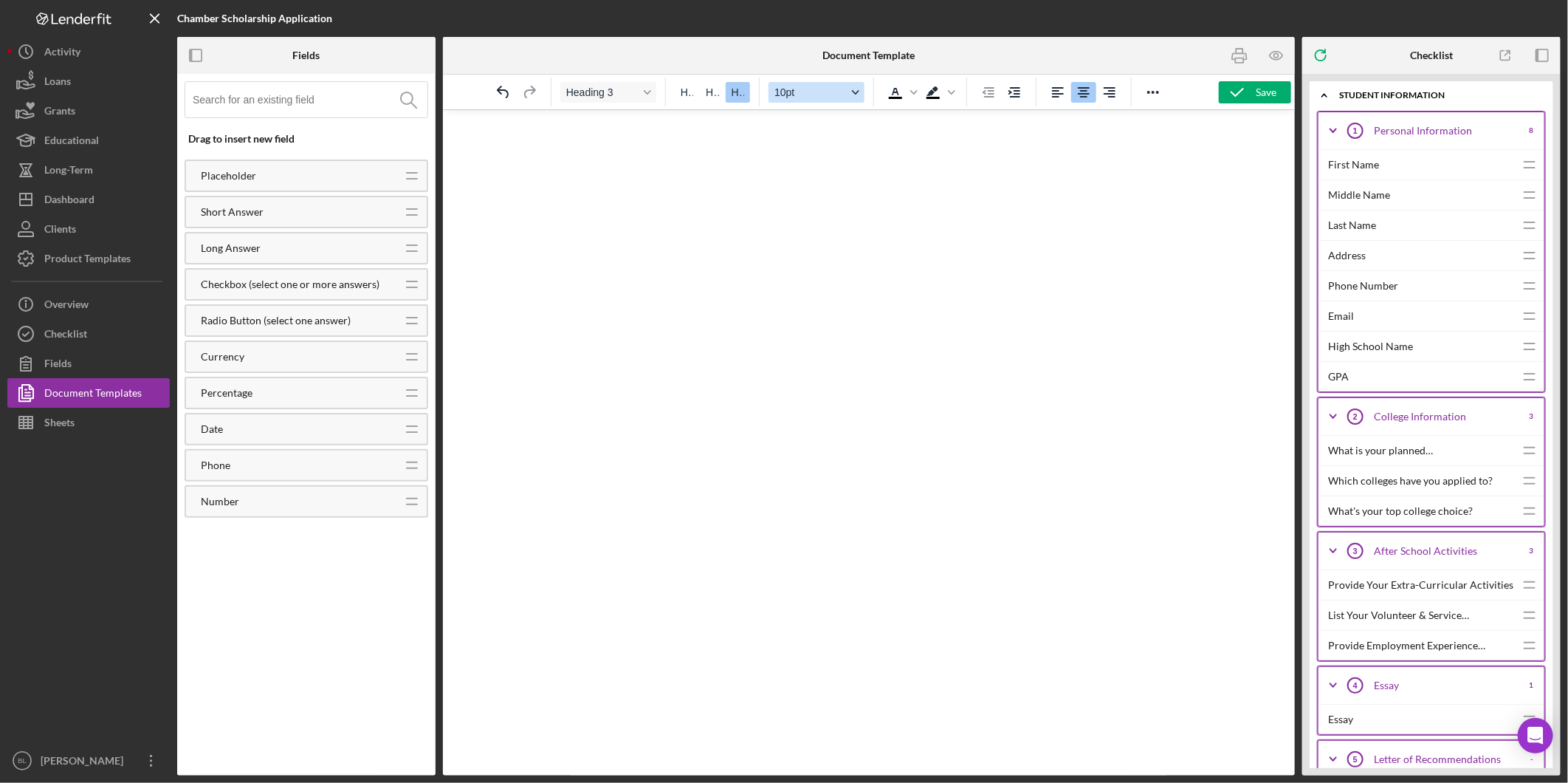
click at [857, 94] on icon "Font size 10pt" at bounding box center [856, 92] width 8 height 8
click at [851, 119] on div at bounding box center [853, 118] width 17 height 17
click at [849, 89] on button "10pt" at bounding box center [816, 93] width 96 height 21
click at [838, 114] on div "8pt" at bounding box center [810, 118] width 57 height 17
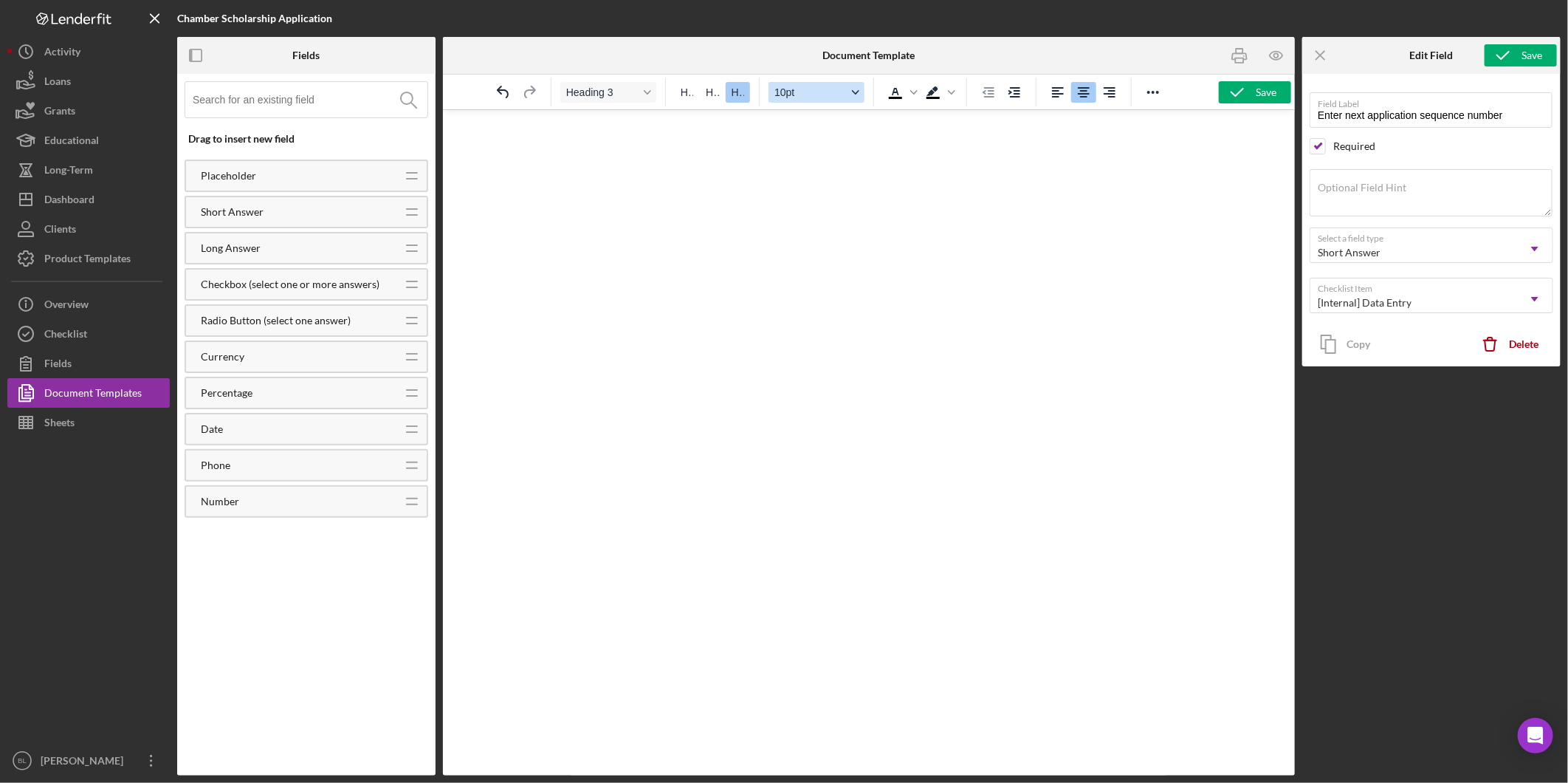
click at [853, 89] on icon "Font size 10pt" at bounding box center [856, 92] width 8 height 8
click at [842, 111] on div "8pt" at bounding box center [820, 118] width 96 height 23
click at [852, 92] on icon "Font size 10pt" at bounding box center [856, 92] width 8 height 8
click at [828, 121] on div "8pt" at bounding box center [810, 118] width 57 height 17
click at [1233, 93] on icon "button" at bounding box center [1237, 92] width 37 height 37
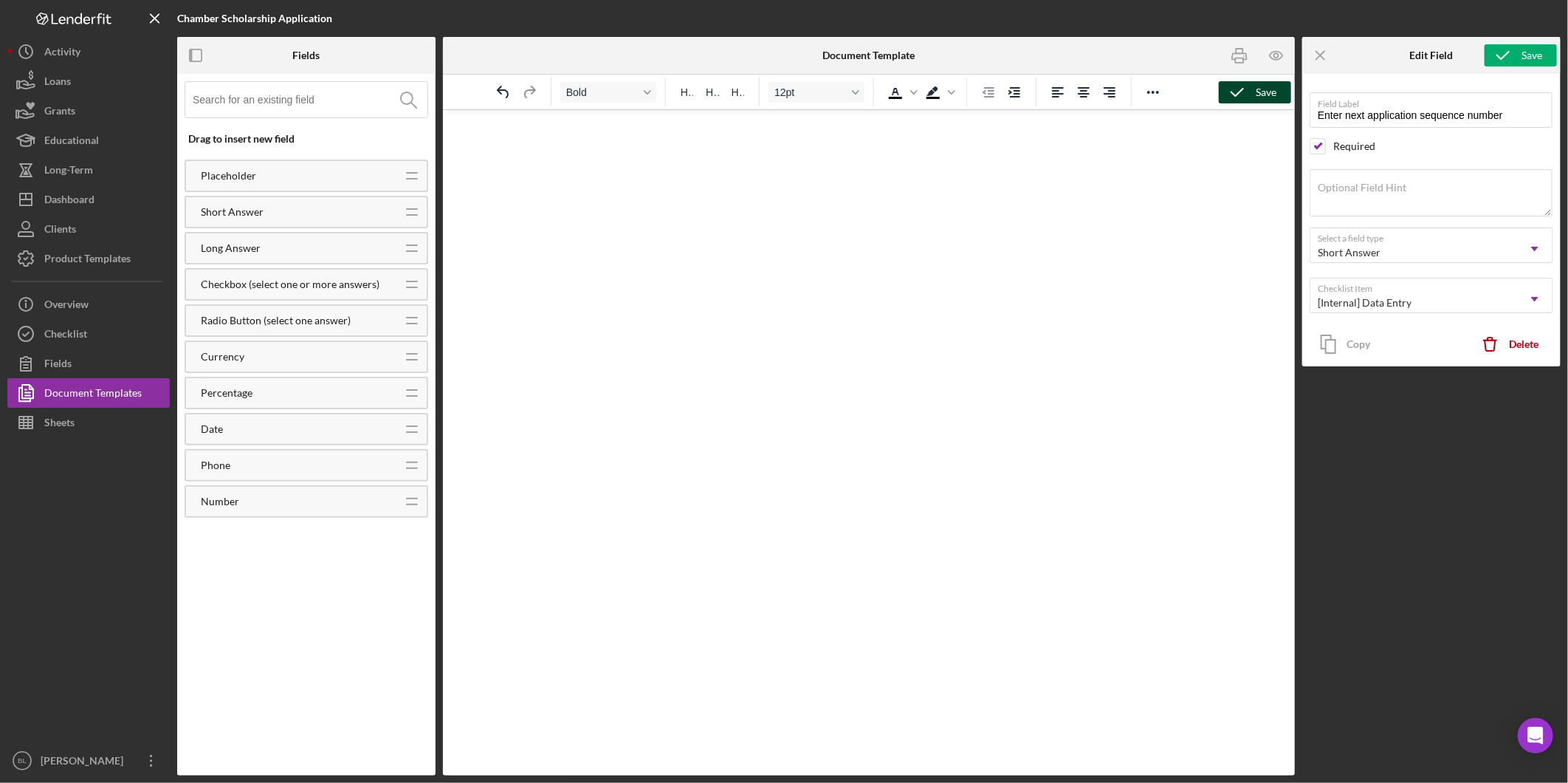
click at [1325, 52] on icon "Icon/Menu Close" at bounding box center [1321, 55] width 33 height 33
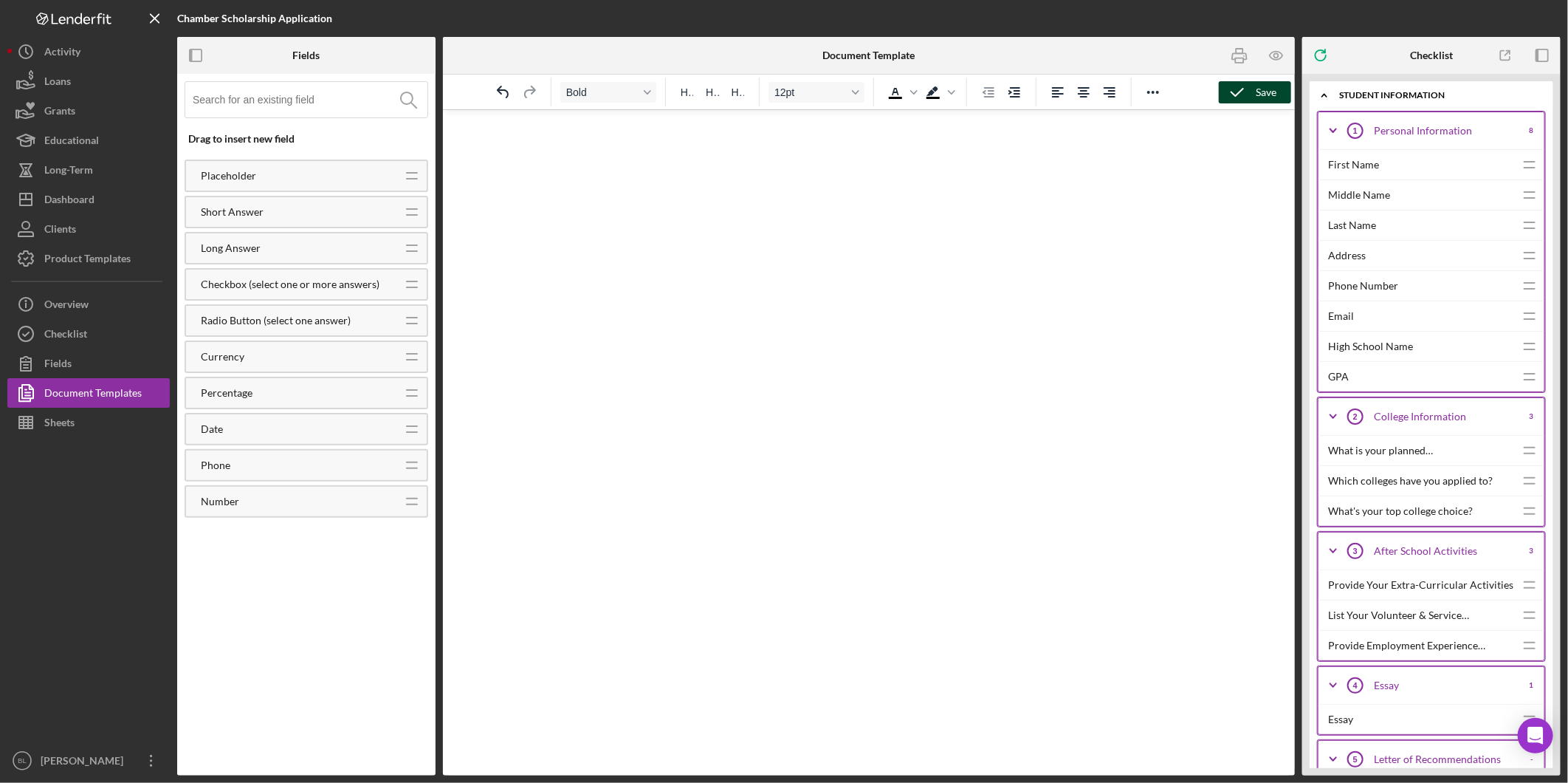
click at [1323, 98] on icon "Icon/Expander" at bounding box center [1325, 95] width 29 height 29
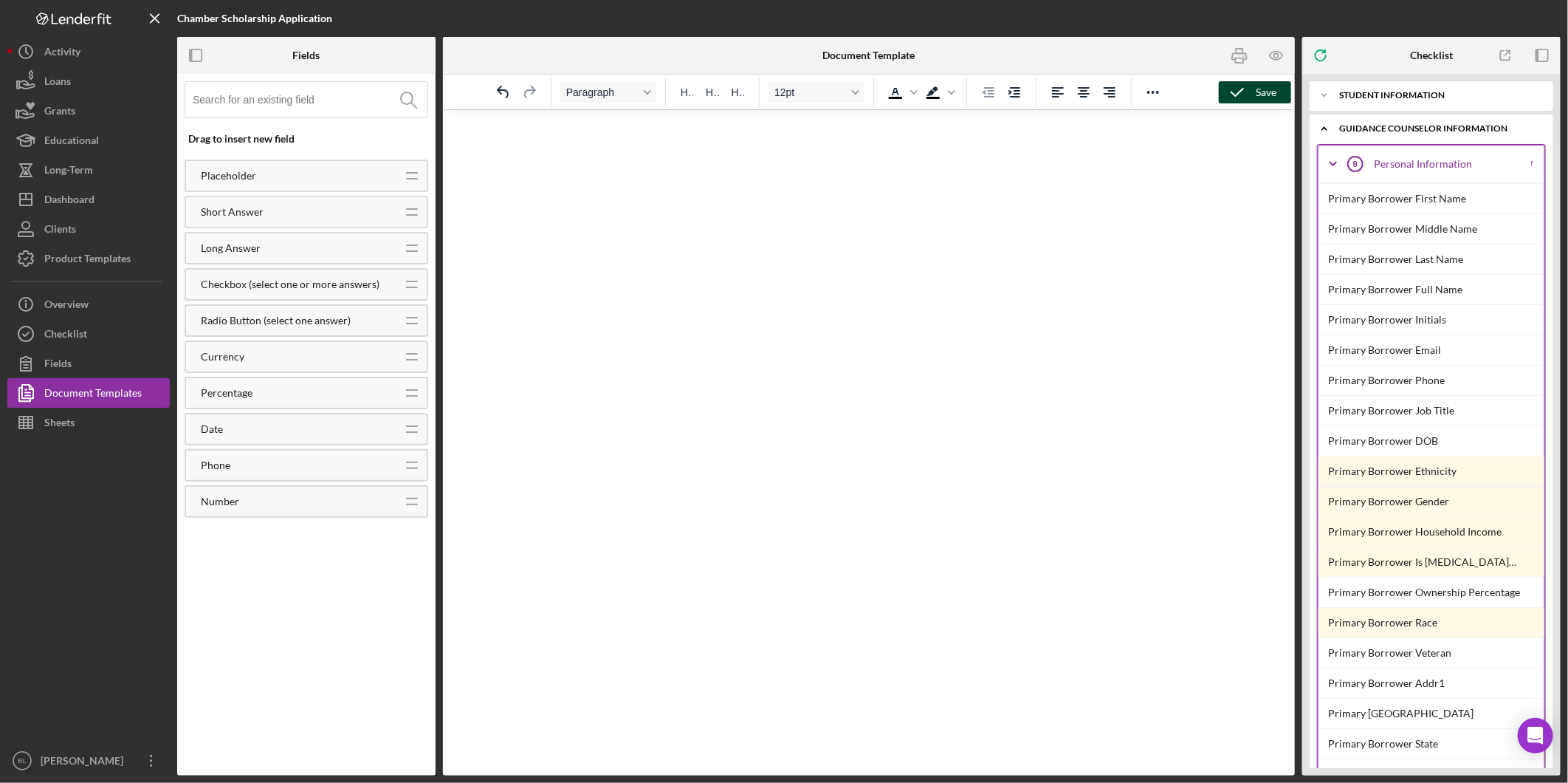
click at [1252, 88] on icon "button" at bounding box center [1237, 92] width 37 height 37
click at [1328, 127] on icon "Icon/Expander" at bounding box center [1325, 128] width 29 height 29
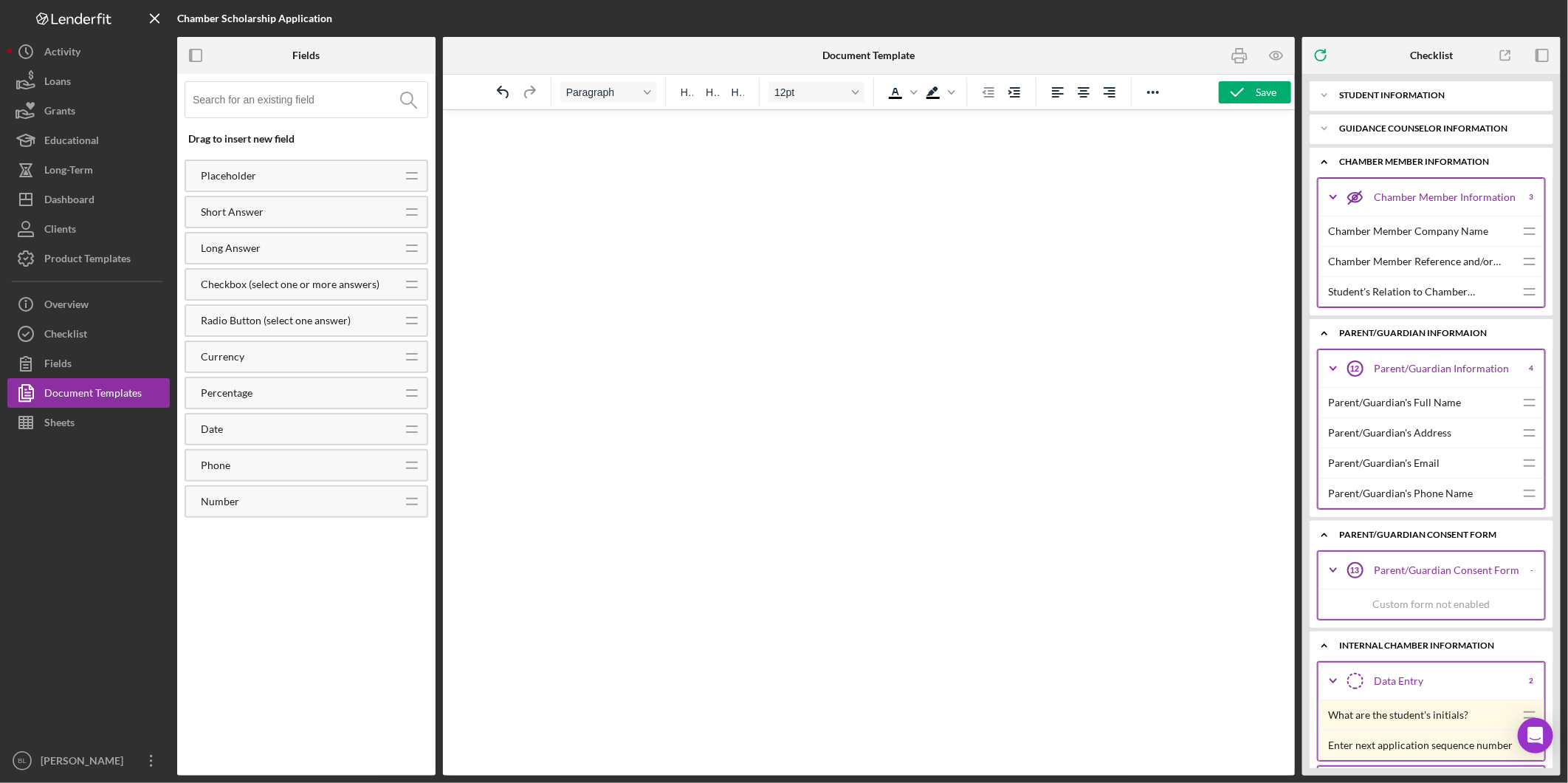
click at [1325, 159] on icon "Icon/Expander" at bounding box center [1325, 162] width 29 height 29
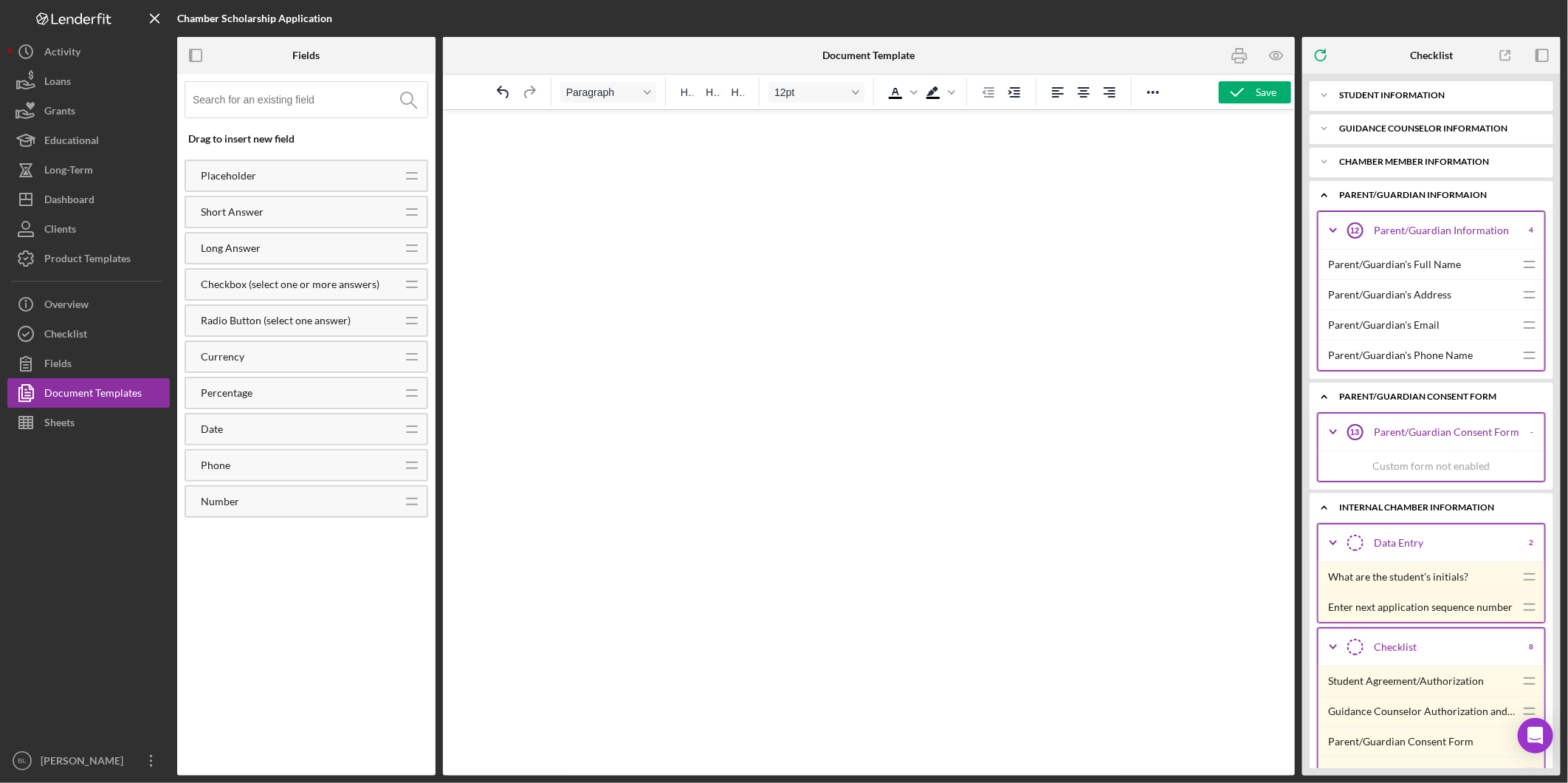
drag, startPoint x: 1327, startPoint y: 190, endPoint x: 1333, endPoint y: 224, distance: 34.5
click at [1327, 191] on icon "Icon/Expander" at bounding box center [1325, 195] width 29 height 29
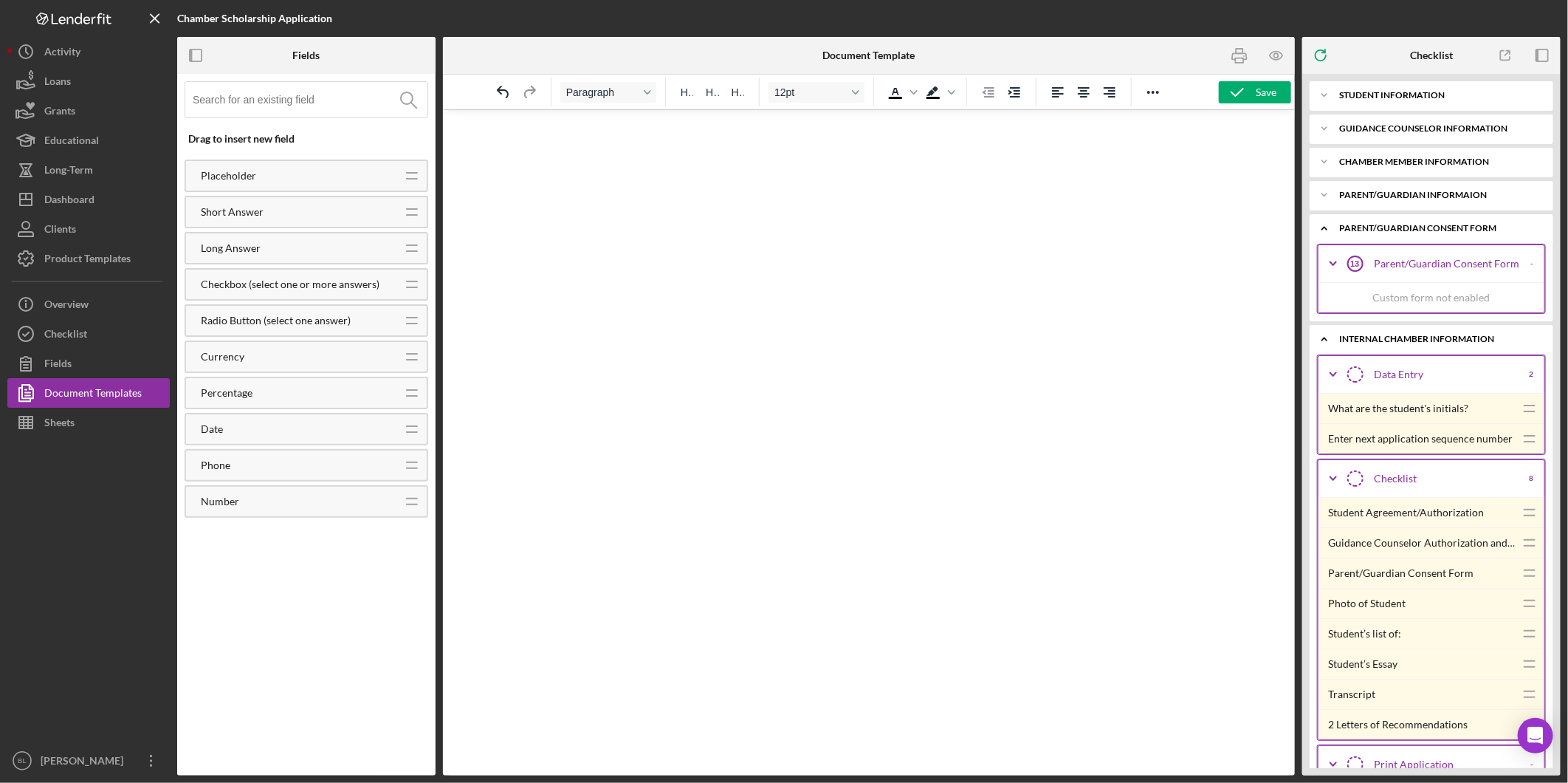
click at [1322, 230] on icon "Icon/Expander" at bounding box center [1325, 228] width 29 height 29
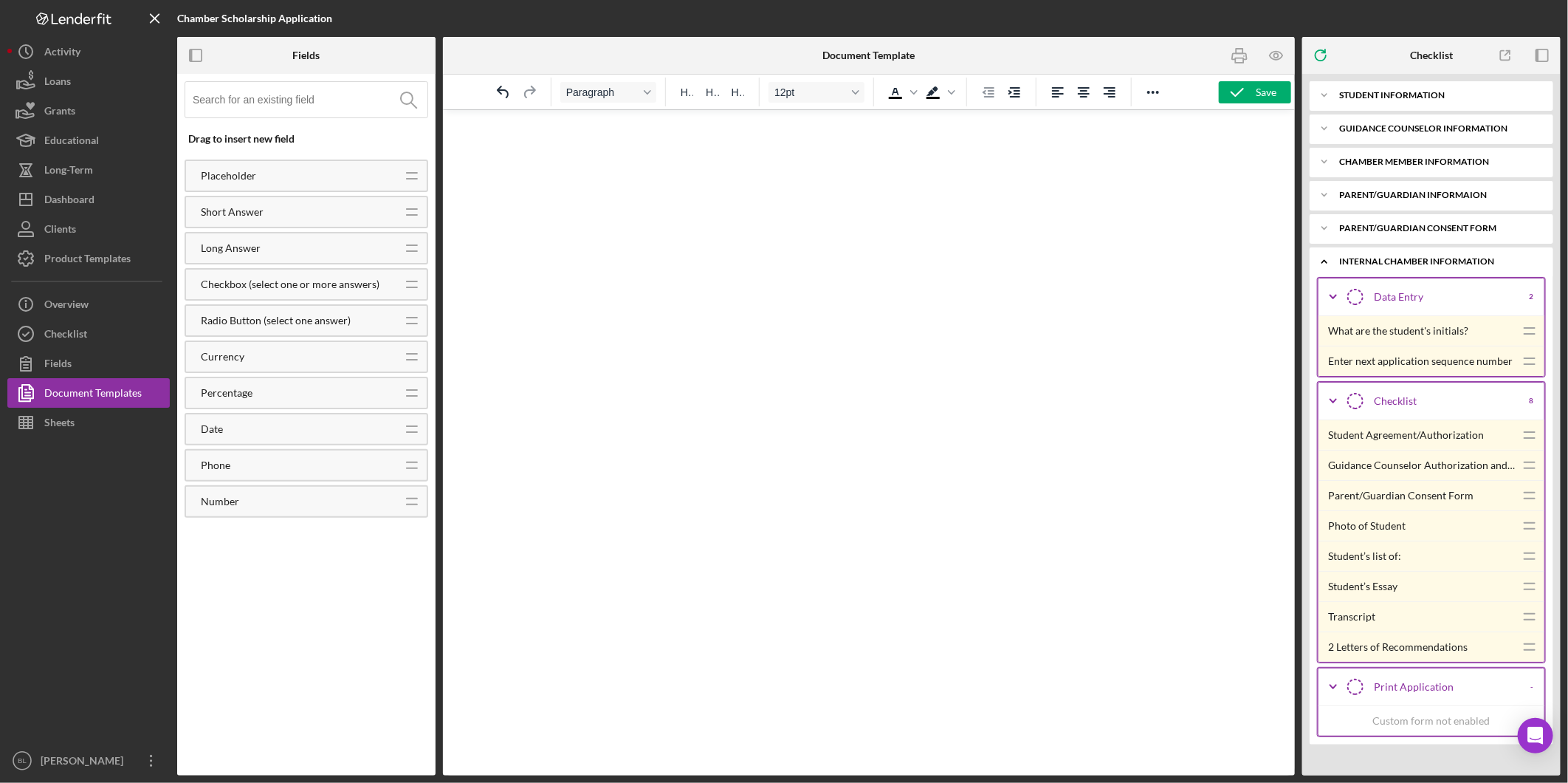
click at [1320, 262] on icon "Icon/Expander" at bounding box center [1325, 262] width 29 height 29
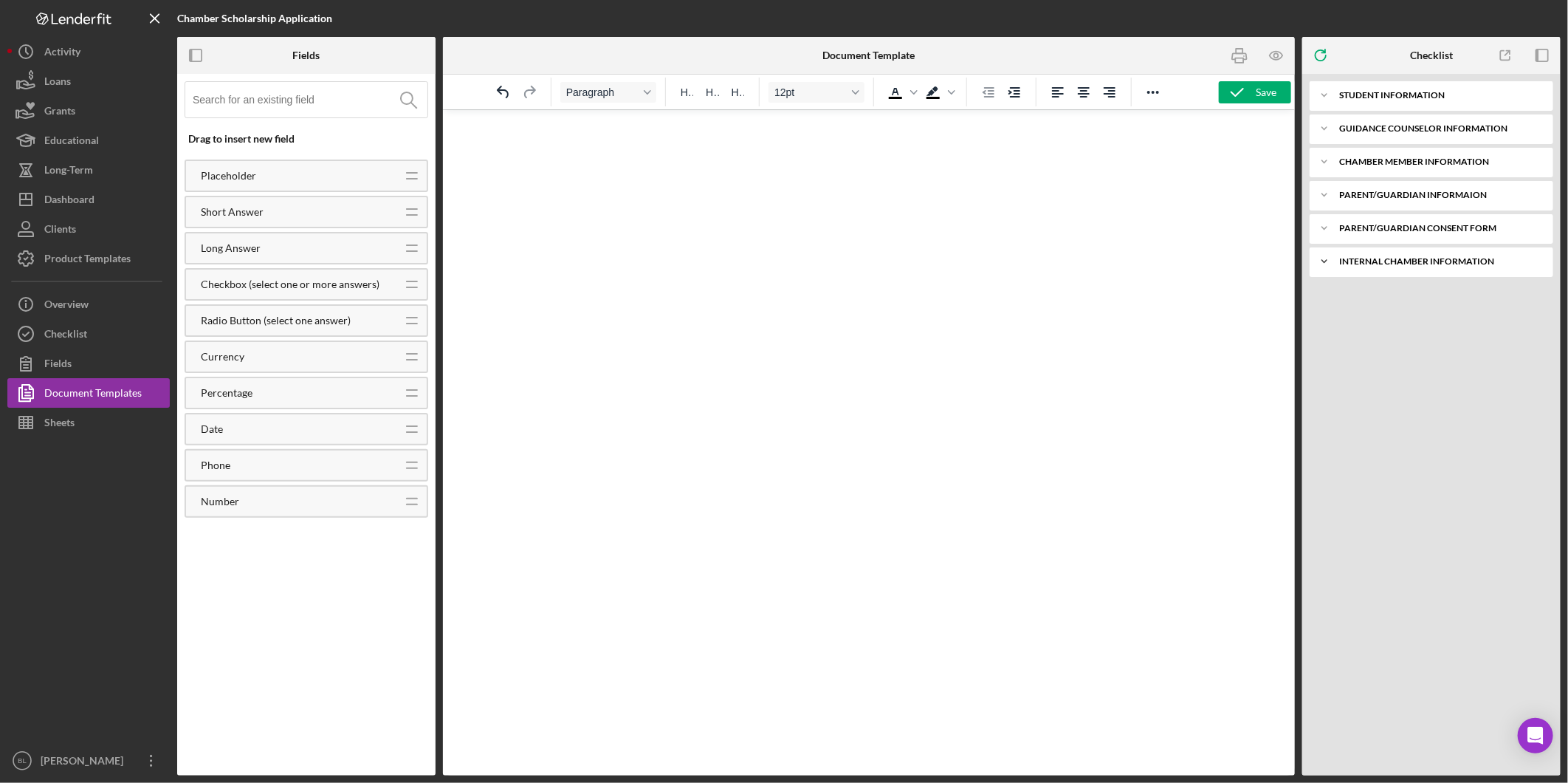
click at [1324, 275] on icon "Icon/Expander" at bounding box center [1325, 262] width 29 height 29
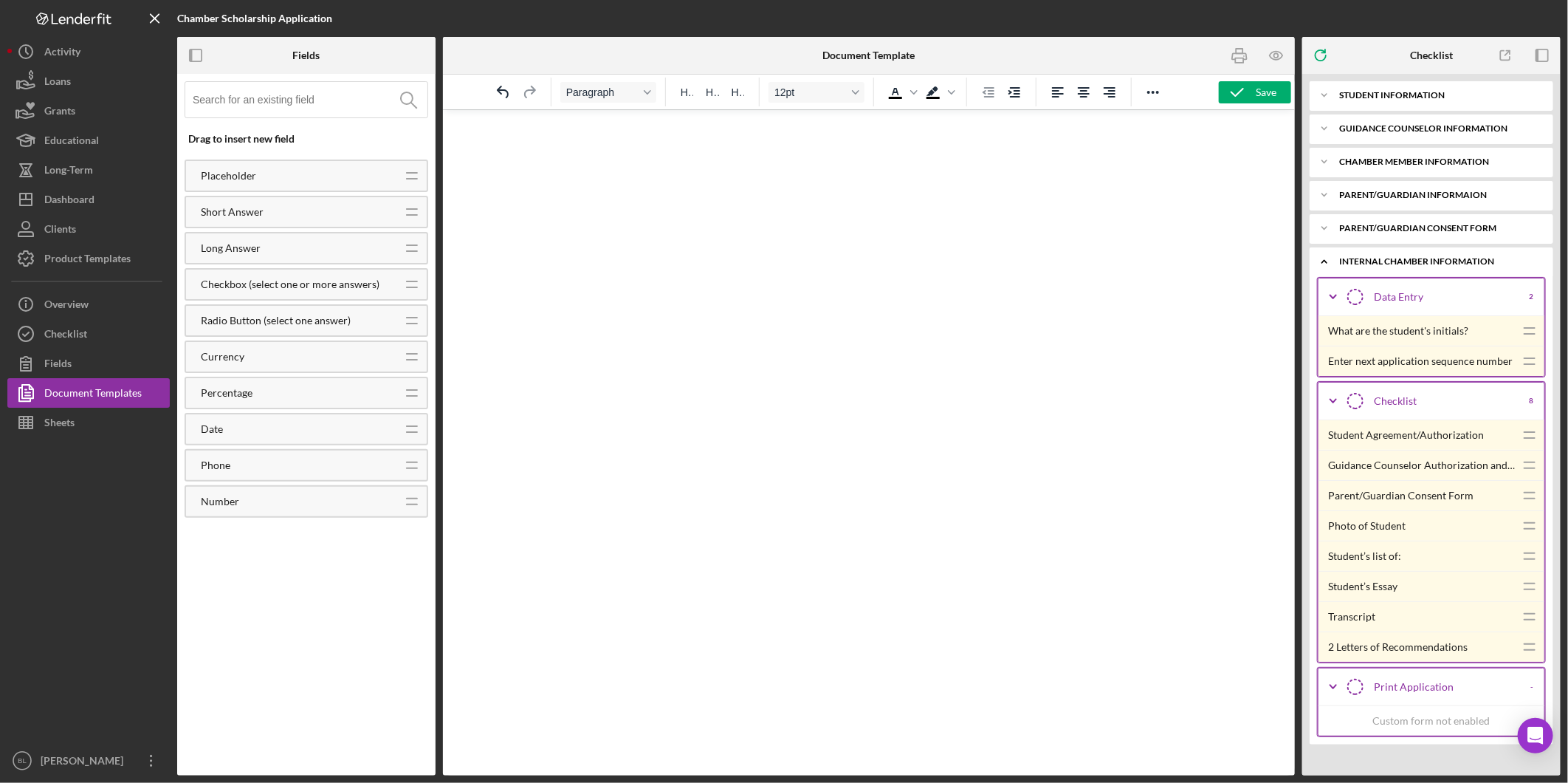
click at [1324, 262] on icon "Icon/Expander" at bounding box center [1325, 262] width 29 height 29
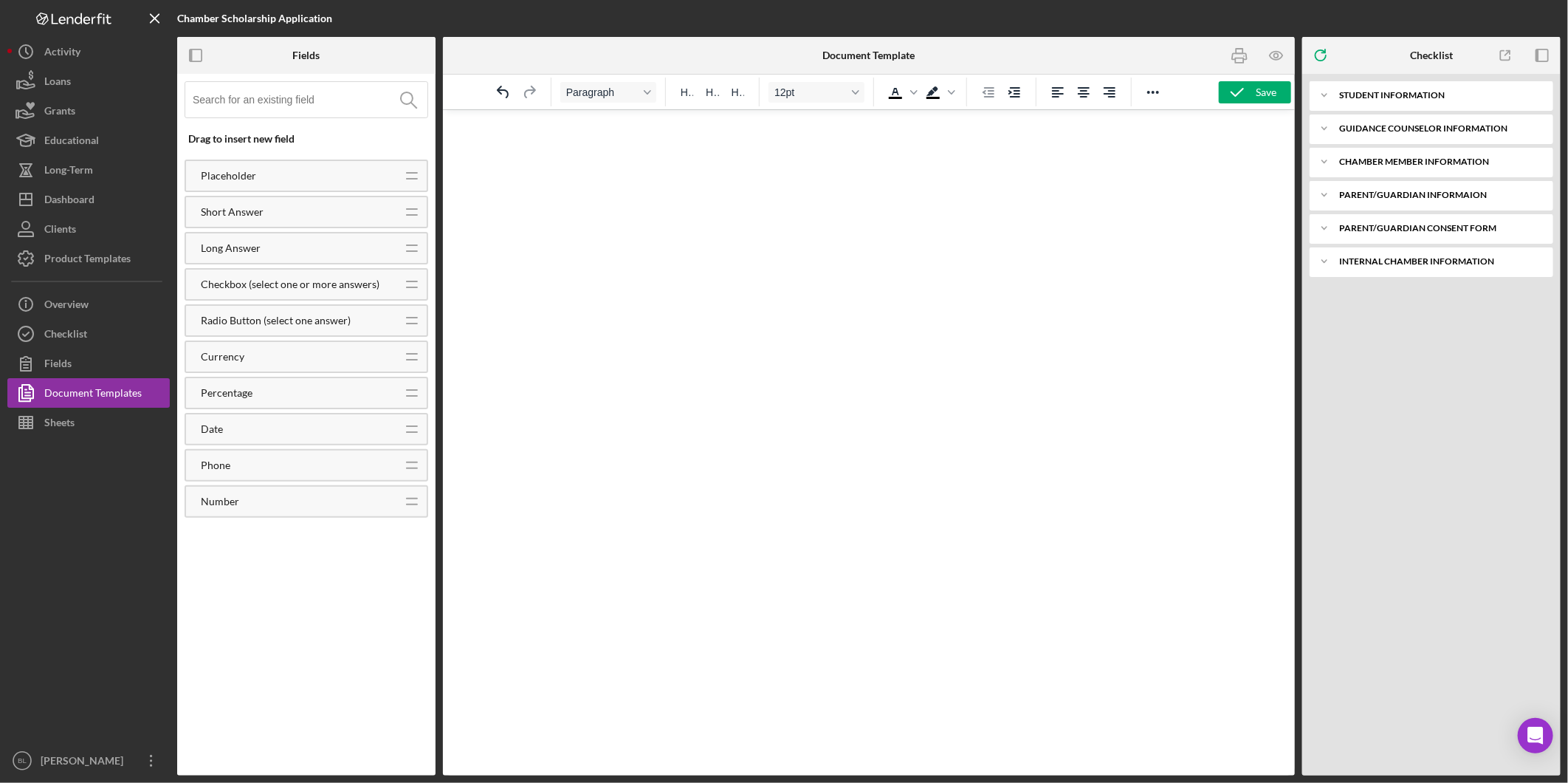
click at [1412, 340] on div "Icon/Expander Student Information Icon/Expander Guidance Counselor Information …" at bounding box center [1432, 424] width 258 height 702
click at [68, 227] on div "Clients" at bounding box center [60, 230] width 32 height 33
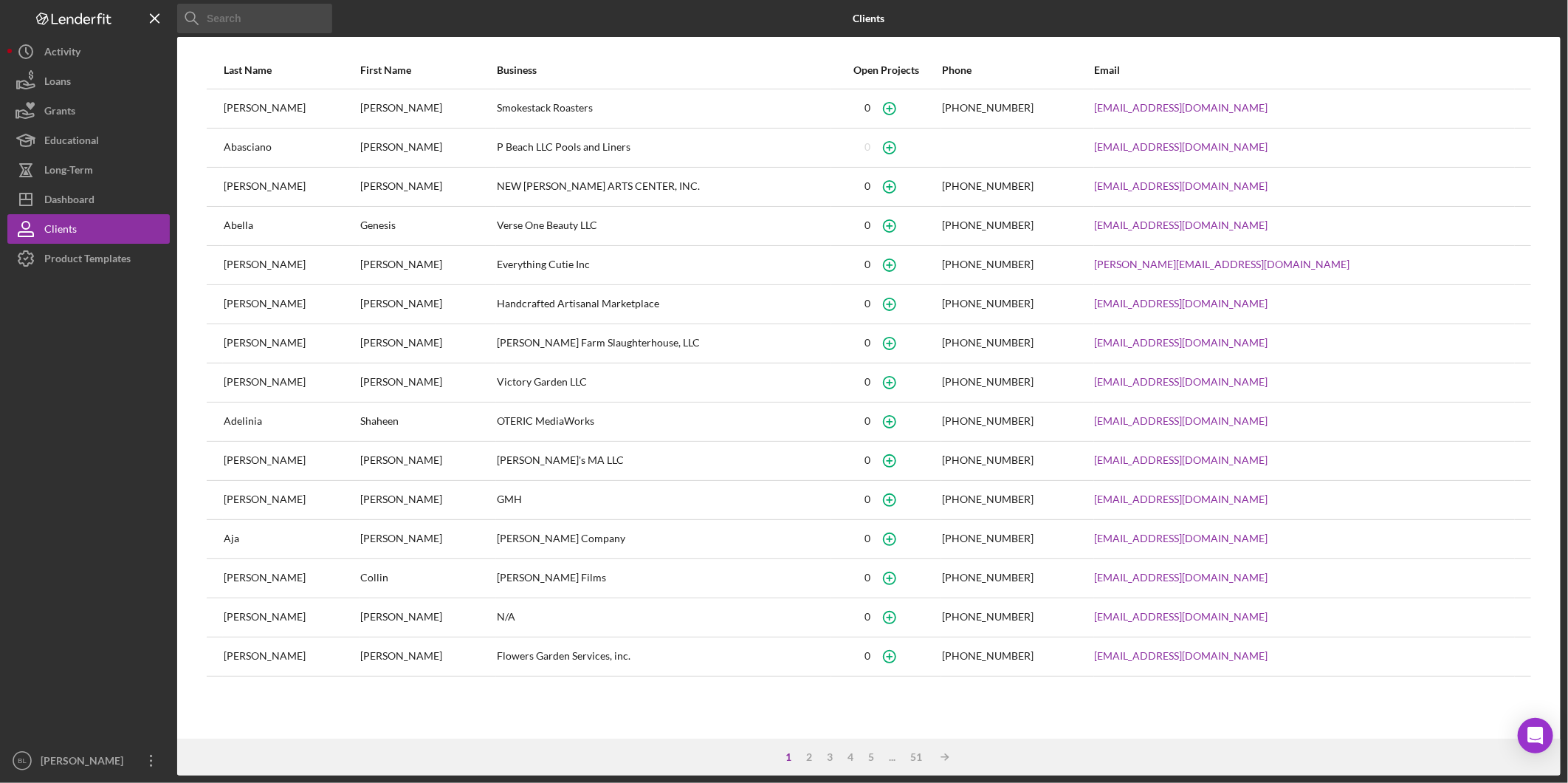
click at [262, 23] on input at bounding box center [255, 18] width 155 height 29
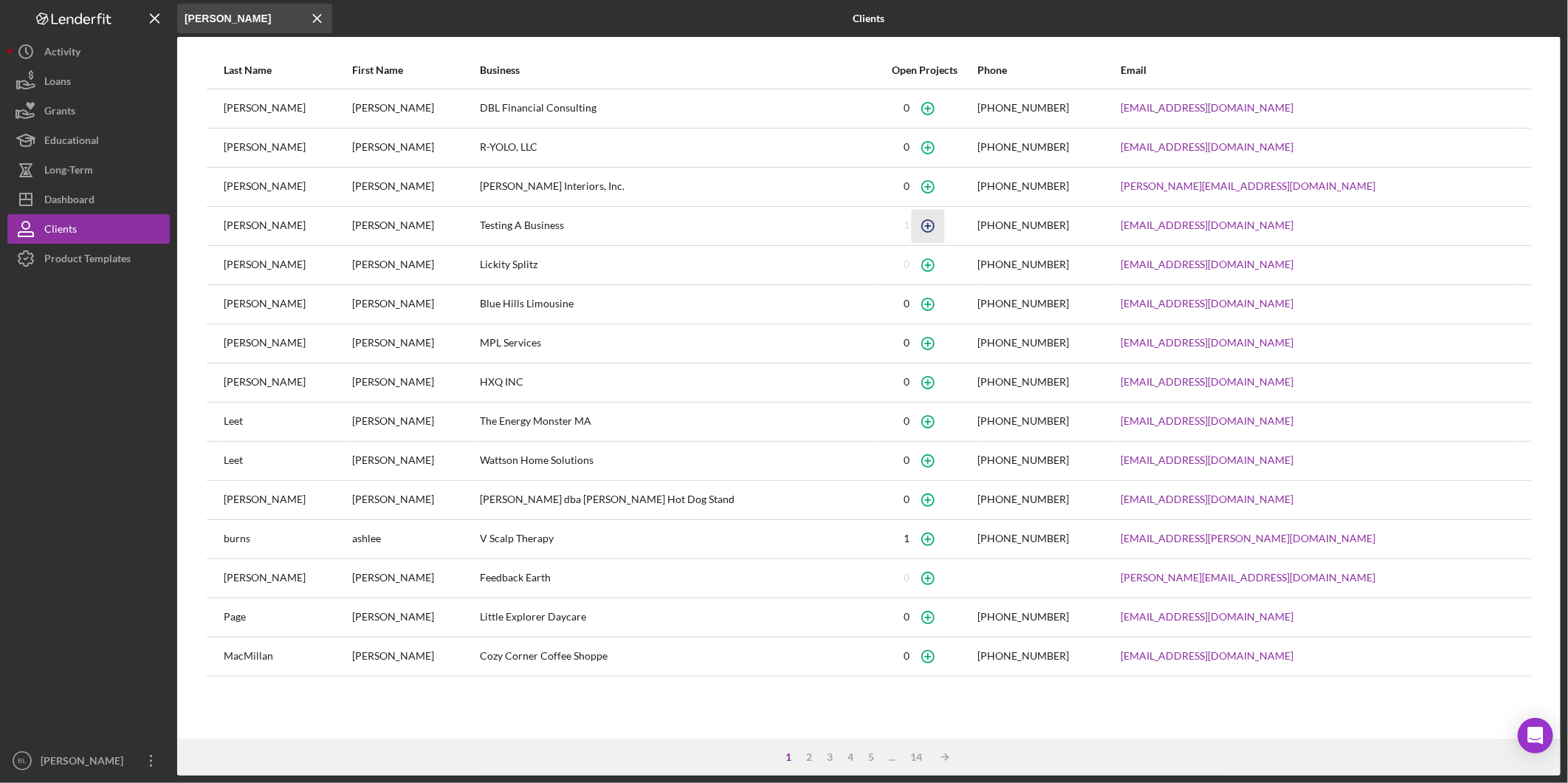
type input "Lee"
click at [918, 225] on icon "button" at bounding box center [929, 225] width 33 height 33
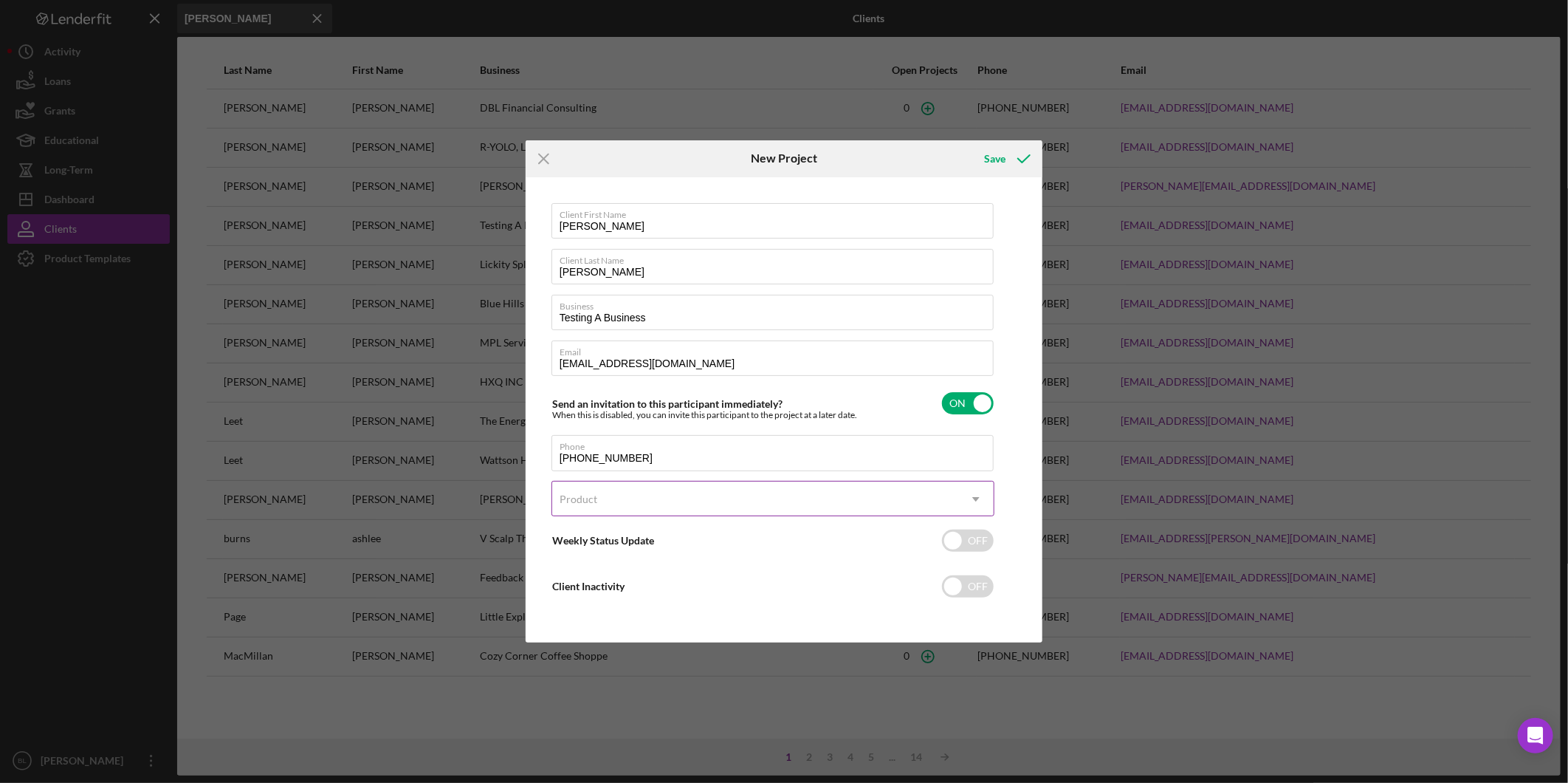
click at [816, 510] on div "Product" at bounding box center [755, 499] width 406 height 34
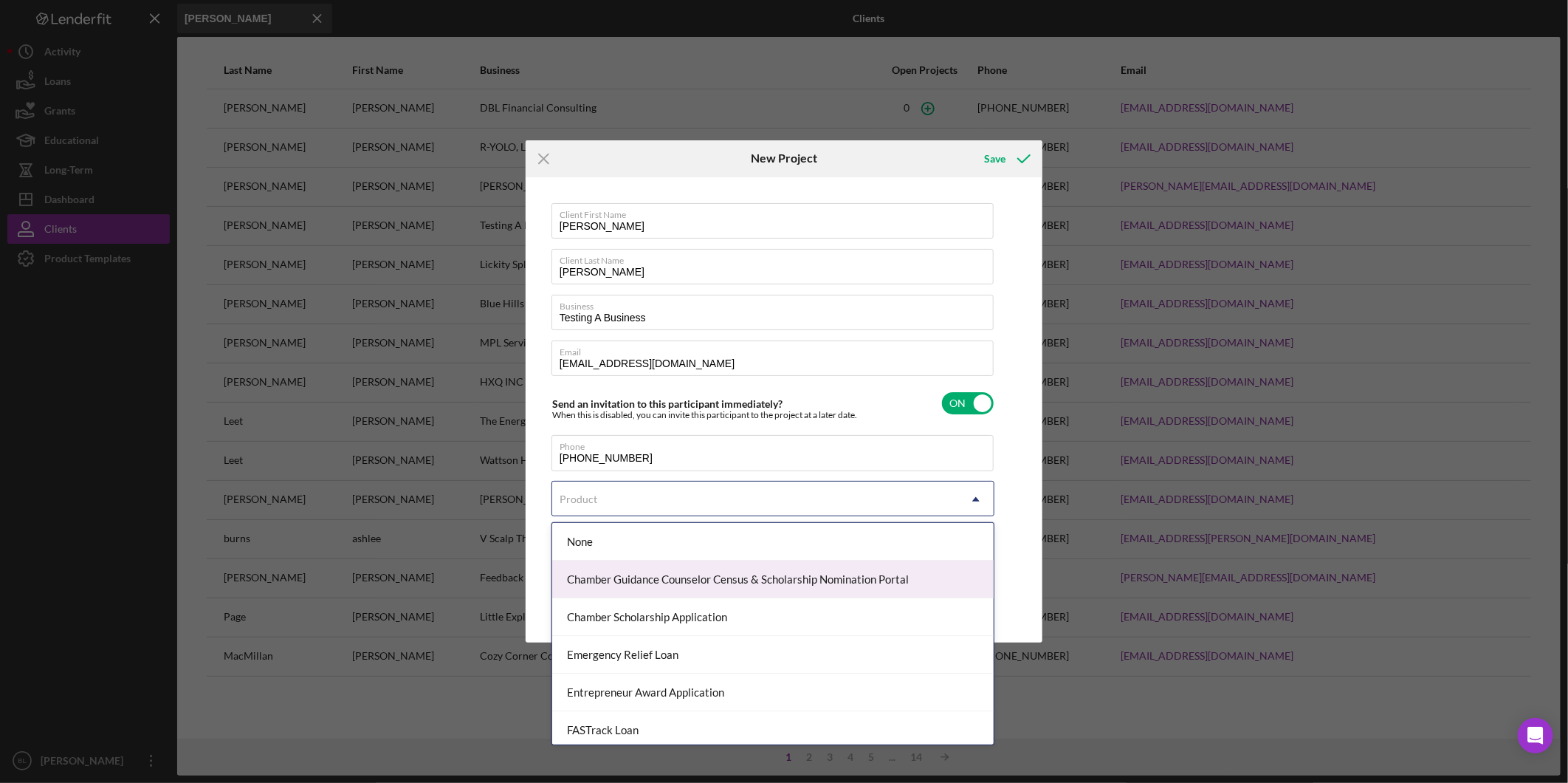
click at [808, 581] on div "Chamber Guidance Counselor Census & Scholarship Nomination Portal" at bounding box center [774, 579] width 442 height 37
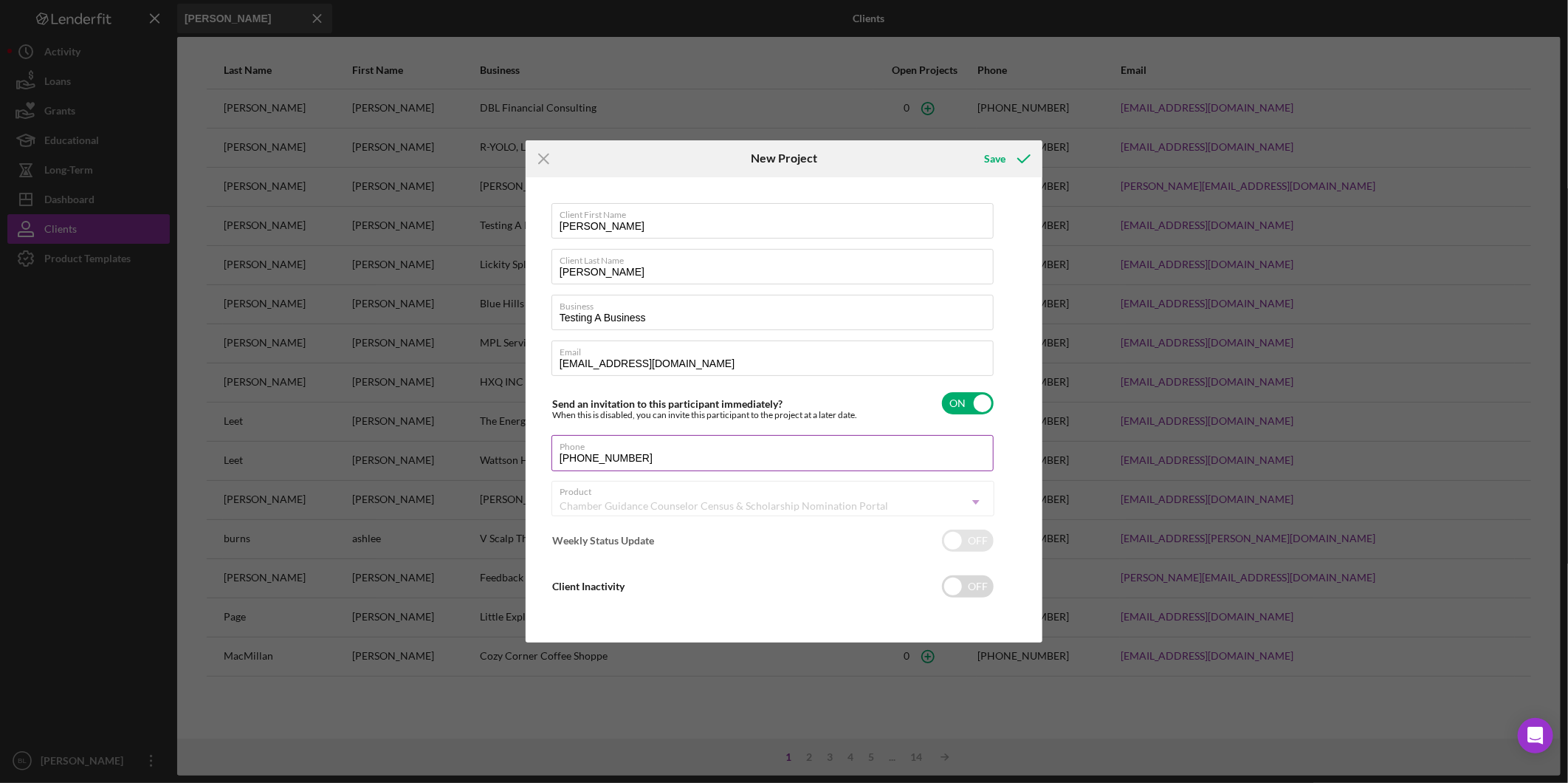
checkbox input "true"
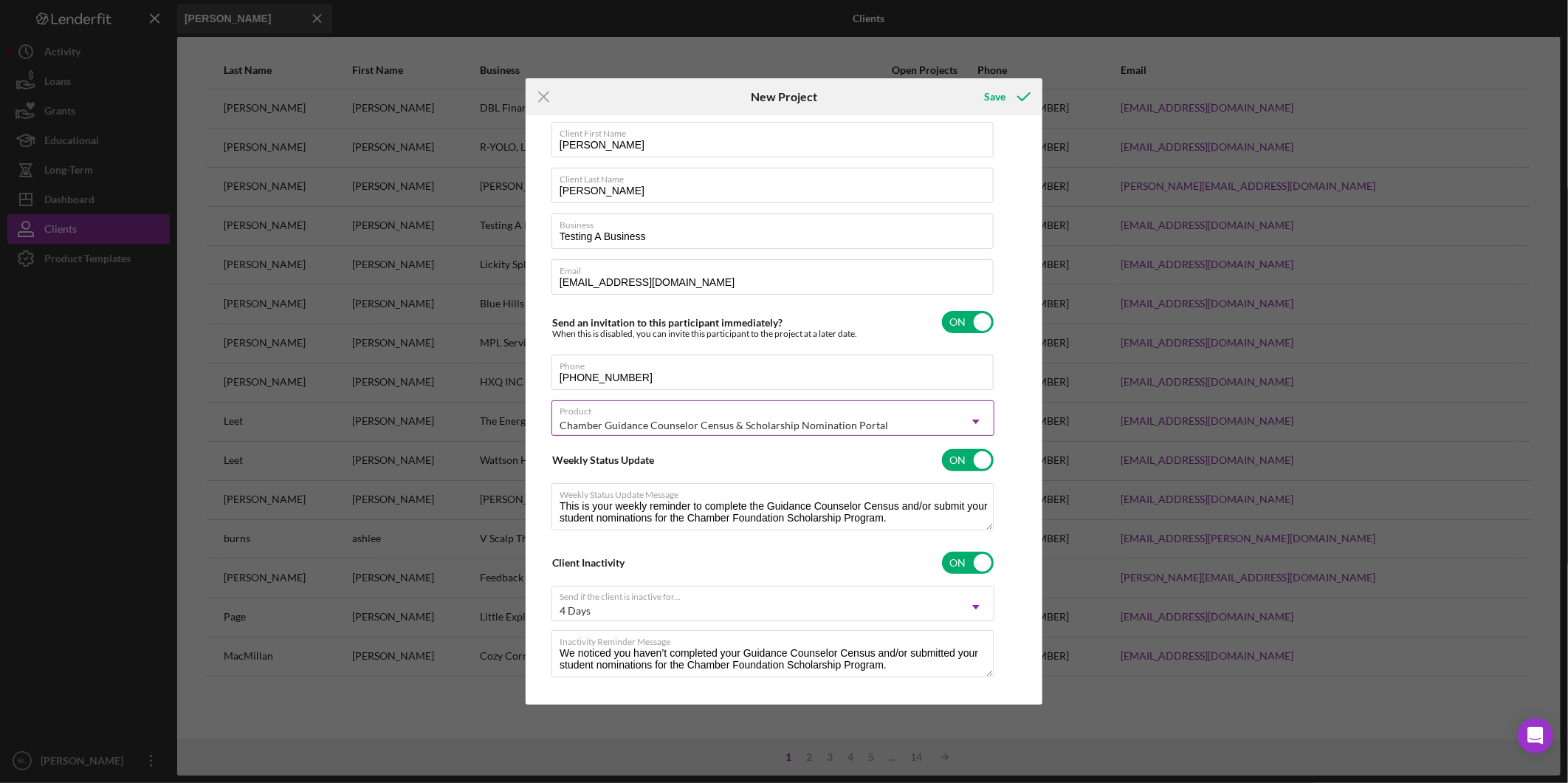
scroll to position [37, 0]
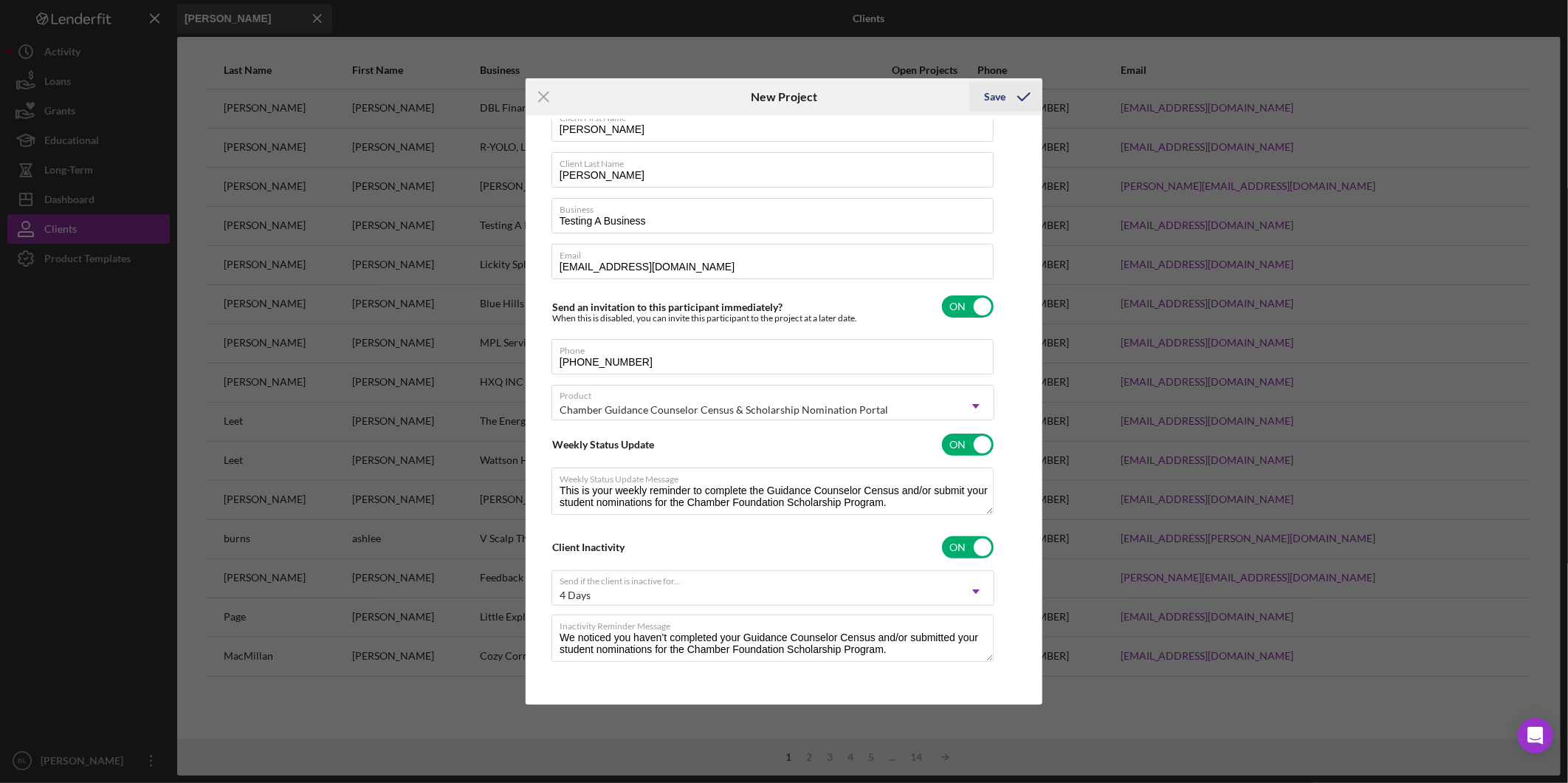
click at [1001, 98] on div "Save" at bounding box center [995, 97] width 22 height 29
checkbox input "false"
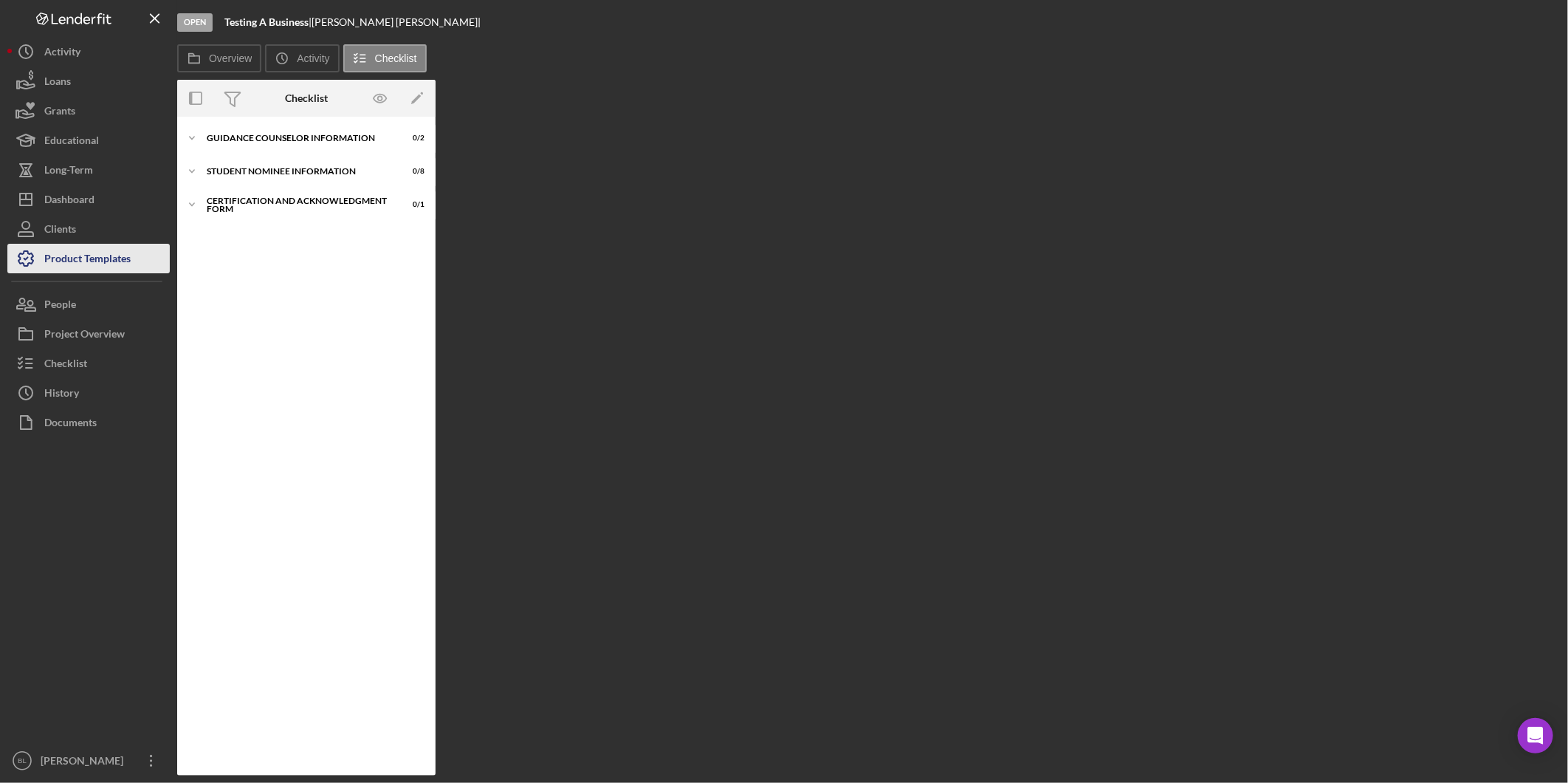
click at [107, 261] on div "Product Templates" at bounding box center [87, 260] width 87 height 33
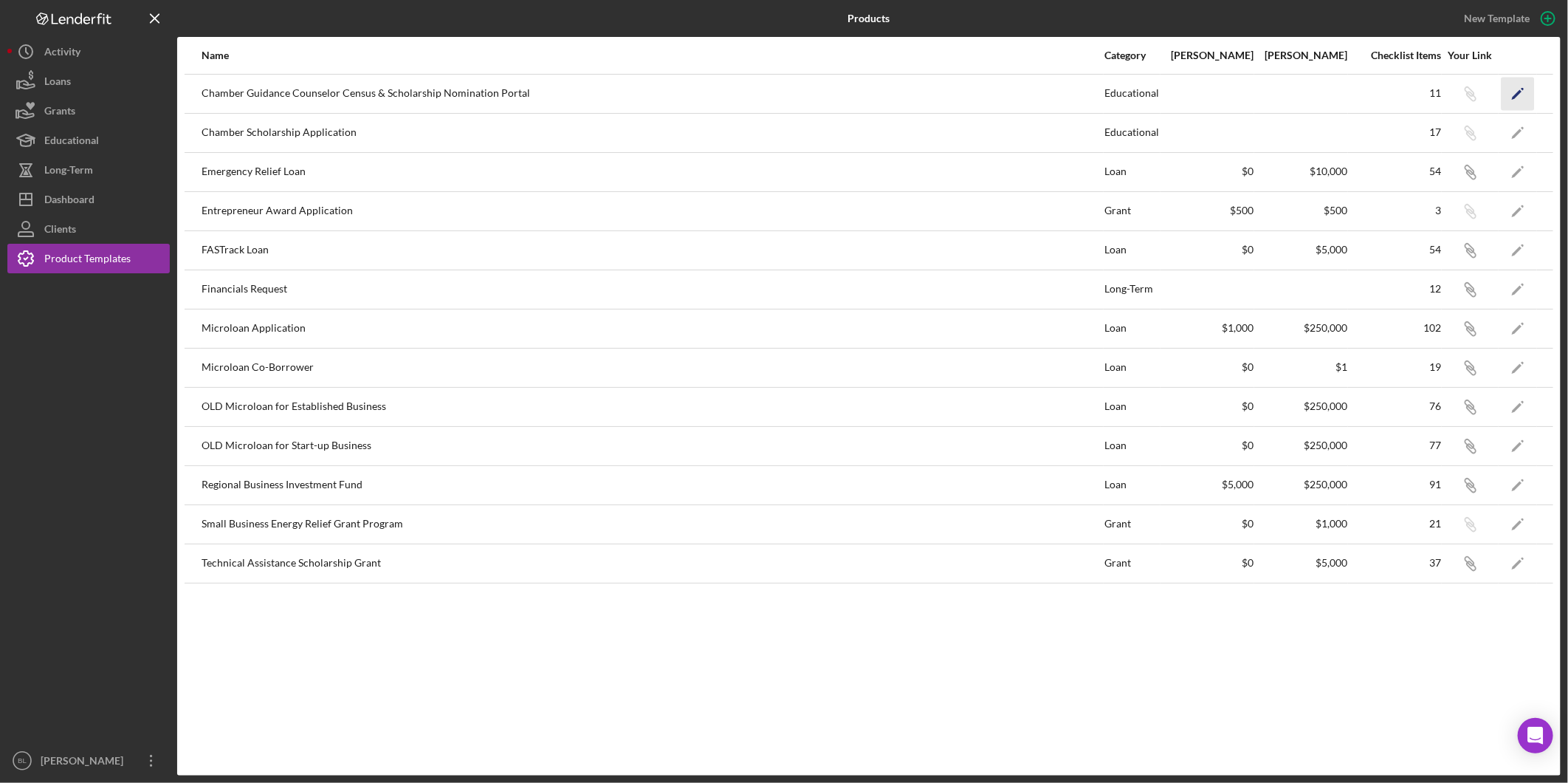
click at [1522, 87] on icon "button" at bounding box center [1523, 88] width 3 height 3
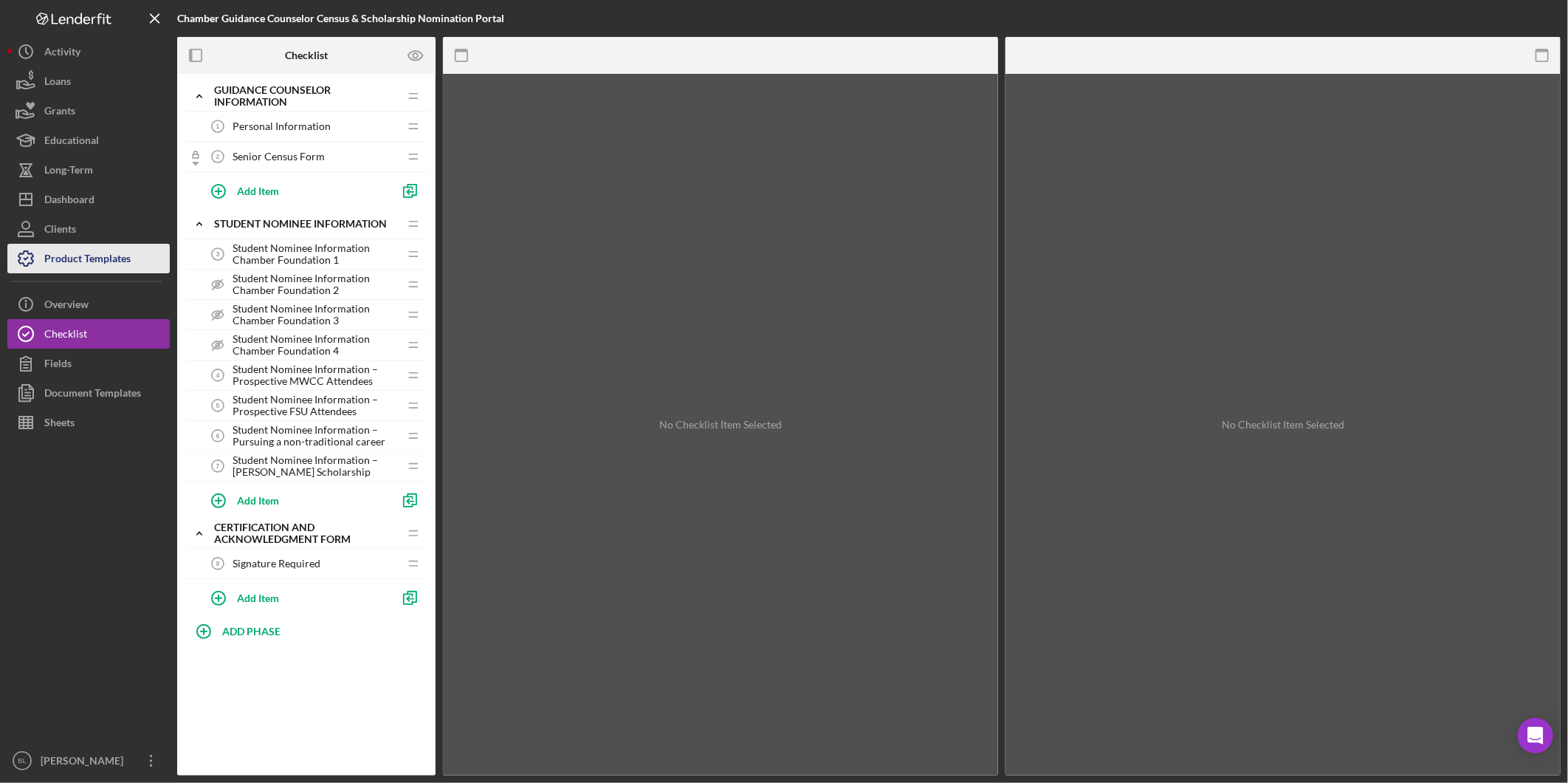
drag, startPoint x: 100, startPoint y: 262, endPoint x: 115, endPoint y: 262, distance: 15.0
click at [100, 262] on div "Product Templates" at bounding box center [87, 260] width 87 height 33
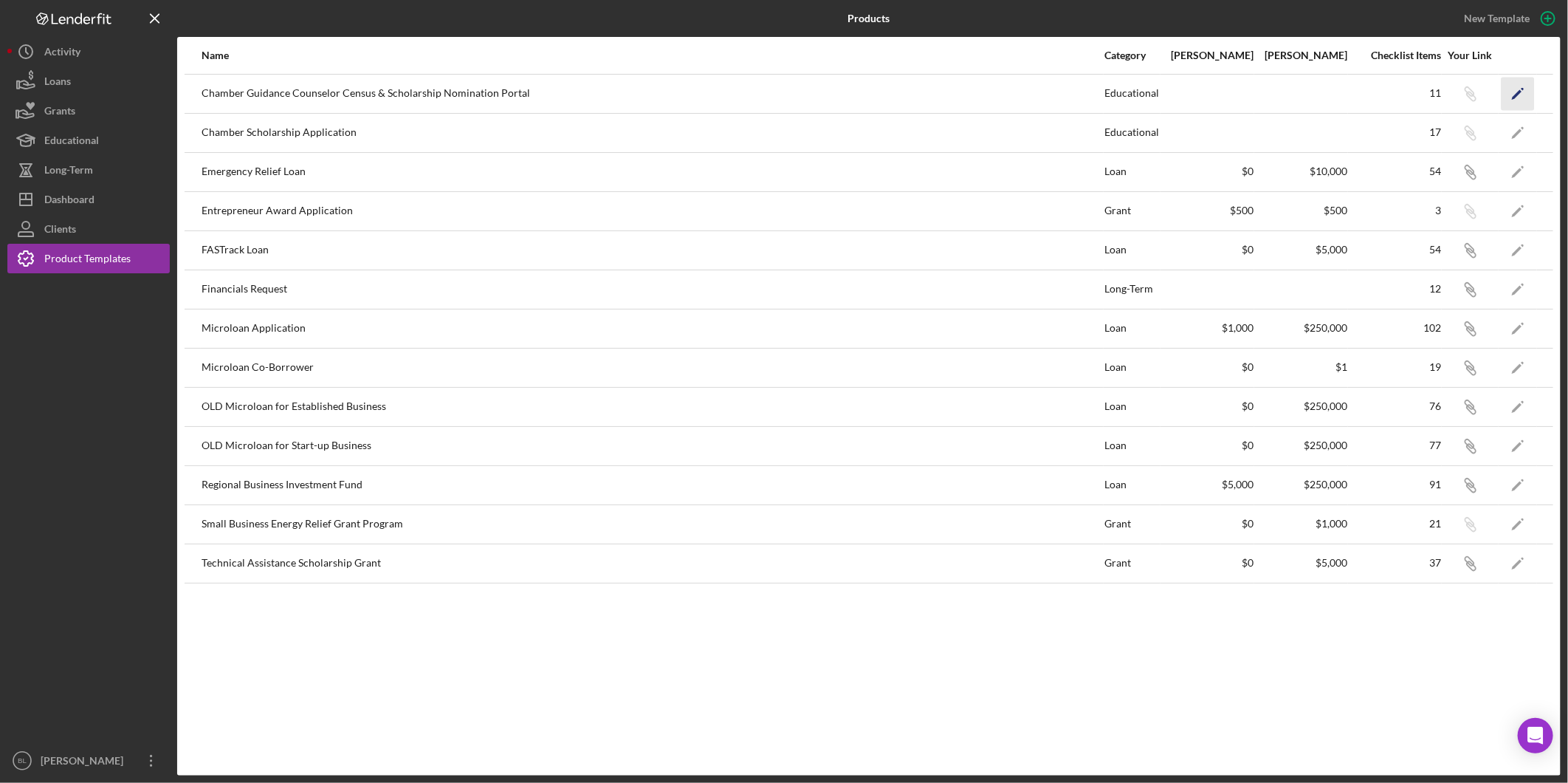
click at [1510, 96] on icon "Icon/Edit" at bounding box center [1519, 94] width 33 height 33
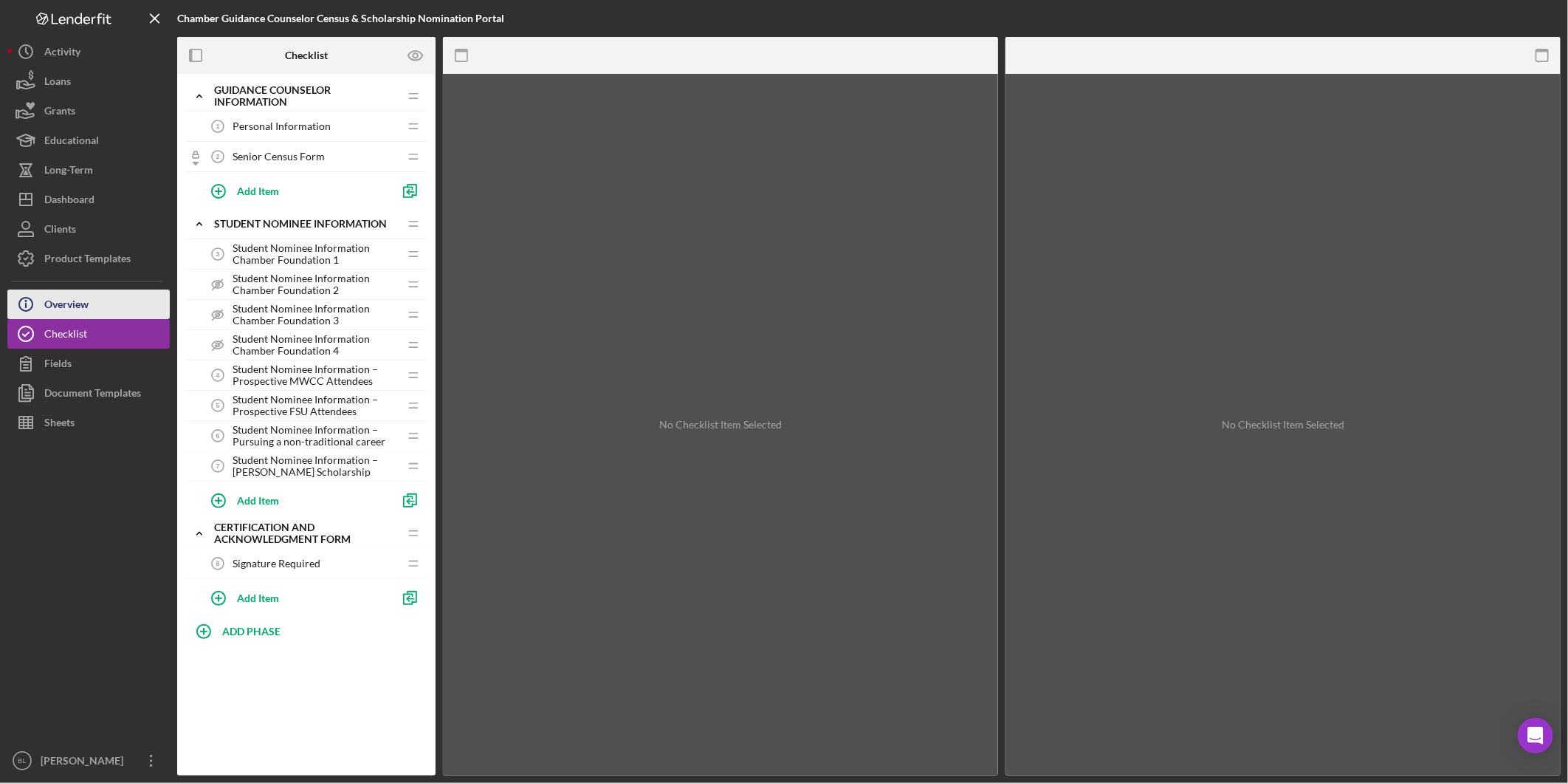
click at [103, 304] on button "Icon/Info Overview" at bounding box center [89, 304] width 163 height 29
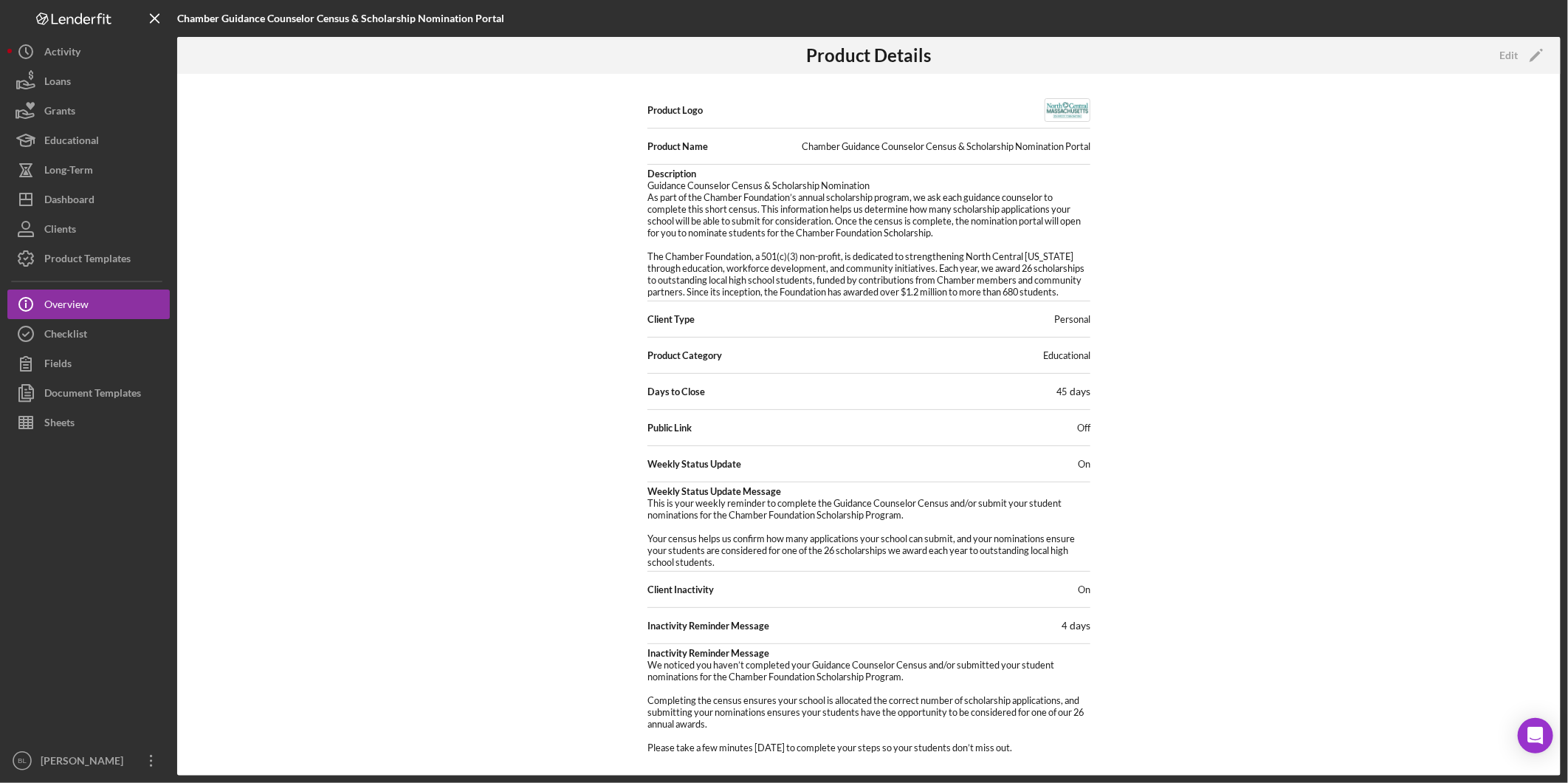
scroll to position [12, 0]
click at [1504, 57] on div "Edit" at bounding box center [1508, 55] width 18 height 23
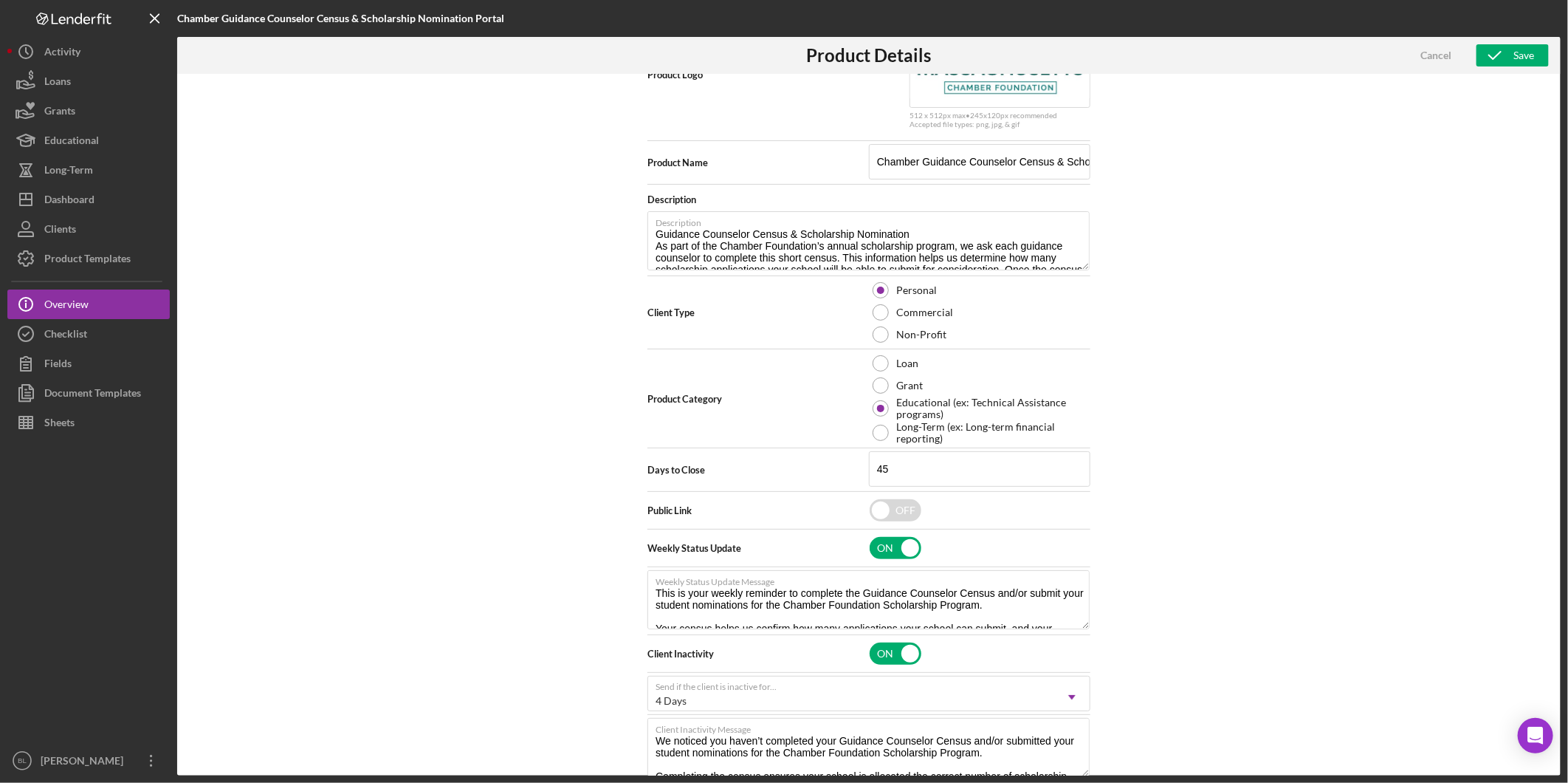
scroll to position [113, 0]
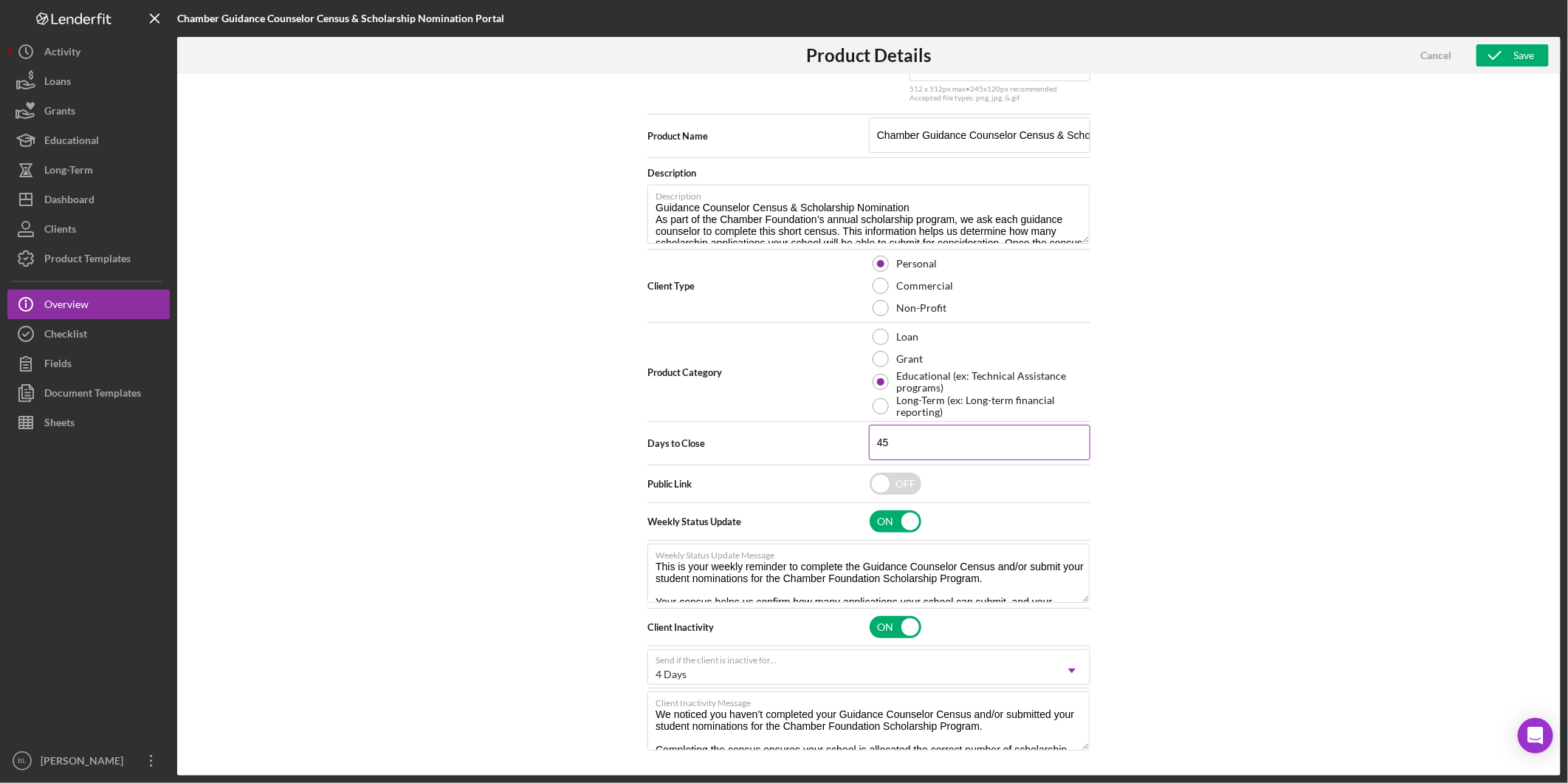
click at [949, 429] on input "45" at bounding box center [980, 442] width 222 height 36
drag, startPoint x: 913, startPoint y: 436, endPoint x: 858, endPoint y: 433, distance: 55.1
click at [858, 433] on div "Days to Close 45" at bounding box center [869, 443] width 443 height 37
click at [1430, 54] on div "Cancel" at bounding box center [1436, 55] width 31 height 23
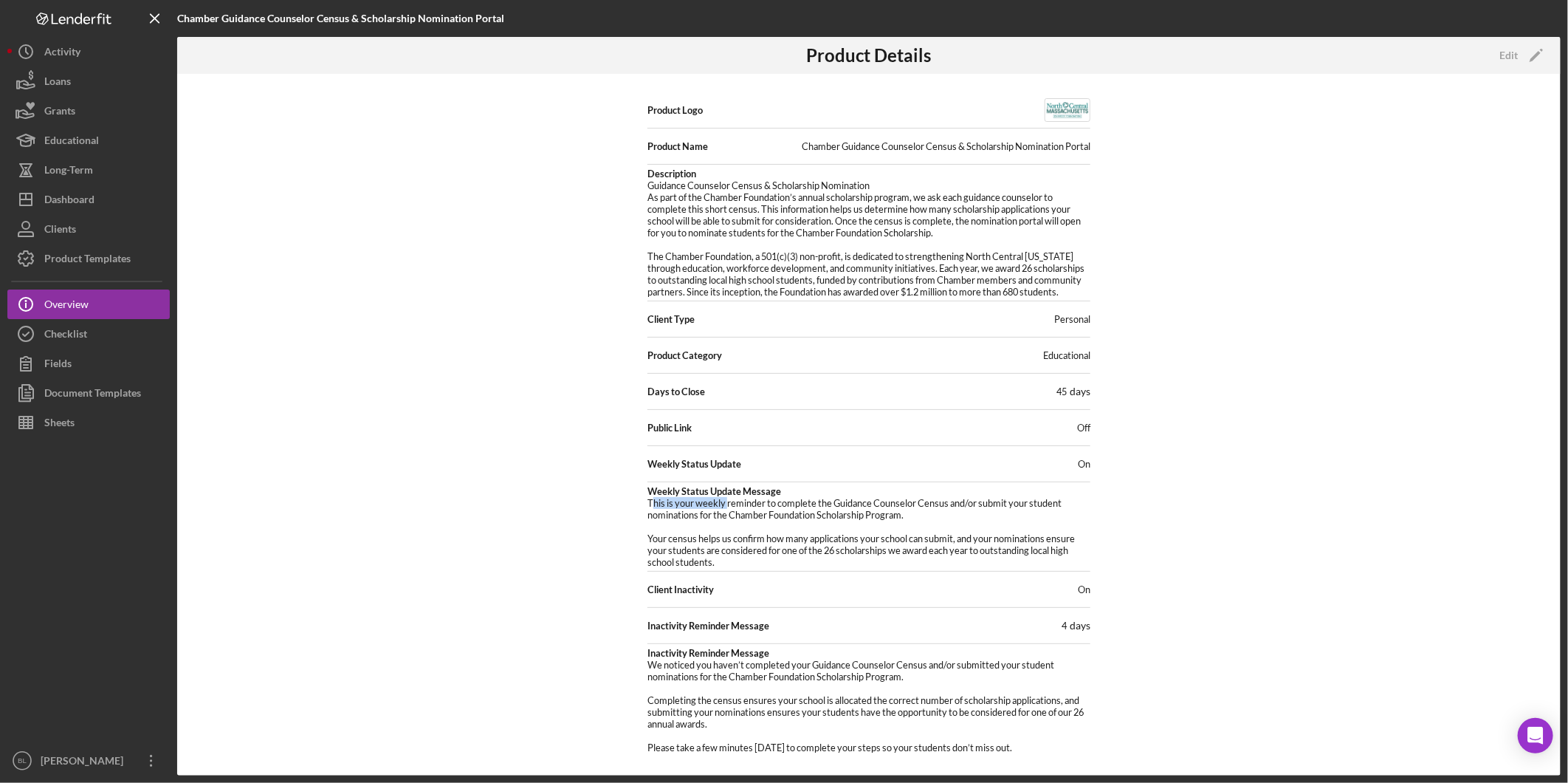
drag, startPoint x: 650, startPoint y: 502, endPoint x: 722, endPoint y: 503, distance: 72.0
click at [722, 503] on pre "This is your weekly reminder to complete the Guidance Counselor Census and/or s…" at bounding box center [869, 533] width 443 height 71
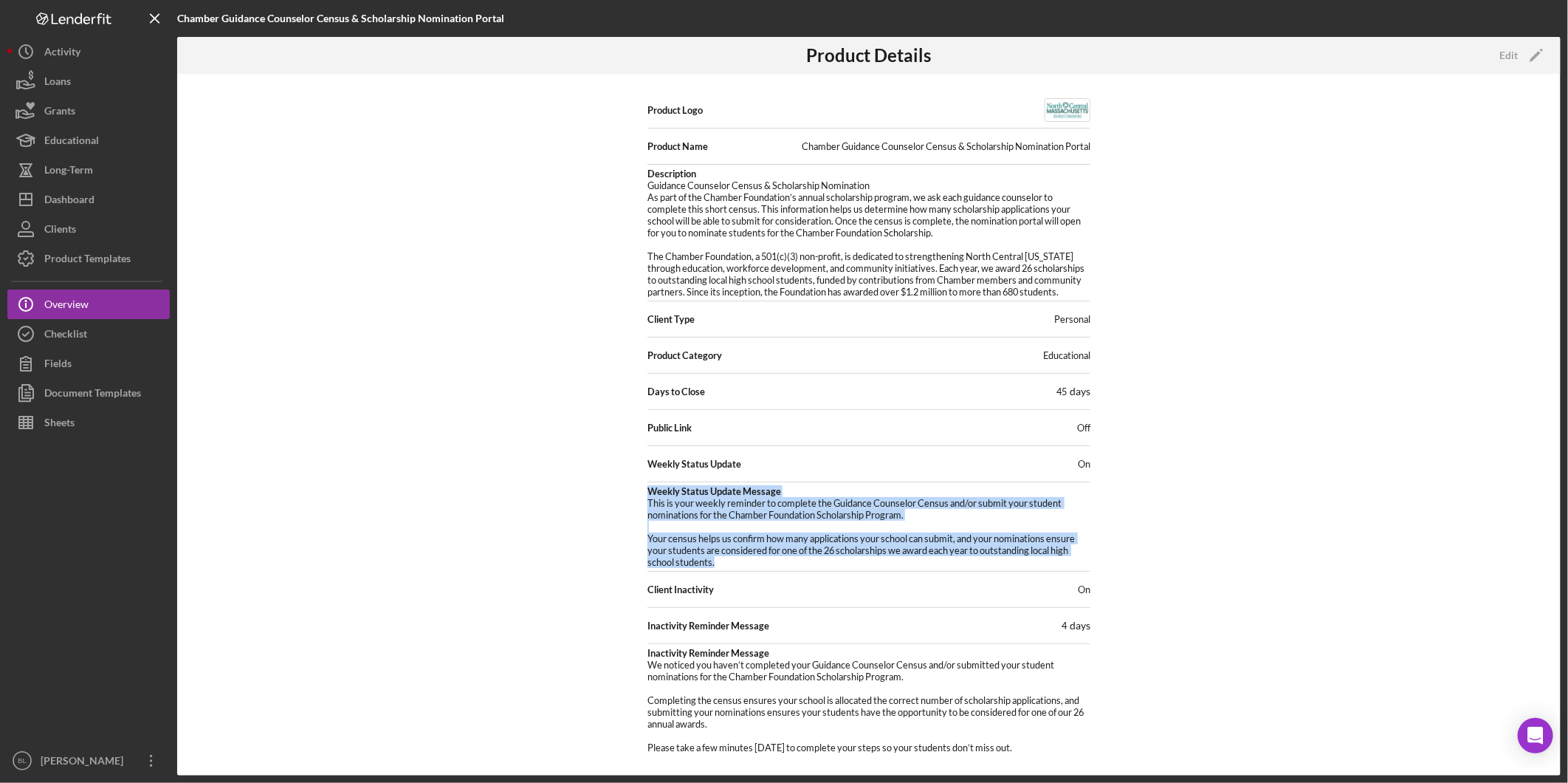
drag, startPoint x: 722, startPoint y: 503, endPoint x: 1097, endPoint y: 558, distance: 379.0
click at [1097, 558] on div "Product Logo Product Name Chamber Guidance Counselor Census & Scholarship Nomin…" at bounding box center [869, 424] width 1383 height 702
copy div "Weekly Status Update Message This is your weekly reminder to complete the Guida…"
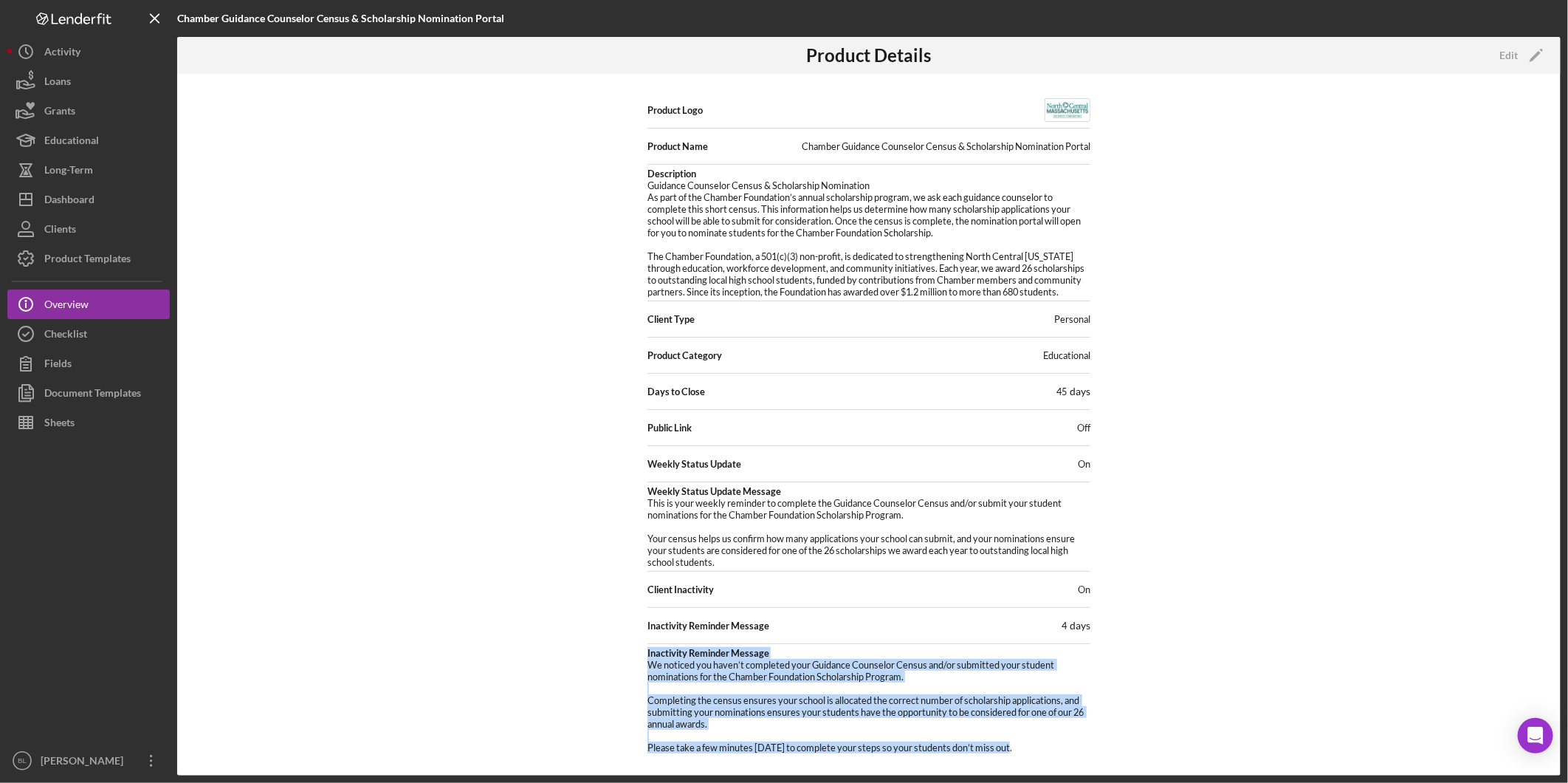
drag, startPoint x: 638, startPoint y: 653, endPoint x: 1025, endPoint y: 743, distance: 397.3
click at [1025, 743] on div "Product Logo Product Name Chamber Guidance Counselor Census & Scholarship Nomin…" at bounding box center [869, 424] width 1383 height 702
copy div "Inactivity Reminder Message We noticed you haven’t completed your Guidance Coun…"
click at [829, 234] on pre "Guidance Counselor Census & Scholarship Nomination As part of the Chamber Found…" at bounding box center [869, 238] width 443 height 118
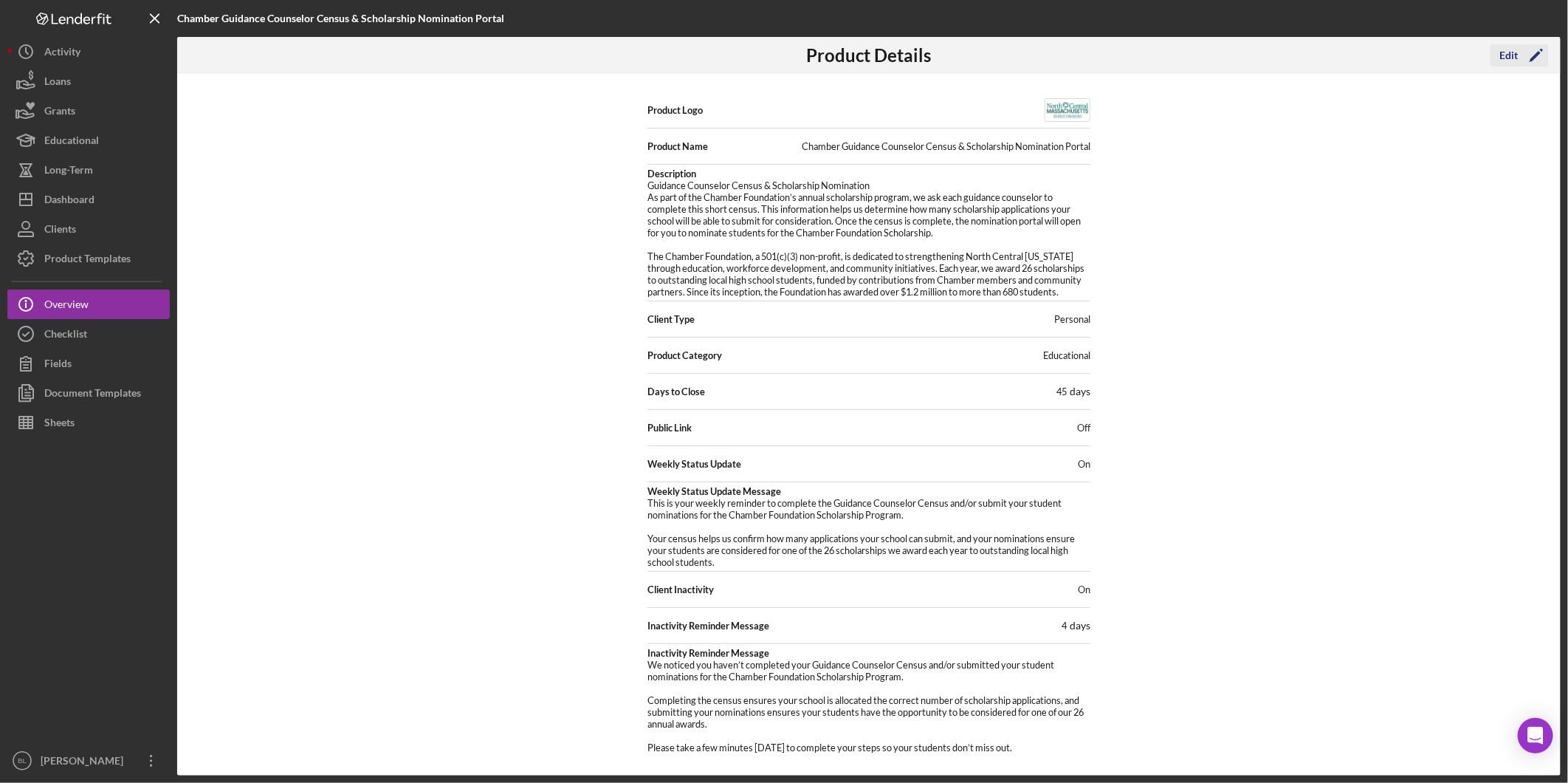
click at [1505, 53] on div "Edit" at bounding box center [1508, 55] width 18 height 23
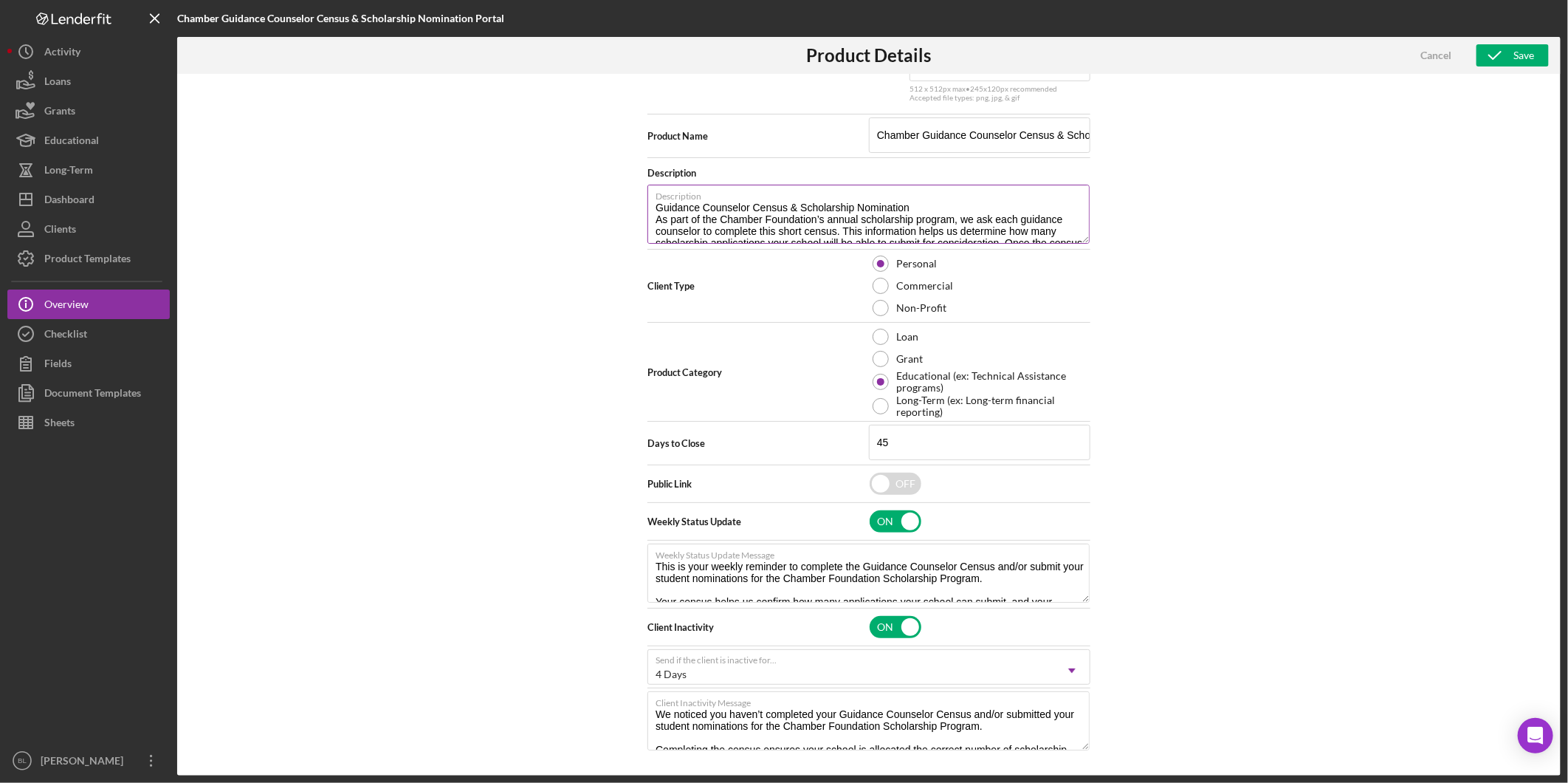
scroll to position [33, 0]
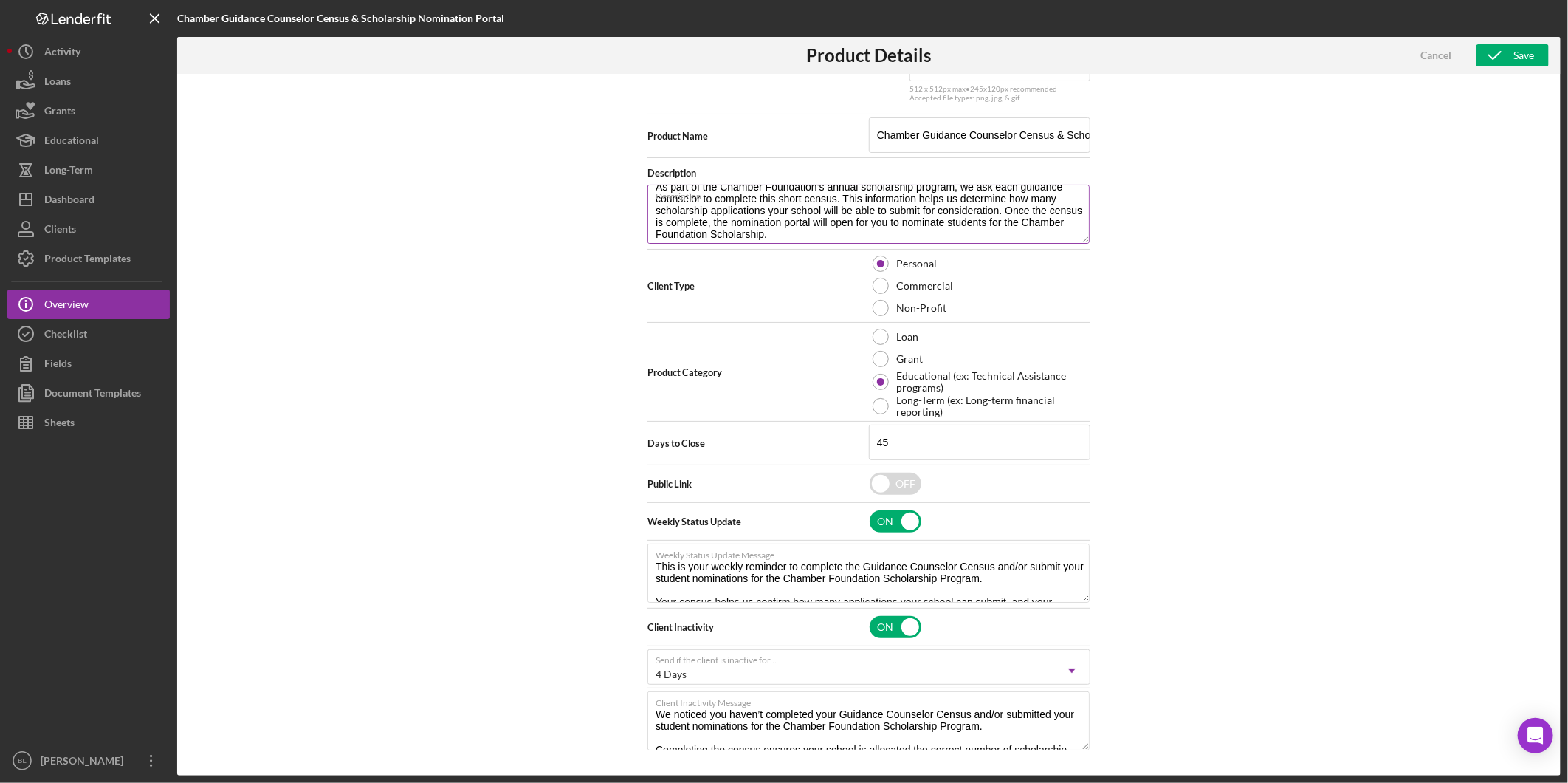
drag, startPoint x: 1077, startPoint y: 195, endPoint x: 936, endPoint y: 204, distance: 141.3
click at [1077, 194] on label "Description" at bounding box center [872, 193] width 434 height 16
click at [1077, 194] on textarea "Guidance Counselor Census & Scholarship Nomination As part of the Chamber Found…" at bounding box center [869, 214] width 443 height 59
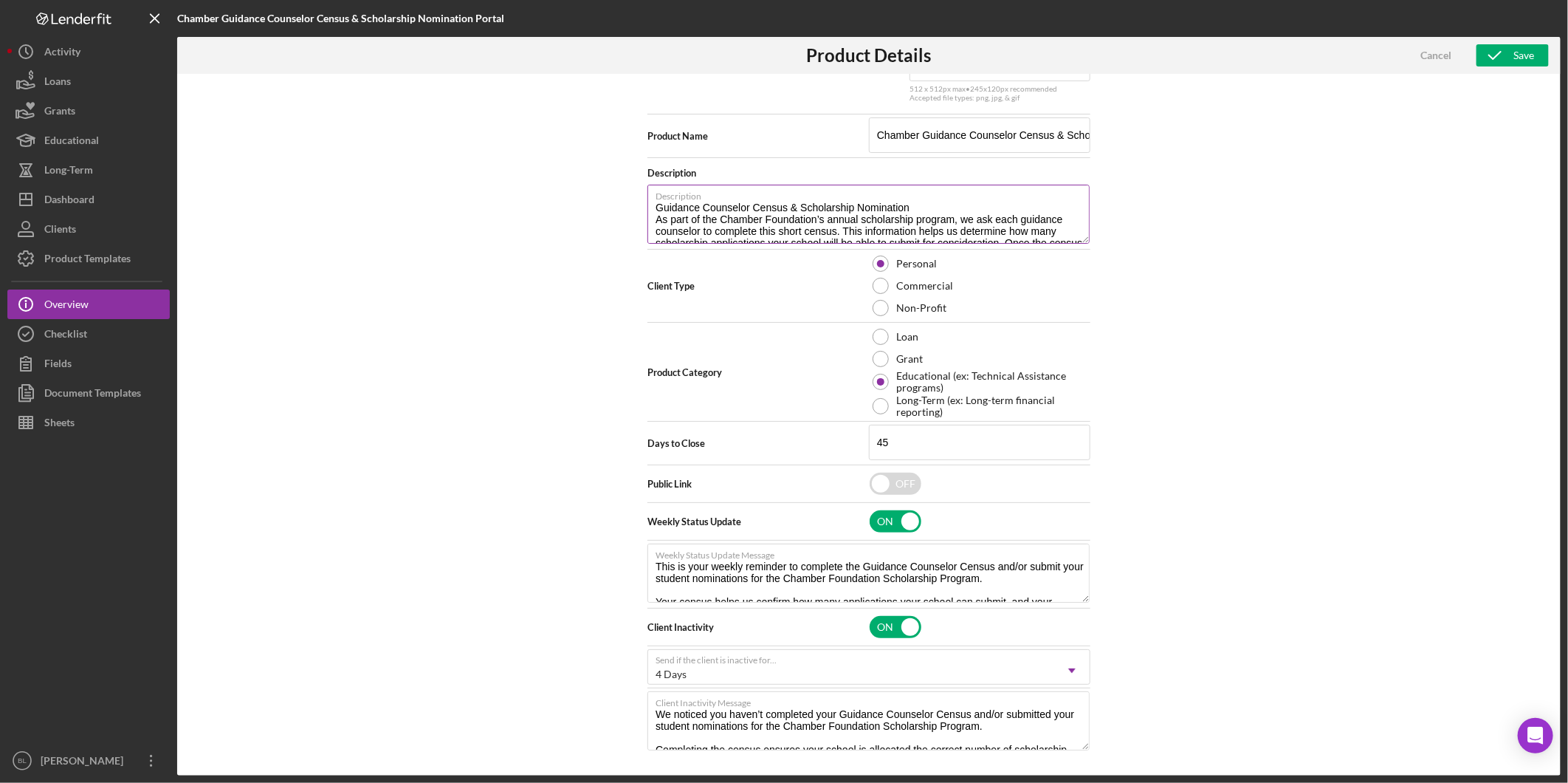
click at [865, 212] on textarea "Guidance Counselor Census & Scholarship Nomination As part of the Chamber Found…" at bounding box center [869, 214] width 443 height 59
drag, startPoint x: 1278, startPoint y: 345, endPoint x: 1273, endPoint y: 330, distance: 15.8
click at [1280, 344] on div "Product Logo 512 x 512px max • 245 x 120 px recommended Accepted file types: pn…" at bounding box center [869, 424] width 1383 height 702
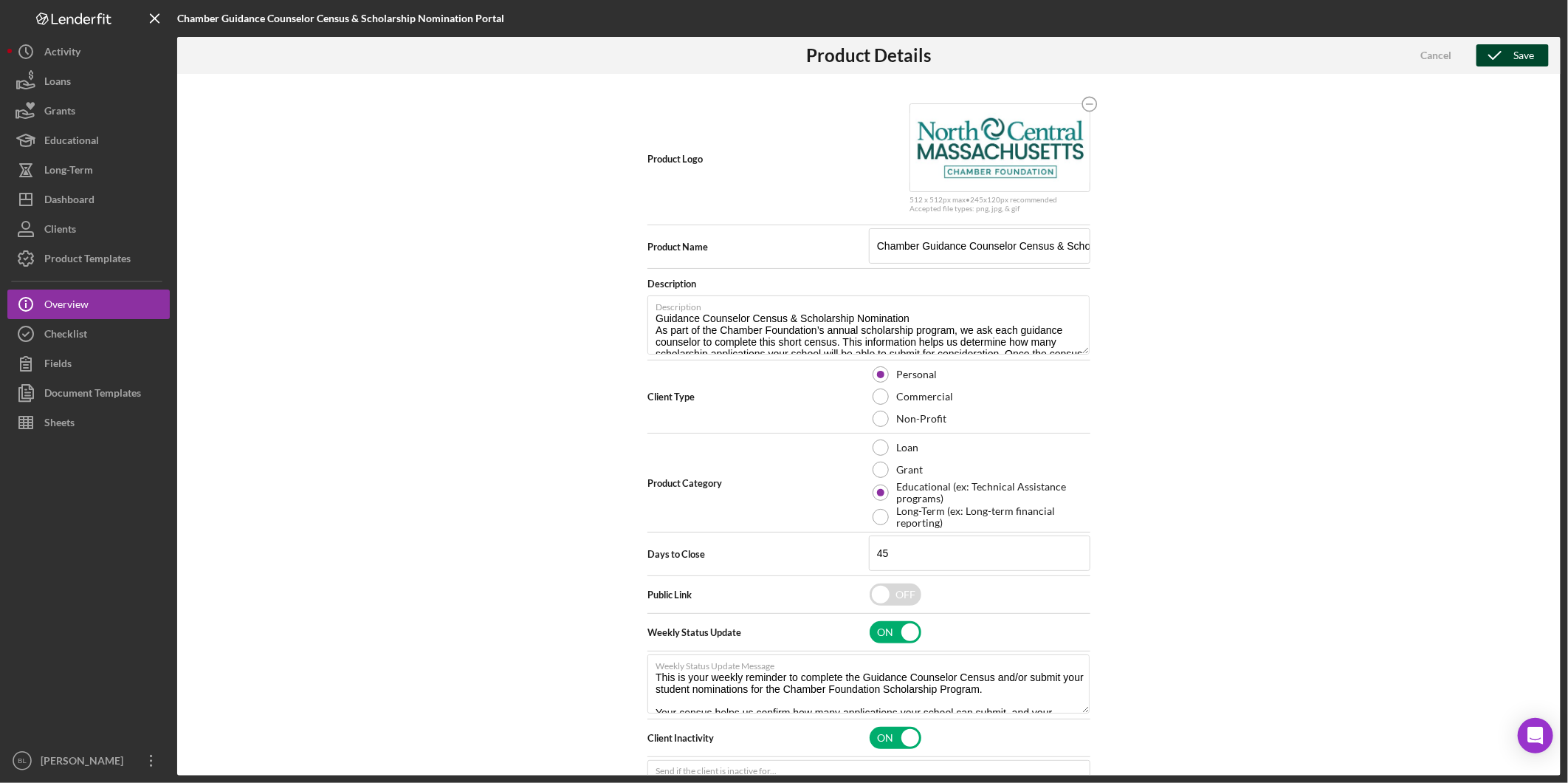
click at [1508, 52] on icon "button" at bounding box center [1495, 55] width 37 height 37
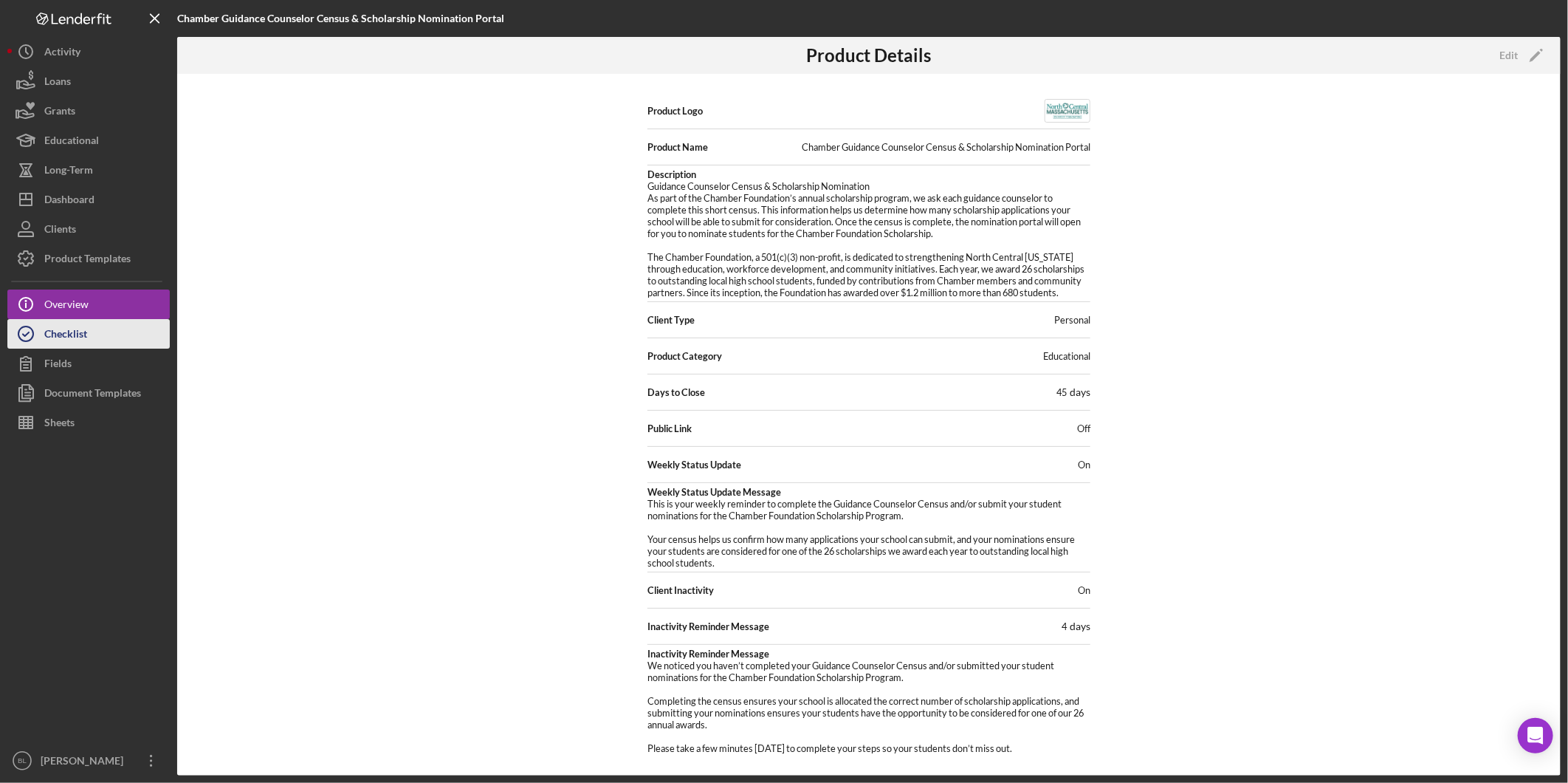
click at [78, 340] on div "Checklist" at bounding box center [65, 335] width 42 height 33
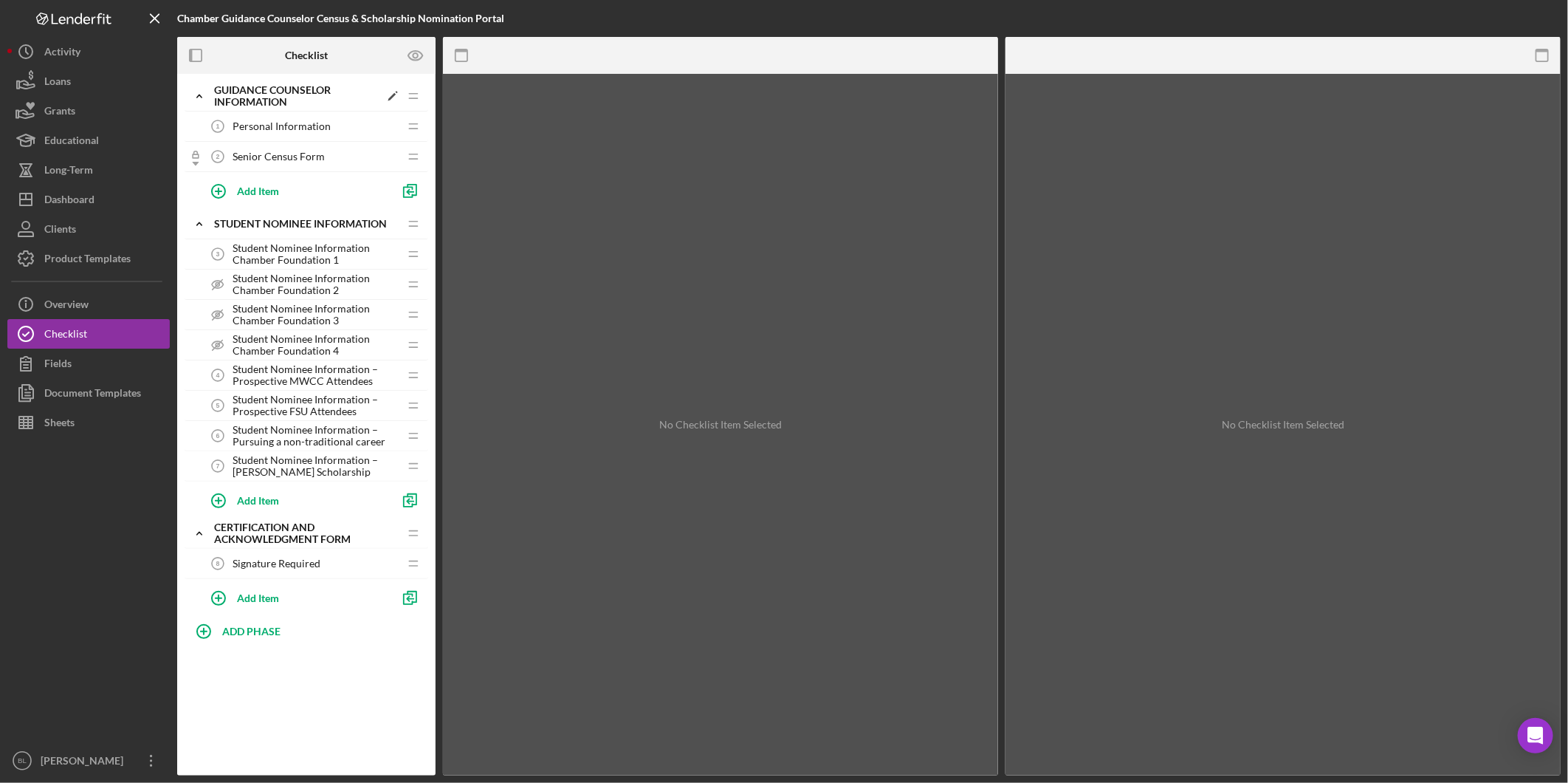
click at [196, 94] on icon "Icon/Expander" at bounding box center [199, 96] width 29 height 29
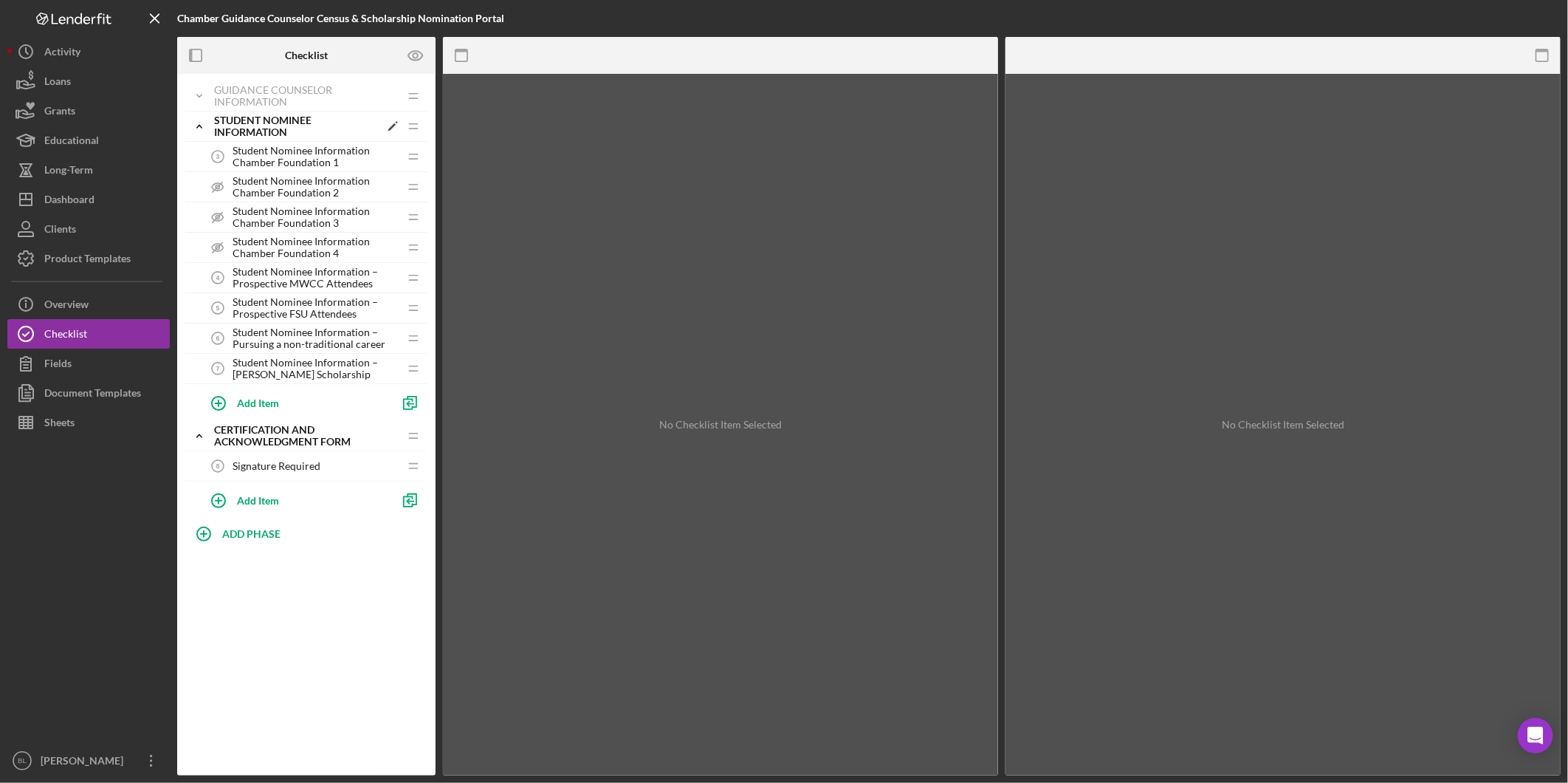
click at [197, 130] on icon "Icon/Expander" at bounding box center [199, 126] width 29 height 29
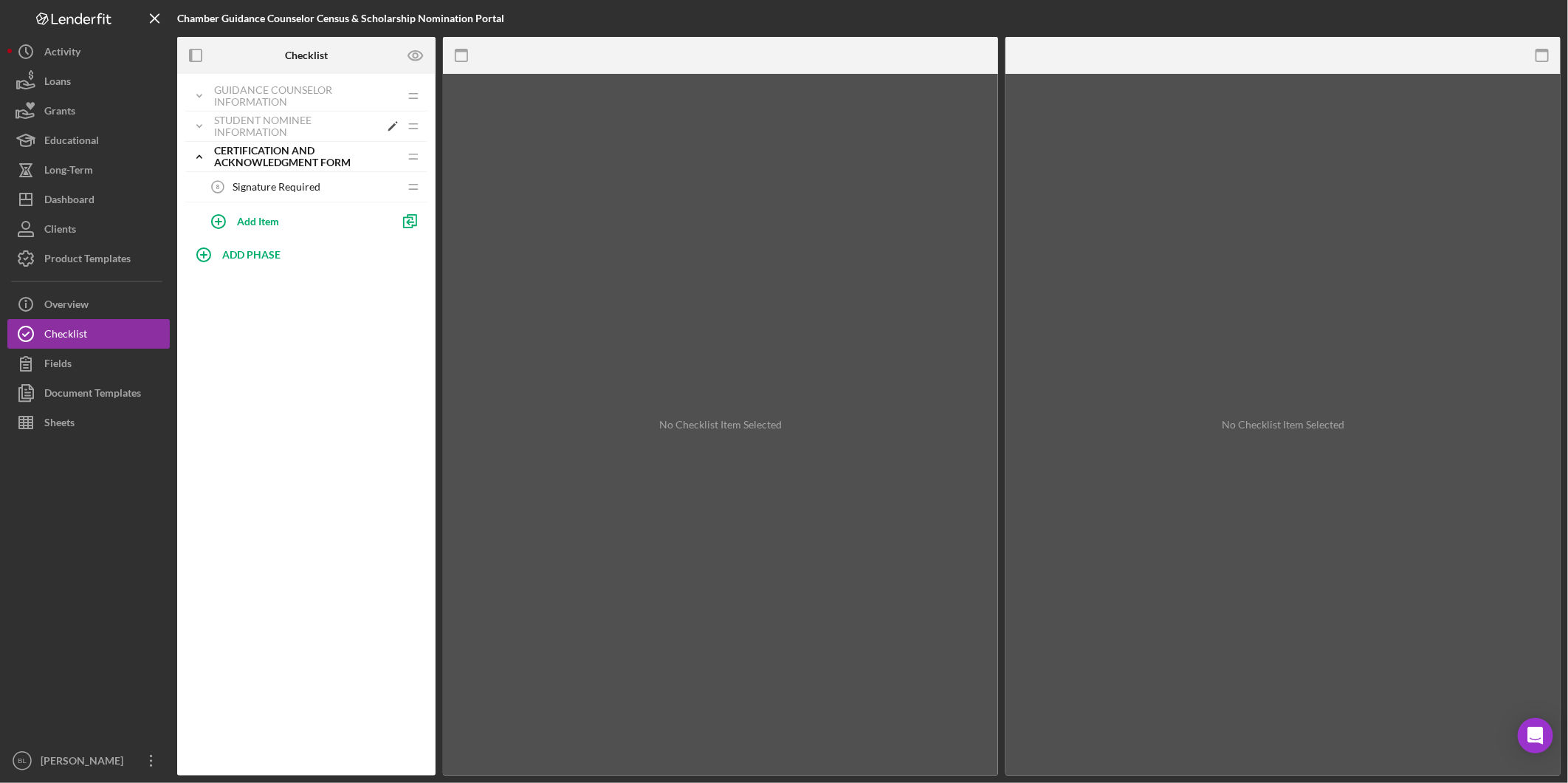
click at [203, 124] on icon "Icon/Expander" at bounding box center [199, 126] width 29 height 29
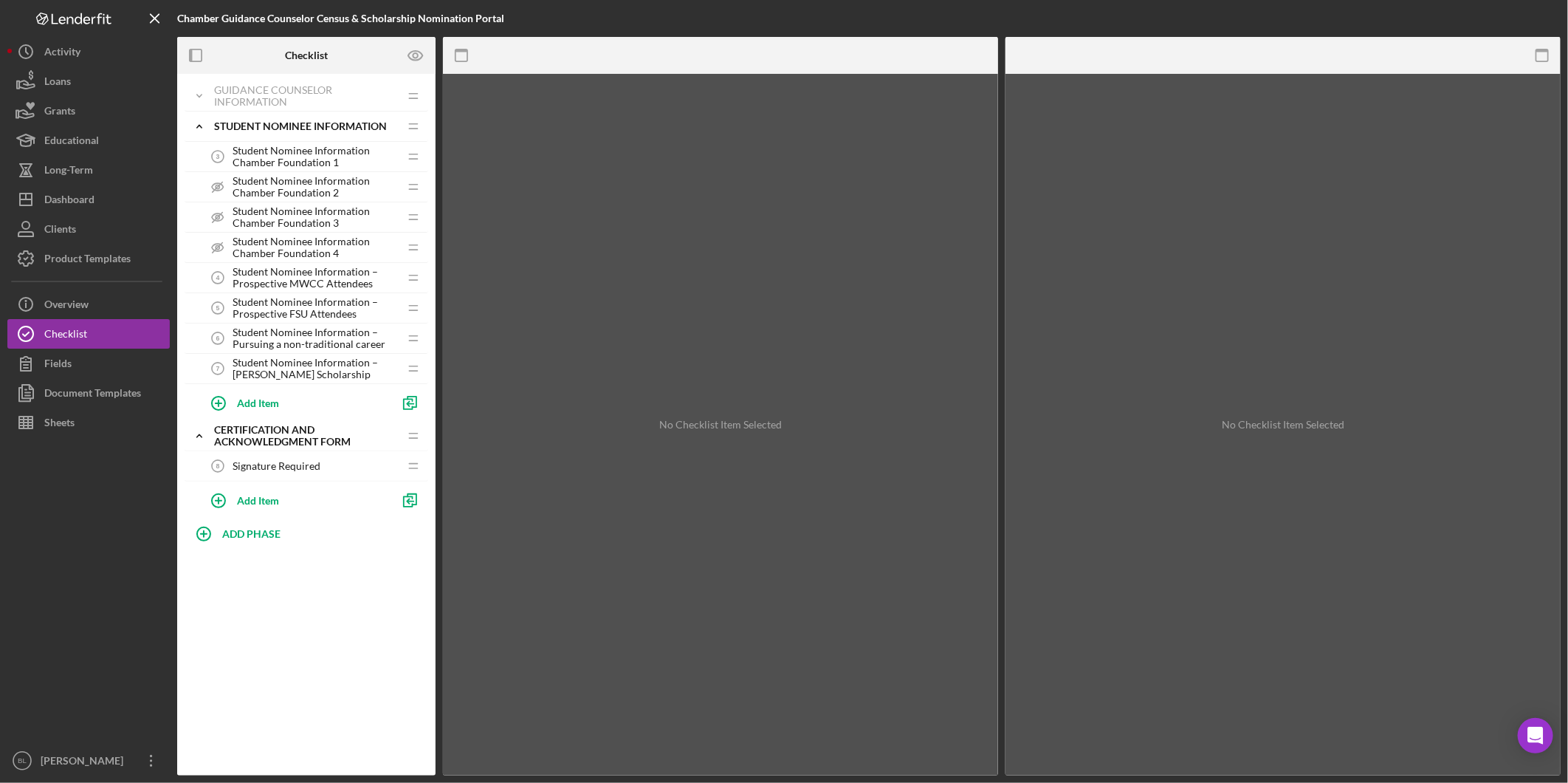
click at [271, 158] on span "Student Nominee Information Chamber Foundation 1" at bounding box center [316, 156] width 166 height 23
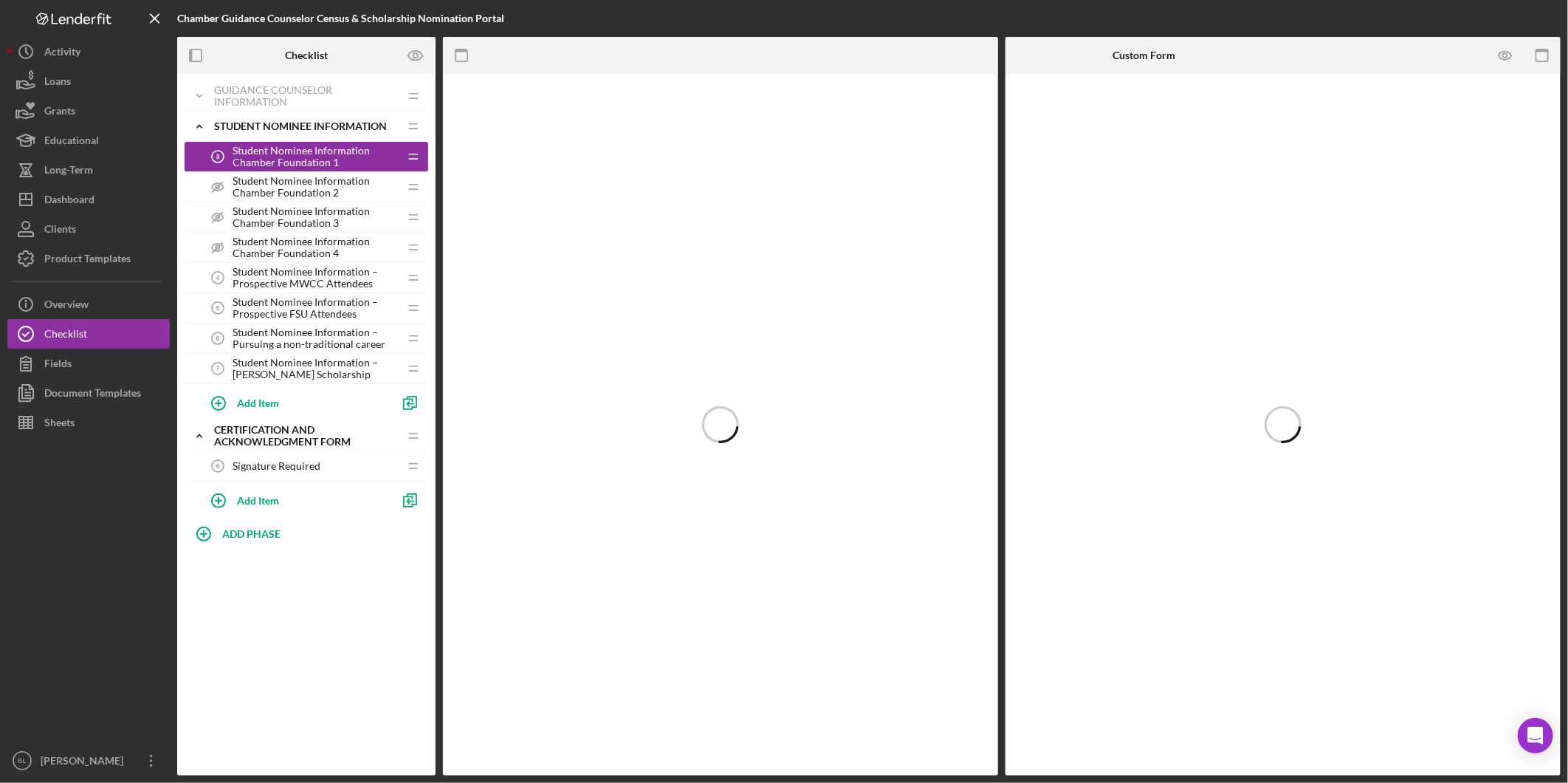
click at [275, 183] on span "Student Nominee Information Chamber Foundation 2" at bounding box center [316, 186] width 166 height 23
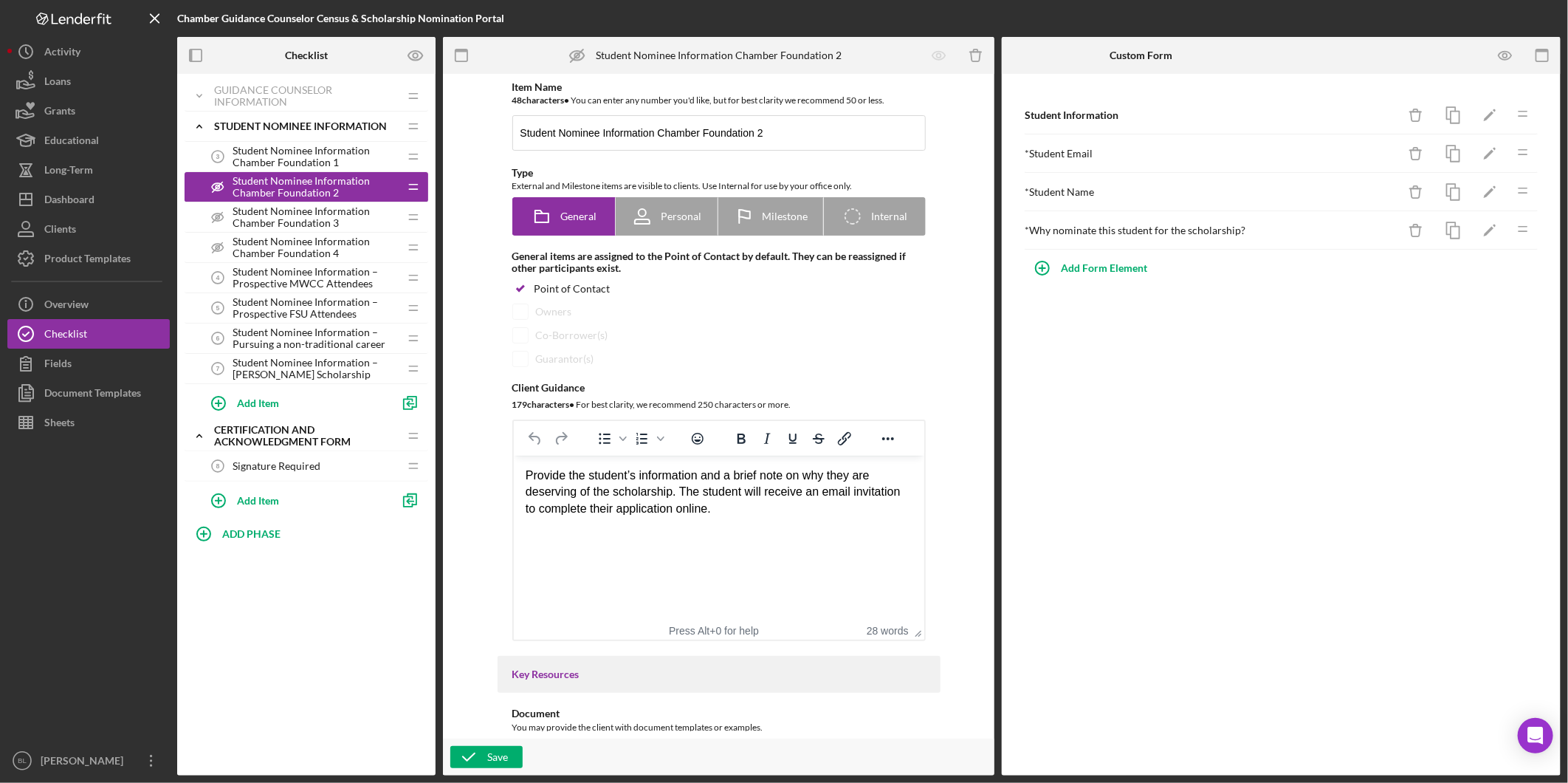
click at [245, 151] on span "Student Nominee Information Chamber Foundation 1" at bounding box center [316, 156] width 166 height 23
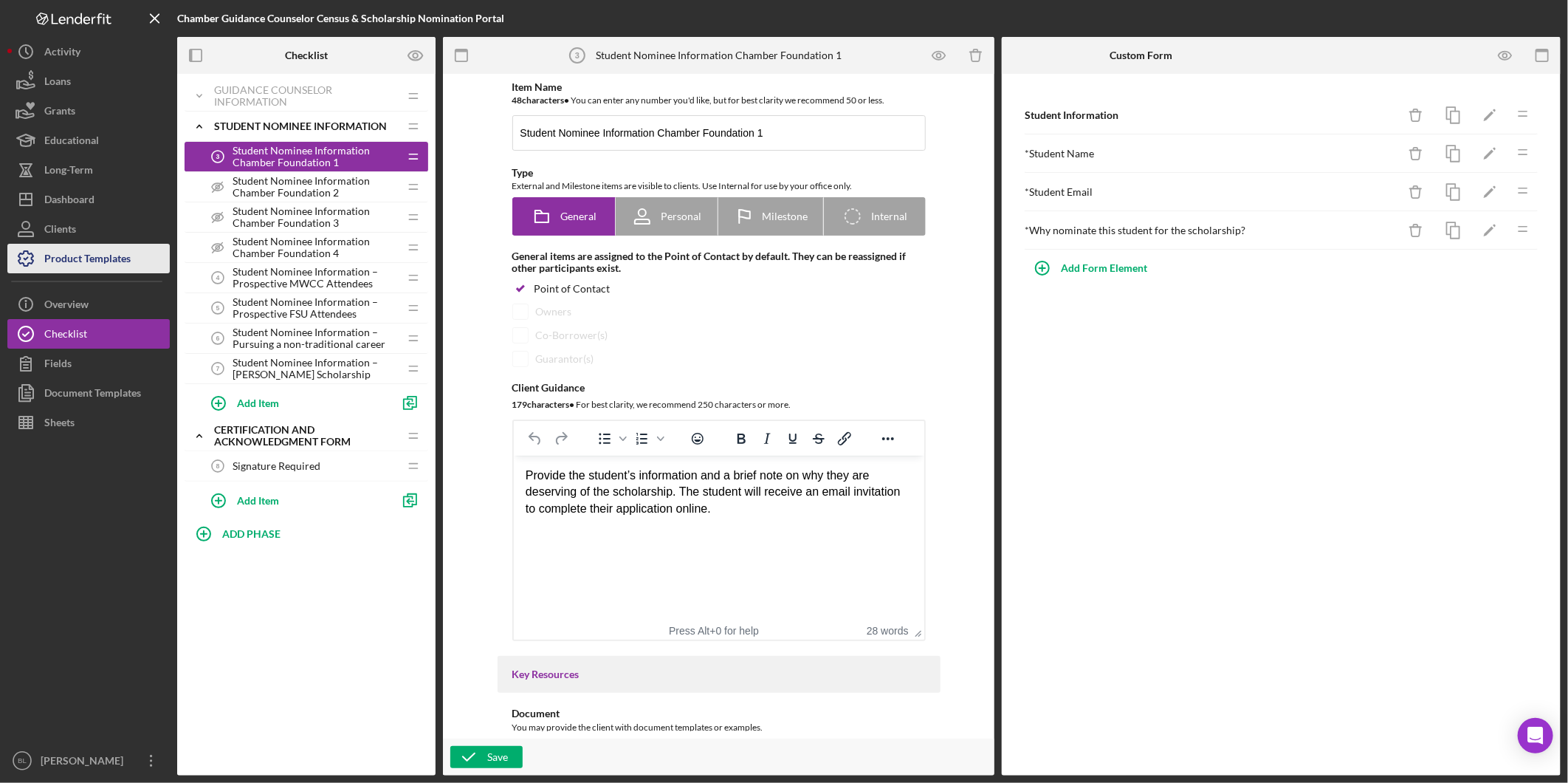
click at [69, 251] on div "Product Templates" at bounding box center [87, 260] width 87 height 33
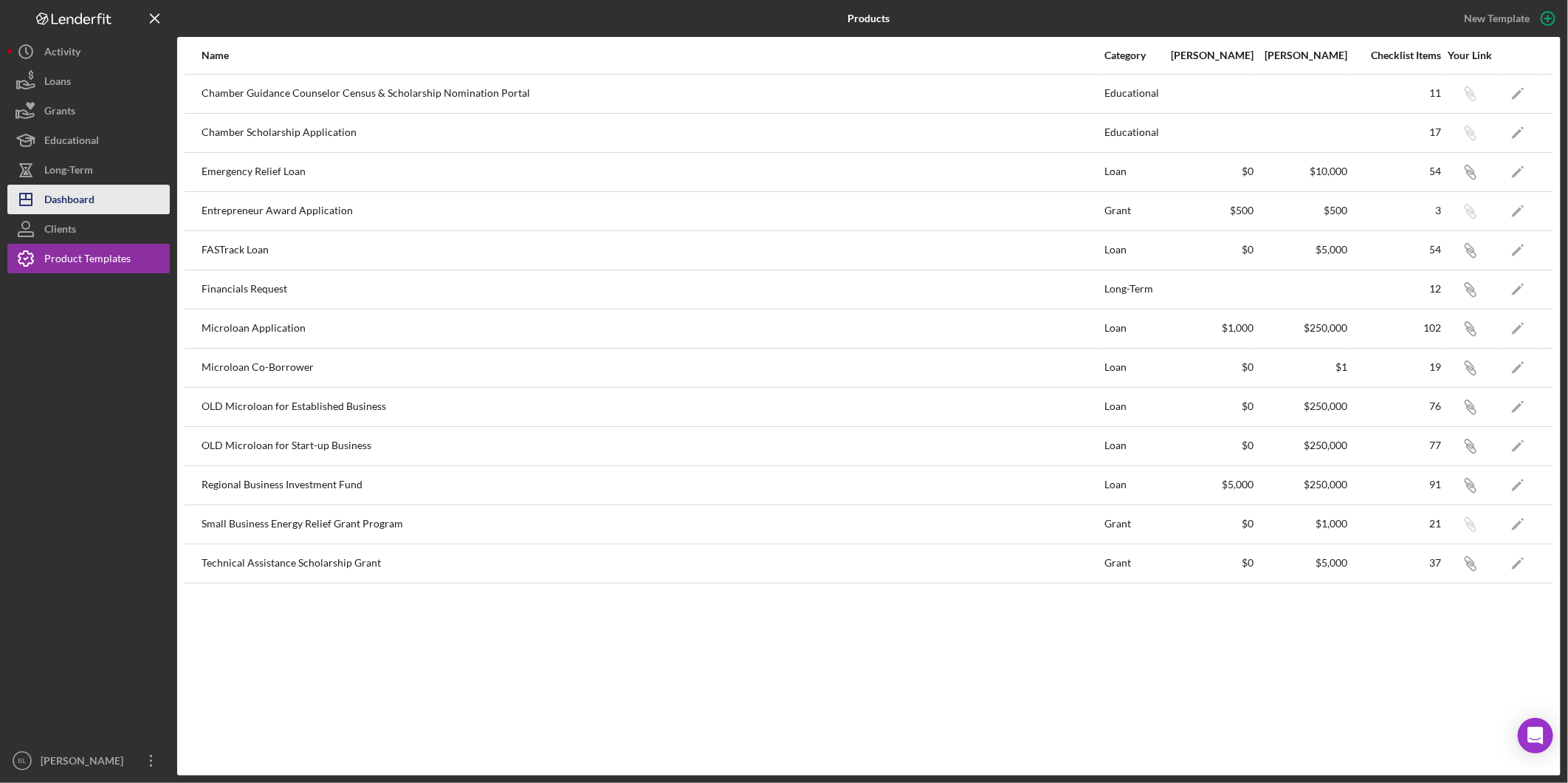
click at [69, 205] on div "Dashboard" at bounding box center [69, 201] width 50 height 33
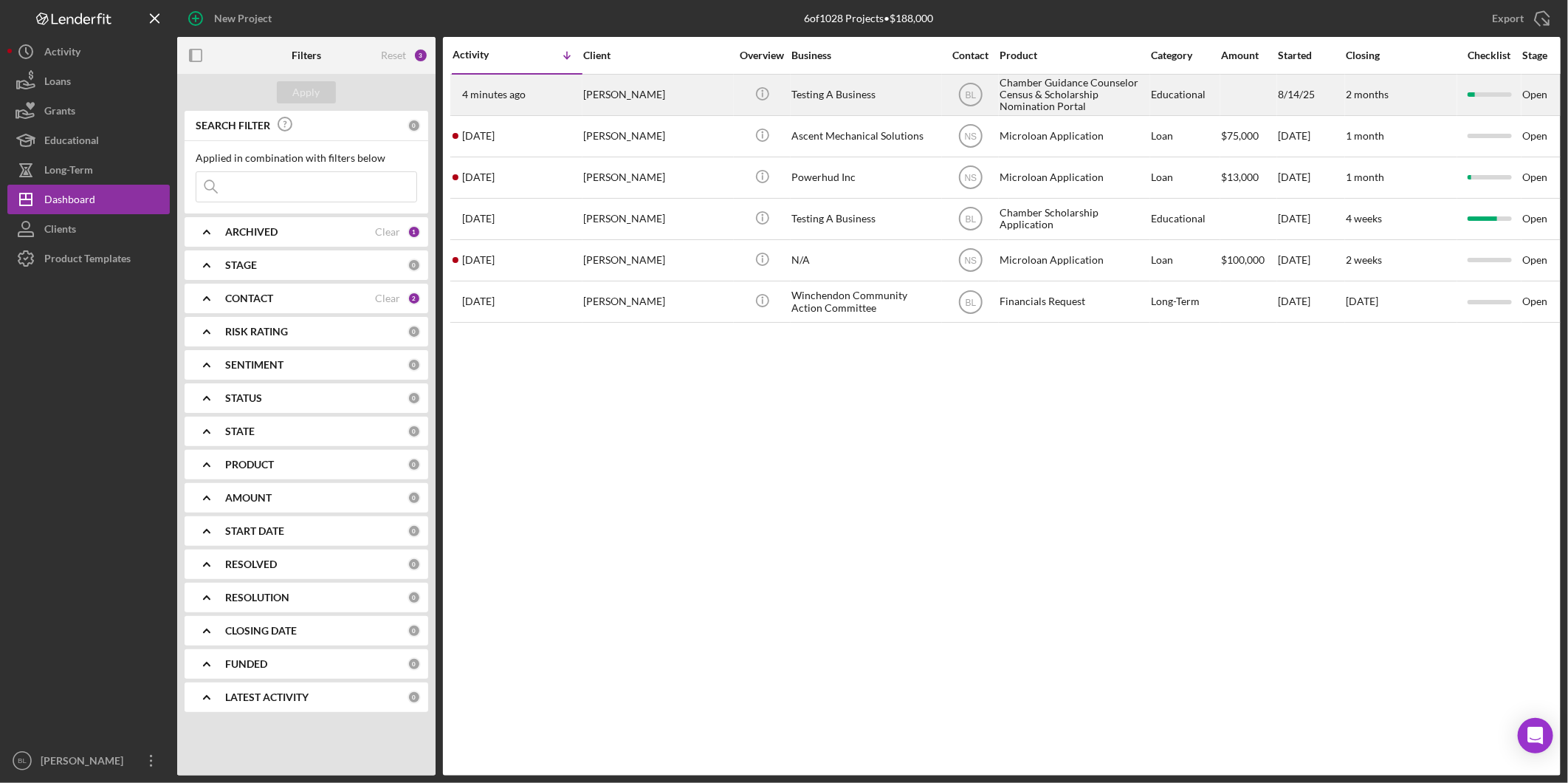
click at [1069, 83] on div "Chamber Guidance Counselor Census & Scholarship Nomination Portal" at bounding box center [1073, 94] width 147 height 39
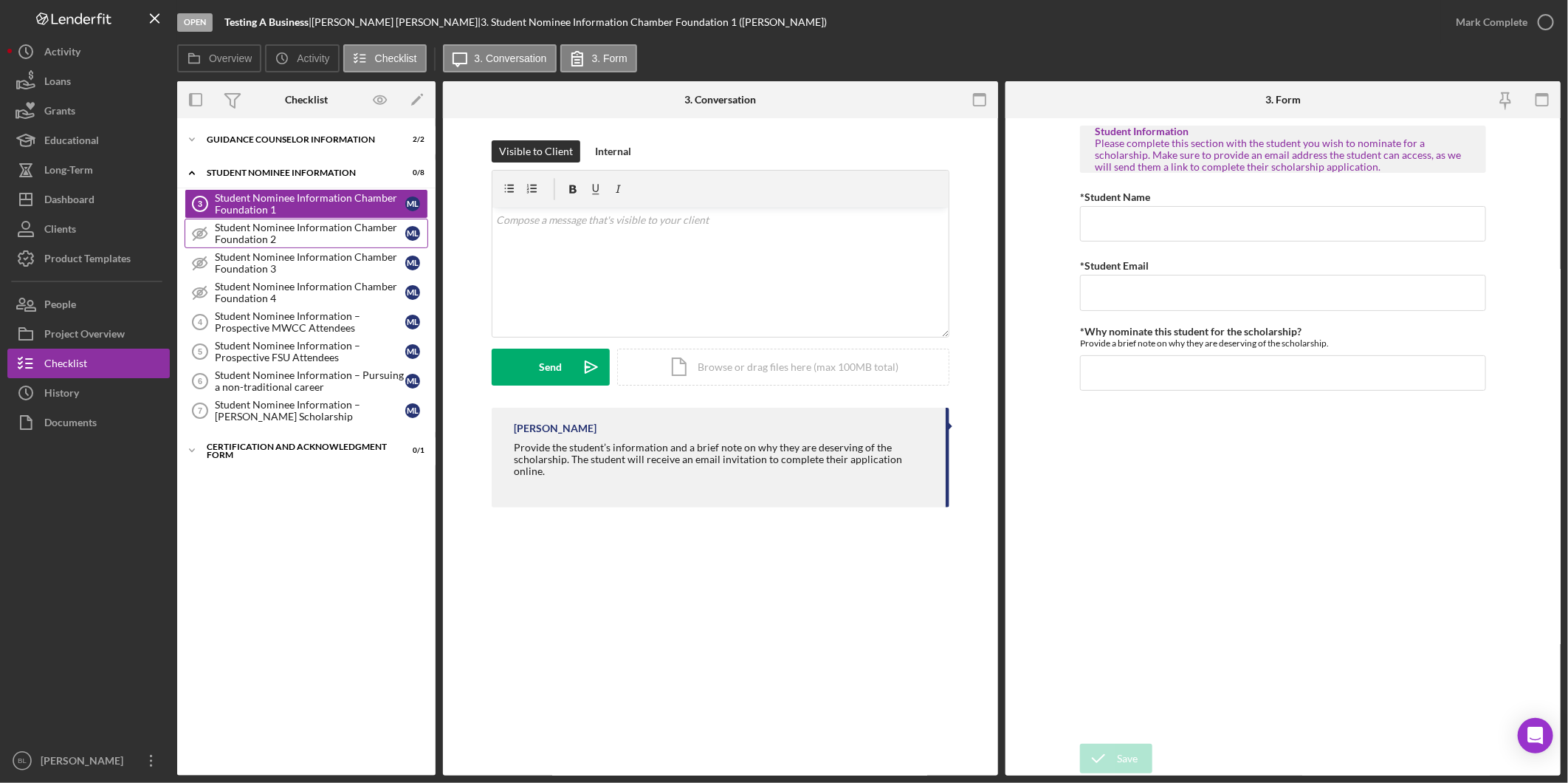
click at [322, 230] on div "Student Nominee Information Chamber Foundation 2" at bounding box center [310, 233] width 191 height 23
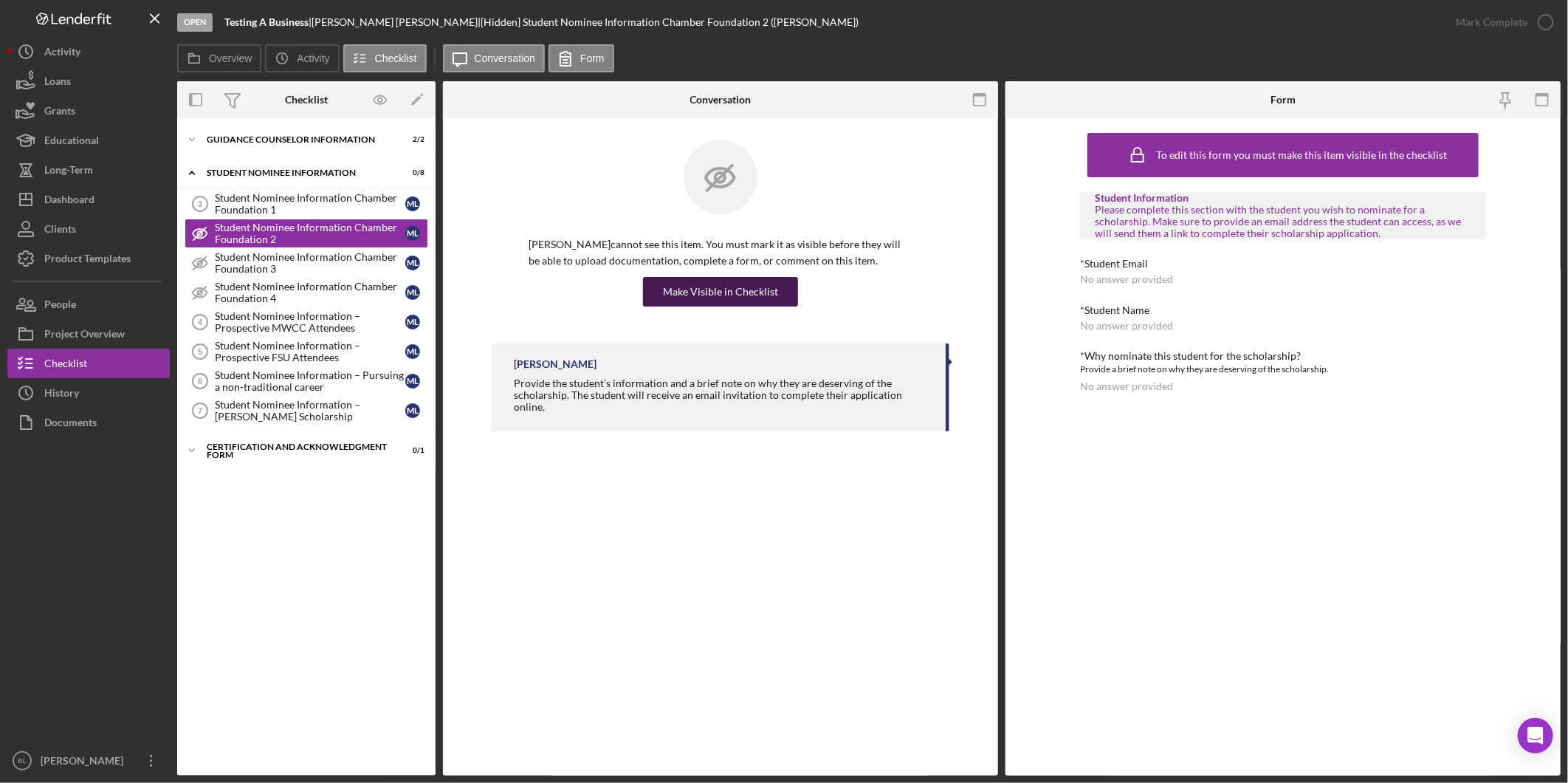
click at [742, 293] on div "Make Visible in Checklist" at bounding box center [720, 292] width 115 height 29
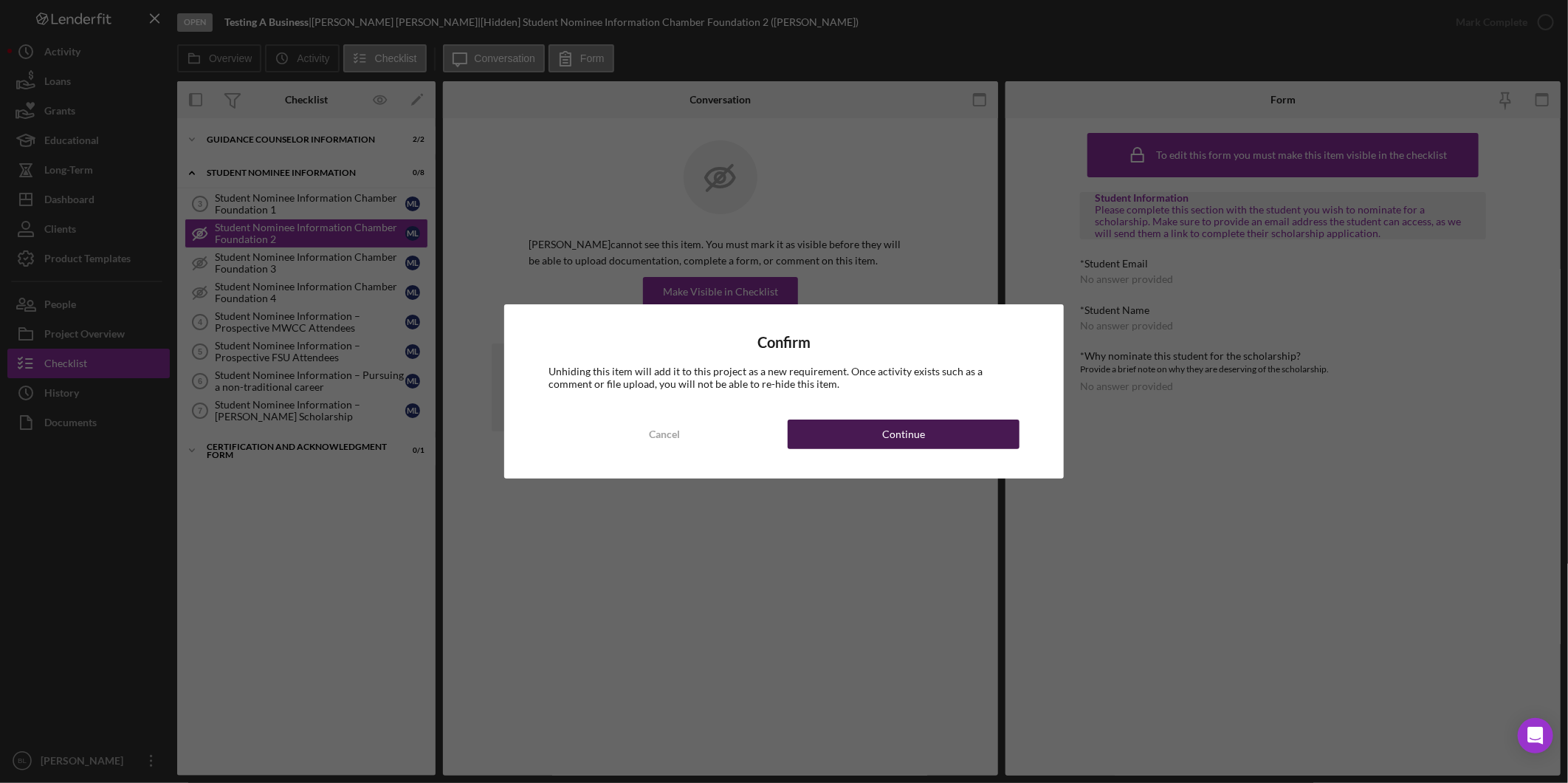
click at [973, 441] on button "Continue" at bounding box center [904, 434] width 232 height 29
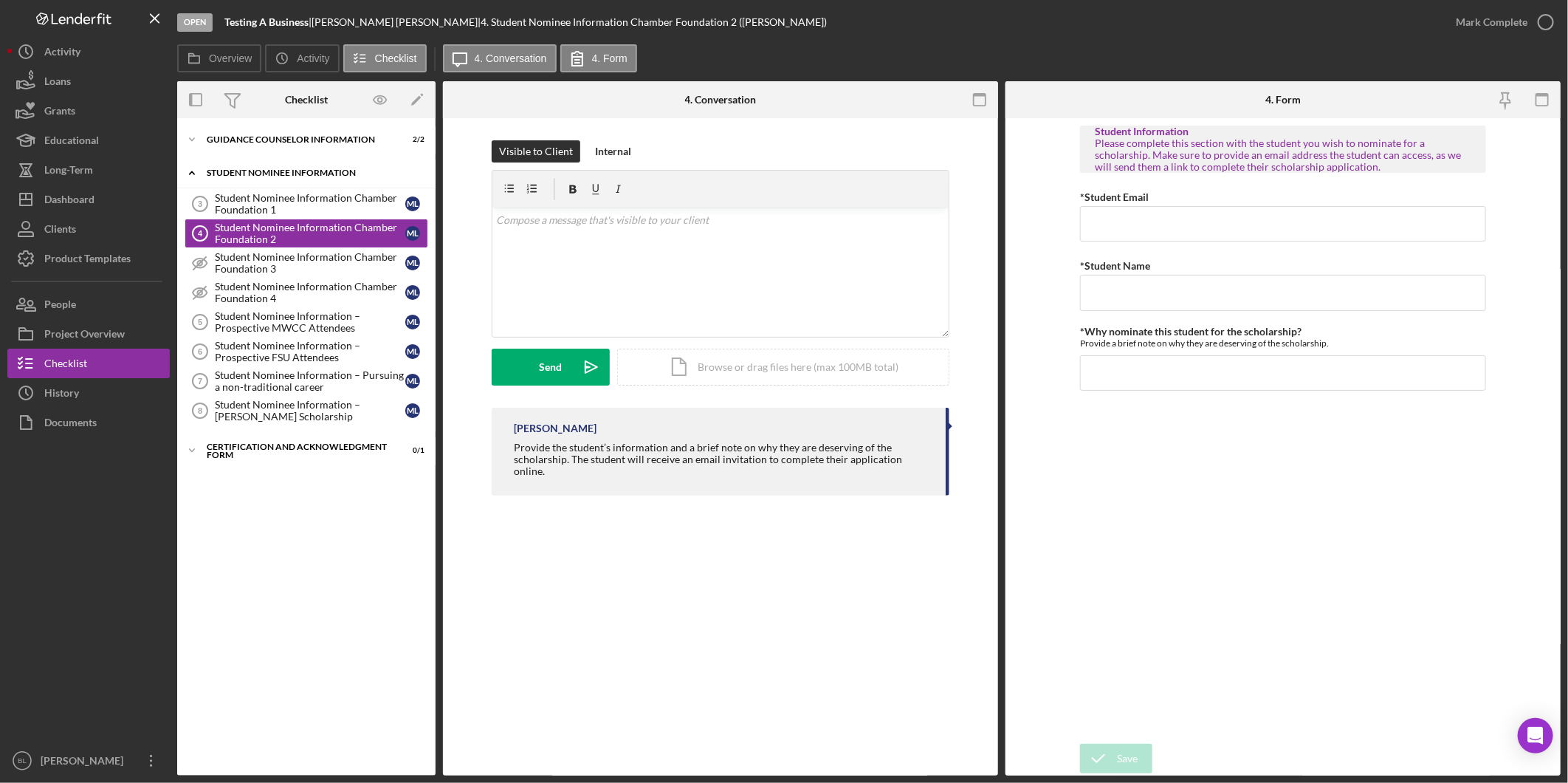
click at [193, 176] on icon "Icon/Expander" at bounding box center [192, 172] width 29 height 29
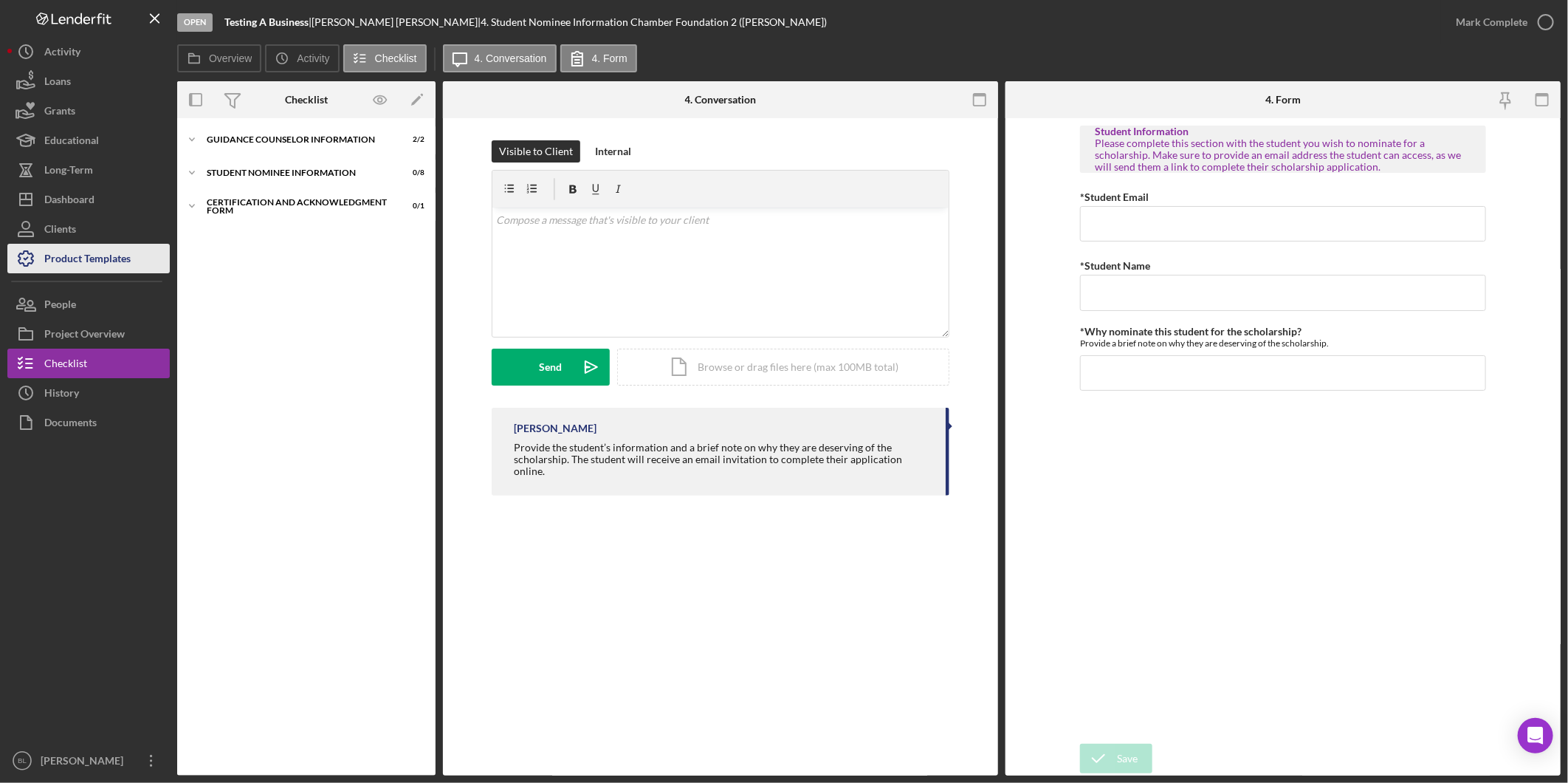
click at [114, 256] on div "Product Templates" at bounding box center [87, 260] width 87 height 33
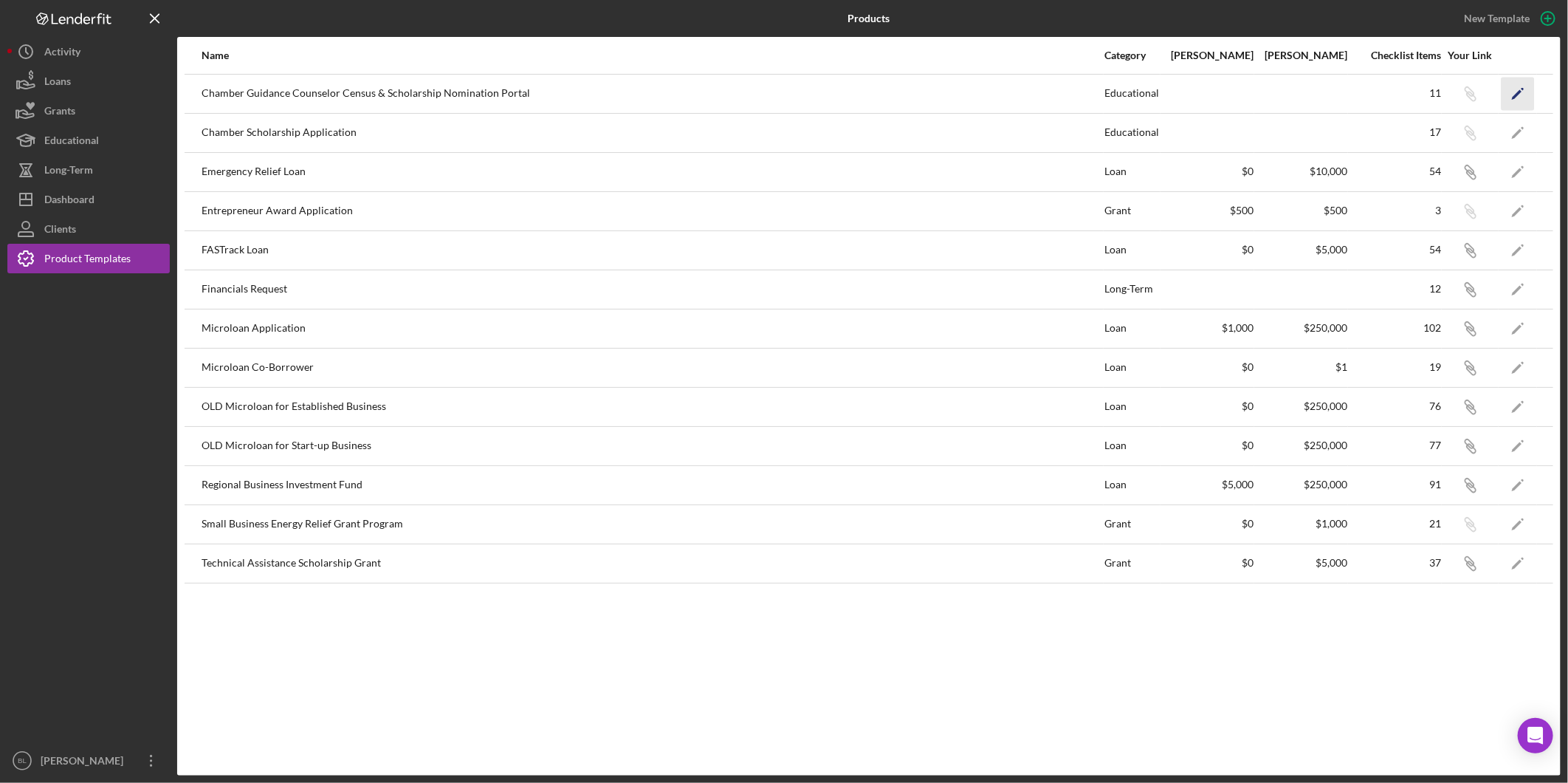
click at [1510, 92] on icon "Icon/Edit" at bounding box center [1519, 94] width 33 height 33
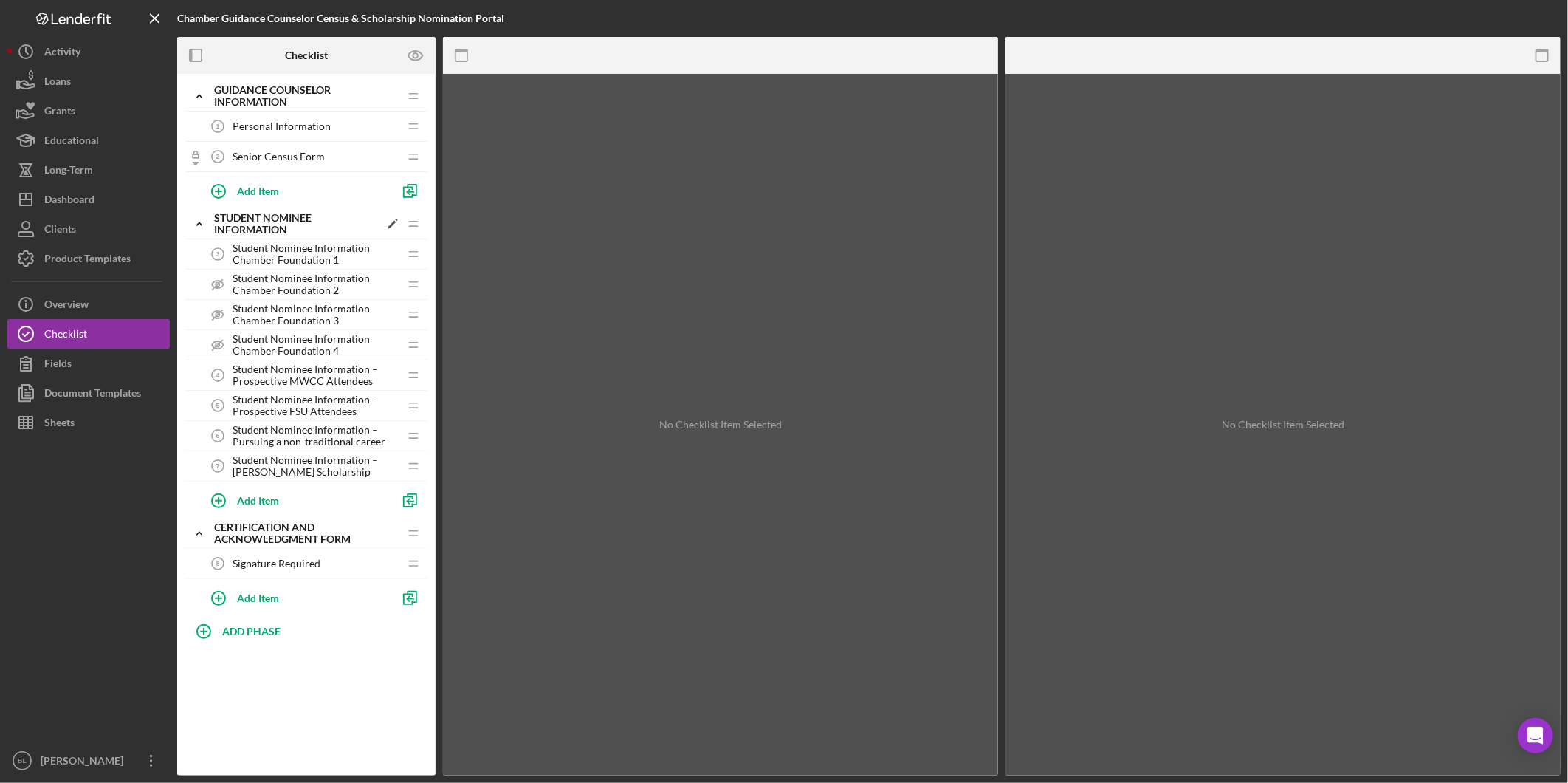
click at [198, 219] on icon "Icon/Expander" at bounding box center [199, 223] width 29 height 29
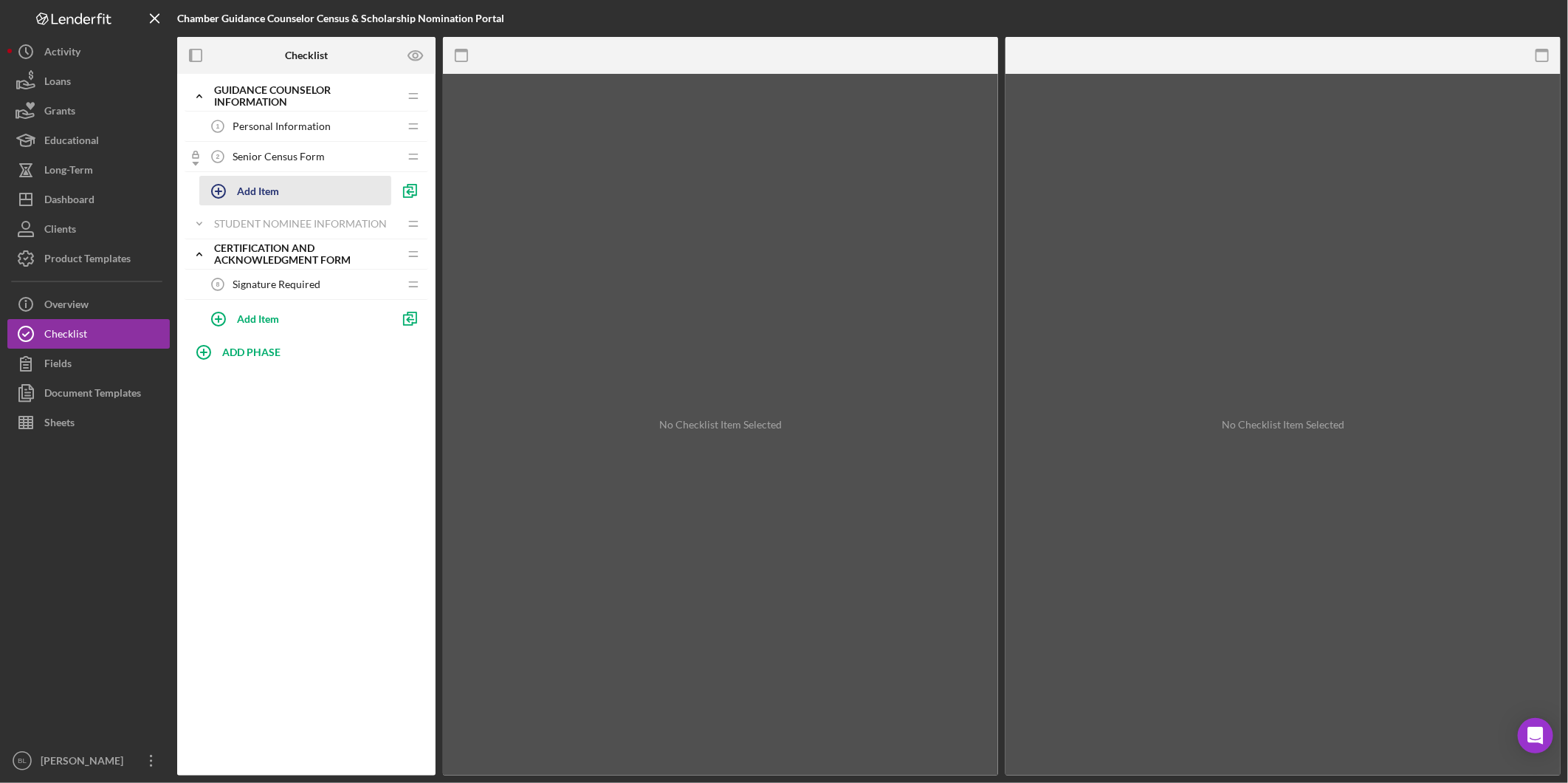
click at [240, 192] on div "Add Item" at bounding box center [258, 191] width 42 height 28
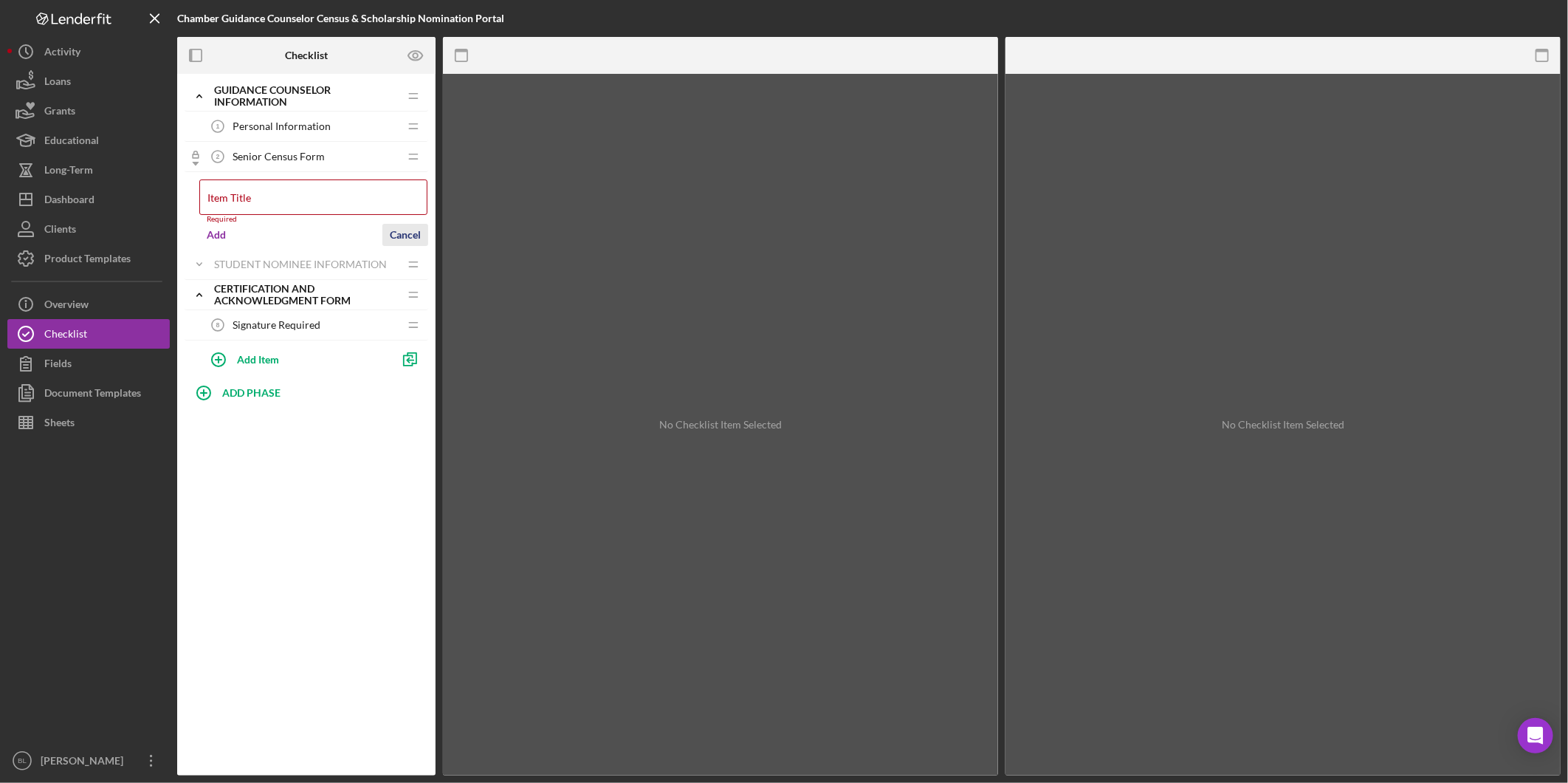
click at [407, 223] on form "Item Title Required Add Cancel" at bounding box center [314, 211] width 229 height 78
click at [402, 237] on div "Cancel" at bounding box center [405, 235] width 31 height 23
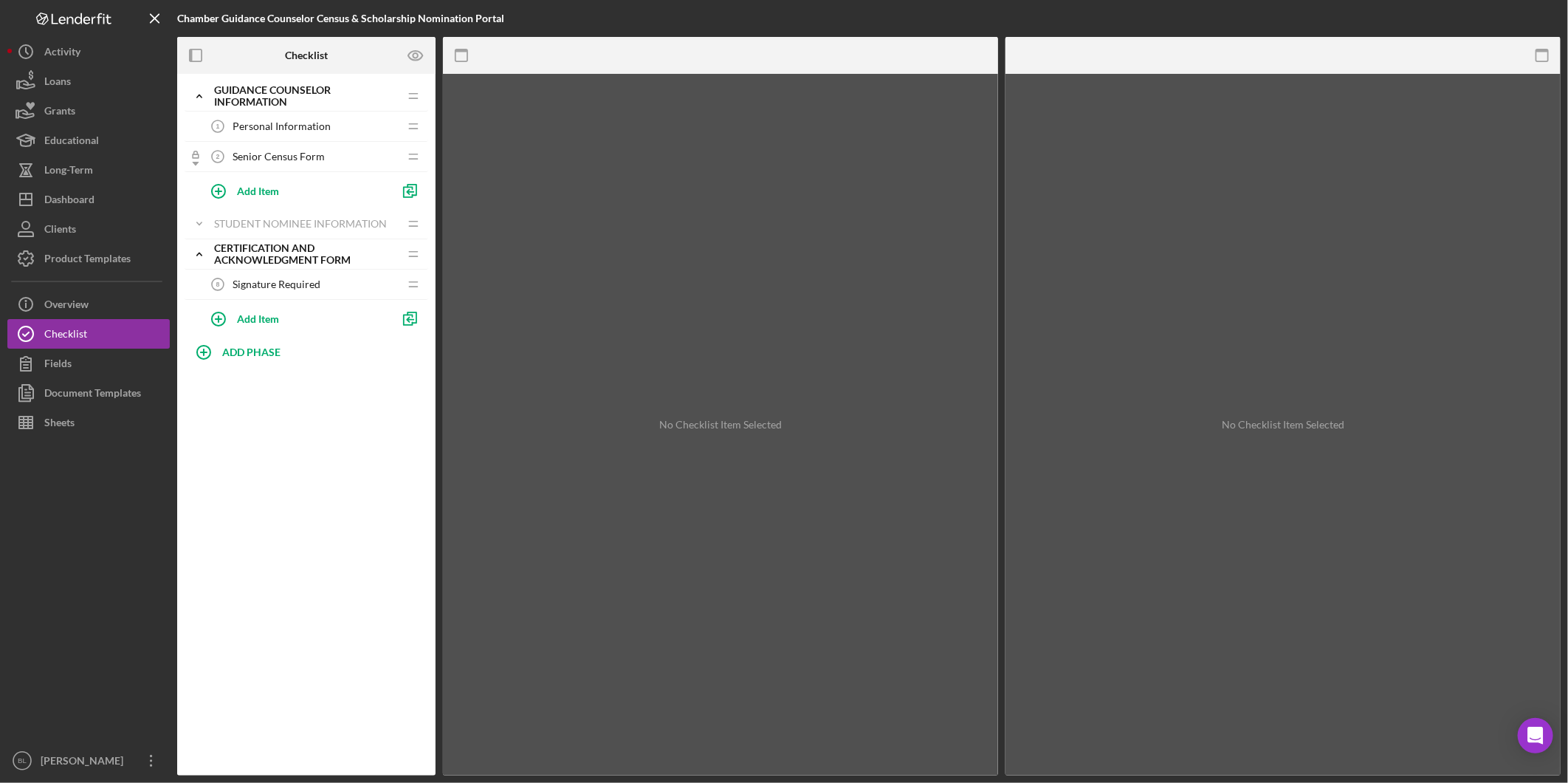
click at [254, 158] on span "Senior Census Form" at bounding box center [279, 157] width 93 height 12
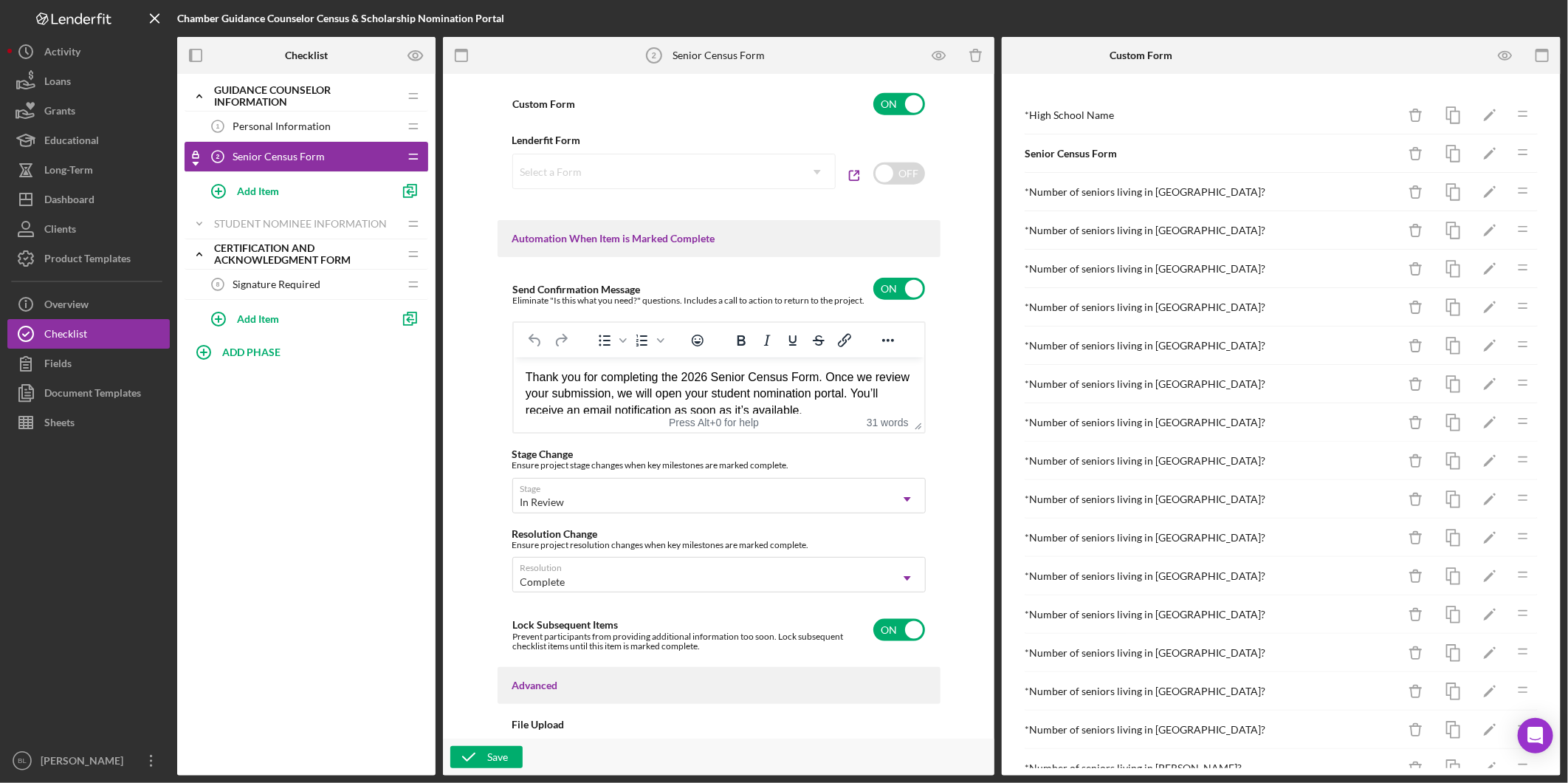
scroll to position [903, 0]
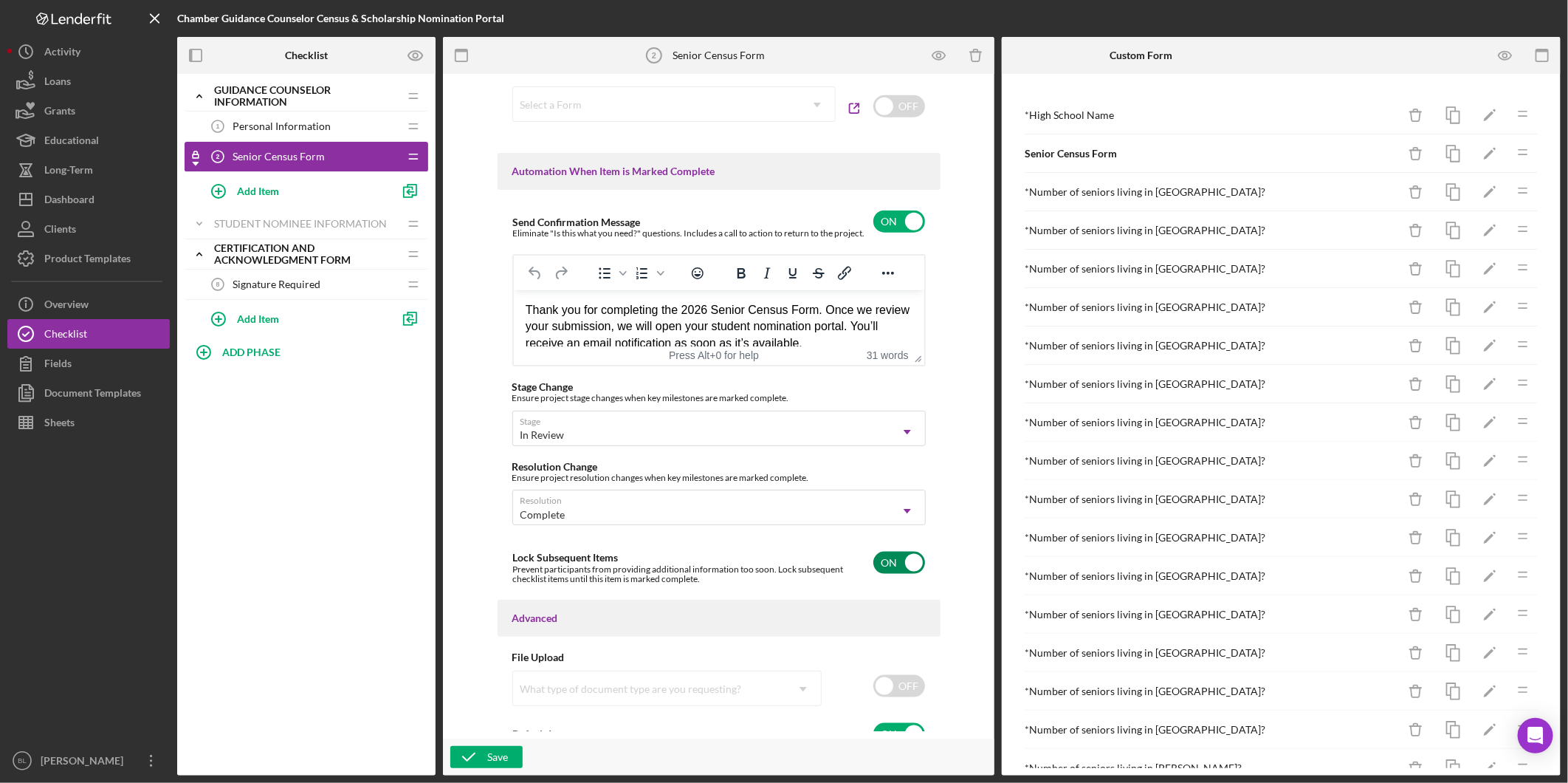
click at [875, 556] on input "checkbox" at bounding box center [899, 563] width 52 height 23
checkbox input "false"
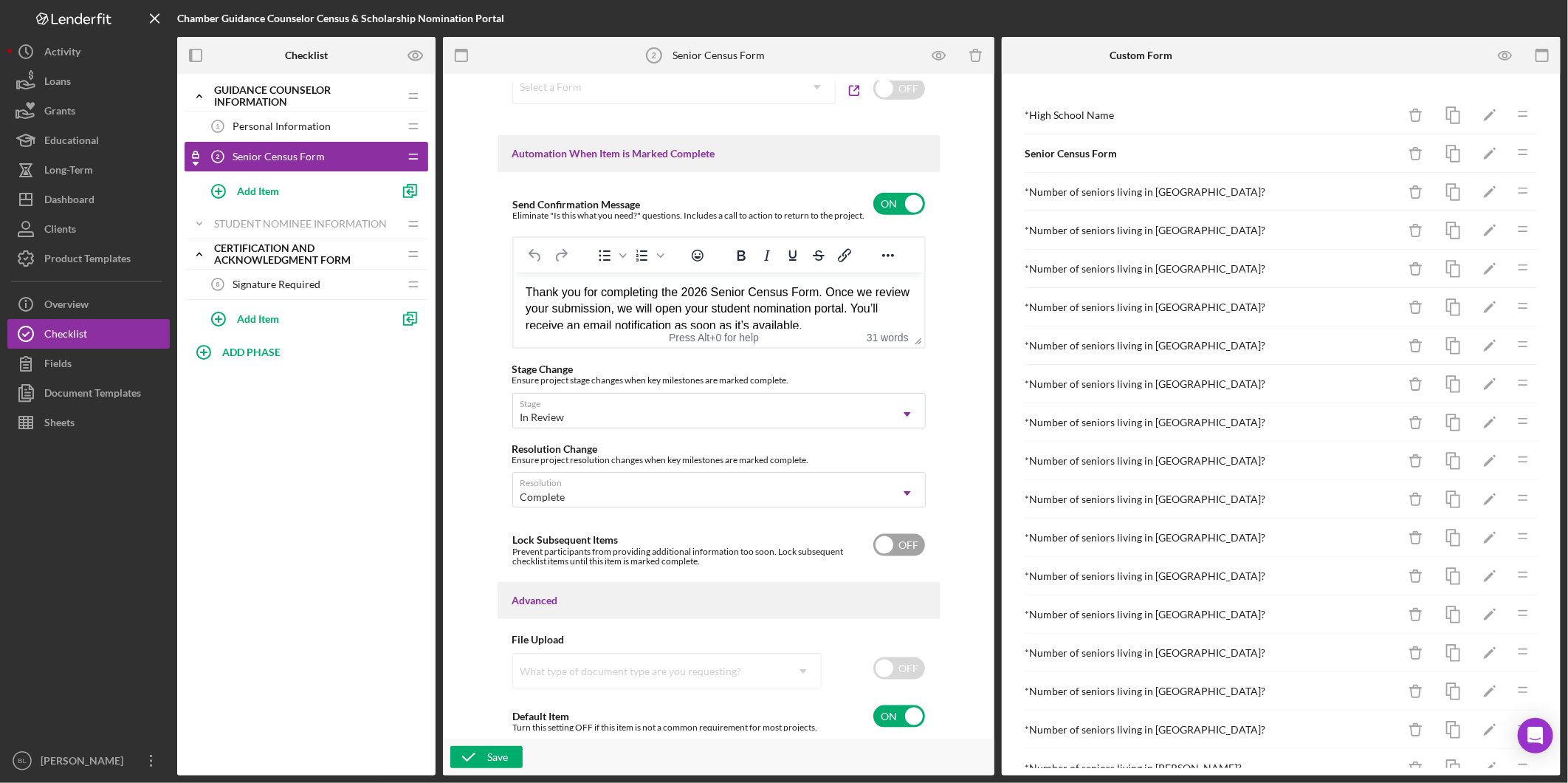
scroll to position [923, 0]
click at [504, 750] on div "Save" at bounding box center [498, 757] width 21 height 23
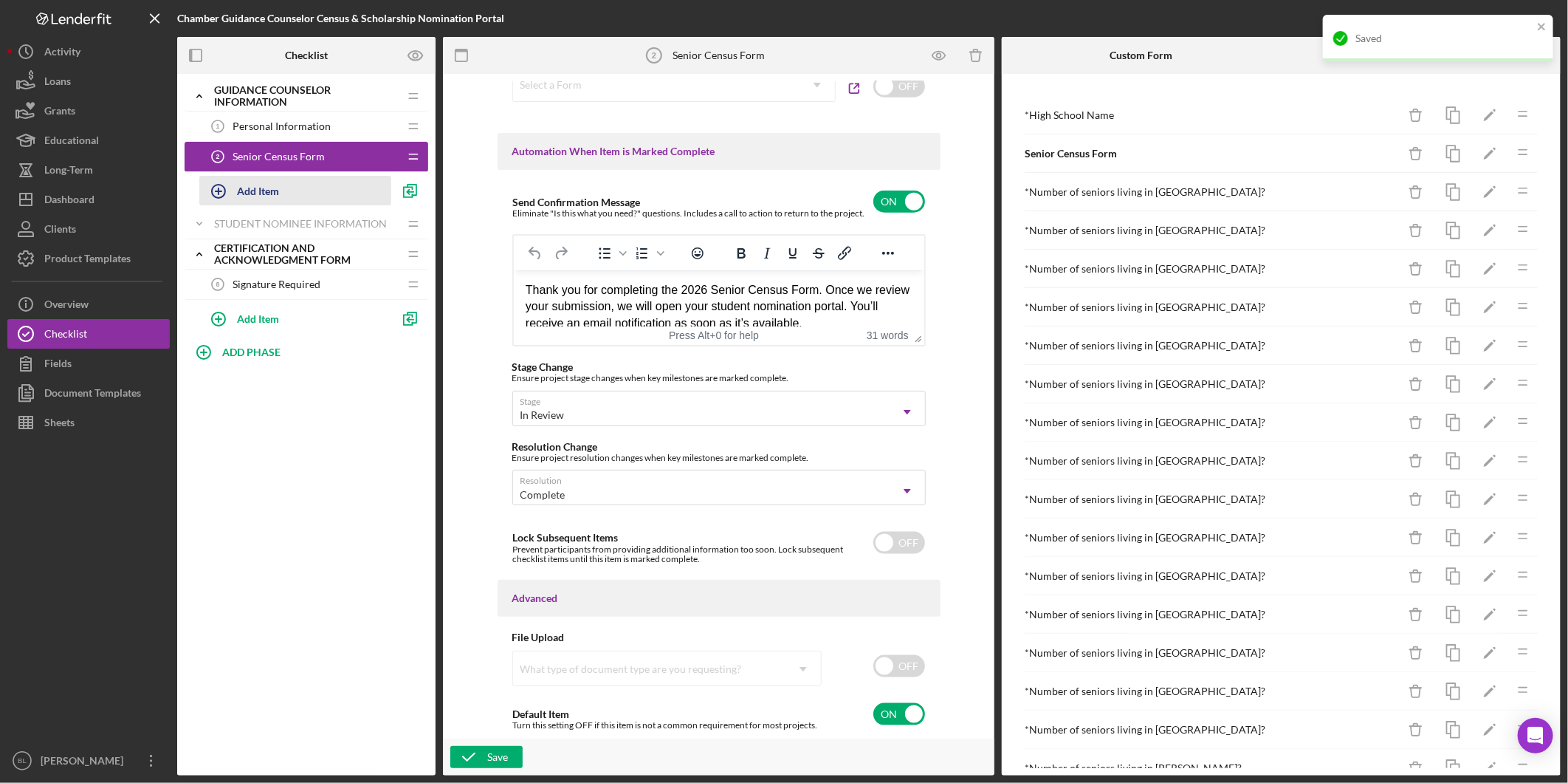
click at [249, 193] on div "Add Item" at bounding box center [258, 191] width 42 height 28
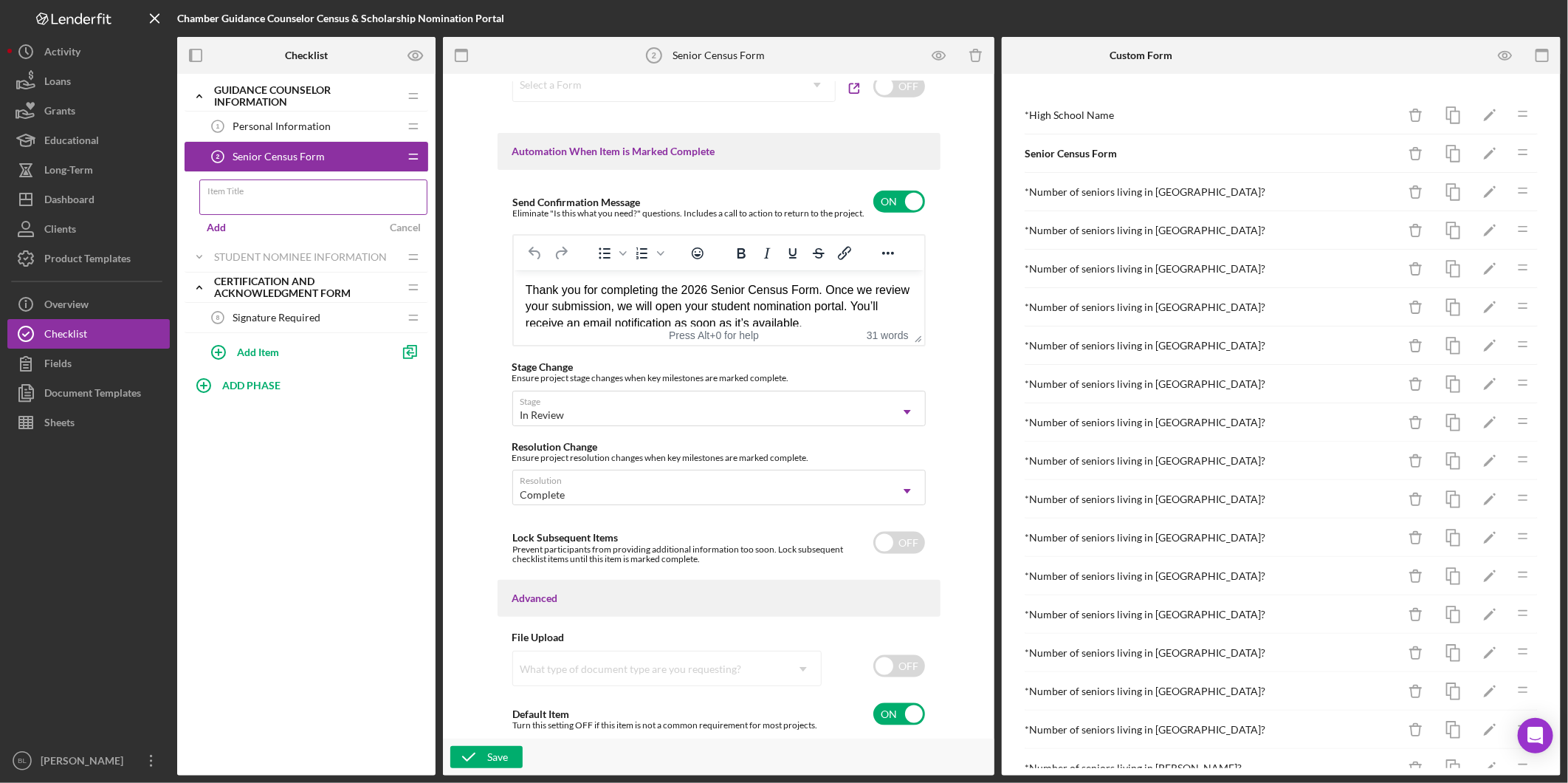
type input "F"
type input "S"
type input "Turn on Student Nominee w/Census Data"
click at [205, 232] on button "Add" at bounding box center [216, 228] width 34 height 23
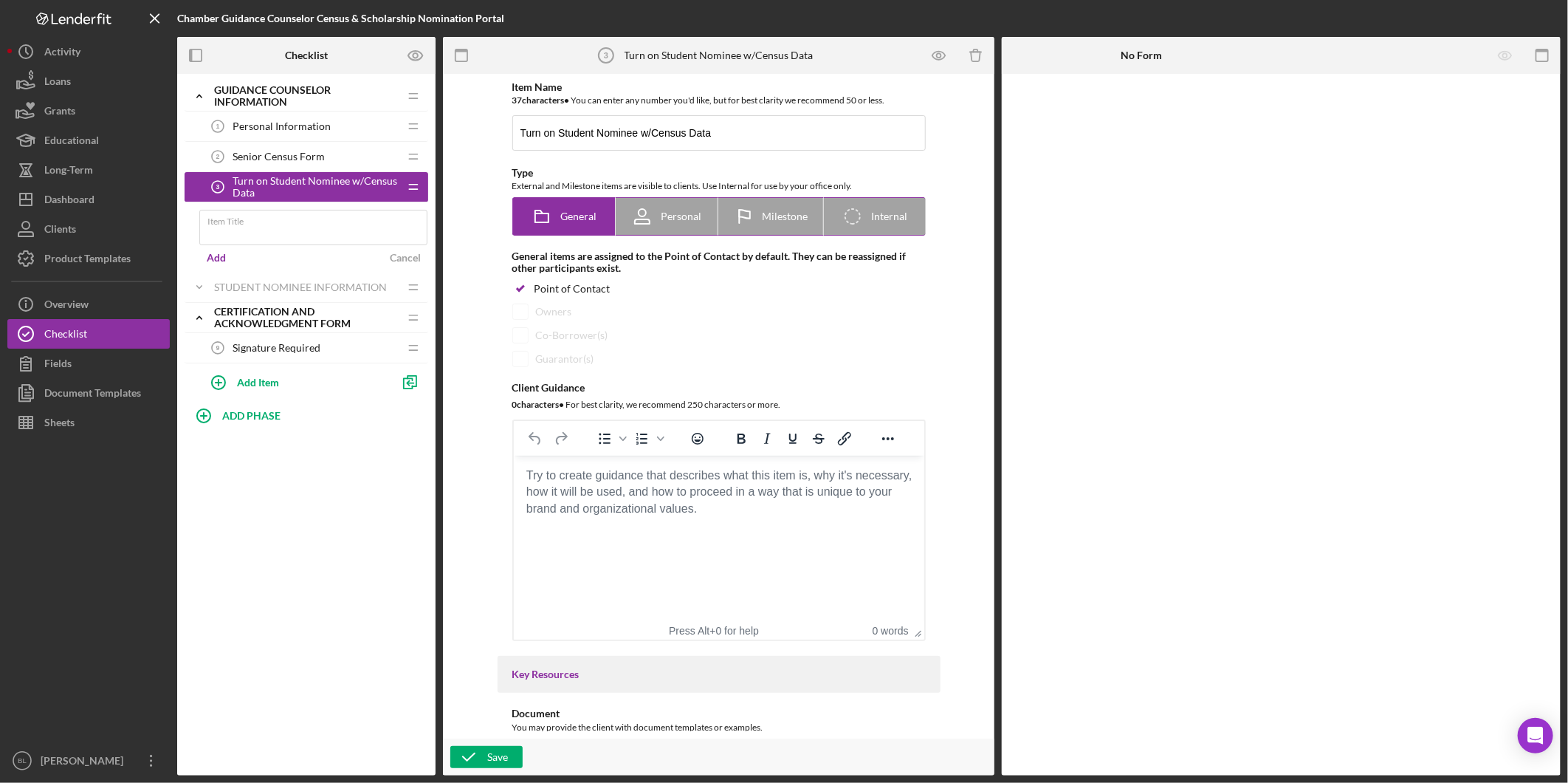
click at [888, 214] on span "Internal" at bounding box center [890, 217] width 36 height 12
radio input "false"
radio input "true"
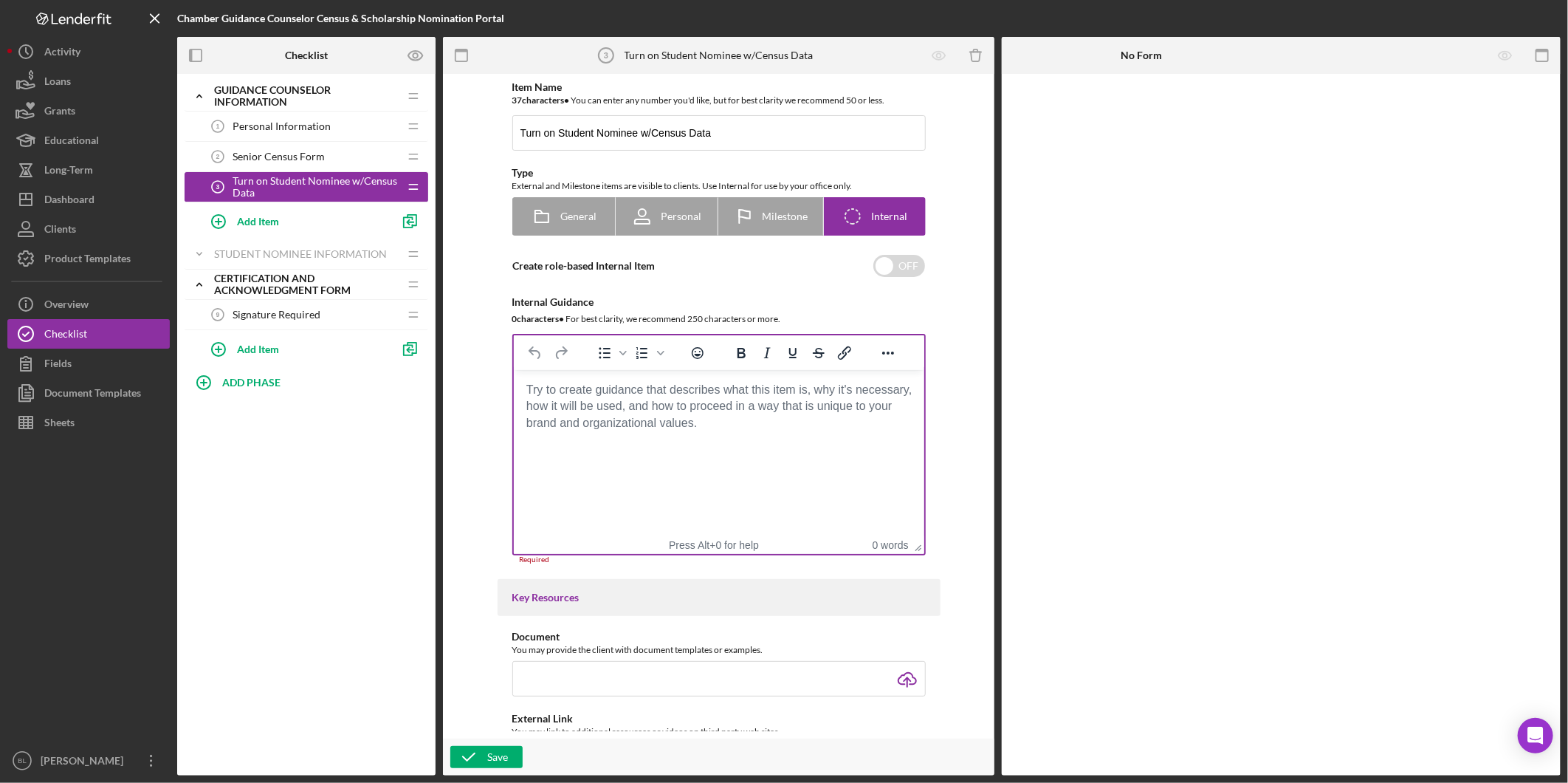
click at [703, 410] on html at bounding box center [718, 390] width 411 height 40
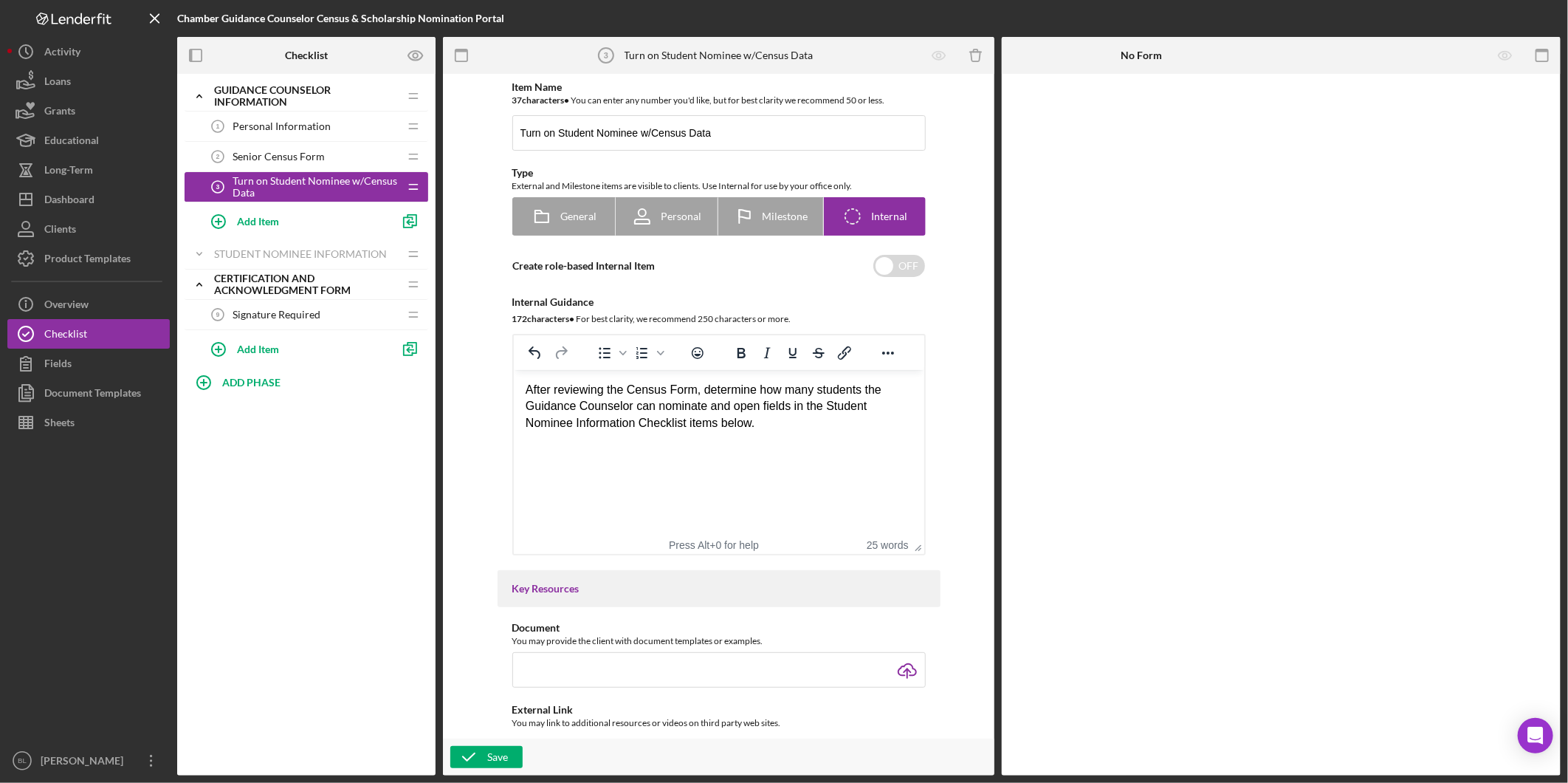
drag, startPoint x: 766, startPoint y: 444, endPoint x: 722, endPoint y: 464, distance: 48.3
click at [766, 443] on html "After reviewing the Census Form, determine how many students the Guidance Couns…" at bounding box center [718, 406] width 411 height 73
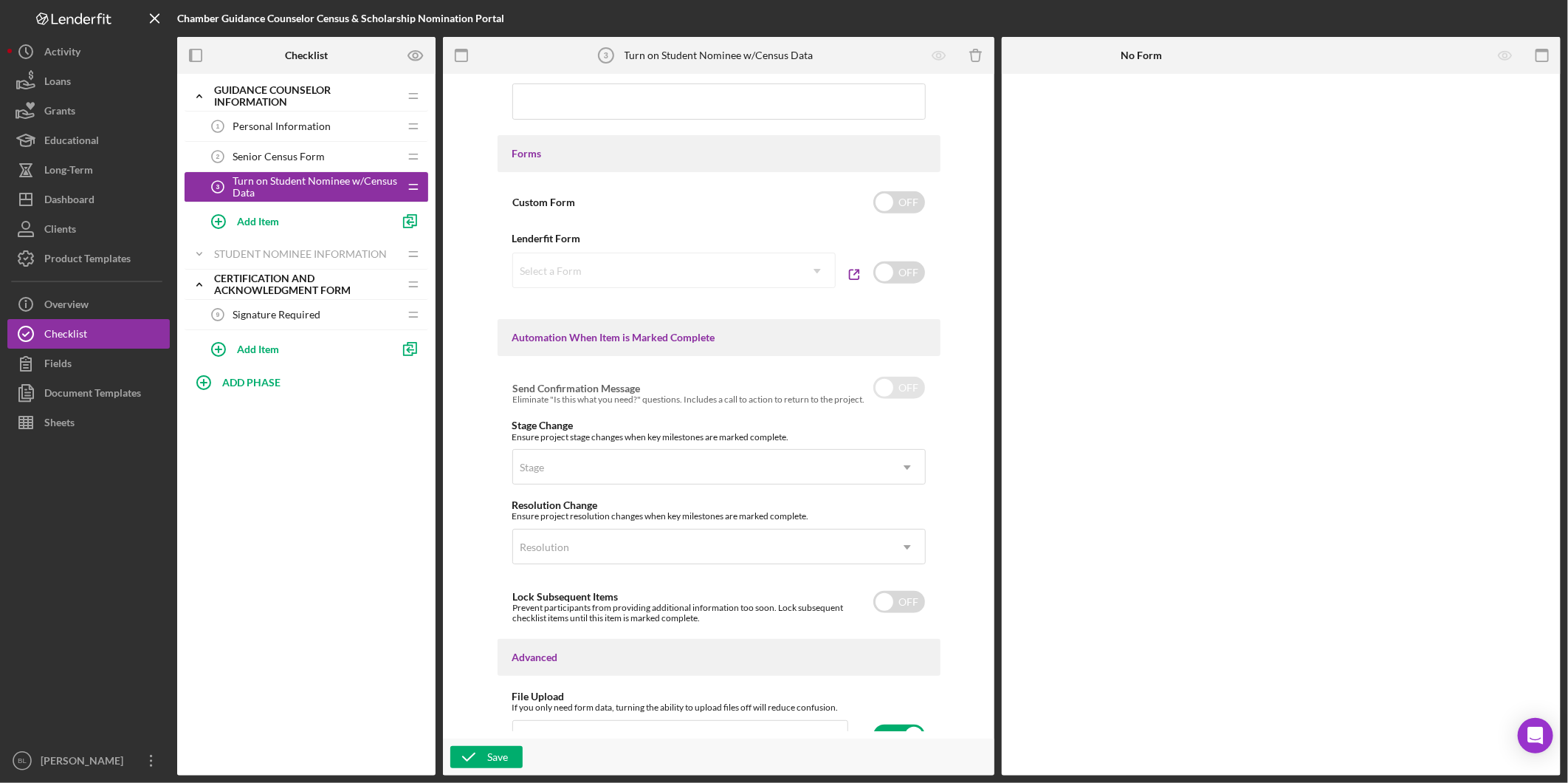
scroll to position [720, 0]
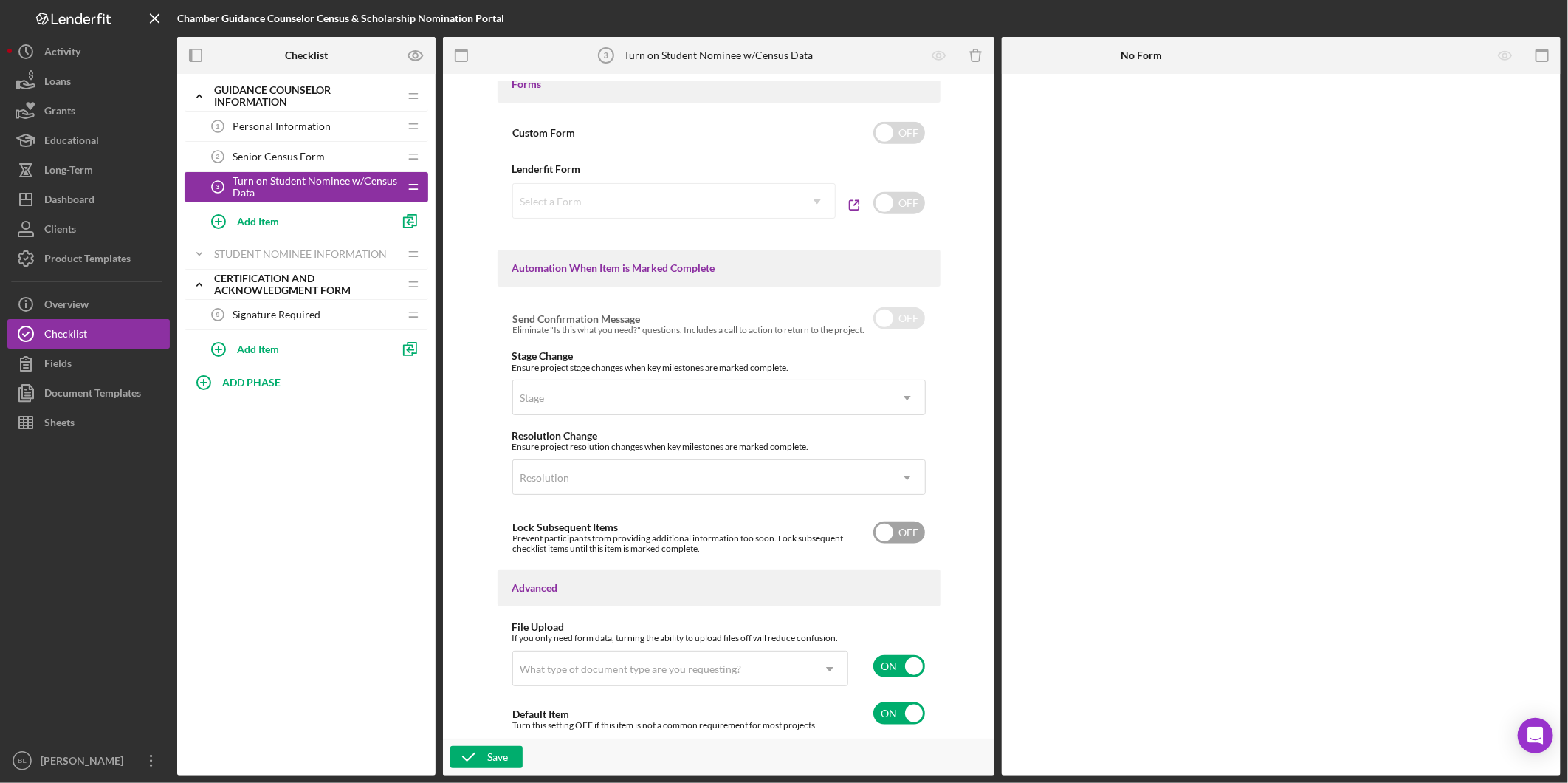
click at [911, 530] on input "checkbox" at bounding box center [899, 533] width 52 height 23
checkbox input "true"
click at [897, 662] on input "checkbox" at bounding box center [899, 666] width 52 height 23
checkbox input "false"
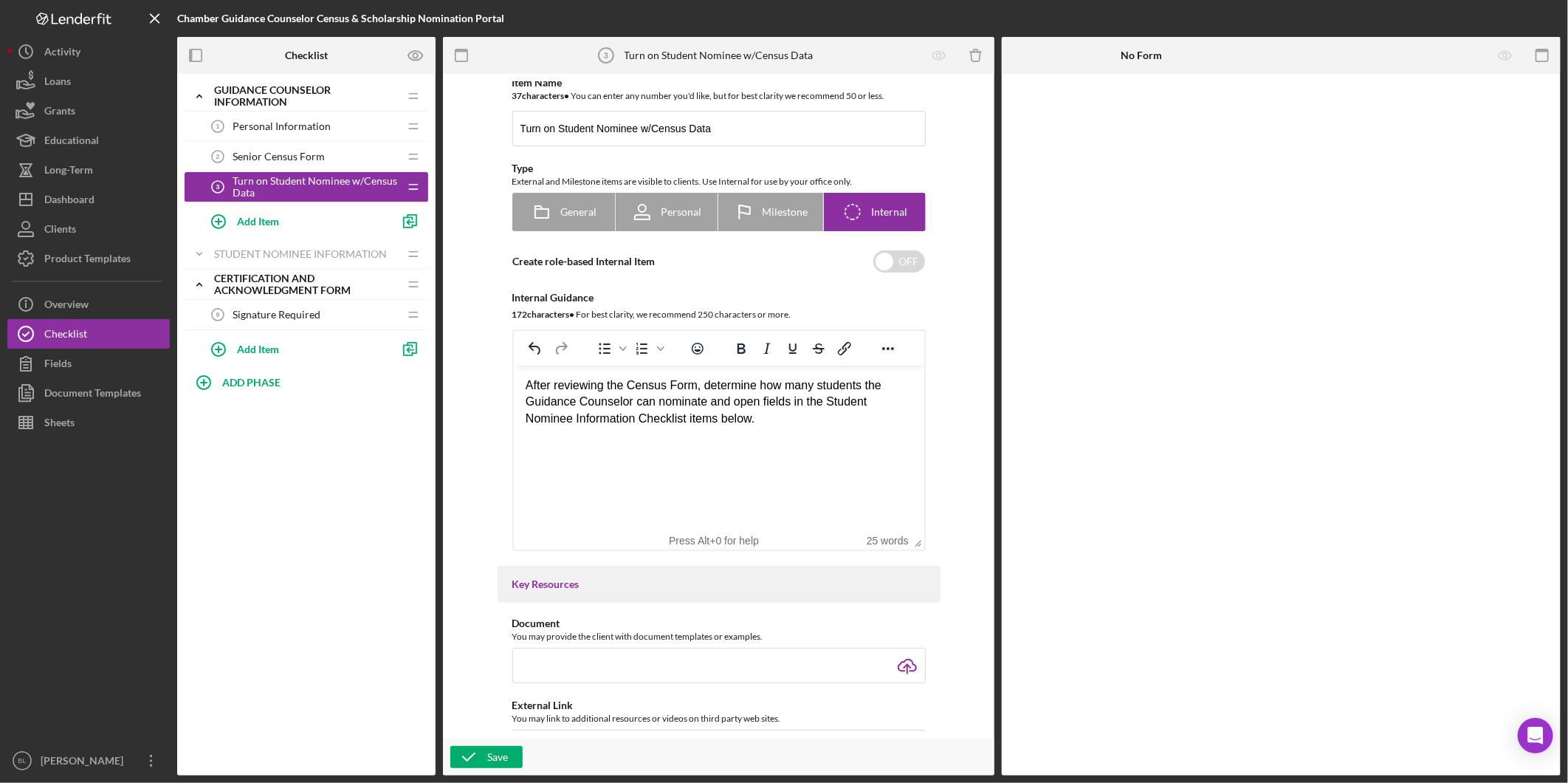
scroll to position [0, 0]
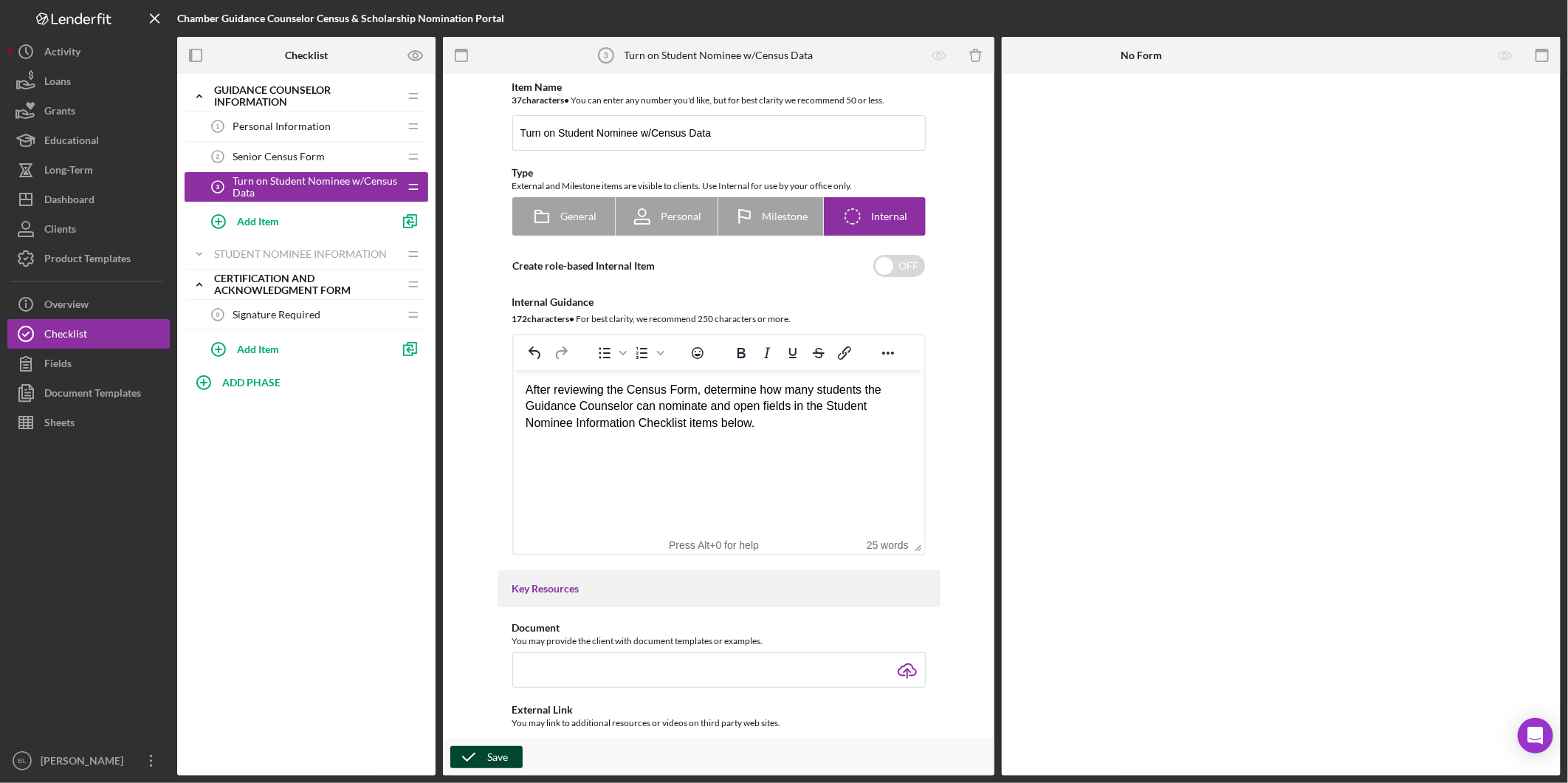
click at [478, 759] on icon "button" at bounding box center [469, 756] width 37 height 37
click at [256, 126] on span "Personal Information" at bounding box center [282, 126] width 98 height 12
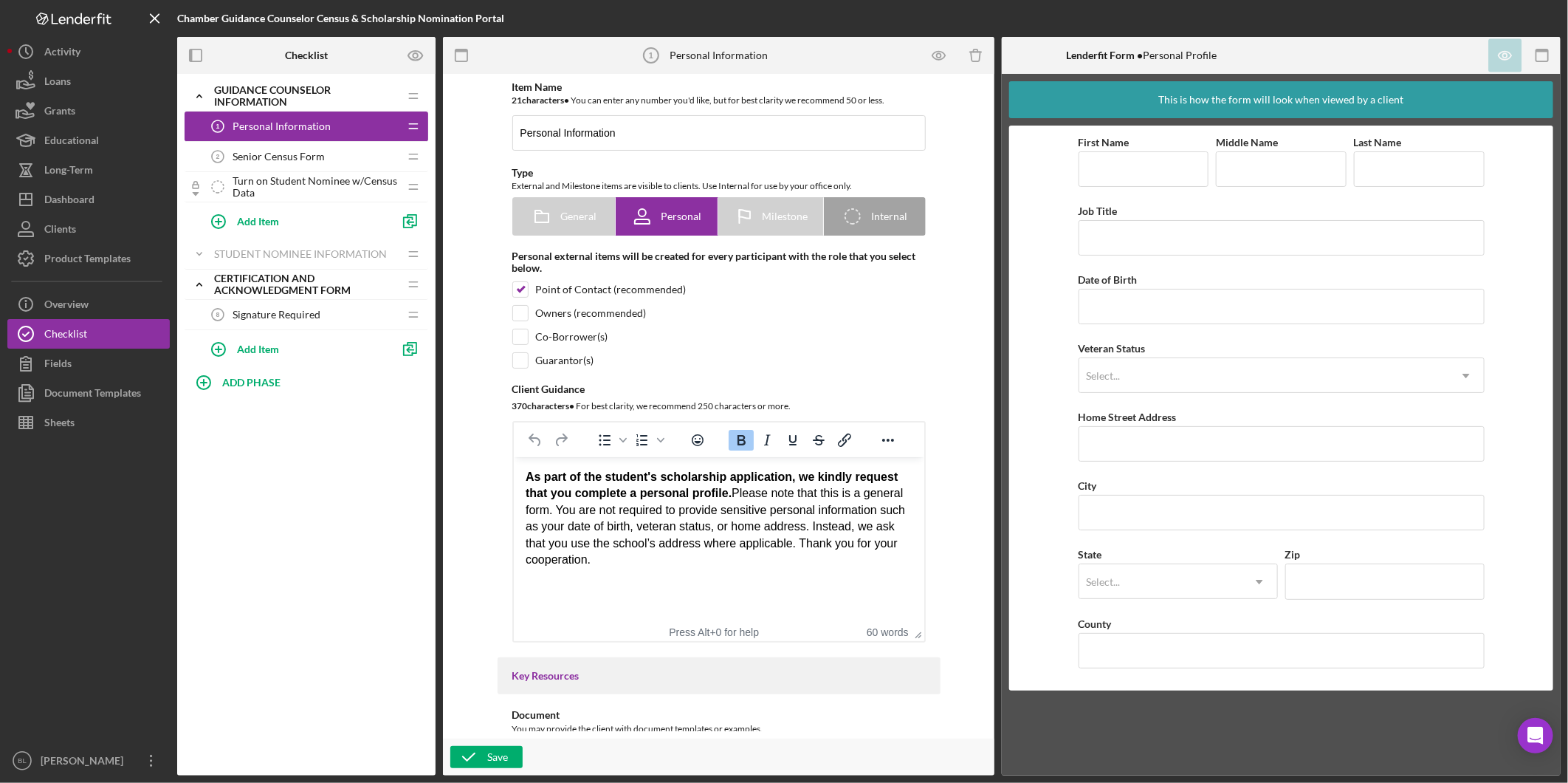
click at [282, 163] on div "Senior Census Form 2 Senior Census Form" at bounding box center [301, 157] width 196 height 29
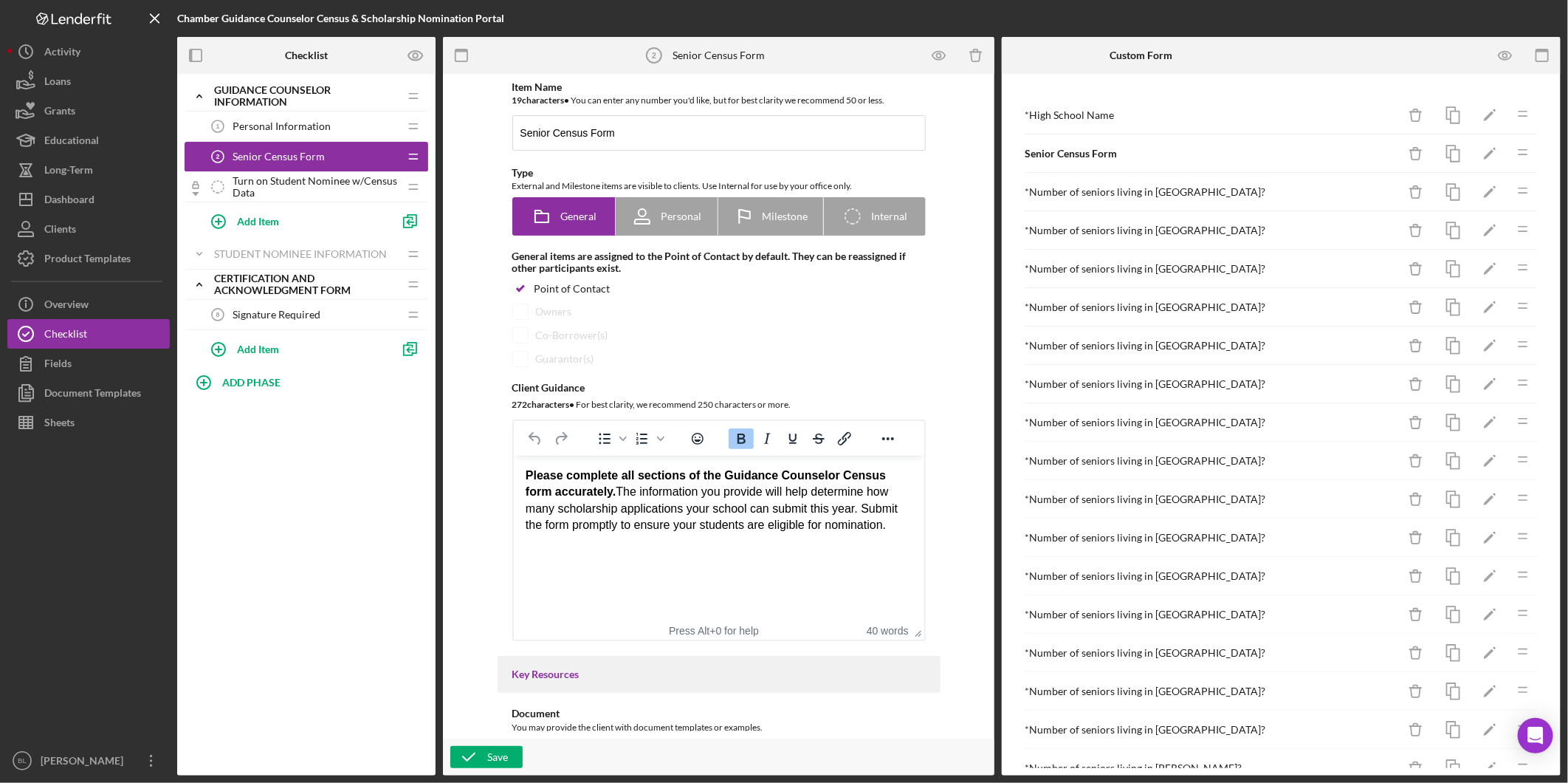
click at [288, 183] on span "Turn on Student Nominee w/Census Data" at bounding box center [316, 186] width 166 height 23
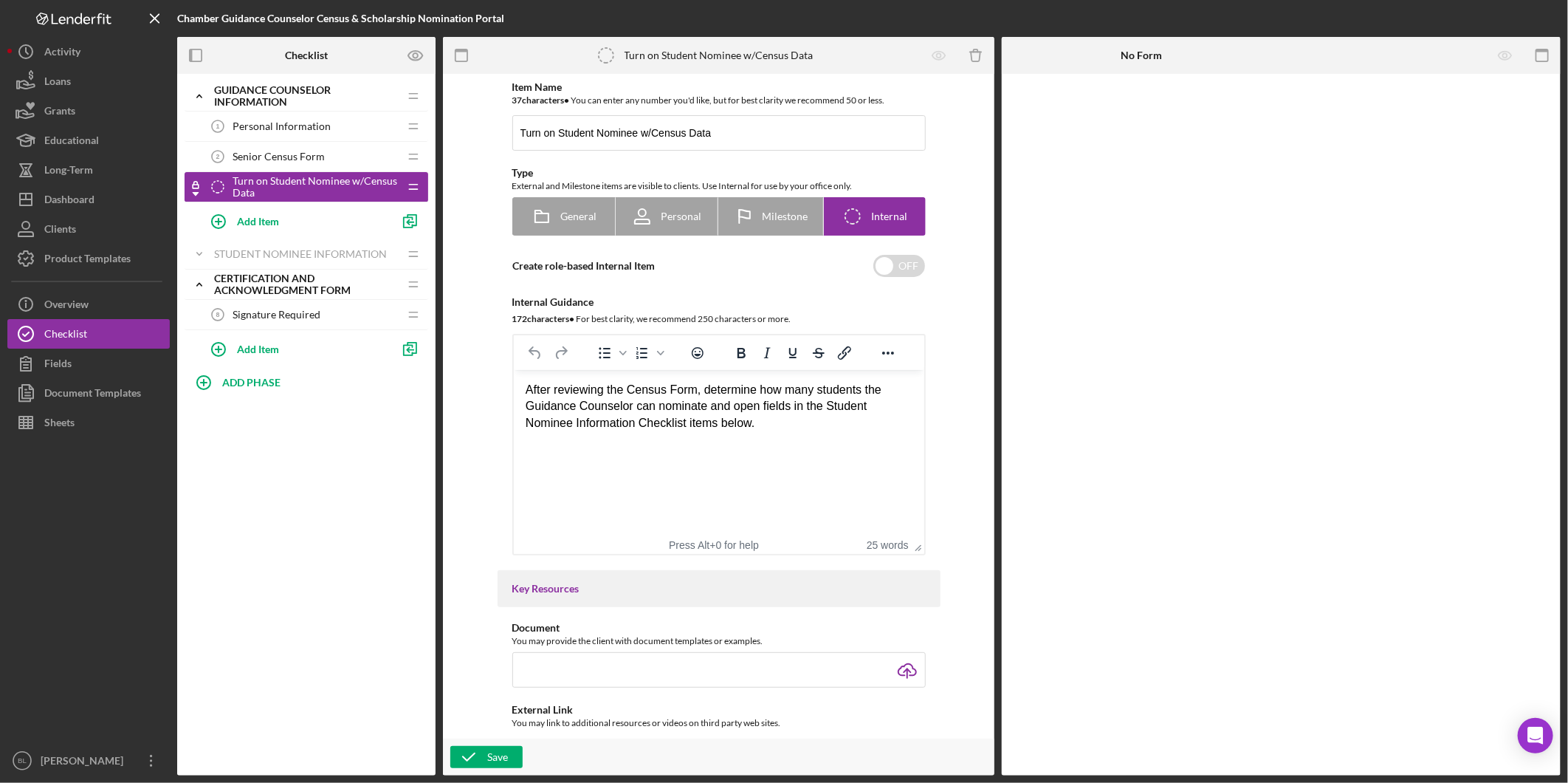
click at [295, 184] on span "Turn on Student Nominee w/Census Data" at bounding box center [316, 186] width 166 height 23
drag, startPoint x: 727, startPoint y: 132, endPoint x: 445, endPoint y: 130, distance: 282.0
click at [445, 130] on div "Item Name 37 character s • You can enter any number you'd like, but for best cl…" at bounding box center [718, 424] width 552 height 702
click at [731, 129] on input "Turn on Student Nominee w/Census Data" at bounding box center [719, 133] width 413 height 36
drag, startPoint x: 731, startPoint y: 129, endPoint x: 462, endPoint y: 132, distance: 269.0
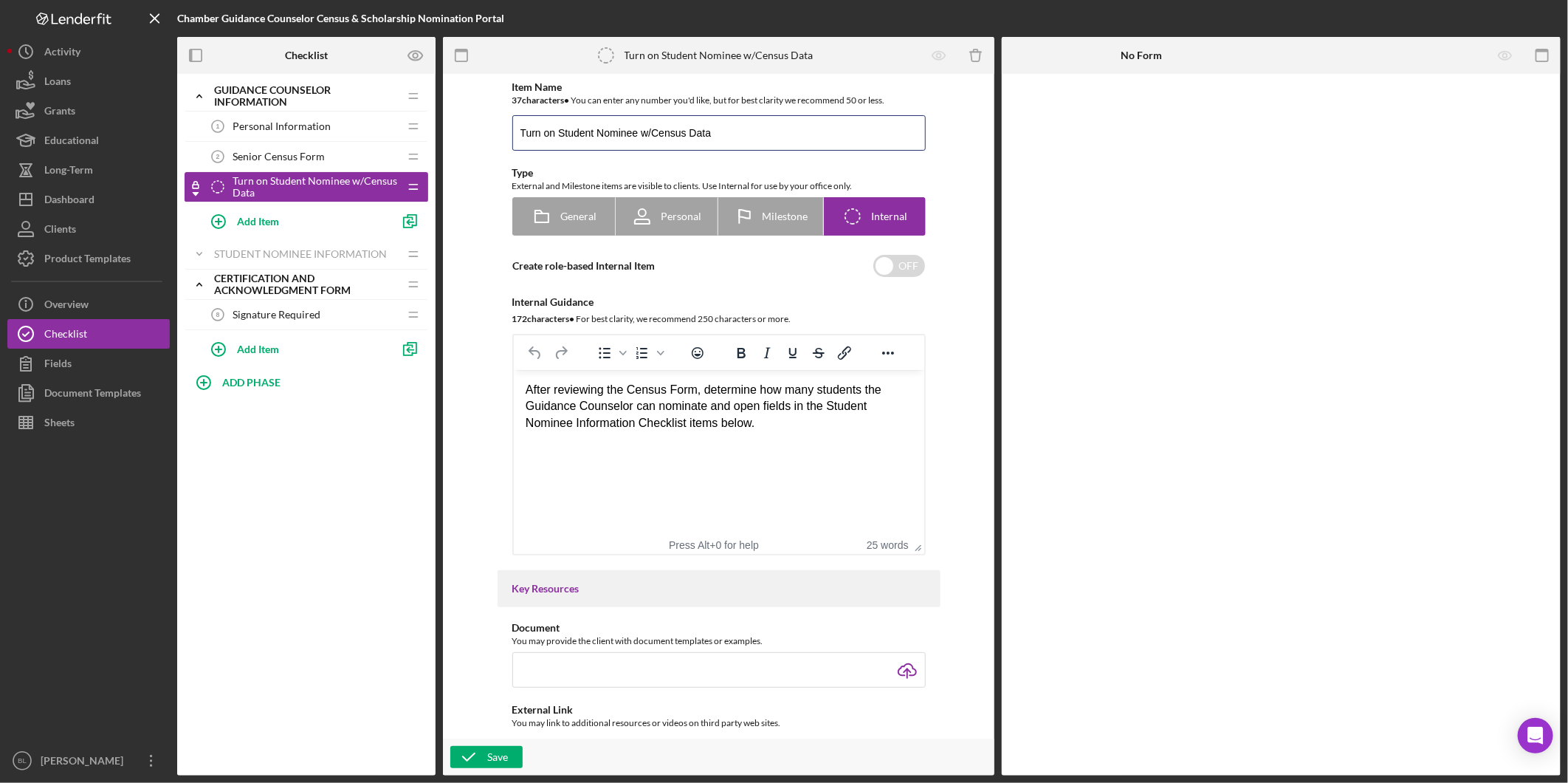
click at [462, 132] on div "Item Name 37 character s • You can enter any number you'd like, but for best cl…" at bounding box center [719, 406] width 537 height 650
paste input "Open Additional Nominee Fields per Census Allocation"
type input "Open Additional Nominee Fields per Census Allocation"
drag, startPoint x: 477, startPoint y: 757, endPoint x: 483, endPoint y: 747, distance: 11.7
click at [477, 757] on icon "button" at bounding box center [469, 756] width 37 height 37
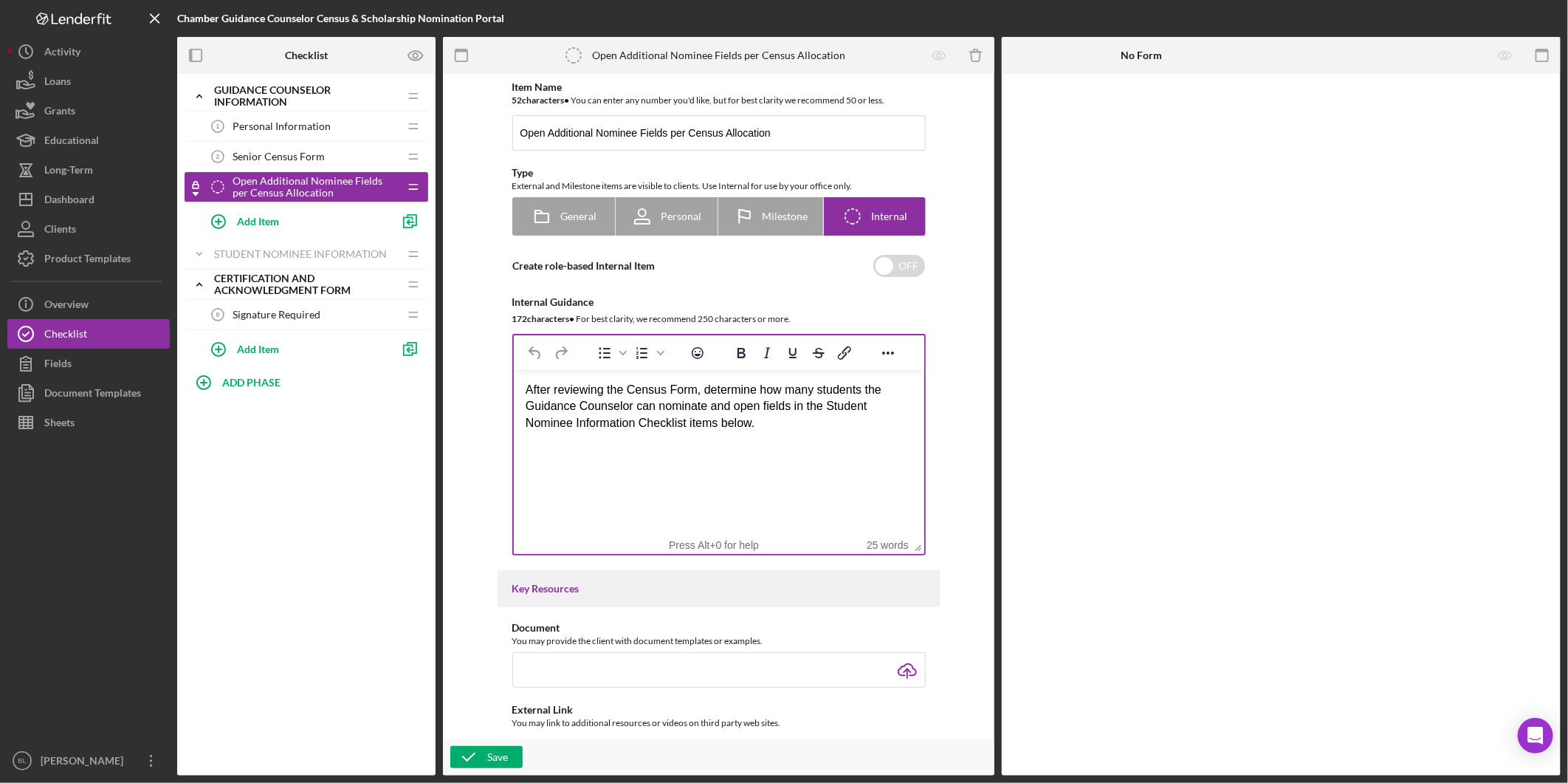
click at [742, 443] on html "After reviewing the Census Form, determine how many students the Guidance Couns…" at bounding box center [718, 406] width 411 height 73
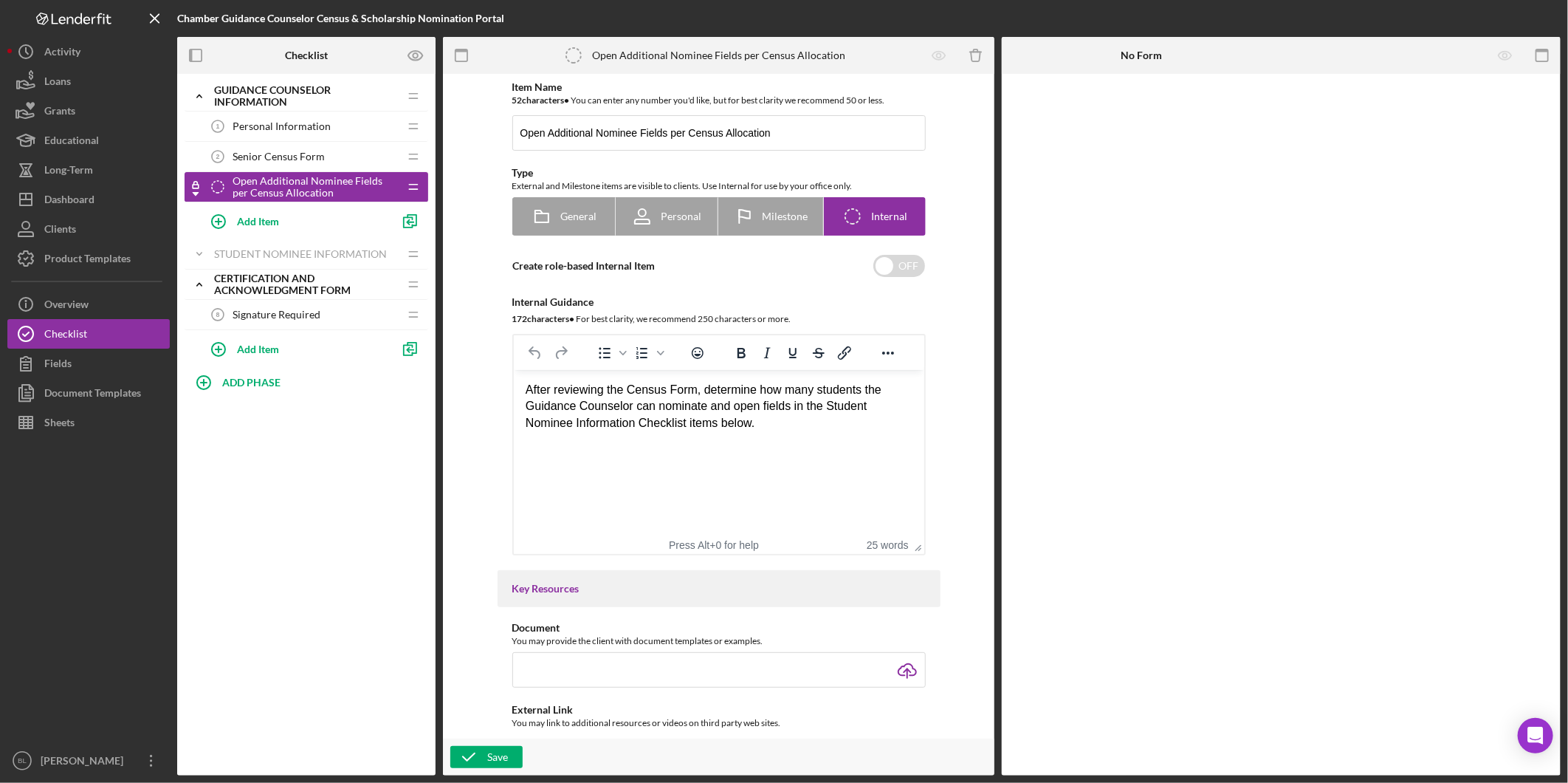
click at [654, 403] on div "After reviewing the Census Form, determine how many students the Guidance Couns…" at bounding box center [718, 406] width 387 height 49
drag, startPoint x: 800, startPoint y: 428, endPoint x: 525, endPoint y: 372, distance: 280.6
click at [527, 372] on html "After reviewing the Census Form, determine how many students the Guidance Couns…" at bounding box center [718, 406] width 411 height 73
copy div "After reviewing the Census Form, determine how many students the Guidance Couns…"
drag, startPoint x: 732, startPoint y: 482, endPoint x: 778, endPoint y: 469, distance: 47.8
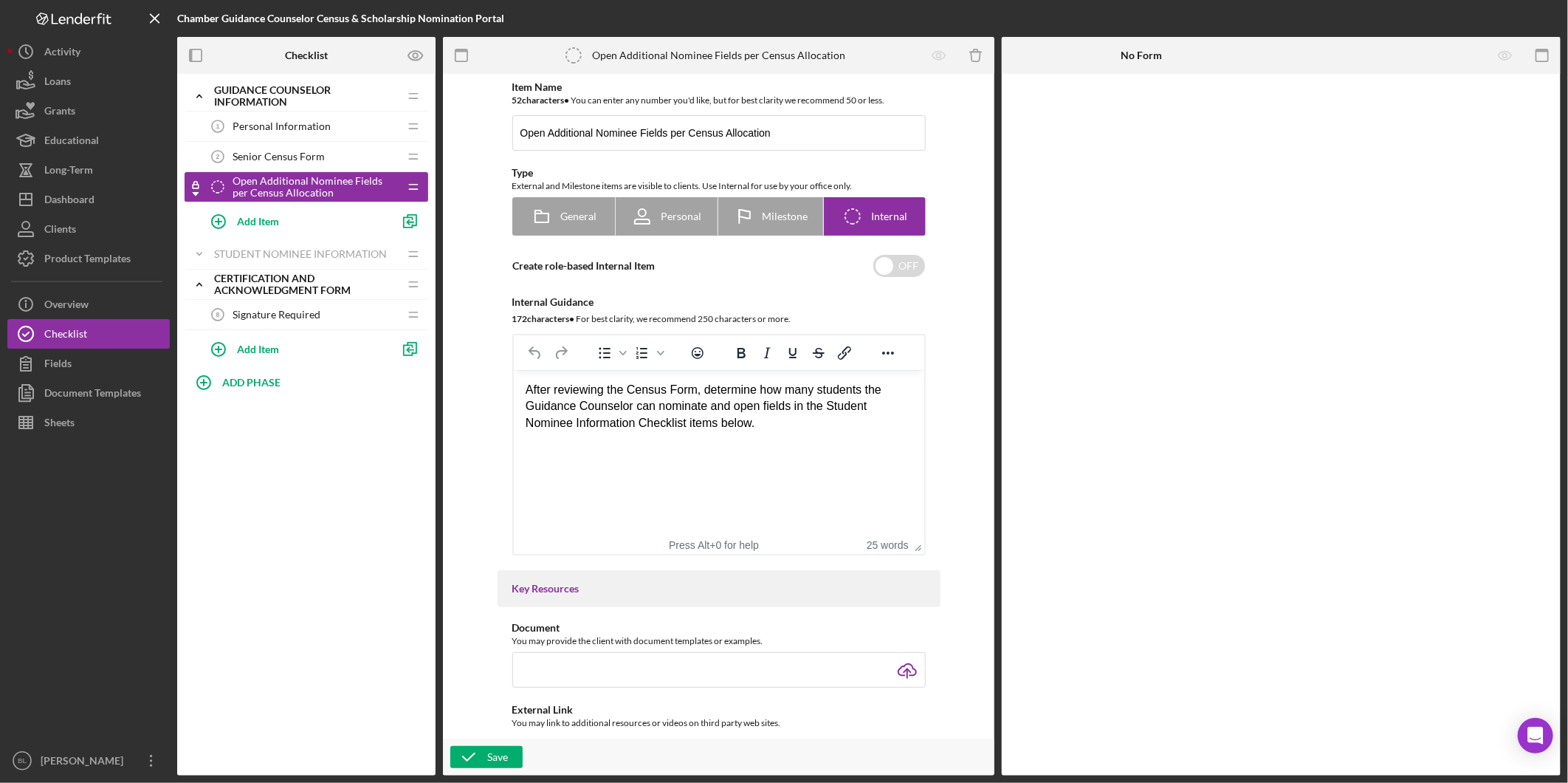
click at [733, 443] on html "After reviewing the Census Form, determine how many students the Guidance Couns…" at bounding box center [718, 406] width 411 height 73
drag, startPoint x: 781, startPoint y: 428, endPoint x: 392, endPoint y: 372, distance: 393.0
click at [513, 372] on html "After reviewing the Census Form, determine how many students the Guidance Couns…" at bounding box center [718, 406] width 411 height 73
paste body "Rich Text Area. Press ALT-0 for help."
click at [720, 443] on html "Based on the Census Form, determine the allowed number of student nominations a…" at bounding box center [718, 406] width 411 height 73
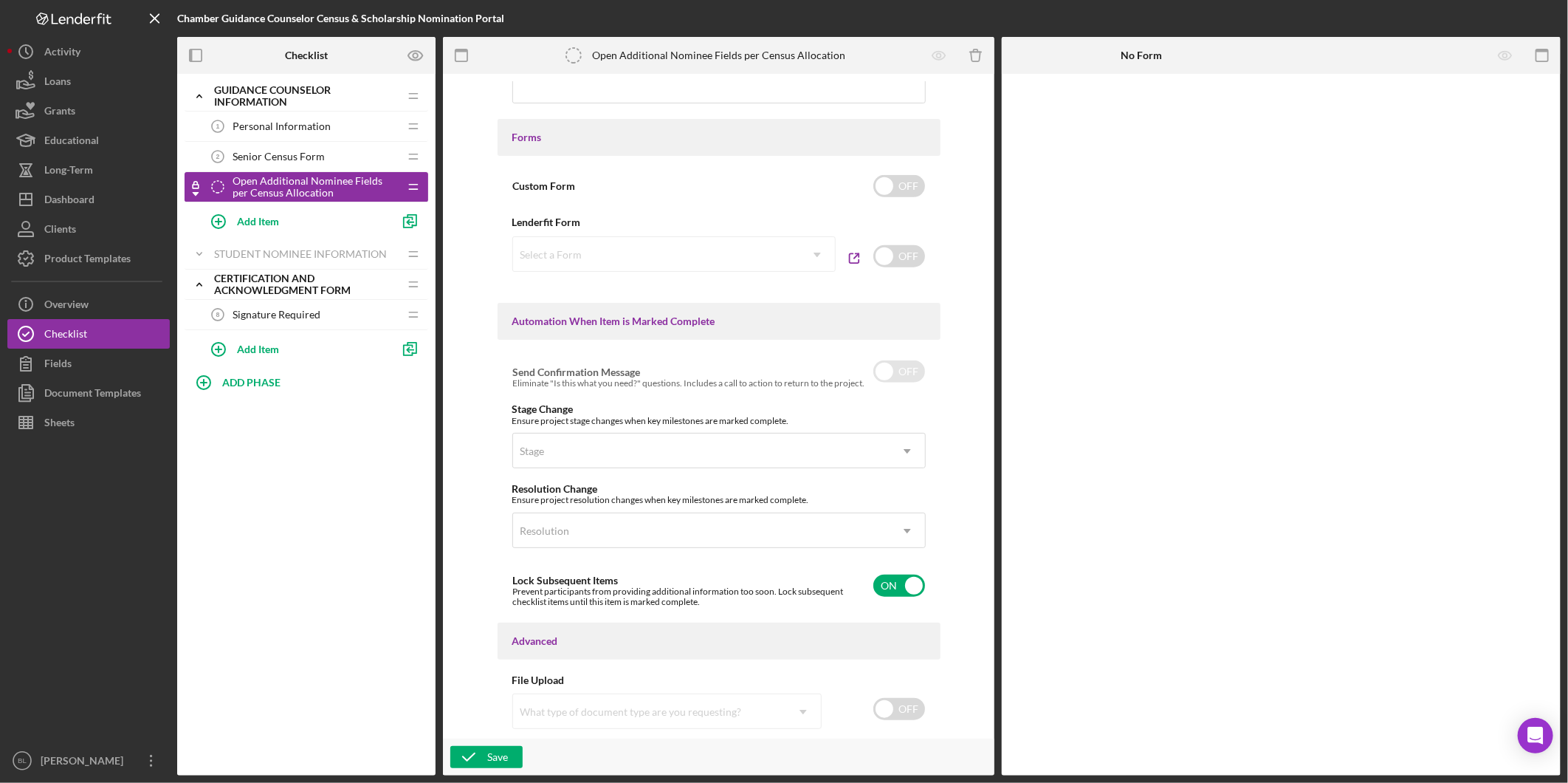
scroll to position [710, 0]
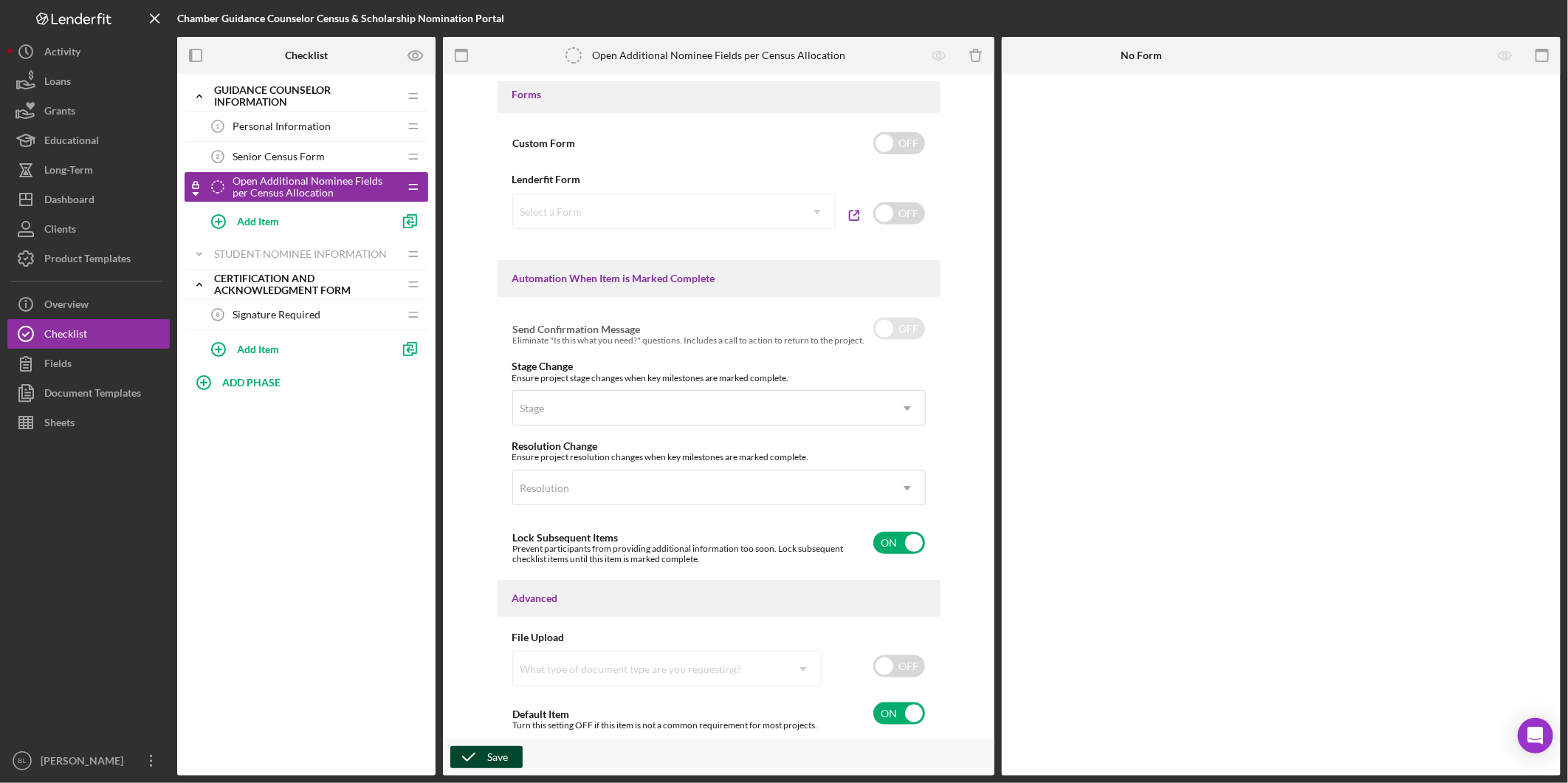
click at [466, 757] on icon "button" at bounding box center [469, 756] width 37 height 37
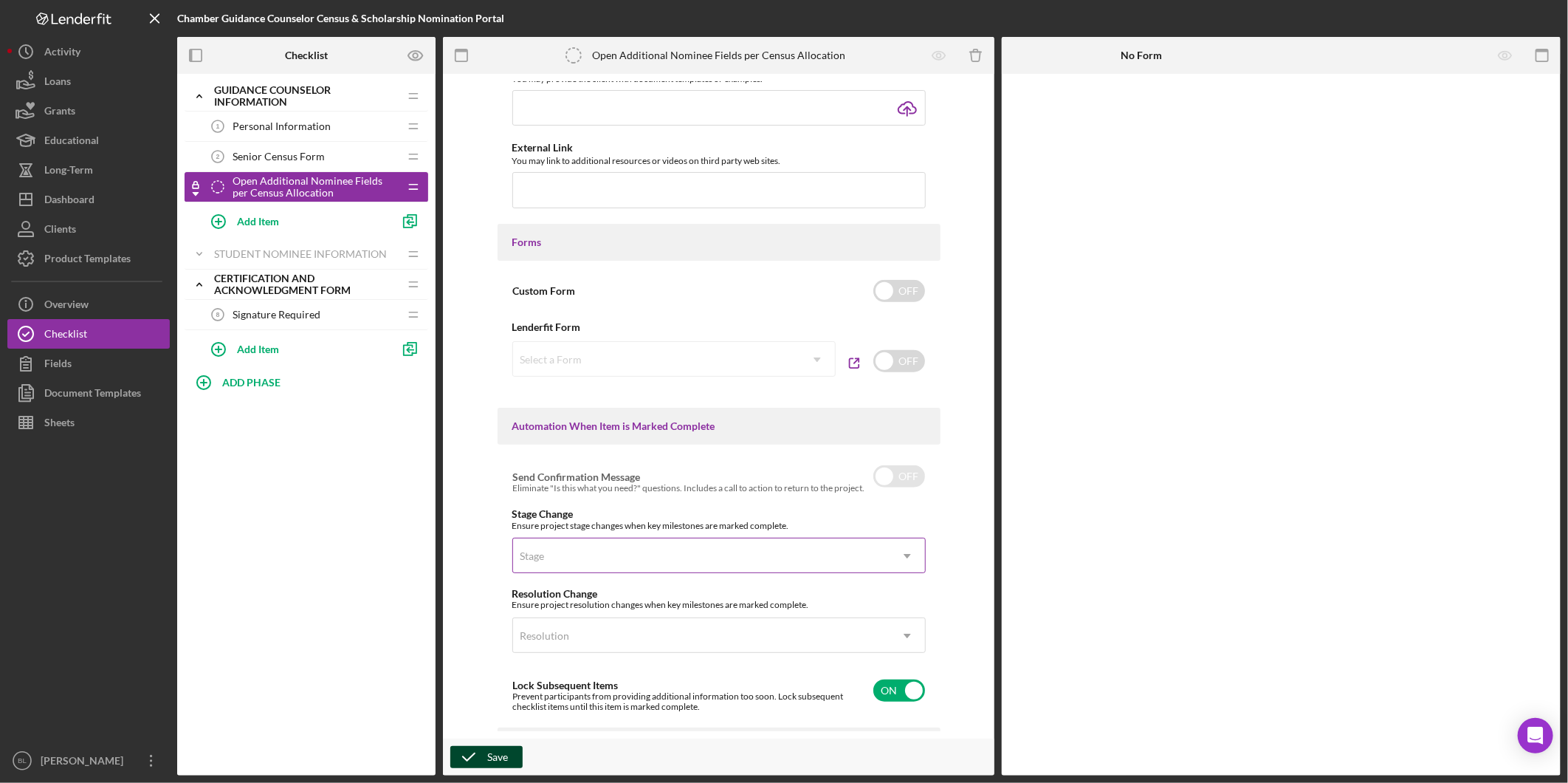
scroll to position [656, 0]
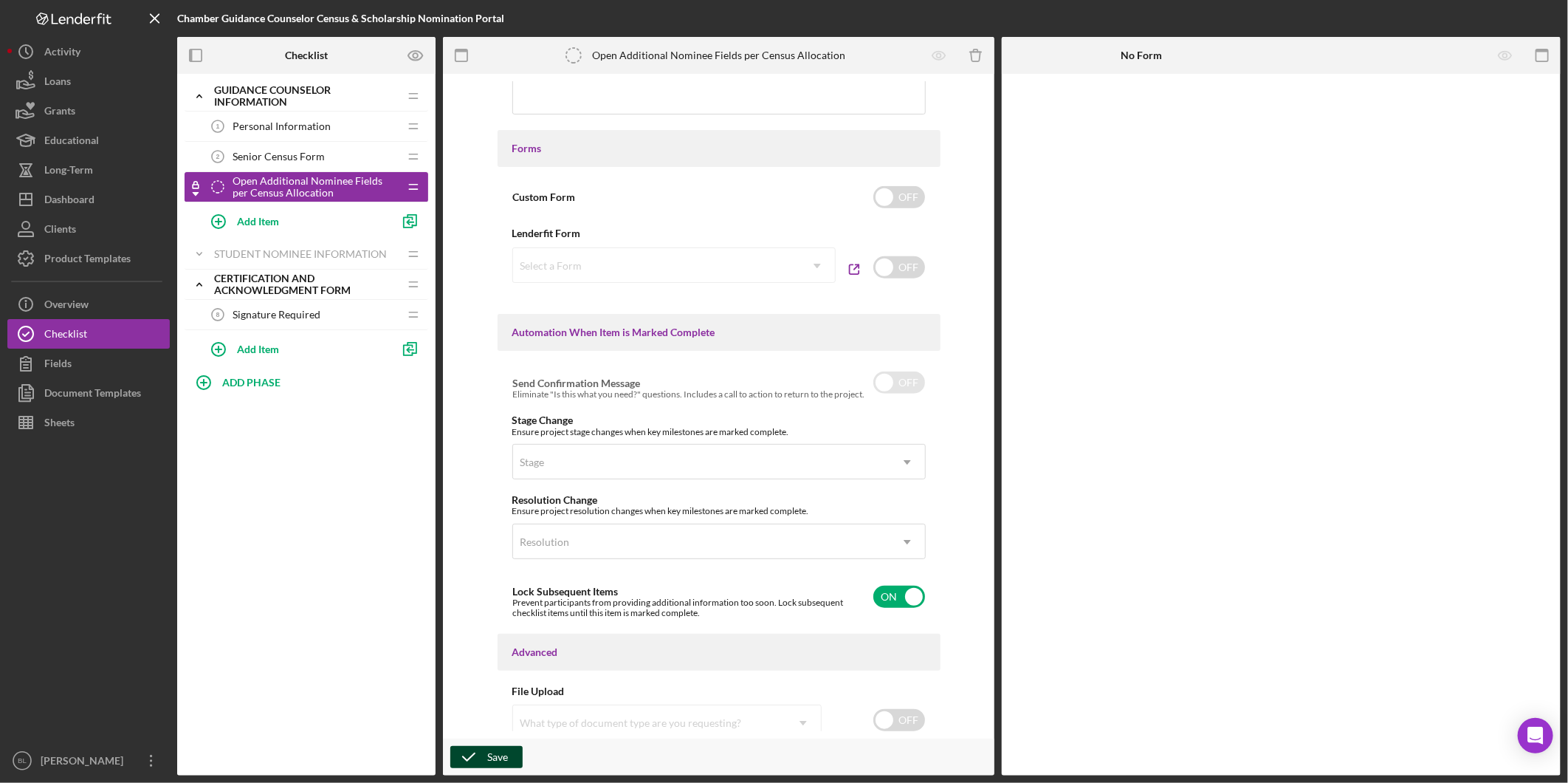
click at [301, 159] on span "Senior Census Form" at bounding box center [279, 157] width 93 height 12
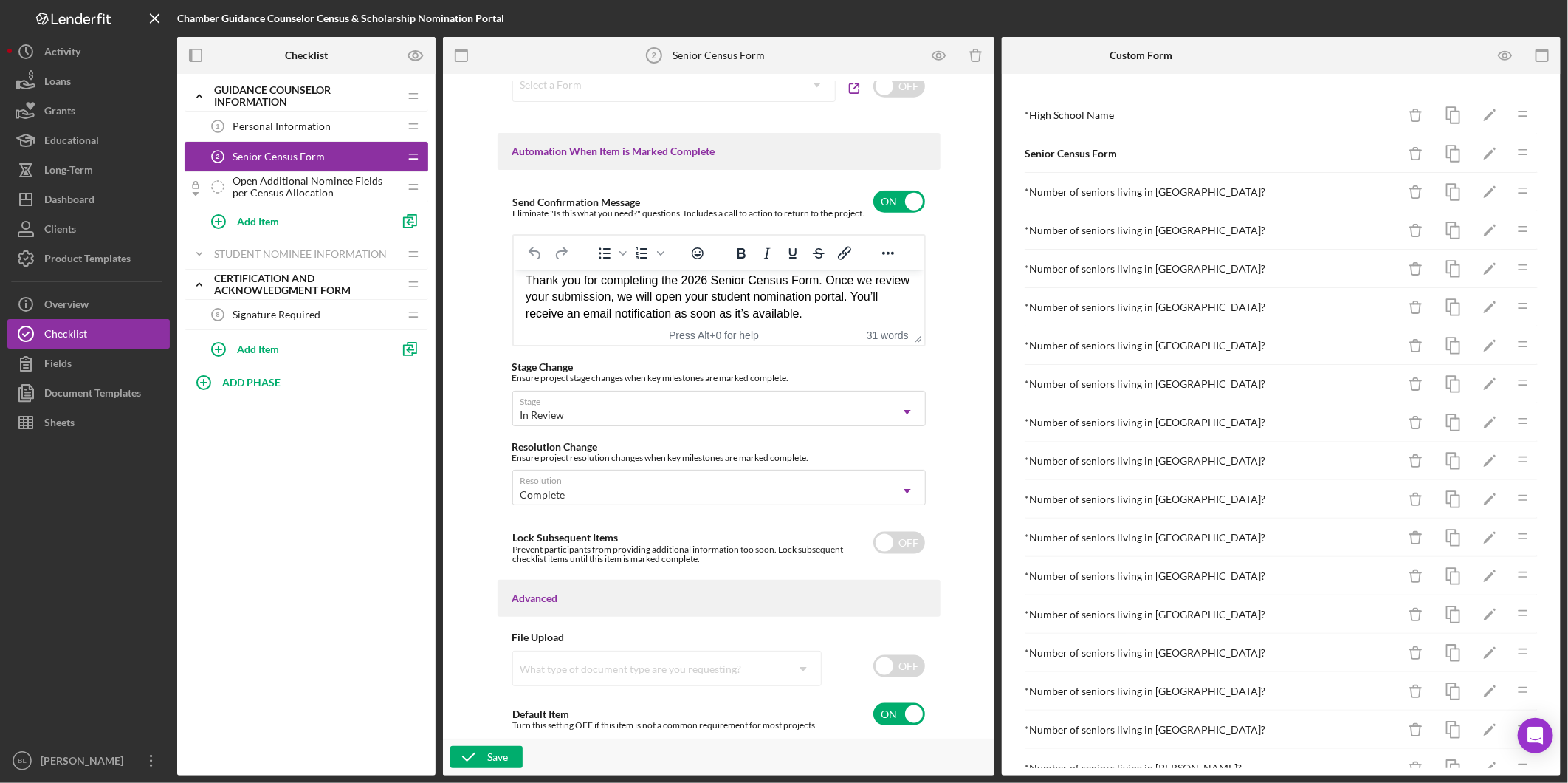
scroll to position [16, 0]
click at [275, 183] on span "Open Additional Nominee Fields per Census Allocation" at bounding box center [316, 186] width 166 height 23
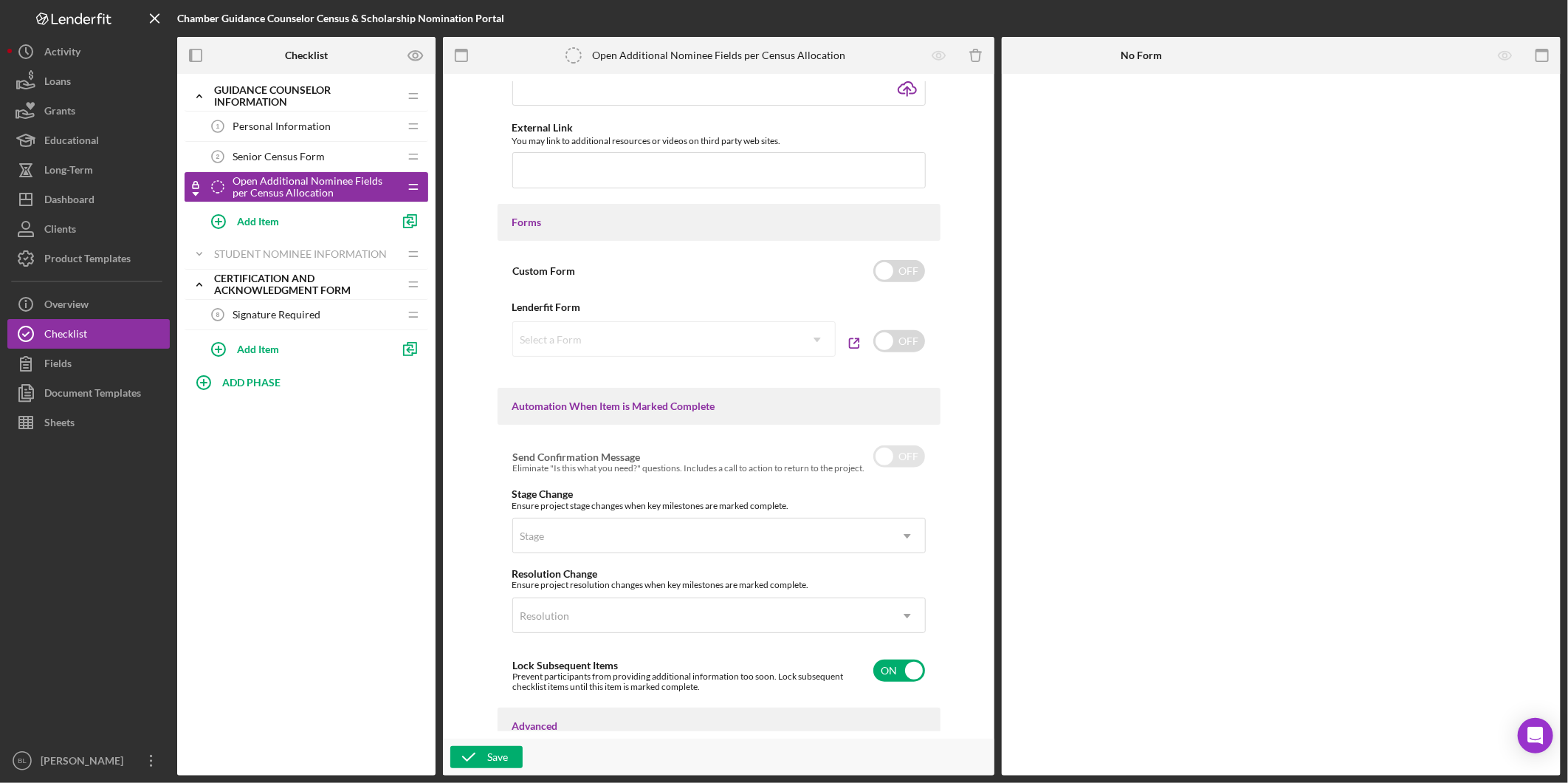
scroll to position [656, 0]
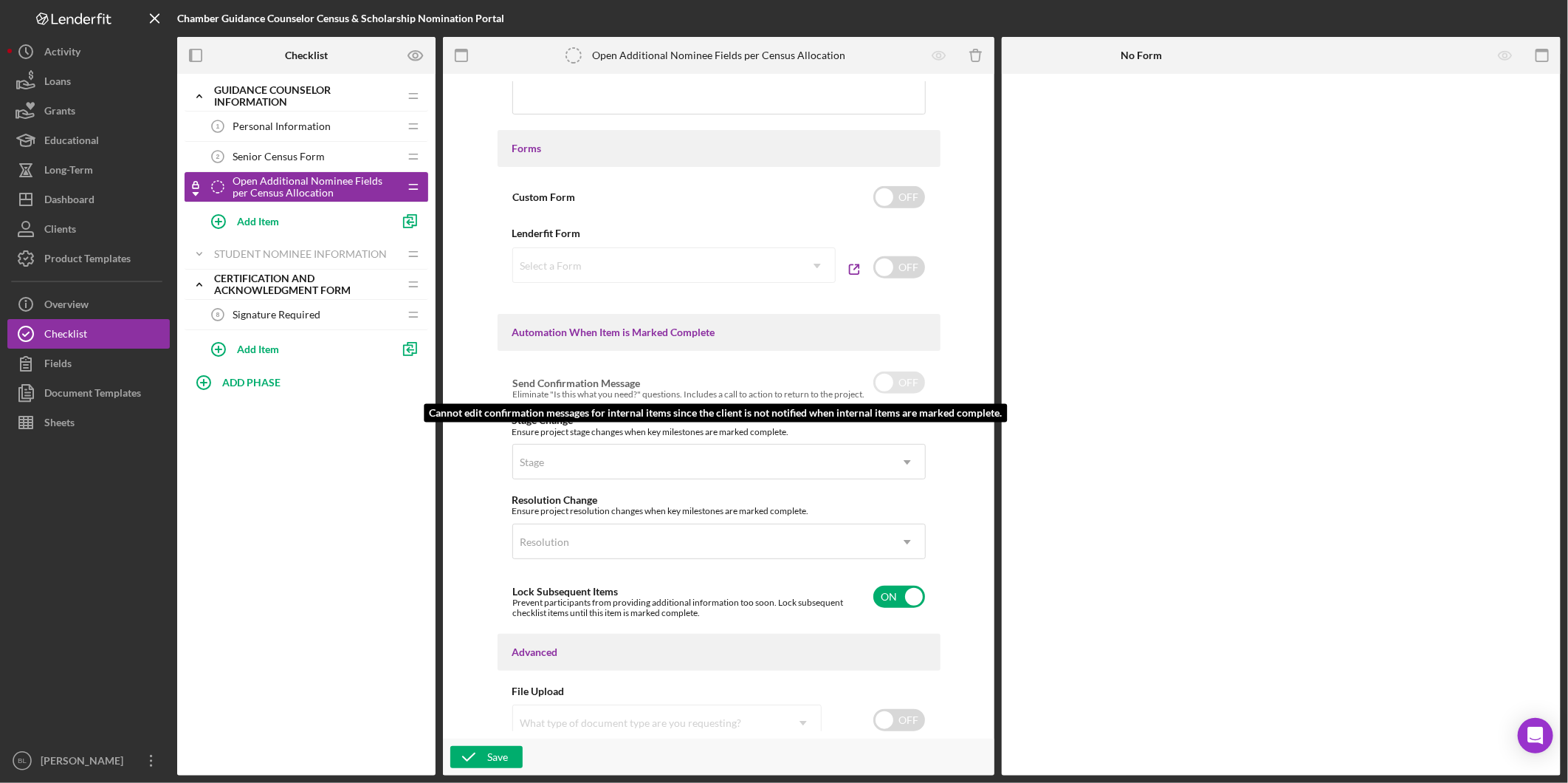
click at [907, 384] on input "checkbox" at bounding box center [899, 383] width 52 height 23
drag, startPoint x: 903, startPoint y: 372, endPoint x: 910, endPoint y: 382, distance: 12.2
click at [903, 372] on input "checkbox" at bounding box center [899, 383] width 52 height 23
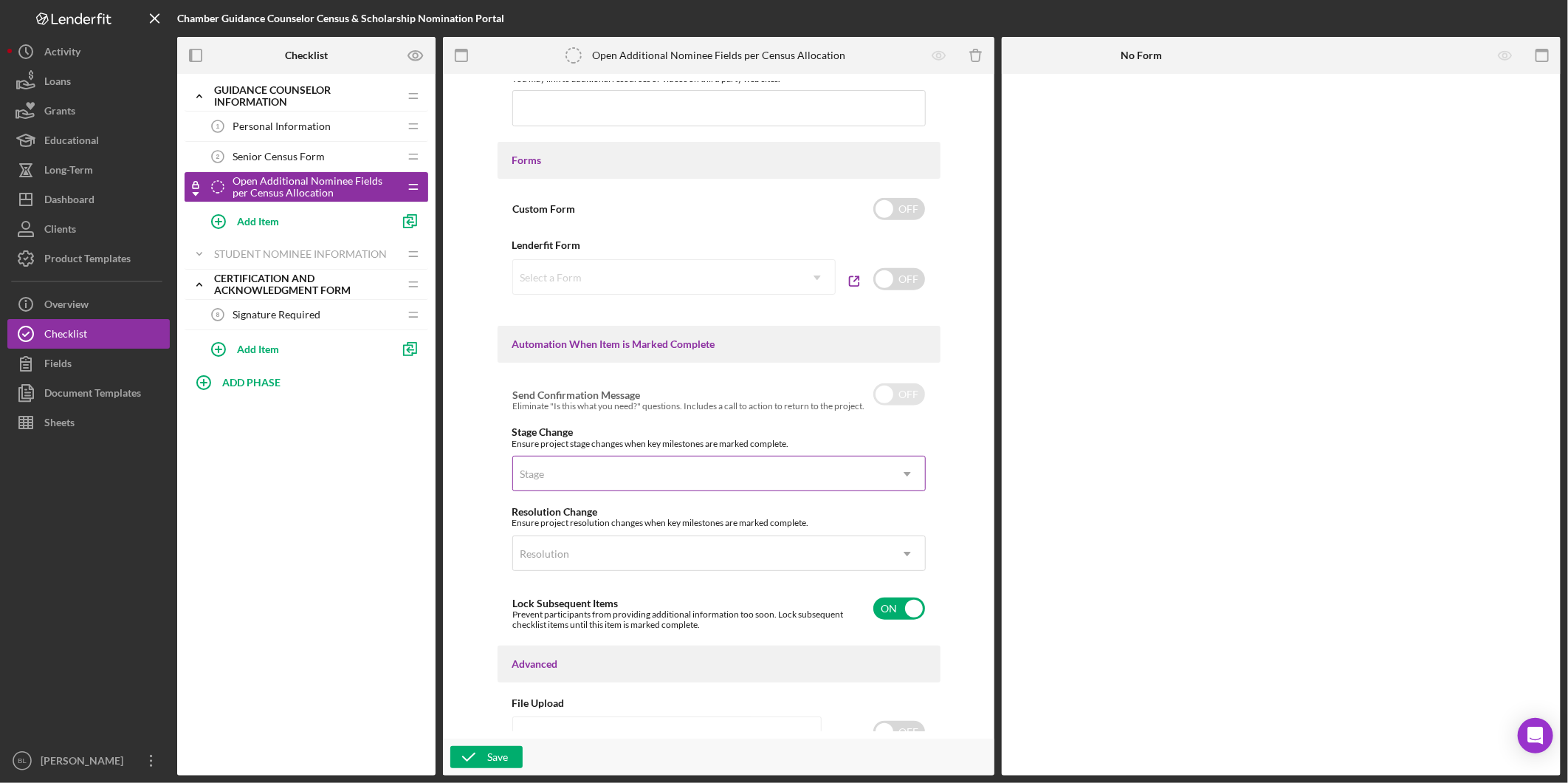
scroll to position [628, 0]
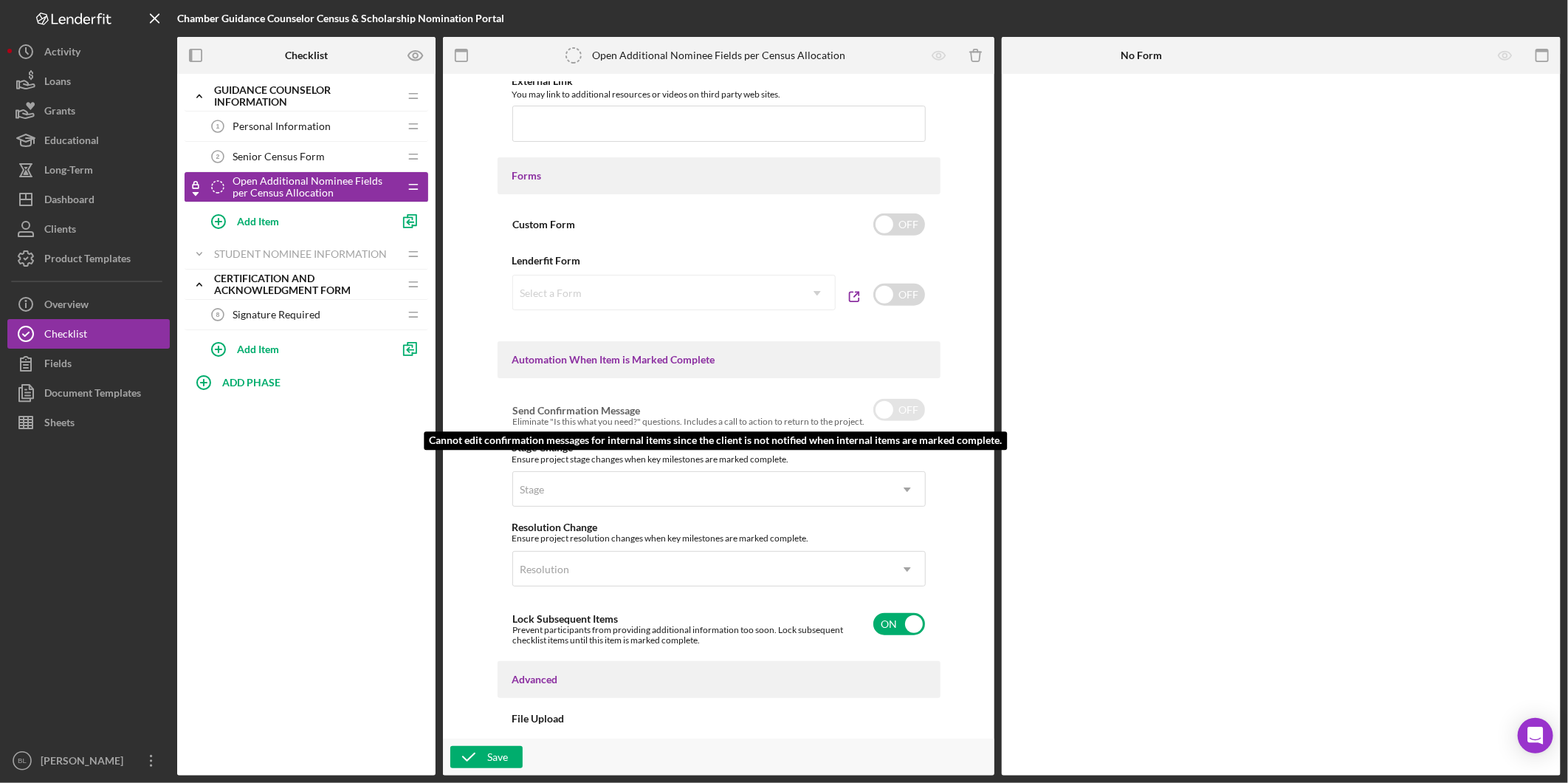
click at [892, 408] on input "checkbox" at bounding box center [899, 410] width 52 height 23
checkbox input "false"
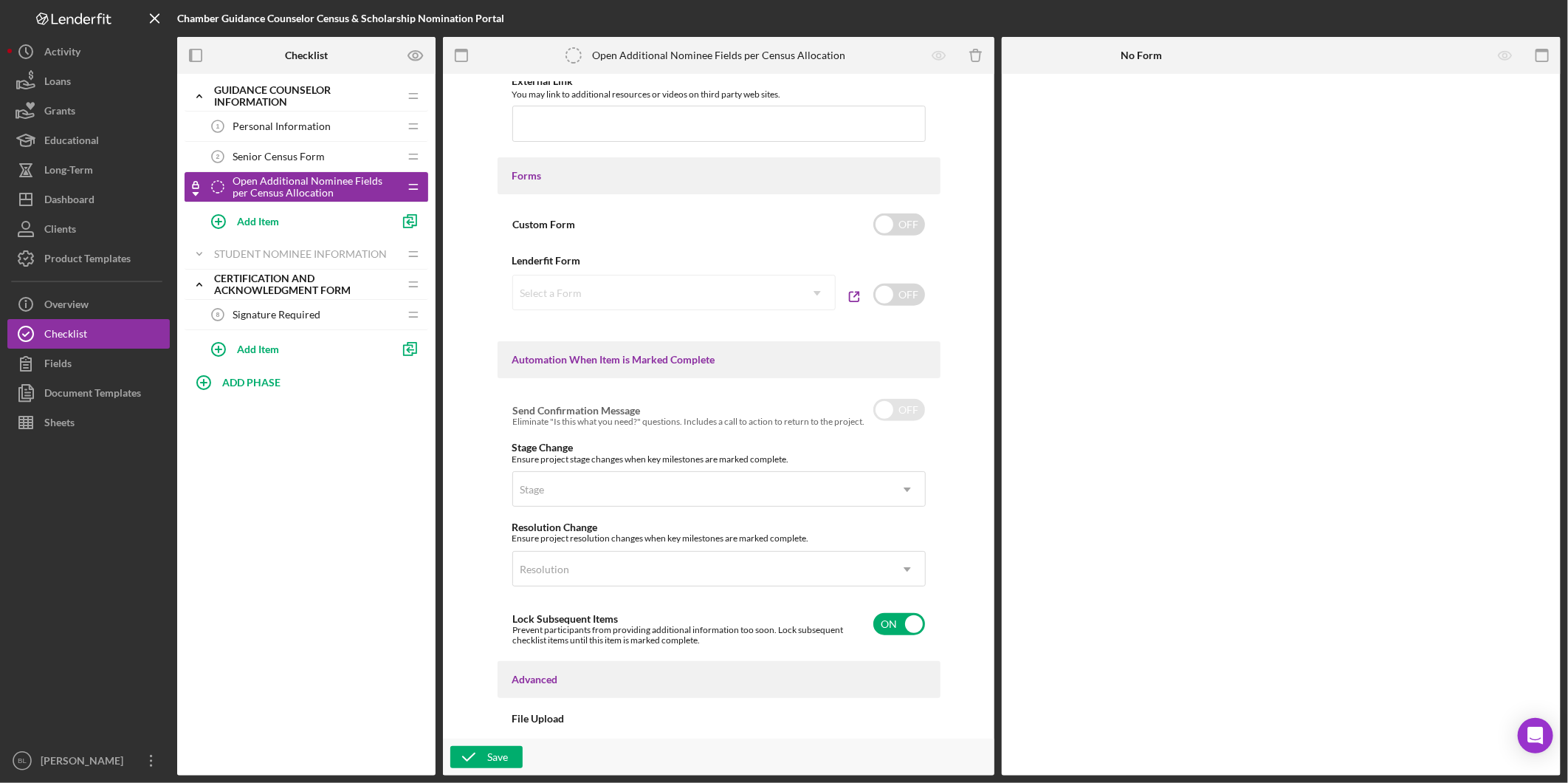
drag, startPoint x: 876, startPoint y: 417, endPoint x: 963, endPoint y: 410, distance: 87.3
click at [963, 410] on div "Item Name 52 character s • You can enter any number you'd like, but for best cl…" at bounding box center [719, 406] width 537 height 650
click at [878, 495] on div "Stage" at bounding box center [701, 489] width 377 height 34
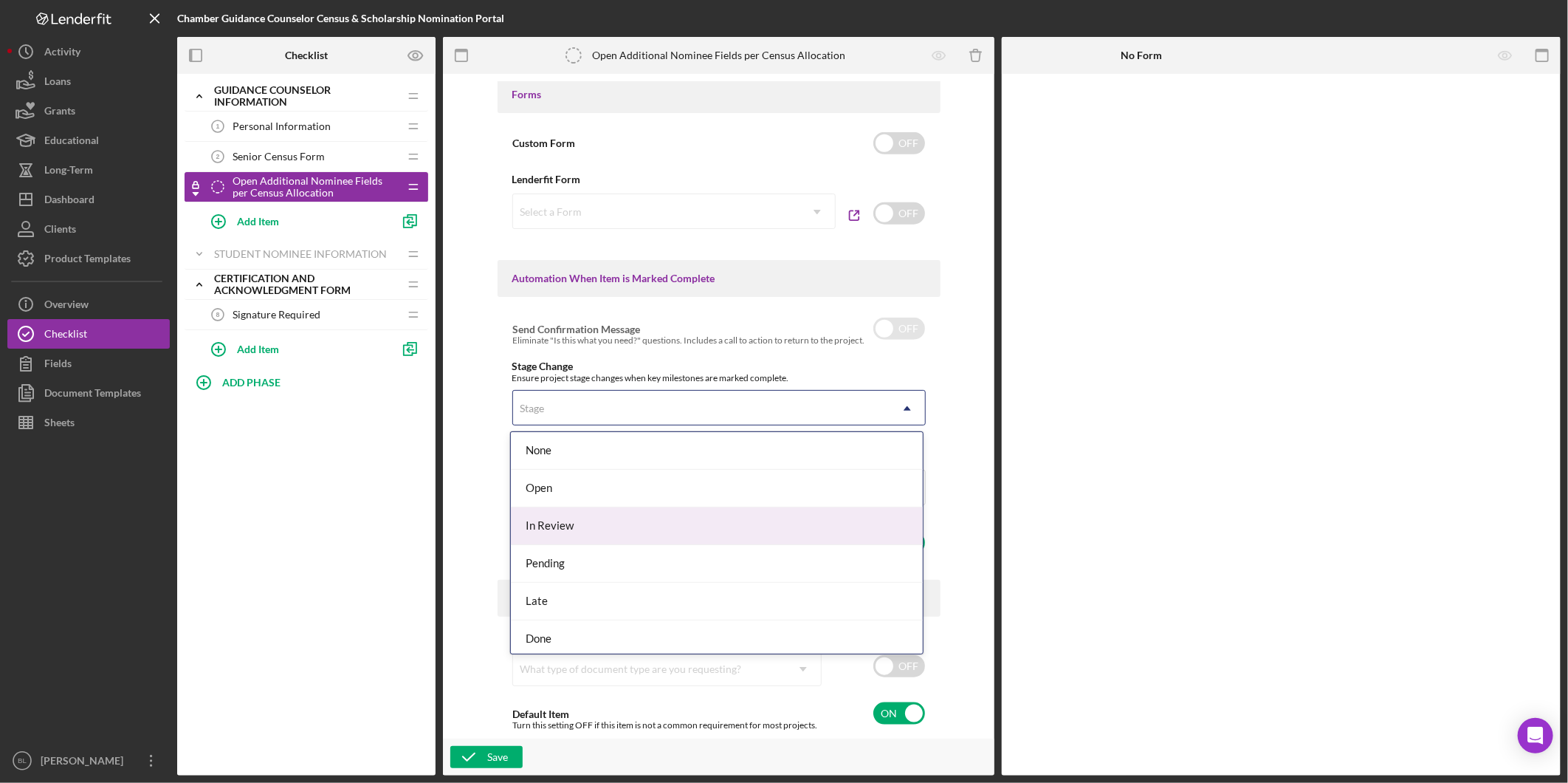
scroll to position [4, 0]
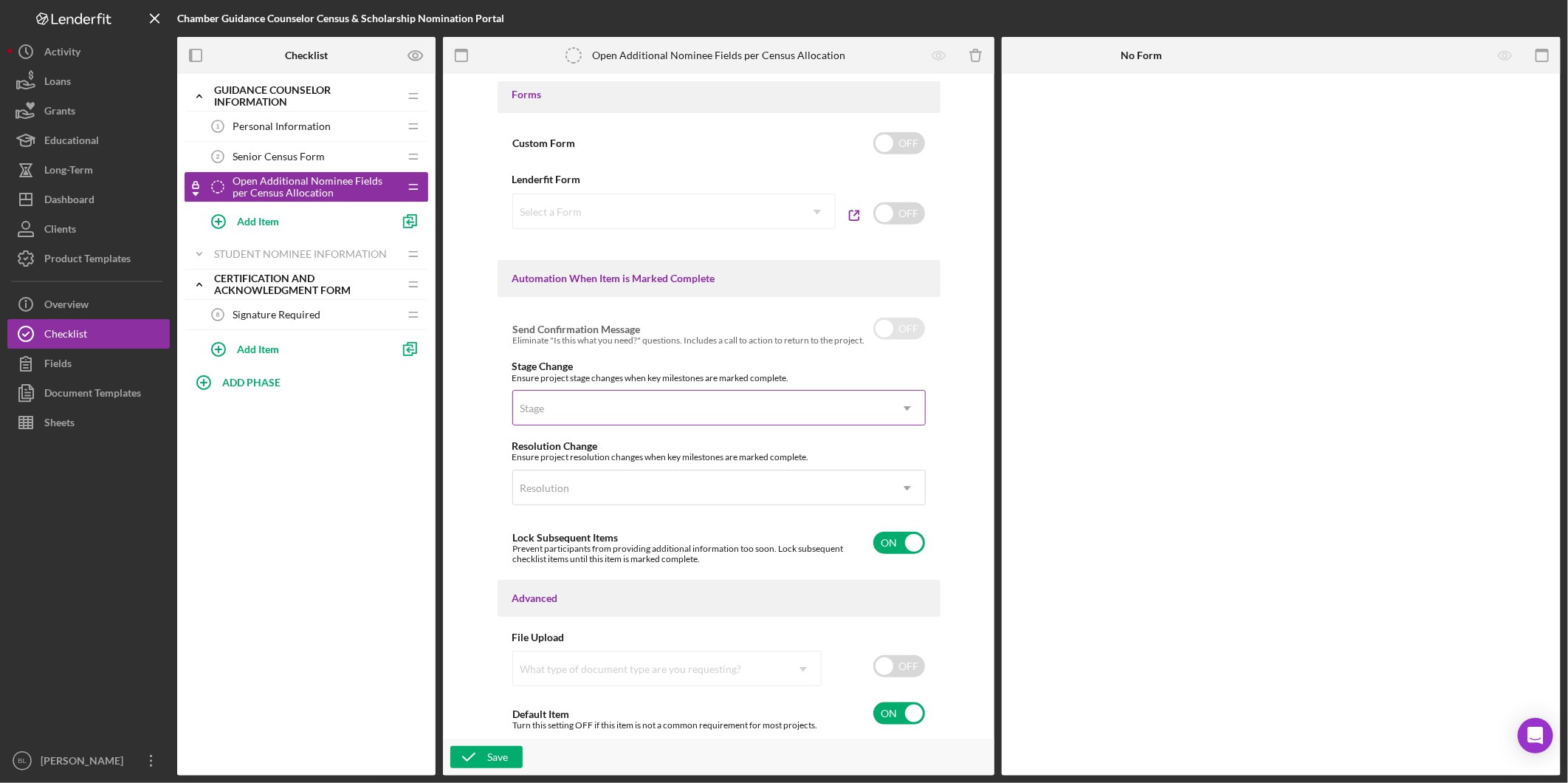
click at [904, 403] on icon "Icon/Dropdown Arrow" at bounding box center [907, 408] width 36 height 36
click at [879, 491] on div "Resolution" at bounding box center [701, 488] width 377 height 34
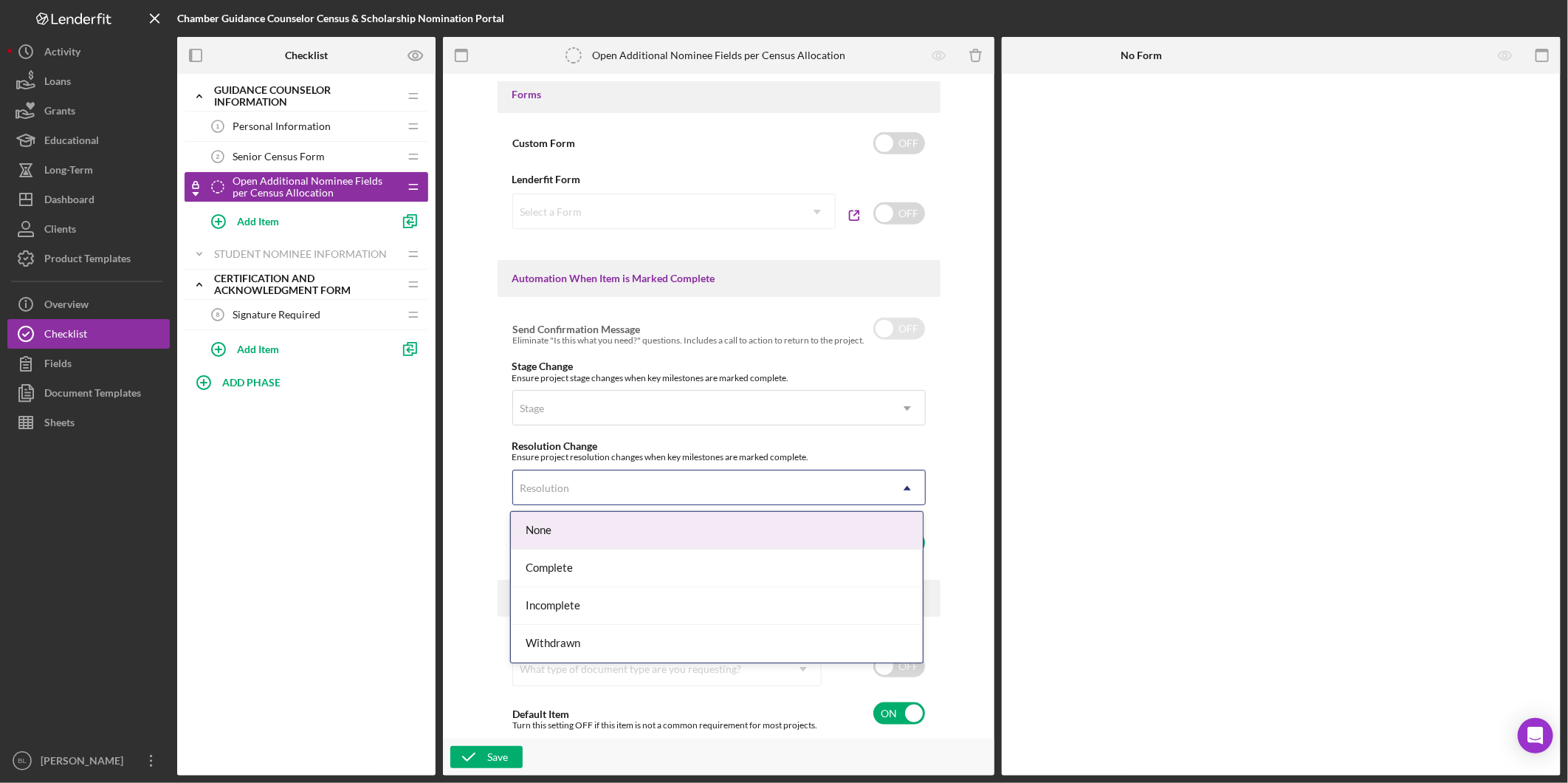
click at [879, 491] on div "Resolution" at bounding box center [701, 488] width 377 height 34
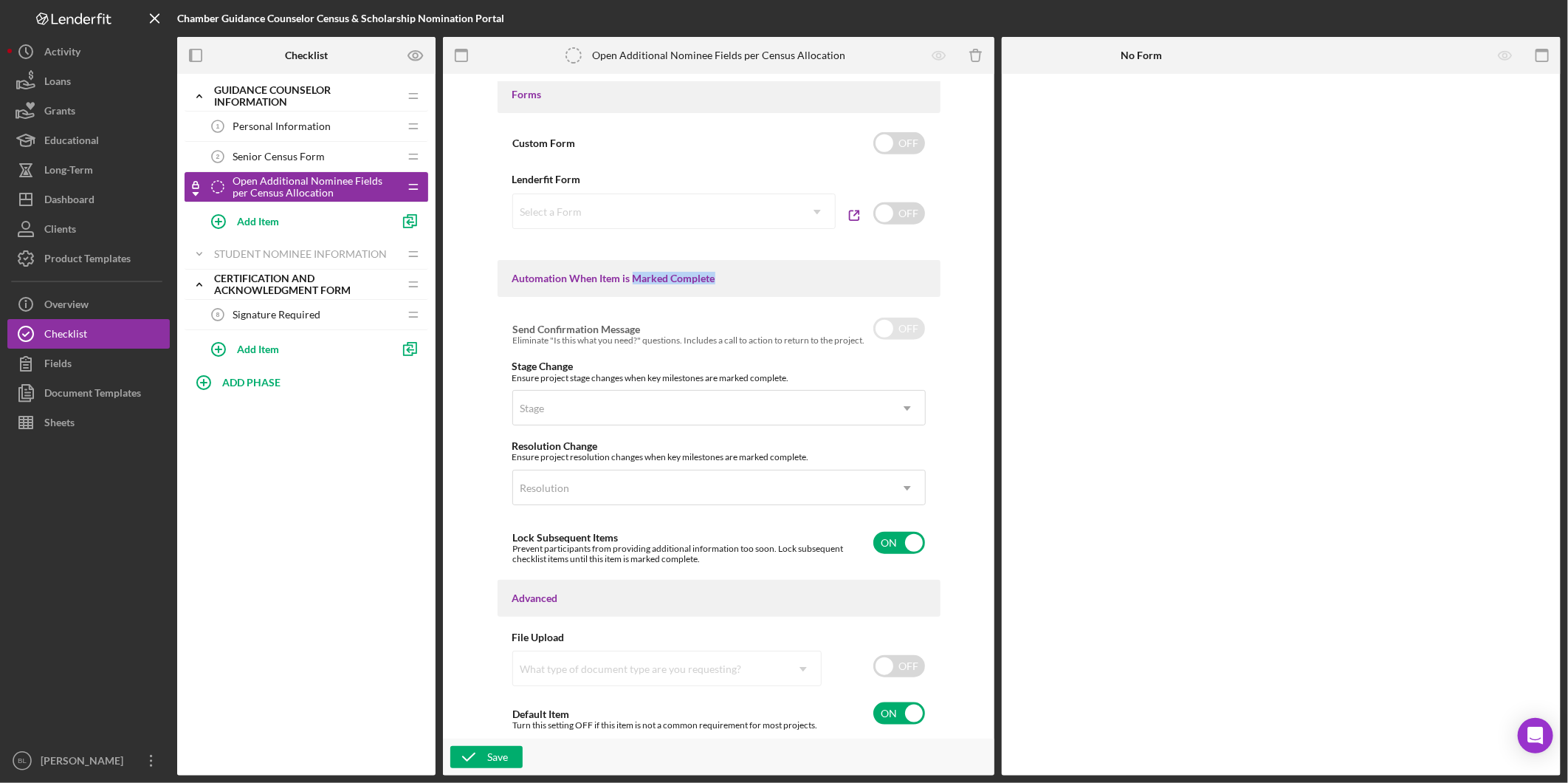
drag, startPoint x: 632, startPoint y: 277, endPoint x: 781, endPoint y: 282, distance: 149.1
click at [781, 282] on div "Automation When Item is Marked Complete" at bounding box center [719, 279] width 413 height 12
drag, startPoint x: 781, startPoint y: 282, endPoint x: 793, endPoint y: 307, distance: 27.7
click at [793, 307] on div "Item Name 52 character s • You can enter any number you'd like, but for best cl…" at bounding box center [719, 406] width 537 height 650
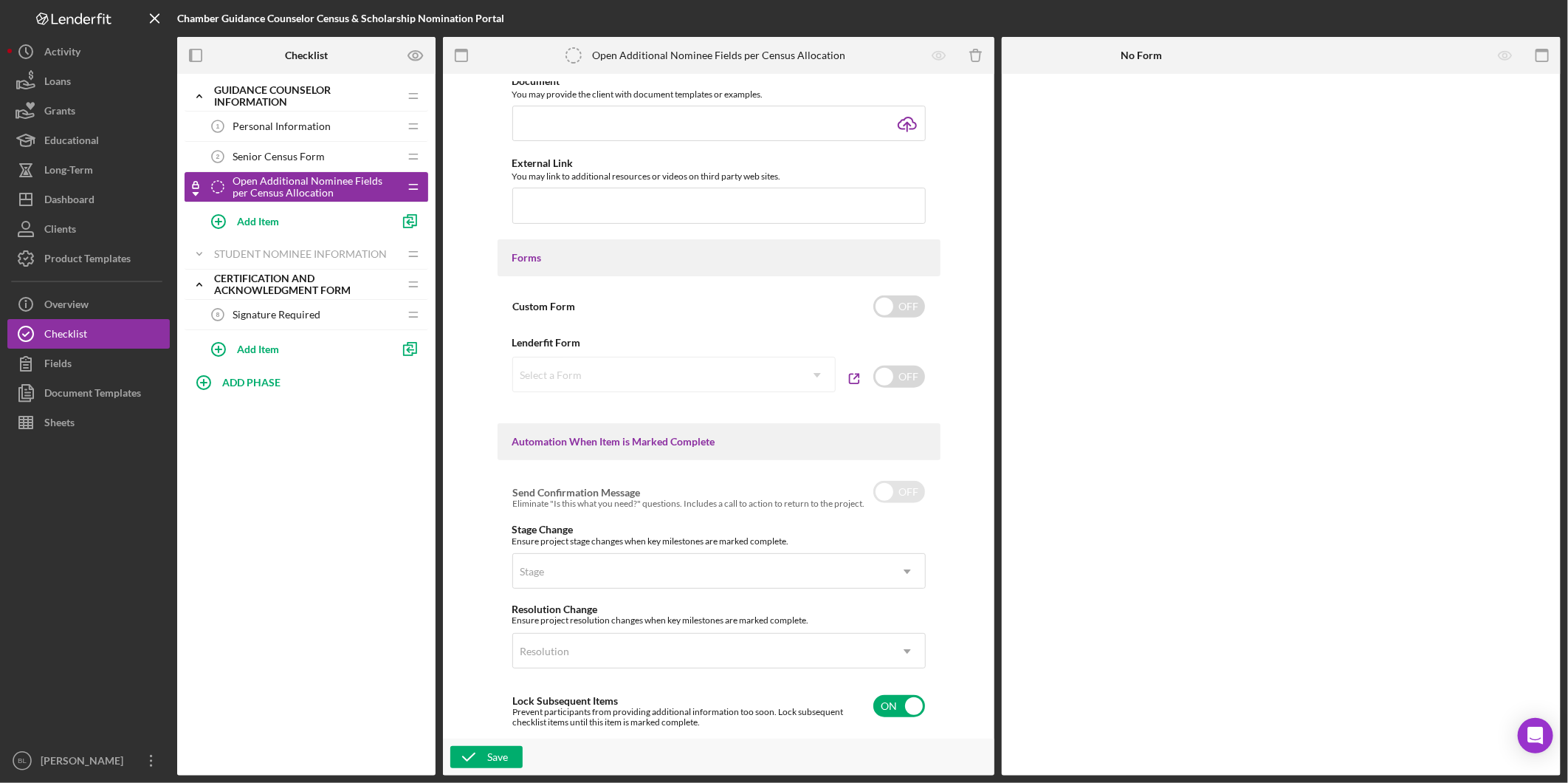
scroll to position [54, 0]
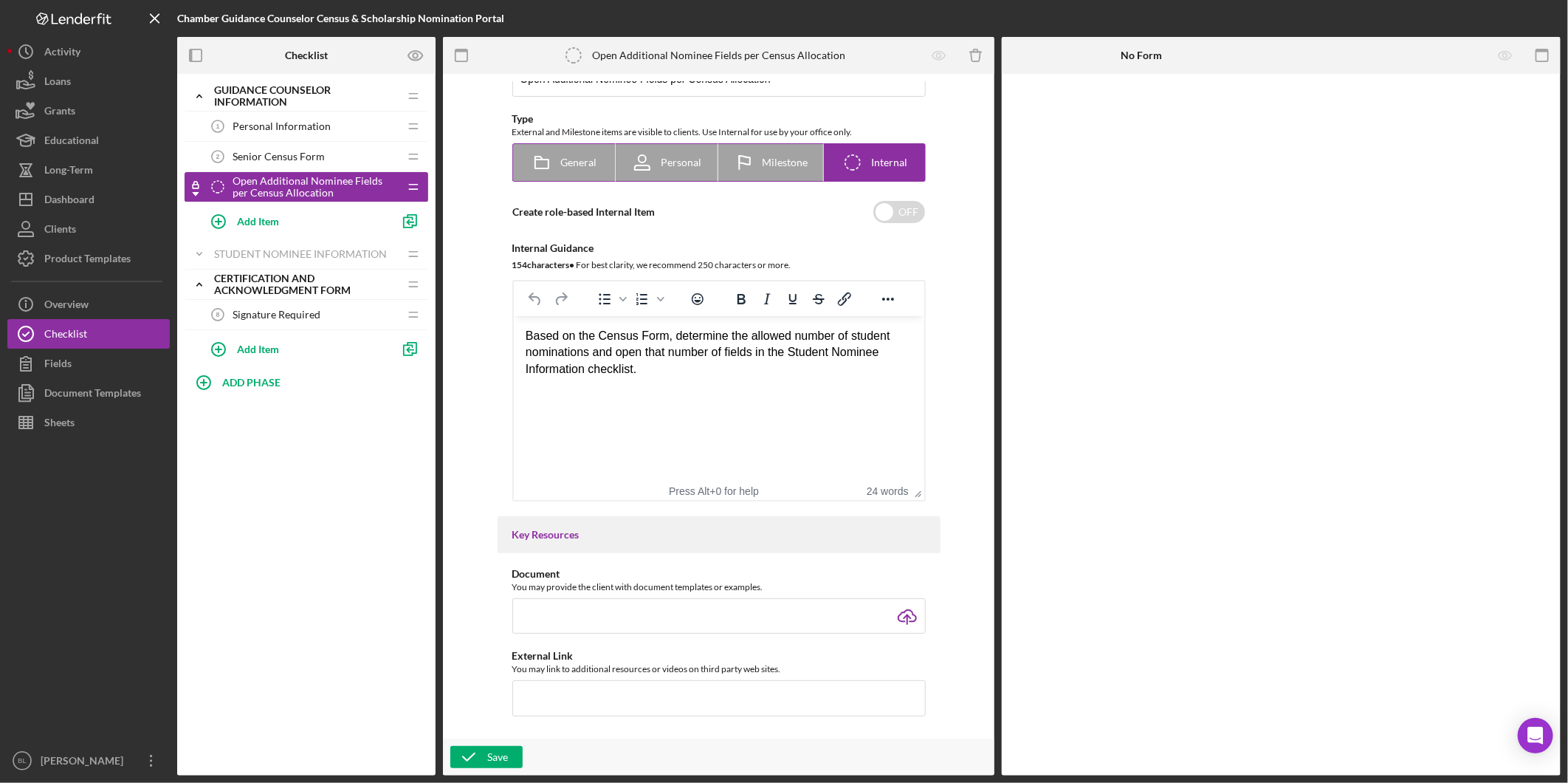
click at [793, 171] on div "Milestone" at bounding box center [770, 162] width 75 height 37
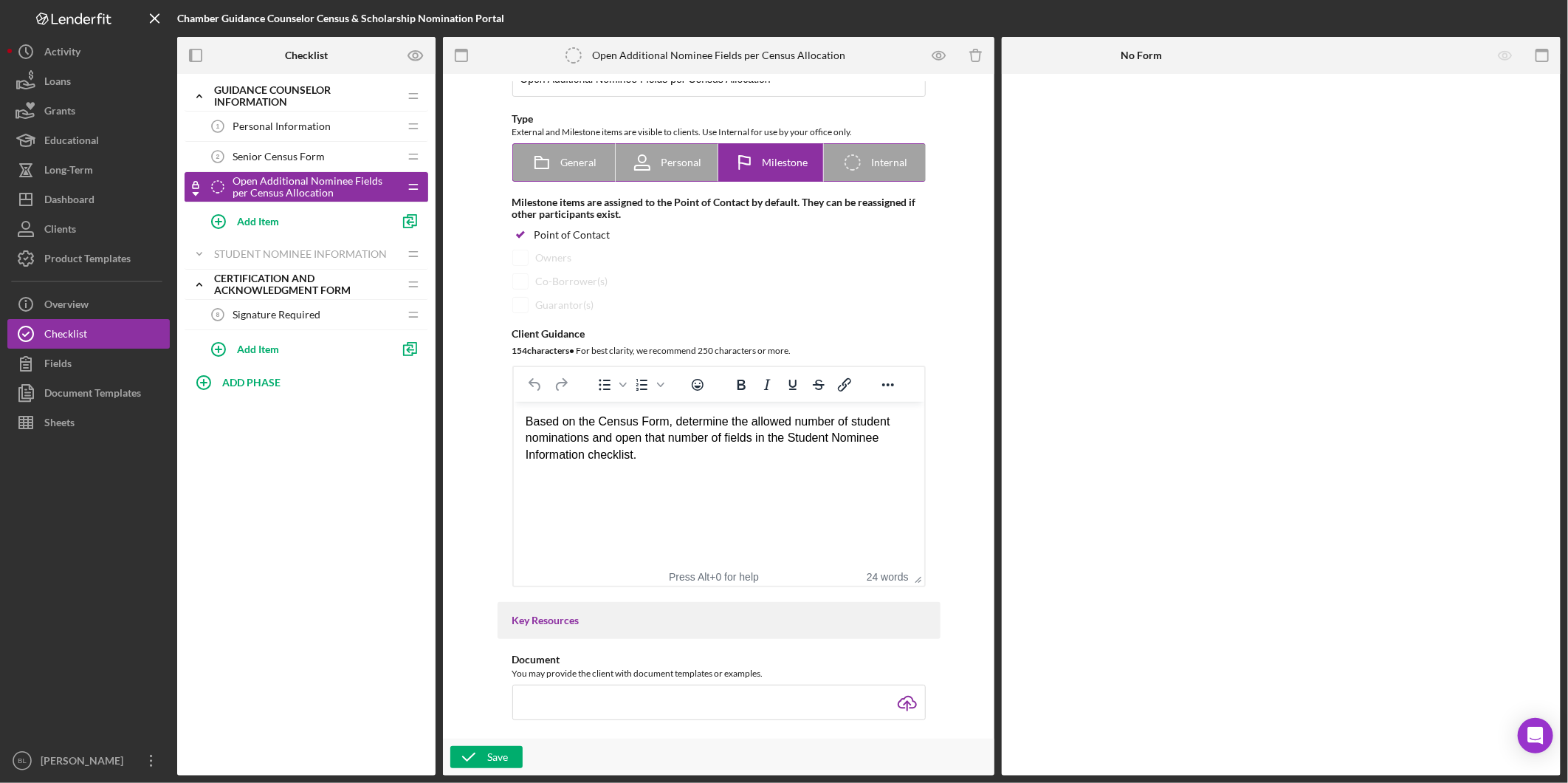
click at [857, 171] on icon "Icon/Checklist Item Internal" at bounding box center [852, 162] width 37 height 37
radio input "false"
radio input "true"
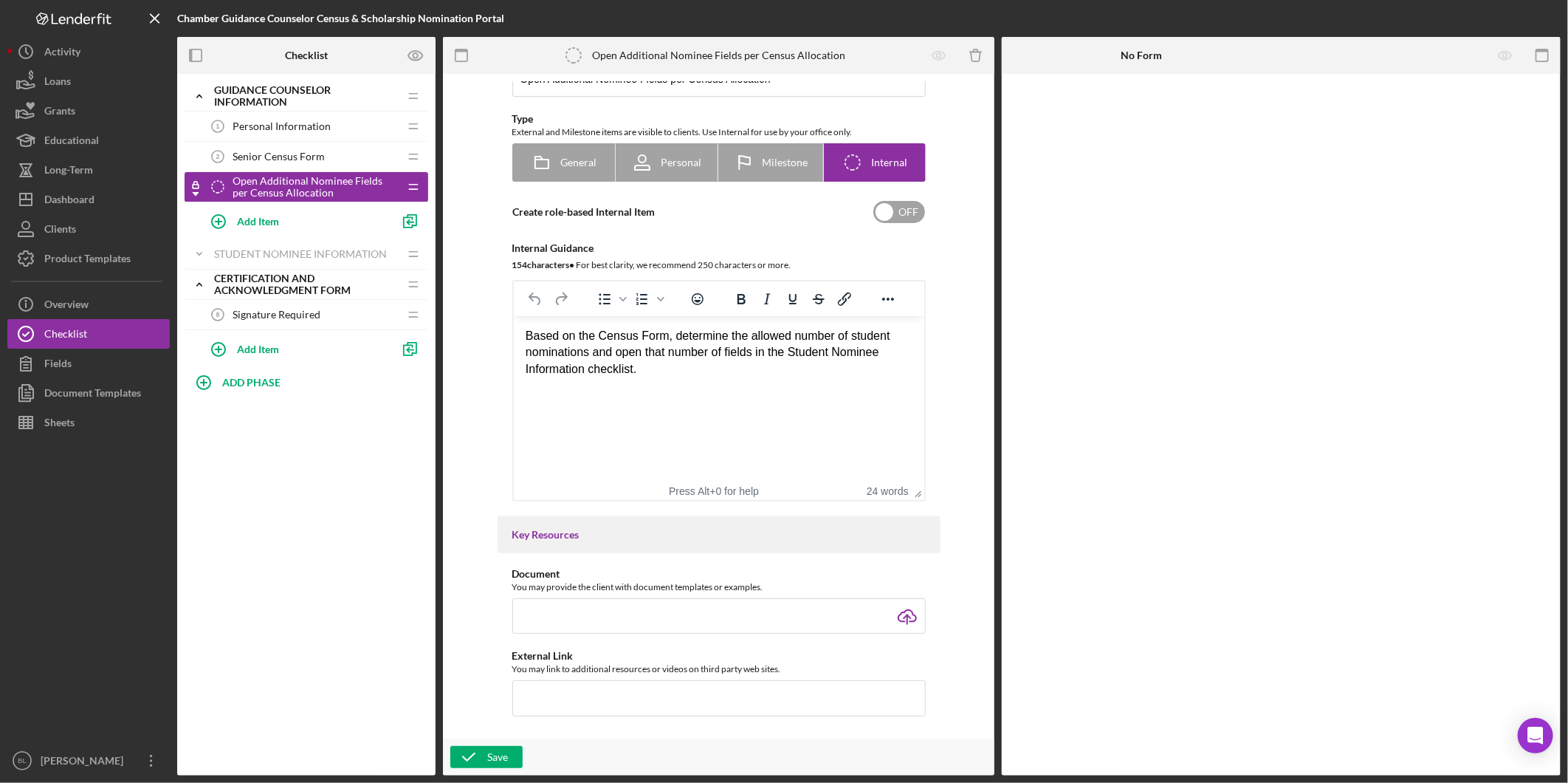
click at [914, 217] on input "checkbox" at bounding box center [899, 212] width 52 height 23
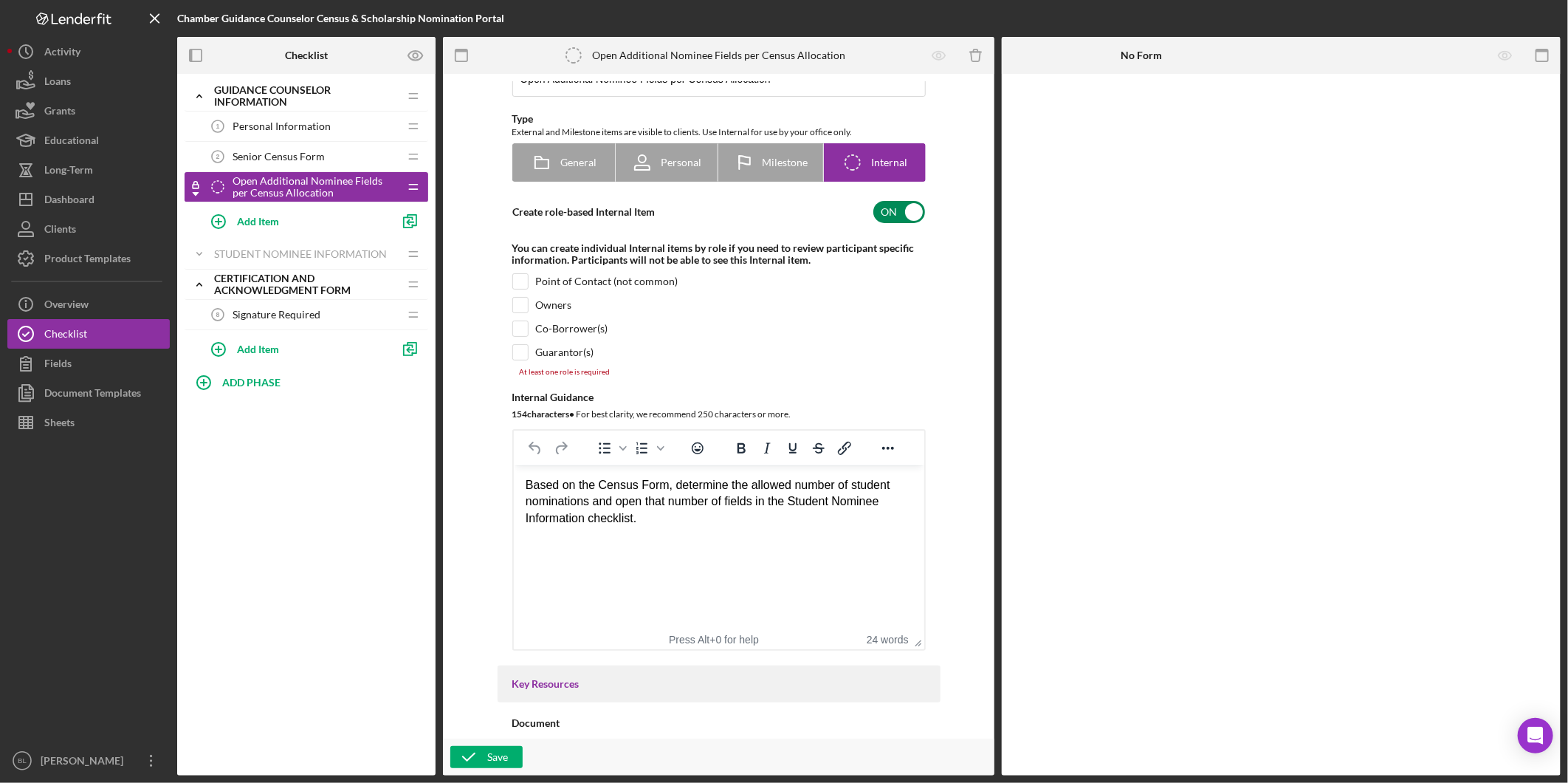
click at [890, 217] on input "checkbox" at bounding box center [899, 212] width 52 height 23
checkbox input "false"
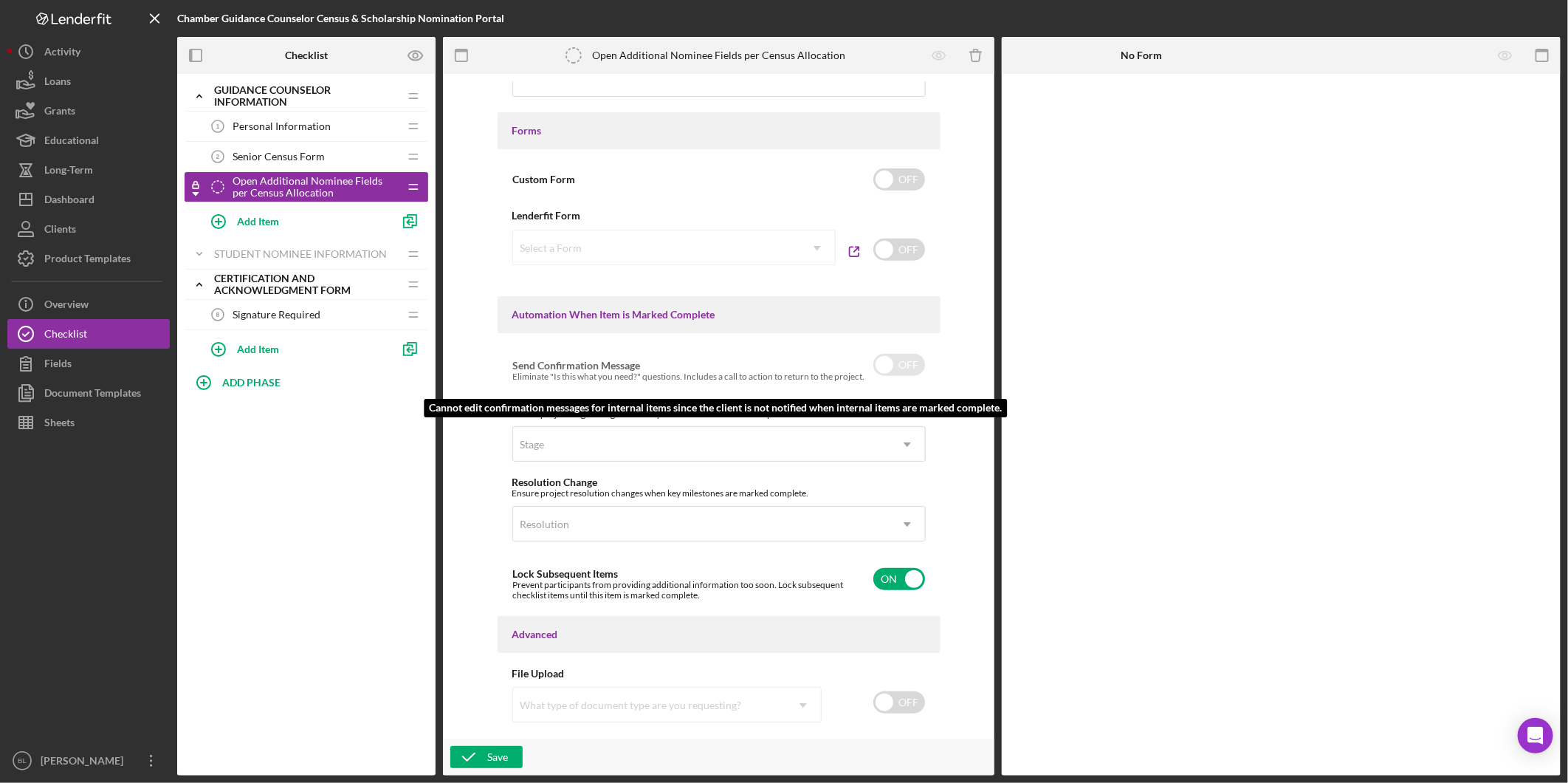
scroll to position [710, 0]
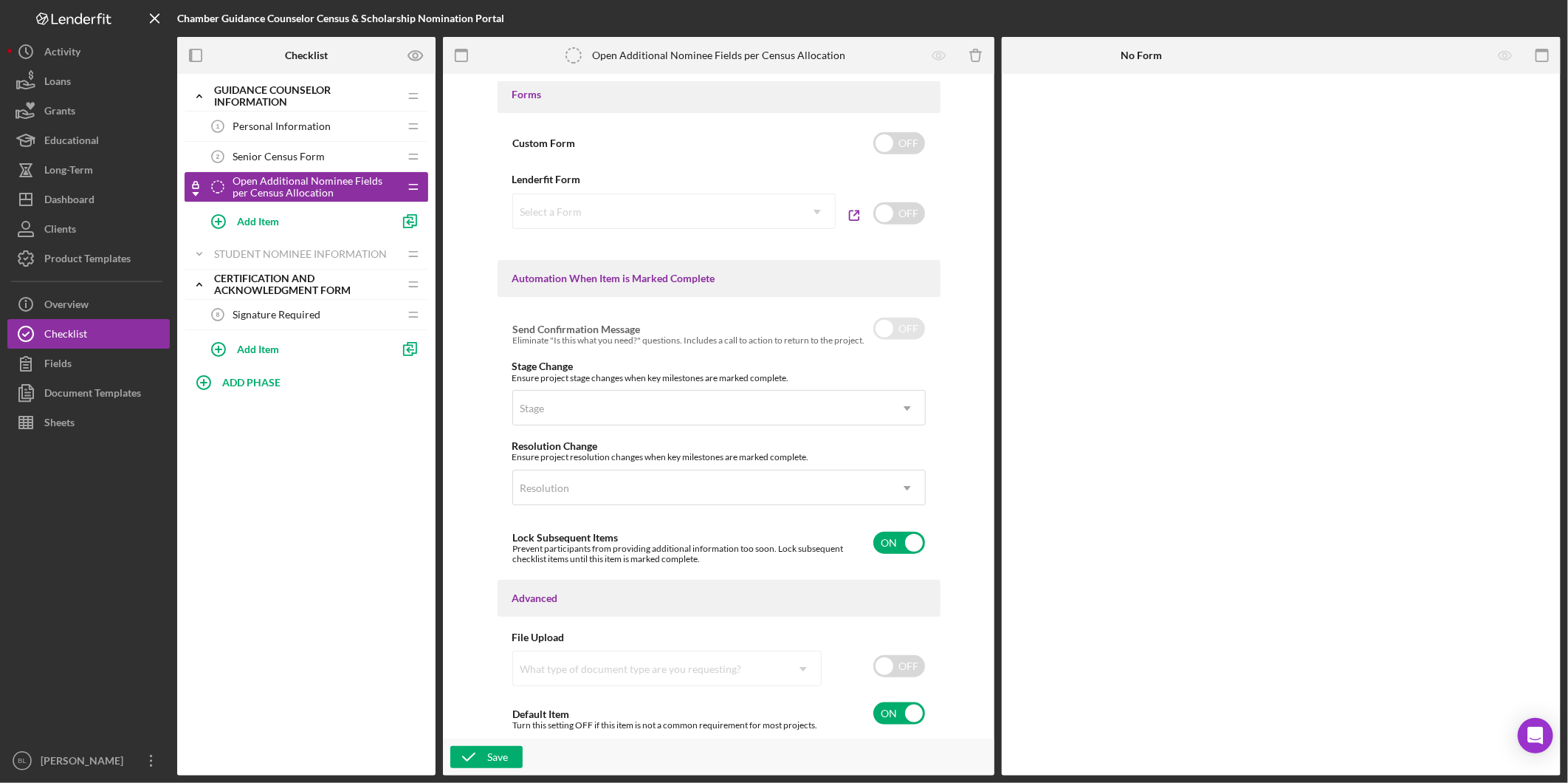
click at [467, 769] on div "Save" at bounding box center [718, 756] width 552 height 37
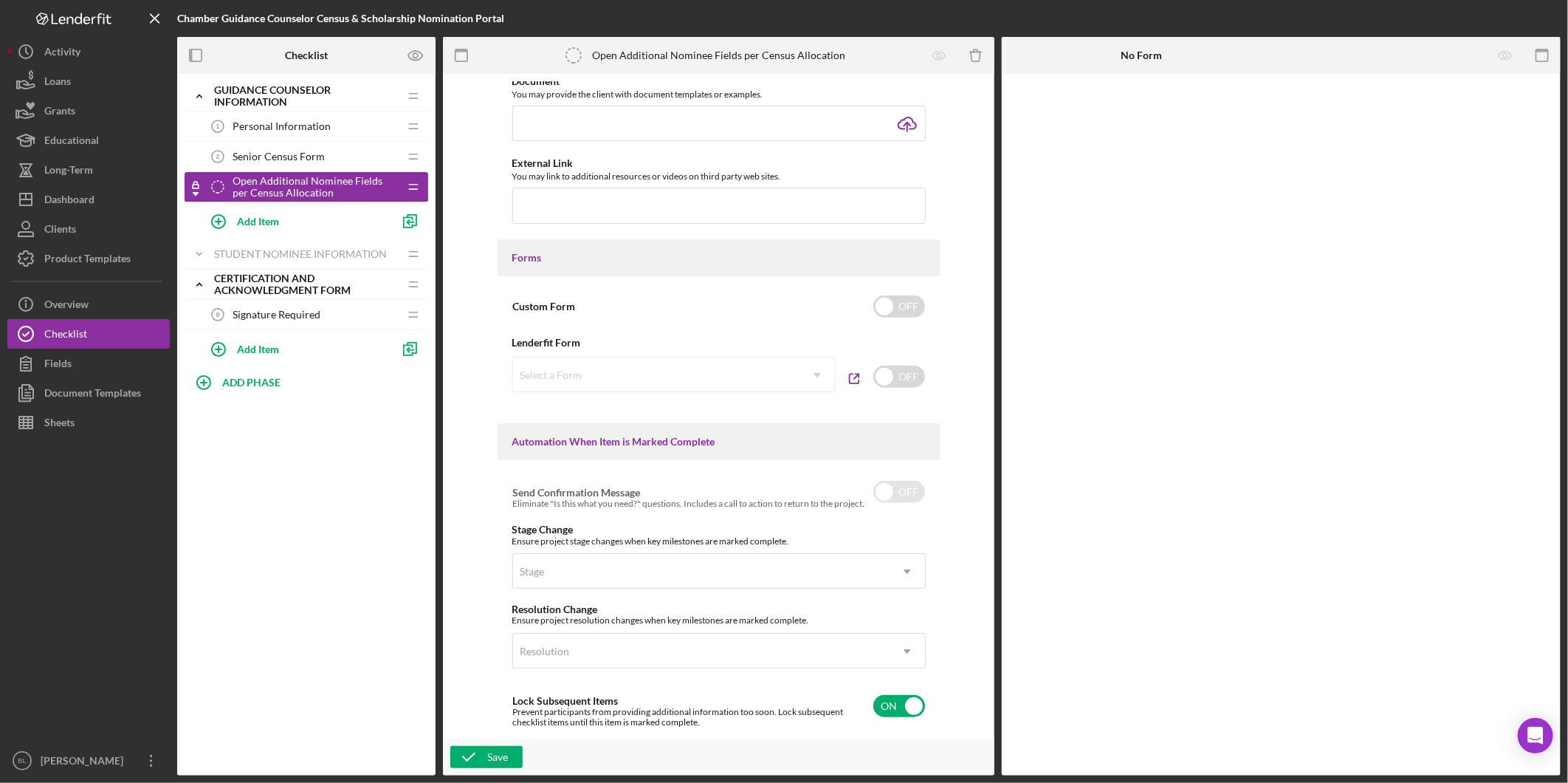
scroll to position [0, 0]
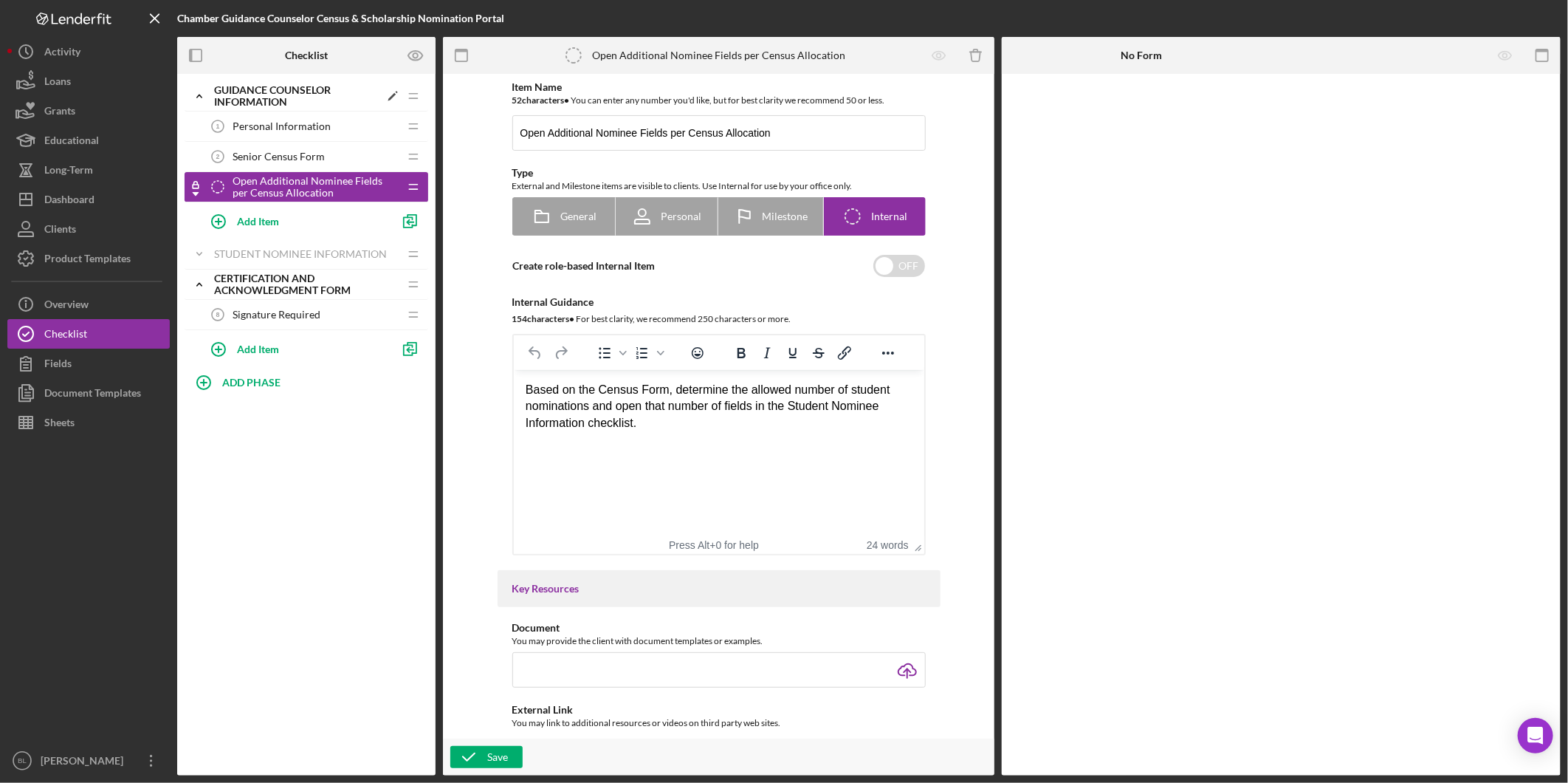
click at [201, 92] on icon "Icon/Expander" at bounding box center [199, 96] width 29 height 29
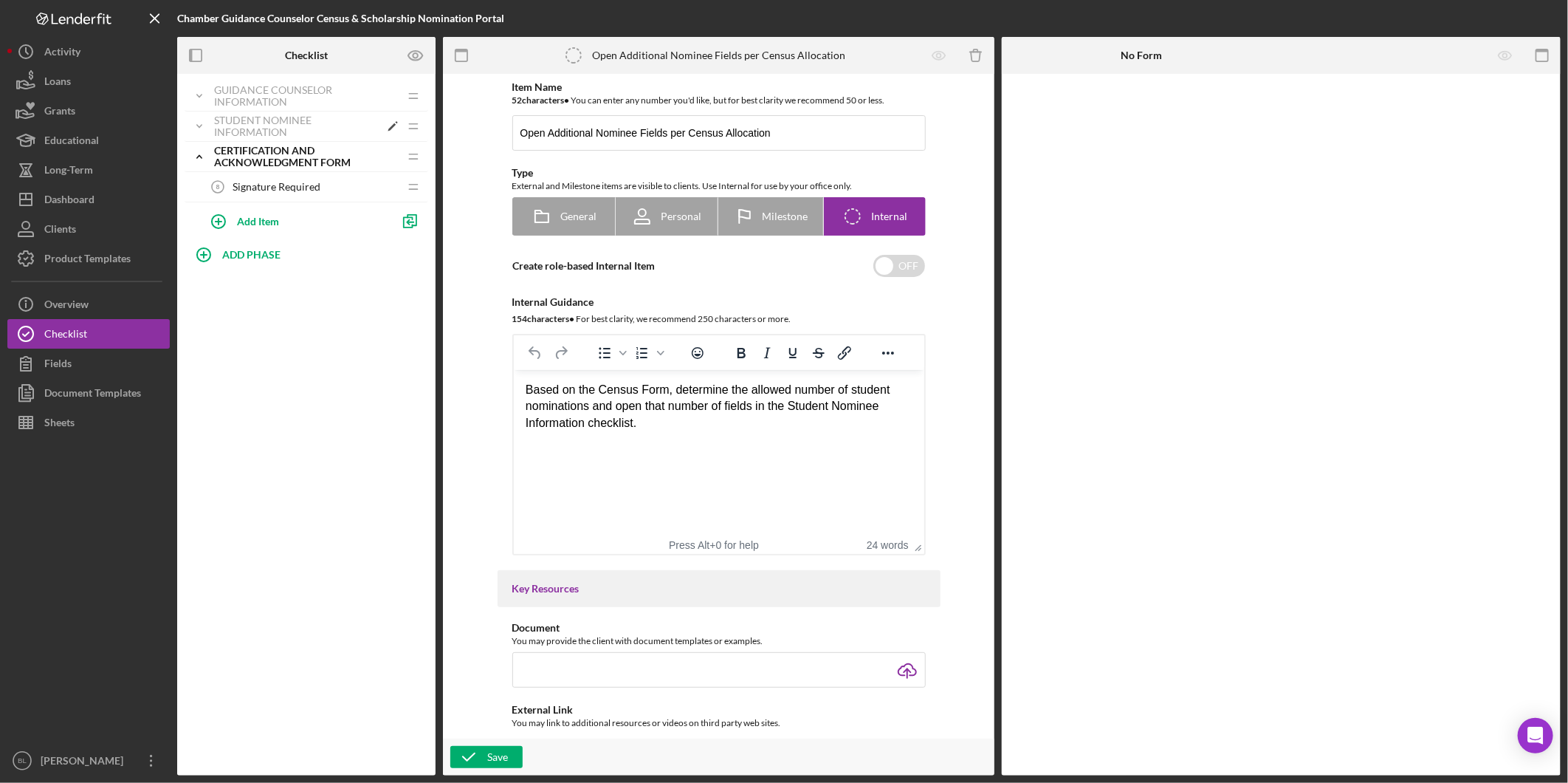
click at [203, 132] on icon "Icon/Expander" at bounding box center [199, 126] width 29 height 29
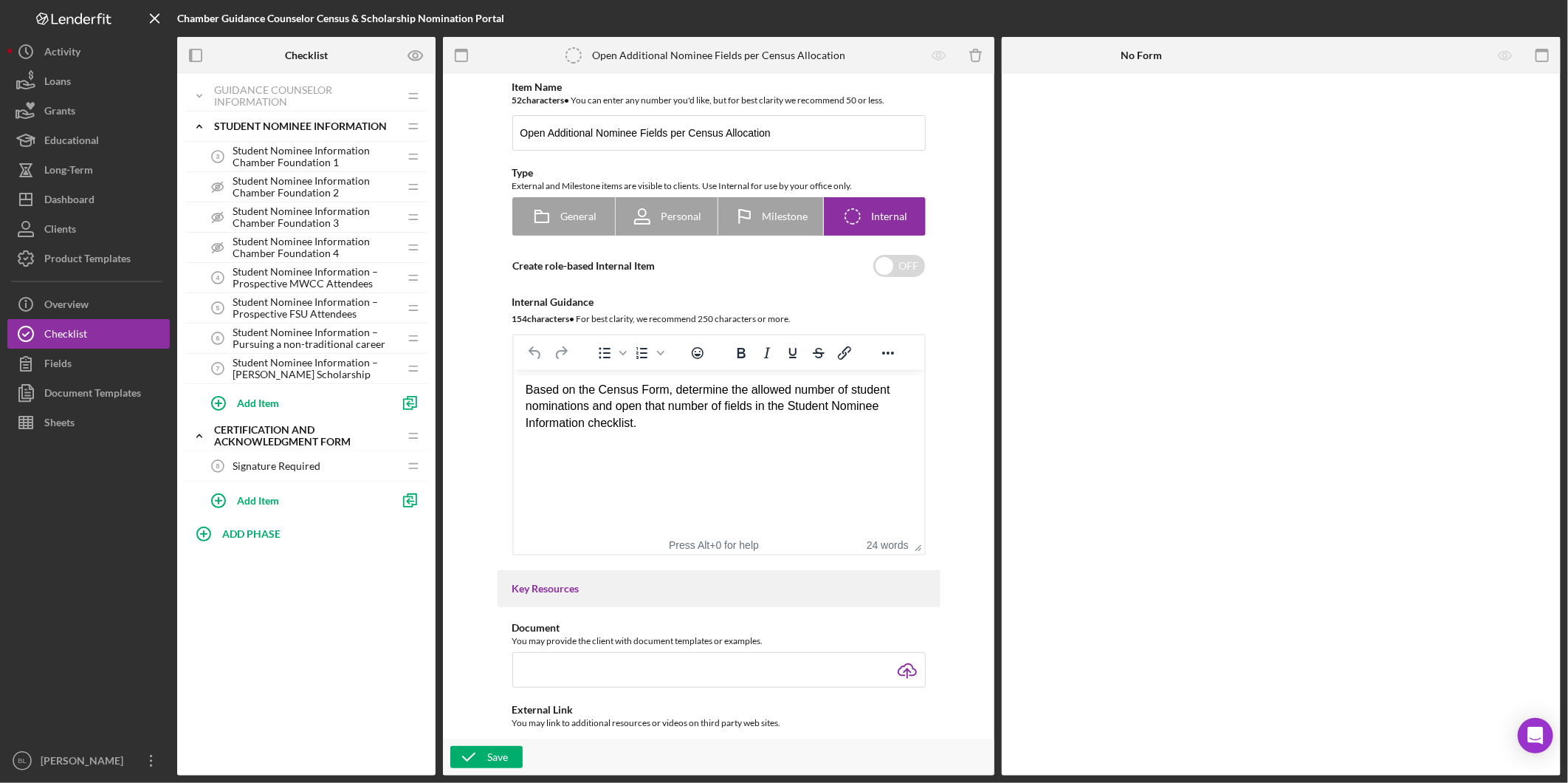
click at [273, 283] on span "Student Nominee Information – Prospective MWCC Attendees" at bounding box center [316, 277] width 166 height 23
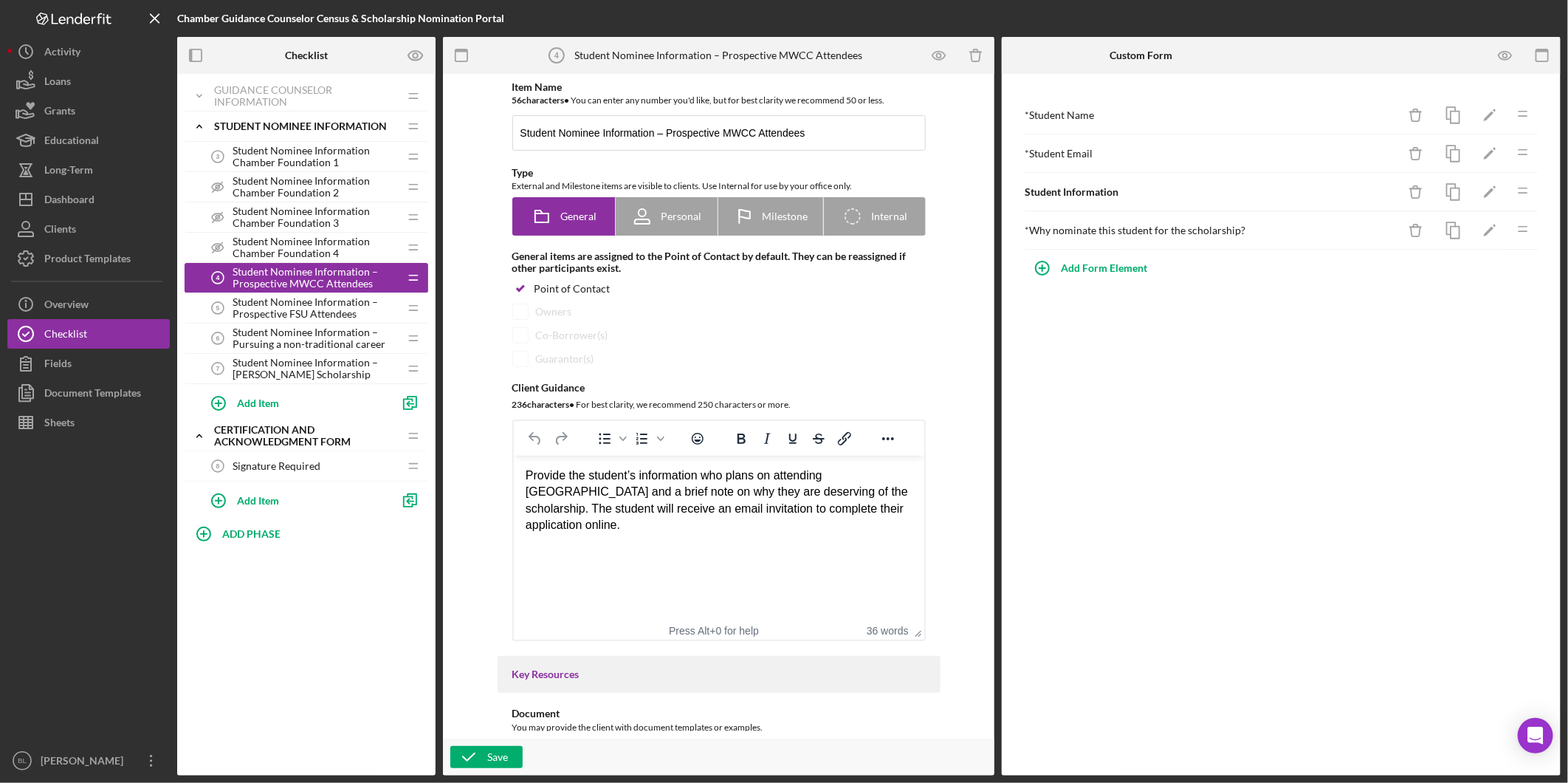
click at [1522, 194] on icon "Icon/Drag" at bounding box center [1523, 191] width 29 height 29
click at [1446, 424] on div "Student Information Icon/Delete Icon/Edit Icon/Drag * Student Name Icon/Delete …" at bounding box center [1281, 424] width 559 height 702
click at [1508, 49] on icon "button" at bounding box center [1506, 55] width 33 height 33
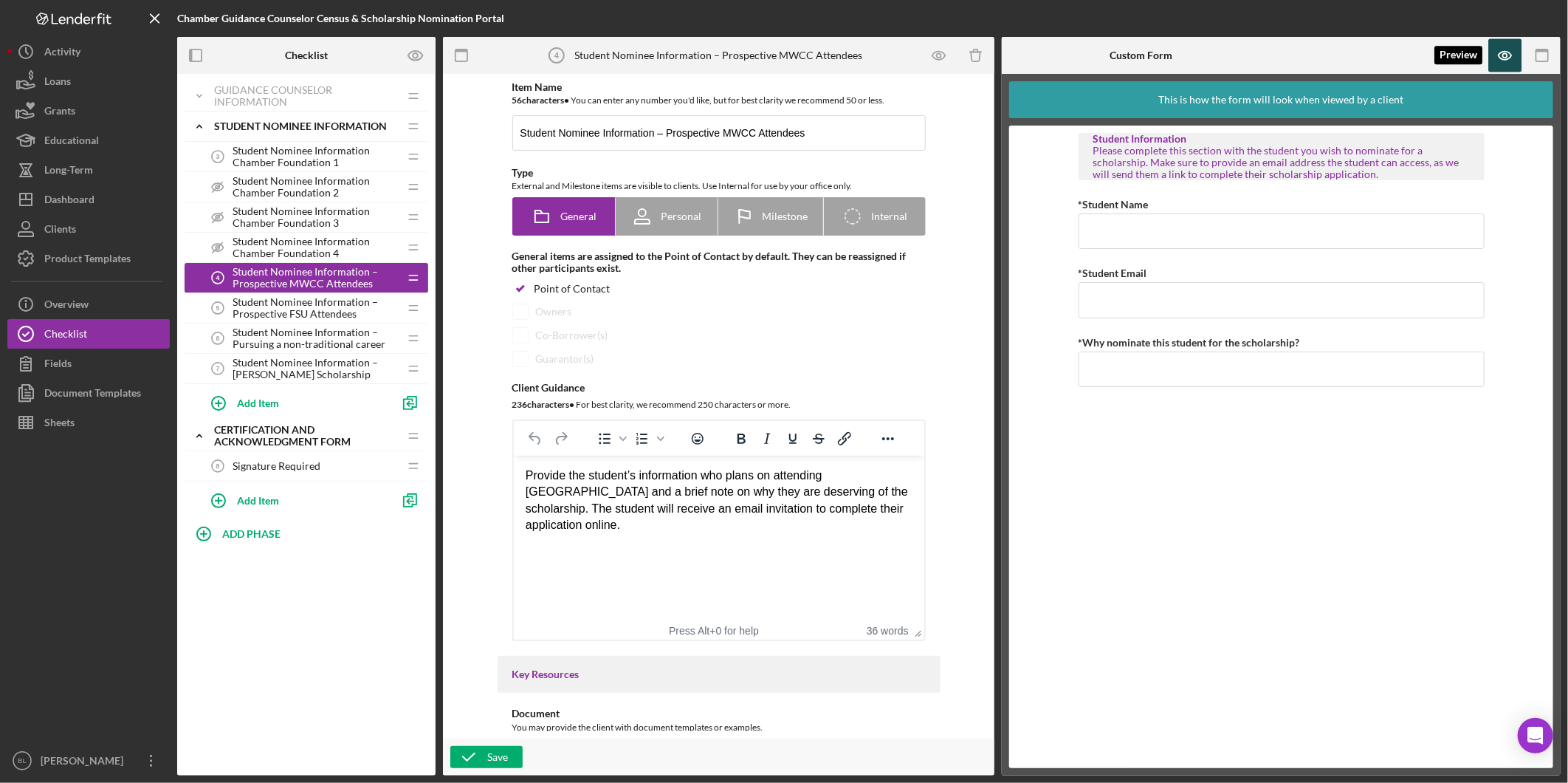
click at [1508, 50] on icon "button" at bounding box center [1506, 55] width 33 height 33
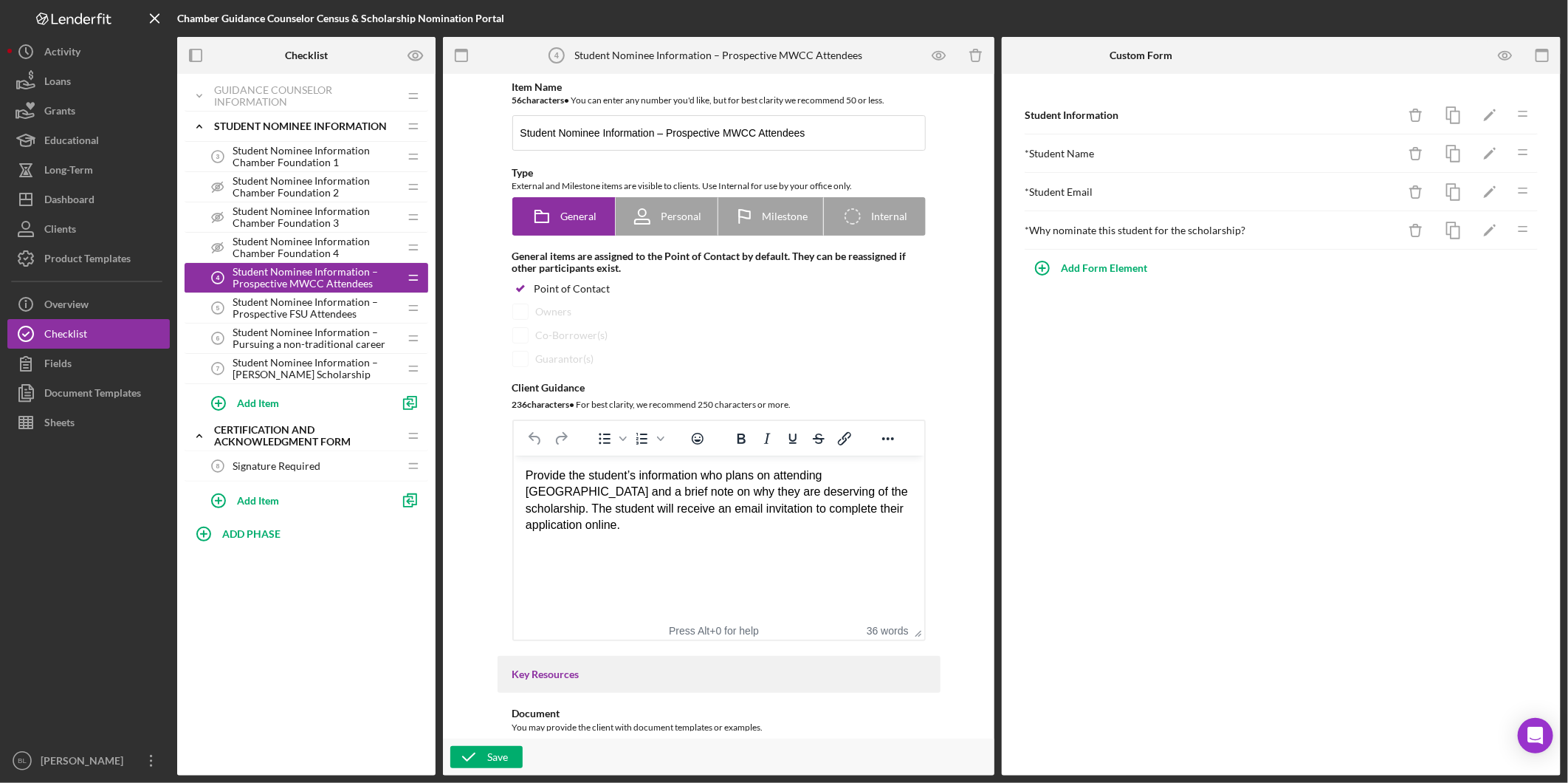
drag, startPoint x: 310, startPoint y: 304, endPoint x: 442, endPoint y: 327, distance: 134.0
click at [308, 305] on span "Student Nominee Information – Prospective FSU Attendees" at bounding box center [316, 307] width 166 height 23
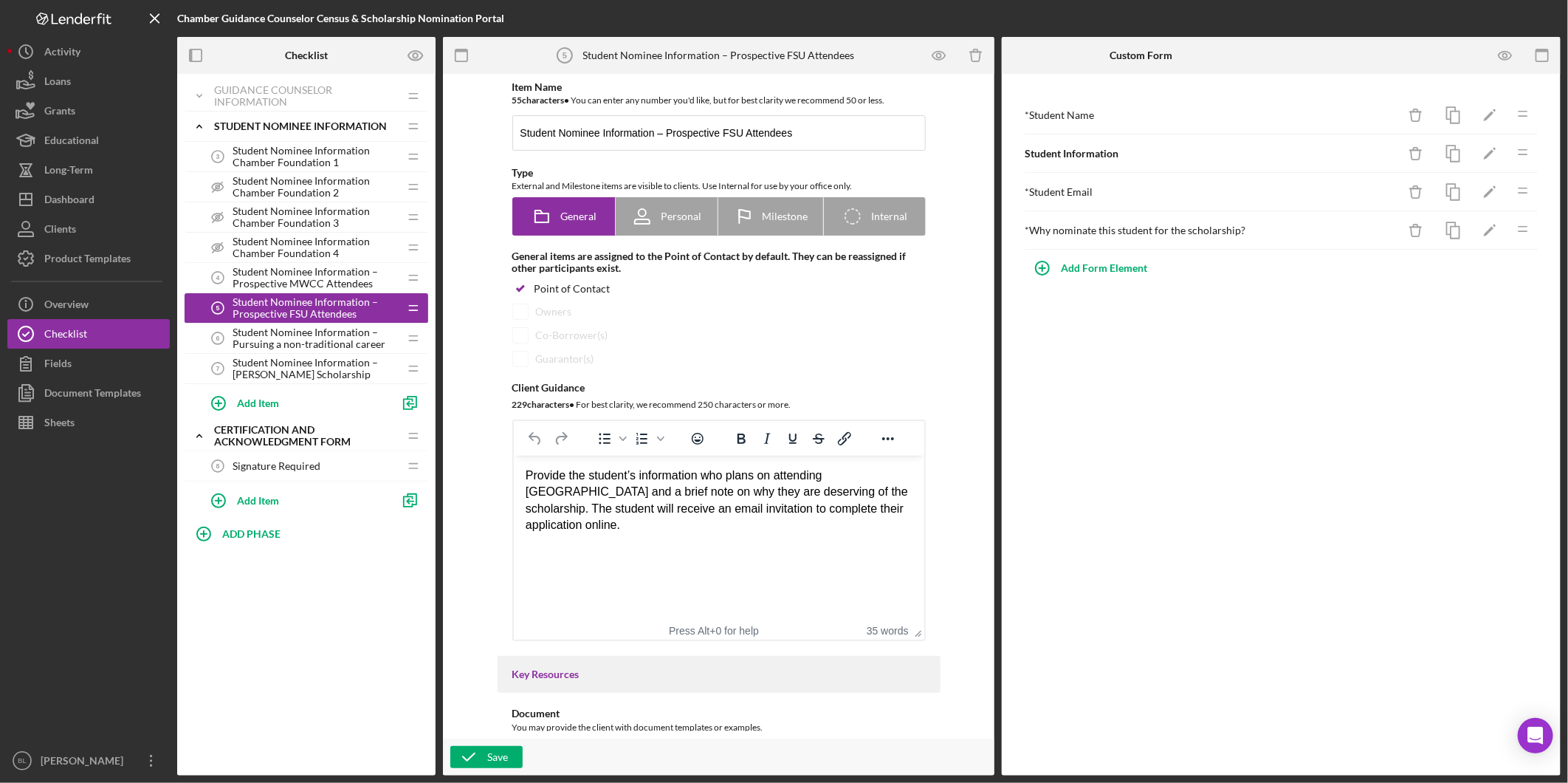
click at [1527, 158] on icon "Icon/Drag" at bounding box center [1523, 152] width 29 height 29
drag, startPoint x: 1478, startPoint y: 436, endPoint x: 1208, endPoint y: 392, distance: 273.6
click at [1478, 437] on div "Student Information Icon/Delete Icon/Edit Icon/Drag * Student Name Icon/Delete …" at bounding box center [1281, 424] width 559 height 702
drag, startPoint x: 355, startPoint y: 340, endPoint x: 409, endPoint y: 342, distance: 54.0
click at [355, 340] on span "Student Nominee Information – Pursuing a non-traditional career" at bounding box center [316, 338] width 166 height 23
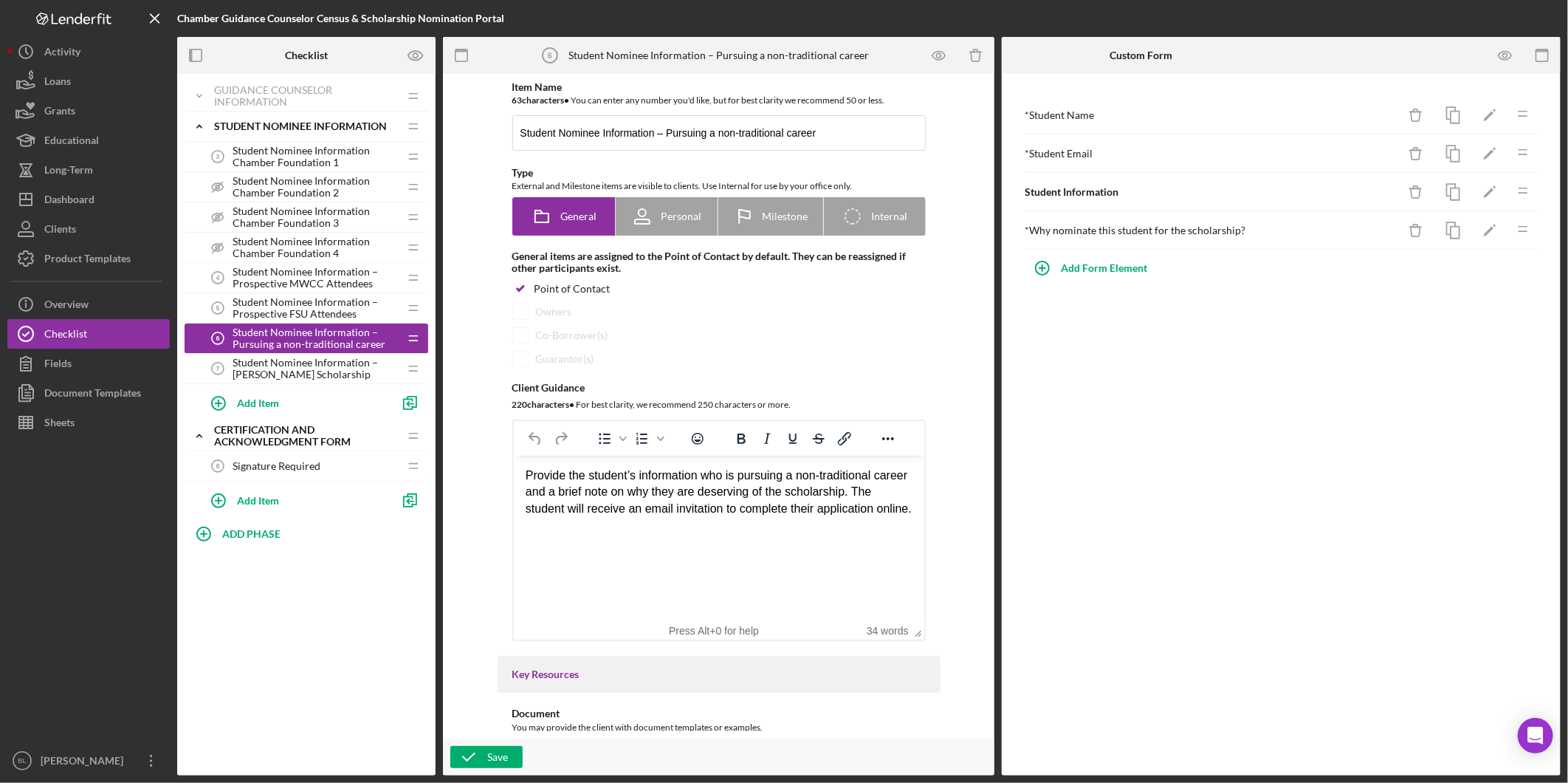
click at [1533, 197] on icon "Icon/Drag" at bounding box center [1523, 191] width 29 height 29
click at [1511, 61] on icon "button" at bounding box center [1506, 55] width 33 height 33
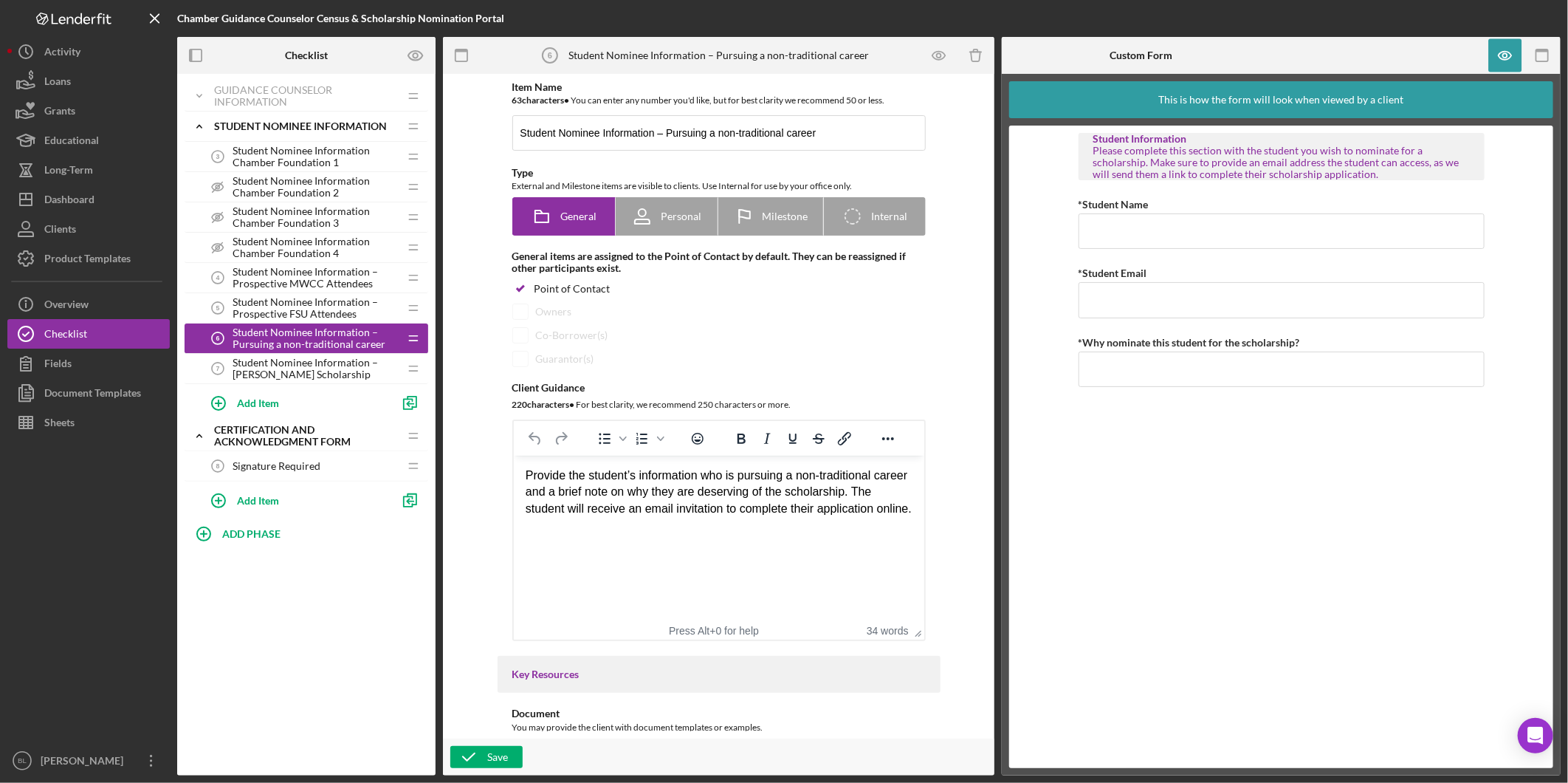
drag, startPoint x: 279, startPoint y: 365, endPoint x: 294, endPoint y: 369, distance: 15.5
click at [281, 365] on span "Student Nominee Information – McKeehan Scholarship" at bounding box center [316, 368] width 166 height 23
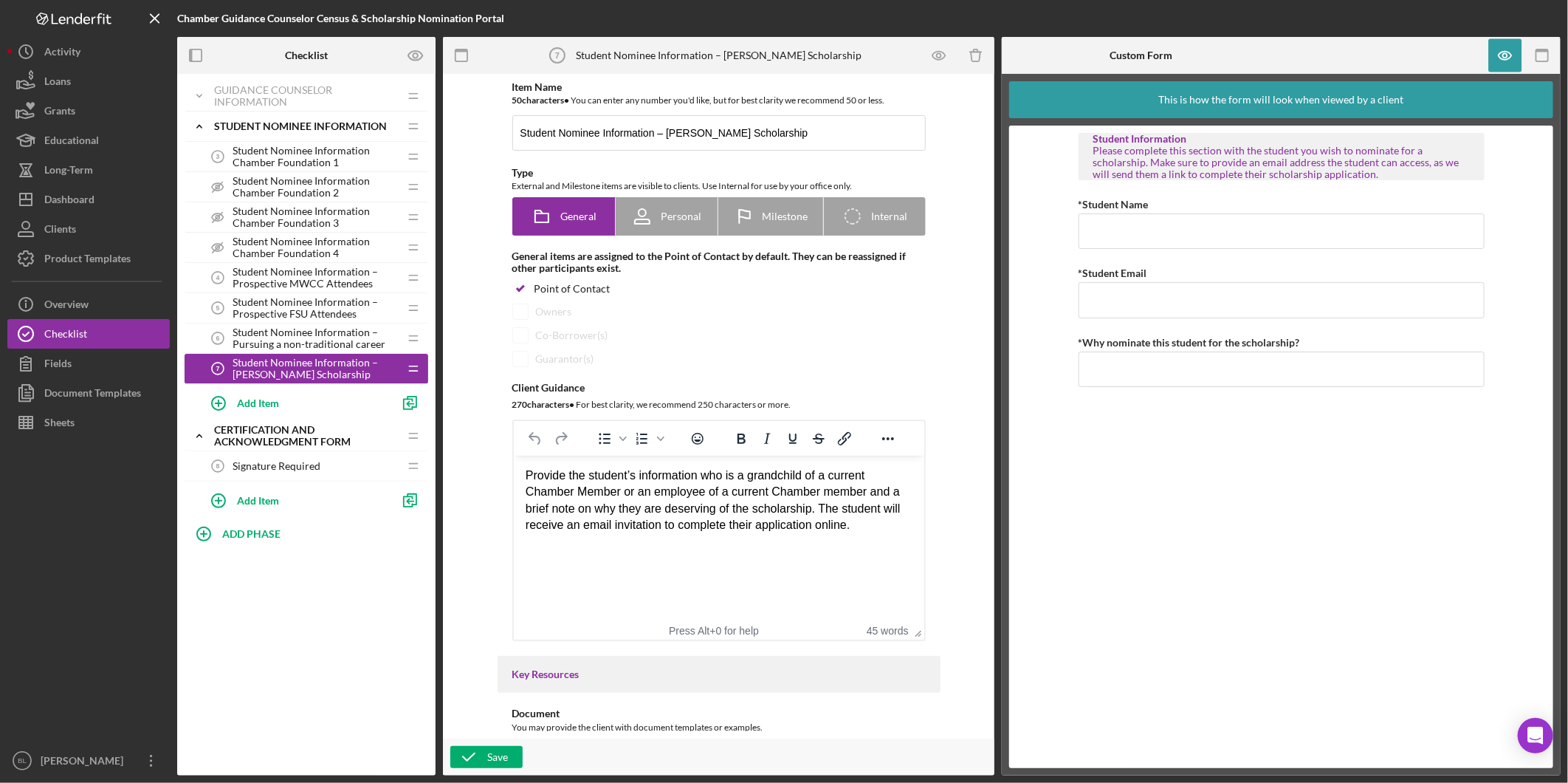
click at [266, 343] on span "Student Nominee Information – Pursuing a non-traditional career" at bounding box center [316, 338] width 166 height 23
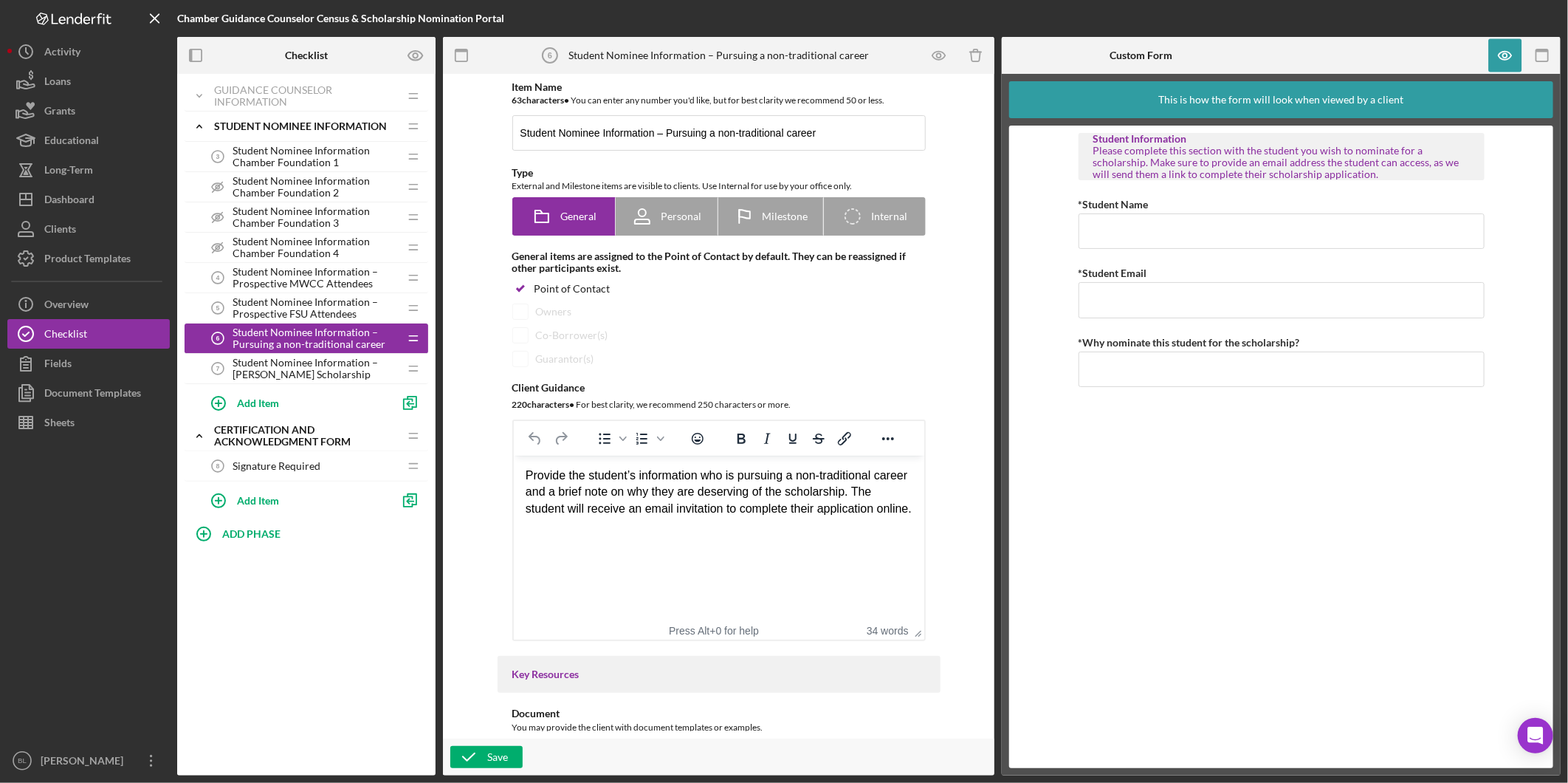
click at [278, 308] on span "Student Nominee Information – Prospective FSU Attendees" at bounding box center [316, 307] width 166 height 23
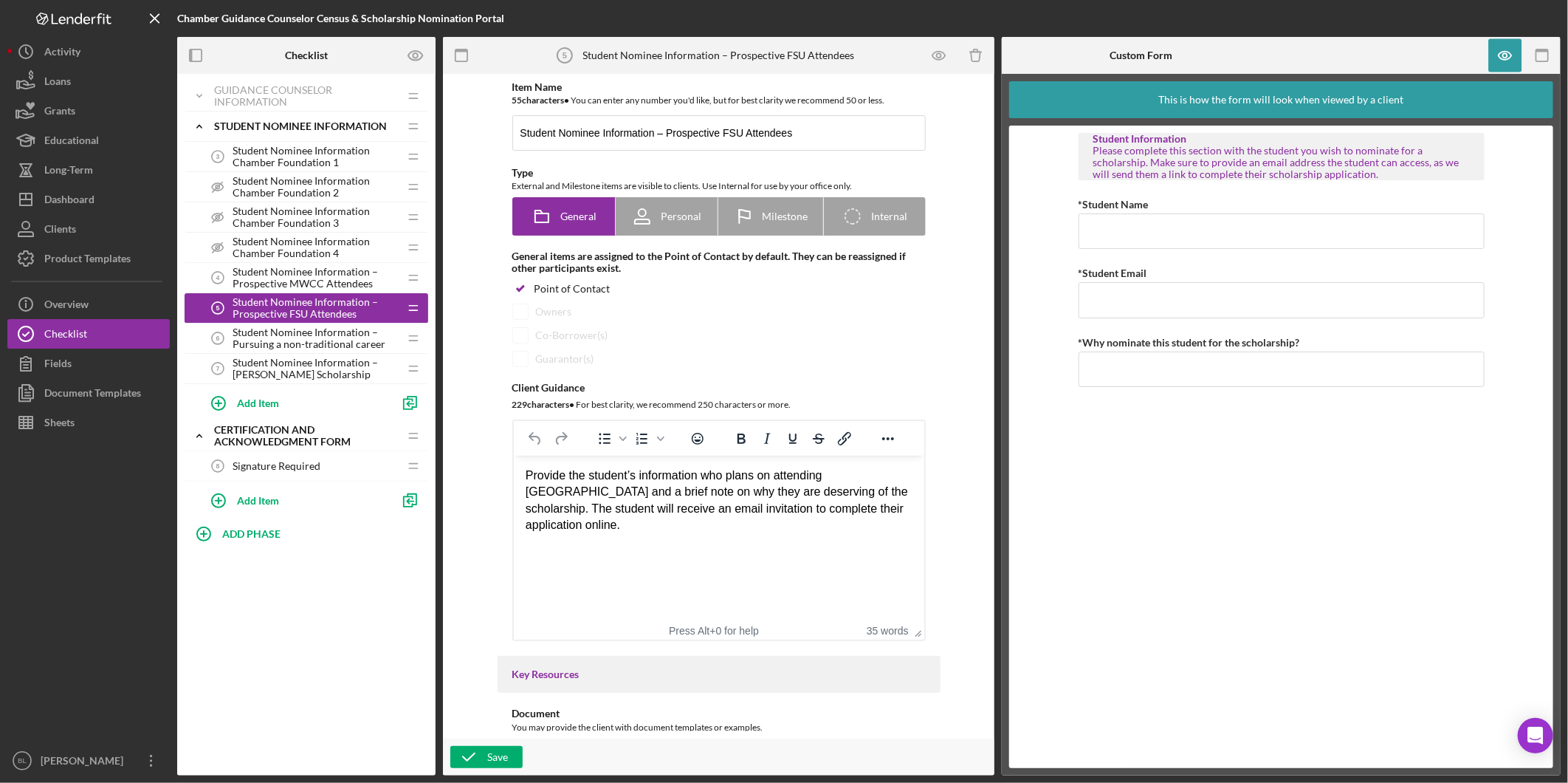
click at [281, 283] on span "Student Nominee Information – Prospective MWCC Attendees" at bounding box center [316, 277] width 166 height 23
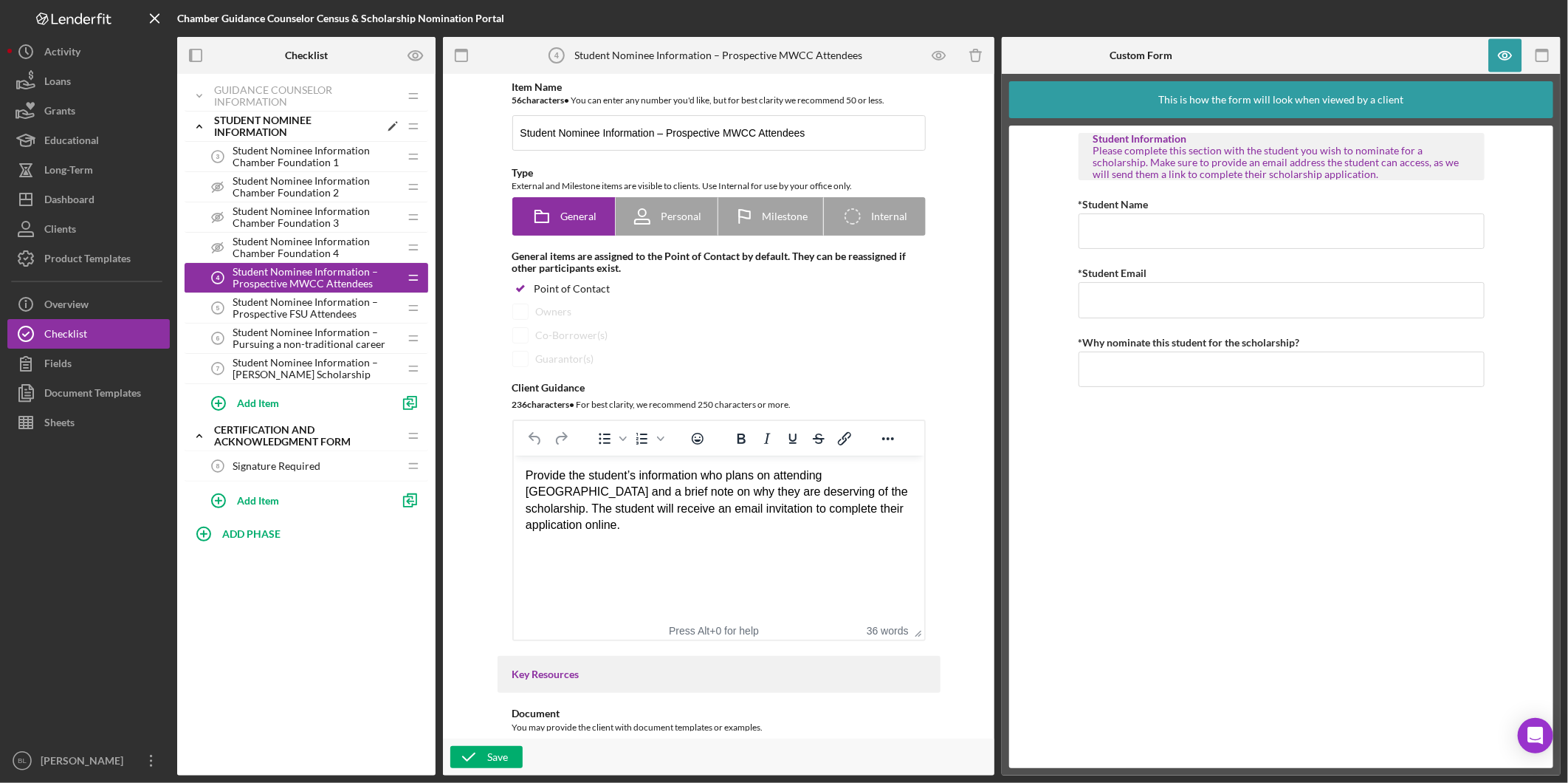
click at [196, 123] on icon "Icon/Expander" at bounding box center [199, 126] width 29 height 29
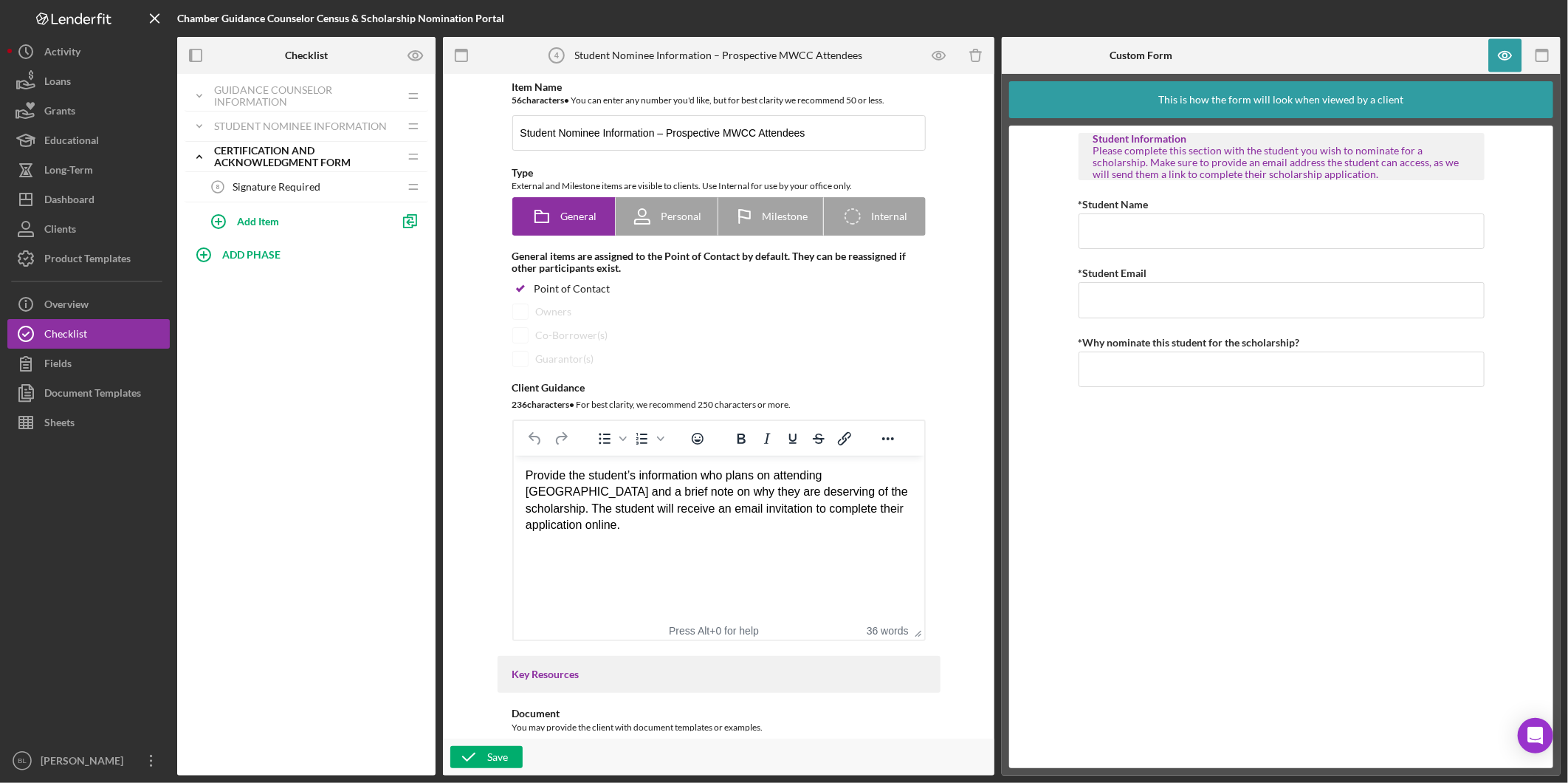
click at [282, 186] on span "Signature Required" at bounding box center [276, 187] width 87 height 12
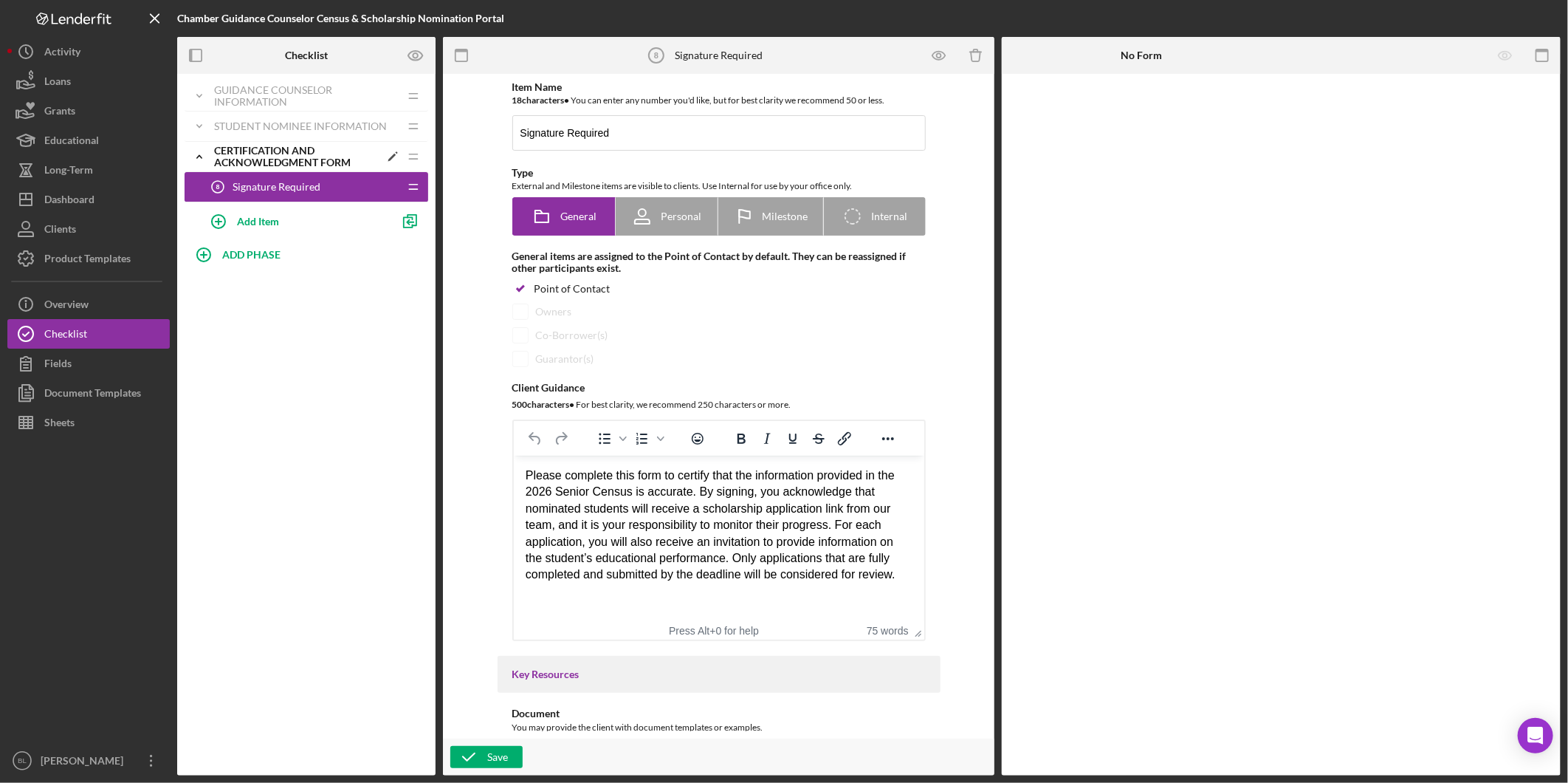
click at [287, 158] on div "Certification and Acknowledgment Form" at bounding box center [296, 156] width 165 height 23
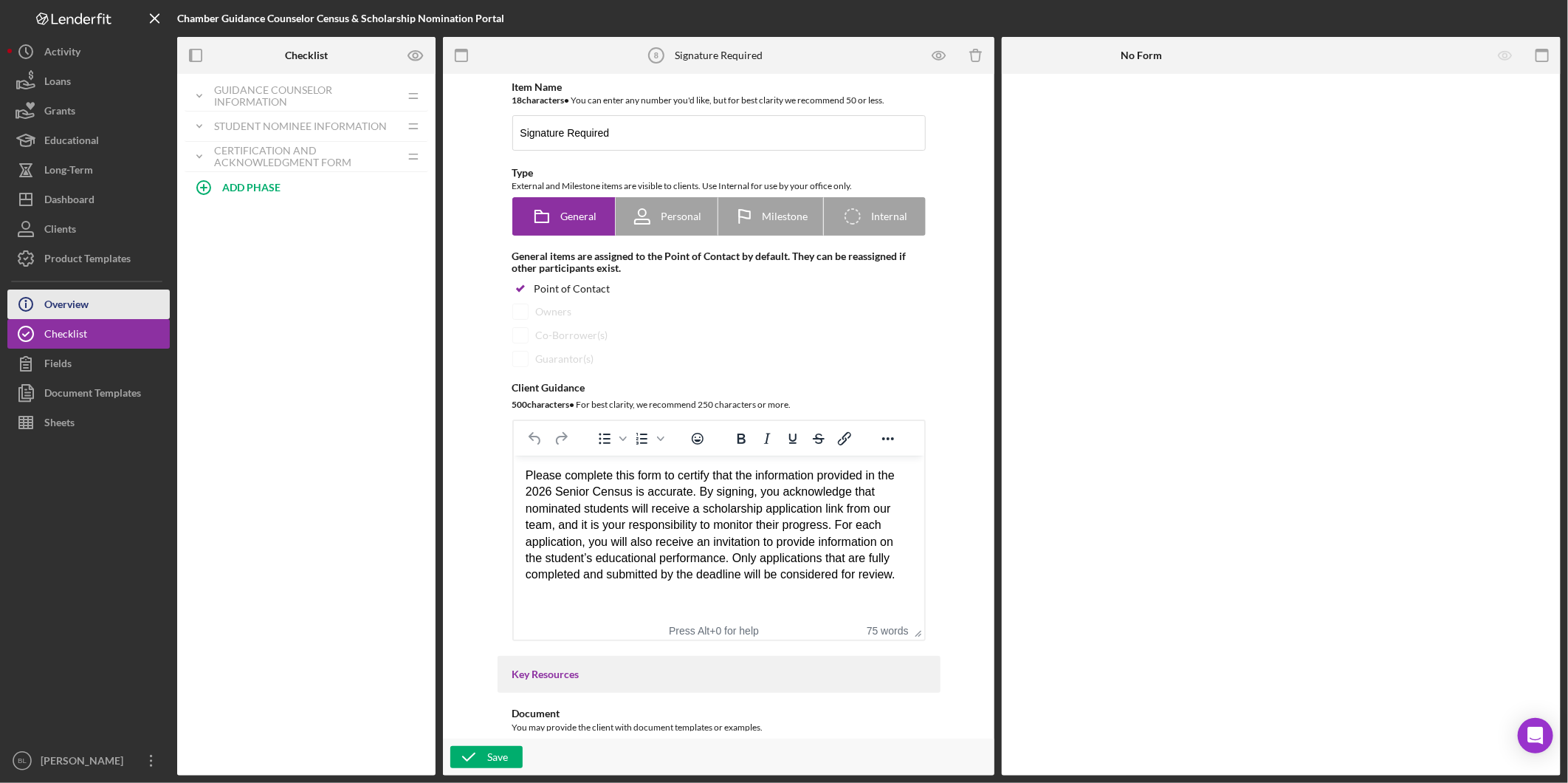
click at [79, 310] on div "Overview" at bounding box center [66, 306] width 44 height 33
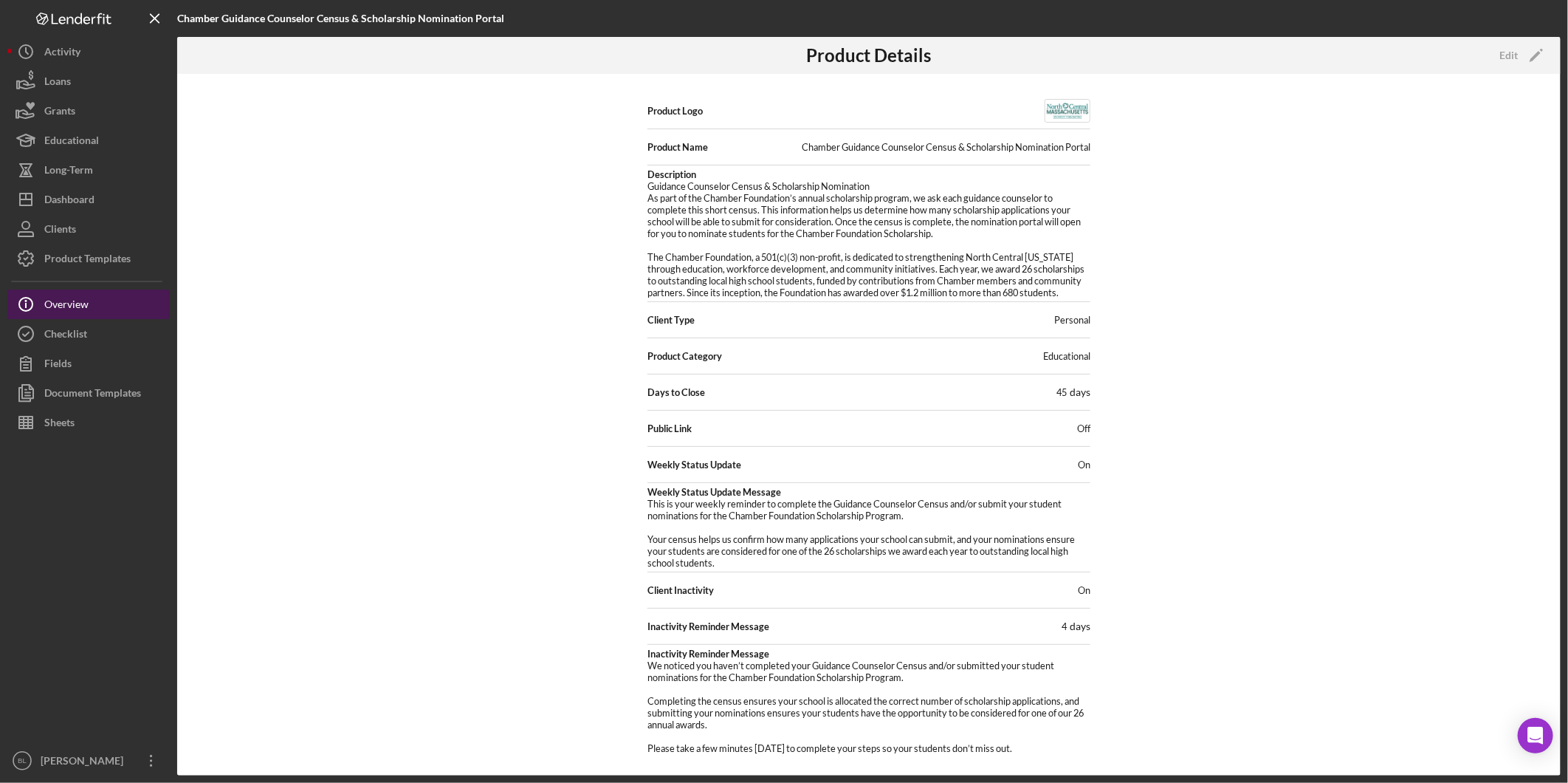
click at [126, 314] on button "Icon/Info Overview" at bounding box center [89, 304] width 163 height 29
click at [129, 328] on button "Checklist" at bounding box center [89, 333] width 163 height 29
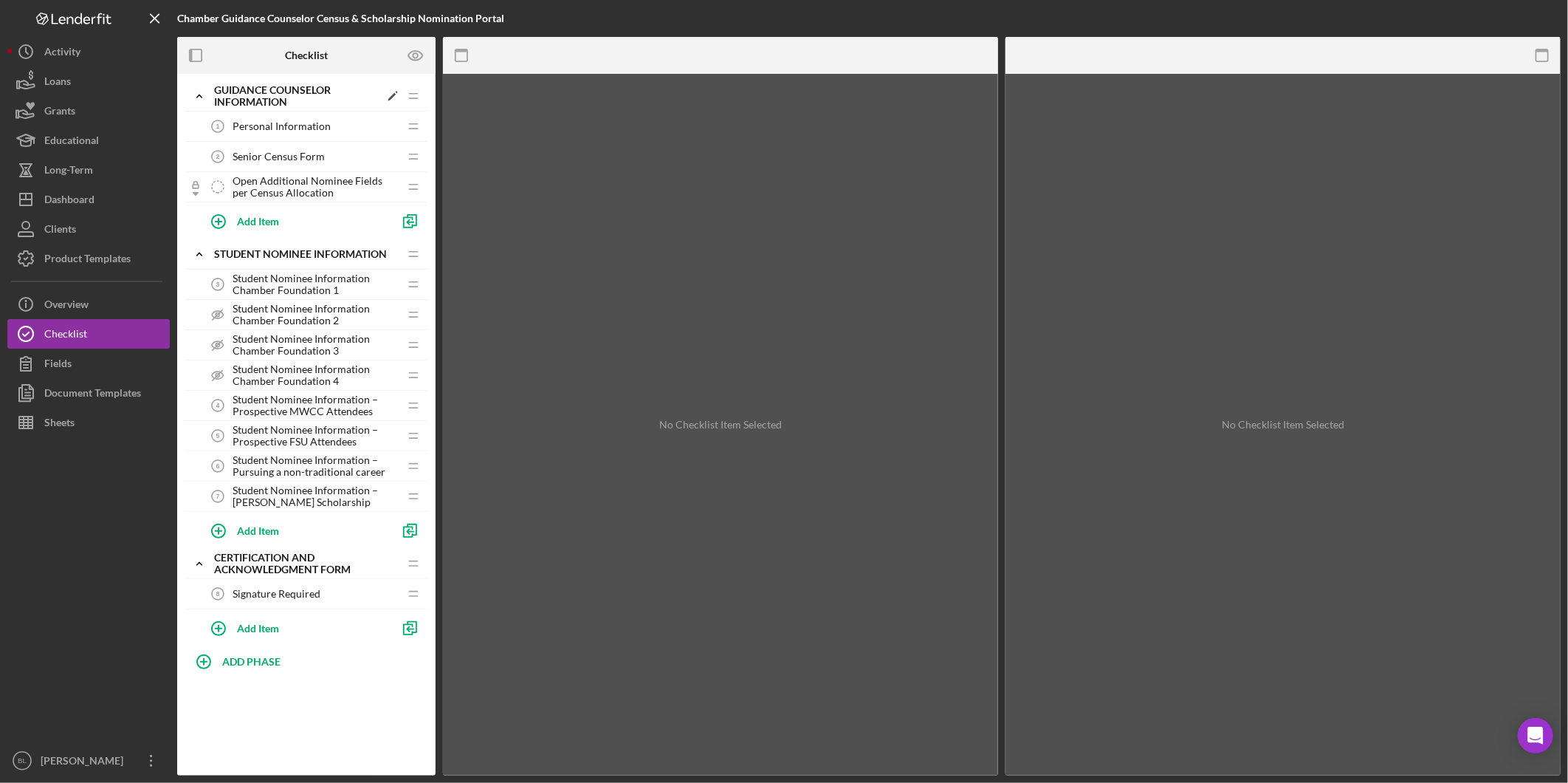
click at [203, 100] on icon "Icon/Expander" at bounding box center [199, 96] width 29 height 29
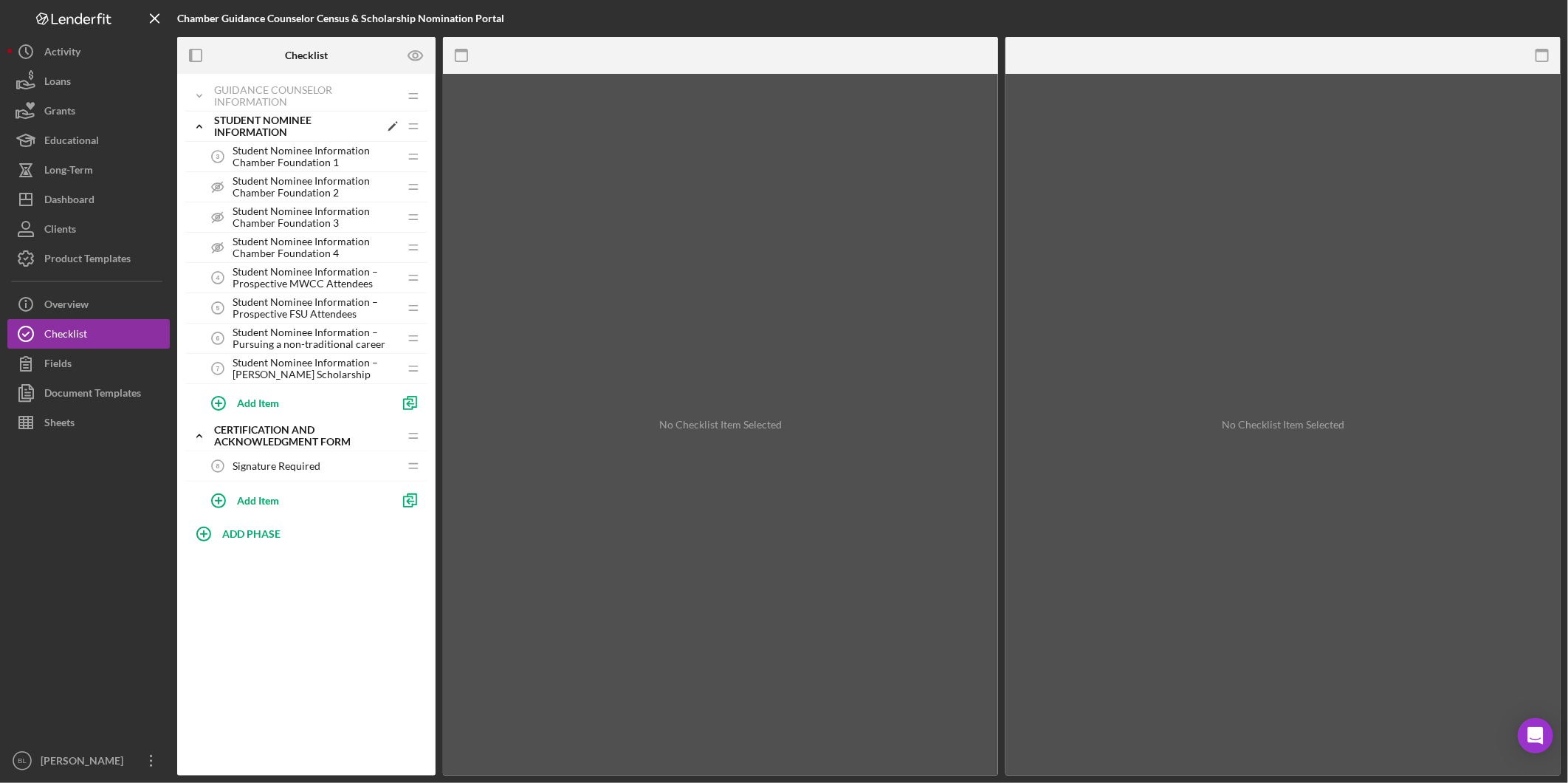
click at [203, 131] on icon "Icon/Expander" at bounding box center [199, 126] width 29 height 29
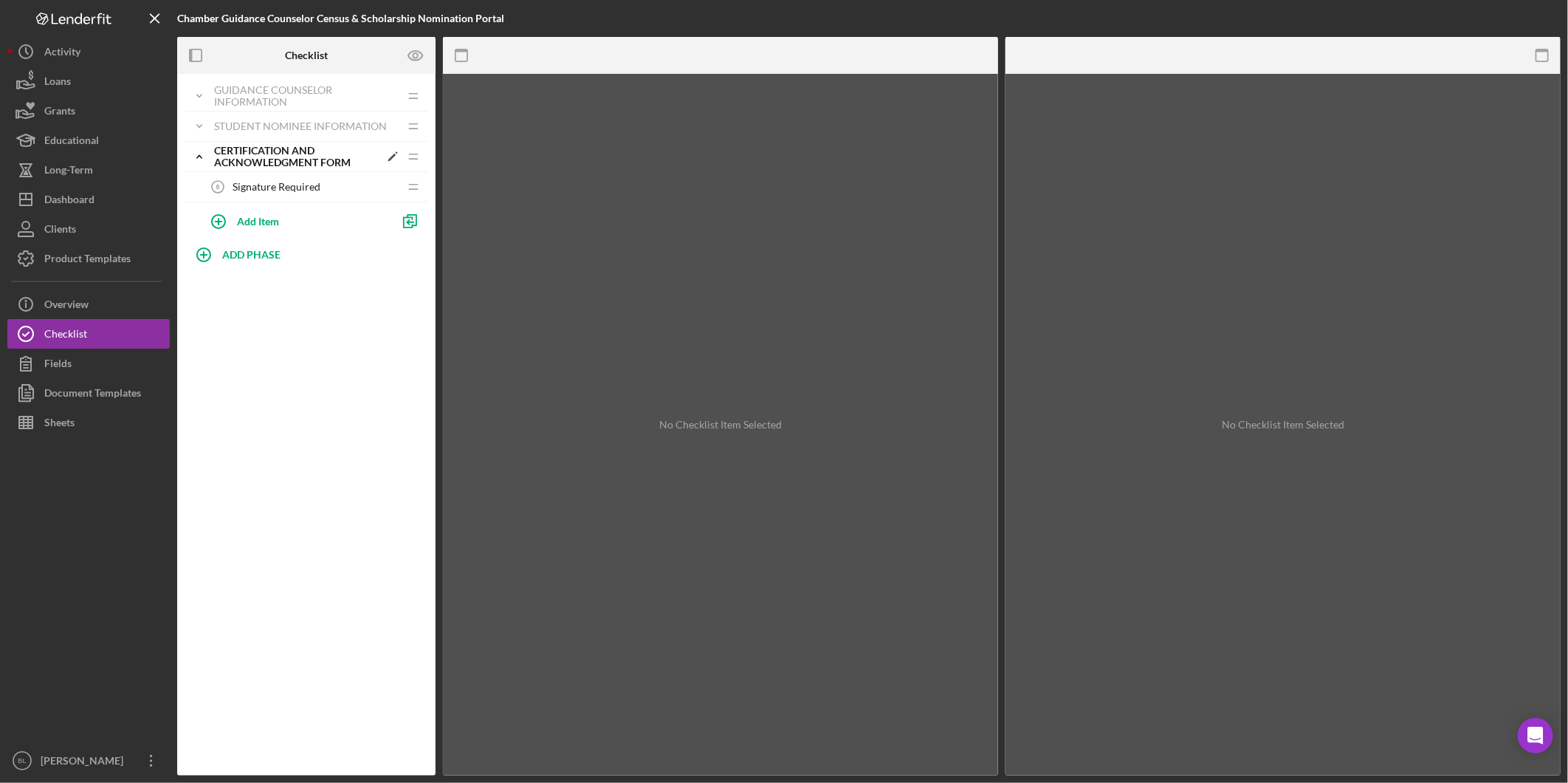
click at [192, 159] on icon "Icon/Expander" at bounding box center [199, 157] width 29 height 29
click at [302, 395] on div "Icon/Expander Guidance Counselor Information Icon/Edit Icon/Drag Personal Infor…" at bounding box center [307, 424] width 258 height 702
click at [658, 374] on div "No Checklist Item Selected" at bounding box center [720, 424] width 555 height 702
click at [227, 127] on div "Student Nominee Information" at bounding box center [296, 126] width 165 height 23
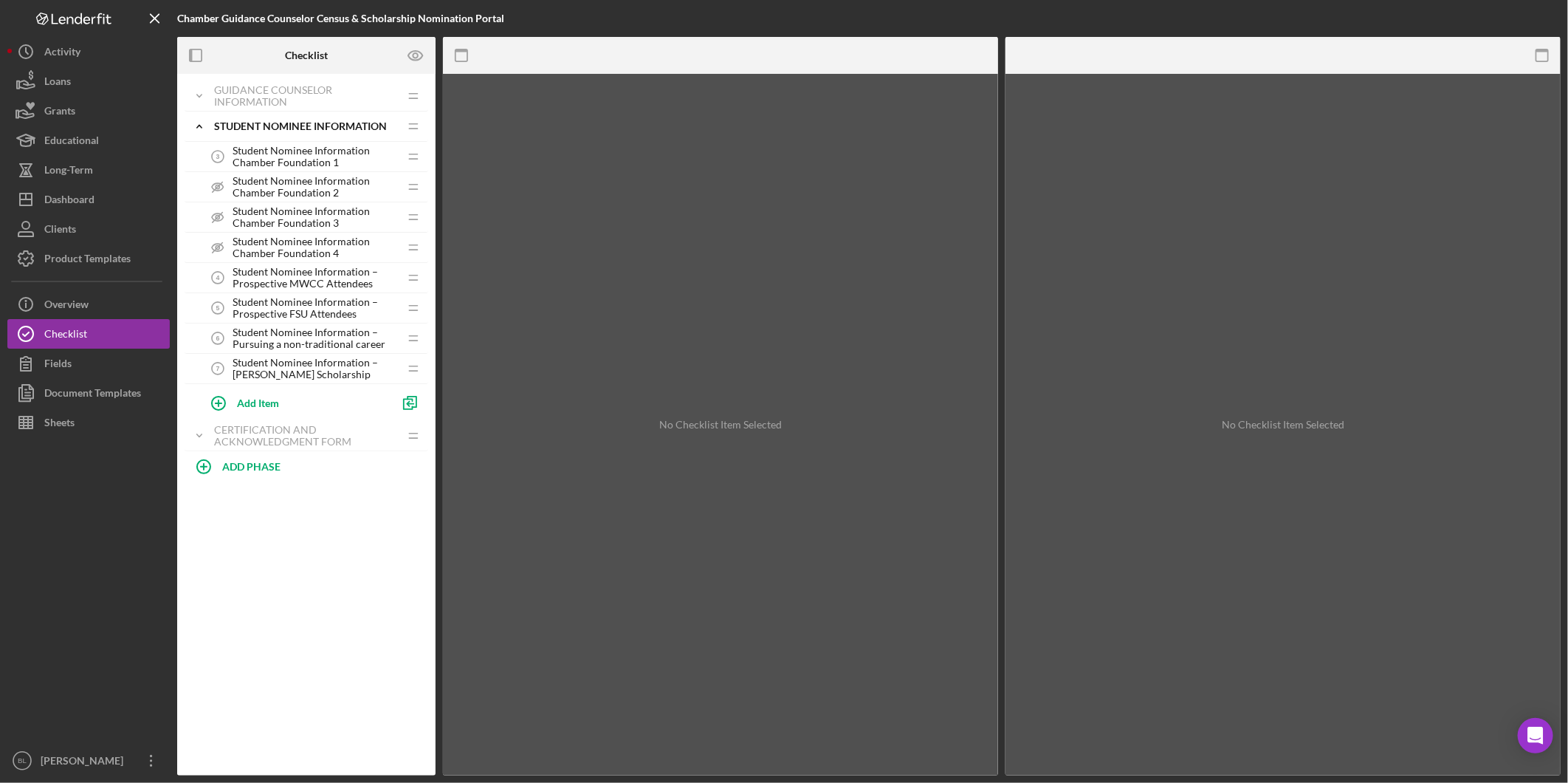
click at [273, 178] on span "Student Nominee Information Chamber Foundation 2" at bounding box center [316, 186] width 166 height 23
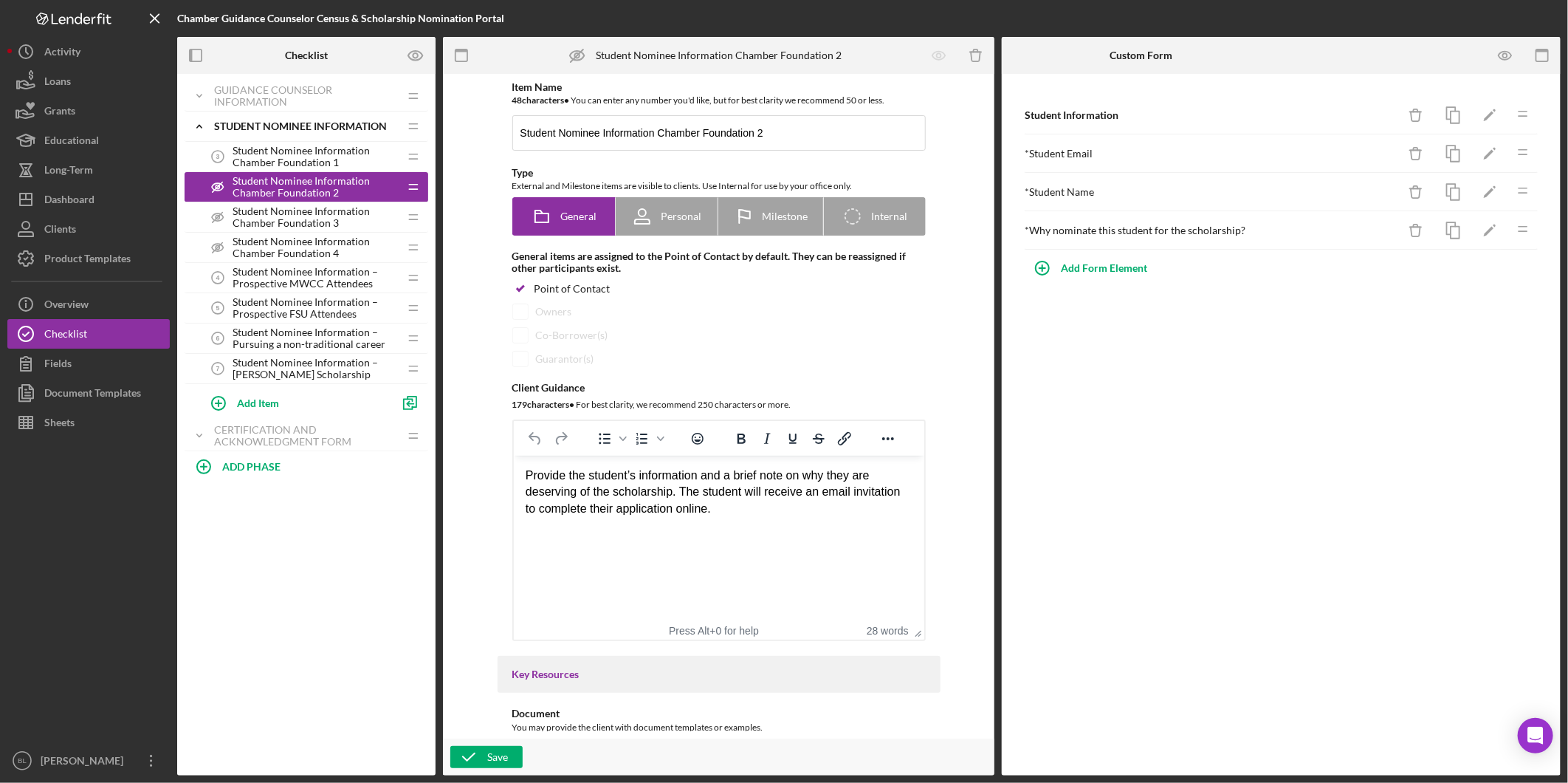
click at [294, 147] on span "Student Nominee Information Chamber Foundation 1" at bounding box center [316, 156] width 166 height 23
click at [275, 434] on div "Certification and Acknowledgment Form" at bounding box center [296, 435] width 165 height 23
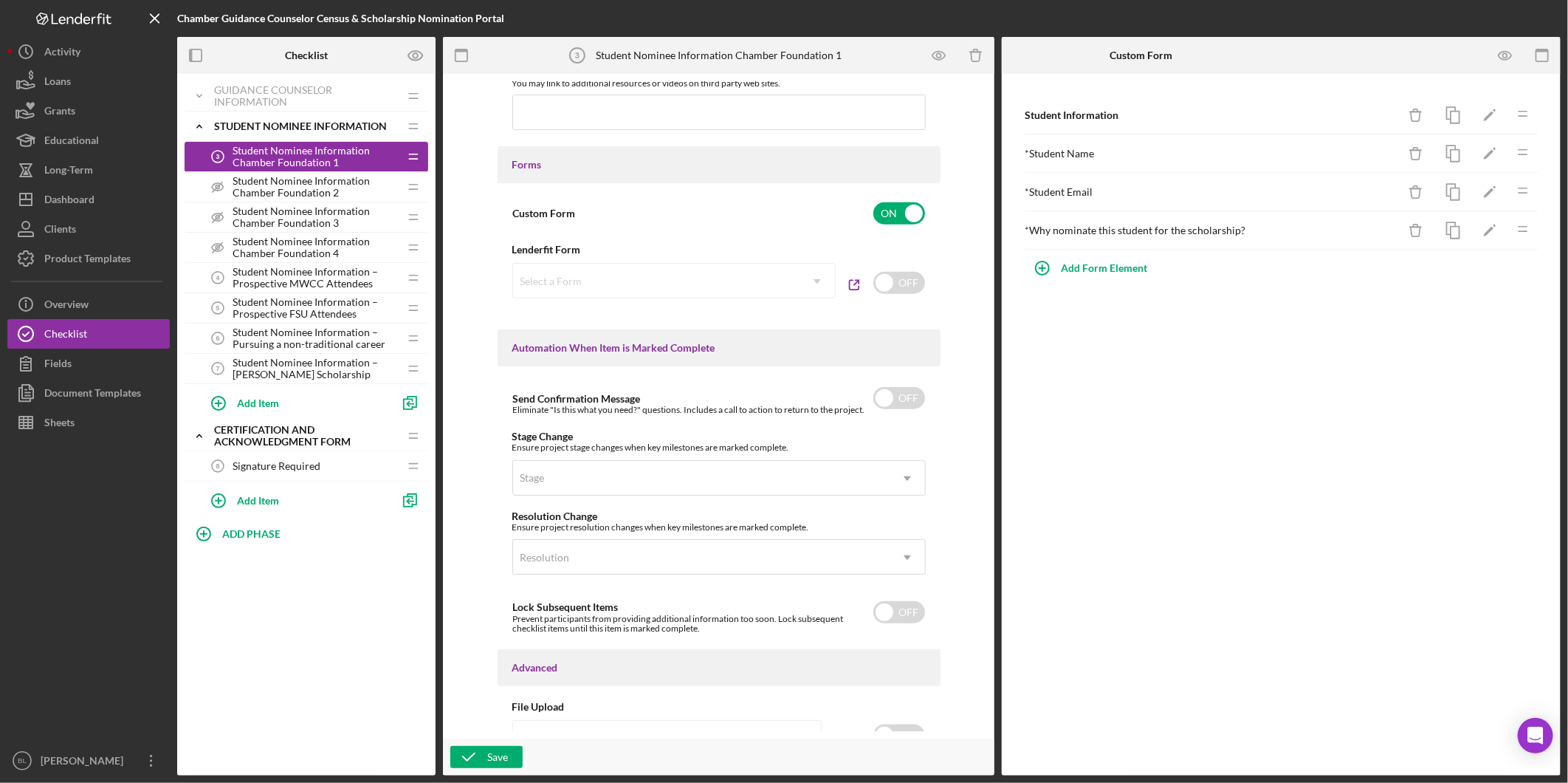
scroll to position [738, 0]
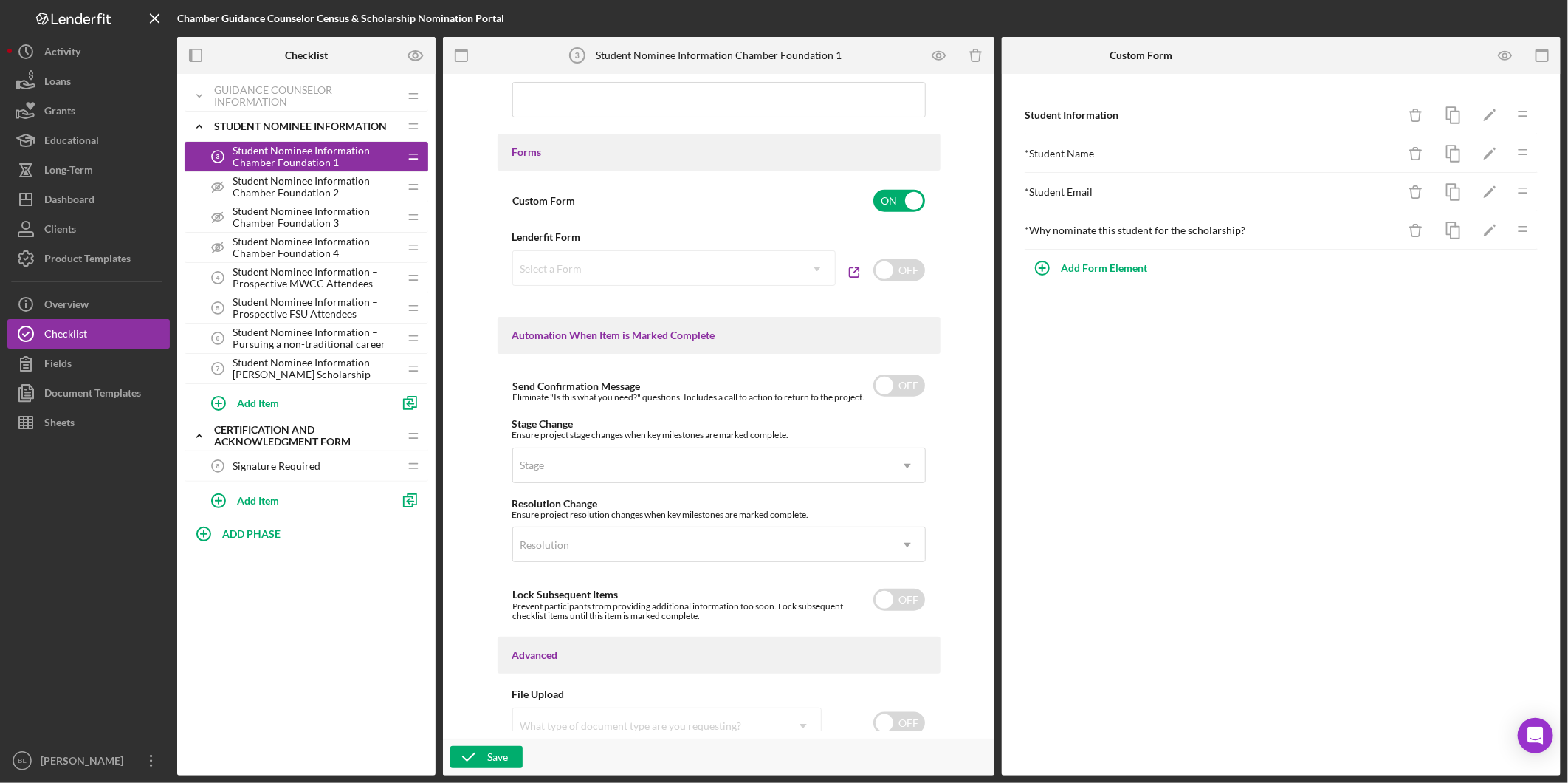
drag, startPoint x: 888, startPoint y: 386, endPoint x: 1008, endPoint y: 409, distance: 122.2
click at [888, 385] on input "checkbox" at bounding box center [899, 385] width 52 height 23
checkbox input "true"
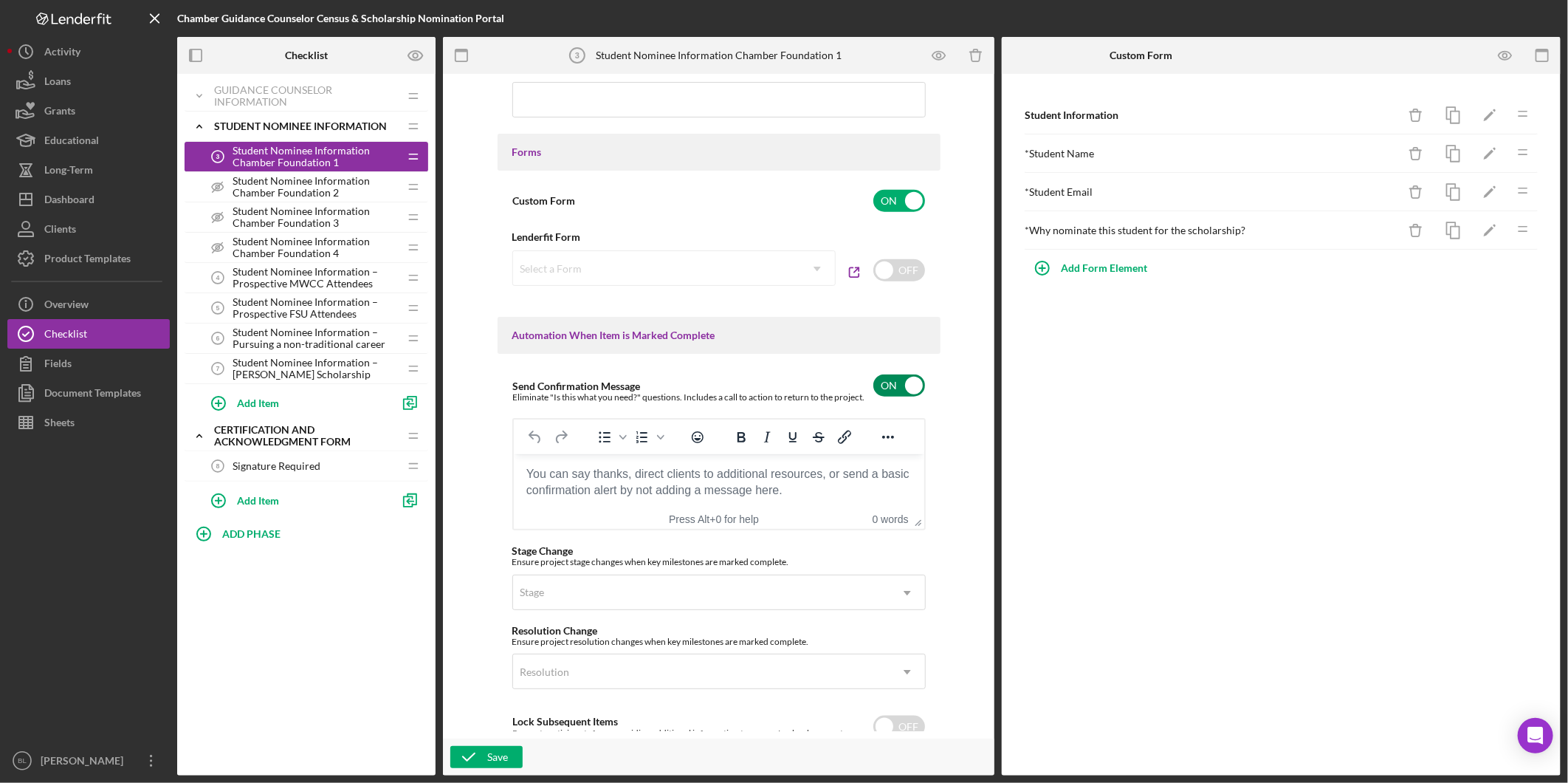
scroll to position [0, 0]
click at [628, 473] on body "Rich Text Area. Press ALT-0 for help." at bounding box center [718, 473] width 387 height 16
drag, startPoint x: 539, startPoint y: 488, endPoint x: 719, endPoint y: 481, distance: 180.1
click at [719, 481] on div "Thank you completing your Census and Scholarship nominations. We turely appreci…" at bounding box center [718, 482] width 387 height 33
click at [544, 492] on div "Thank you completing your Census and Scholarship nominations. We turely appreci…" at bounding box center [718, 482] width 387 height 33
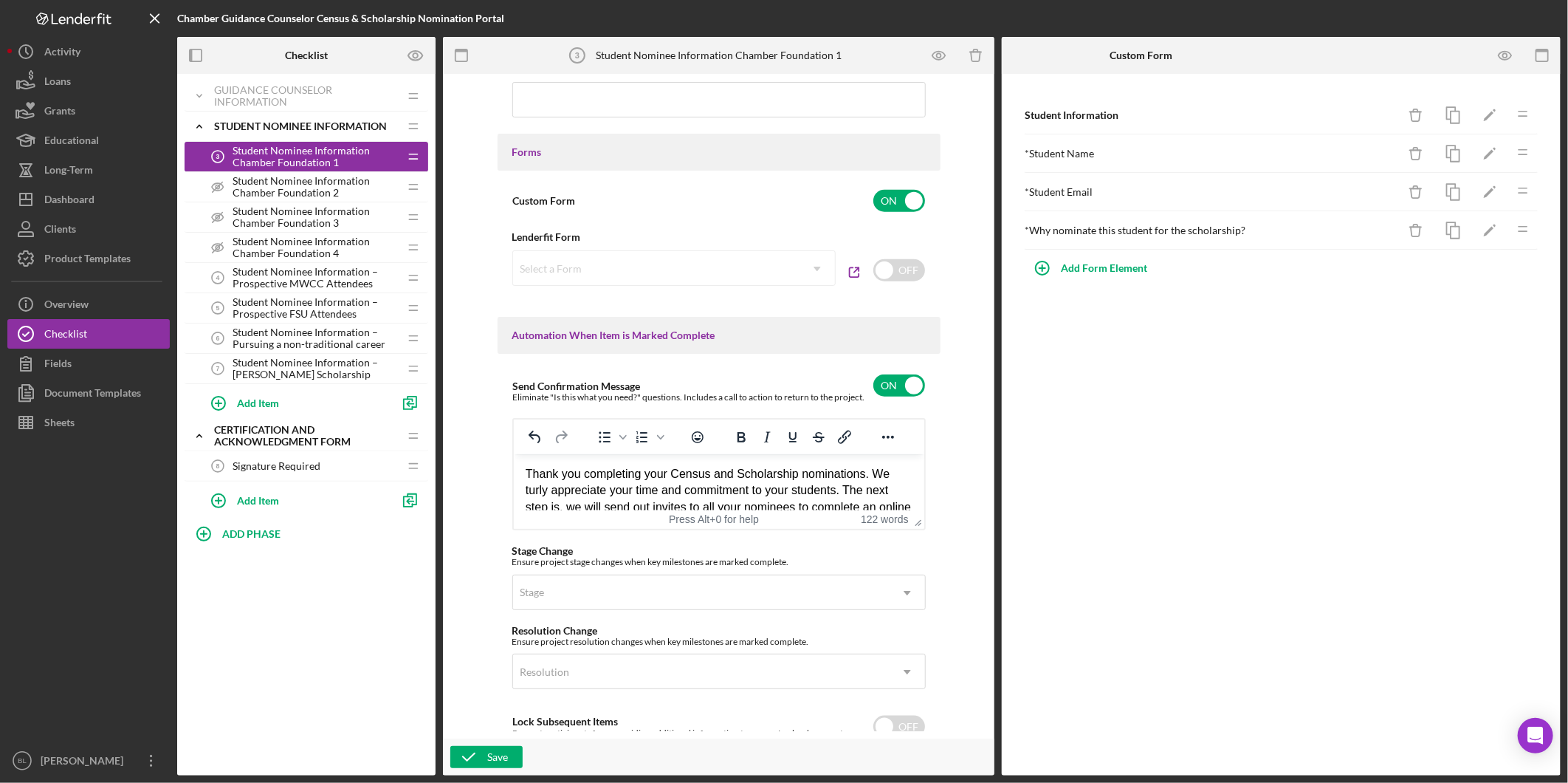
drag, startPoint x: 618, startPoint y: 503, endPoint x: 1011, endPoint y: 901, distance: 559.3
click at [513, 453] on html "Thank you completing your Census and Scholarship nominations. We turly apprecia…" at bounding box center [718, 547] width 411 height 189
copy div "Thank you completing your Census and Scholarship nominations. We turly apprecia…"
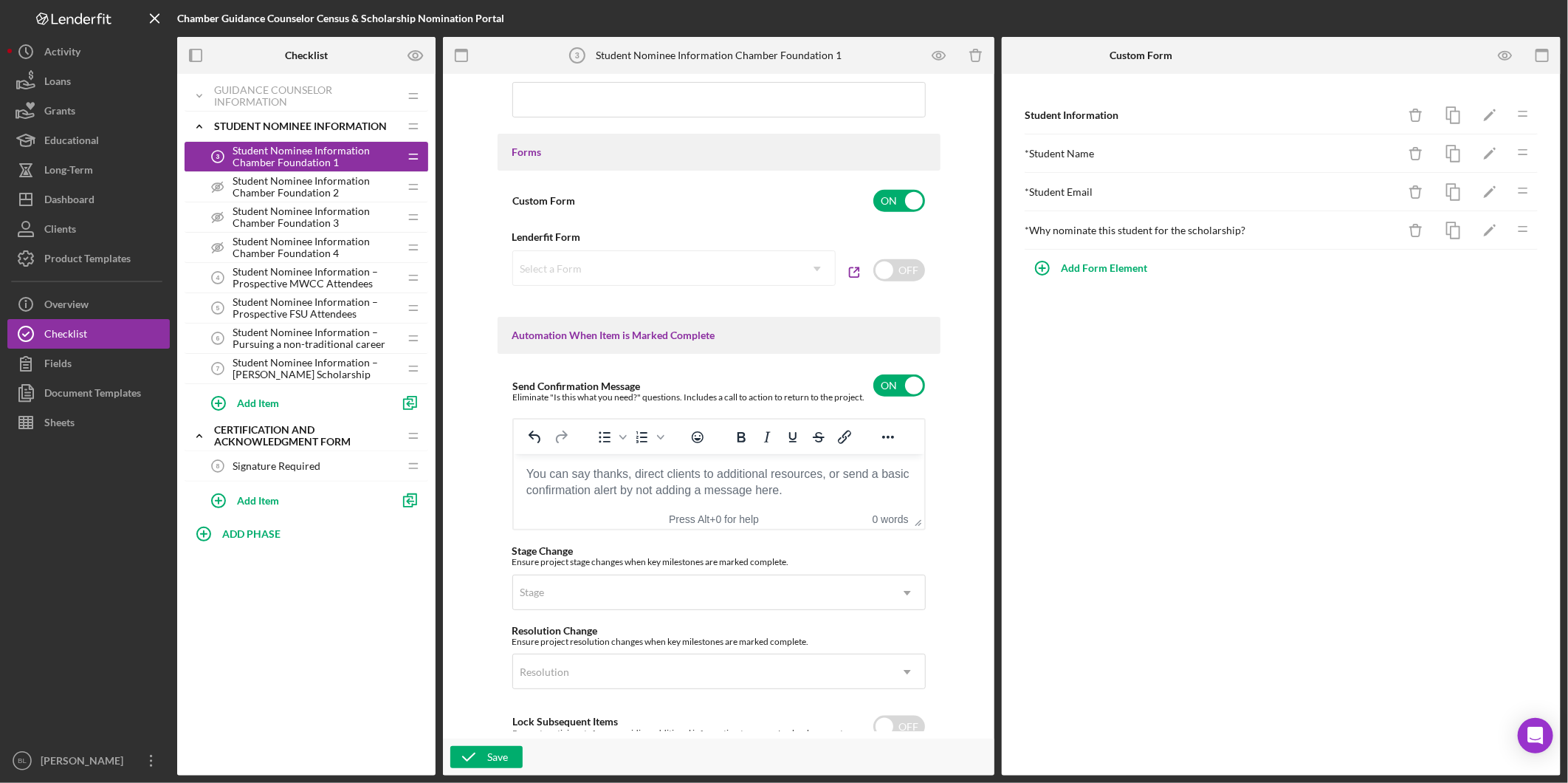
click at [623, 473] on body "Rich Text Area. Press ALT-0 for help." at bounding box center [718, 473] width 387 height 16
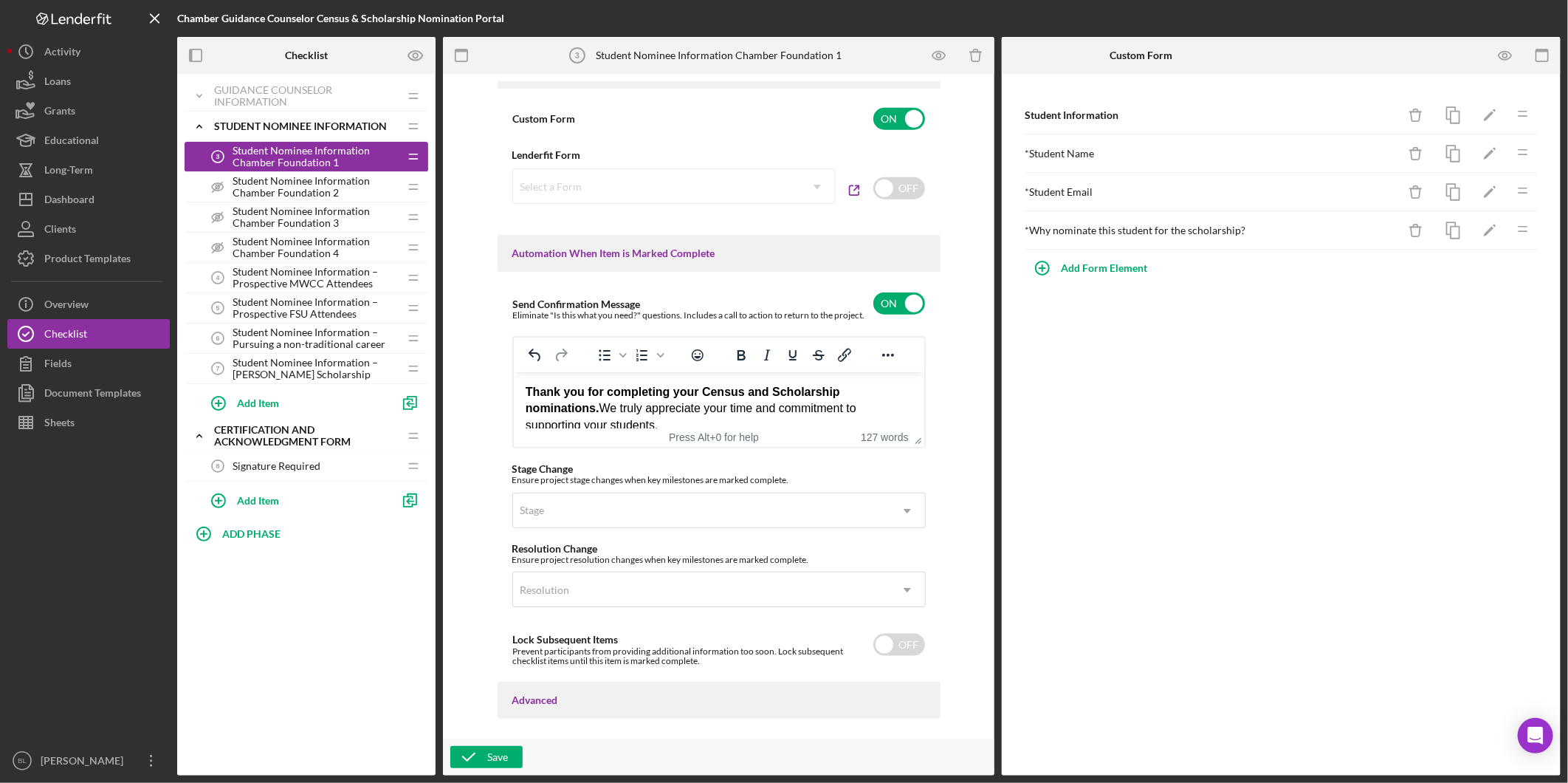
scroll to position [903, 0]
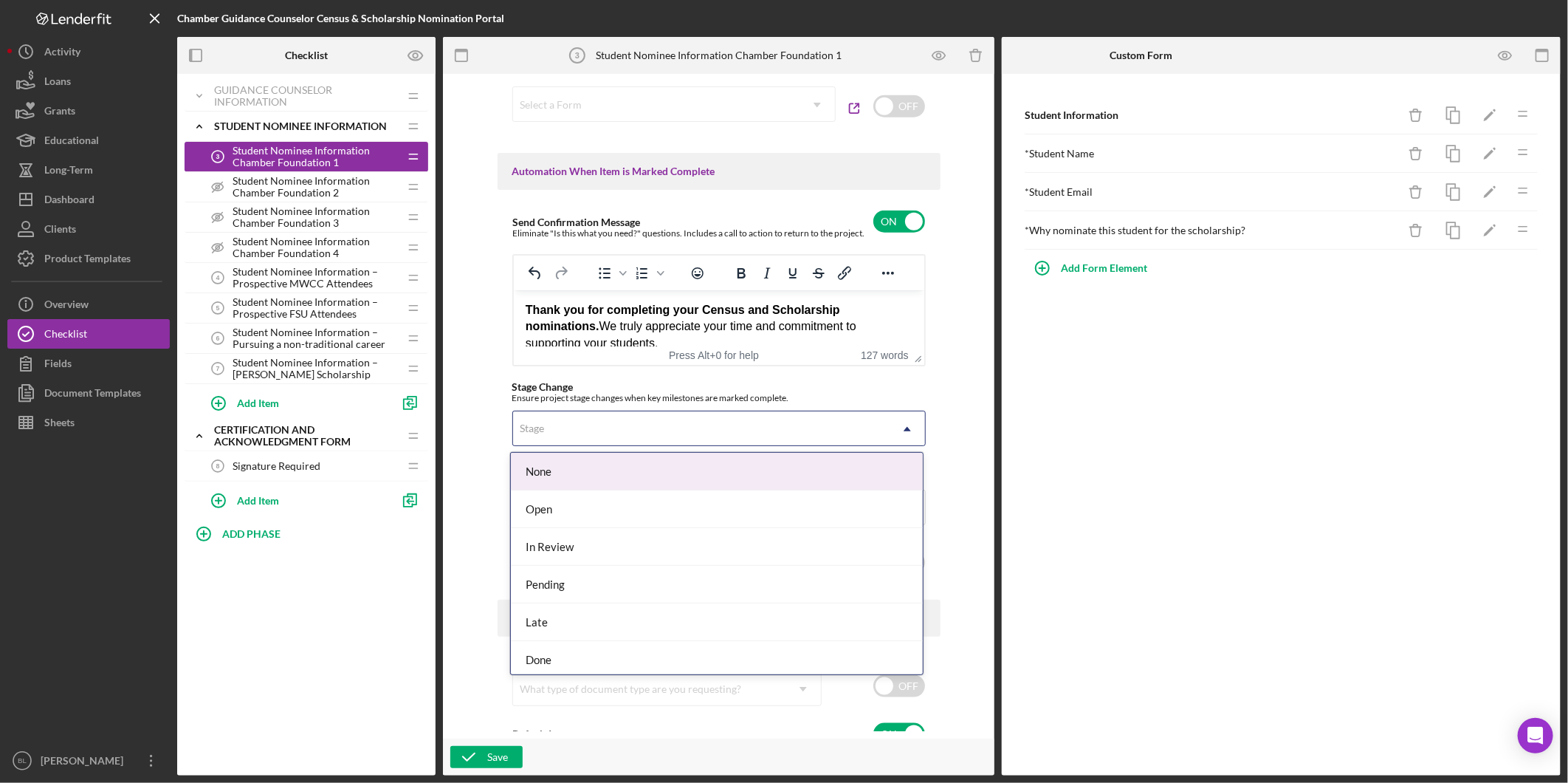
click at [839, 437] on div "Stage" at bounding box center [701, 429] width 377 height 34
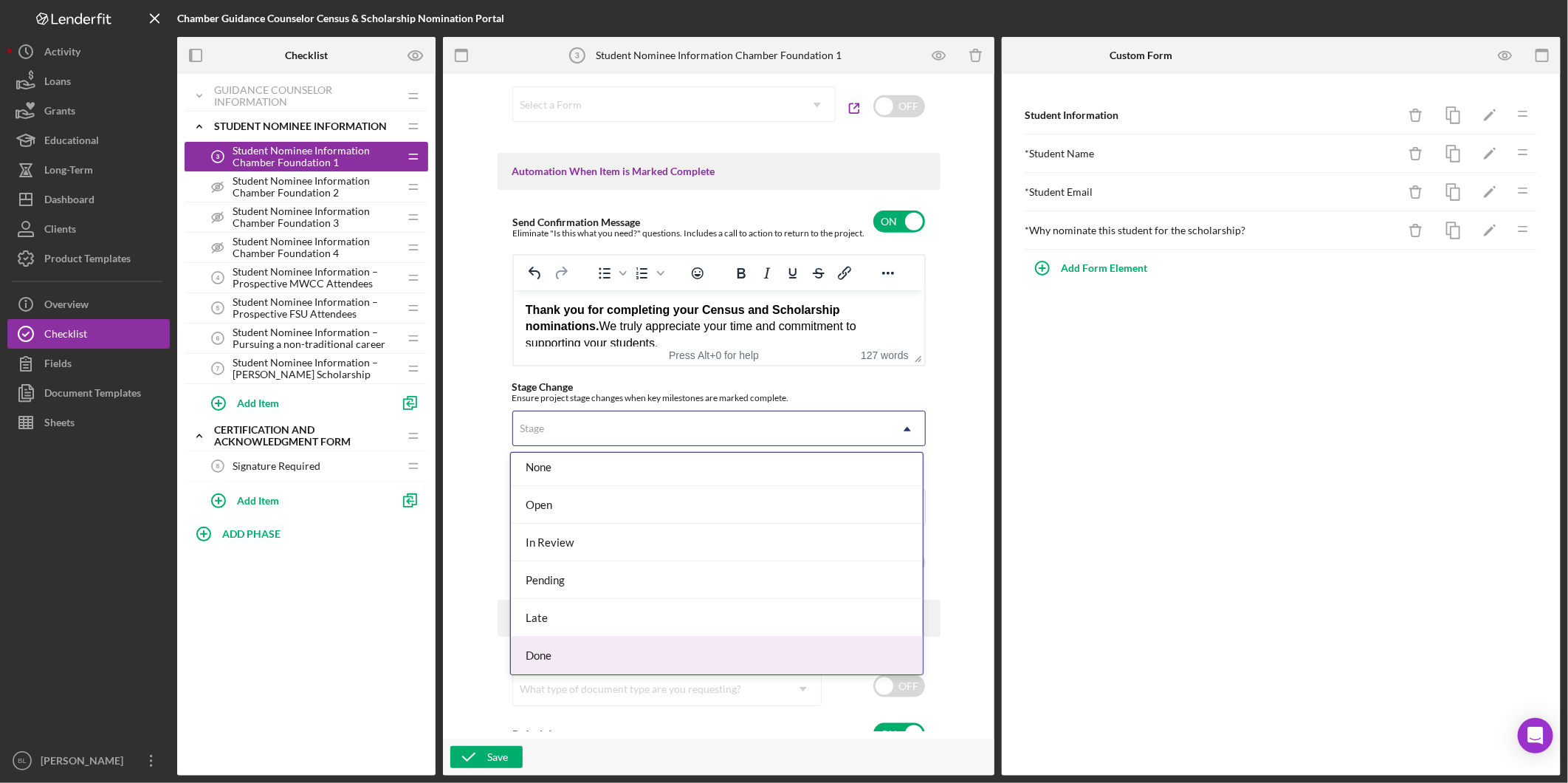
click at [728, 644] on div "Done" at bounding box center [717, 655] width 412 height 37
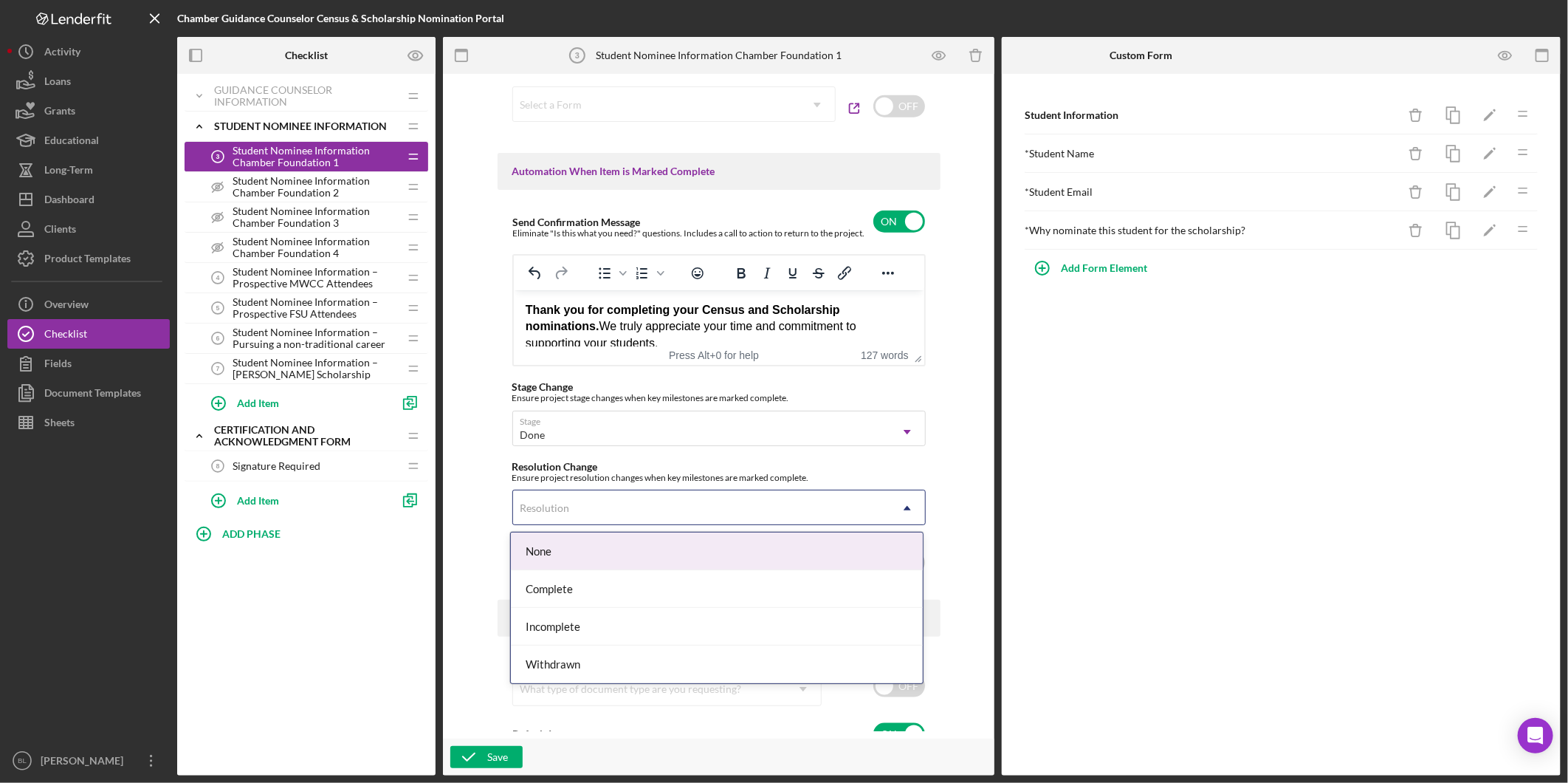
click at [753, 513] on div "Resolution" at bounding box center [701, 508] width 377 height 34
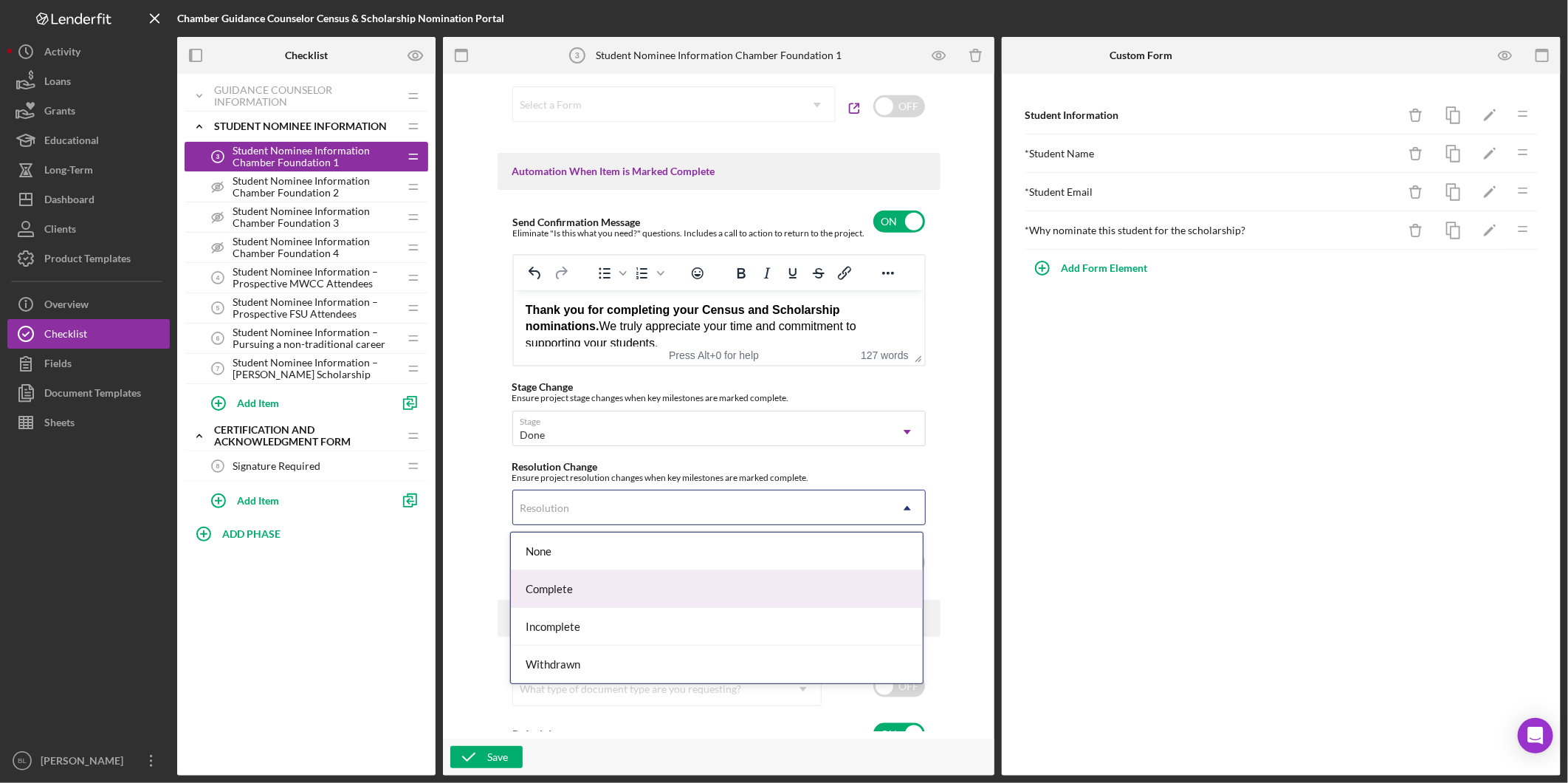
click at [735, 573] on div "Complete" at bounding box center [717, 588] width 412 height 37
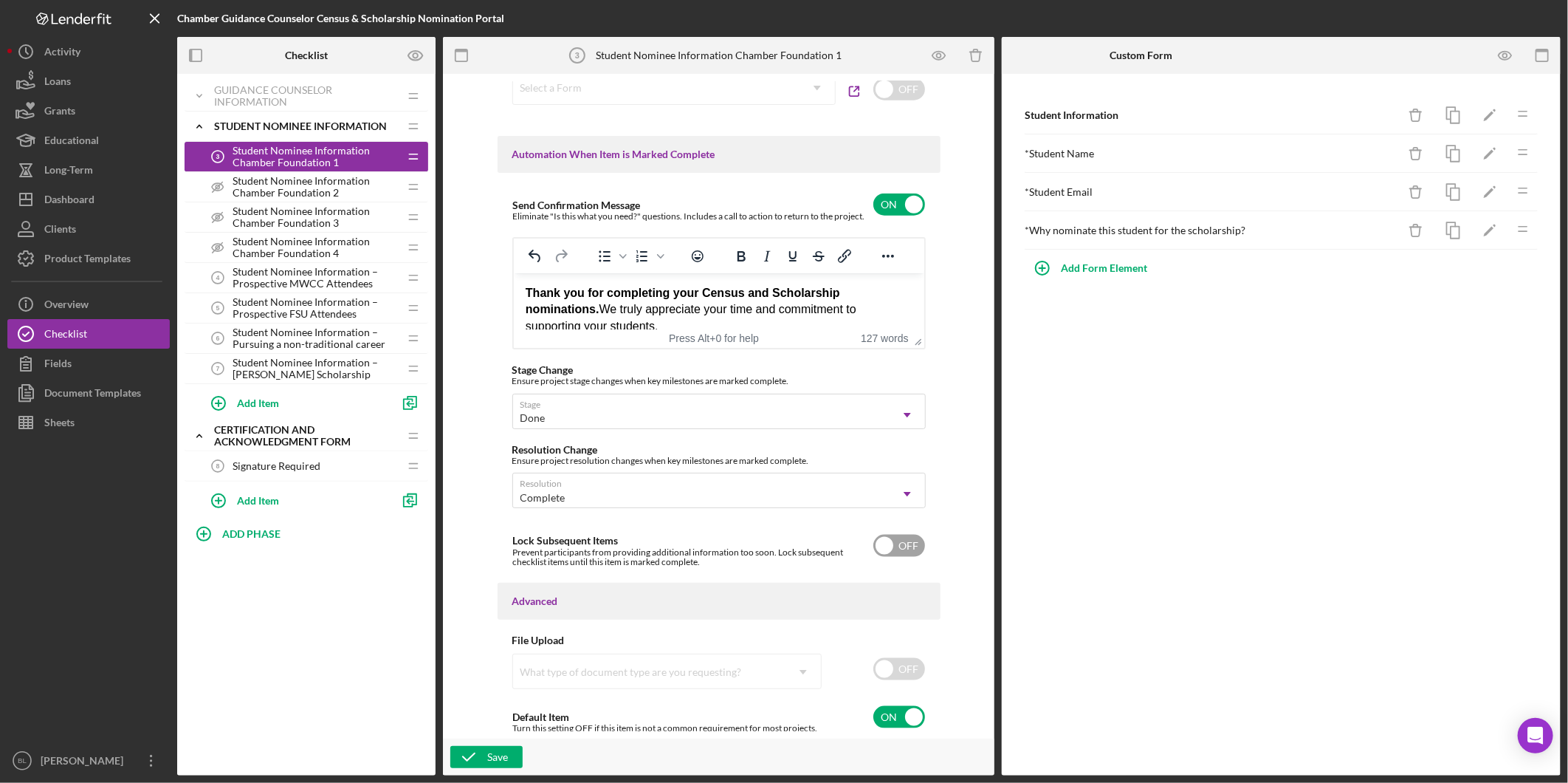
scroll to position [923, 0]
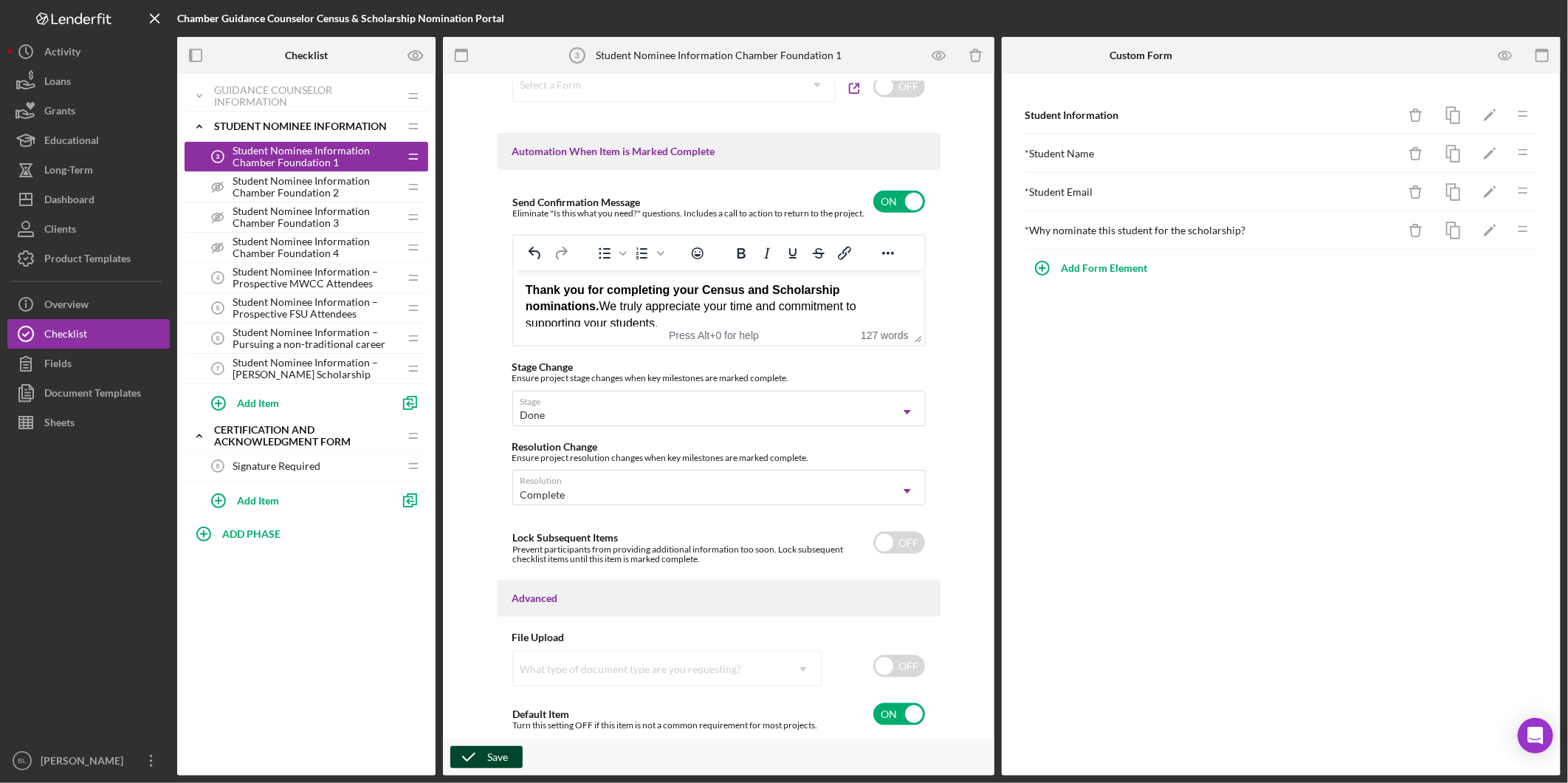
click at [477, 761] on icon "button" at bounding box center [469, 756] width 37 height 37
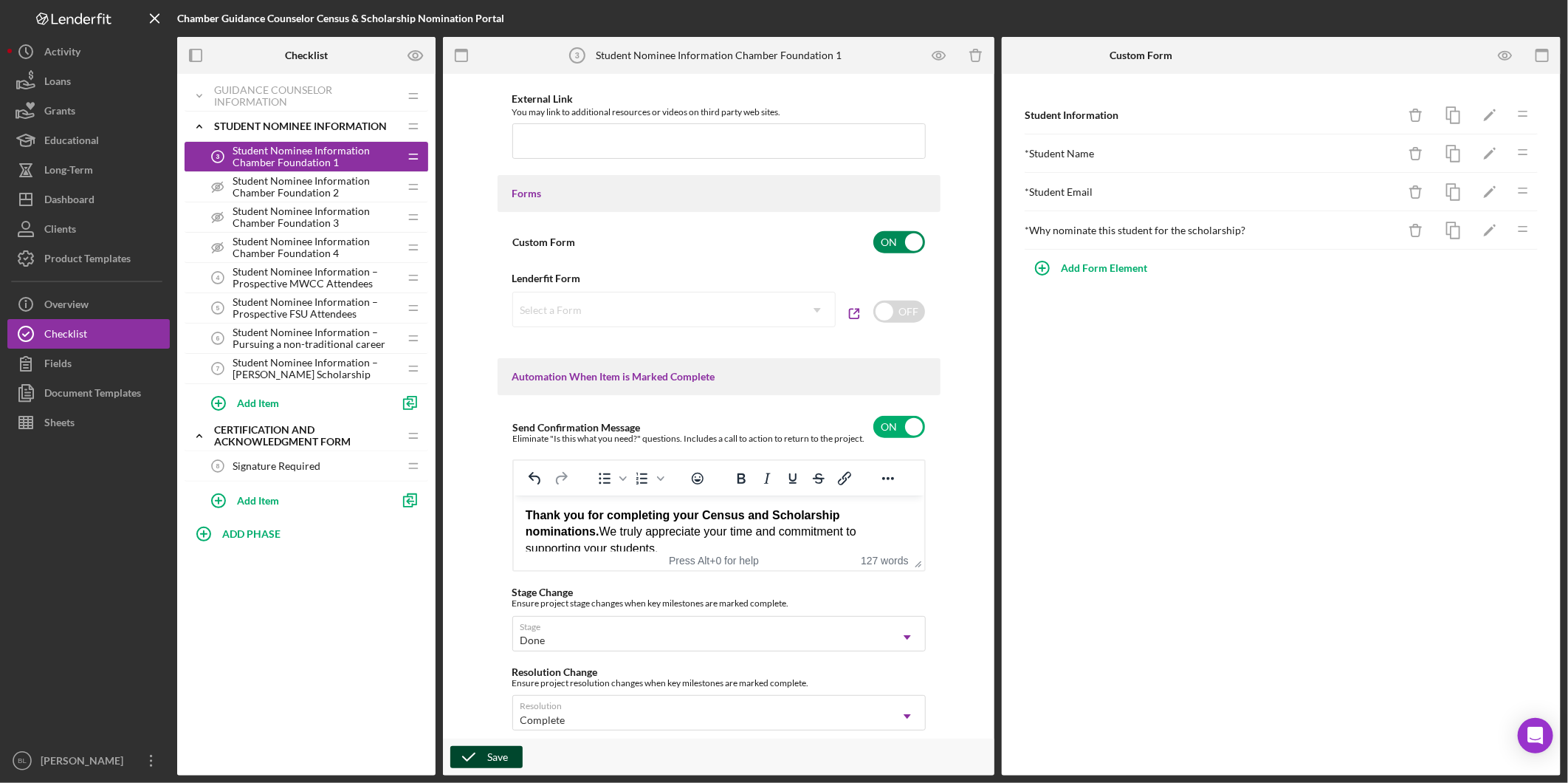
scroll to position [738, 0]
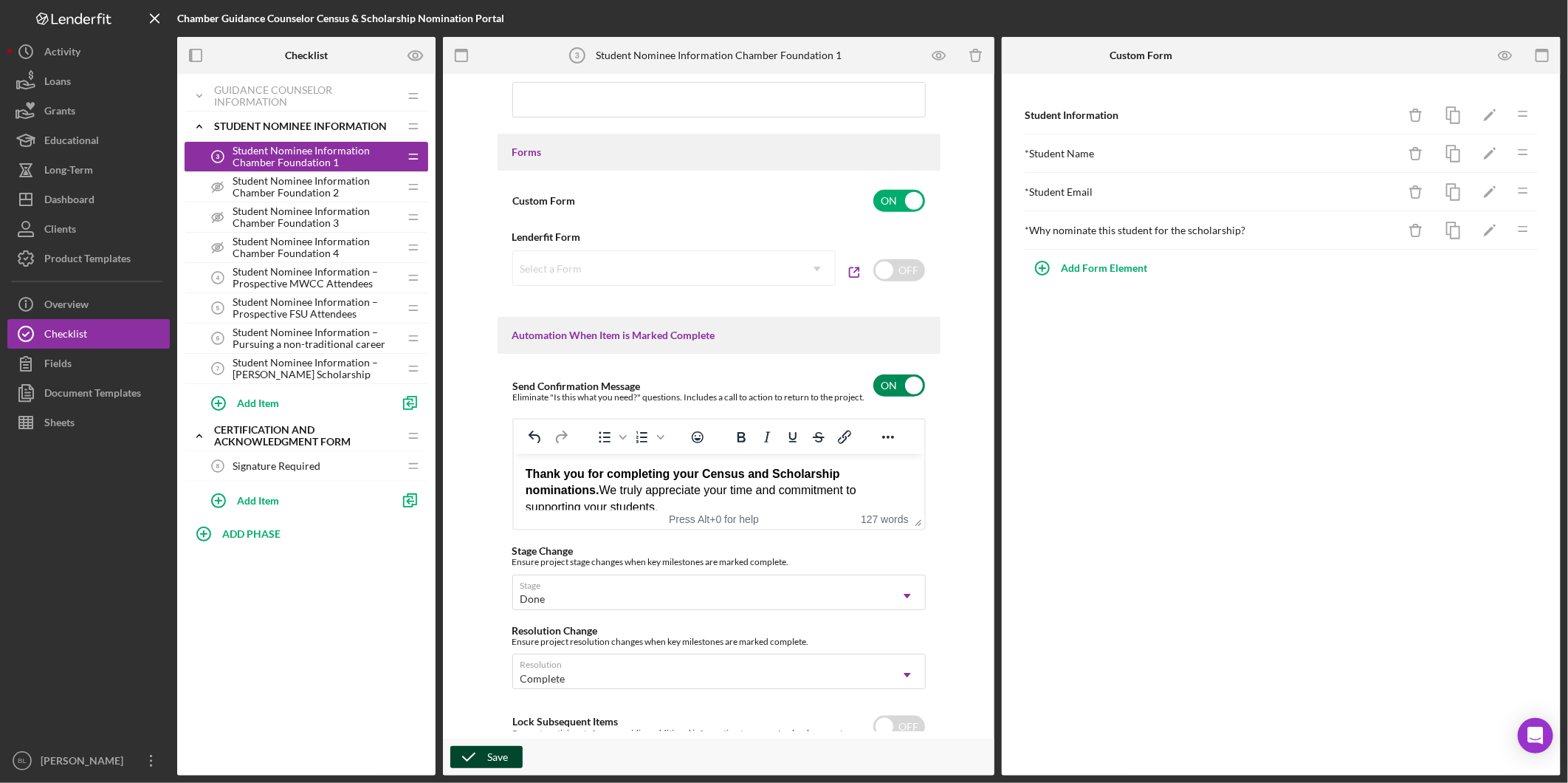
click at [882, 389] on input "checkbox" at bounding box center [899, 385] width 52 height 23
checkbox input "false"
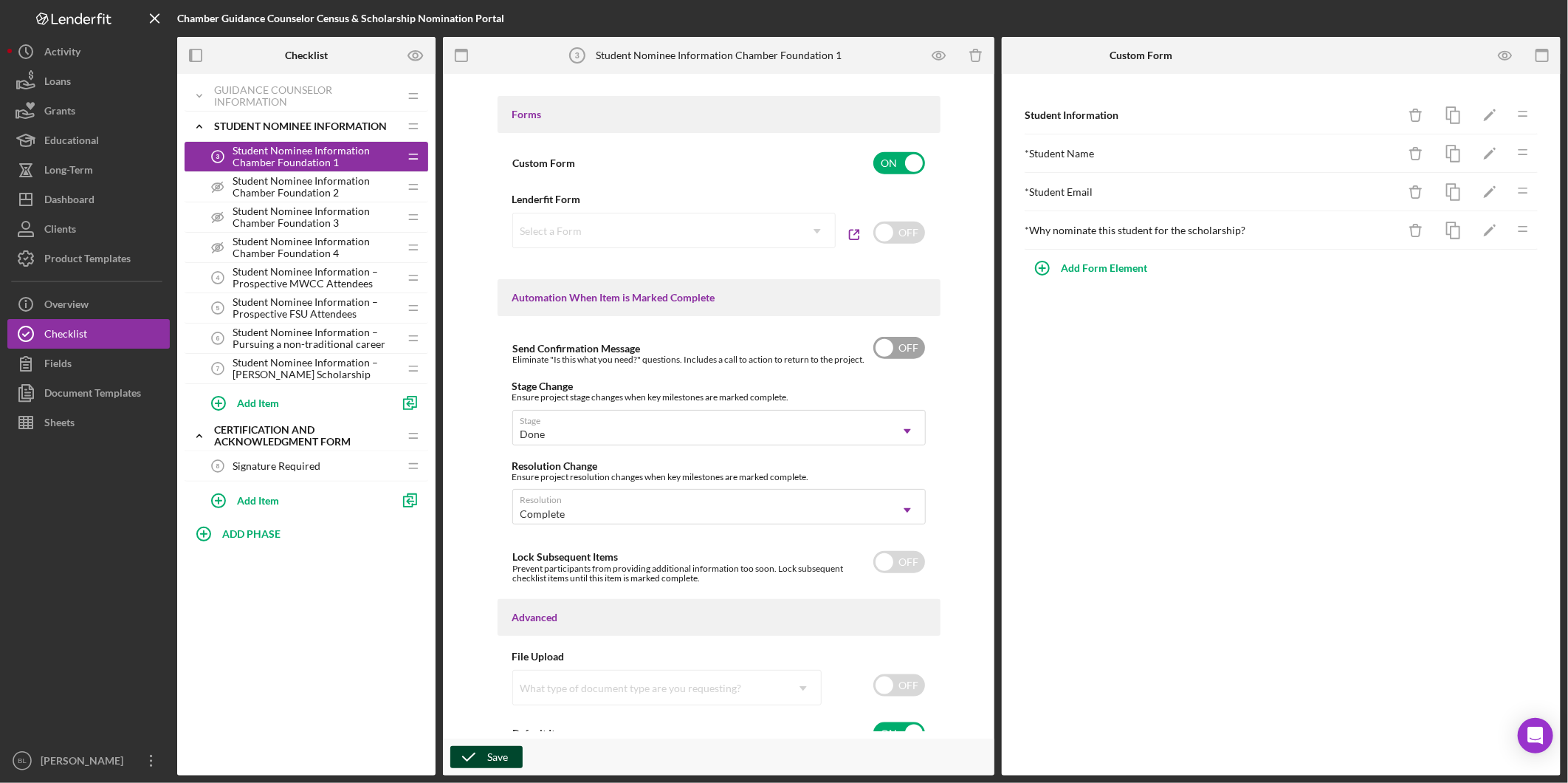
scroll to position [796, 0]
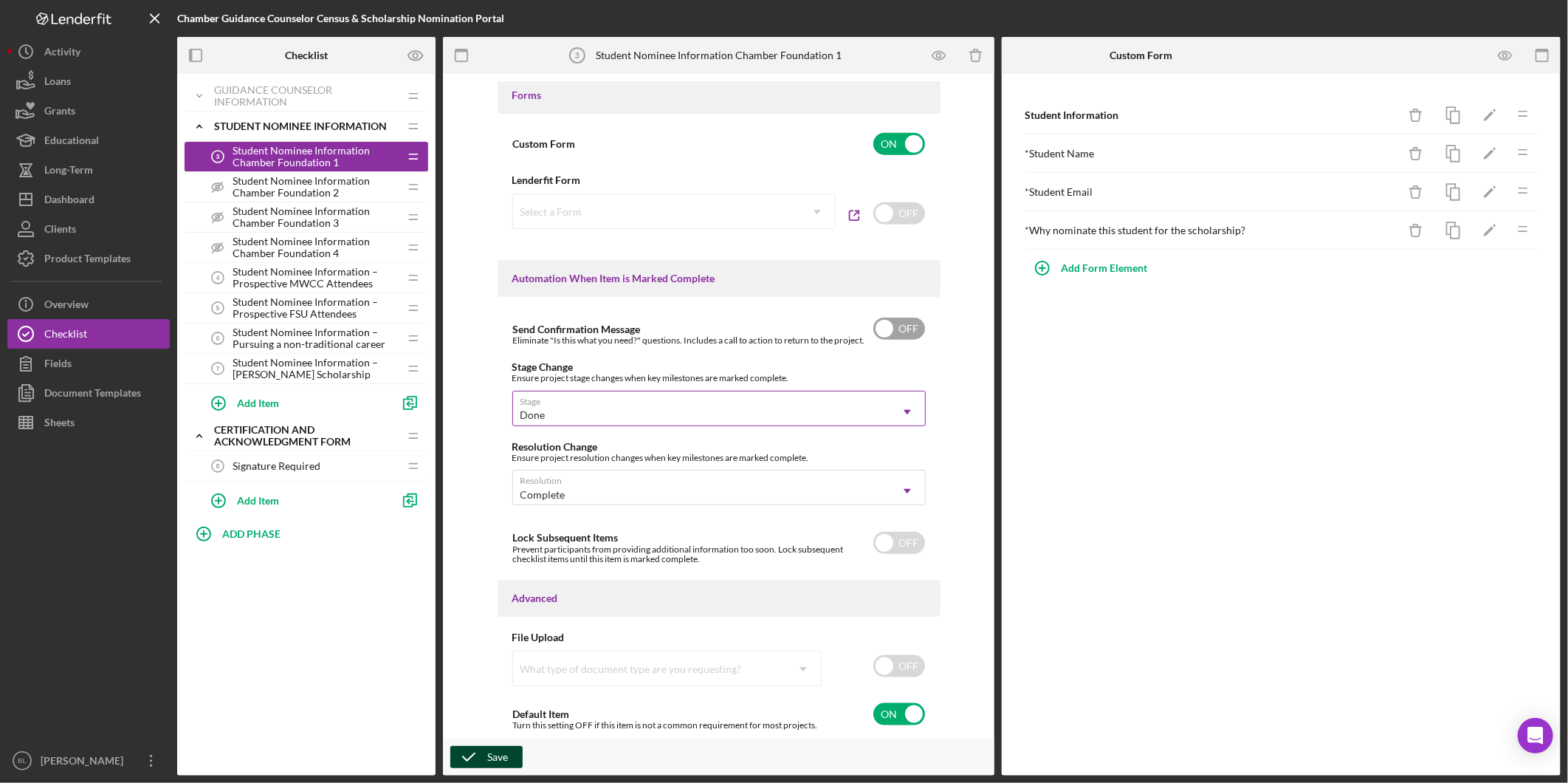
click at [881, 411] on div "Done" at bounding box center [701, 415] width 377 height 34
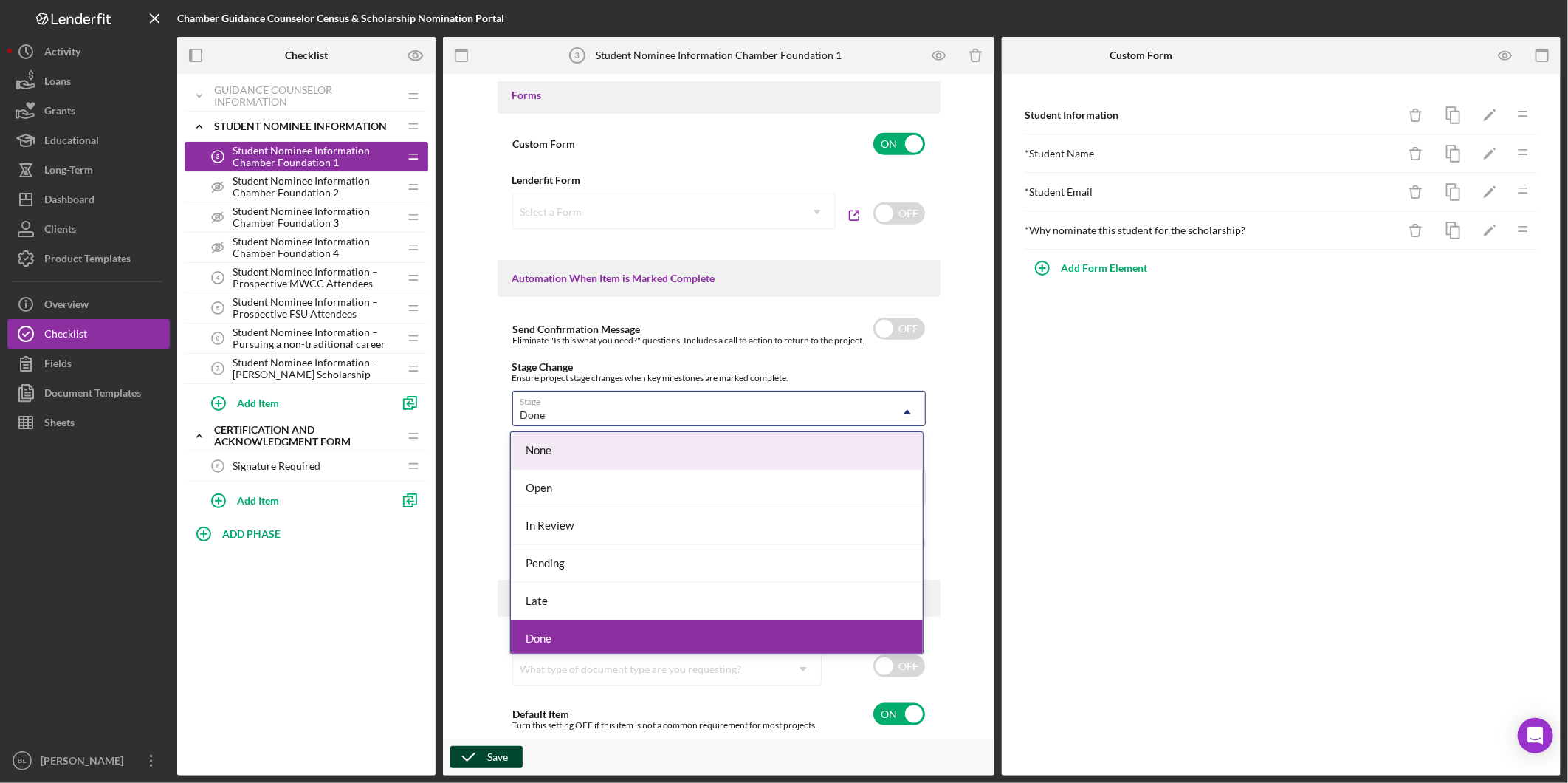
click at [796, 449] on div "None" at bounding box center [717, 450] width 412 height 37
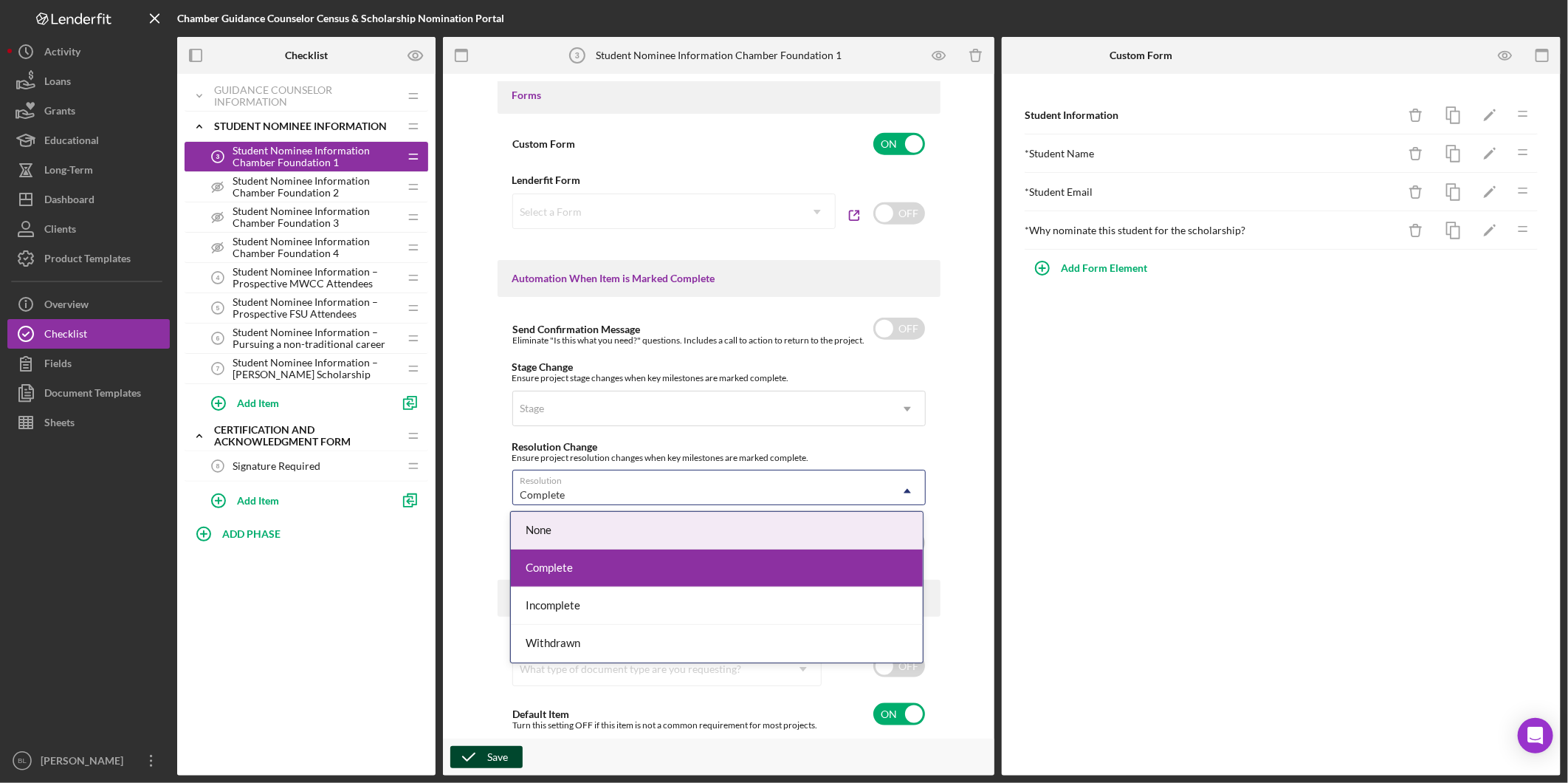
click at [787, 482] on div "Complete" at bounding box center [701, 494] width 377 height 34
click at [713, 533] on div "None" at bounding box center [717, 530] width 412 height 37
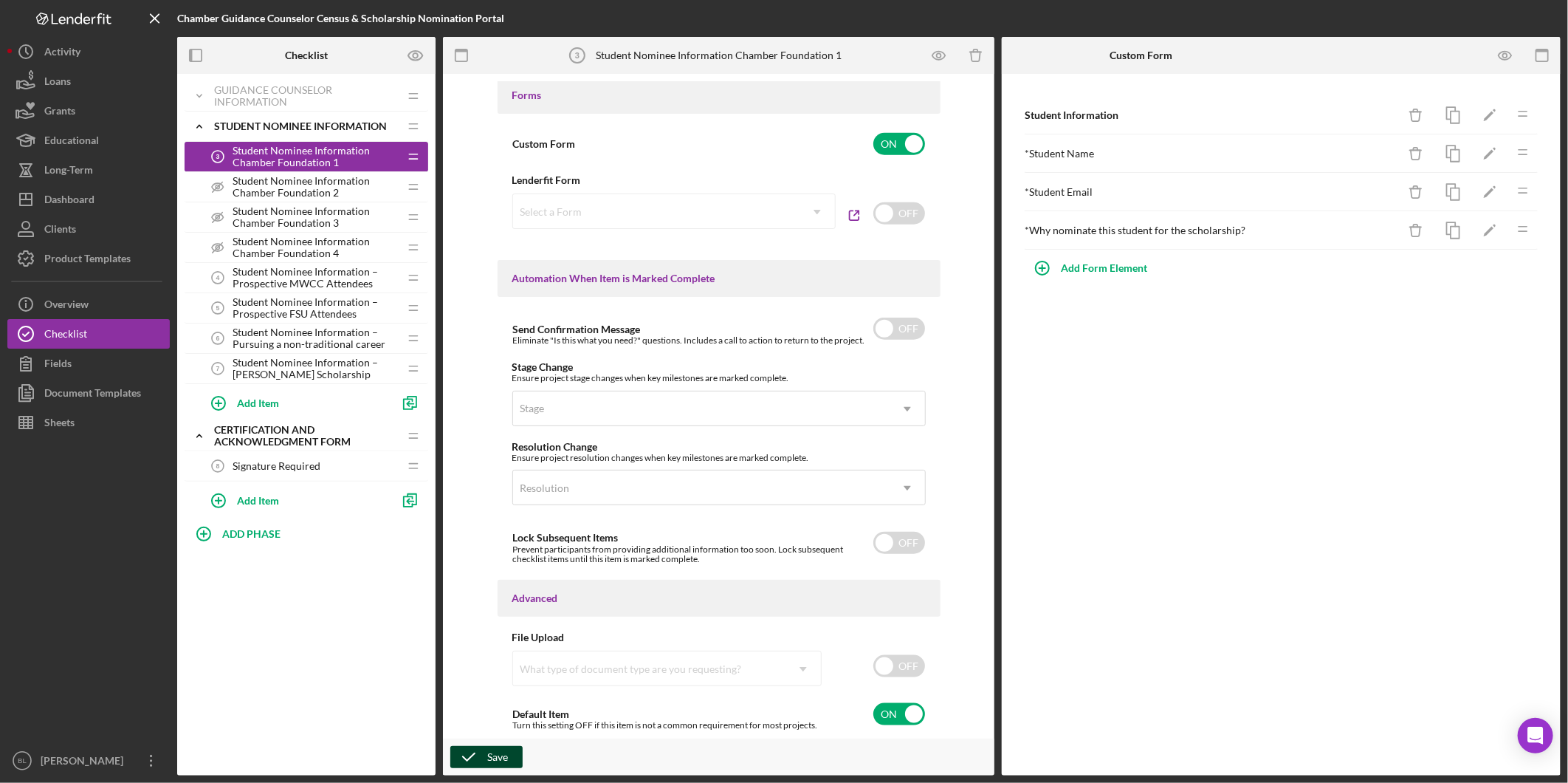
click at [463, 746] on icon "button" at bounding box center [469, 756] width 37 height 37
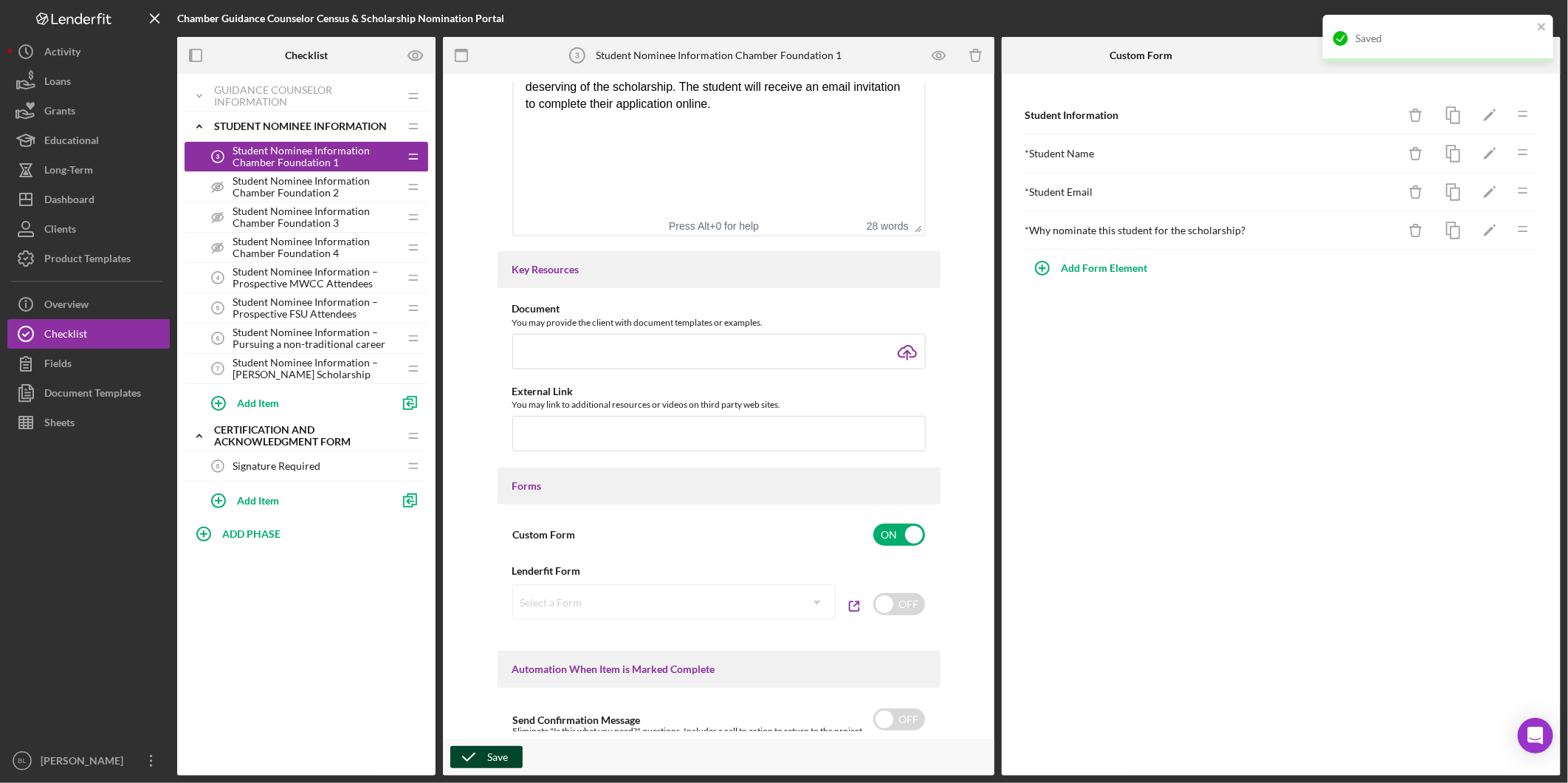
scroll to position [386, 0]
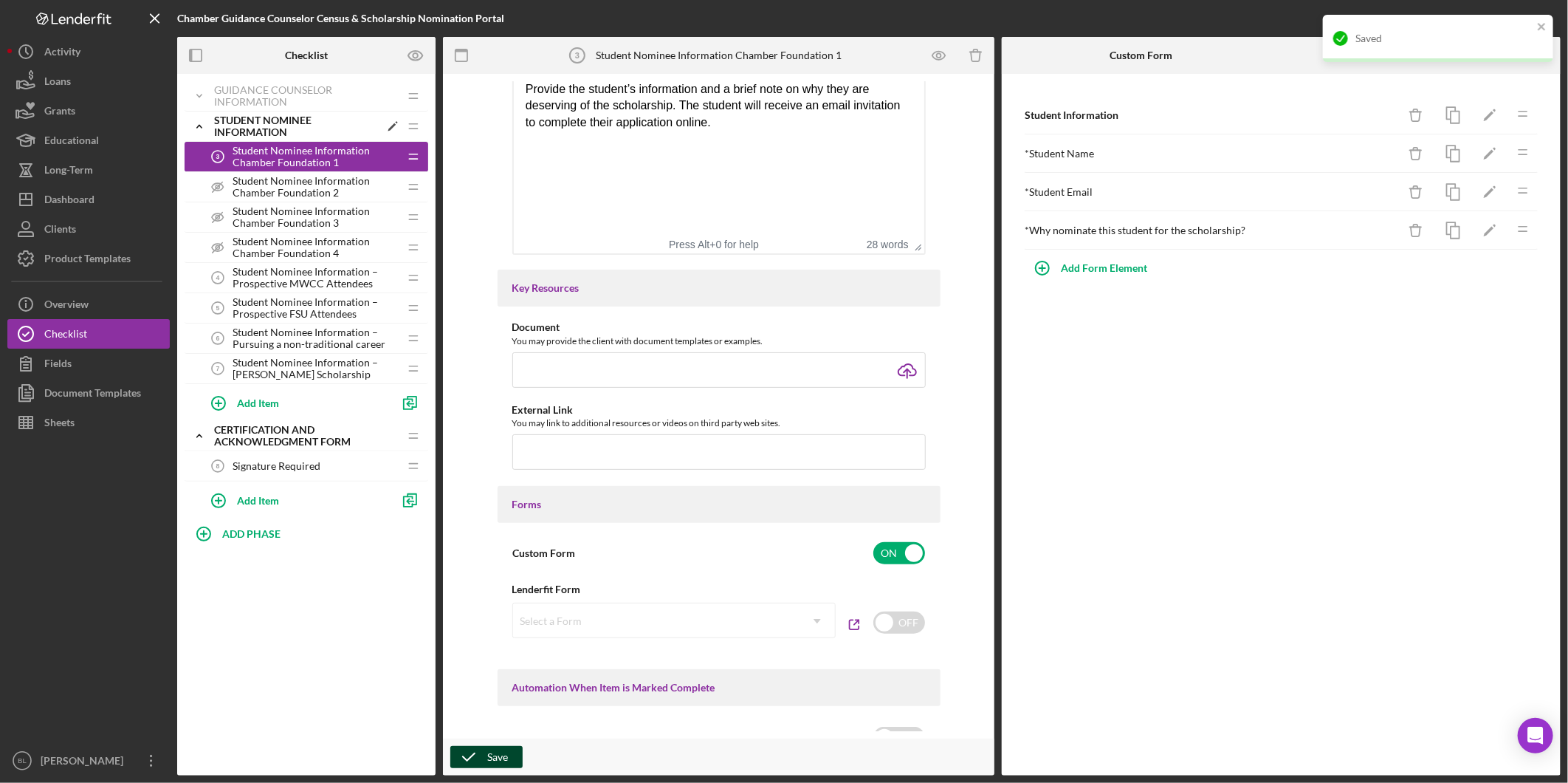
click at [203, 127] on icon "Icon/Expander" at bounding box center [199, 126] width 29 height 29
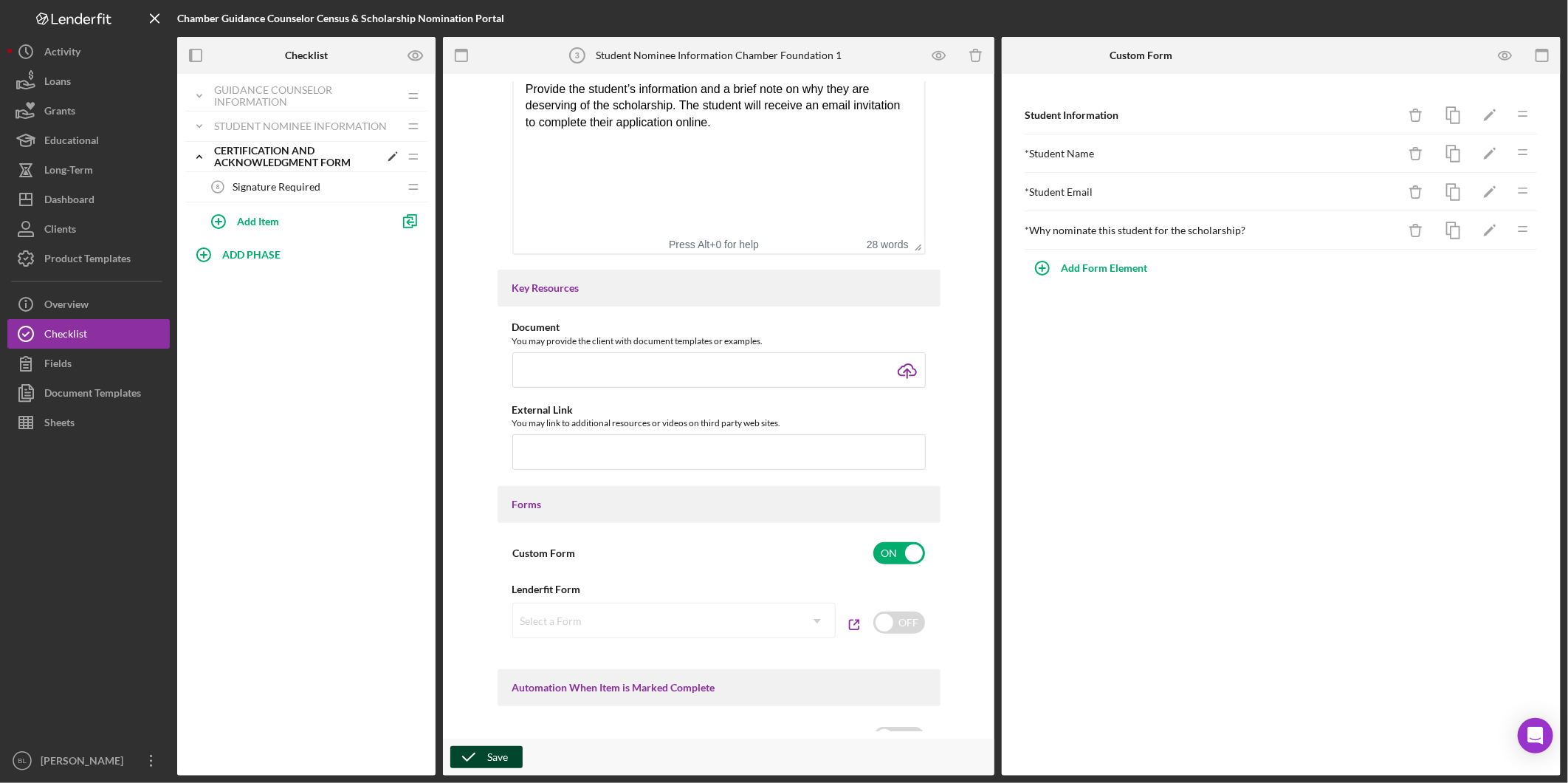
click at [207, 156] on icon "Icon/Expander" at bounding box center [199, 157] width 29 height 29
click at [248, 161] on div "Certification and Acknowledgment Form" at bounding box center [296, 156] width 165 height 23
click at [282, 195] on div "Signature Required 8 Signature Required" at bounding box center [301, 187] width 196 height 29
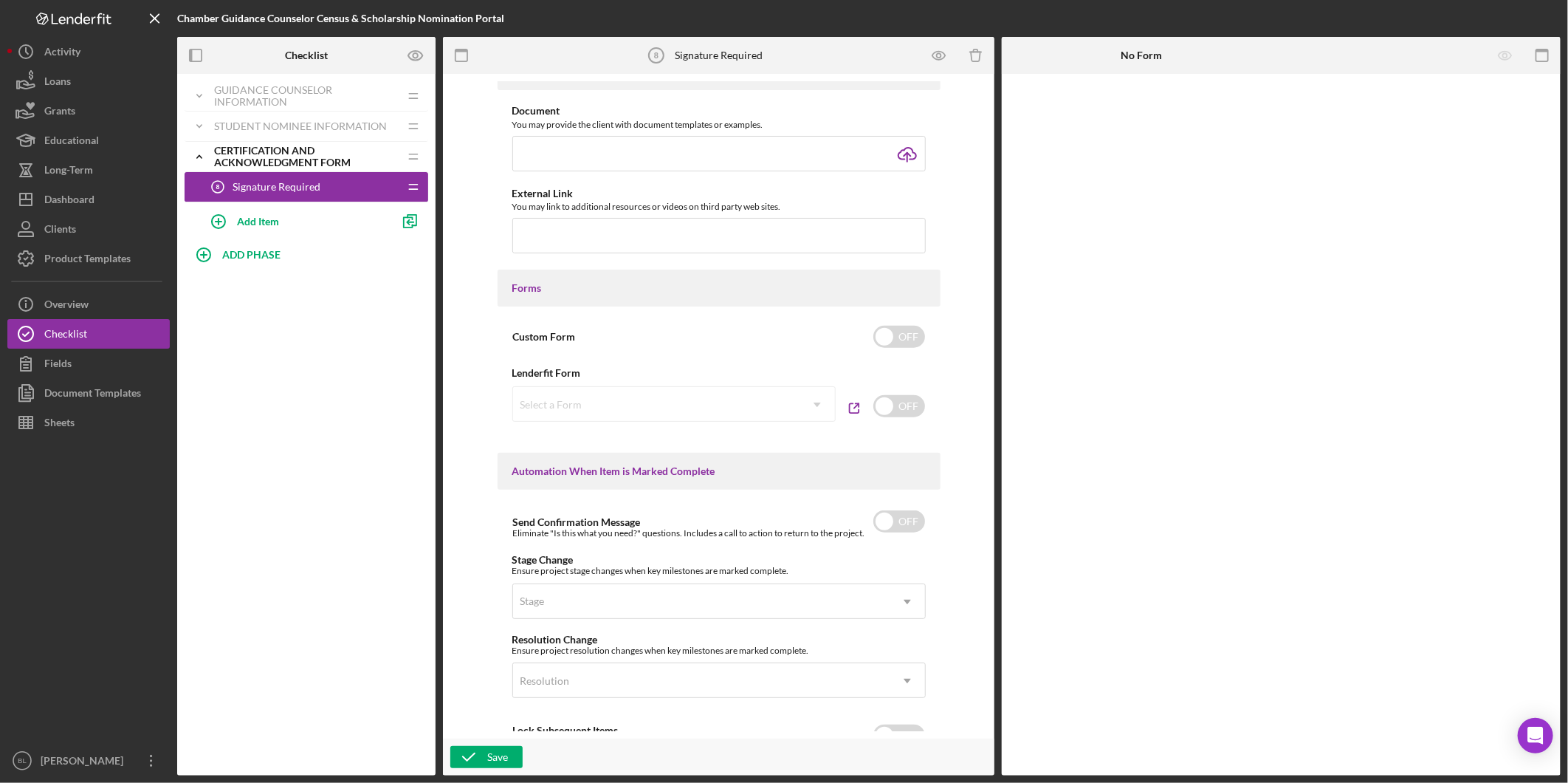
scroll to position [656, 0]
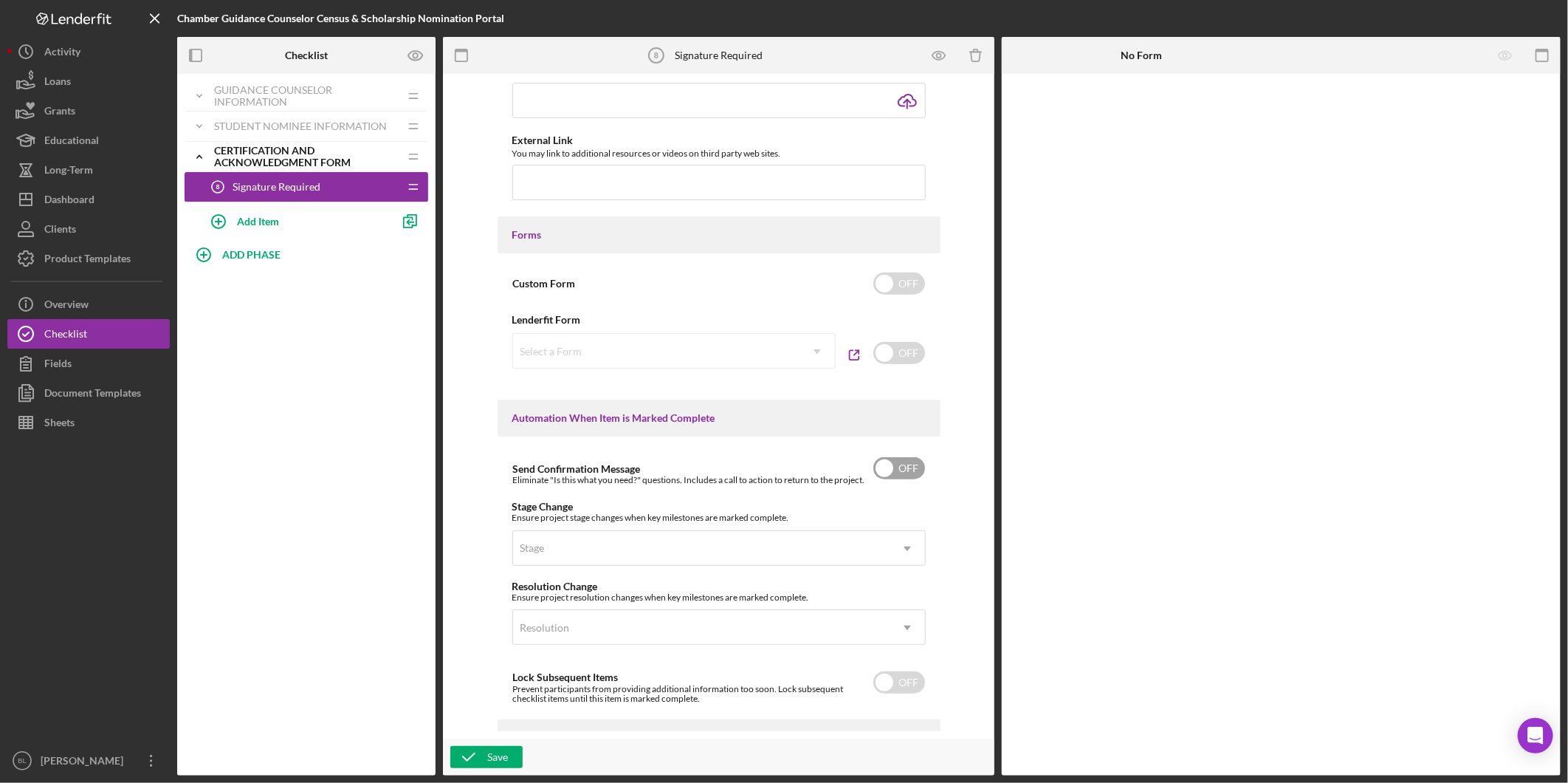
click at [892, 460] on input "checkbox" at bounding box center [899, 469] width 52 height 23
checkbox input "true"
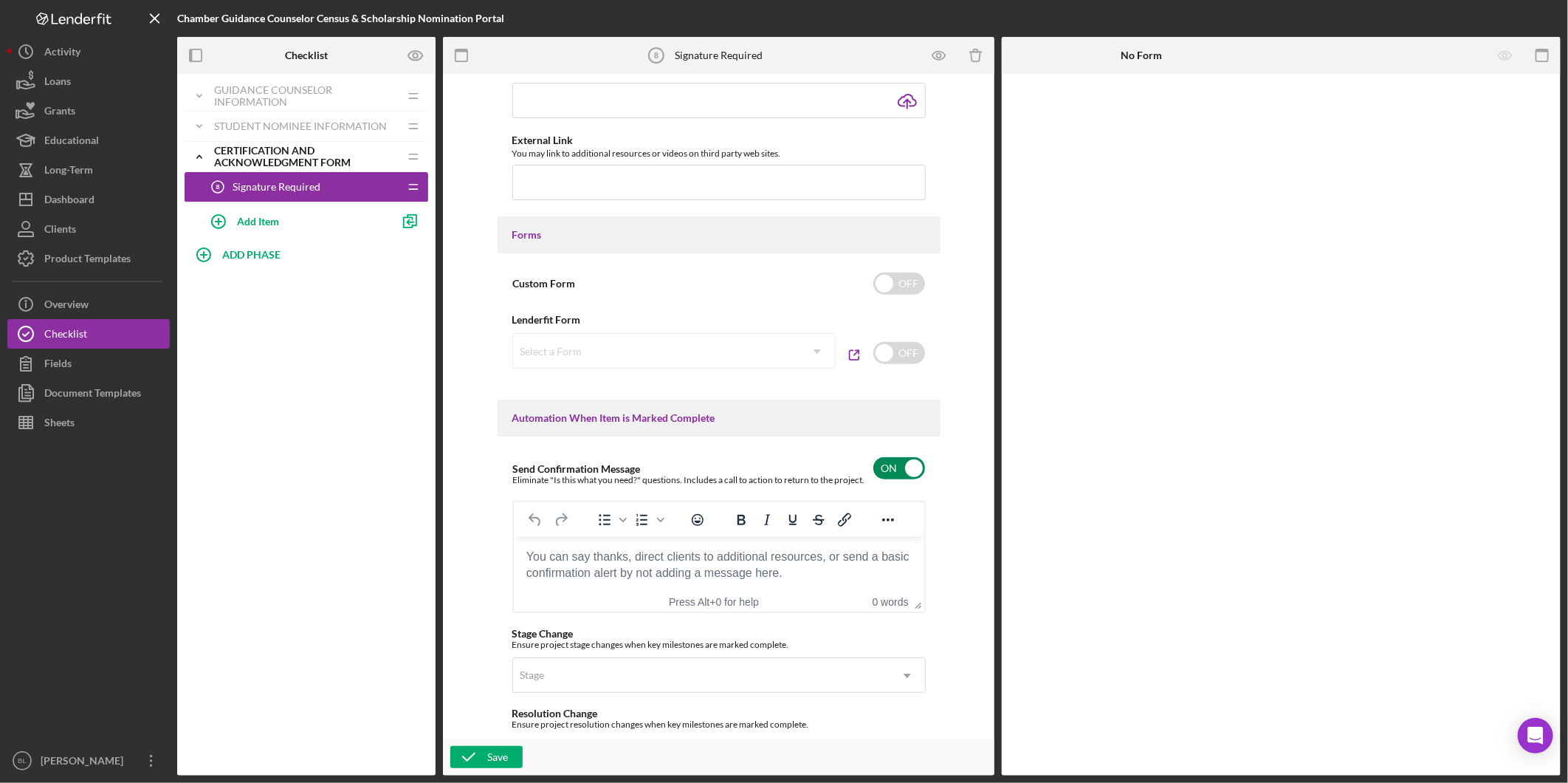
scroll to position [0, 0]
click at [751, 564] on body "Rich Text Area. Press ALT-0 for help." at bounding box center [718, 555] width 387 height 16
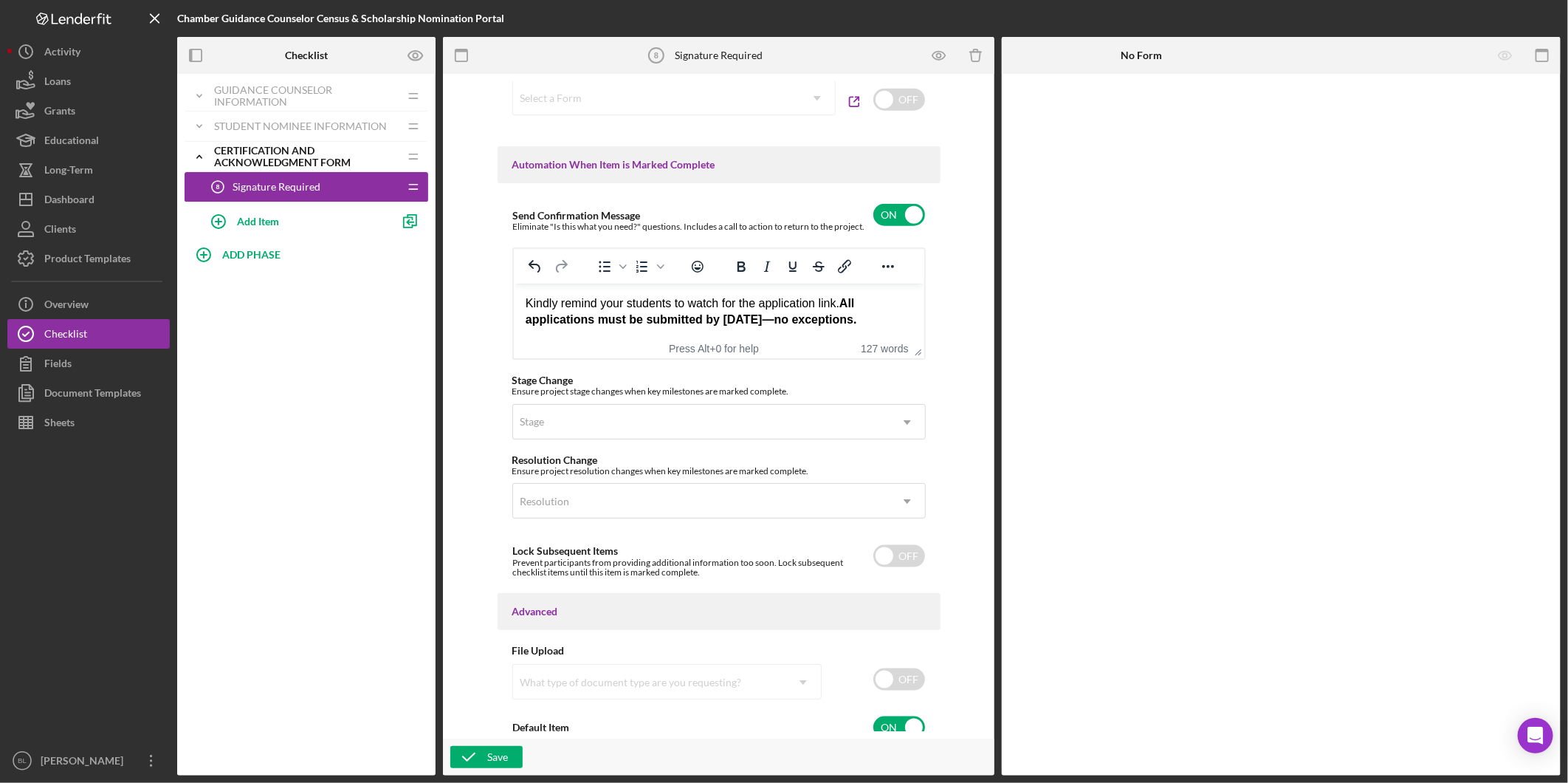
scroll to position [923, 0]
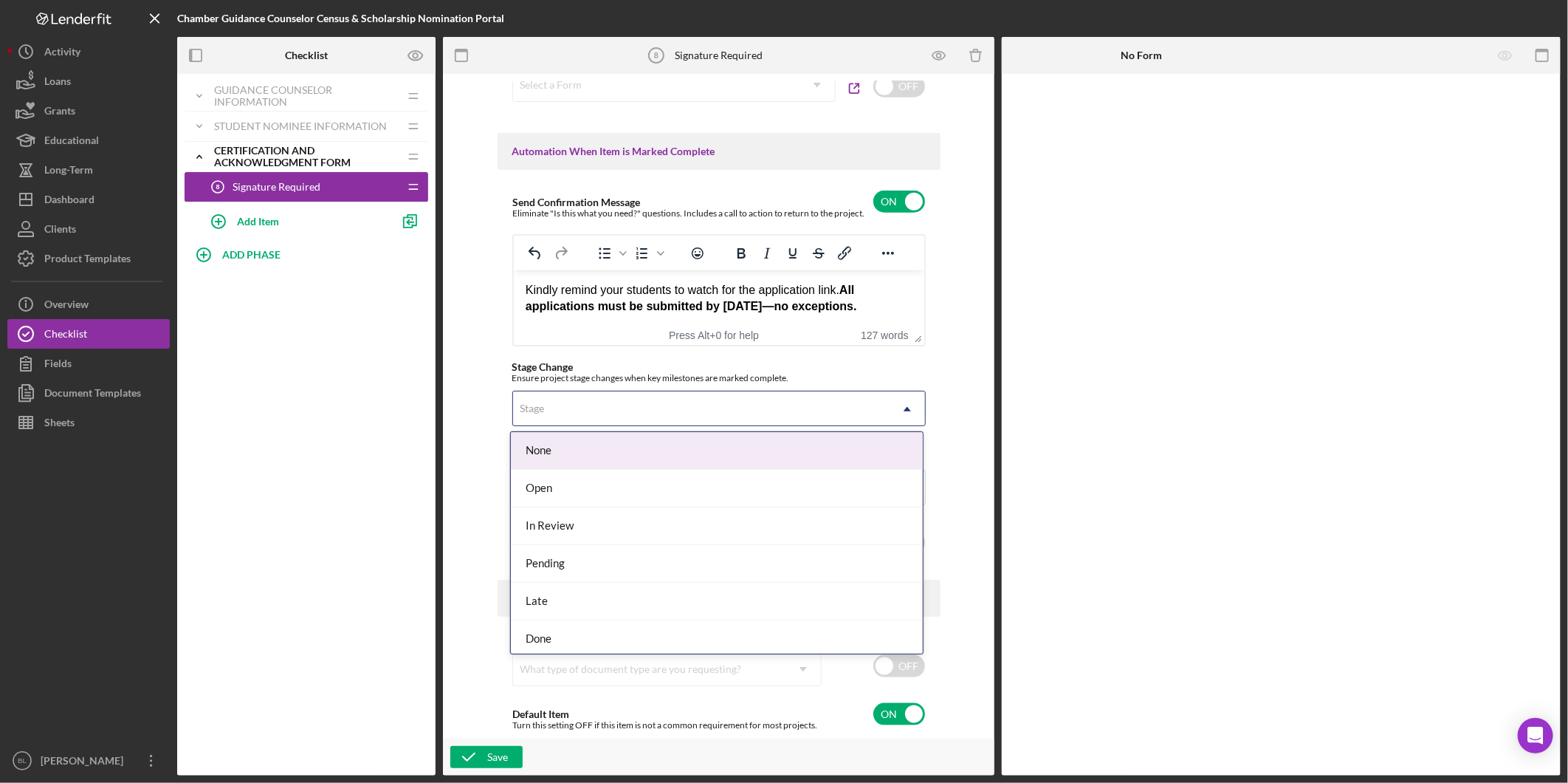
click at [802, 409] on div "Stage" at bounding box center [701, 409] width 377 height 34
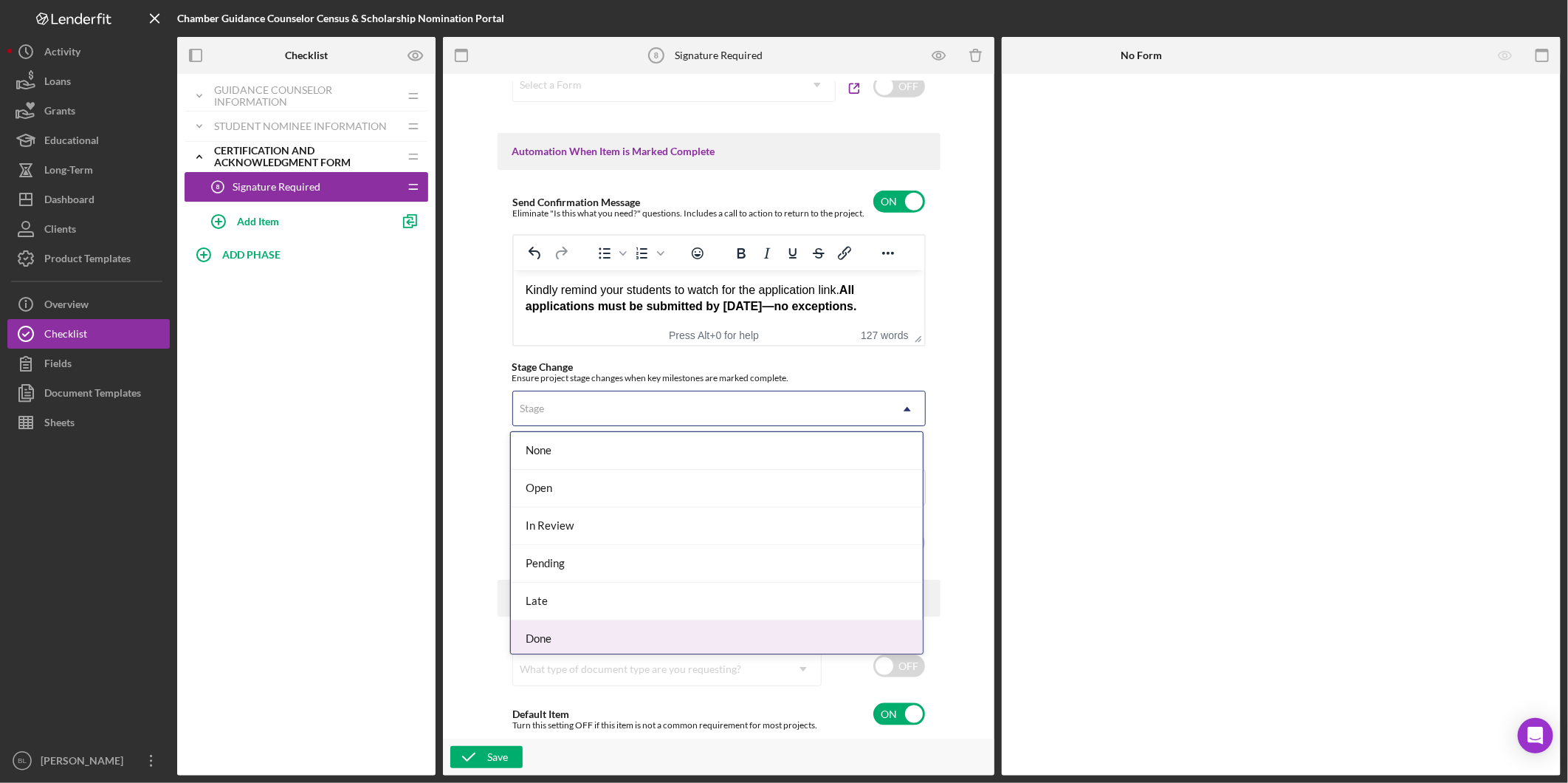
click at [662, 631] on div "Done" at bounding box center [717, 638] width 412 height 37
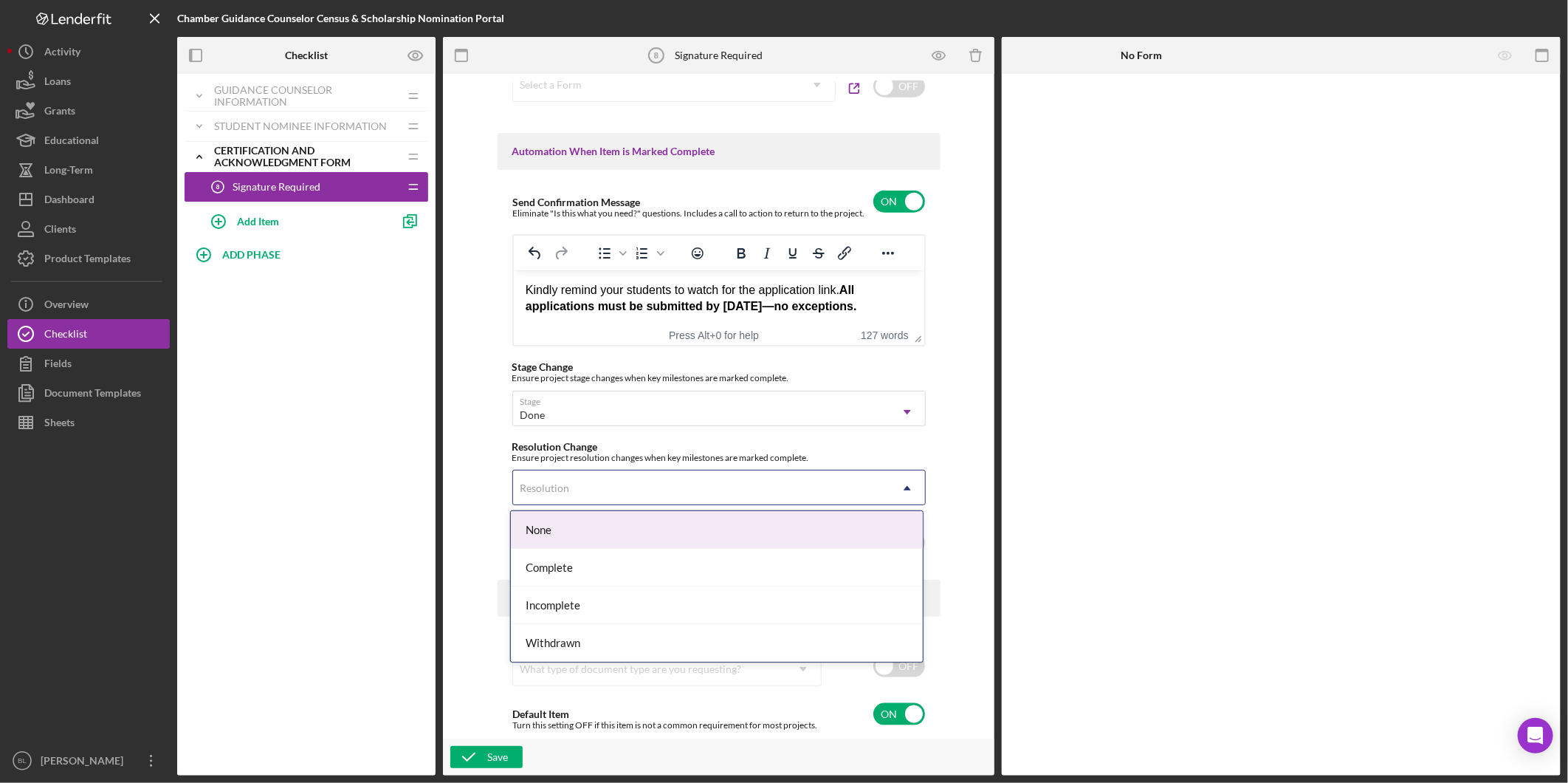
click at [727, 490] on div "Resolution" at bounding box center [701, 488] width 377 height 34
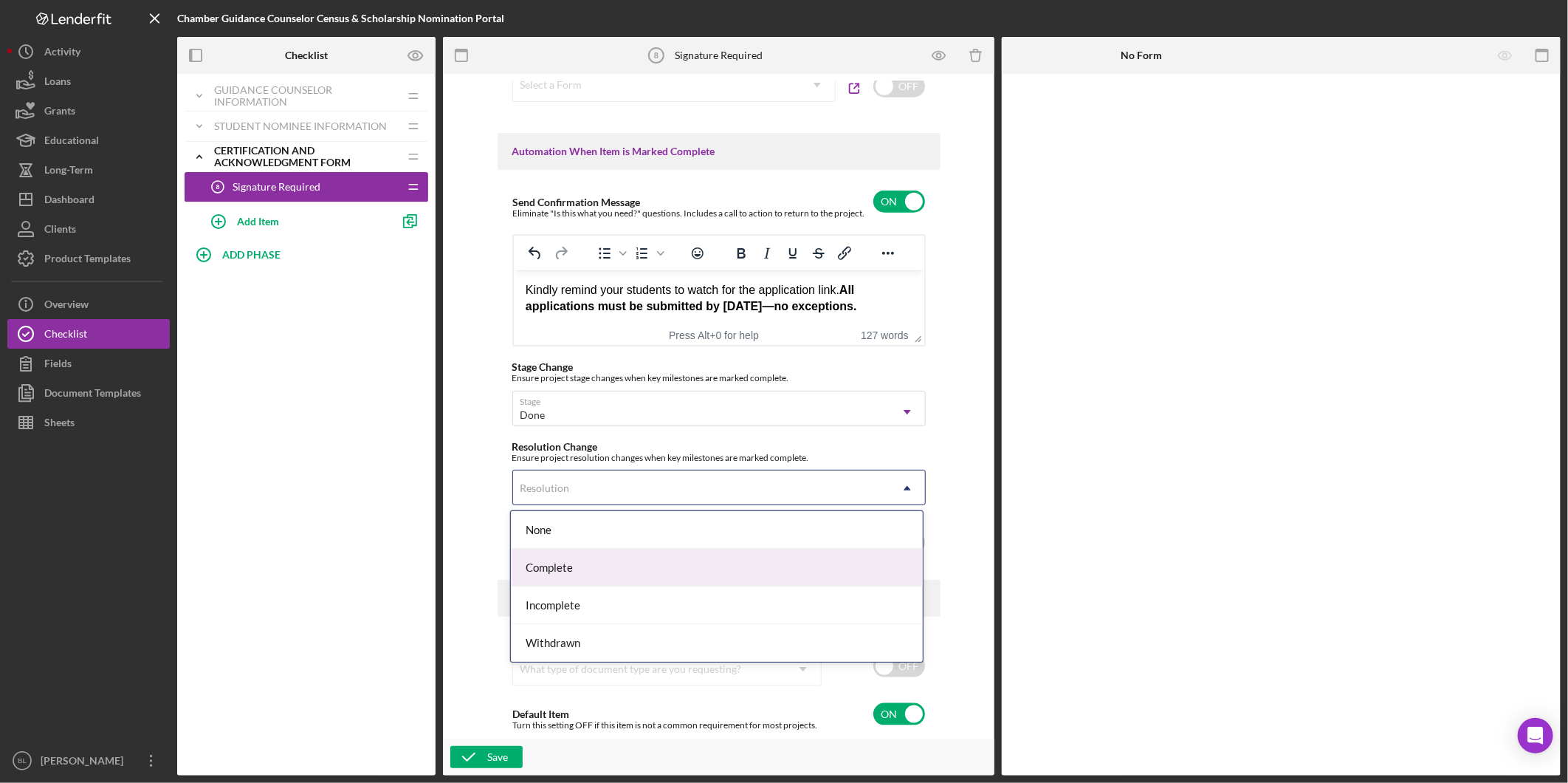
click at [677, 574] on div "Complete" at bounding box center [717, 566] width 412 height 37
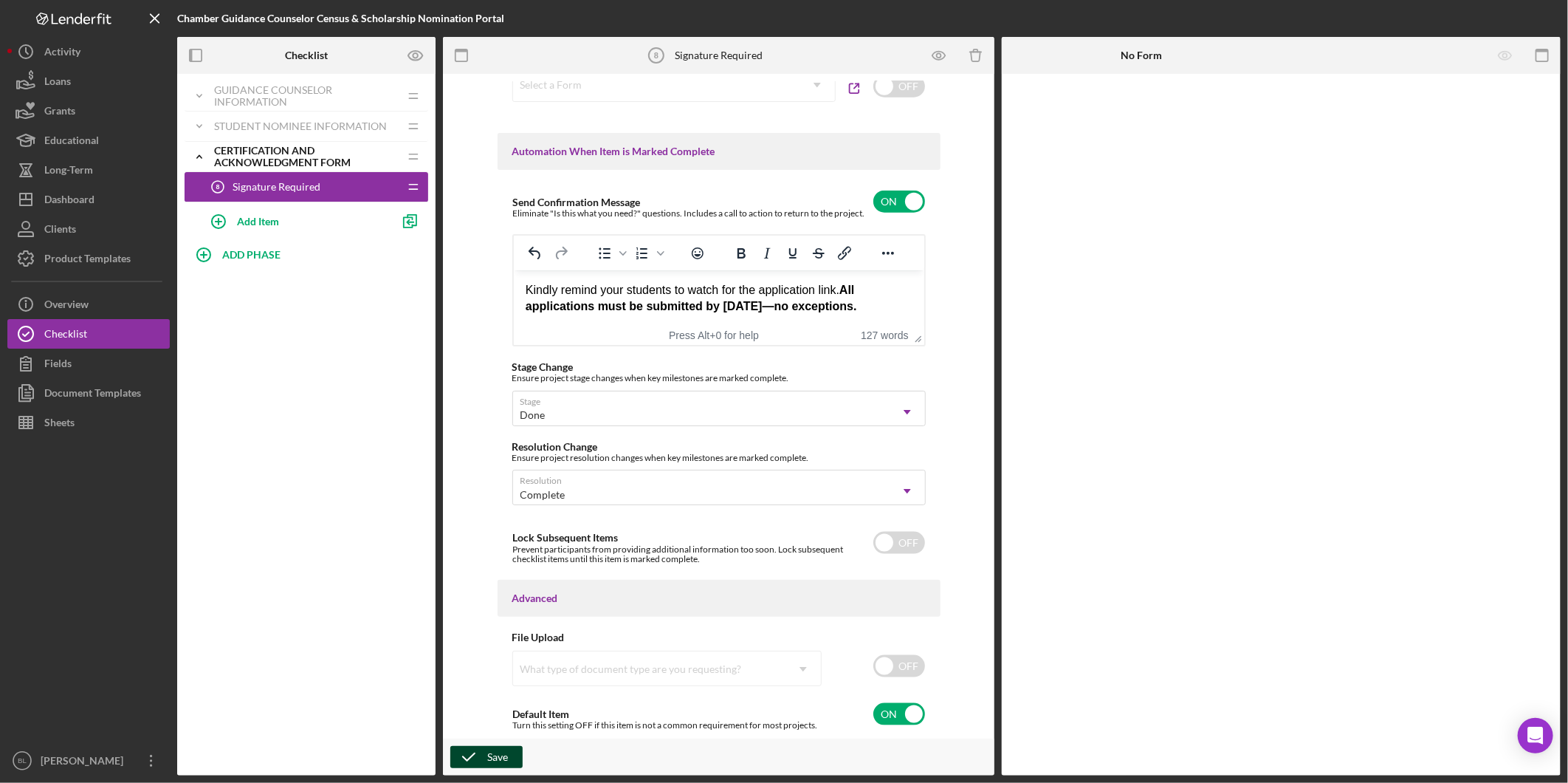
click at [468, 758] on icon "button" at bounding box center [469, 756] width 37 height 37
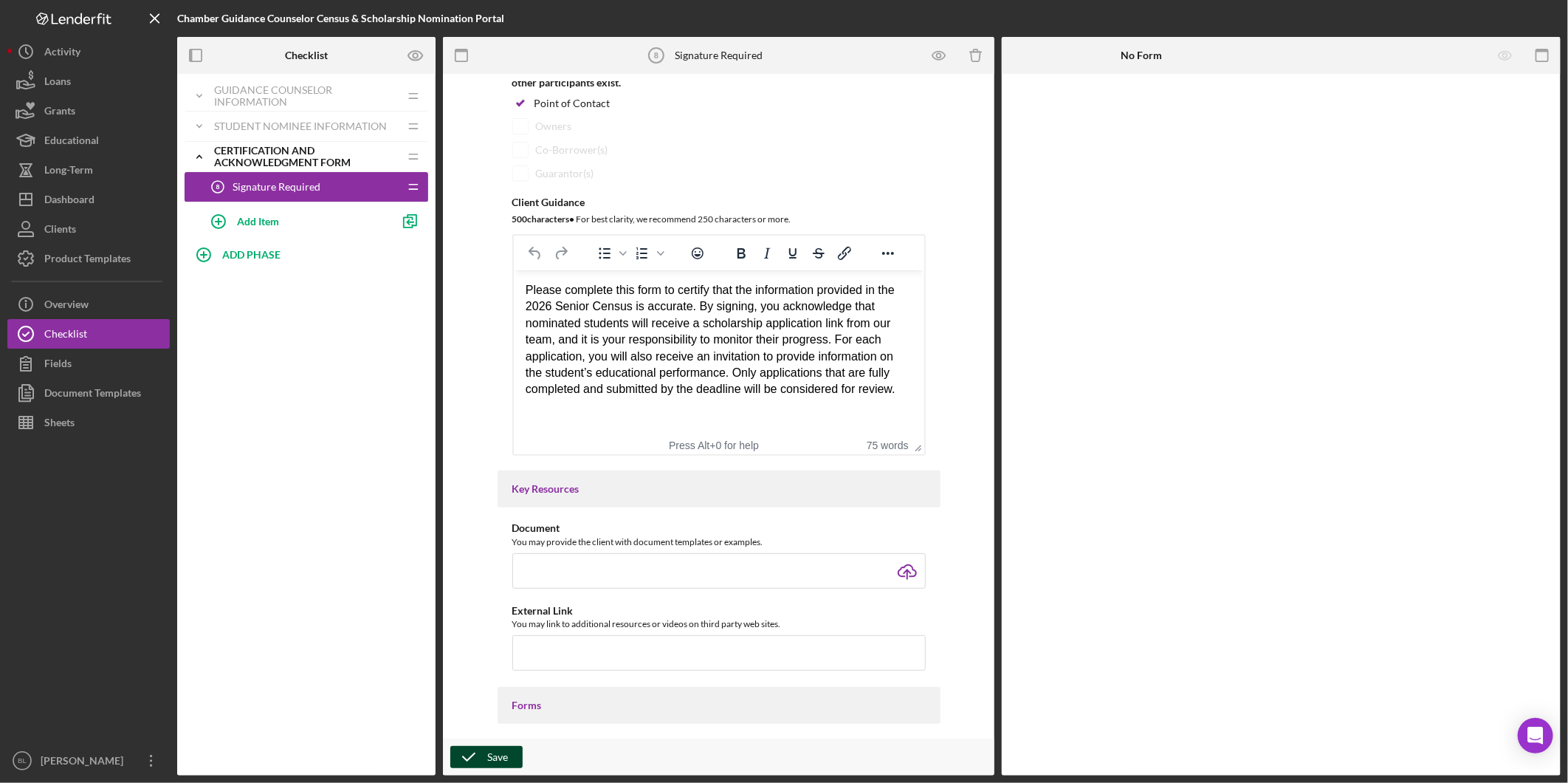
scroll to position [0, 0]
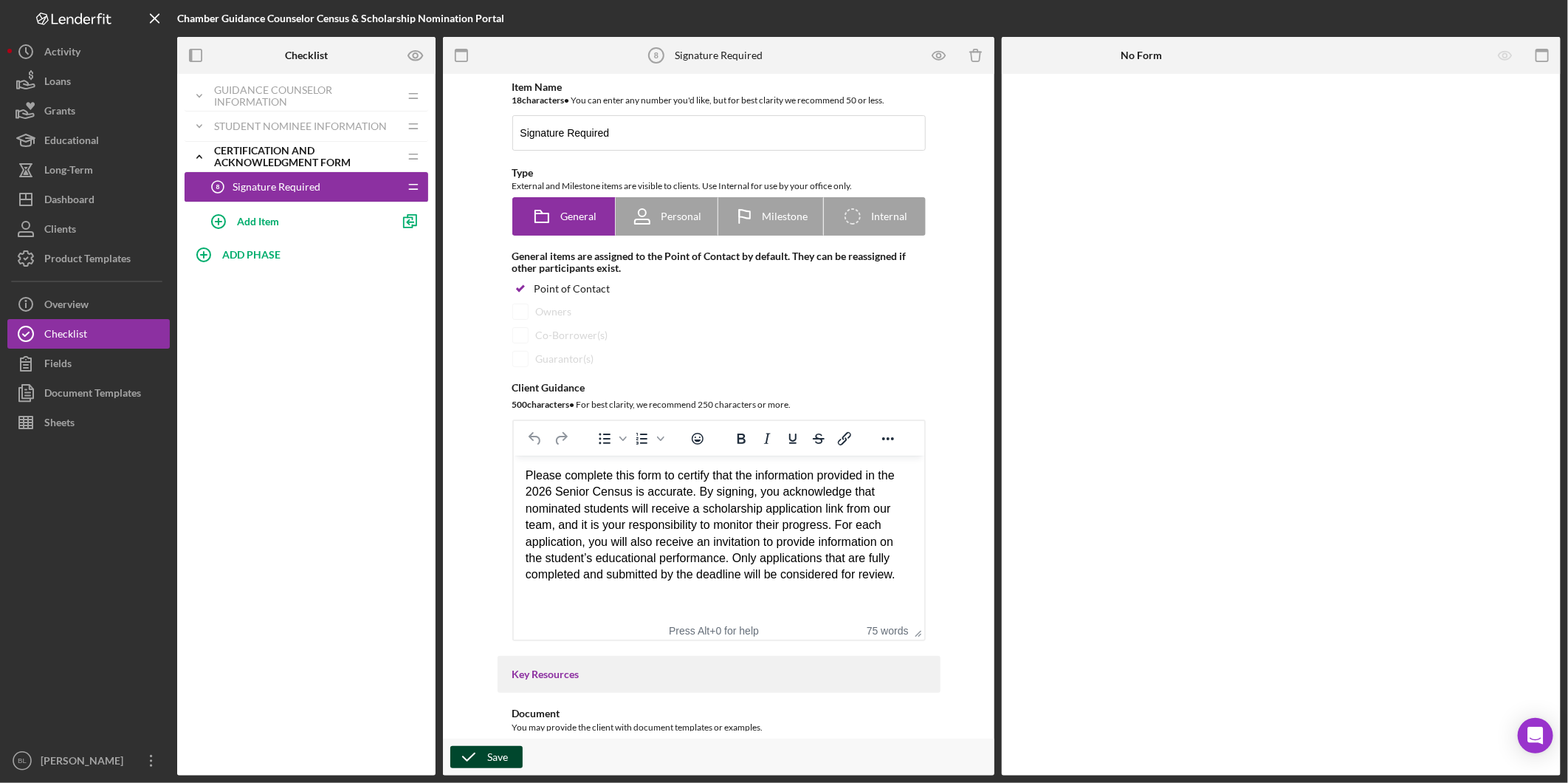
click at [289, 387] on div "Icon/Expander Guidance Counselor Information Icon/Edit Icon/Drag Personal Infor…" at bounding box center [307, 424] width 258 height 702
click at [204, 157] on icon "Icon/Expander" at bounding box center [199, 157] width 29 height 29
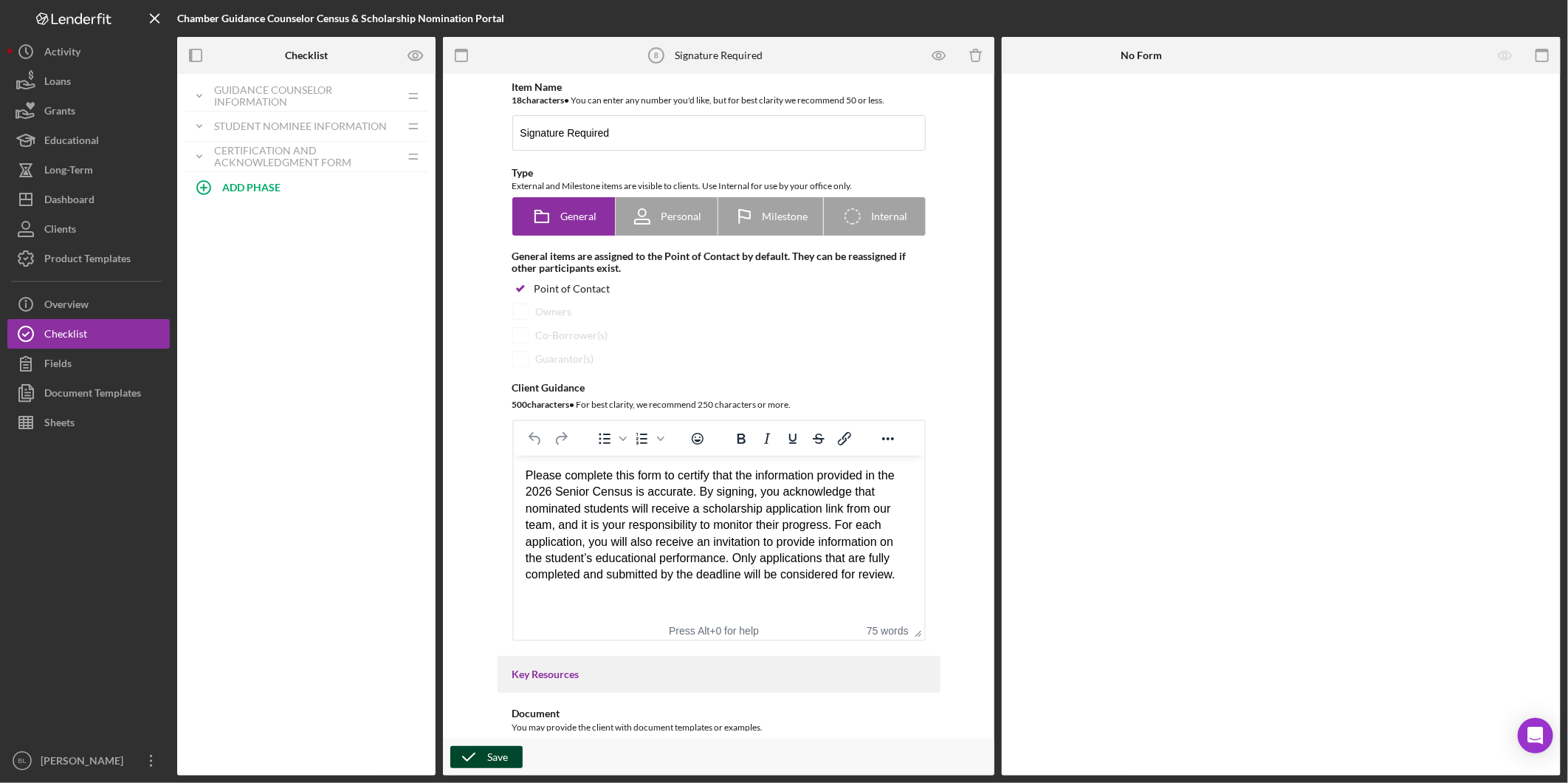
click at [355, 357] on div "Icon/Expander Guidance Counselor Information Icon/Edit Icon/Drag Personal Infor…" at bounding box center [307, 424] width 258 height 702
drag, startPoint x: 78, startPoint y: 400, endPoint x: 101, endPoint y: 400, distance: 23.0
click at [78, 400] on div "Document Templates" at bounding box center [93, 394] width 97 height 33
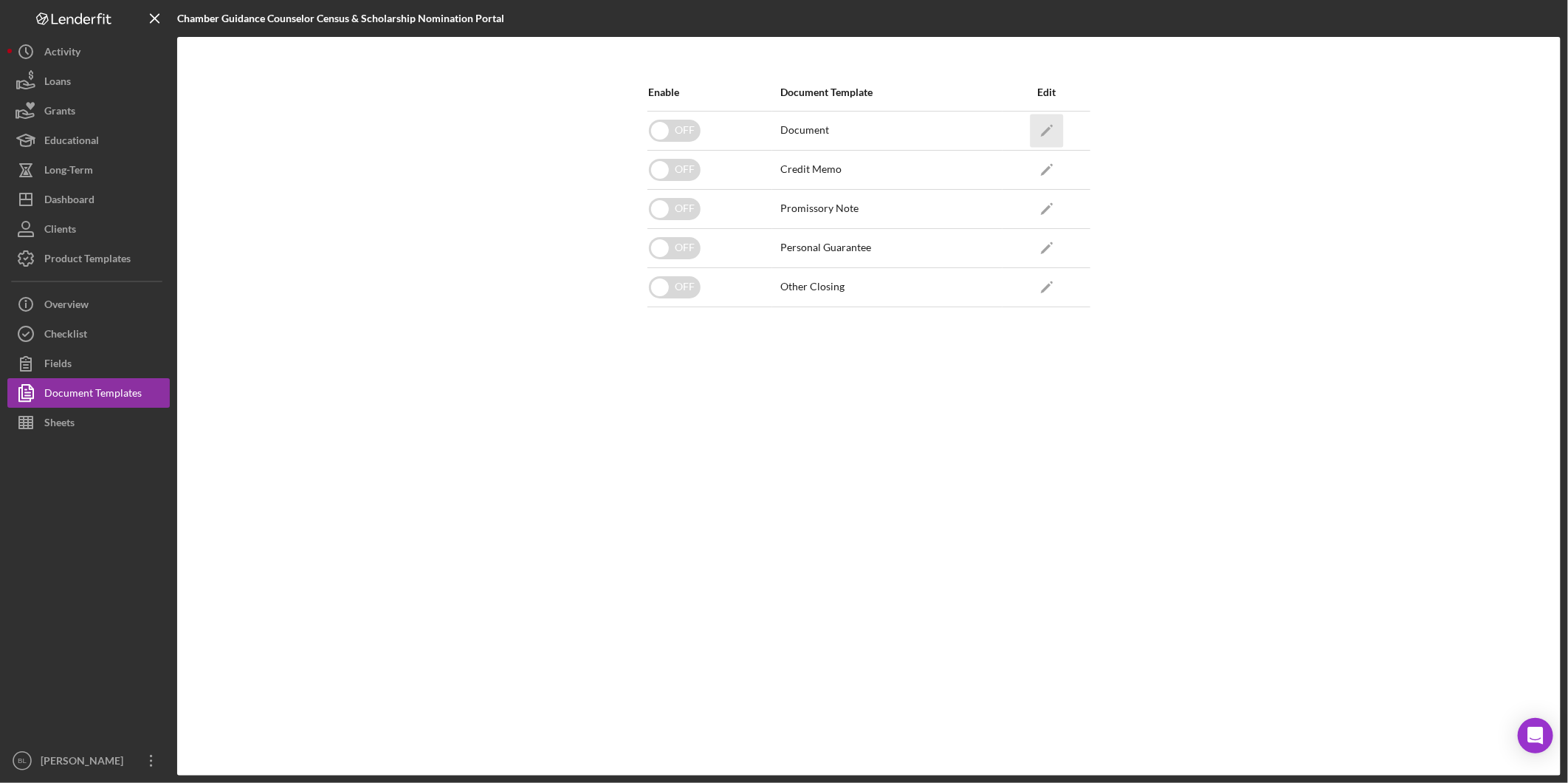
click at [1059, 123] on icon "Icon/Edit" at bounding box center [1046, 130] width 33 height 33
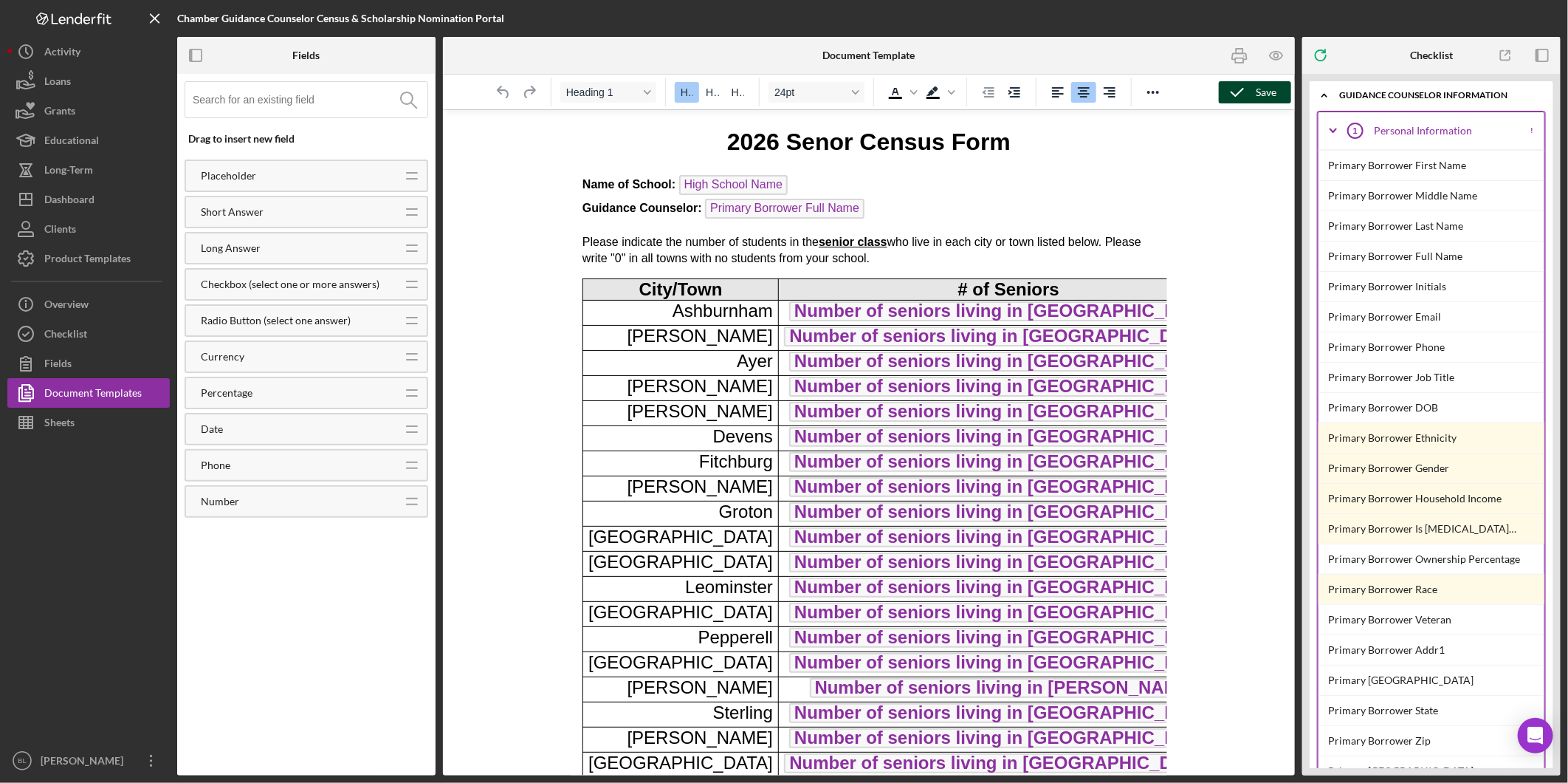
click at [1237, 94] on polyline "button" at bounding box center [1238, 92] width 12 height 8
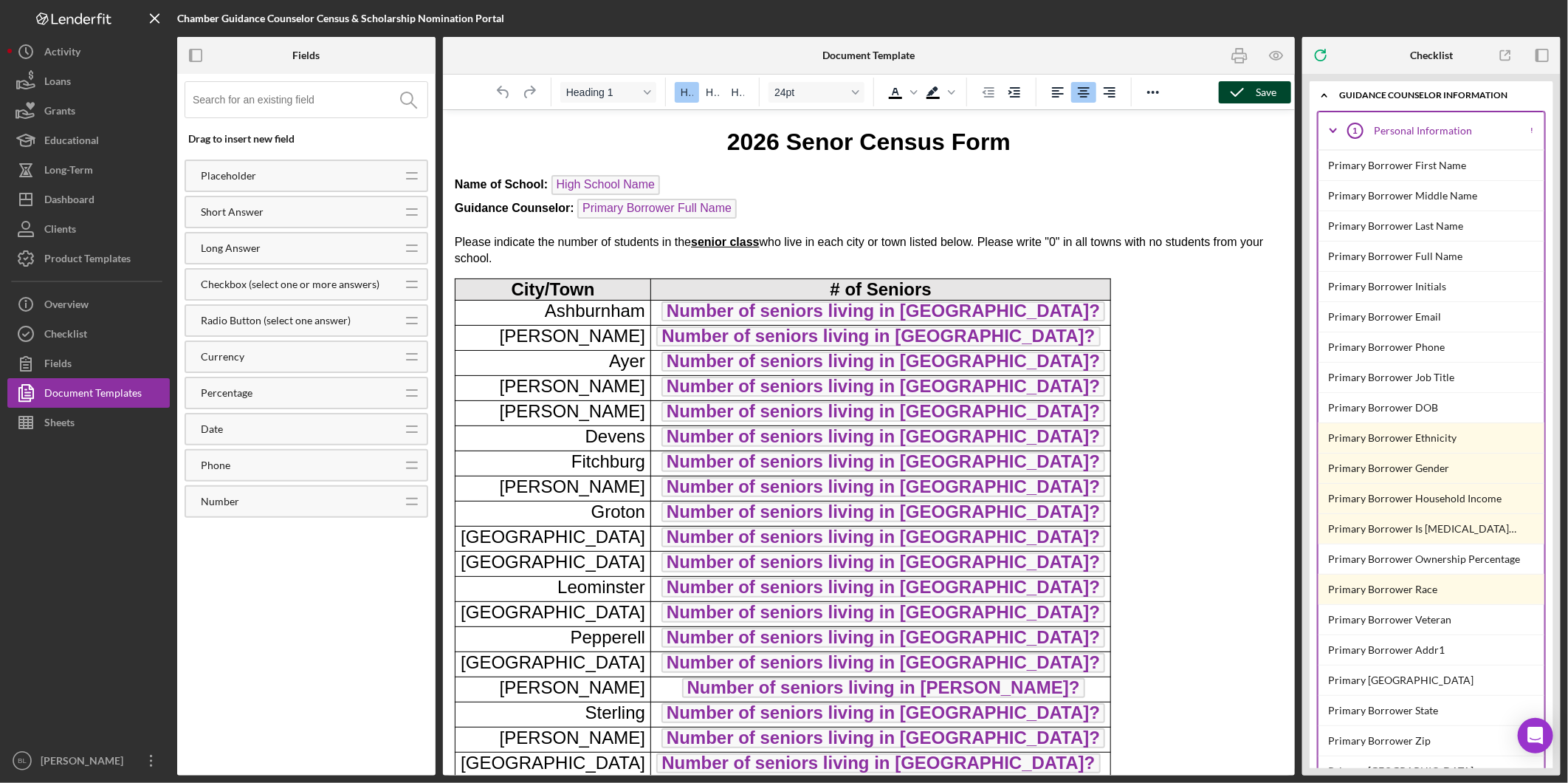
click at [1241, 62] on rect "button" at bounding box center [1240, 60] width 8 height 4
click at [106, 387] on div "Document Templates" at bounding box center [93, 394] width 98 height 33
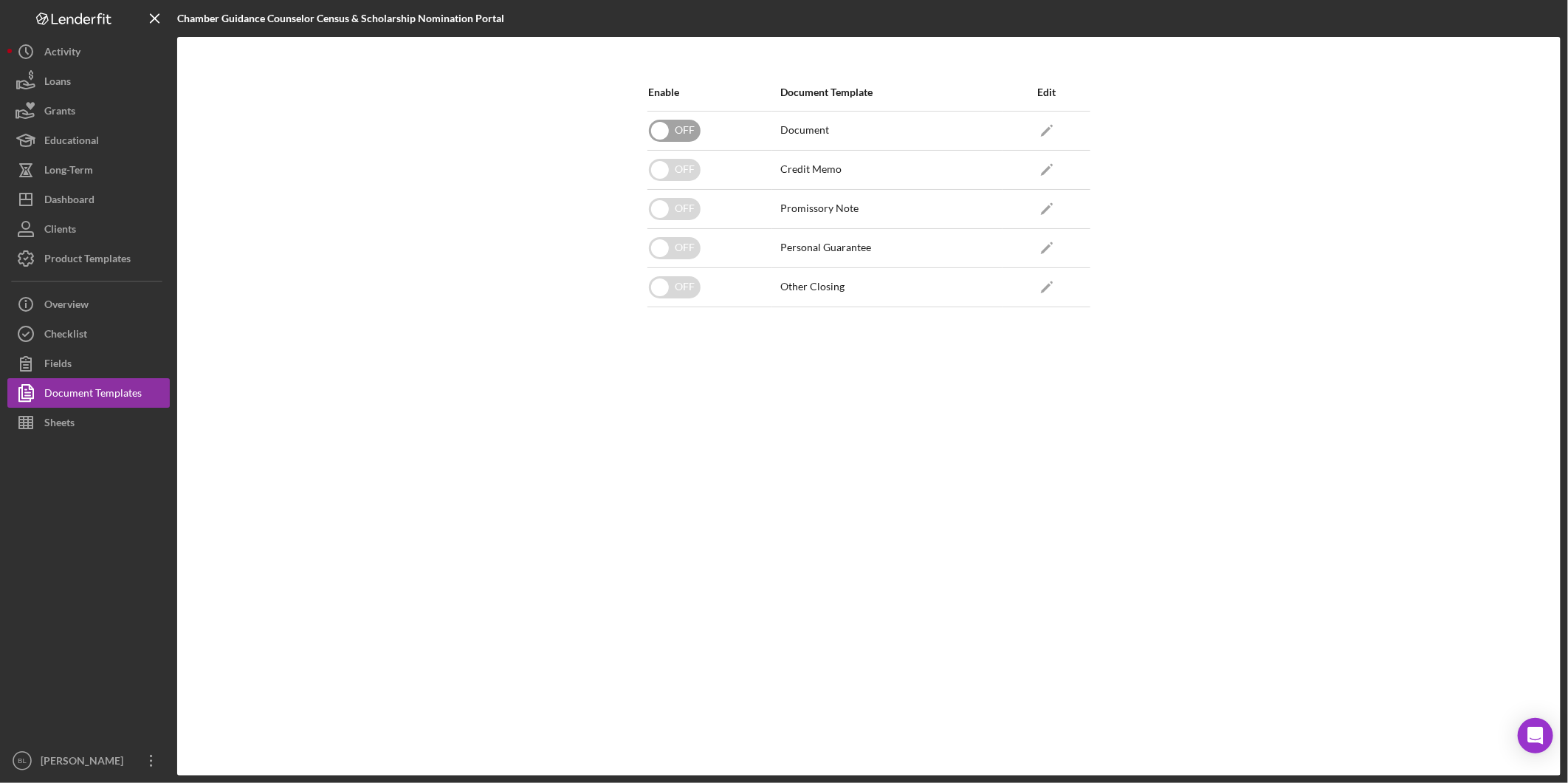
click at [681, 132] on input "checkbox" at bounding box center [675, 131] width 52 height 23
checkbox input "true"
click at [817, 506] on div "Enable Document Template Edit ON Document Icon/Edit OFF Credit Memo Icon/Edit O…" at bounding box center [869, 405] width 457 height 664
click at [548, 366] on div "Enable Document Template Edit ON Document Icon/Edit OFF Credit Memo Icon/Edit O…" at bounding box center [869, 406] width 1383 height 738
drag, startPoint x: 425, startPoint y: 431, endPoint x: 341, endPoint y: 298, distance: 157.3
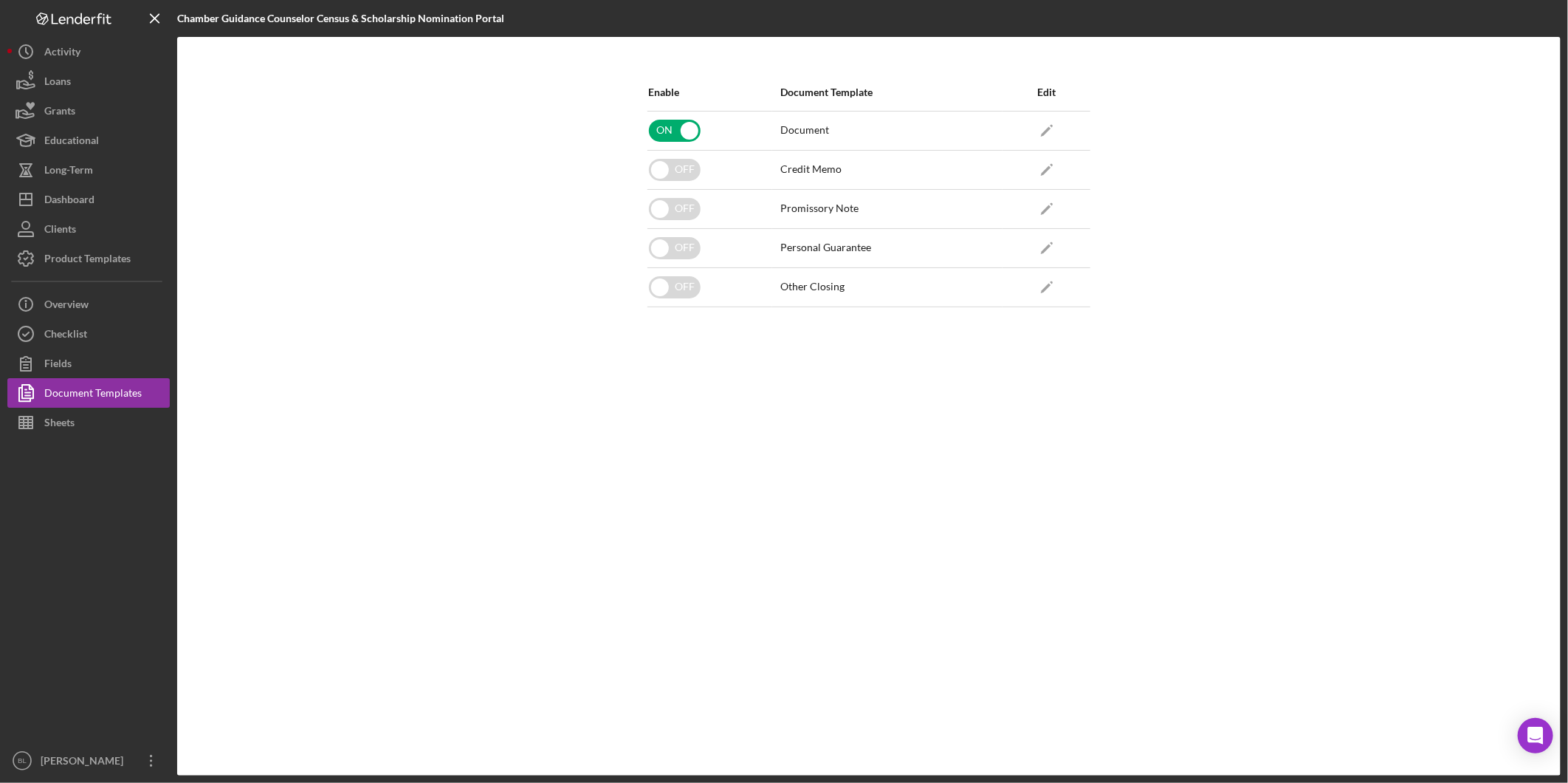
click at [425, 432] on div "Enable Document Template Edit ON Document Icon/Edit OFF Credit Memo Icon/Edit O…" at bounding box center [869, 406] width 1383 height 738
drag, startPoint x: 490, startPoint y: 411, endPoint x: 486, endPoint y: 203, distance: 208.0
click at [489, 404] on div "Enable Document Template Edit ON Document Icon/Edit OFF Credit Memo Icon/Edit O…" at bounding box center [869, 406] width 1383 height 738
drag, startPoint x: 852, startPoint y: 471, endPoint x: 733, endPoint y: 269, distance: 234.4
click at [848, 463] on div "Enable Document Template Edit ON Document Icon/Edit OFF Credit Memo Icon/Edit O…" at bounding box center [869, 405] width 457 height 664
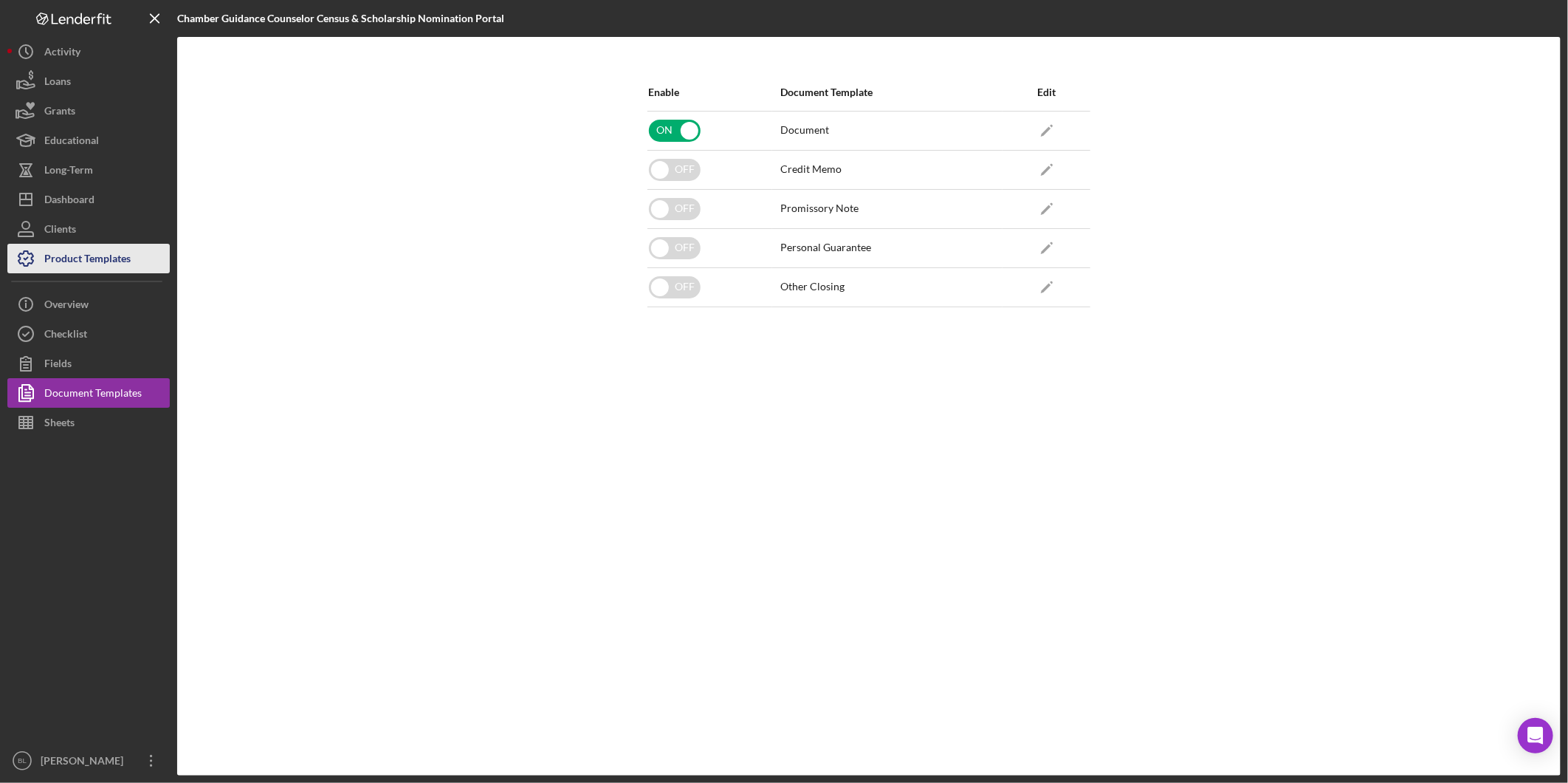
click at [119, 260] on div "Product Templates" at bounding box center [87, 260] width 87 height 33
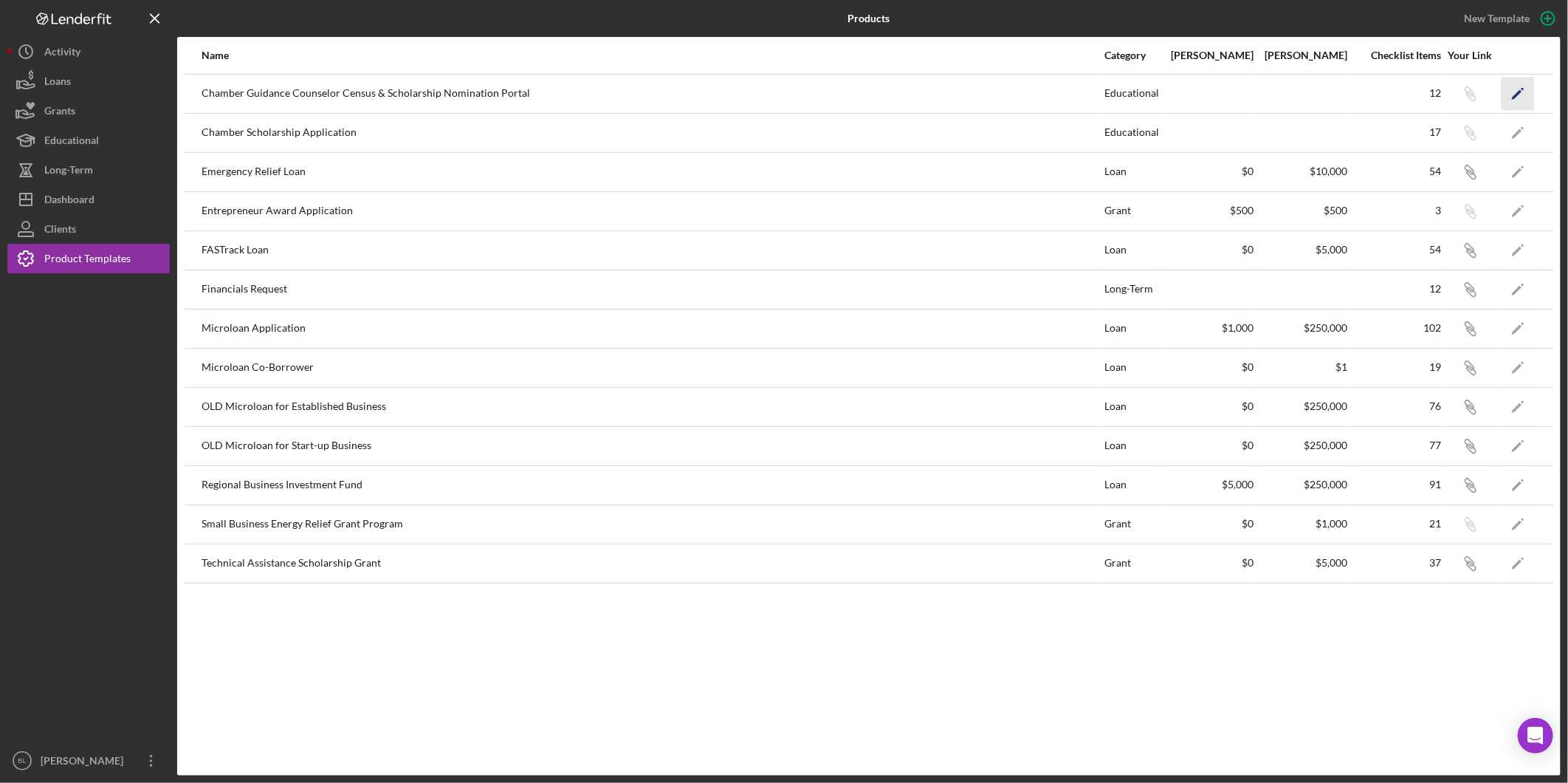
click at [1512, 81] on icon "Icon/Edit" at bounding box center [1519, 94] width 33 height 33
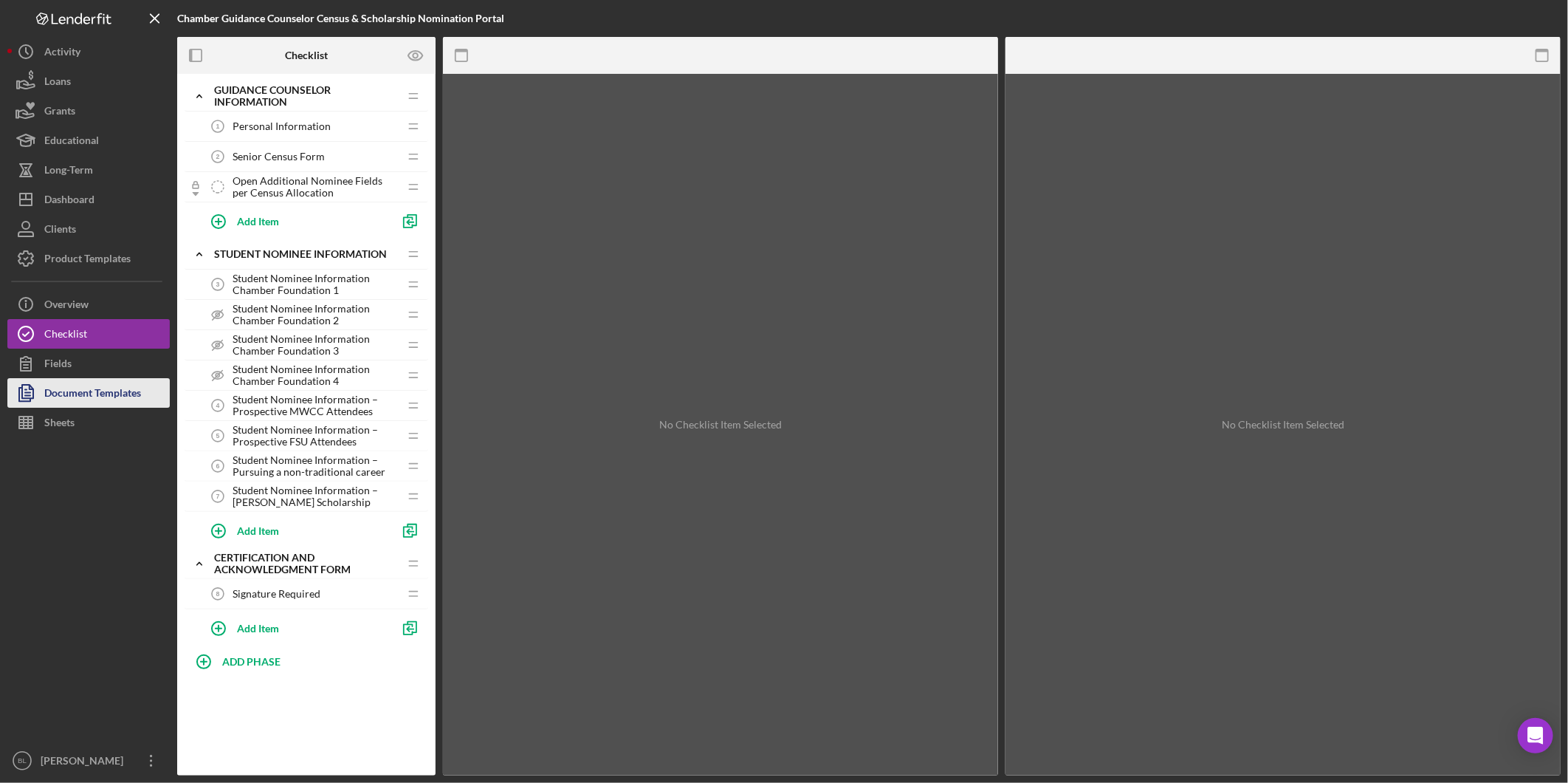
drag, startPoint x: 75, startPoint y: 393, endPoint x: 94, endPoint y: 386, distance: 20.2
click at [75, 392] on div "Document Templates" at bounding box center [93, 394] width 97 height 33
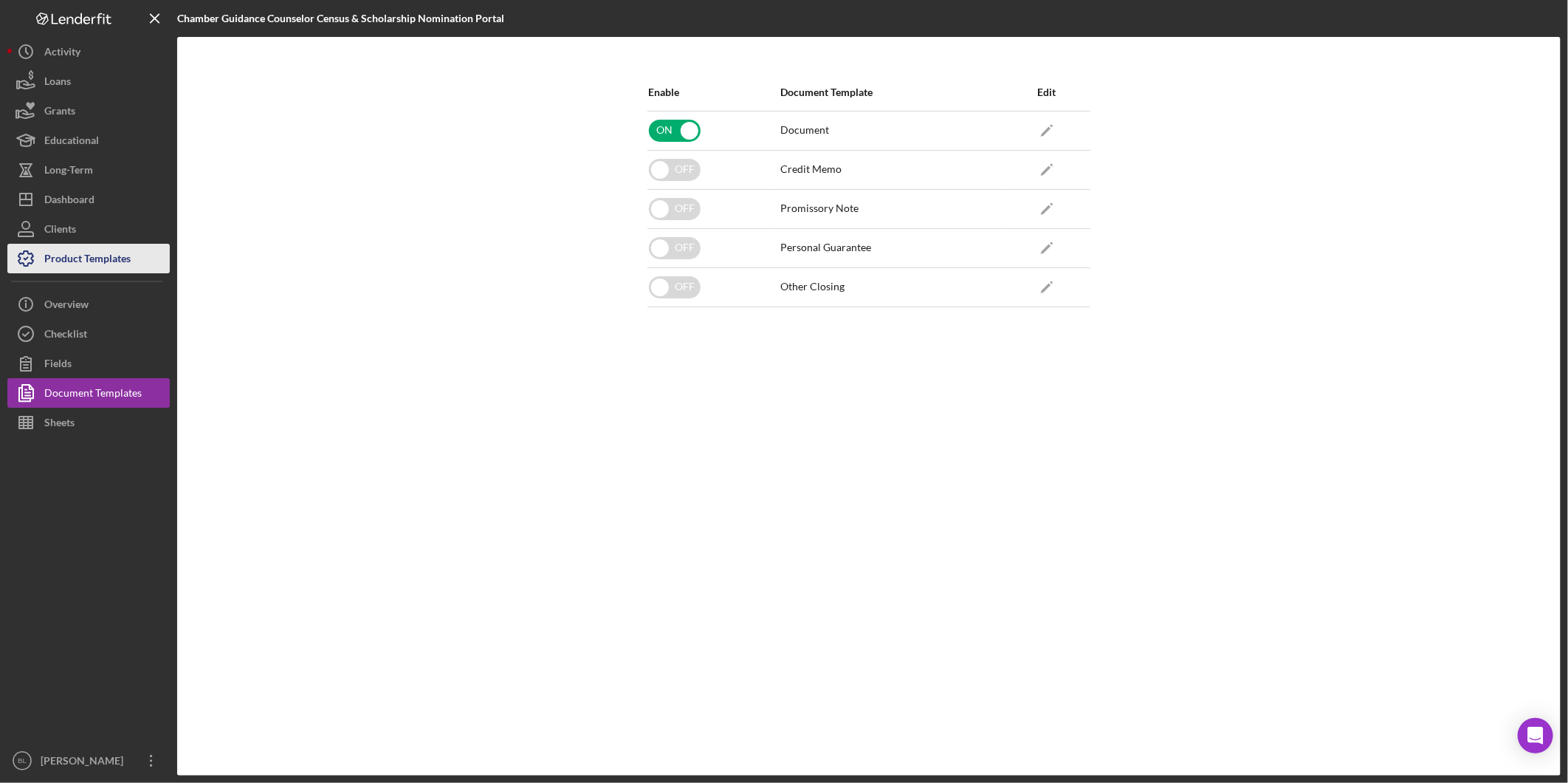
click at [83, 257] on div "Product Templates" at bounding box center [87, 260] width 87 height 33
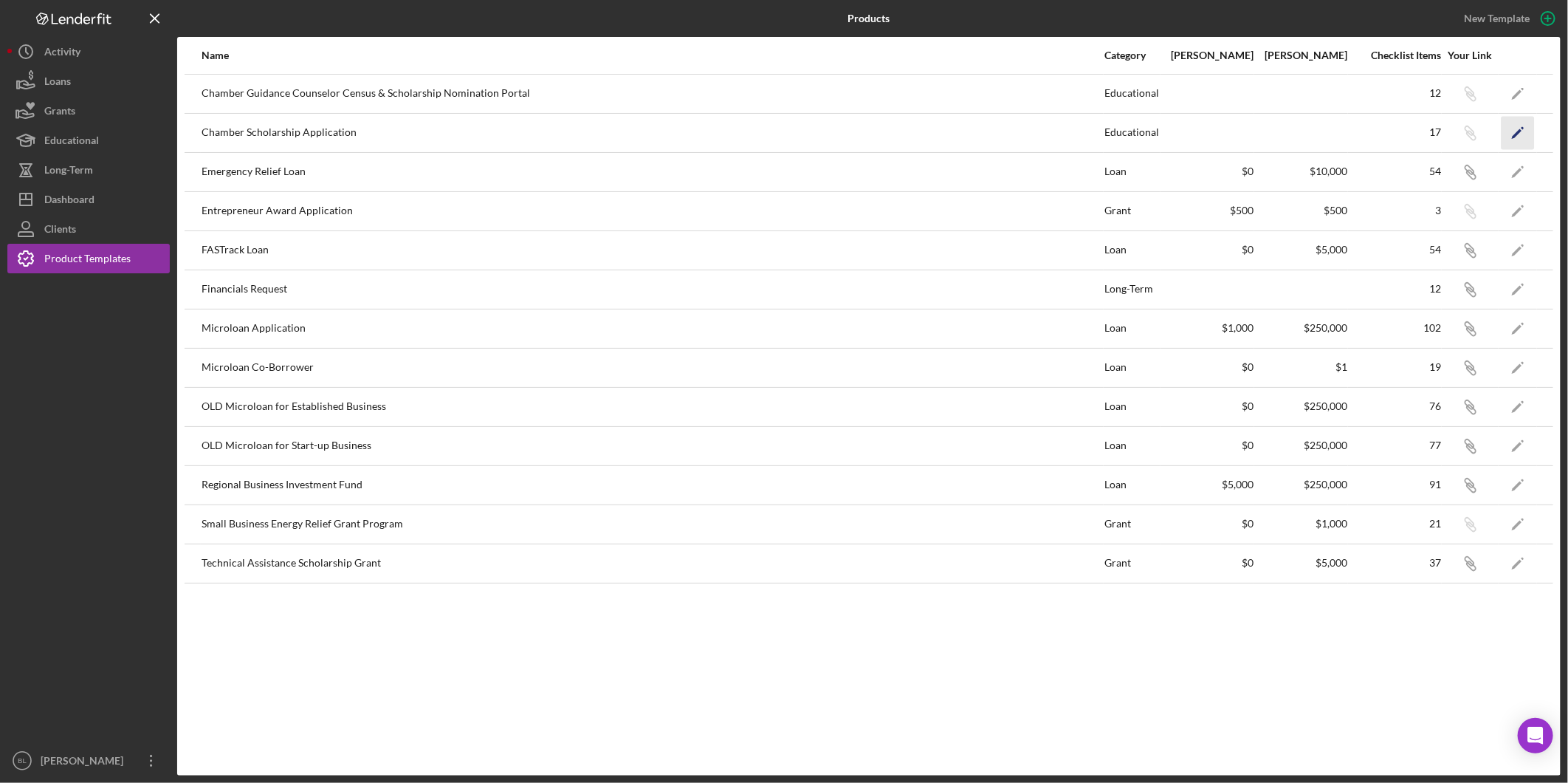
click at [1529, 126] on icon "Icon/Edit" at bounding box center [1519, 133] width 33 height 33
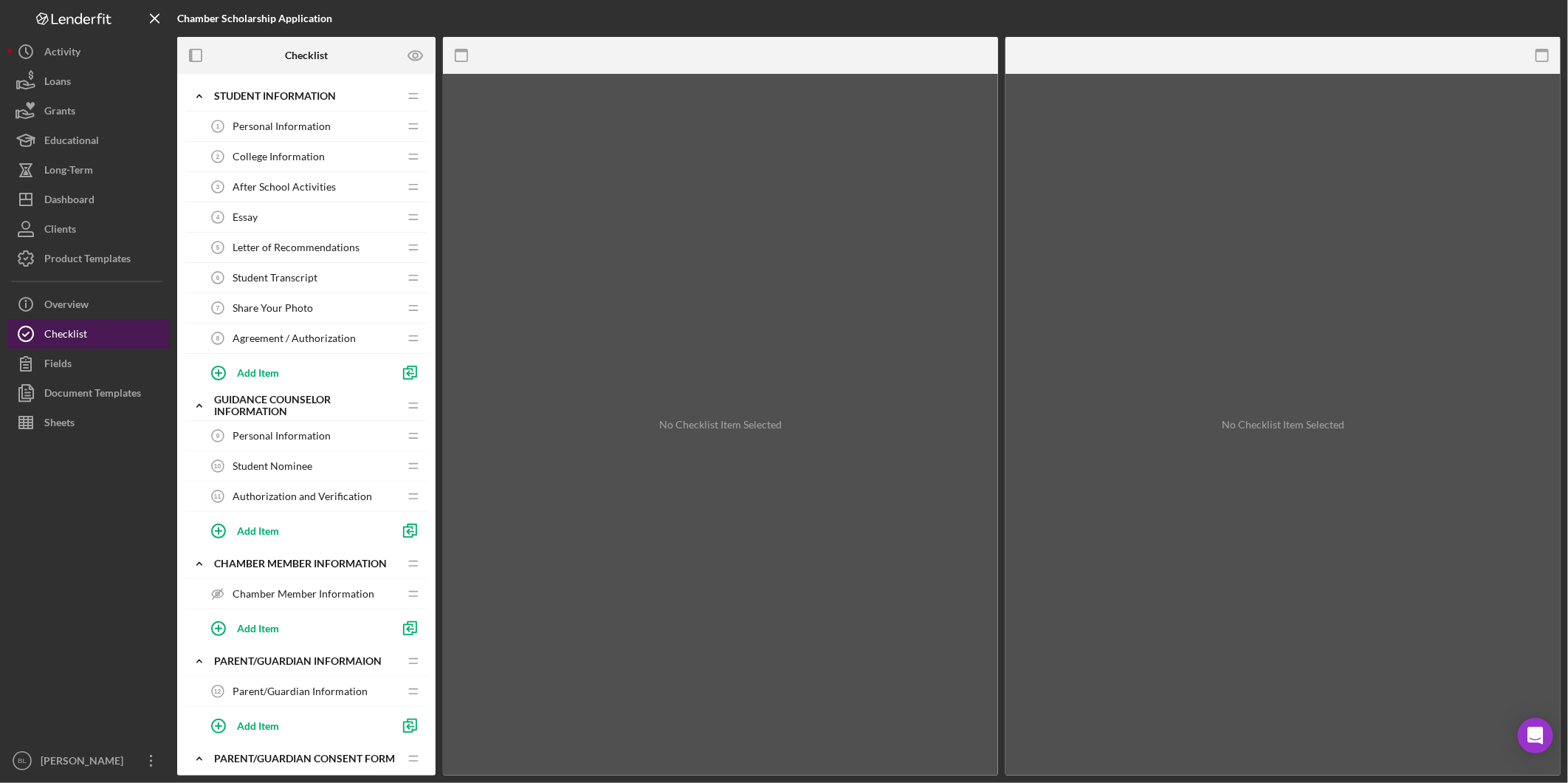
click at [107, 340] on button "Checklist" at bounding box center [89, 333] width 163 height 29
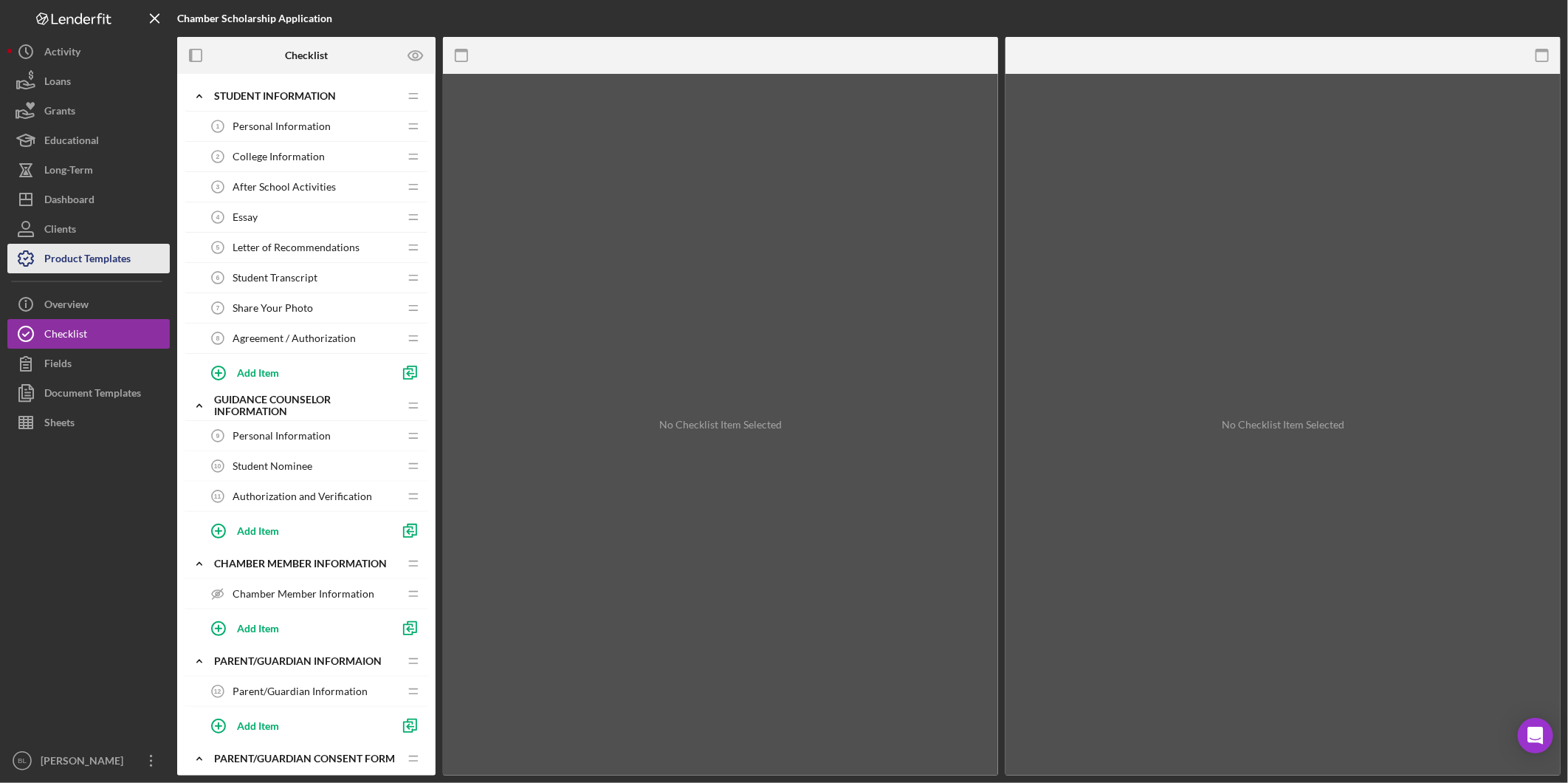
click at [113, 262] on div "Product Templates" at bounding box center [87, 260] width 87 height 33
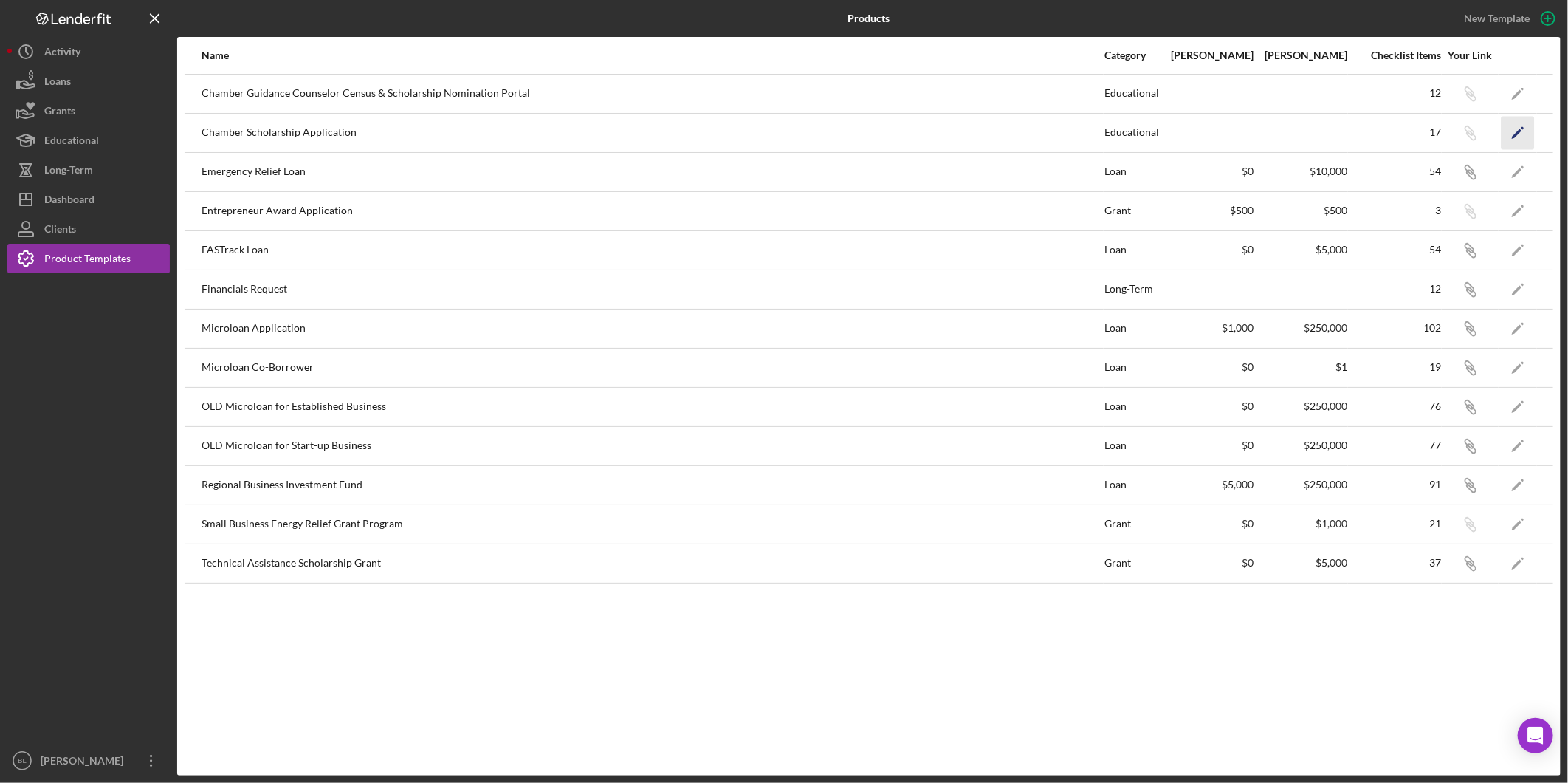
click at [1519, 135] on icon "Icon/Edit" at bounding box center [1519, 133] width 33 height 33
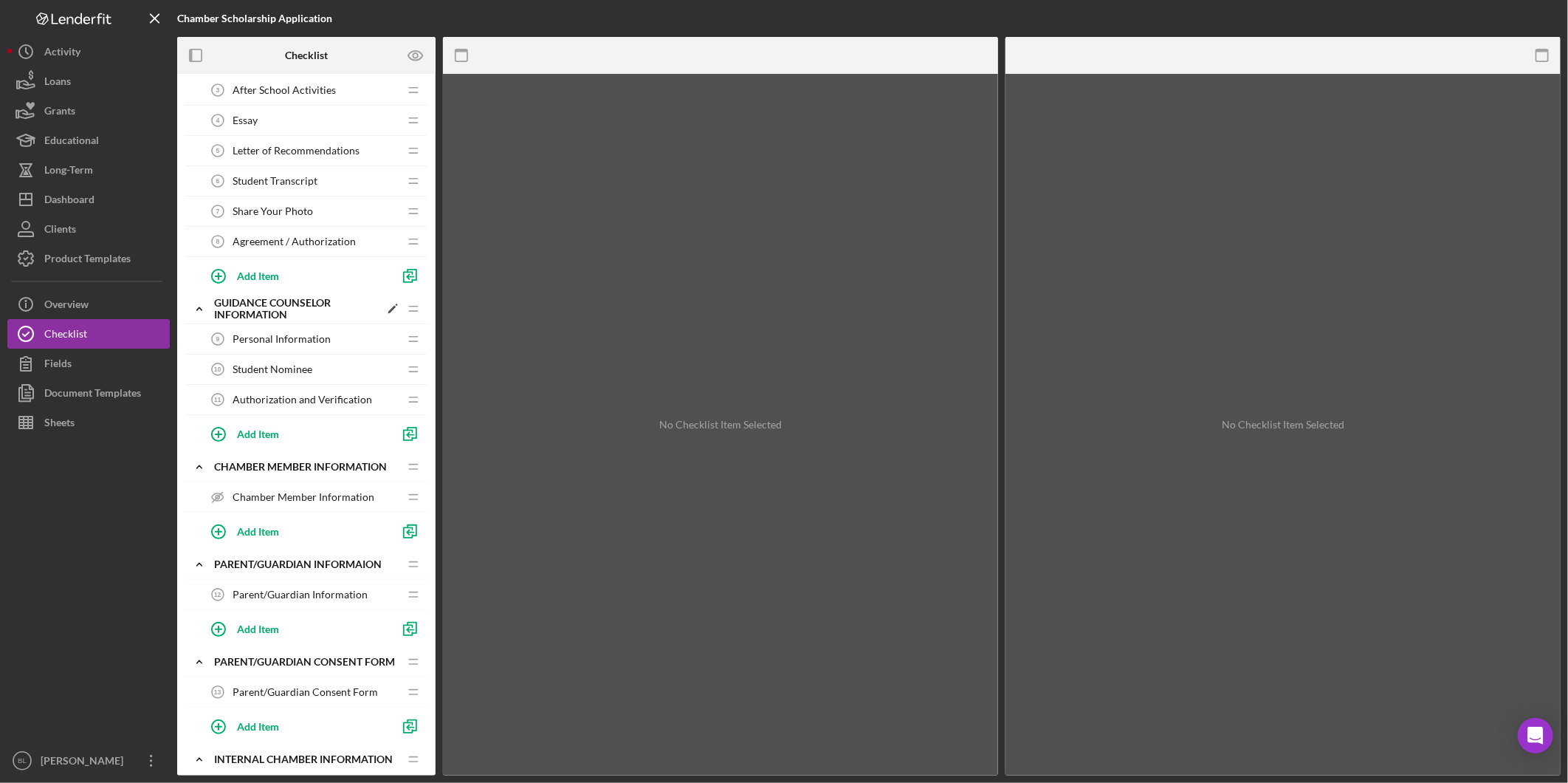
scroll to position [299, 0]
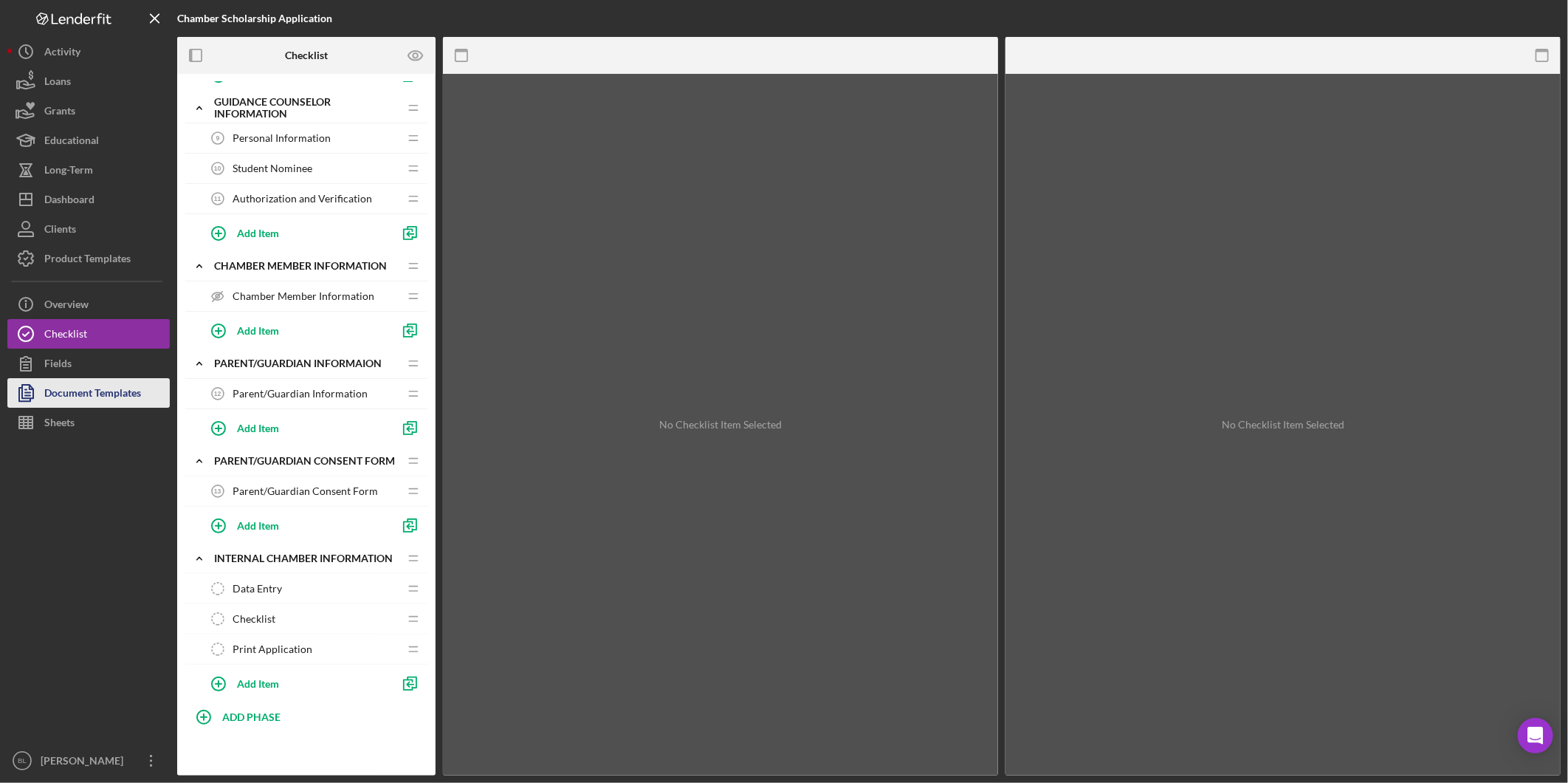
click at [82, 397] on div "Document Templates" at bounding box center [93, 394] width 97 height 33
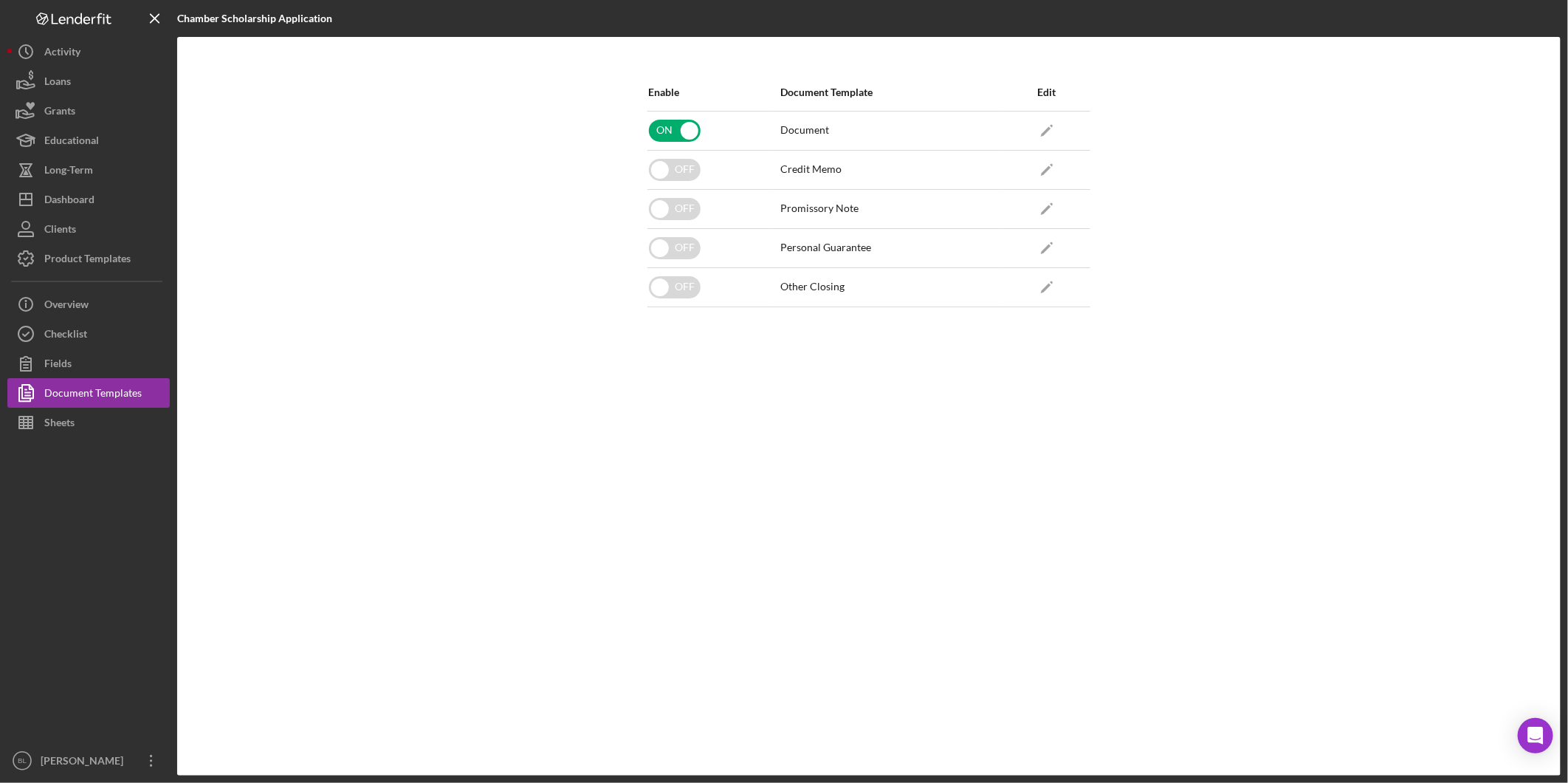
drag, startPoint x: 1344, startPoint y: 498, endPoint x: 1271, endPoint y: 463, distance: 81.0
click at [1344, 498] on div "Enable Document Template Edit ON Document Icon/Edit OFF Credit Memo Icon/Edit O…" at bounding box center [869, 406] width 1383 height 738
click at [307, 310] on div "Enable Document Template Edit ON Document Icon/Edit OFF Credit Memo Icon/Edit O…" at bounding box center [869, 406] width 1383 height 738
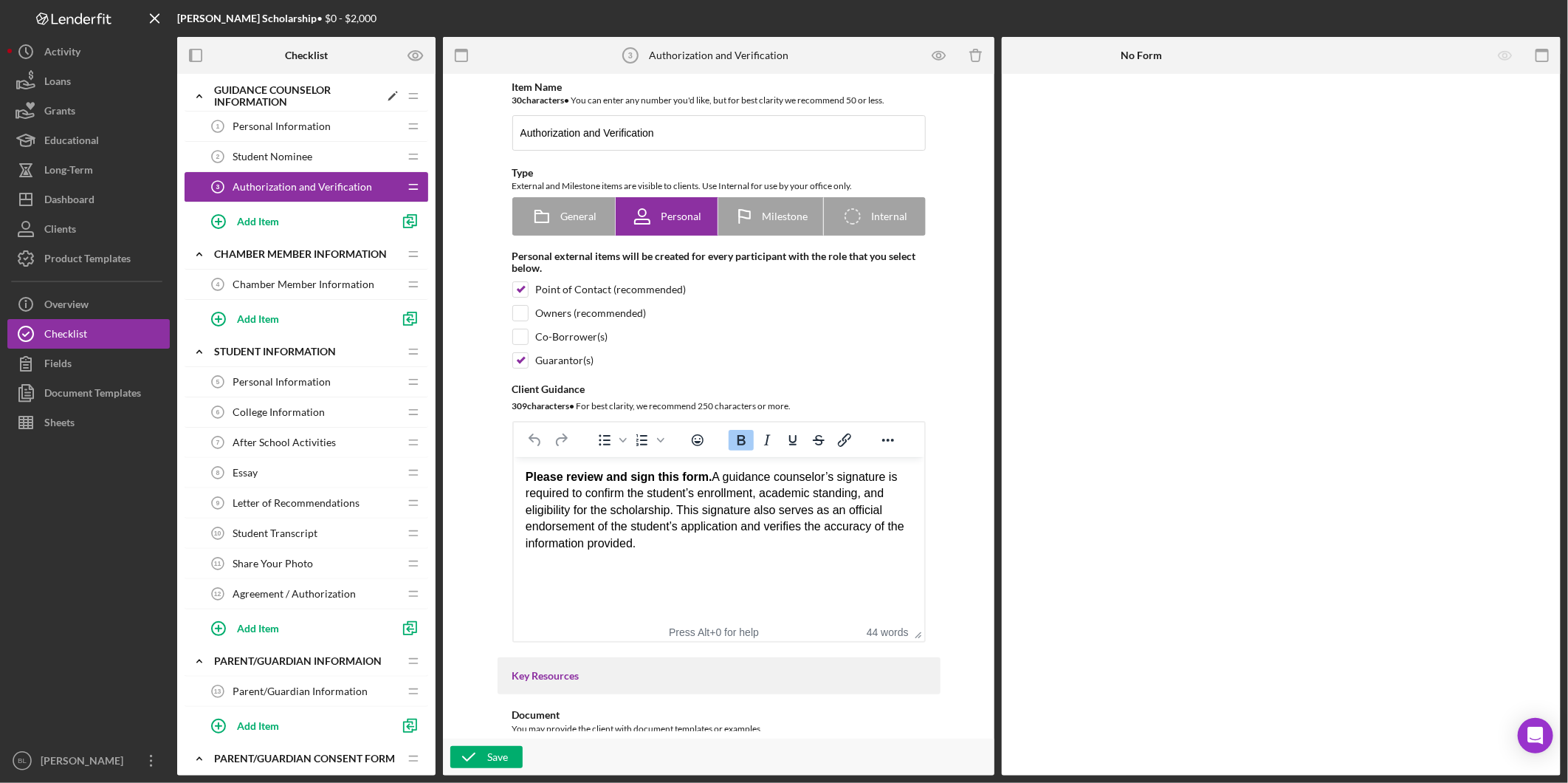
click at [194, 97] on icon "Icon/Expander" at bounding box center [199, 96] width 29 height 29
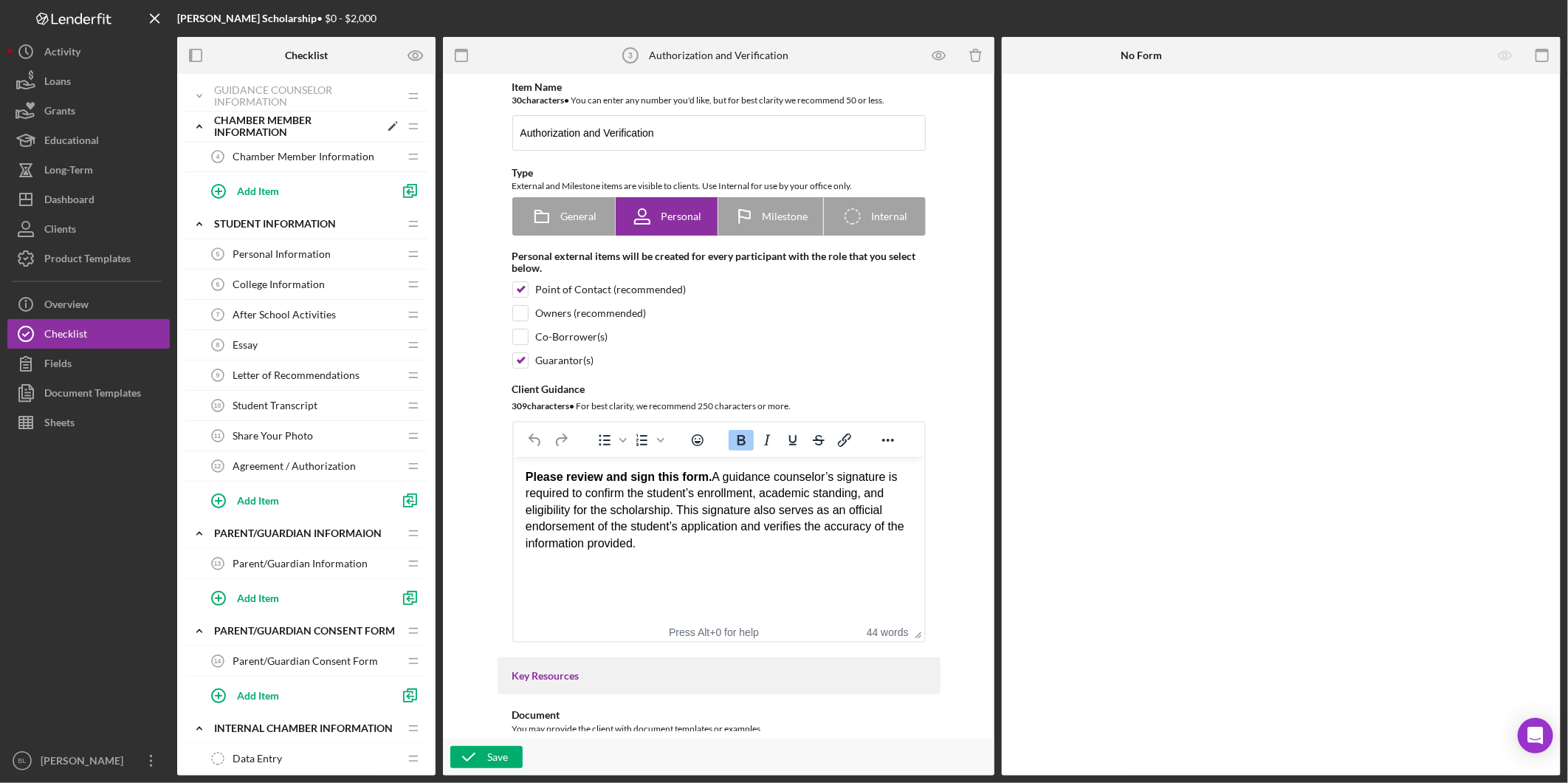
click at [204, 124] on icon "Icon/Expander" at bounding box center [199, 126] width 29 height 29
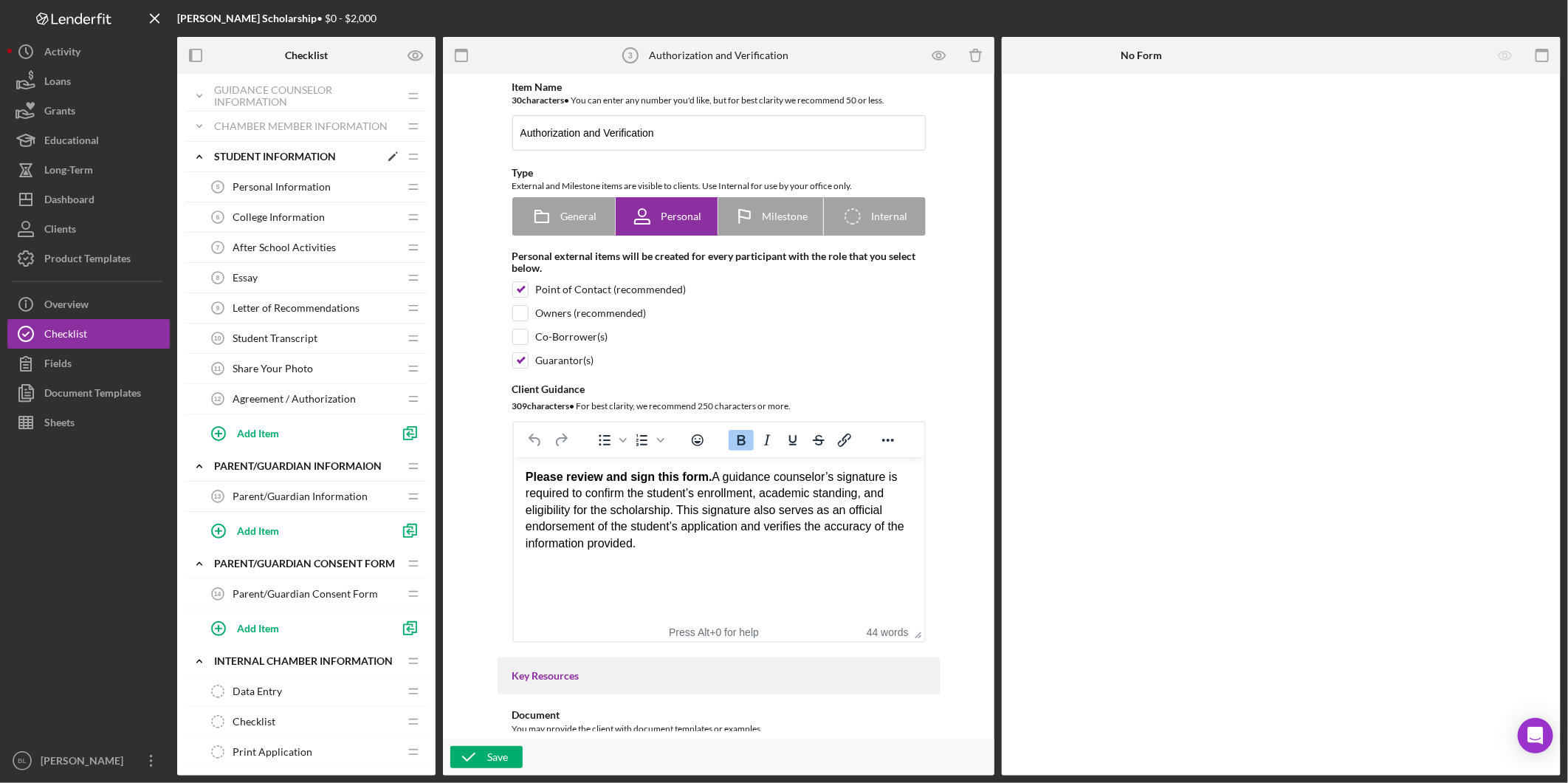
click at [198, 158] on icon "Icon/Expander" at bounding box center [199, 157] width 29 height 29
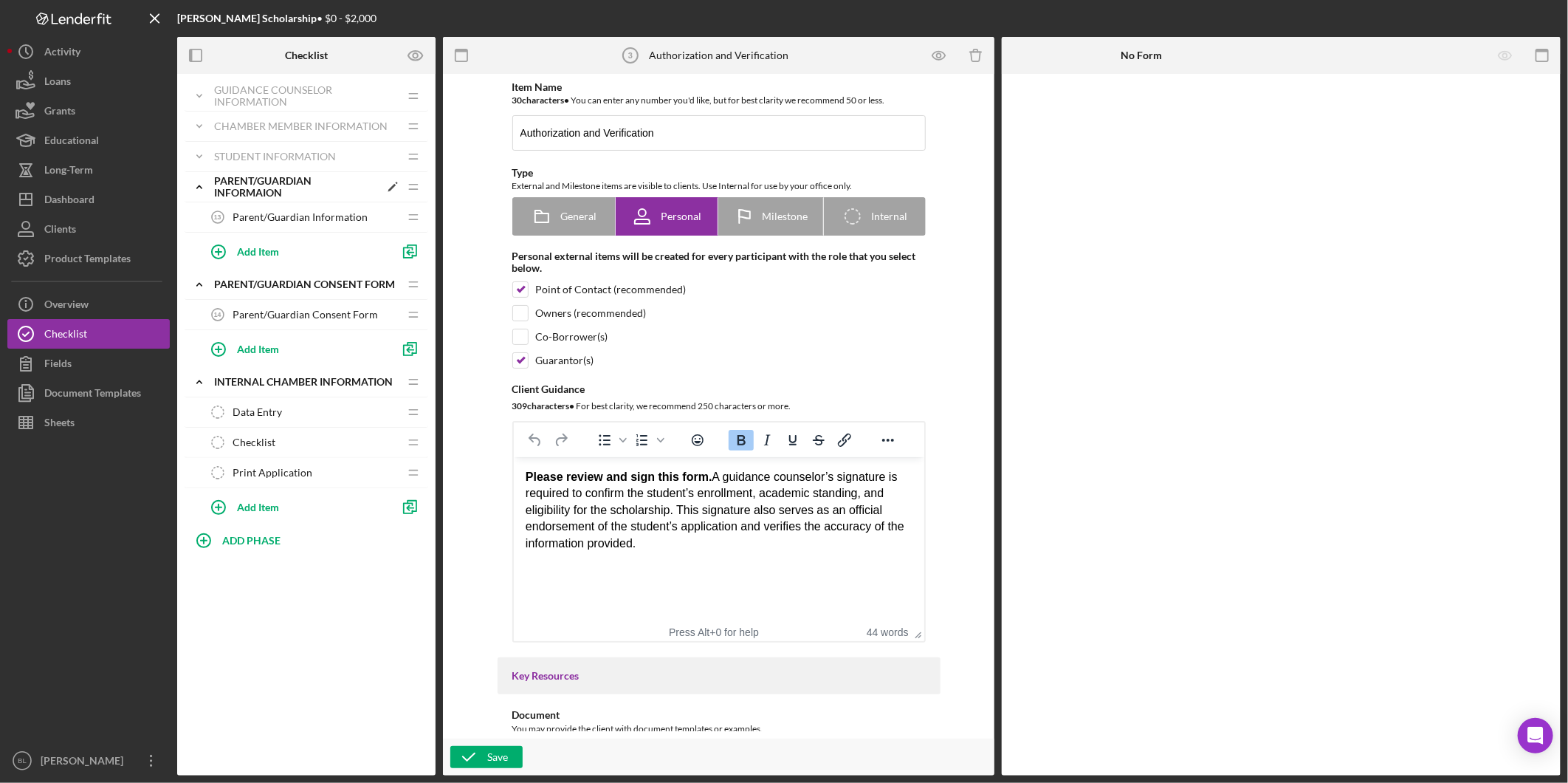
click at [197, 190] on icon "Icon/Expander" at bounding box center [199, 187] width 29 height 29
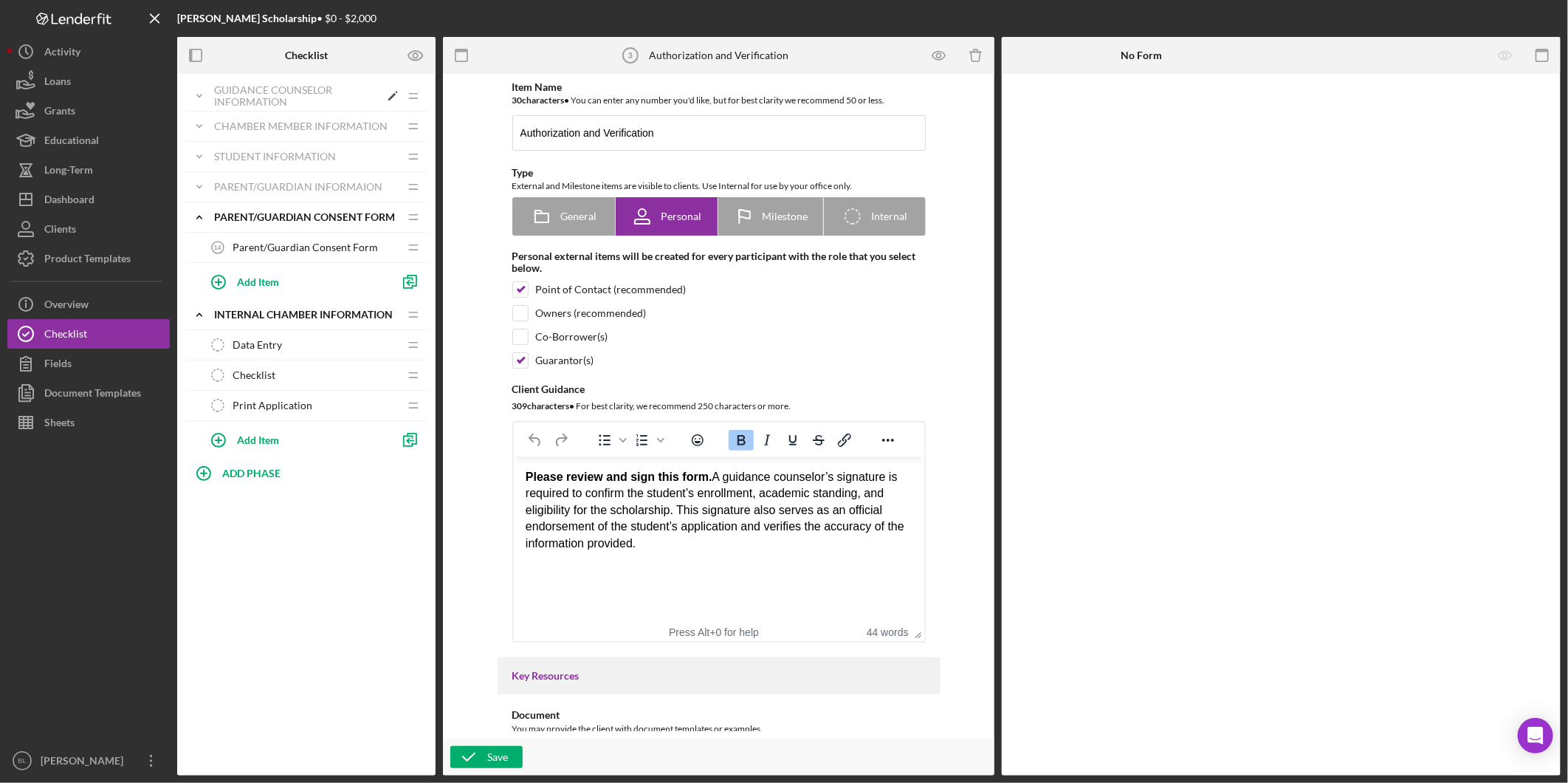
click at [212, 104] on icon "Icon/Expander" at bounding box center [199, 96] width 29 height 29
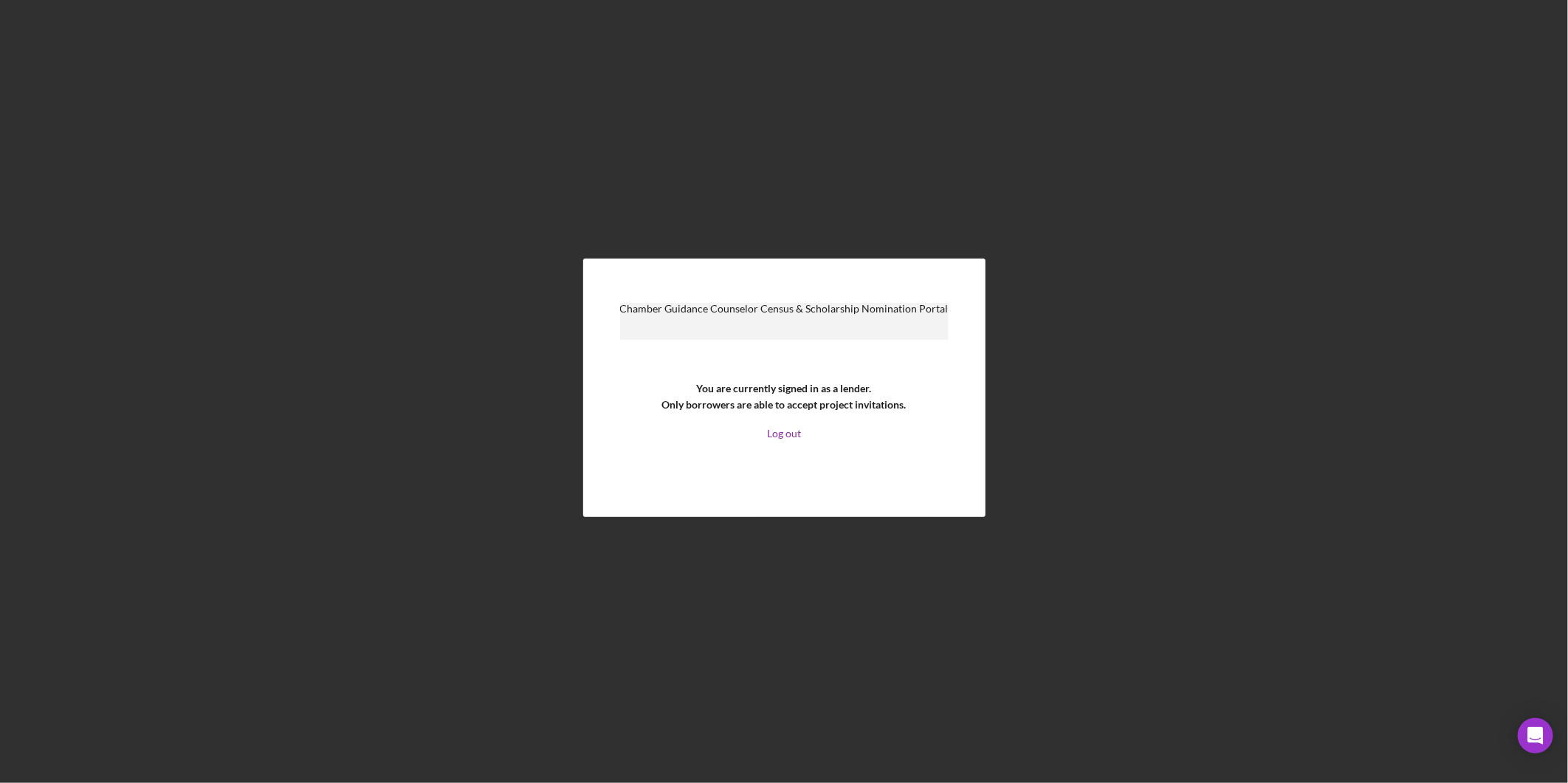
click at [786, 436] on link "Log out" at bounding box center [784, 434] width 34 height 12
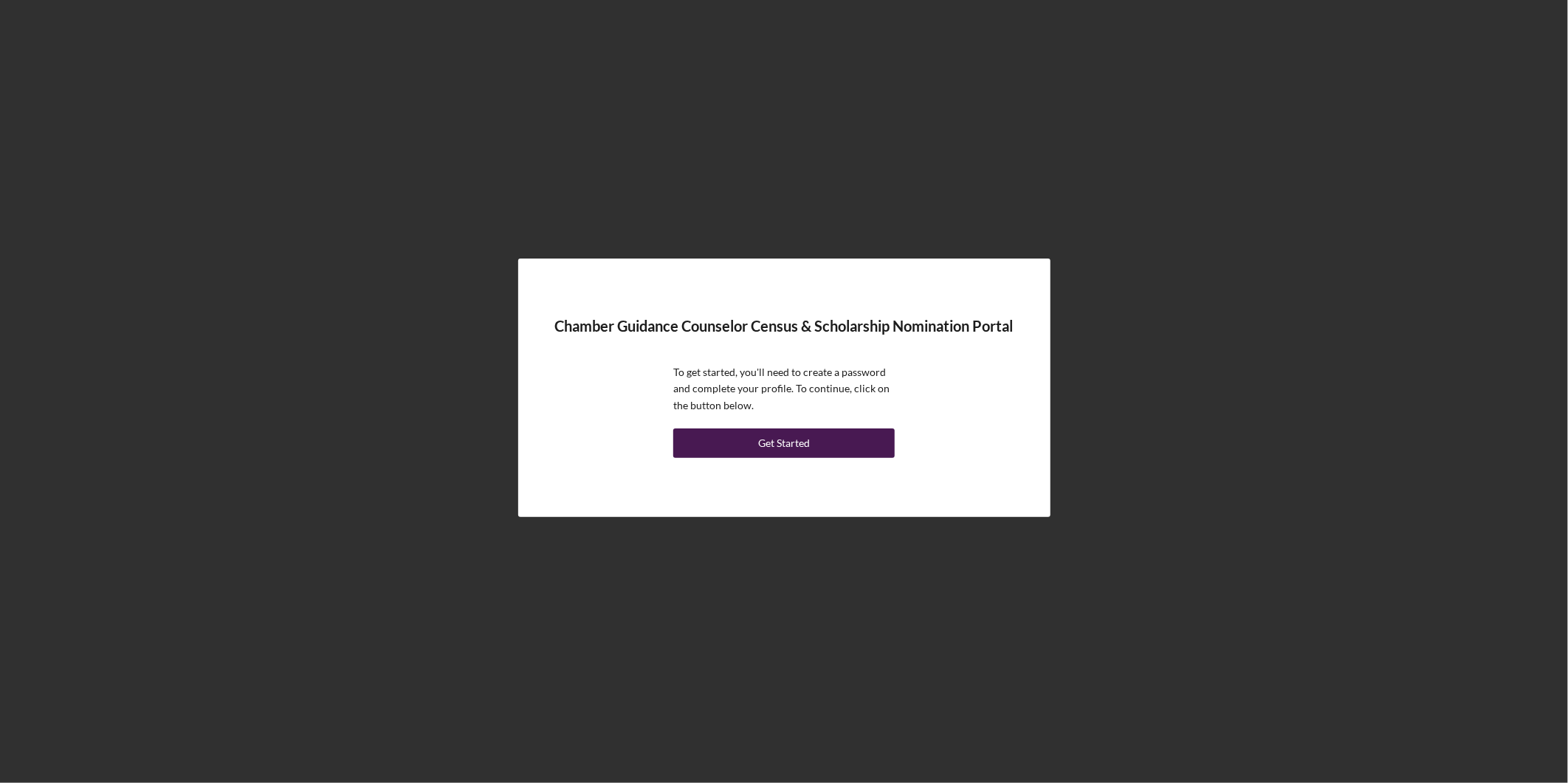
click at [811, 446] on button "Get Started" at bounding box center [784, 443] width 222 height 29
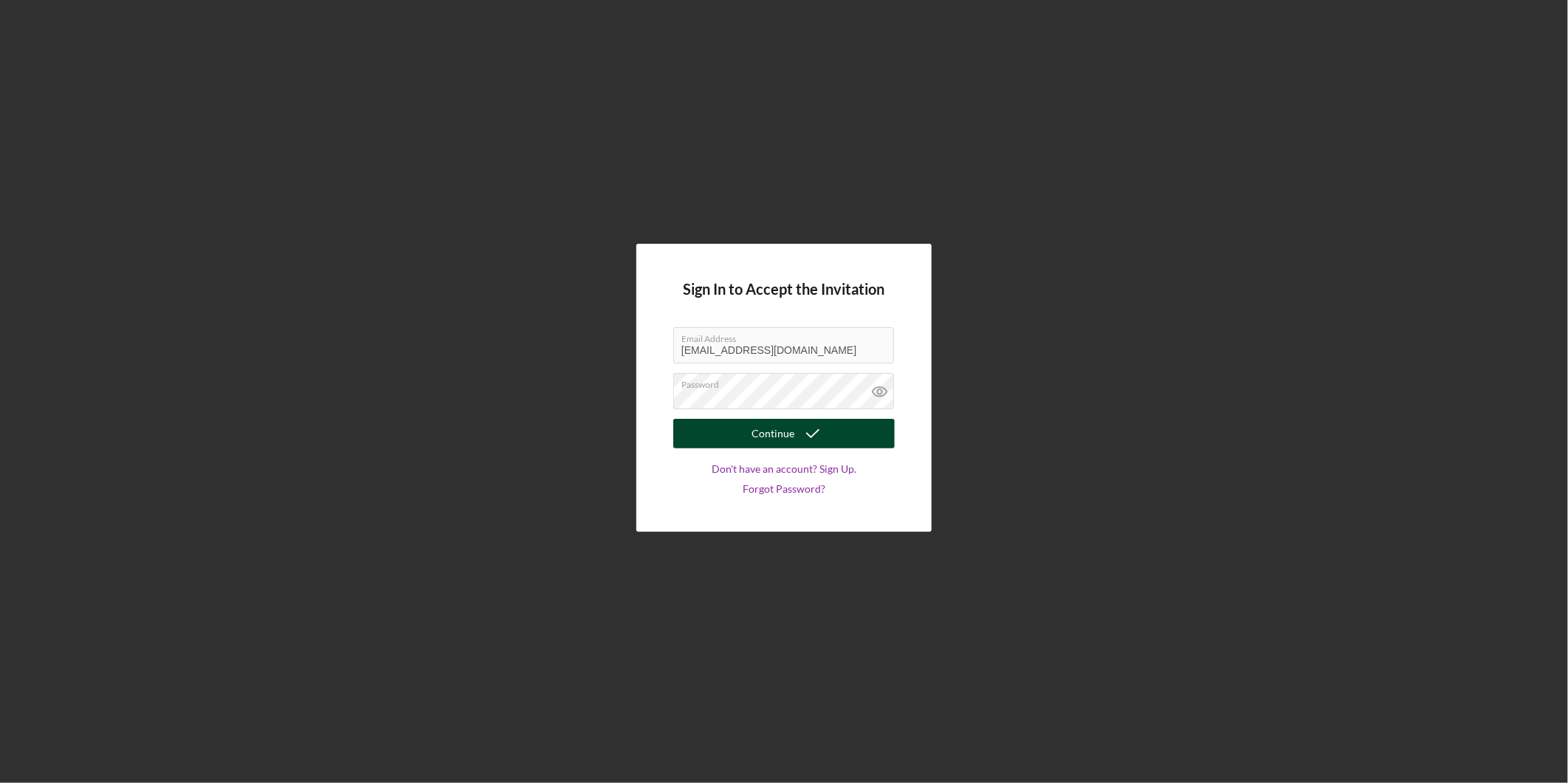
click at [777, 433] on div "Continue" at bounding box center [773, 433] width 42 height 29
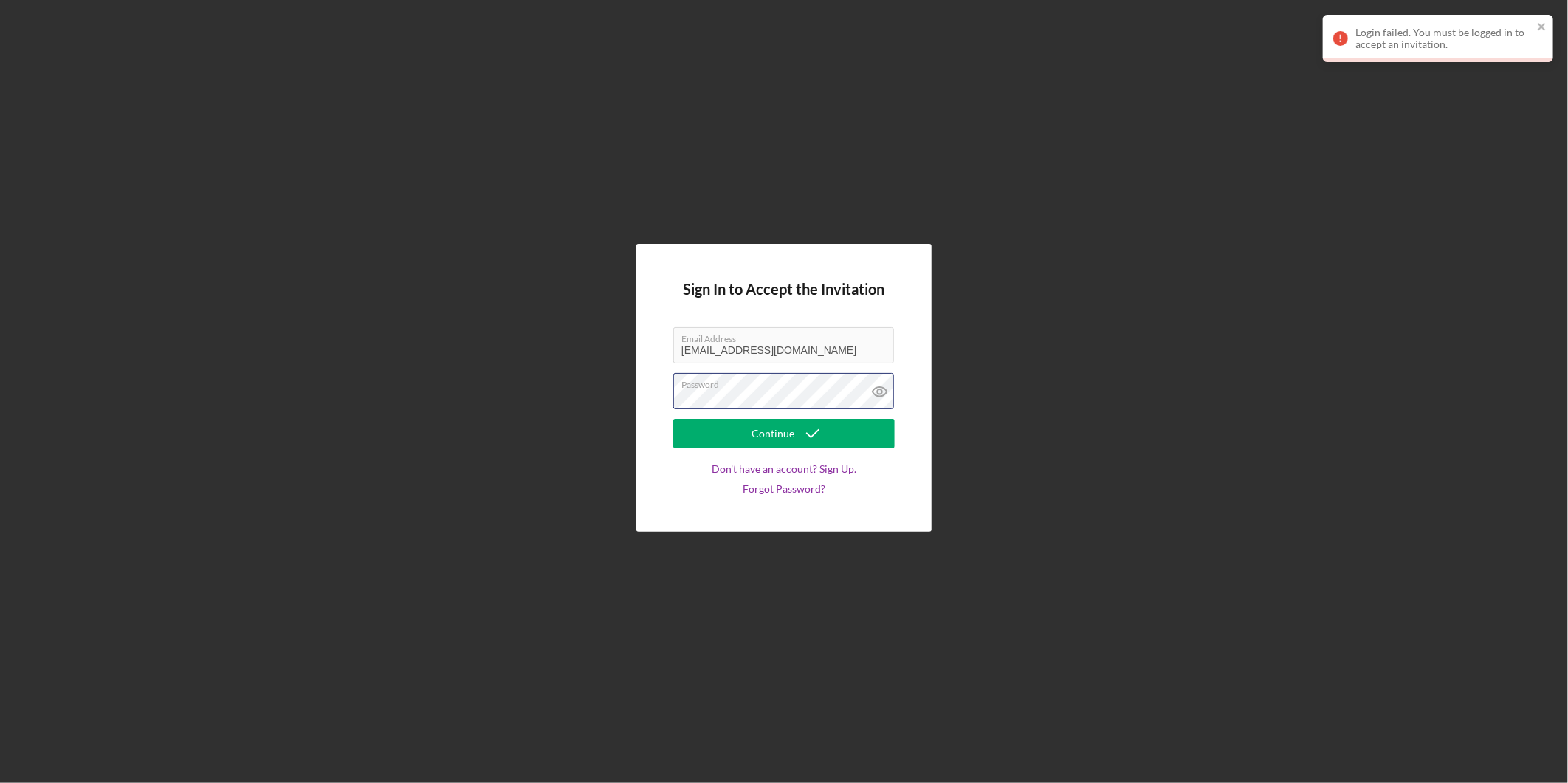
click at [615, 395] on div "Sign In to Accept the Invitation Email Address [EMAIL_ADDRESS][DOMAIN_NAME] Pas…" at bounding box center [784, 387] width 1553 height 775
click at [673, 418] on button "Continue" at bounding box center [784, 433] width 222 height 29
click at [1123, 335] on div "Sign In to Accept the Invitation Email Address [EMAIL_ADDRESS][DOMAIN_NAME] Pas…" at bounding box center [784, 387] width 1553 height 775
click at [586, 396] on div "Sign In to Accept the Invitation Email Address [EMAIL_ADDRESS][DOMAIN_NAME] Pas…" at bounding box center [784, 387] width 1553 height 775
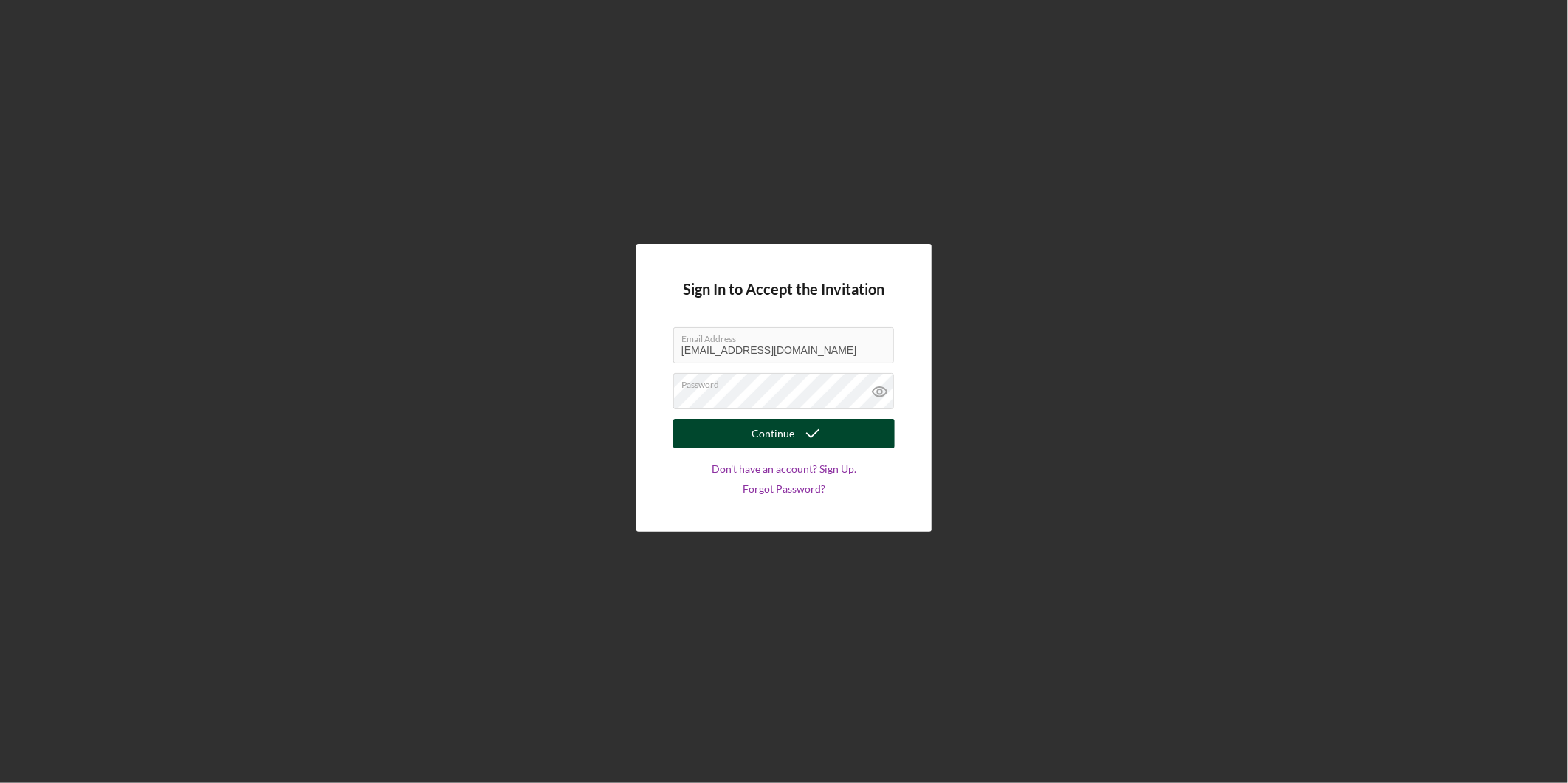
click at [690, 432] on button "Continue" at bounding box center [784, 433] width 222 height 29
